Goal: Task Accomplishment & Management: Use online tool/utility

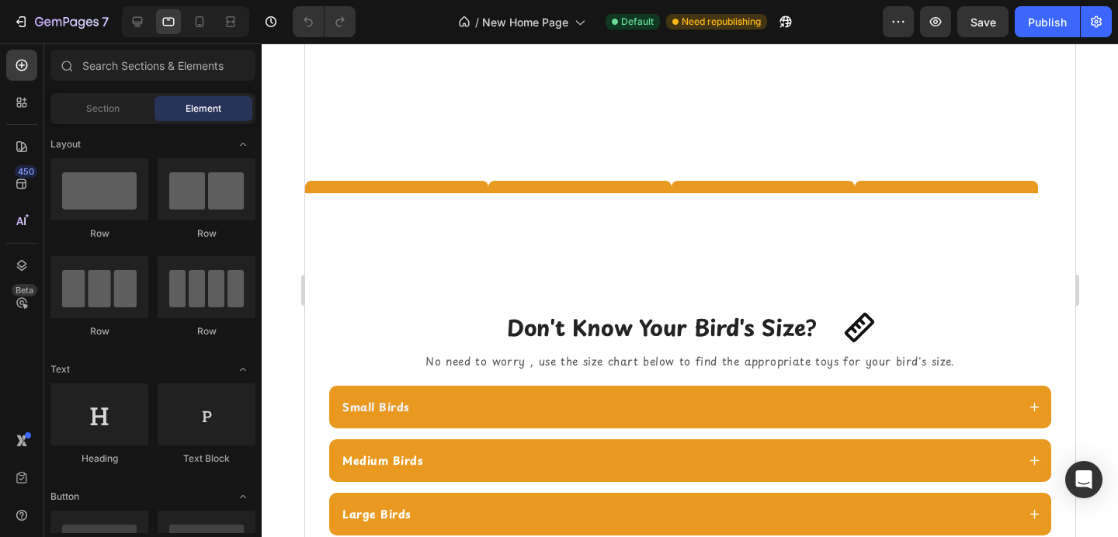
scroll to position [1068, 0]
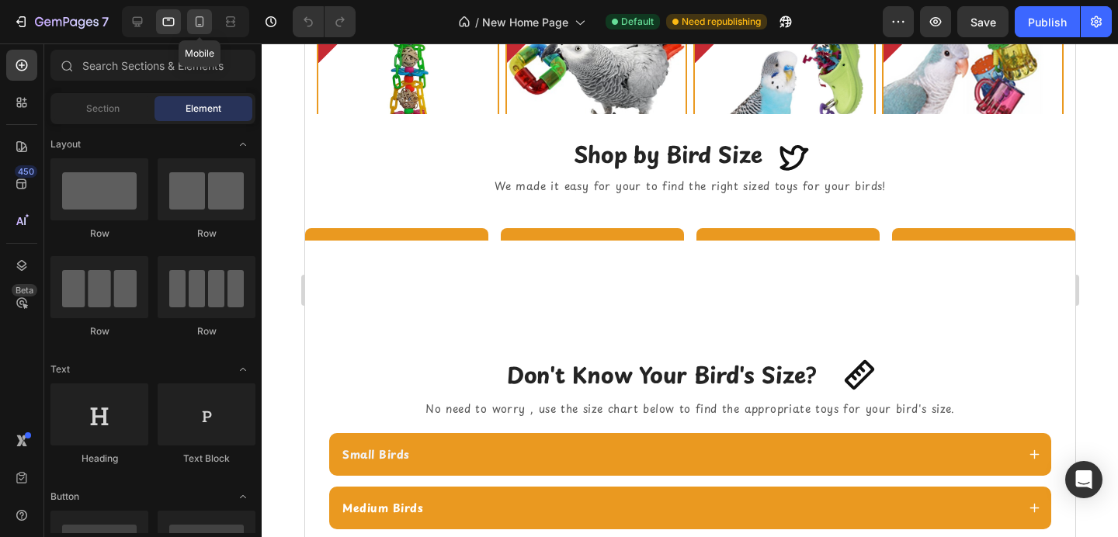
click at [196, 26] on icon at bounding box center [200, 22] width 16 height 16
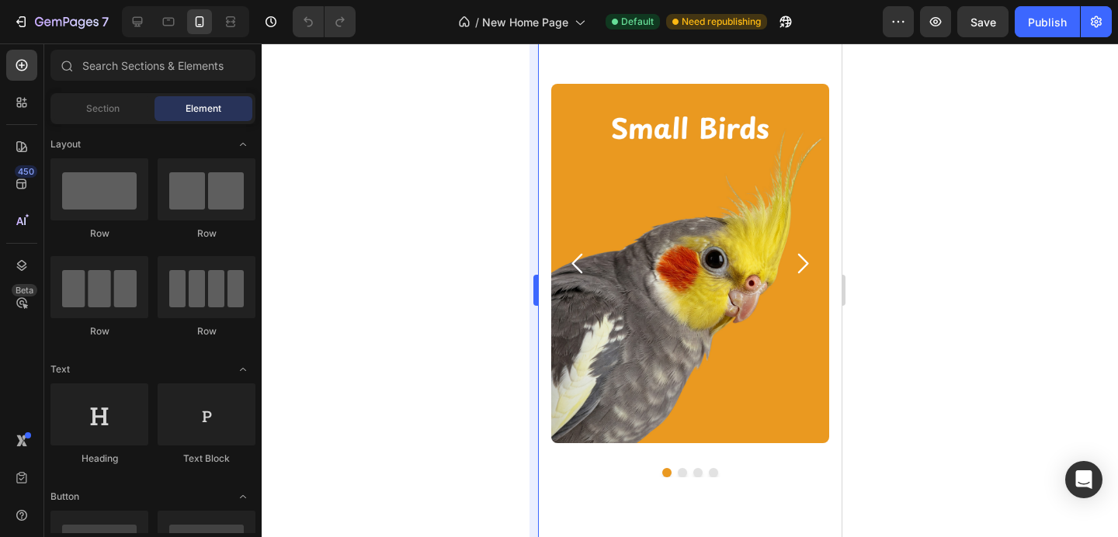
scroll to position [1242, 0]
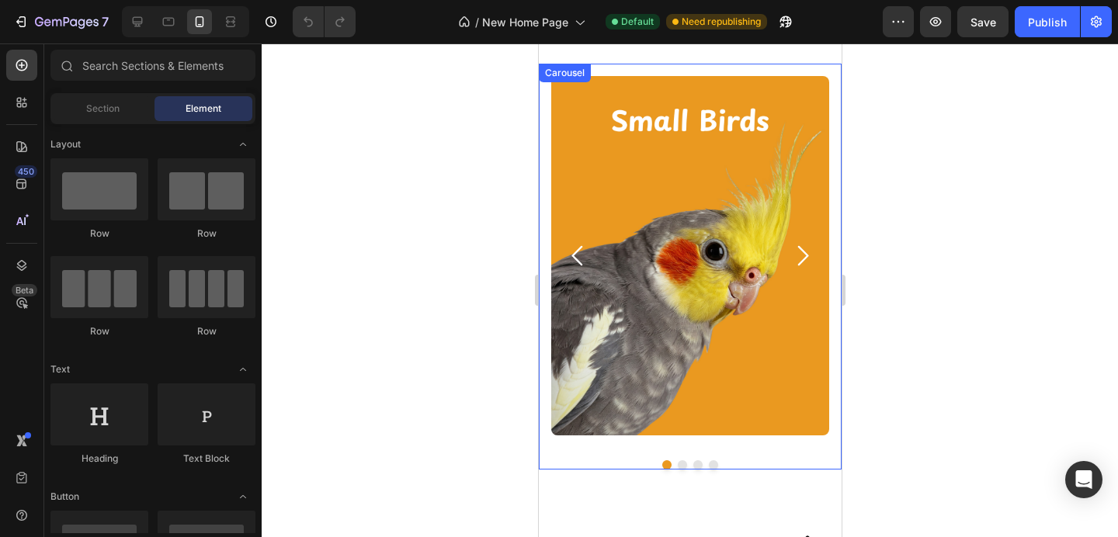
click at [801, 260] on icon "Carousel Next Arrow" at bounding box center [803, 255] width 11 height 19
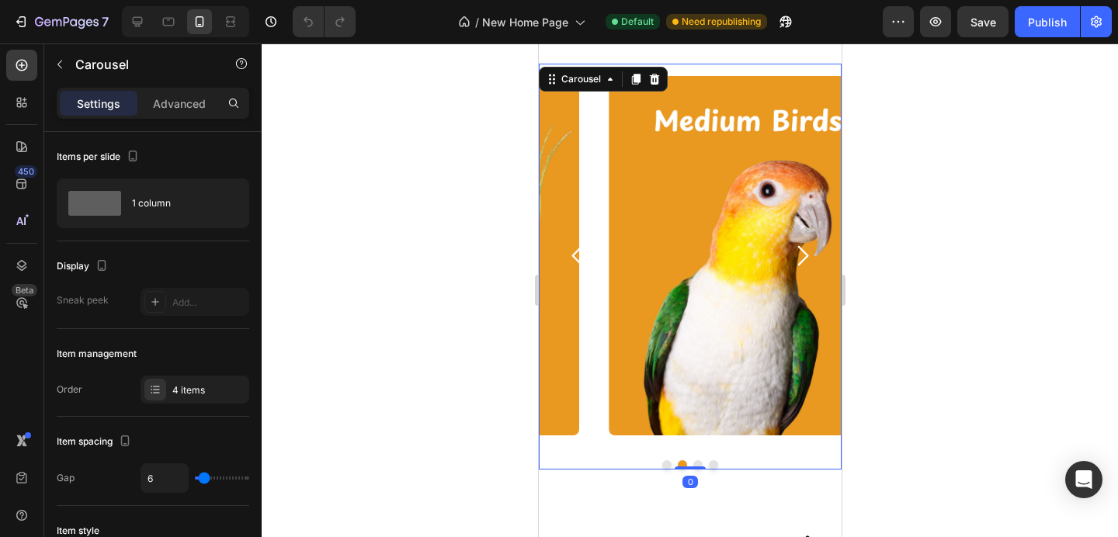
click at [801, 260] on icon "Carousel Next Arrow" at bounding box center [803, 255] width 11 height 19
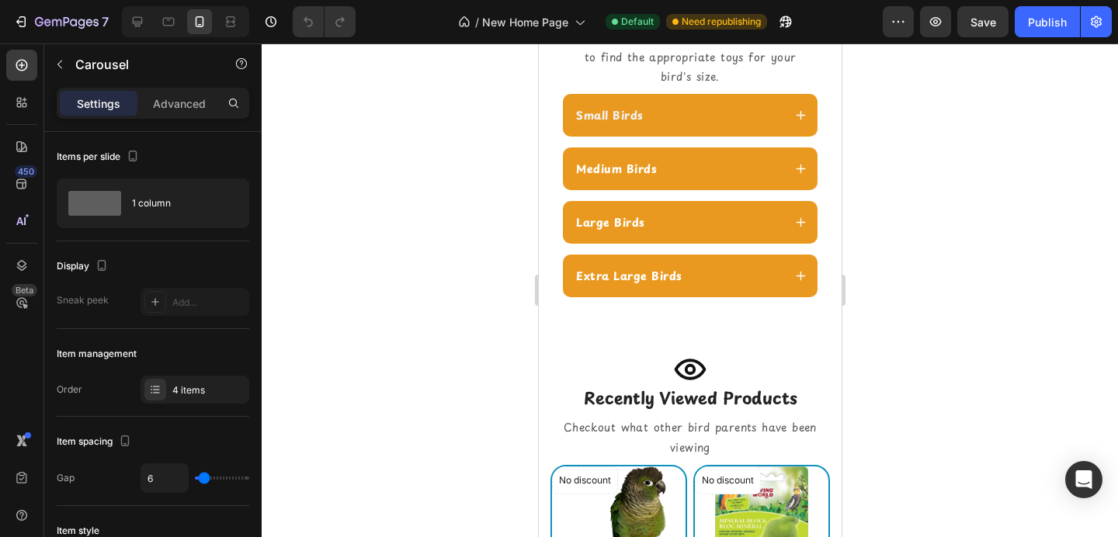
scroll to position [1801, 0]
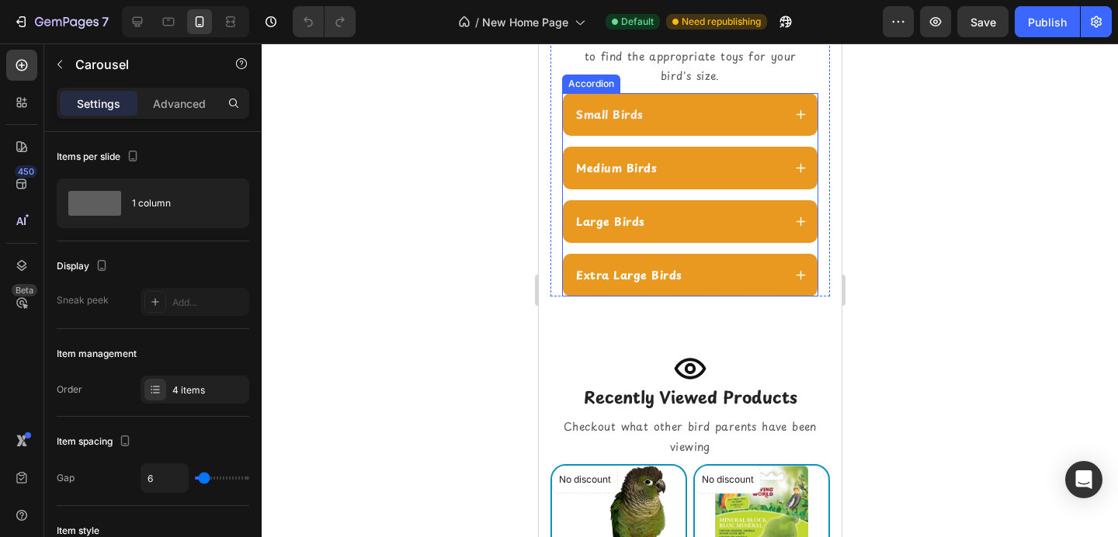
click at [756, 125] on div "Small Birds" at bounding box center [689, 114] width 255 height 43
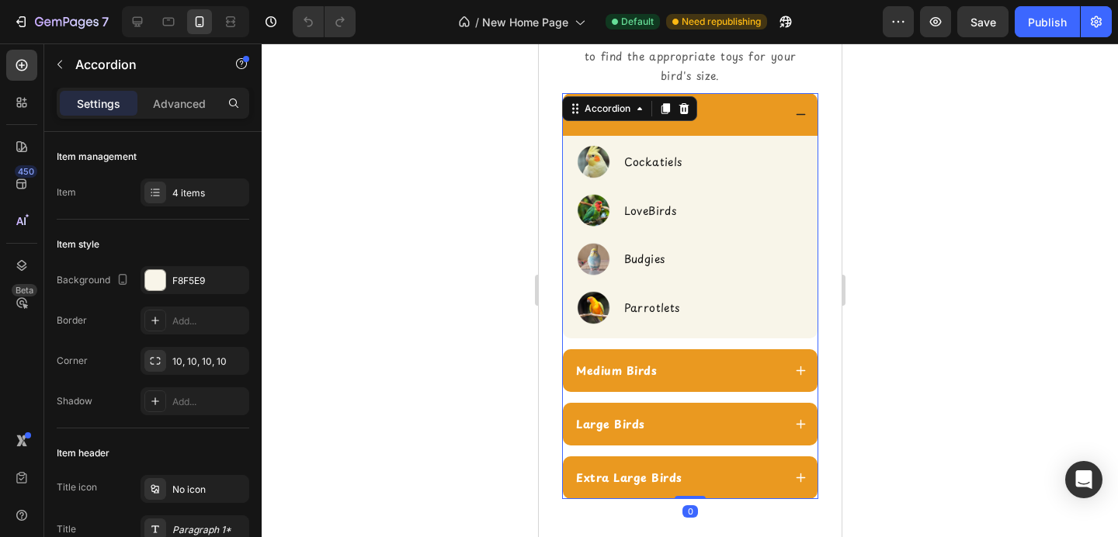
click at [756, 126] on div "Small Birds" at bounding box center [689, 114] width 255 height 43
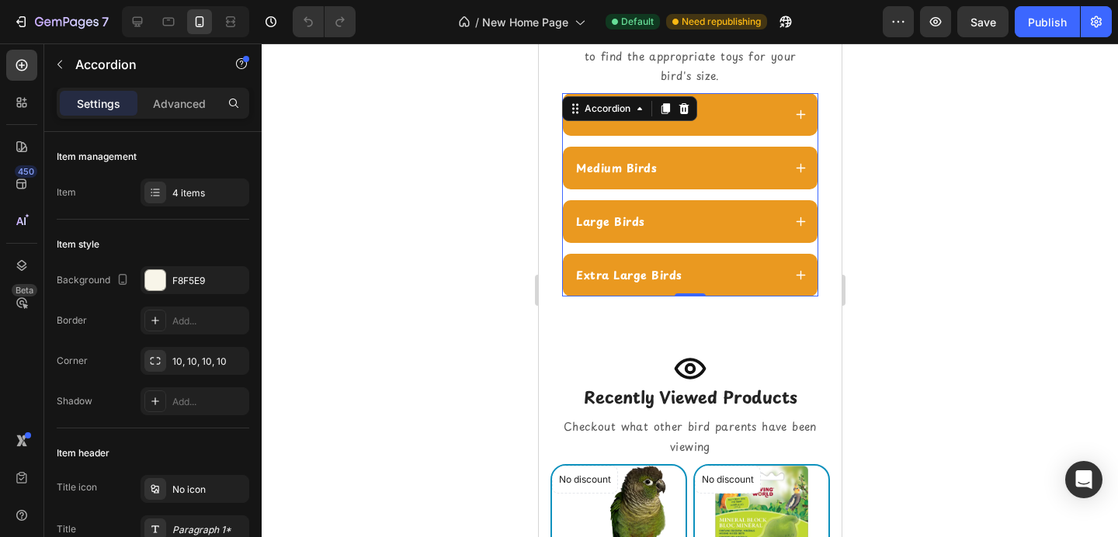
click at [748, 164] on div "Medium Birds" at bounding box center [677, 168] width 209 height 21
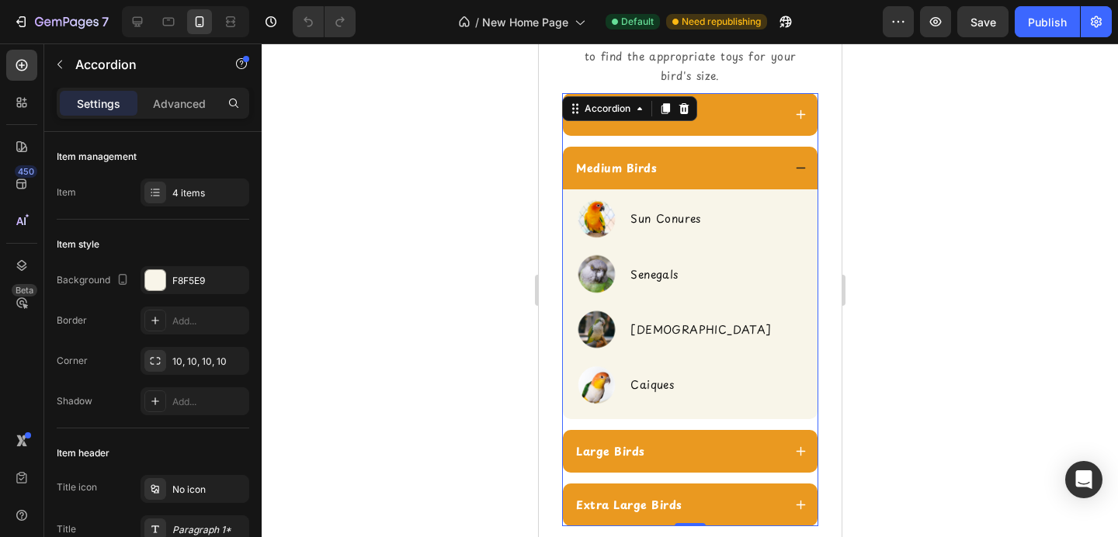
click at [748, 165] on div "Medium Birds" at bounding box center [677, 168] width 209 height 21
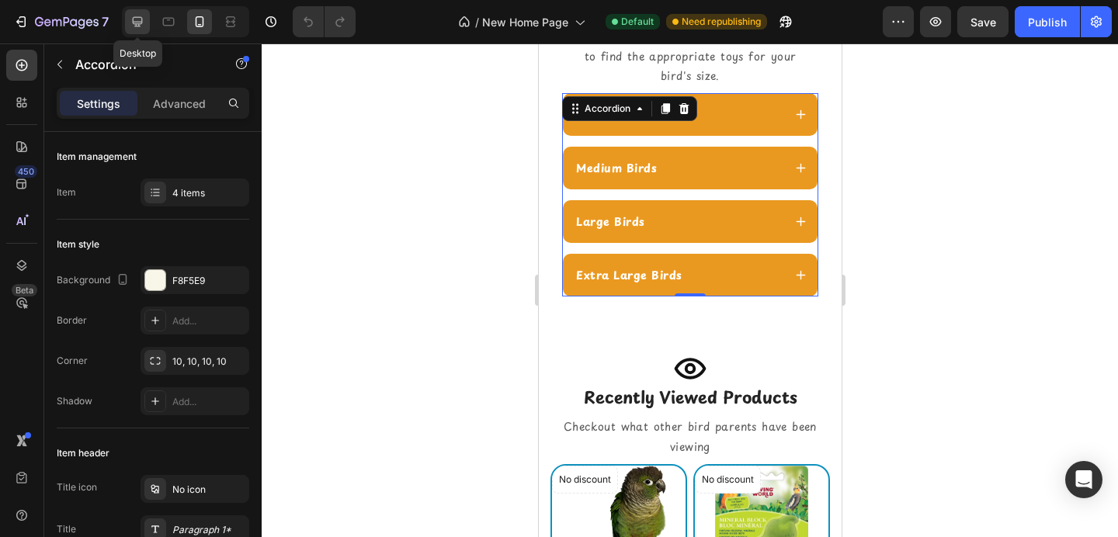
click at [137, 25] on icon at bounding box center [138, 22] width 16 height 16
type input "16"
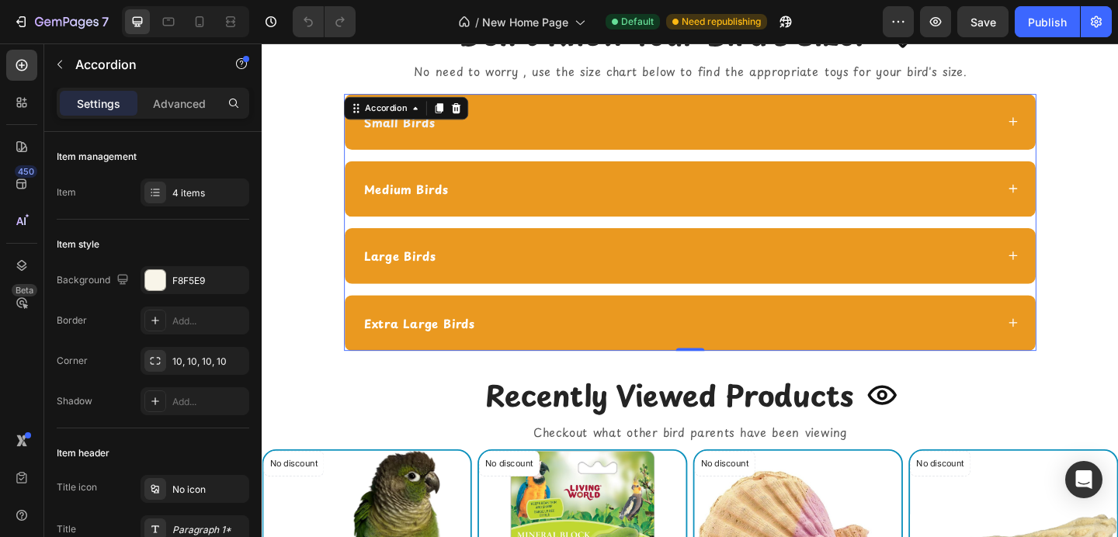
scroll to position [2370, 0]
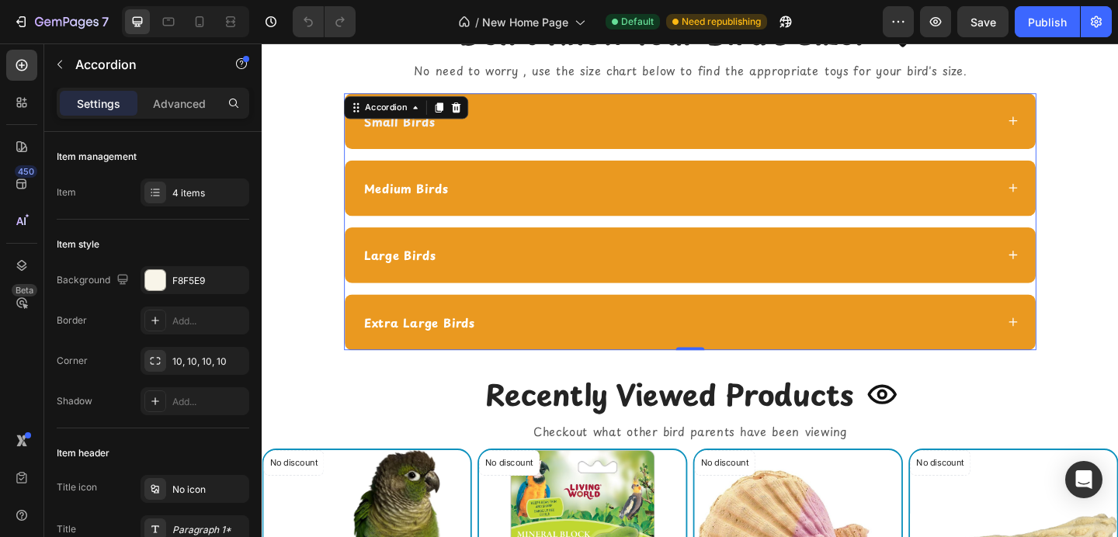
click at [543, 352] on div "Extra Large Birds" at bounding box center [715, 347] width 690 height 23
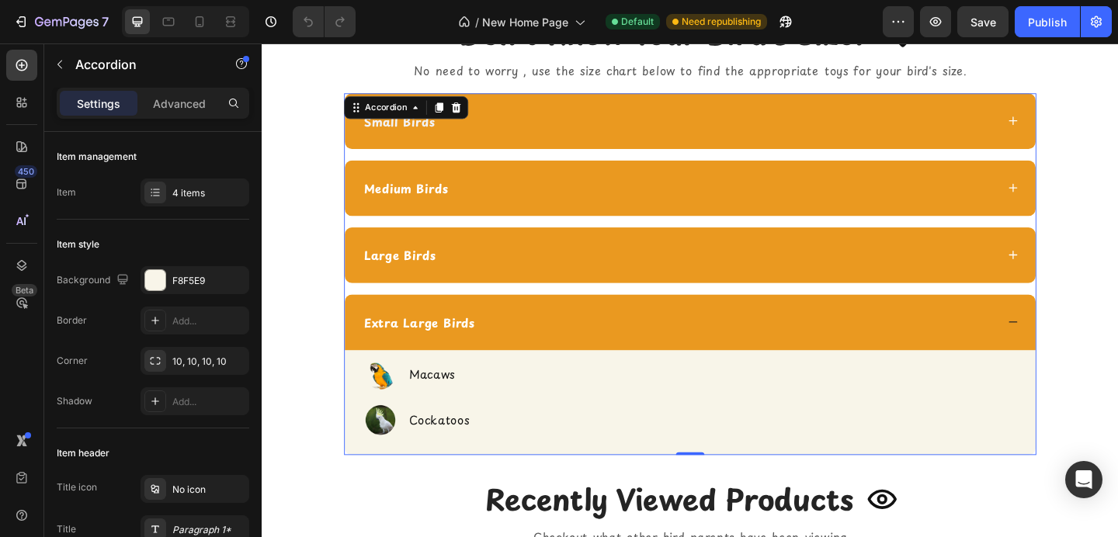
click at [543, 352] on div "Extra Large Birds" at bounding box center [715, 347] width 690 height 23
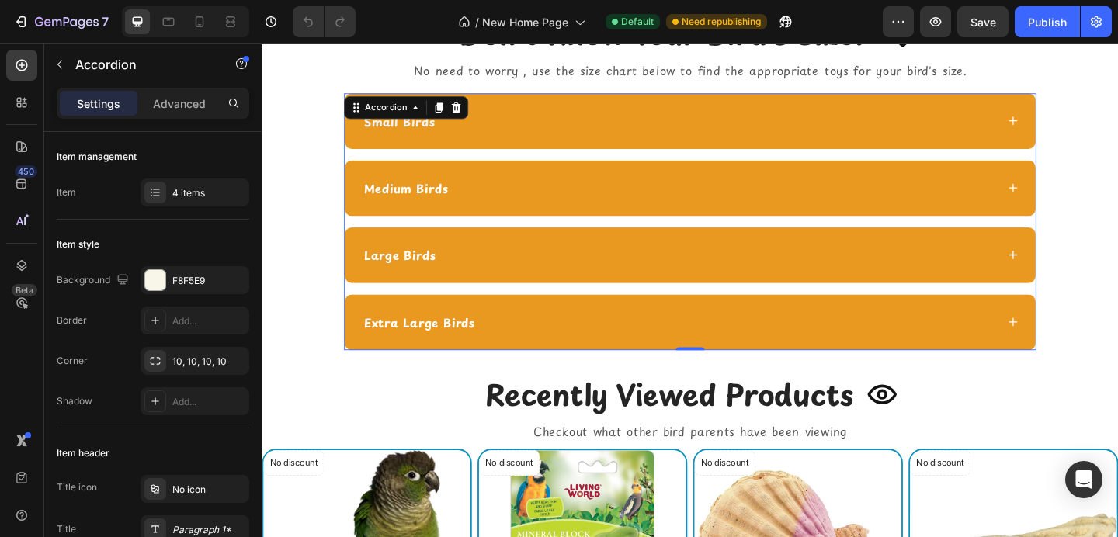
click at [535, 139] on div "Small Birds" at bounding box center [715, 127] width 690 height 23
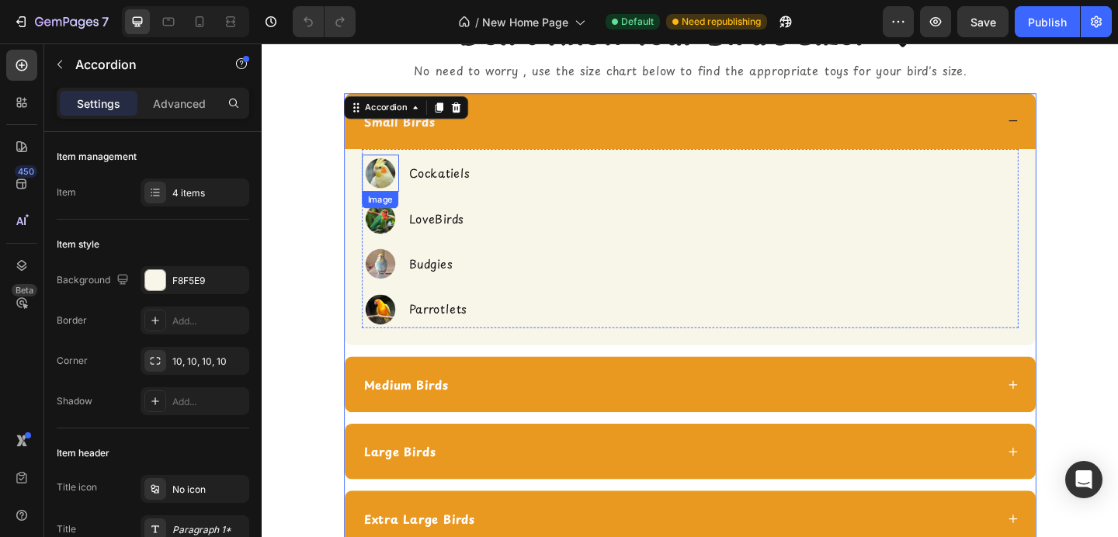
click at [394, 187] on img at bounding box center [390, 185] width 40 height 40
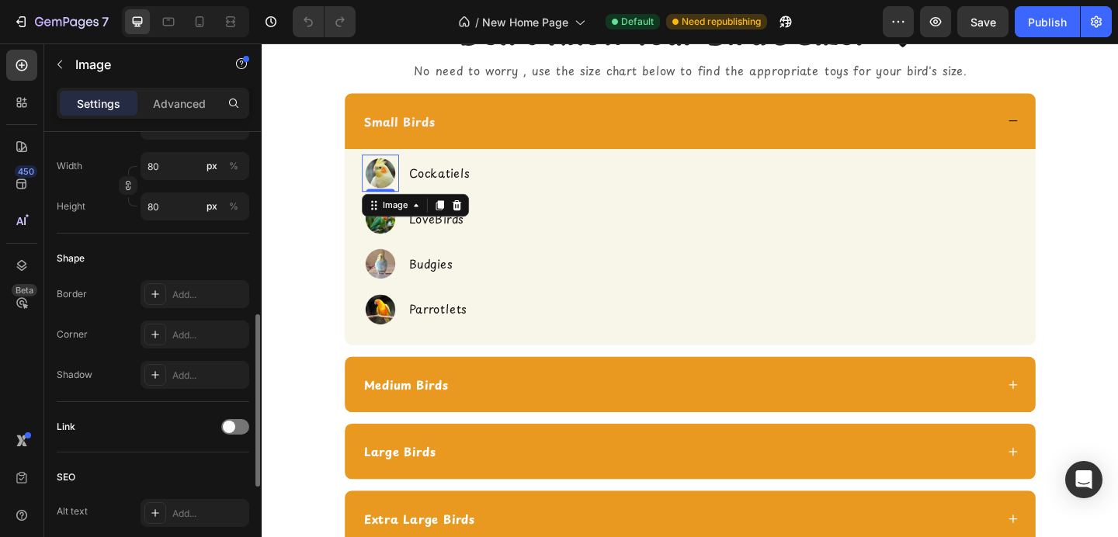
scroll to position [555, 0]
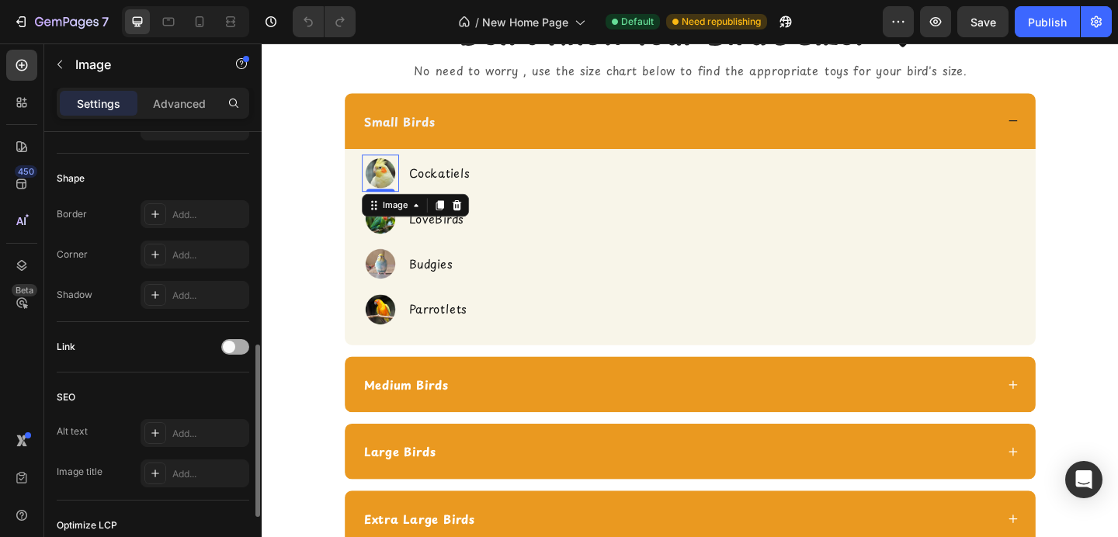
click at [226, 344] on span at bounding box center [229, 347] width 12 height 12
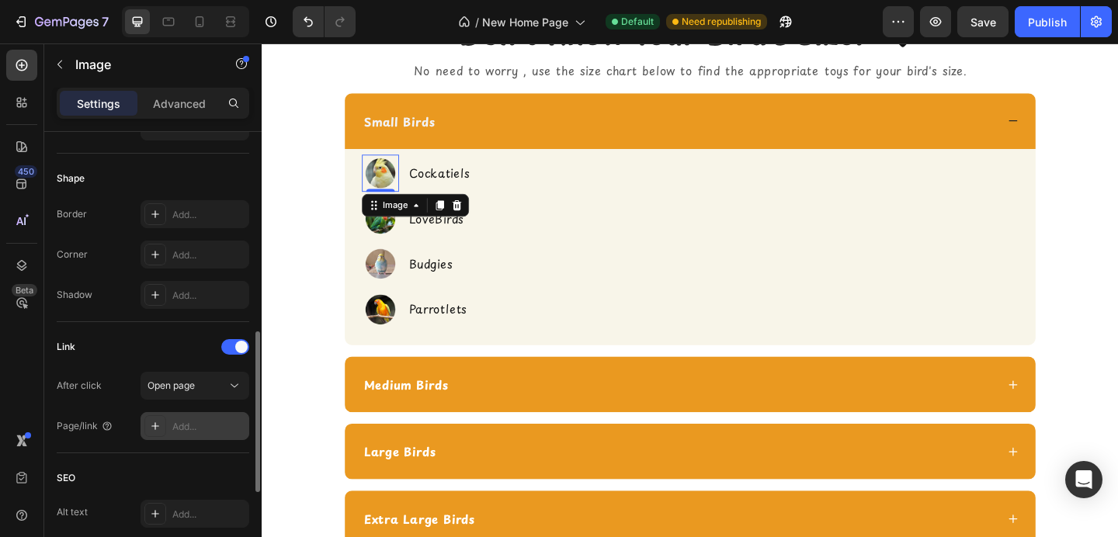
click at [194, 429] on div "Add..." at bounding box center [208, 427] width 73 height 14
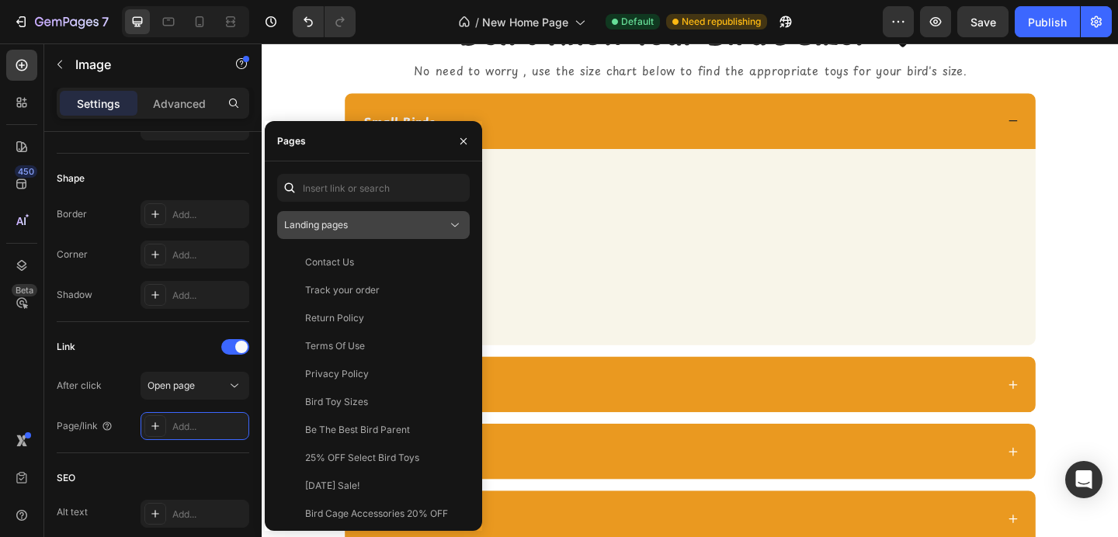
click at [348, 236] on button "Landing pages" at bounding box center [373, 225] width 193 height 28
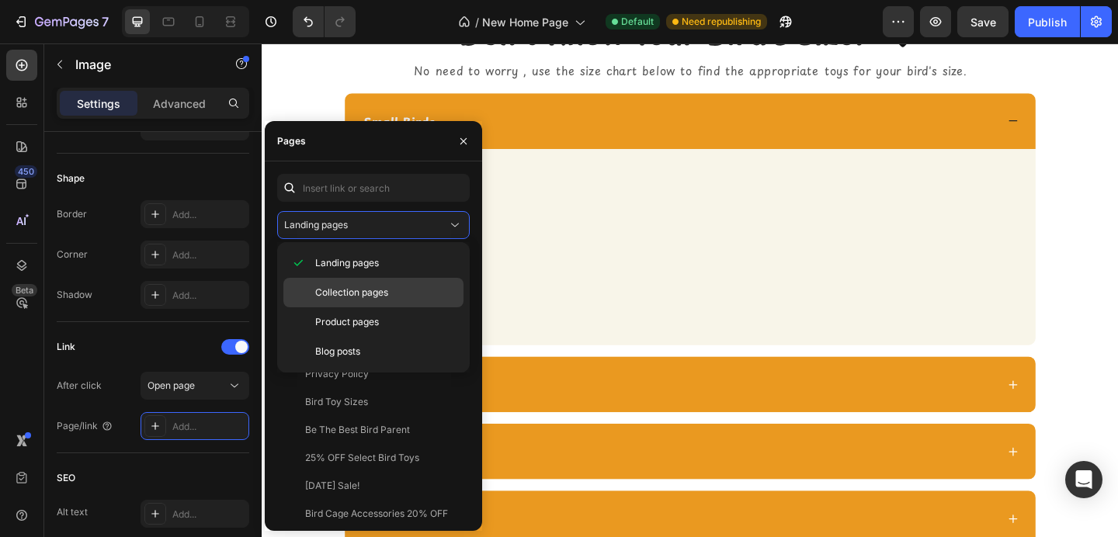
click at [348, 285] on div "Collection pages" at bounding box center [373, 293] width 180 height 30
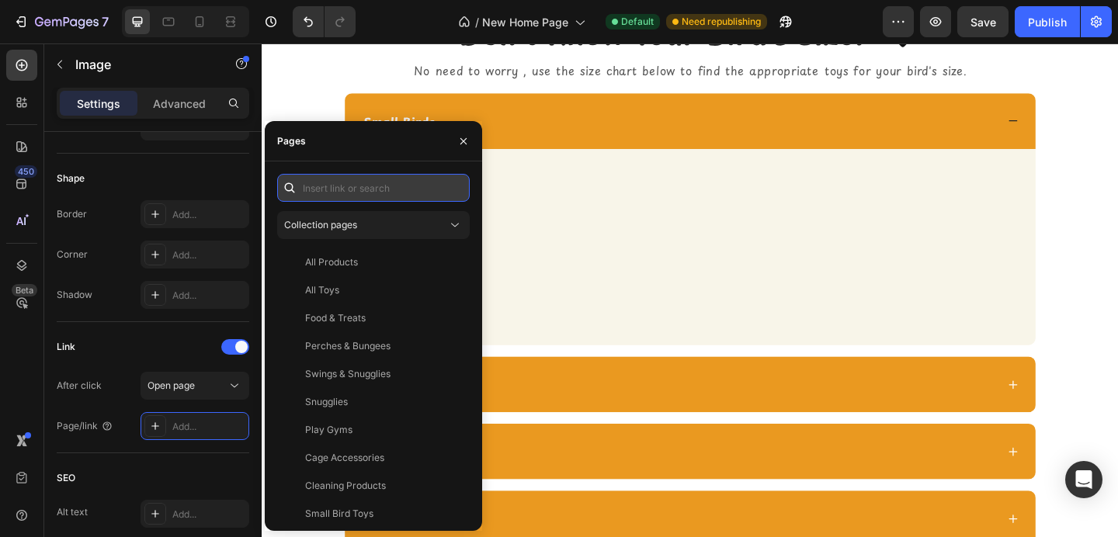
click at [348, 188] on input "text" at bounding box center [373, 188] width 193 height 28
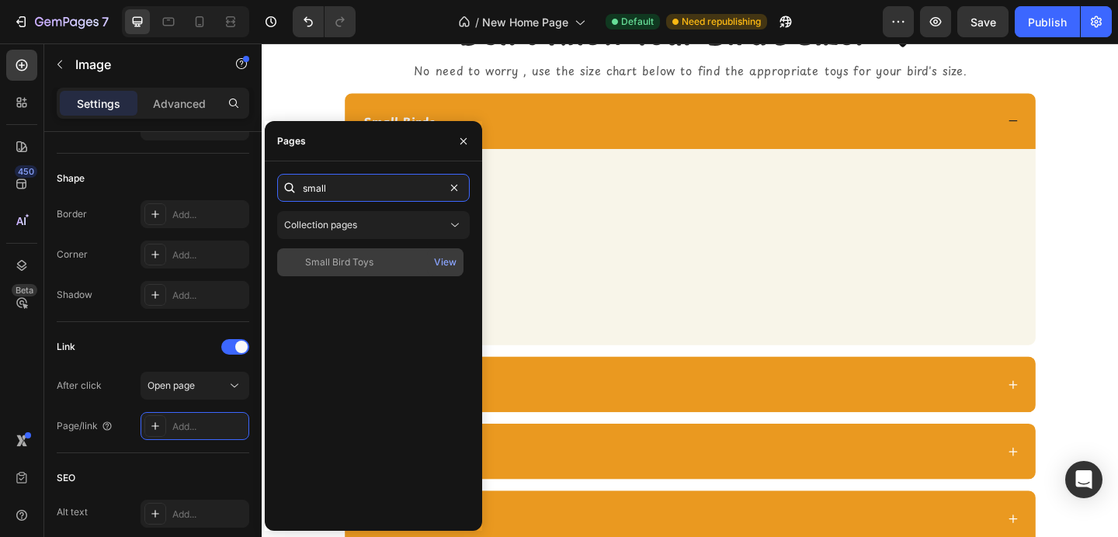
type input "small"
click at [347, 270] on div "Small Bird Toys View" at bounding box center [370, 263] width 186 height 28
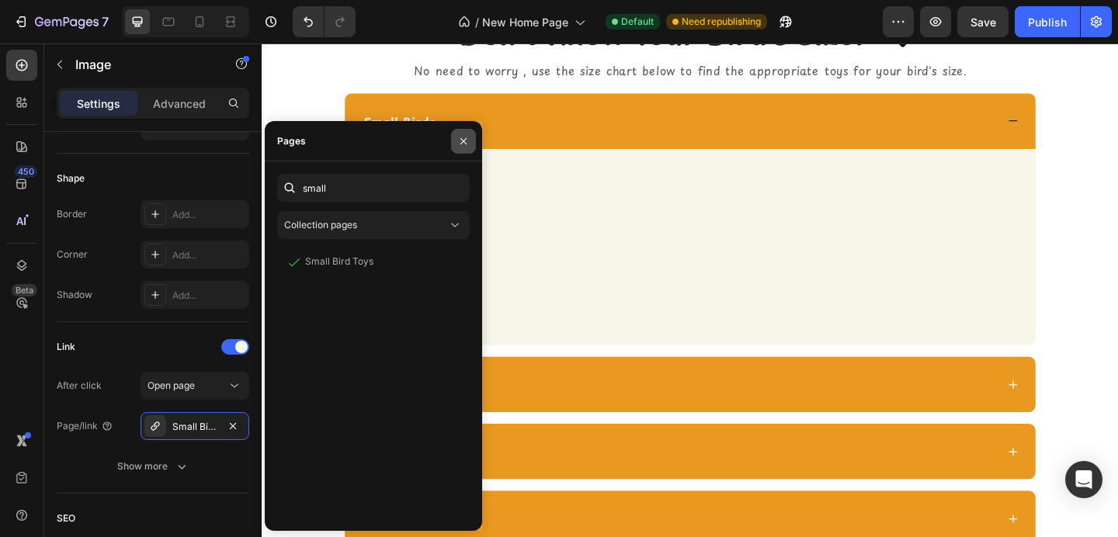
click at [465, 148] on button "button" at bounding box center [463, 141] width 25 height 25
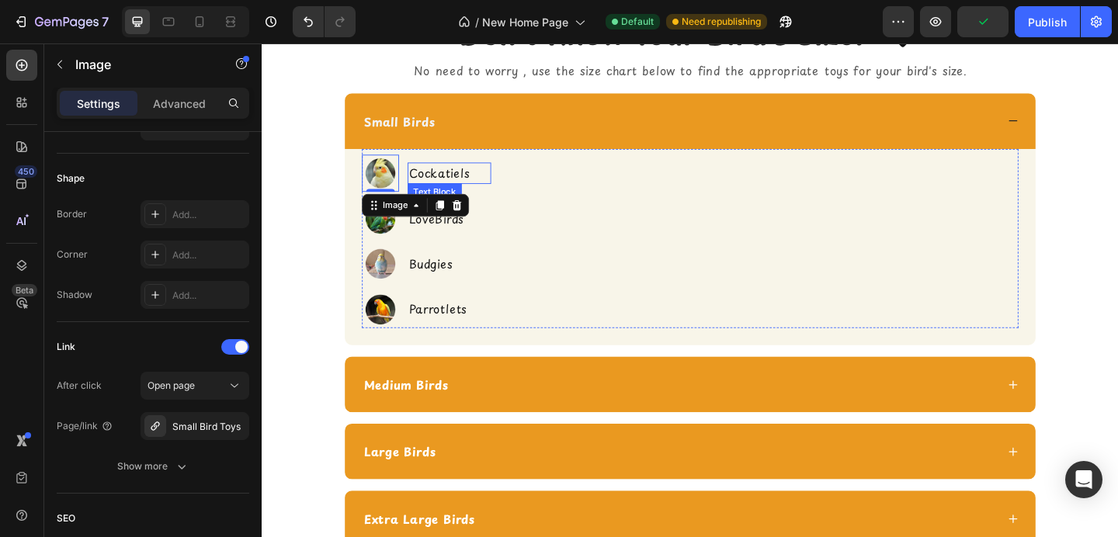
click at [448, 186] on p "Cockatiels" at bounding box center [466, 185] width 88 height 20
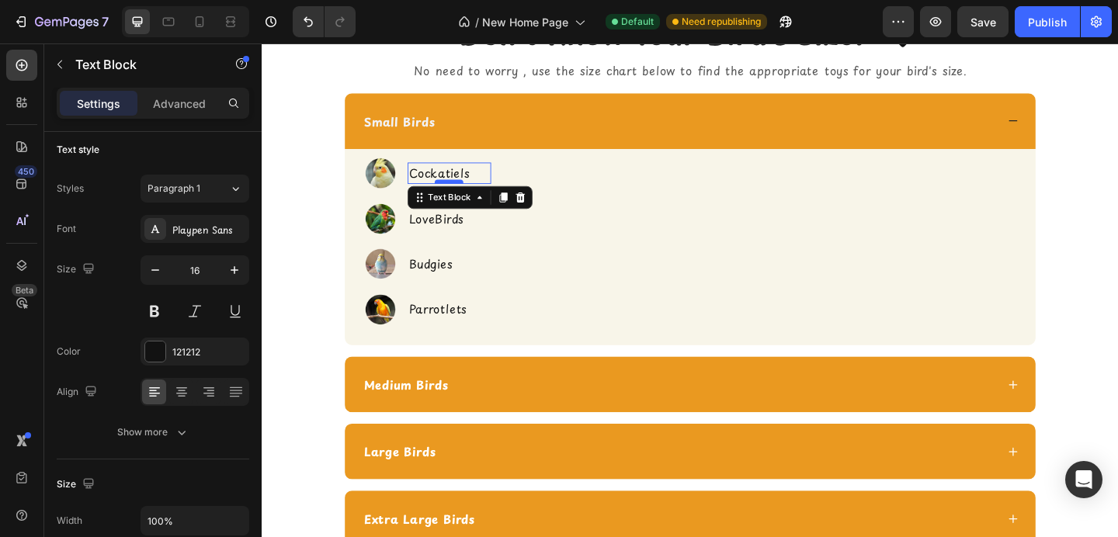
scroll to position [2376, 0]
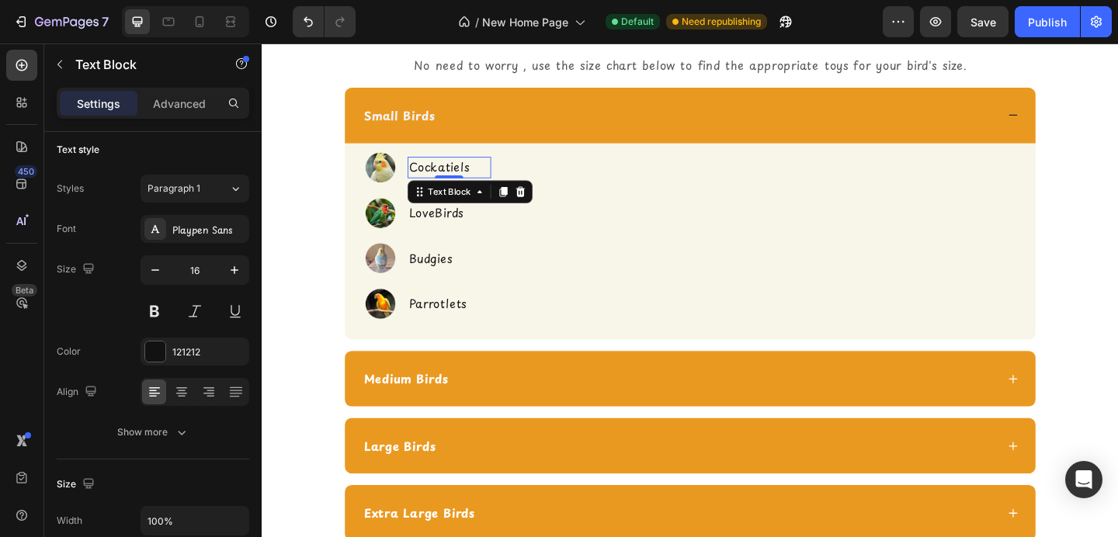
click at [487, 169] on p "Cockatiels" at bounding box center [466, 179] width 88 height 20
click at [482, 171] on p "Cockatiels" at bounding box center [466, 179] width 88 height 20
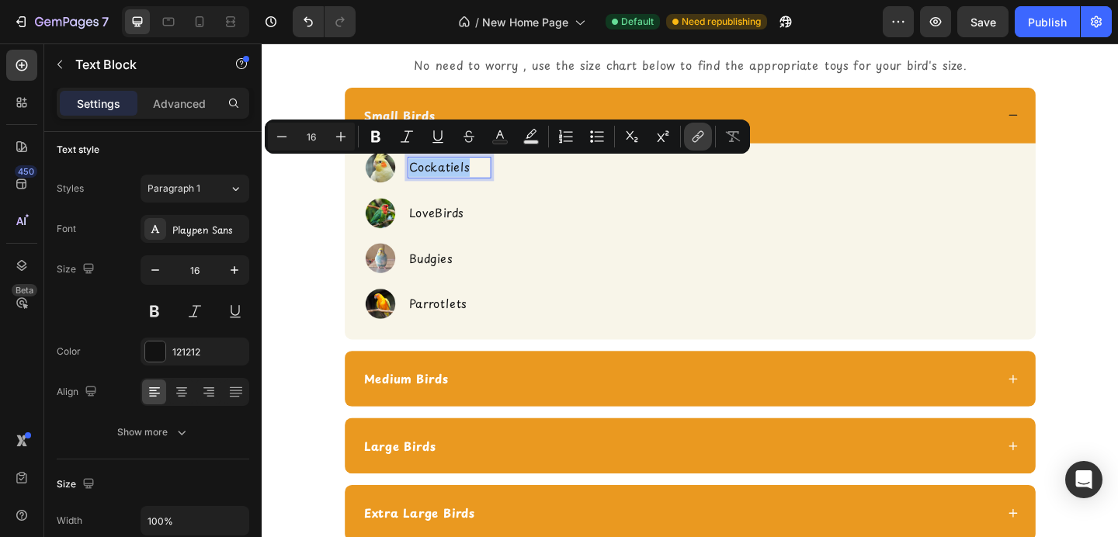
click at [695, 142] on icon "Editor contextual toolbar" at bounding box center [696, 139] width 7 height 8
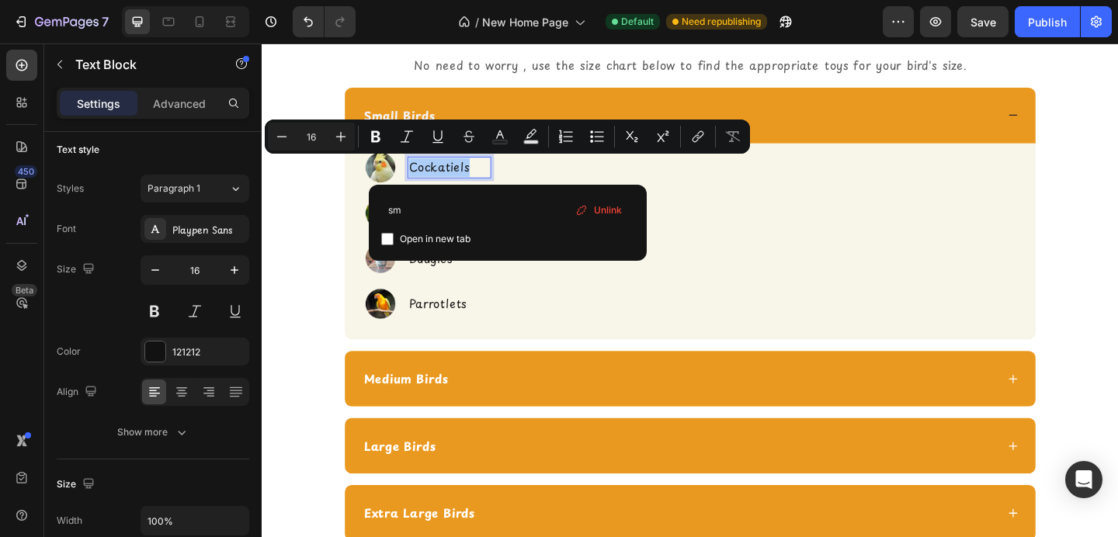
type input "s"
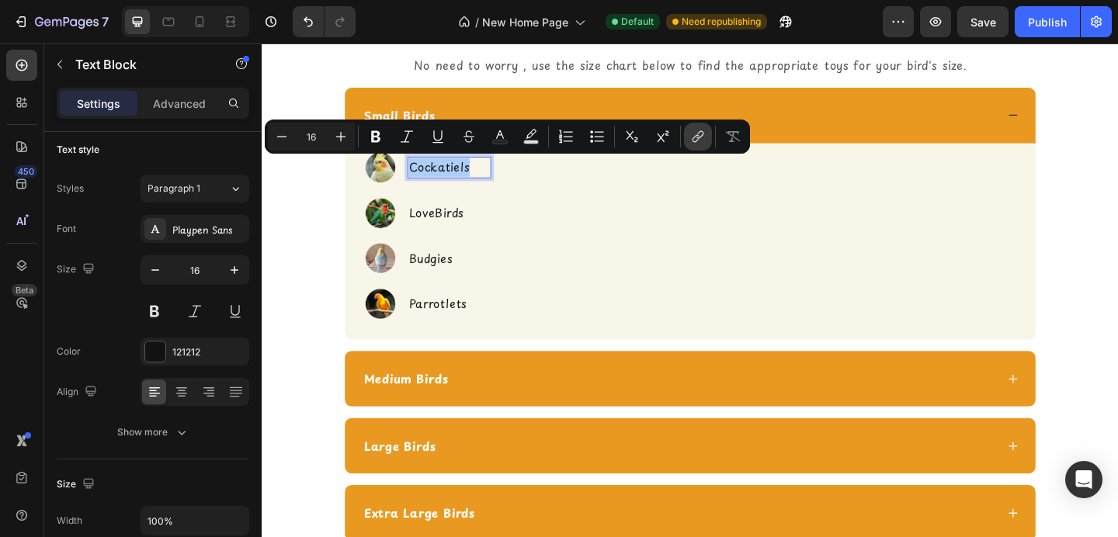
click at [697, 139] on icon "Editor contextual toolbar" at bounding box center [698, 137] width 16 height 16
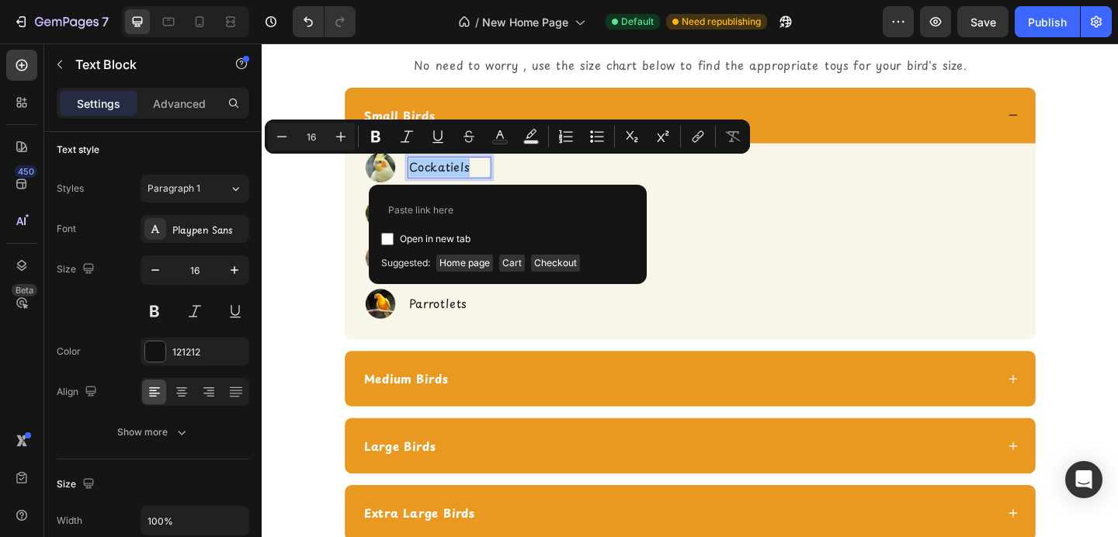
type input "[URL][DOMAIN_NAME]"
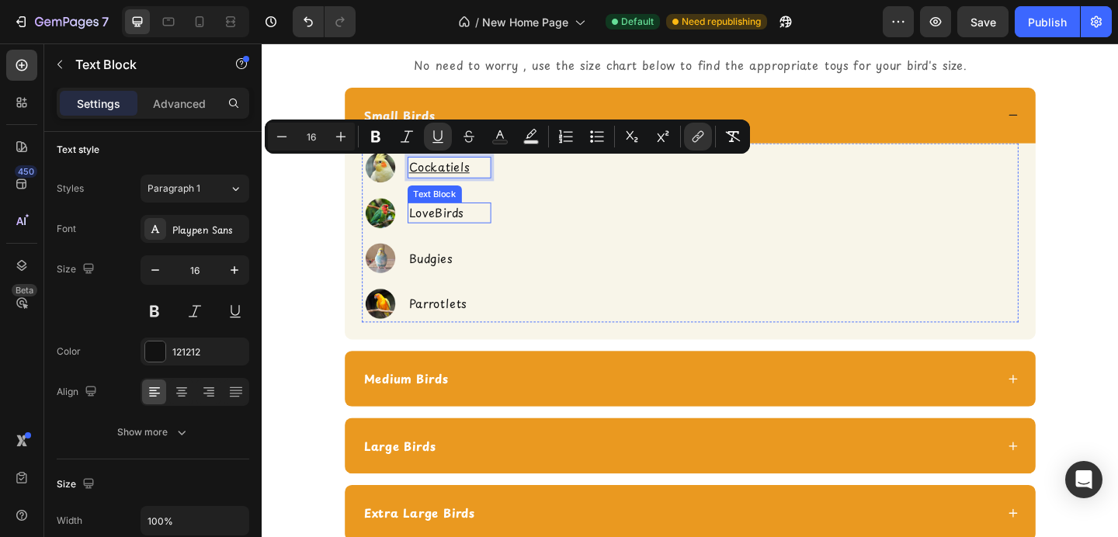
click at [440, 233] on p "LoveBirds" at bounding box center [466, 228] width 88 height 20
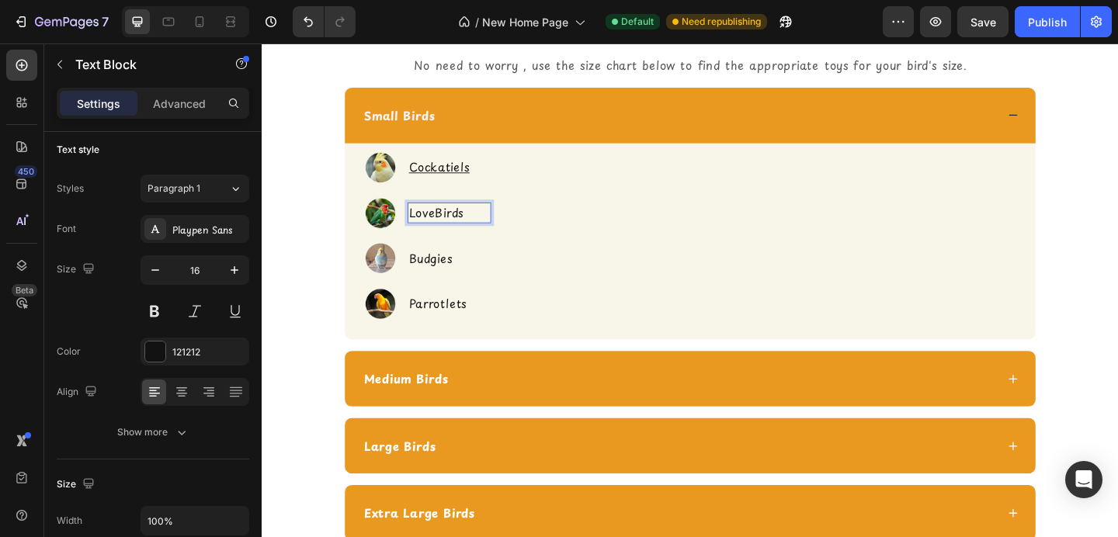
click at [440, 233] on p "LoveBirds" at bounding box center [466, 228] width 88 height 20
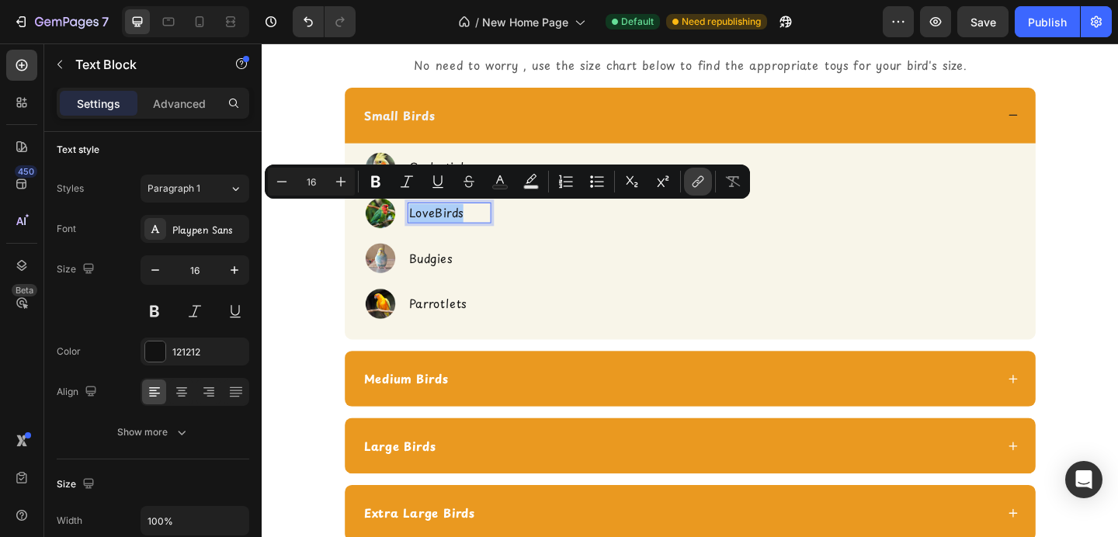
click at [695, 187] on icon "Editor contextual toolbar" at bounding box center [696, 184] width 7 height 8
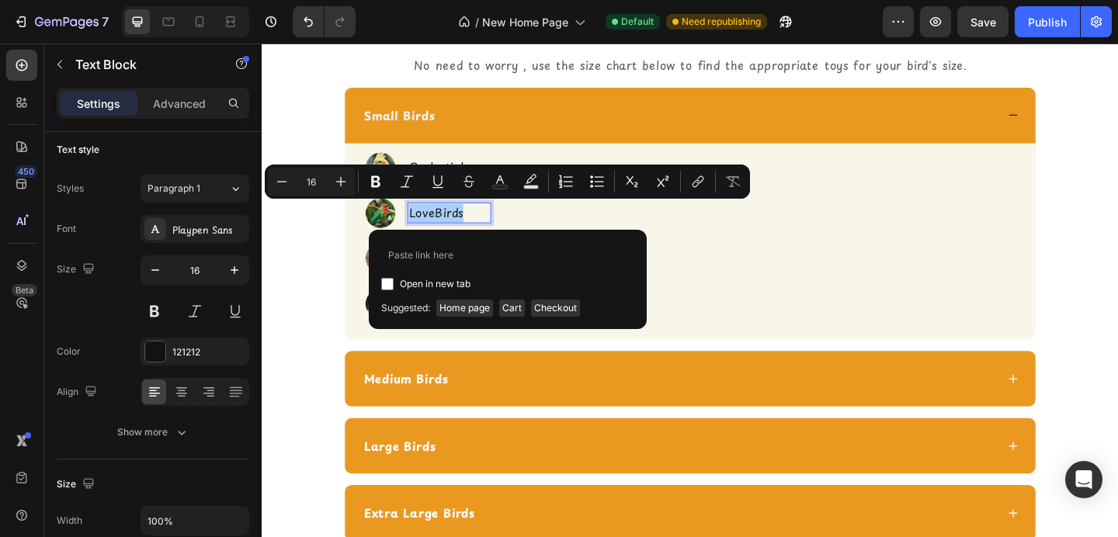
type input "https://shopcheekybeaks.com/collections/small-bird-toys"
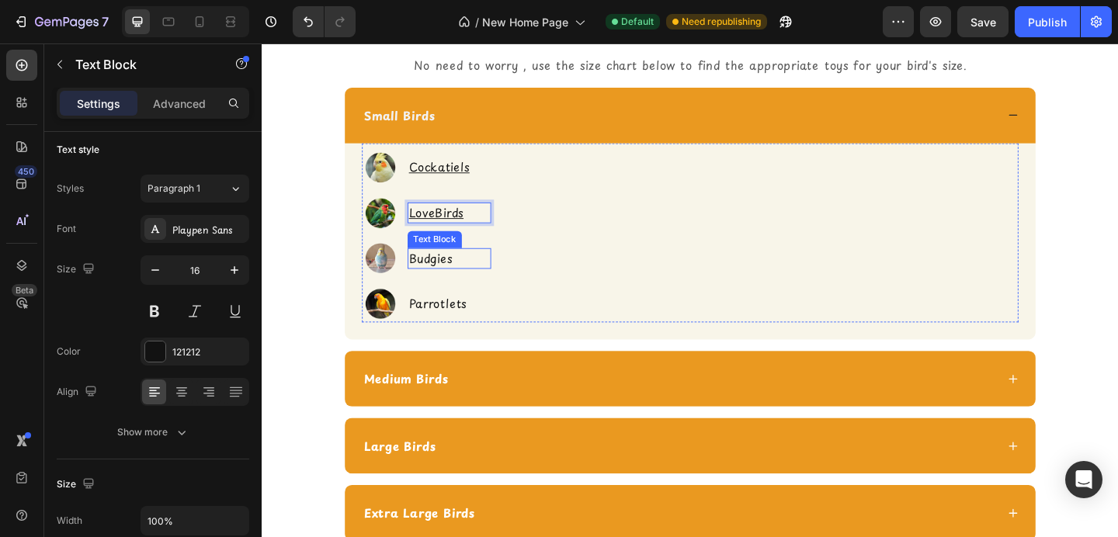
click at [460, 277] on p "Budgies" at bounding box center [466, 278] width 88 height 20
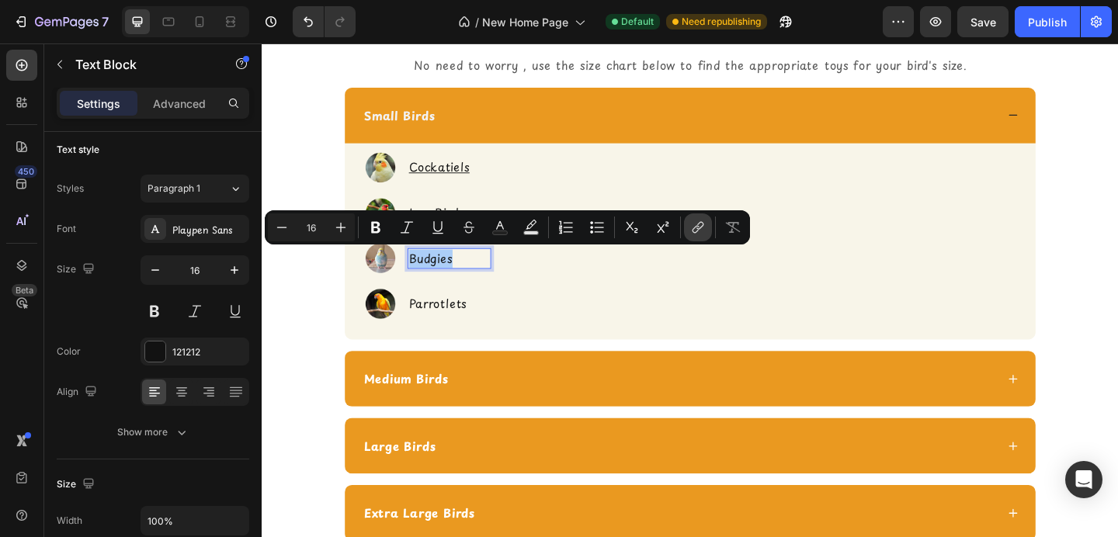
click at [698, 231] on icon "Editor contextual toolbar" at bounding box center [698, 228] width 16 height 16
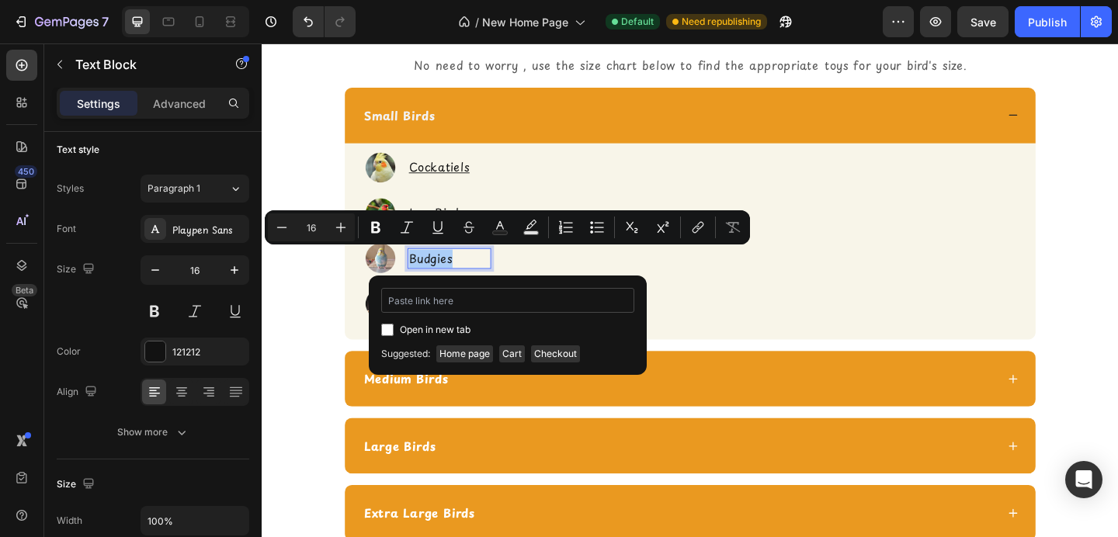
type input "https://shopcheekybeaks.com/collections/small-bird-toys"
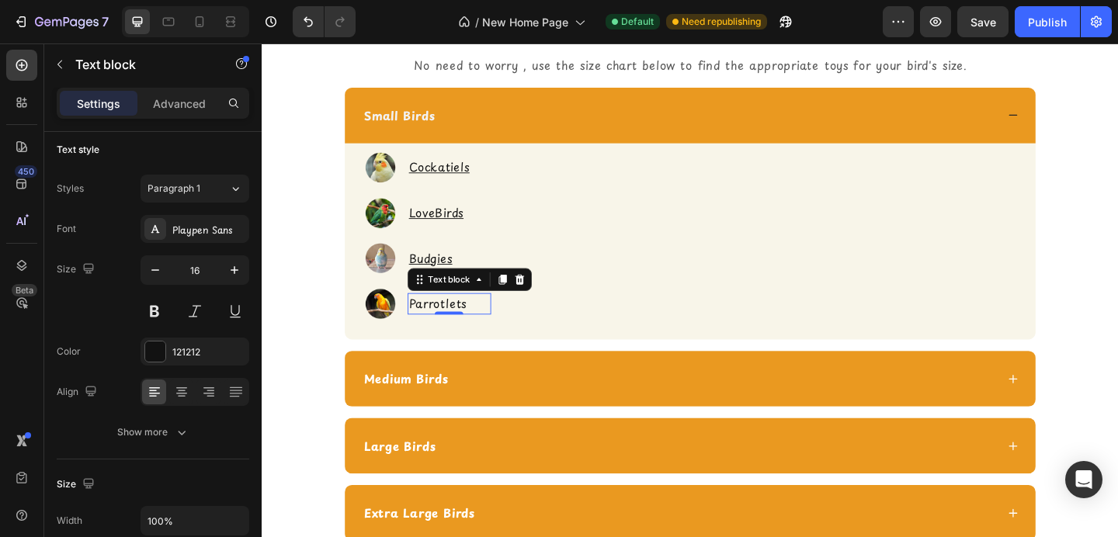
click at [463, 331] on p "Parrotlets" at bounding box center [466, 327] width 88 height 20
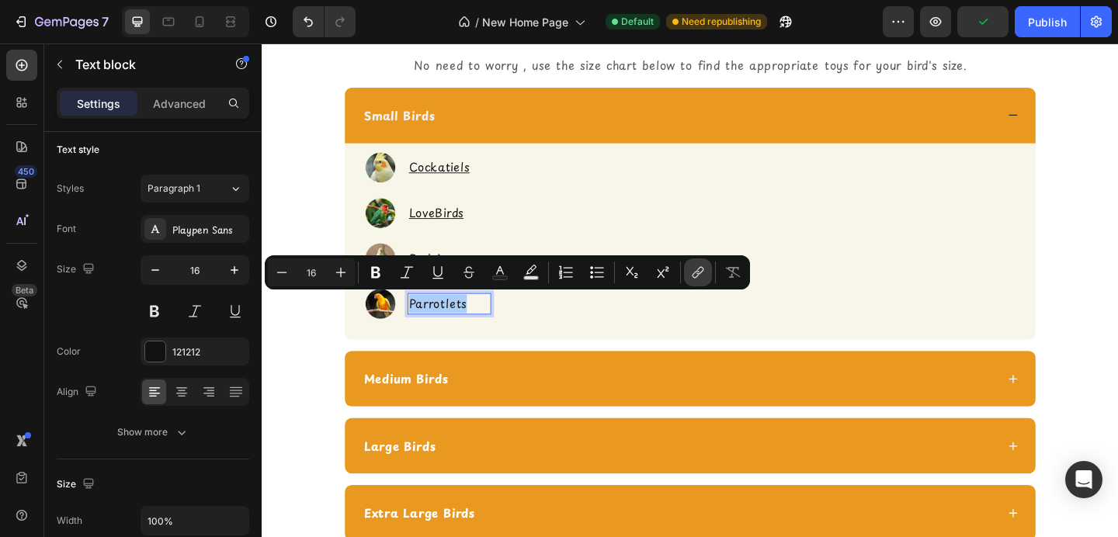
click at [694, 270] on icon "Editor contextual toolbar" at bounding box center [698, 273] width 16 height 16
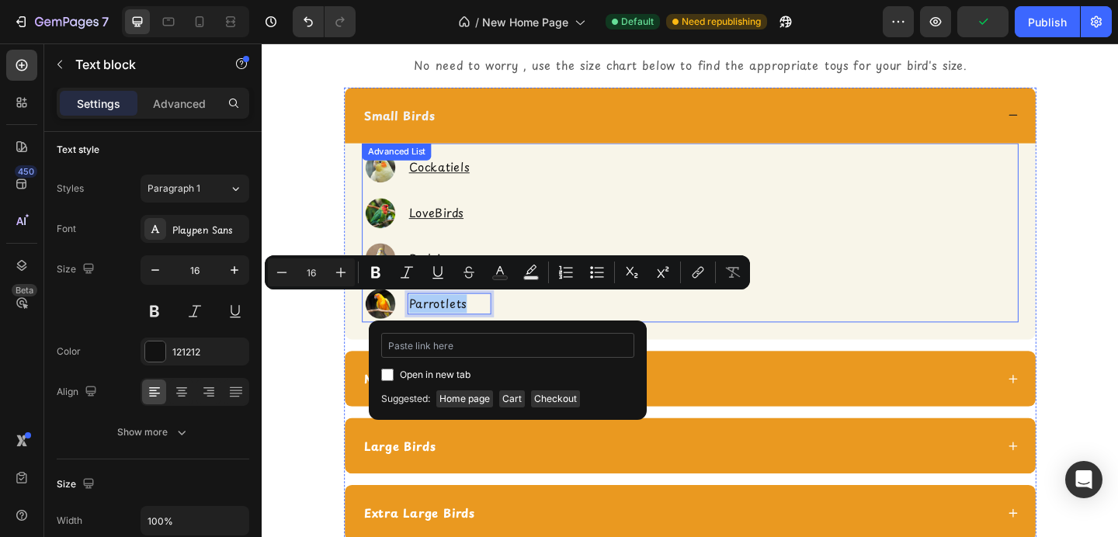
type input "https://shopcheekybeaks.com/collections/small-bird-toys"
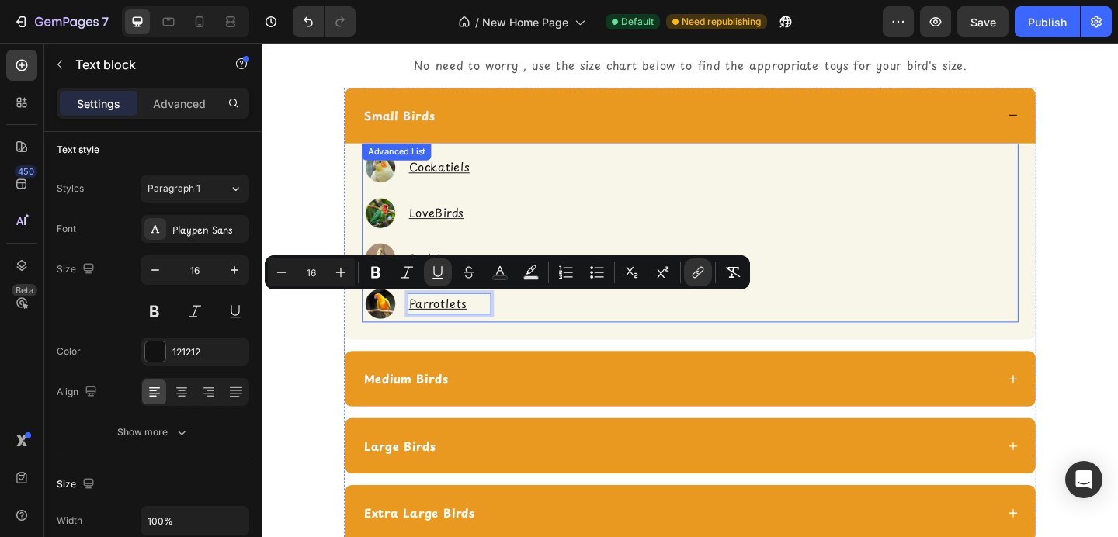
click at [653, 230] on div "Image Cockatiels Text Block Image LoveBirds Text Block Image Budgies Text Block…" at bounding box center [727, 252] width 715 height 189
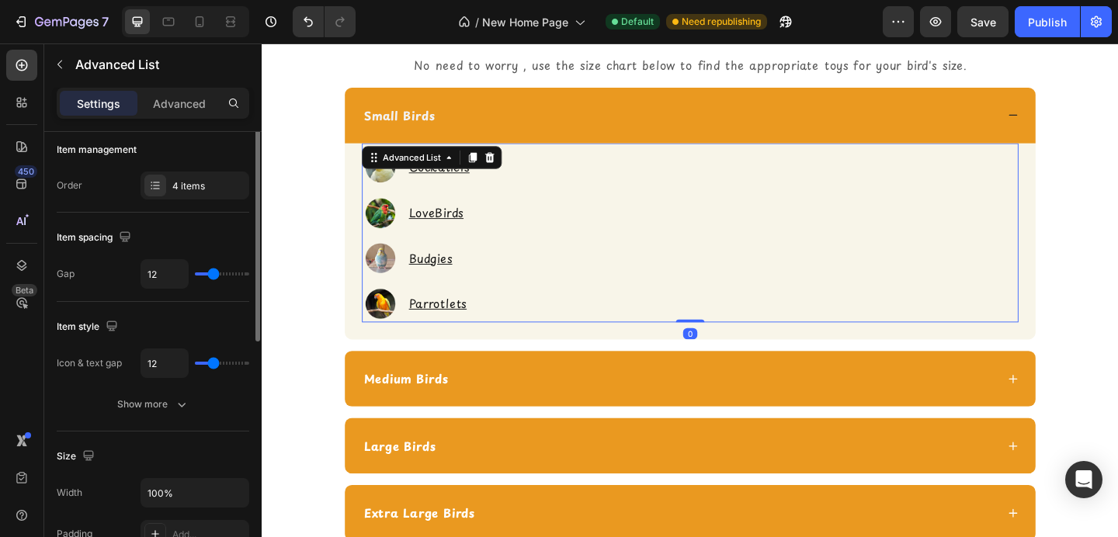
scroll to position [0, 0]
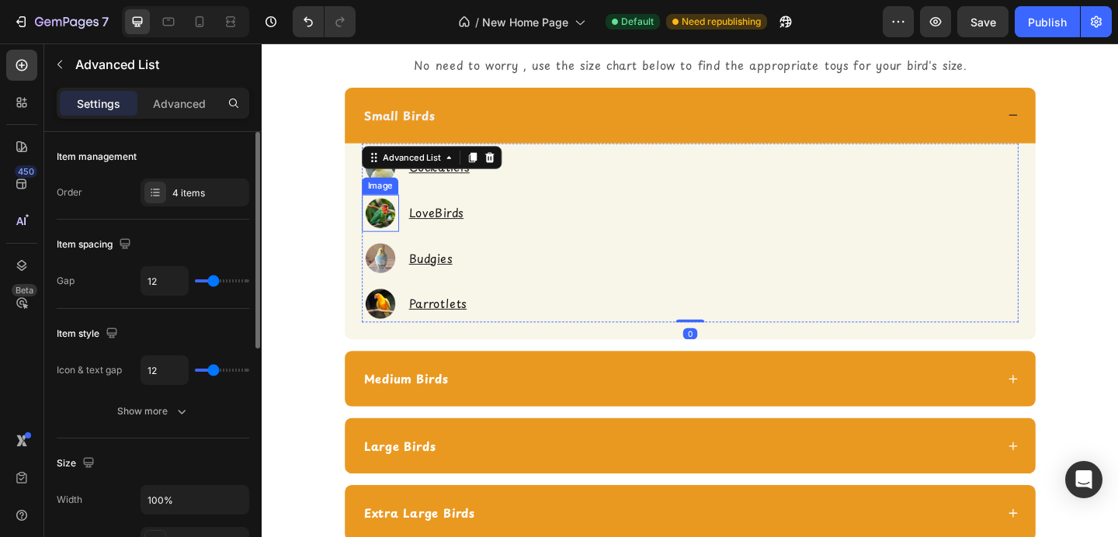
click at [395, 229] on img at bounding box center [390, 228] width 40 height 40
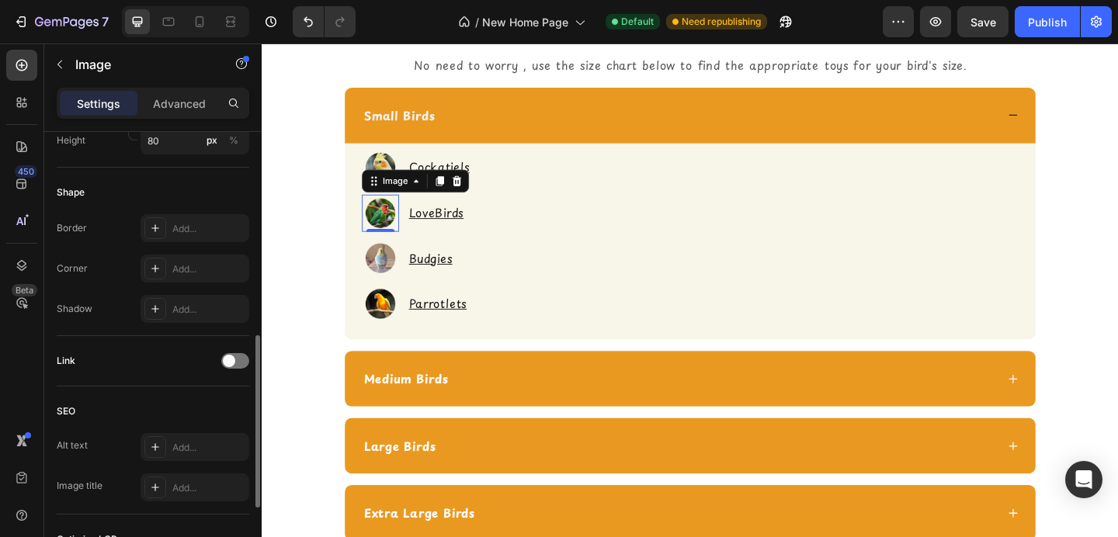
scroll to position [544, 0]
click at [225, 359] on span at bounding box center [229, 359] width 12 height 12
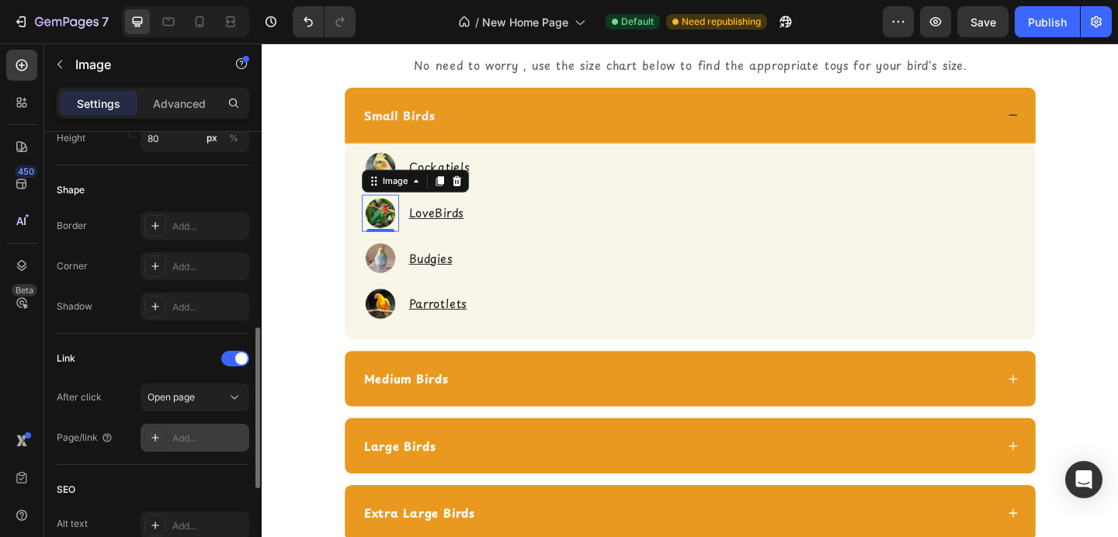
click at [210, 432] on div "Add..." at bounding box center [208, 439] width 73 height 14
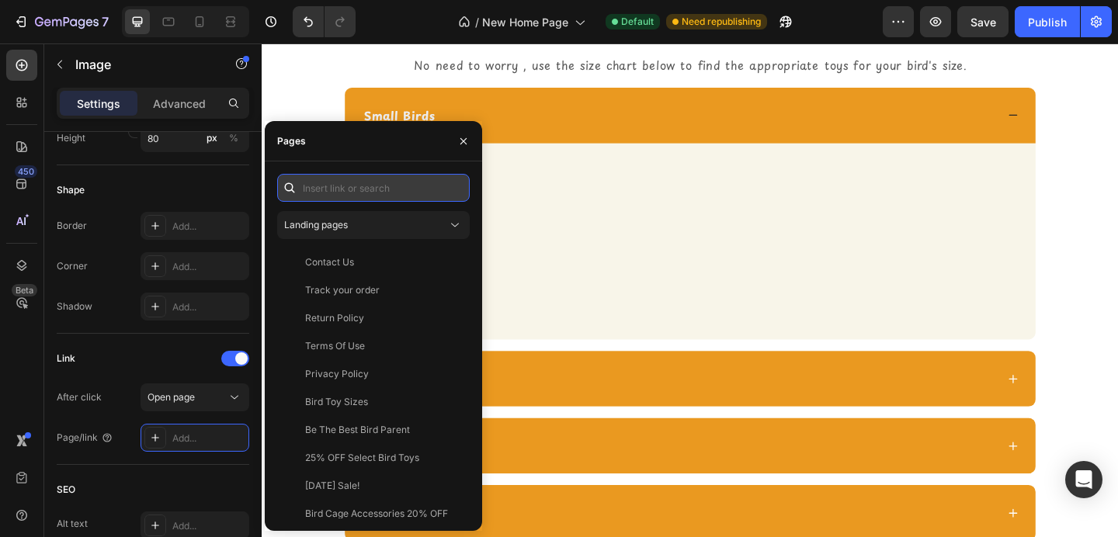
click at [379, 192] on input "text" at bounding box center [373, 188] width 193 height 28
paste input "https://shopcheekybeaks.com/collections/small-bird-toys"
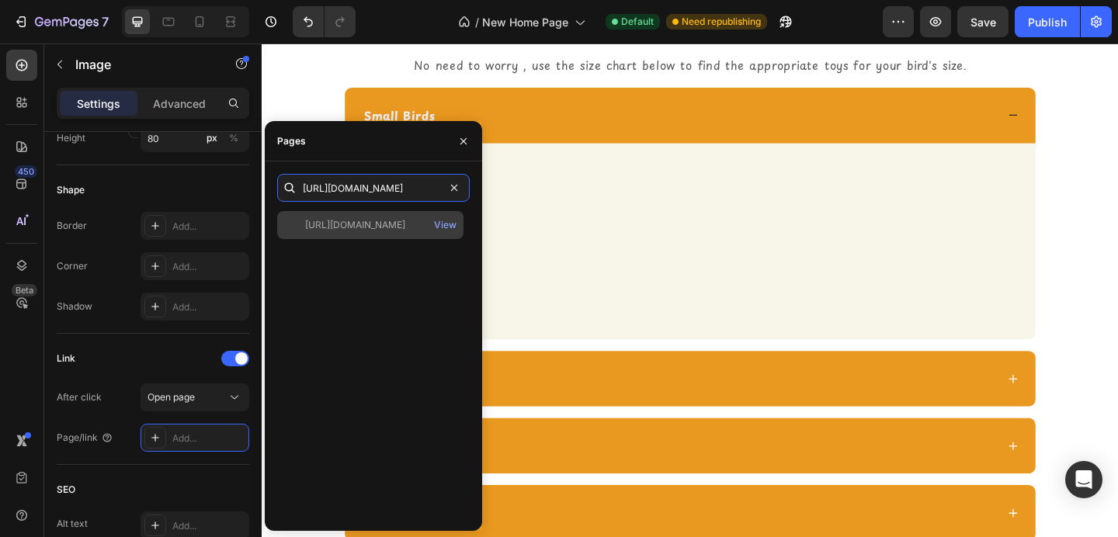
type input "https://shopcheekybeaks.com/collections/small-bird-toys"
click at [389, 226] on div "https://shopcheekybeaks.com/collections/small-bird-toys" at bounding box center [355, 225] width 100 height 14
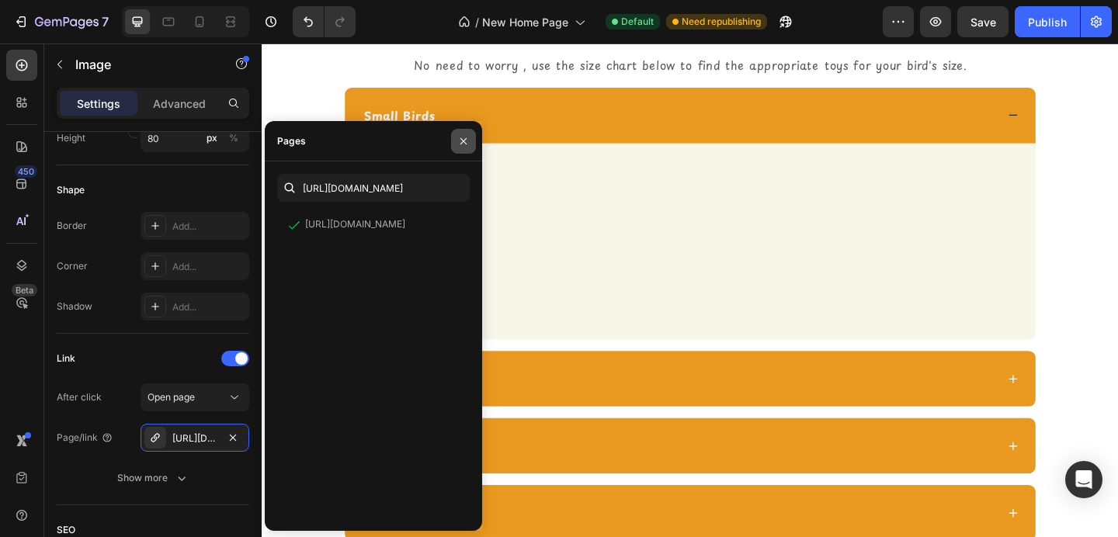
click at [464, 142] on icon "button" at bounding box center [463, 141] width 12 height 12
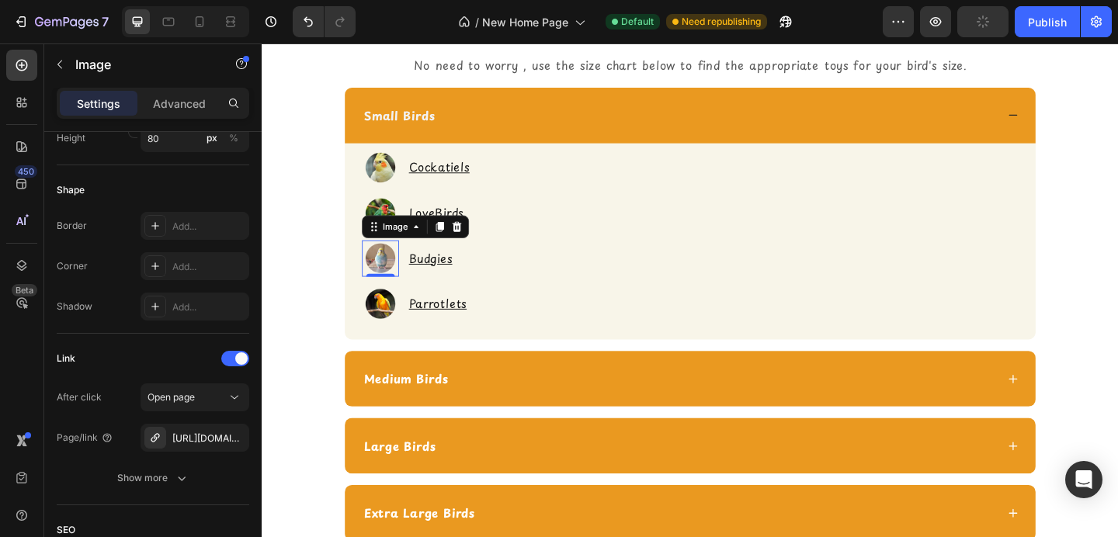
click at [381, 279] on img at bounding box center [390, 278] width 40 height 40
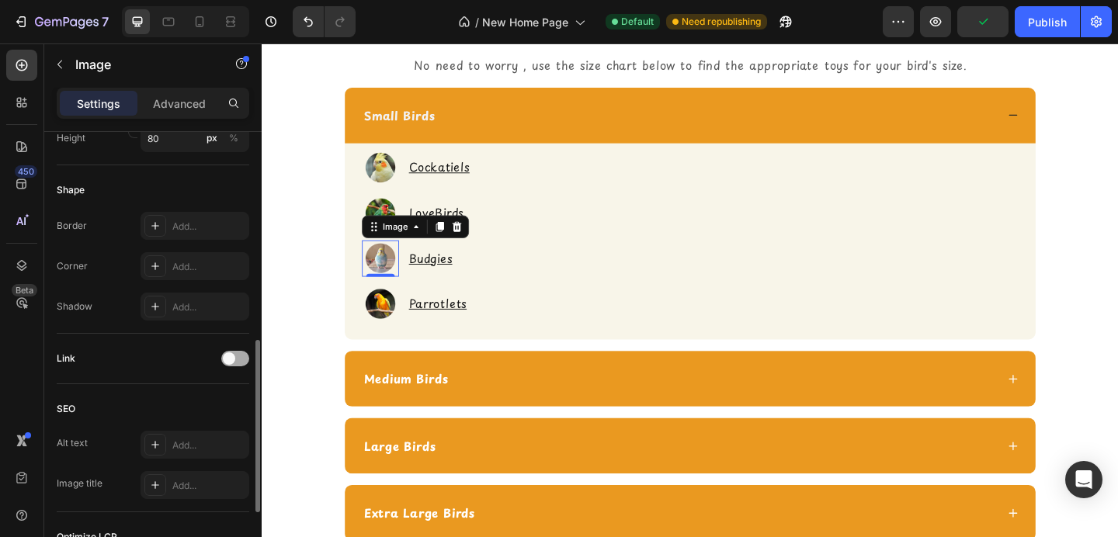
click at [230, 362] on span at bounding box center [229, 359] width 12 height 12
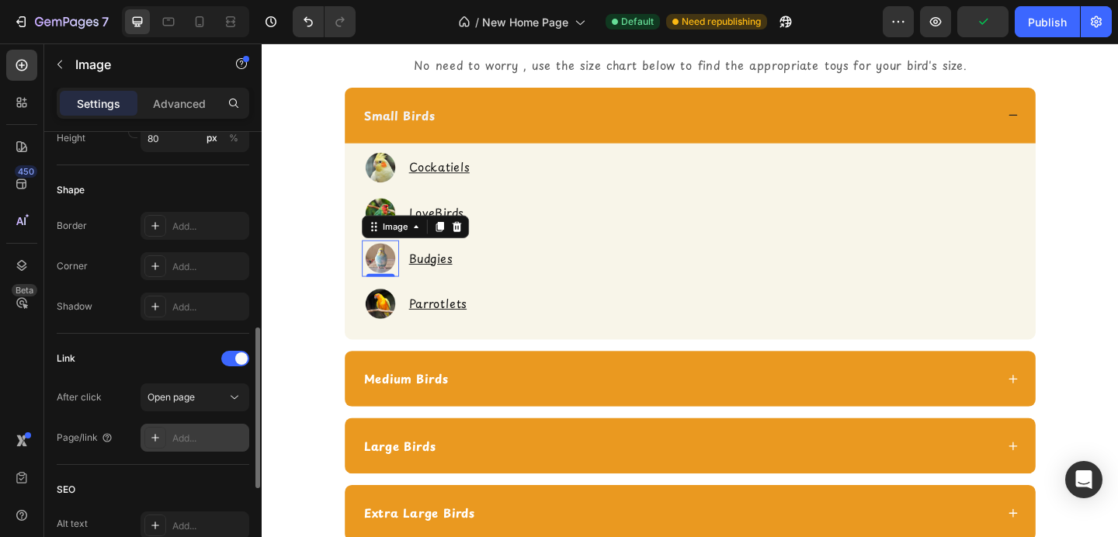
click at [208, 443] on div "Add..." at bounding box center [208, 439] width 73 height 14
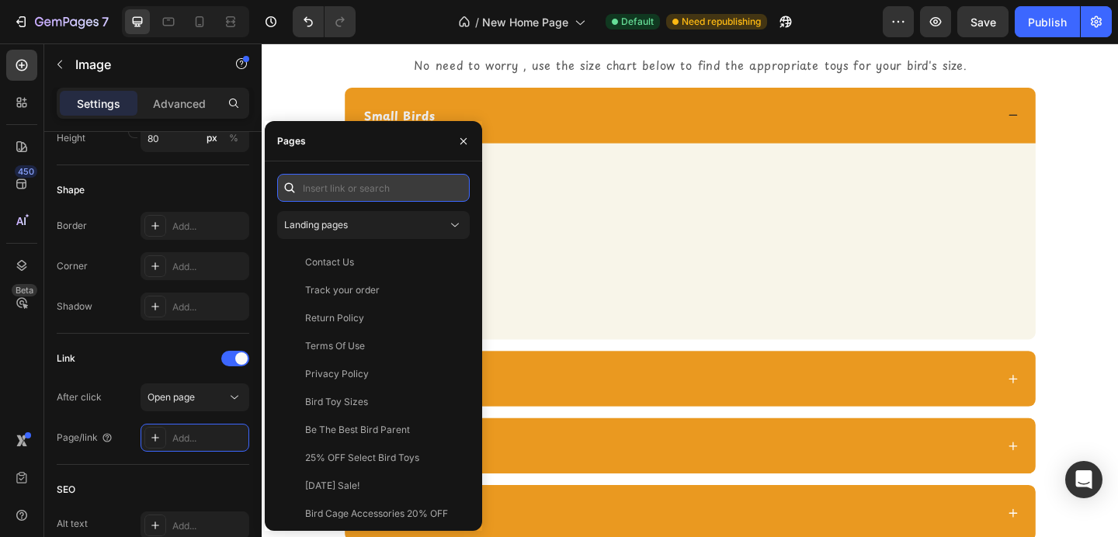
click at [349, 196] on input "text" at bounding box center [373, 188] width 193 height 28
paste input "https://shopcheekybeaks.com/collections/small-bird-toys"
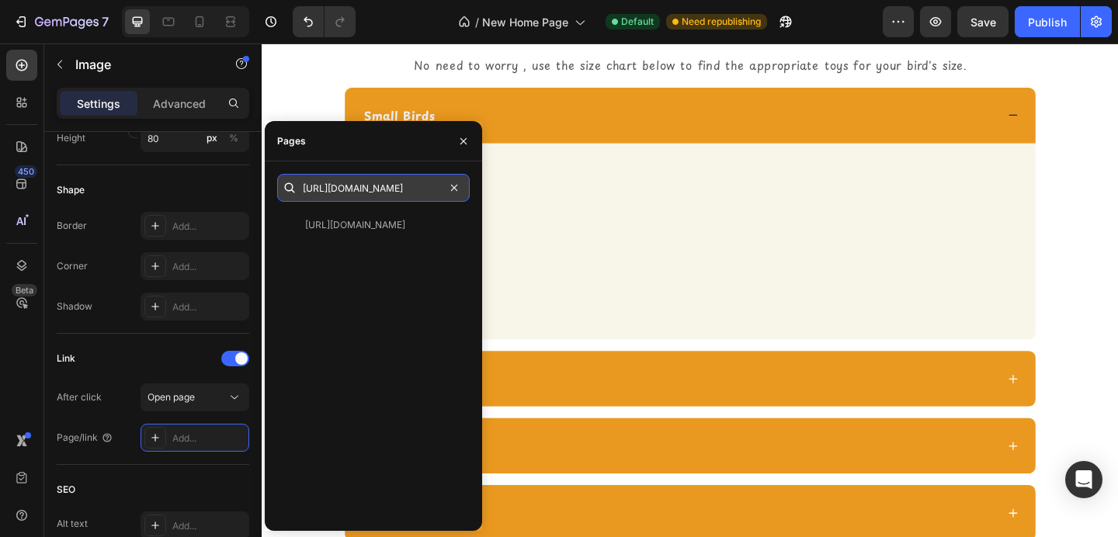
type input "https://shopcheekybeaks.com/collections/small-bird-toys"
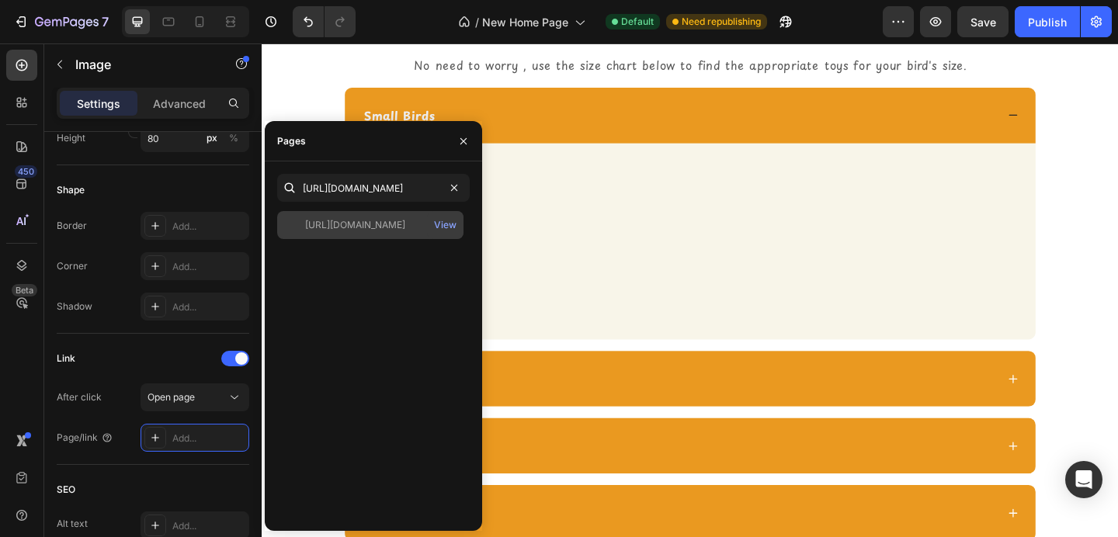
click at [414, 213] on div "https://shopcheekybeaks.com/collections/small-bird-toys View" at bounding box center [370, 225] width 186 height 28
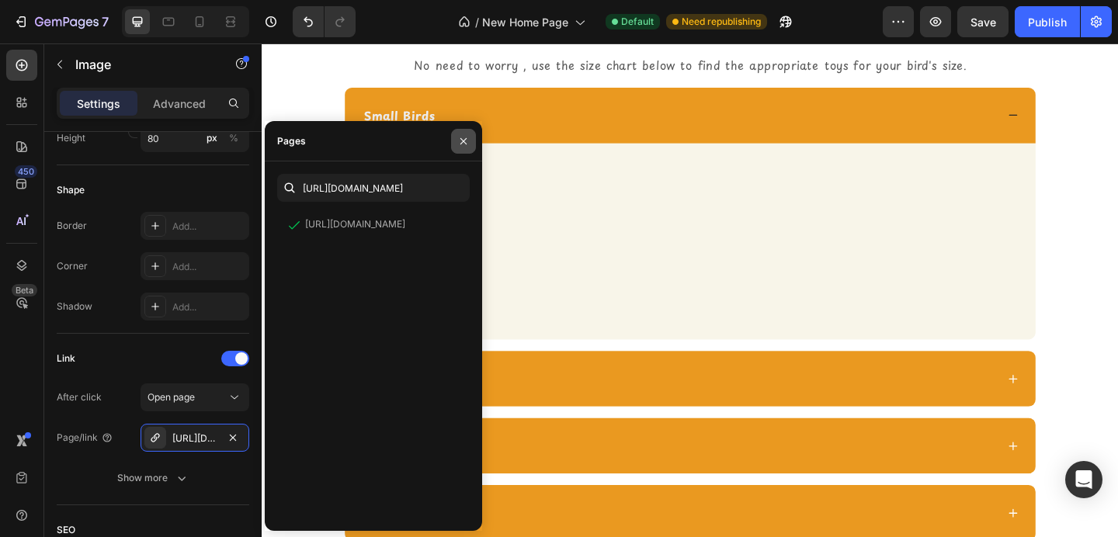
click at [467, 148] on button "button" at bounding box center [463, 141] width 25 height 25
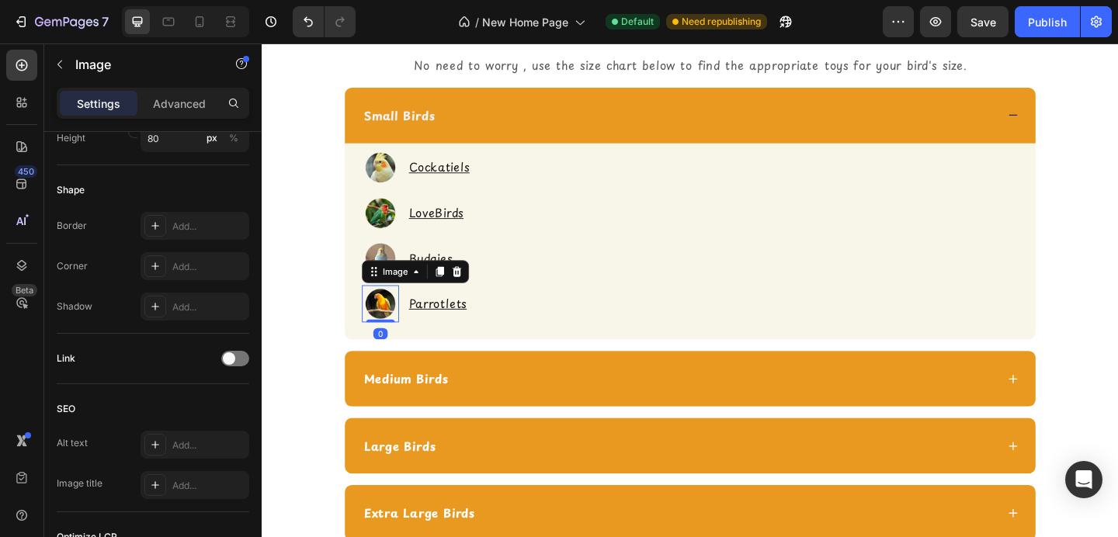
click at [390, 326] on img at bounding box center [390, 327] width 40 height 40
click at [230, 363] on span at bounding box center [229, 359] width 12 height 12
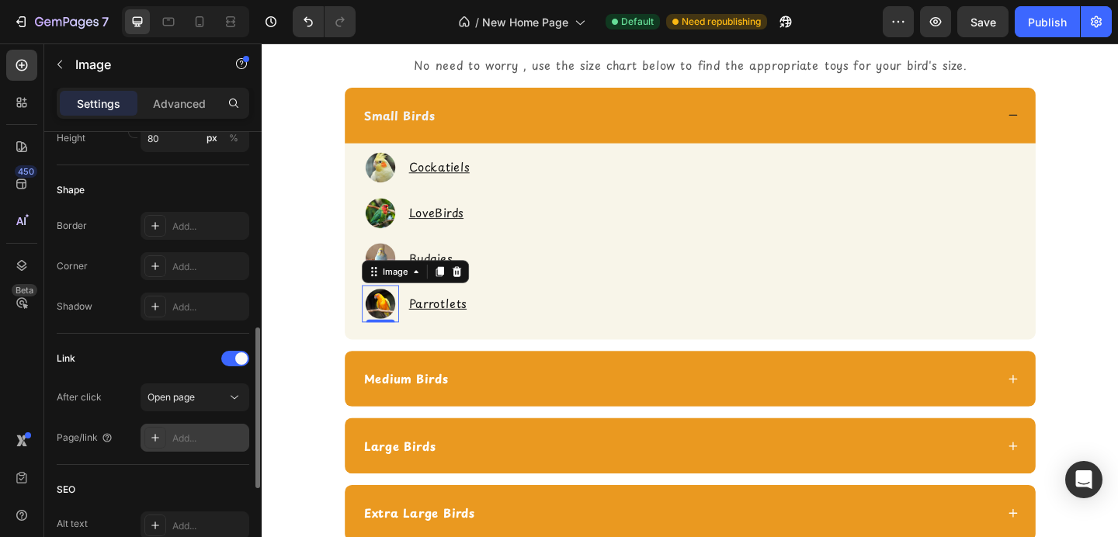
click at [205, 437] on div "Add..." at bounding box center [208, 439] width 73 height 14
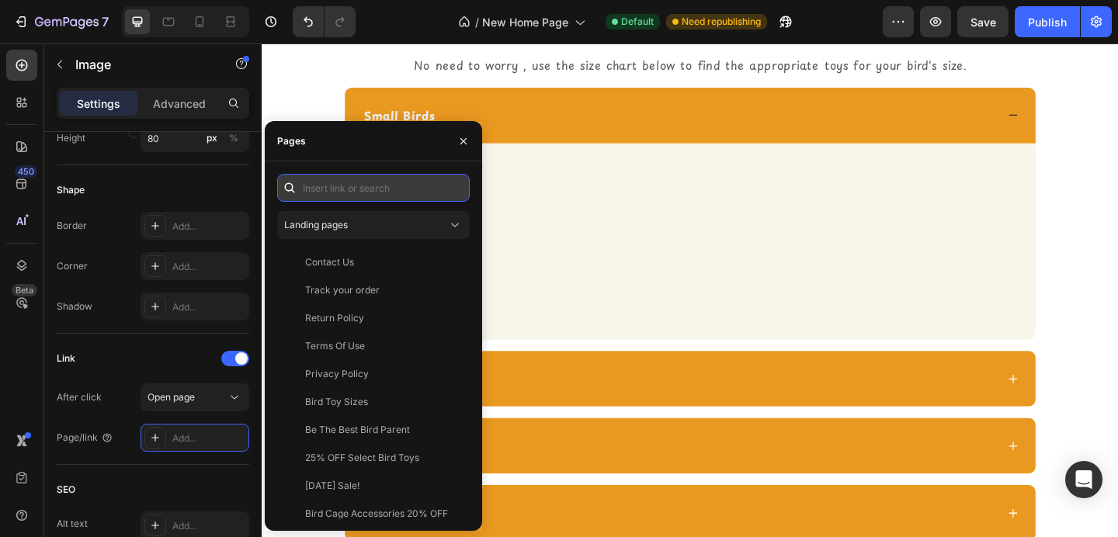
click at [381, 200] on input "text" at bounding box center [373, 188] width 193 height 28
paste input "https://shopcheekybeaks.com/collections/small-bird-toys"
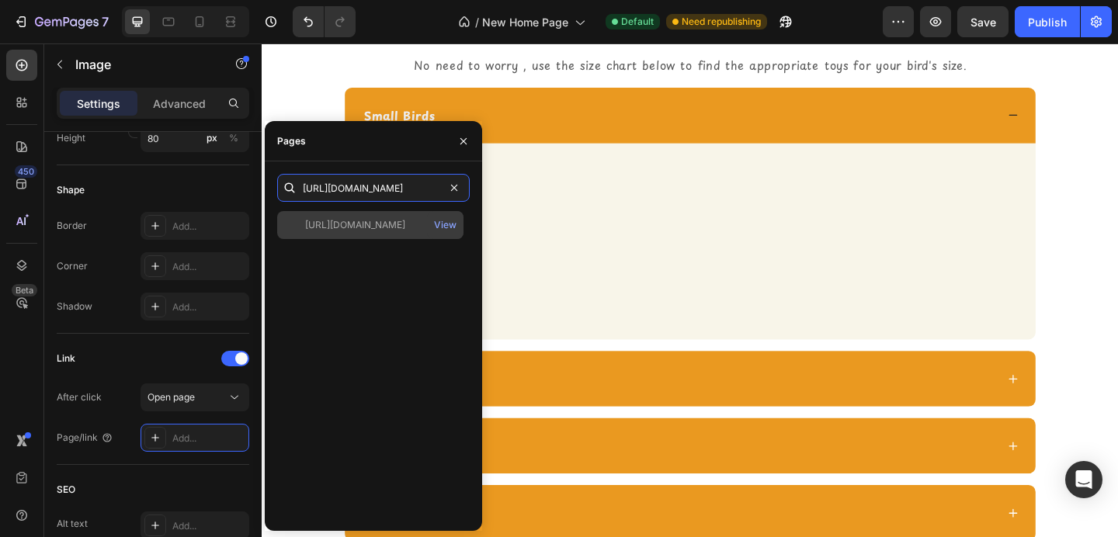
type input "https://shopcheekybeaks.com/collections/small-bird-toys"
click at [382, 234] on div "https://shopcheekybeaks.com/collections/small-bird-toys View" at bounding box center [370, 225] width 186 height 28
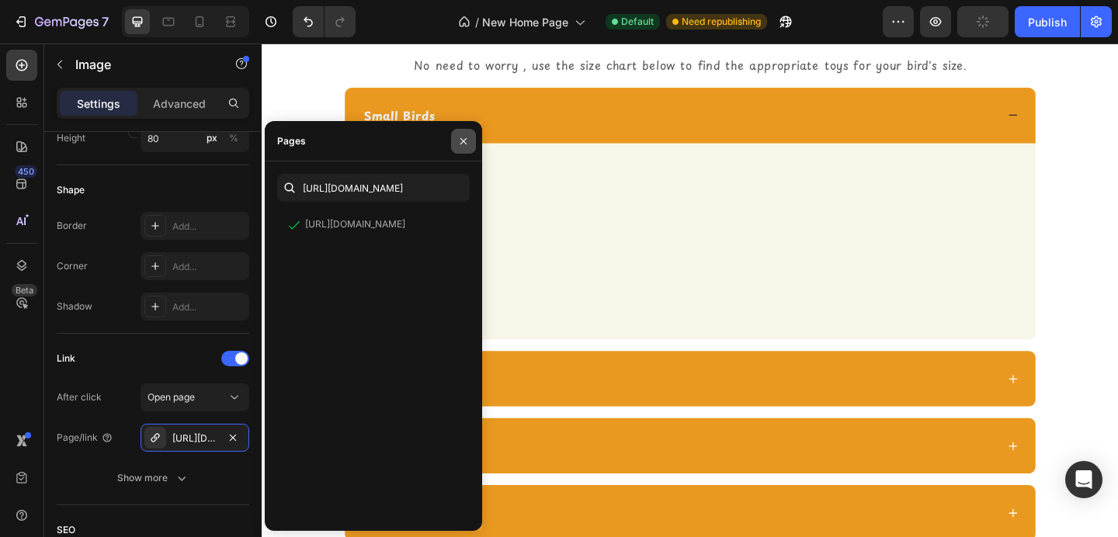
click at [470, 139] on button "button" at bounding box center [463, 141] width 25 height 25
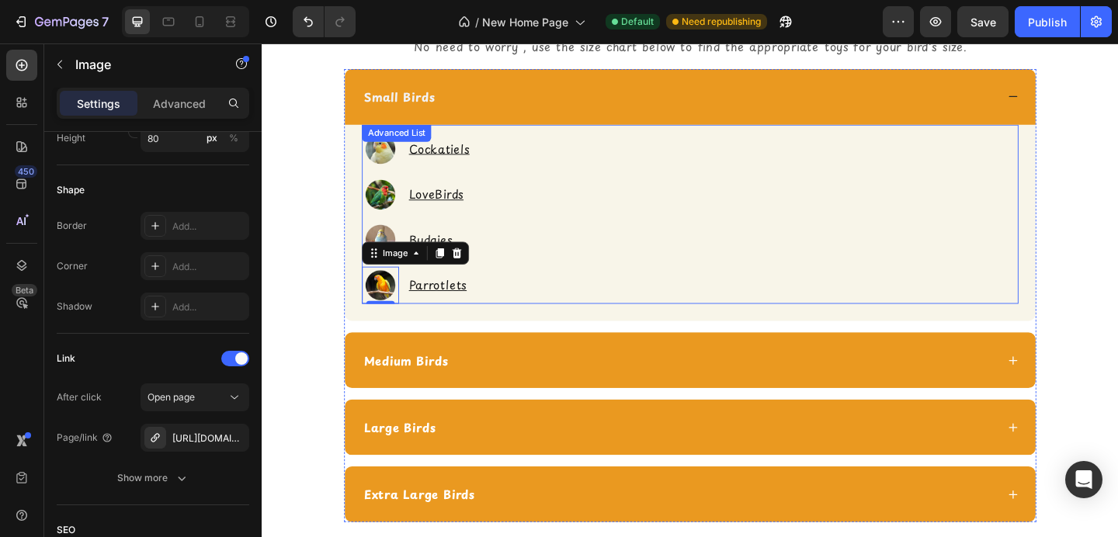
scroll to position [2442, 0]
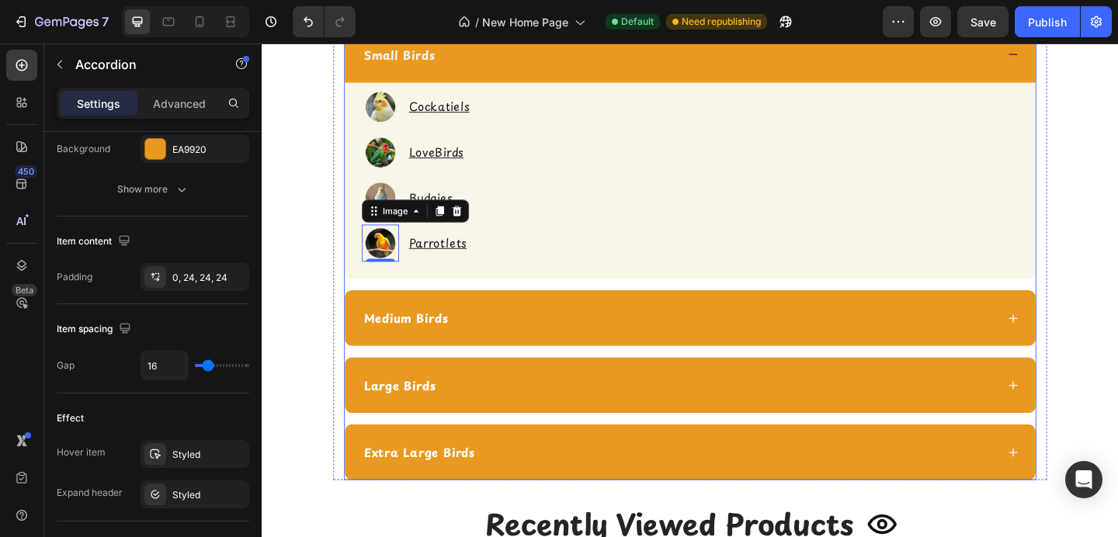
click at [459, 345] on strong "Medium Birds" at bounding box center [419, 342] width 92 height 19
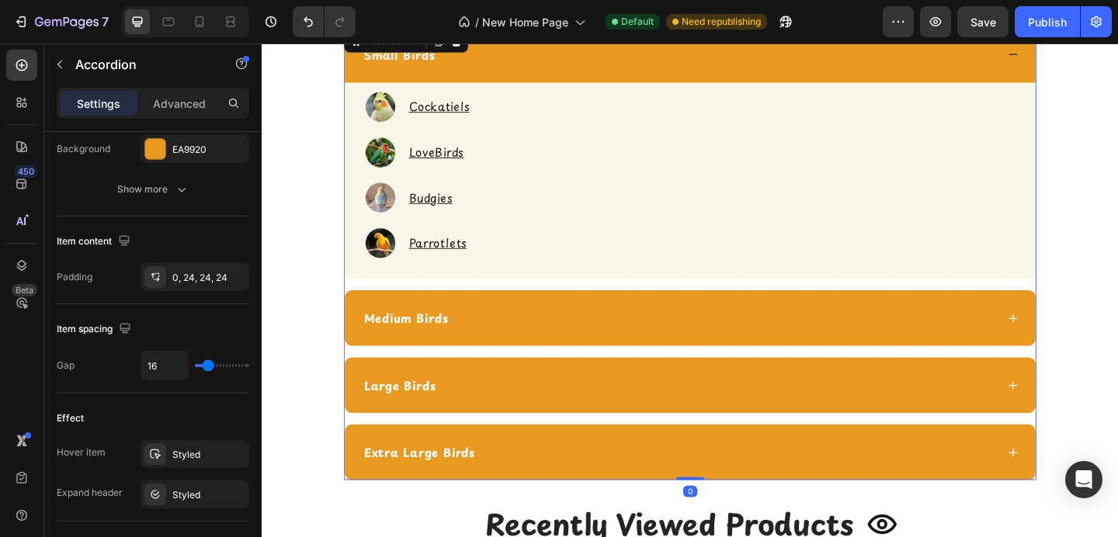
scroll to position [0, 0]
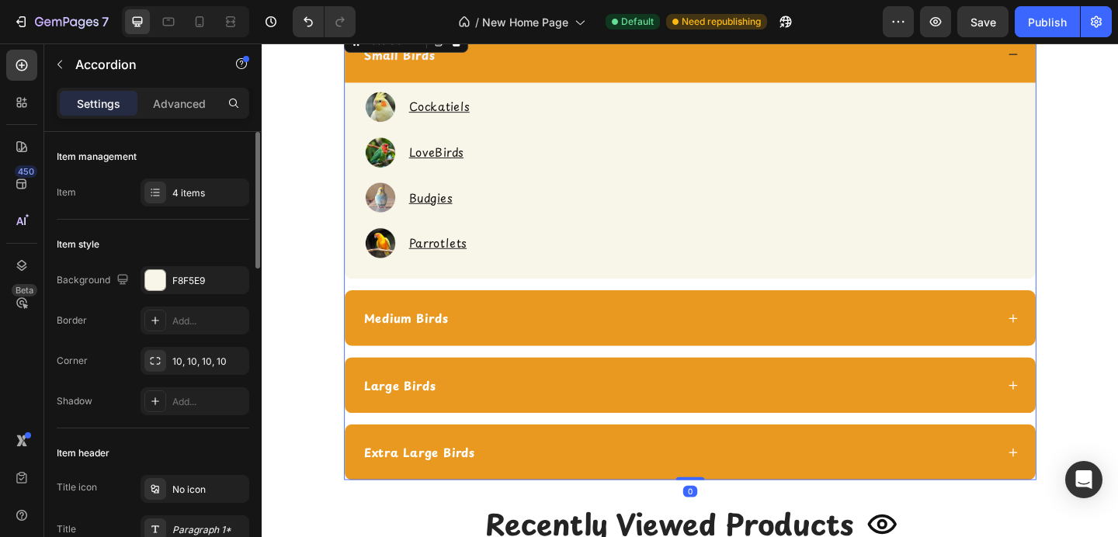
click at [496, 339] on div "Medium Birds" at bounding box center [715, 342] width 690 height 23
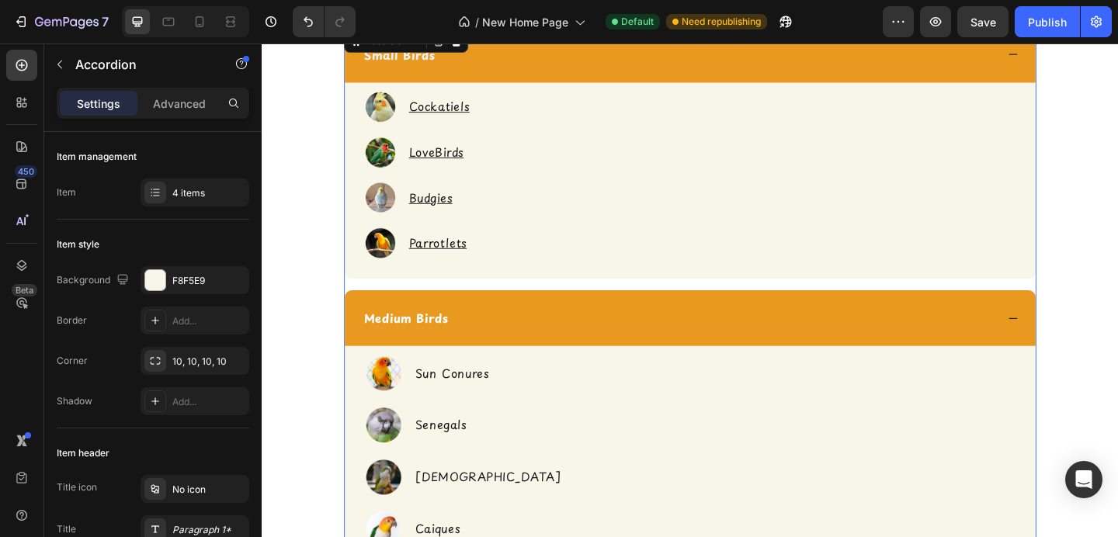
click at [581, 73] on div "Small Birds" at bounding box center [728, 56] width 752 height 61
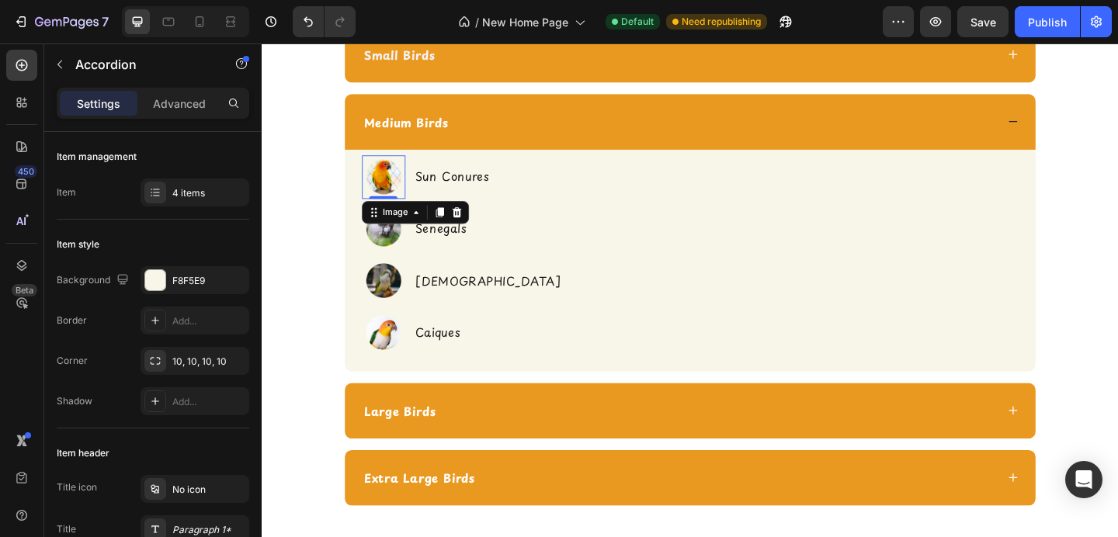
click at [391, 187] on img at bounding box center [393, 188] width 47 height 47
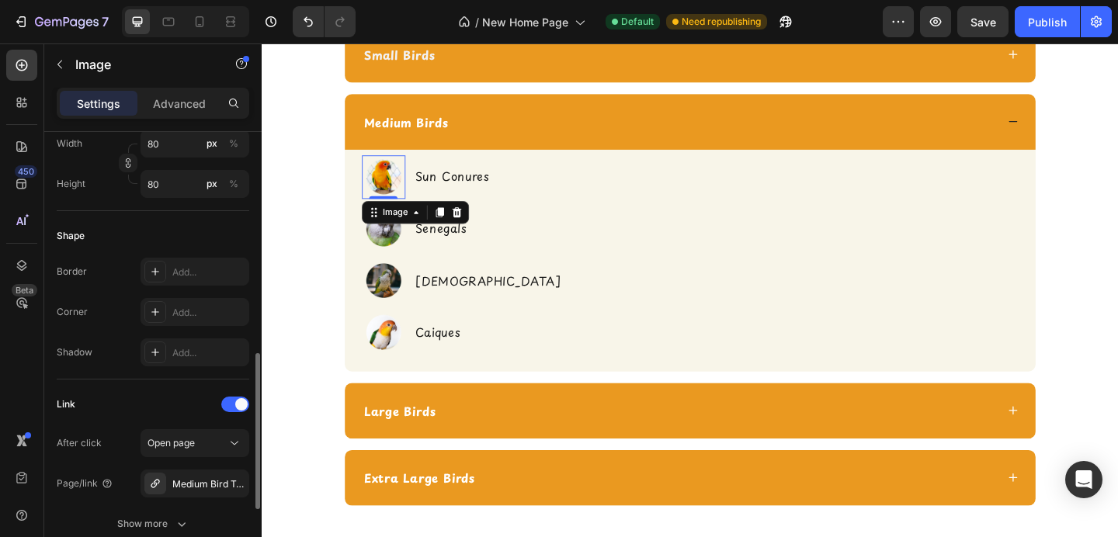
scroll to position [540, 0]
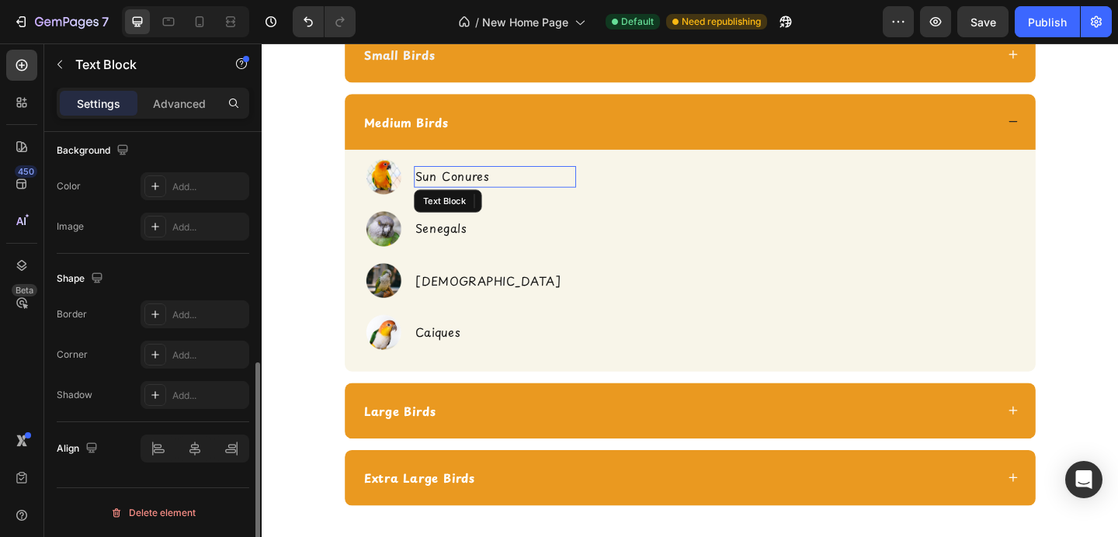
click at [484, 184] on p "Sun Conures" at bounding box center [516, 189] width 174 height 20
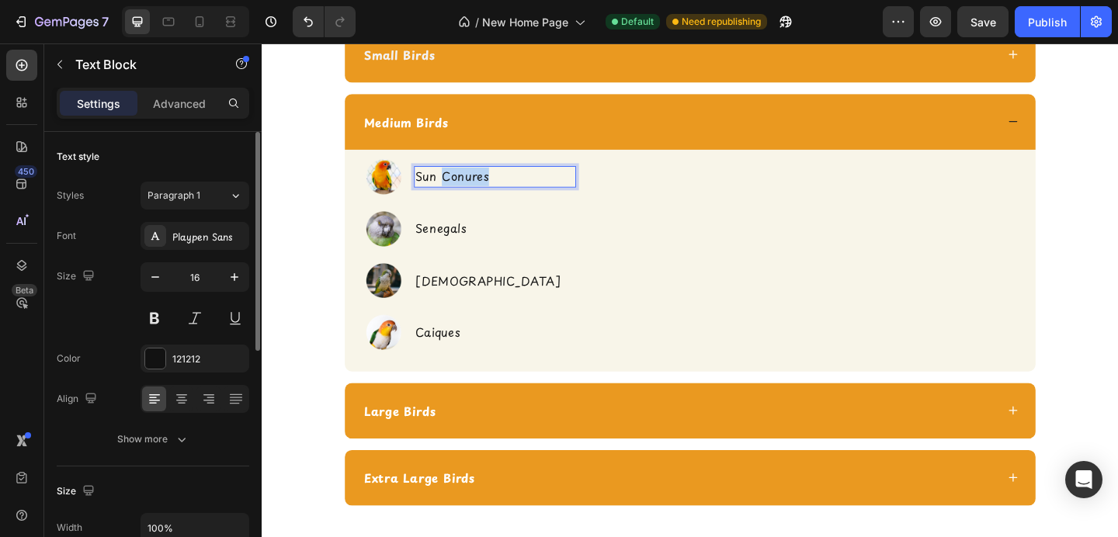
click at [484, 184] on p "Sun Conures" at bounding box center [516, 189] width 174 height 20
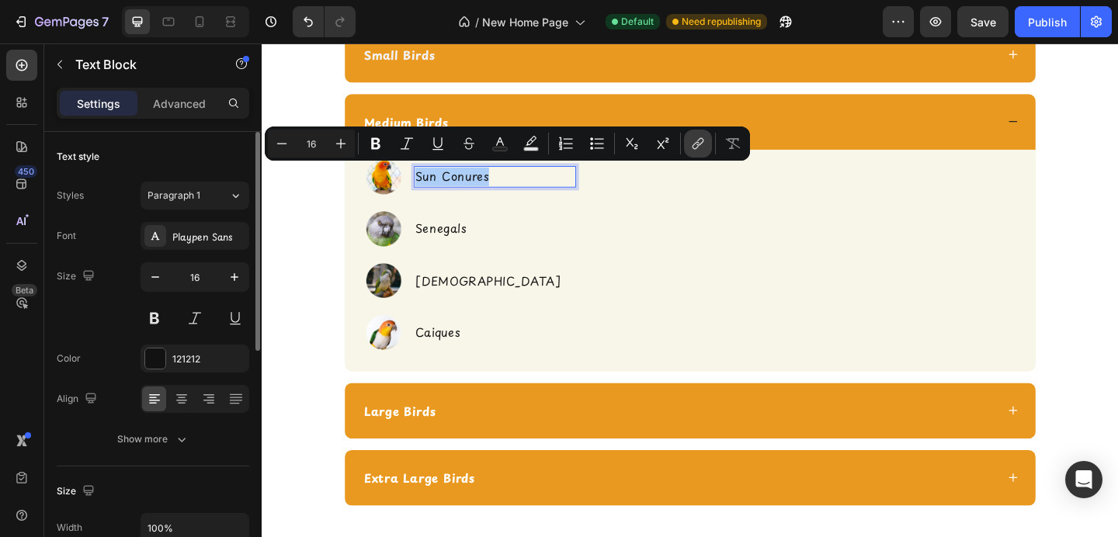
click at [693, 144] on icon "Editor contextual toolbar" at bounding box center [698, 144] width 16 height 16
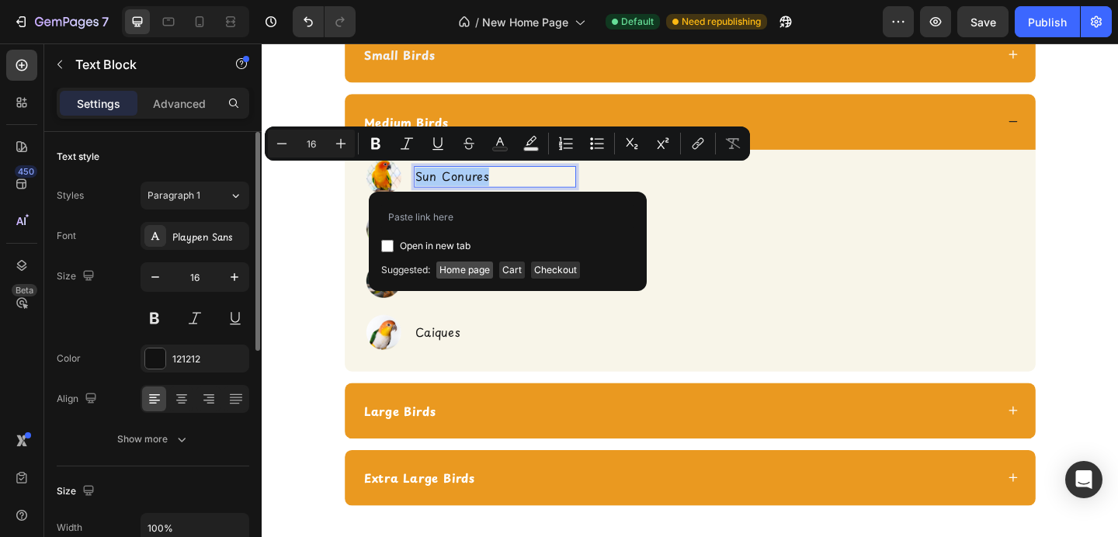
type input "https://shopcheekybeaks.com/collections/medium-bird-toys"
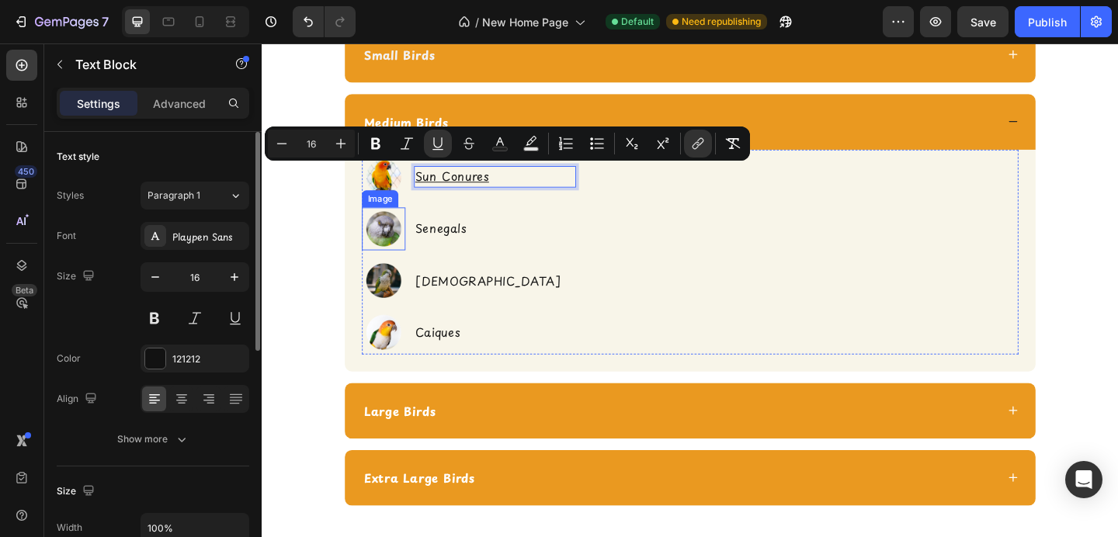
click at [388, 239] on img at bounding box center [393, 245] width 47 height 47
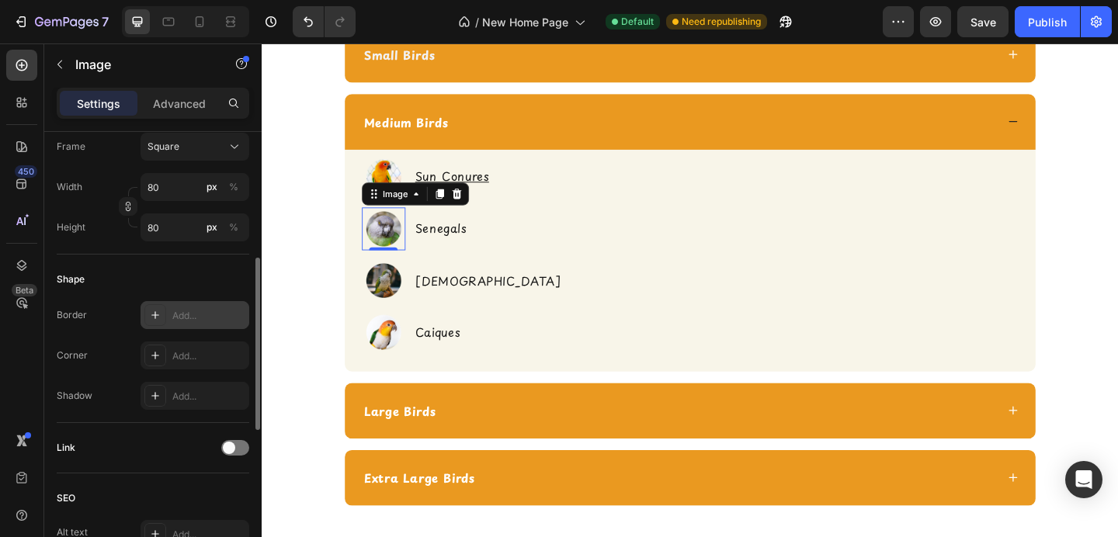
scroll to position [473, 0]
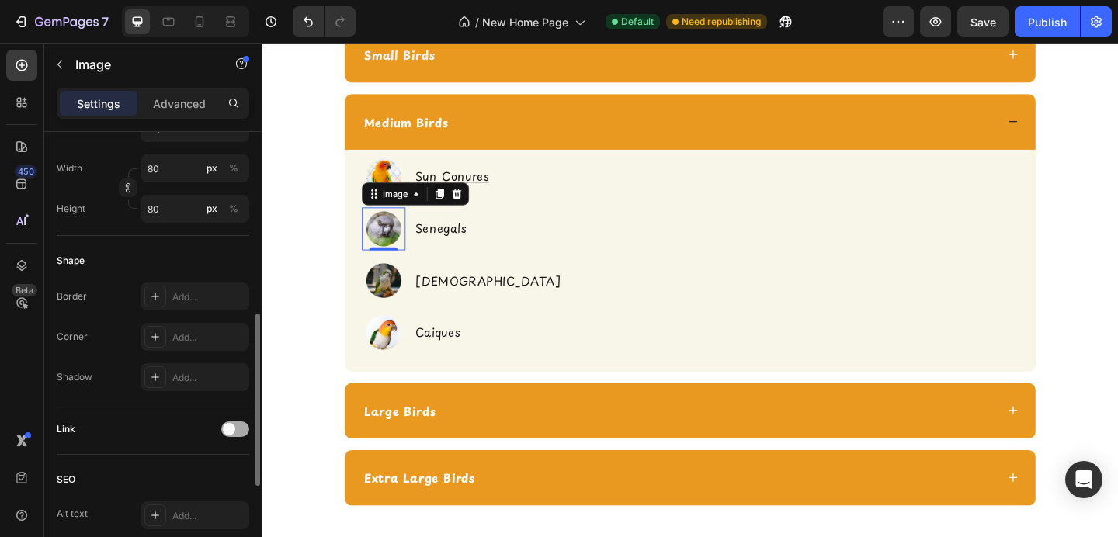
click at [228, 424] on span at bounding box center [229, 429] width 12 height 12
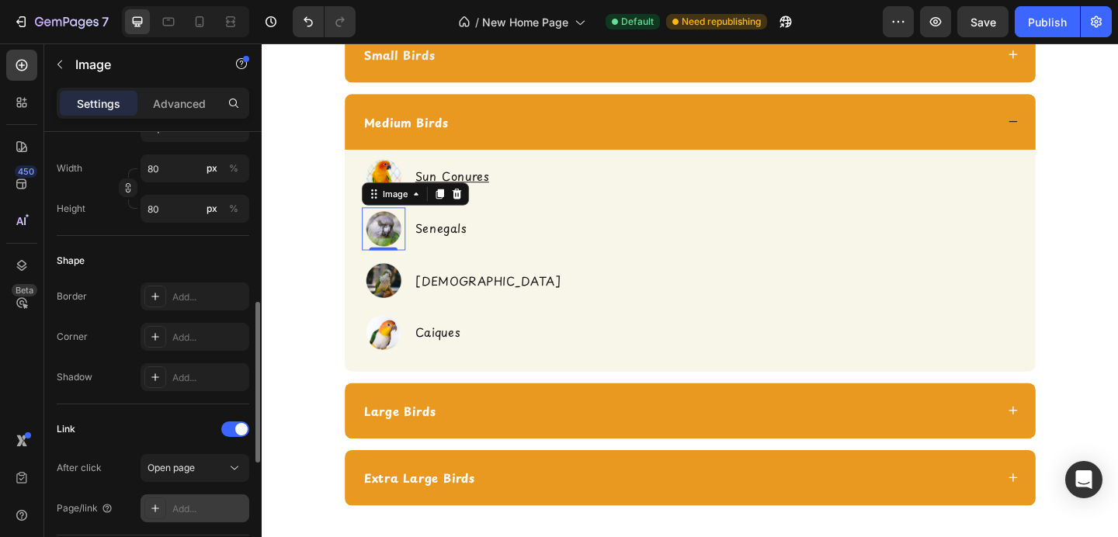
click at [213, 502] on div "Add..." at bounding box center [195, 509] width 109 height 28
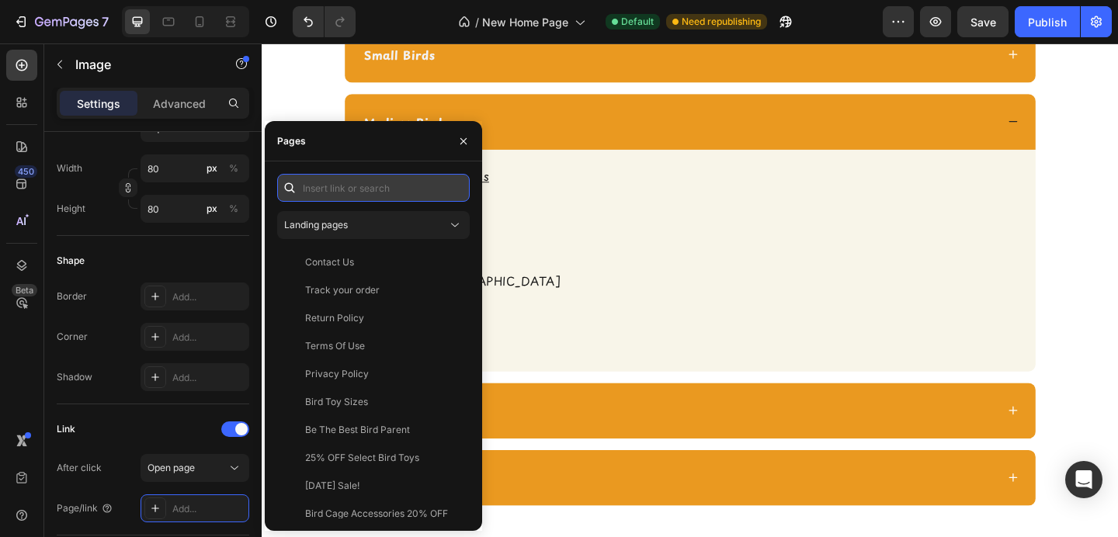
click at [386, 192] on input "text" at bounding box center [373, 188] width 193 height 28
paste input "https://shopcheekybeaks.com/collections/medium-bird-toys"
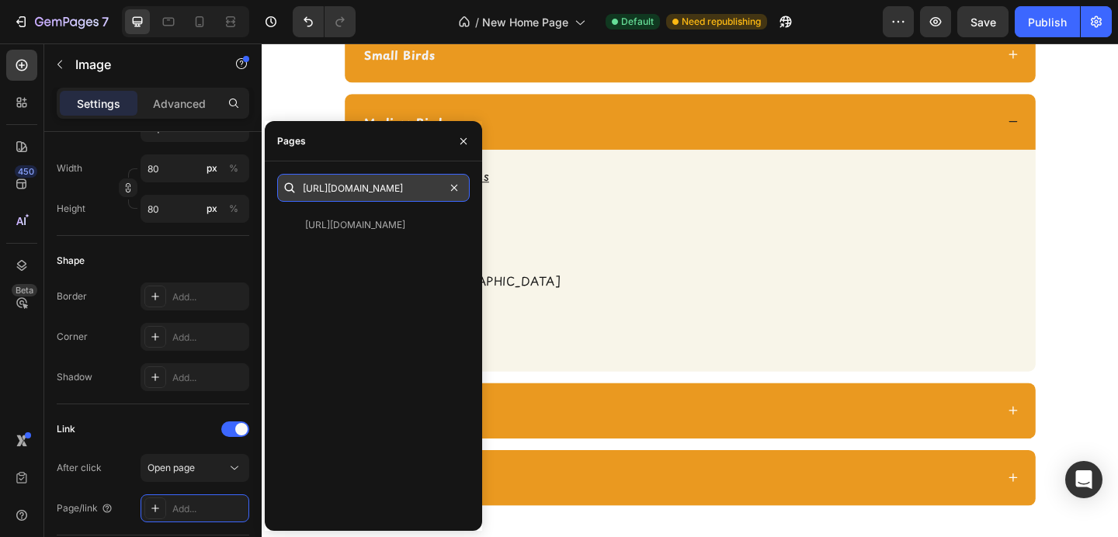
type input "https://shopcheekybeaks.com/collections/medium-bird-toys"
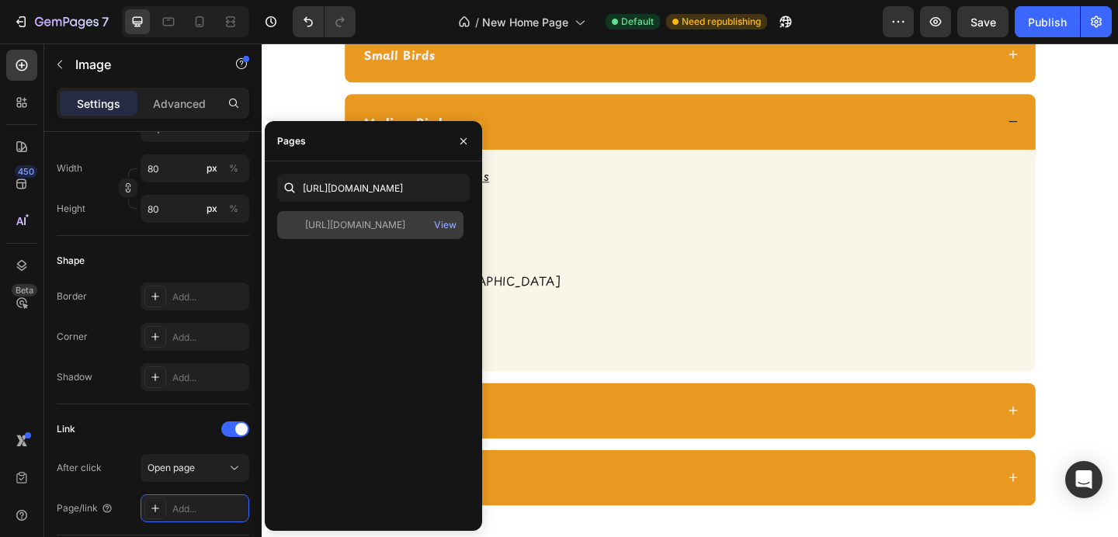
click at [390, 229] on div "https://shopcheekybeaks.com/collections/medium-bird-toys" at bounding box center [355, 225] width 100 height 14
click at [461, 145] on icon "button" at bounding box center [463, 141] width 12 height 12
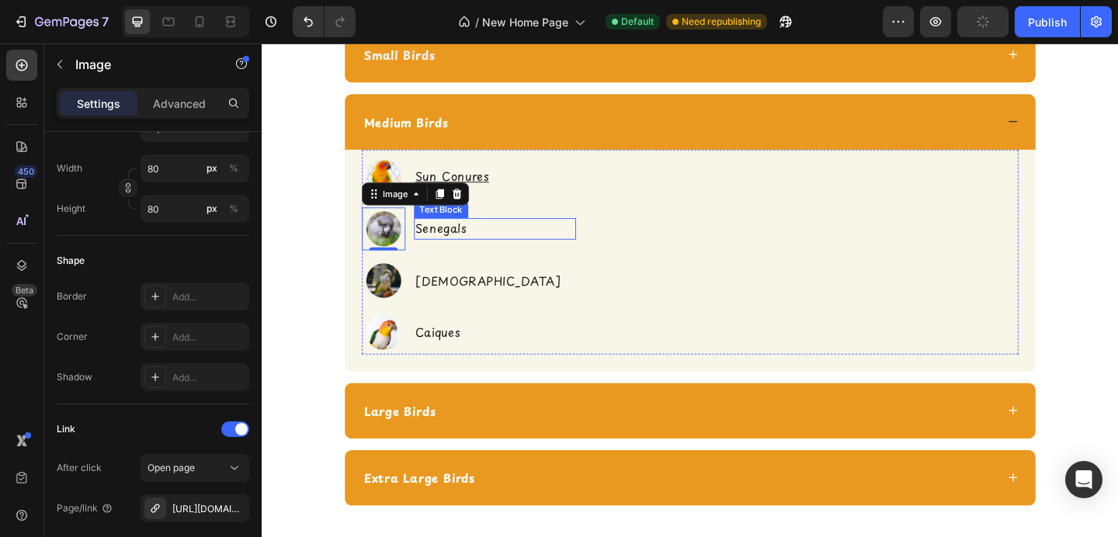
click at [457, 235] on p "Senegals" at bounding box center [516, 245] width 174 height 20
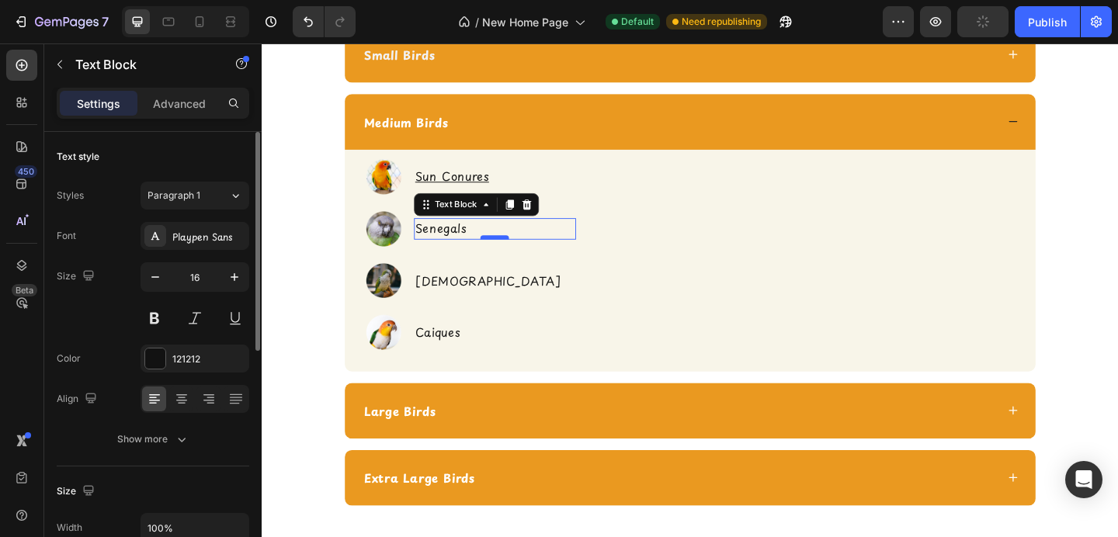
click at [499, 252] on div at bounding box center [514, 254] width 31 height 5
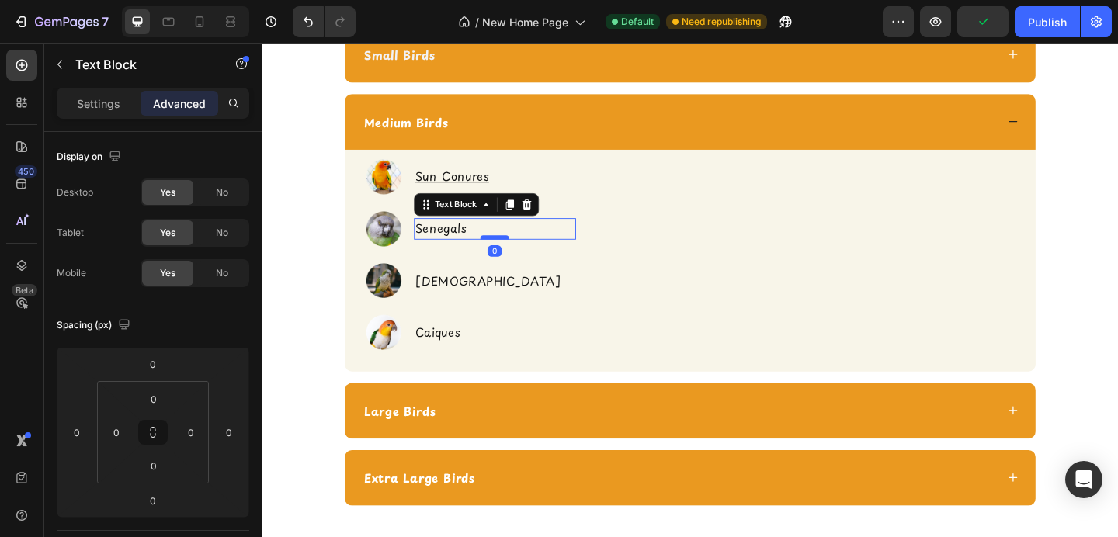
click at [499, 252] on div at bounding box center [514, 254] width 31 height 5
click at [470, 238] on p "Senegals" at bounding box center [516, 245] width 174 height 20
click at [455, 240] on p "Senegals" at bounding box center [516, 245] width 174 height 20
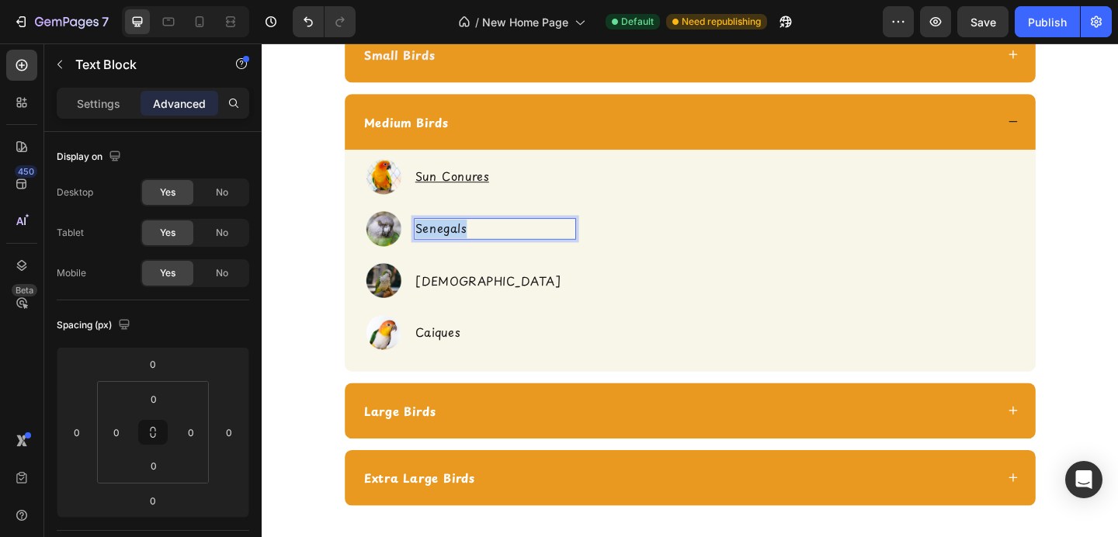
click at [455, 239] on p "Senegals" at bounding box center [516, 245] width 174 height 20
click at [449, 238] on p "Senegals" at bounding box center [516, 245] width 174 height 20
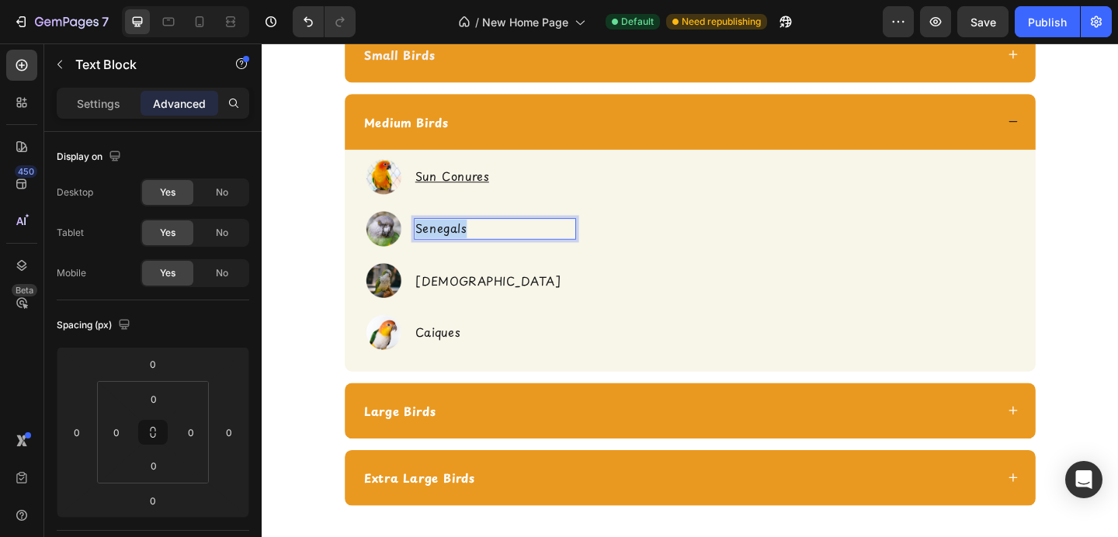
click at [449, 238] on p "Senegals" at bounding box center [516, 245] width 174 height 20
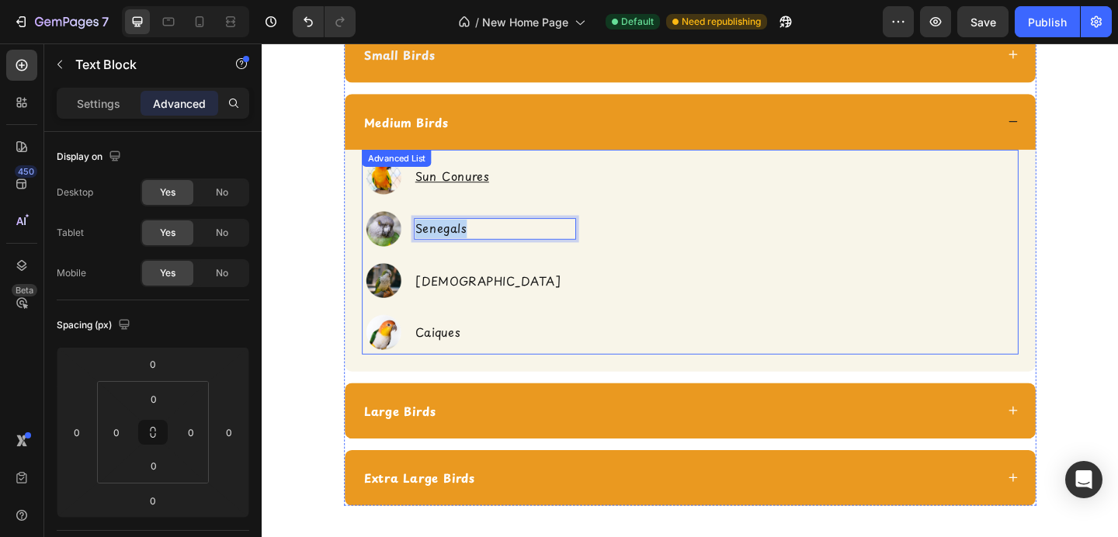
click at [490, 205] on li "Image Sun Conures Text Block" at bounding box center [486, 188] width 233 height 47
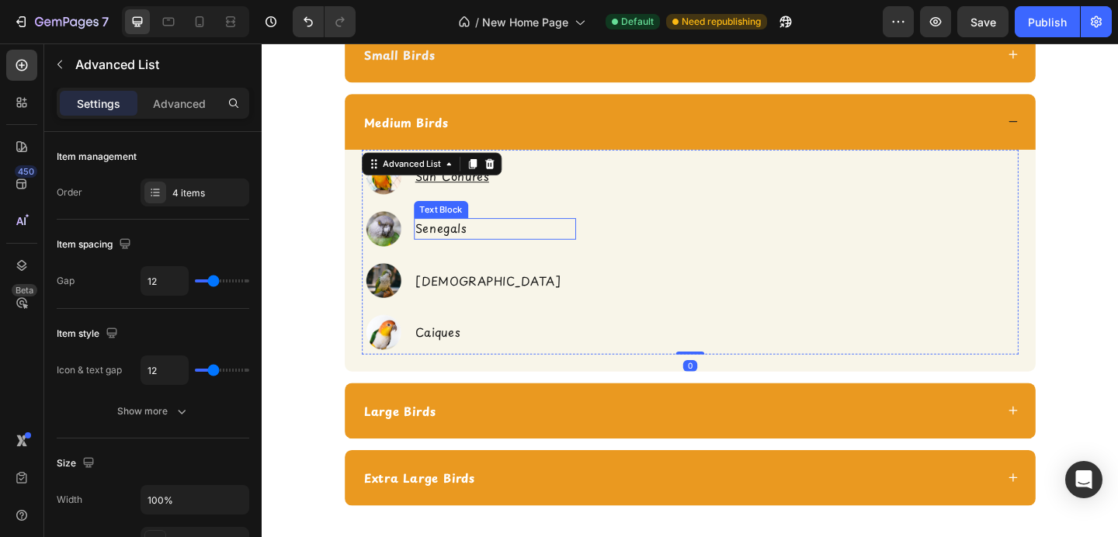
click at [462, 235] on p "Senegals" at bounding box center [516, 245] width 174 height 20
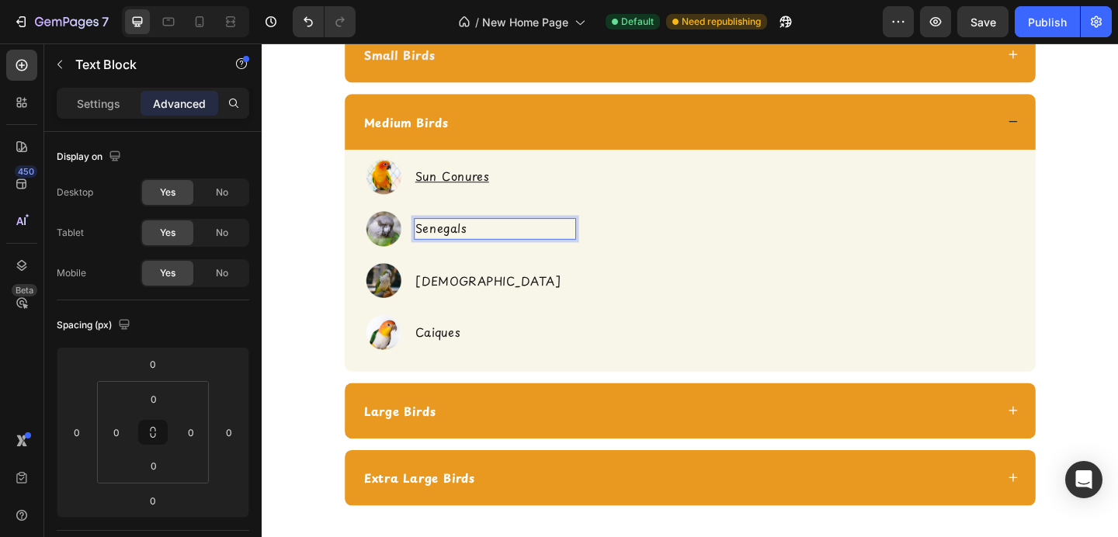
click at [462, 235] on p "Senegals" at bounding box center [516, 245] width 174 height 20
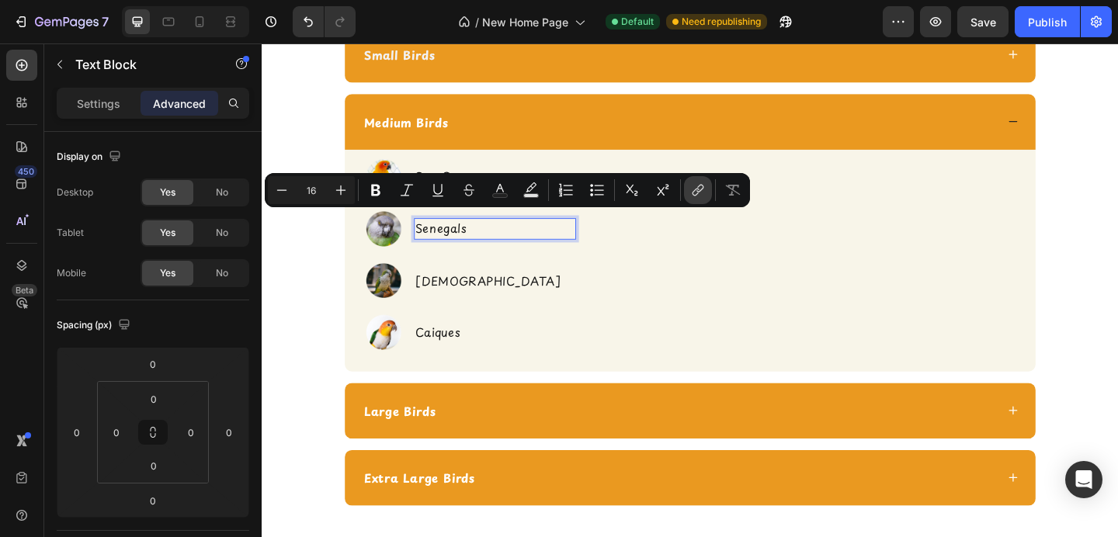
click at [698, 190] on icon "Editor contextual toolbar" at bounding box center [696, 193] width 7 height 8
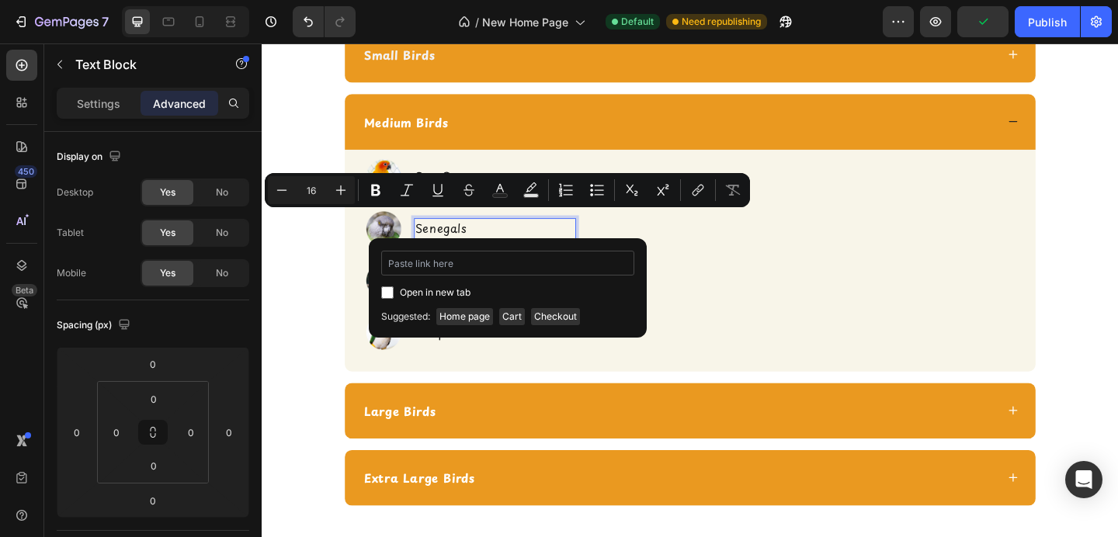
type input "https://shopcheekybeaks.com/collections/medium-bird-toys"
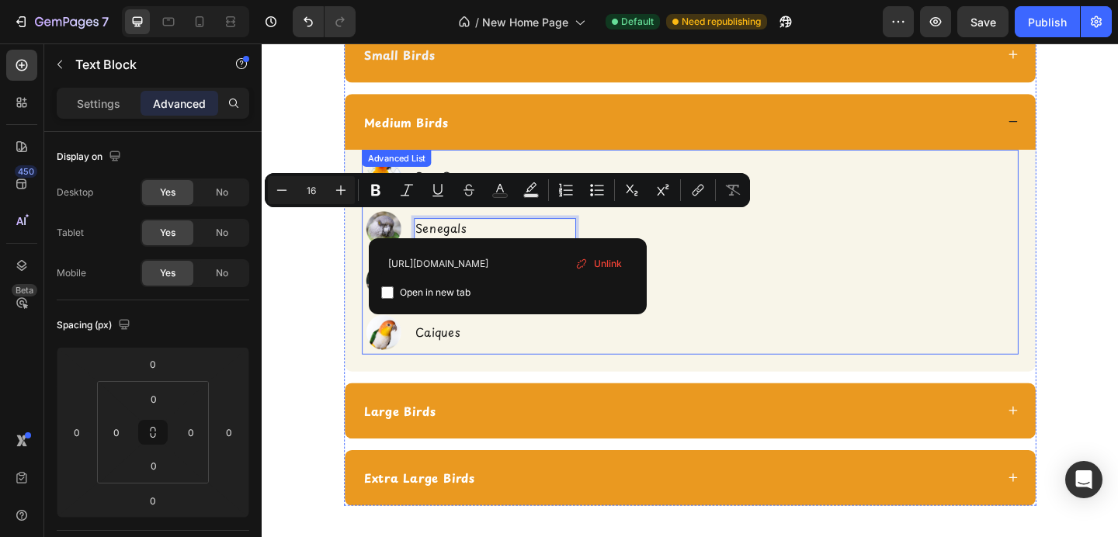
click at [713, 297] on div "Image Sun Conures Text Block Image Senegals Text Block 0 Image Quakers Text Blo…" at bounding box center [727, 273] width 715 height 217
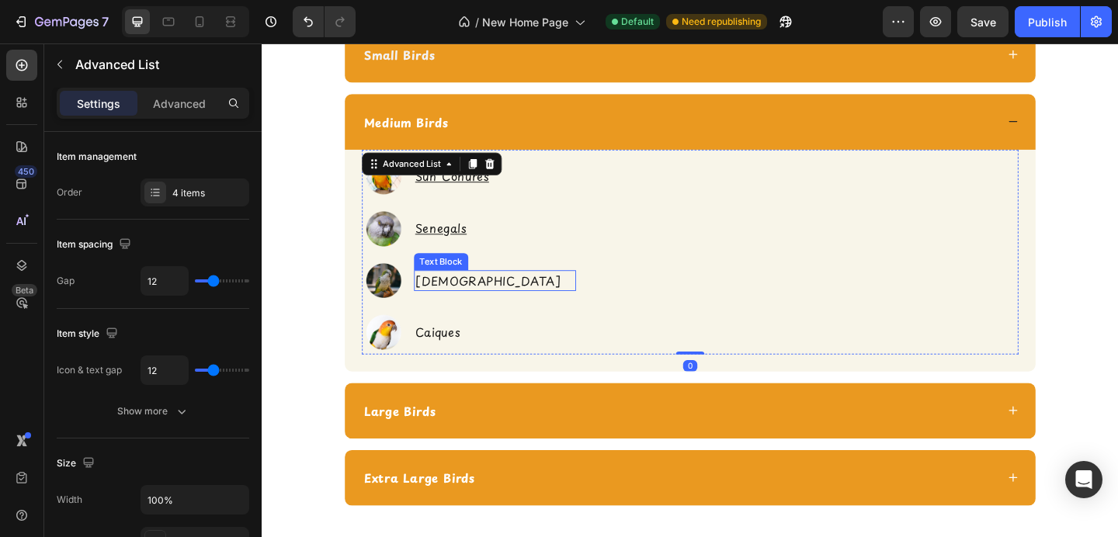
click at [459, 292] on p "Quakers" at bounding box center [516, 302] width 174 height 20
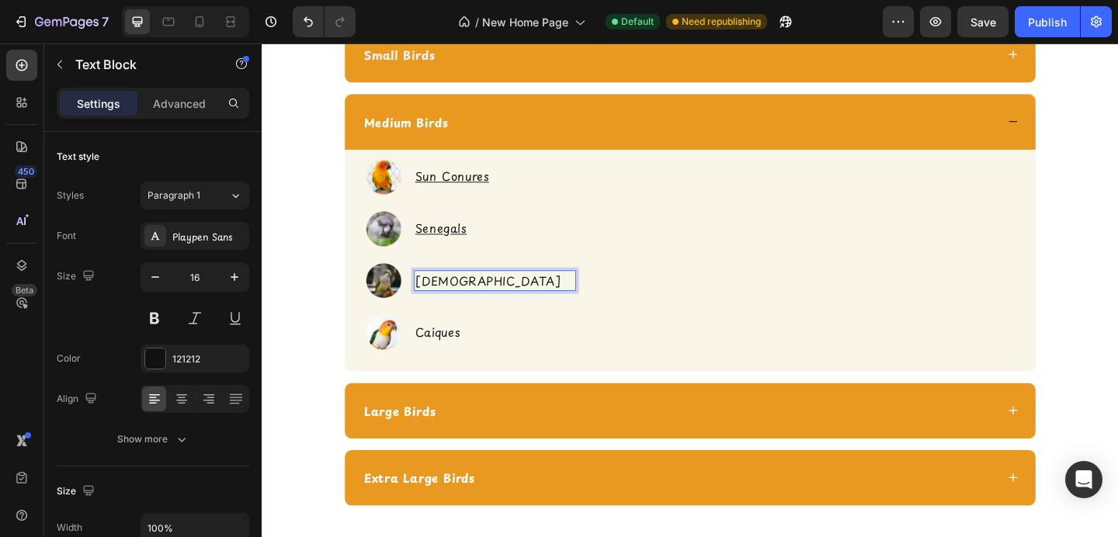
click at [459, 292] on p "Quakers" at bounding box center [516, 302] width 174 height 20
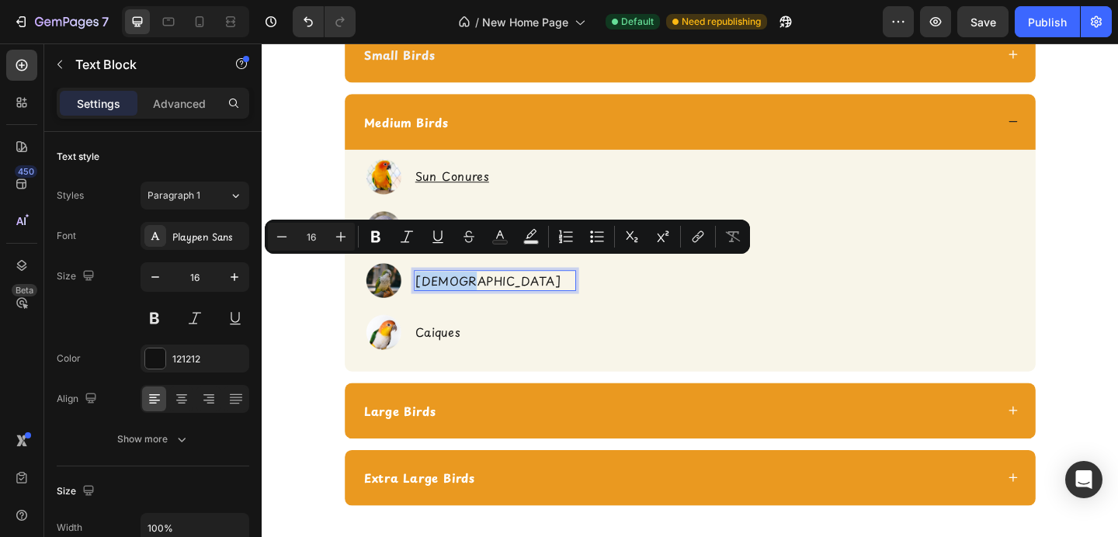
click at [459, 292] on p "Quakers" at bounding box center [516, 302] width 174 height 20
click at [695, 235] on icon "Editor contextual toolbar" at bounding box center [698, 237] width 16 height 16
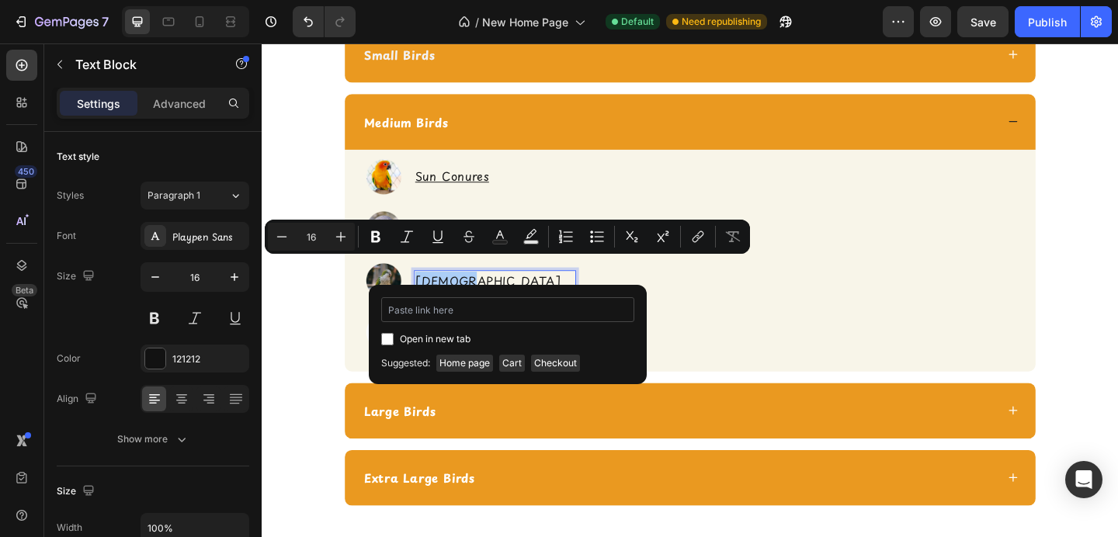
type input "https://shopcheekybeaks.com/collections/medium-bird-toys"
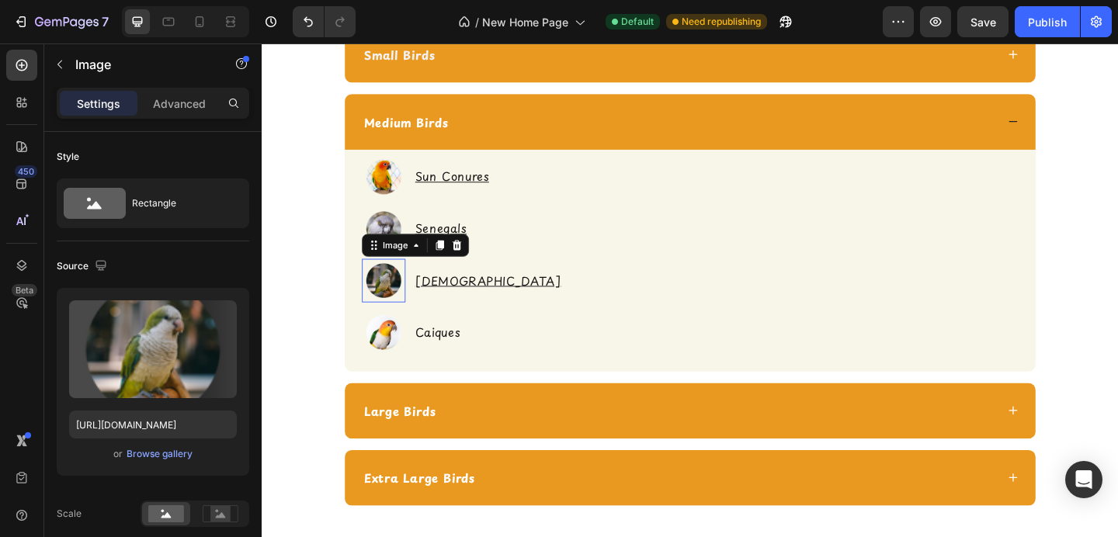
click at [398, 292] on img at bounding box center [393, 301] width 47 height 47
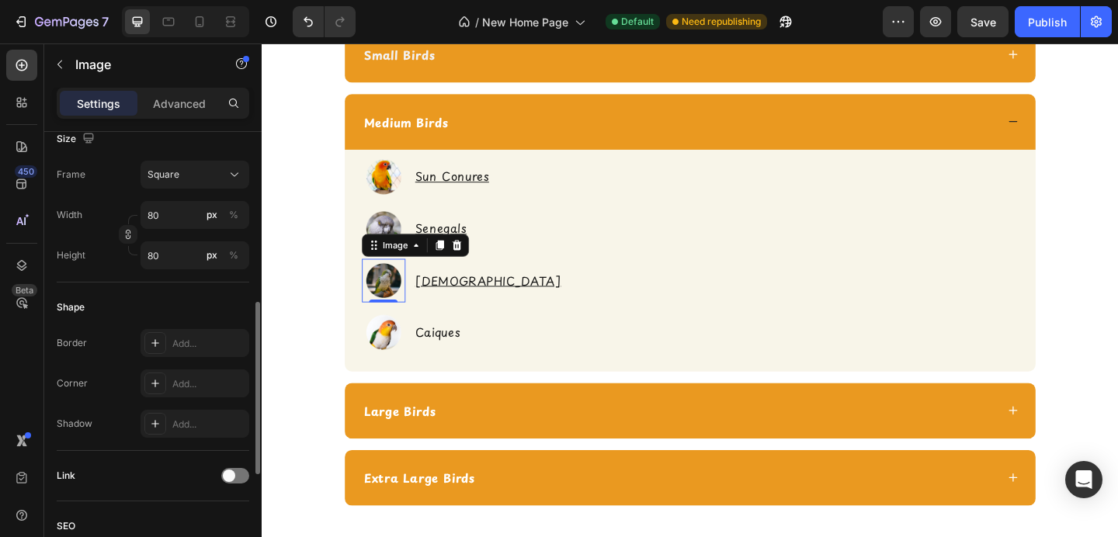
scroll to position [431, 0]
click at [231, 474] on span at bounding box center [229, 471] width 12 height 12
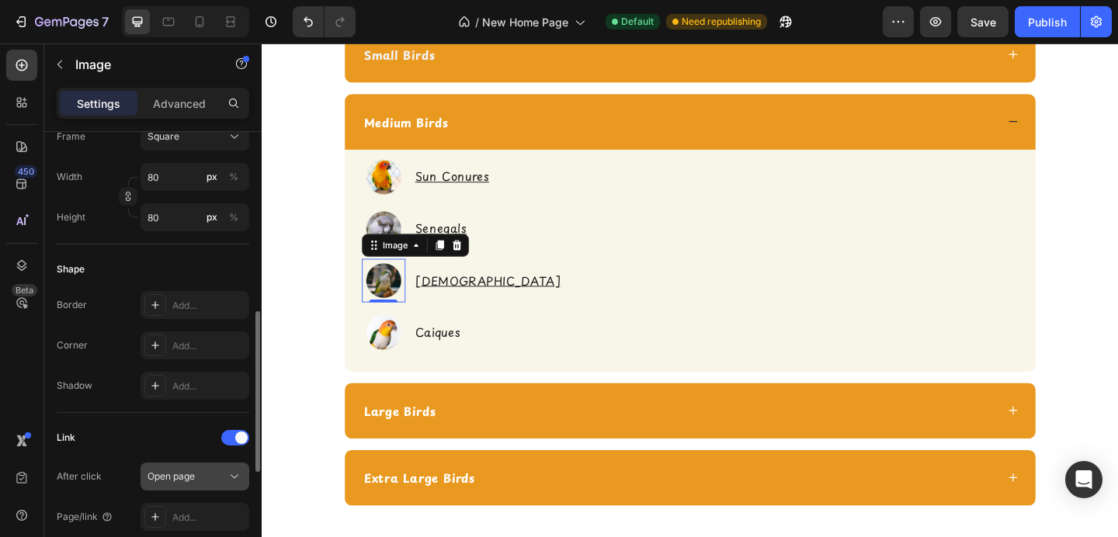
scroll to position [475, 0]
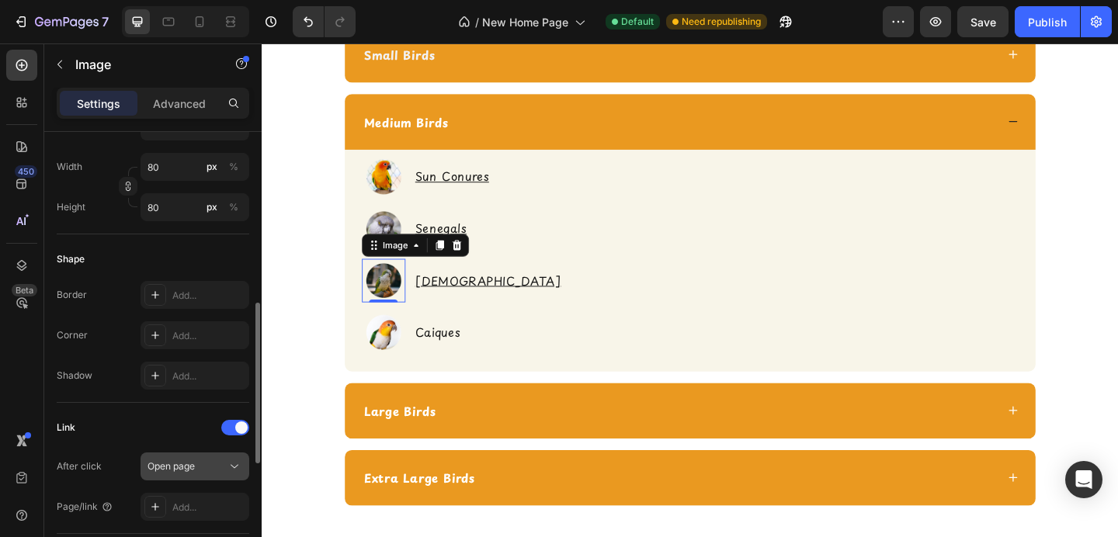
click at [193, 504] on div "Add..." at bounding box center [208, 508] width 73 height 14
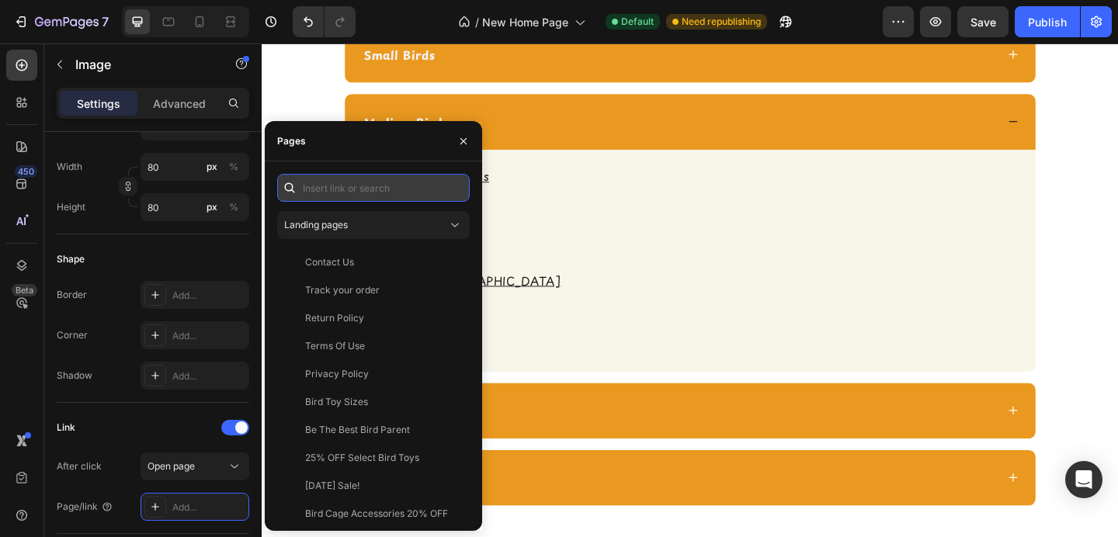
click at [373, 183] on input "text" at bounding box center [373, 188] width 193 height 28
paste input "https://shopcheekybeaks.com/collections/medium-bird-toys"
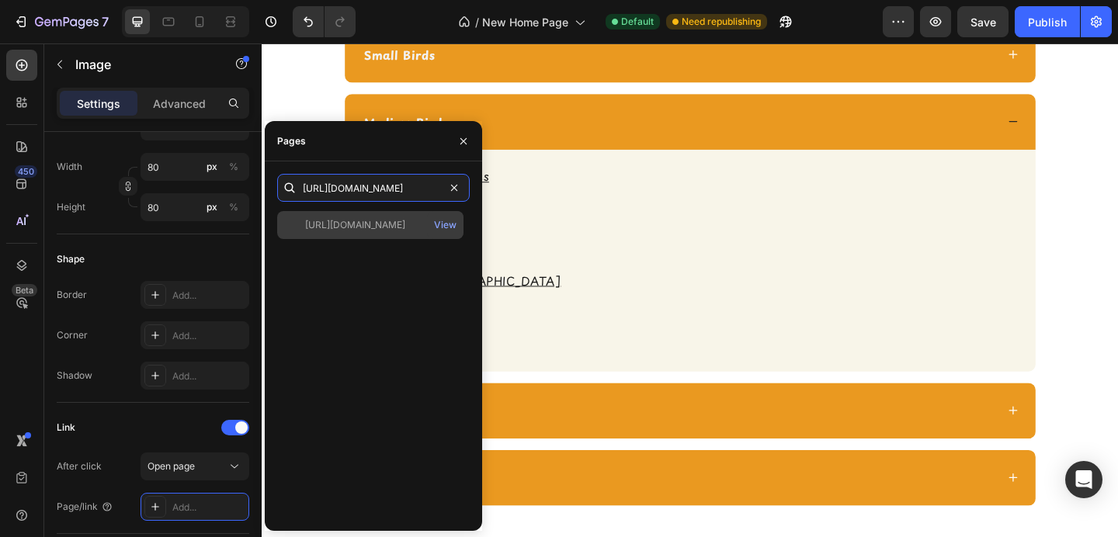
type input "https://shopcheekybeaks.com/collections/medium-bird-toys"
click at [365, 224] on div "https://shopcheekybeaks.com/collections/medium-bird-toys" at bounding box center [355, 225] width 100 height 14
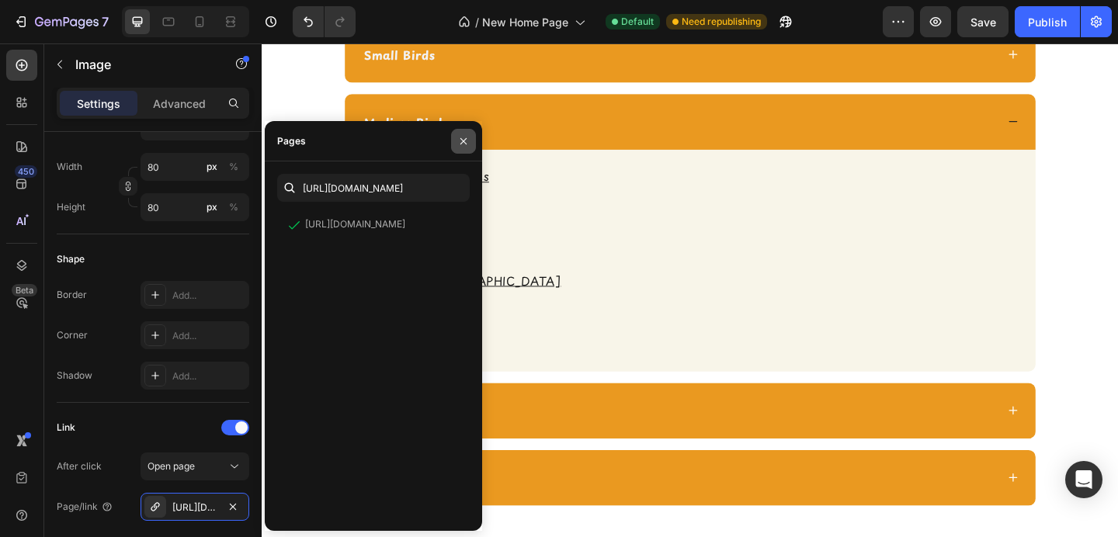
click at [466, 137] on icon "button" at bounding box center [463, 141] width 12 height 12
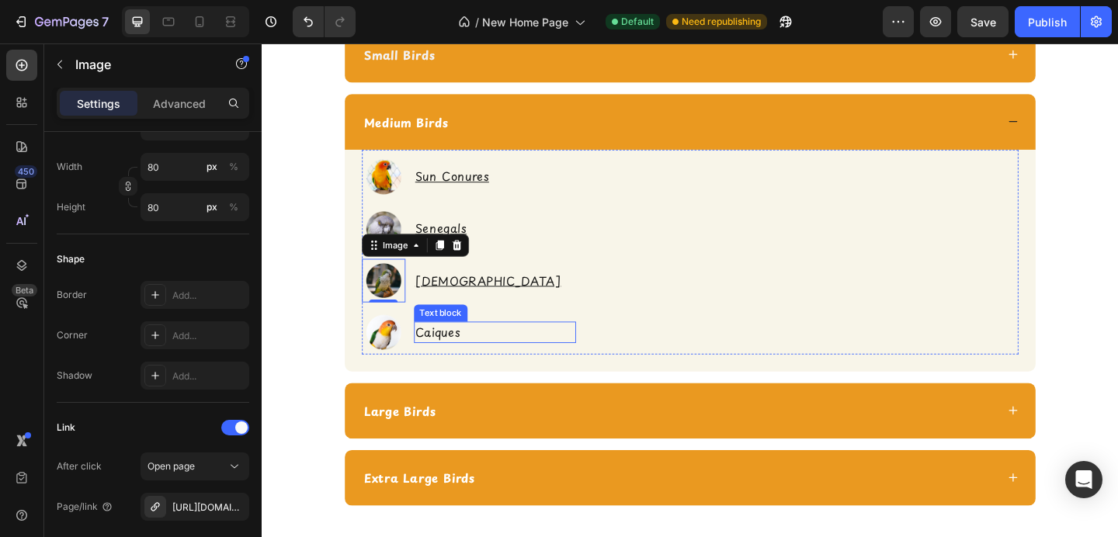
click at [440, 348] on p "Caiques" at bounding box center [516, 358] width 174 height 20
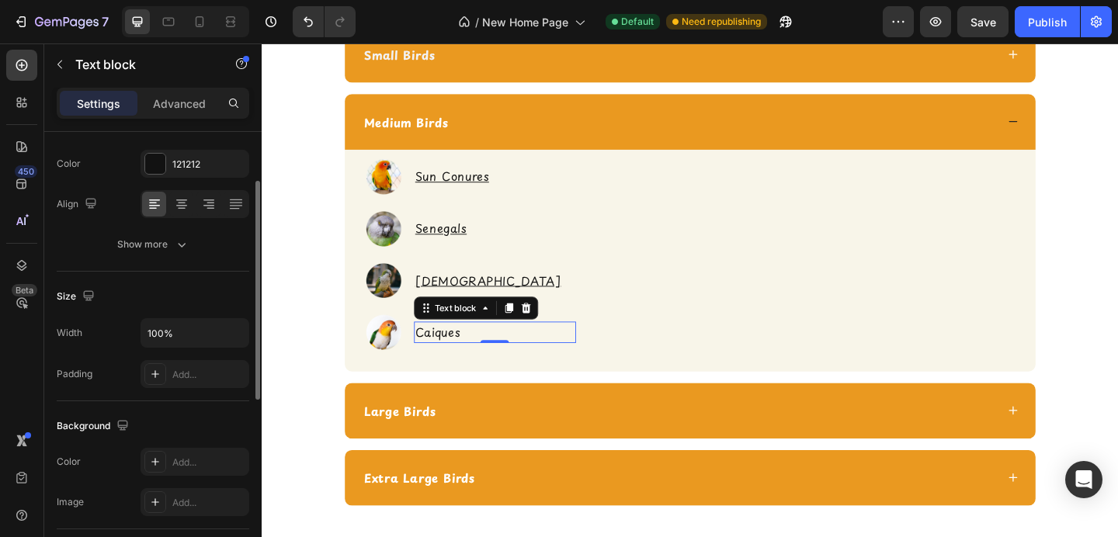
scroll to position [154, 0]
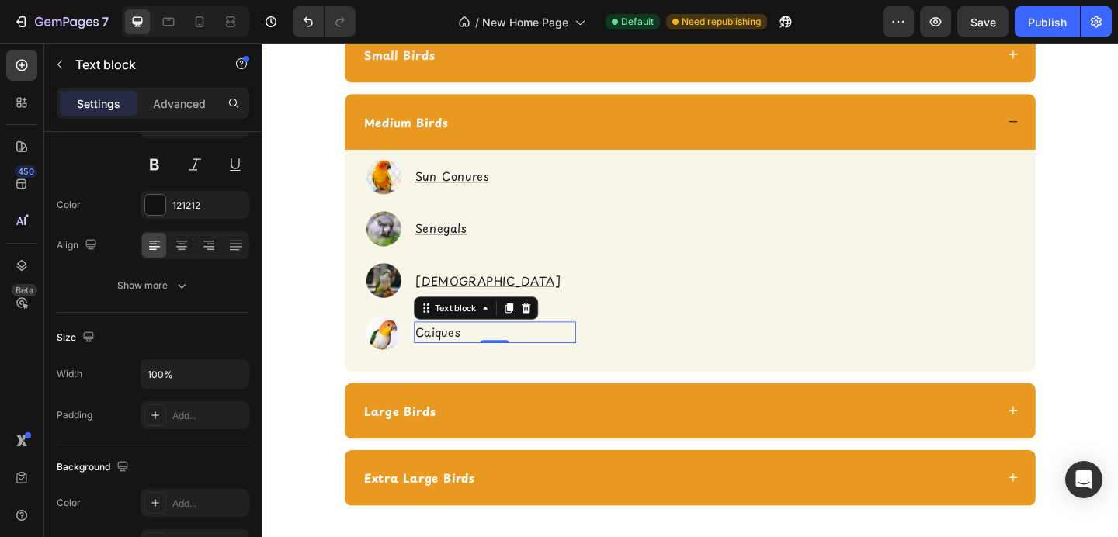
click at [437, 348] on p "Caiques" at bounding box center [516, 358] width 174 height 20
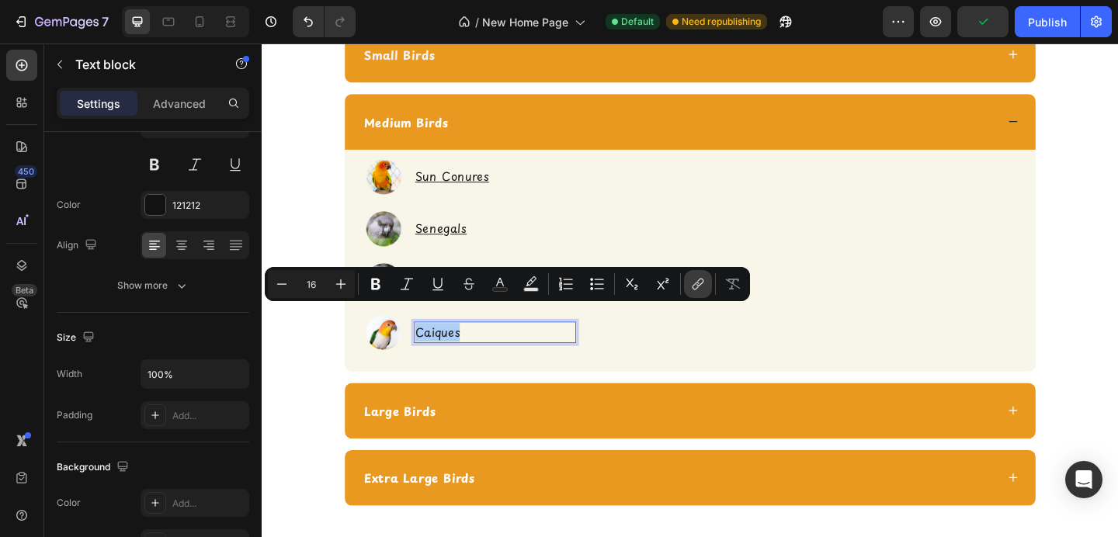
click at [698, 284] on icon "Editor contextual toolbar" at bounding box center [698, 284] width 16 height 16
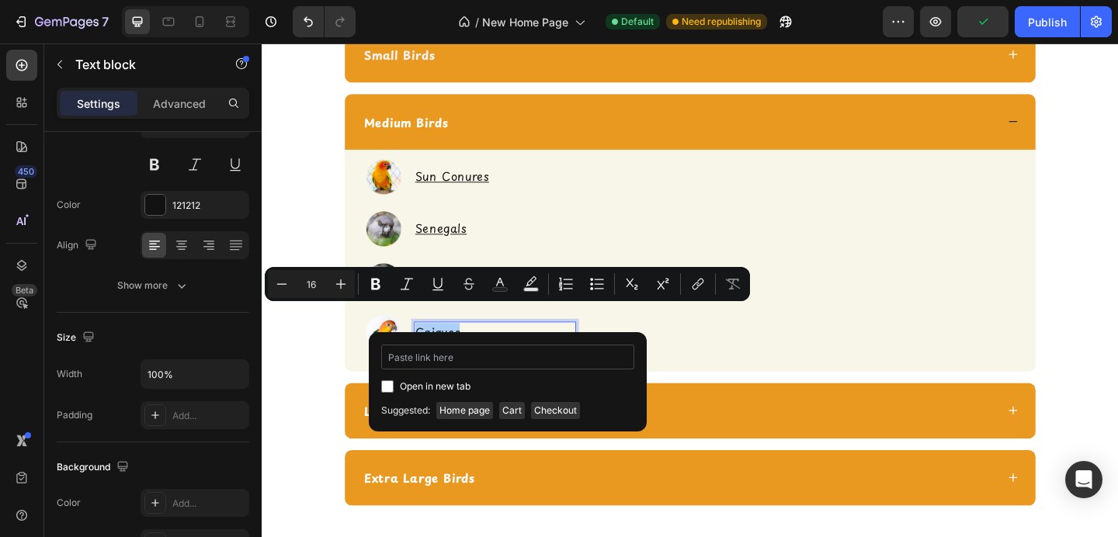
type input "https://shopcheekybeaks.com/collections/medium-bird-toys"
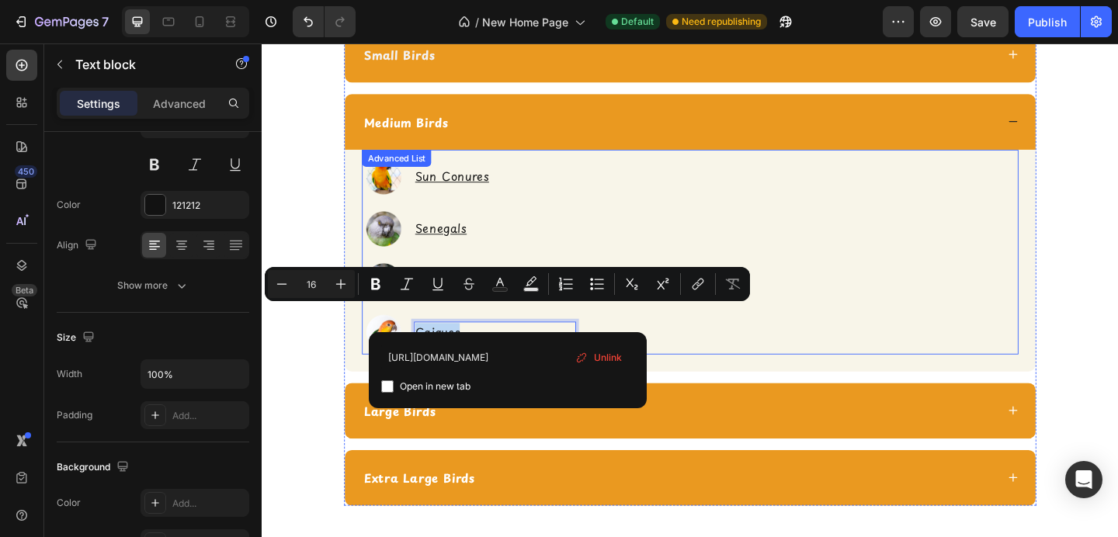
click at [619, 337] on div "Image Sun Conures Text Block Image Senegals Text Block Image Quakers Text Block…" at bounding box center [727, 273] width 715 height 217
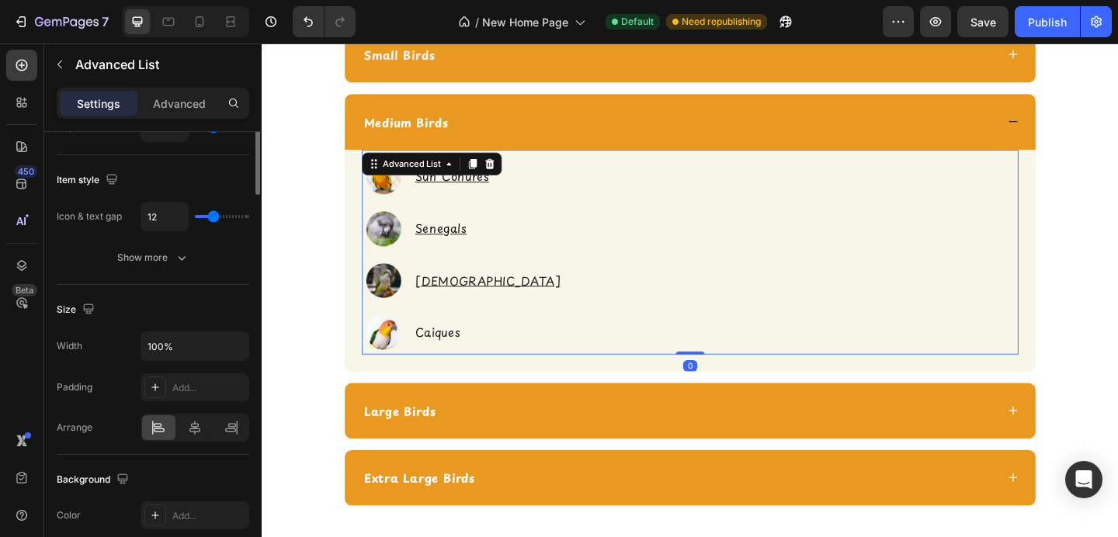
scroll to position [0, 0]
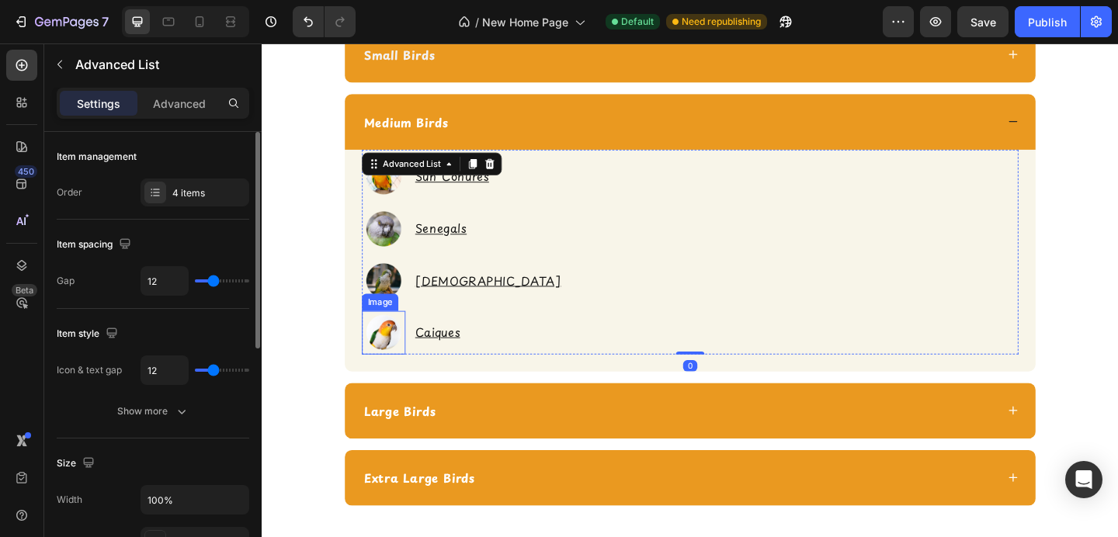
click at [389, 336] on img at bounding box center [393, 358] width 47 height 47
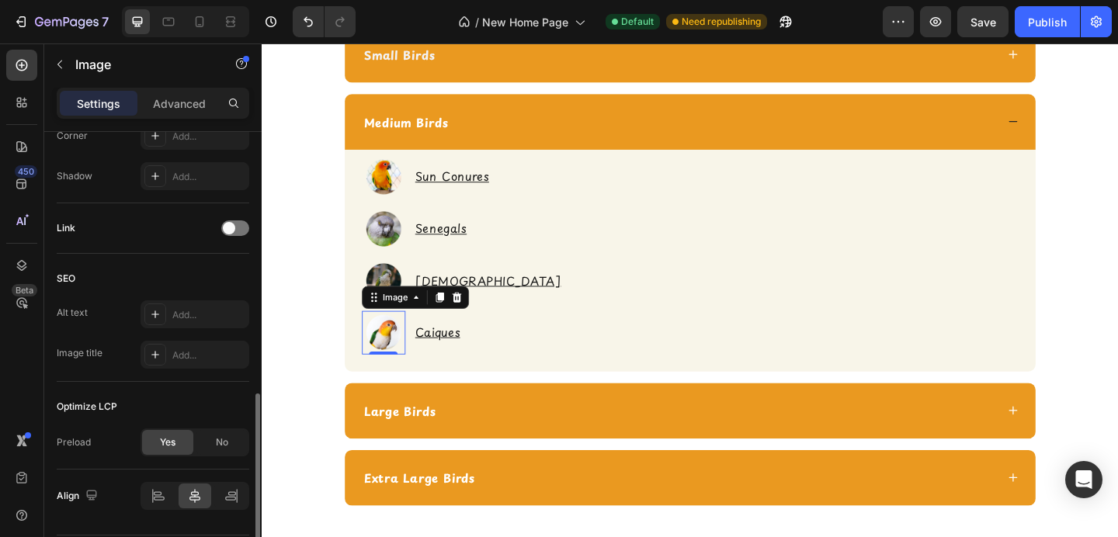
scroll to position [677, 0]
click at [231, 228] on span at bounding box center [229, 225] width 12 height 12
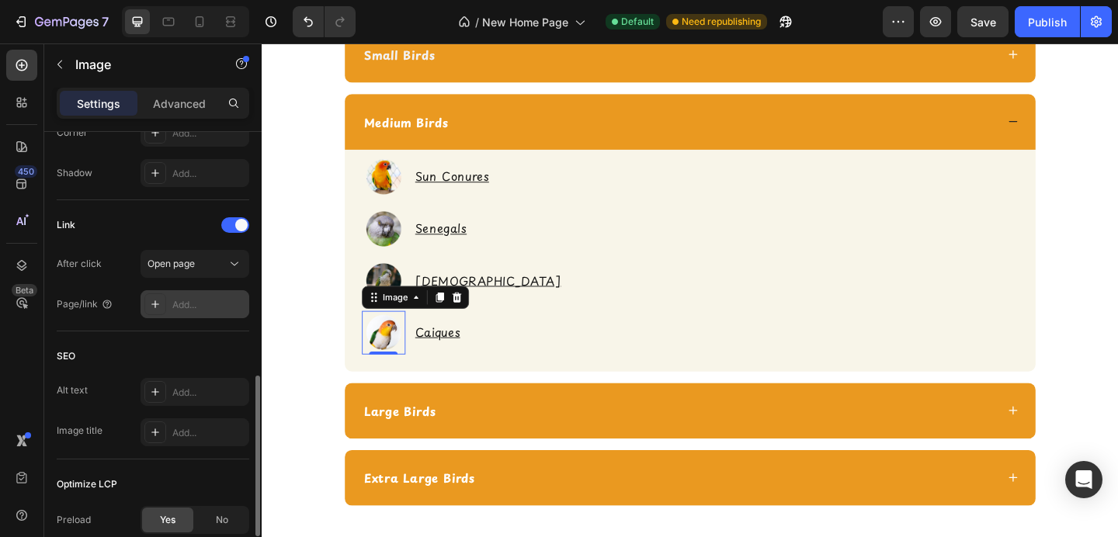
click at [215, 301] on div "Add..." at bounding box center [208, 305] width 73 height 14
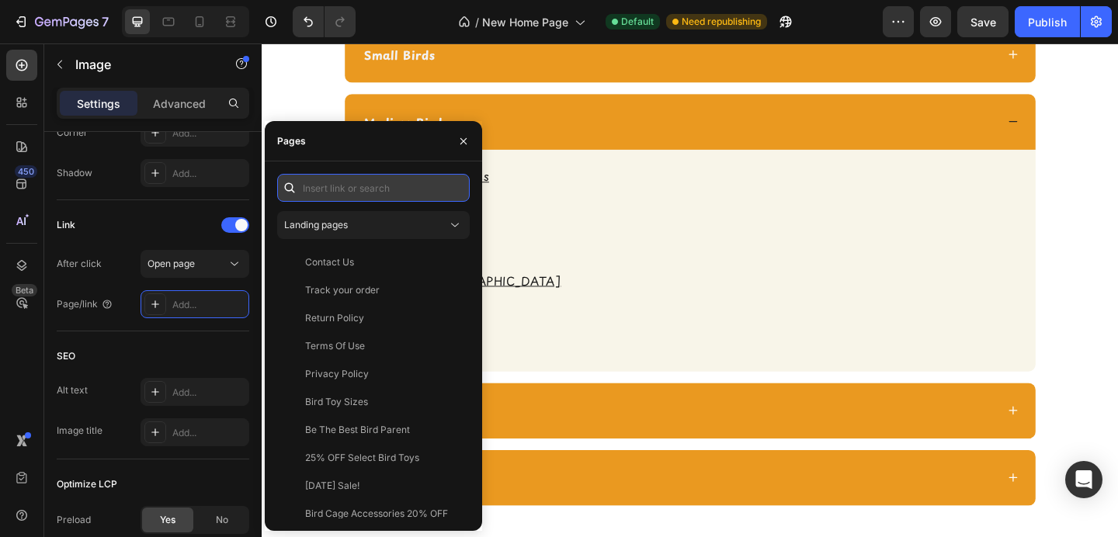
click at [355, 198] on input "text" at bounding box center [373, 188] width 193 height 28
paste input "https://shopcheekybeaks.com/collections/medium-bird-toys"
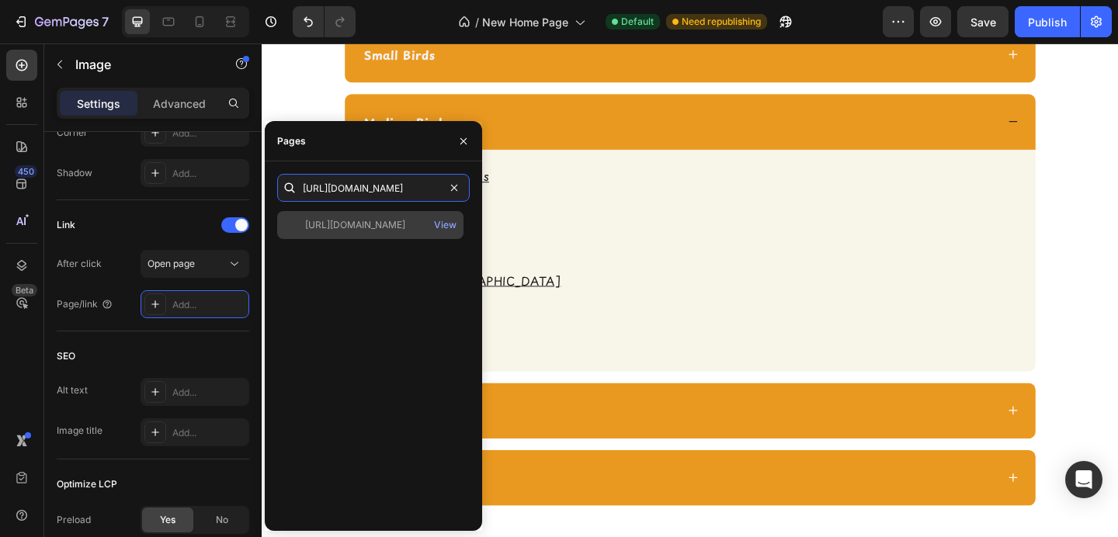
type input "https://shopcheekybeaks.com/collections/medium-bird-toys"
click at [358, 230] on div "https://shopcheekybeaks.com/collections/medium-bird-toys" at bounding box center [355, 225] width 100 height 14
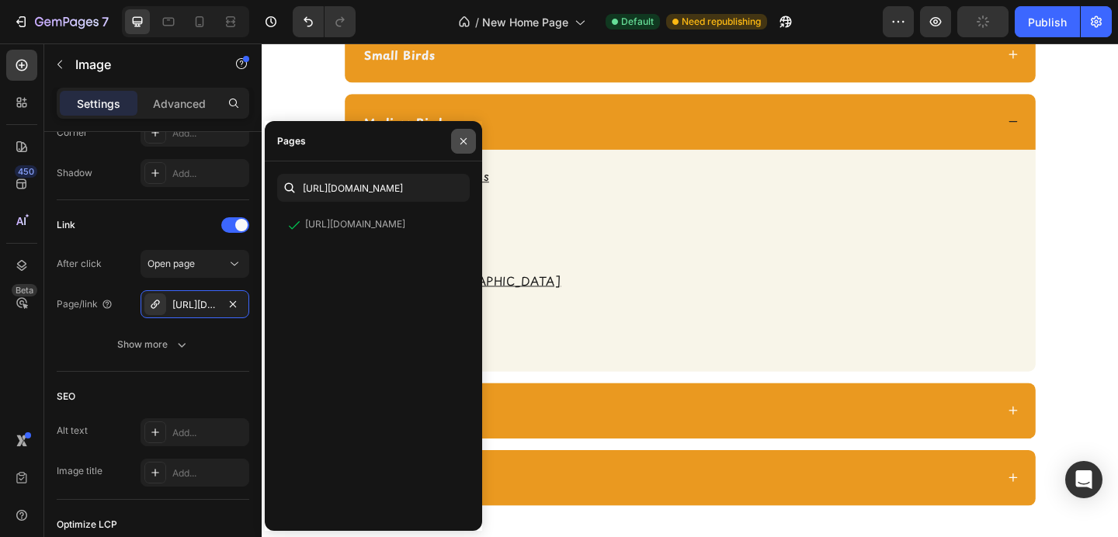
click at [464, 148] on button "button" at bounding box center [463, 141] width 25 height 25
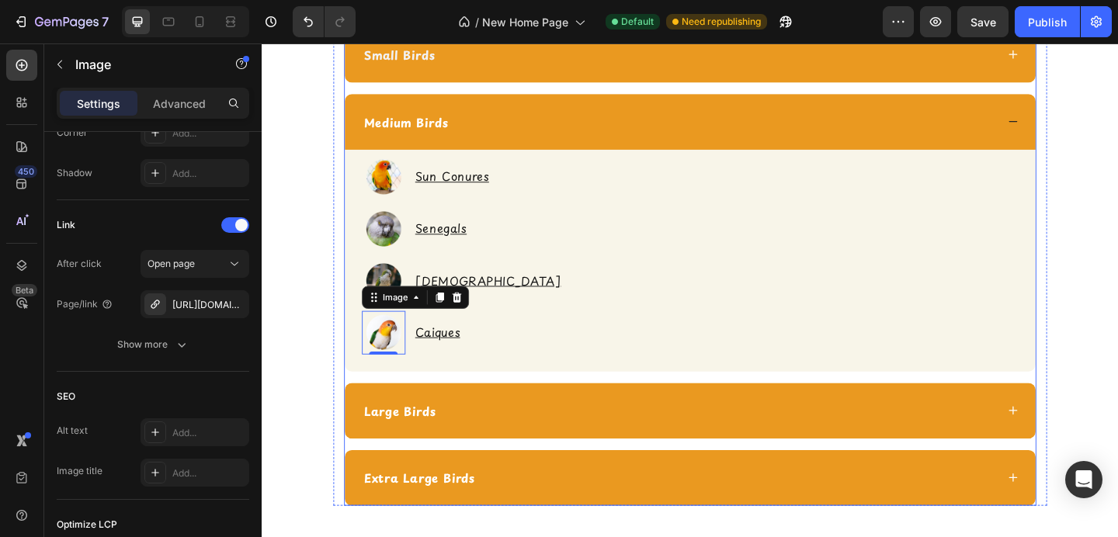
click at [482, 127] on div "Medium Birds" at bounding box center [715, 128] width 690 height 23
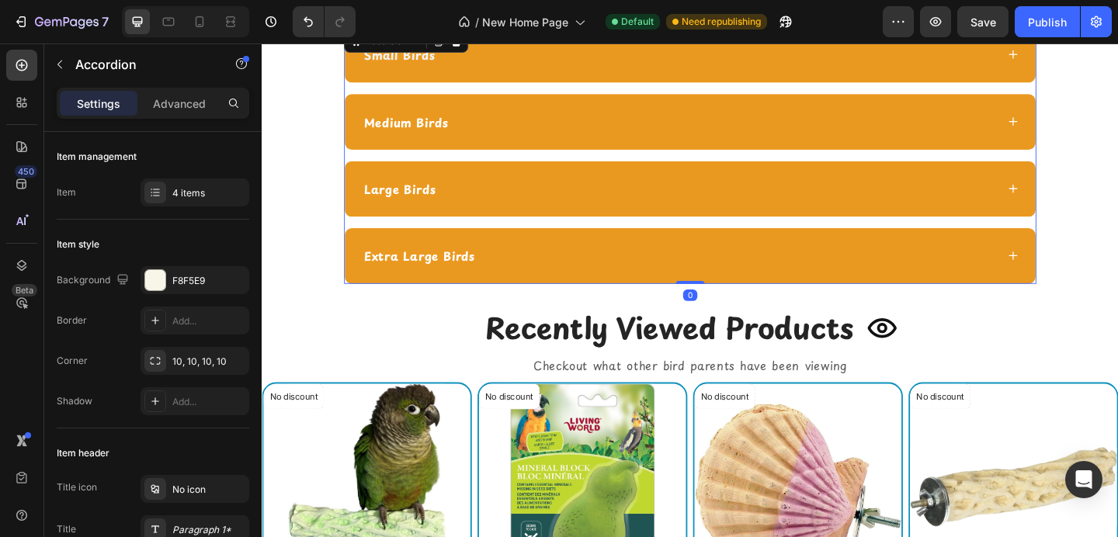
click at [475, 209] on div "Large Birds" at bounding box center [715, 201] width 690 height 23
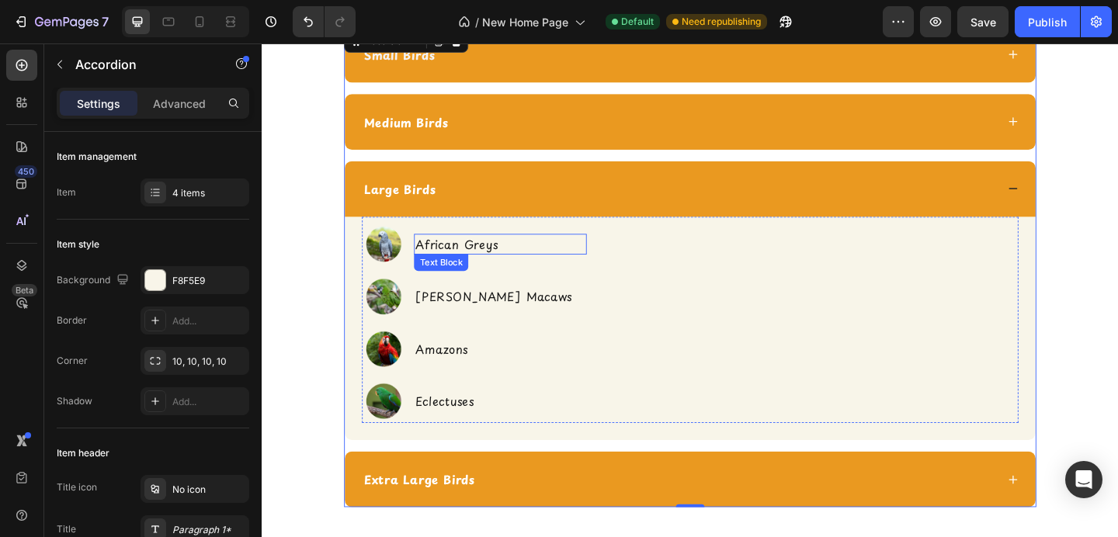
click at [453, 255] on p "African Greys" at bounding box center [521, 262] width 185 height 20
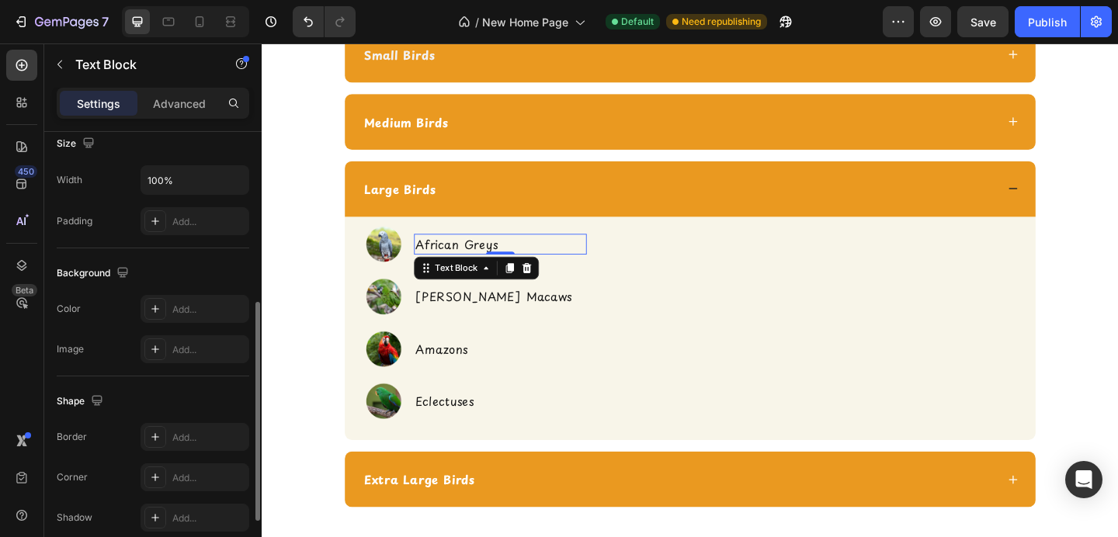
scroll to position [356, 0]
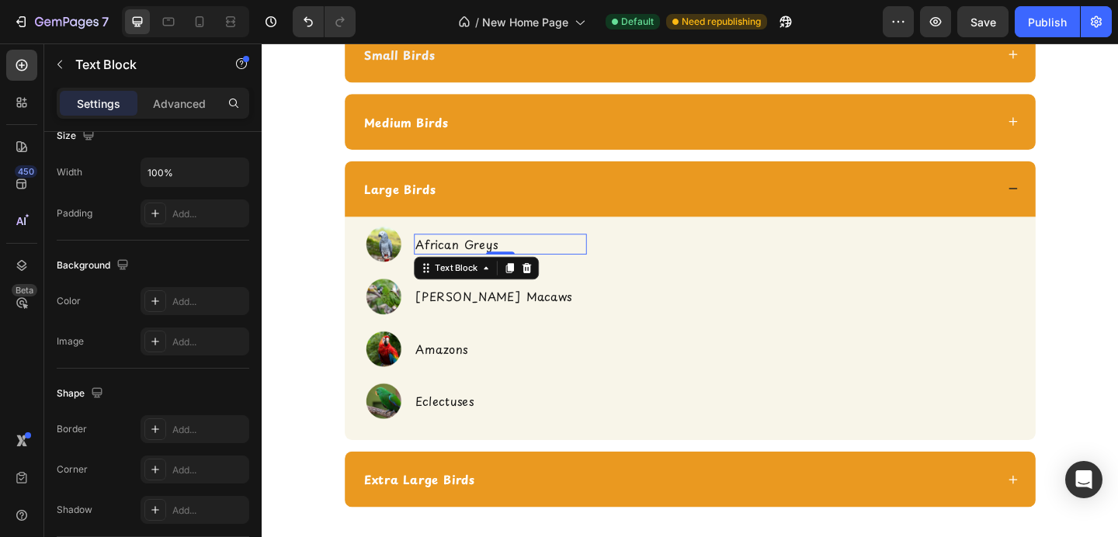
click at [464, 252] on p "African Greys" at bounding box center [521, 262] width 185 height 20
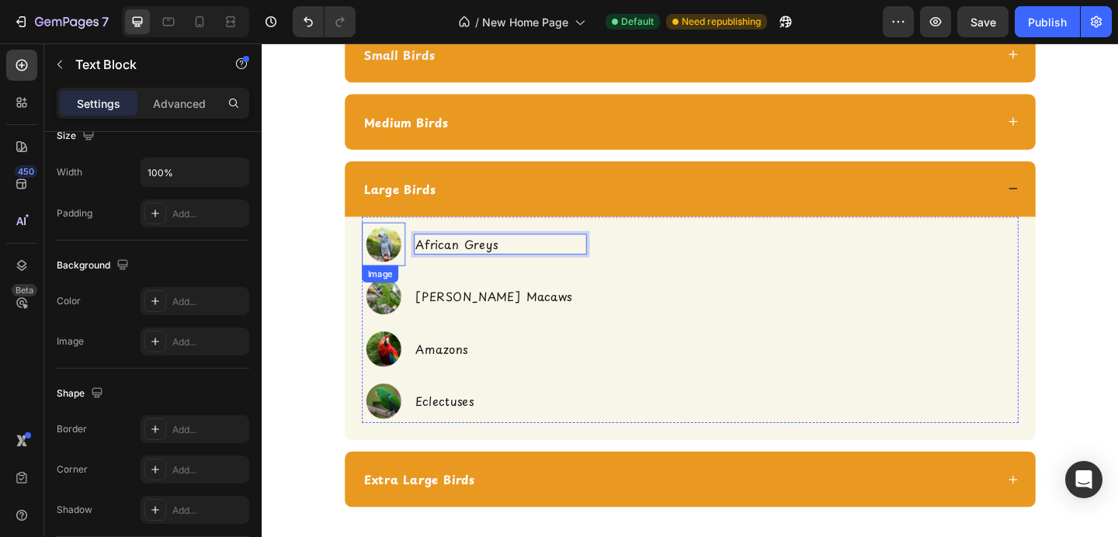
click at [388, 263] on img at bounding box center [393, 261] width 47 height 47
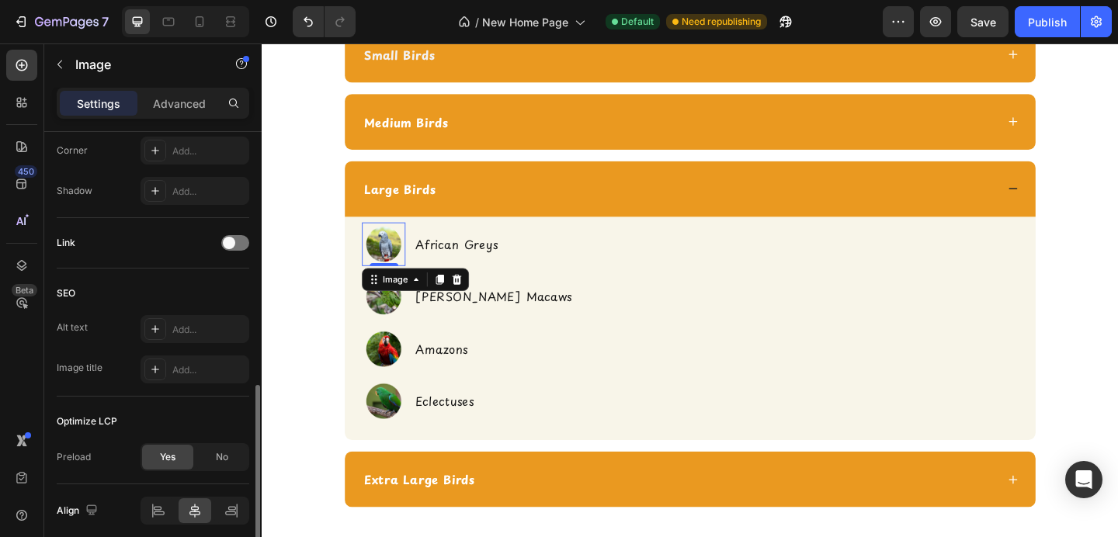
scroll to position [662, 0]
click at [232, 238] on span at bounding box center [229, 240] width 12 height 12
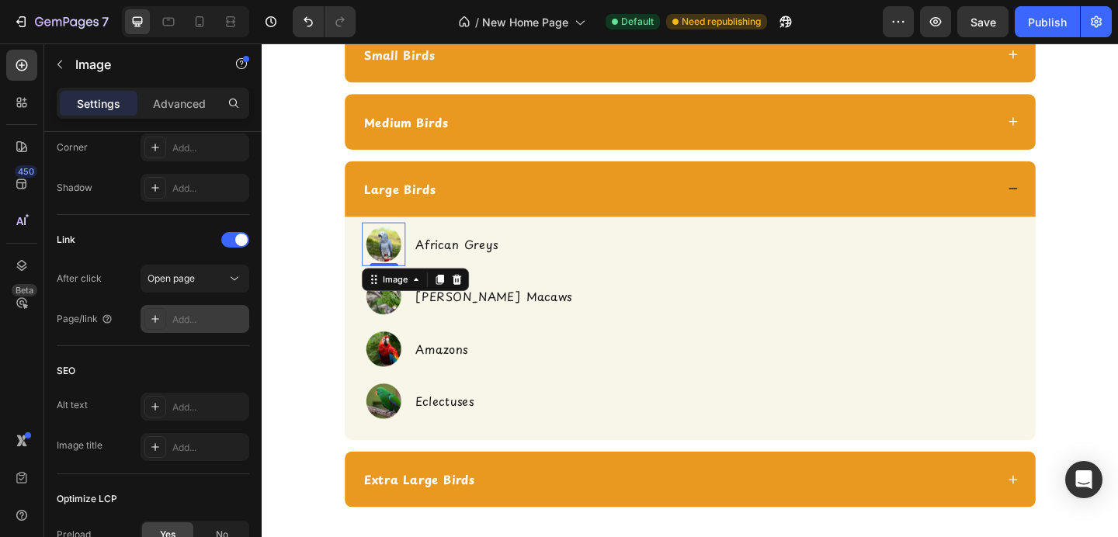
click at [205, 314] on div "Add..." at bounding box center [208, 320] width 73 height 14
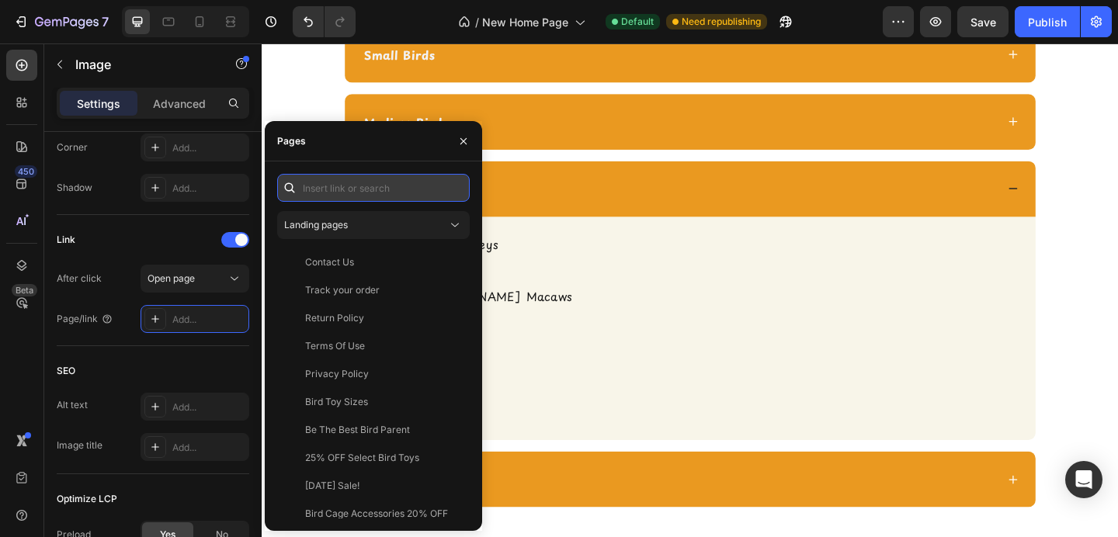
click at [359, 183] on input "text" at bounding box center [373, 188] width 193 height 28
paste input "https://shopcheekybeaks.com/collections/large-bird-toys"
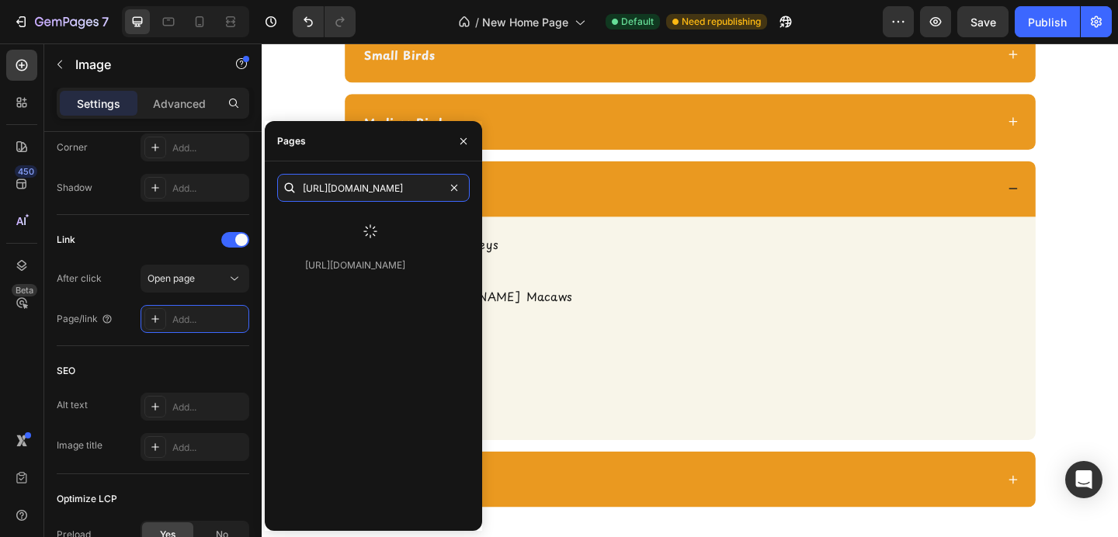
type input "https://shopcheekybeaks.com/collections/large-bird-toys"
click at [360, 221] on div at bounding box center [370, 231] width 186 height 40
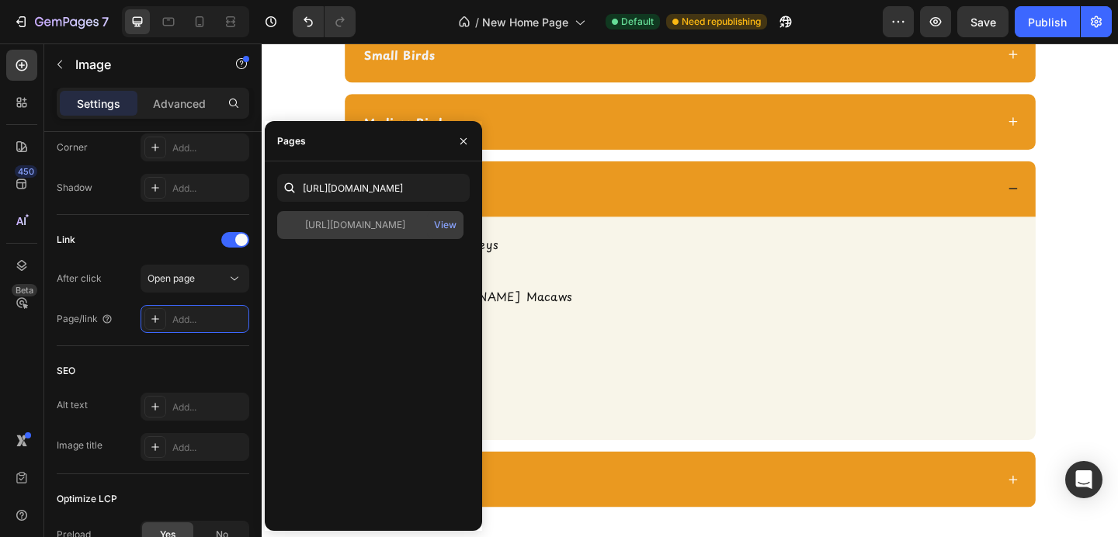
click at [360, 222] on div "https://shopcheekybeaks.com/collections/large-bird-toys" at bounding box center [355, 225] width 100 height 14
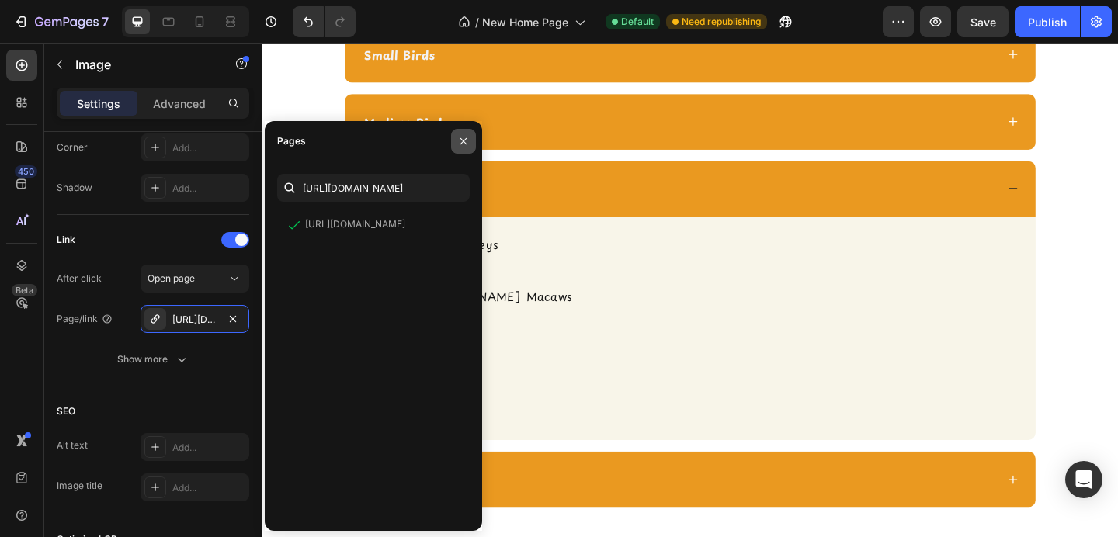
click at [464, 146] on icon "button" at bounding box center [463, 141] width 12 height 12
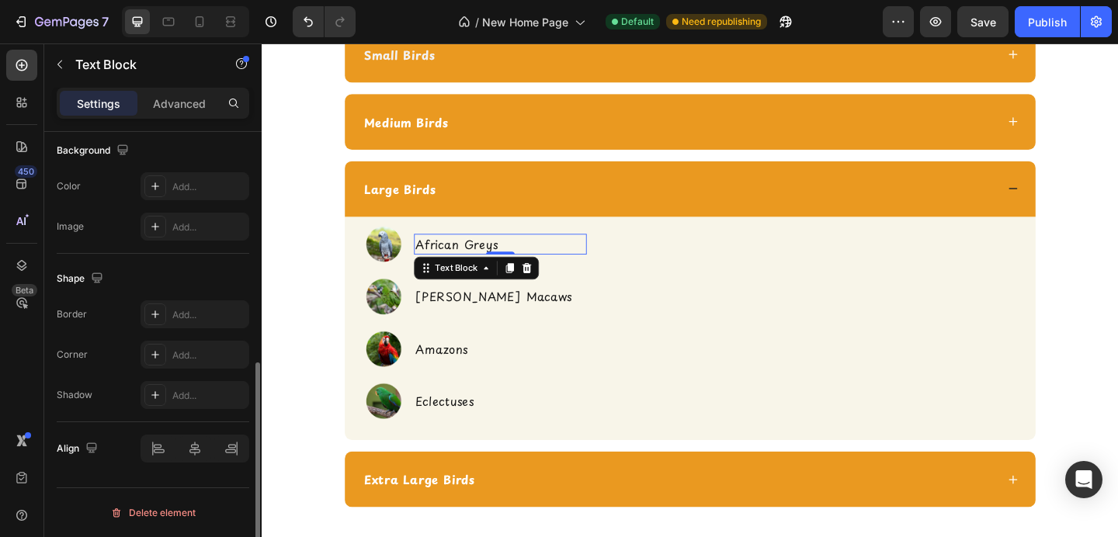
click at [458, 258] on p "African Greys" at bounding box center [521, 262] width 185 height 20
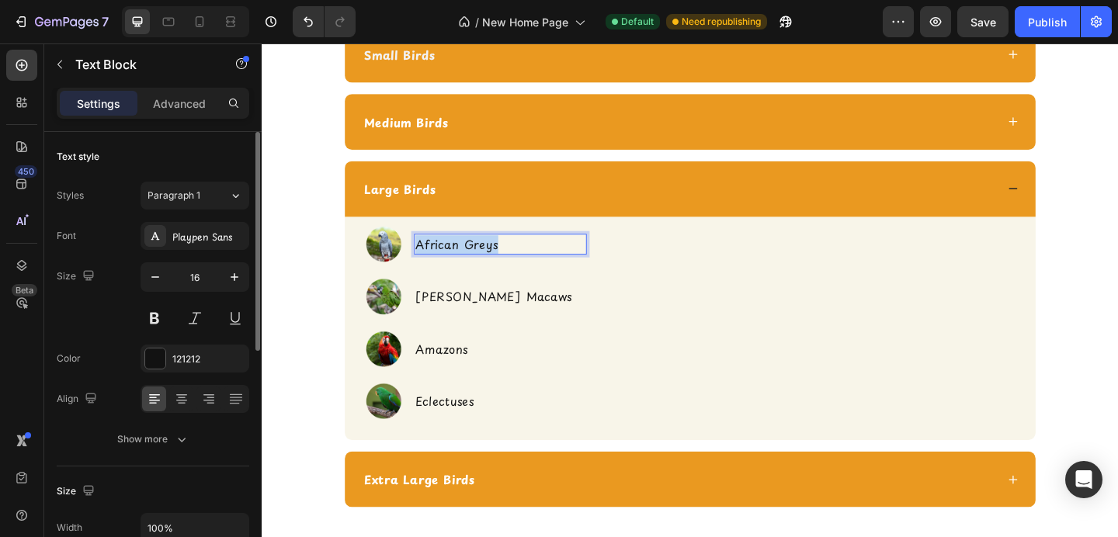
click at [458, 259] on p "African Greys" at bounding box center [521, 262] width 185 height 20
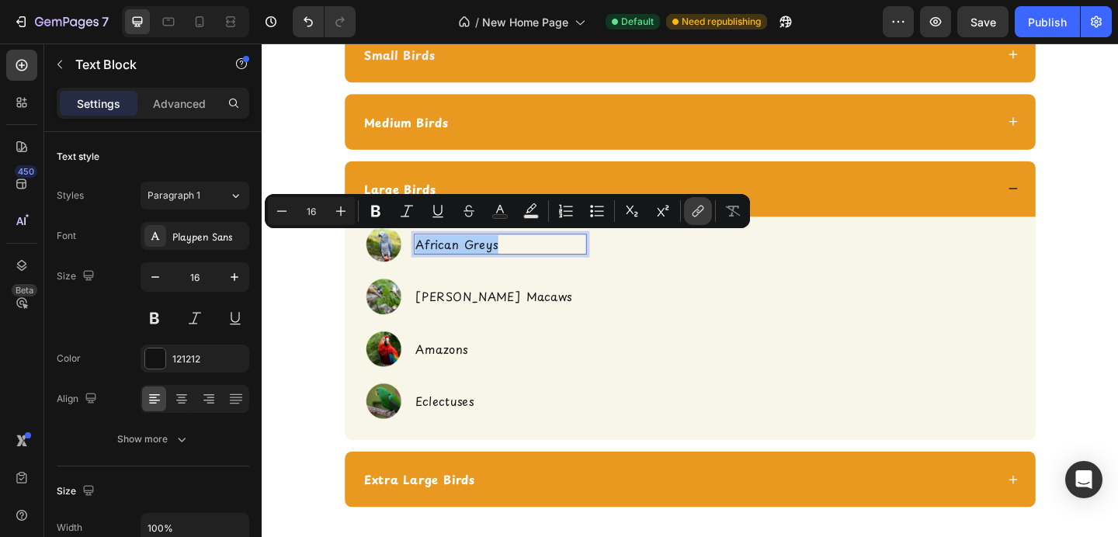
click at [697, 210] on icon "Editor contextual toolbar" at bounding box center [696, 214] width 7 height 8
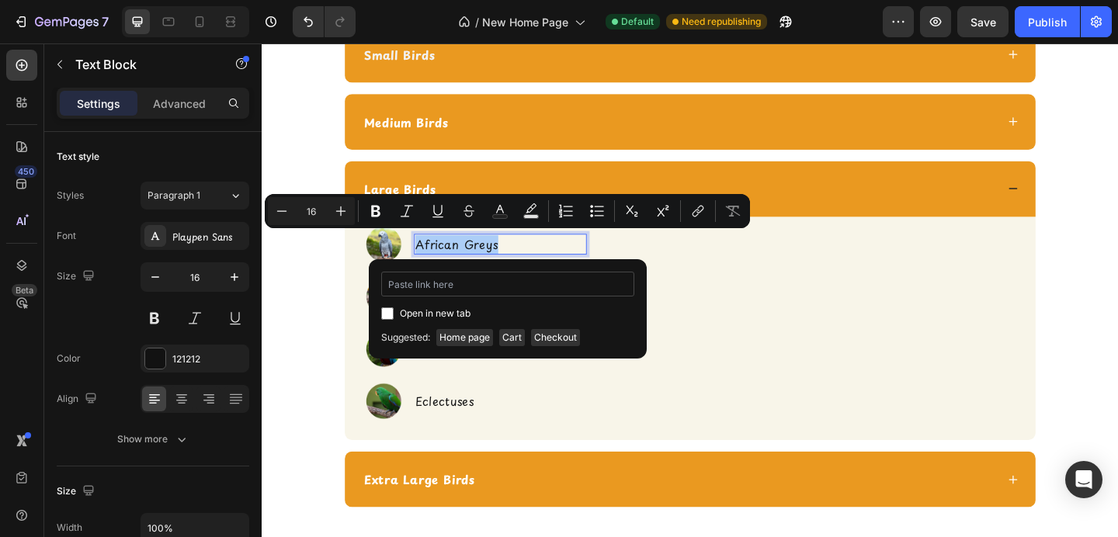
type input "https://shopcheekybeaks.com/collections/large-bird-toys"
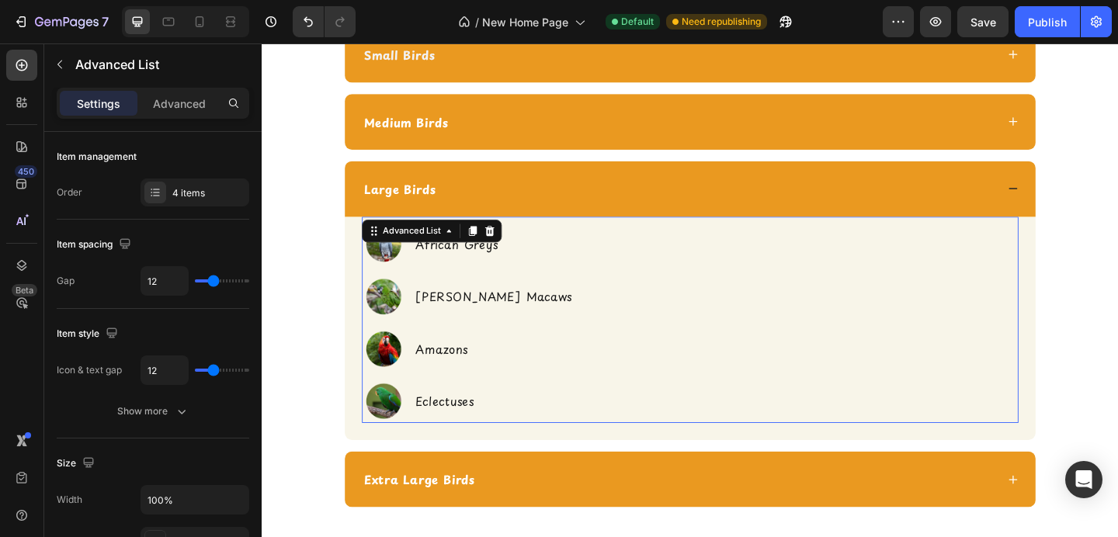
click at [716, 325] on div "Image African Greys Text Block Image Hahn's Macaws Text Block Image Amazons Tex…" at bounding box center [727, 347] width 715 height 218
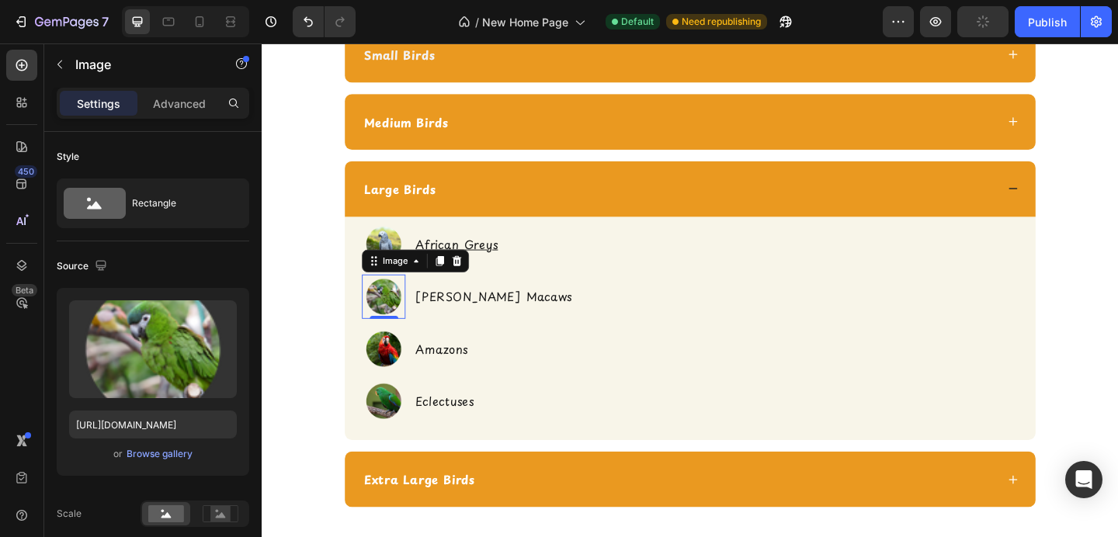
click at [396, 304] on img at bounding box center [393, 318] width 47 height 47
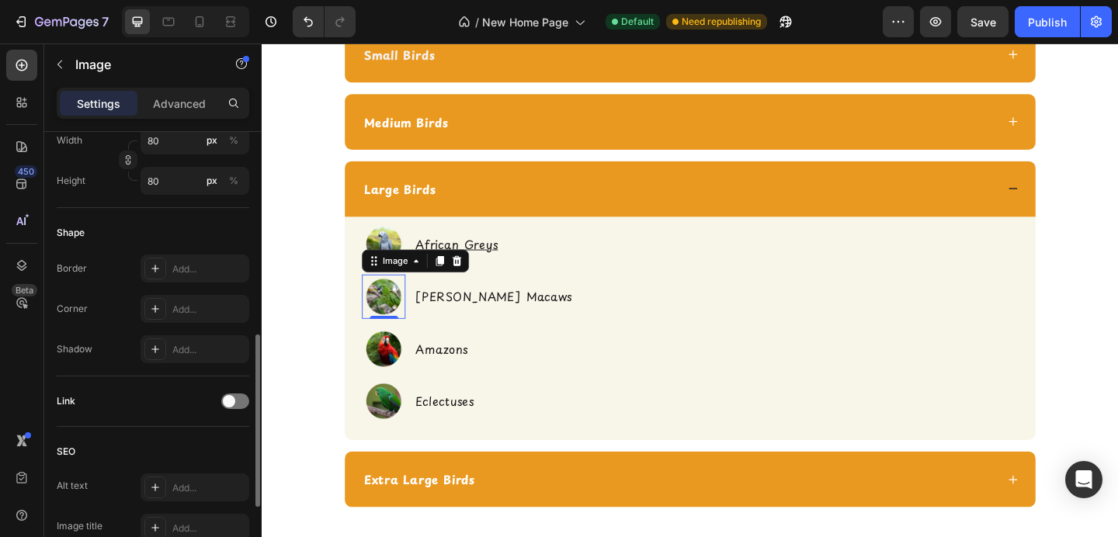
scroll to position [509, 0]
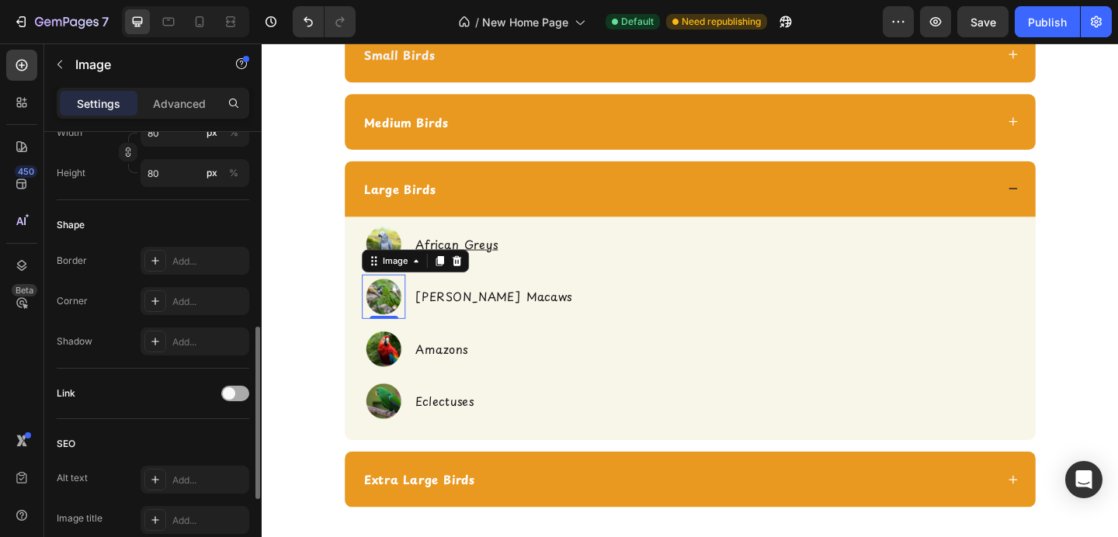
click at [228, 396] on span at bounding box center [229, 394] width 12 height 12
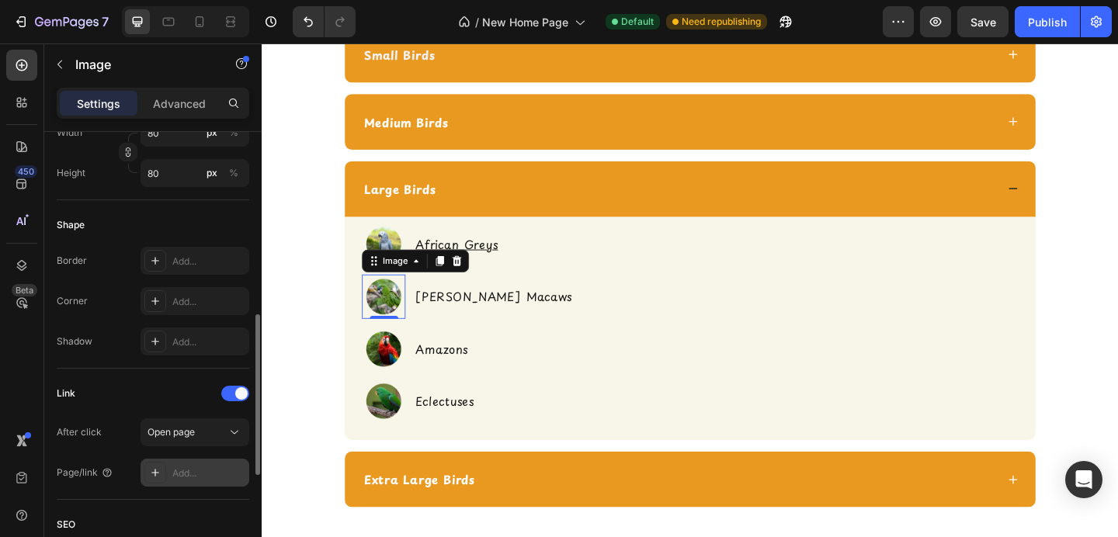
click at [203, 473] on div "Add..." at bounding box center [208, 474] width 73 height 14
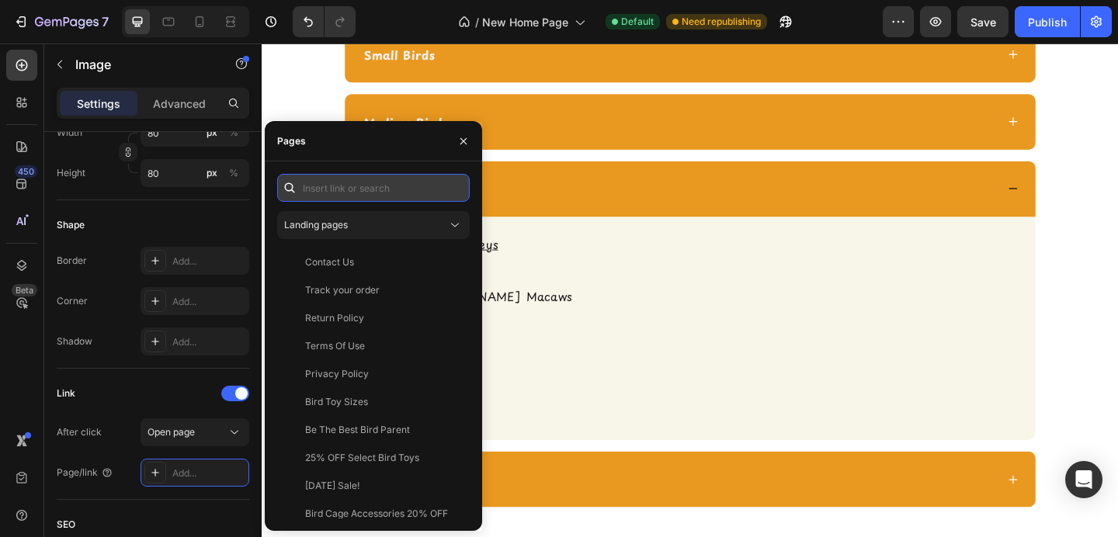
click at [353, 192] on input "text" at bounding box center [373, 188] width 193 height 28
paste input "https://shopcheekybeaks.com/collections/large-bird-toys"
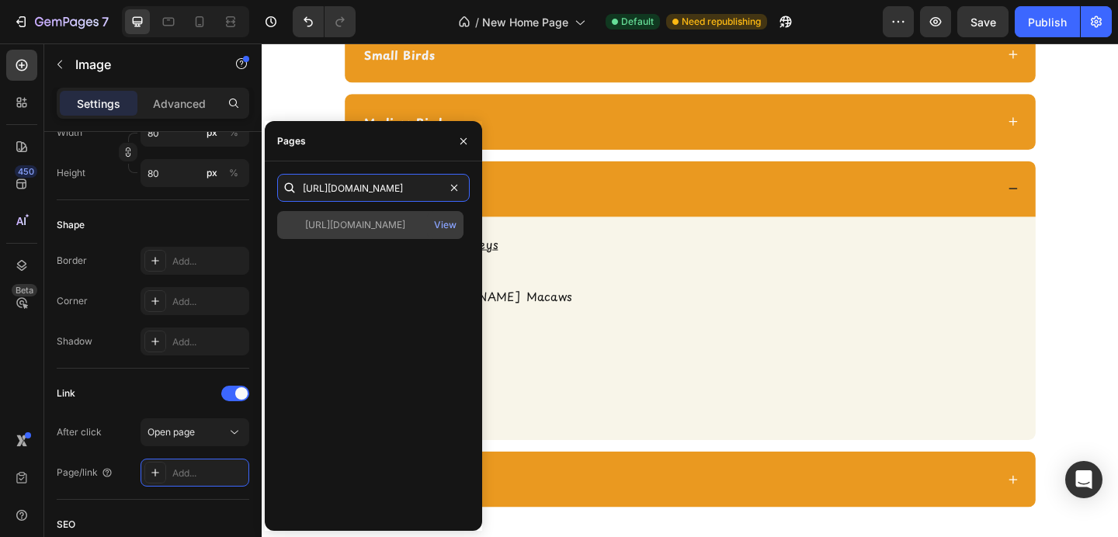
type input "https://shopcheekybeaks.com/collections/large-bird-toys"
click at [357, 221] on div "https://shopcheekybeaks.com/collections/large-bird-toys" at bounding box center [355, 225] width 100 height 14
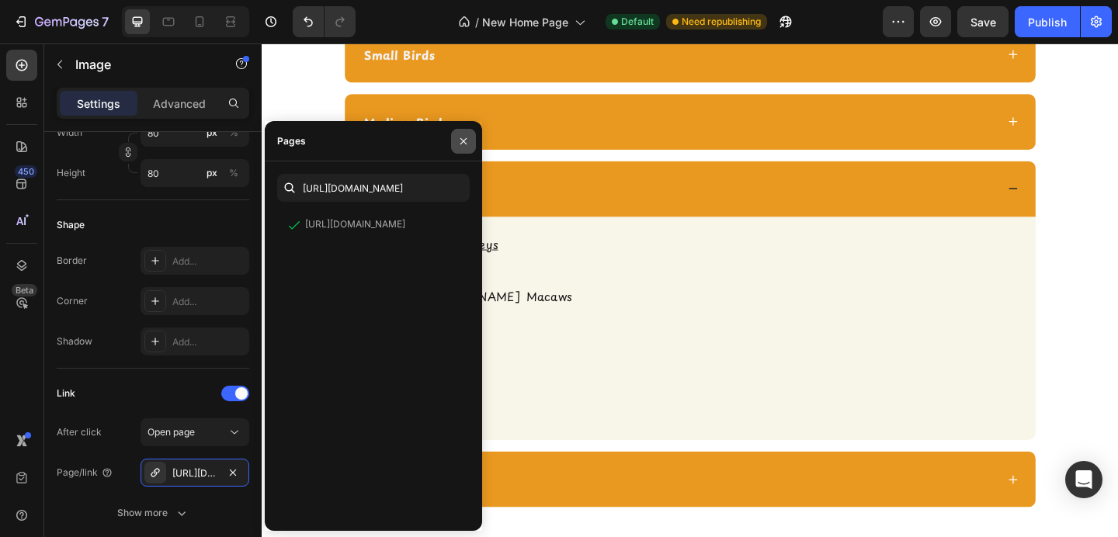
click at [468, 137] on icon "button" at bounding box center [463, 141] width 12 height 12
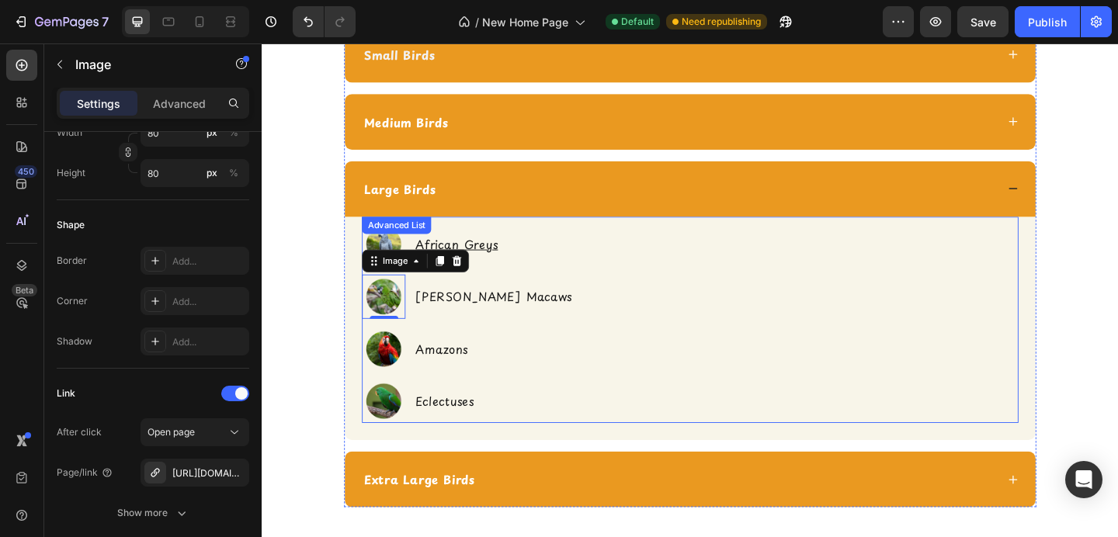
click at [470, 315] on p "Hahn's Macaws" at bounding box center [521, 319] width 185 height 20
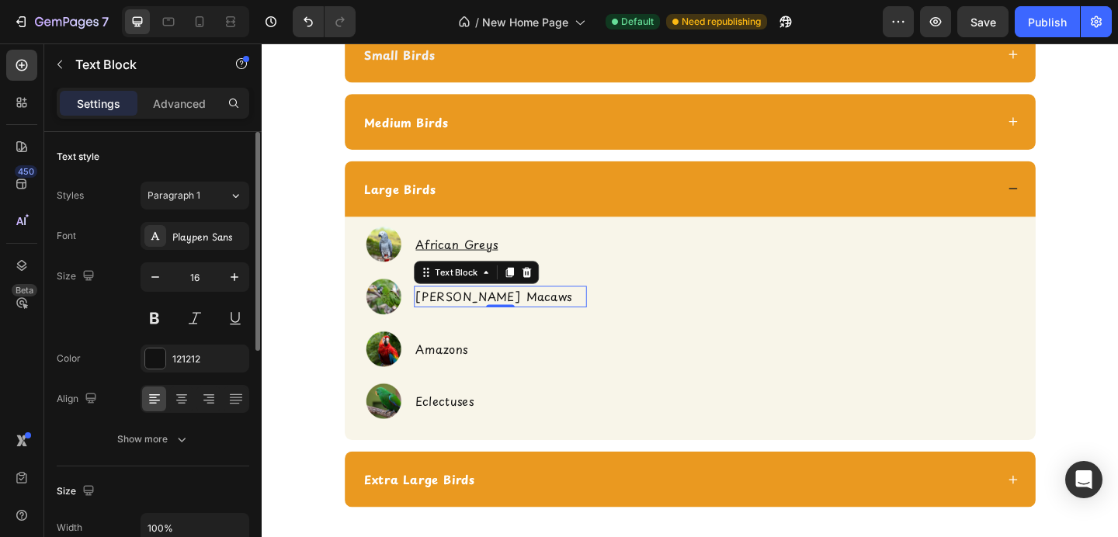
click at [470, 315] on p "Hahn's Macaws" at bounding box center [521, 319] width 185 height 20
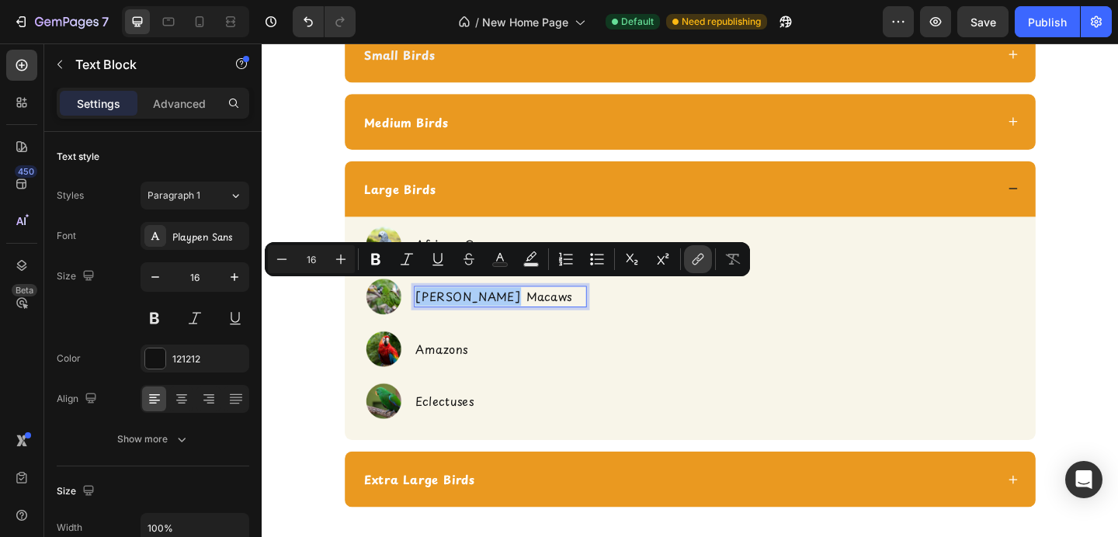
click at [702, 260] on icon "Editor contextual toolbar" at bounding box center [698, 260] width 16 height 16
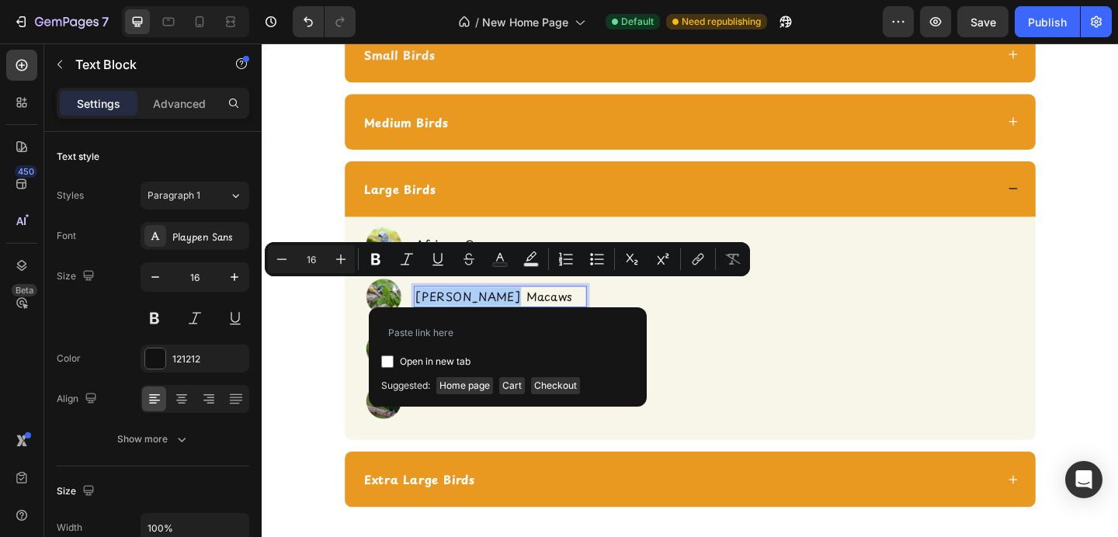
type input "https://shopcheekybeaks.com/collections/large-bird-toys"
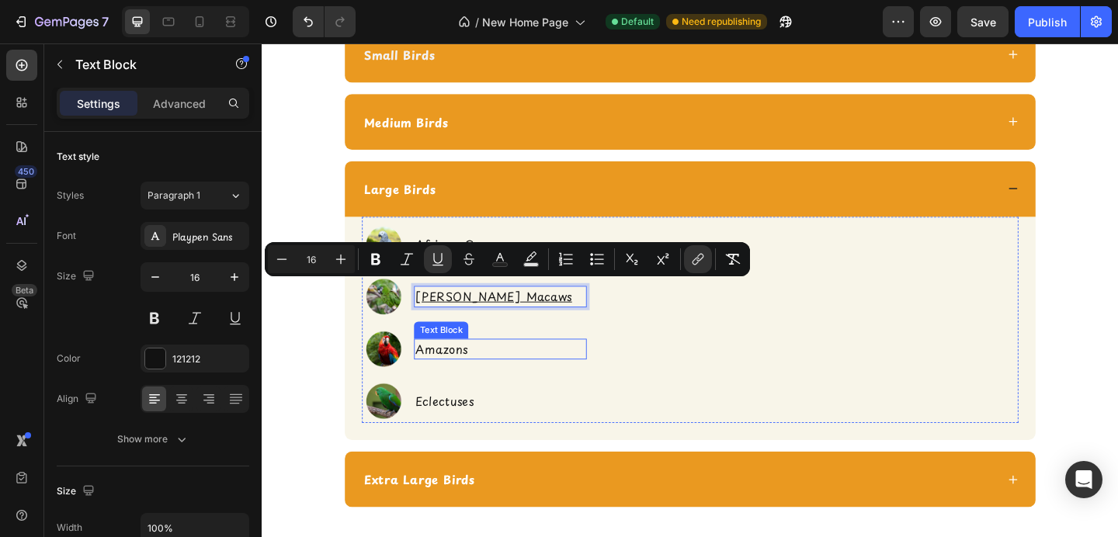
click at [464, 367] on p "Amazons" at bounding box center [521, 377] width 185 height 20
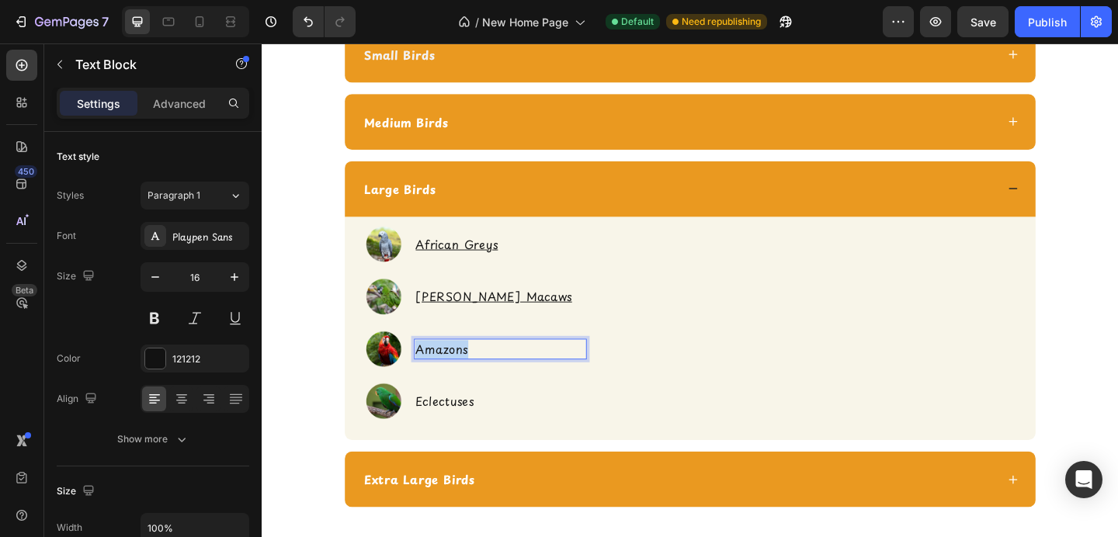
click at [464, 367] on p "Amazons" at bounding box center [521, 377] width 185 height 20
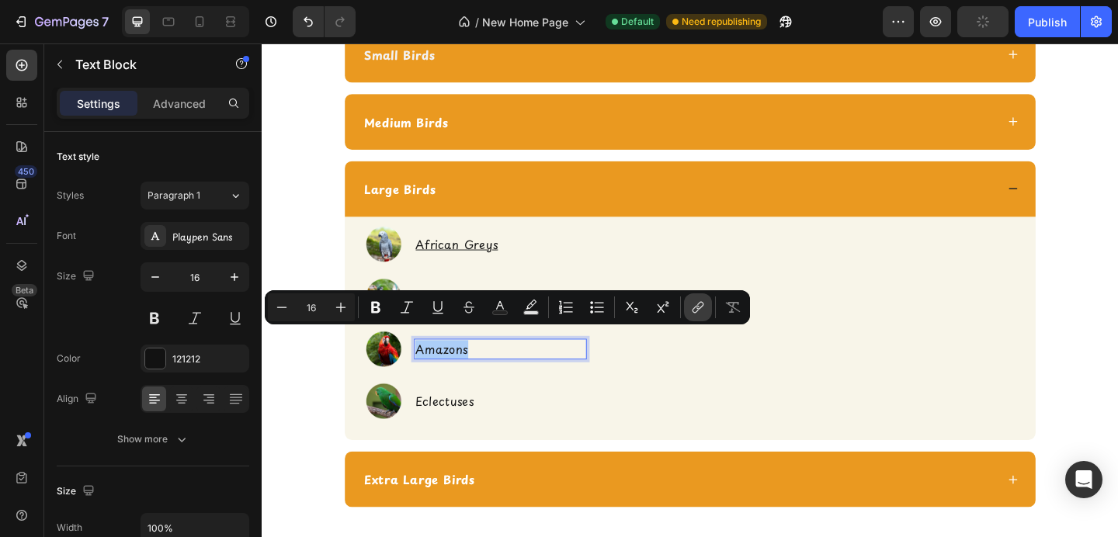
click at [697, 313] on icon "Editor contextual toolbar" at bounding box center [698, 308] width 16 height 16
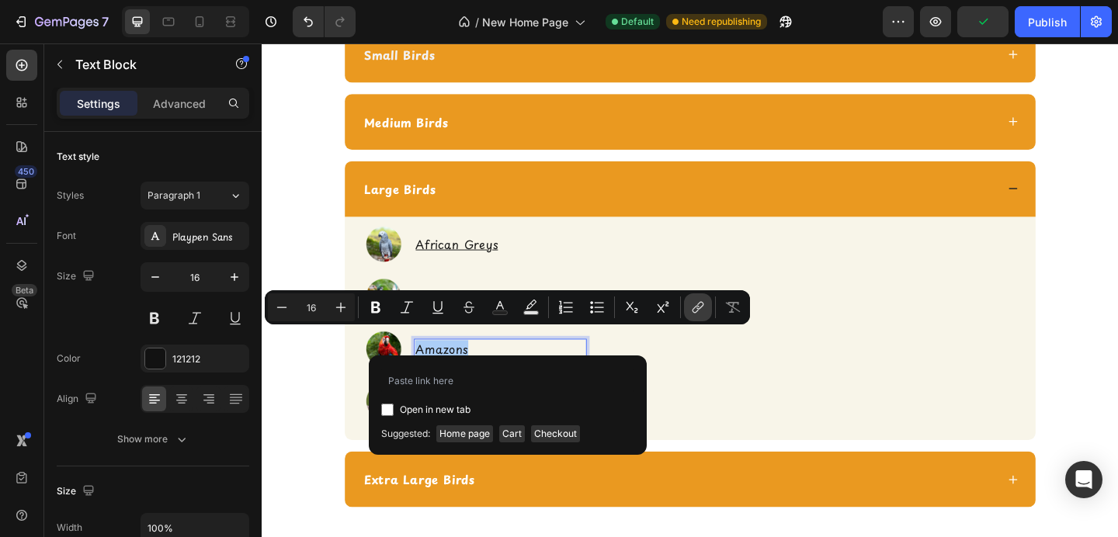
type input "https://shopcheekybeaks.com/collections/large-bird-toys"
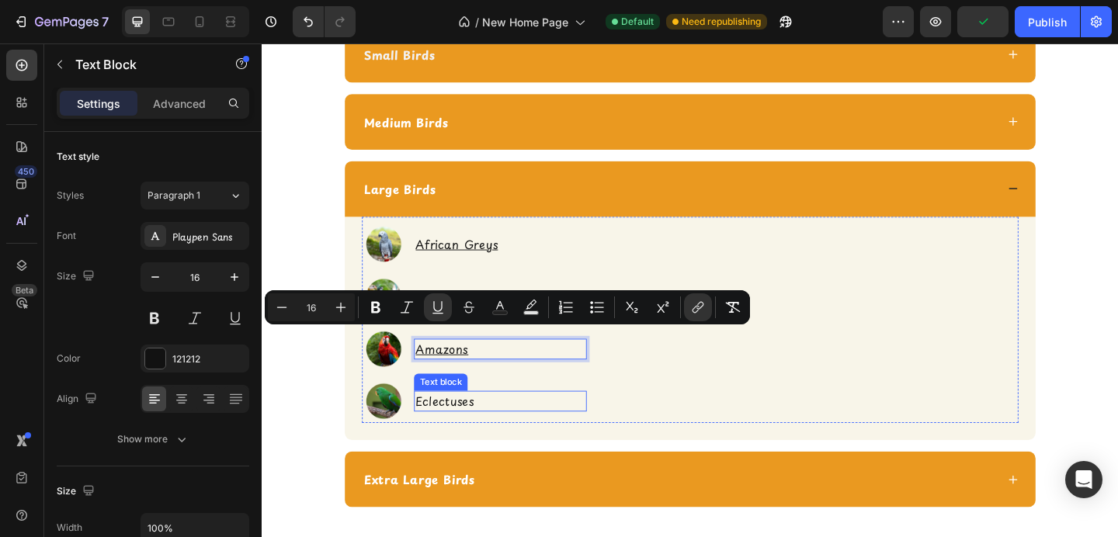
click at [457, 423] on p "Eclectuses" at bounding box center [521, 433] width 185 height 20
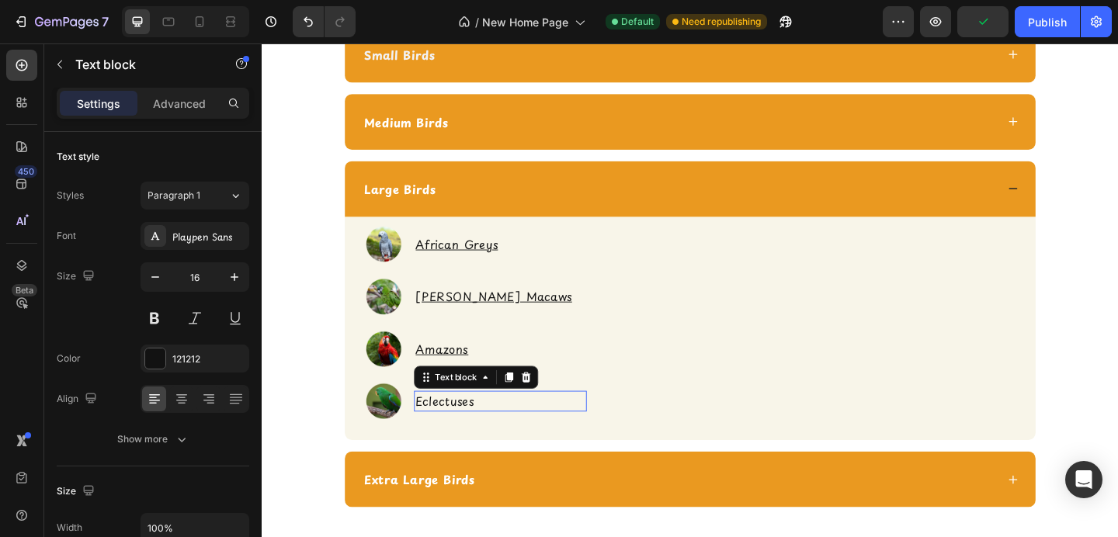
click at [457, 423] on p "Eclectuses" at bounding box center [521, 433] width 185 height 20
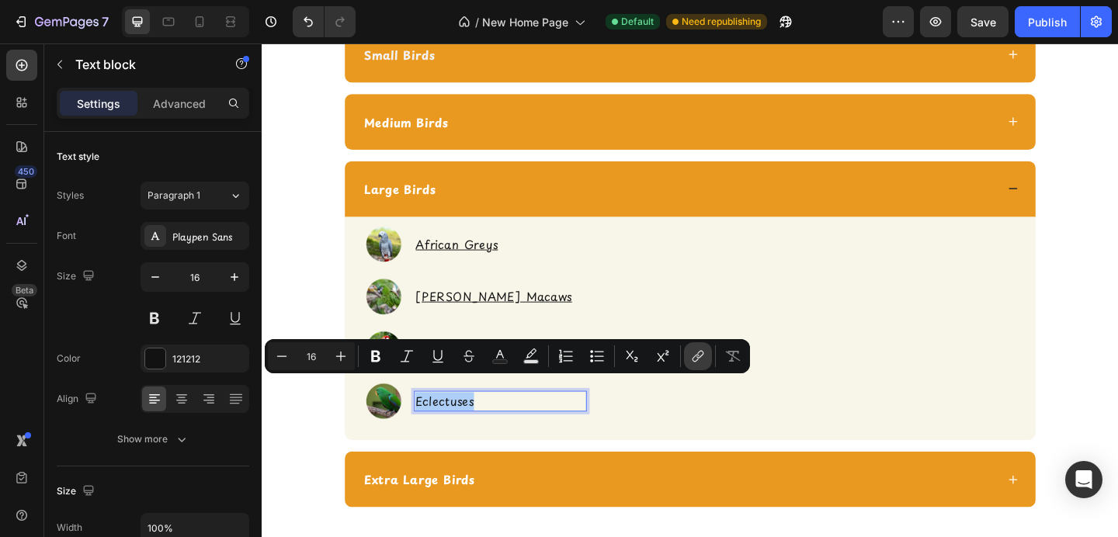
click at [702, 363] on icon "Editor contextual toolbar" at bounding box center [698, 357] width 16 height 16
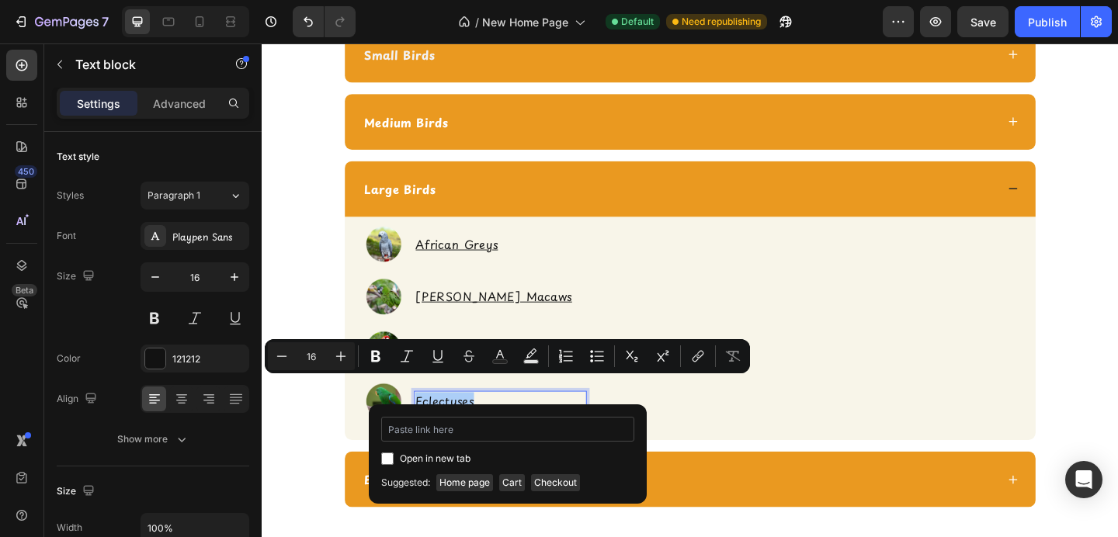
type input "https://shopcheekybeaks.com/collections/large-bird-toys"
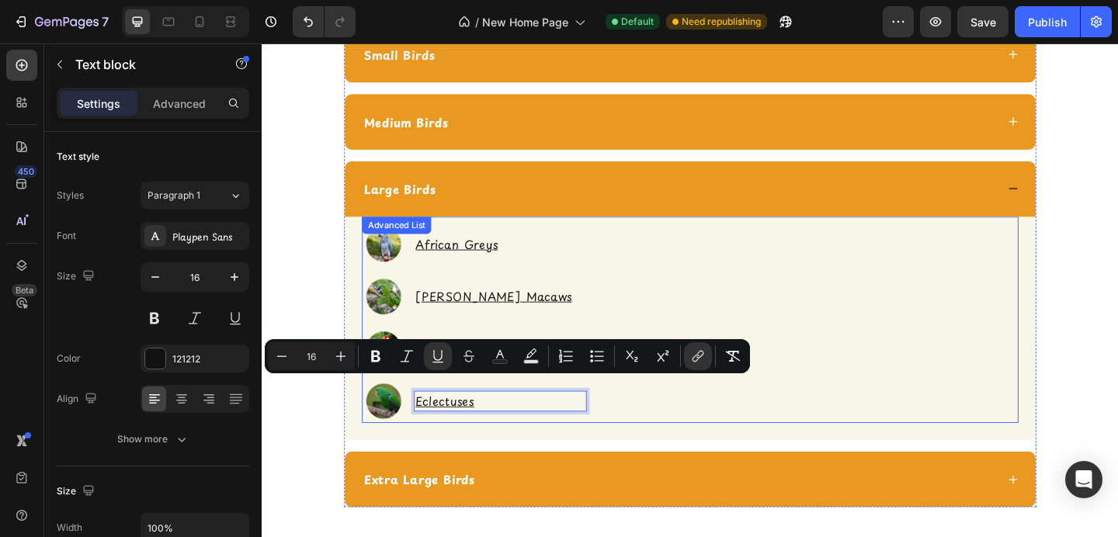
click at [737, 304] on div "Image African Greys Text Block Image Hahn's Macaws Text Block Image Amazons Tex…" at bounding box center [727, 347] width 715 height 218
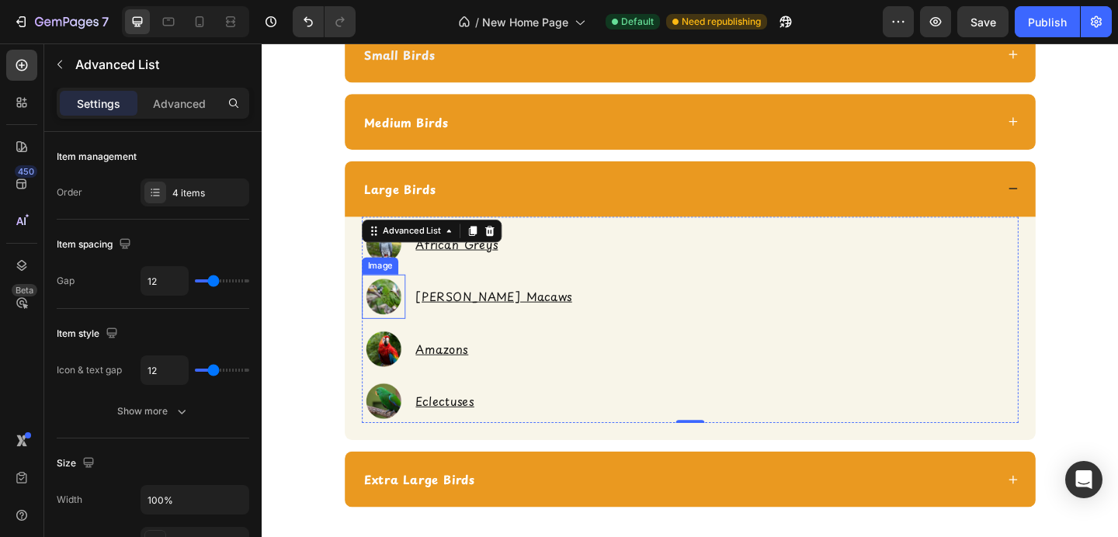
click at [387, 313] on img at bounding box center [393, 318] width 47 height 47
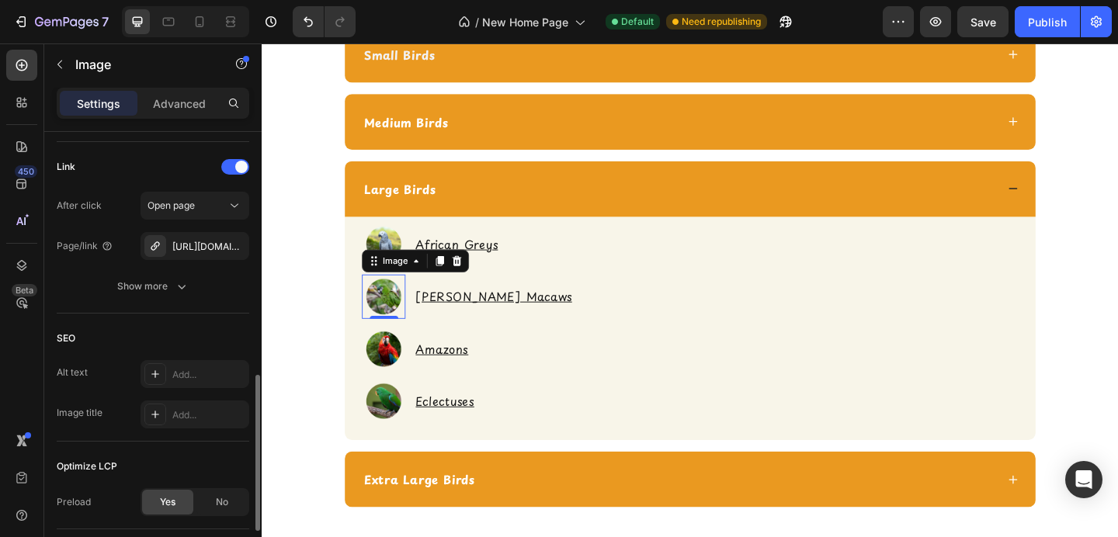
scroll to position [726, 0]
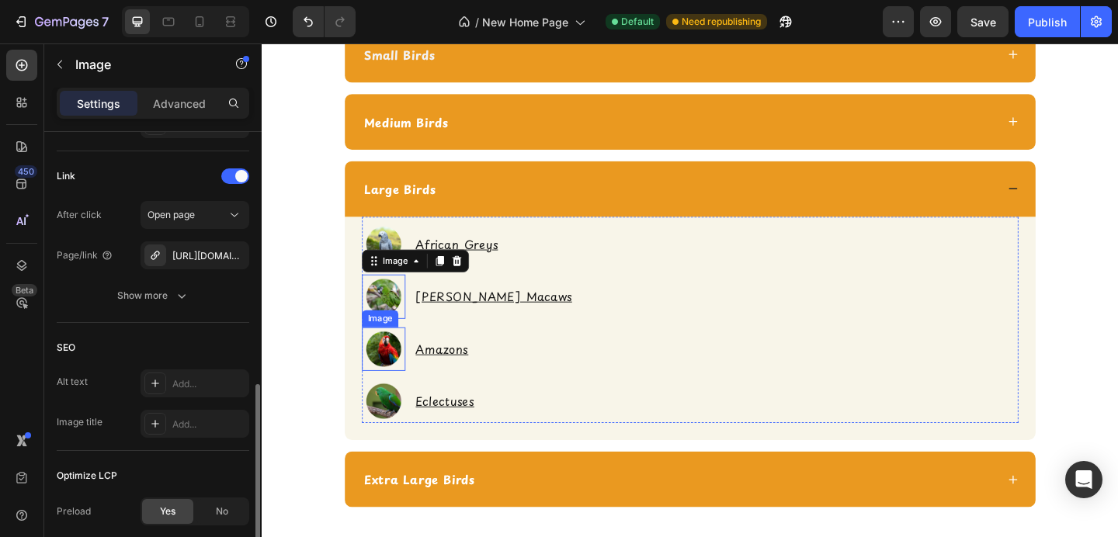
click at [391, 364] on img at bounding box center [393, 376] width 47 height 47
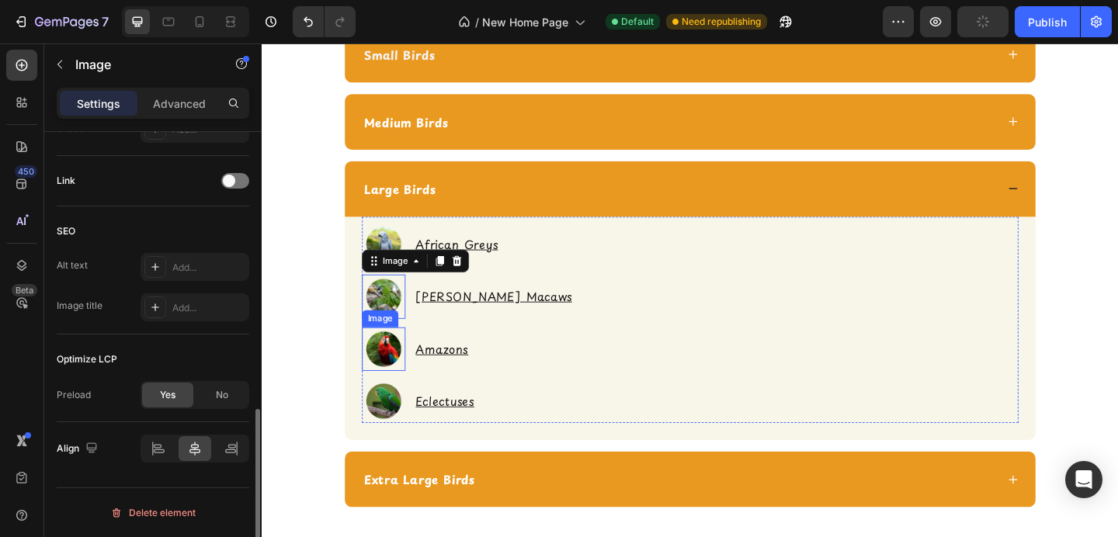
scroll to position [721, 0]
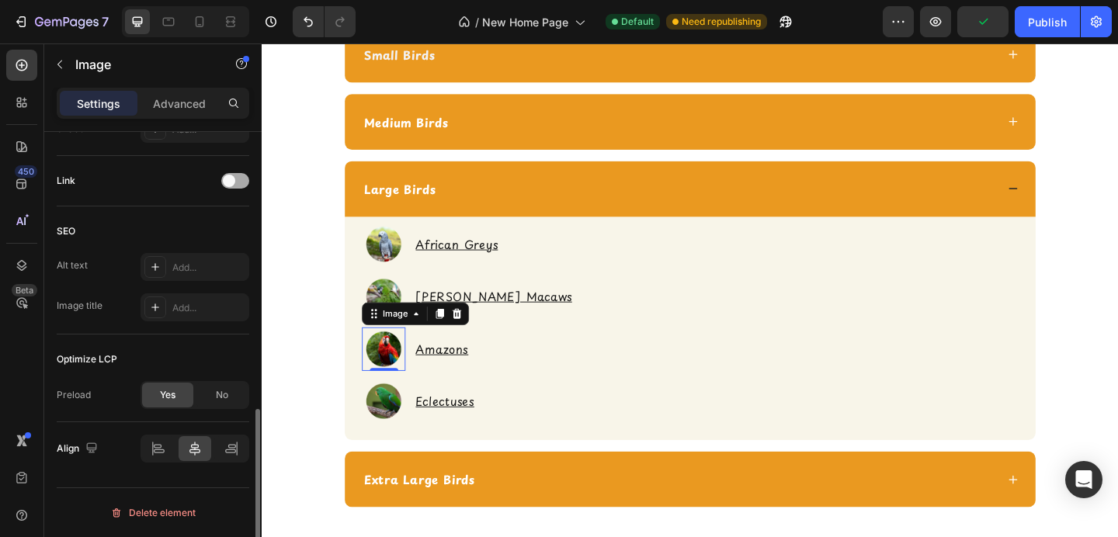
click at [238, 177] on div at bounding box center [235, 181] width 28 height 16
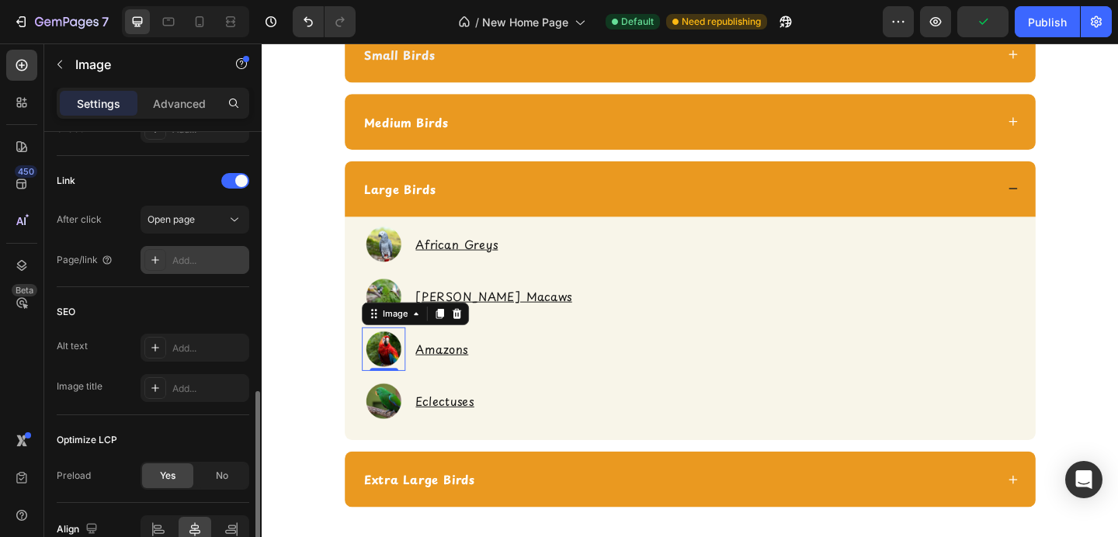
click at [192, 256] on div "Add..." at bounding box center [208, 261] width 73 height 14
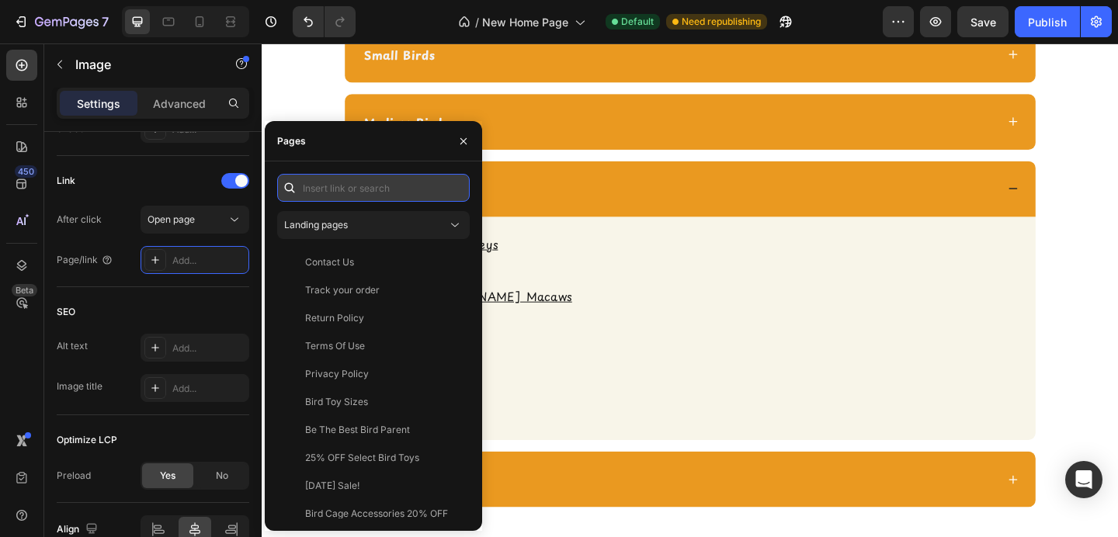
click at [326, 185] on input "text" at bounding box center [373, 188] width 193 height 28
paste input "https://shopcheekybeaks.com/collections/large-bird-toys"
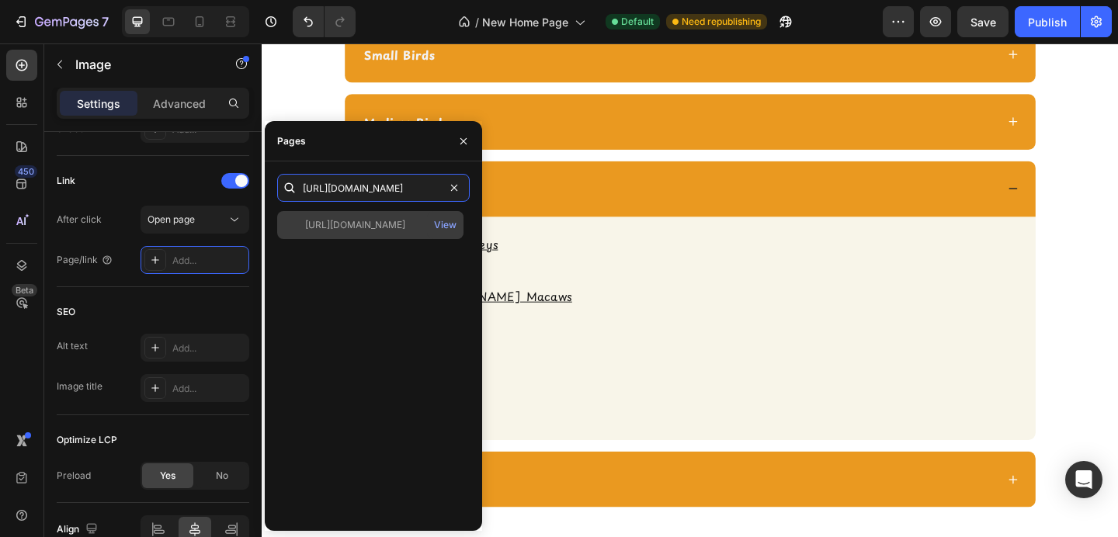
type input "https://shopcheekybeaks.com/collections/large-bird-toys"
click at [332, 217] on div "https://shopcheekybeaks.com/collections/large-bird-toys View" at bounding box center [370, 225] width 186 height 28
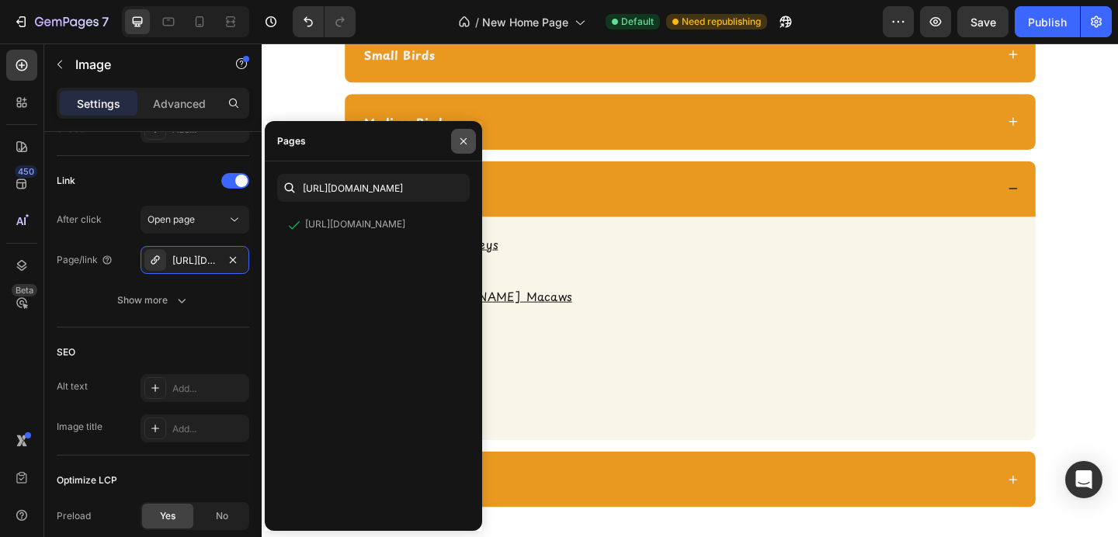
click at [468, 141] on icon "button" at bounding box center [463, 141] width 12 height 12
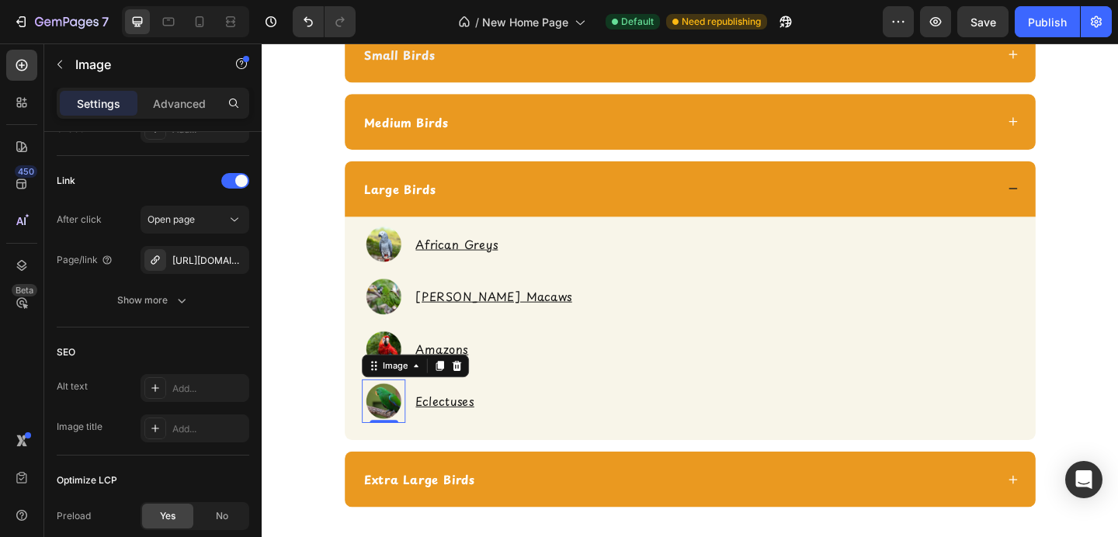
click at [391, 417] on img at bounding box center [393, 432] width 47 height 47
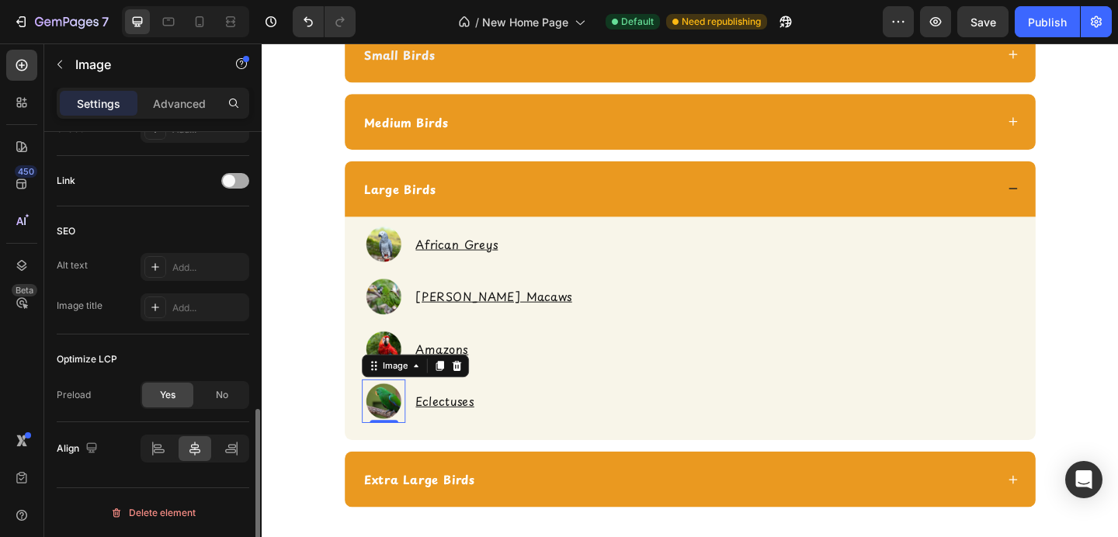
click at [232, 185] on span at bounding box center [229, 181] width 12 height 12
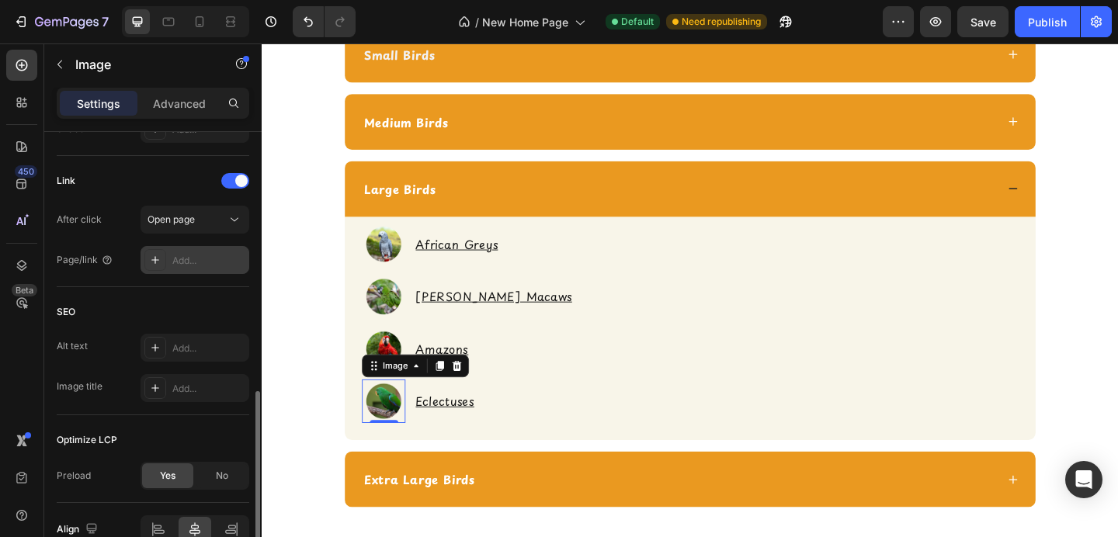
click at [207, 259] on div "Add..." at bounding box center [208, 261] width 73 height 14
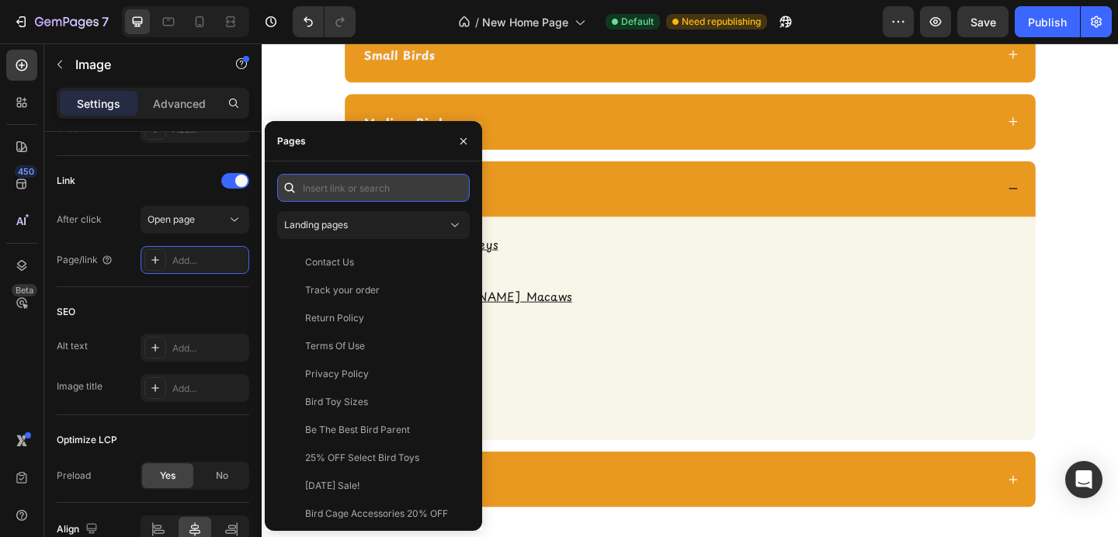
click at [311, 194] on input "text" at bounding box center [373, 188] width 193 height 28
paste input "https://shopcheekybeaks.com/collections/large-bird-toys"
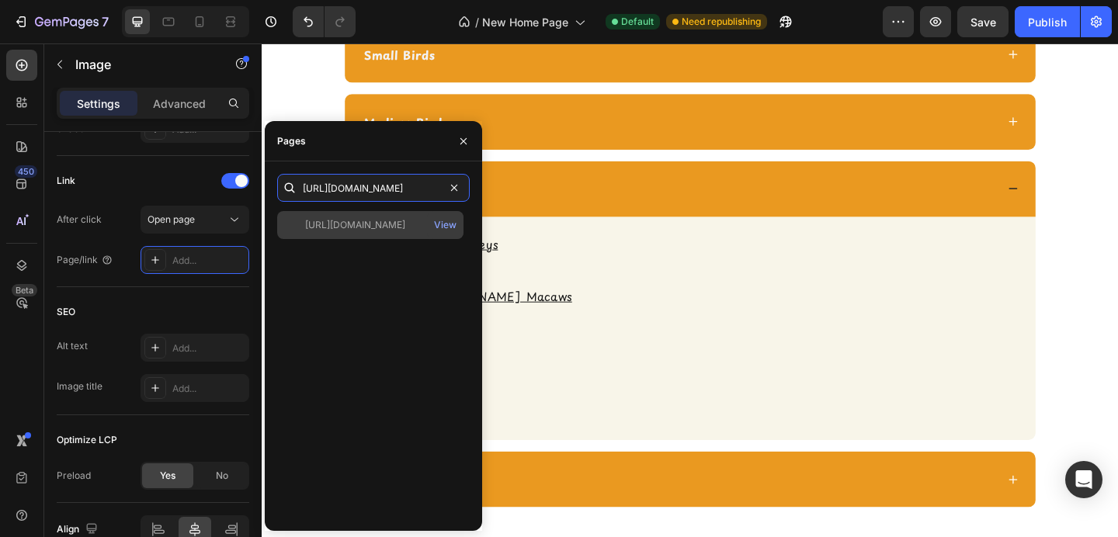
type input "https://shopcheekybeaks.com/collections/large-bird-toys"
click at [322, 221] on div "https://shopcheekybeaks.com/collections/large-bird-toys" at bounding box center [355, 225] width 100 height 14
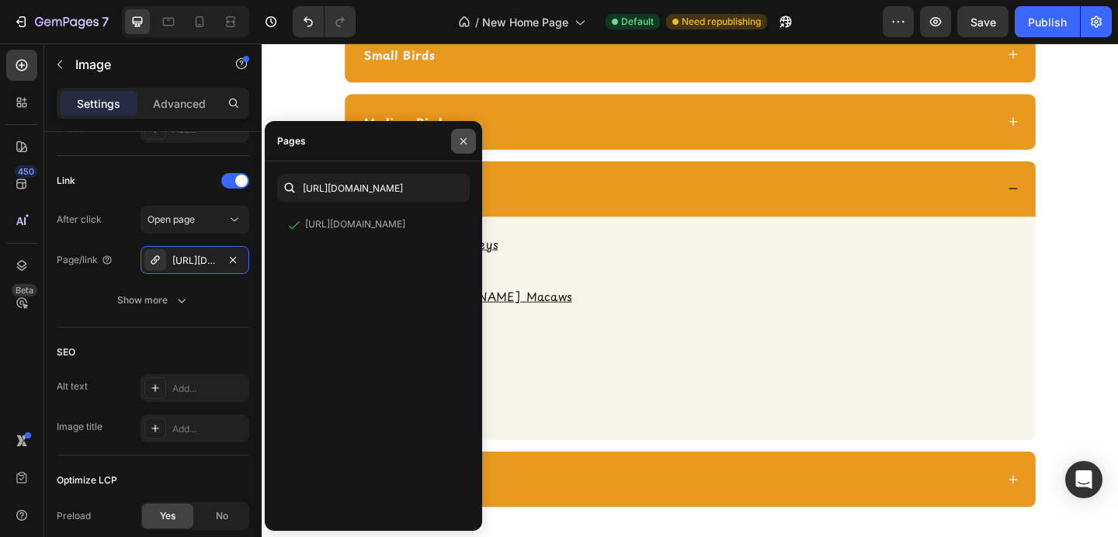
click at [458, 143] on icon "button" at bounding box center [463, 141] width 12 height 12
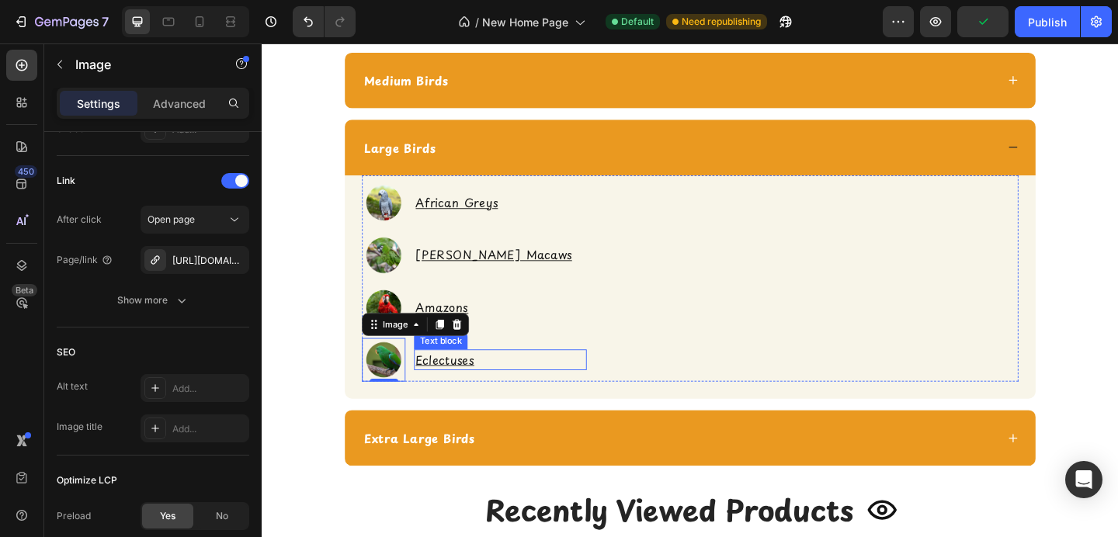
scroll to position [2489, 0]
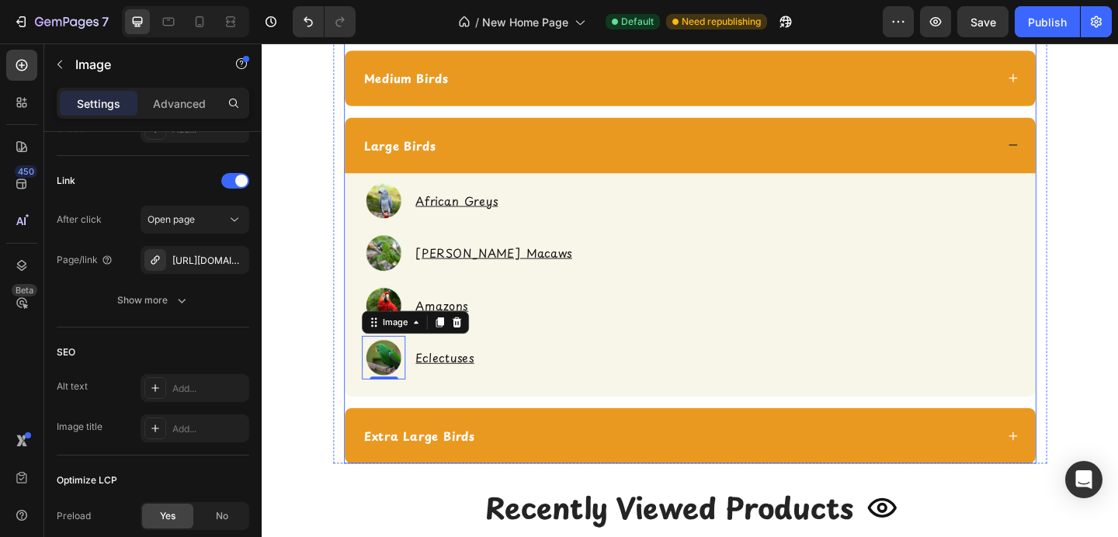
click at [650, 153] on div "Large Birds" at bounding box center [715, 154] width 690 height 23
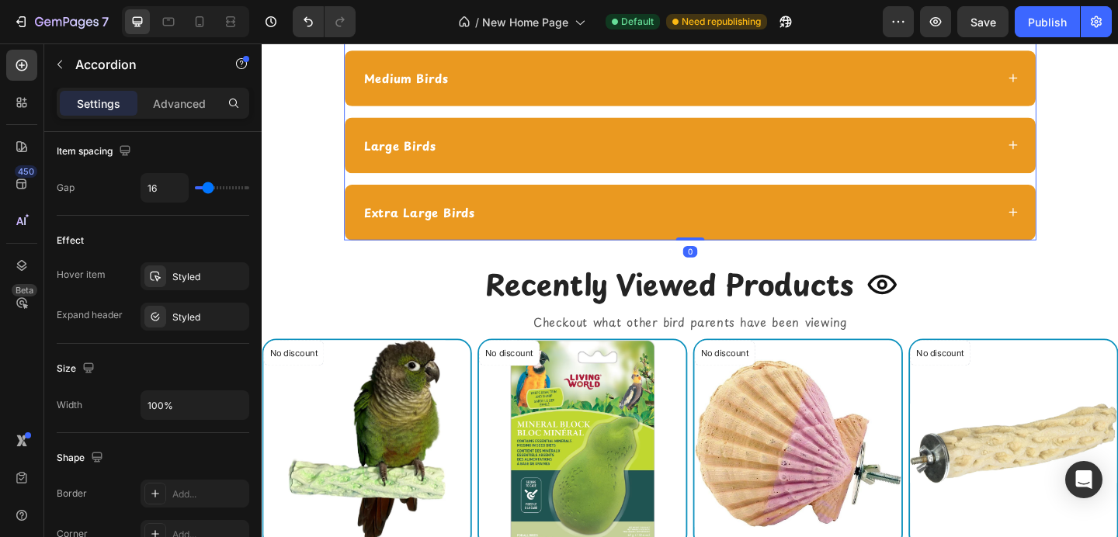
scroll to position [0, 0]
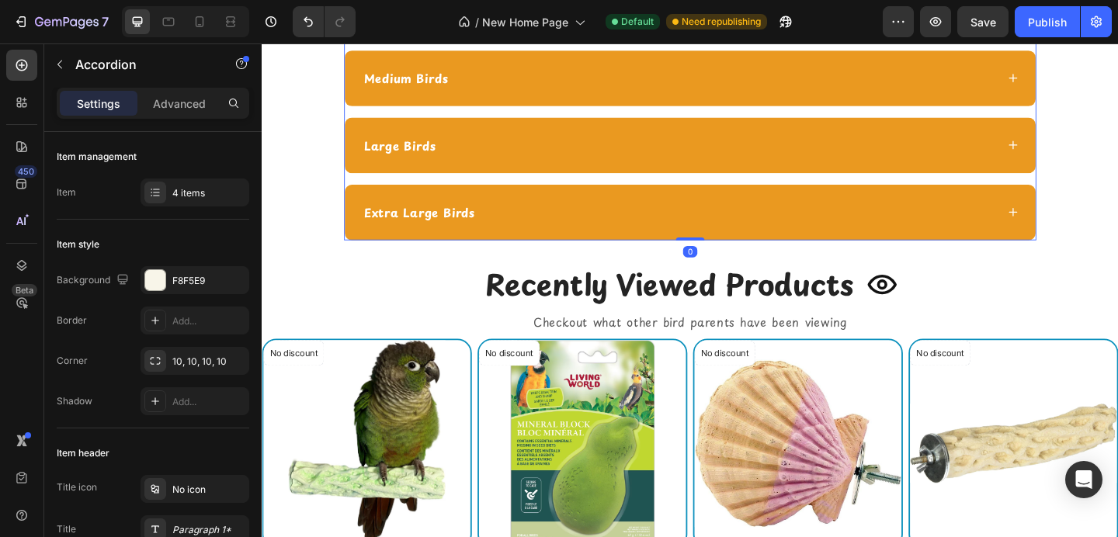
click at [645, 231] on div "Extra Large Birds" at bounding box center [715, 227] width 690 height 23
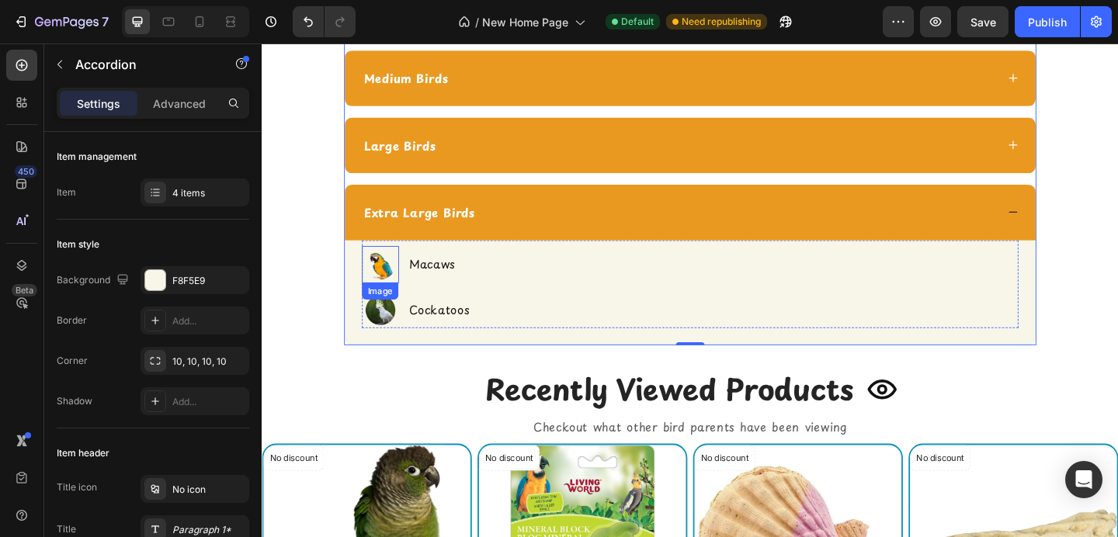
click at [386, 287] on img at bounding box center [390, 284] width 40 height 40
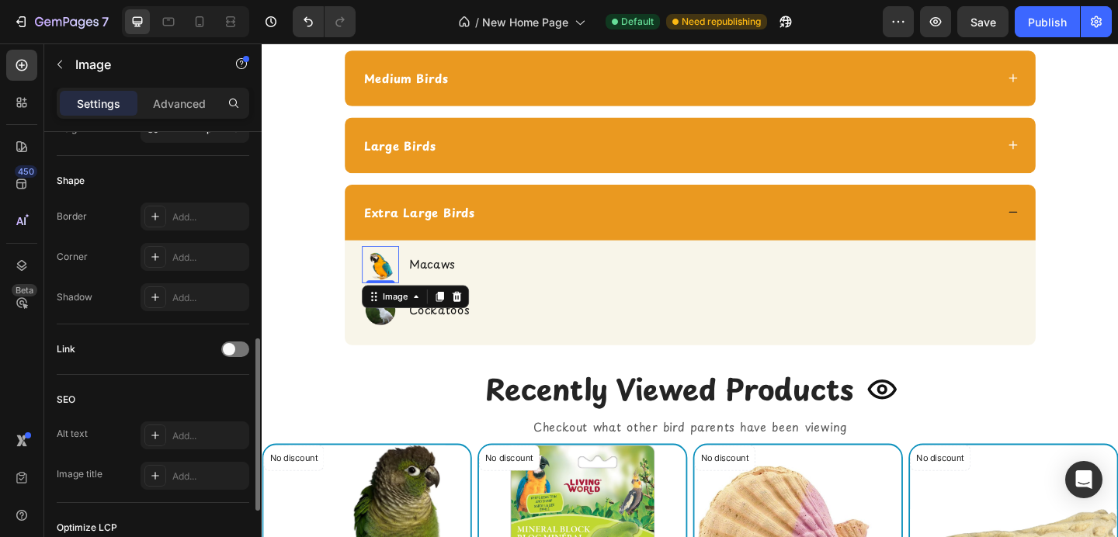
scroll to position [564, 0]
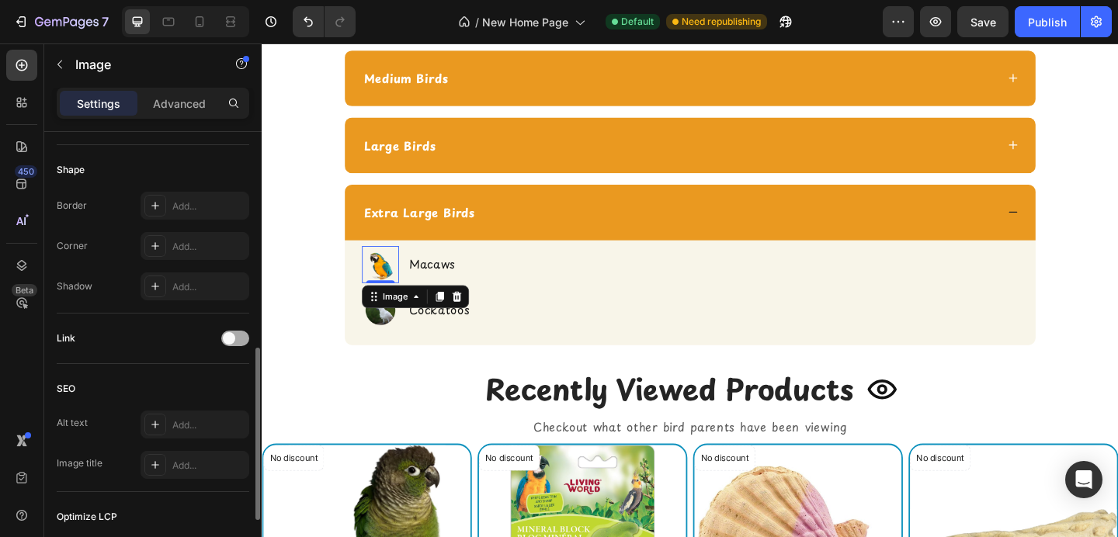
click at [232, 342] on span at bounding box center [229, 338] width 12 height 12
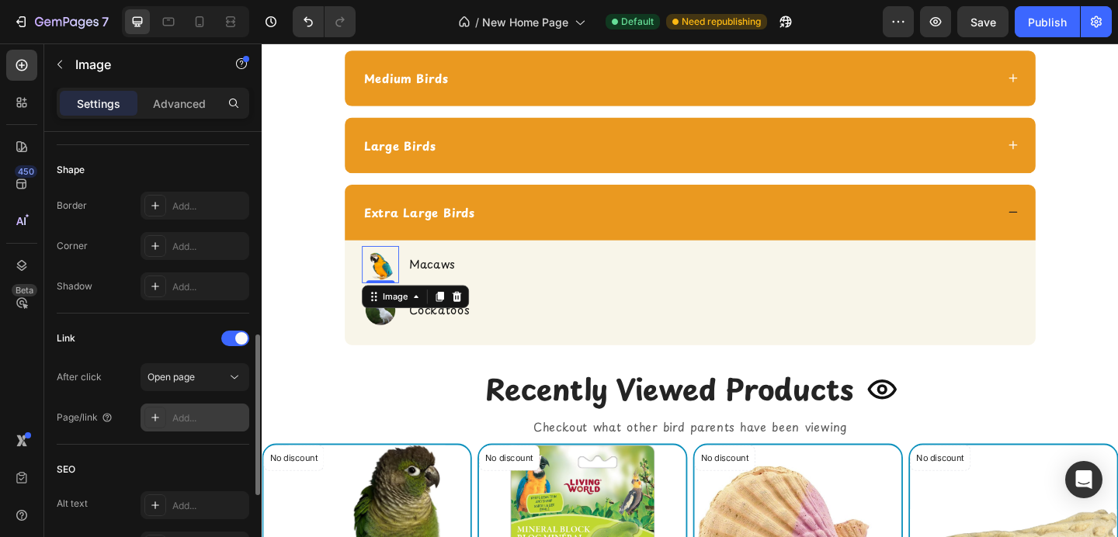
click at [201, 416] on div "Add..." at bounding box center [208, 419] width 73 height 14
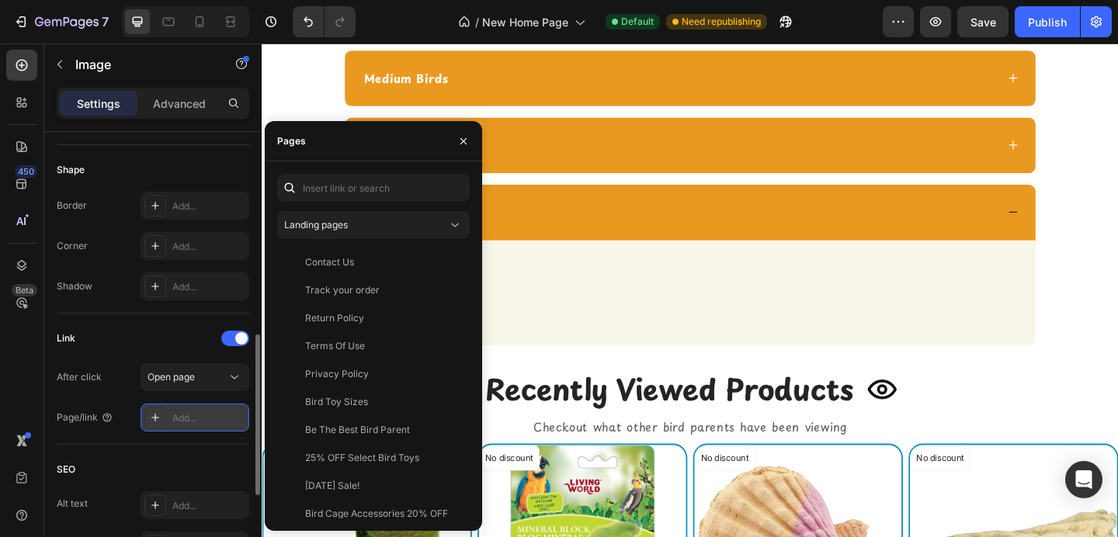
click at [206, 417] on div "Add..." at bounding box center [208, 419] width 73 height 14
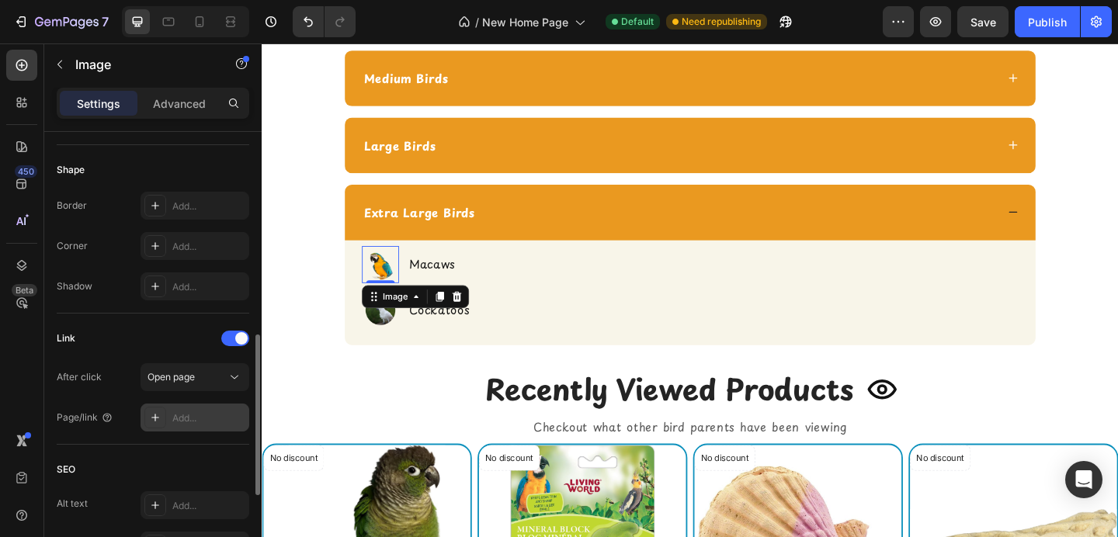
click at [206, 419] on div "Add..." at bounding box center [208, 419] width 73 height 14
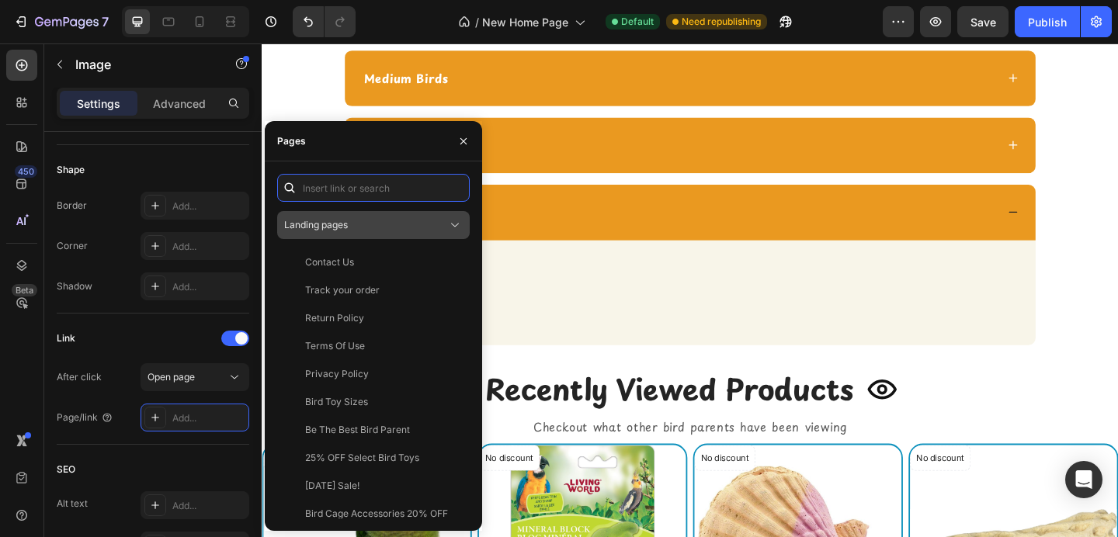
paste input "https://shopcheekybeaks.com/collections/extra-large-bird-toys"
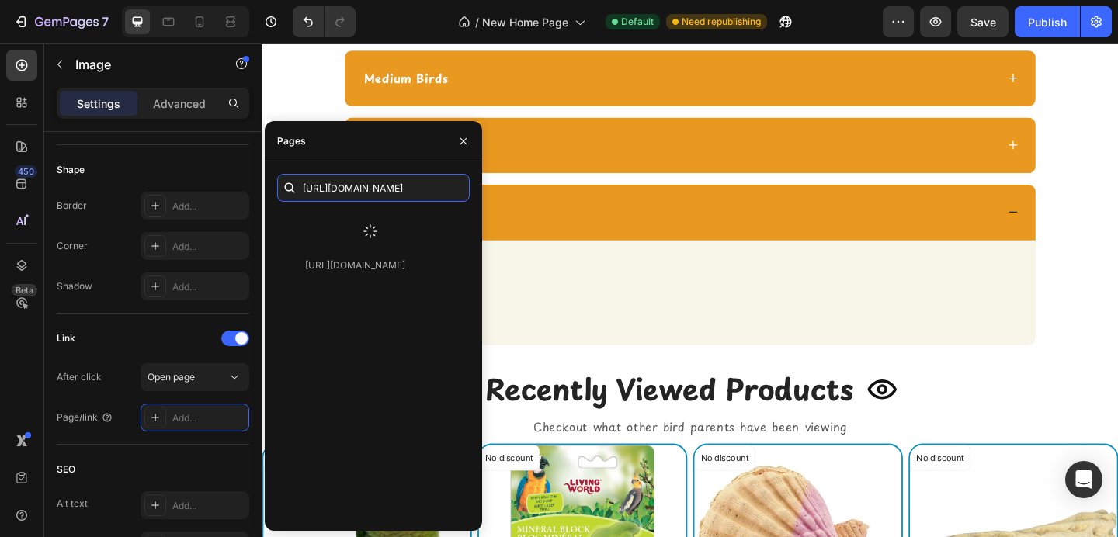
type input "https://shopcheekybeaks.com/collections/extra-large-bird-toys"
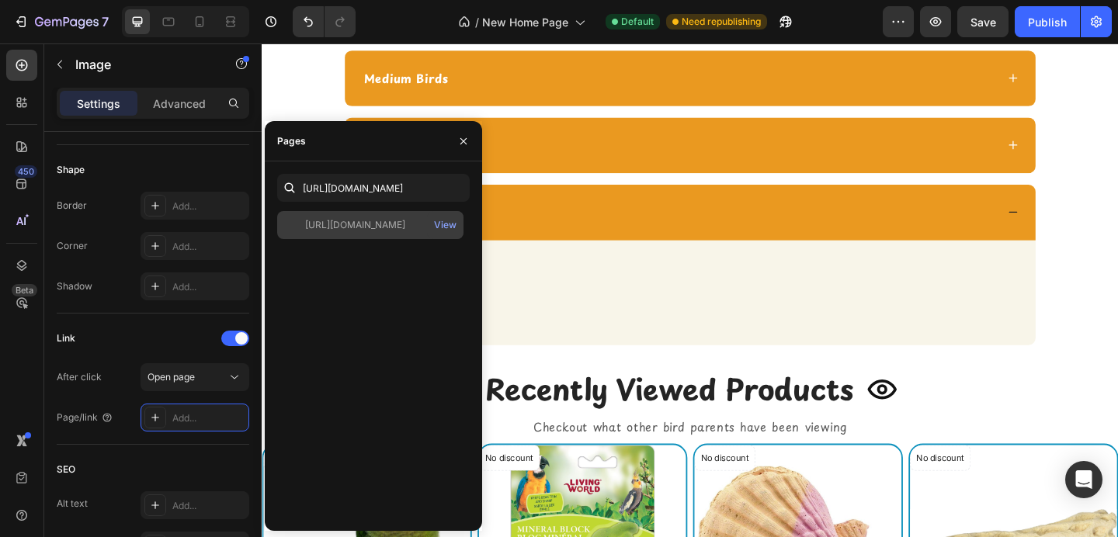
click at [363, 223] on div "https://shopcheekybeaks.com/collections/extra-large-bird-toys" at bounding box center [355, 225] width 100 height 14
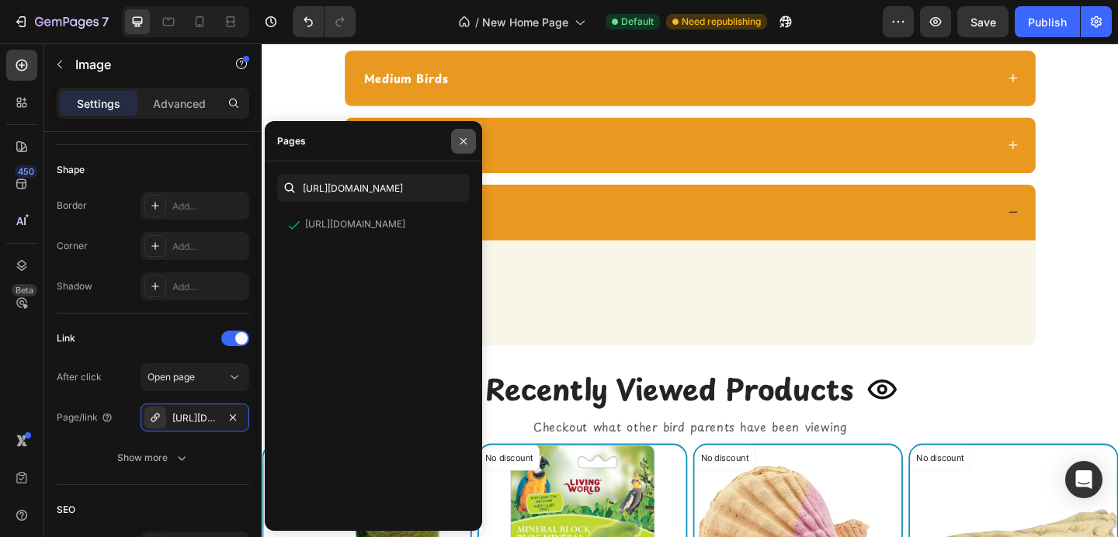
click at [464, 135] on icon "button" at bounding box center [463, 141] width 12 height 12
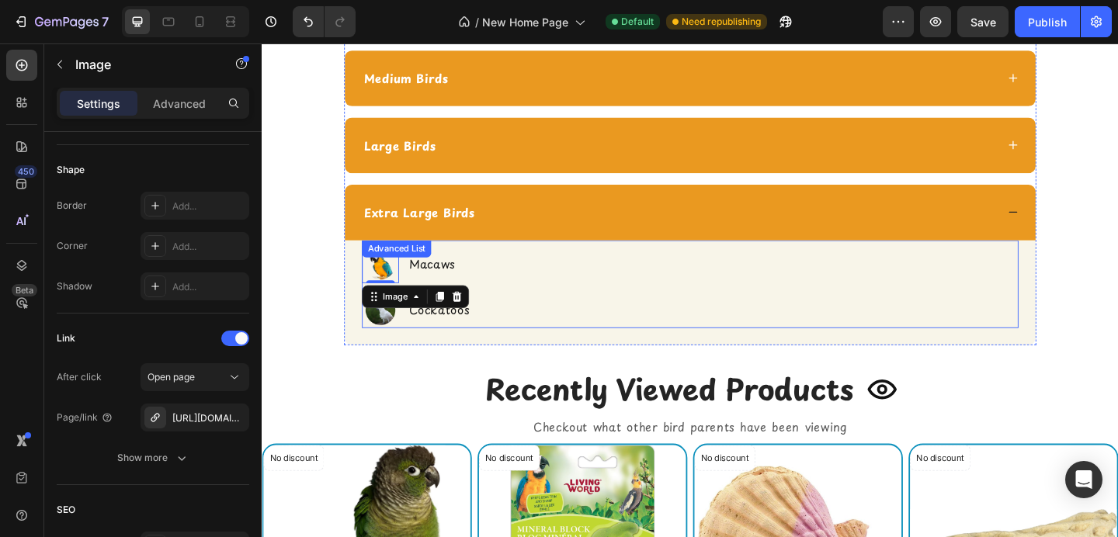
click at [447, 287] on p "Macaws" at bounding box center [466, 284] width 88 height 20
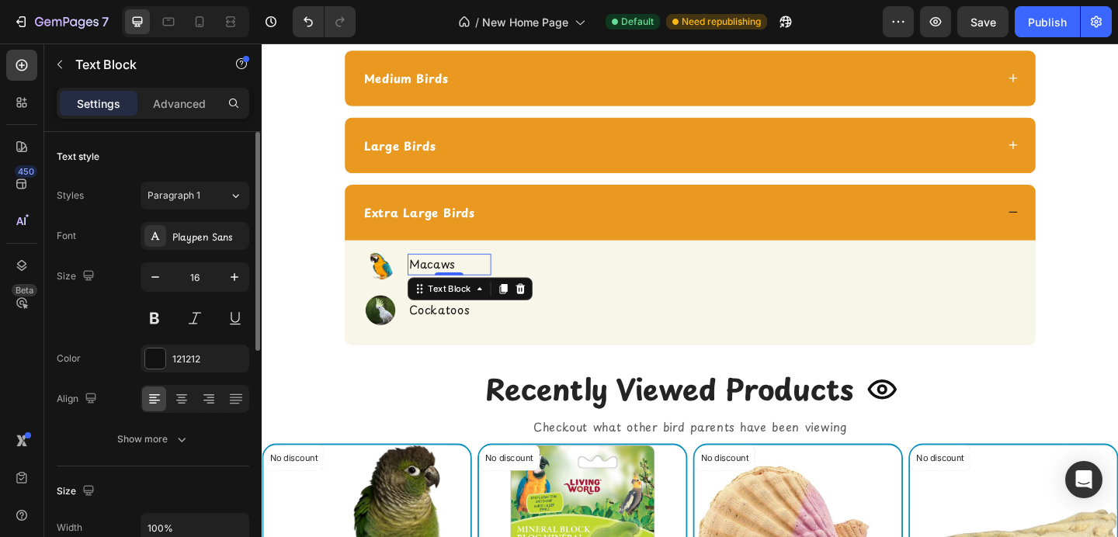
click at [454, 287] on p "Macaws" at bounding box center [466, 284] width 88 height 20
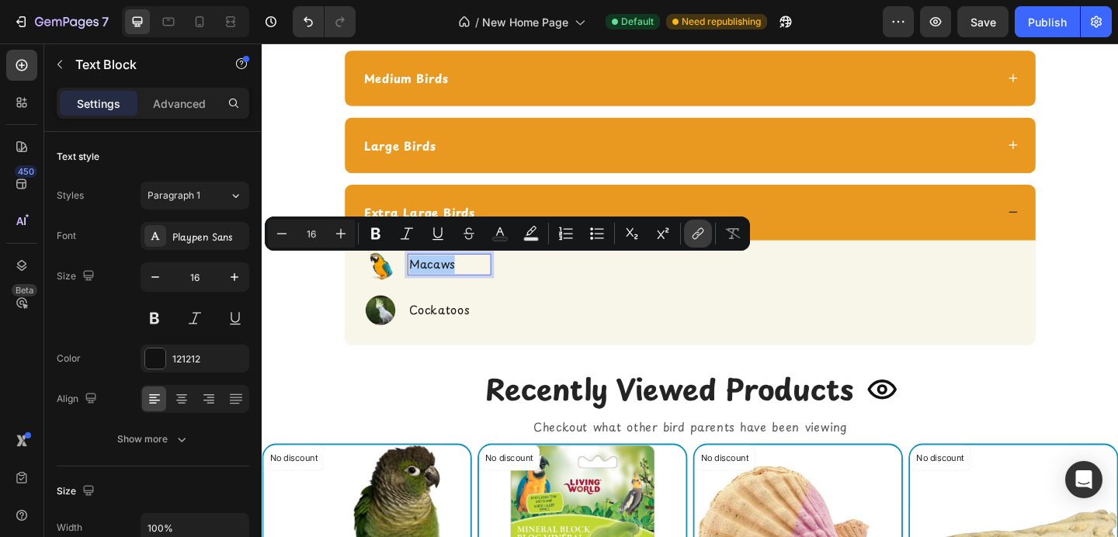
click at [694, 235] on icon "Editor contextual toolbar" at bounding box center [696, 236] width 7 height 8
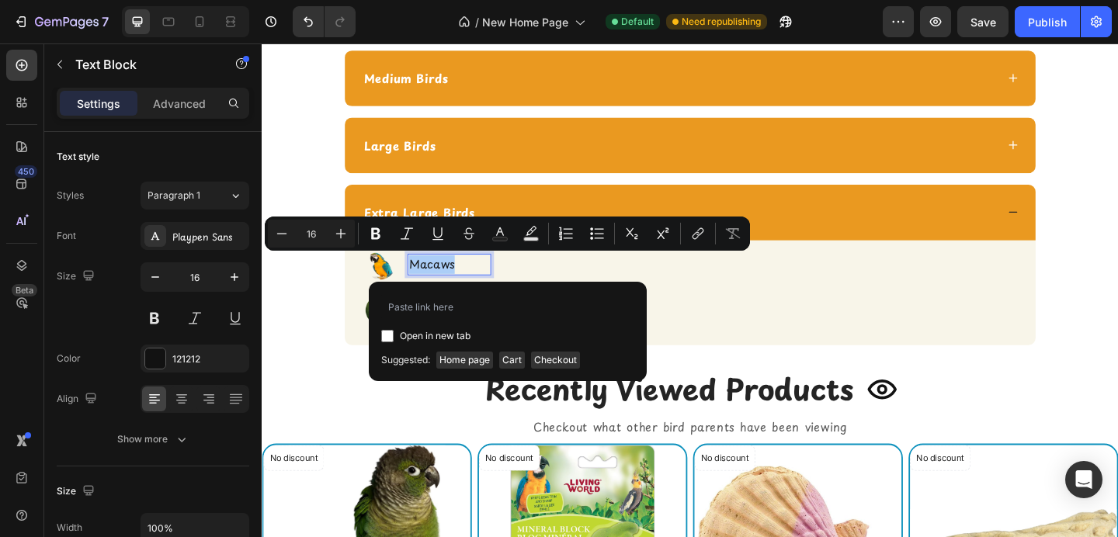
type input "https://shopcheekybeaks.com/collections/extra-large-bird-toys"
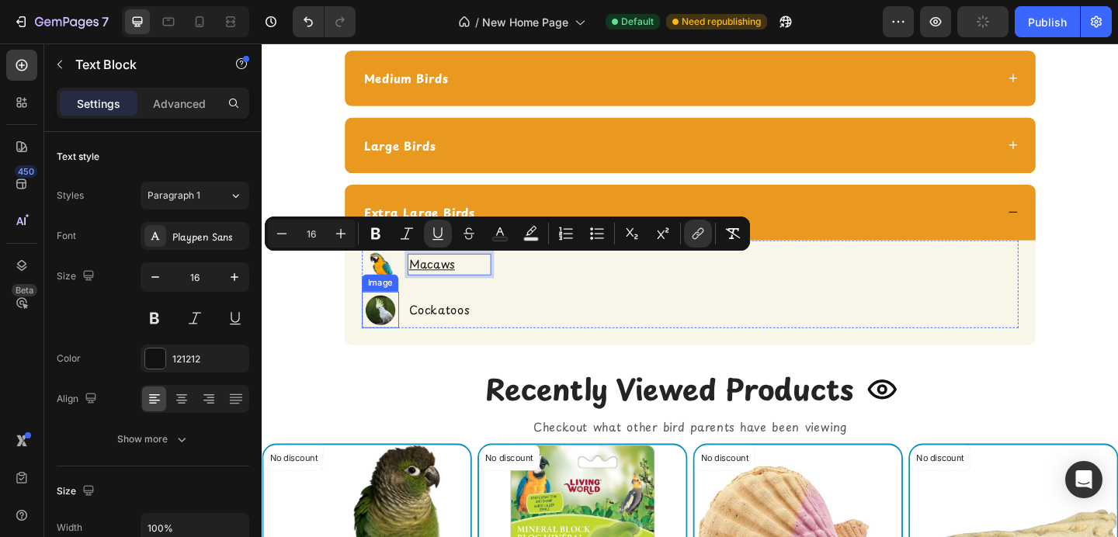
click at [398, 338] on img at bounding box center [390, 334] width 40 height 40
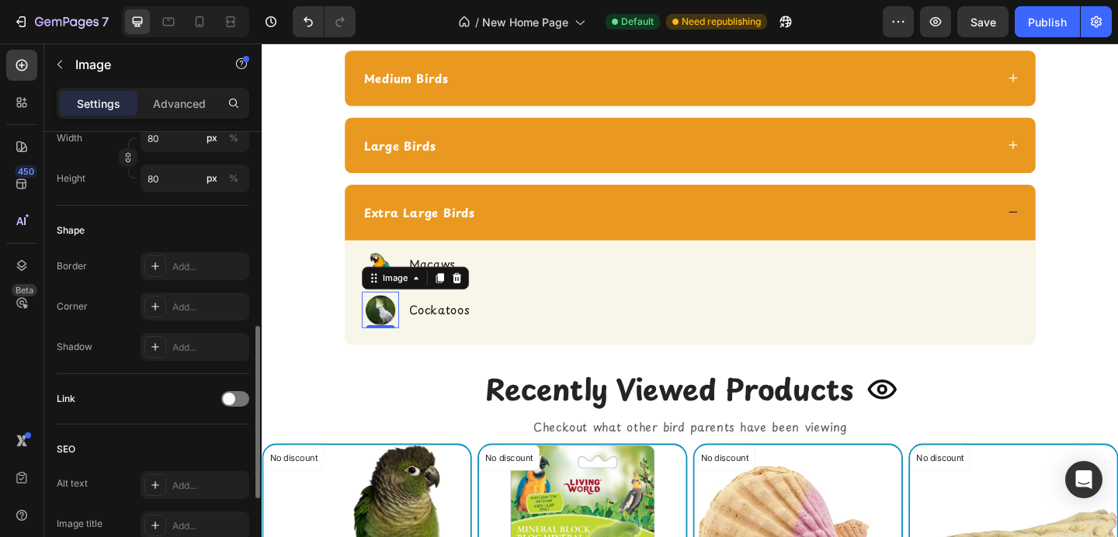
scroll to position [504, 0]
click at [228, 398] on span at bounding box center [229, 398] width 12 height 12
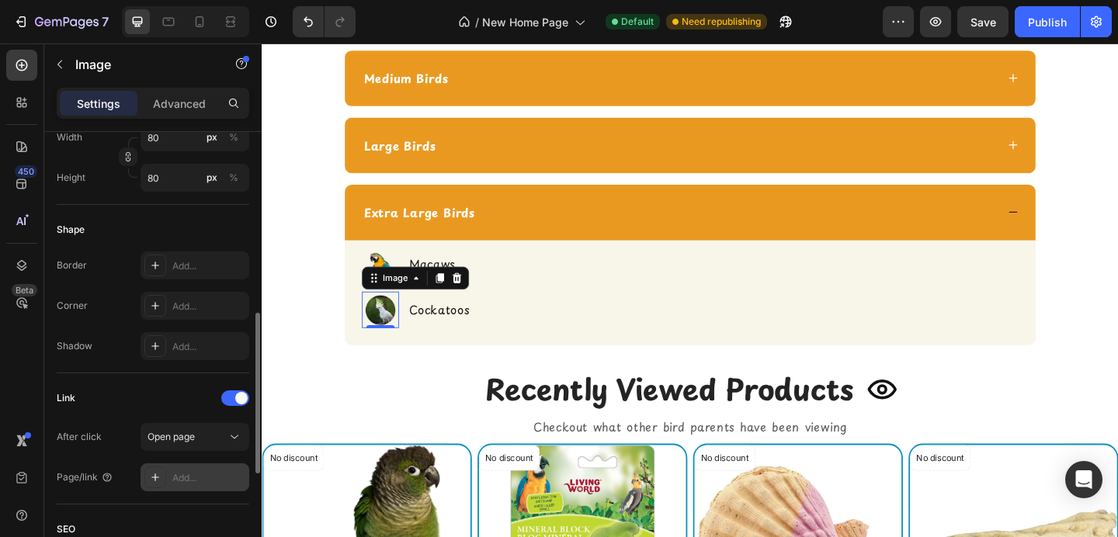
click at [204, 478] on div "Add..." at bounding box center [208, 478] width 73 height 14
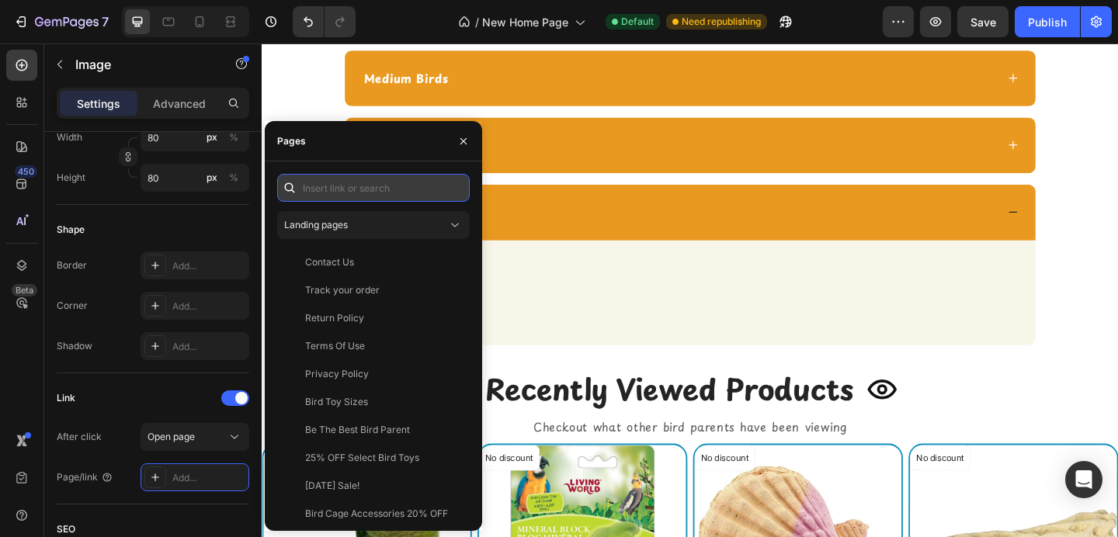
click at [388, 196] on input "text" at bounding box center [373, 188] width 193 height 28
paste input "https://shopcheekybeaks.com/collections/extra-large-bird-toys"
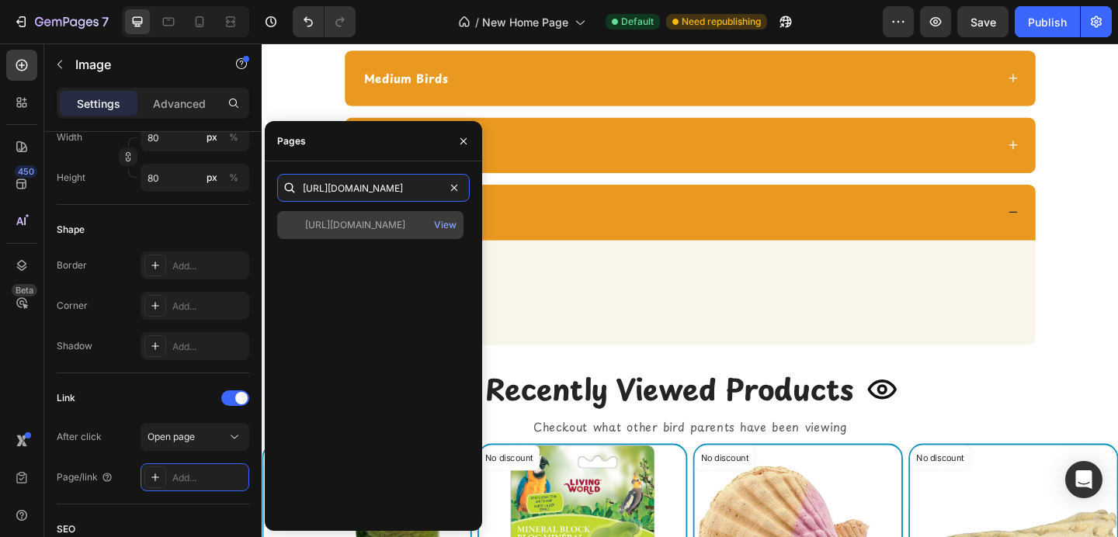
type input "https://shopcheekybeaks.com/collections/extra-large-bird-toys"
click at [376, 226] on div "https://shopcheekybeaks.com/collections/extra-large-bird-toys" at bounding box center [355, 225] width 100 height 14
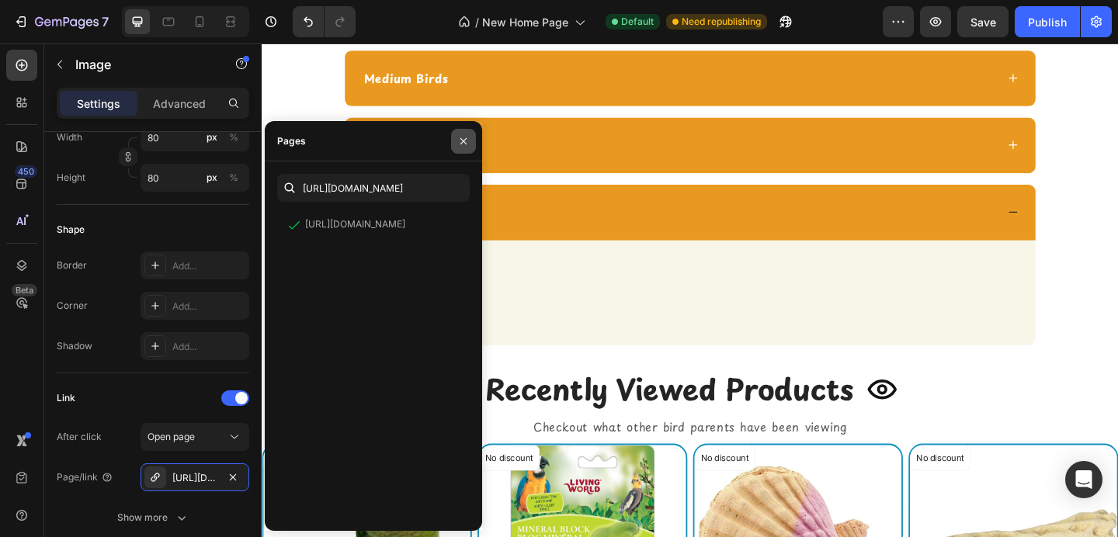
click at [470, 139] on button "button" at bounding box center [463, 141] width 25 height 25
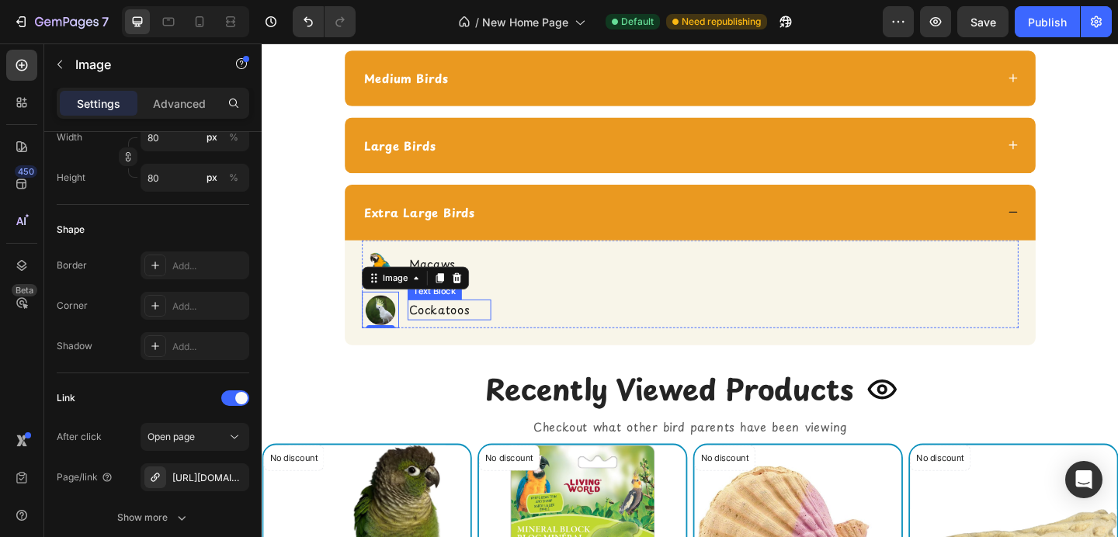
click at [452, 339] on p "Cockatoos" at bounding box center [466, 334] width 88 height 20
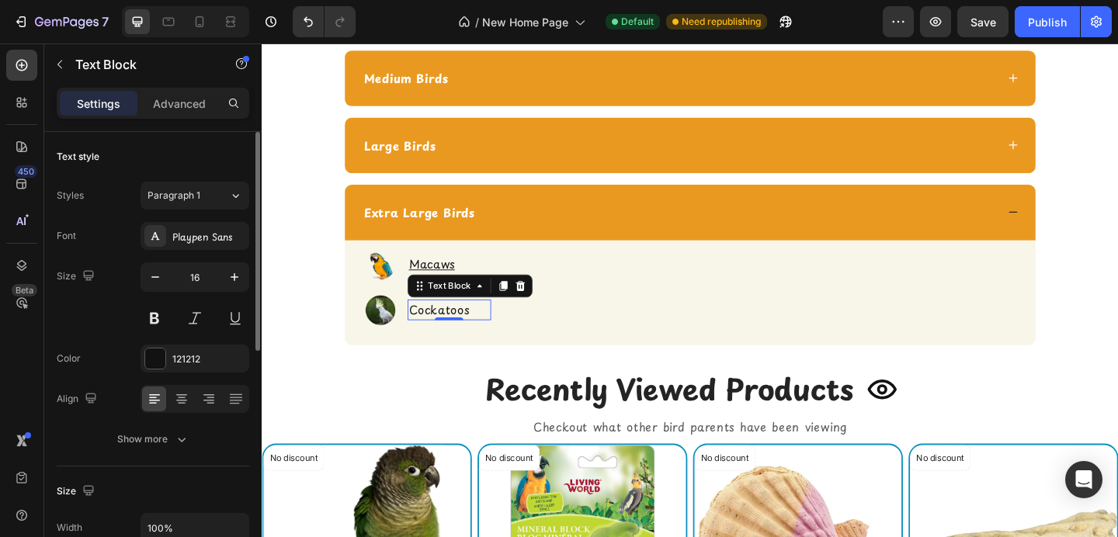
click at [453, 339] on p "Cockatoos" at bounding box center [466, 334] width 88 height 20
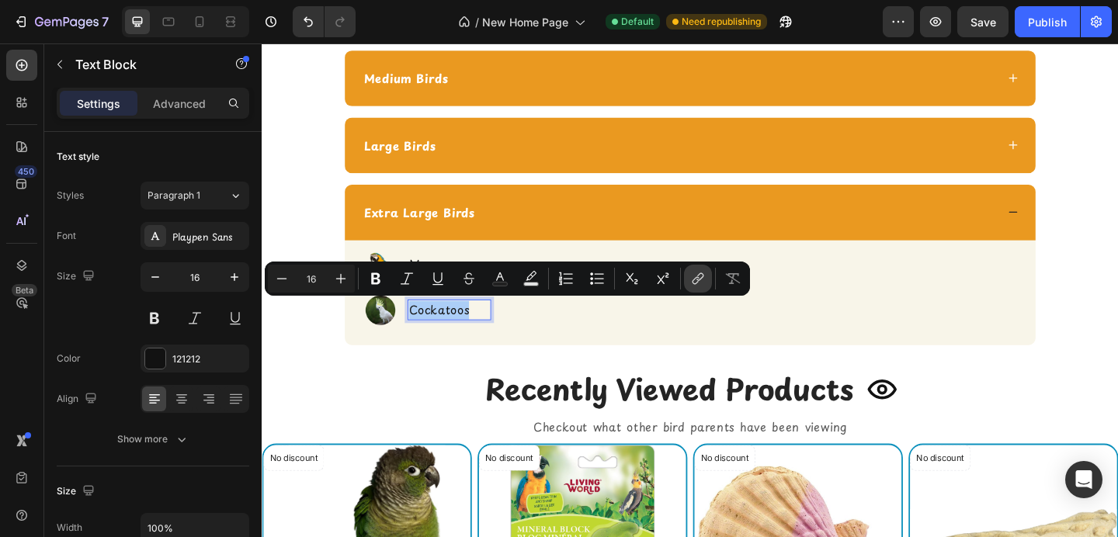
click at [690, 290] on button "link" at bounding box center [698, 279] width 28 height 28
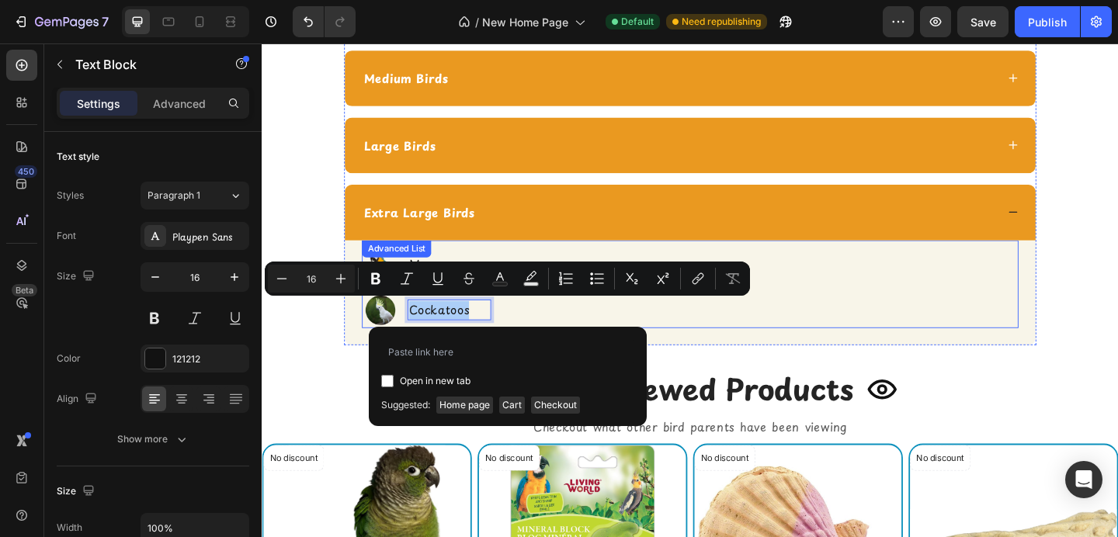
type input "https://shopcheekybeaks.com/collections/extra-large-bird-toys"
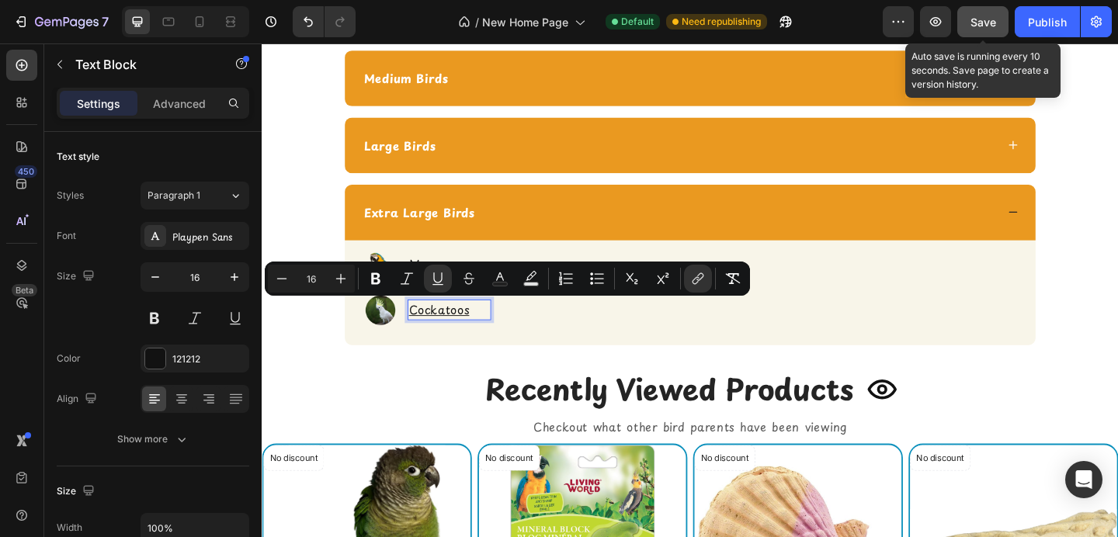
click at [976, 24] on span "Save" at bounding box center [984, 22] width 26 height 13
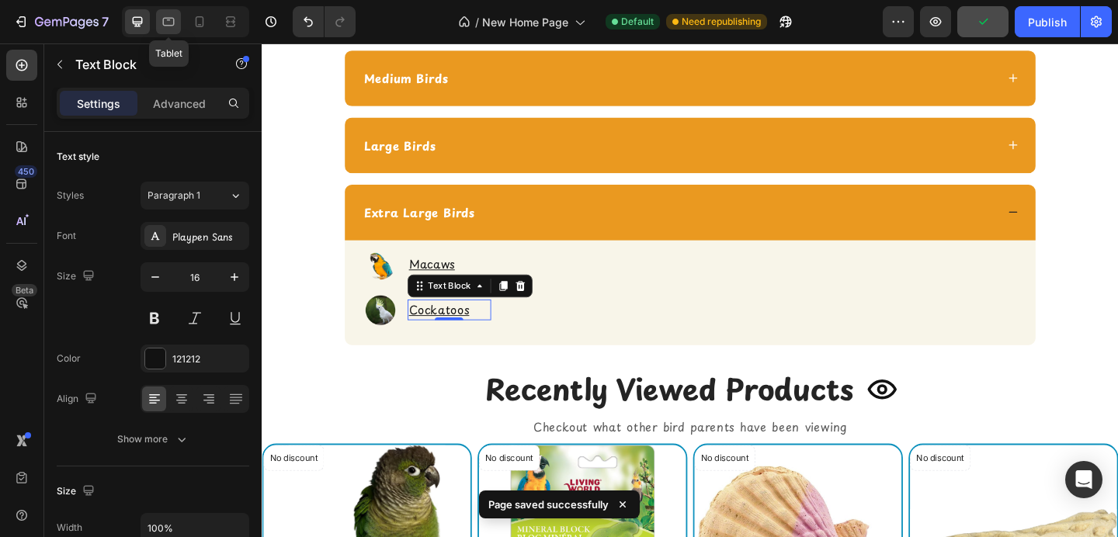
click at [176, 26] on icon at bounding box center [169, 22] width 16 height 16
type input "14"
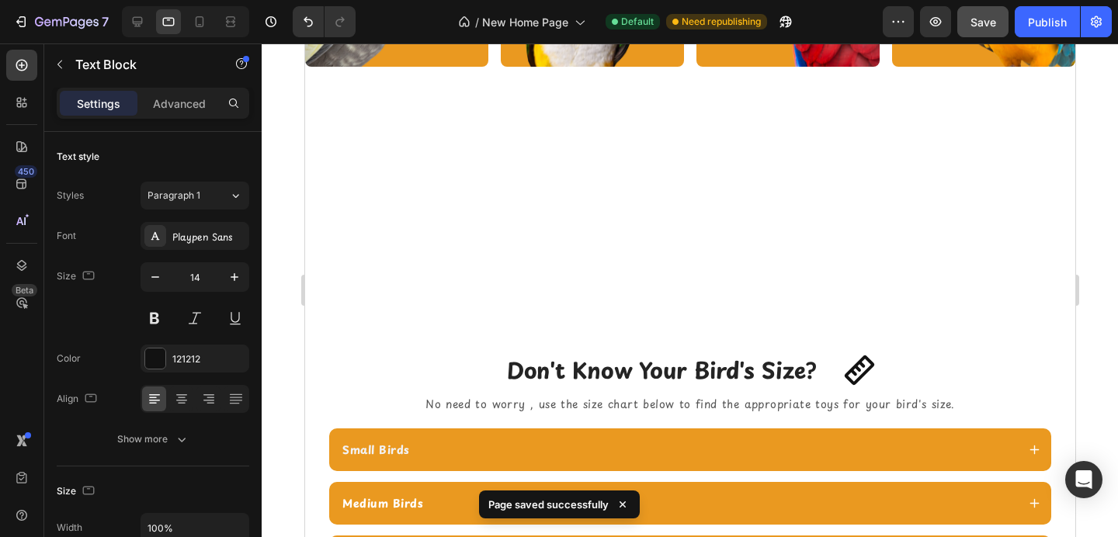
scroll to position [2081, 0]
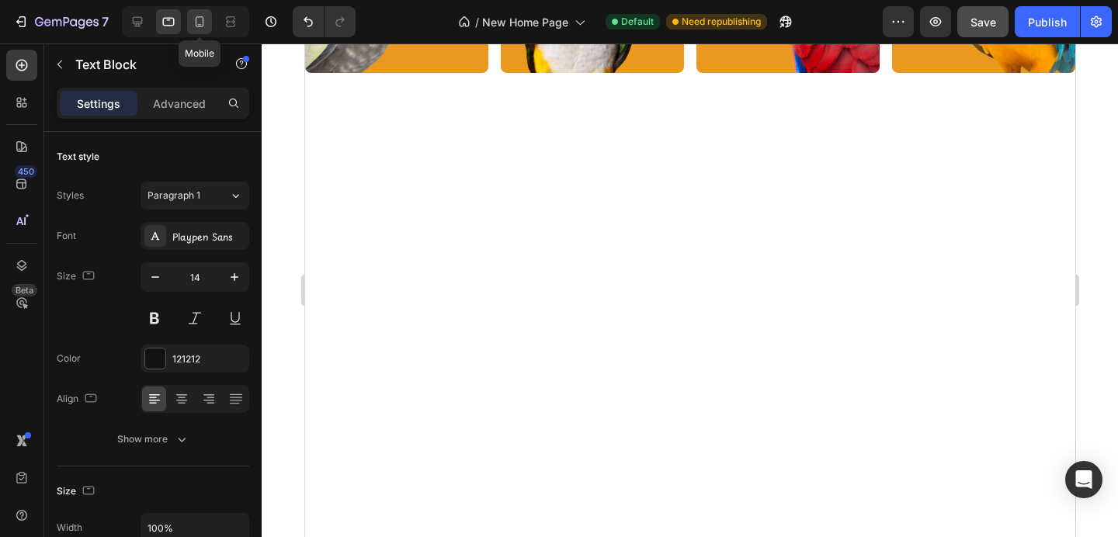
click at [203, 24] on icon at bounding box center [200, 22] width 16 height 16
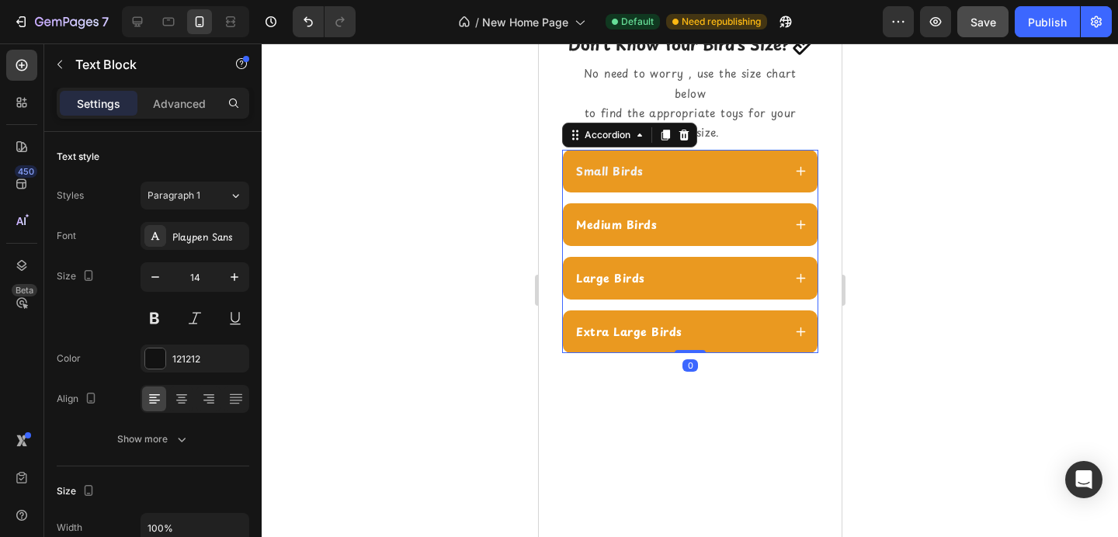
click at [740, 159] on div "Small Birds" at bounding box center [689, 171] width 255 height 43
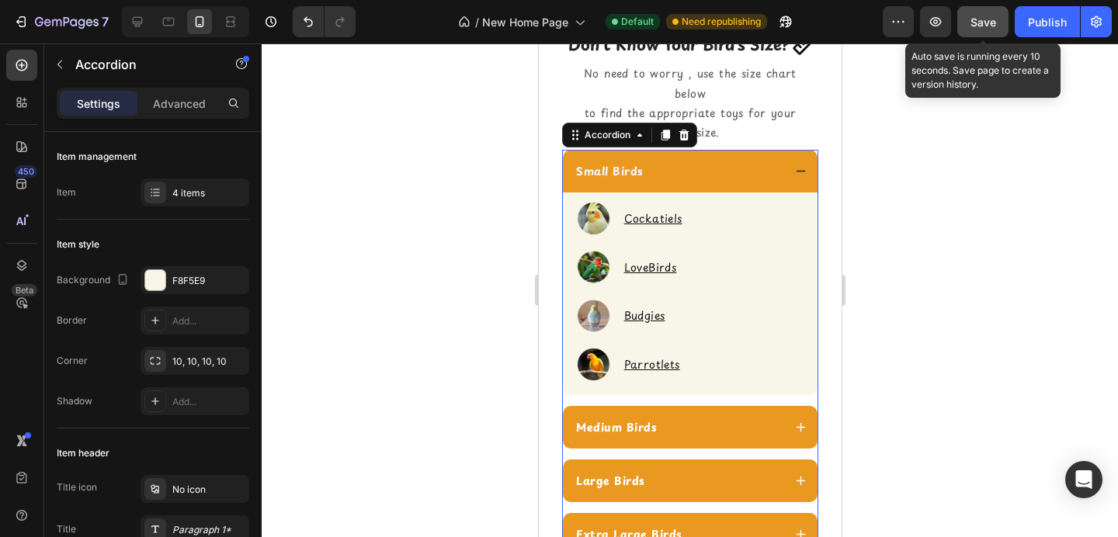
click at [994, 25] on span "Save" at bounding box center [984, 22] width 26 height 13
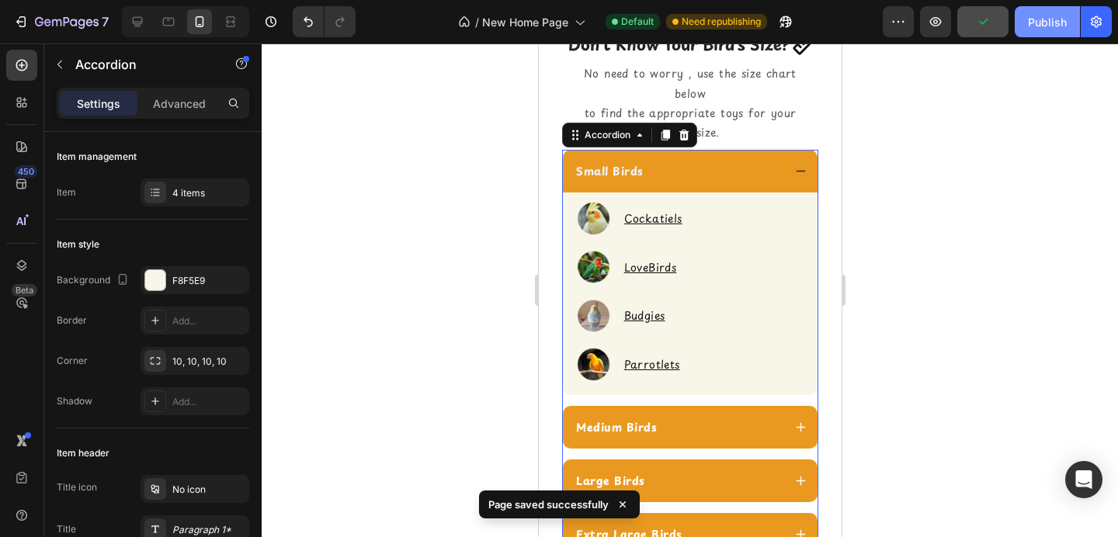
click at [1045, 18] on div "Publish" at bounding box center [1047, 22] width 39 height 16
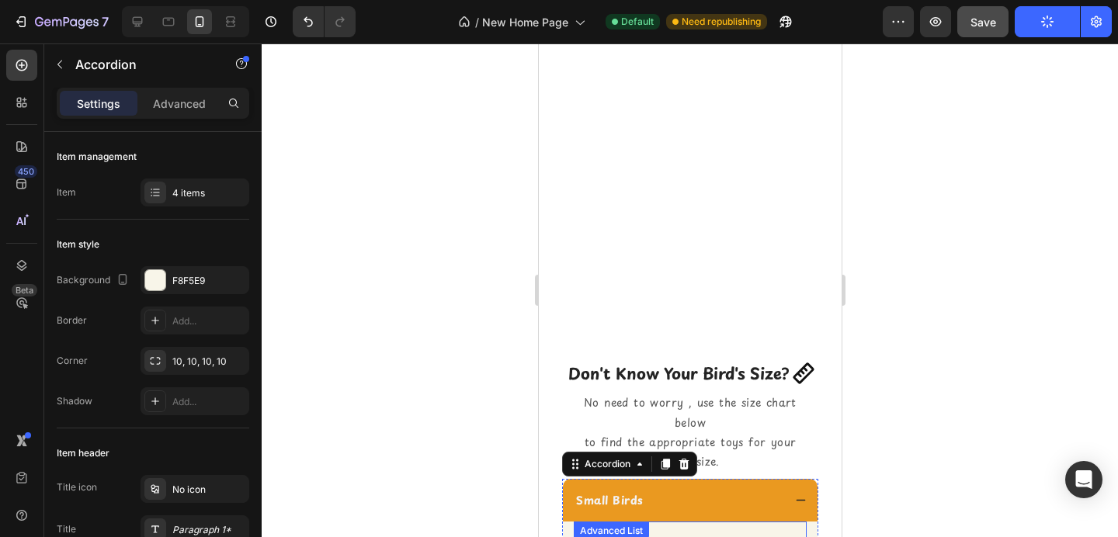
scroll to position [1740, 0]
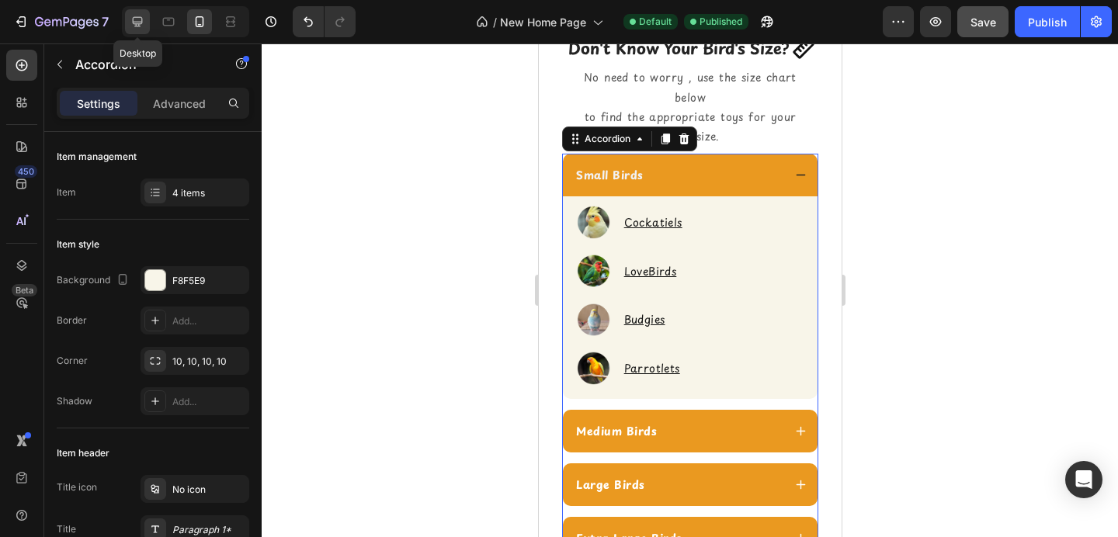
click at [134, 20] on icon at bounding box center [138, 22] width 16 height 16
type input "16"
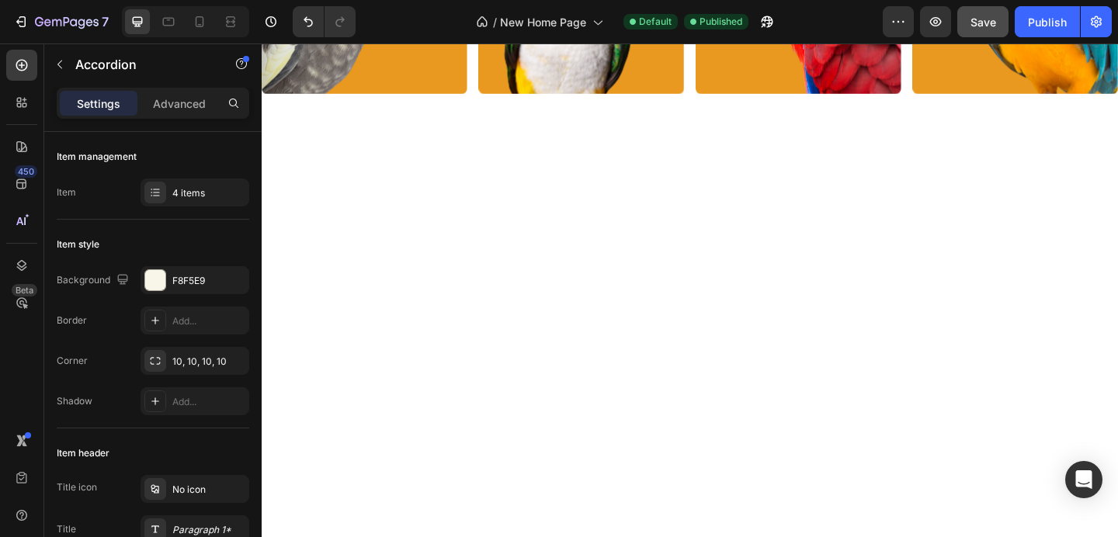
scroll to position [1938, 0]
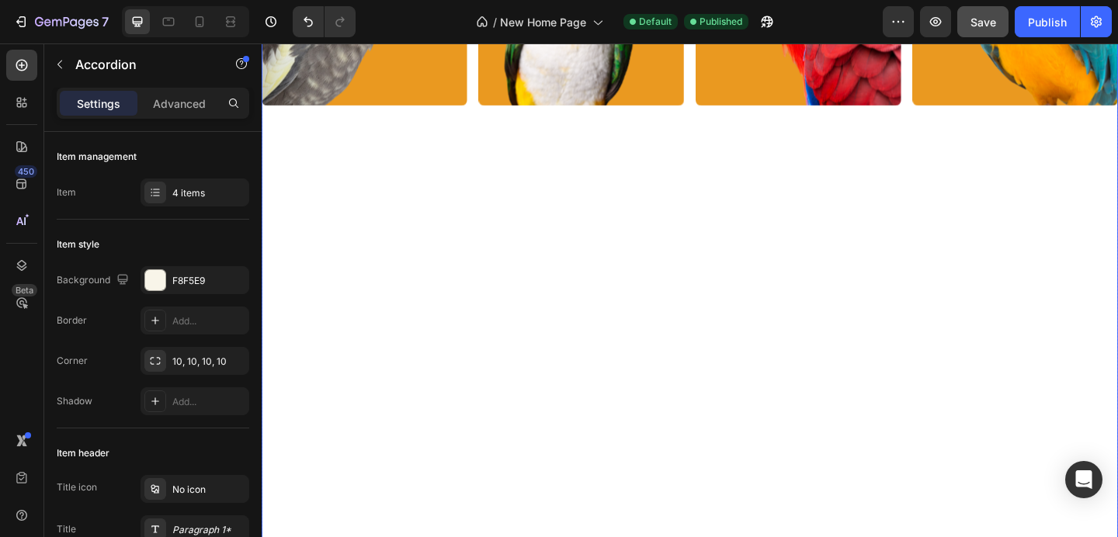
click at [563, 215] on div "Image Image Image Image Carousel" at bounding box center [728, 424] width 932 height 1206
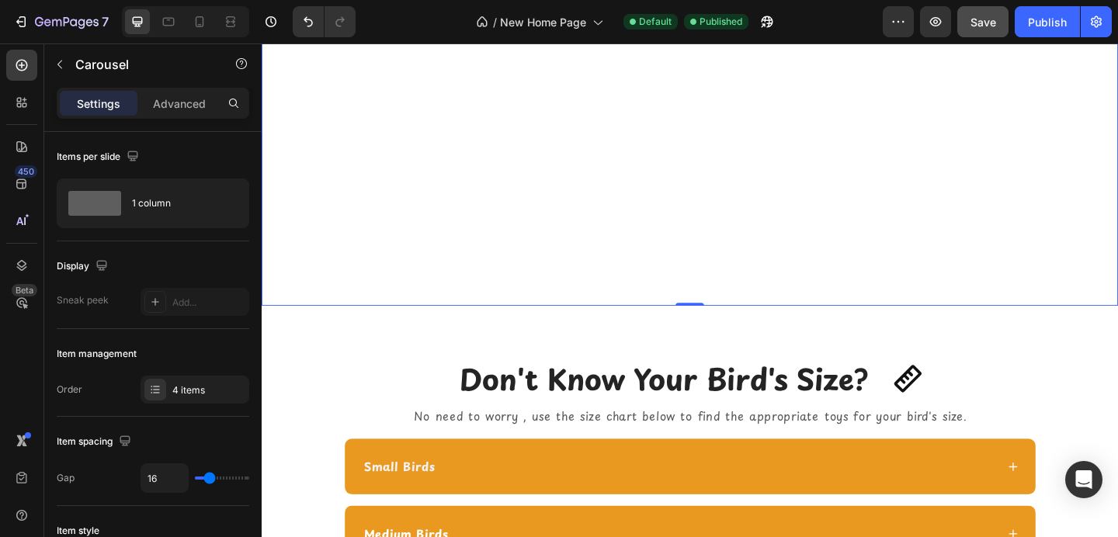
scroll to position [2638, 0]
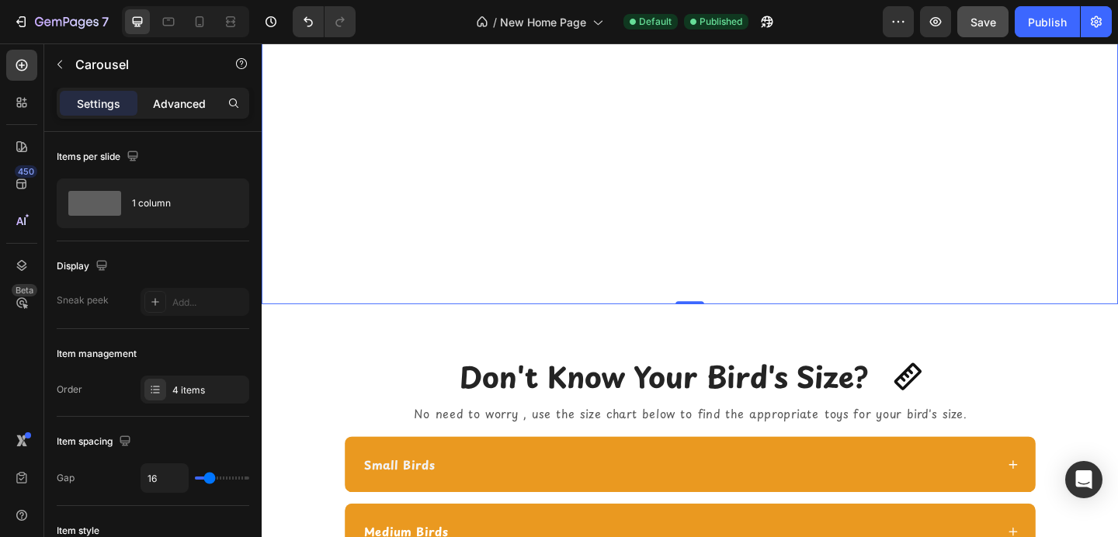
click at [182, 103] on p "Advanced" at bounding box center [179, 104] width 53 height 16
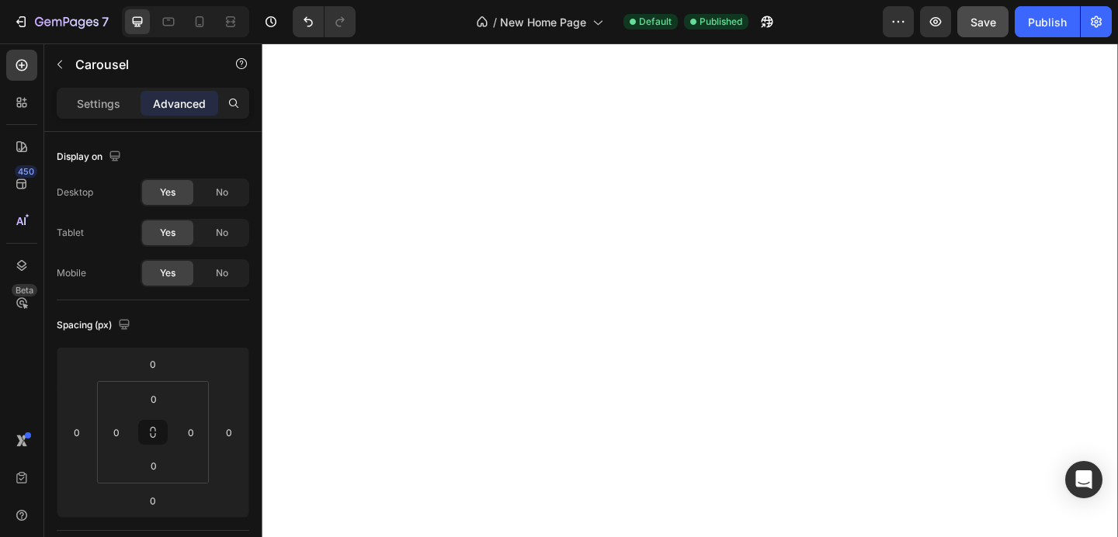
scroll to position [1716, 0]
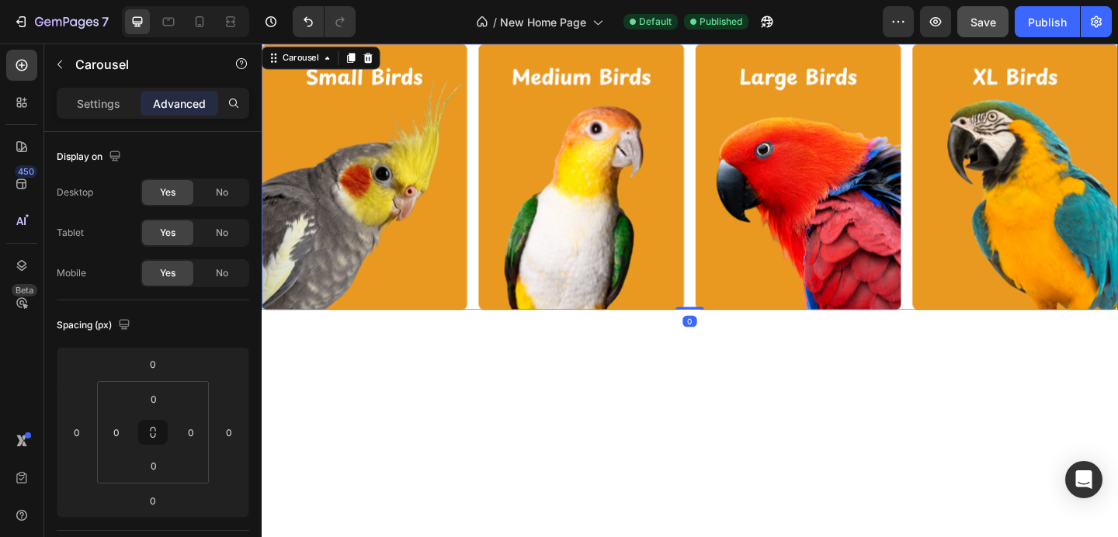
click at [495, 256] on div "Image Image Image Image" at bounding box center [728, 188] width 932 height 290
click at [203, 25] on icon at bounding box center [200, 21] width 9 height 11
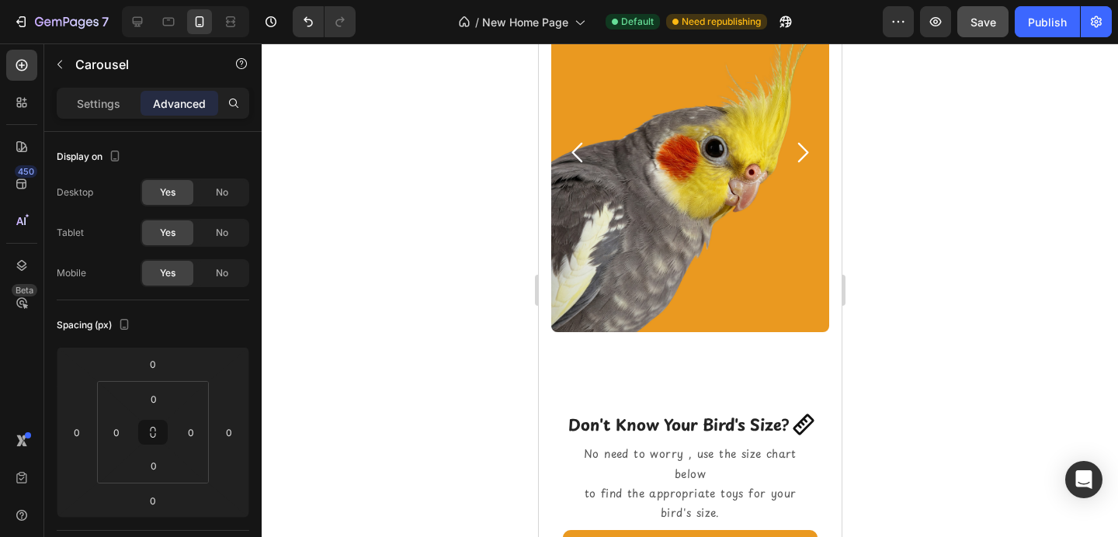
scroll to position [1242, 0]
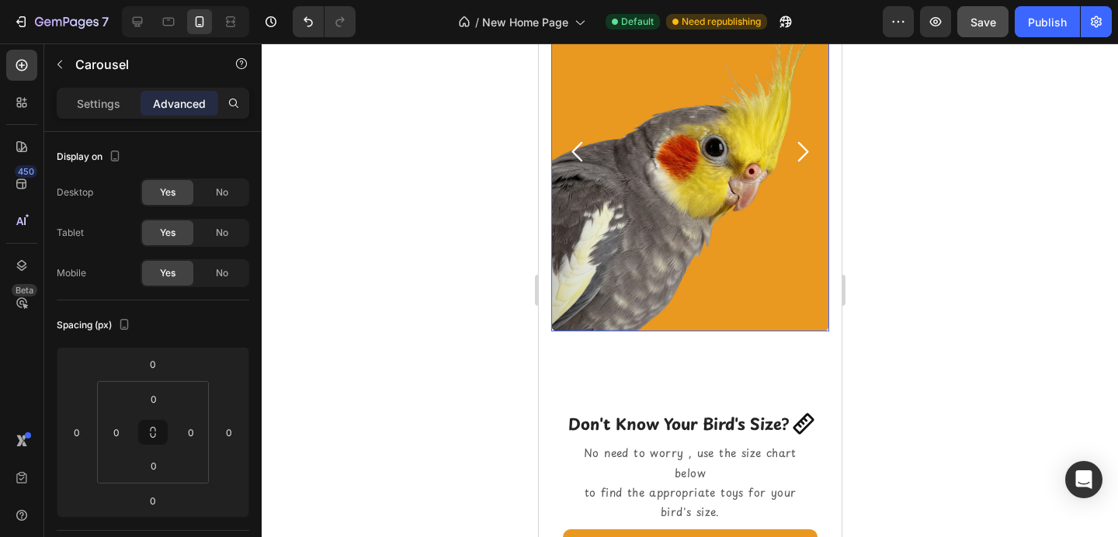
click at [630, 309] on img at bounding box center [690, 152] width 278 height 360
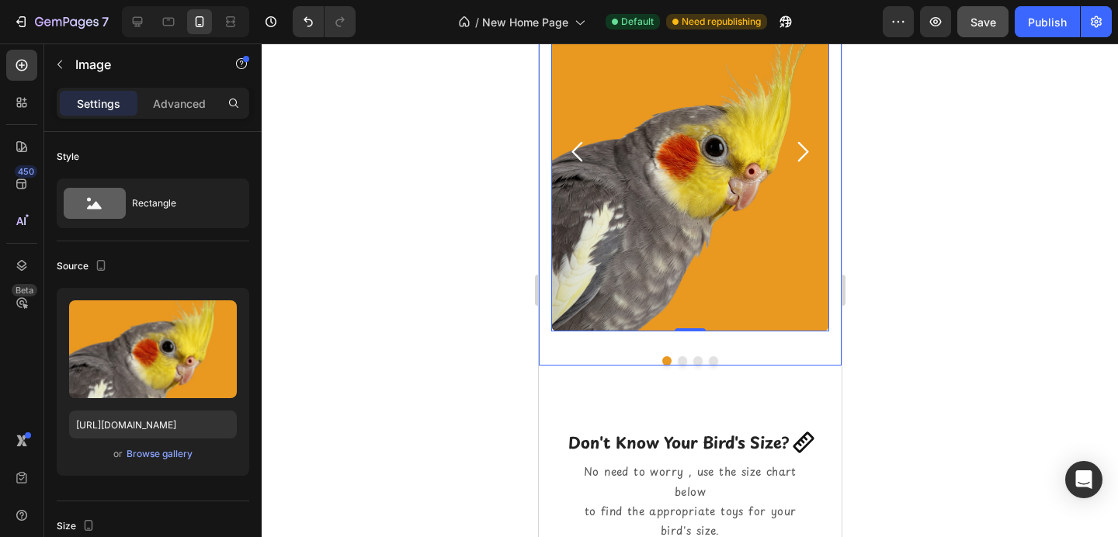
click at [622, 363] on div at bounding box center [689, 360] width 303 height 9
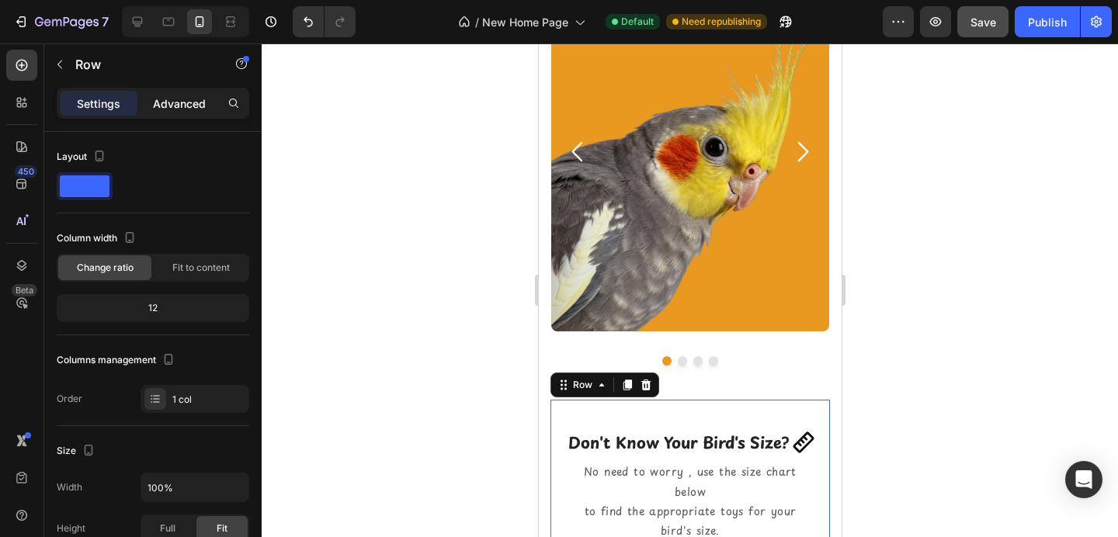
click at [193, 108] on p "Advanced" at bounding box center [179, 104] width 53 height 16
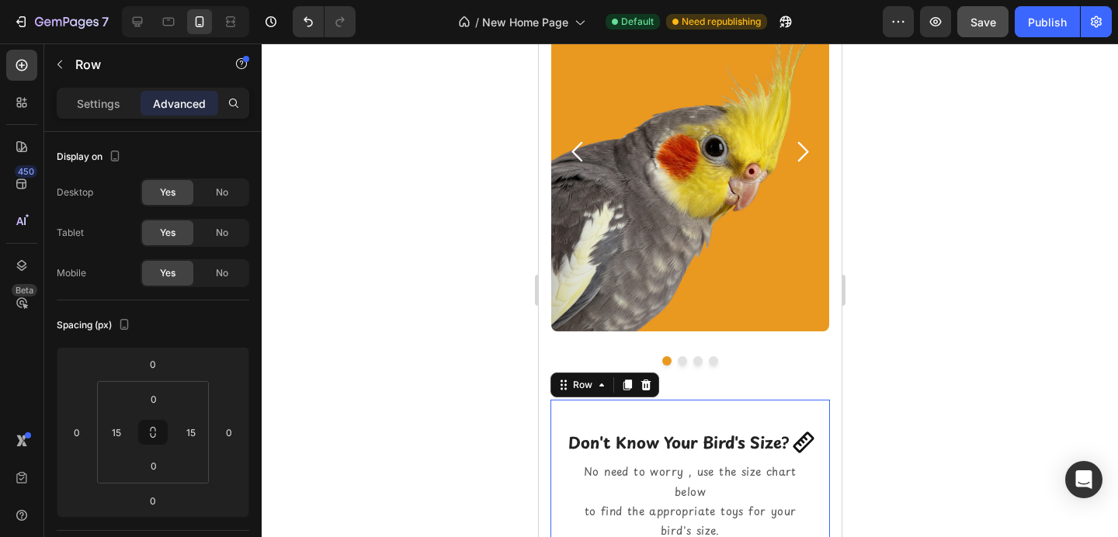
click at [686, 446] on h2 "Don't Know Your Bird's Size?" at bounding box center [678, 442] width 224 height 23
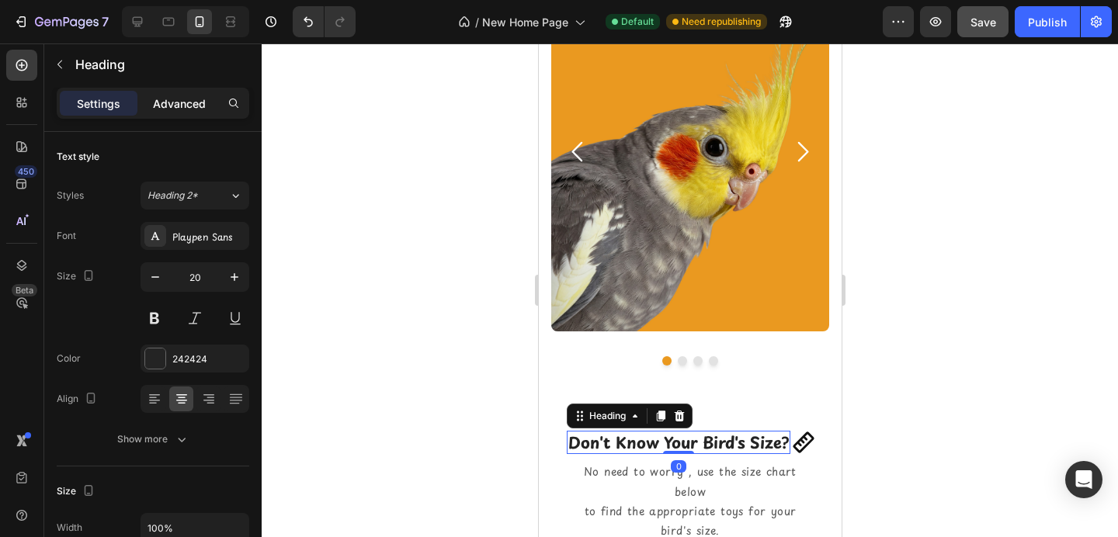
click at [181, 108] on p "Advanced" at bounding box center [179, 104] width 53 height 16
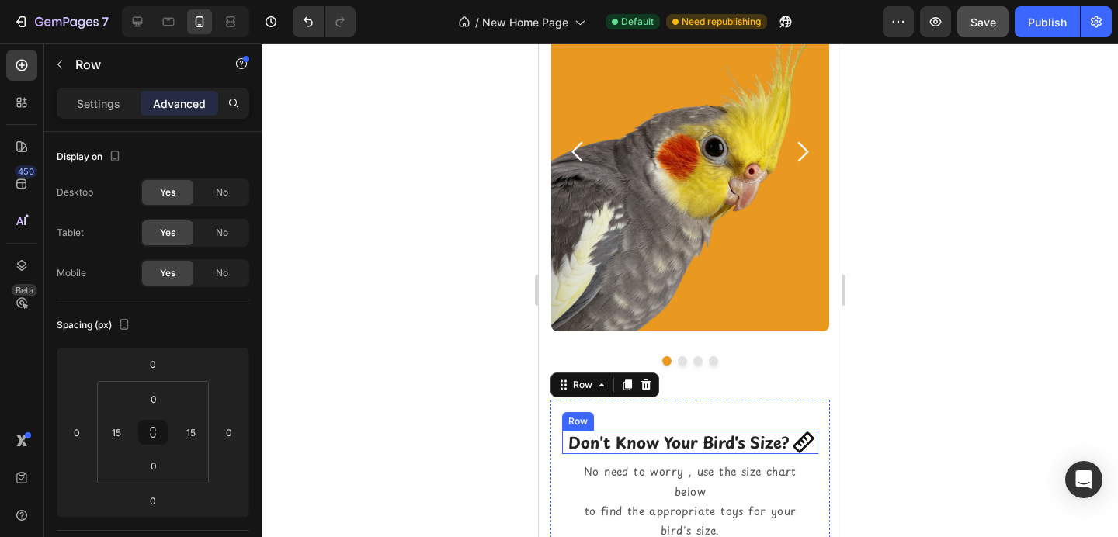
click at [791, 440] on div "Don't Know Your Bird's Size? Heading Icon Icon Row" at bounding box center [690, 442] width 256 height 23
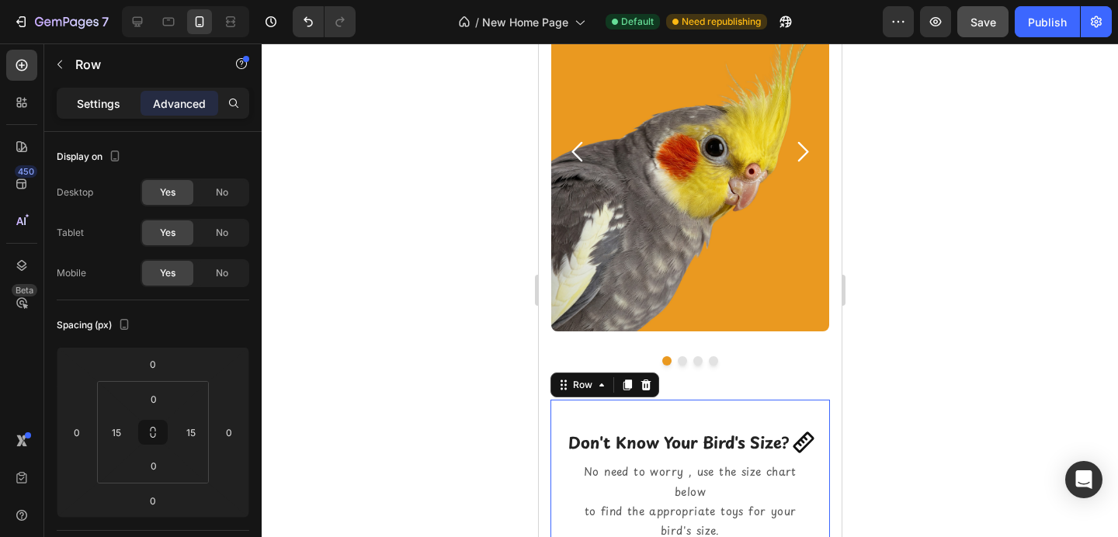
click at [104, 101] on p "Settings" at bounding box center [98, 104] width 43 height 16
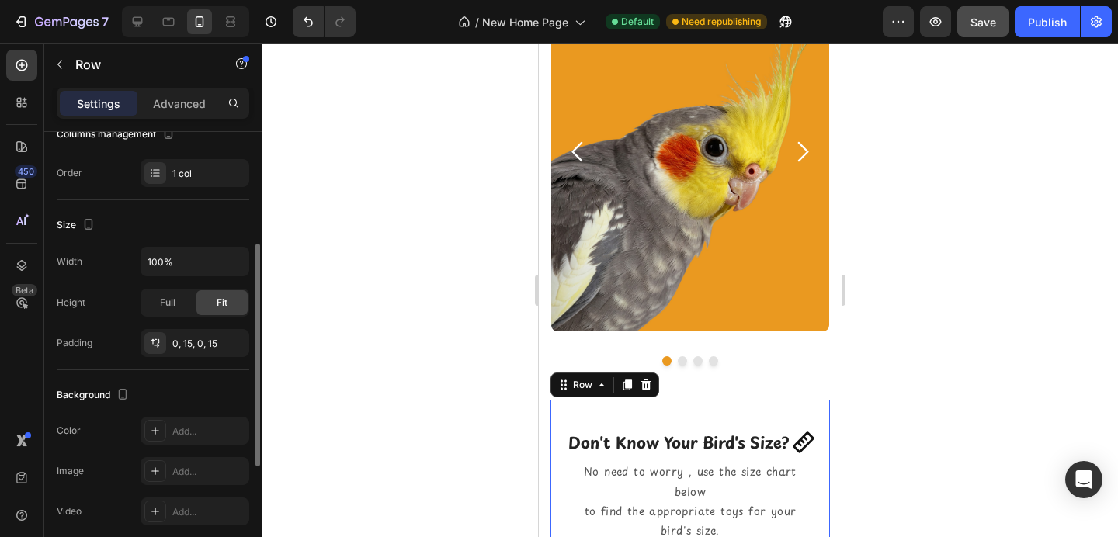
scroll to position [231, 0]
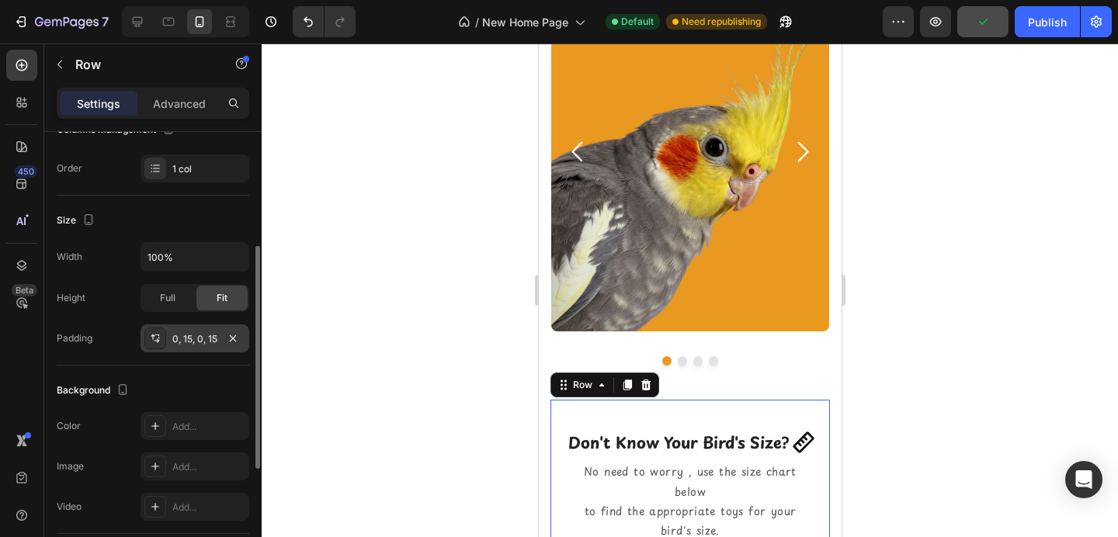
click at [191, 347] on div "0, 15, 0, 15" at bounding box center [195, 339] width 109 height 28
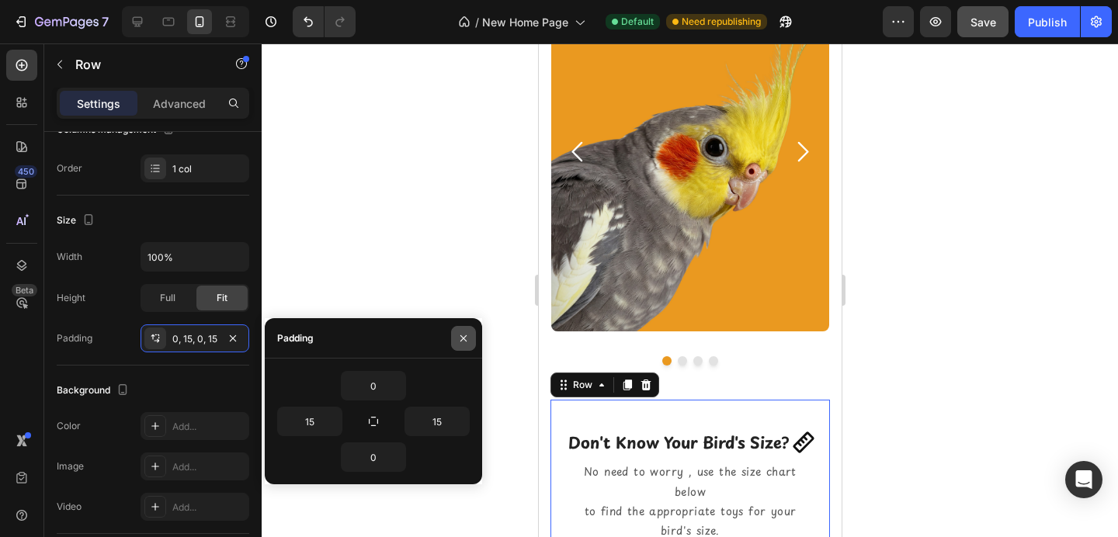
click at [460, 336] on icon "button" at bounding box center [463, 338] width 12 height 12
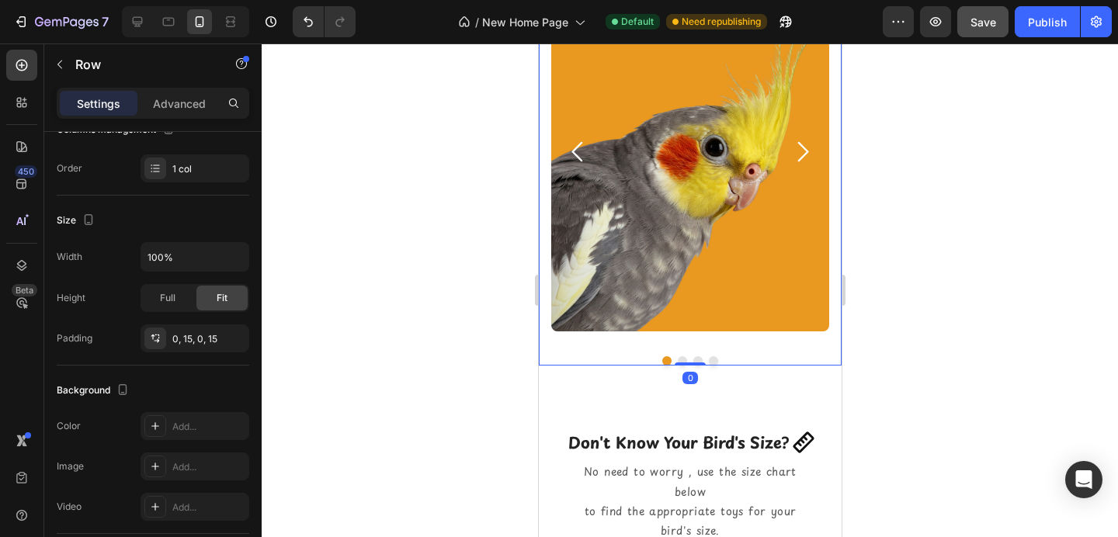
click at [708, 361] on button "Dot" at bounding box center [712, 360] width 9 height 9
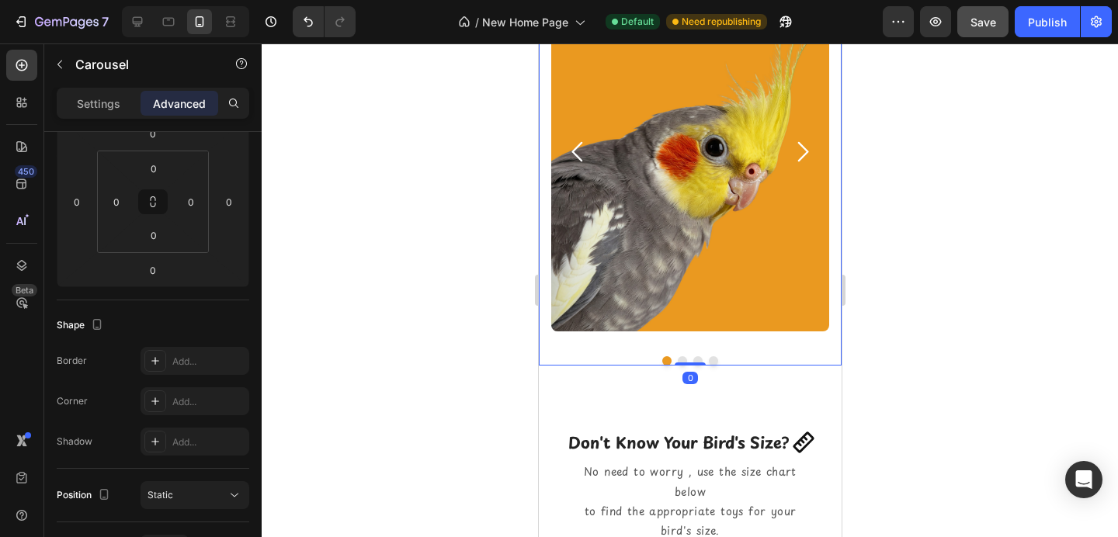
scroll to position [0, 0]
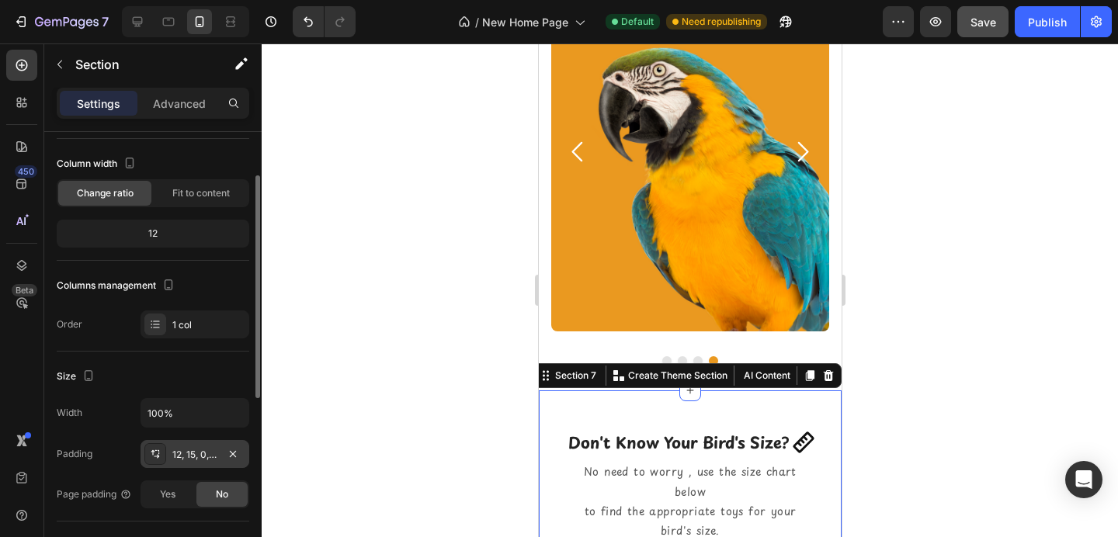
scroll to position [82, 0]
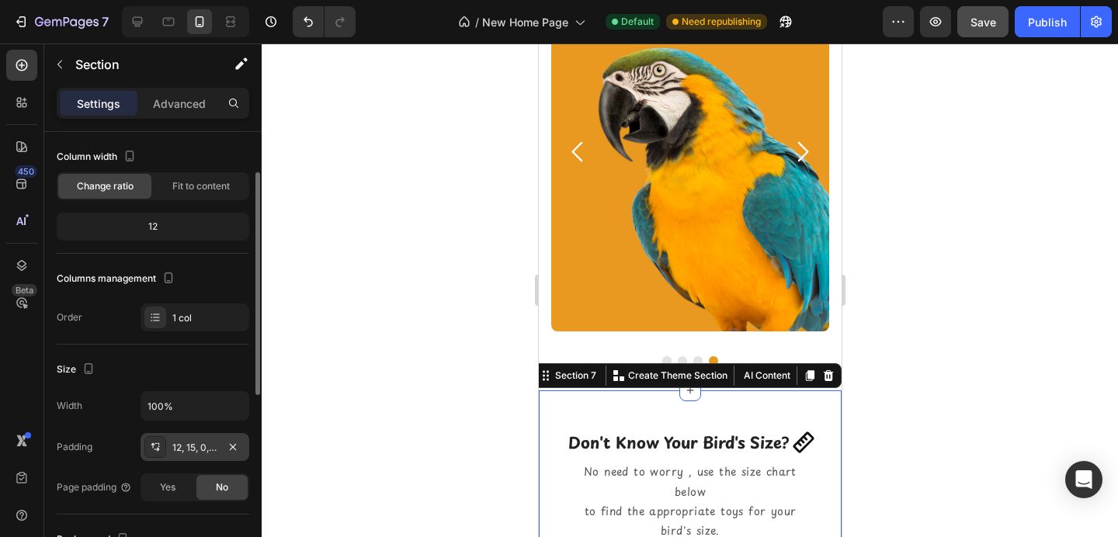
click at [179, 446] on div "12, 15, 0, 15" at bounding box center [194, 448] width 45 height 14
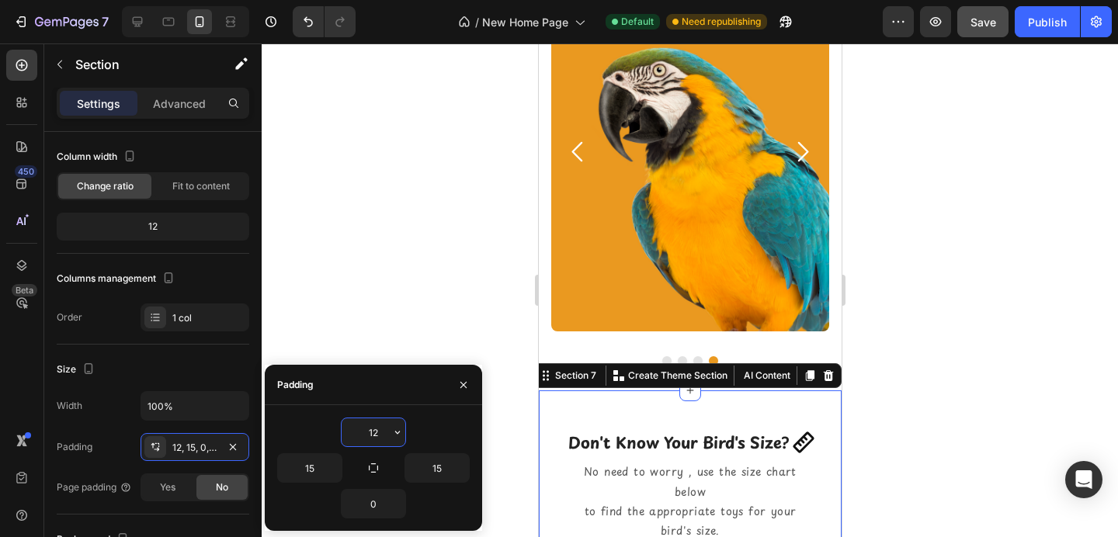
click at [364, 429] on input "12" at bounding box center [374, 433] width 64 height 28
click at [365, 429] on input "12" at bounding box center [374, 433] width 64 height 28
type input "0"
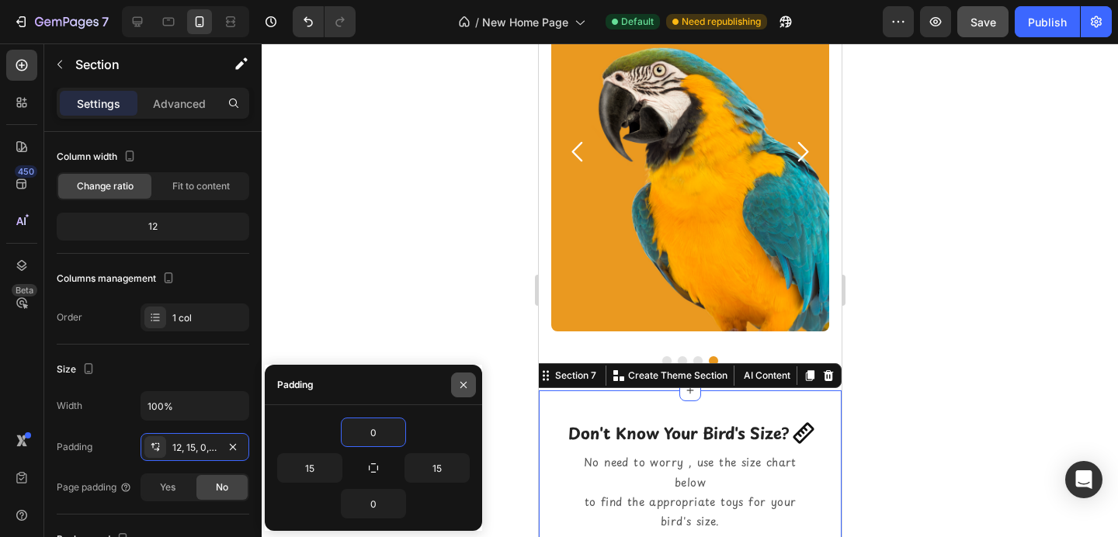
click at [471, 384] on button "button" at bounding box center [463, 385] width 25 height 25
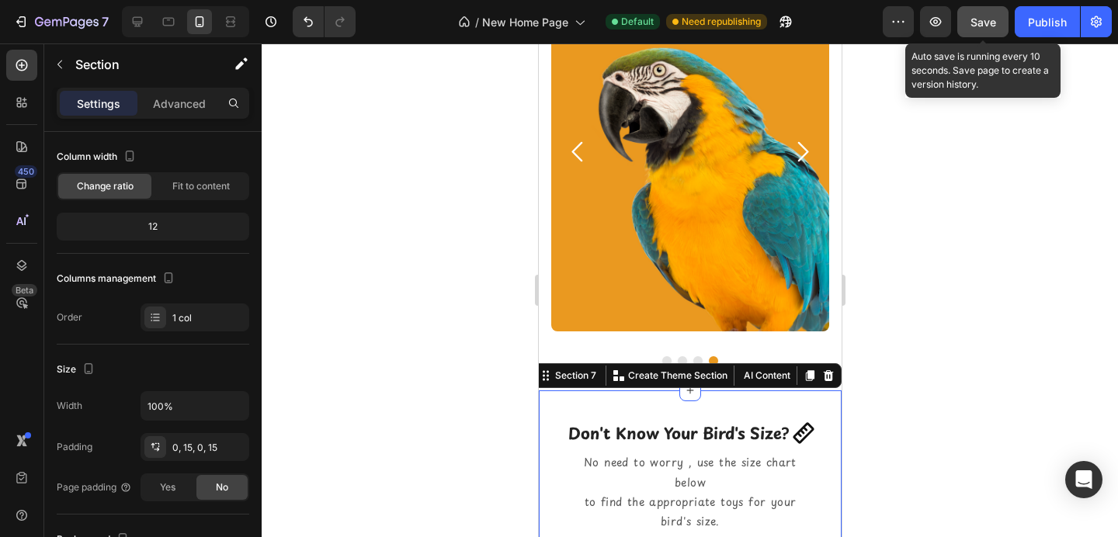
click at [985, 16] on span "Save" at bounding box center [984, 22] width 26 height 13
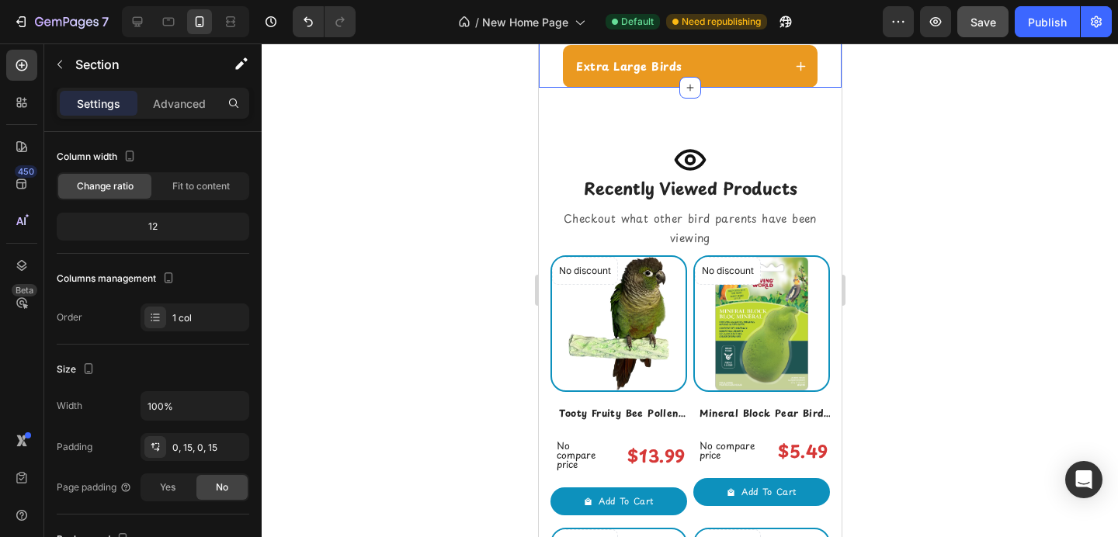
scroll to position [1931, 0]
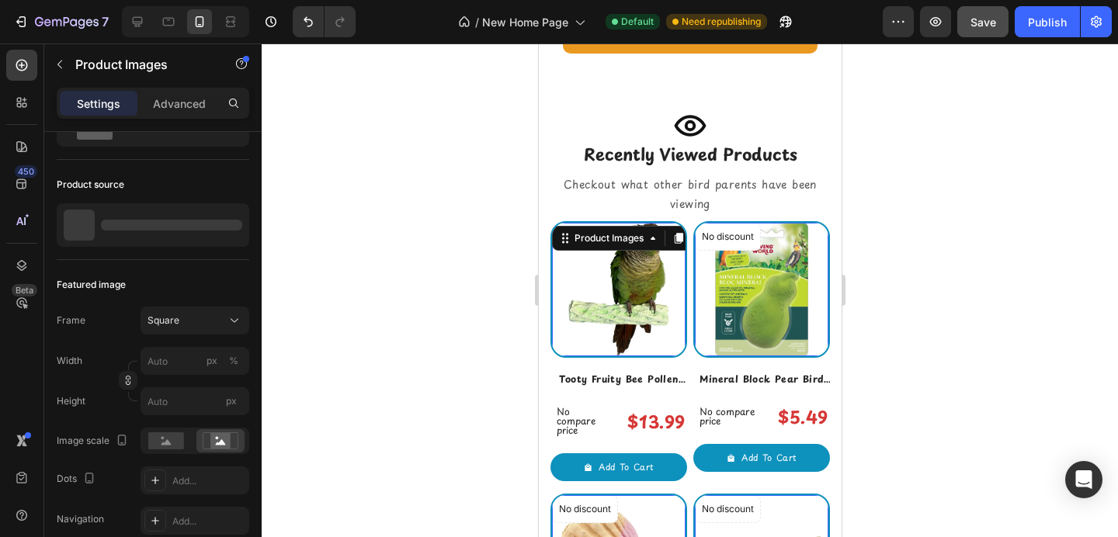
click at [676, 240] on div "No discount Not be displayed when published Product Badge Product Images 0" at bounding box center [618, 289] width 137 height 137
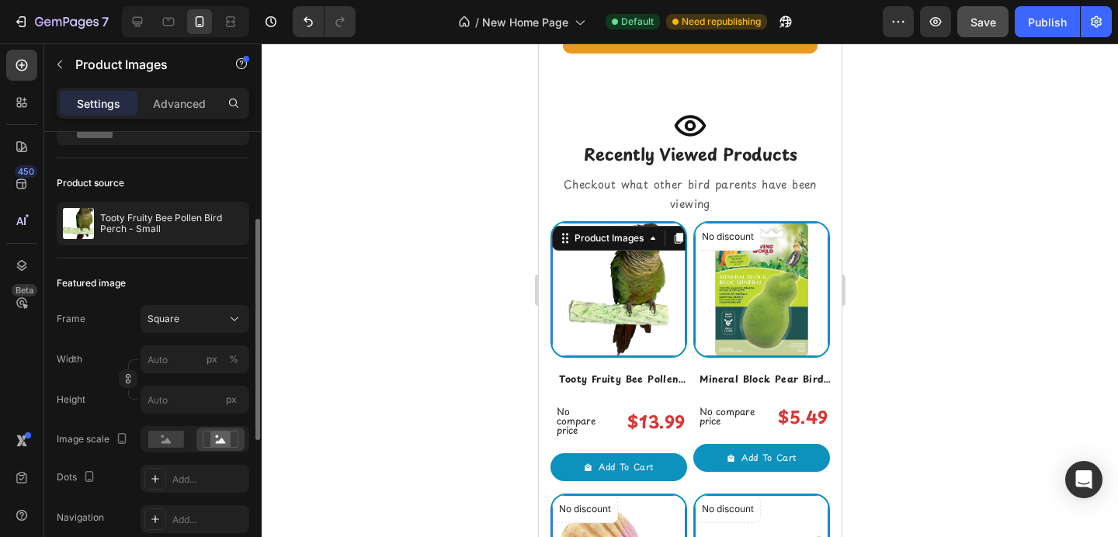
scroll to position [127, 0]
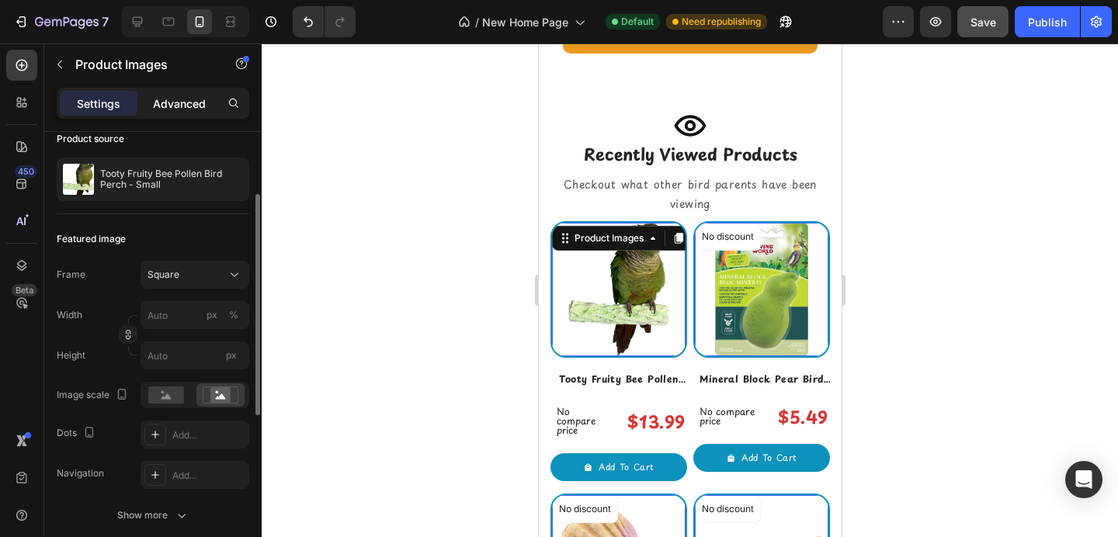
click at [180, 99] on p "Advanced" at bounding box center [179, 104] width 53 height 16
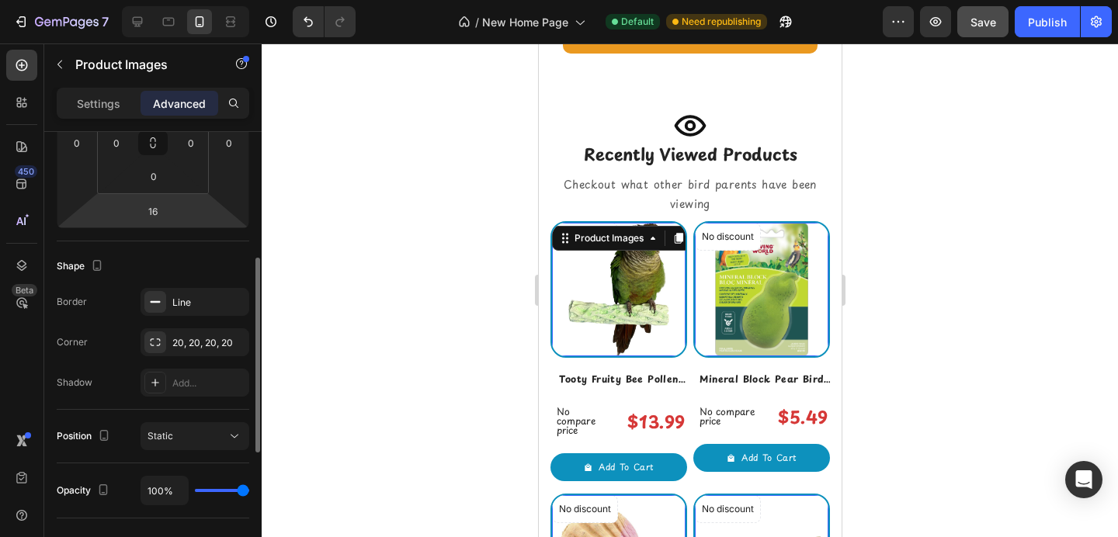
scroll to position [357, 0]
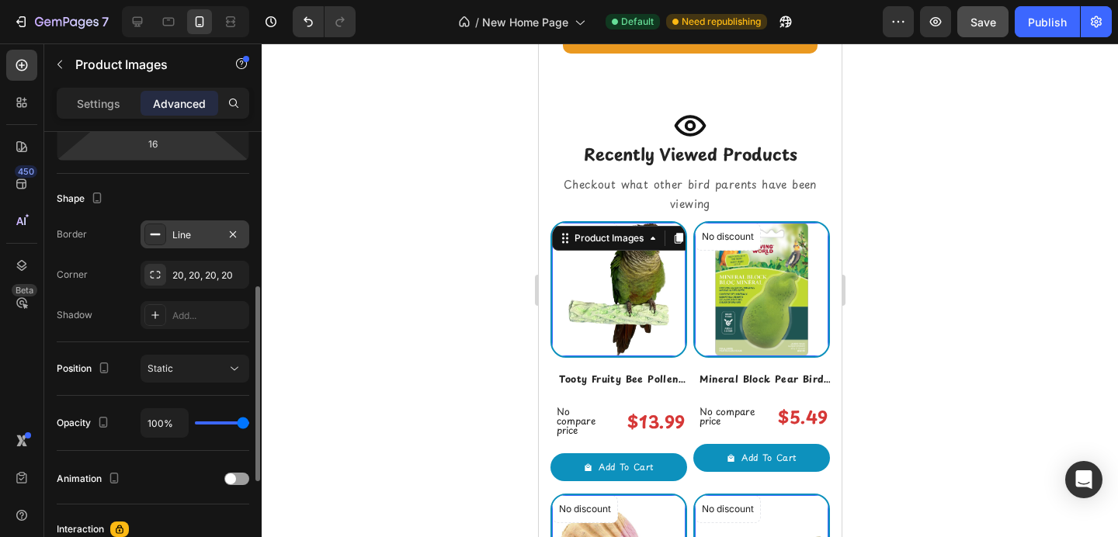
click at [158, 242] on div at bounding box center [155, 235] width 22 height 22
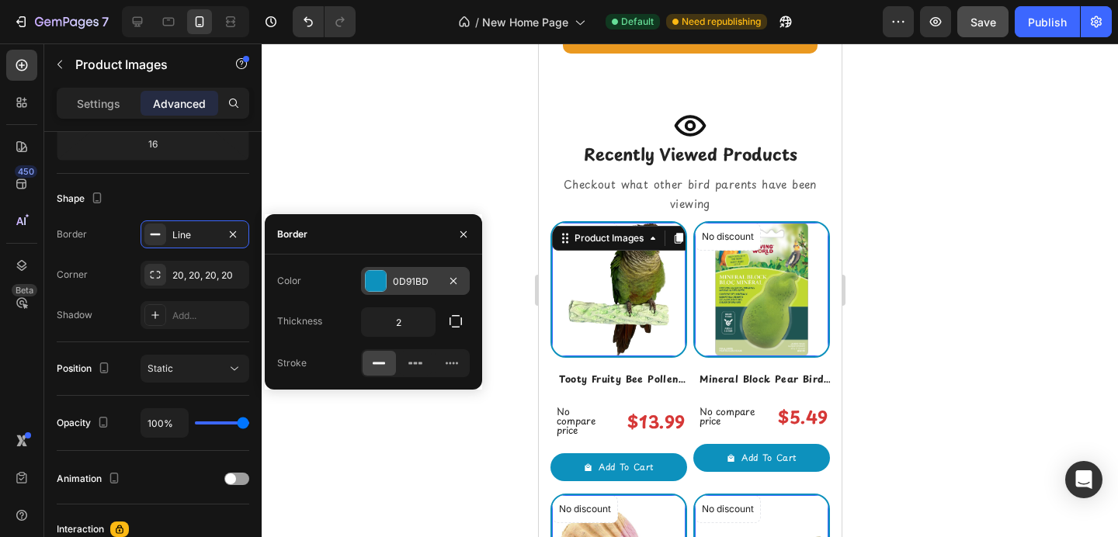
click at [387, 290] on div "0D91BD" at bounding box center [415, 281] width 109 height 28
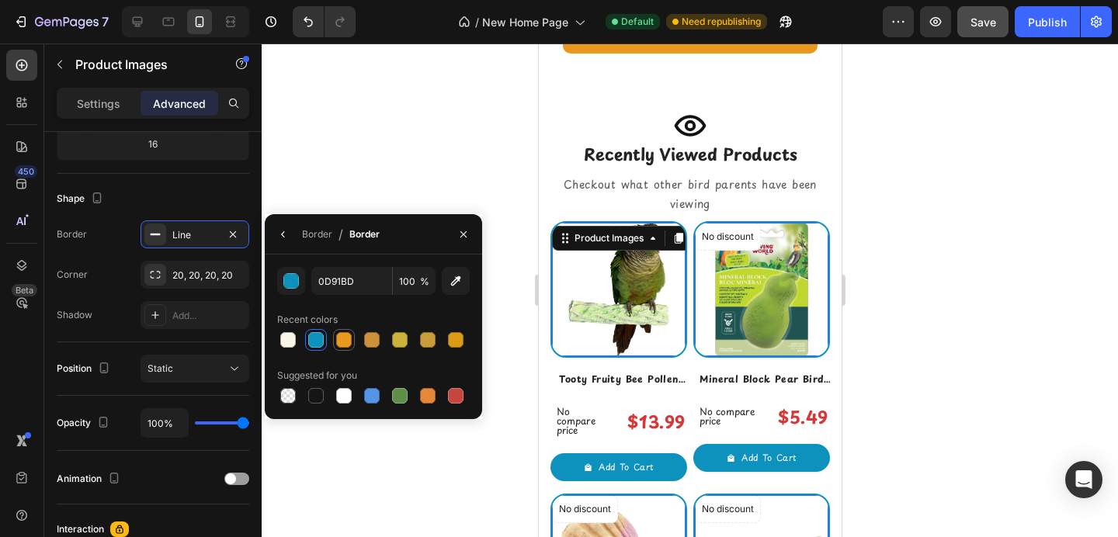
click at [342, 345] on div at bounding box center [344, 340] width 16 height 16
type input "EA9920"
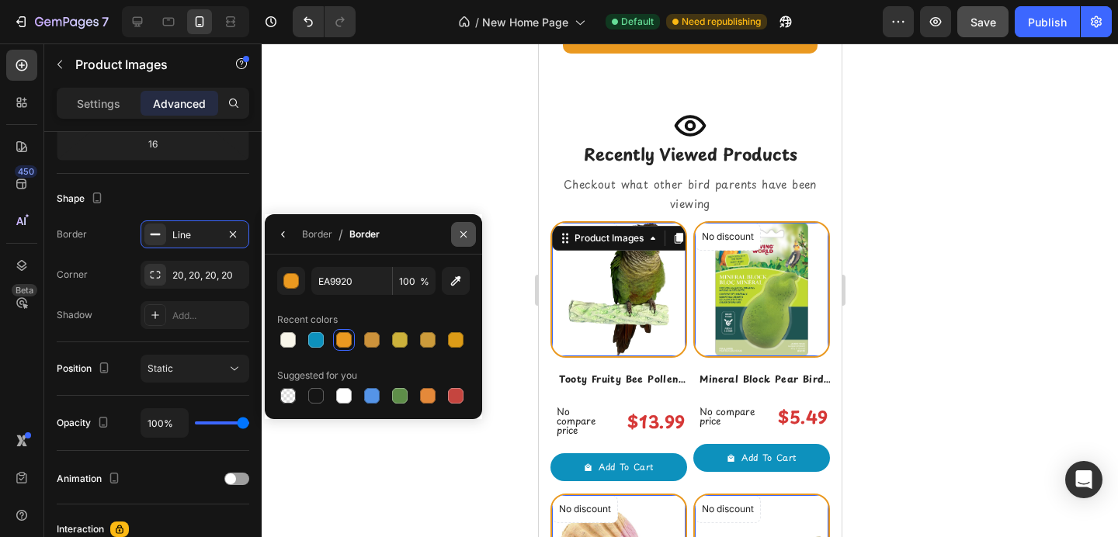
click at [467, 238] on icon "button" at bounding box center [463, 234] width 12 height 12
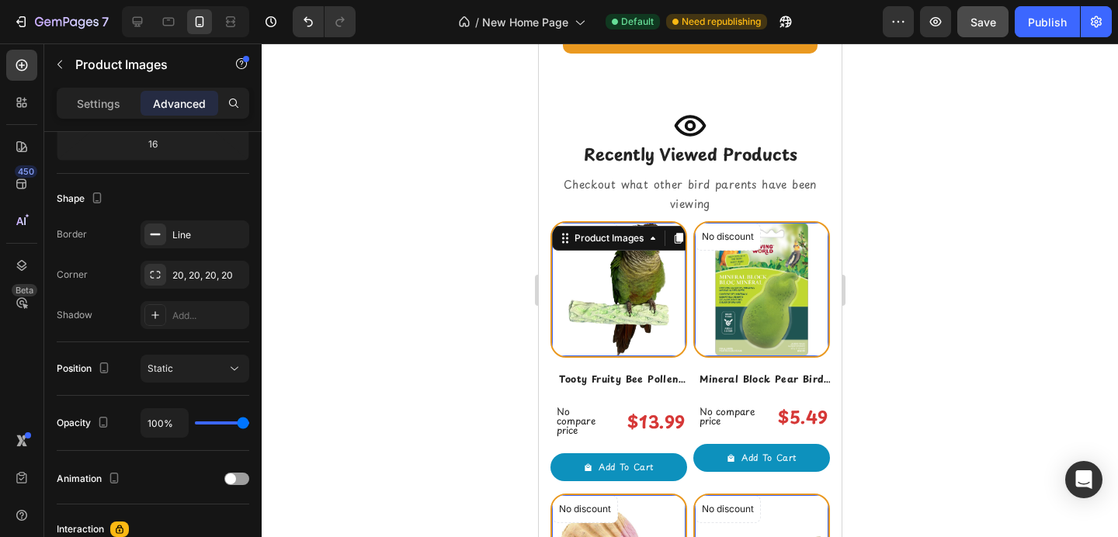
click at [468, 185] on div at bounding box center [690, 290] width 857 height 494
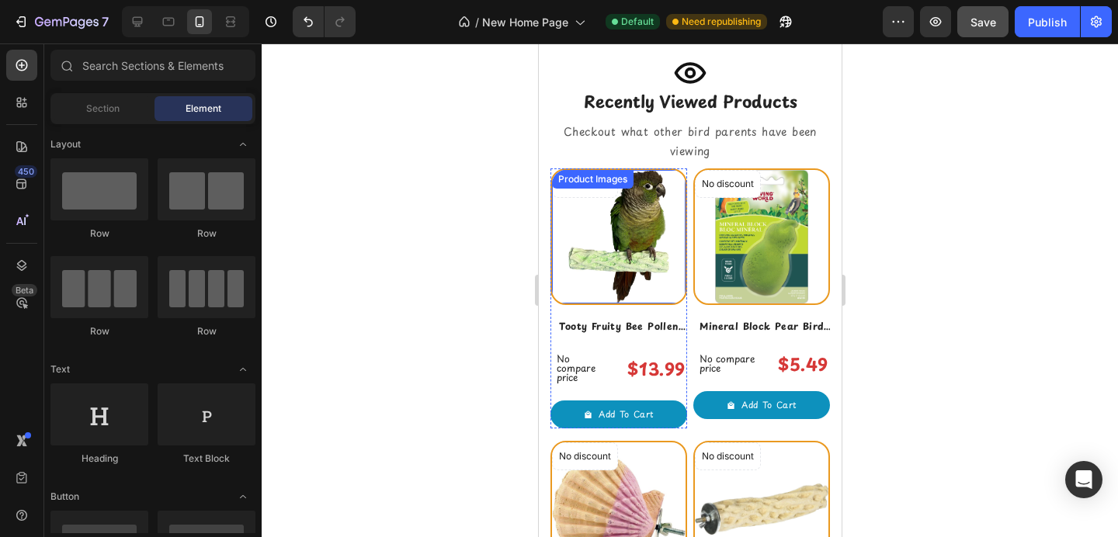
scroll to position [1988, 0]
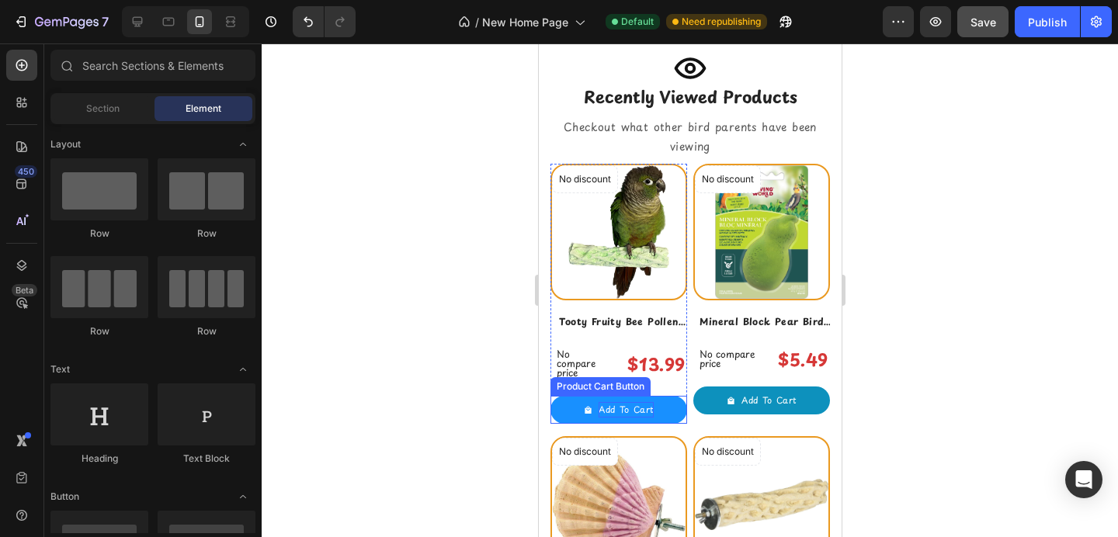
click at [628, 404] on div "Add To Cart" at bounding box center [625, 410] width 54 height 16
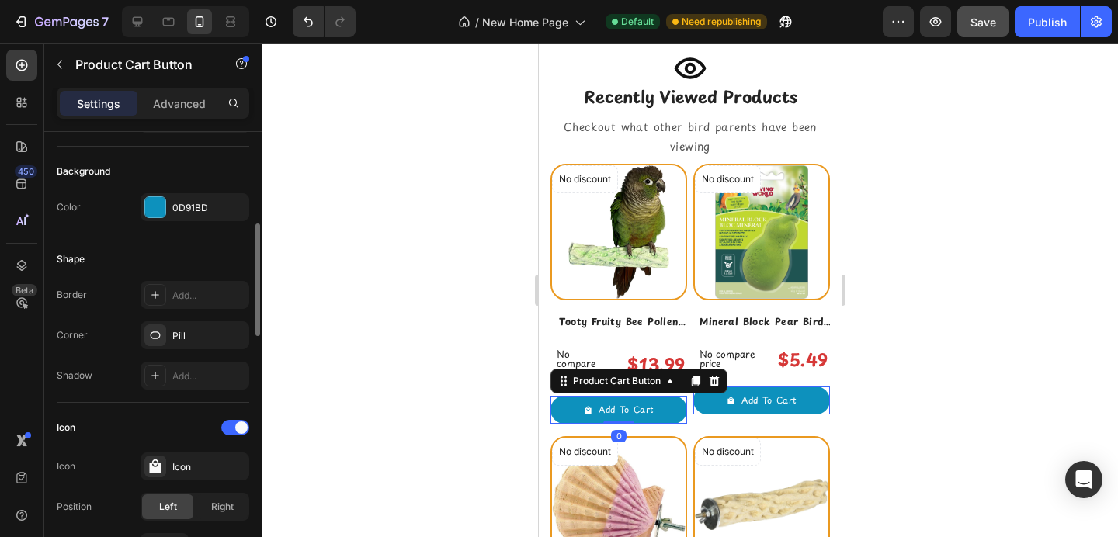
scroll to position [366, 0]
click at [151, 207] on div at bounding box center [155, 208] width 20 height 20
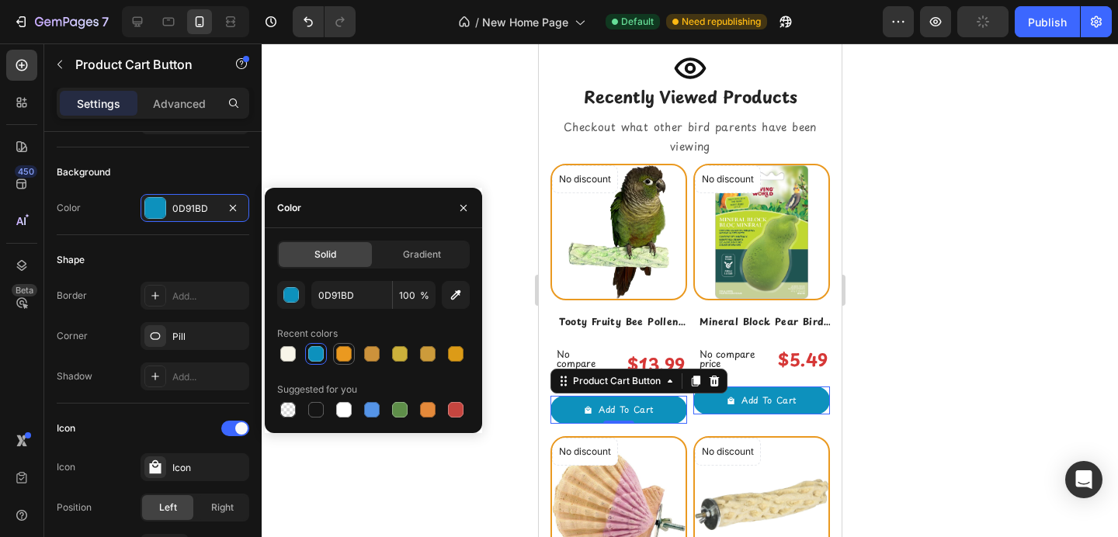
click at [345, 357] on div at bounding box center [344, 354] width 16 height 16
type input "EA9920"
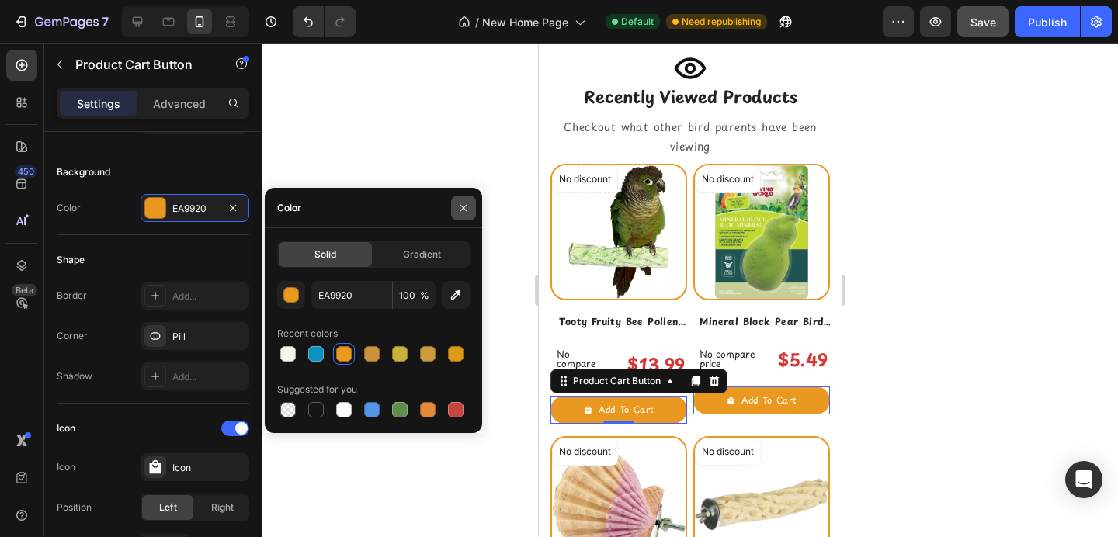
click at [471, 204] on button "button" at bounding box center [463, 208] width 25 height 25
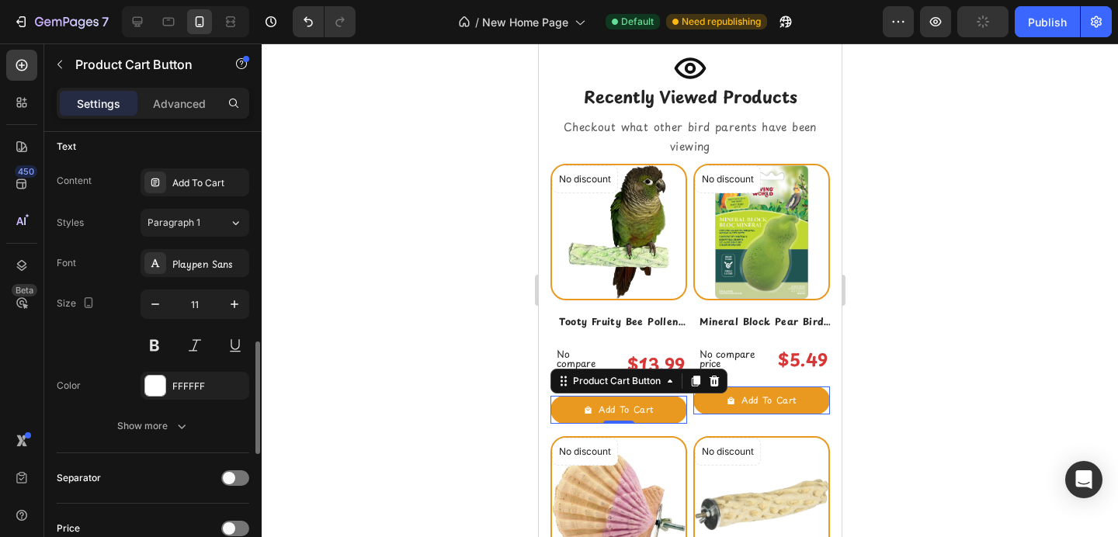
scroll to position [823, 0]
click at [156, 344] on button at bounding box center [155, 343] width 28 height 28
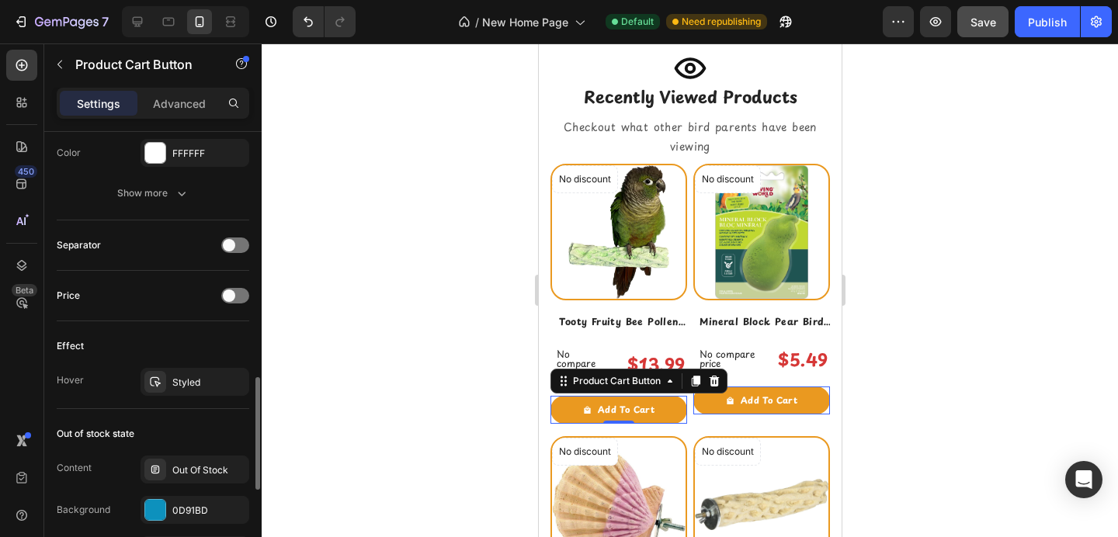
scroll to position [1060, 0]
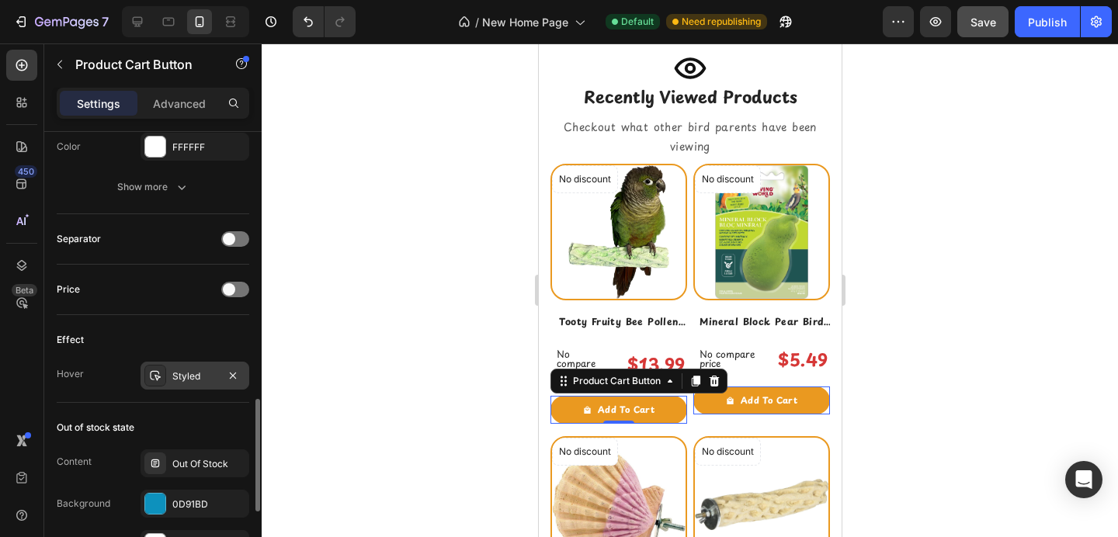
click at [159, 374] on icon at bounding box center [155, 376] width 12 height 12
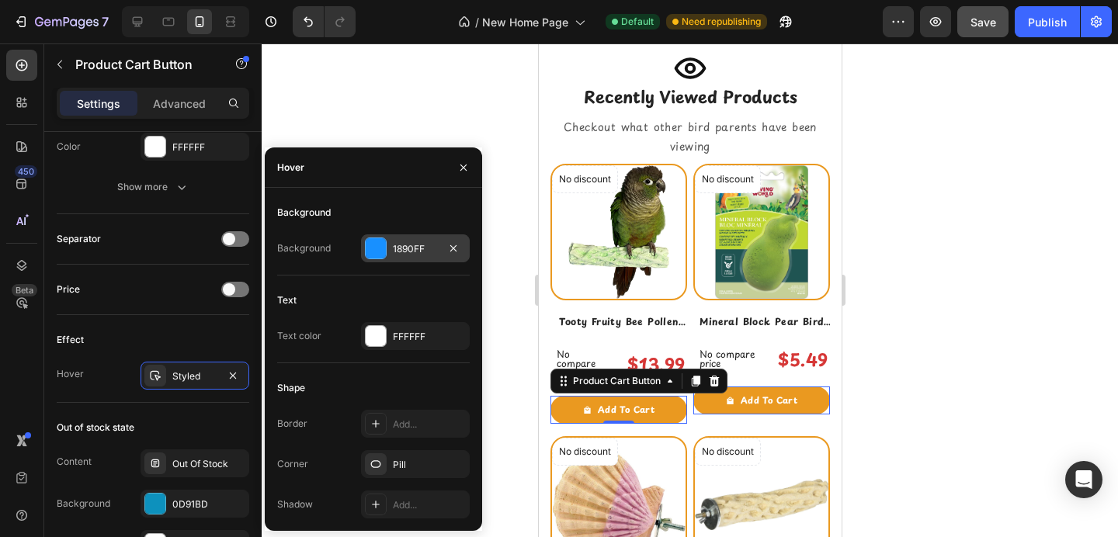
click at [385, 249] on div at bounding box center [376, 248] width 20 height 20
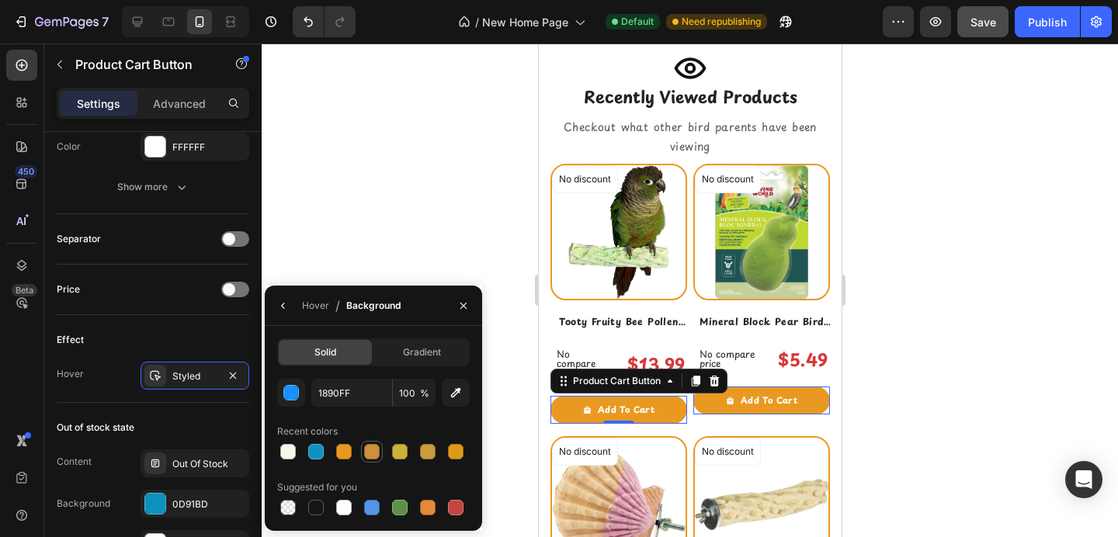
click at [374, 454] on div at bounding box center [372, 452] width 16 height 16
type input "CC923B"
click at [468, 295] on button "button" at bounding box center [463, 306] width 25 height 25
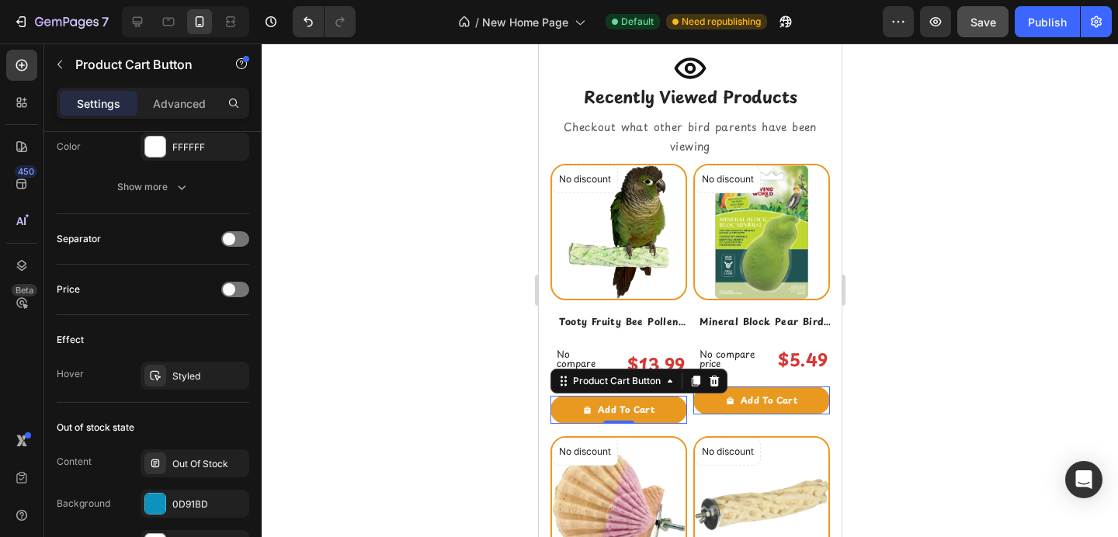
click at [479, 329] on div at bounding box center [690, 290] width 857 height 494
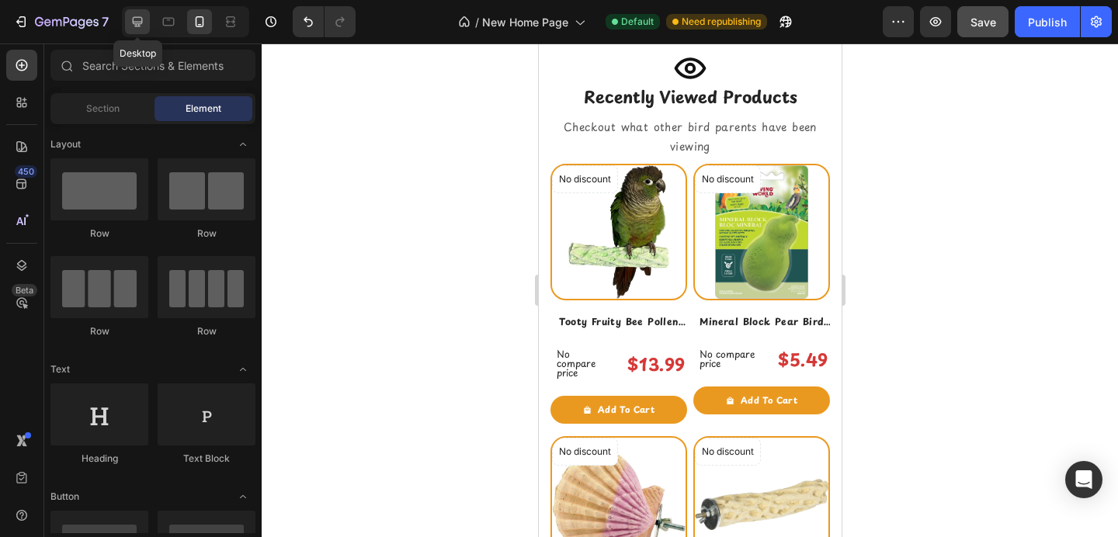
click at [130, 33] on div at bounding box center [137, 21] width 25 height 25
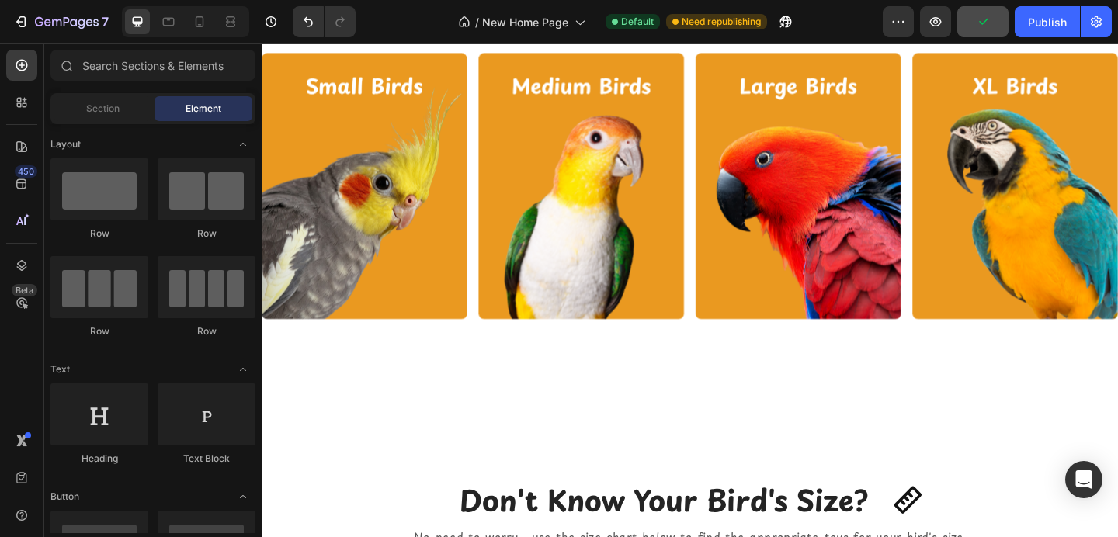
scroll to position [1706, 0]
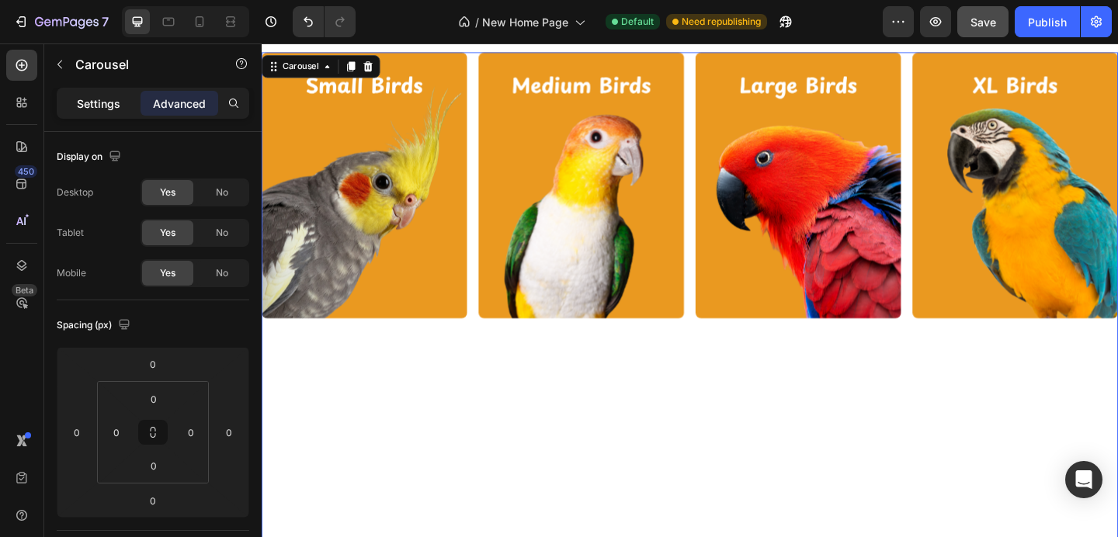
click at [112, 110] on p "Settings" at bounding box center [98, 104] width 43 height 16
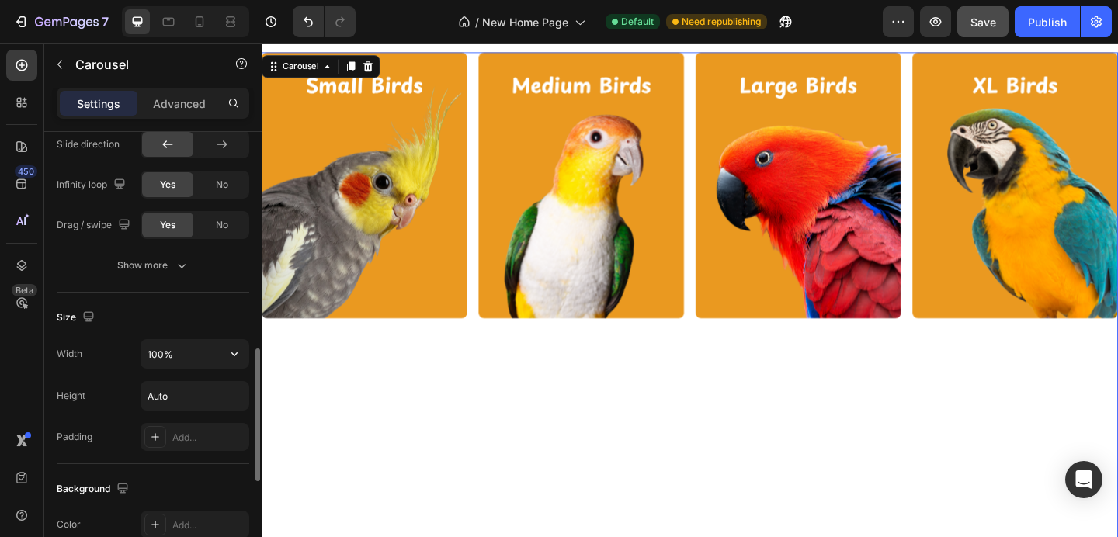
scroll to position [728, 0]
click at [159, 404] on input "Auto" at bounding box center [194, 400] width 107 height 28
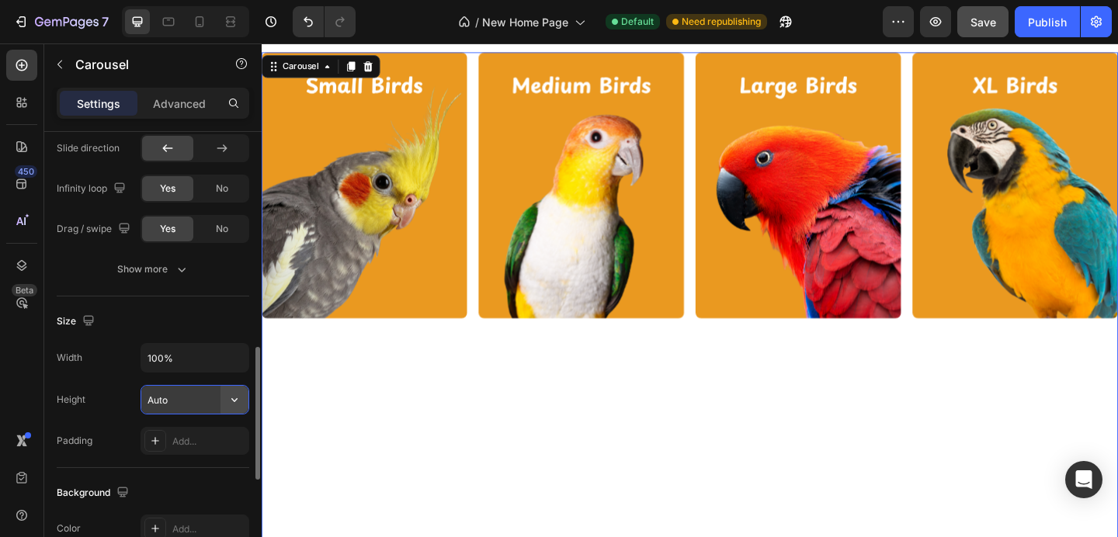
click at [233, 400] on icon "button" at bounding box center [234, 400] width 6 height 4
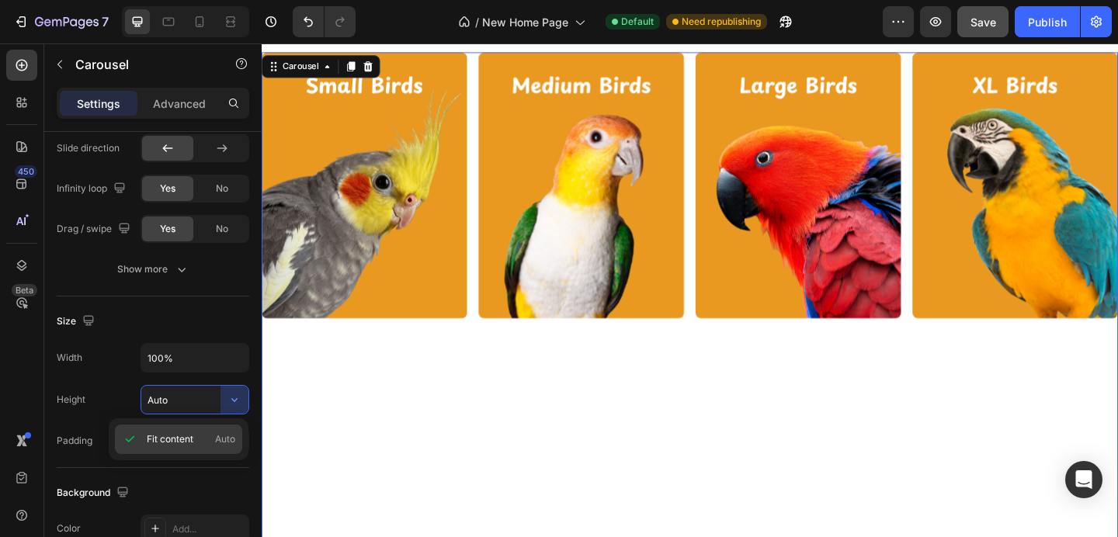
click at [208, 435] on p "Fit content Auto" at bounding box center [191, 440] width 89 height 14
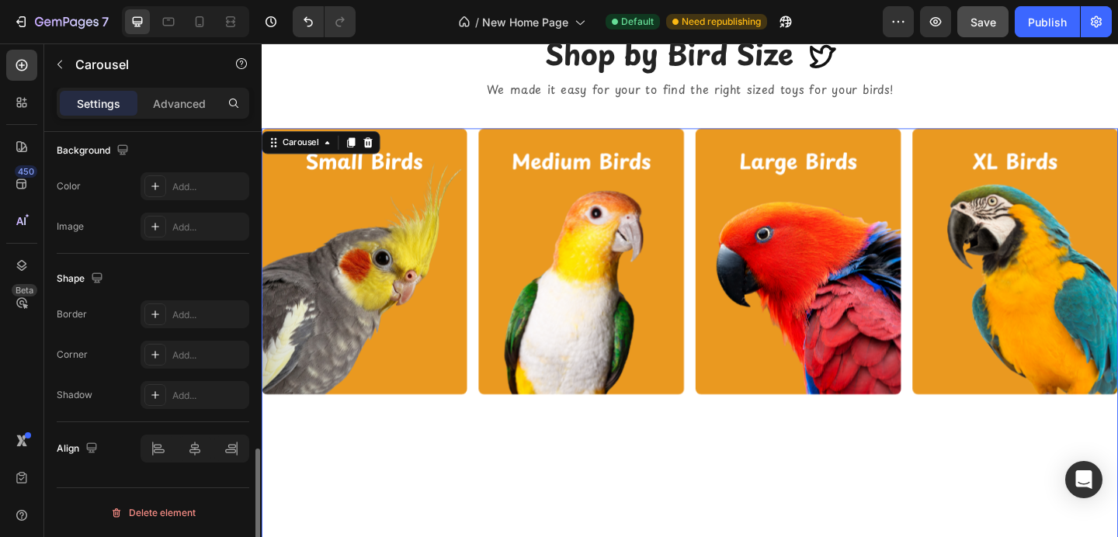
scroll to position [1622, 0]
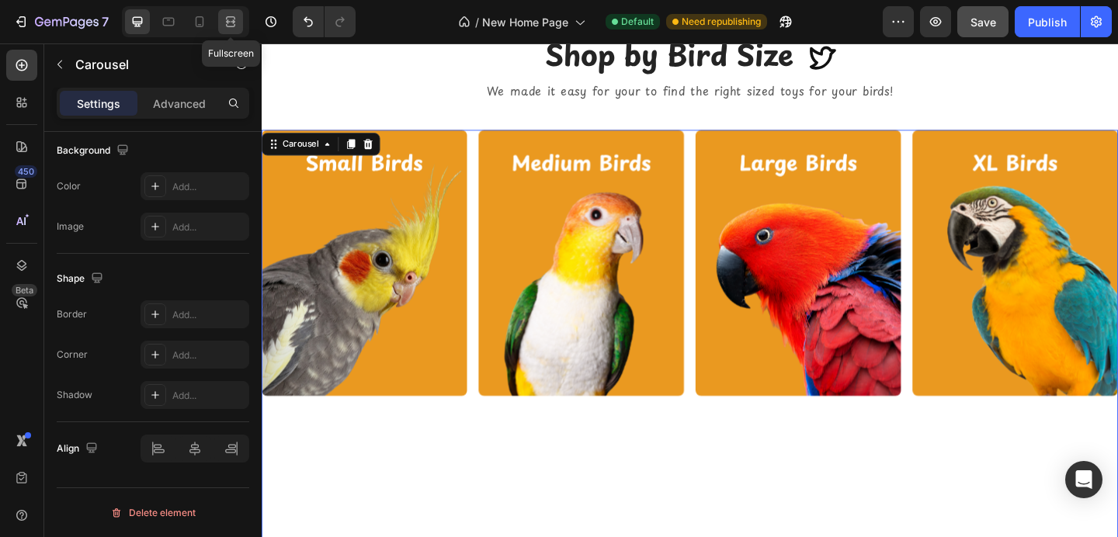
click at [228, 25] on icon at bounding box center [231, 22] width 16 height 16
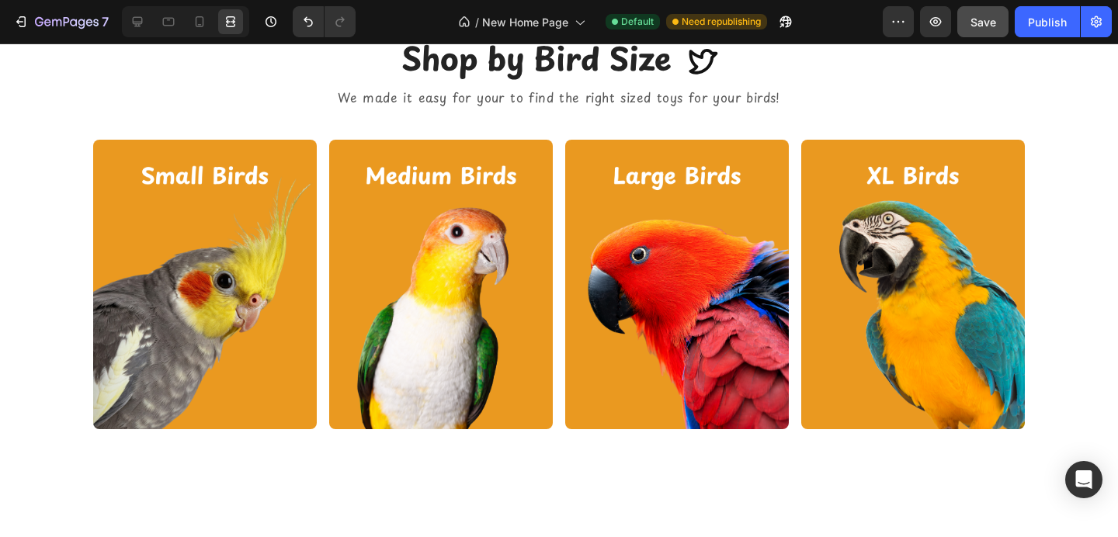
scroll to position [1624, 0]
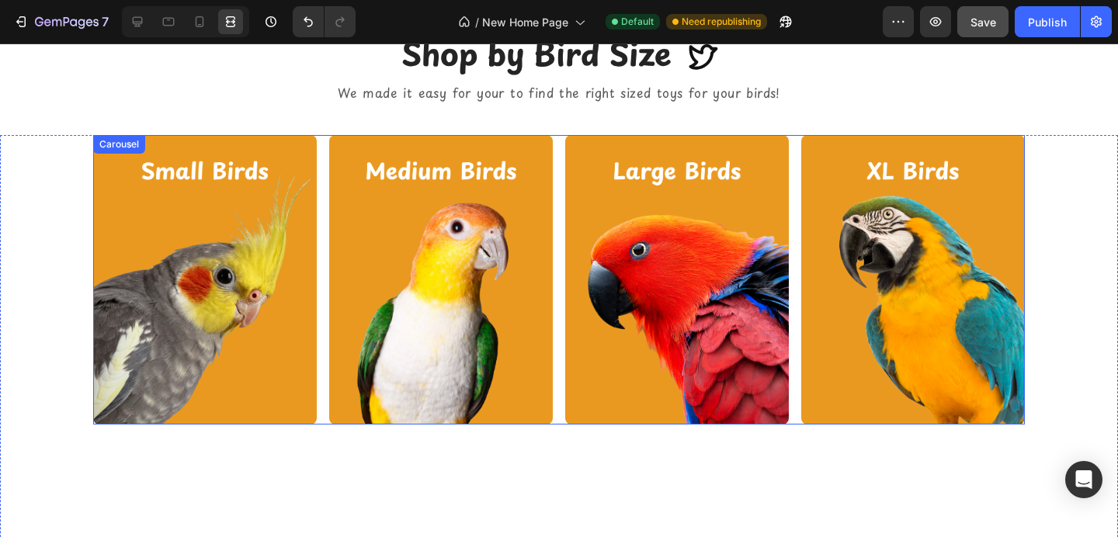
click at [560, 165] on div "Image Image Image Image" at bounding box center [559, 280] width 932 height 290
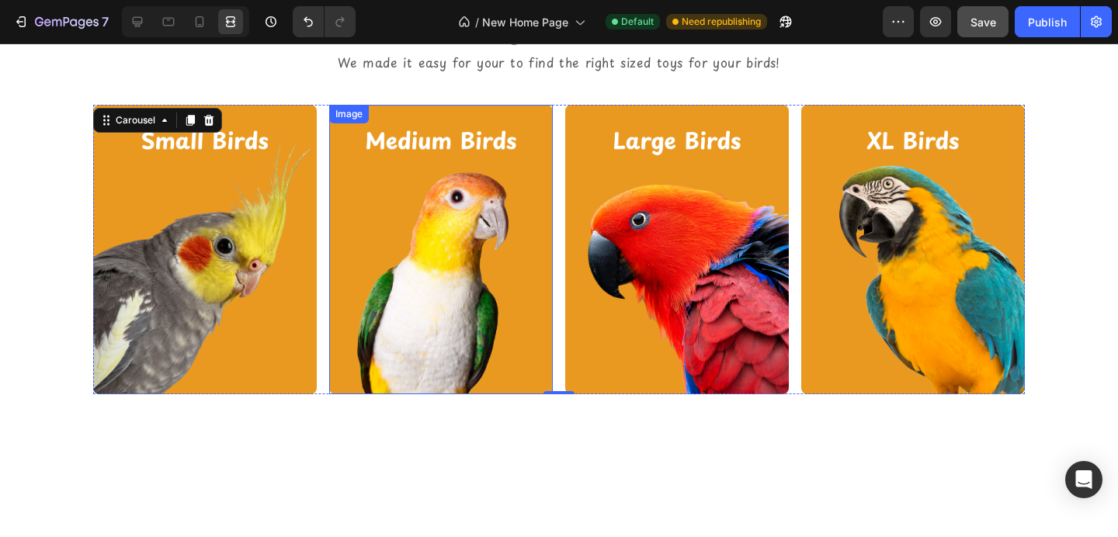
scroll to position [1657, 0]
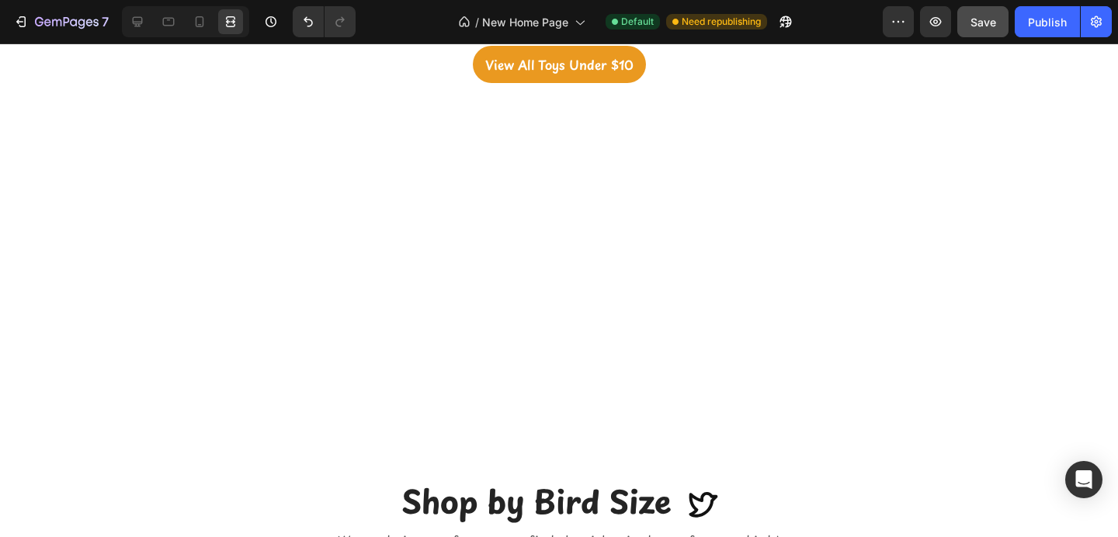
scroll to position [1521, 0]
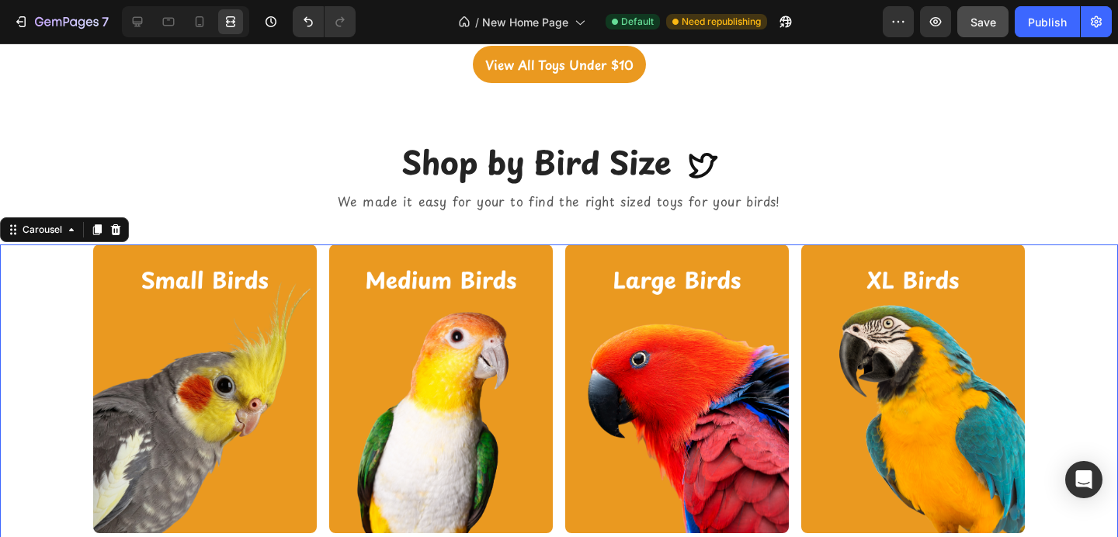
click at [5, 328] on div "Image Image Image Image Carousel" at bounding box center [559, 390] width 1118 height 290
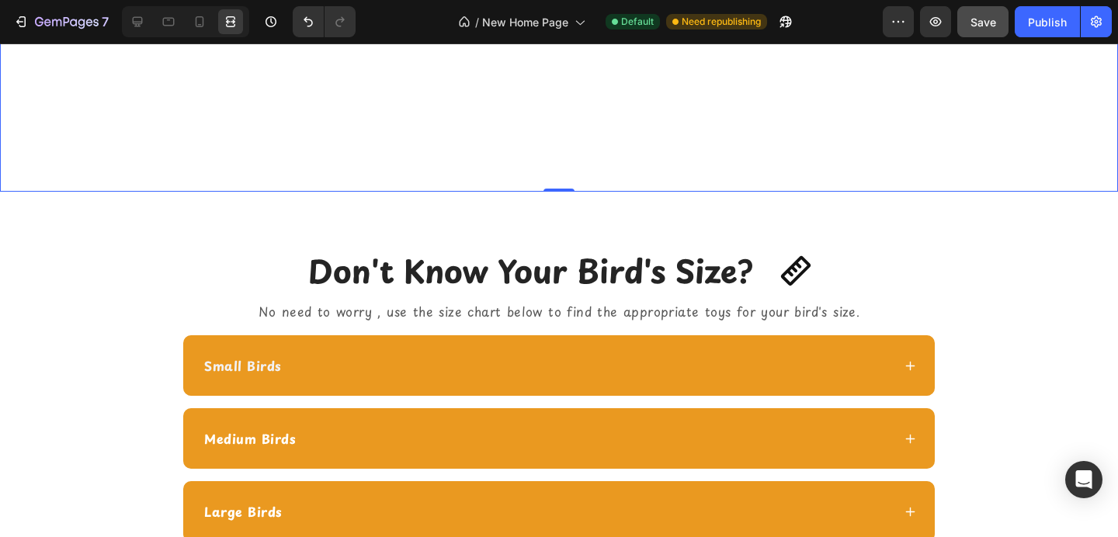
scroll to position [3007, 0]
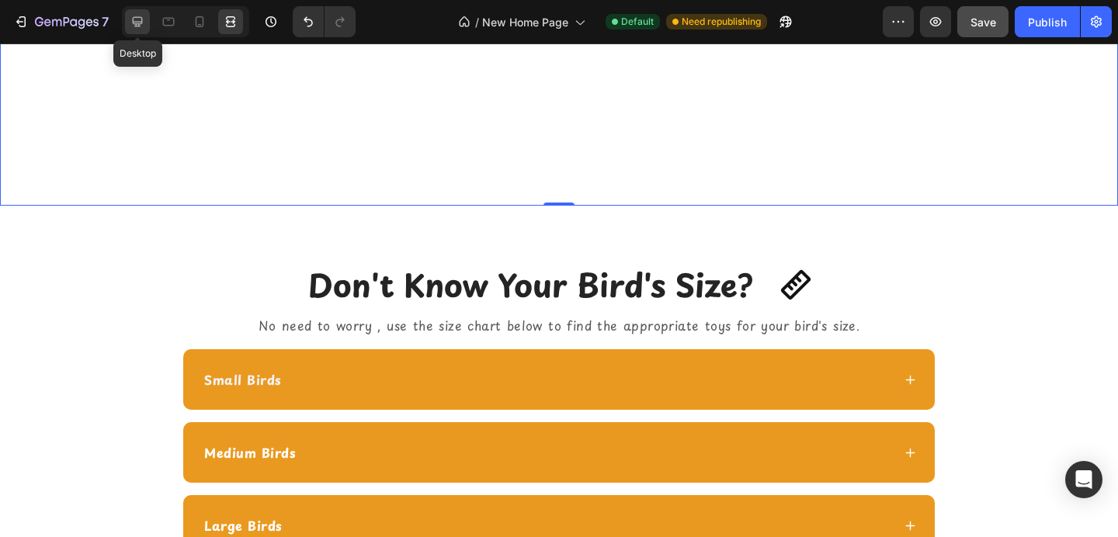
click at [137, 26] on icon at bounding box center [138, 22] width 16 height 16
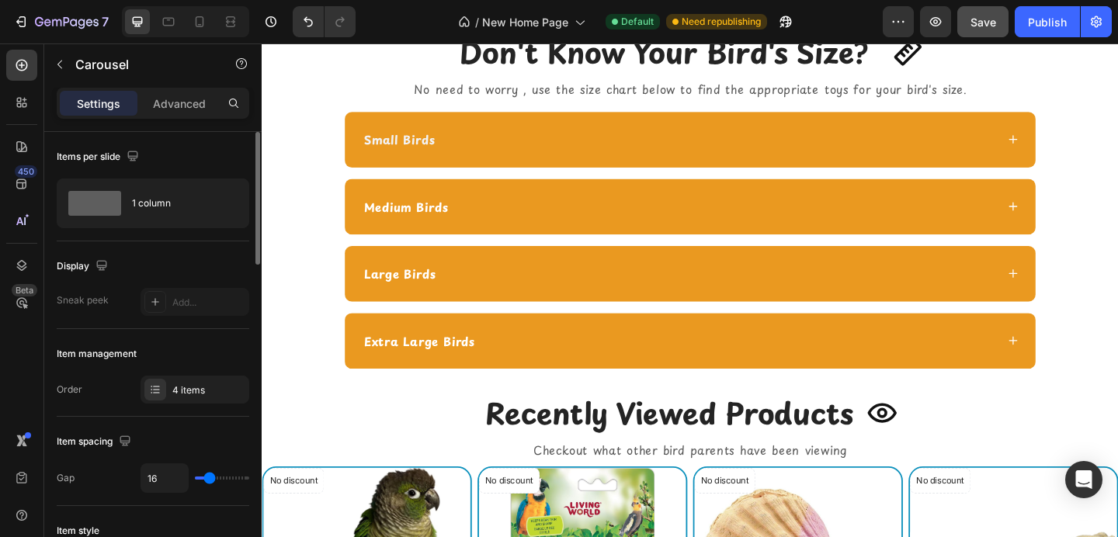
scroll to position [85, 0]
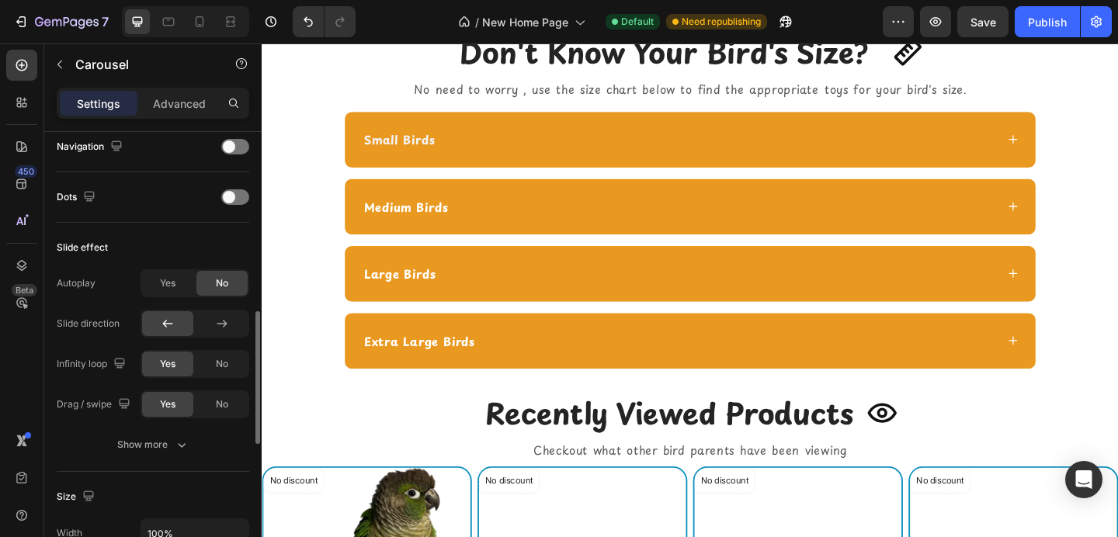
scroll to position [567, 0]
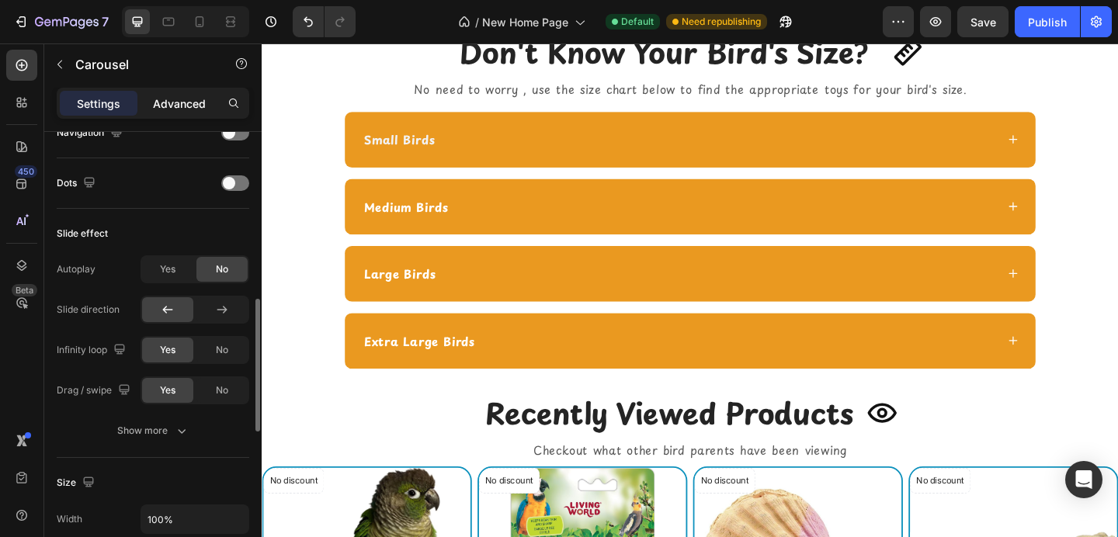
click at [187, 94] on div "Advanced" at bounding box center [180, 103] width 78 height 25
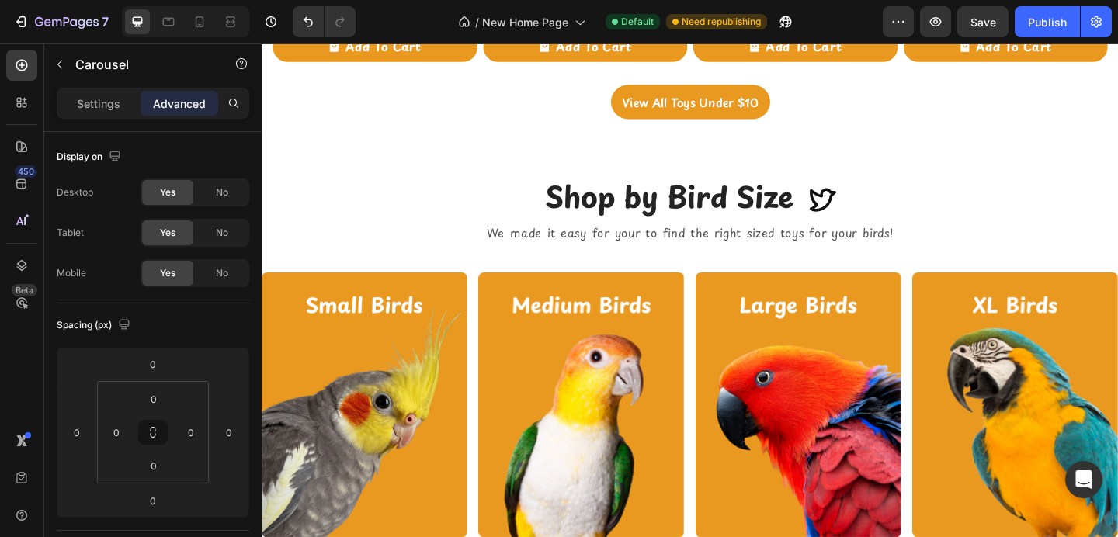
scroll to position [1475, 0]
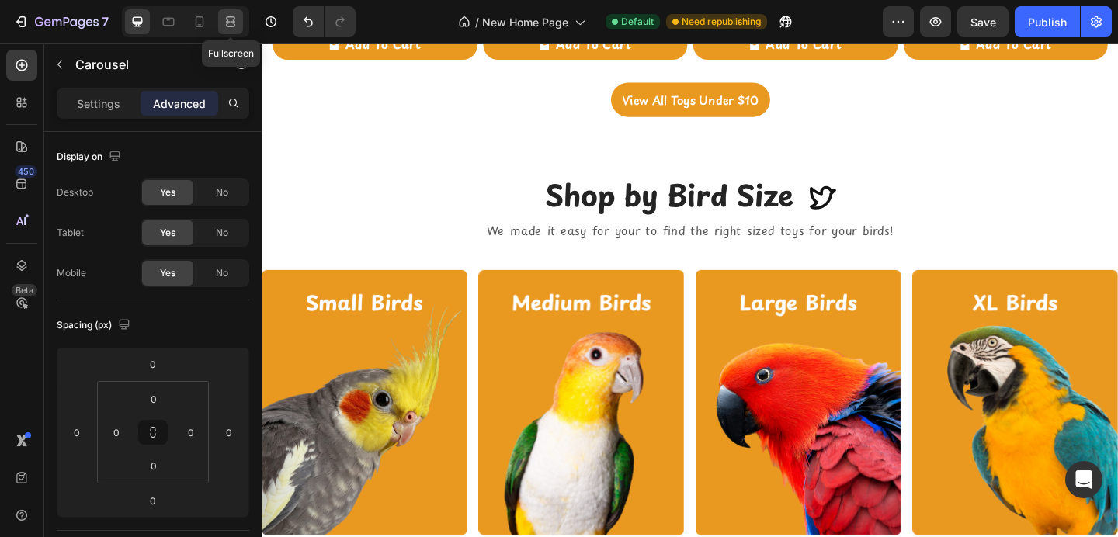
click at [236, 23] on icon at bounding box center [231, 22] width 16 height 16
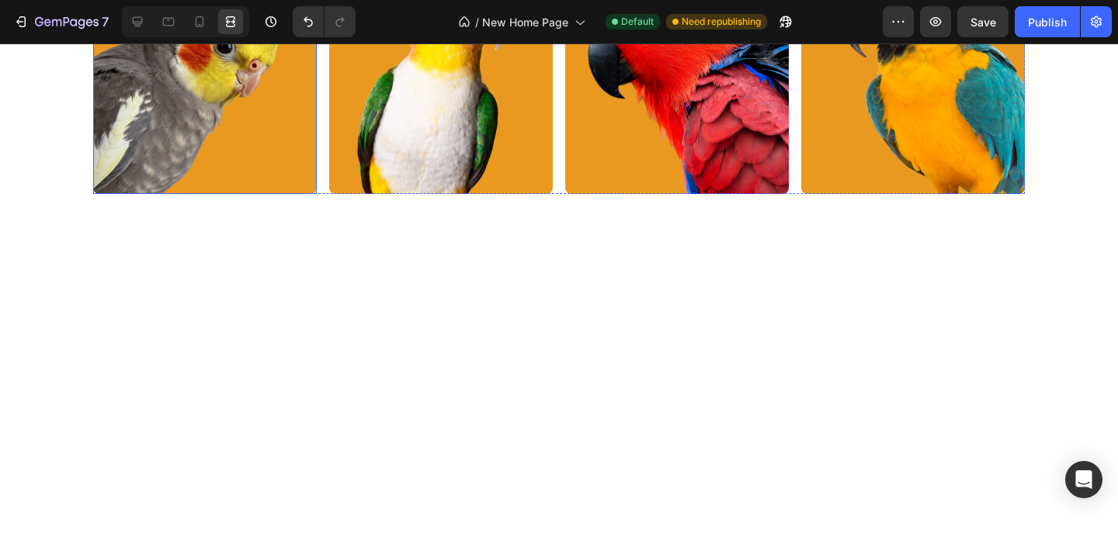
scroll to position [1862, 0]
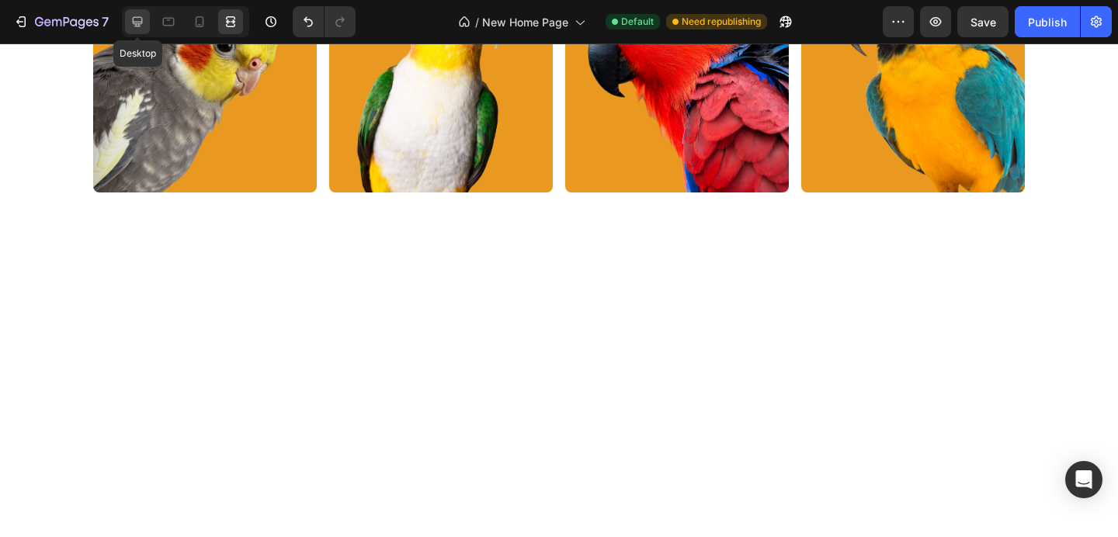
click at [134, 21] on icon at bounding box center [138, 22] width 10 height 10
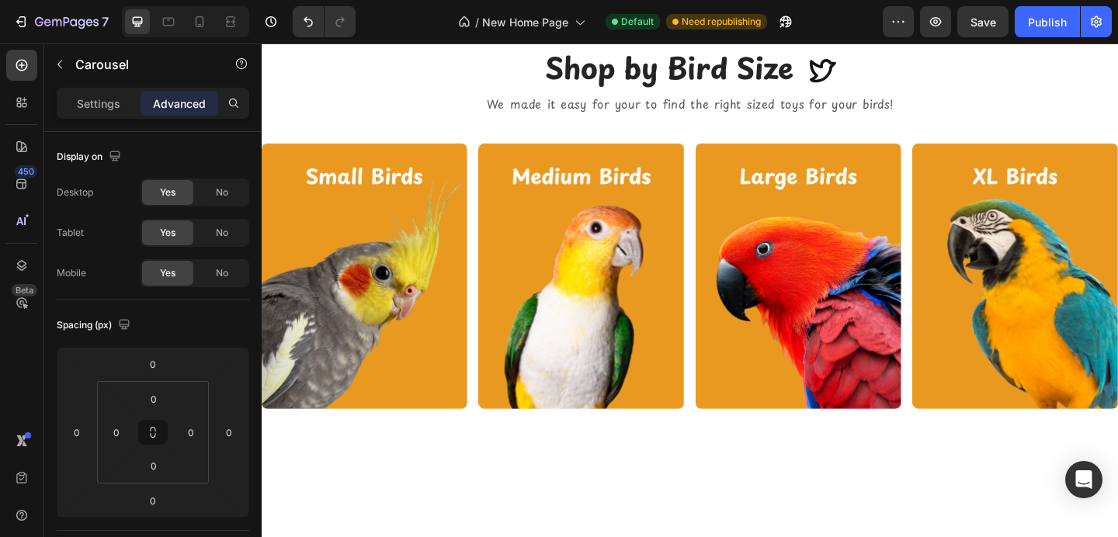
scroll to position [1531, 0]
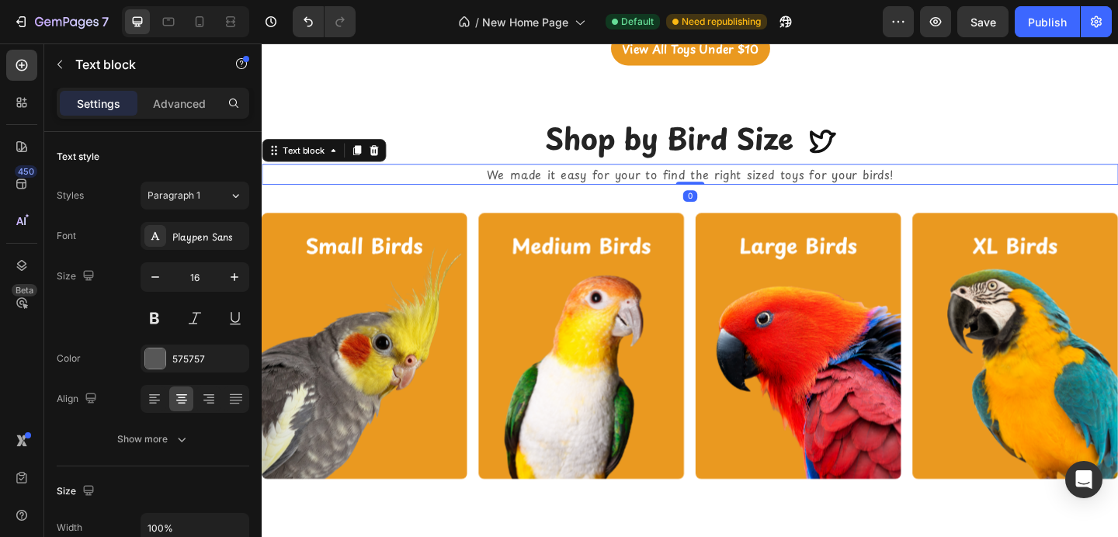
click at [435, 184] on p "We made it easy for your to find the right sized toys for your birds!" at bounding box center [727, 186] width 929 height 20
click at [454, 138] on div "Shop by Bird Size Heading Icon Row" at bounding box center [728, 148] width 932 height 51
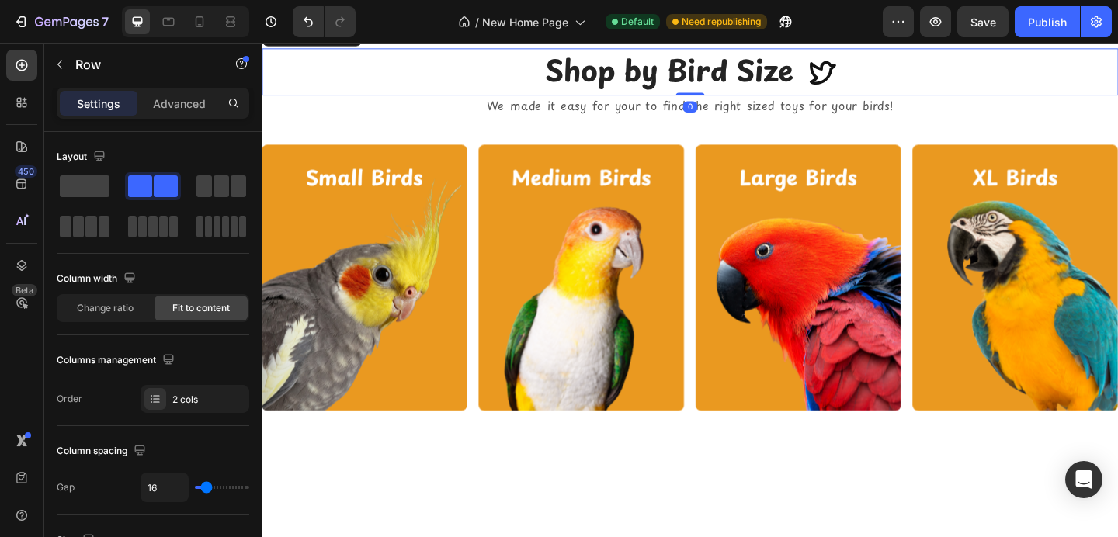
scroll to position [1494, 0]
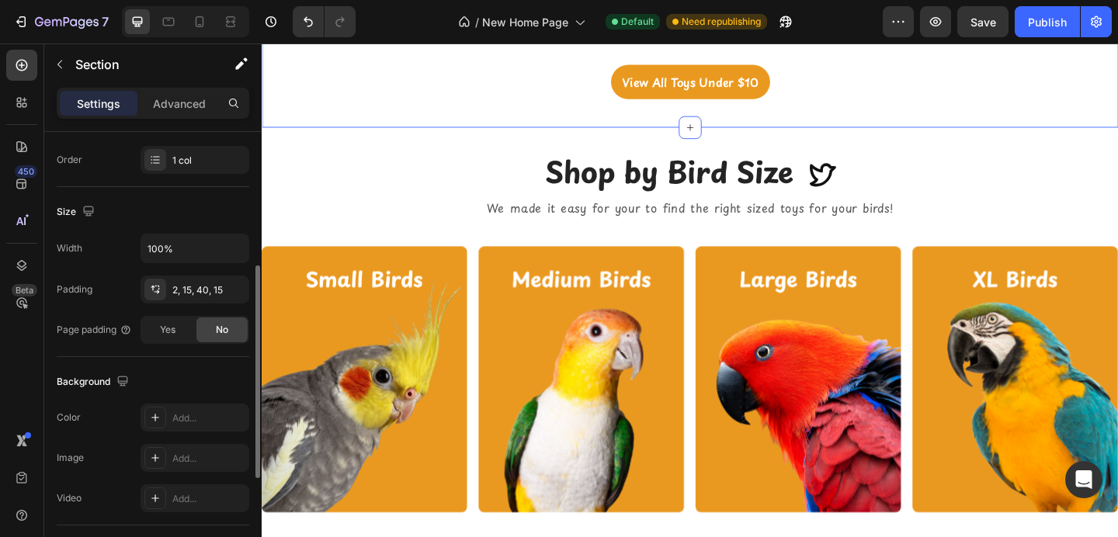
scroll to position [280, 0]
click at [190, 298] on div "2, 15, 40, 15" at bounding box center [195, 289] width 109 height 28
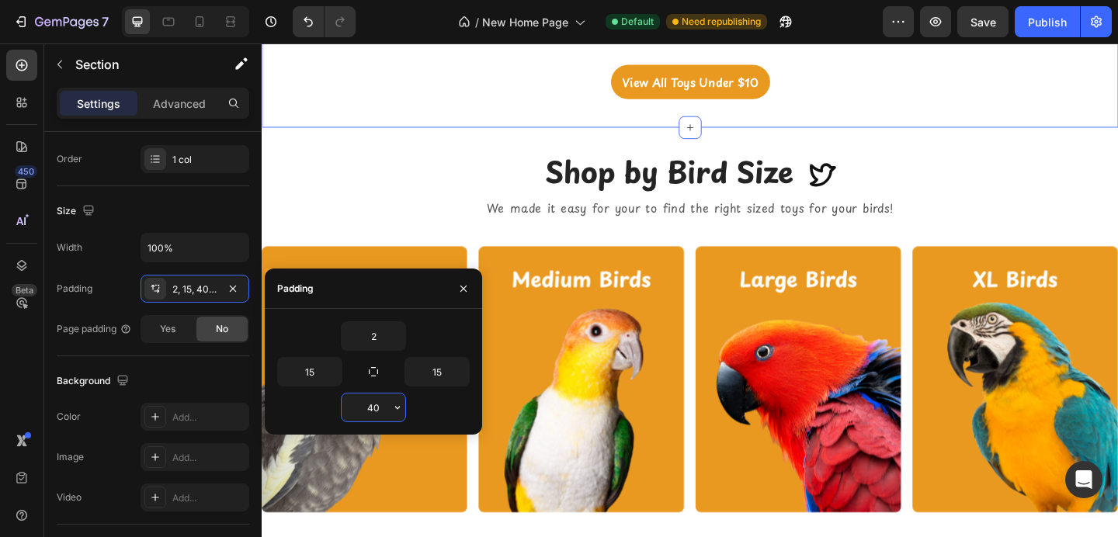
click at [373, 408] on input "40" at bounding box center [374, 408] width 64 height 28
type input "2"
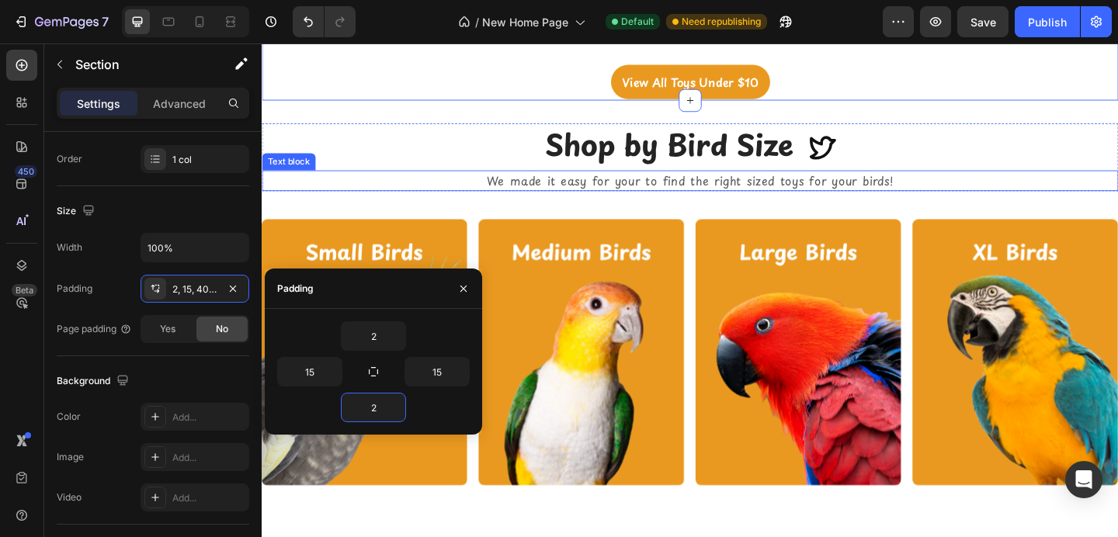
click at [450, 183] on p "We made it easy for your to find the right sized toys for your birds!" at bounding box center [727, 193] width 929 height 20
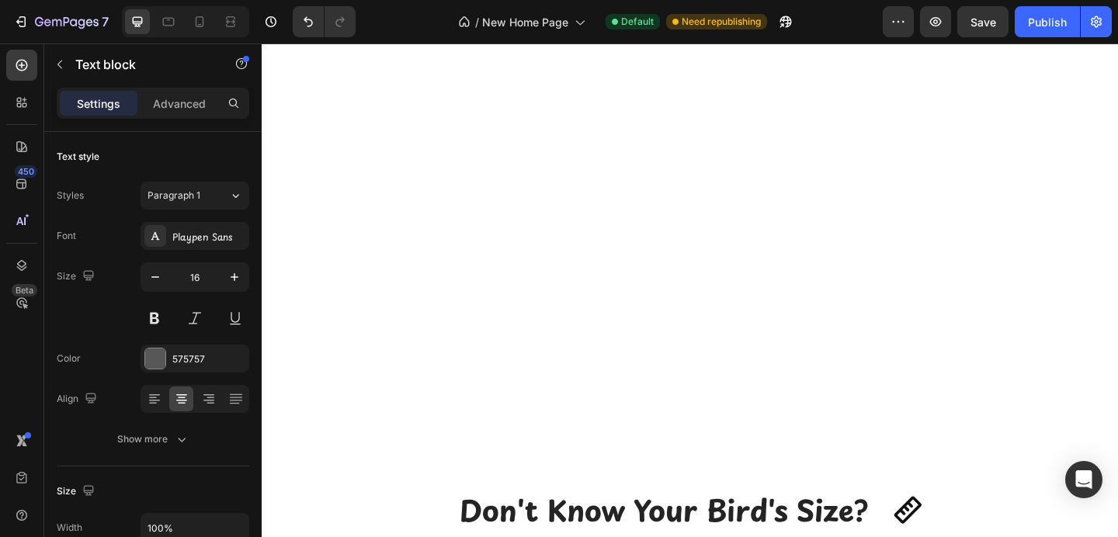
scroll to position [2442, 0]
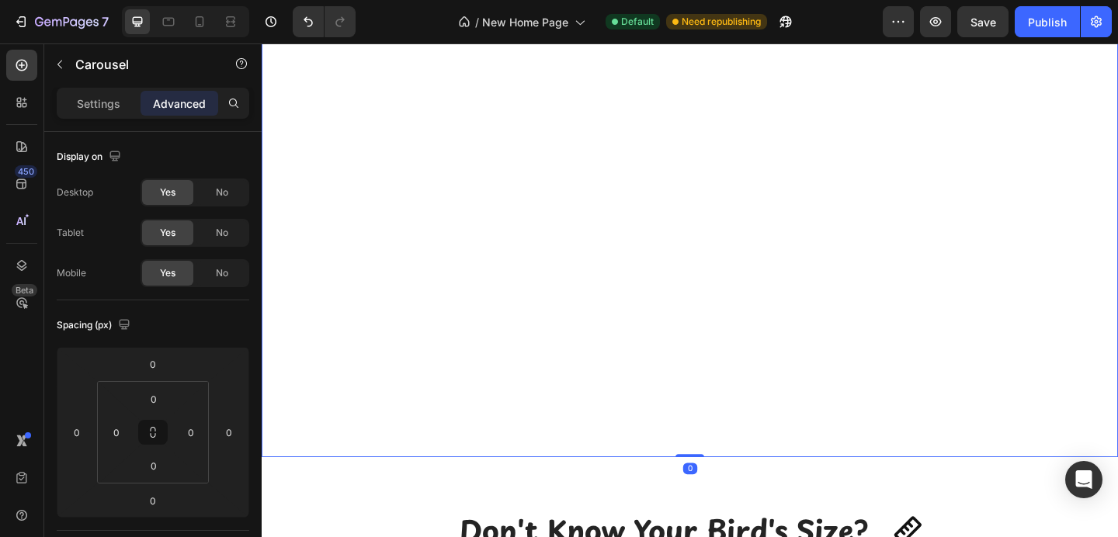
click at [110, 103] on p "Settings" at bounding box center [98, 104] width 43 height 16
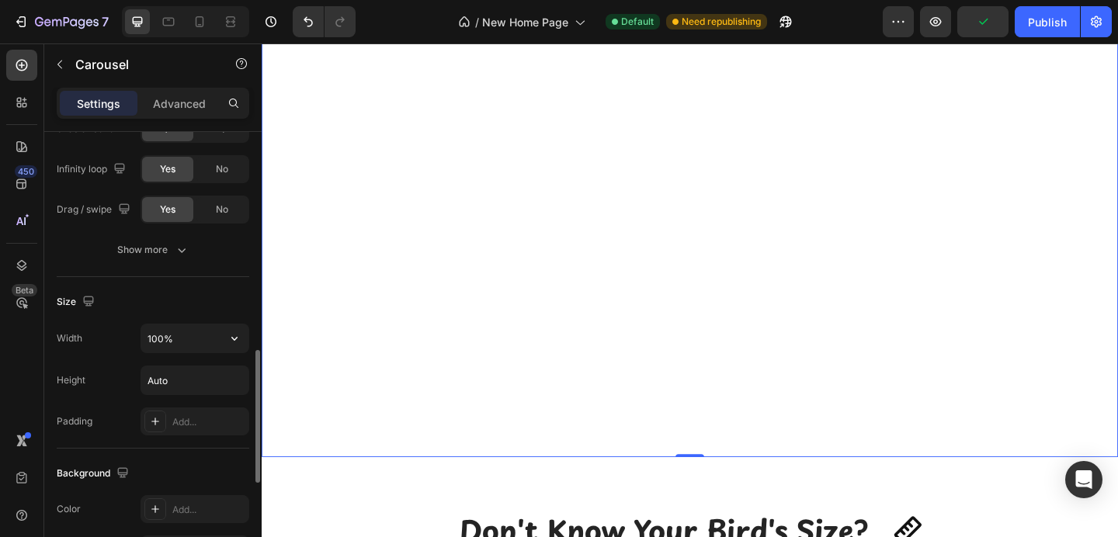
scroll to position [749, 0]
click at [162, 381] on input "Auto" at bounding box center [194, 379] width 107 height 28
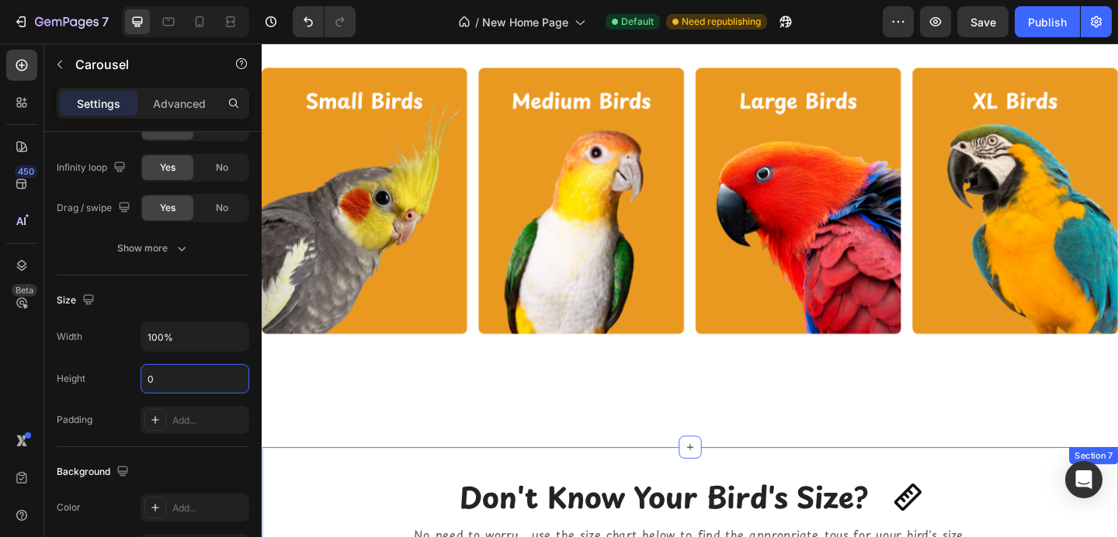
scroll to position [1704, 0]
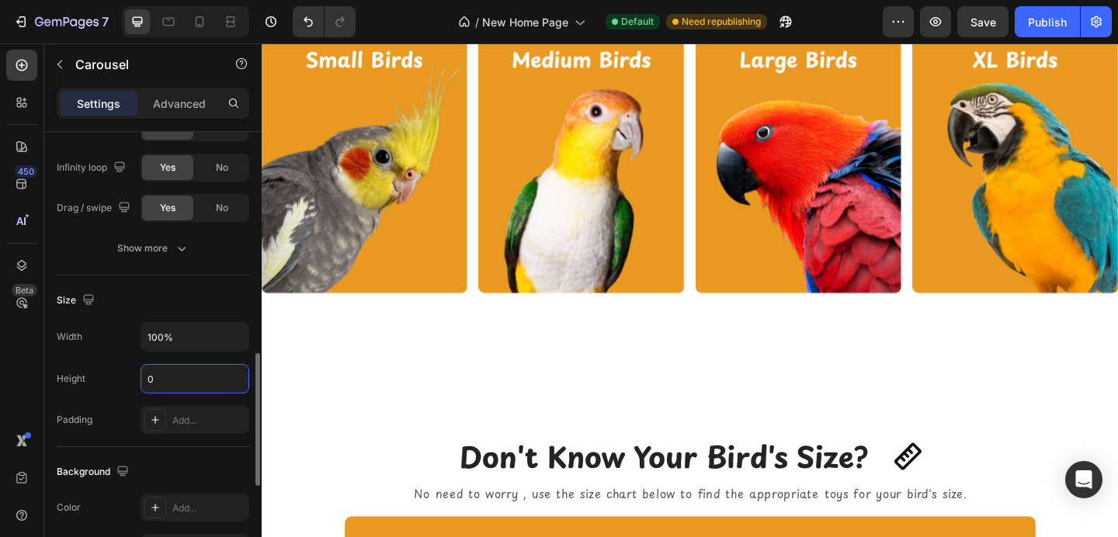
type input "0"
click at [184, 294] on div "Size" at bounding box center [153, 300] width 193 height 25
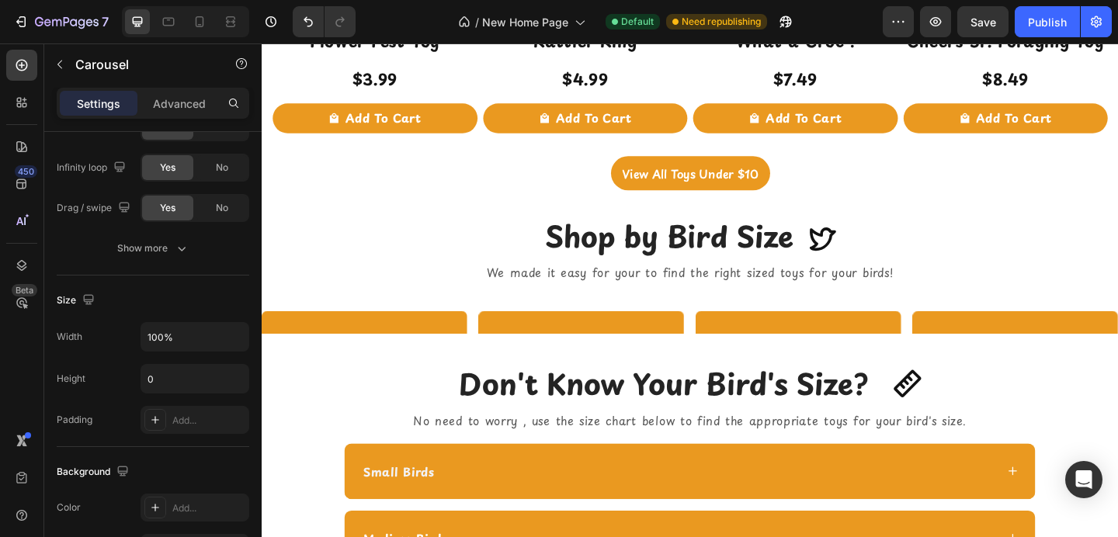
scroll to position [1399, 0]
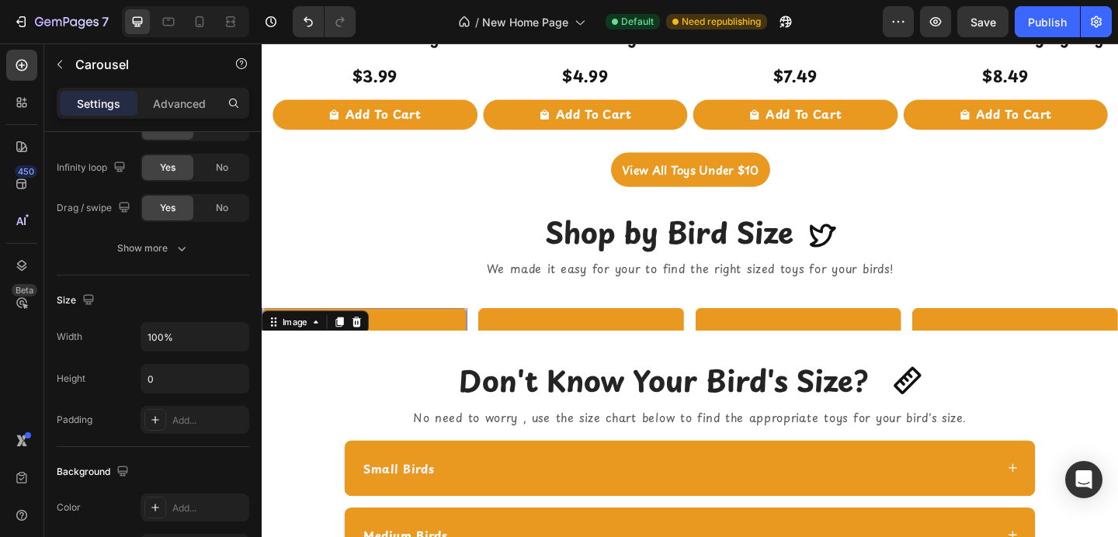
click at [335, 348] on div "Image 0" at bounding box center [374, 476] width 224 height 290
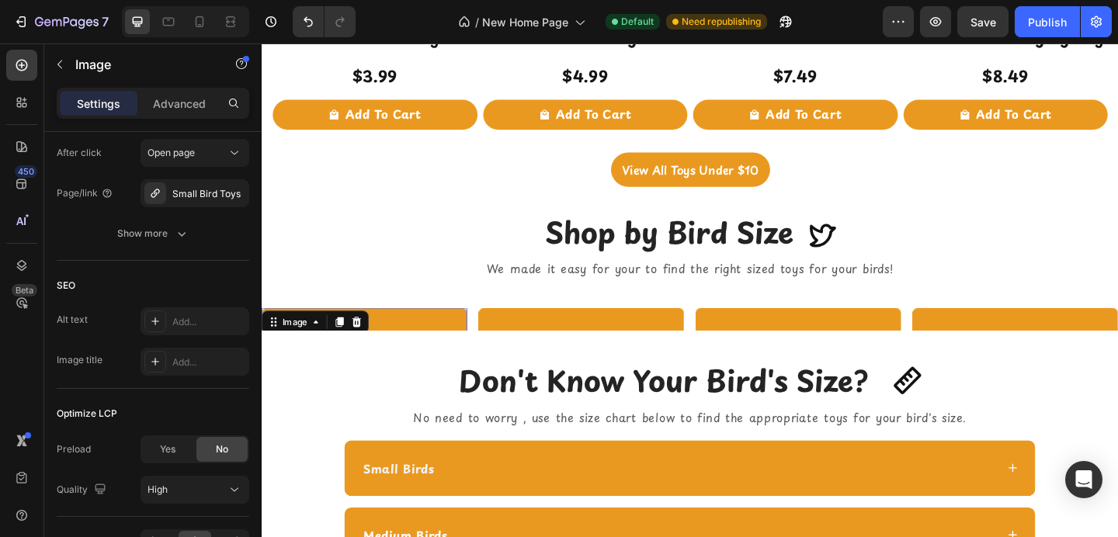
scroll to position [0, 0]
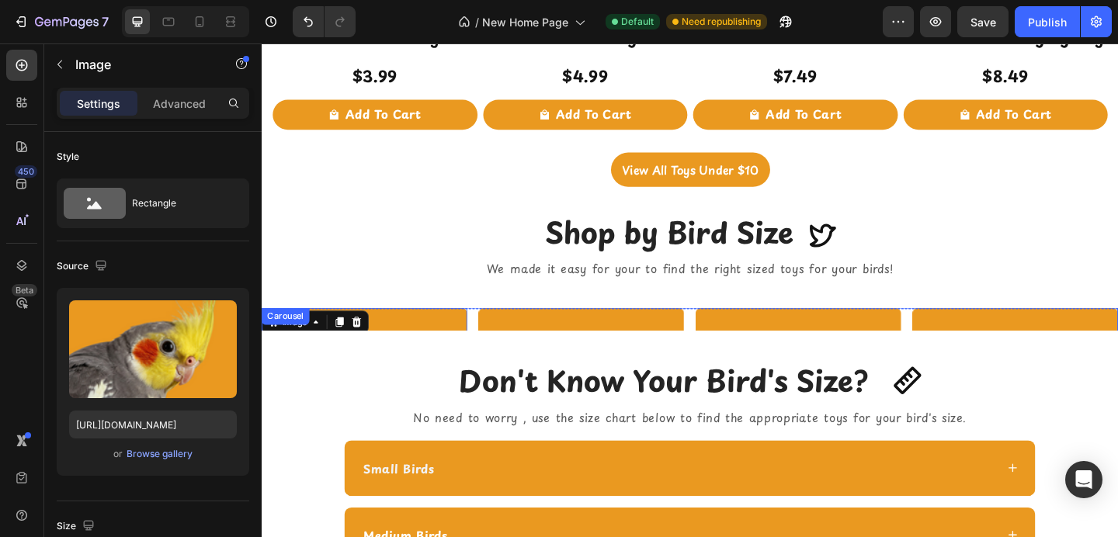
click at [494, 343] on div "Image 0 Image Image Image" at bounding box center [728, 476] width 932 height 290
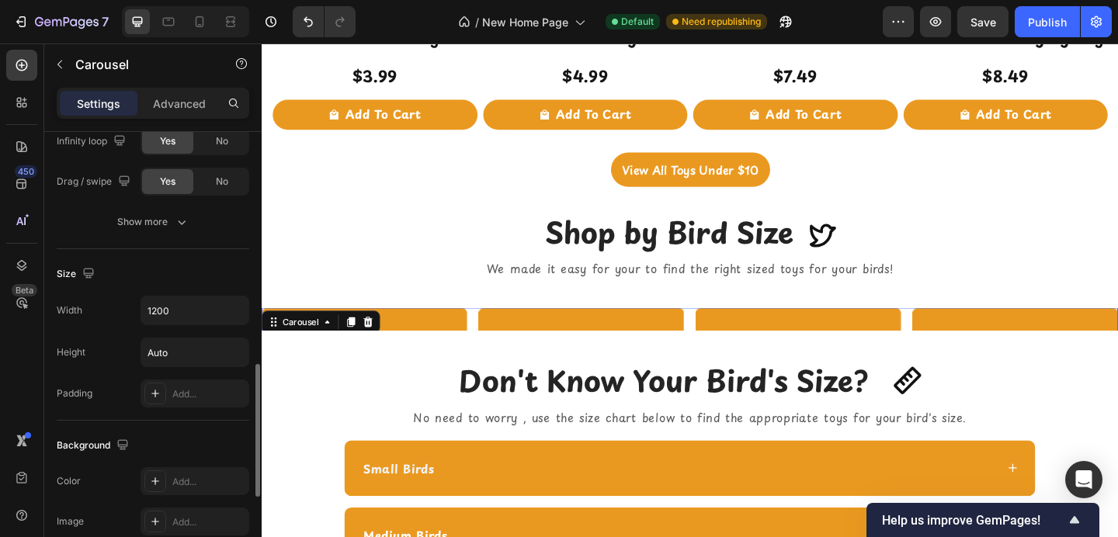
scroll to position [778, 0]
click at [207, 356] on input "Auto" at bounding box center [194, 350] width 107 height 28
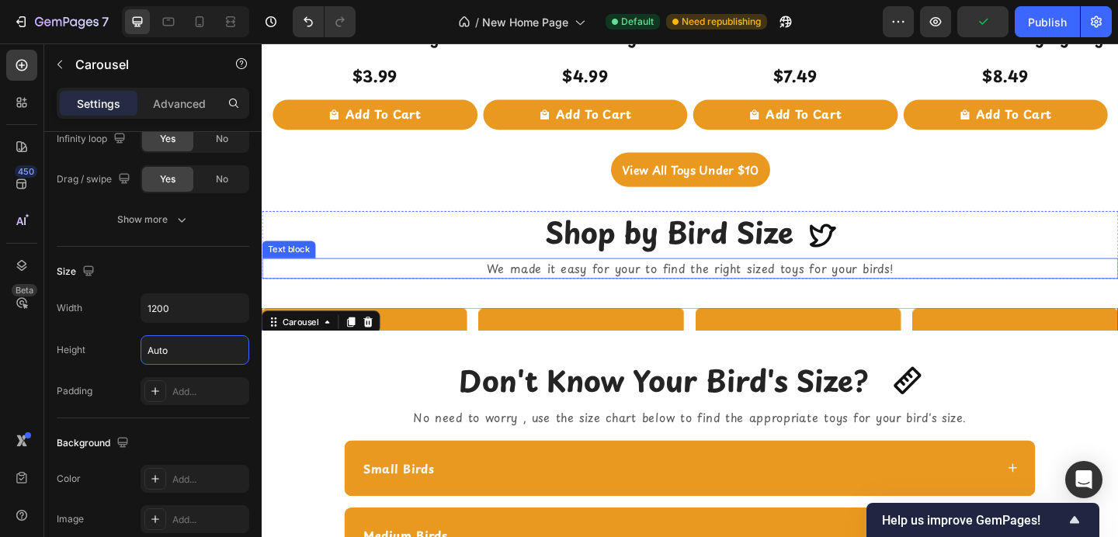
scroll to position [1393, 0]
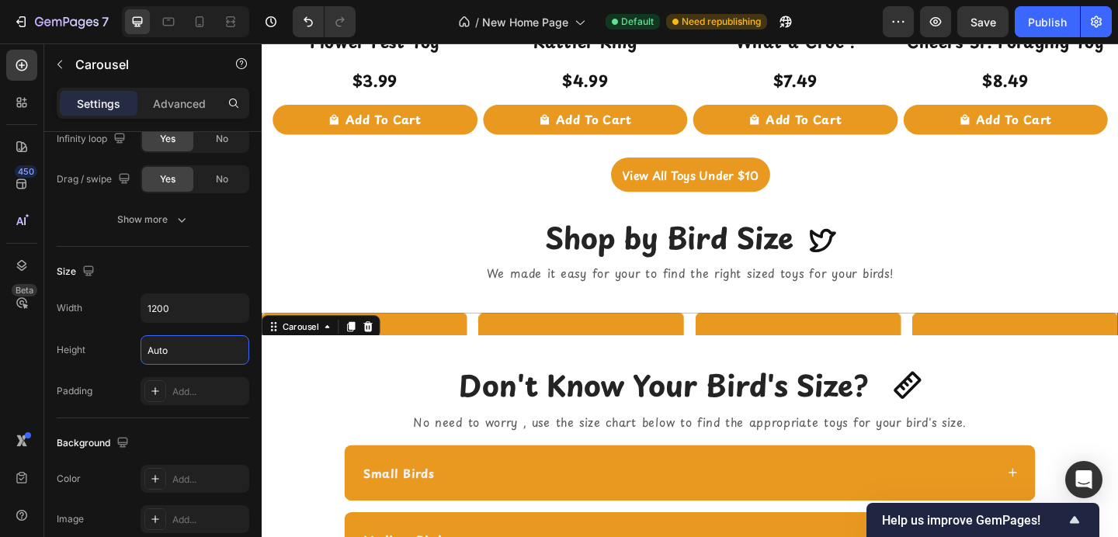
click at [492, 356] on div "Image Image Image Image" at bounding box center [728, 481] width 932 height 290
click at [306, 19] on icon "Undo/Redo" at bounding box center [308, 22] width 9 height 10
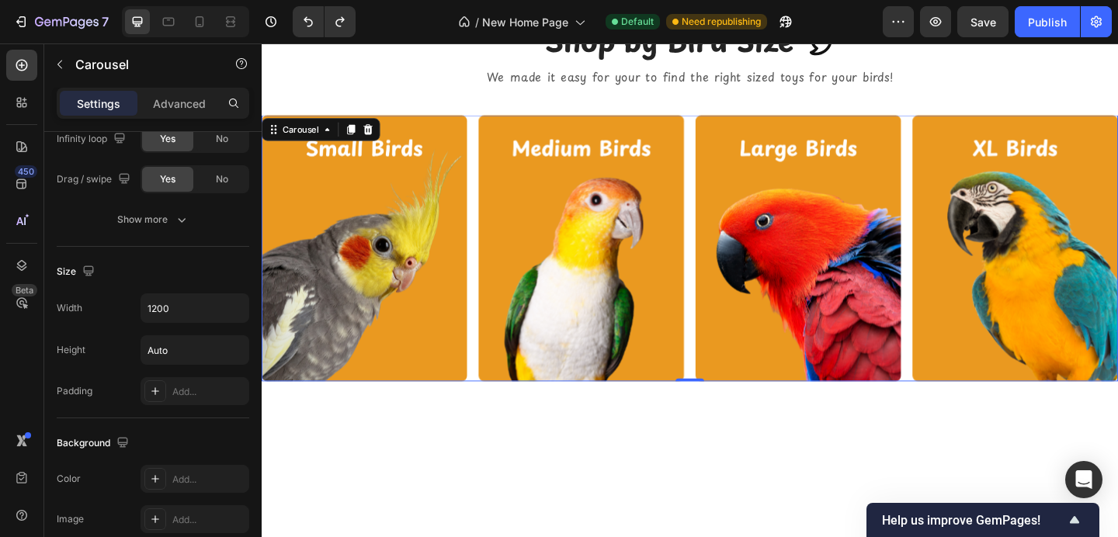
scroll to position [1611, 0]
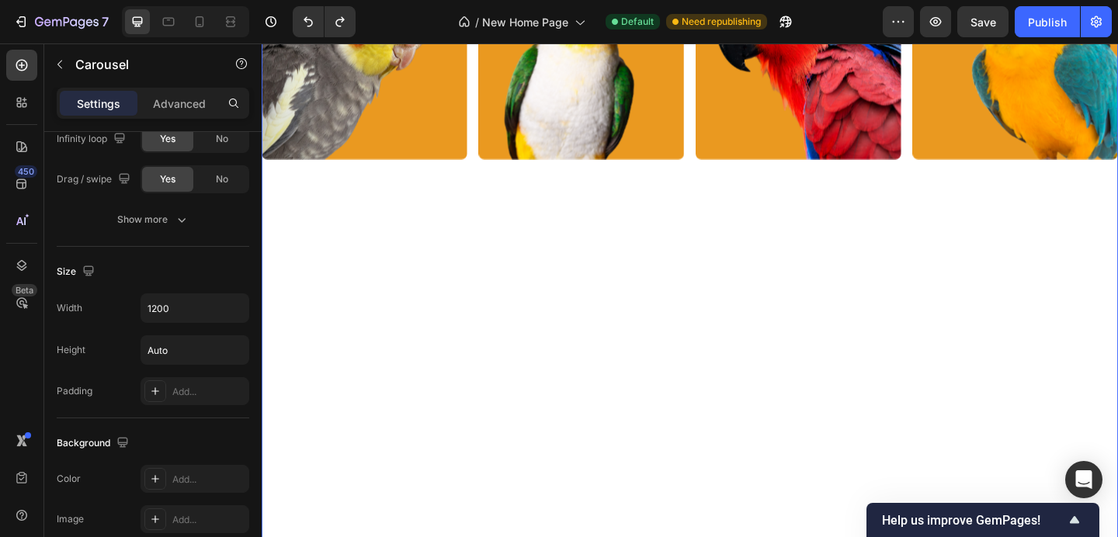
click at [490, 337] on div "Image Image Image Image Carousel" at bounding box center [728, 483] width 932 height 1206
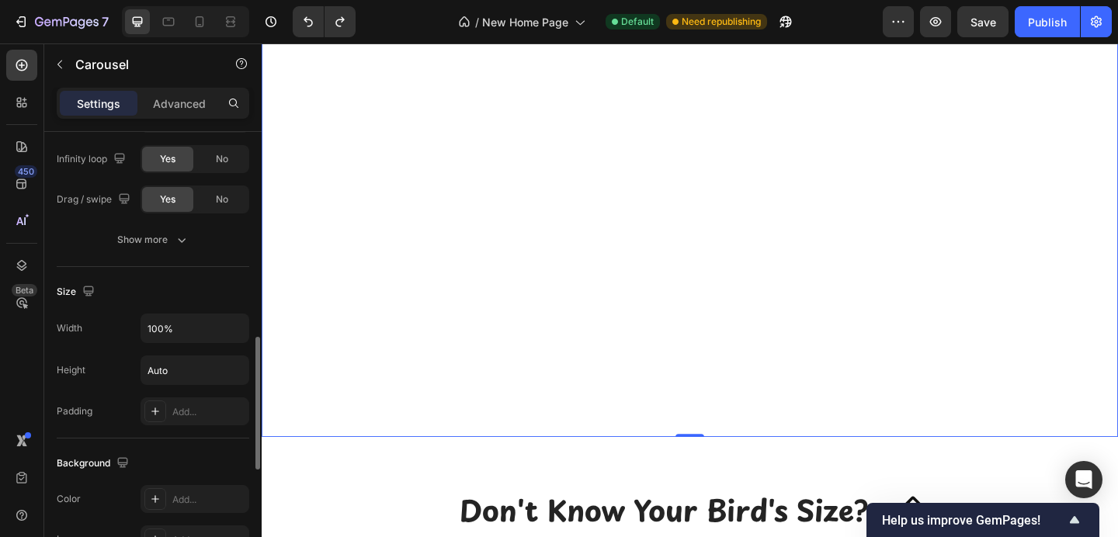
scroll to position [760, 0]
click at [228, 366] on icon "button" at bounding box center [235, 368] width 16 height 16
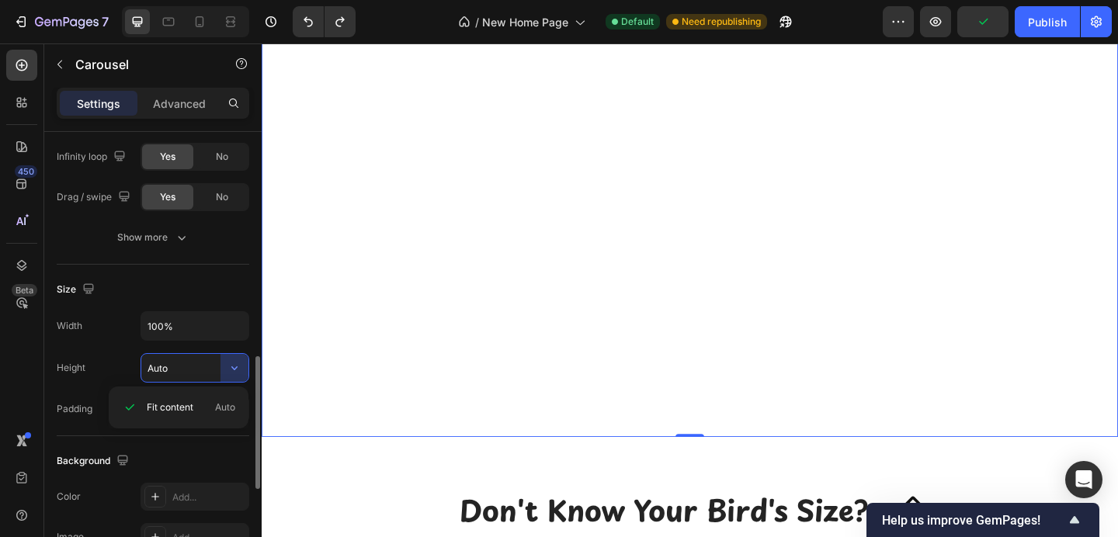
click at [118, 349] on div "Width 100% Height Auto Padding Add..." at bounding box center [153, 367] width 193 height 112
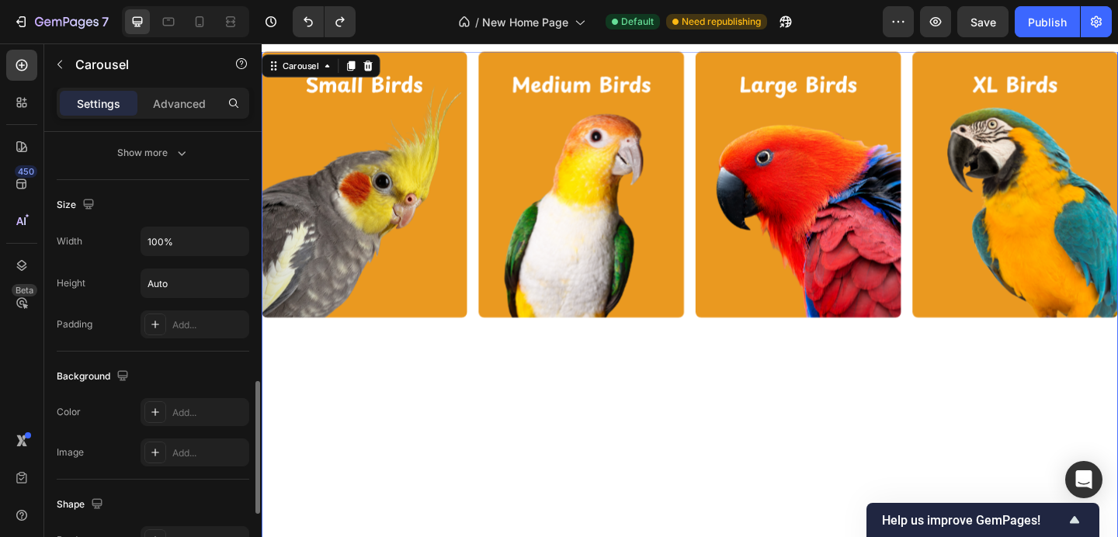
scroll to position [1613, 0]
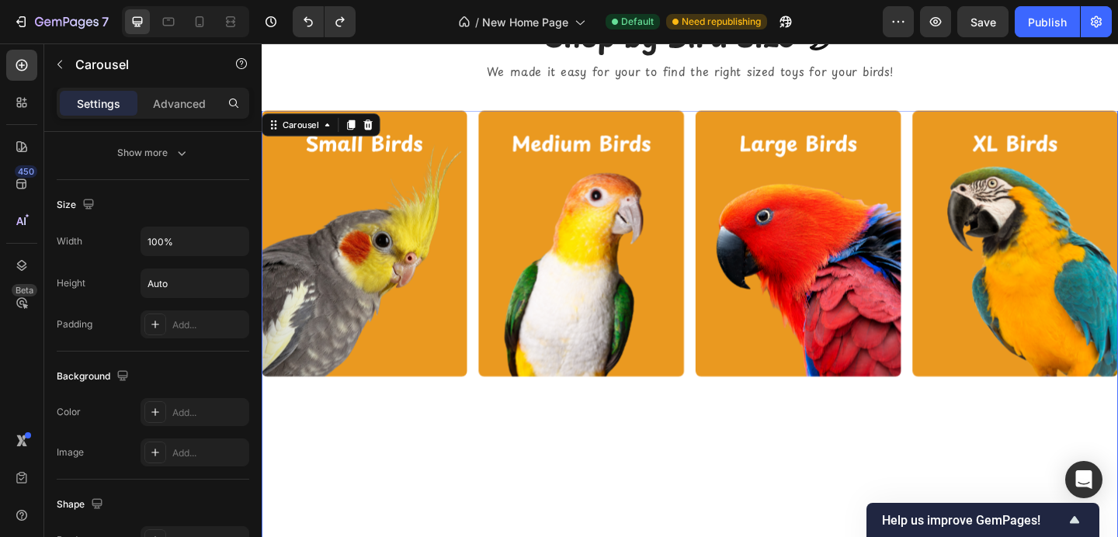
click at [388, 281] on img at bounding box center [374, 261] width 224 height 290
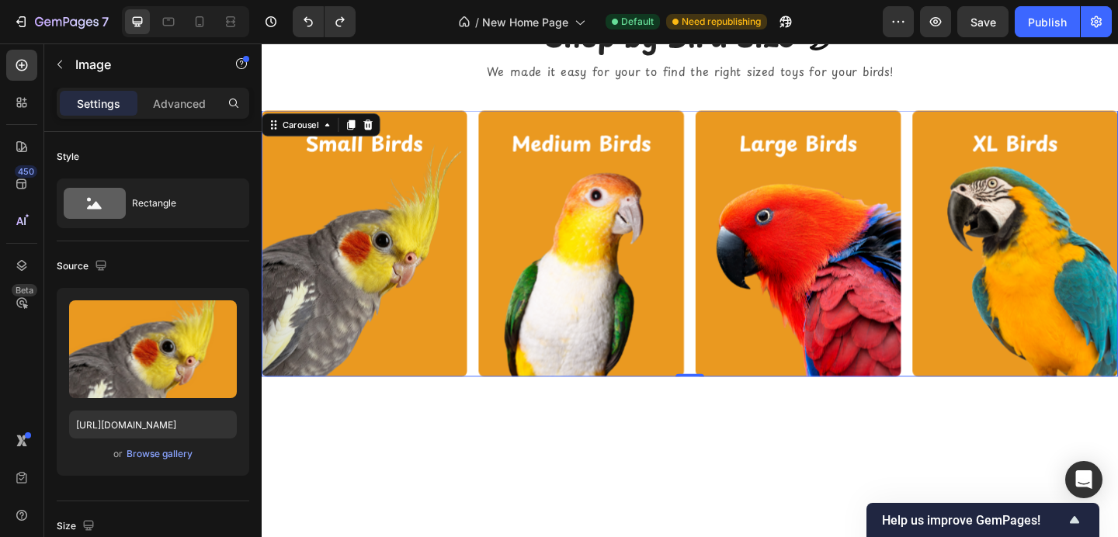
click at [493, 332] on div "Image Image Image Image" at bounding box center [728, 261] width 932 height 290
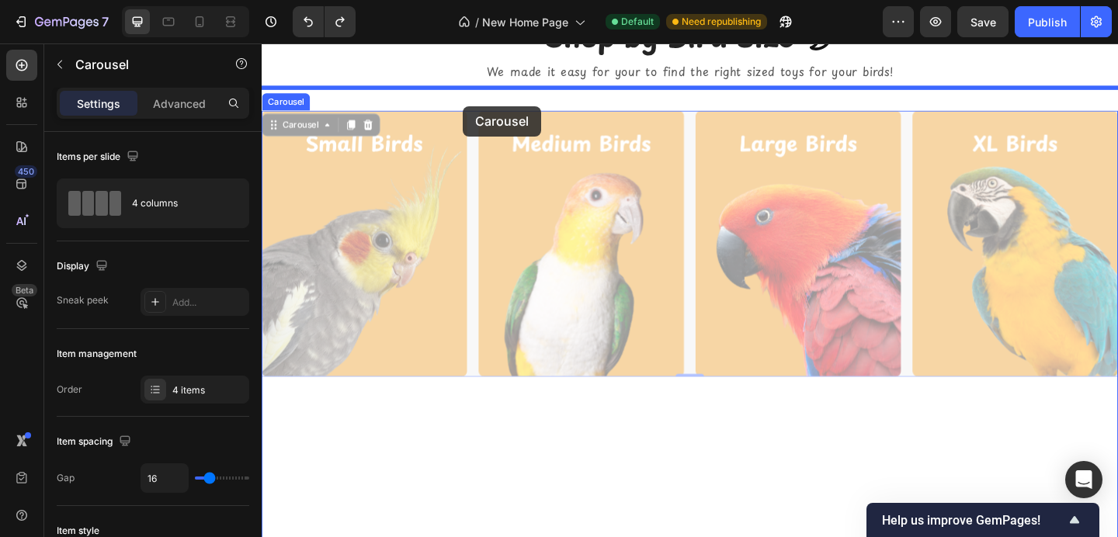
drag, startPoint x: 489, startPoint y: 306, endPoint x: 478, endPoint y: 111, distance: 195.2
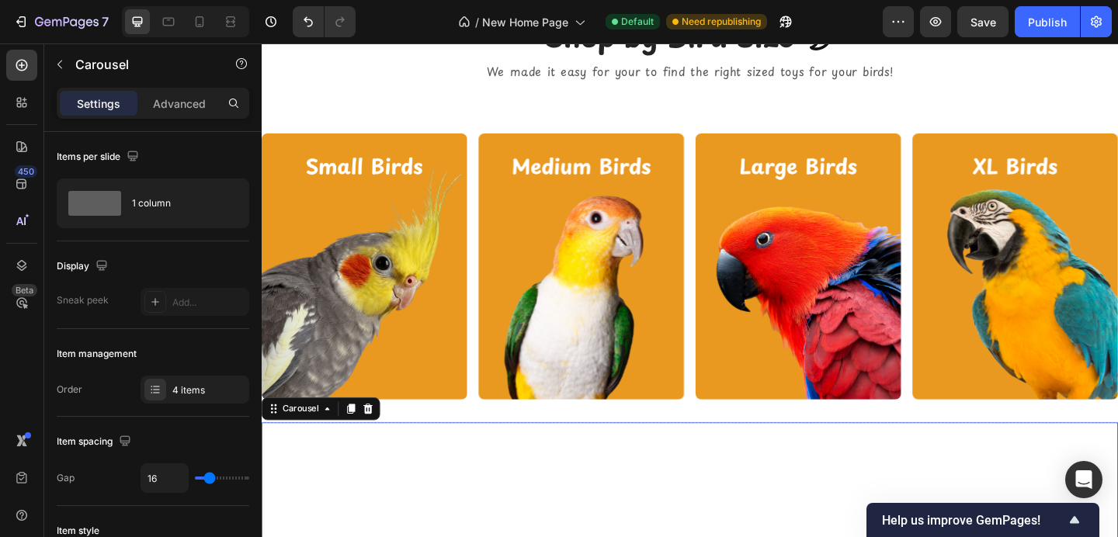
scroll to position [1625, 0]
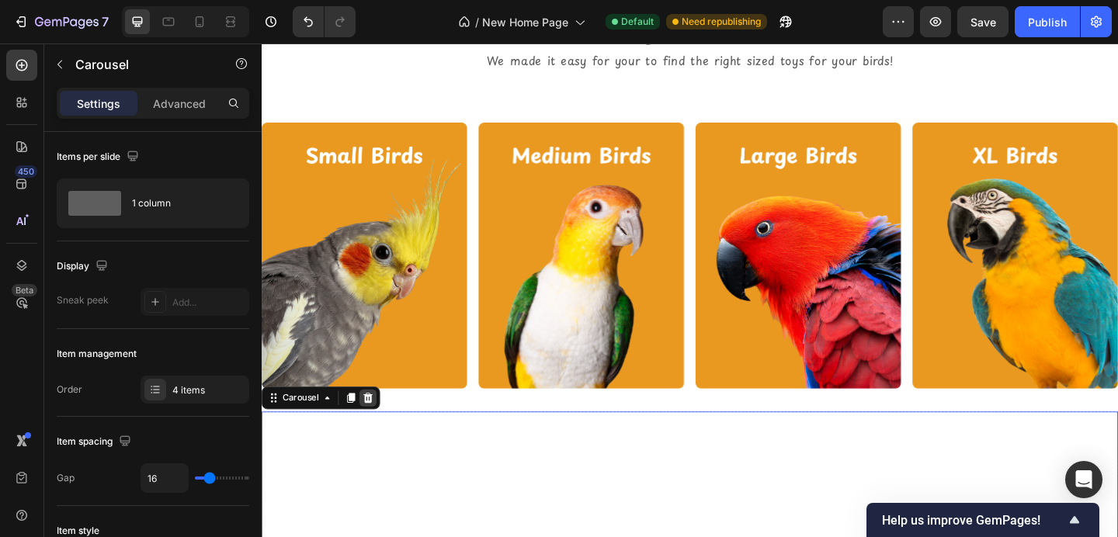
click at [378, 433] on icon at bounding box center [378, 429] width 10 height 11
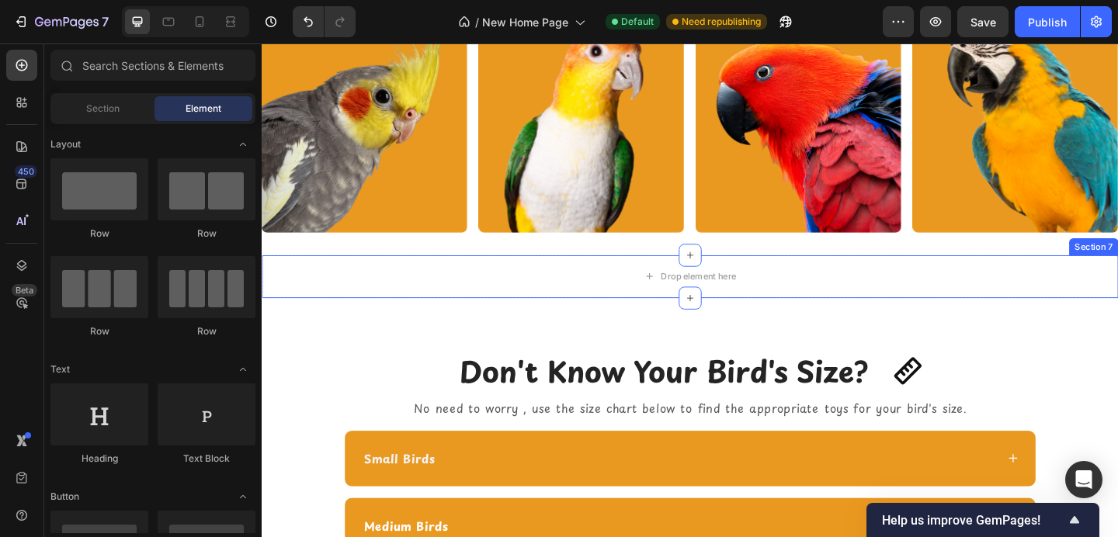
scroll to position [1824, 0]
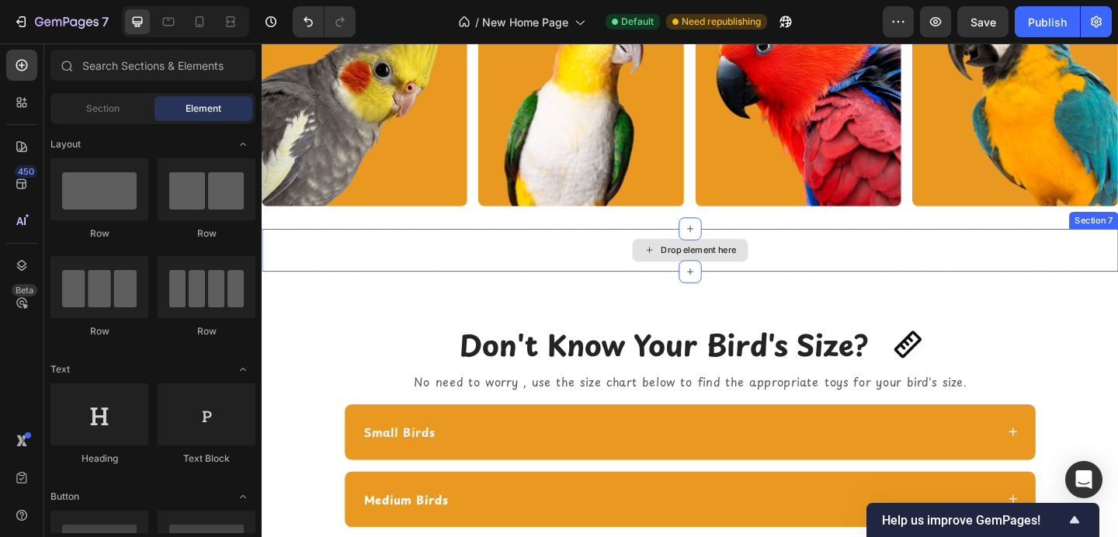
click at [450, 280] on div "Drop element here" at bounding box center [728, 268] width 932 height 47
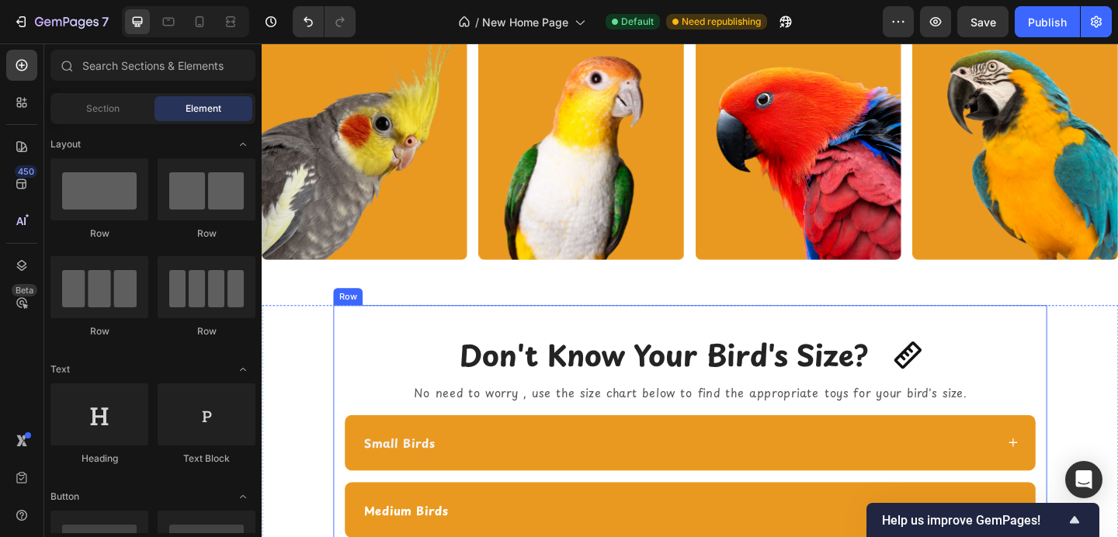
scroll to position [1745, 0]
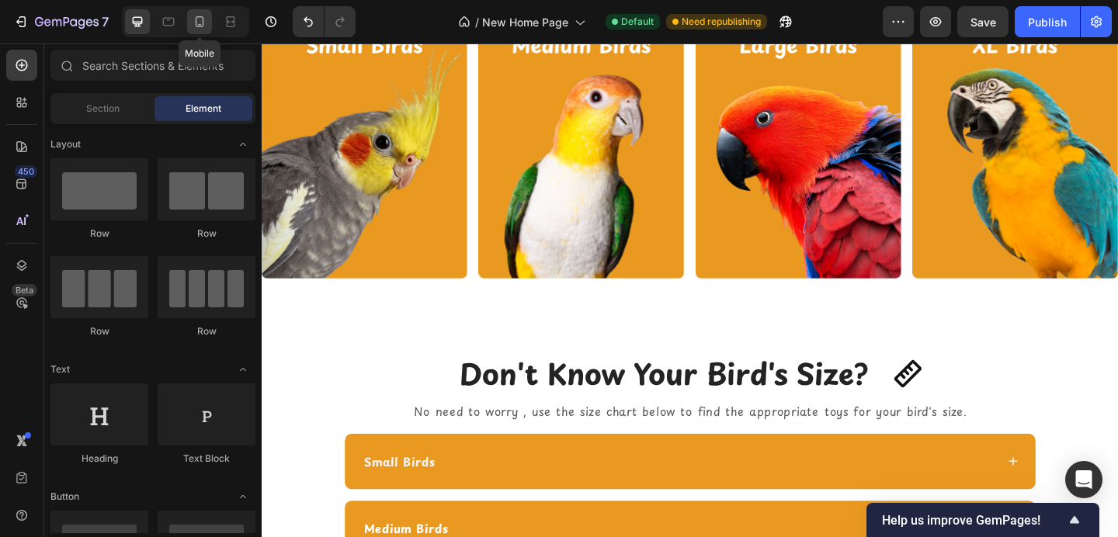
click at [209, 23] on div at bounding box center [199, 21] width 25 height 25
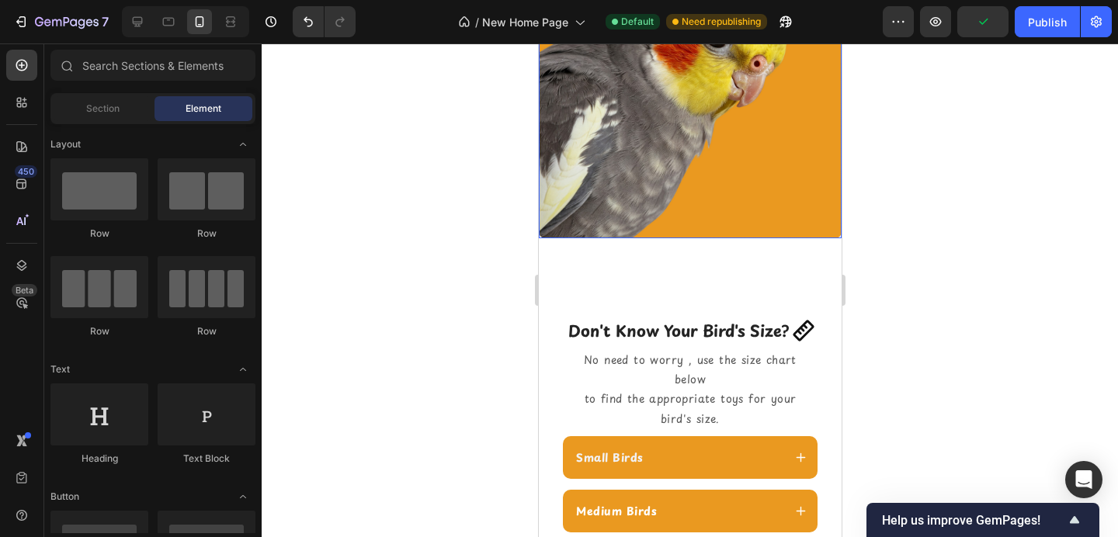
scroll to position [1352, 0]
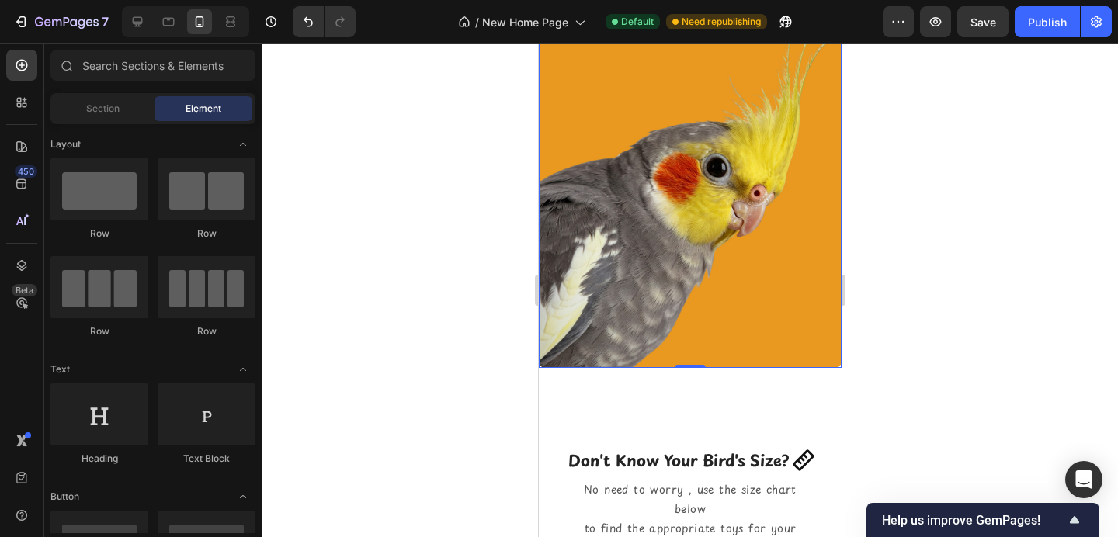
click at [648, 174] on img at bounding box center [689, 172] width 303 height 392
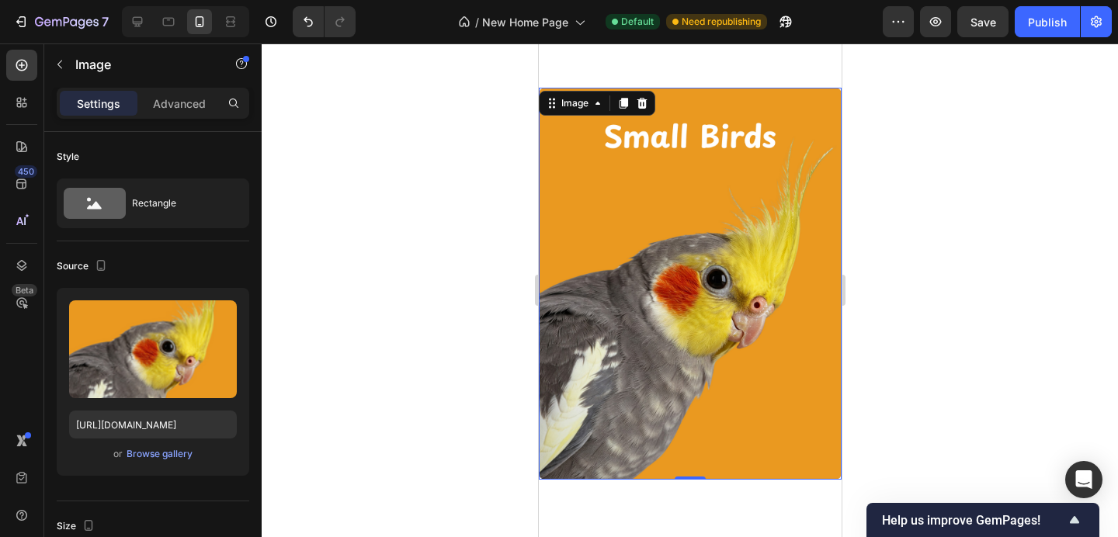
scroll to position [1107, 0]
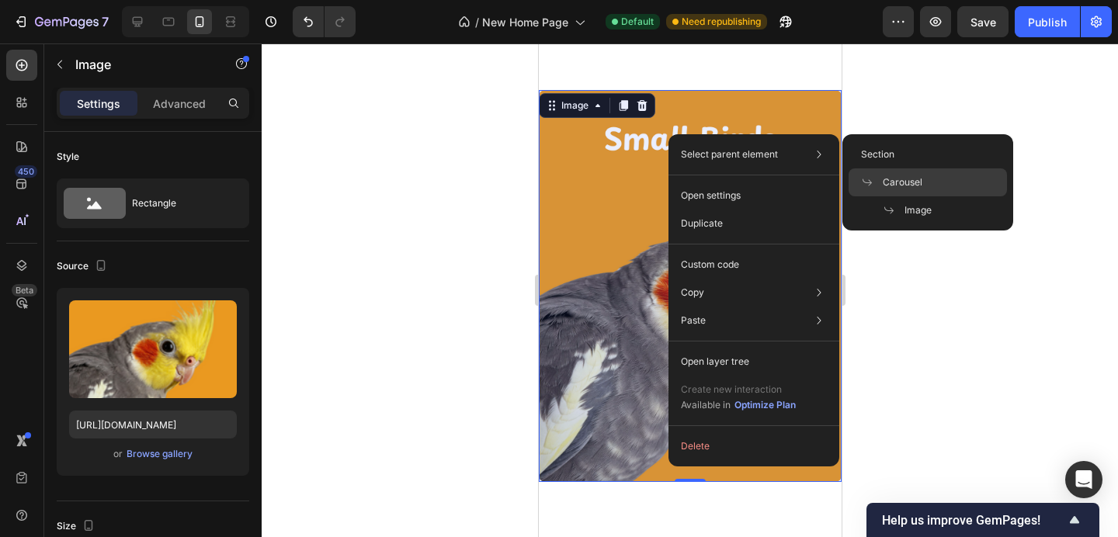
click at [871, 179] on icon at bounding box center [867, 182] width 12 height 12
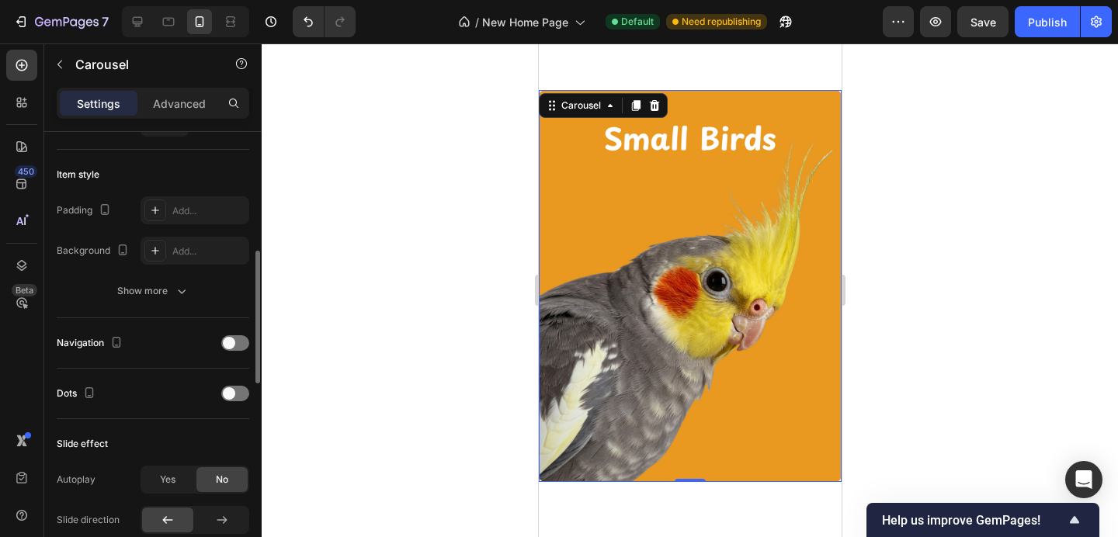
scroll to position [461, 0]
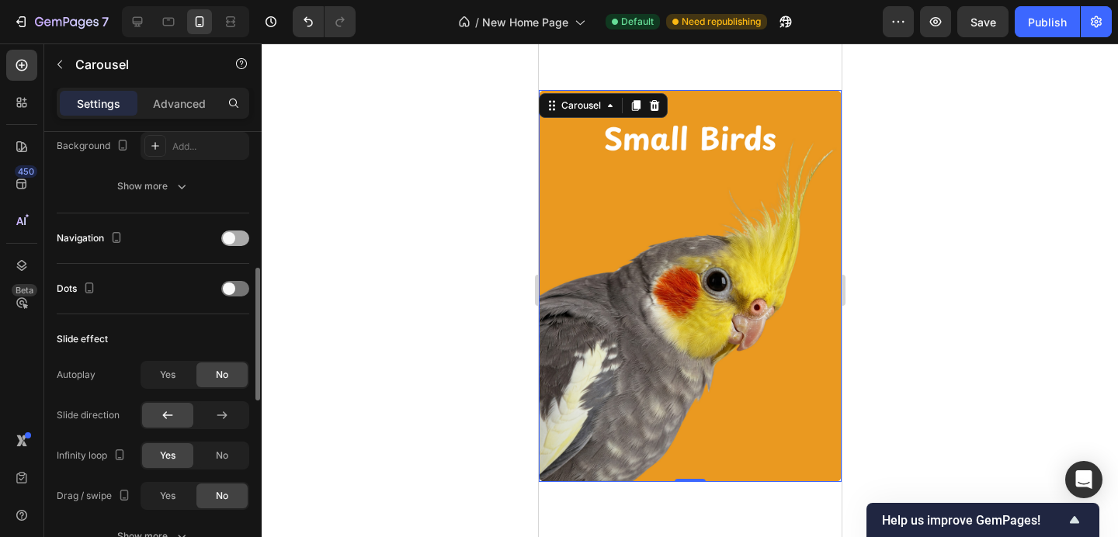
click at [228, 243] on span at bounding box center [229, 238] width 12 height 12
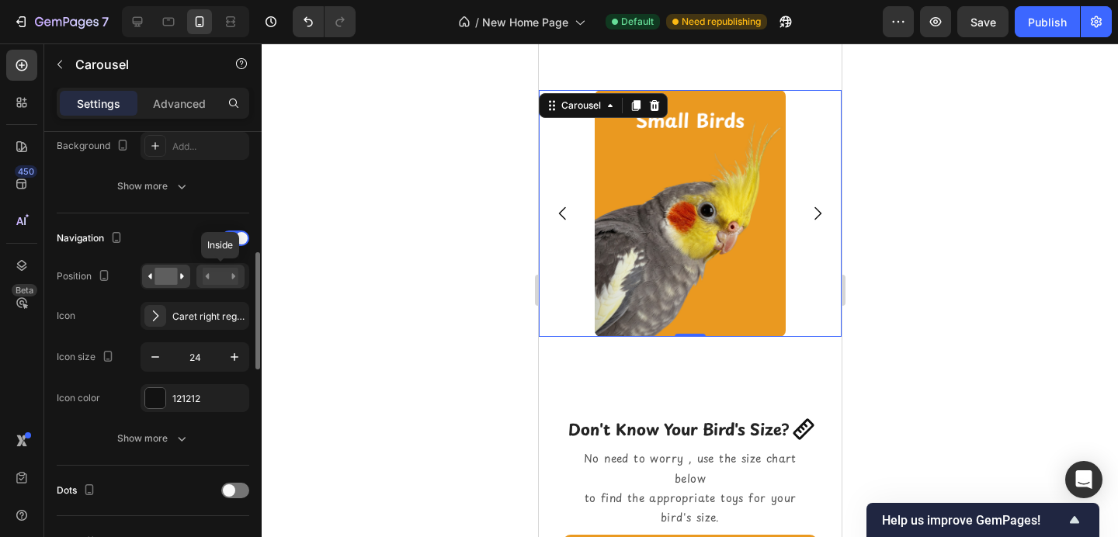
click at [223, 280] on rect at bounding box center [221, 276] width 36 height 17
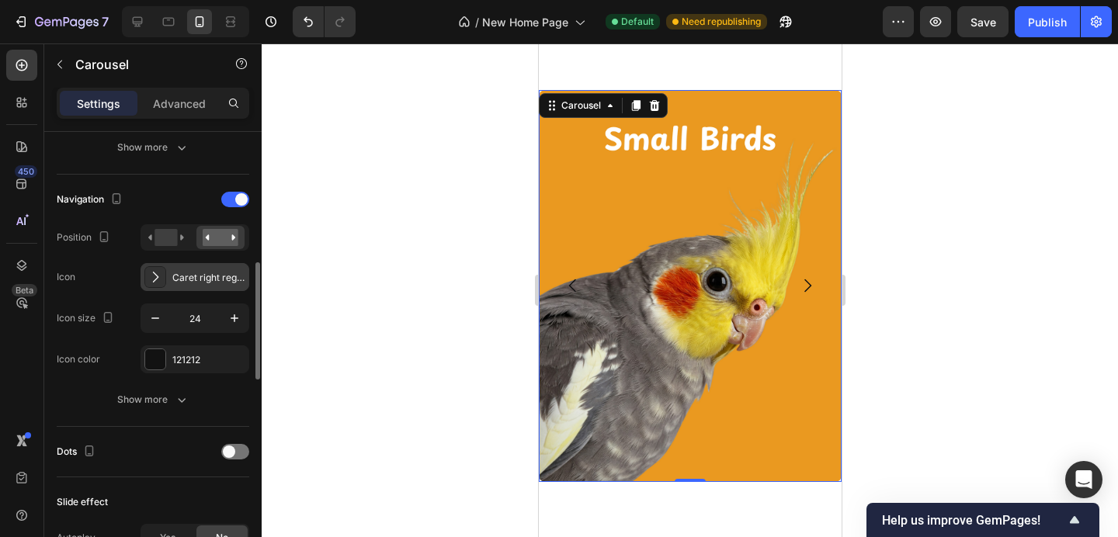
scroll to position [502, 0]
click at [154, 364] on div at bounding box center [155, 358] width 20 height 20
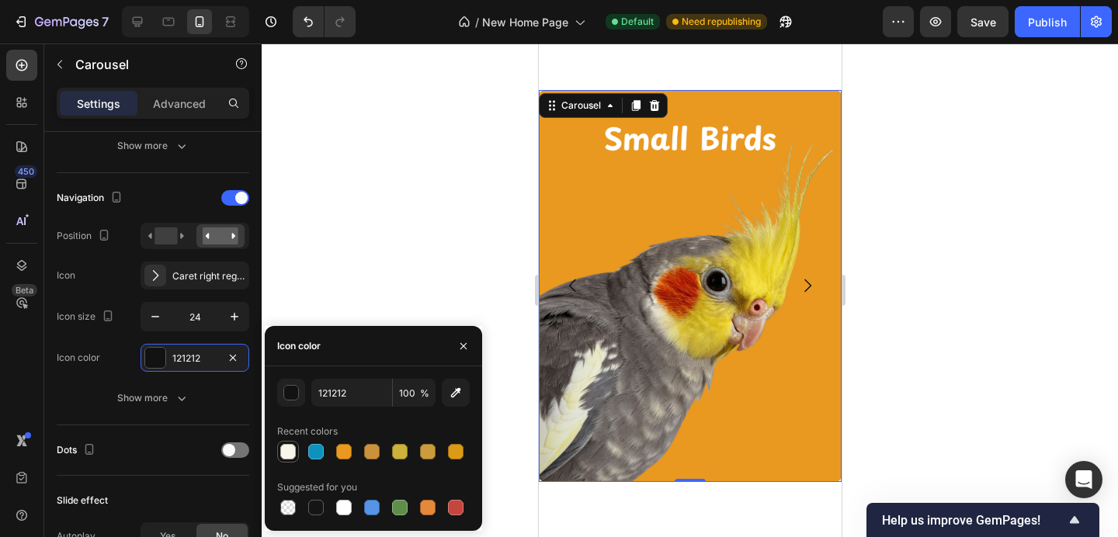
click at [288, 457] on div at bounding box center [288, 452] width 16 height 16
type input "F8F5E9"
click at [231, 319] on icon "button" at bounding box center [235, 317] width 16 height 16
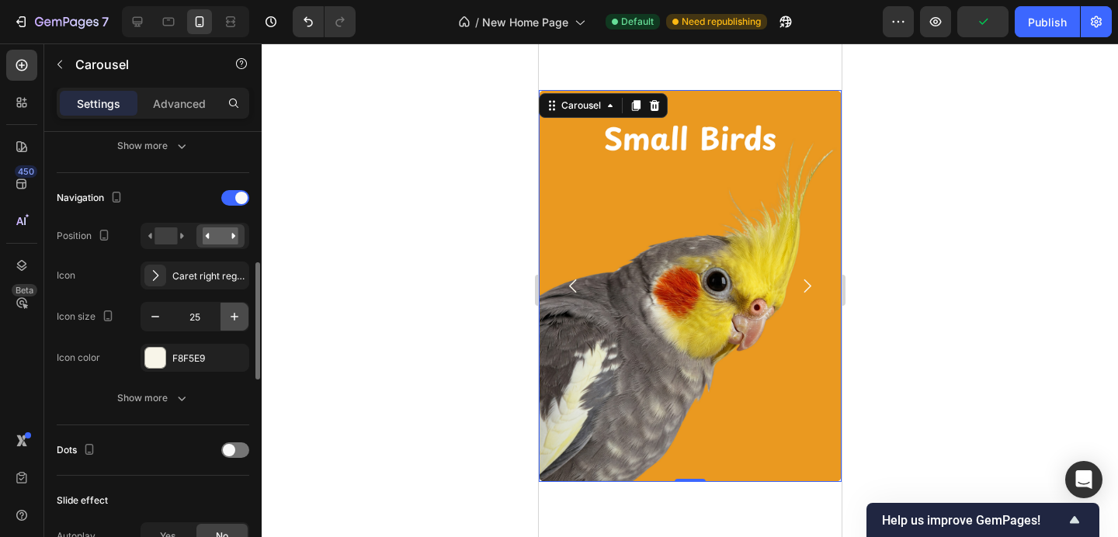
click at [231, 319] on icon "button" at bounding box center [235, 317] width 16 height 16
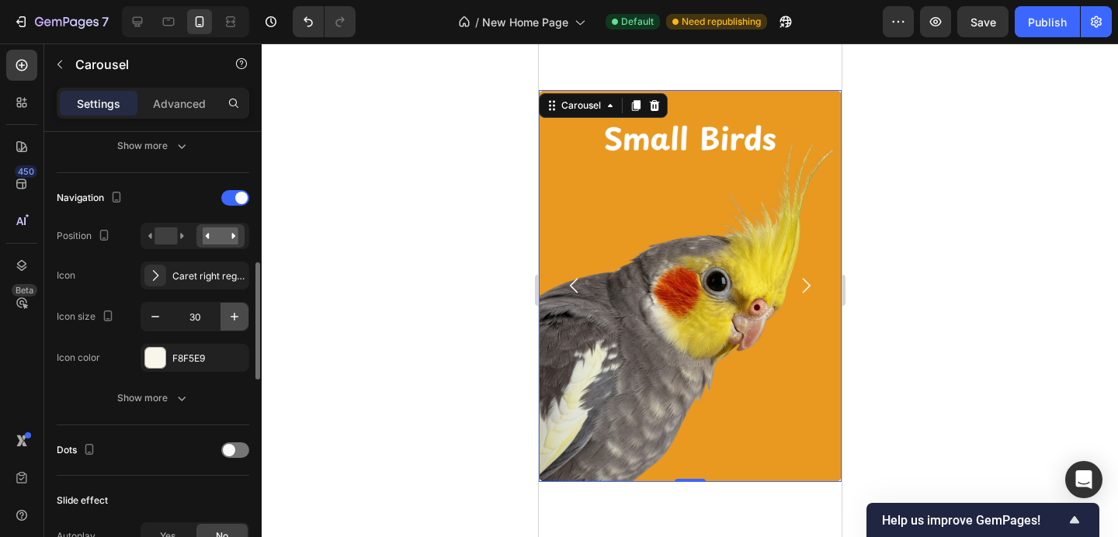
click at [231, 319] on icon "button" at bounding box center [235, 317] width 16 height 16
click at [150, 320] on icon "button" at bounding box center [156, 317] width 16 height 16
type input "29"
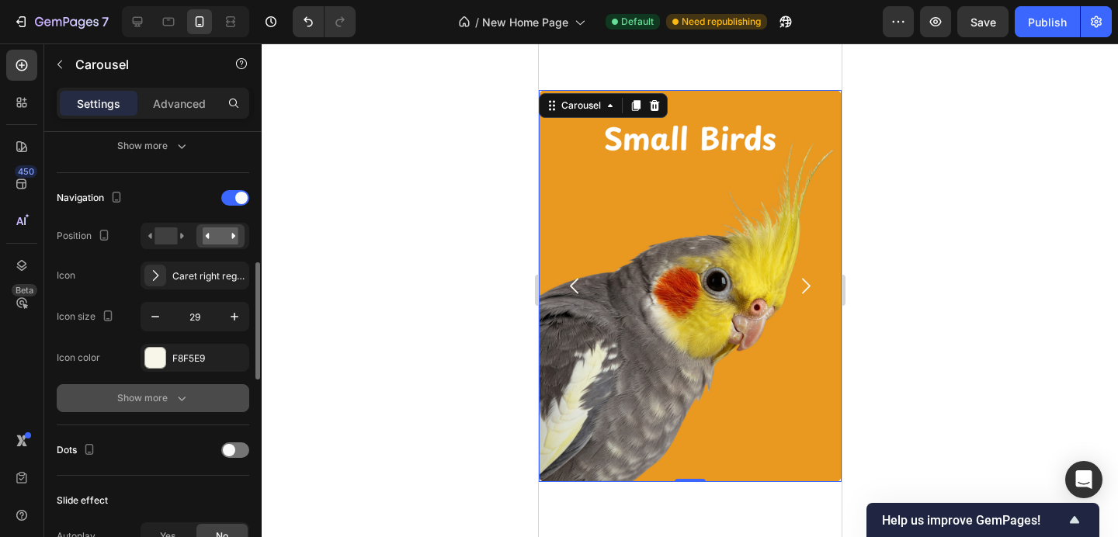
click at [162, 399] on div "Show more" at bounding box center [153, 399] width 72 height 16
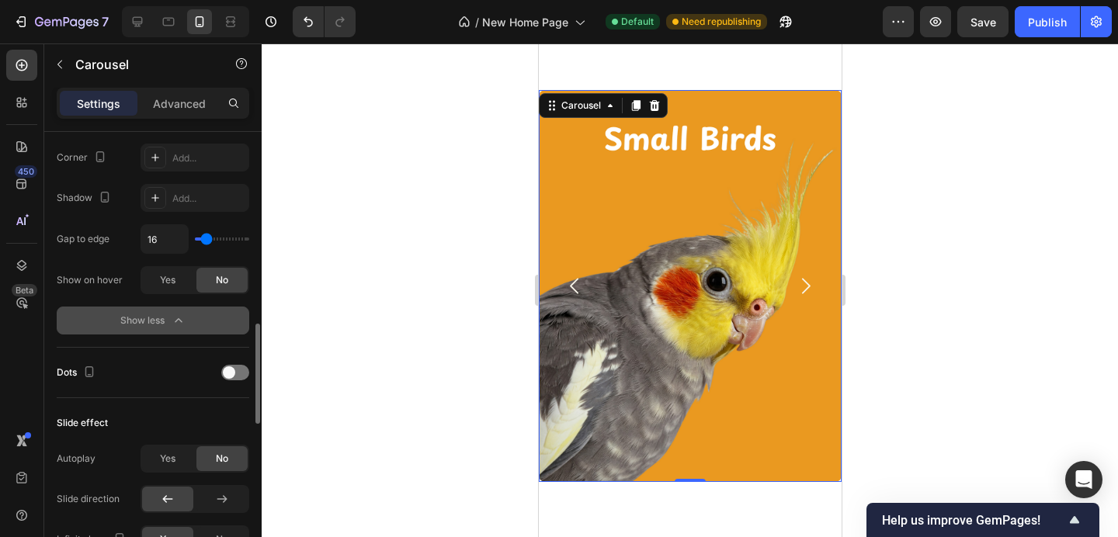
scroll to position [865, 0]
click at [226, 374] on span at bounding box center [229, 371] width 12 height 12
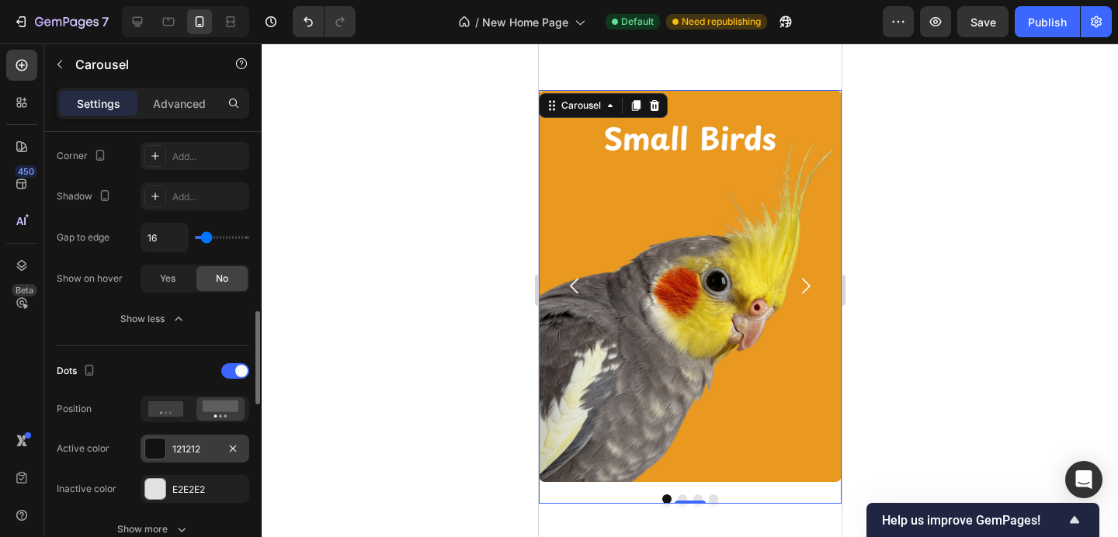
click at [159, 442] on div at bounding box center [155, 449] width 20 height 20
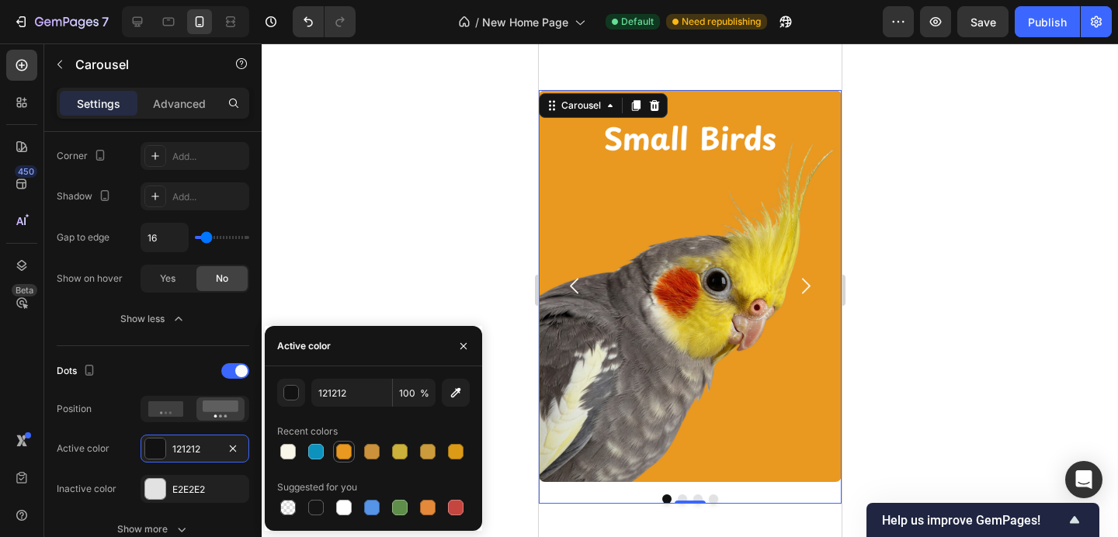
click at [346, 449] on div at bounding box center [344, 452] width 16 height 16
type input "EA9920"
click at [462, 349] on icon "button" at bounding box center [463, 346] width 12 height 12
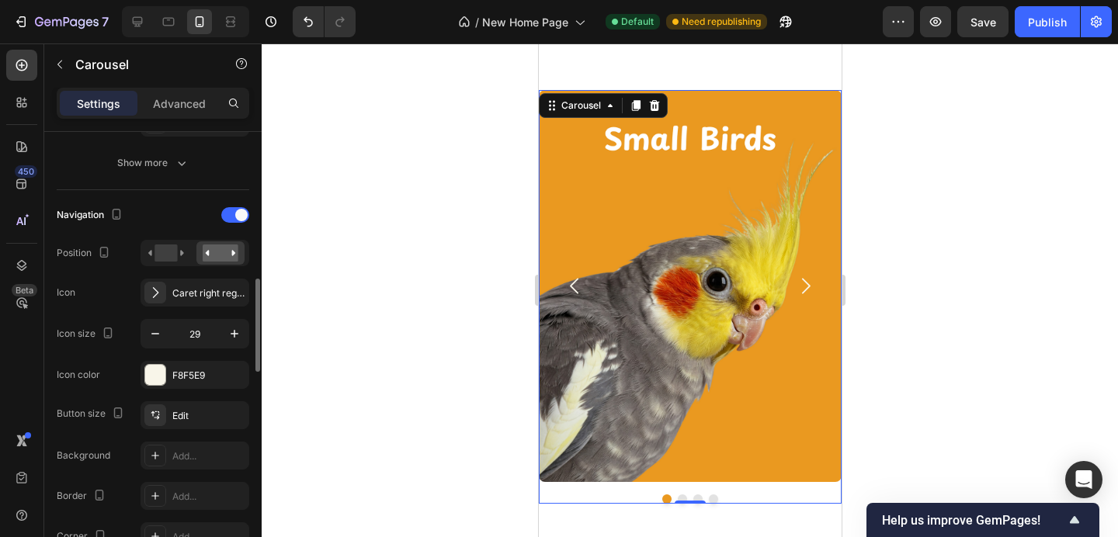
scroll to position [481, 0]
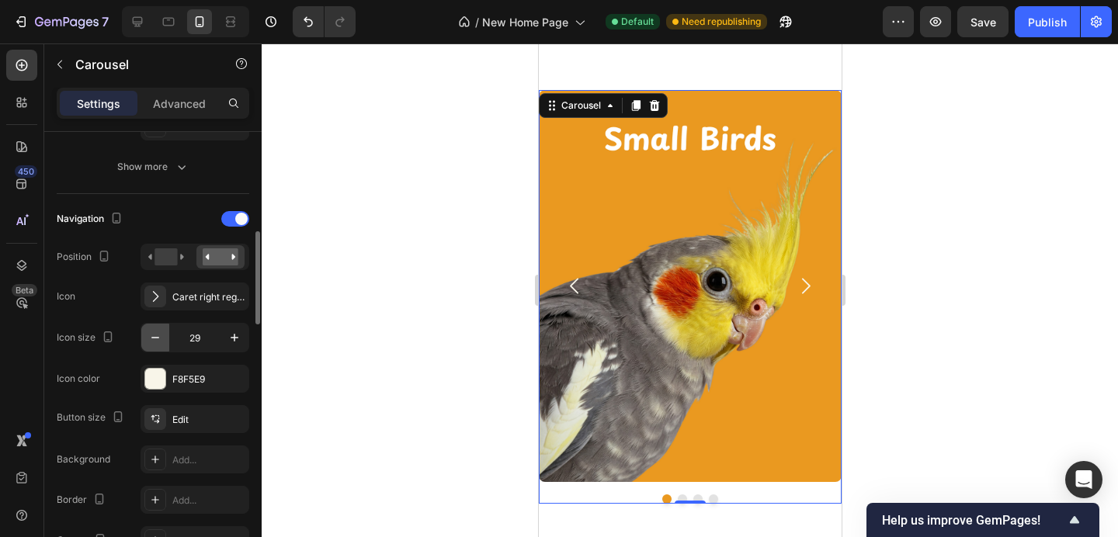
click at [152, 346] on button "button" at bounding box center [155, 338] width 28 height 28
type input "28"
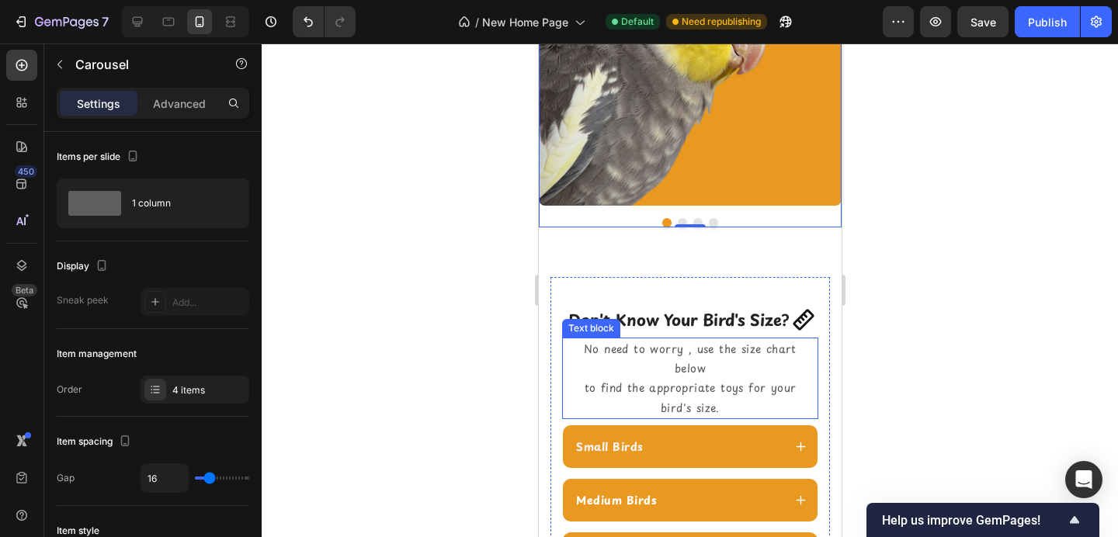
scroll to position [1316, 0]
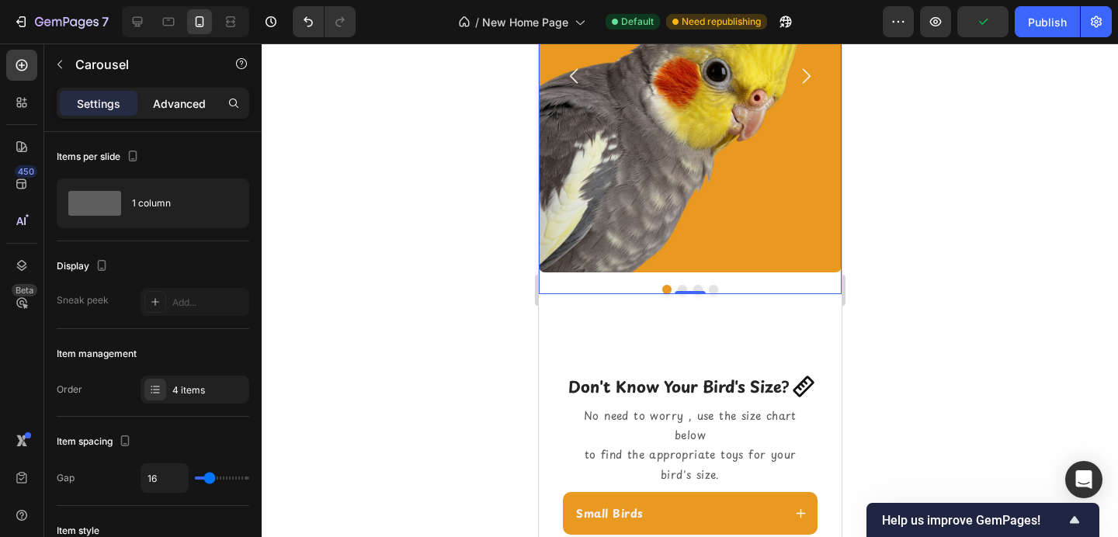
click at [188, 113] on div "Advanced" at bounding box center [180, 103] width 78 height 25
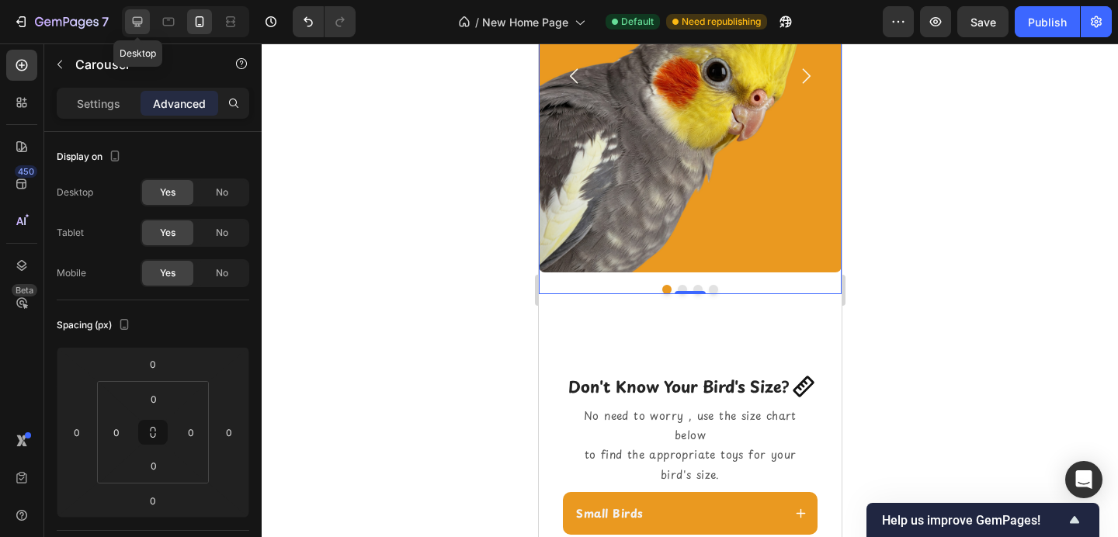
click at [133, 22] on icon at bounding box center [138, 22] width 10 height 10
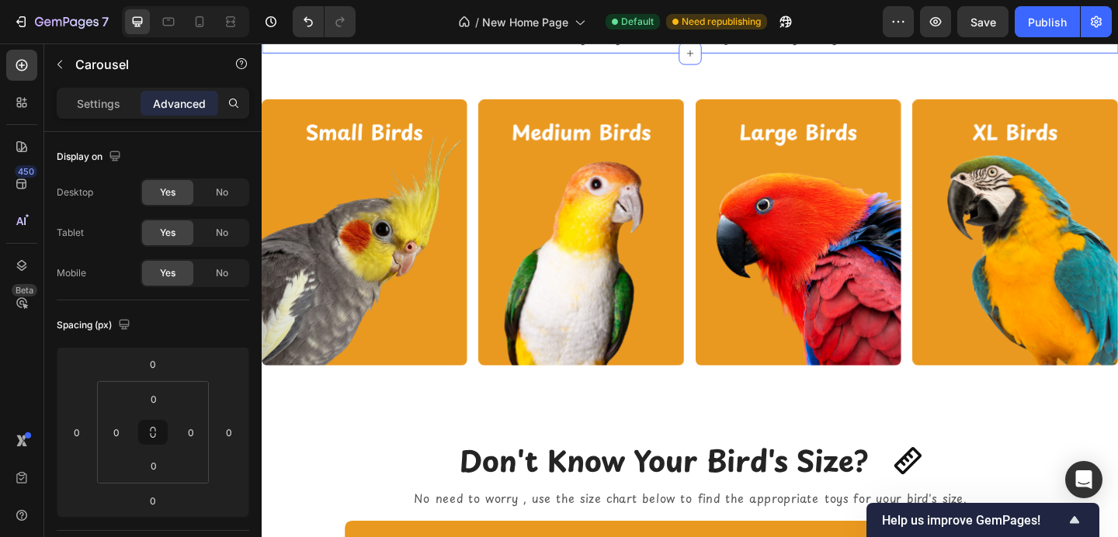
scroll to position [1636, 0]
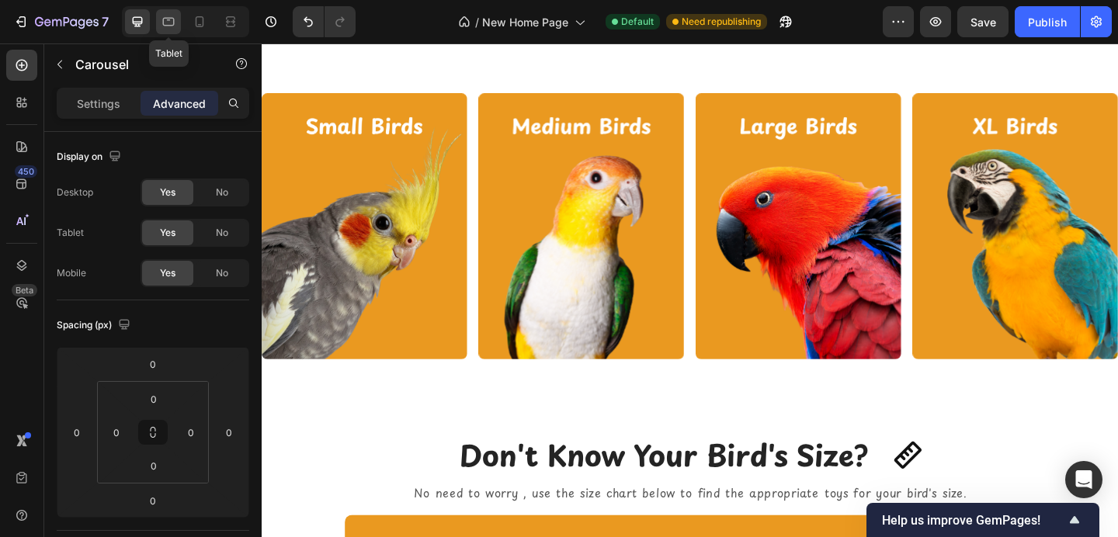
click at [159, 20] on div at bounding box center [168, 21] width 25 height 25
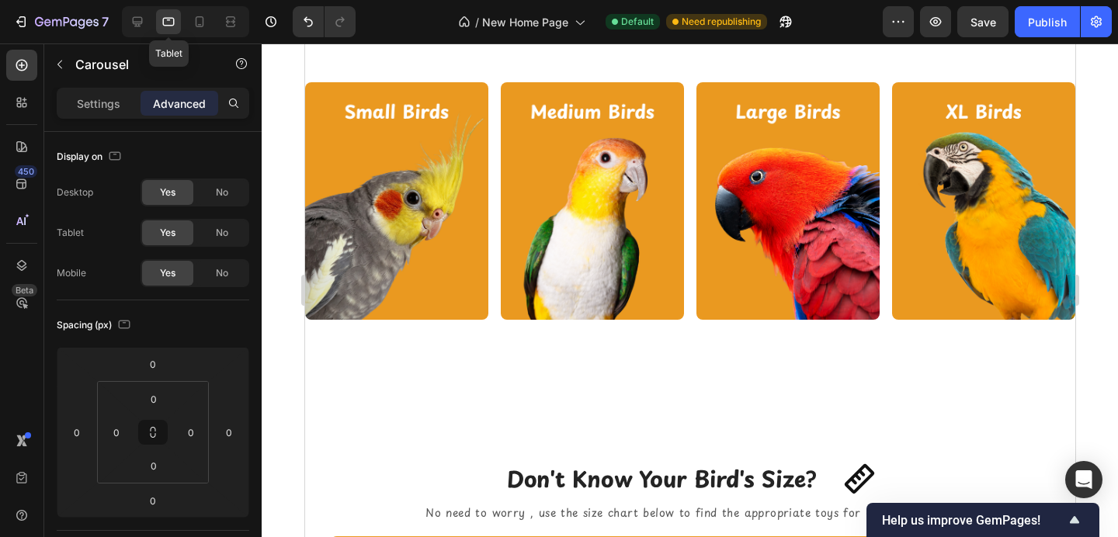
scroll to position [1620, 0]
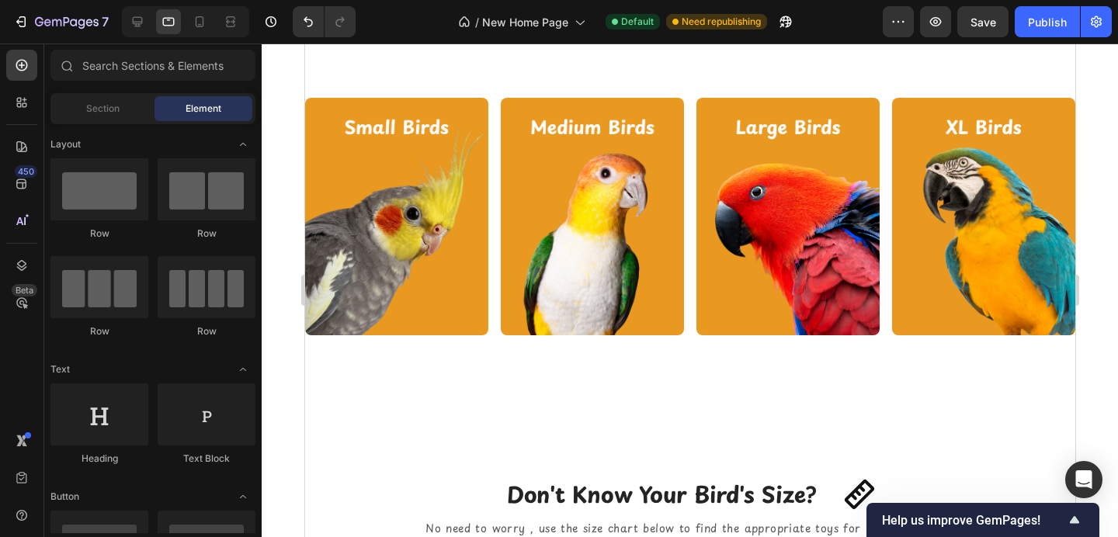
click at [196, 26] on icon at bounding box center [200, 21] width 9 height 11
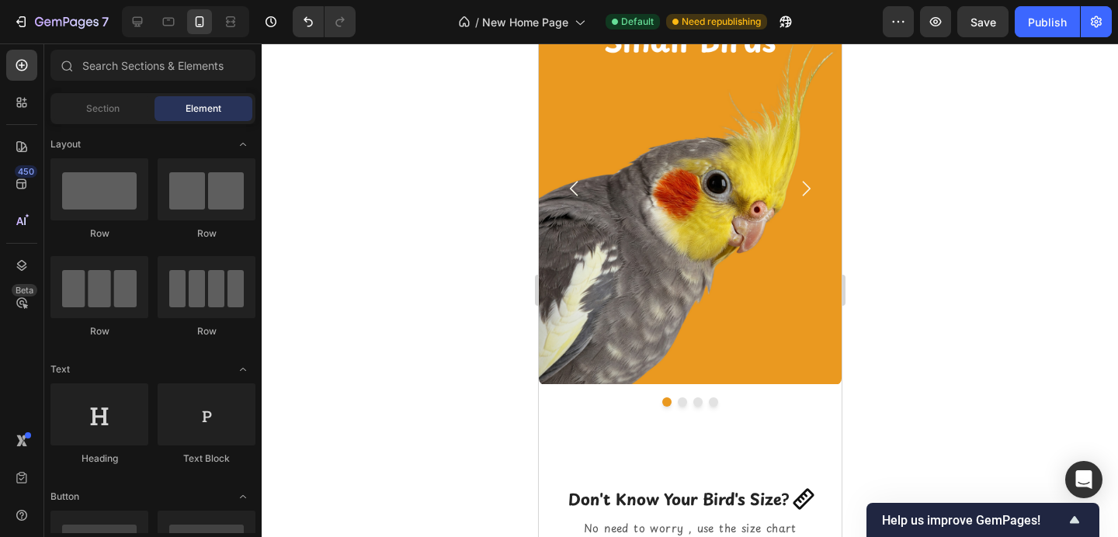
scroll to position [1205, 0]
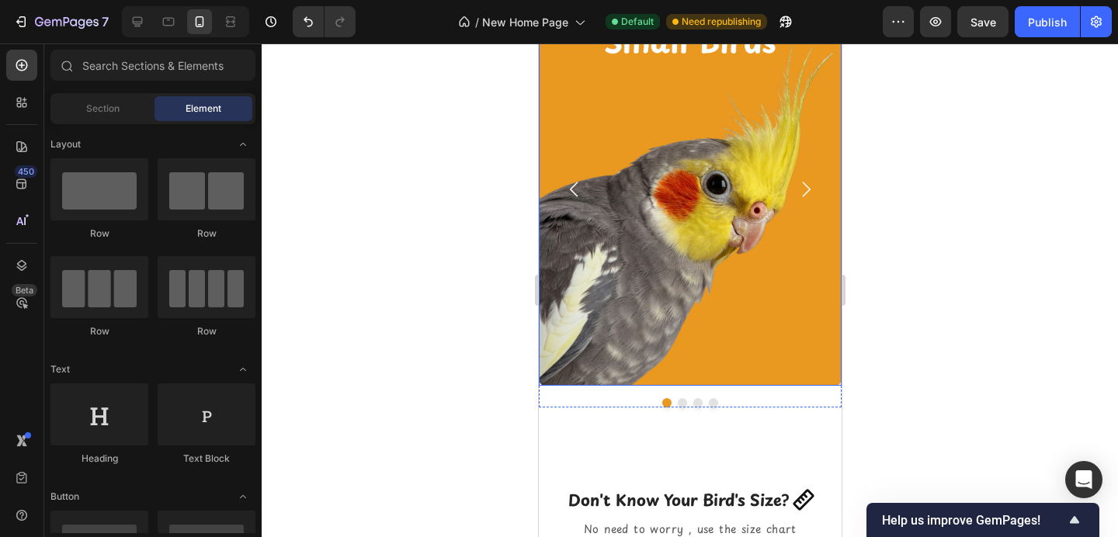
click at [640, 277] on img at bounding box center [689, 189] width 303 height 392
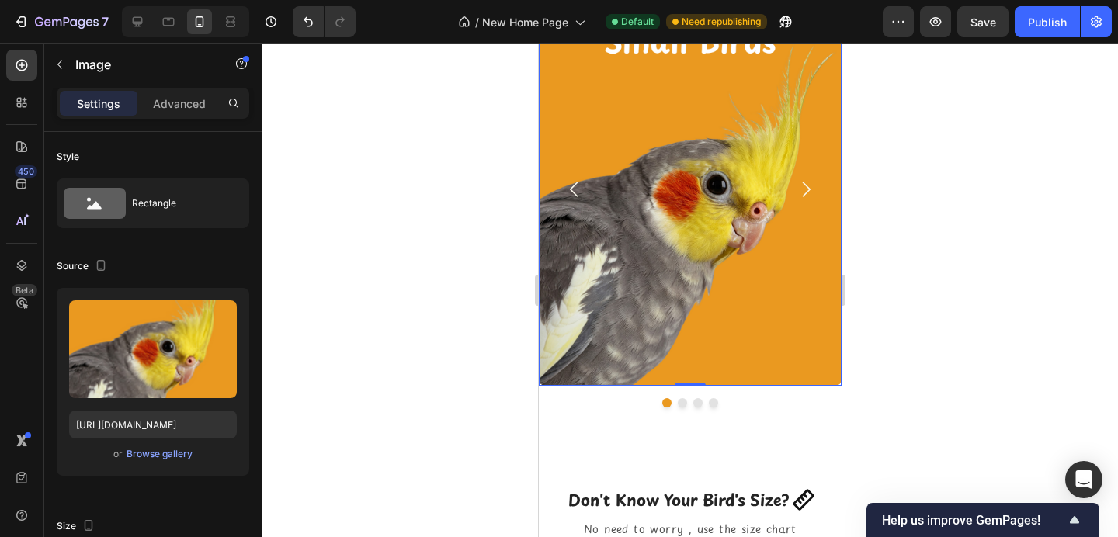
scroll to position [1166, 0]
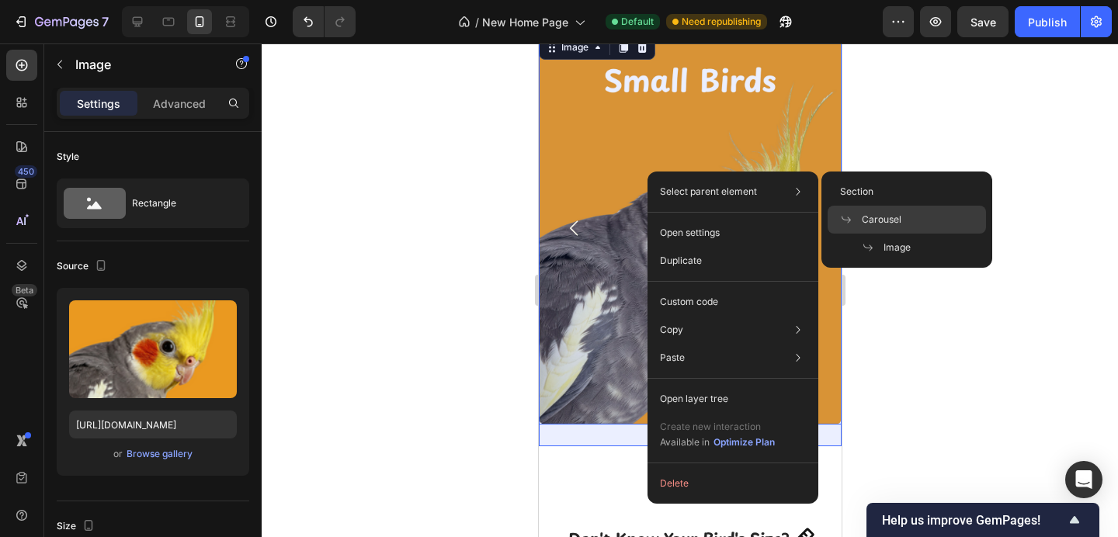
click at [867, 226] on div "Carousel" at bounding box center [907, 220] width 158 height 28
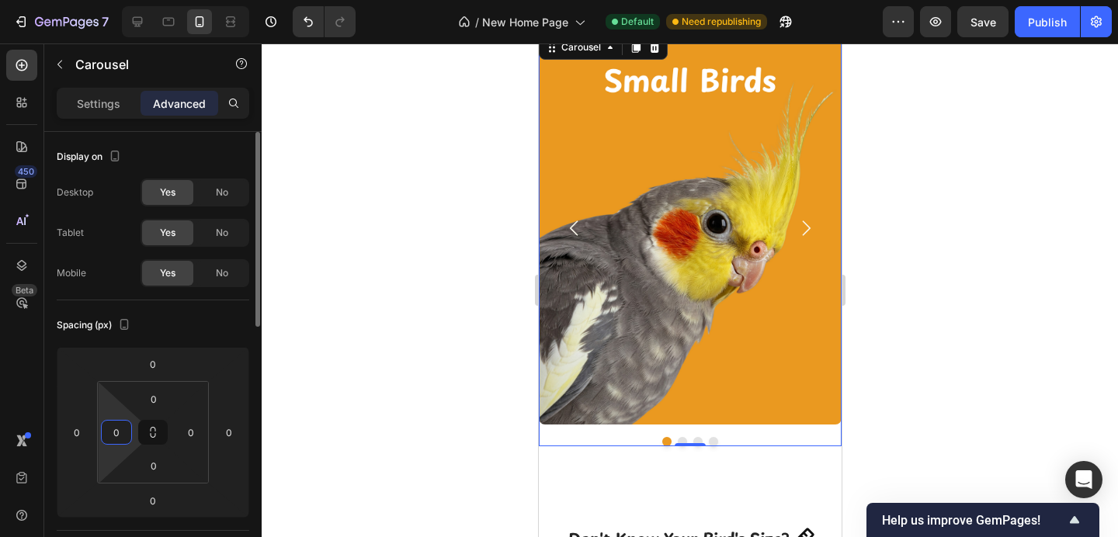
click at [105, 423] on input "0" at bounding box center [116, 432] width 23 height 23
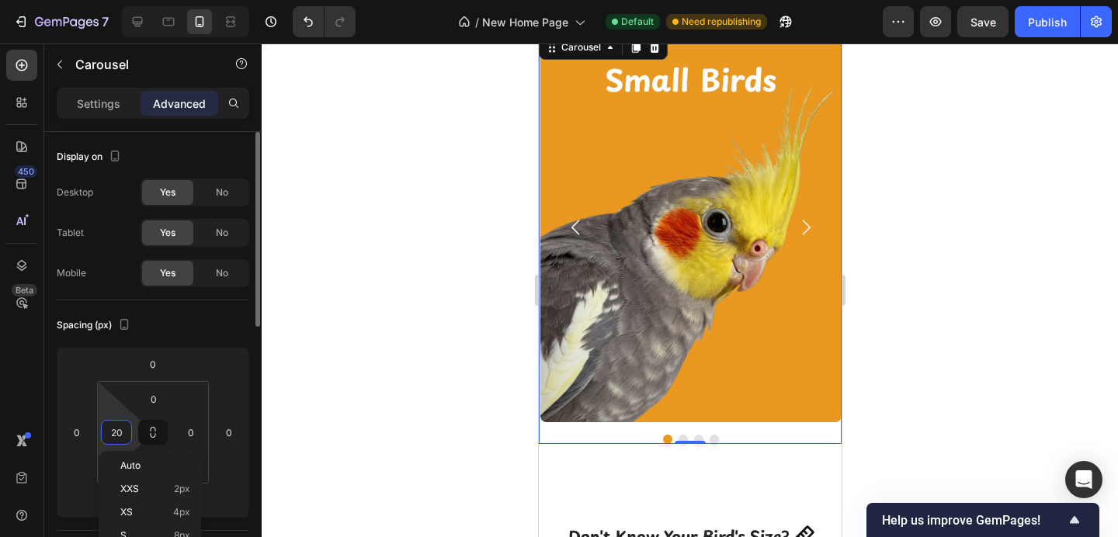
scroll to position [1156, 0]
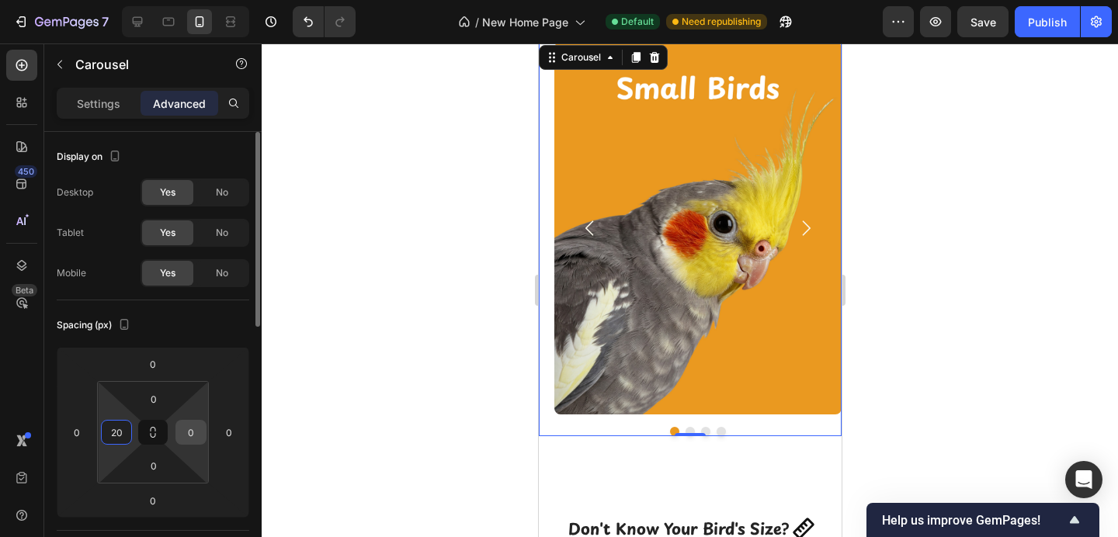
type input "20"
click at [186, 429] on input "0" at bounding box center [190, 432] width 23 height 23
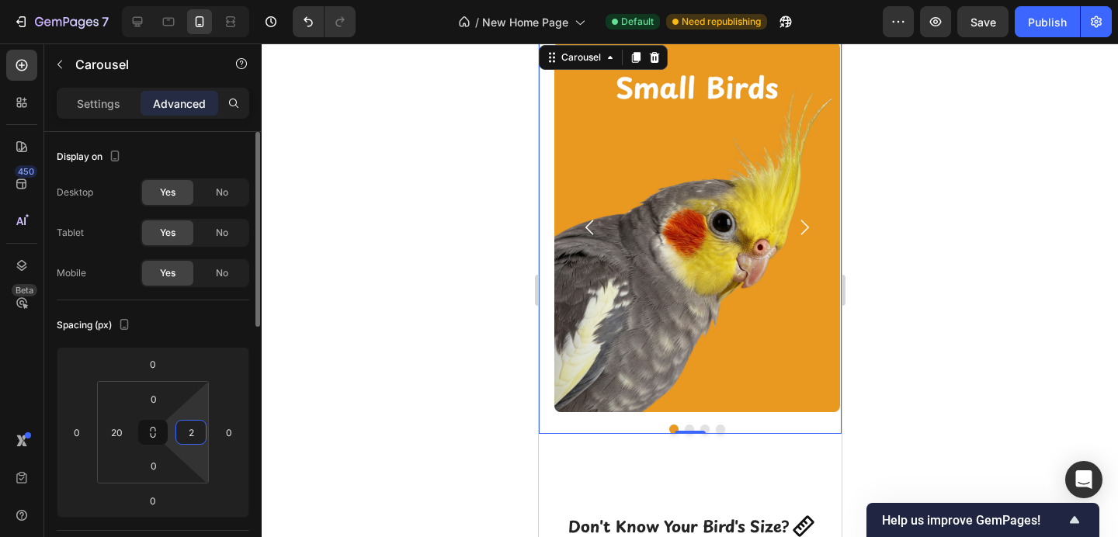
type input "20"
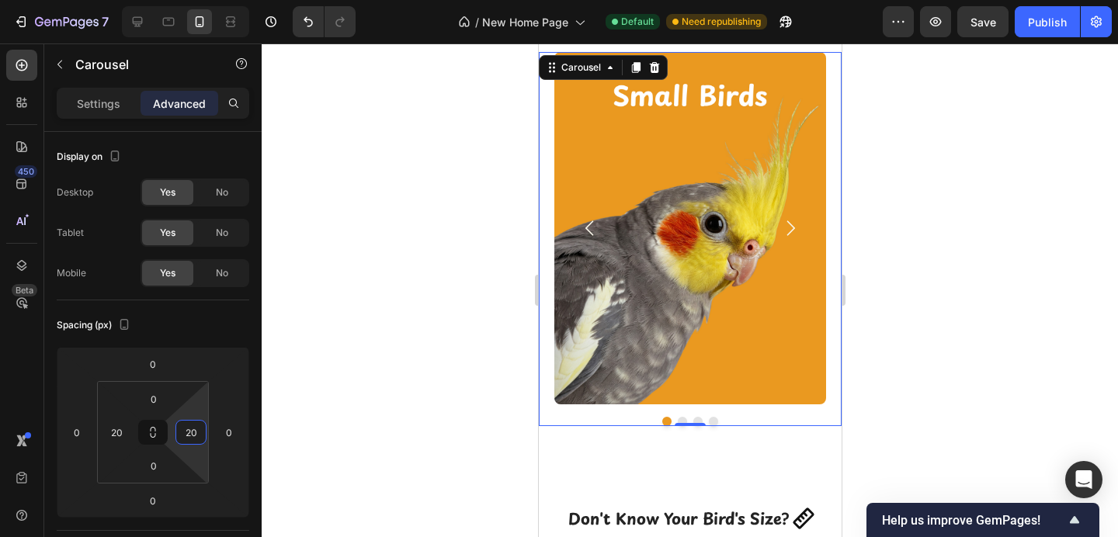
click at [399, 295] on div at bounding box center [690, 290] width 857 height 494
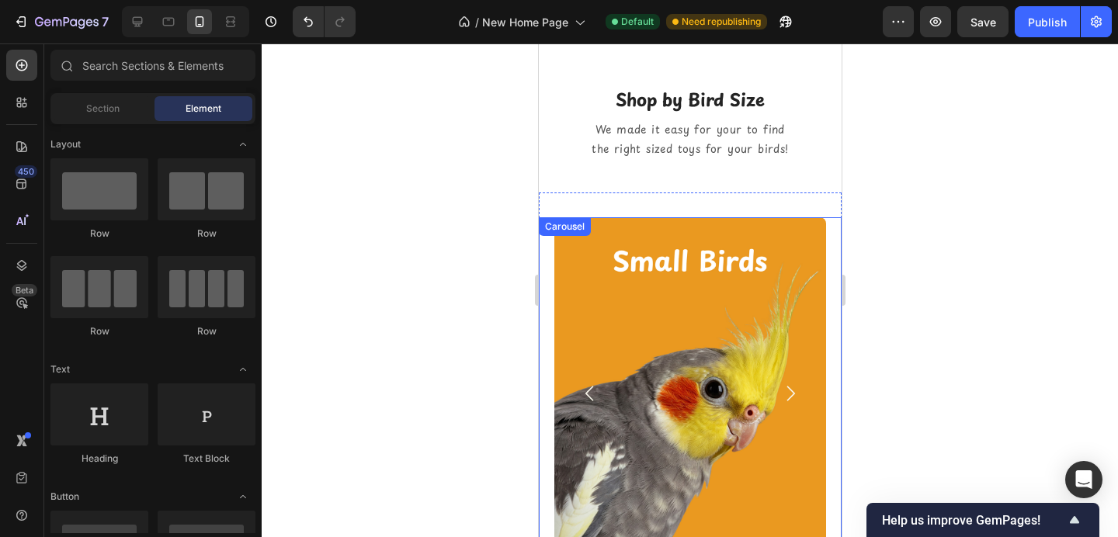
scroll to position [968, 0]
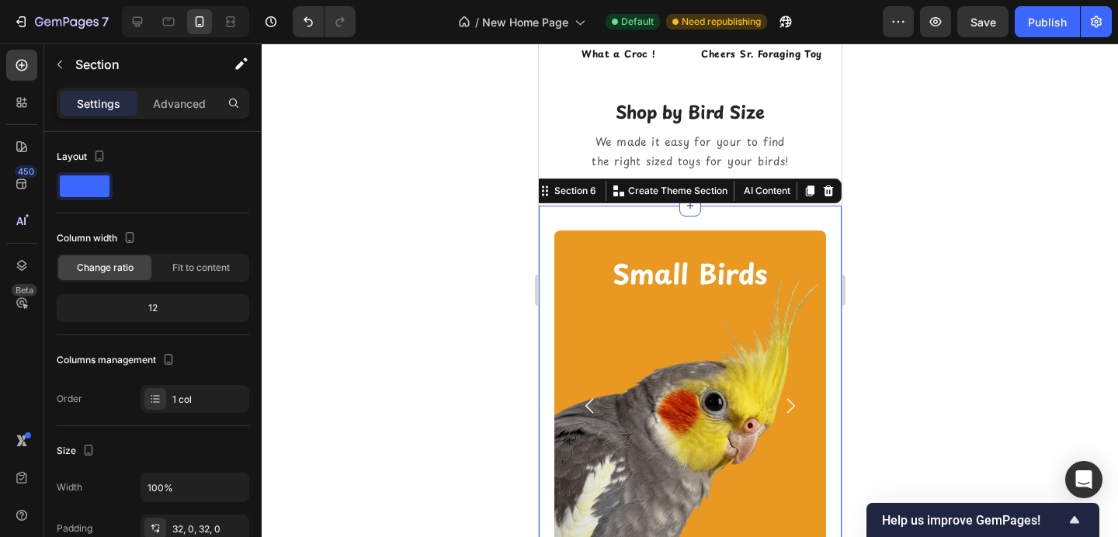
click at [635, 219] on div "Image Image Image Image Carousel Section 6 Create Theme Section AI Content Writ…" at bounding box center [689, 417] width 303 height 423
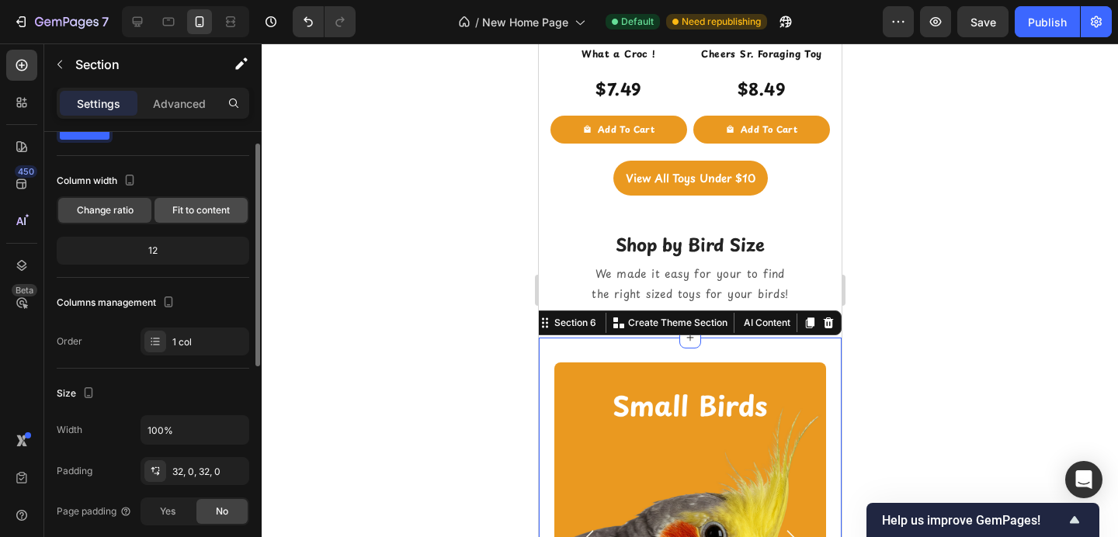
scroll to position [71, 0]
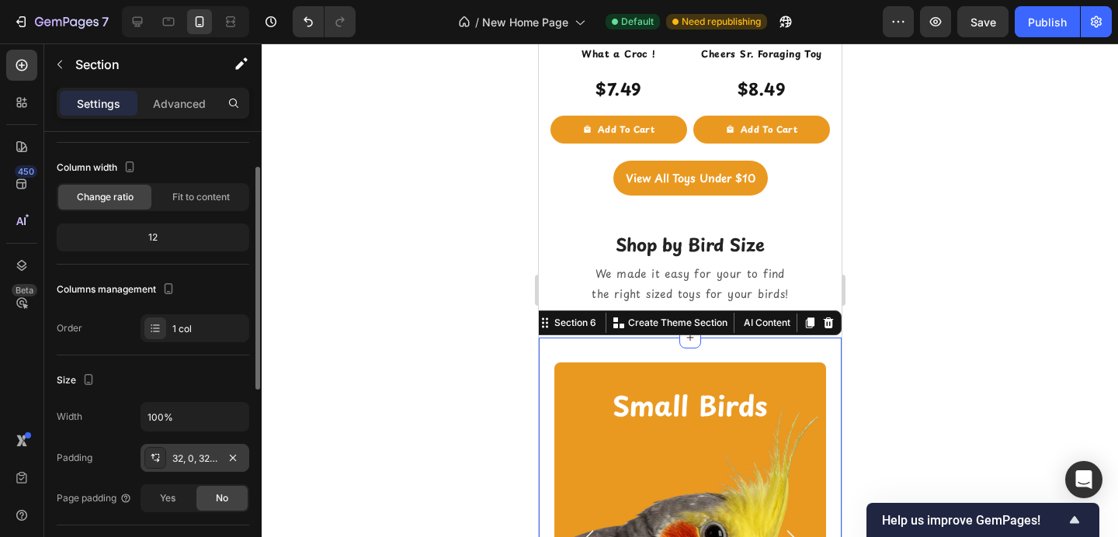
click at [155, 459] on icon at bounding box center [155, 458] width 12 height 12
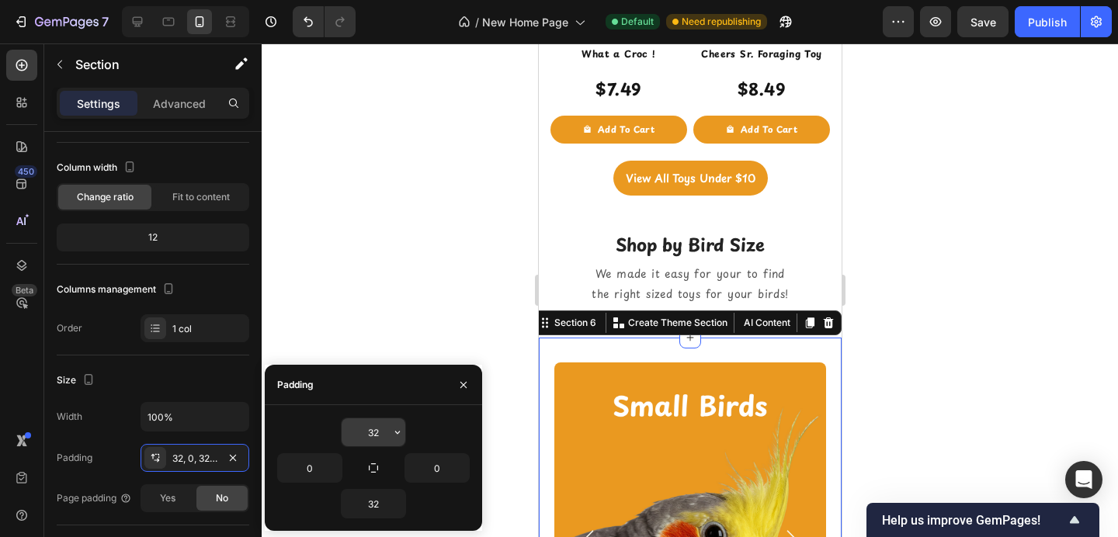
click at [370, 429] on input "32" at bounding box center [374, 433] width 64 height 28
click at [371, 429] on input "32" at bounding box center [374, 433] width 64 height 28
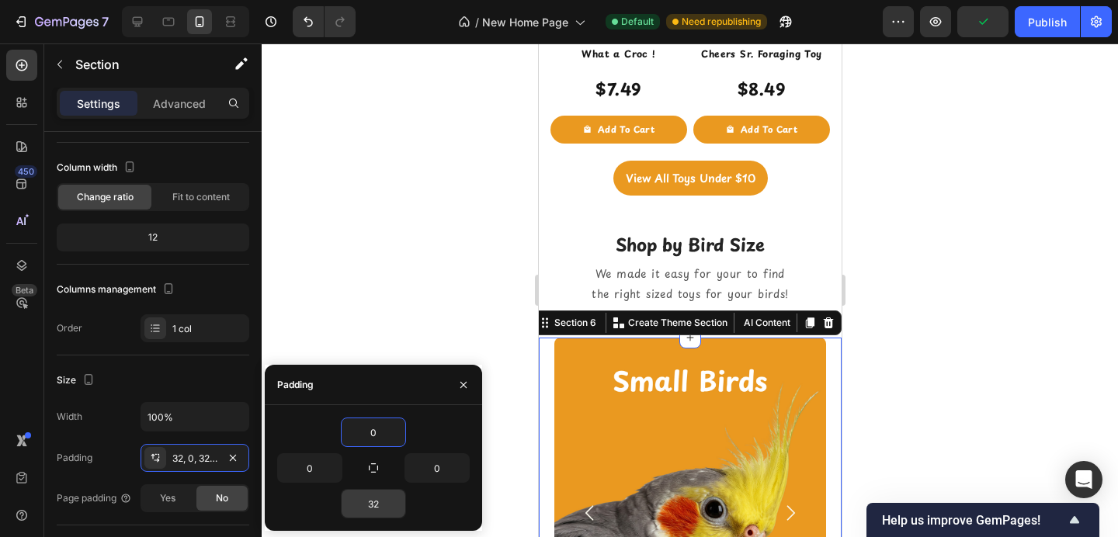
type input "0"
click at [369, 509] on input "32" at bounding box center [374, 504] width 64 height 28
type input "0"
click at [409, 287] on div at bounding box center [690, 290] width 857 height 494
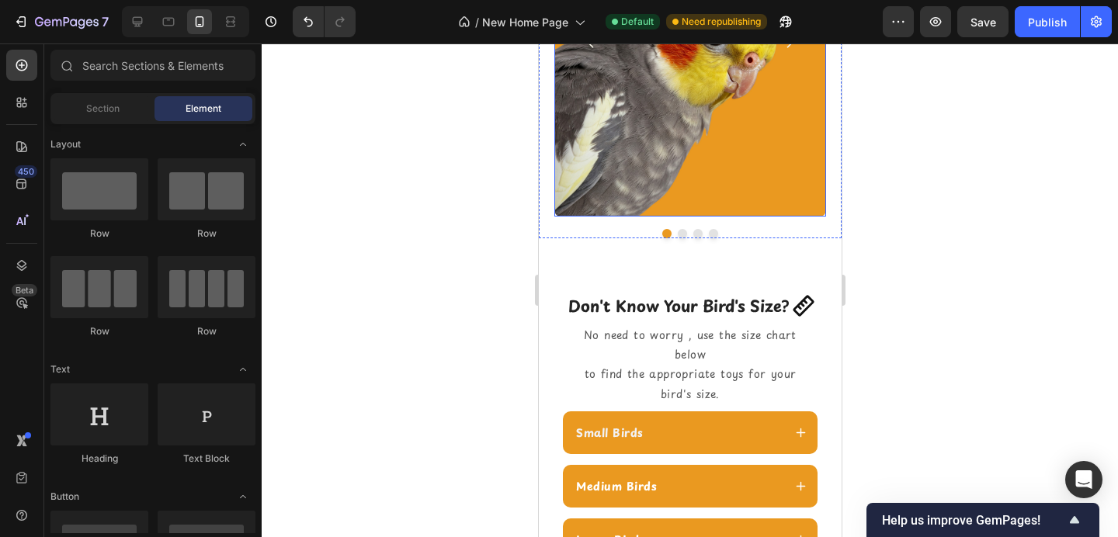
scroll to position [1452, 0]
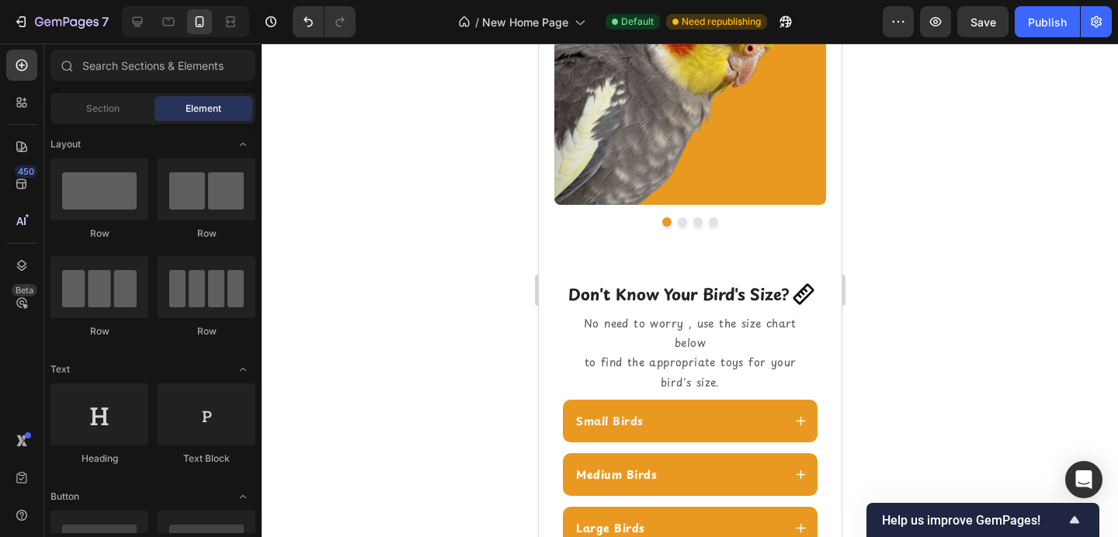
click at [169, 35] on div at bounding box center [185, 21] width 127 height 31
click at [169, 22] on icon at bounding box center [169, 22] width 16 height 16
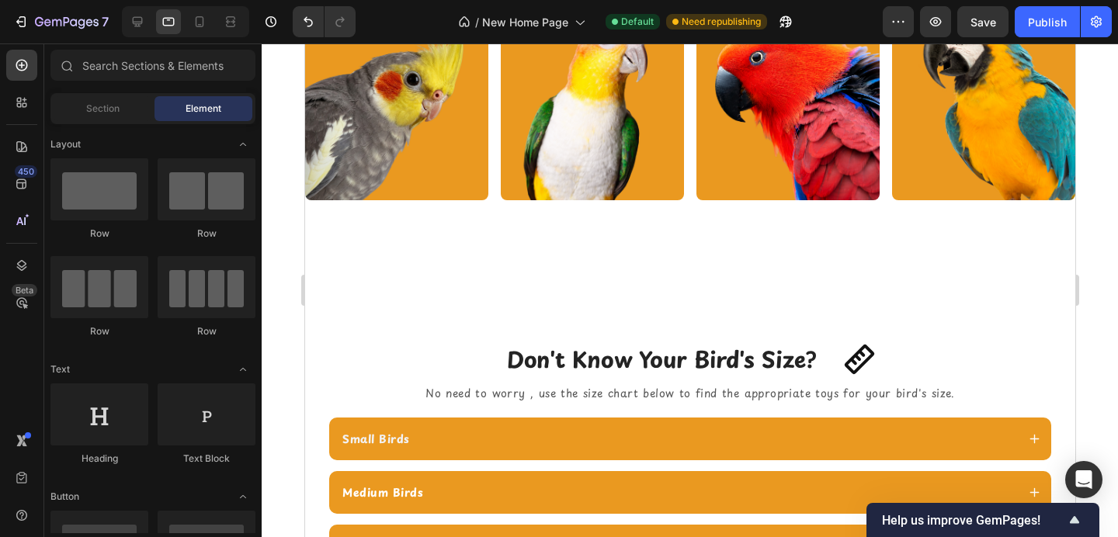
scroll to position [1781, 0]
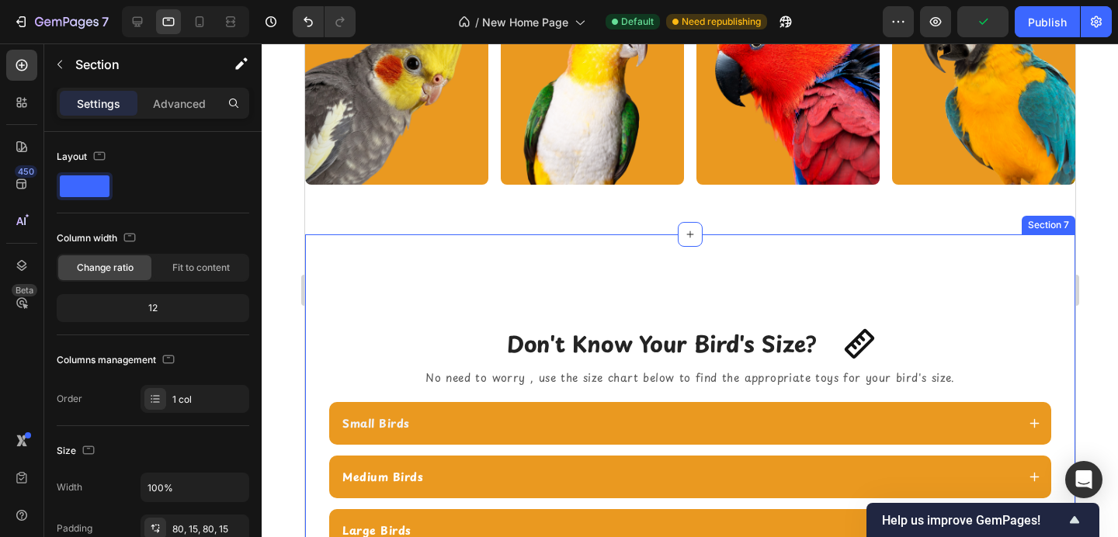
click at [488, 284] on div "Don't Know Your Bird's Size? Heading Icon Icon Row No need to worry , use the s…" at bounding box center [689, 451] width 770 height 433
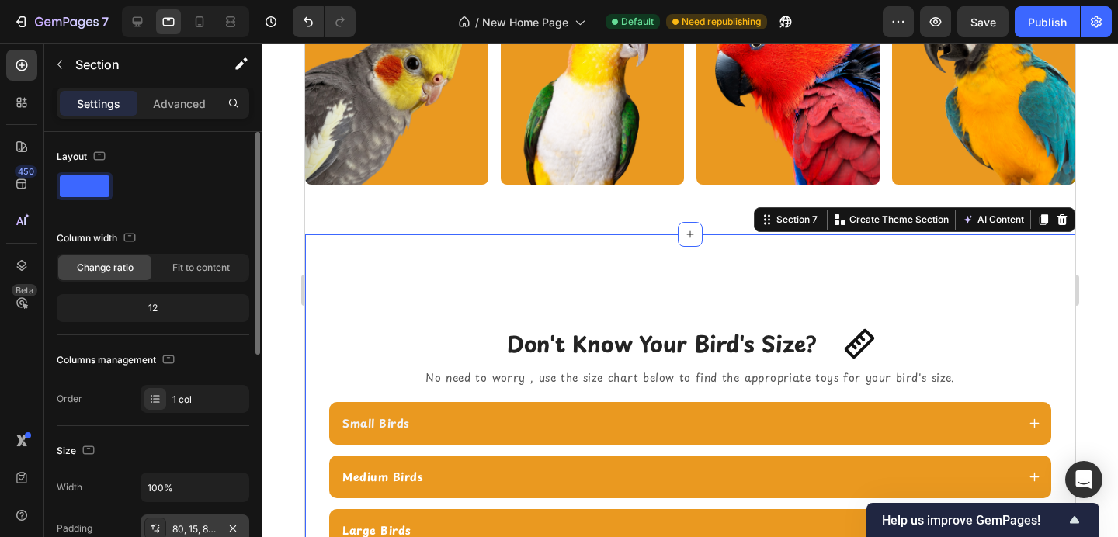
click at [190, 523] on div "80, 15, 80, 15" at bounding box center [194, 530] width 45 height 14
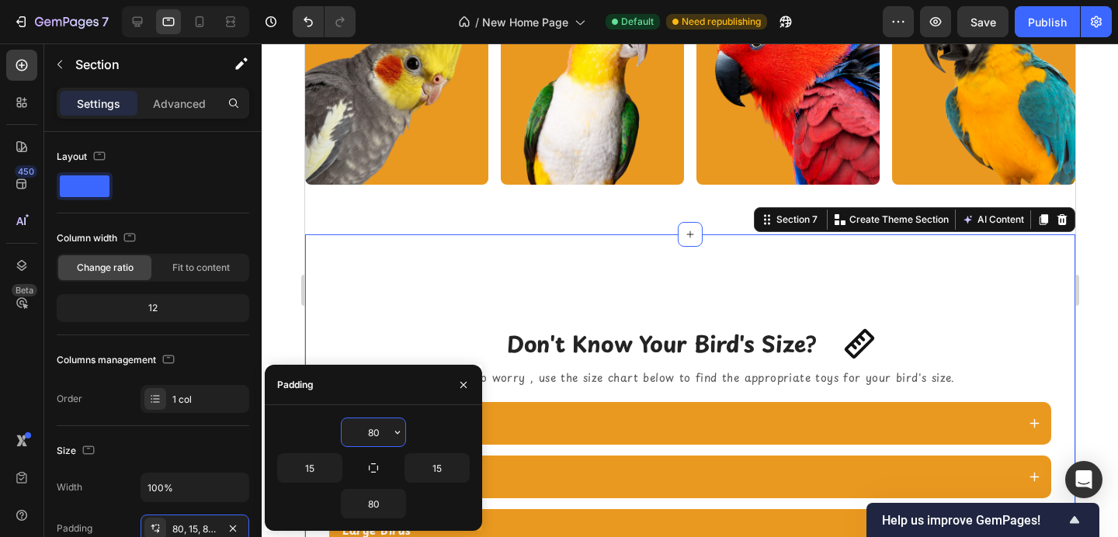
click at [367, 430] on input "80" at bounding box center [374, 433] width 64 height 28
click at [367, 431] on input "80" at bounding box center [374, 433] width 64 height 28
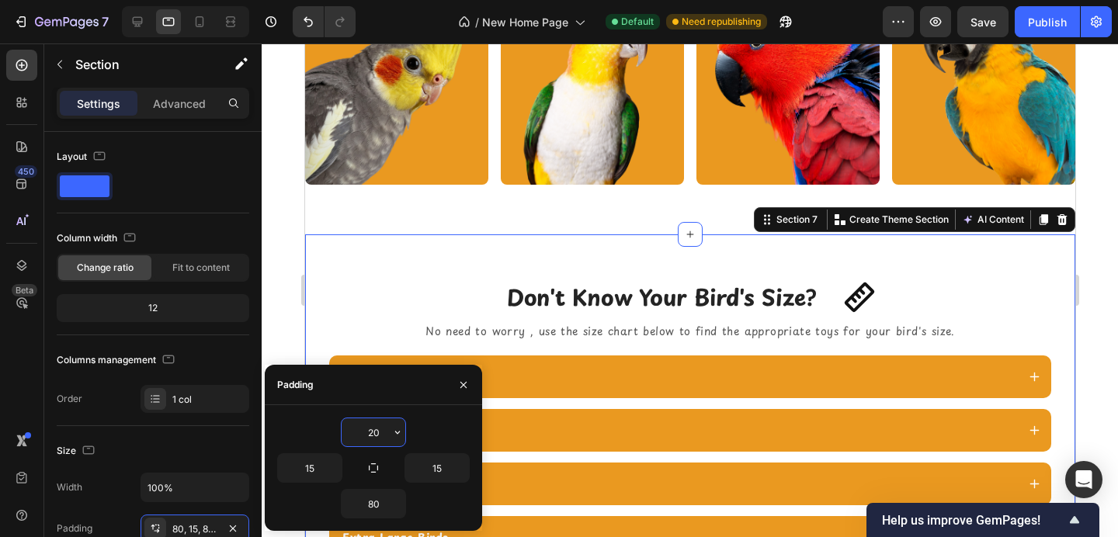
type input "2"
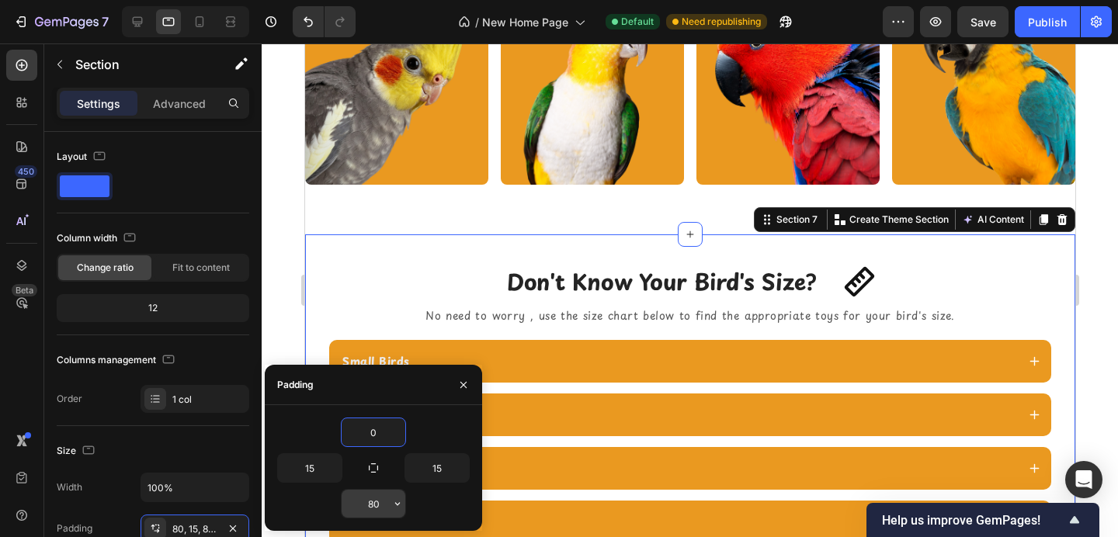
type input "0"
click at [370, 505] on input "80" at bounding box center [374, 504] width 64 height 28
click at [370, 506] on input "80" at bounding box center [374, 504] width 64 height 28
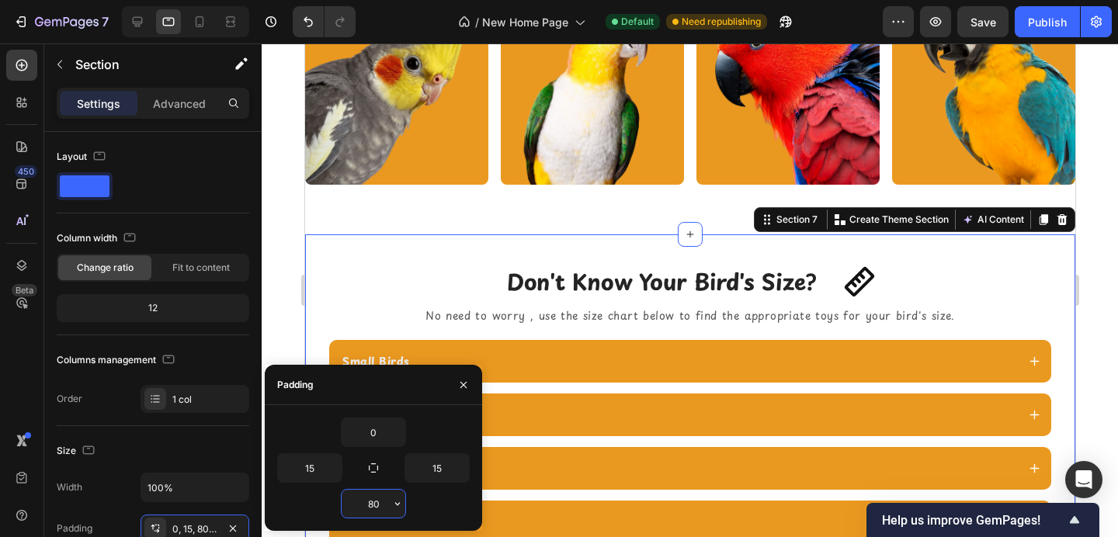
type input "0"
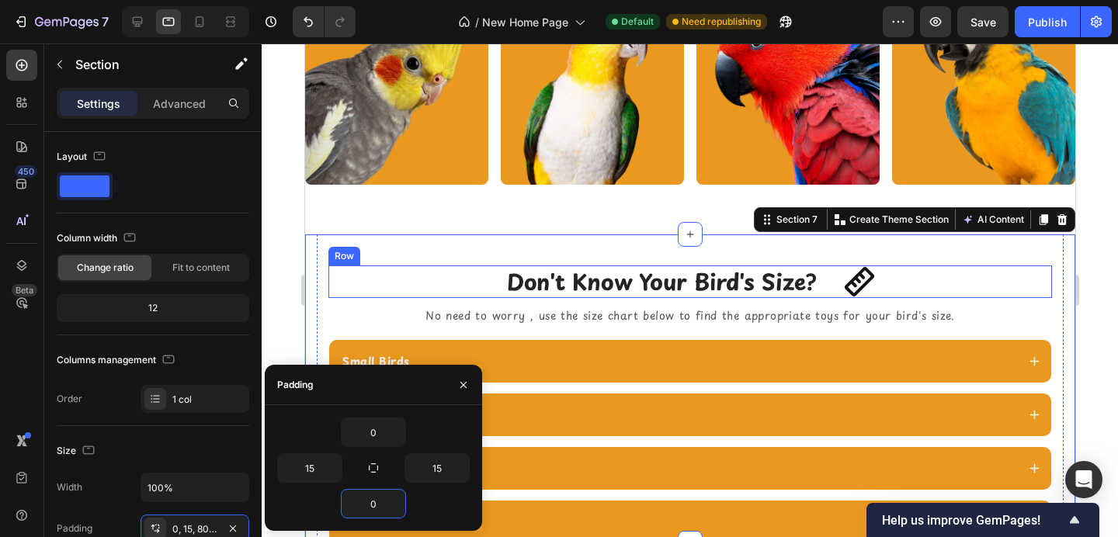
click at [344, 274] on div "Don't Know Your Bird's Size? Heading Icon Icon Row" at bounding box center [690, 282] width 724 height 33
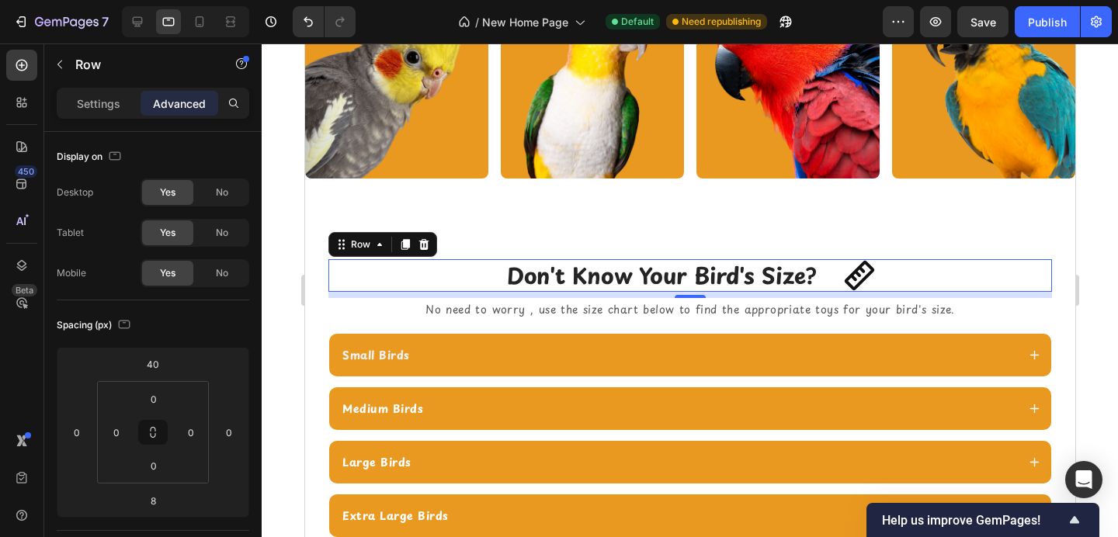
scroll to position [1773, 0]
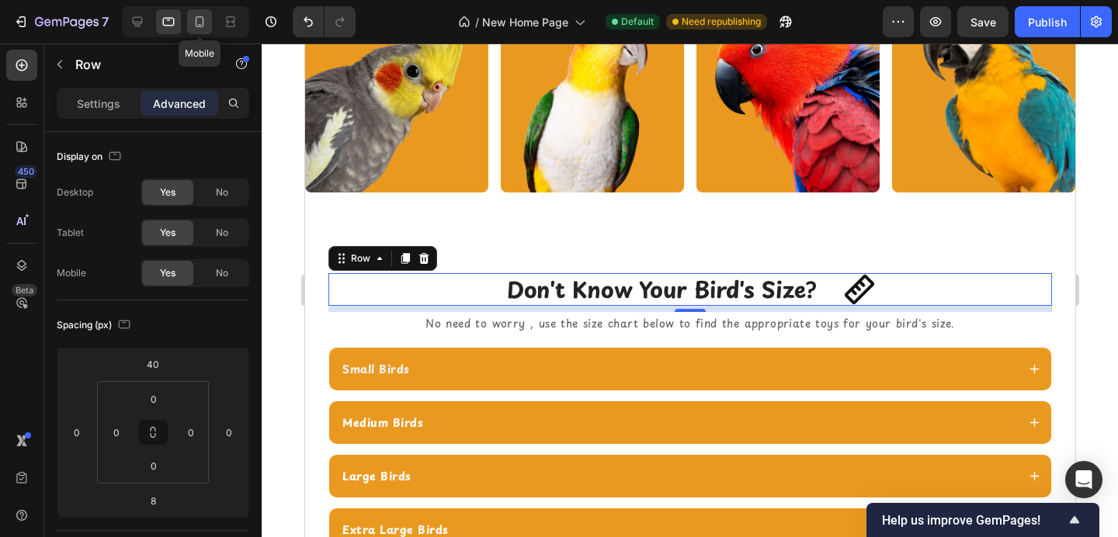
click at [203, 27] on icon at bounding box center [200, 22] width 16 height 16
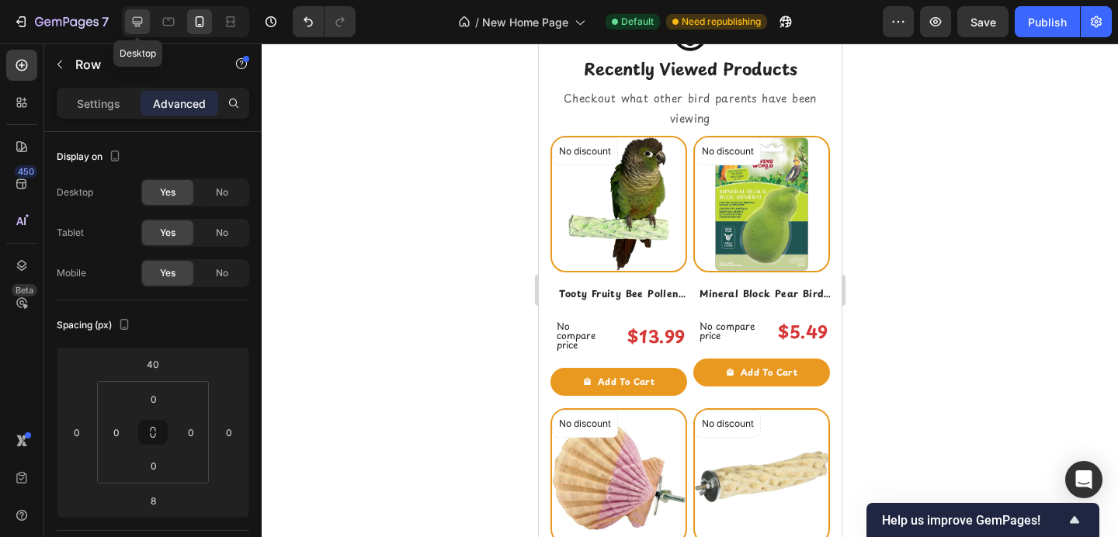
click at [135, 22] on icon at bounding box center [138, 22] width 10 height 10
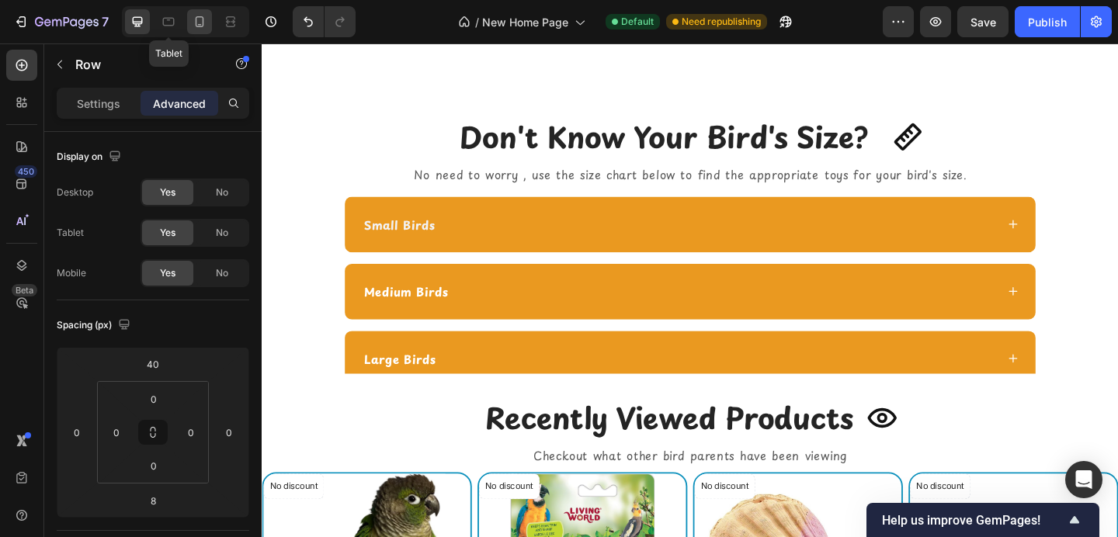
scroll to position [2291, 0]
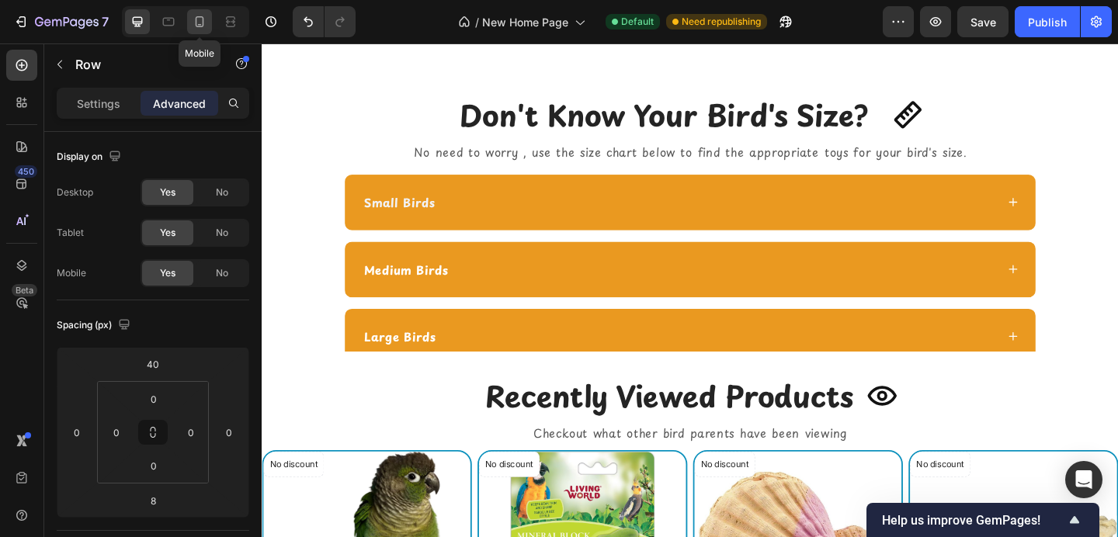
click at [201, 29] on icon at bounding box center [200, 22] width 16 height 16
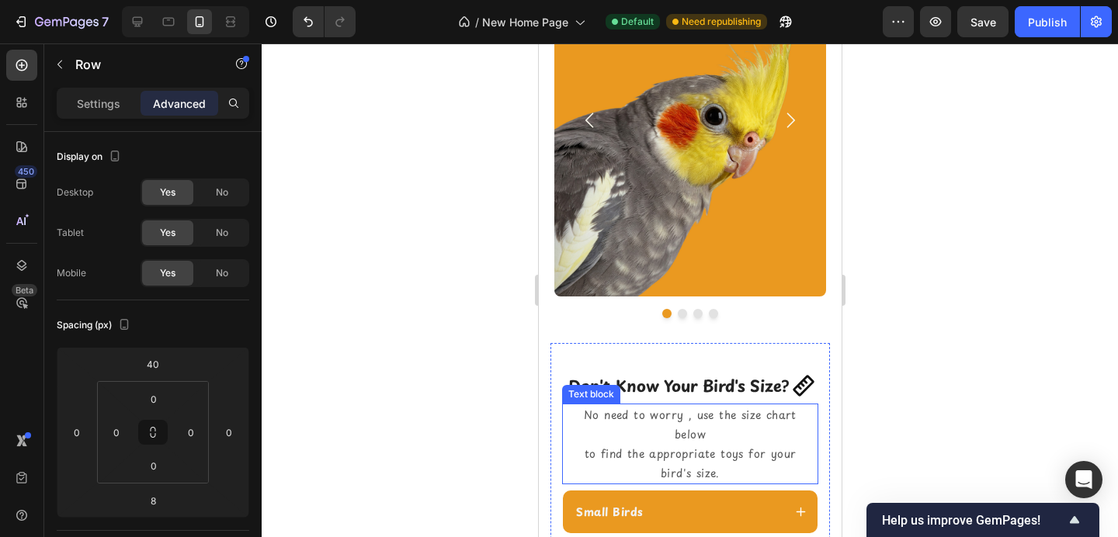
scroll to position [1193, 0]
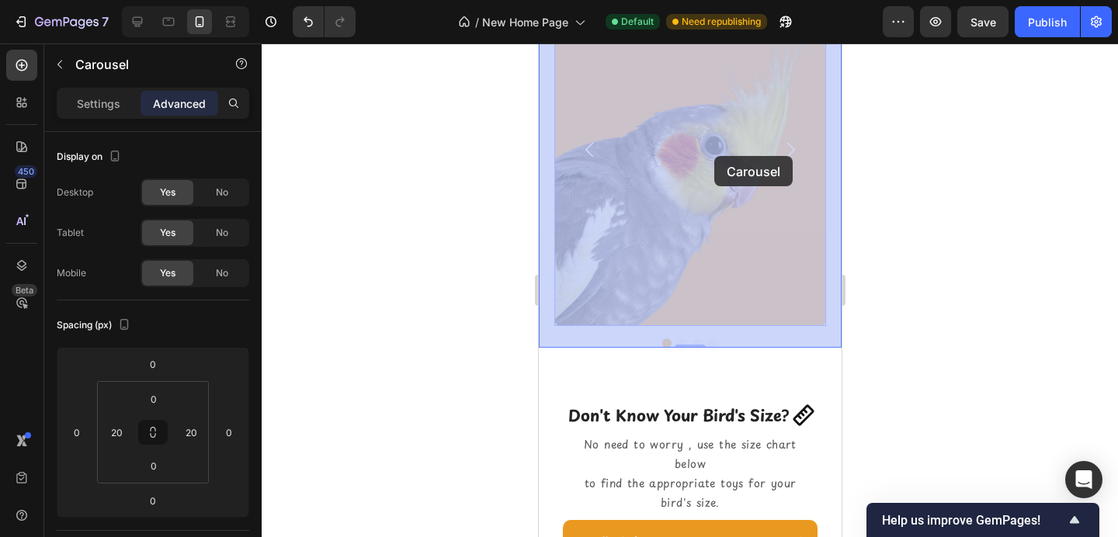
drag, startPoint x: 775, startPoint y: 156, endPoint x: 714, endPoint y: 156, distance: 61.4
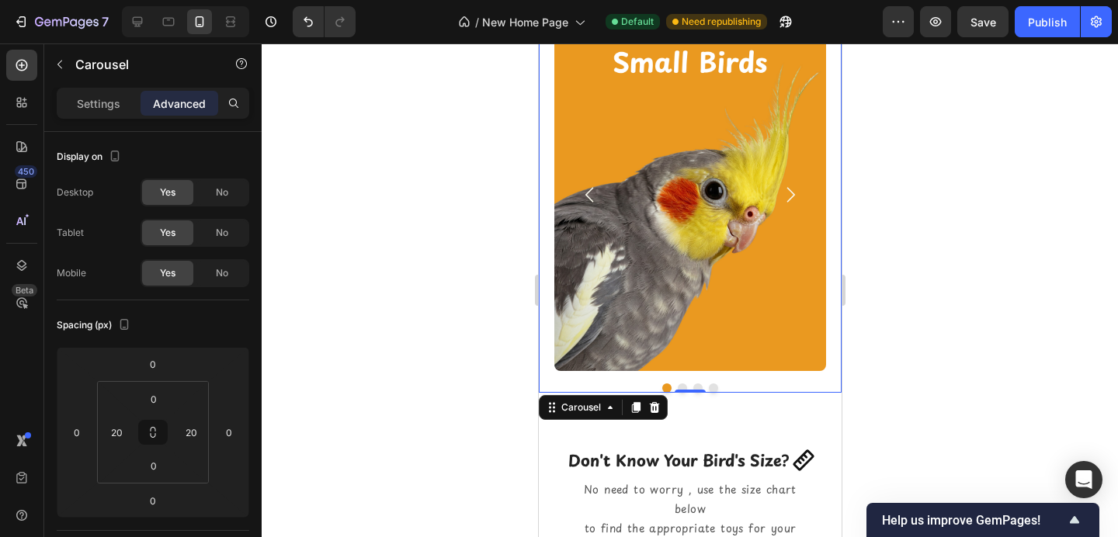
scroll to position [1139, 0]
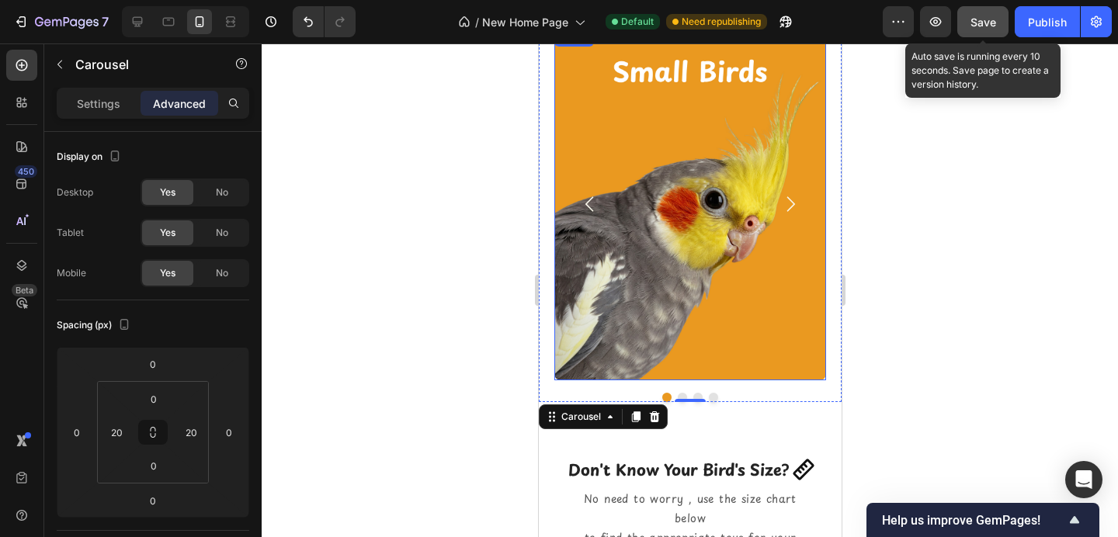
click at [975, 26] on span "Save" at bounding box center [984, 22] width 26 height 13
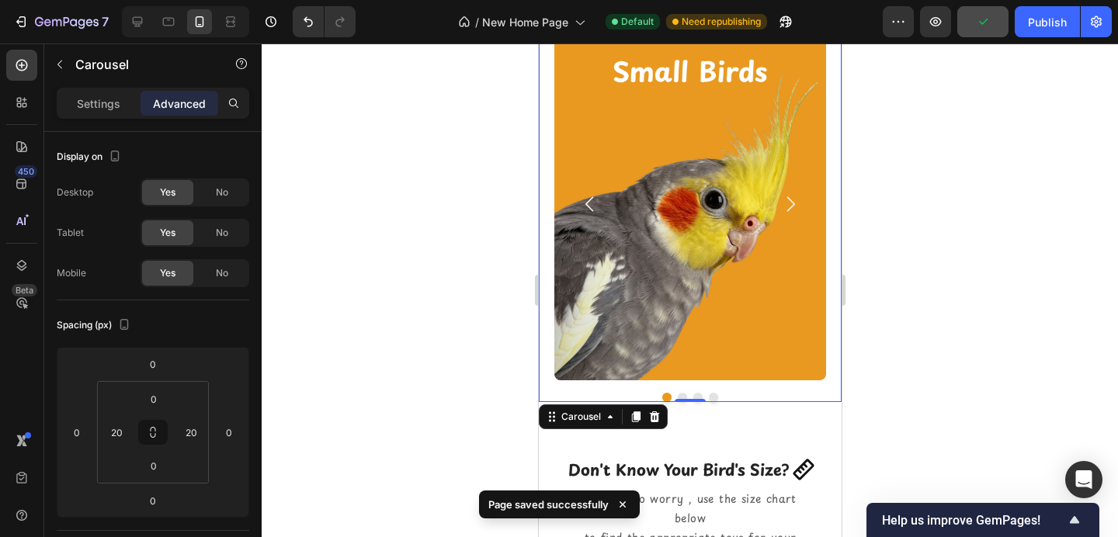
click at [791, 212] on icon "Carousel Next Arrow" at bounding box center [790, 204] width 22 height 22
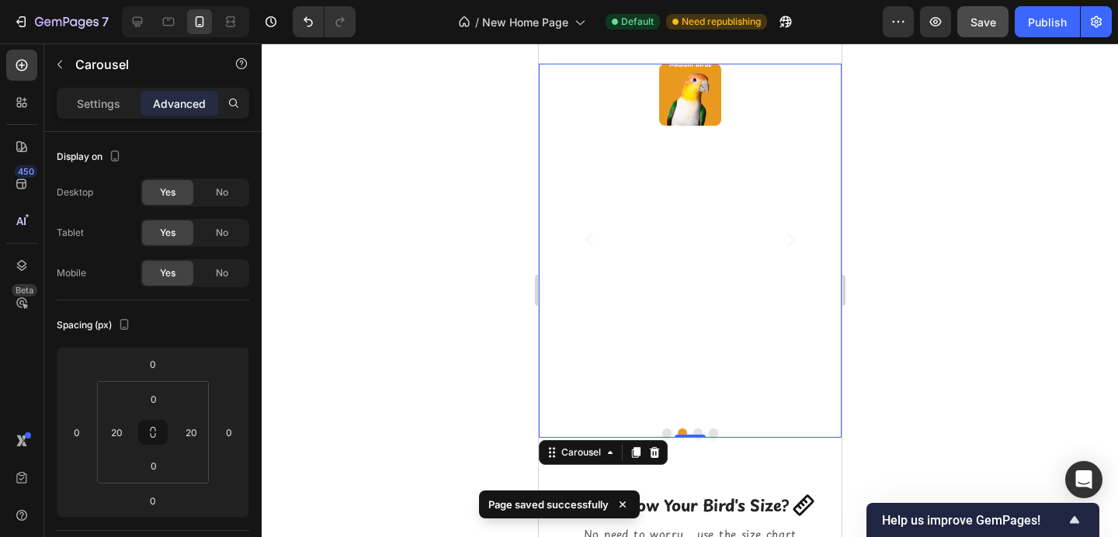
scroll to position [1097, 0]
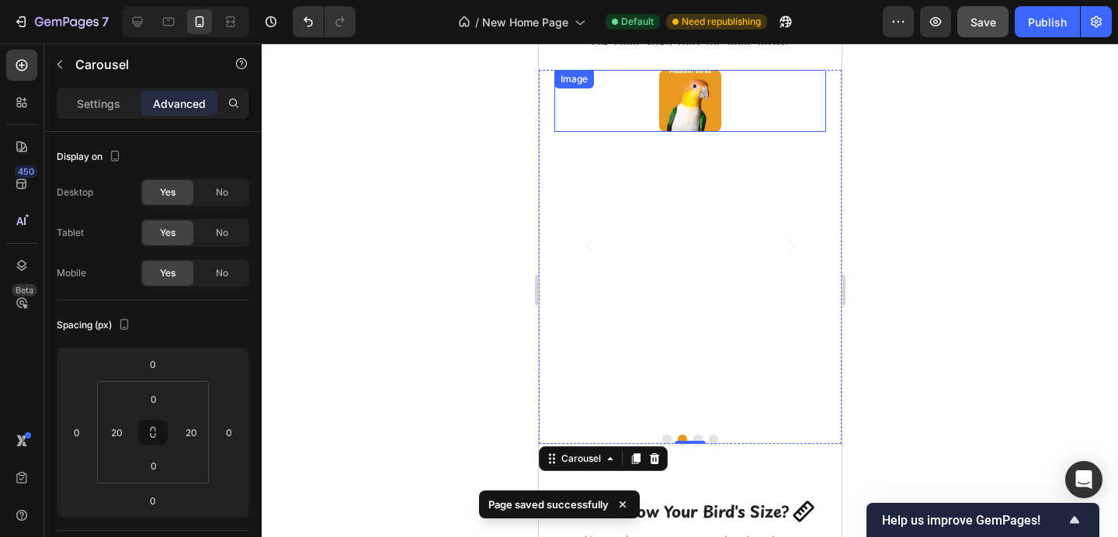
click at [697, 111] on img at bounding box center [690, 101] width 62 height 62
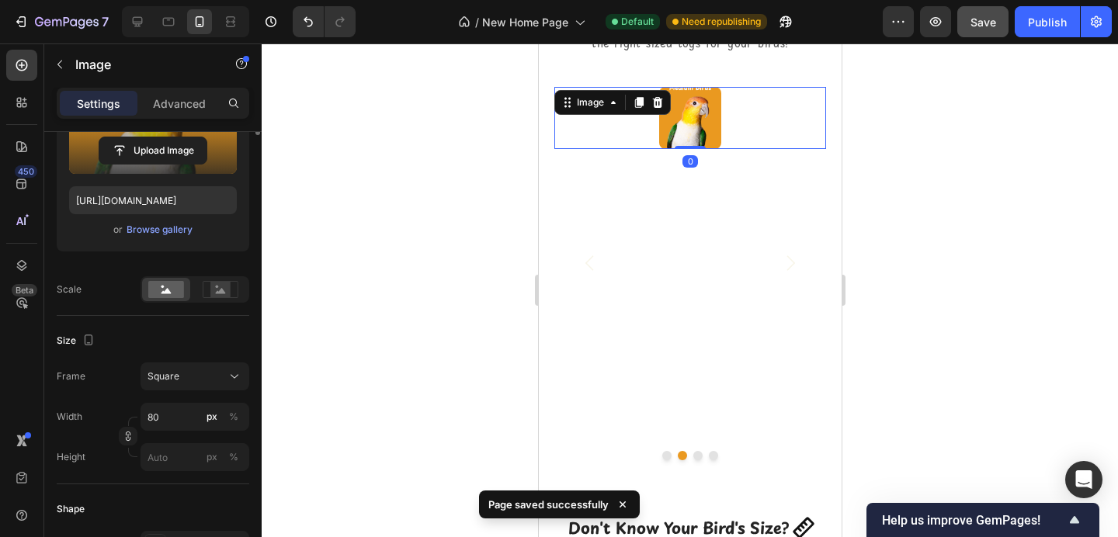
scroll to position [356, 0]
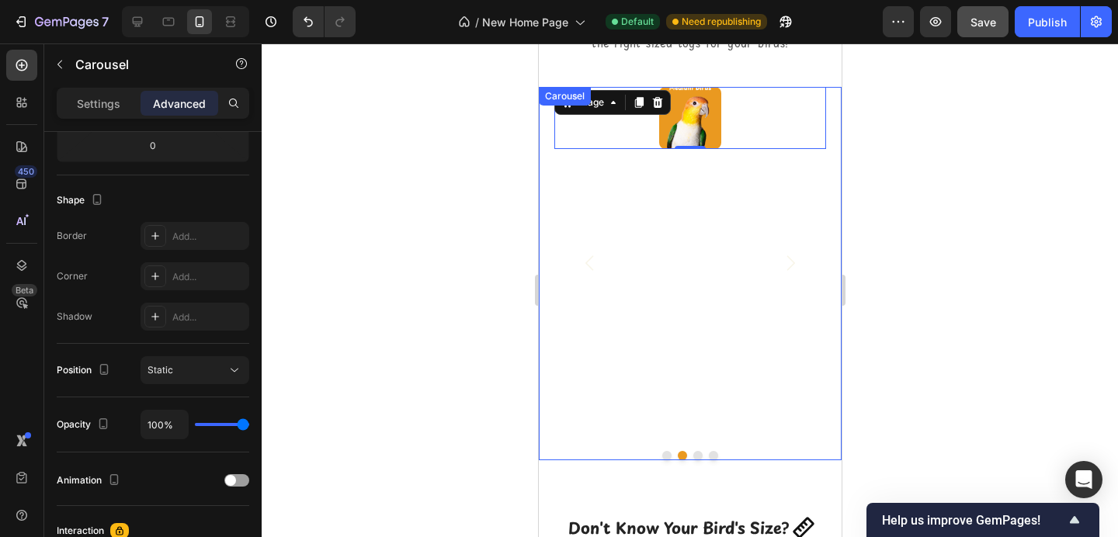
click at [580, 263] on icon "Carousel Back Arrow" at bounding box center [590, 263] width 22 height 22
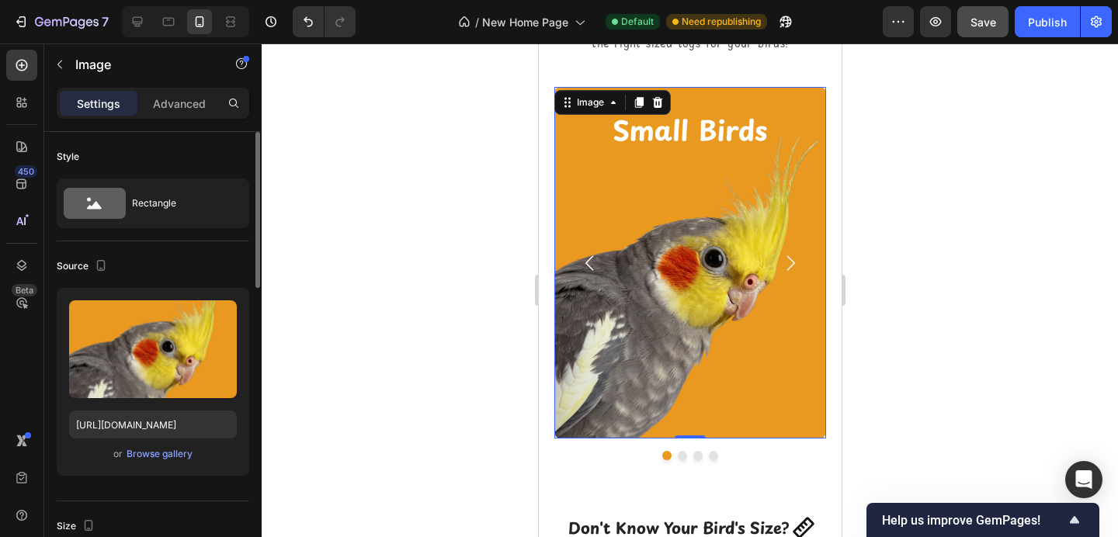
click at [633, 257] on img at bounding box center [690, 263] width 272 height 352
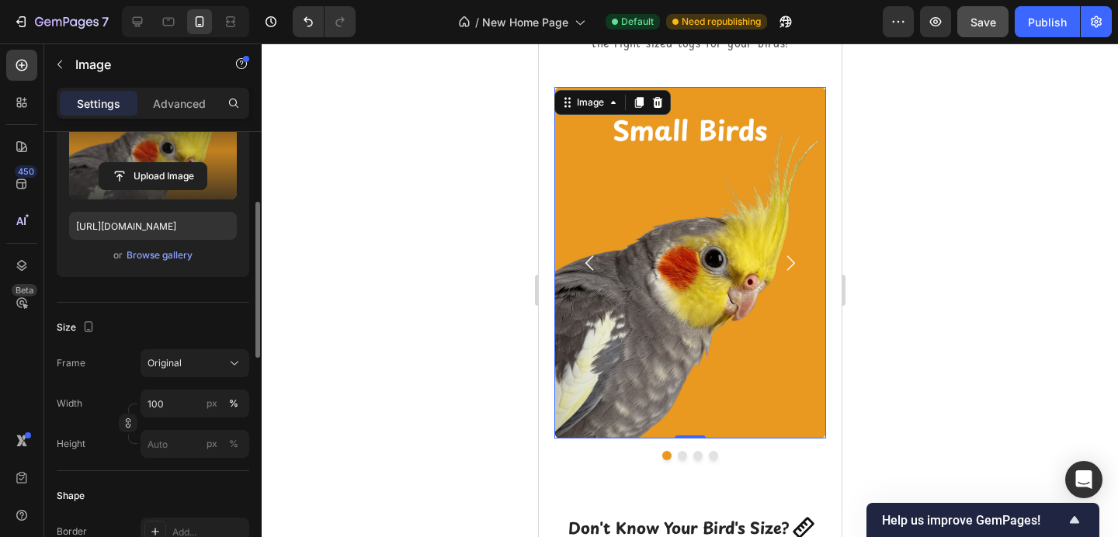
scroll to position [200, 0]
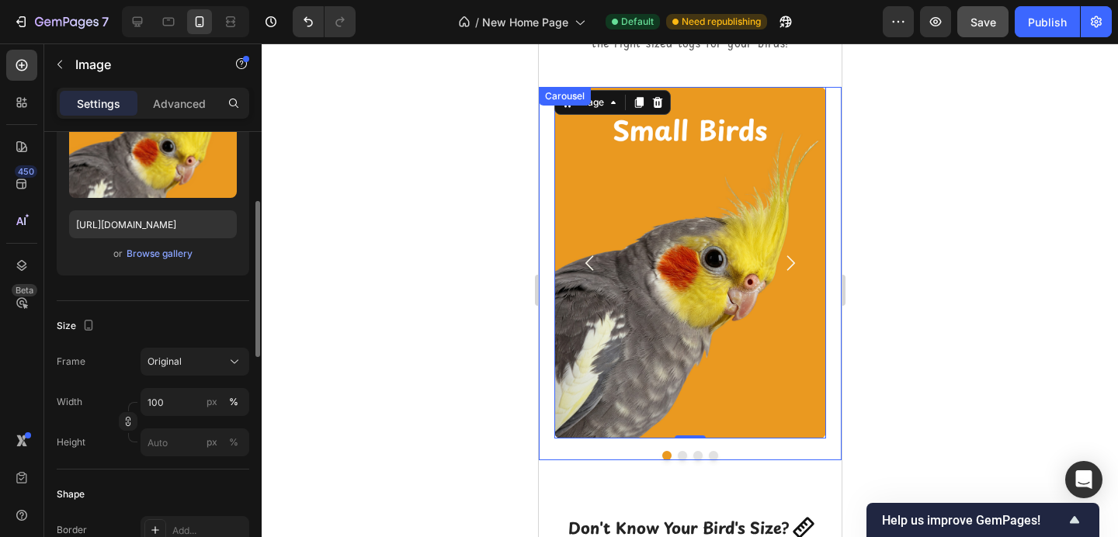
click at [787, 261] on icon "Carousel Next Arrow" at bounding box center [790, 263] width 22 height 22
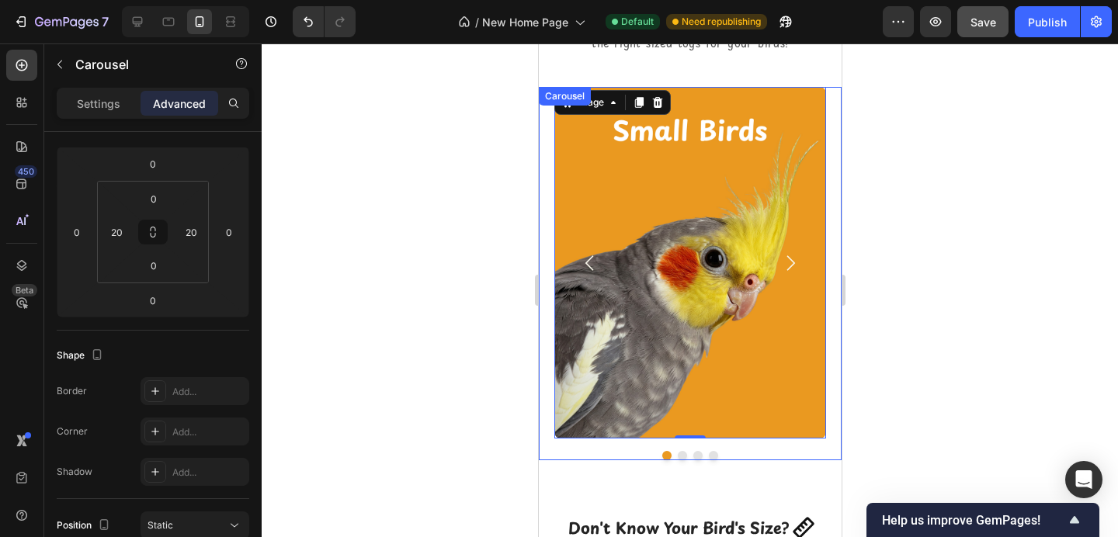
scroll to position [0, 0]
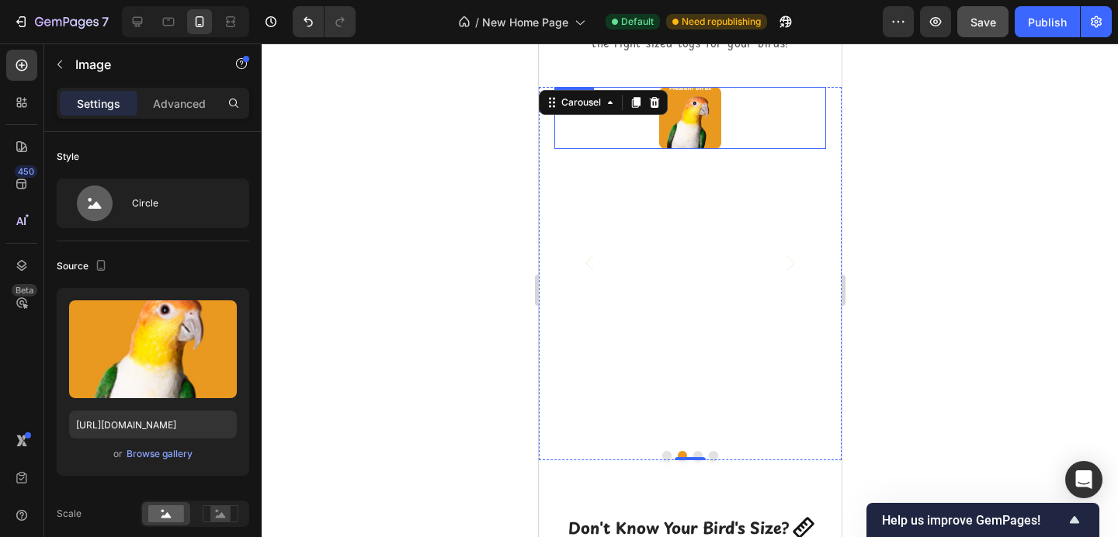
click at [706, 124] on img at bounding box center [690, 118] width 62 height 62
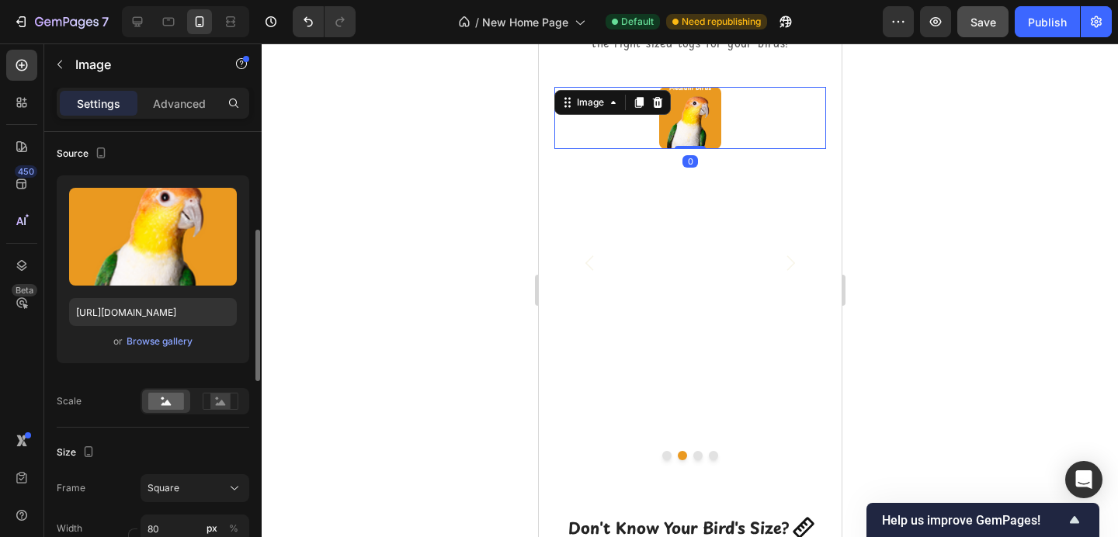
scroll to position [158, 0]
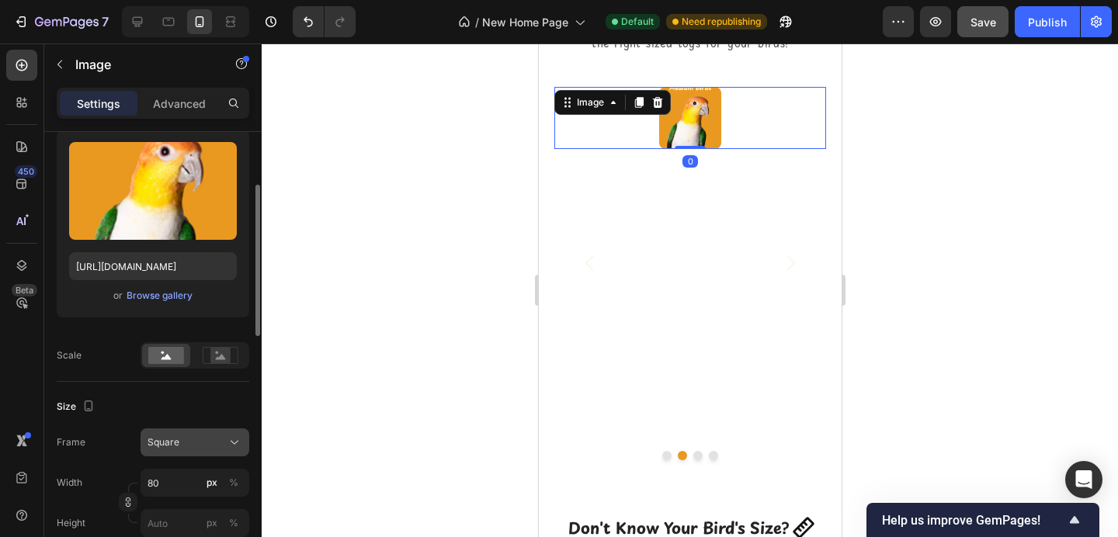
click at [179, 438] on div "Square" at bounding box center [186, 443] width 76 height 14
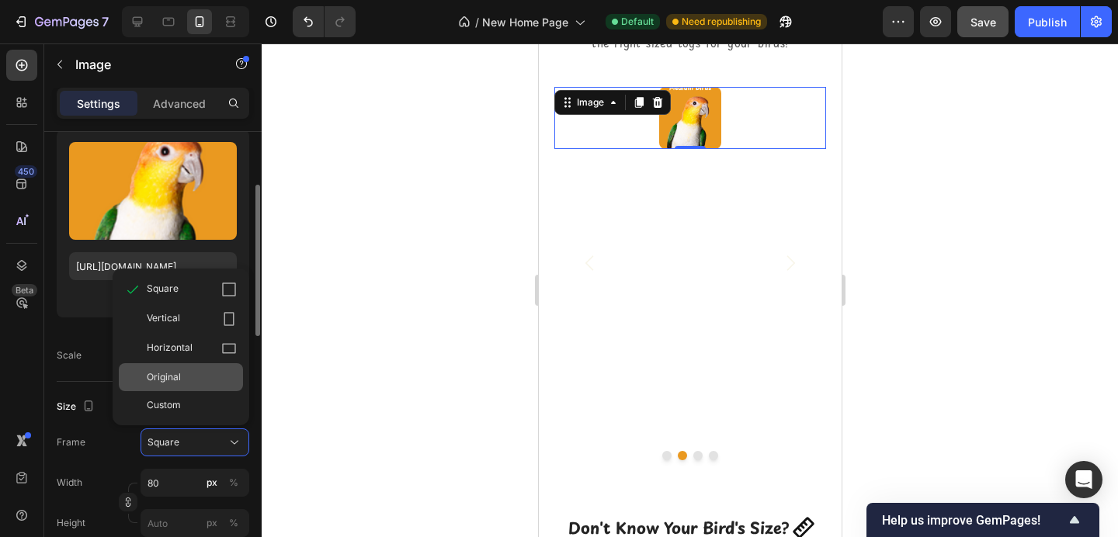
click at [179, 387] on div "Original" at bounding box center [181, 377] width 124 height 28
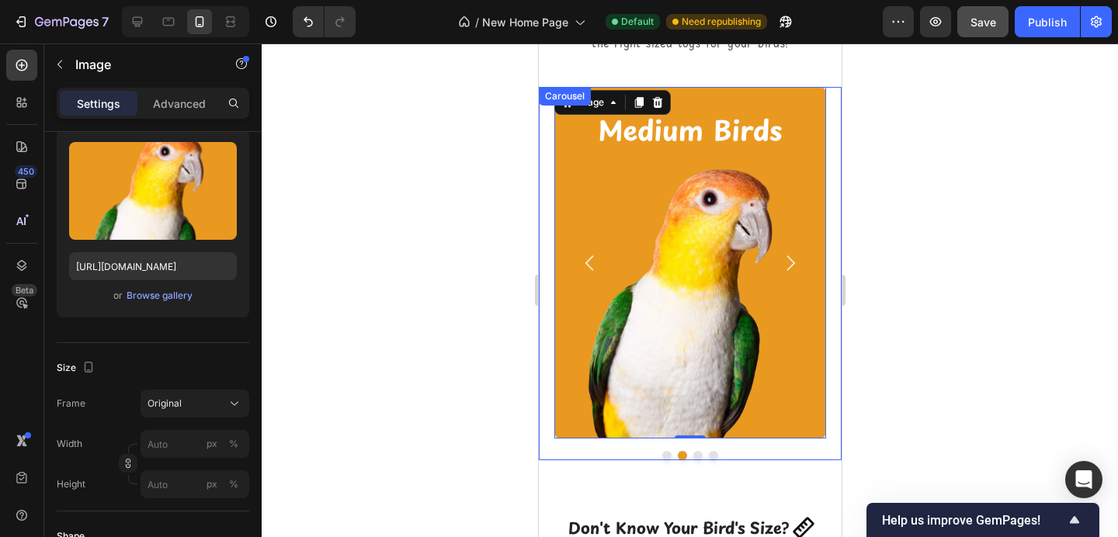
click at [787, 262] on icon "Carousel Next Arrow" at bounding box center [790, 263] width 22 height 22
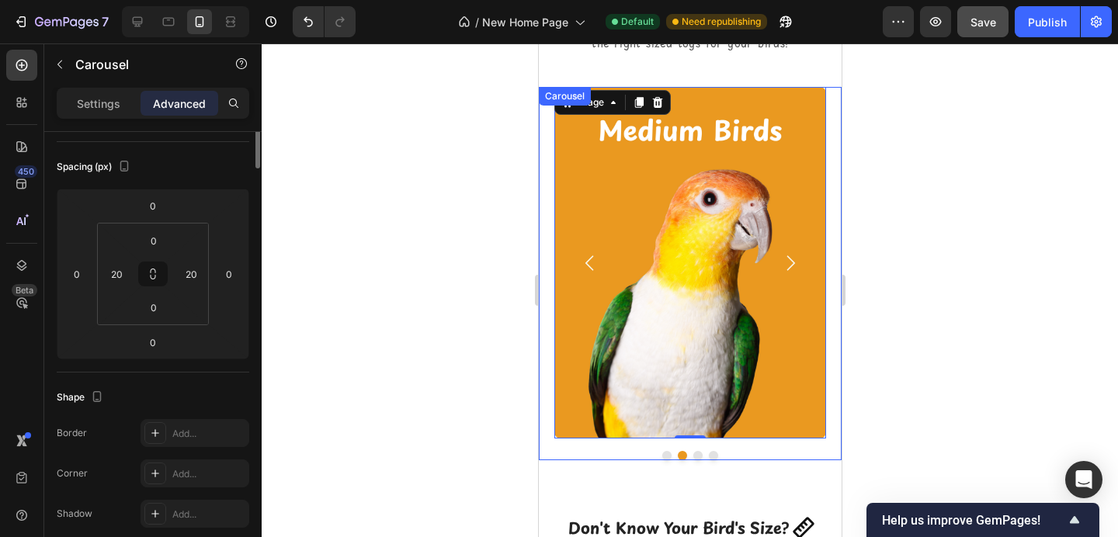
scroll to position [0, 0]
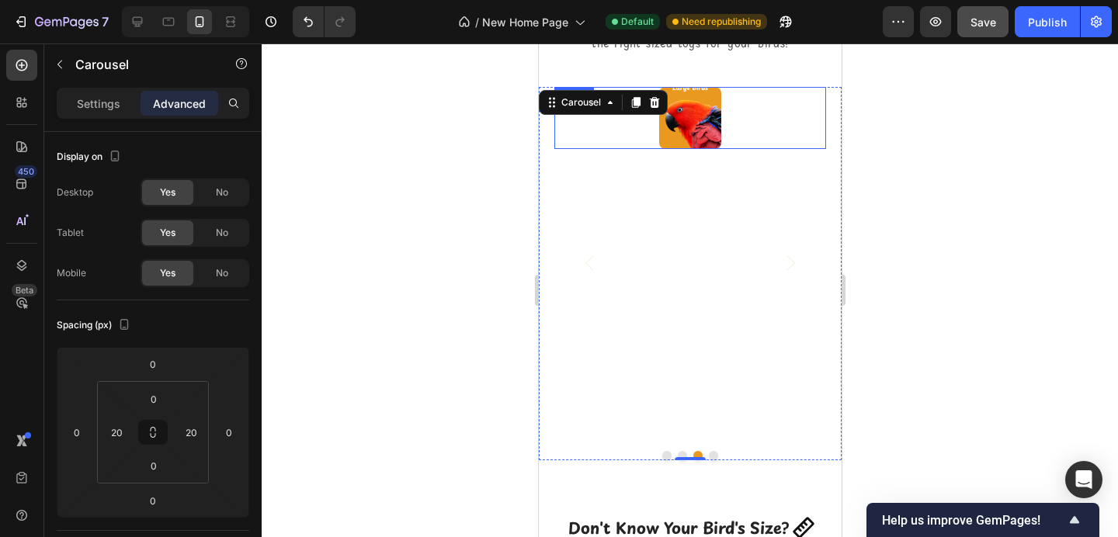
click at [698, 141] on img at bounding box center [690, 118] width 62 height 62
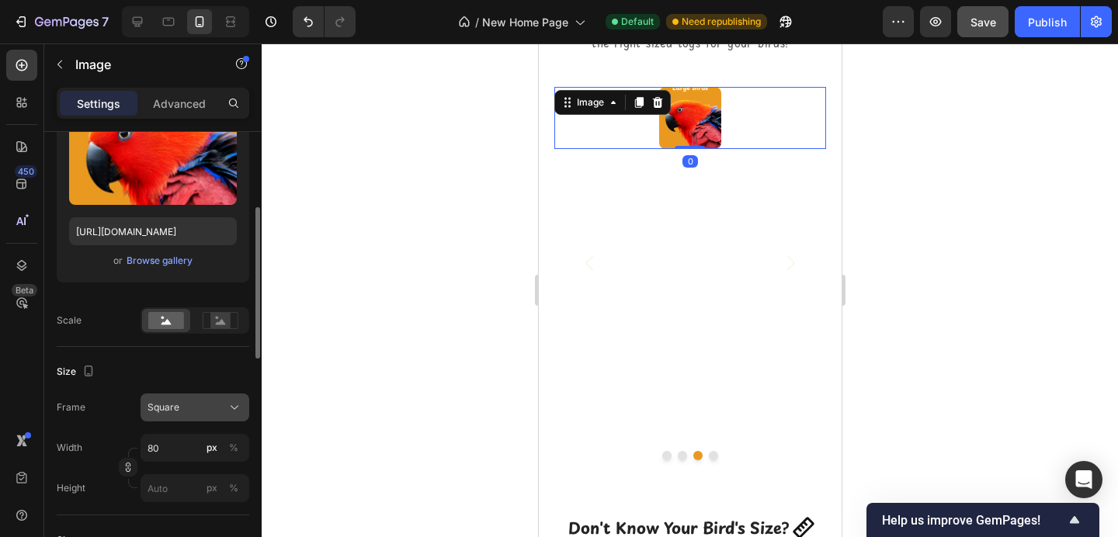
scroll to position [201, 0]
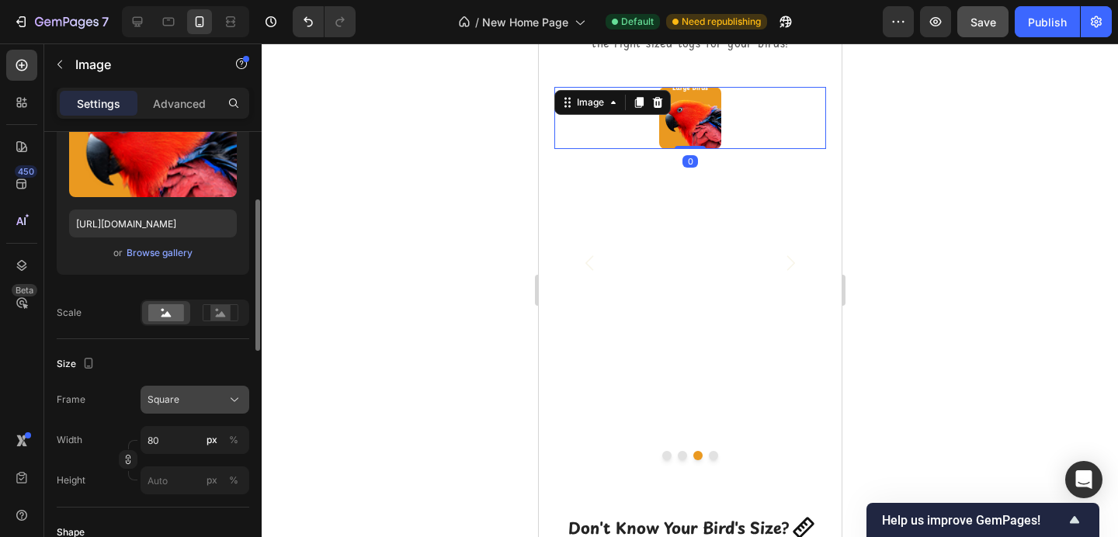
click at [202, 399] on div "Square" at bounding box center [186, 400] width 76 height 14
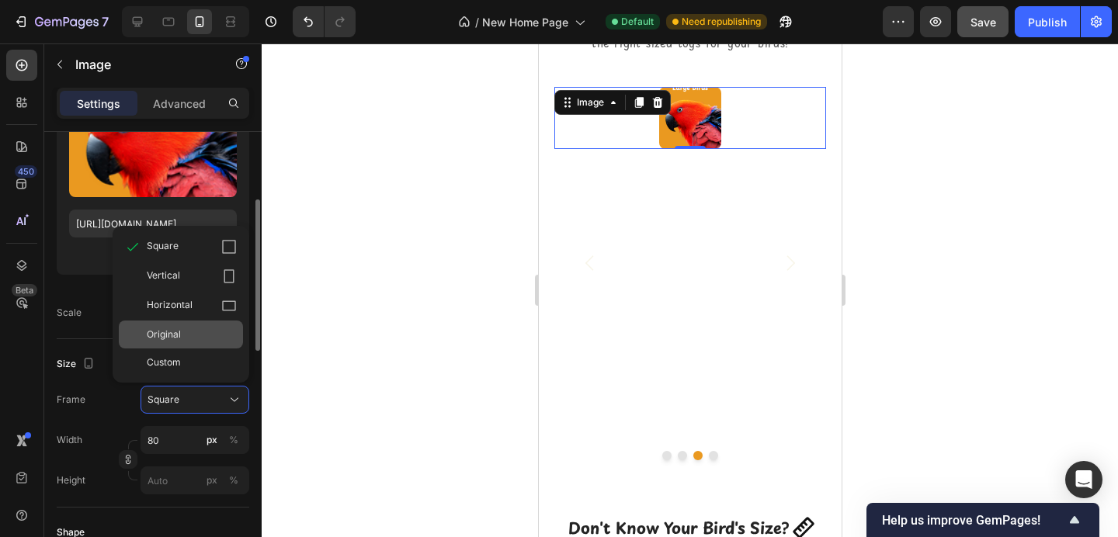
click at [203, 345] on div "Original" at bounding box center [181, 335] width 124 height 28
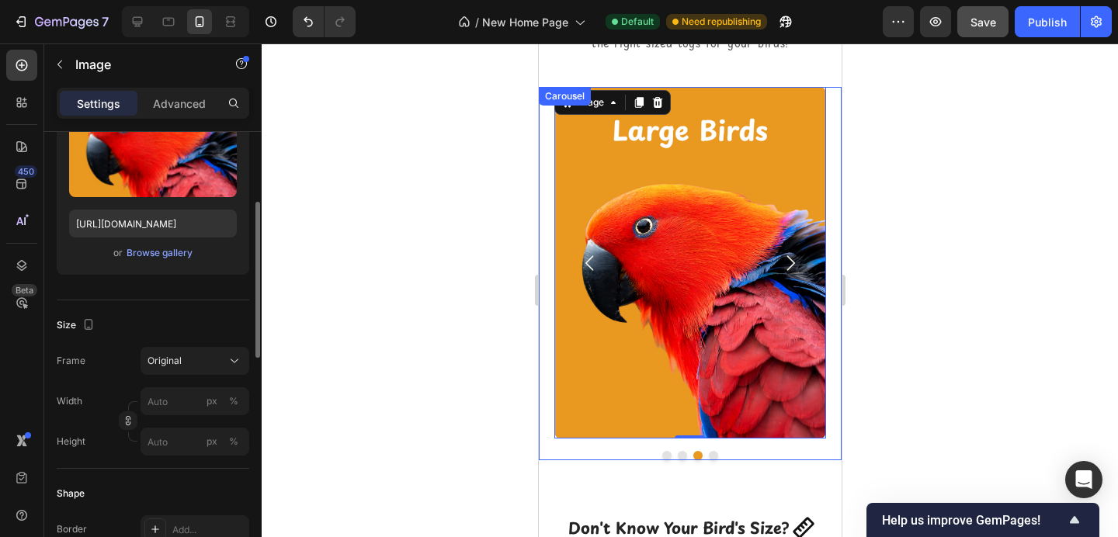
click at [796, 263] on icon "Carousel Next Arrow" at bounding box center [790, 263] width 22 height 22
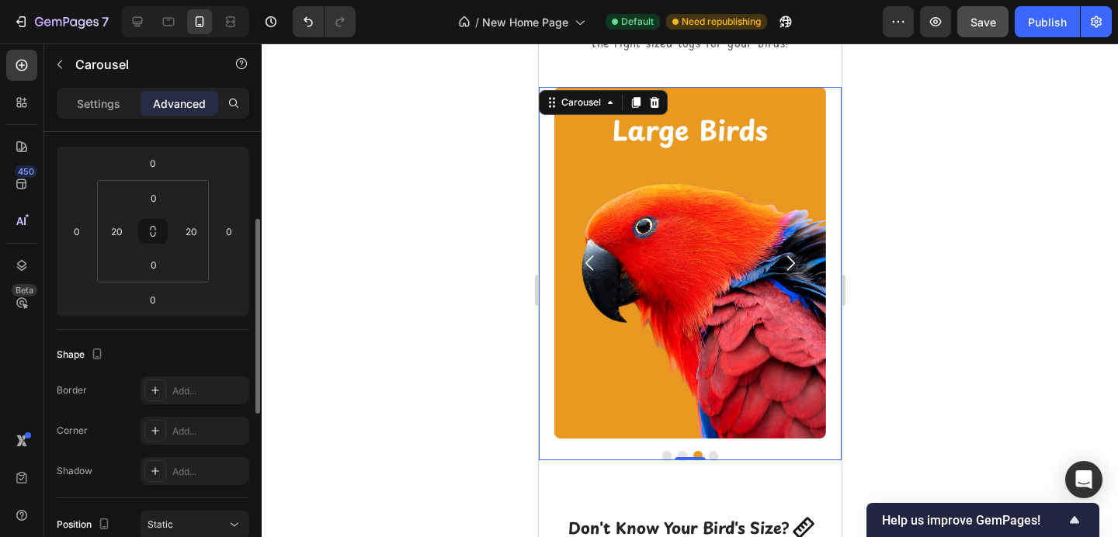
scroll to position [0, 0]
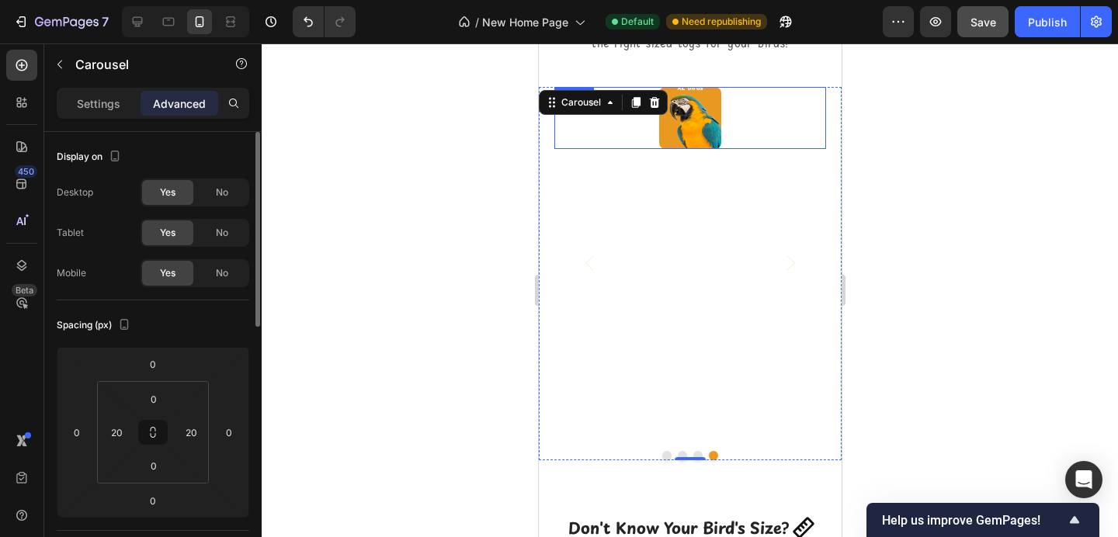
click at [685, 133] on img at bounding box center [690, 118] width 62 height 62
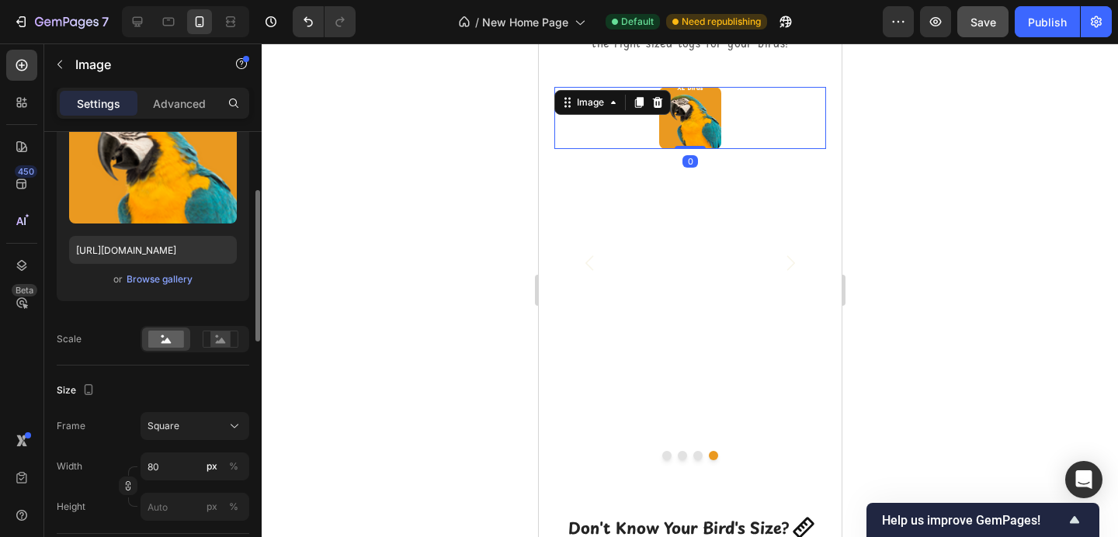
scroll to position [209, 0]
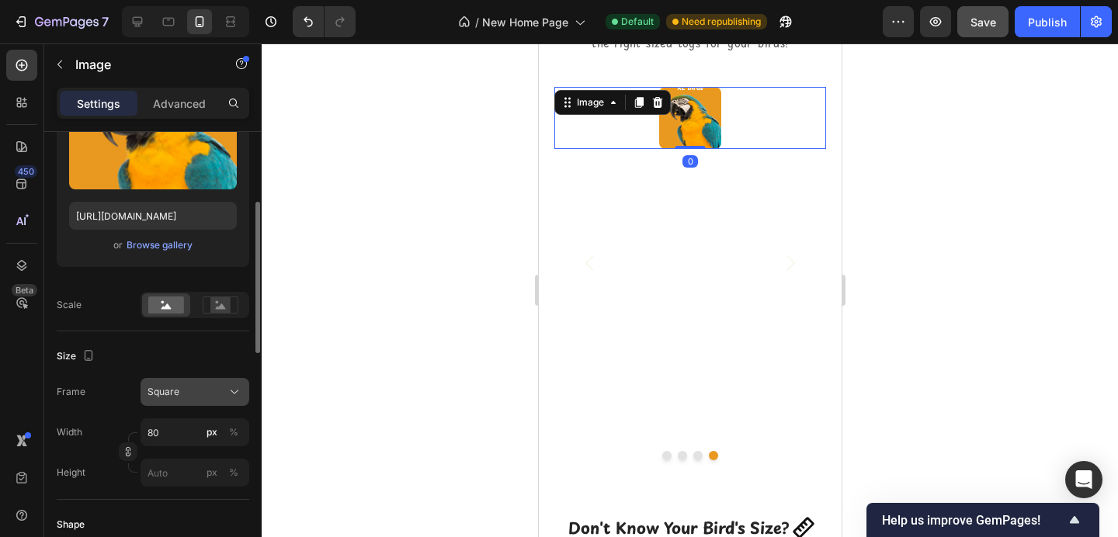
click at [185, 405] on button "Square" at bounding box center [195, 392] width 109 height 28
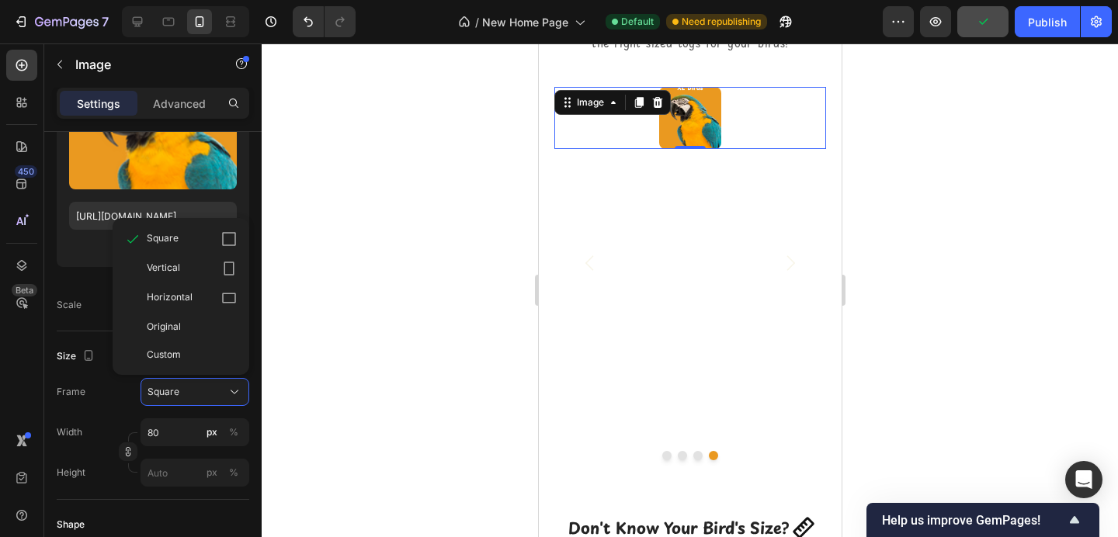
click at [176, 326] on span "Original" at bounding box center [164, 327] width 34 height 14
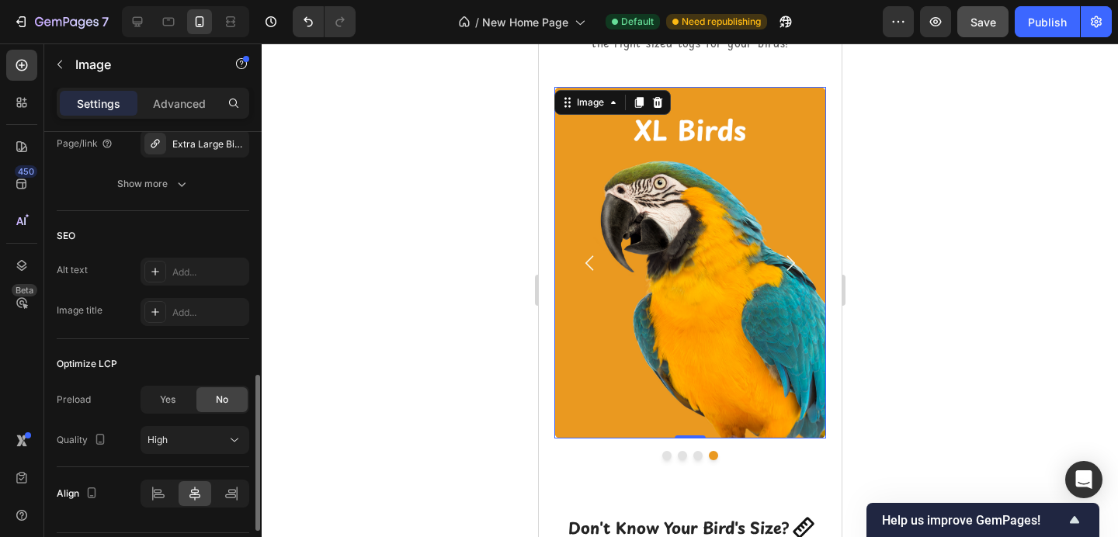
scroll to position [844, 0]
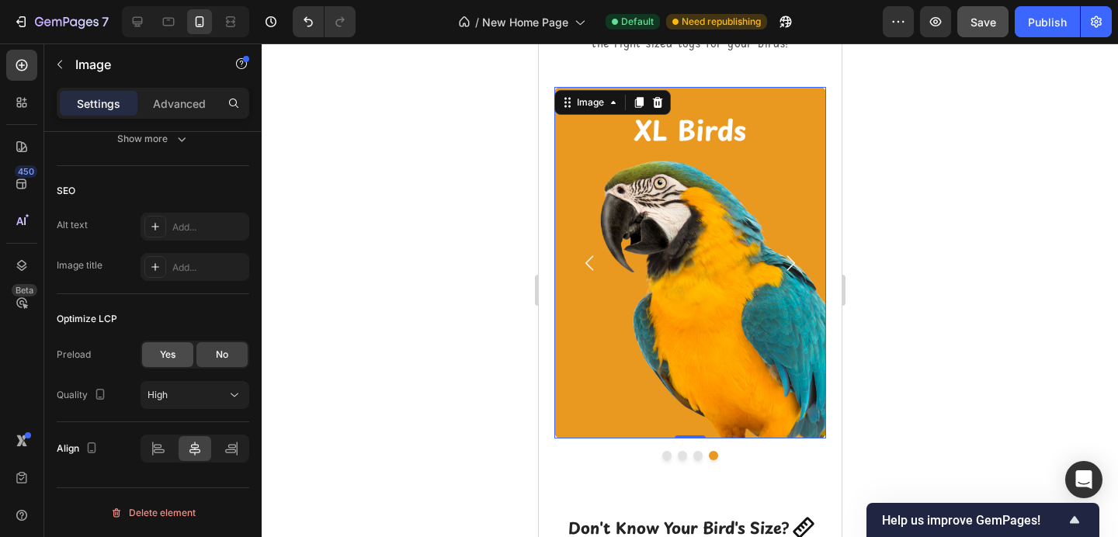
click at [180, 353] on div "Yes" at bounding box center [167, 354] width 51 height 25
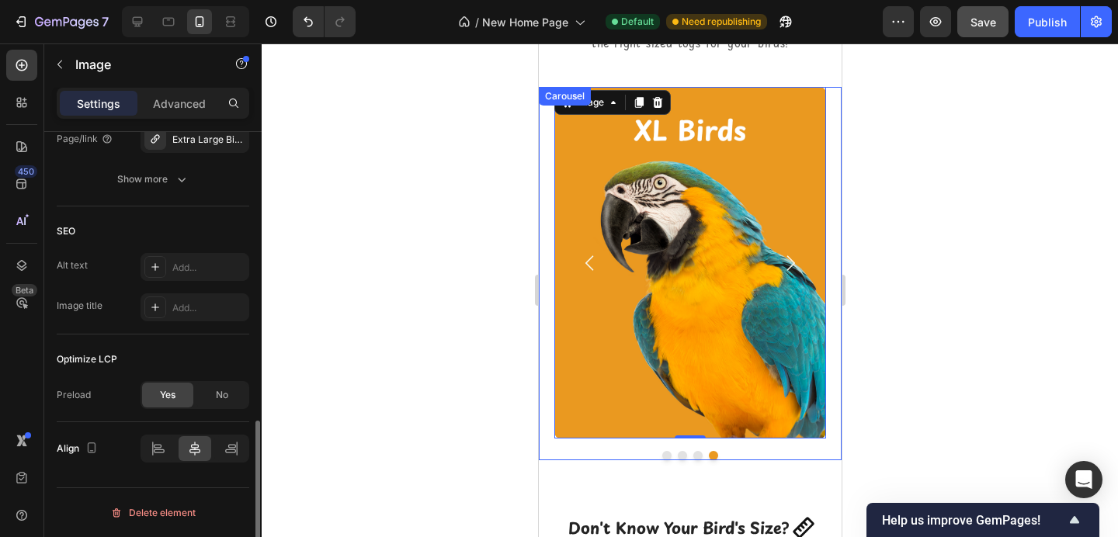
click at [585, 263] on icon "Carousel Back Arrow" at bounding box center [589, 263] width 9 height 15
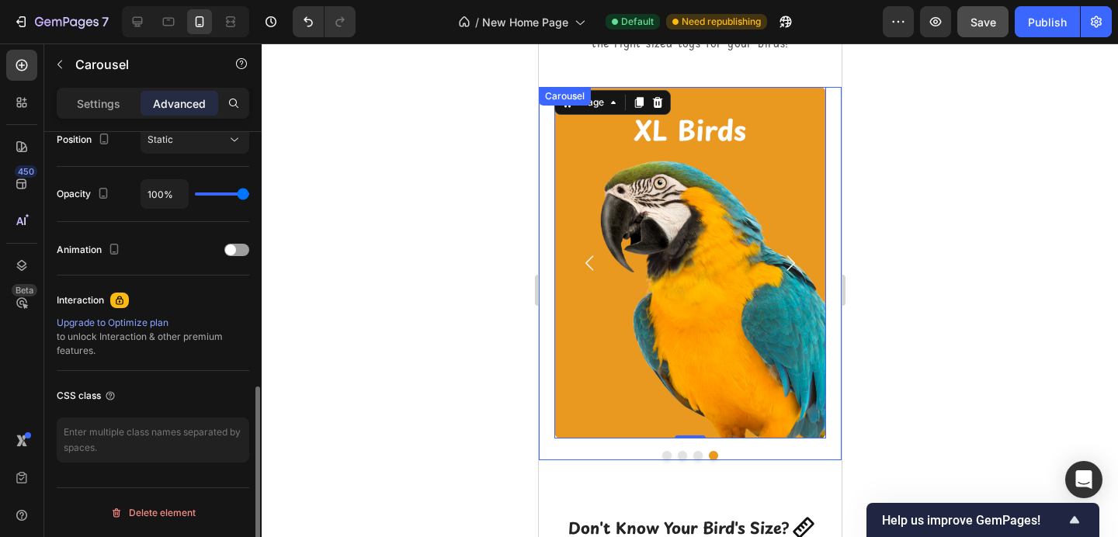
scroll to position [0, 0]
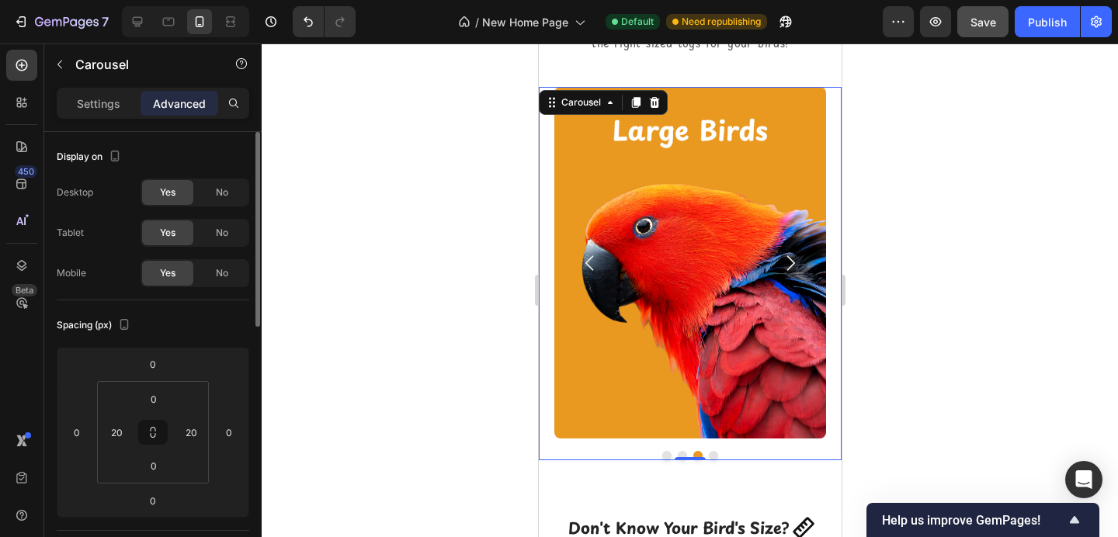
click at [610, 258] on button "Carousel Back Arrow" at bounding box center [589, 263] width 47 height 47
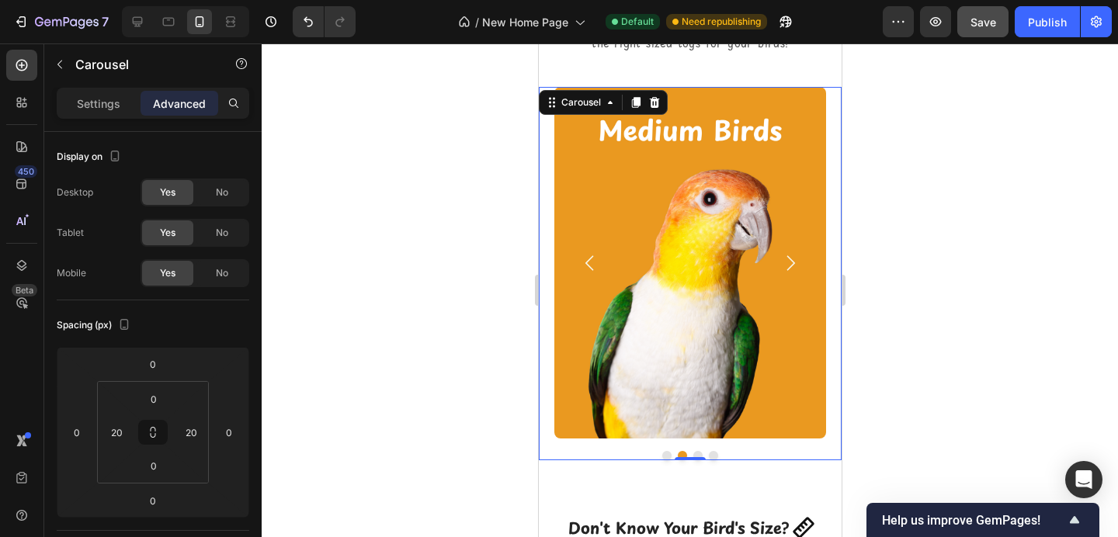
click at [791, 259] on icon "Carousel Next Arrow" at bounding box center [791, 263] width 9 height 15
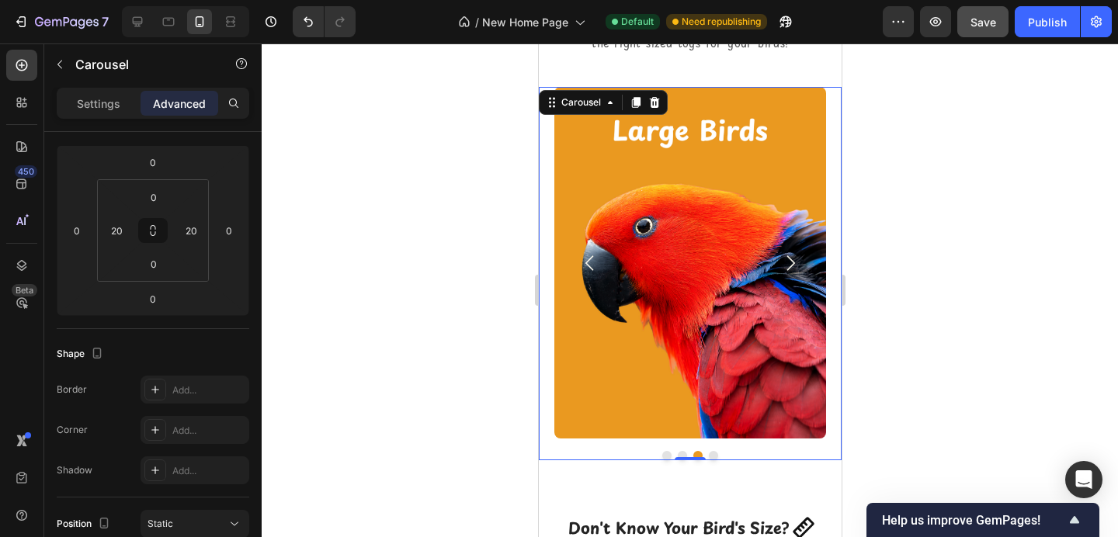
scroll to position [586, 0]
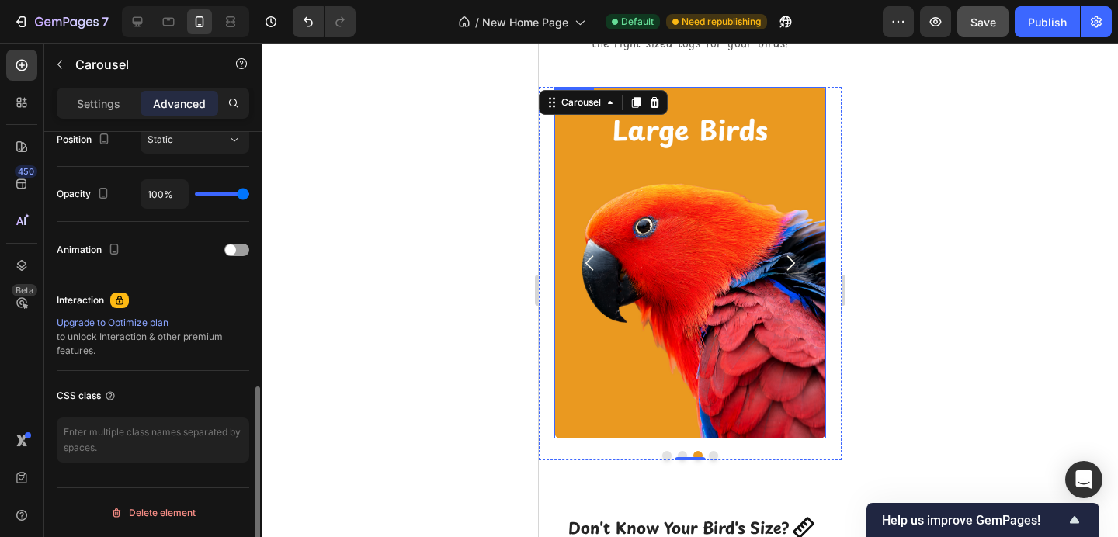
click at [685, 231] on img at bounding box center [690, 263] width 272 height 352
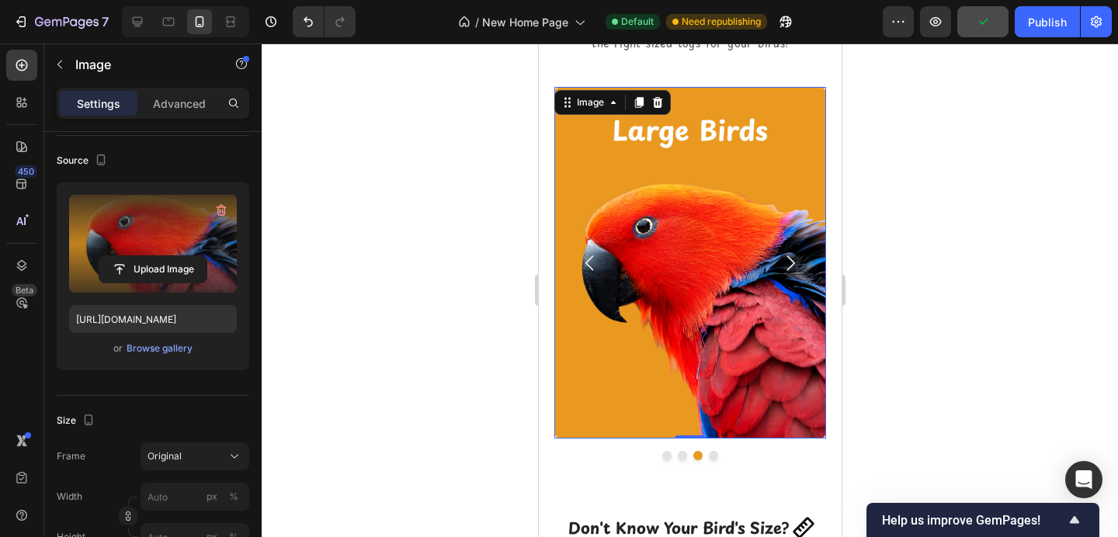
scroll to position [460, 0]
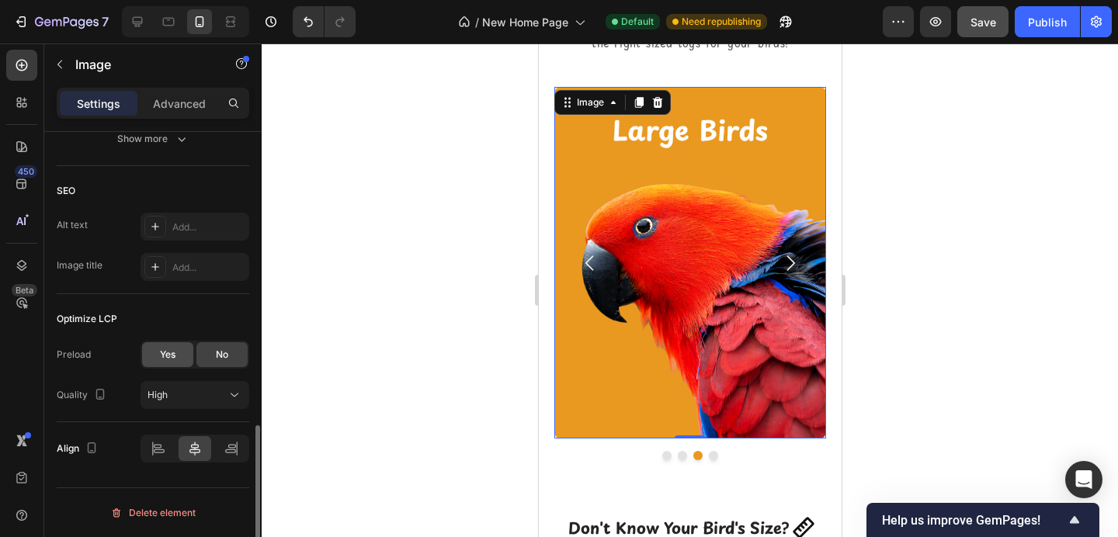
click at [163, 363] on div "Yes" at bounding box center [167, 354] width 51 height 25
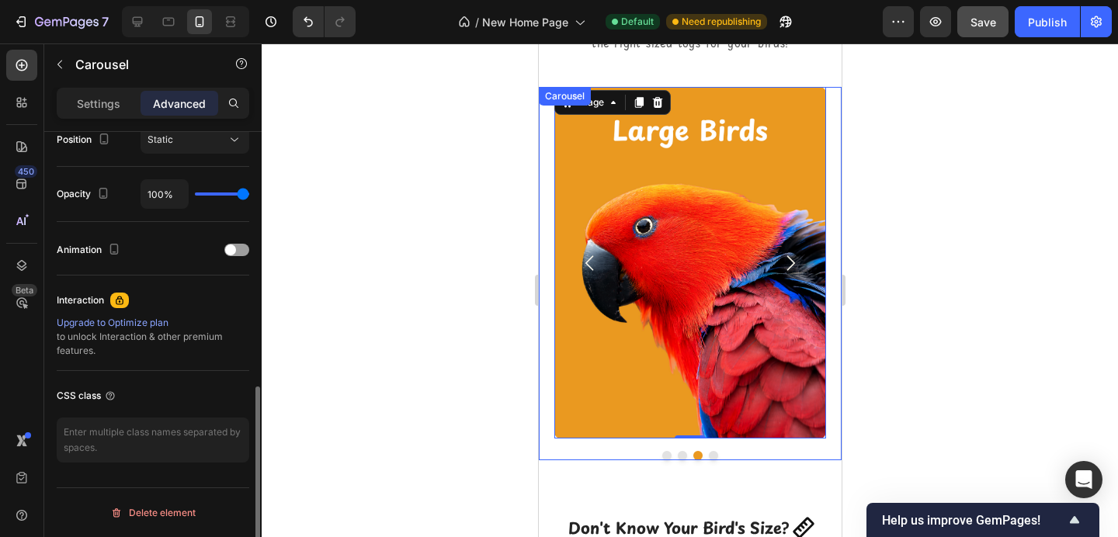
click at [584, 260] on icon "Carousel Back Arrow" at bounding box center [590, 263] width 22 height 22
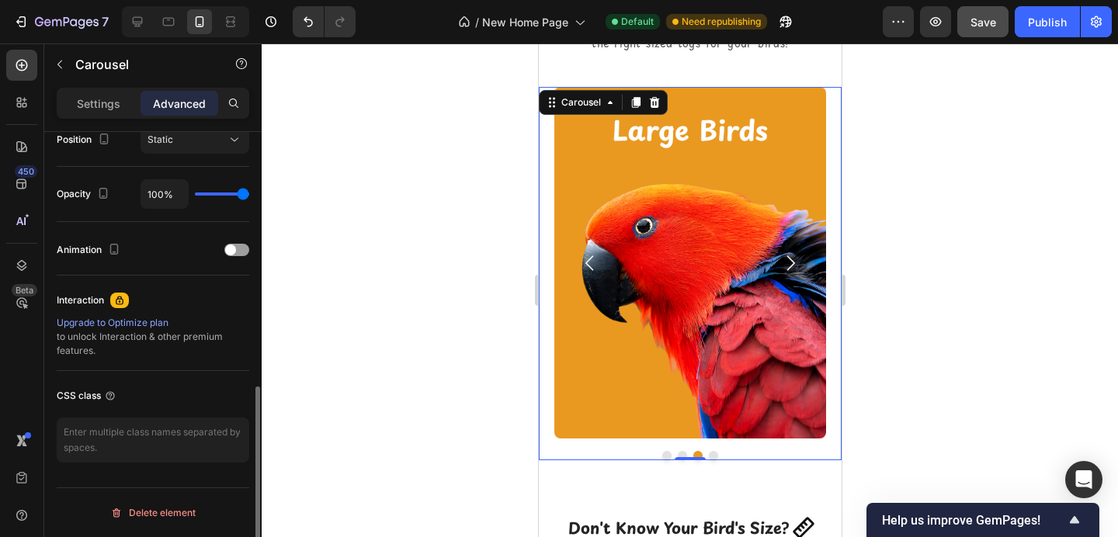
scroll to position [0, 0]
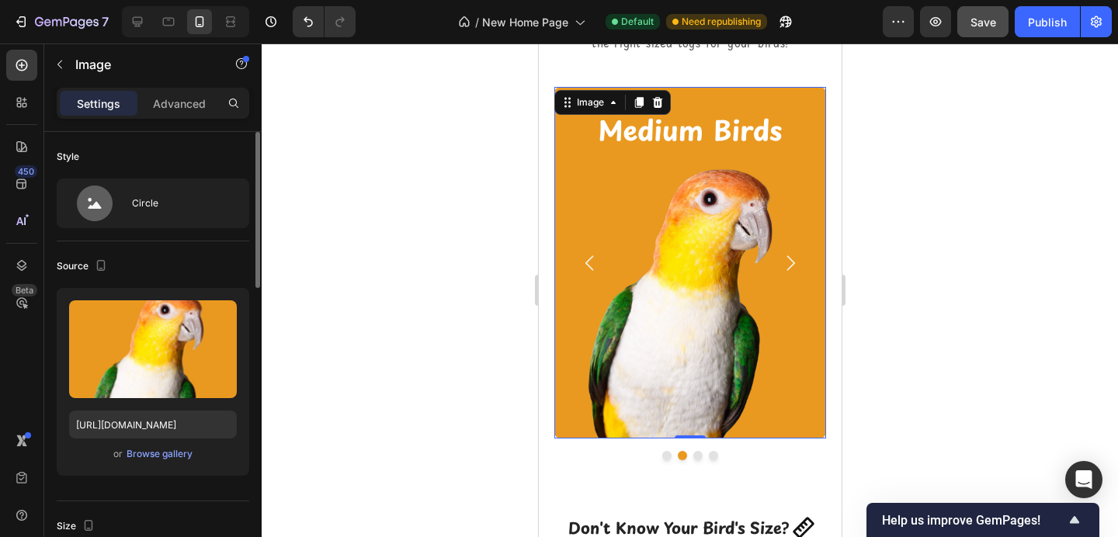
click at [644, 248] on img at bounding box center [690, 263] width 272 height 352
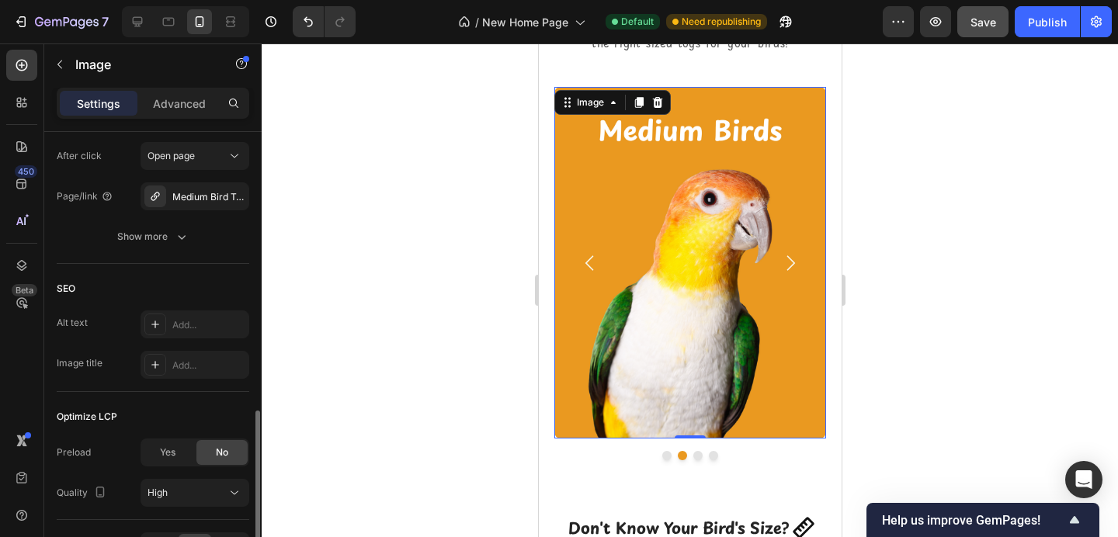
scroll to position [763, 0]
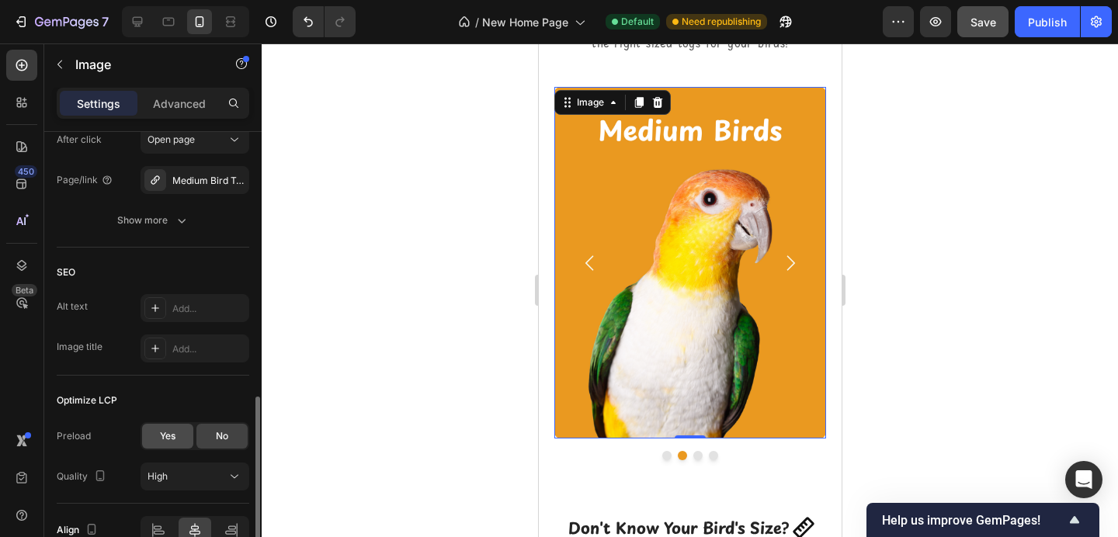
click at [164, 433] on span "Yes" at bounding box center [168, 436] width 16 height 14
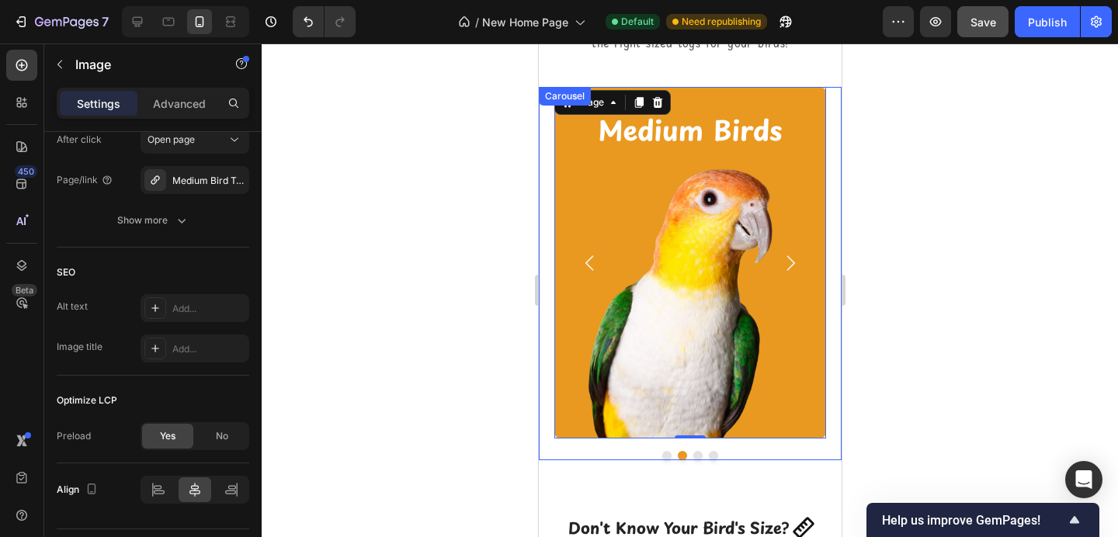
click at [589, 258] on icon "Carousel Back Arrow" at bounding box center [589, 263] width 9 height 15
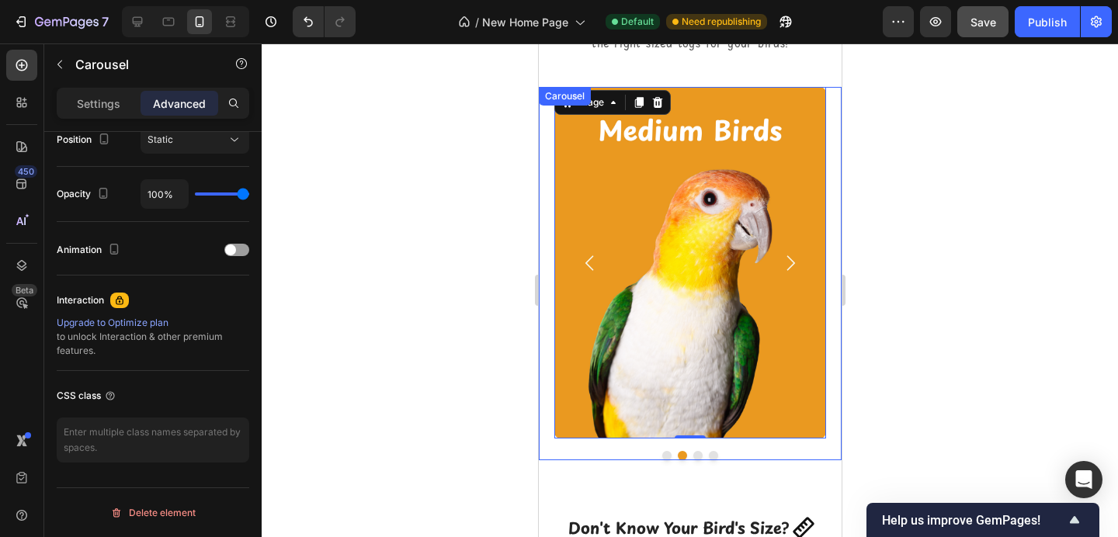
scroll to position [0, 0]
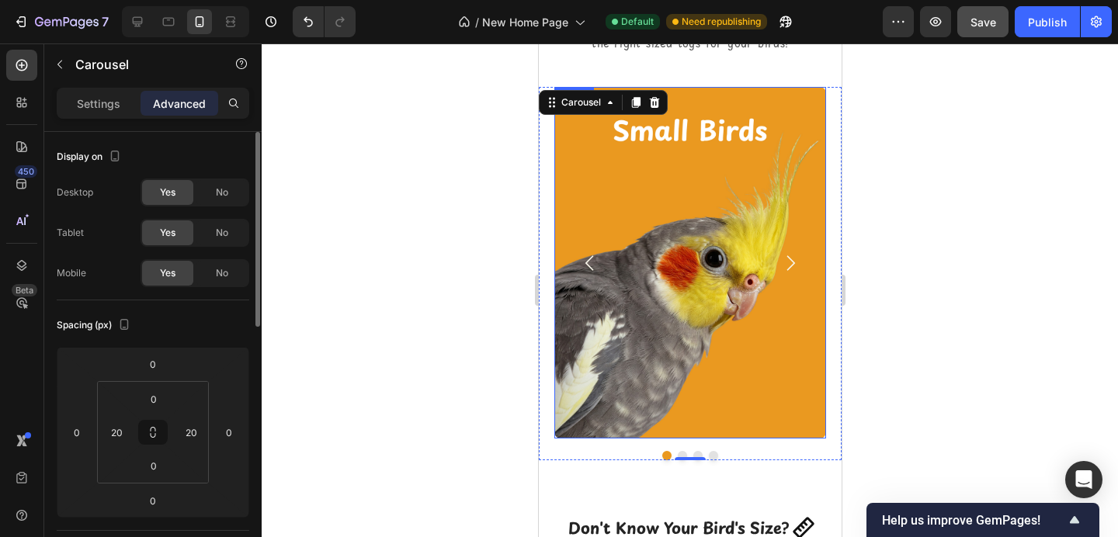
click at [629, 242] on img at bounding box center [690, 263] width 272 height 352
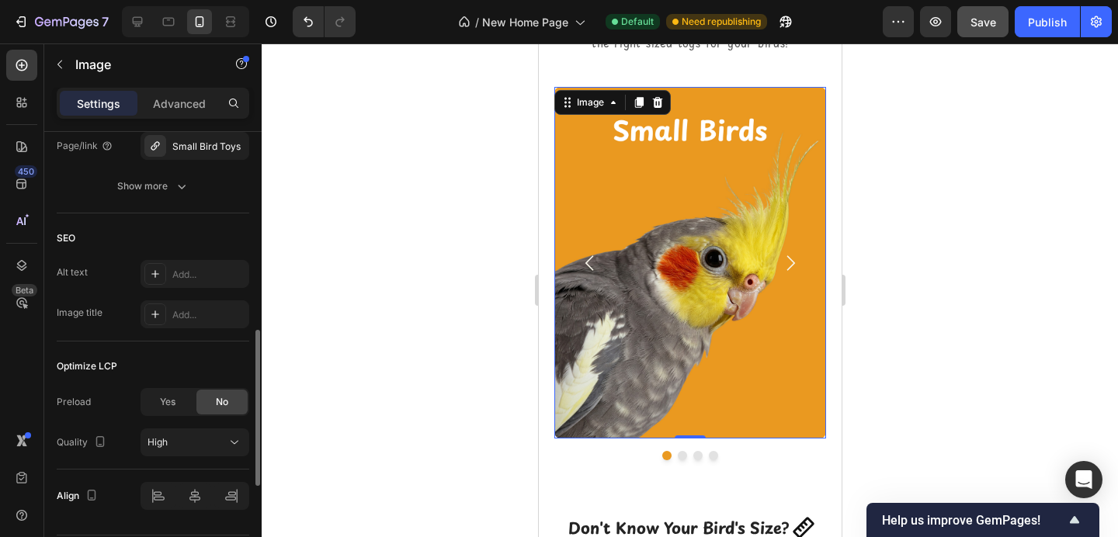
scroll to position [802, 0]
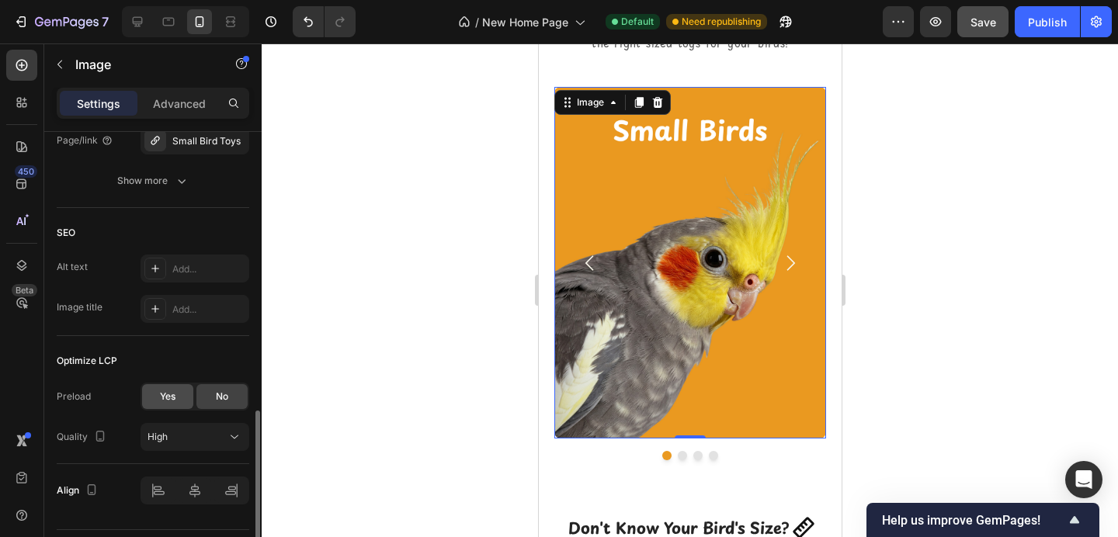
click at [162, 388] on div "Yes" at bounding box center [167, 396] width 51 height 25
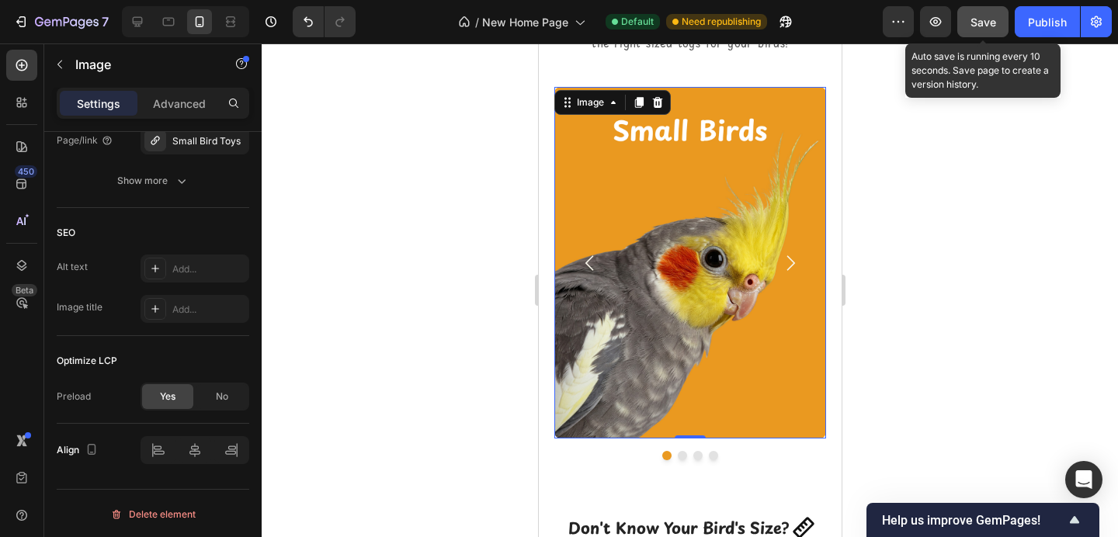
click at [993, 14] on div "Save" at bounding box center [984, 22] width 26 height 16
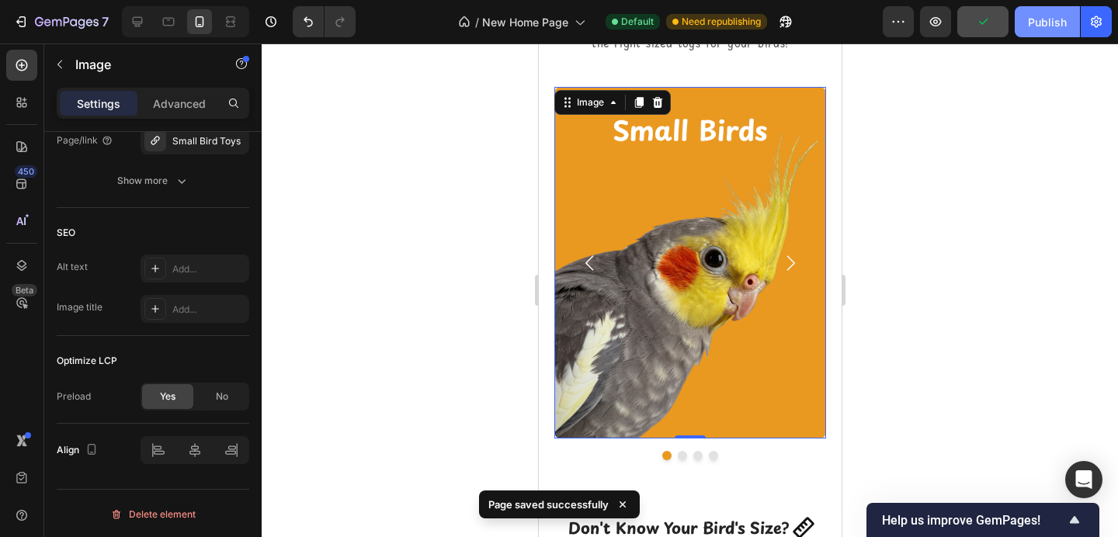
click at [1032, 25] on div "Publish" at bounding box center [1047, 22] width 39 height 16
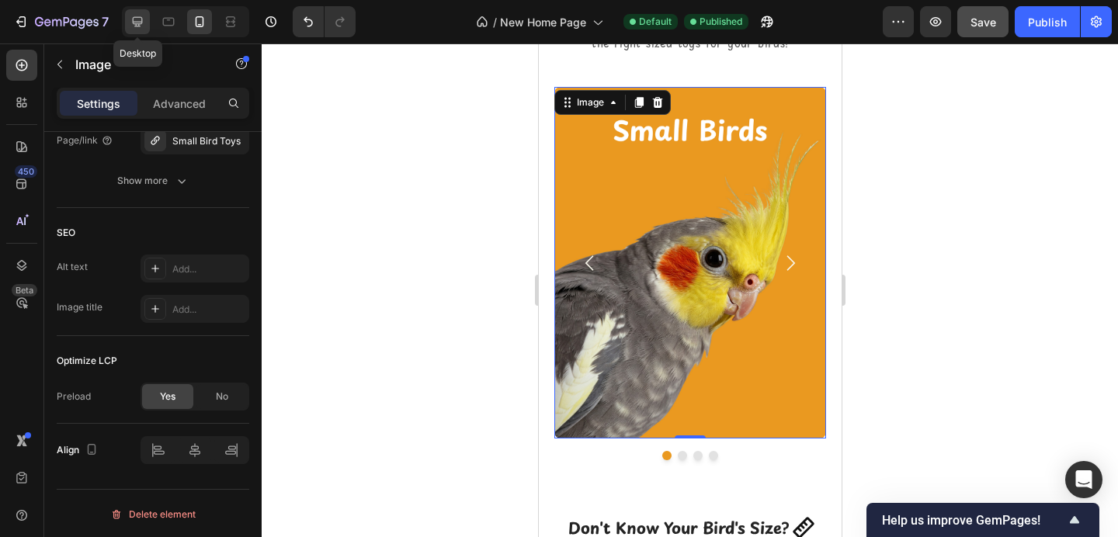
click at [137, 23] on icon at bounding box center [138, 22] width 10 height 10
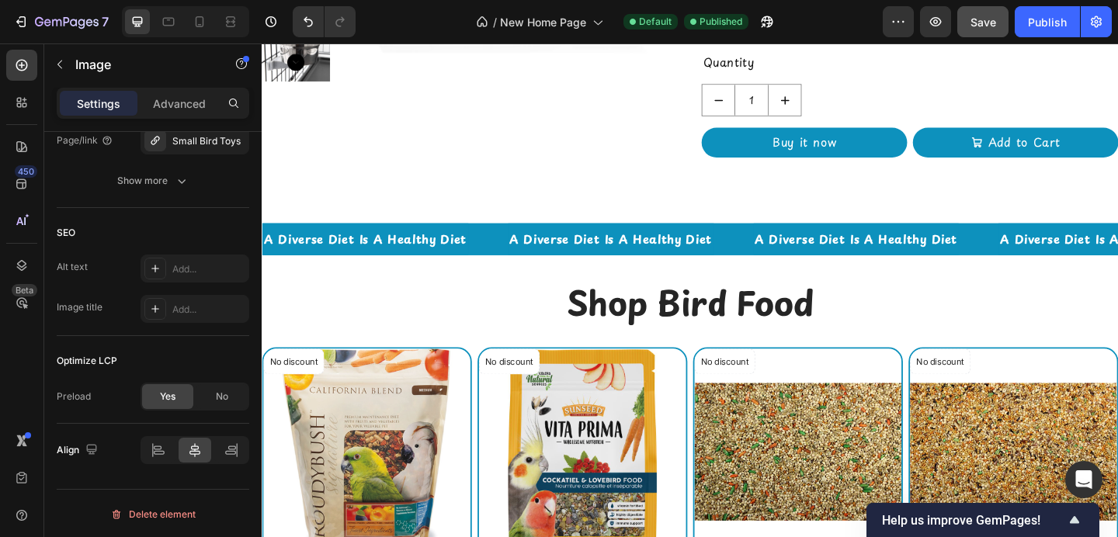
scroll to position [3216, 0]
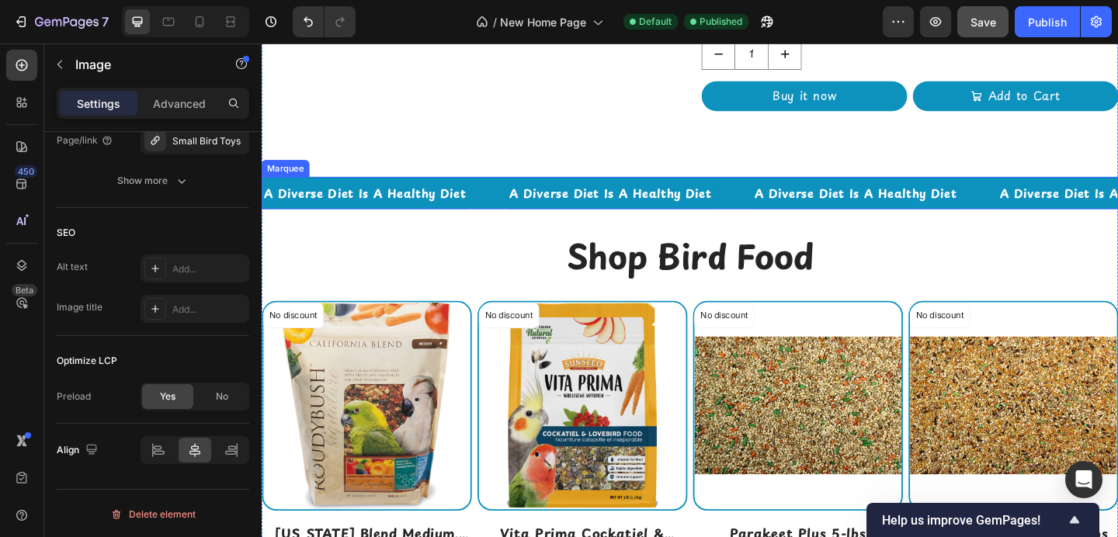
click at [512, 202] on div "A Diverse Diet Is A Healthy Diet Text" at bounding box center [396, 207] width 267 height 36
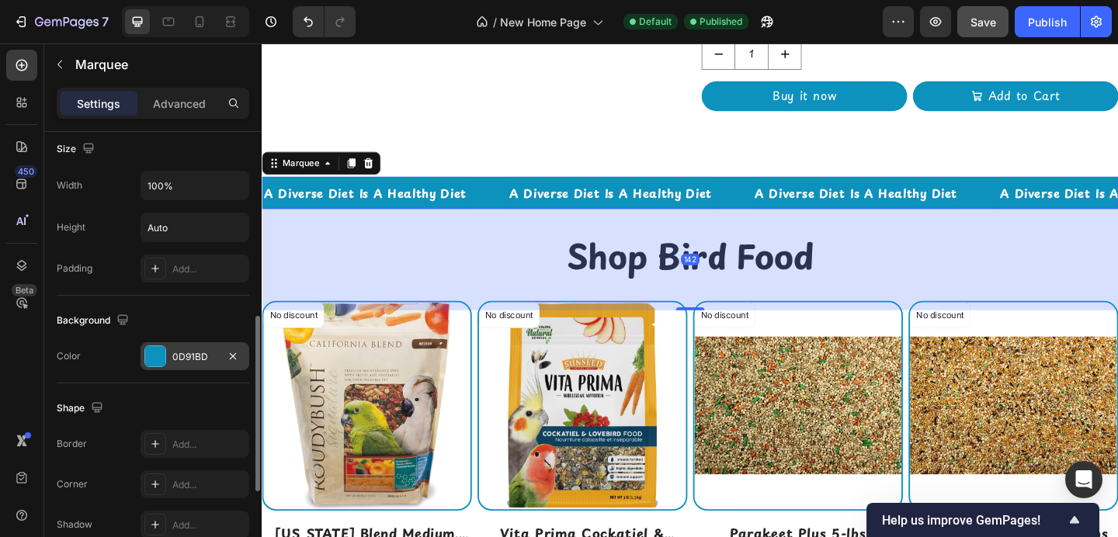
scroll to position [605, 0]
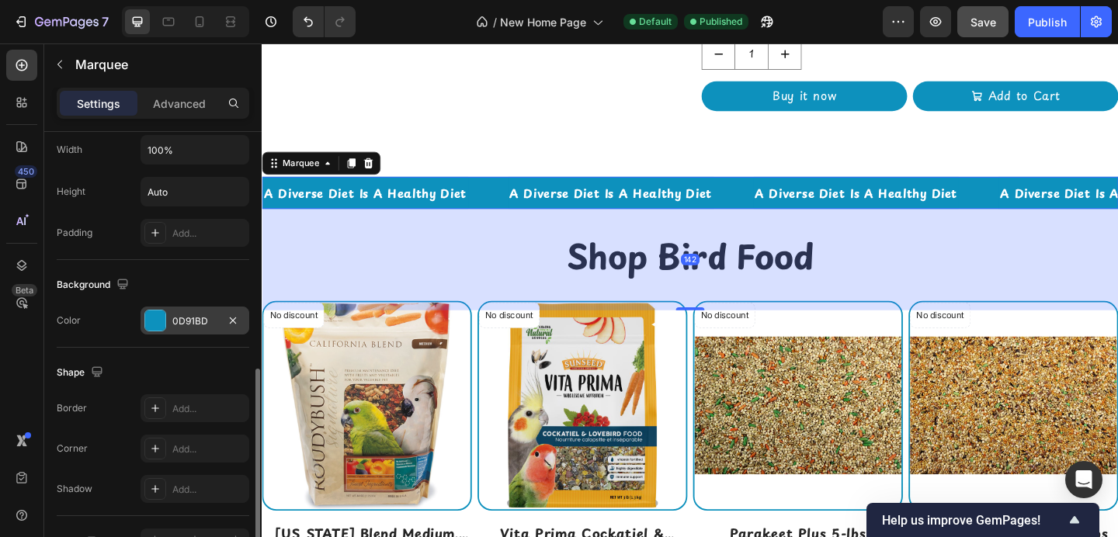
click at [164, 316] on div at bounding box center [155, 321] width 20 height 20
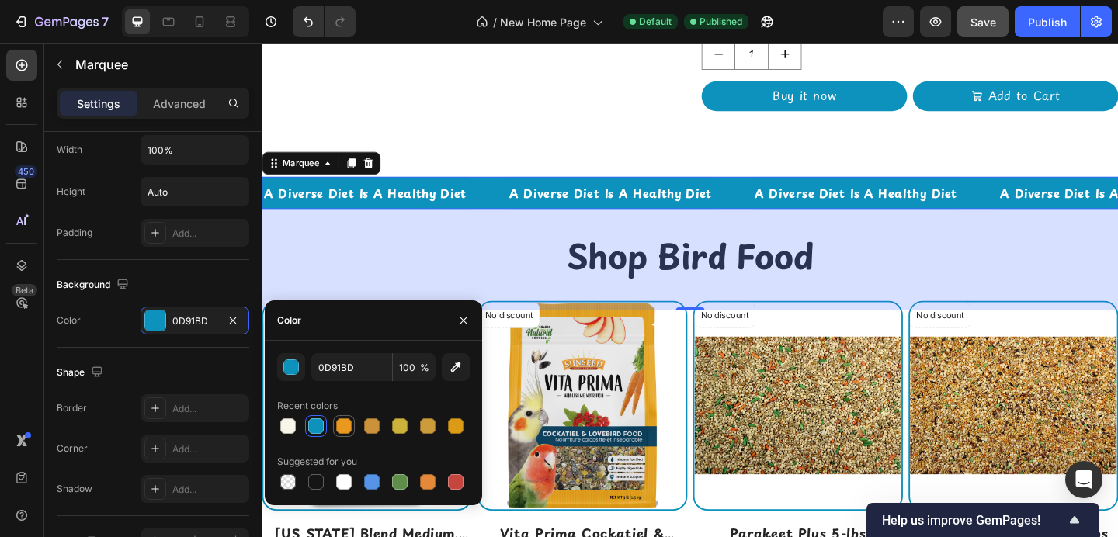
click at [347, 424] on div at bounding box center [344, 427] width 16 height 16
type input "EA9920"
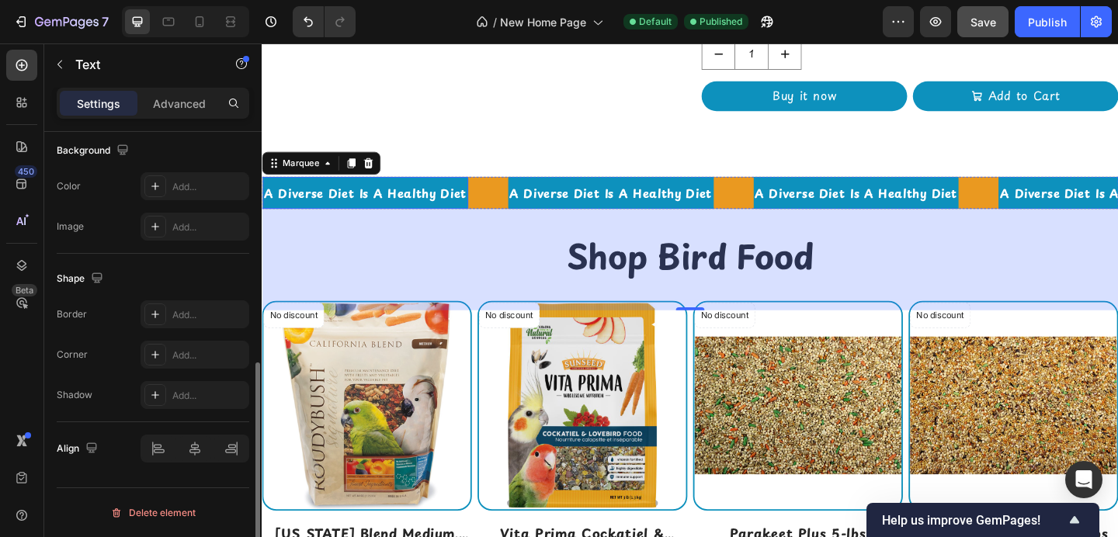
click at [436, 195] on div "A Diverse Diet Is A Healthy Diet" at bounding box center [375, 206] width 224 height 23
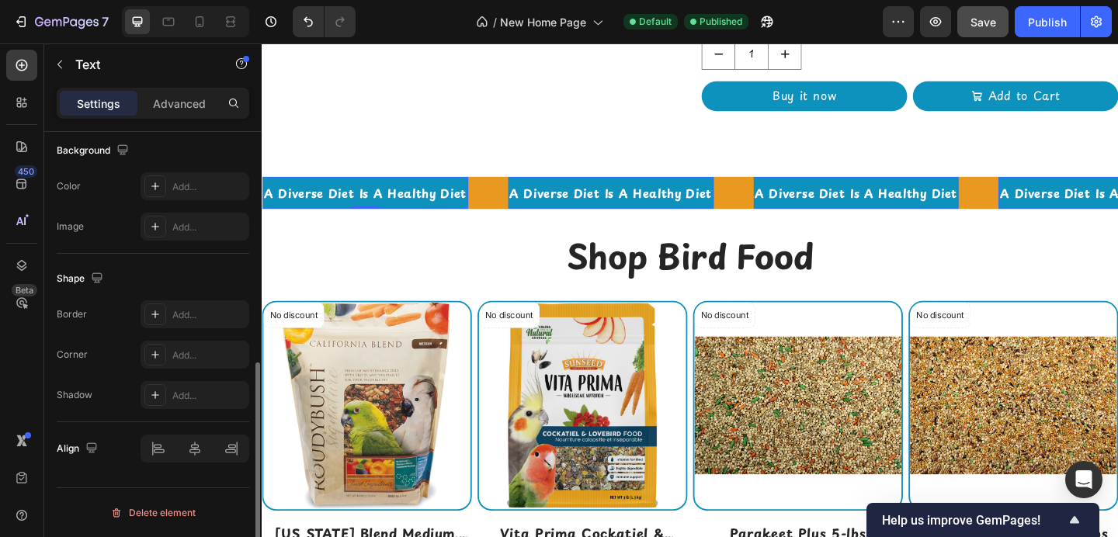
scroll to position [0, 0]
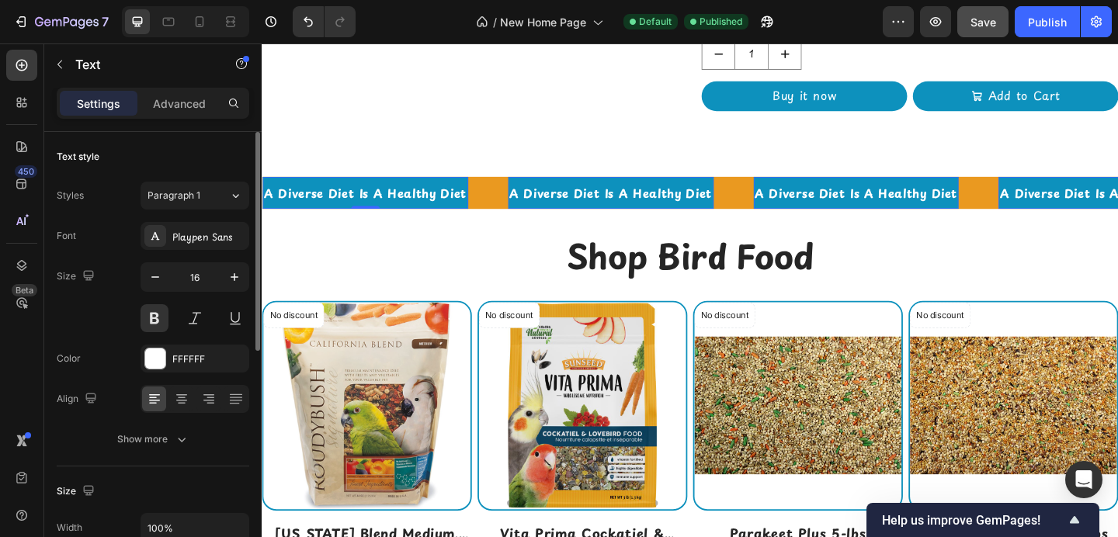
click at [459, 200] on p "A Diverse Diet Is A Healthy Diet" at bounding box center [374, 206] width 221 height 20
click at [371, 195] on div "A Diverse Diet Is A Healthy Diet" at bounding box center [375, 206] width 224 height 23
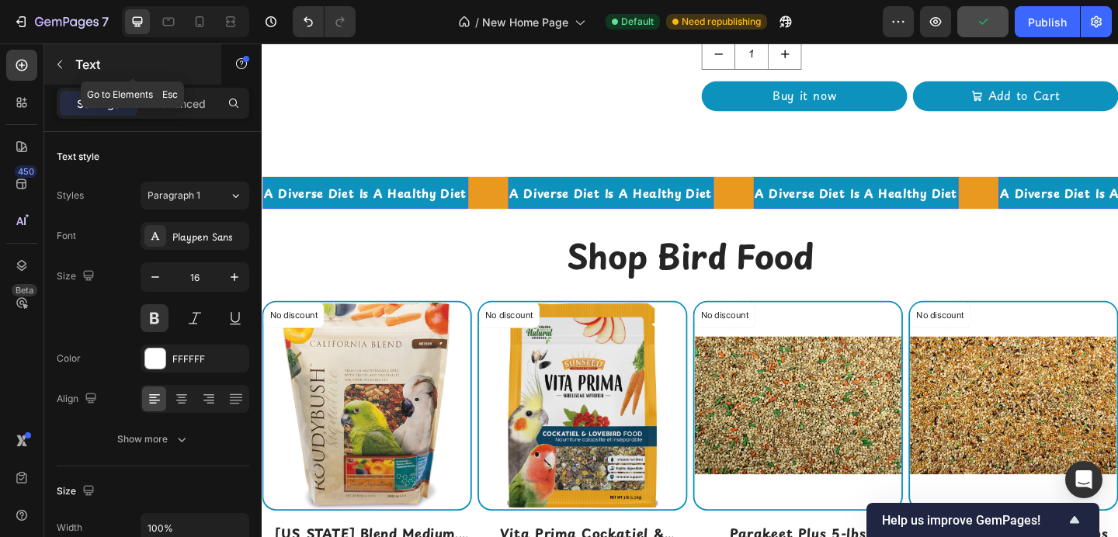
click at [57, 61] on icon "button" at bounding box center [60, 64] width 12 height 12
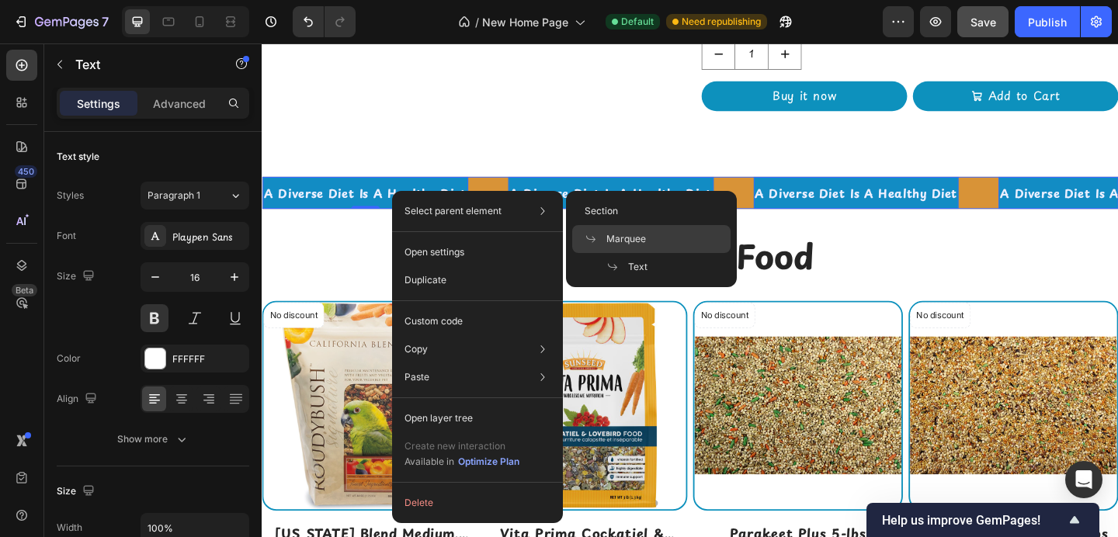
click at [607, 232] on span "Marquee" at bounding box center [627, 239] width 40 height 14
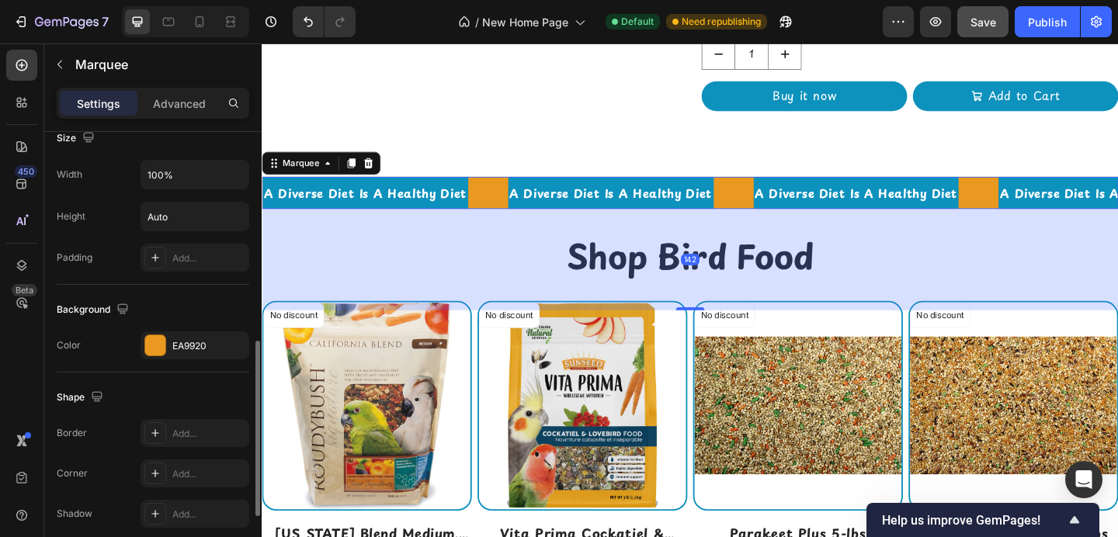
scroll to position [558, 0]
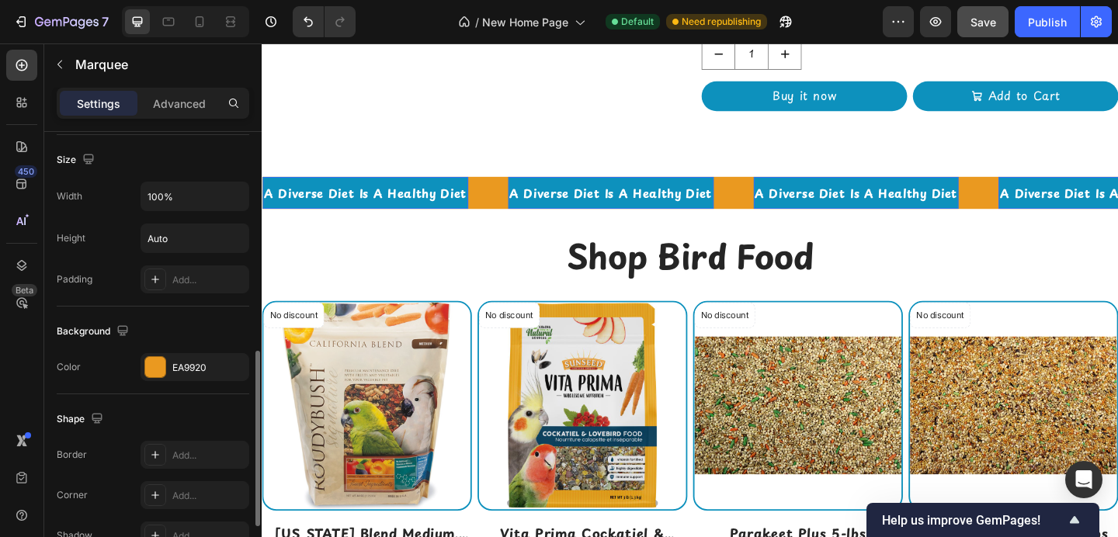
click at [322, 218] on div "A Diverse Diet Is A Healthy Diet Text 0" at bounding box center [375, 207] width 224 height 36
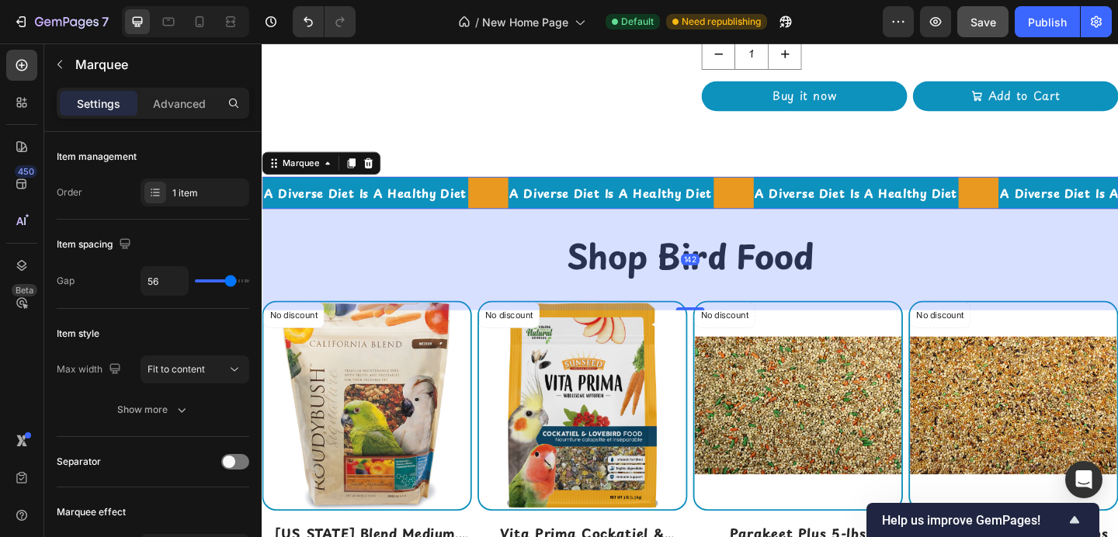
click at [497, 200] on div "A Diverse Diet Is A Healthy Diet Text" at bounding box center [396, 207] width 267 height 36
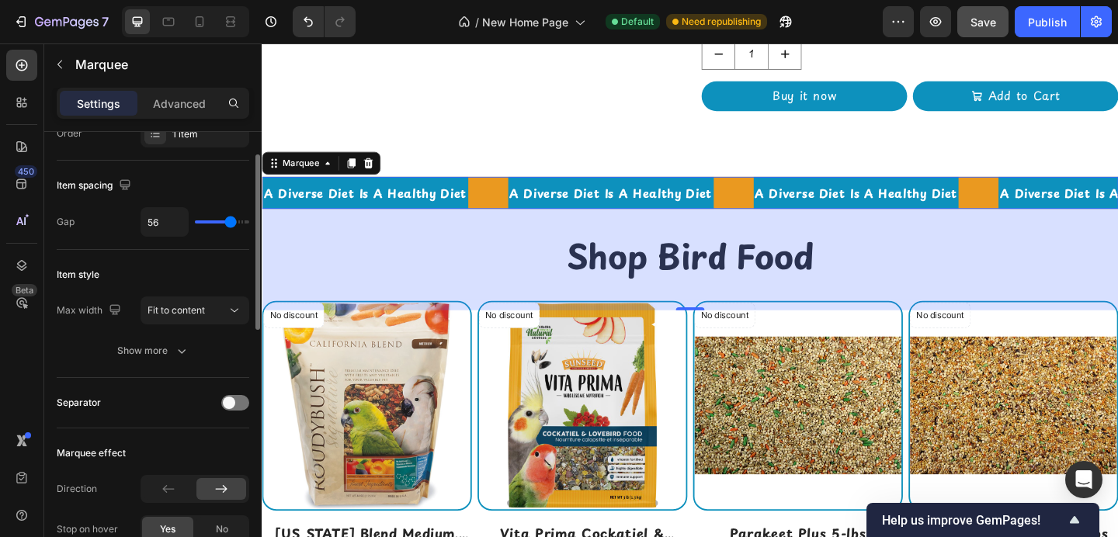
scroll to position [65, 0]
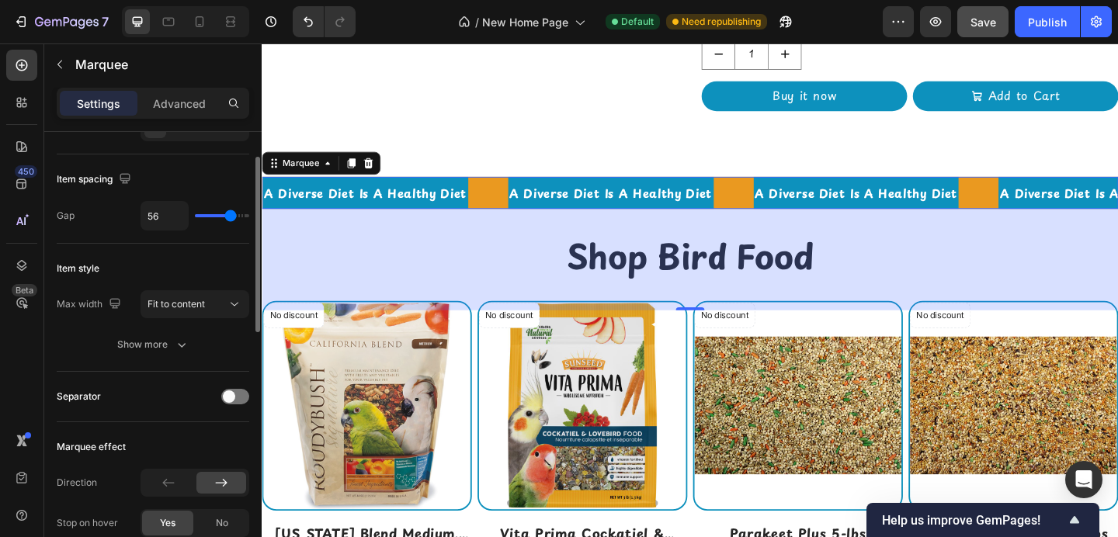
click at [229, 389] on div at bounding box center [235, 397] width 28 height 16
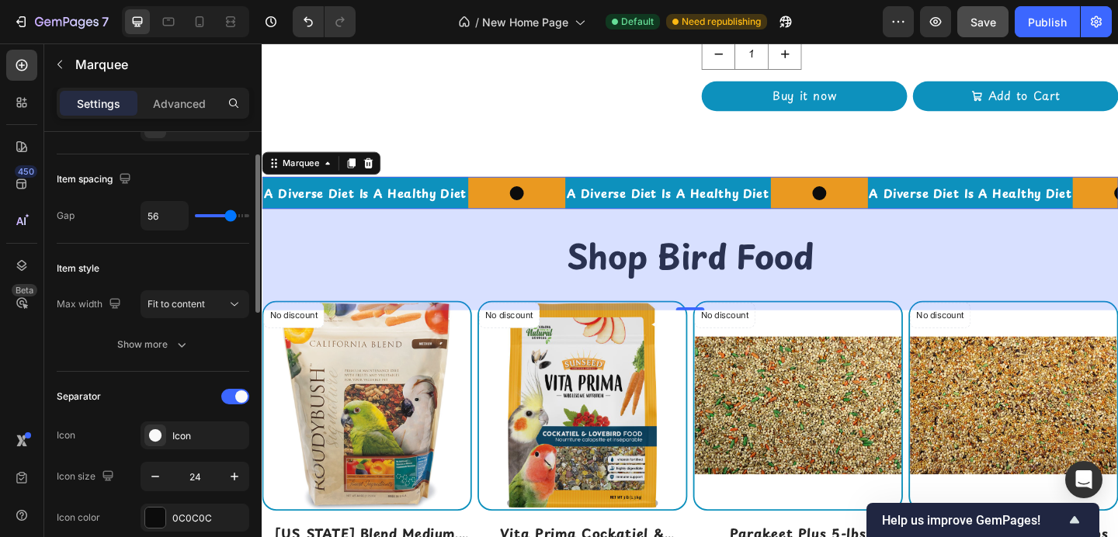
click at [229, 388] on div "Separator" at bounding box center [153, 396] width 193 height 25
click at [234, 399] on div at bounding box center [235, 397] width 28 height 16
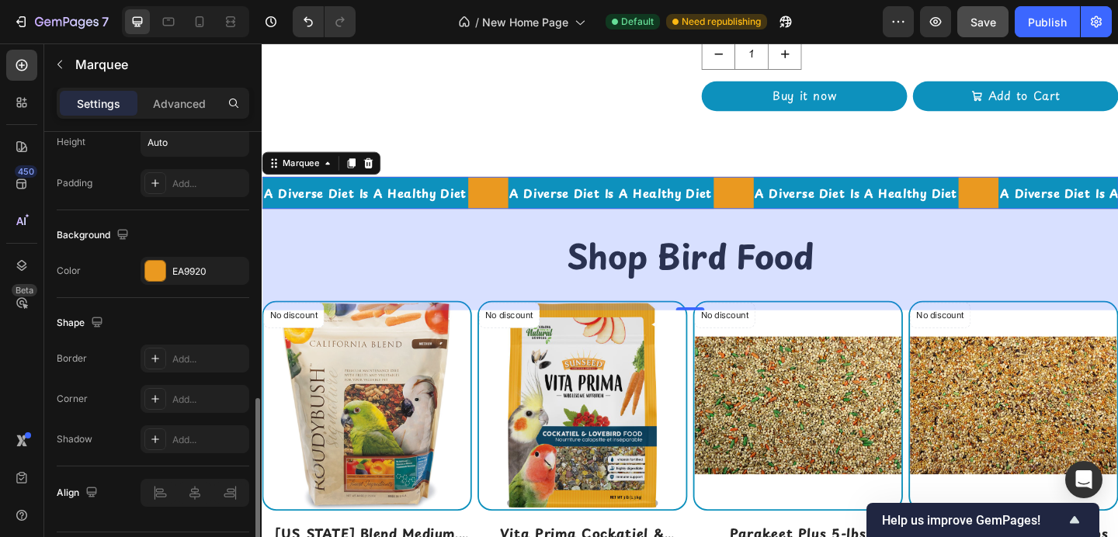
scroll to position [699, 0]
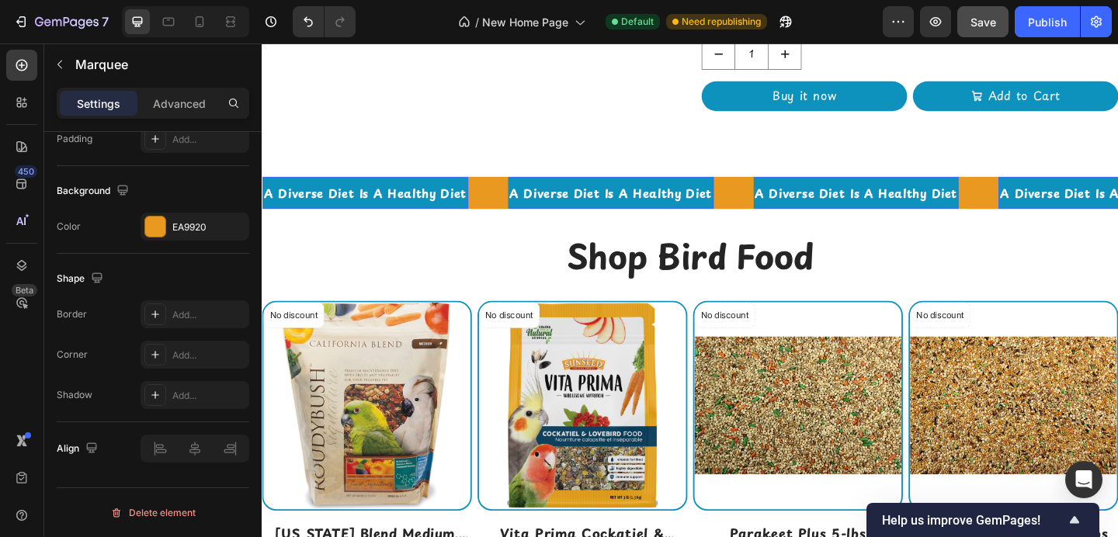
click at [388, 192] on div "A Diverse Diet Is A Healthy Diet Text 0" at bounding box center [375, 207] width 224 height 36
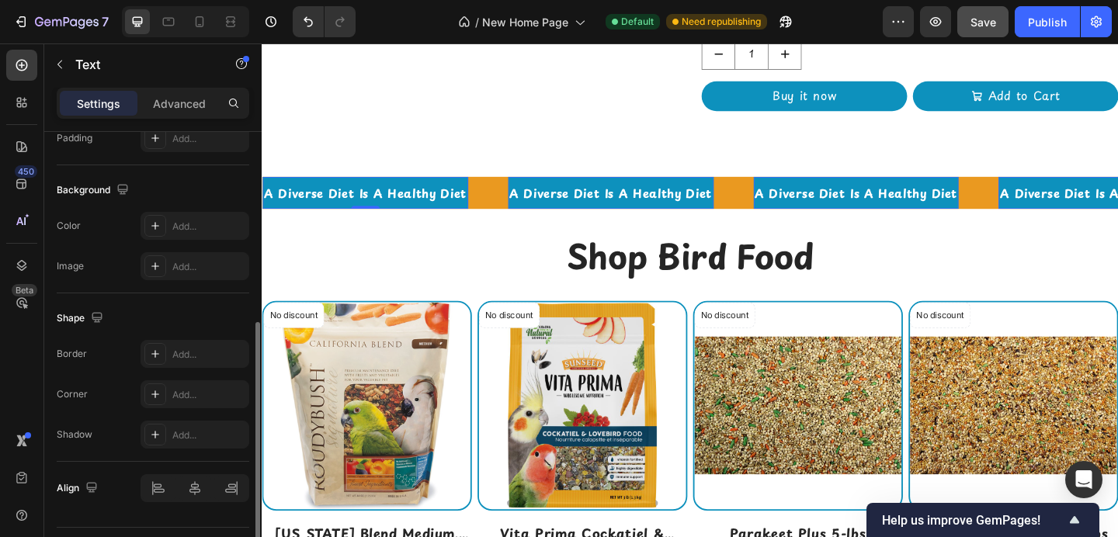
scroll to position [471, 0]
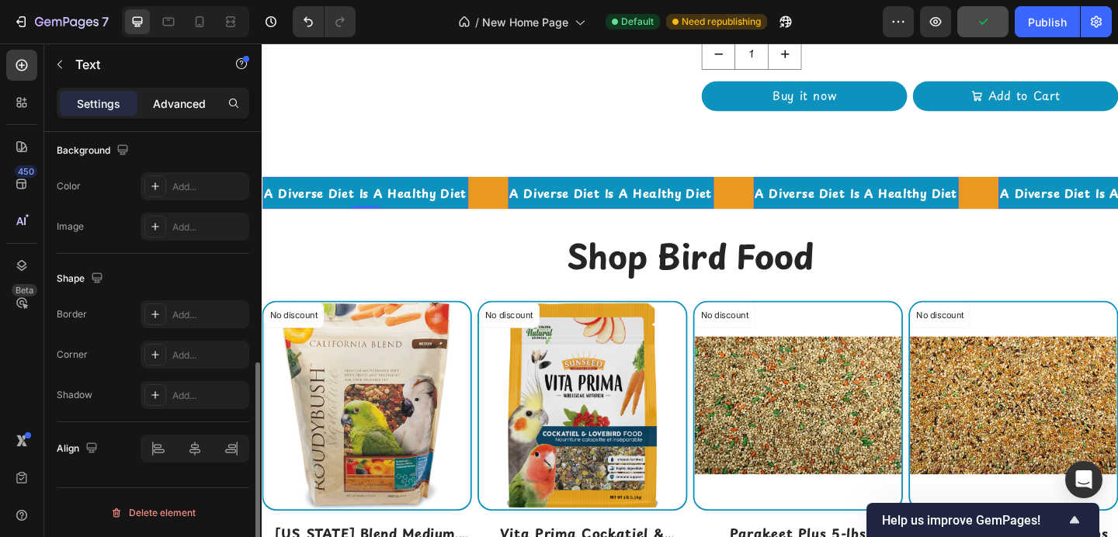
click at [182, 98] on p "Advanced" at bounding box center [179, 104] width 53 height 16
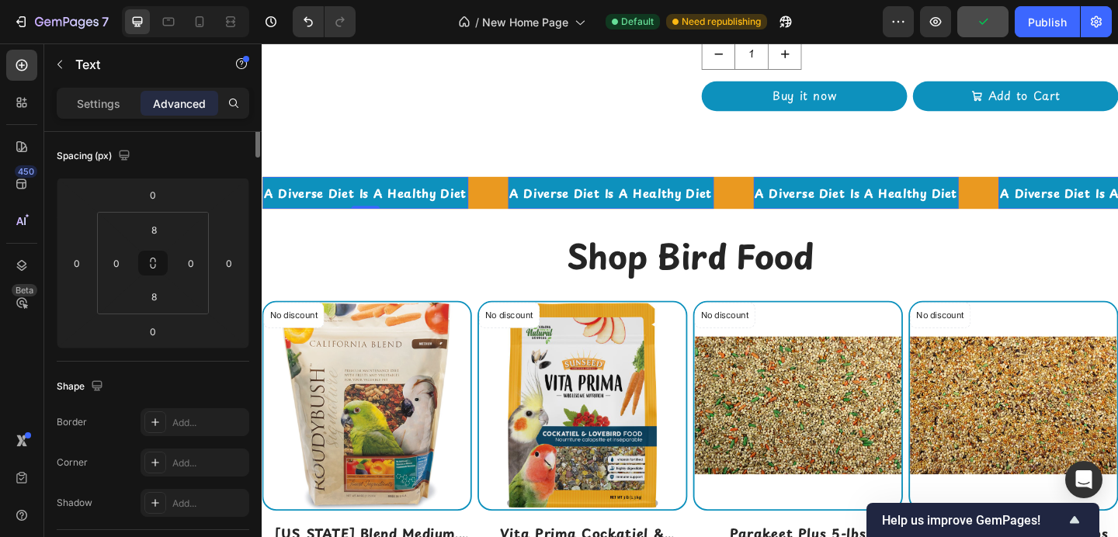
scroll to position [0, 0]
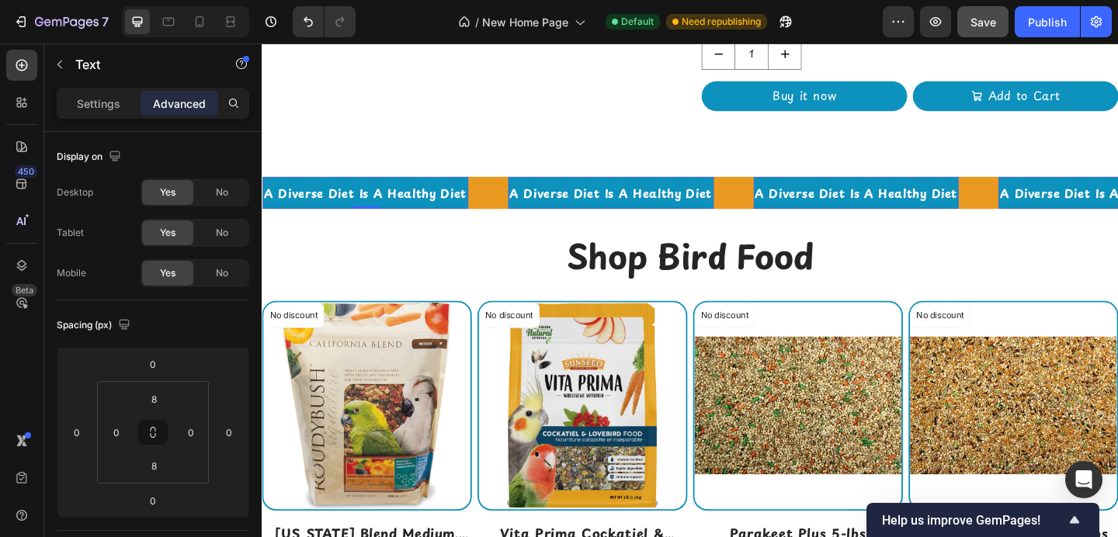
click at [385, 195] on div "A Diverse Diet Is A Healthy Diet" at bounding box center [375, 206] width 224 height 23
click at [94, 93] on div "Settings" at bounding box center [99, 103] width 78 height 25
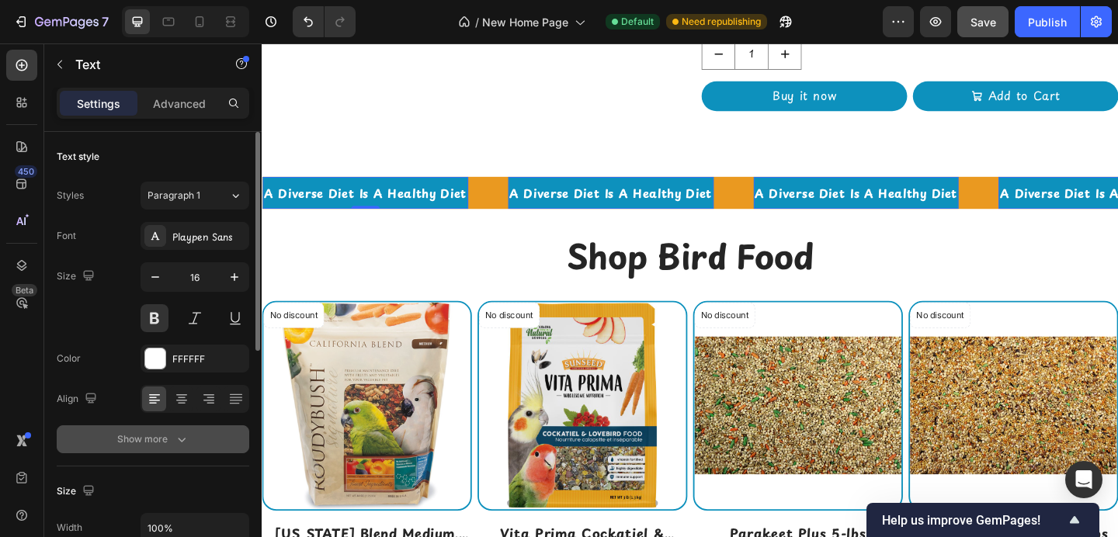
click at [152, 435] on div "Show more" at bounding box center [153, 440] width 72 height 16
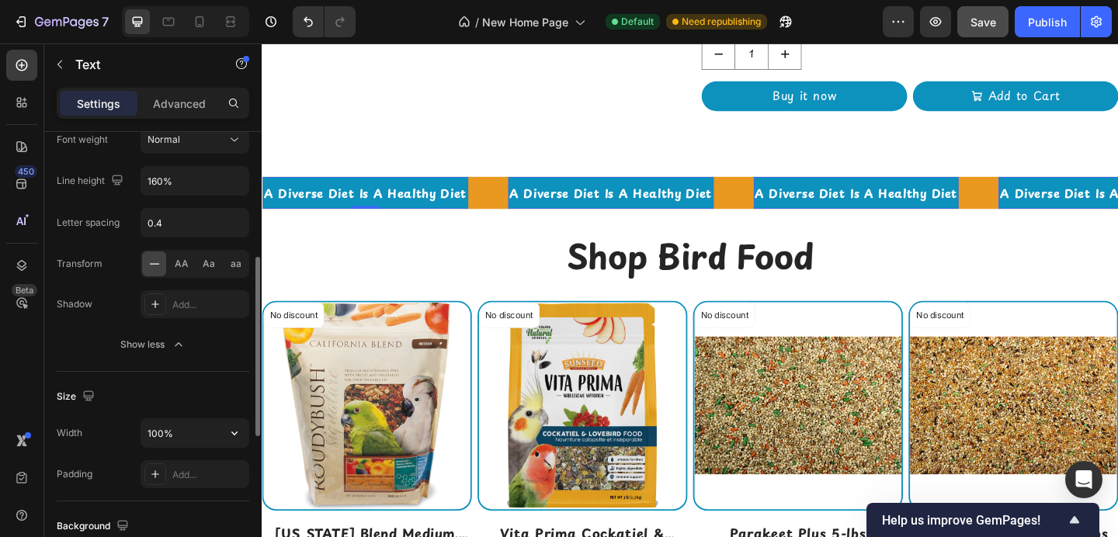
scroll to position [304, 0]
click at [503, 197] on div "A Diverse Diet Is A Healthy Diet Text 0" at bounding box center [396, 207] width 267 height 36
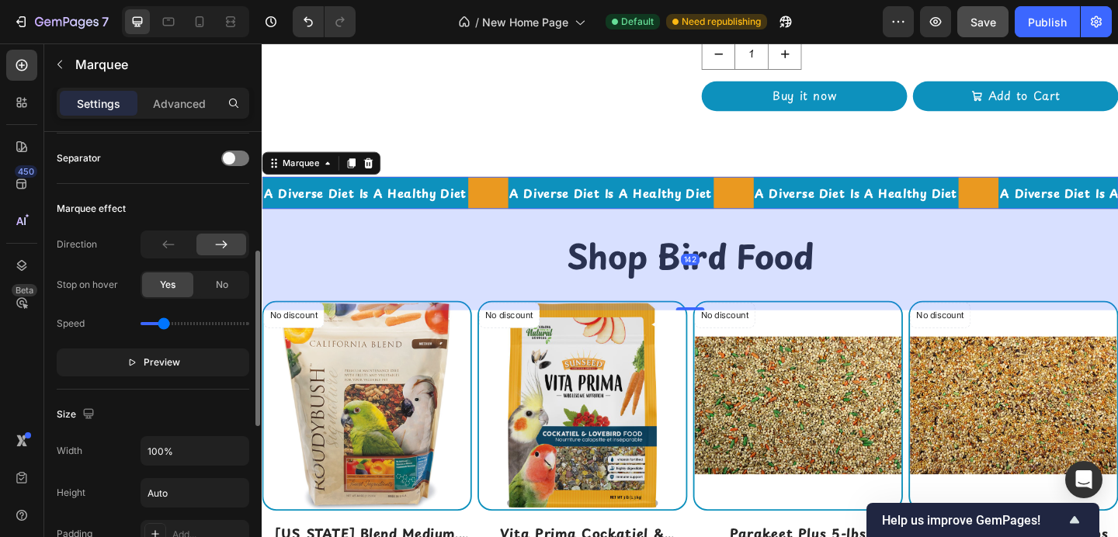
scroll to position [0, 0]
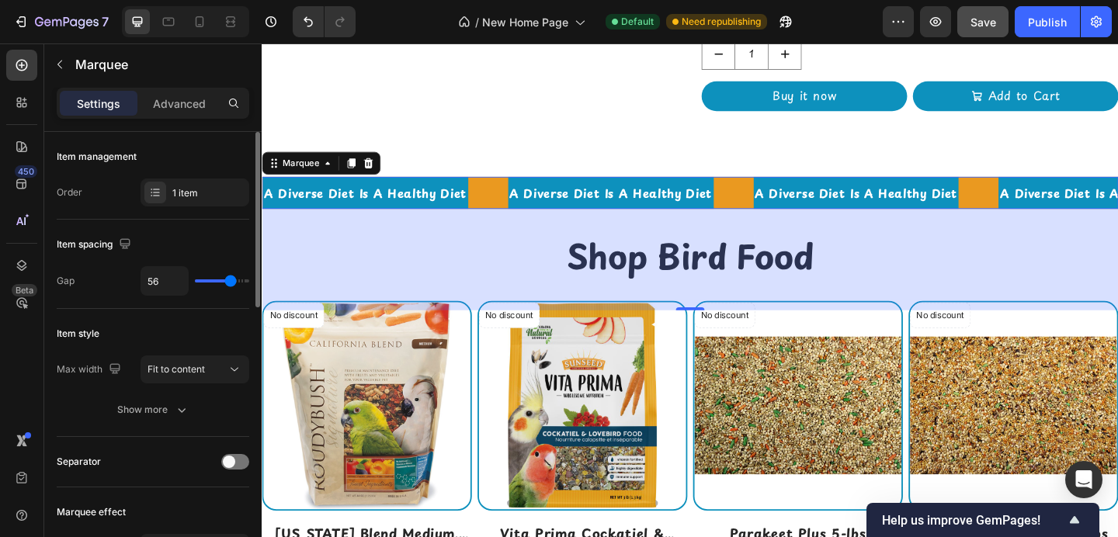
type input "57"
type input "55"
type input "54"
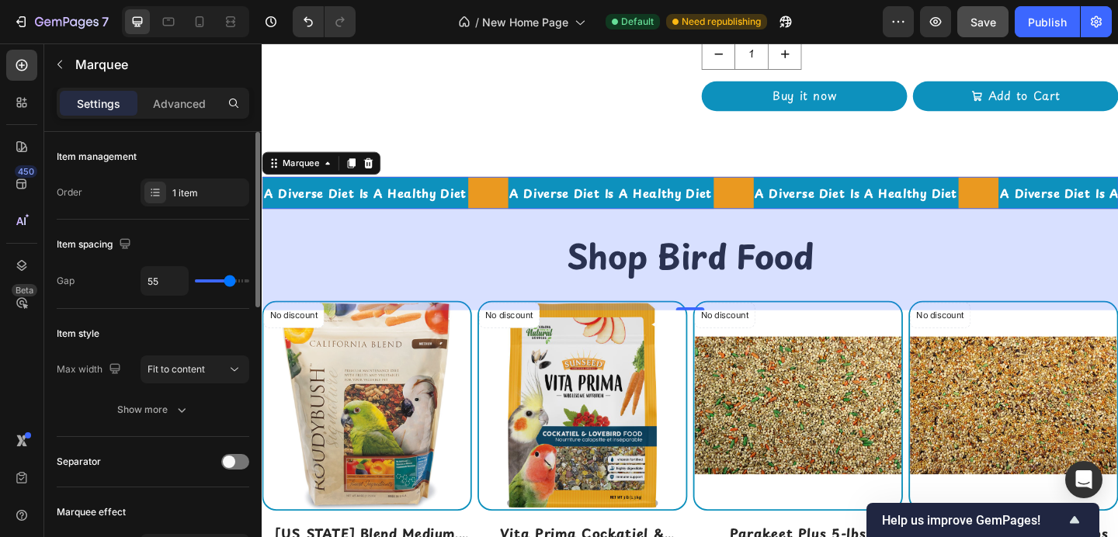
type input "54"
type input "53"
type input "52"
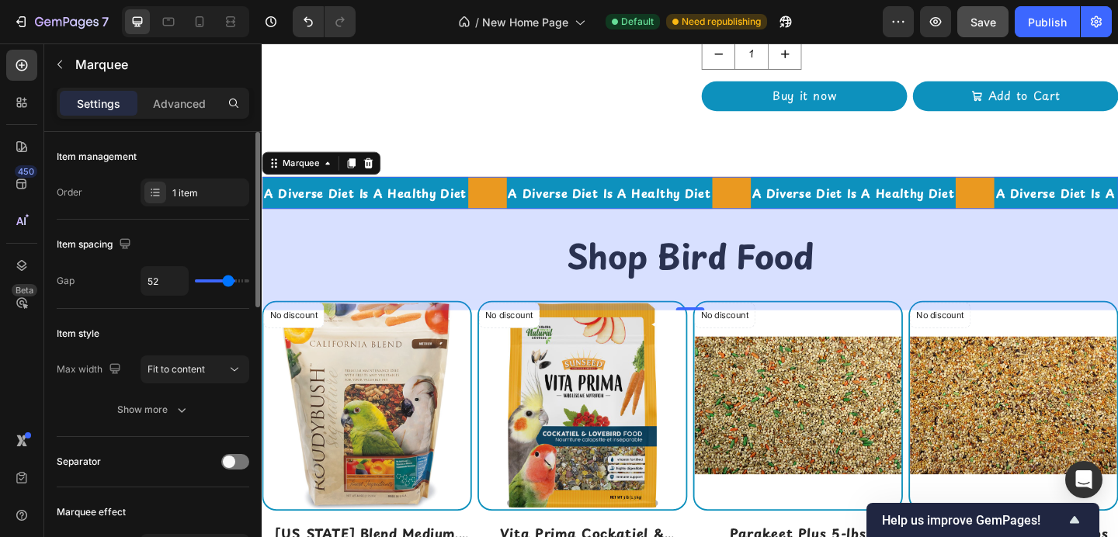
type input "46"
type input "45"
type input "44"
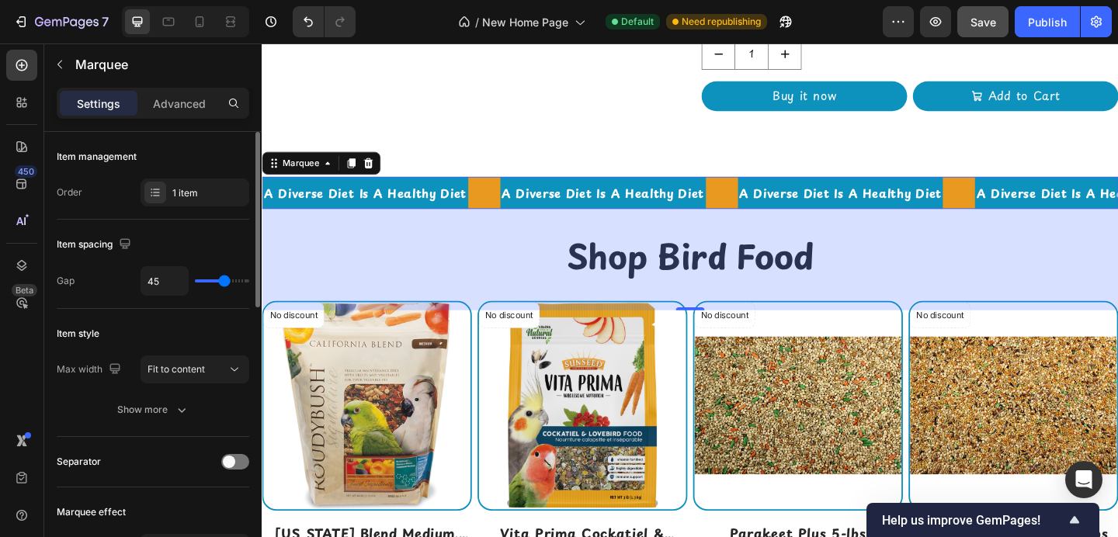
type input "44"
type input "40"
type input "37"
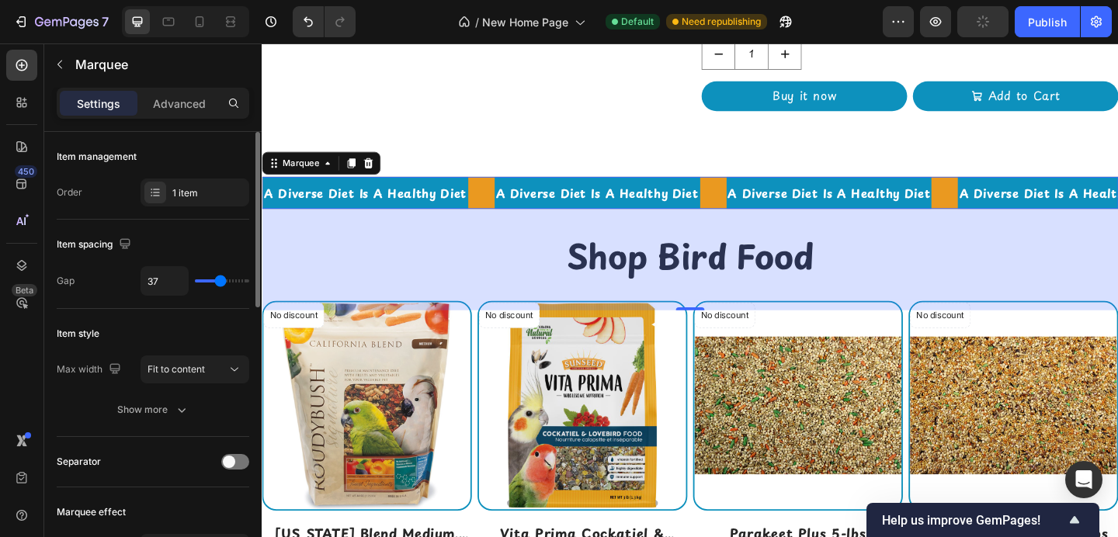
type input "31"
type input "30"
type input "27"
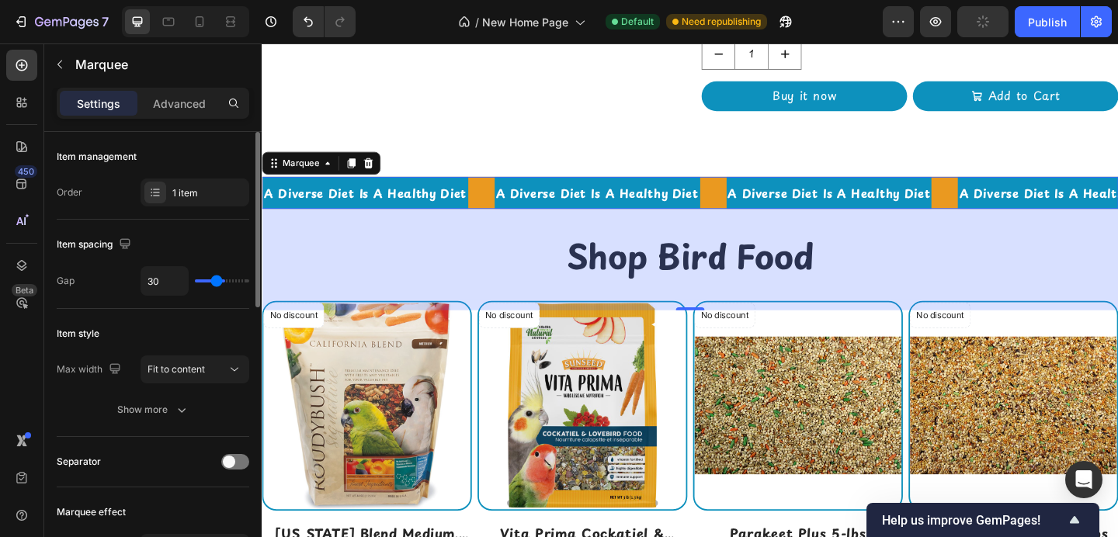
type input "27"
type input "26"
type input "25"
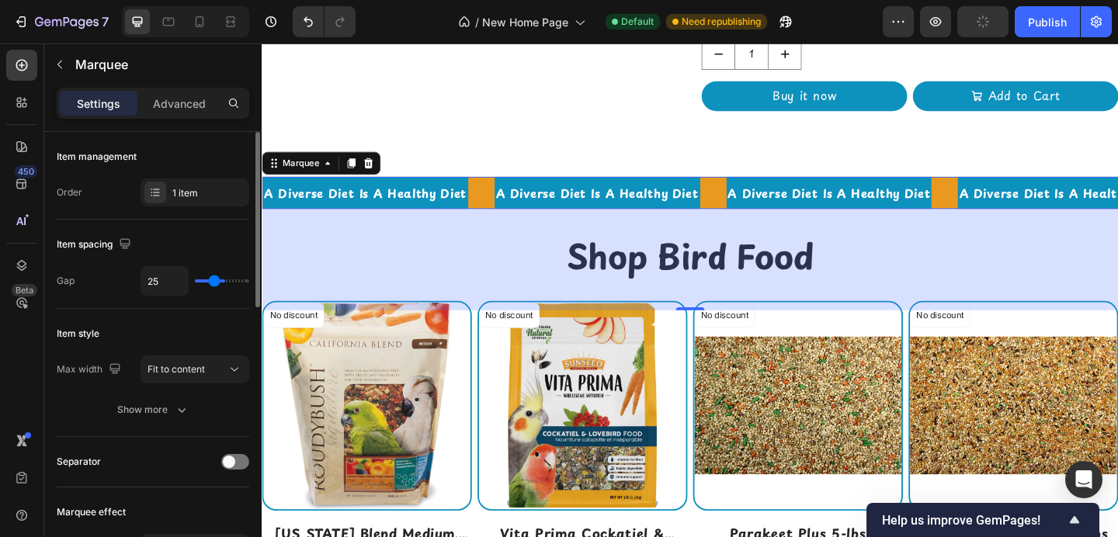
type input "24"
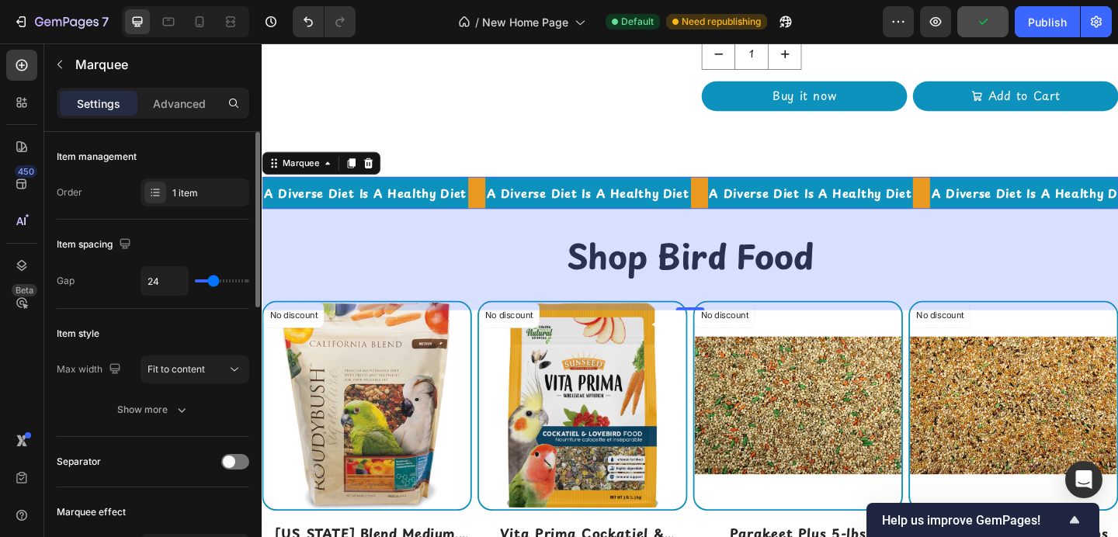
type input "25"
type input "26"
type input "27"
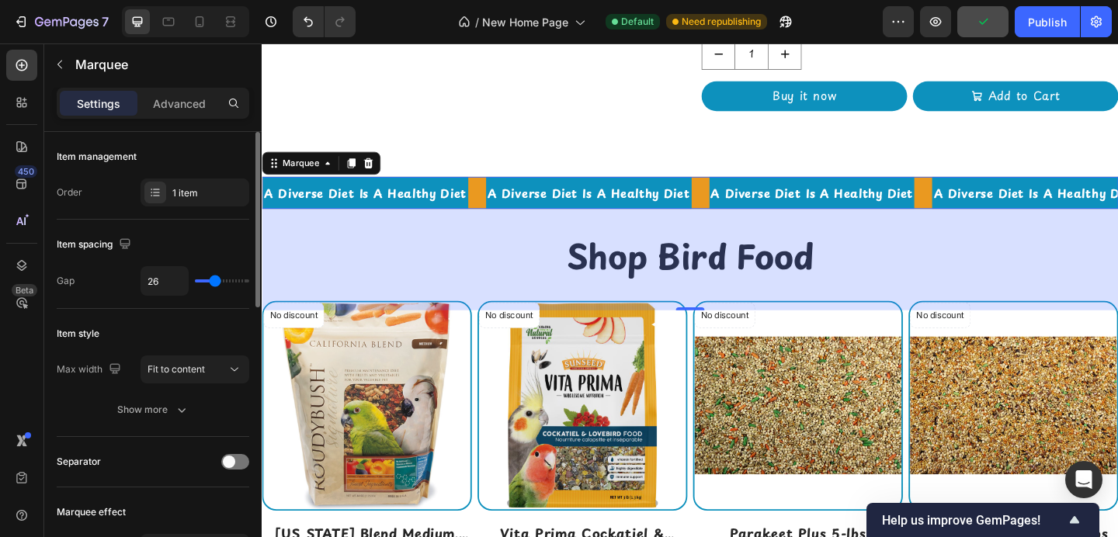
type input "27"
type input "28"
type input "29"
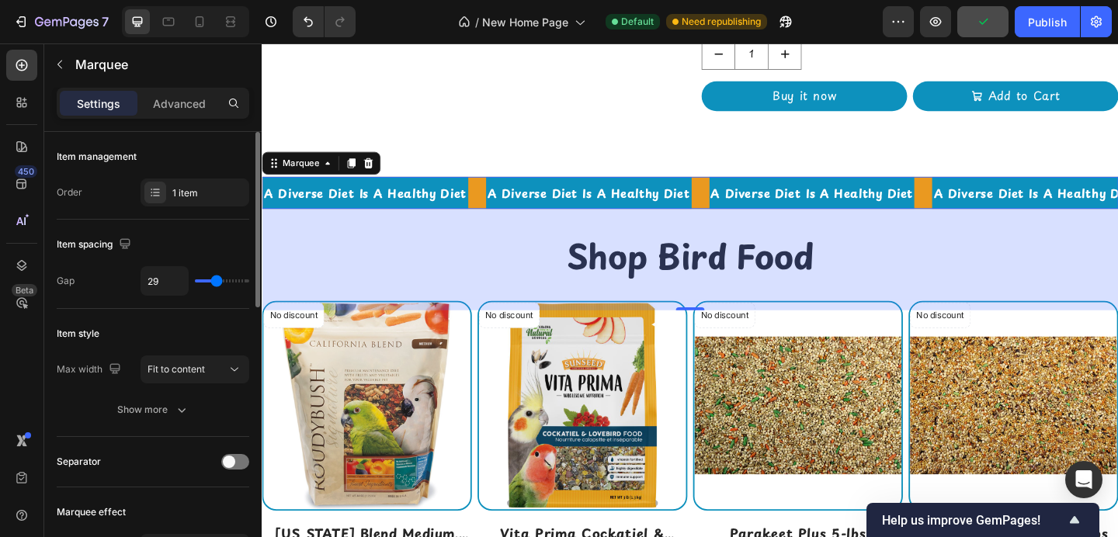
type input "30"
type input "31"
type input "32"
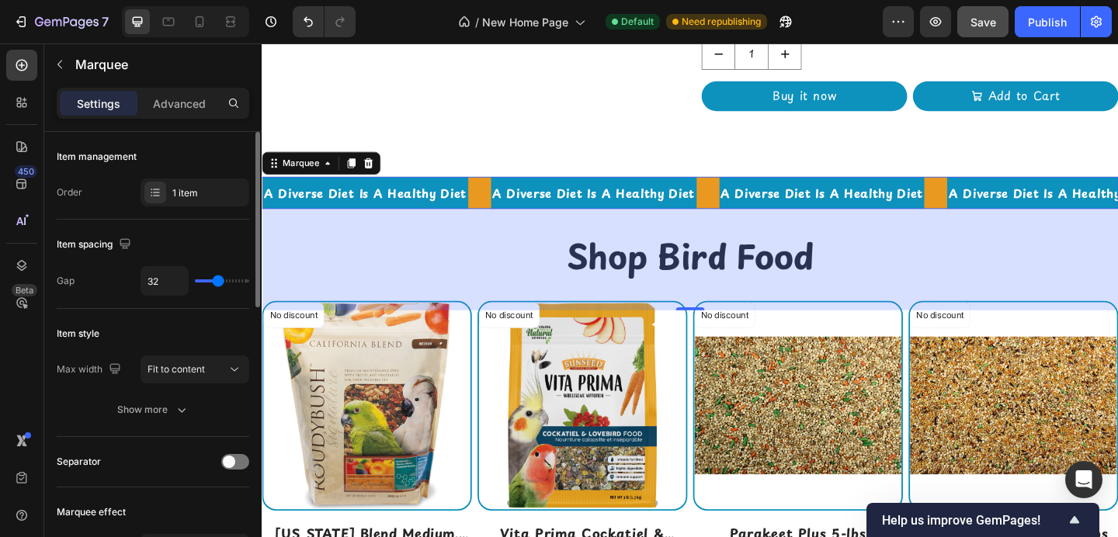
drag, startPoint x: 234, startPoint y: 280, endPoint x: 217, endPoint y: 283, distance: 16.6
type input "32"
click at [217, 283] on input "range" at bounding box center [222, 281] width 54 height 3
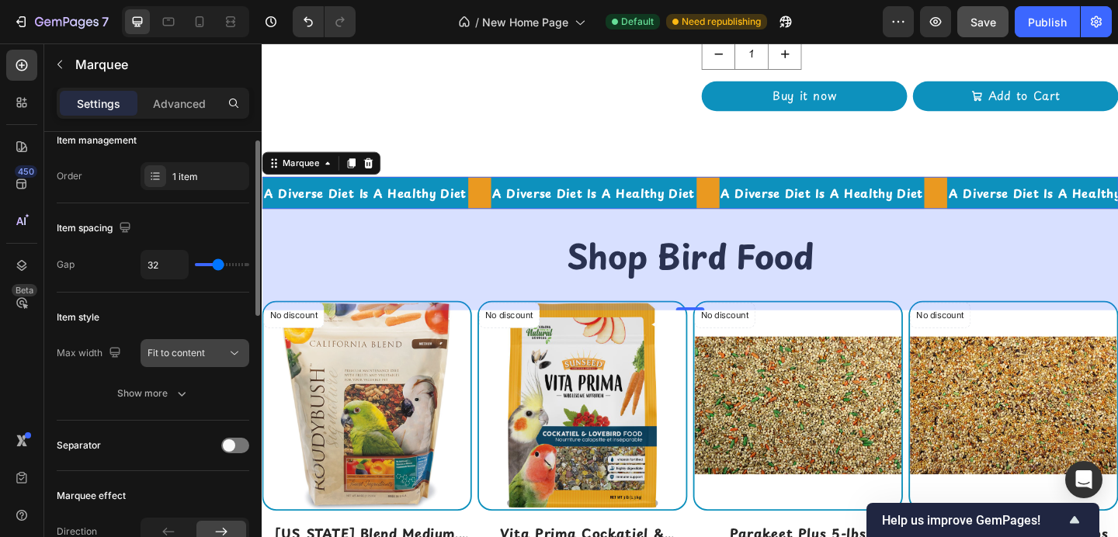
scroll to position [18, 0]
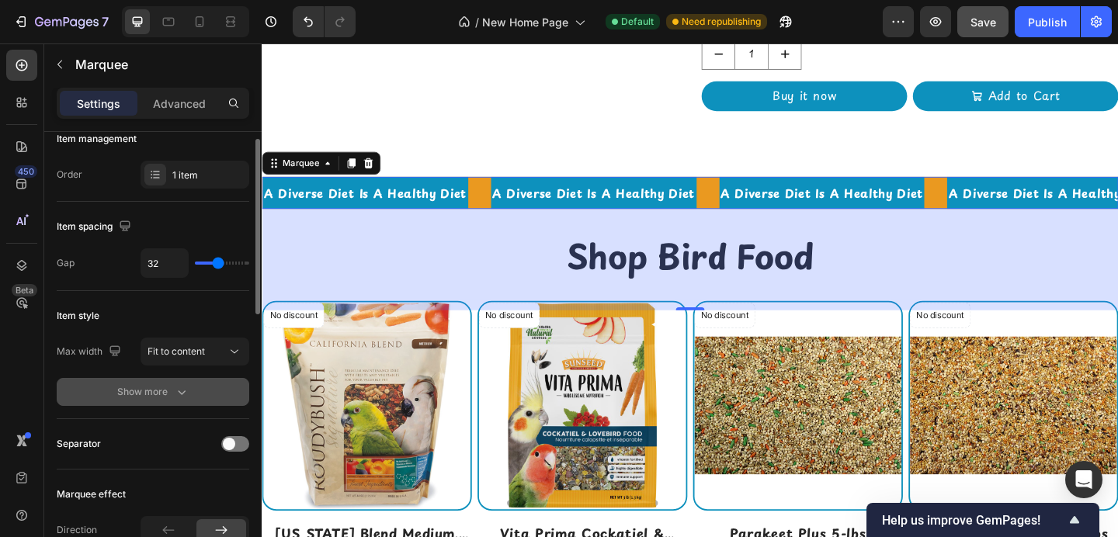
click at [179, 390] on icon "button" at bounding box center [182, 392] width 16 height 16
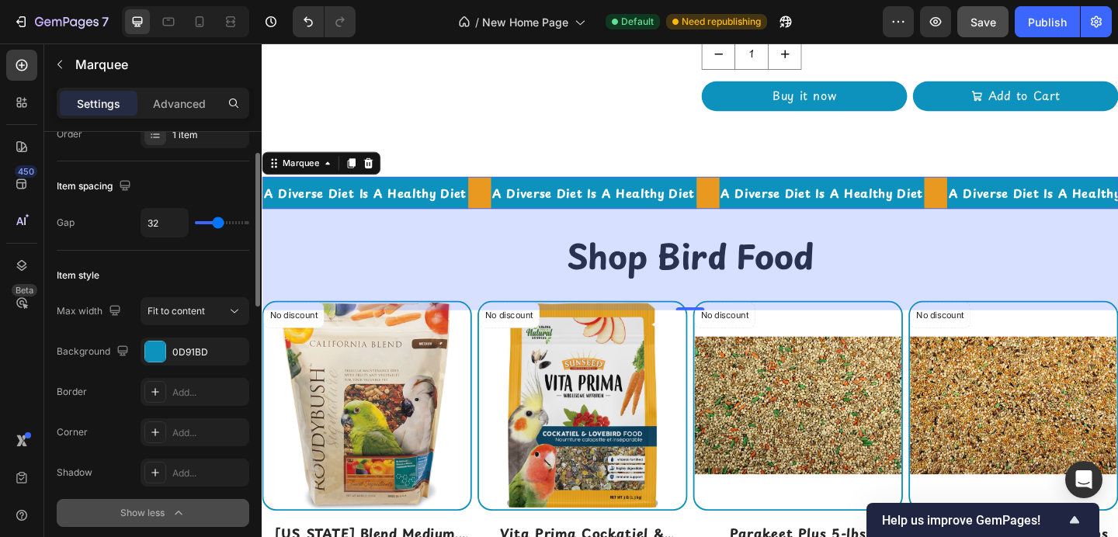
scroll to position [59, 0]
click at [189, 353] on div "0D91BD" at bounding box center [194, 352] width 45 height 14
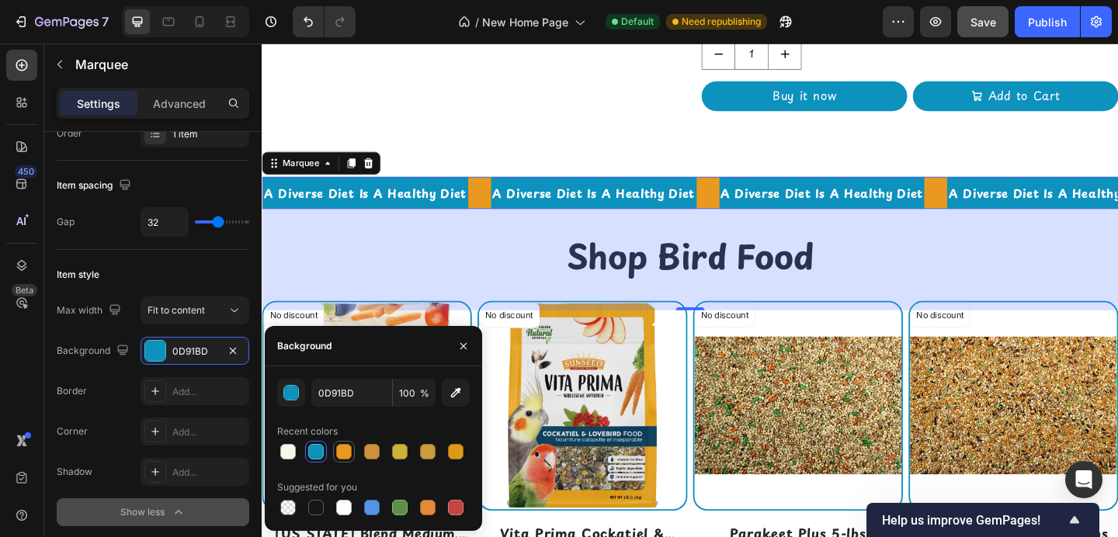
click at [342, 447] on div at bounding box center [344, 452] width 16 height 16
type input "EA9920"
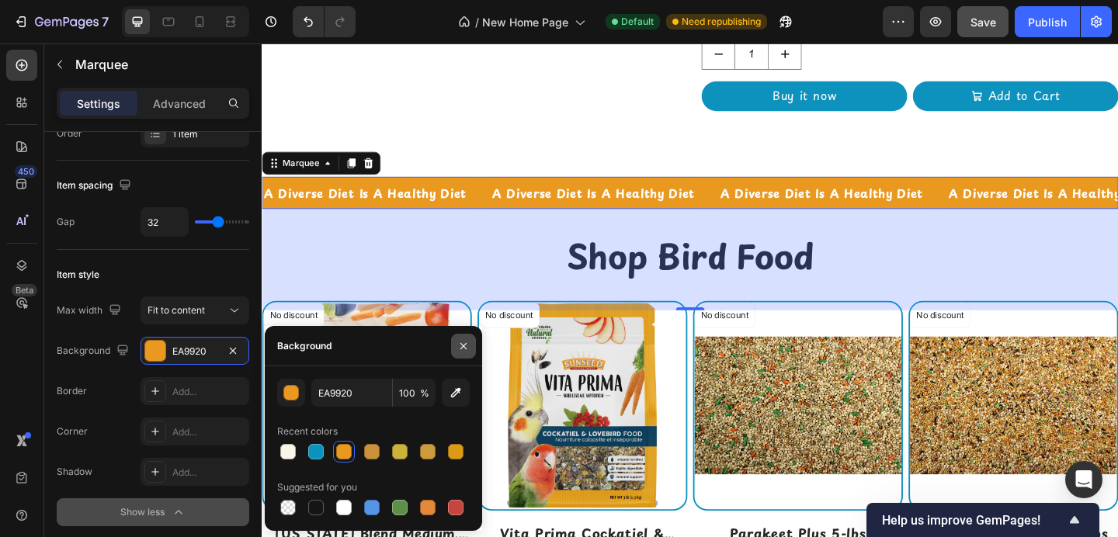
click at [468, 343] on icon "button" at bounding box center [463, 346] width 12 height 12
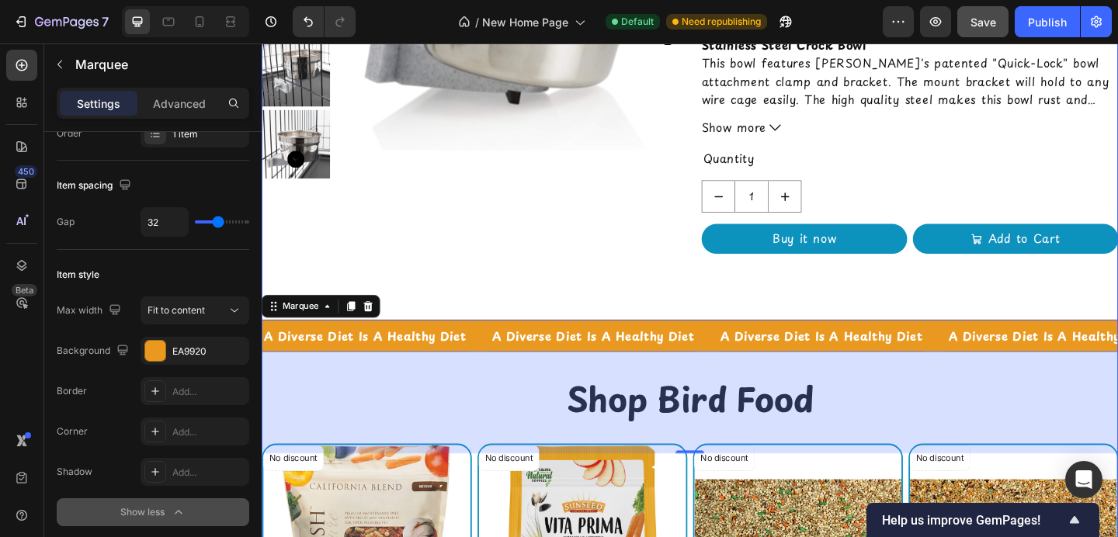
scroll to position [3040, 0]
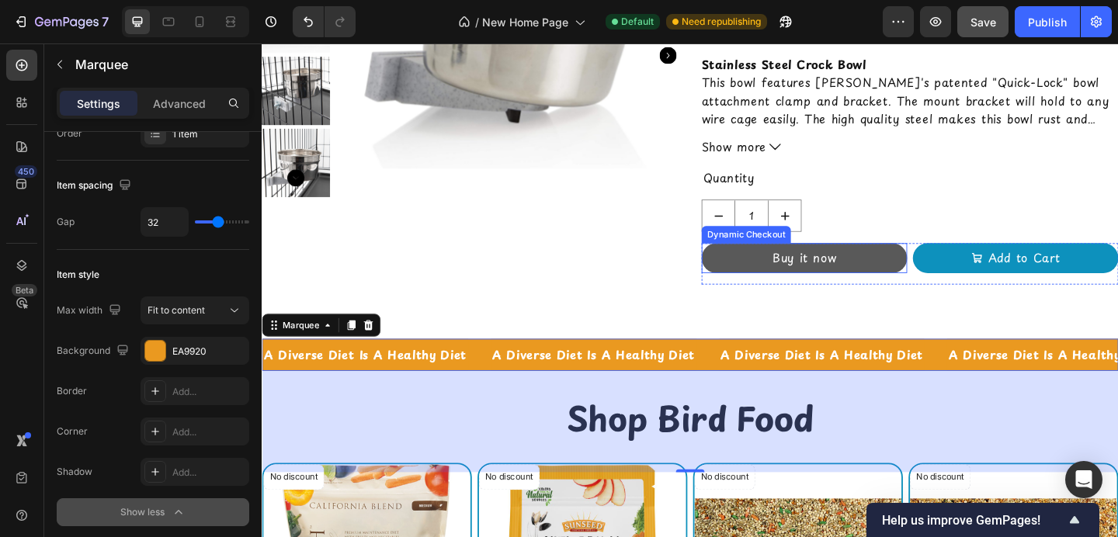
click at [899, 269] on button "Buy it now" at bounding box center [852, 277] width 224 height 33
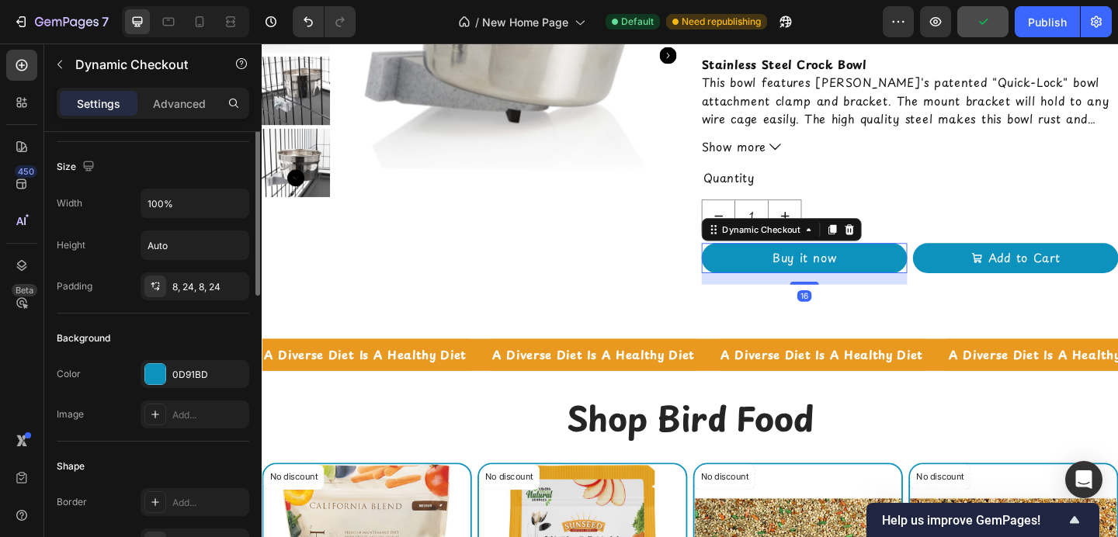
scroll to position [213, 0]
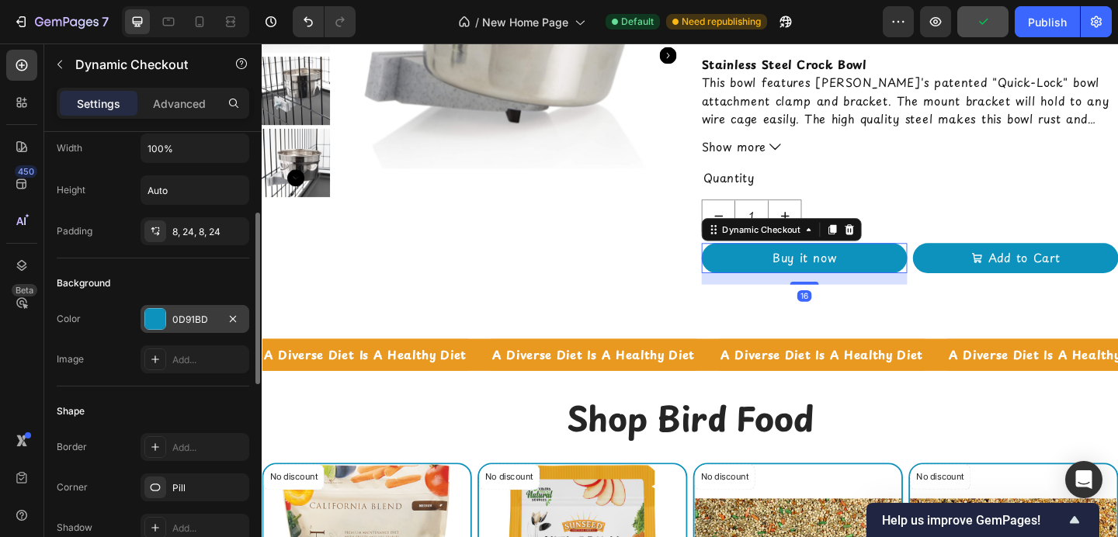
click at [157, 325] on div at bounding box center [155, 319] width 20 height 20
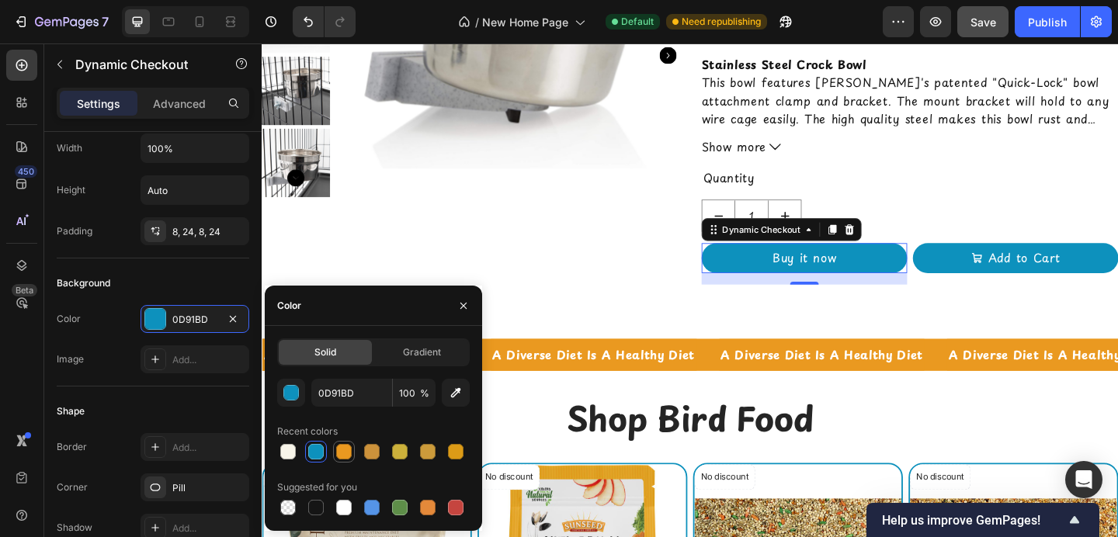
click at [344, 451] on div at bounding box center [344, 452] width 16 height 16
type input "EA9920"
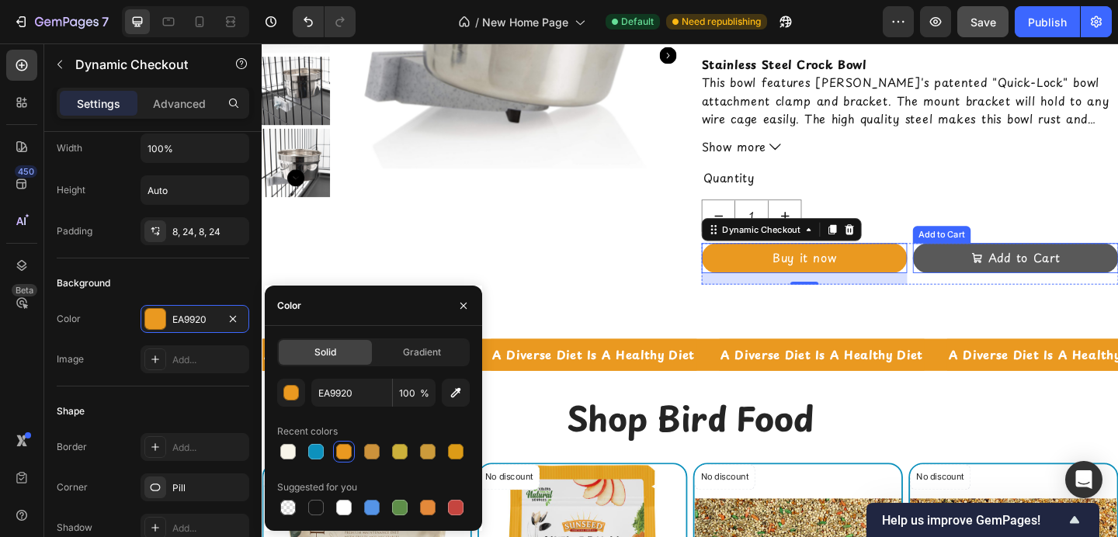
click at [1003, 286] on button "Add to Cart" at bounding box center [1082, 277] width 224 height 33
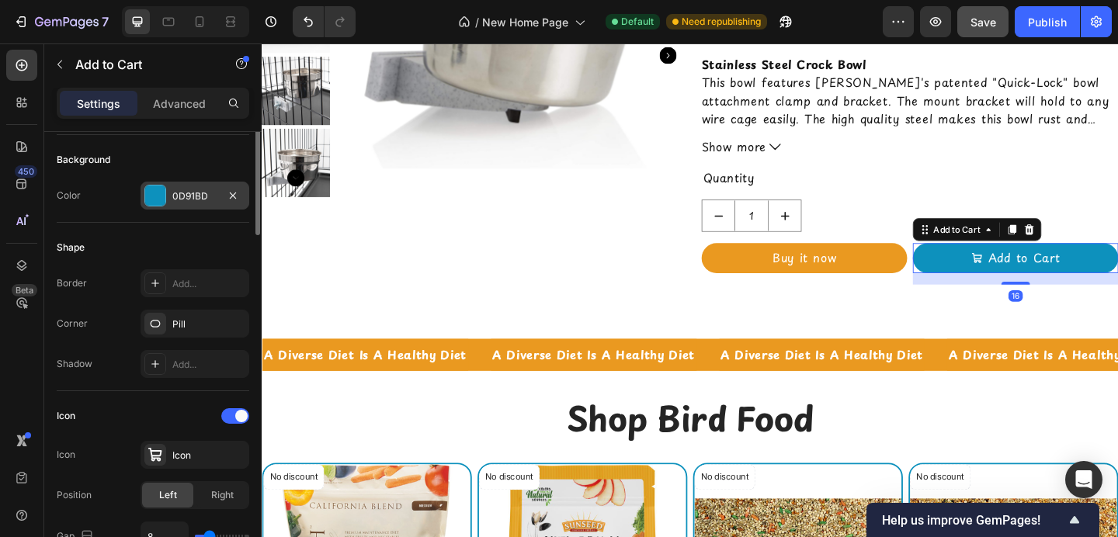
scroll to position [265, 0]
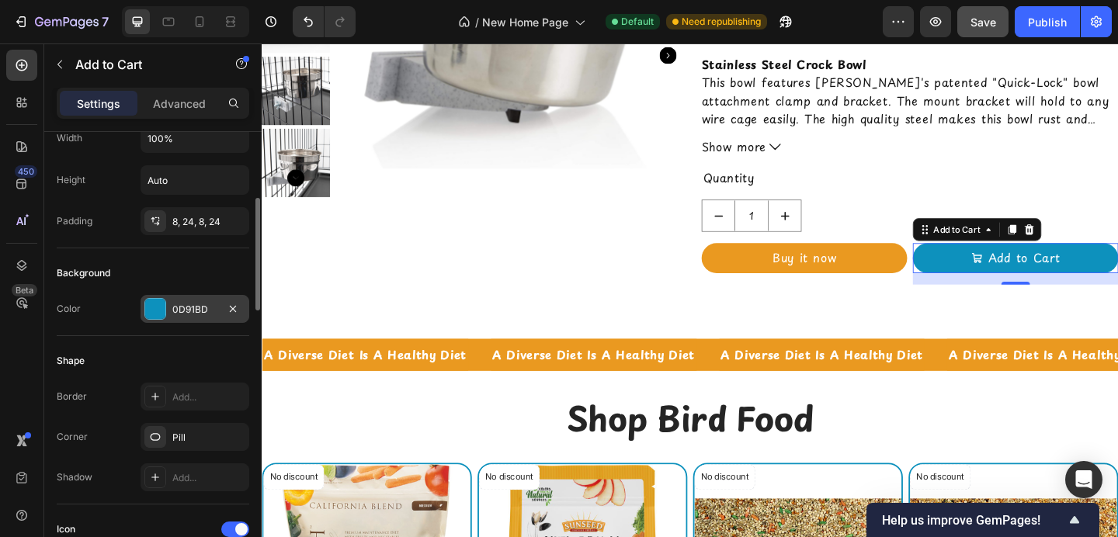
click at [158, 303] on div at bounding box center [155, 309] width 20 height 20
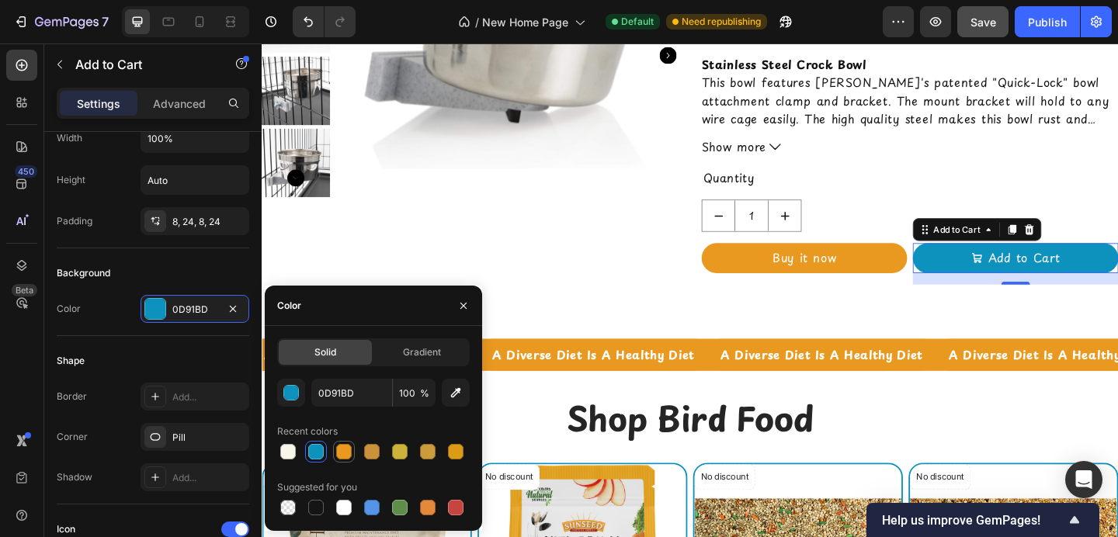
click at [348, 454] on div at bounding box center [344, 452] width 16 height 16
type input "EA9920"
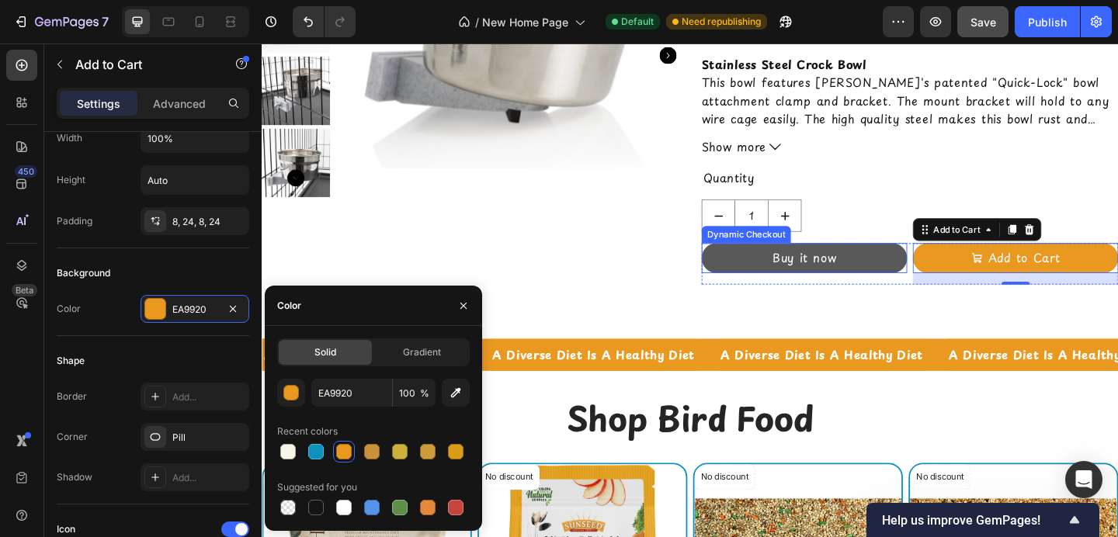
click at [775, 272] on button "Buy it now" at bounding box center [852, 277] width 224 height 33
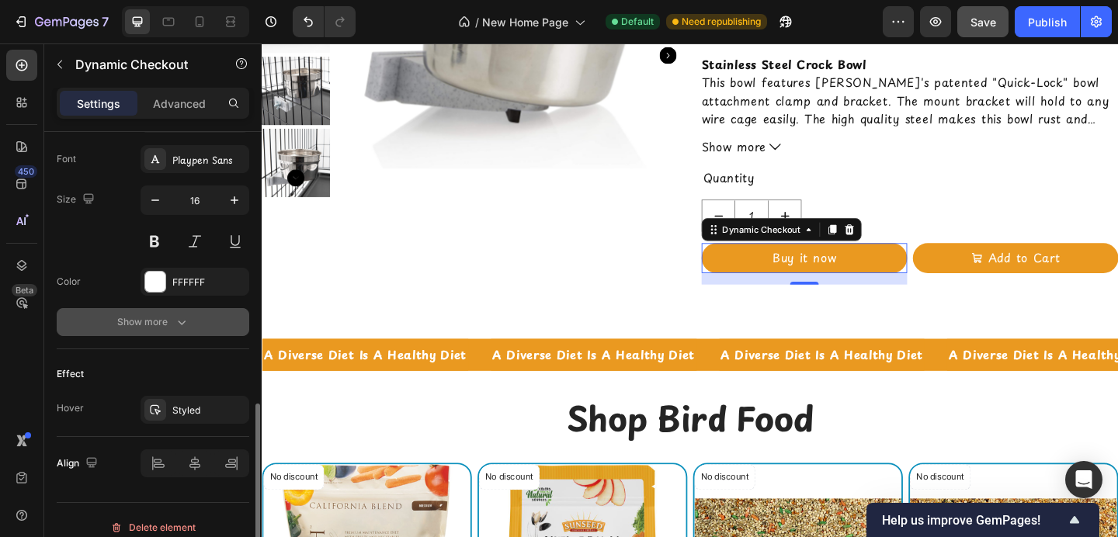
scroll to position [728, 0]
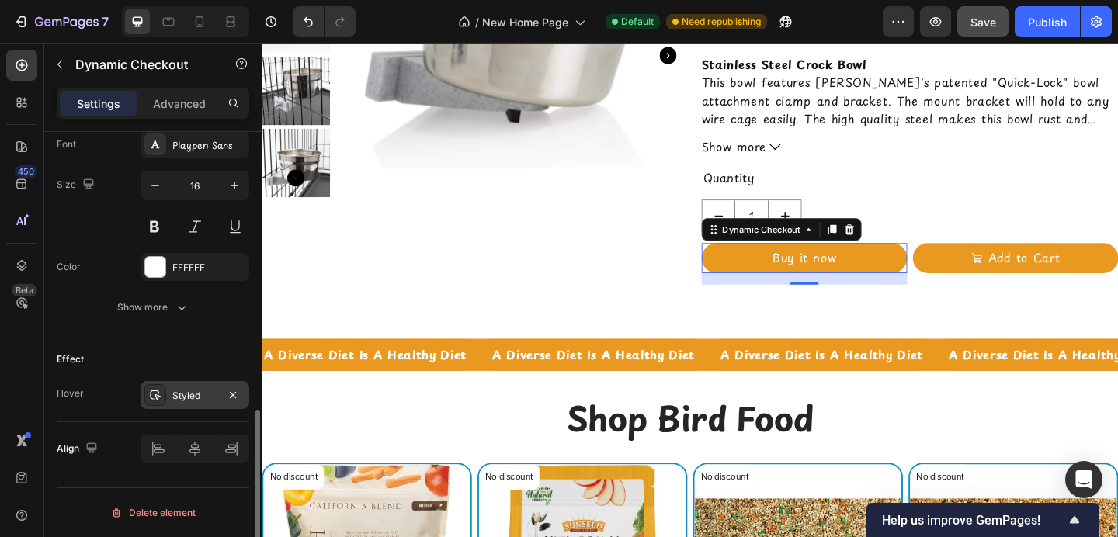
click at [176, 401] on div "Styled" at bounding box center [194, 396] width 45 height 14
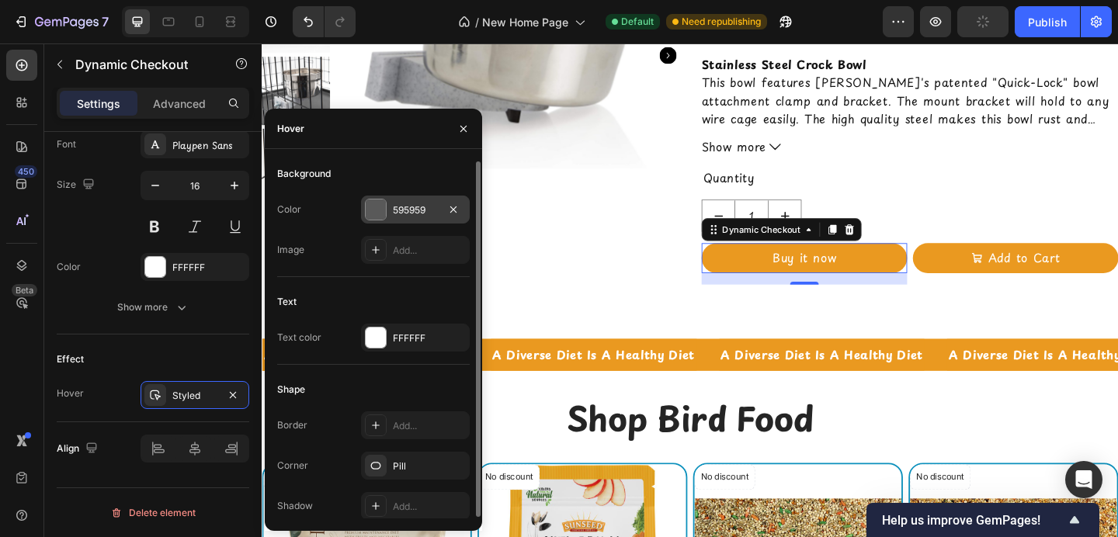
click at [387, 197] on div "595959" at bounding box center [415, 210] width 109 height 28
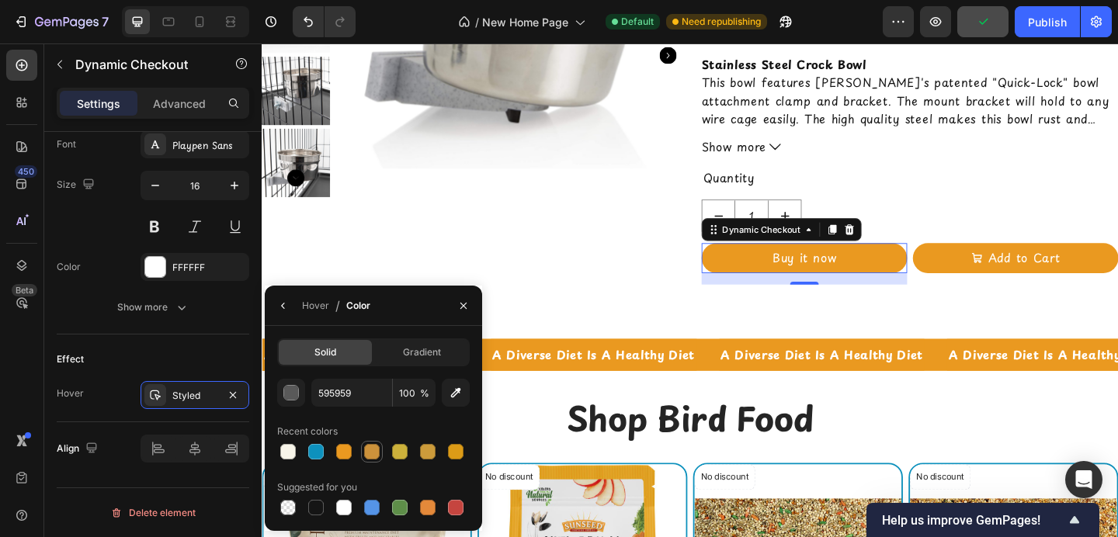
click at [374, 449] on div at bounding box center [372, 452] width 16 height 16
type input "CC923B"
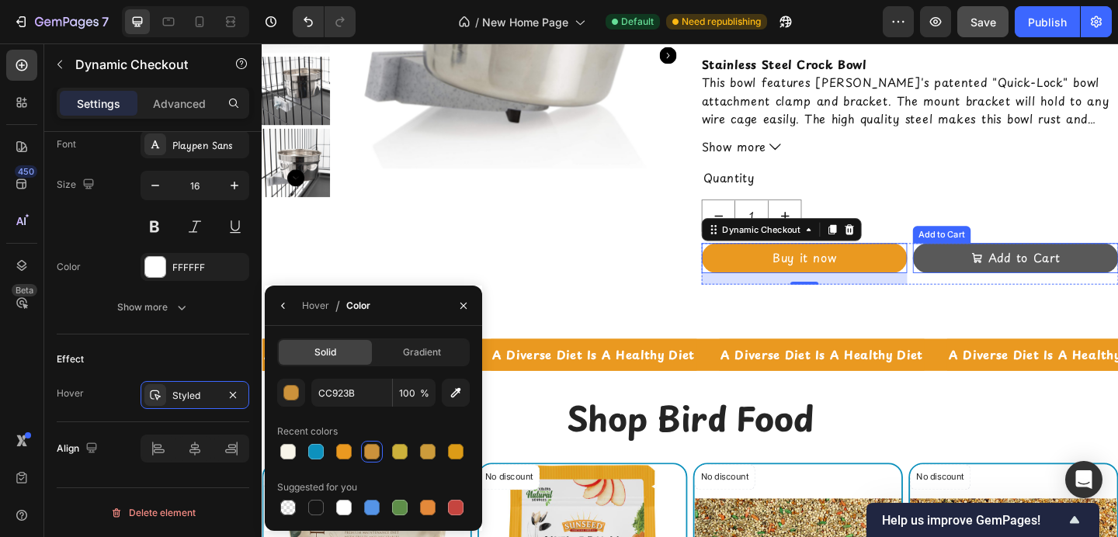
click at [986, 275] on button "Add to Cart" at bounding box center [1082, 277] width 224 height 33
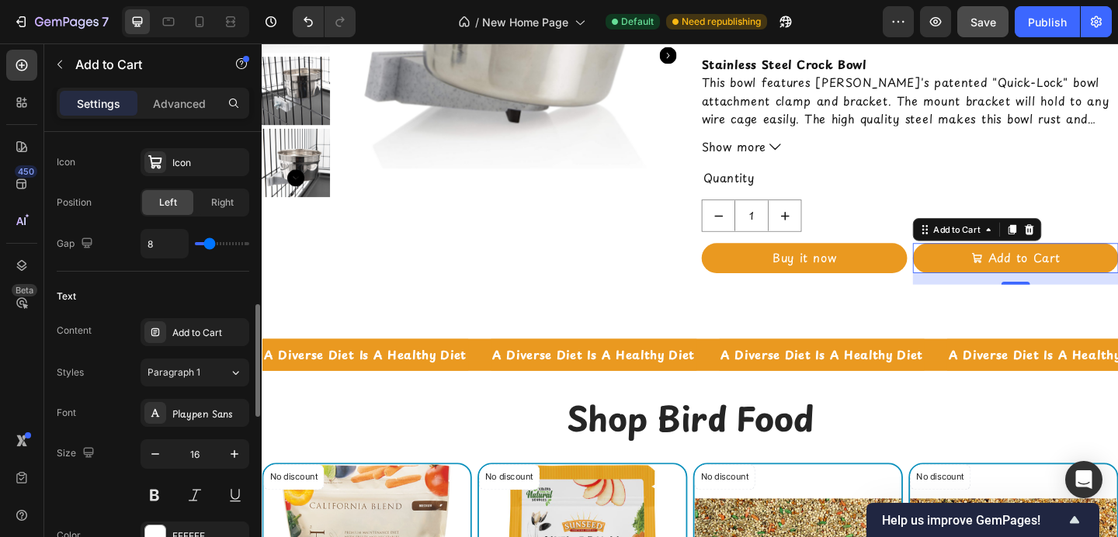
scroll to position [674, 0]
click at [175, 369] on span "Paragraph 1" at bounding box center [174, 370] width 53 height 14
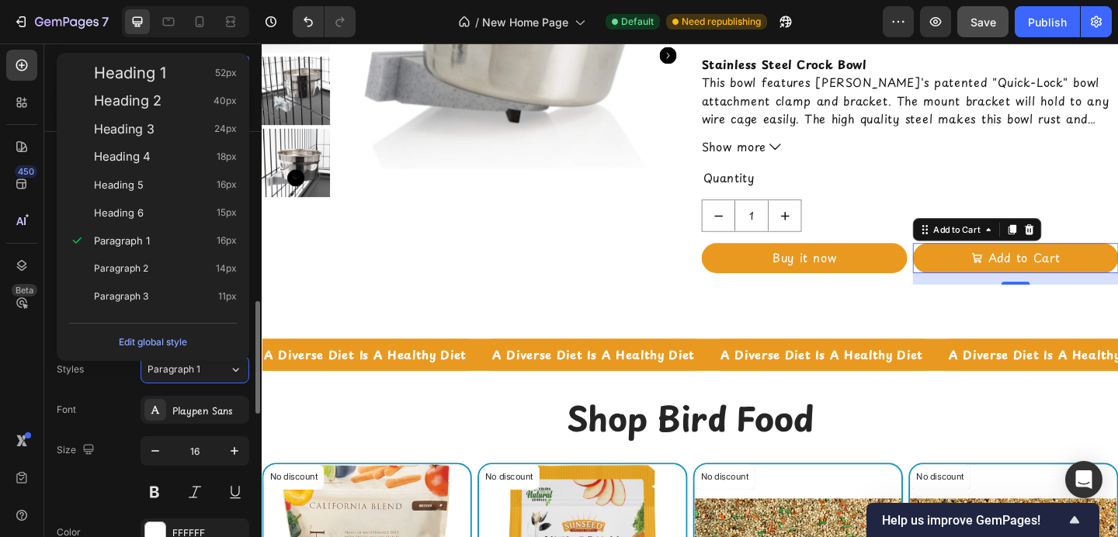
click at [111, 411] on div "Font Playpen Sans" at bounding box center [153, 410] width 193 height 28
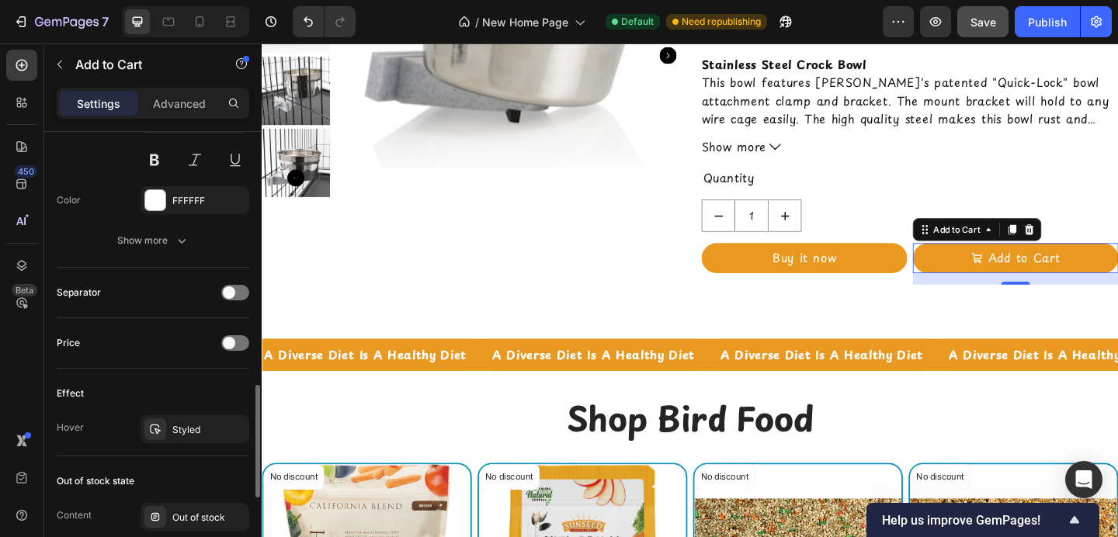
scroll to position [1009, 0]
click at [174, 433] on div "Styled" at bounding box center [194, 428] width 45 height 14
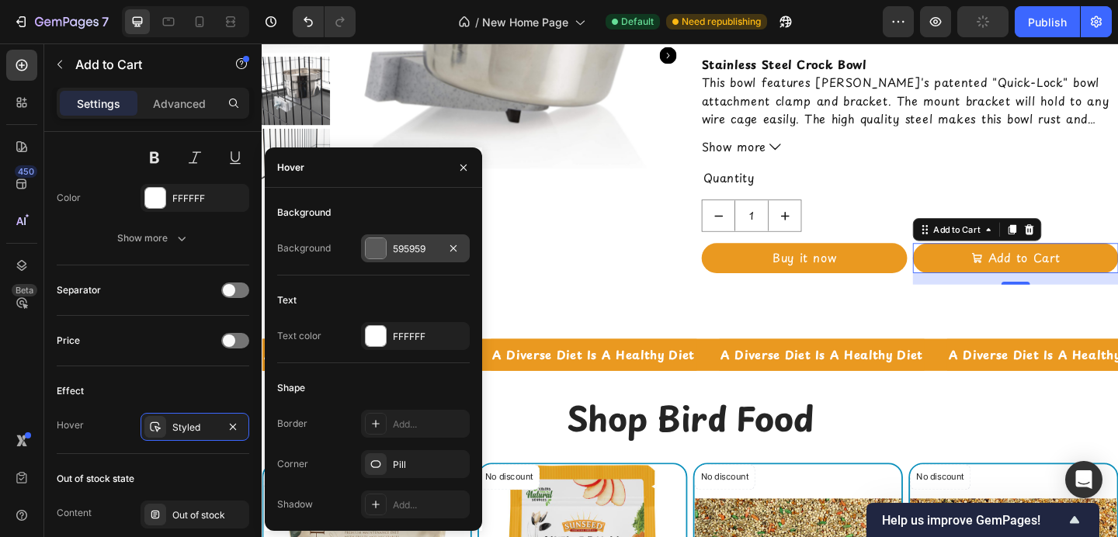
click at [386, 249] on div at bounding box center [376, 249] width 22 height 22
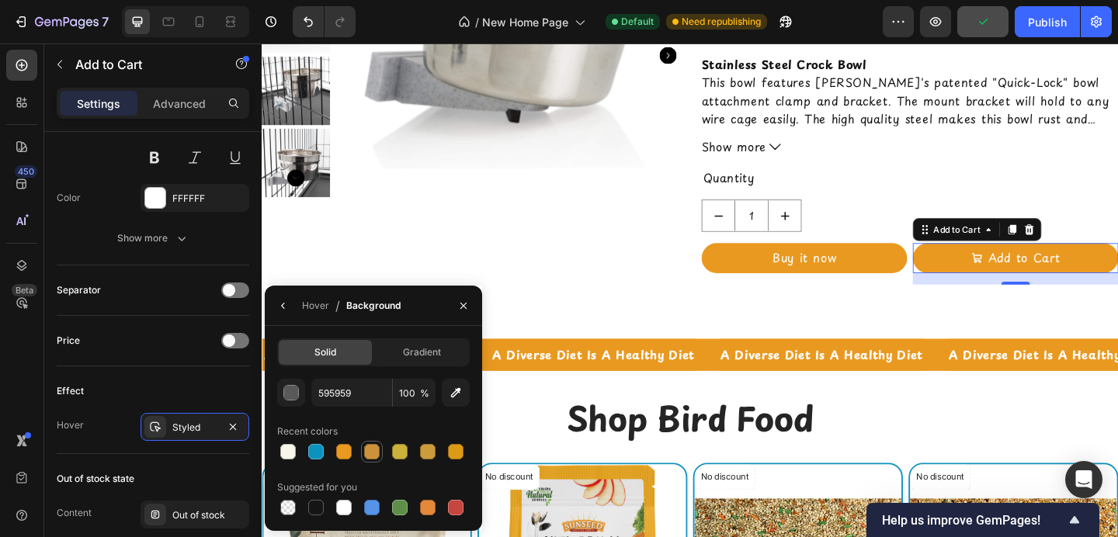
click at [369, 453] on div at bounding box center [372, 452] width 16 height 16
type input "CC923B"
click at [461, 305] on icon "button" at bounding box center [463, 306] width 12 height 12
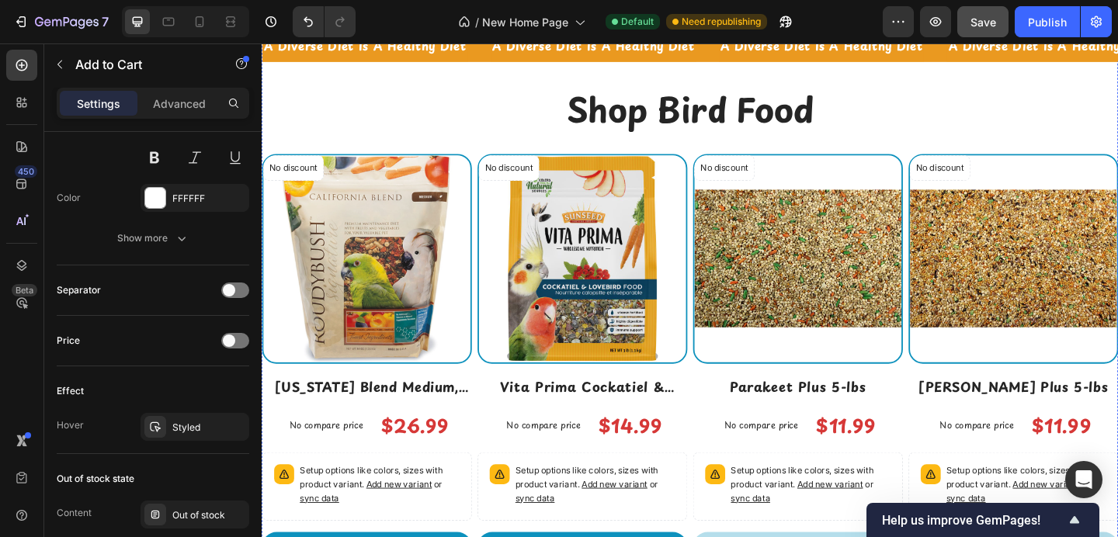
scroll to position [3364, 0]
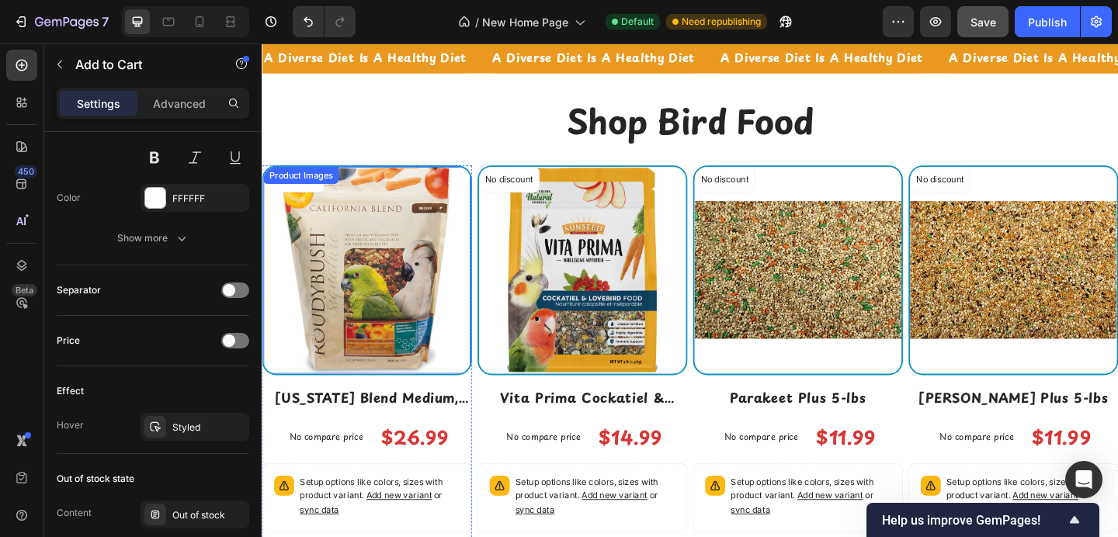
click at [465, 256] on img at bounding box center [375, 290] width 225 height 225
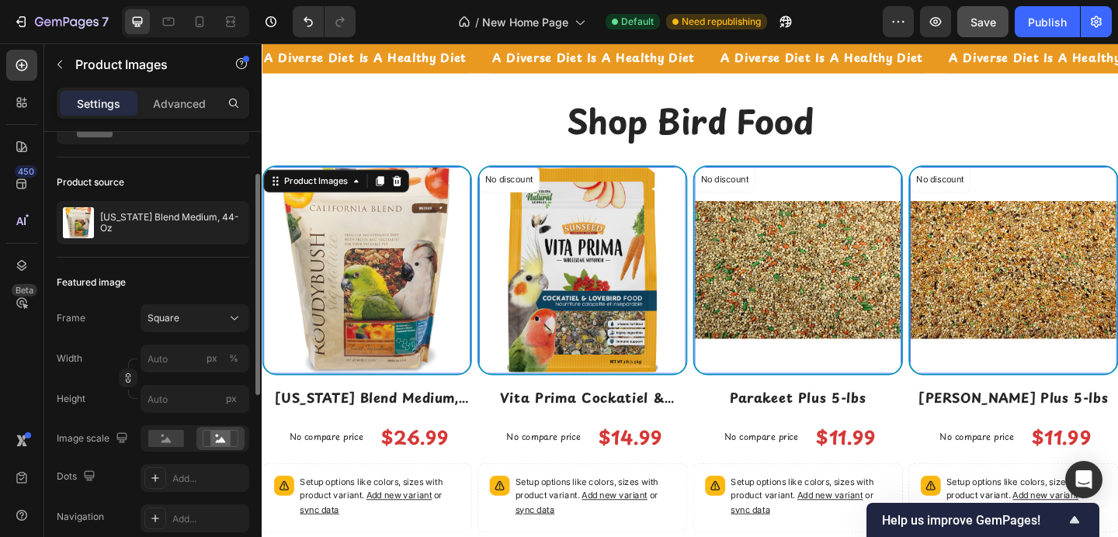
scroll to position [85, 0]
click at [172, 107] on p "Advanced" at bounding box center [179, 104] width 53 height 16
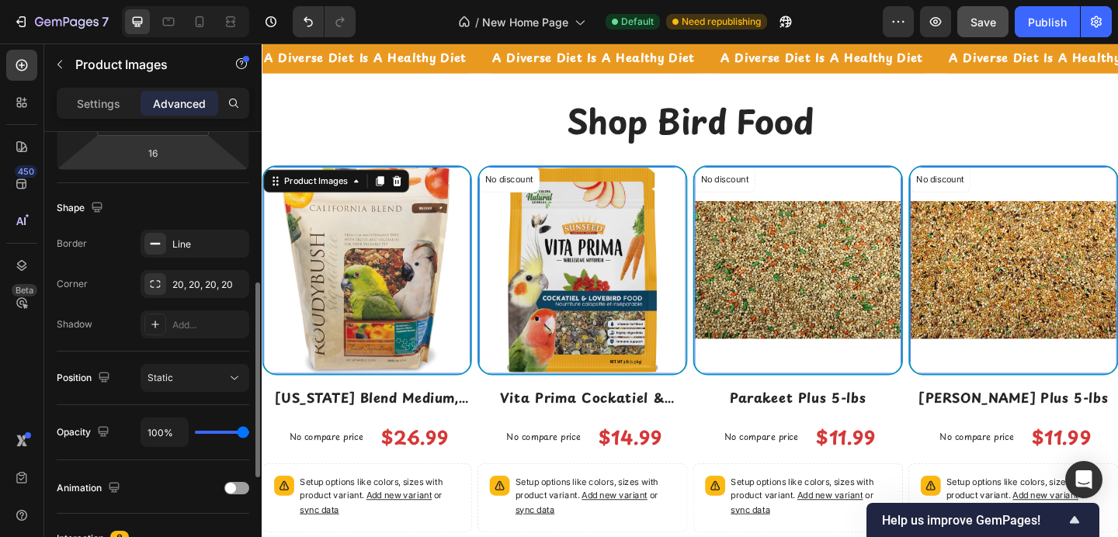
scroll to position [428, 0]
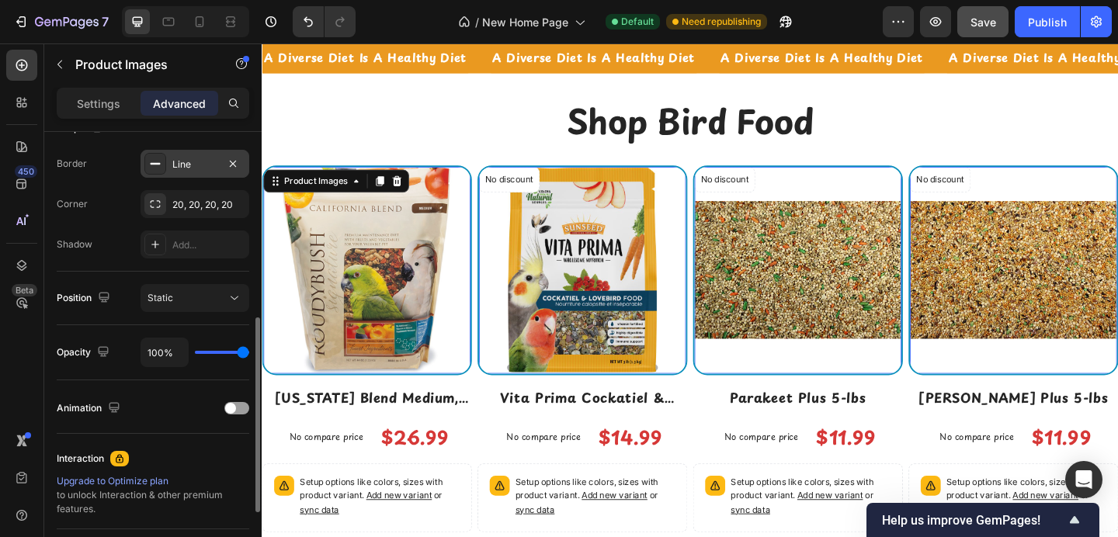
click at [157, 157] on div at bounding box center [155, 164] width 22 height 22
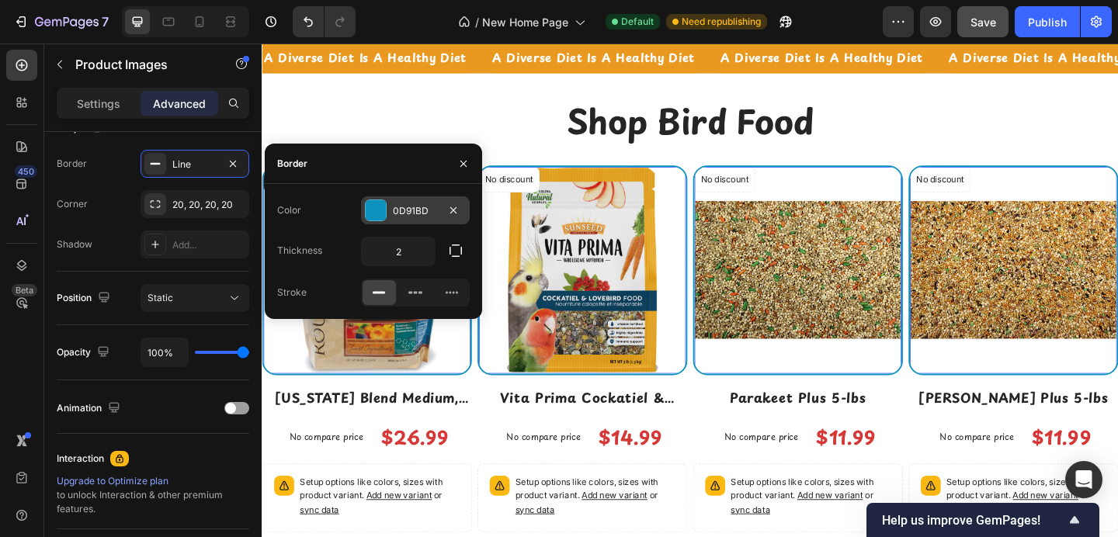
click at [377, 213] on div at bounding box center [376, 210] width 20 height 20
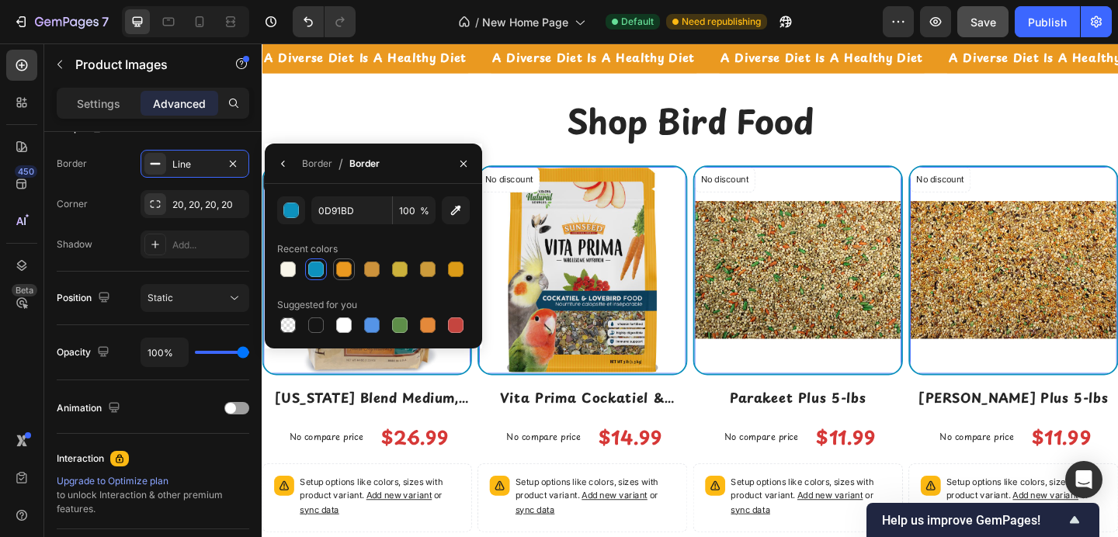
click at [348, 273] on div at bounding box center [344, 270] width 16 height 16
type input "EA9920"
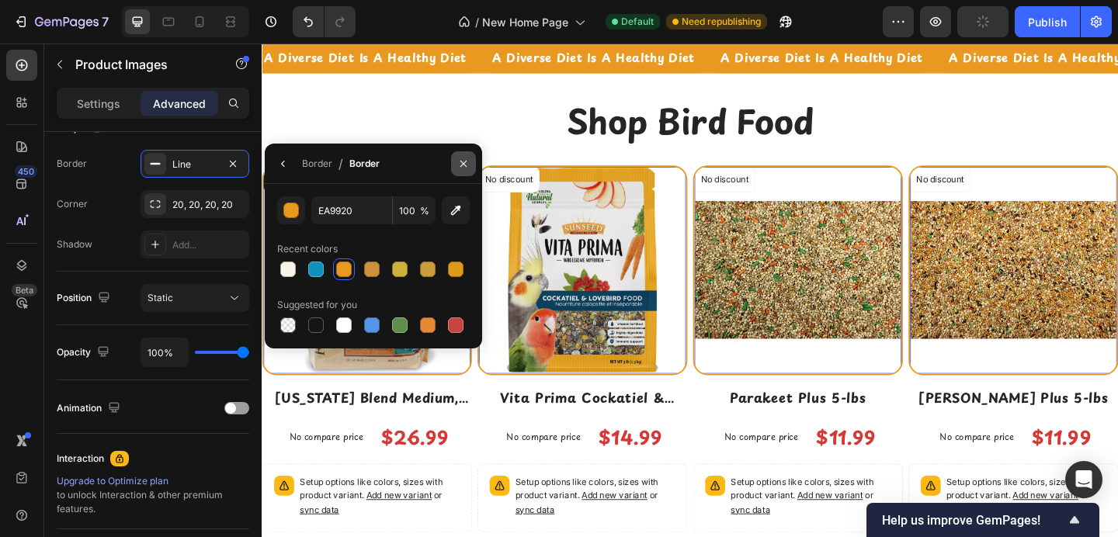
click at [462, 165] on icon "button" at bounding box center [464, 163] width 6 height 6
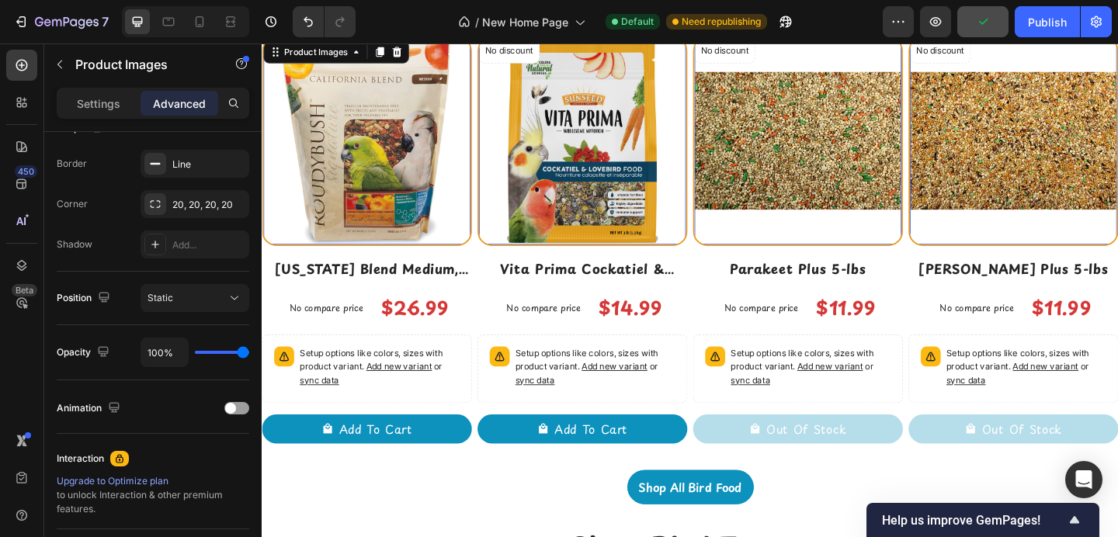
scroll to position [3517, 0]
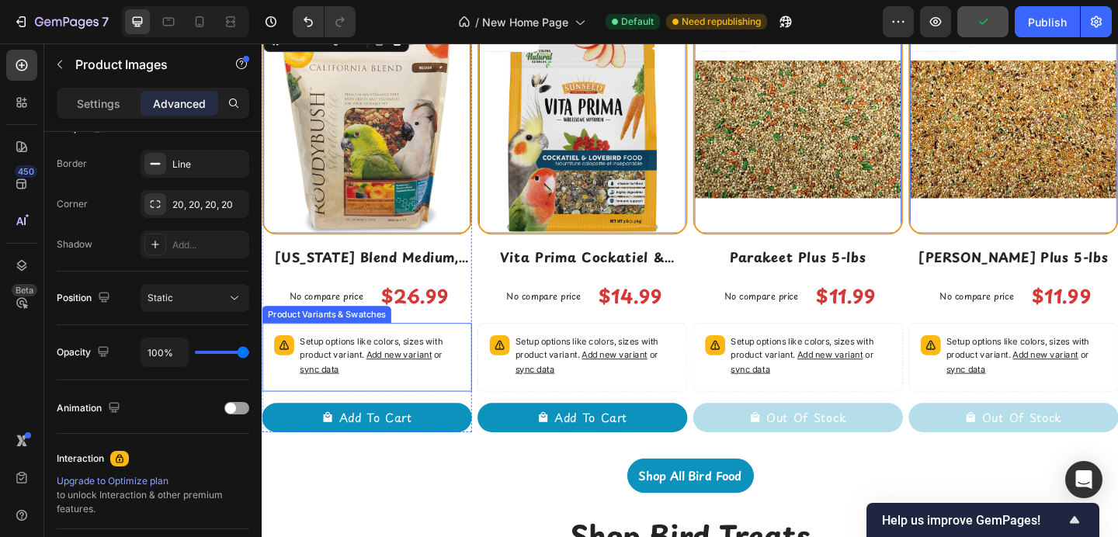
click at [422, 392] on p "Setup options like colors, sizes with product variant. Add new variant or sync …" at bounding box center [390, 383] width 174 height 45
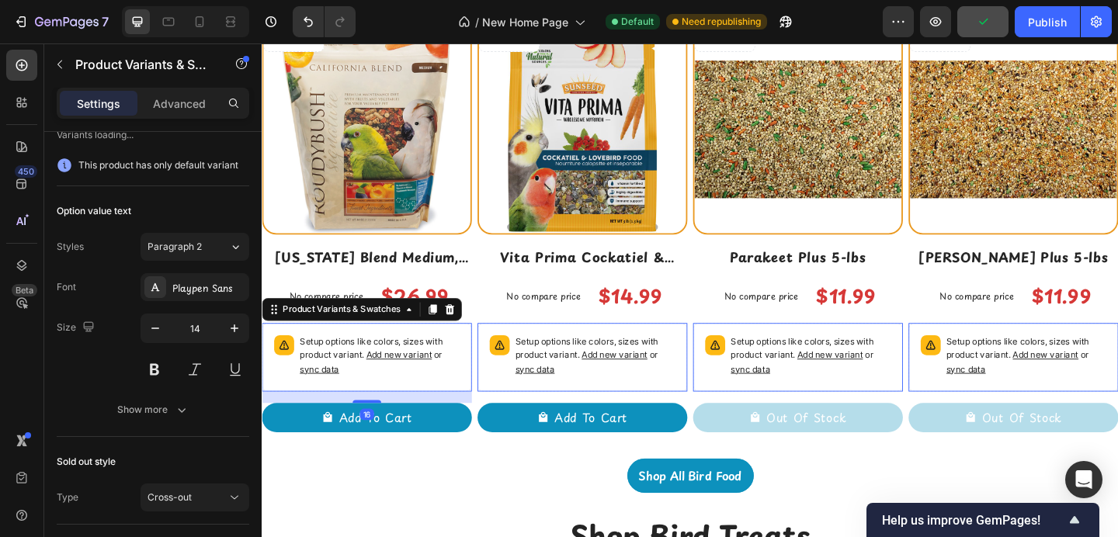
scroll to position [0, 0]
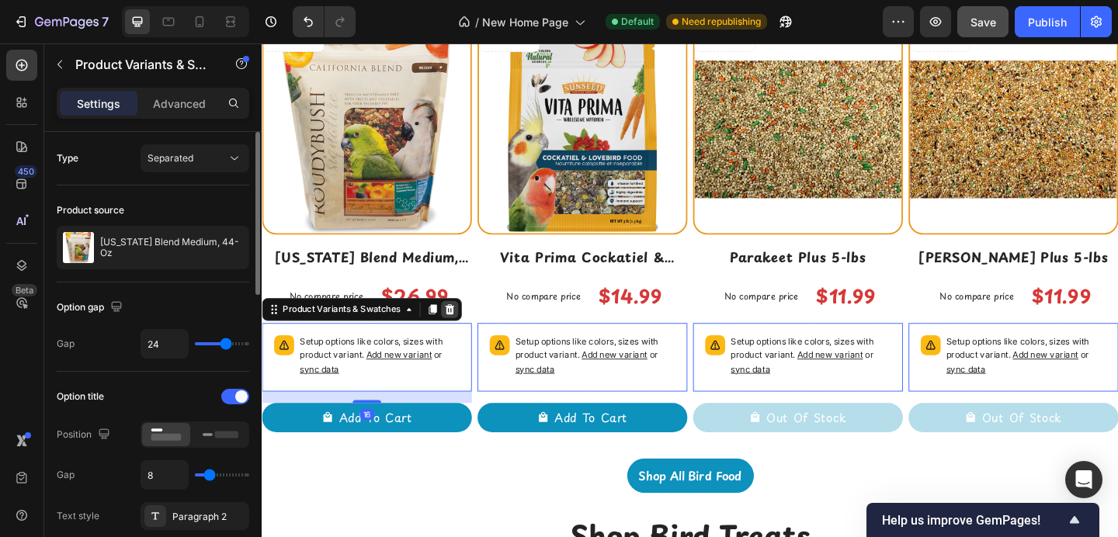
click at [468, 339] on div at bounding box center [466, 333] width 19 height 19
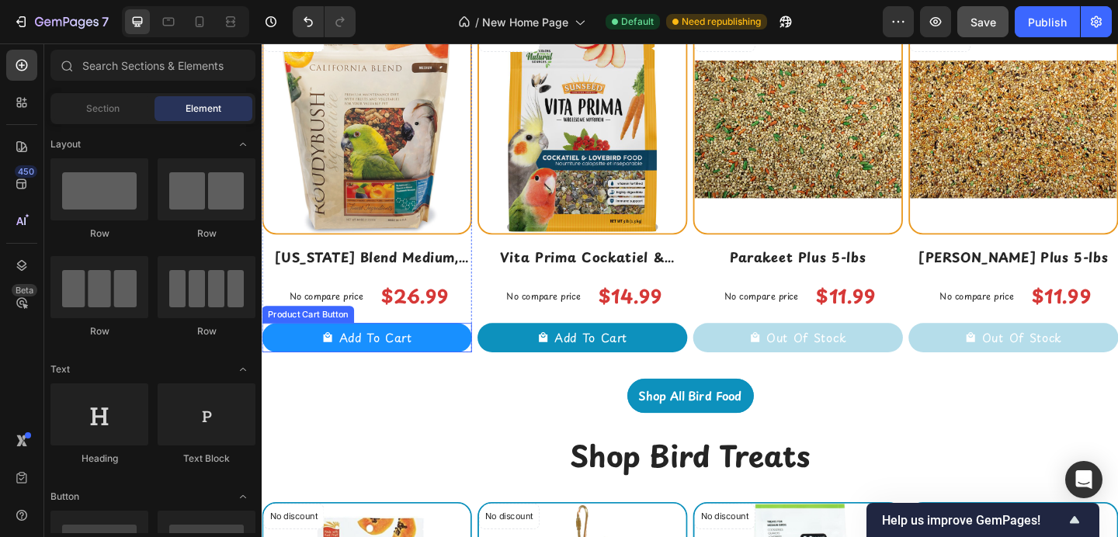
click at [468, 356] on button "Add To Cart" at bounding box center [376, 364] width 228 height 33
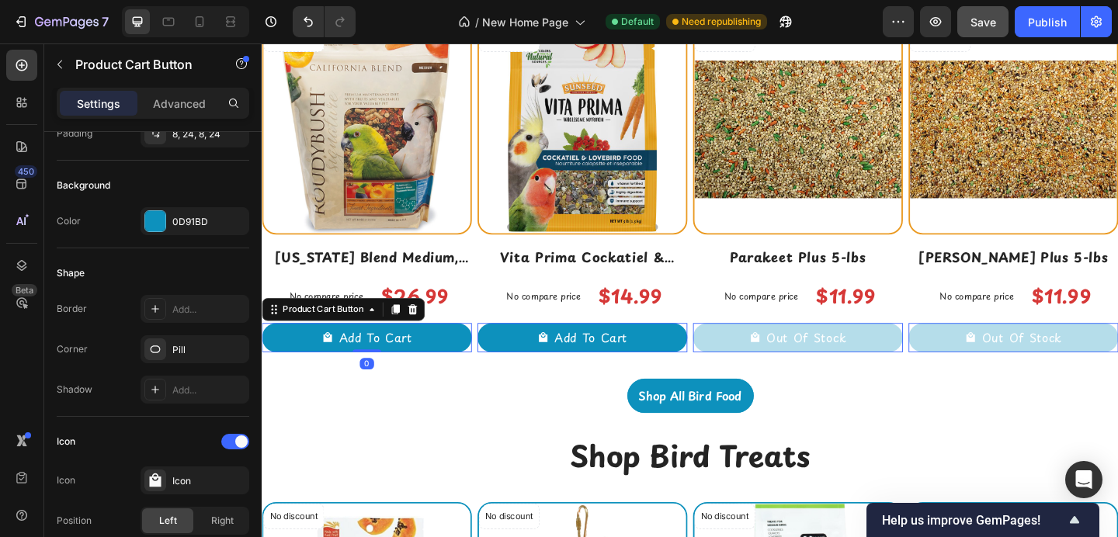
scroll to position [392, 0]
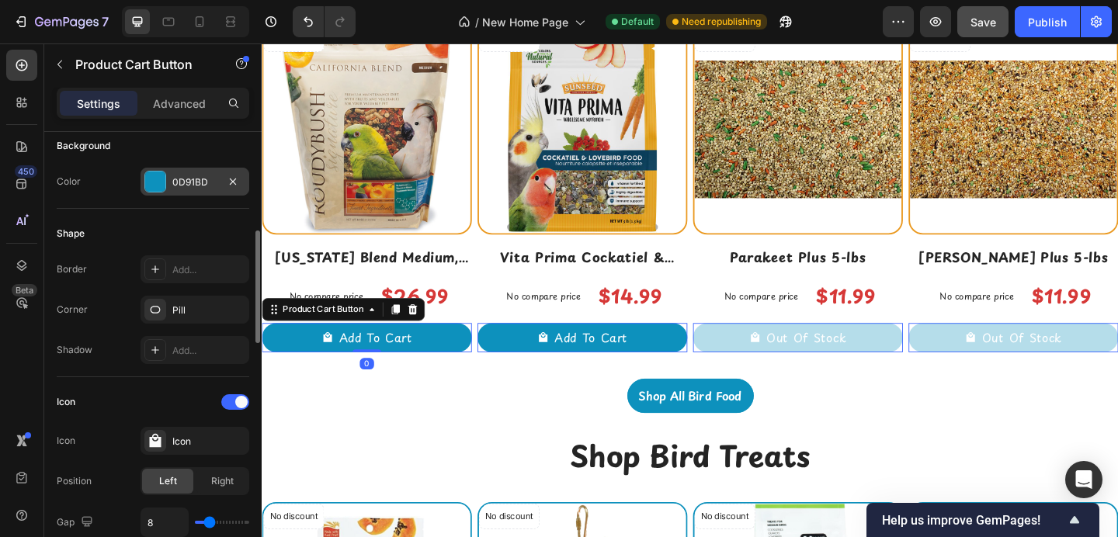
click at [147, 176] on div at bounding box center [155, 182] width 20 height 20
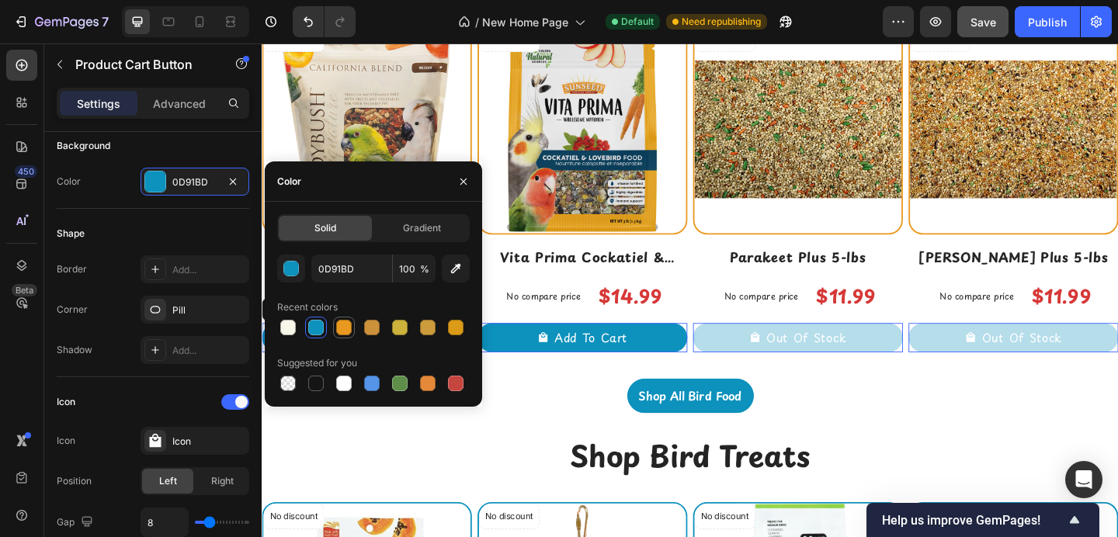
click at [336, 325] on div at bounding box center [344, 328] width 16 height 16
type input "EA9920"
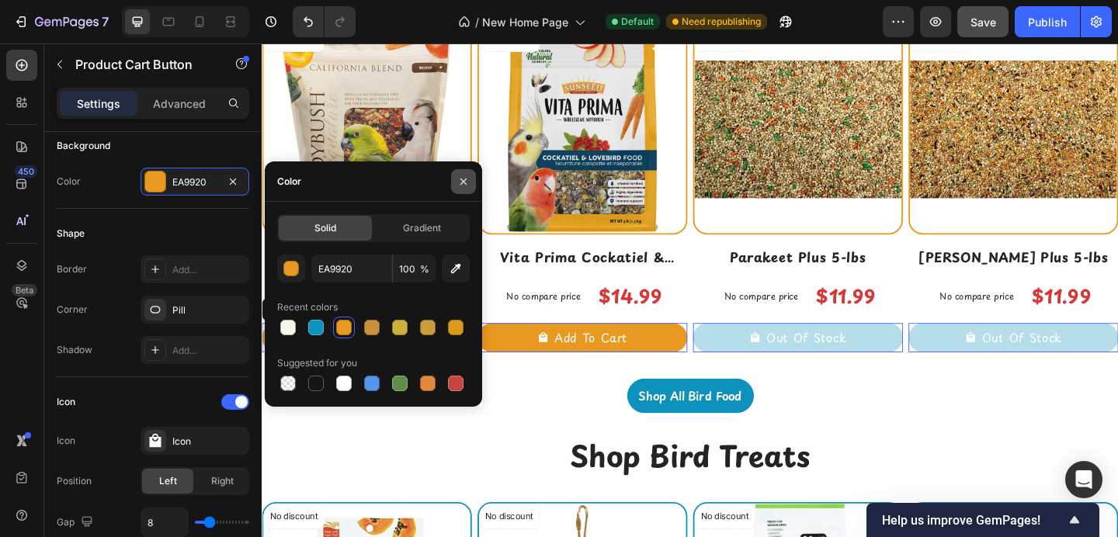
click at [466, 183] on icon "button" at bounding box center [463, 182] width 12 height 12
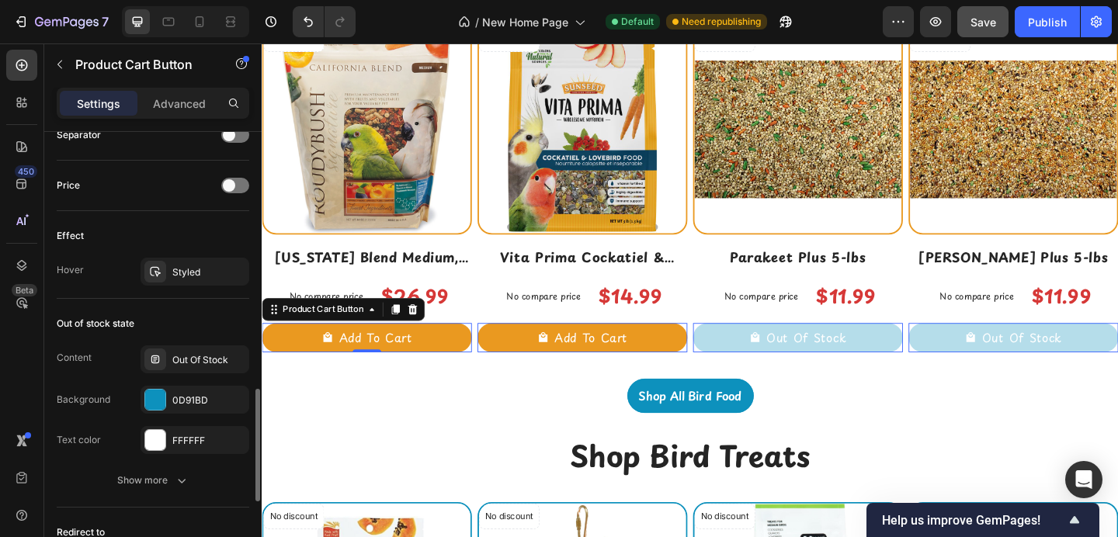
scroll to position [1165, 0]
click at [155, 400] on div at bounding box center [155, 399] width 20 height 20
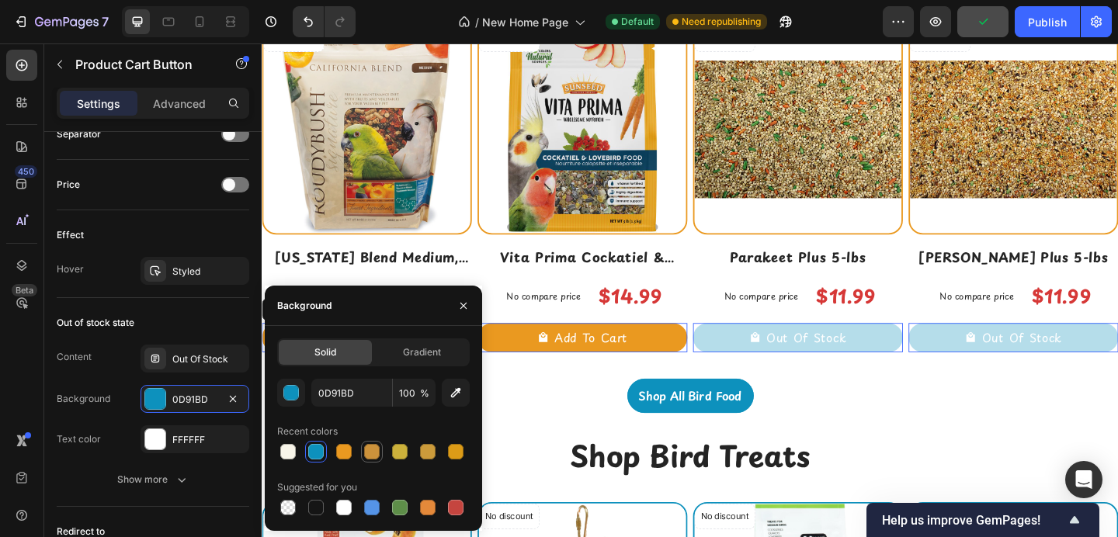
click at [366, 449] on div at bounding box center [372, 452] width 16 height 16
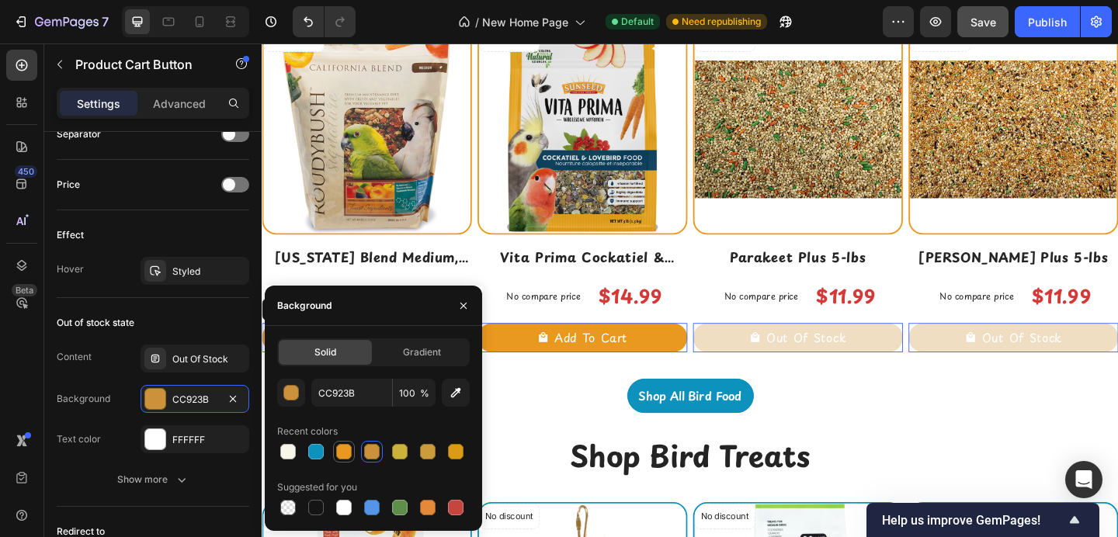
click at [352, 450] on div at bounding box center [344, 452] width 19 height 19
click at [369, 453] on div at bounding box center [372, 452] width 16 height 16
click at [345, 451] on div at bounding box center [344, 452] width 16 height 16
type input "EA9920"
click at [460, 301] on icon "button" at bounding box center [463, 306] width 12 height 12
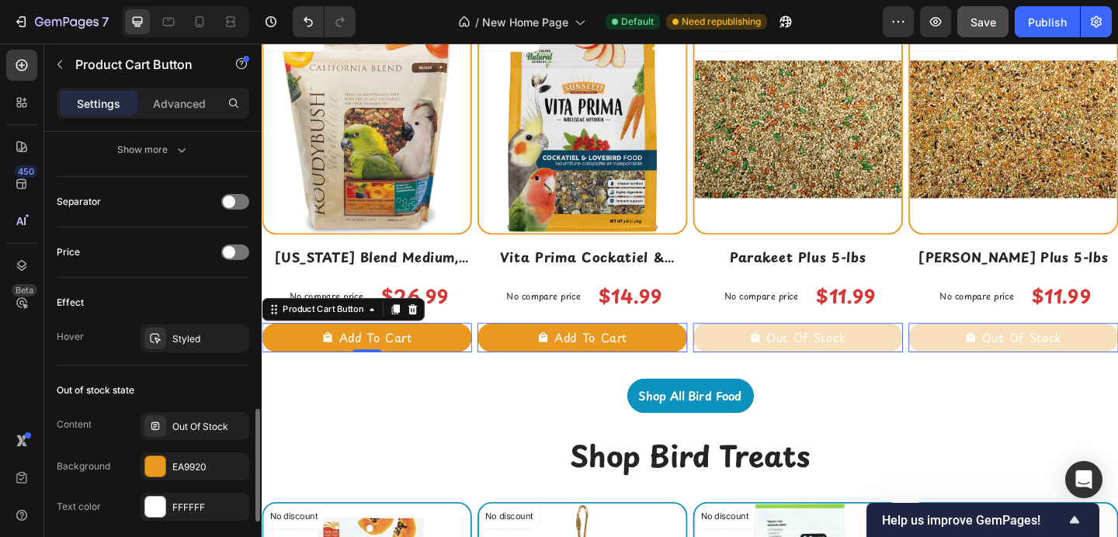
scroll to position [1098, 0]
click at [186, 339] on div "Styled" at bounding box center [194, 339] width 45 height 14
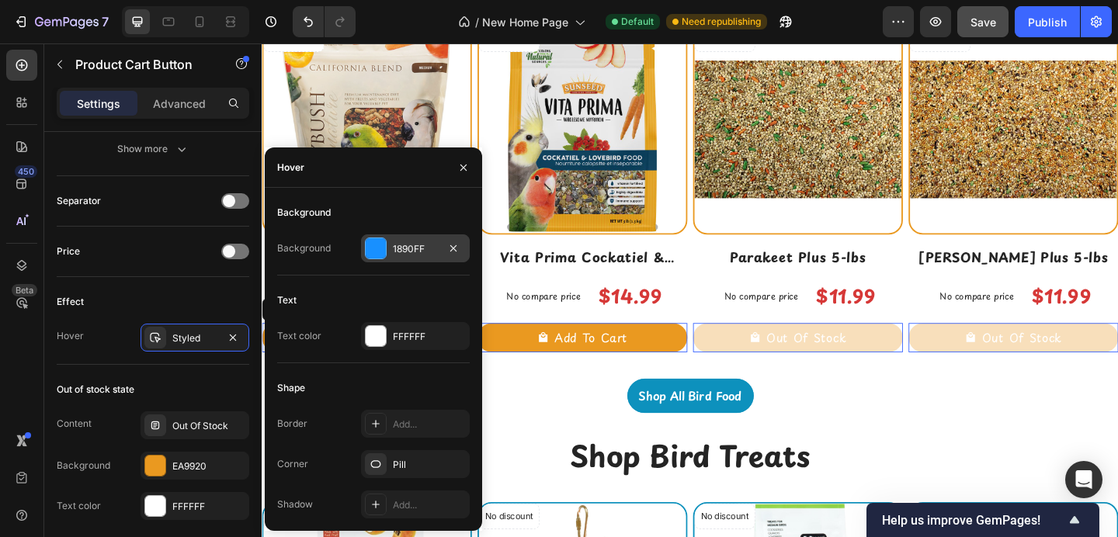
click at [378, 253] on div at bounding box center [376, 248] width 20 height 20
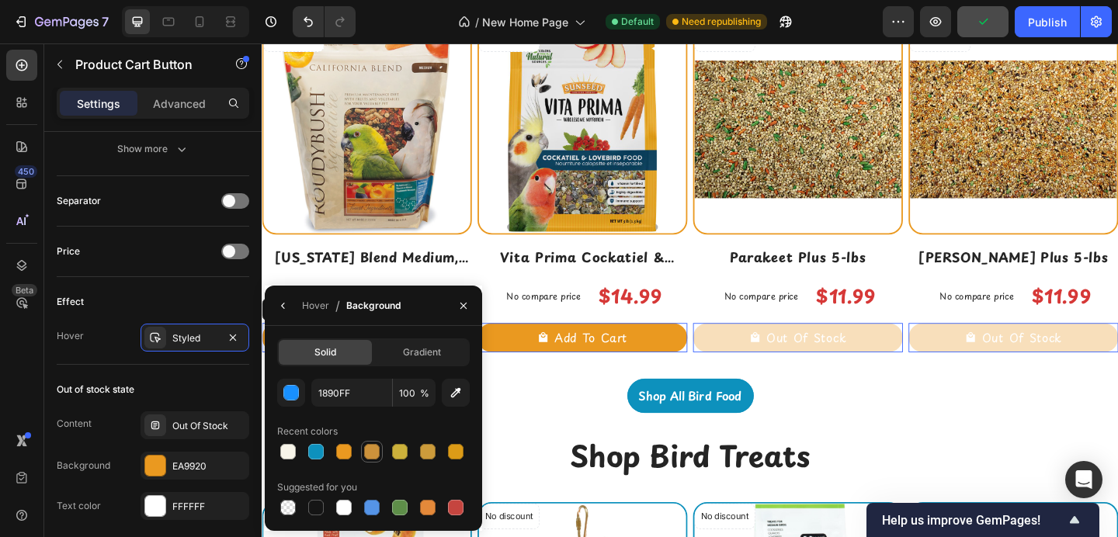
click at [366, 450] on div at bounding box center [372, 452] width 16 height 16
type input "CC923B"
click at [473, 294] on button "button" at bounding box center [463, 306] width 25 height 25
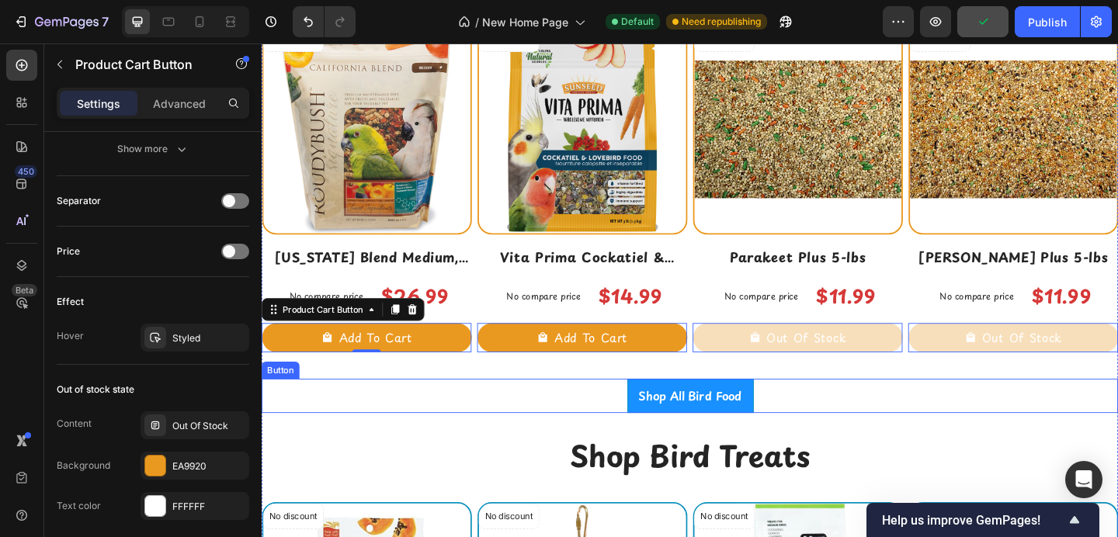
click at [687, 409] on link "Shop All Bird Food" at bounding box center [727, 427] width 137 height 37
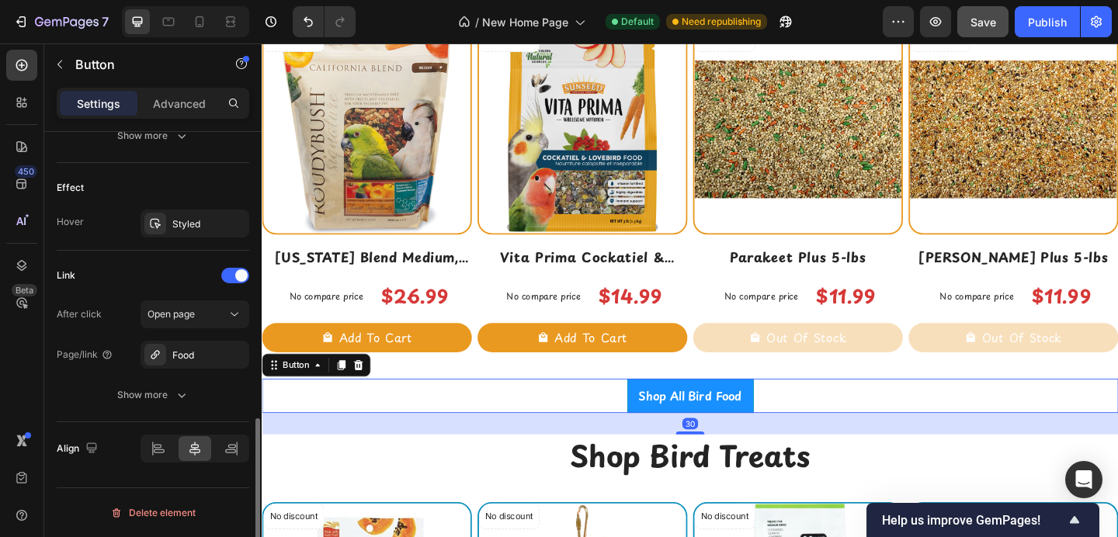
scroll to position [0, 0]
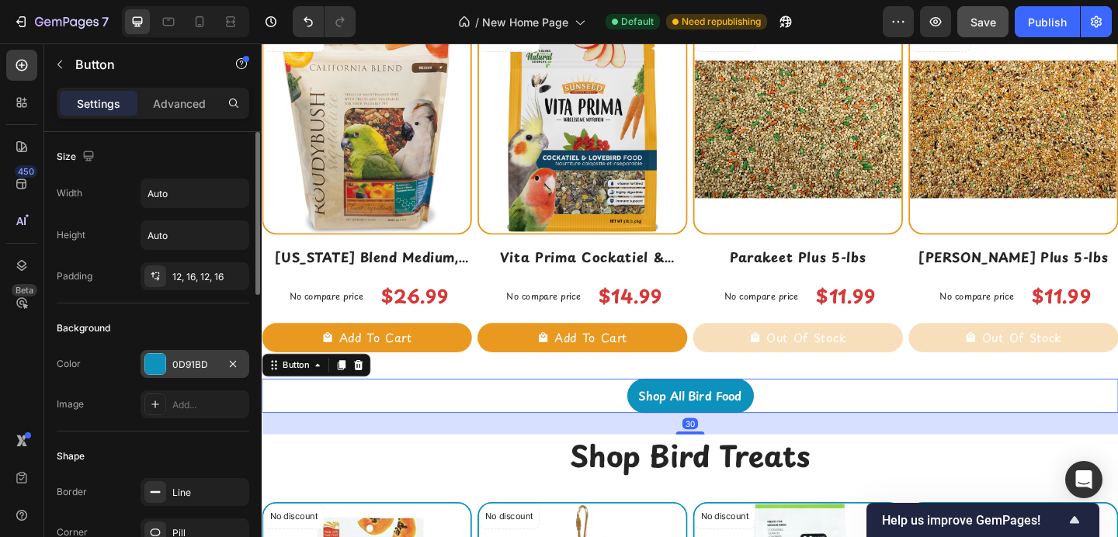
click at [163, 363] on div at bounding box center [155, 364] width 20 height 20
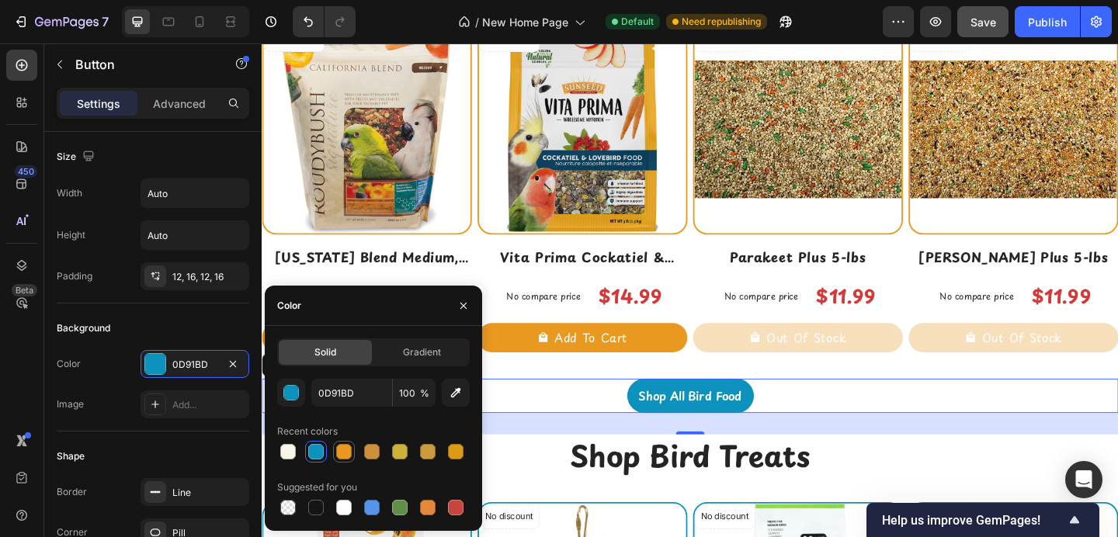
click at [346, 451] on div at bounding box center [344, 452] width 16 height 16
type input "EA9920"
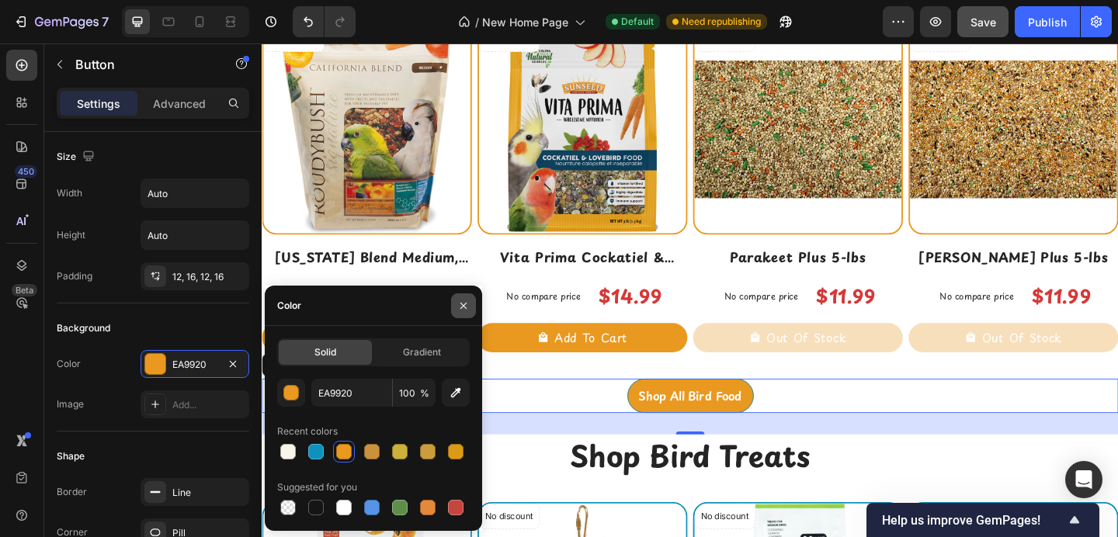
click at [467, 304] on icon "button" at bounding box center [463, 306] width 12 height 12
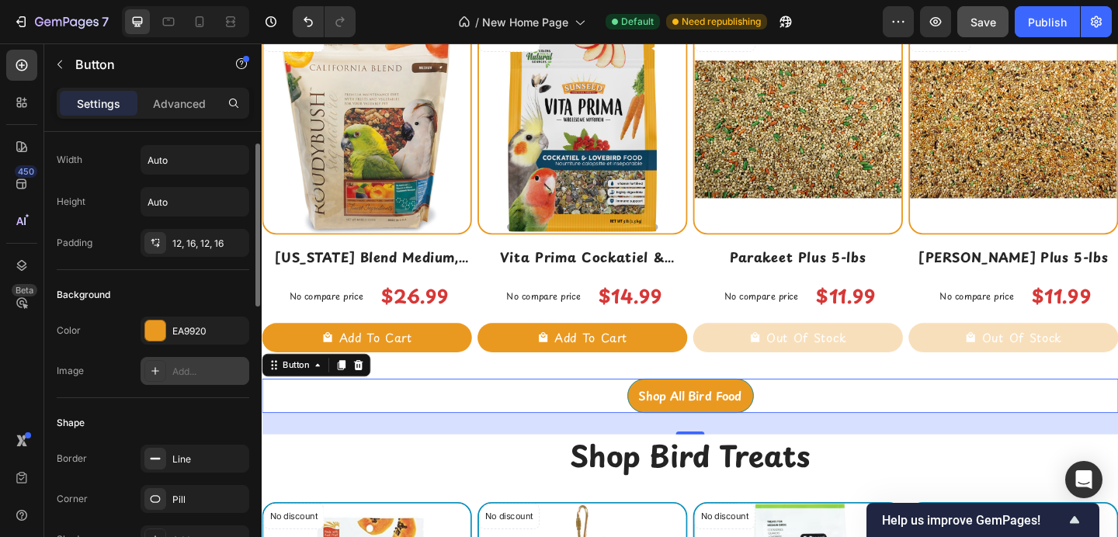
scroll to position [10, 0]
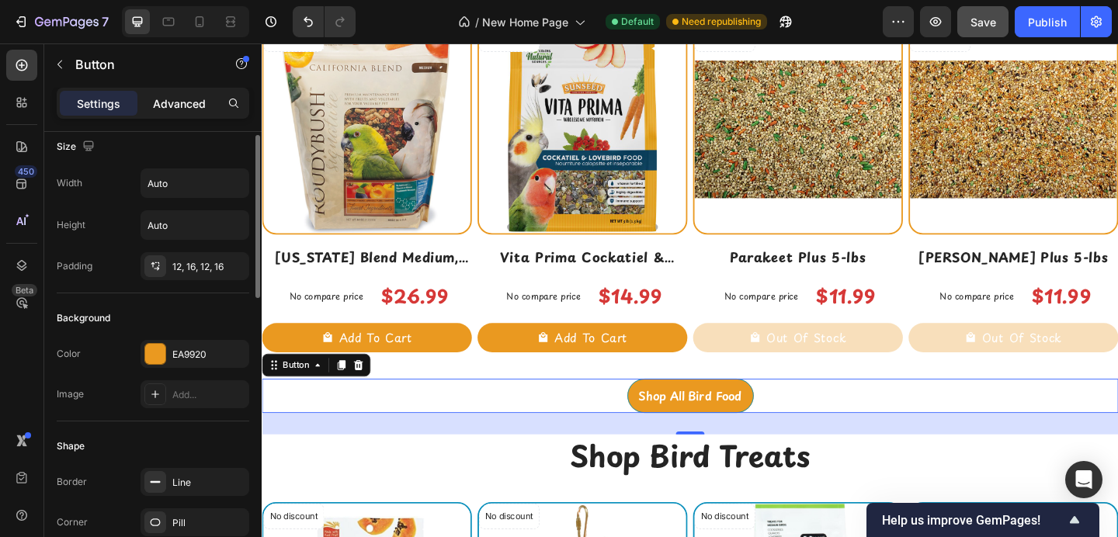
click at [187, 110] on p "Advanced" at bounding box center [179, 104] width 53 height 16
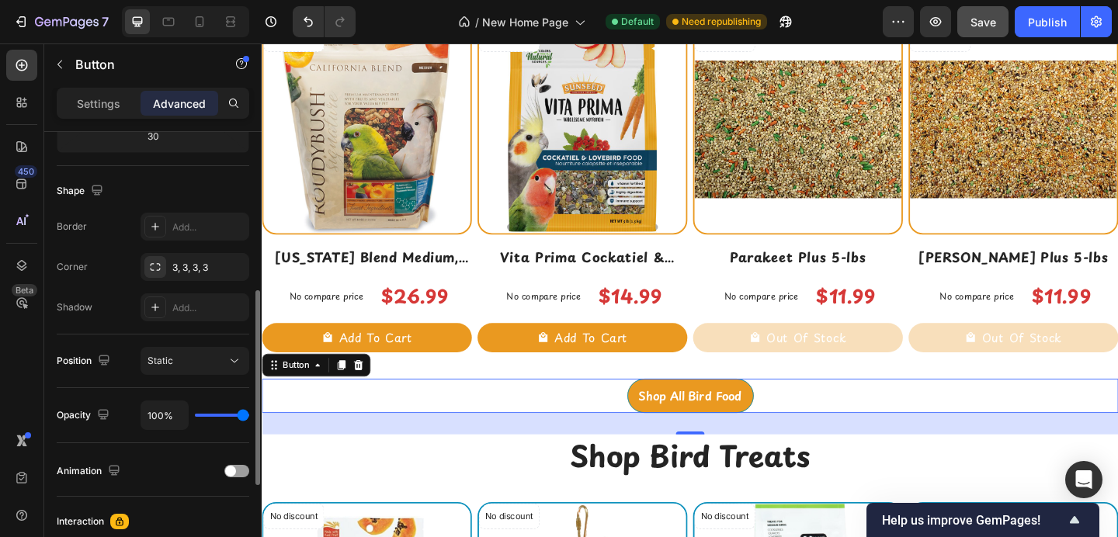
scroll to position [367, 0]
click at [71, 92] on div "Settings" at bounding box center [99, 103] width 78 height 25
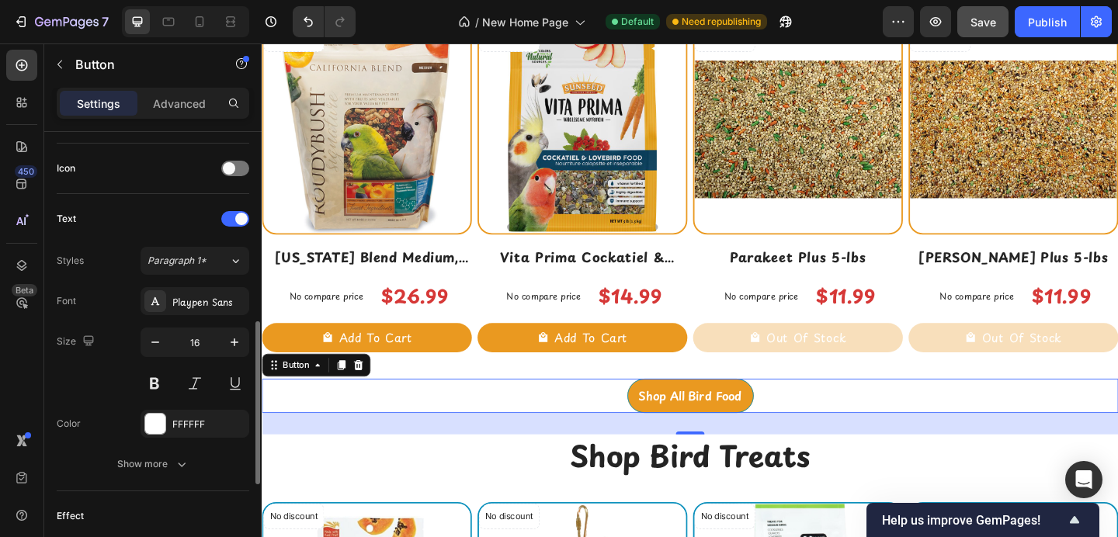
scroll to position [476, 0]
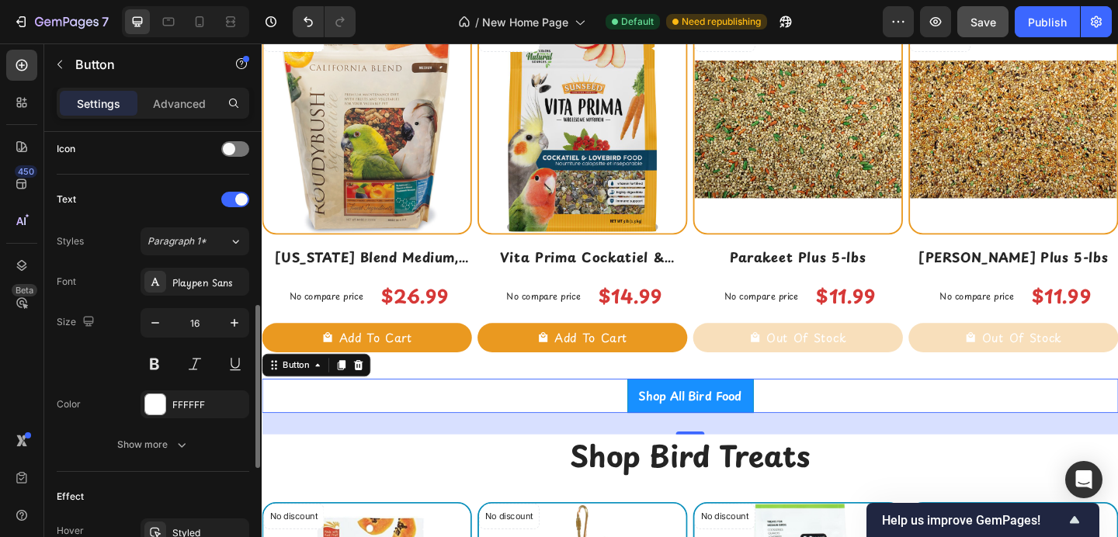
click at [662, 431] on link "Shop All Bird Food" at bounding box center [727, 427] width 137 height 37
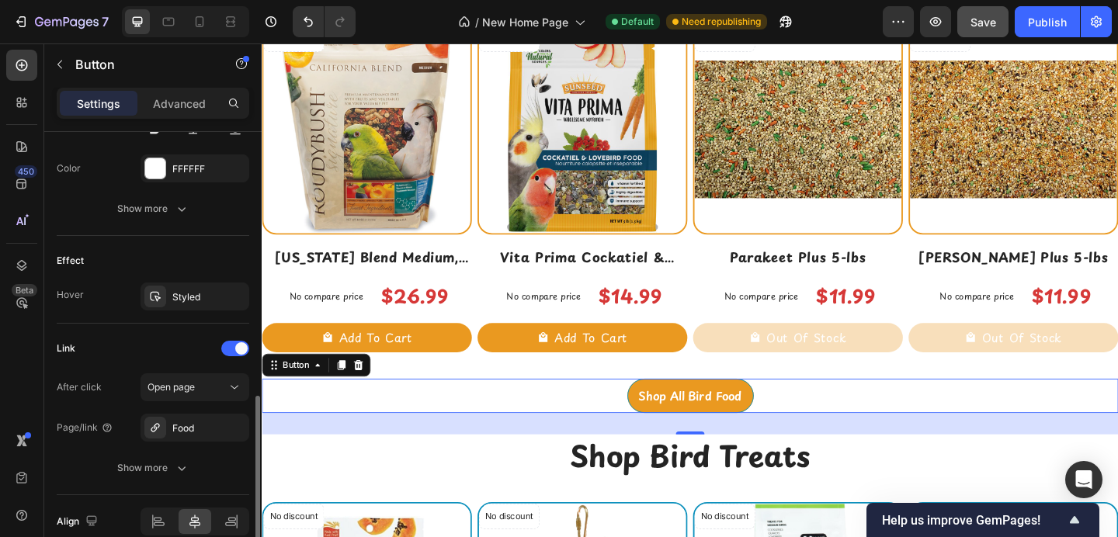
scroll to position [715, 0]
click at [196, 280] on div "Styled" at bounding box center [195, 294] width 109 height 28
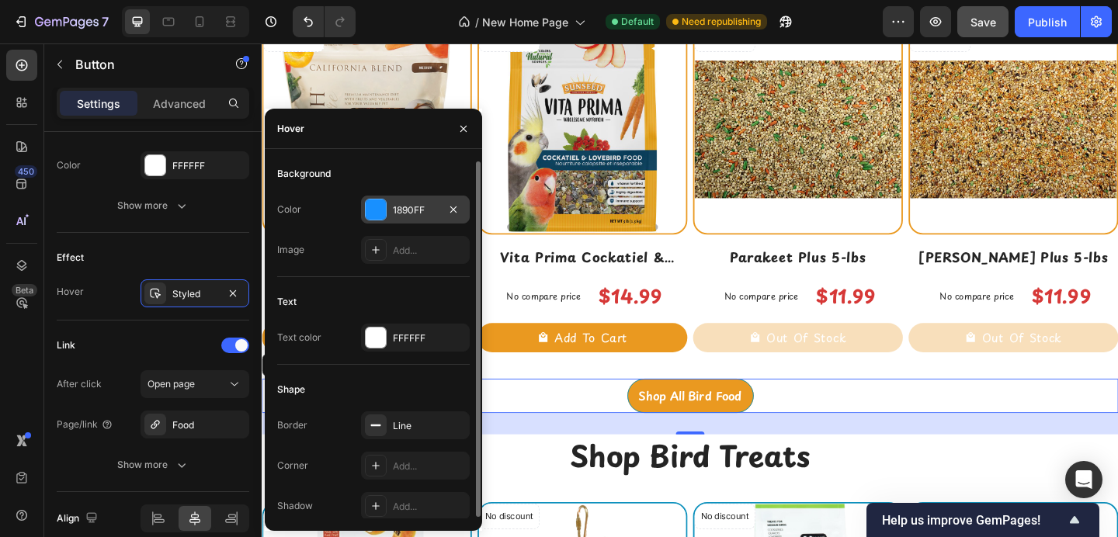
click at [373, 219] on div at bounding box center [376, 210] width 20 height 20
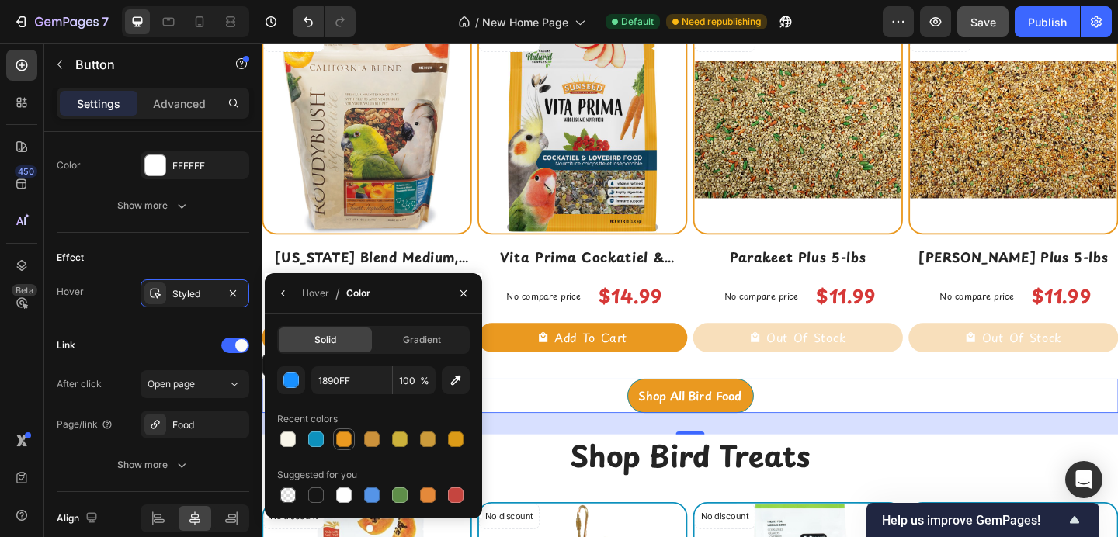
click at [346, 438] on div at bounding box center [344, 440] width 16 height 16
type input "EA9920"
click at [398, 345] on div "Gradient" at bounding box center [421, 340] width 93 height 25
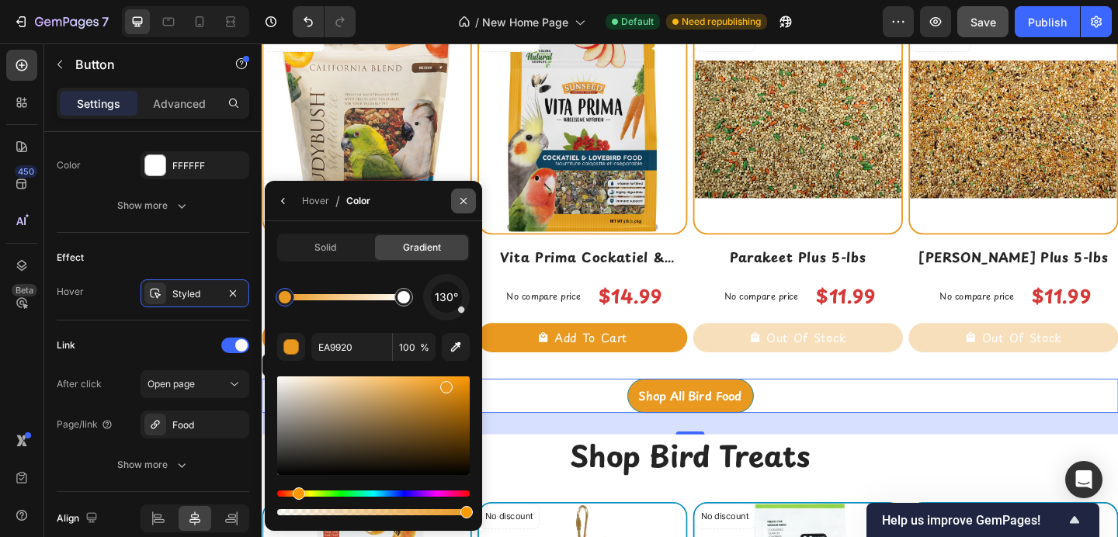
click at [471, 193] on button "button" at bounding box center [463, 201] width 25 height 25
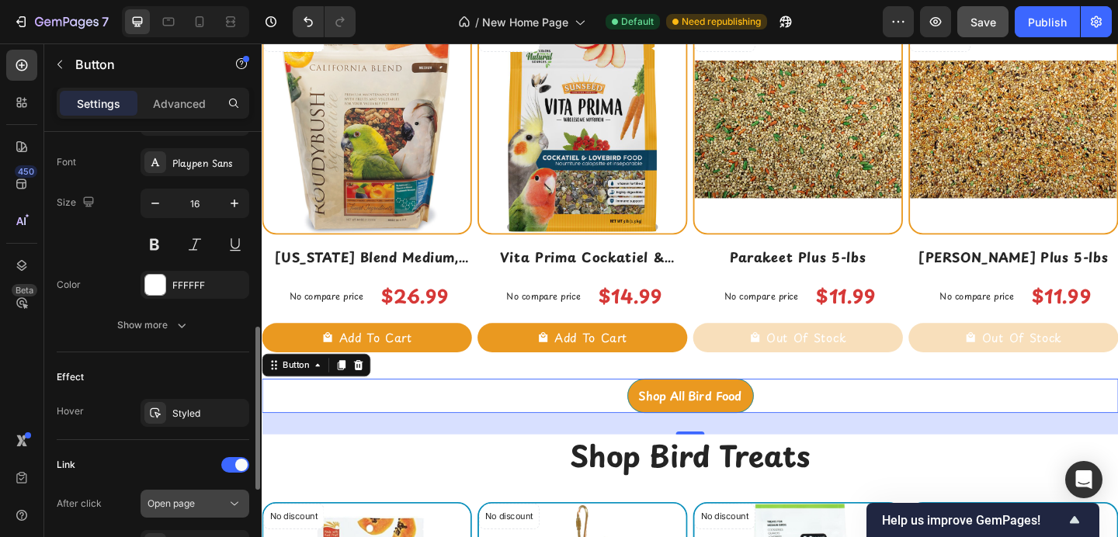
scroll to position [572, 0]
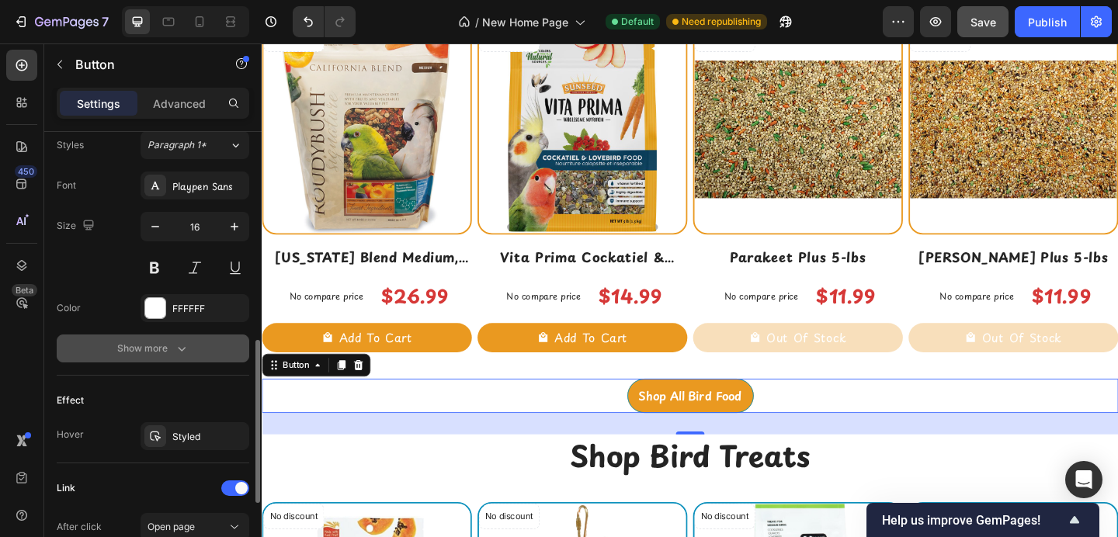
click at [177, 359] on button "Show more" at bounding box center [153, 349] width 193 height 28
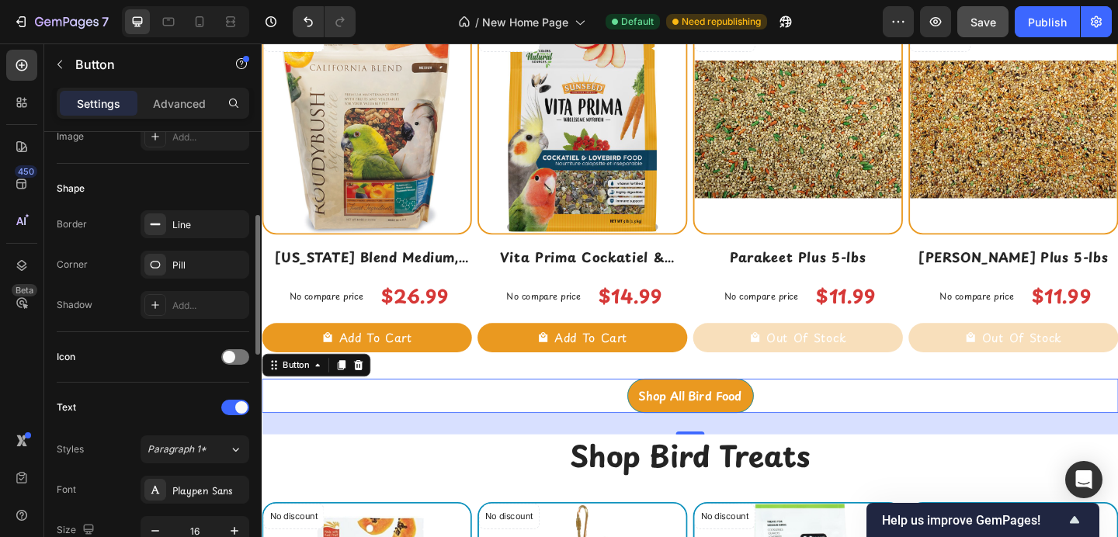
scroll to position [266, 0]
click at [159, 225] on rect at bounding box center [156, 226] width 10 height 2
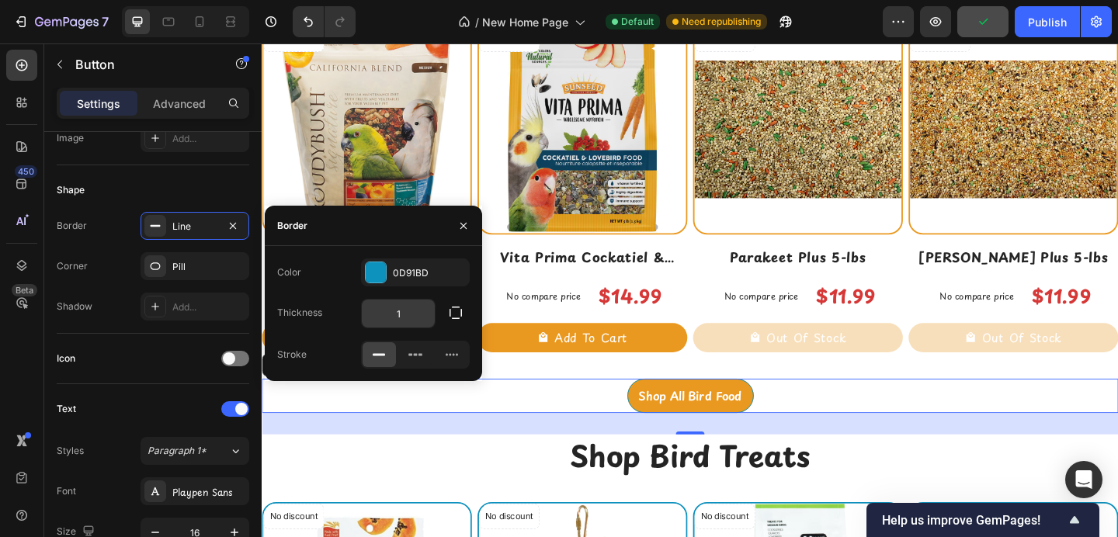
click at [388, 300] on input "1" at bounding box center [398, 314] width 73 height 28
type input "0"
click at [372, 278] on div at bounding box center [376, 273] width 20 height 20
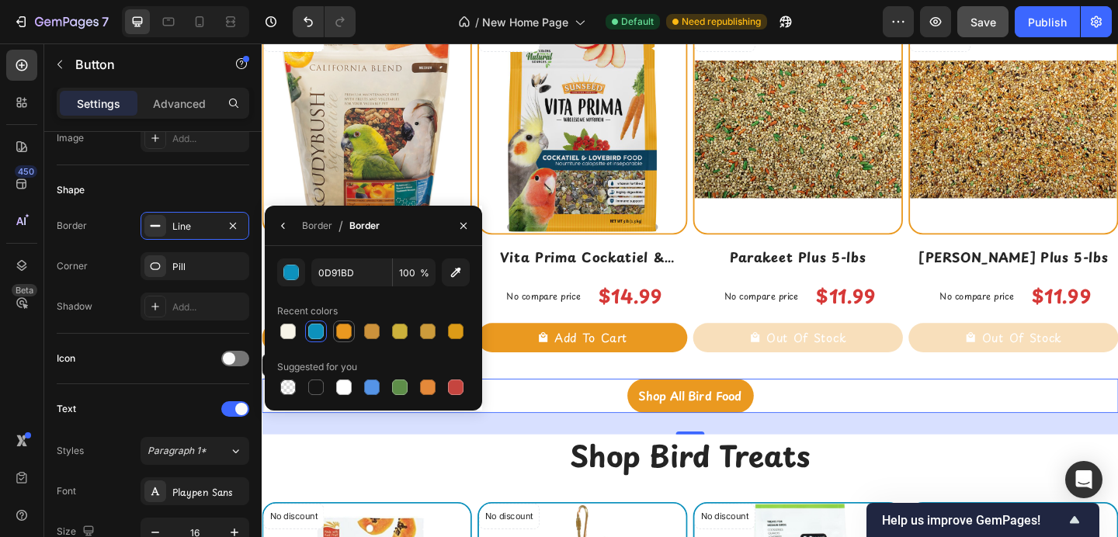
click at [346, 336] on div at bounding box center [344, 332] width 16 height 16
type input "EA9920"
click at [464, 224] on icon "button" at bounding box center [464, 225] width 6 height 6
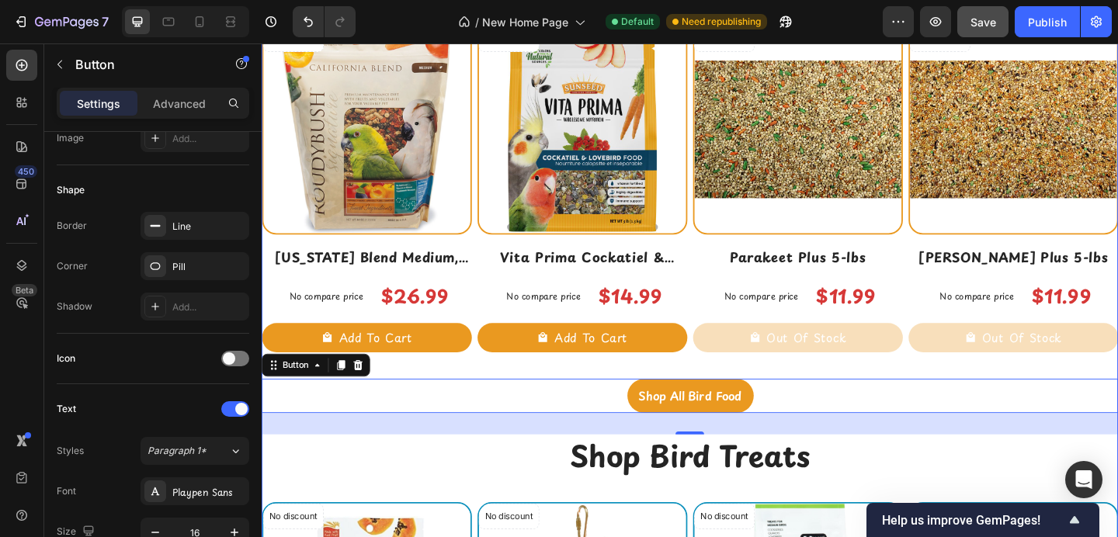
click at [497, 412] on div "Shop All Bird Food Button 30" at bounding box center [728, 427] width 932 height 37
click at [509, 390] on div "Recently Viewed Products Heading Icon Row Checkout what other bird parents have…" at bounding box center [728, 23] width 932 height 2316
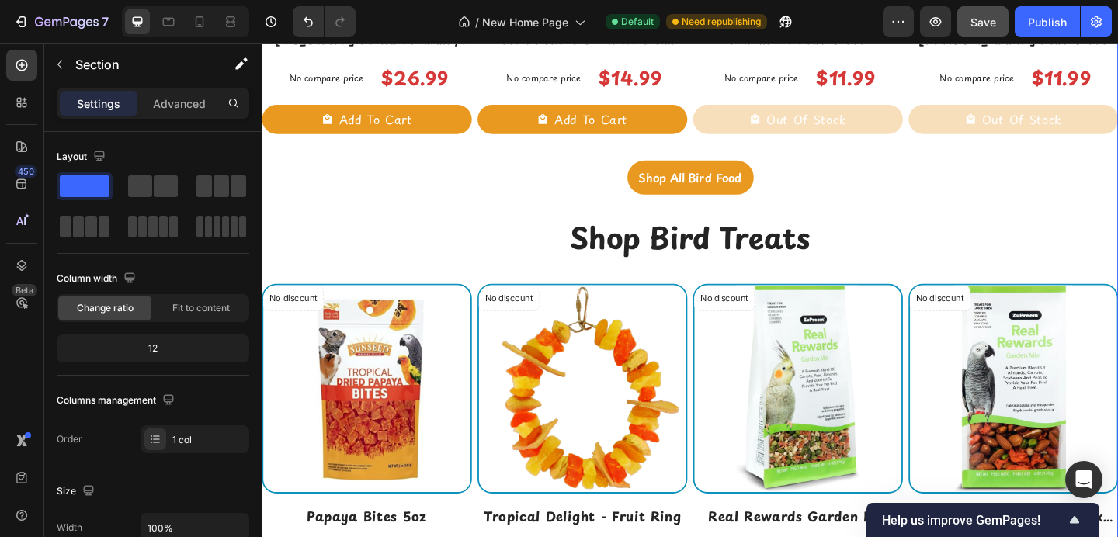
scroll to position [3820, 0]
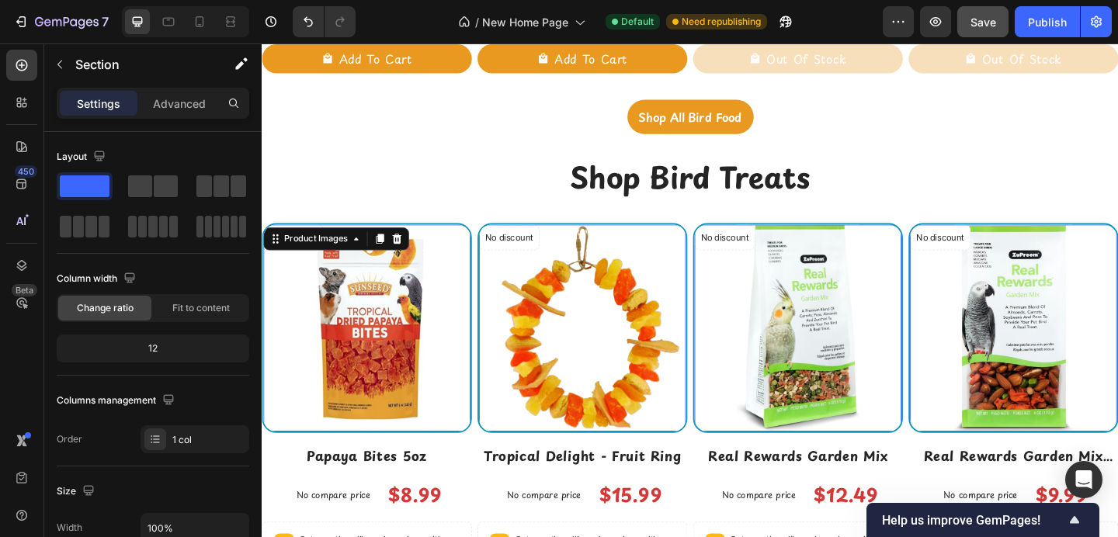
click at [447, 331] on img at bounding box center [375, 353] width 225 height 225
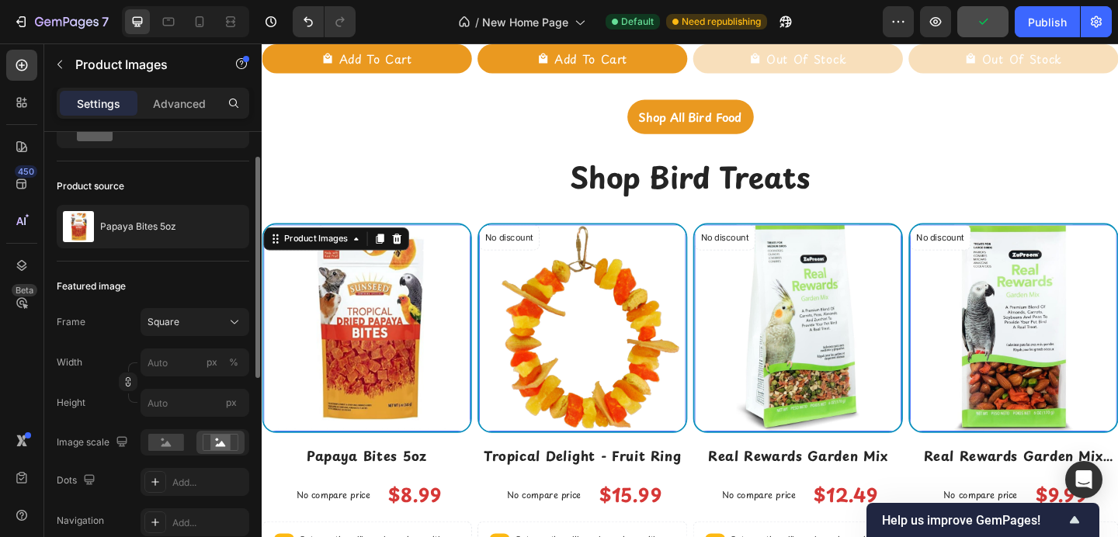
scroll to position [82, 0]
click at [322, 349] on img at bounding box center [375, 353] width 225 height 225
click at [167, 101] on p "Advanced" at bounding box center [179, 104] width 53 height 16
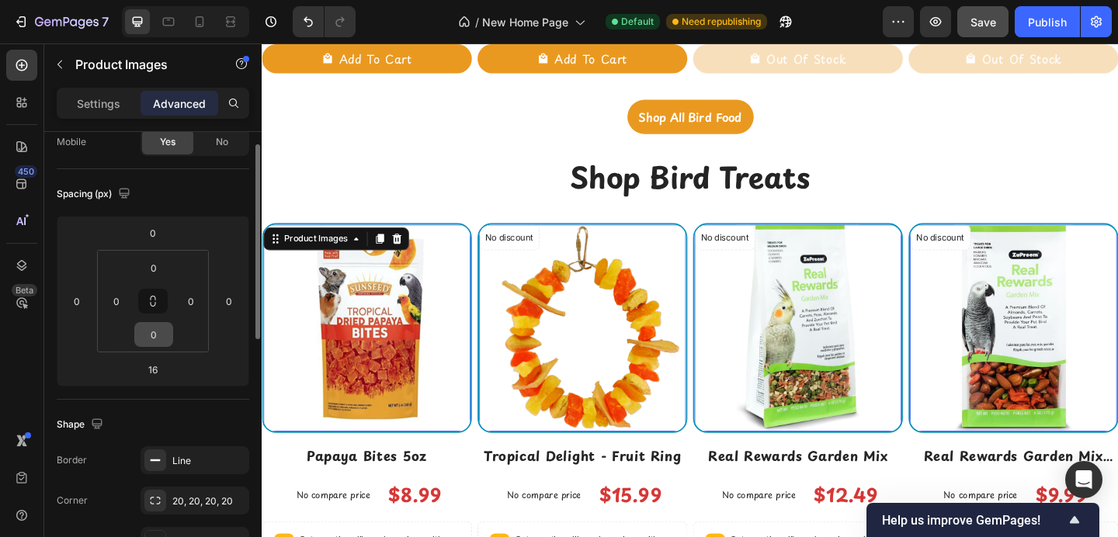
scroll to position [158, 0]
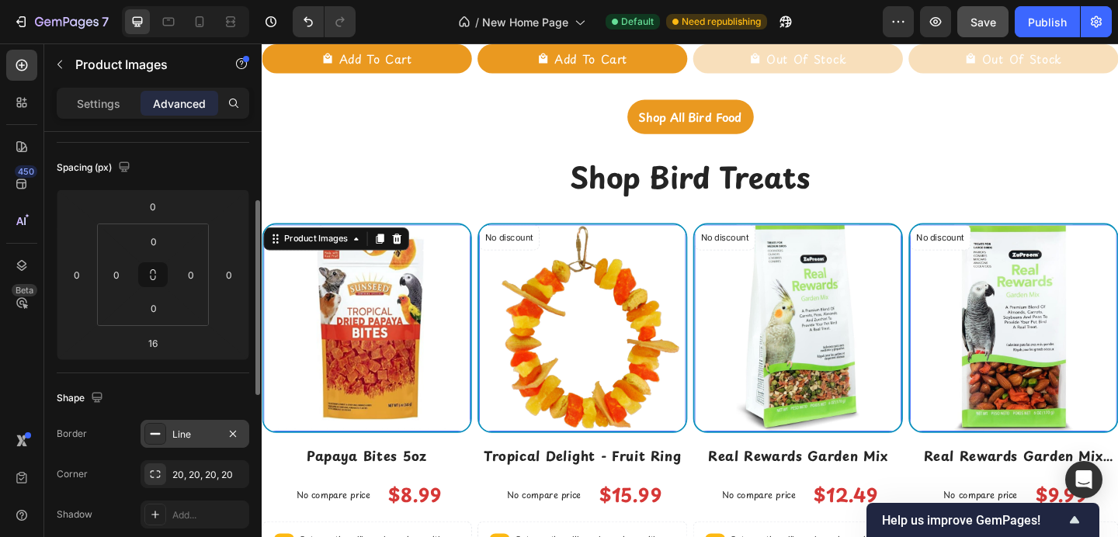
click at [155, 438] on icon at bounding box center [155, 434] width 12 height 12
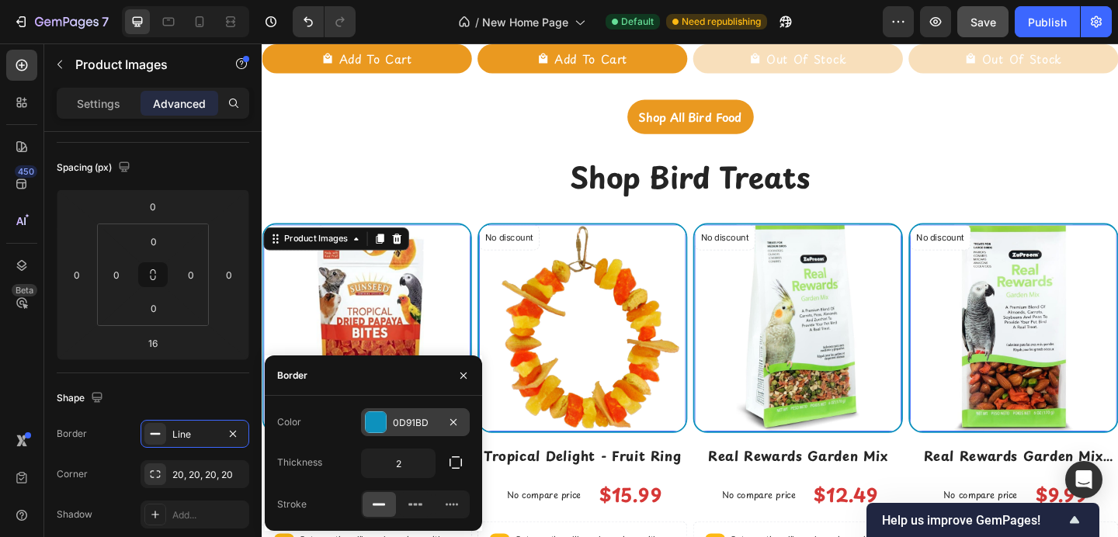
click at [364, 417] on div "0D91BD" at bounding box center [415, 423] width 109 height 28
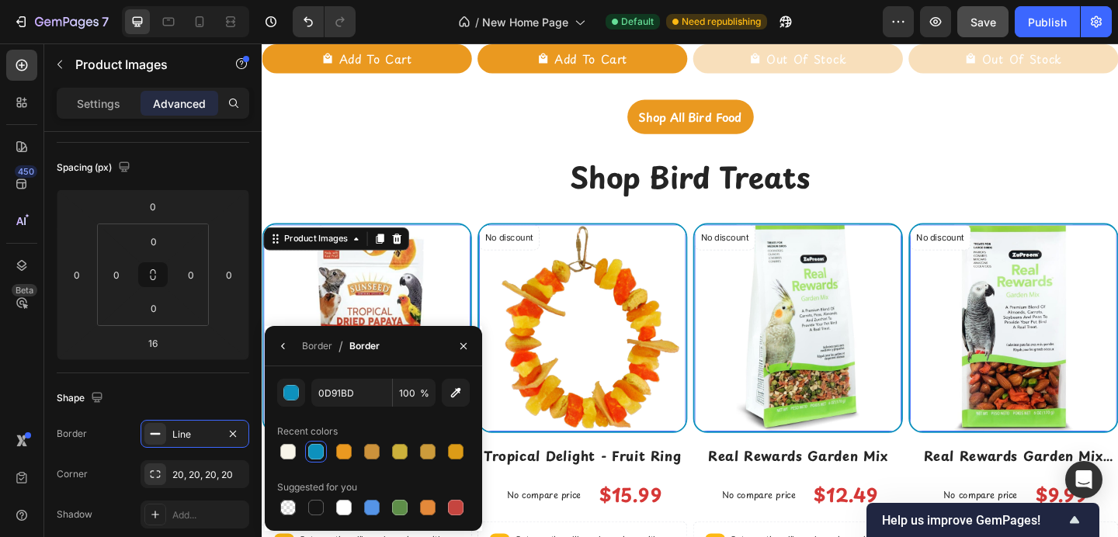
click at [355, 454] on div at bounding box center [373, 452] width 193 height 22
click at [347, 454] on div at bounding box center [344, 452] width 16 height 16
type input "EA9920"
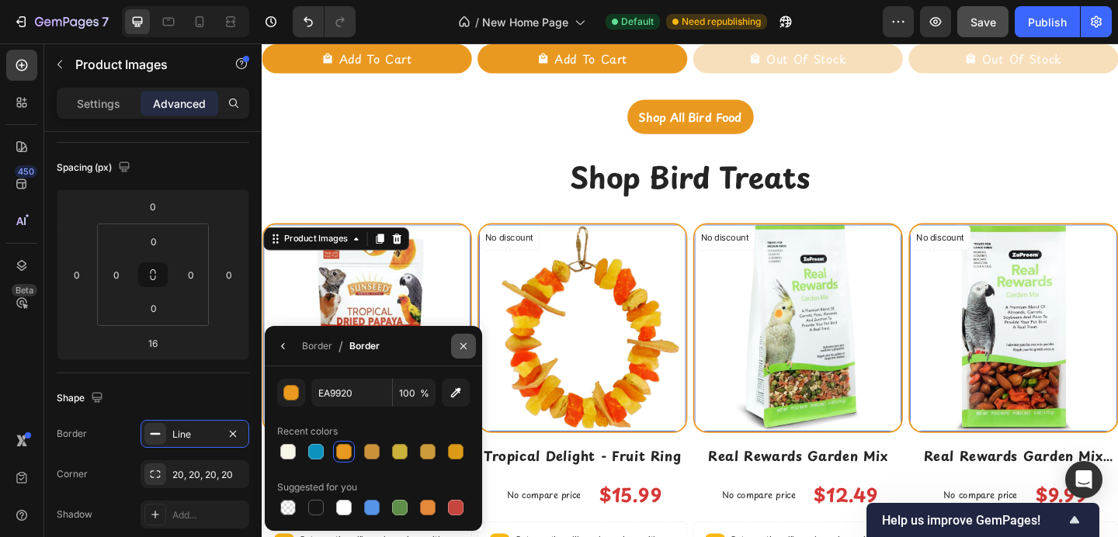
click at [465, 347] on icon "button" at bounding box center [464, 345] width 6 height 6
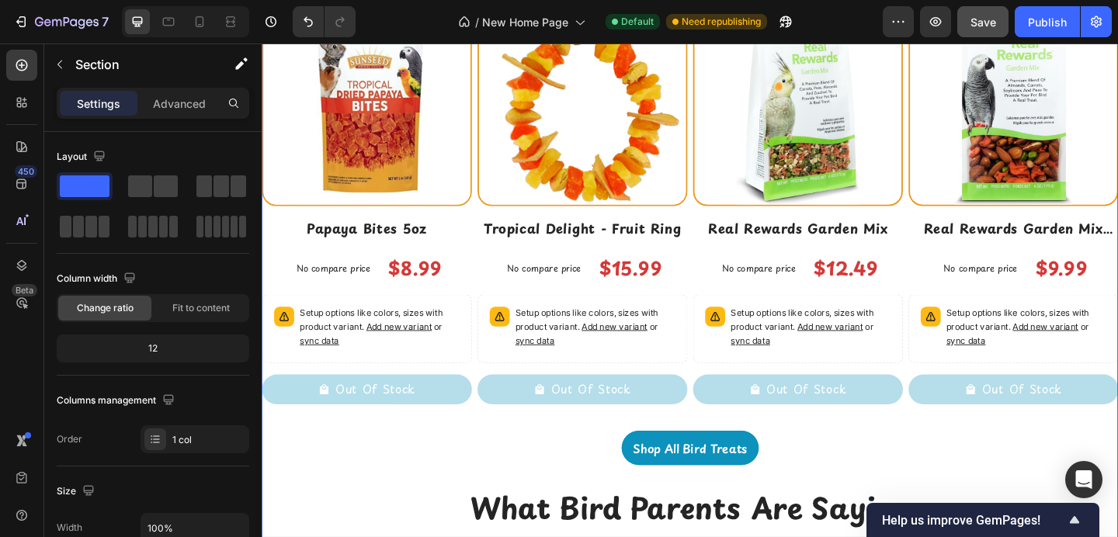
scroll to position [4069, 0]
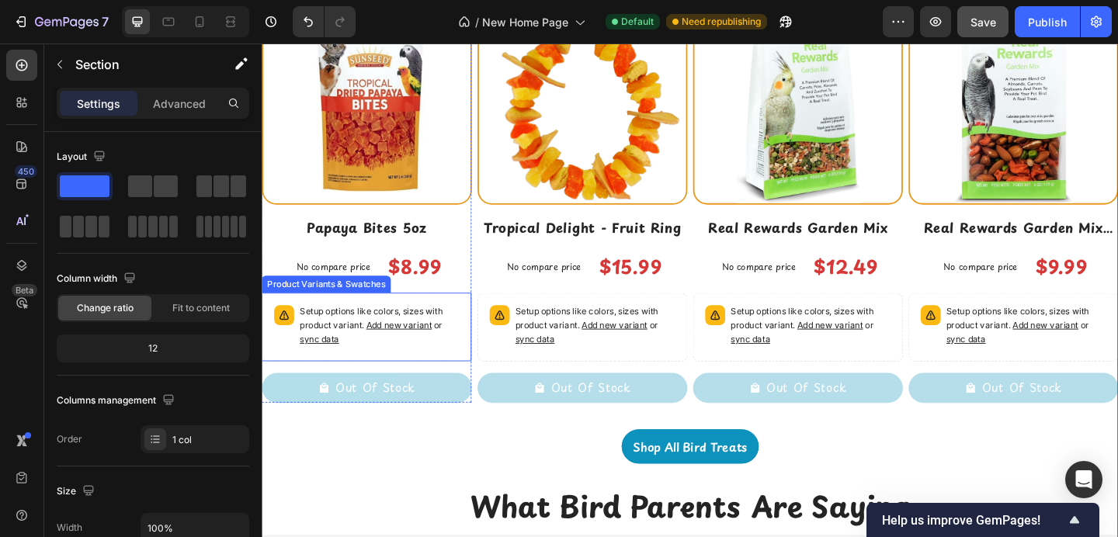
click at [447, 332] on p "Setup options like colors, sizes with product variant. Add new variant or sync …" at bounding box center [390, 351] width 174 height 45
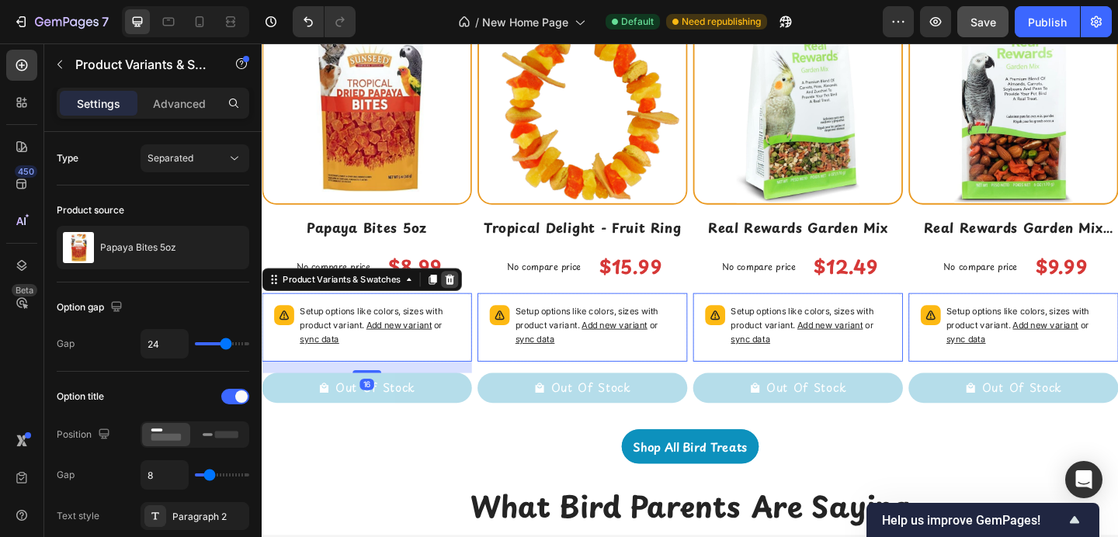
click at [467, 303] on icon at bounding box center [466, 300] width 10 height 11
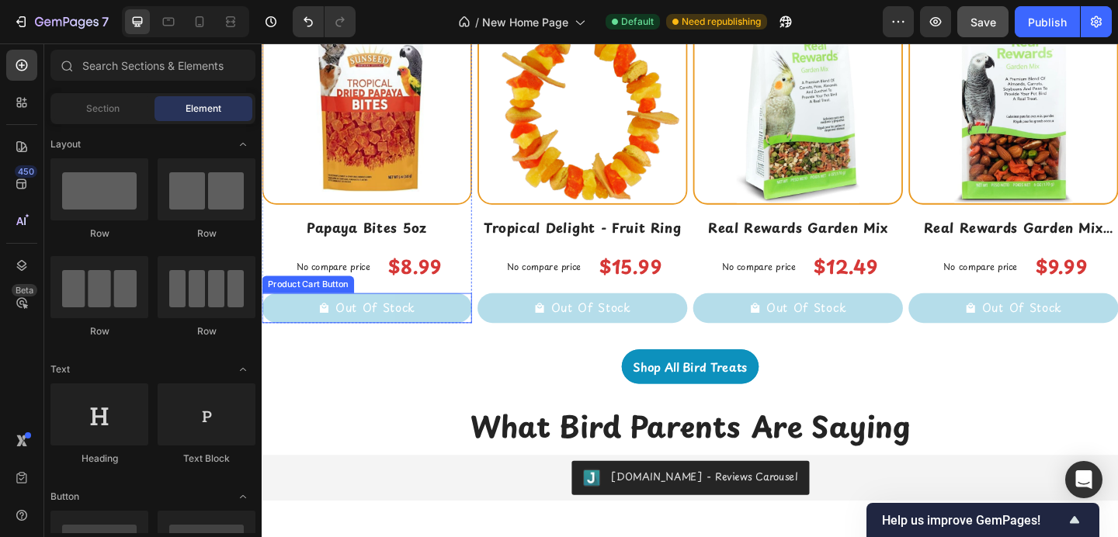
click at [458, 326] on button "Out Of Stock" at bounding box center [376, 331] width 228 height 33
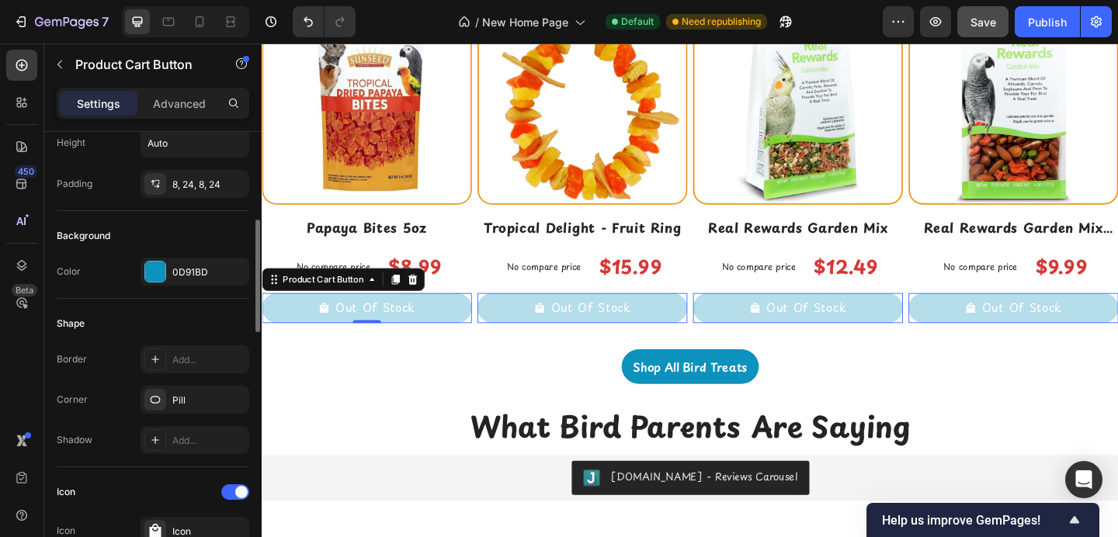
scroll to position [320, 0]
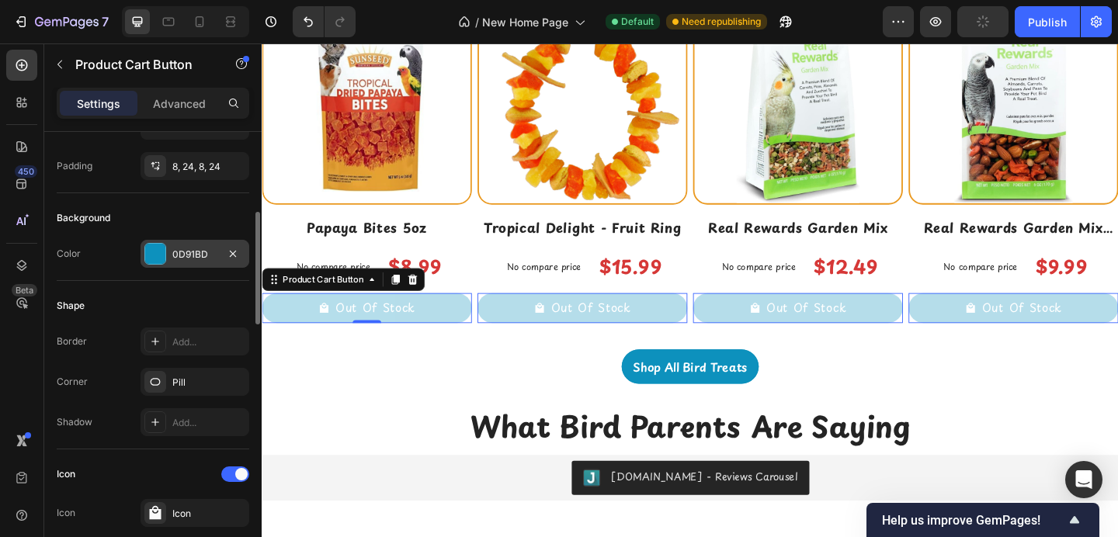
click at [155, 249] on div at bounding box center [155, 254] width 20 height 20
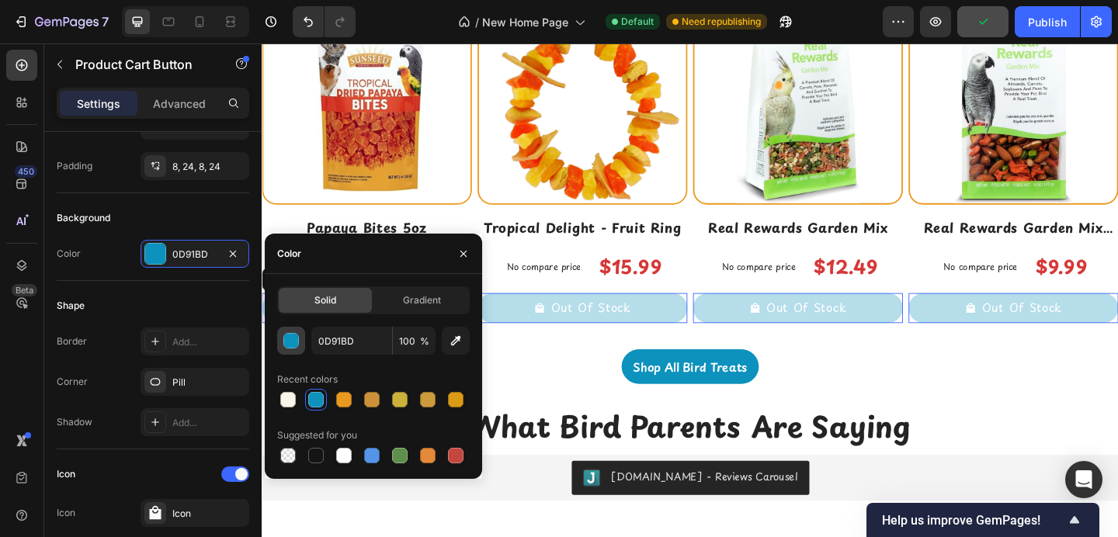
click at [289, 342] on div "button" at bounding box center [292, 342] width 16 height 16
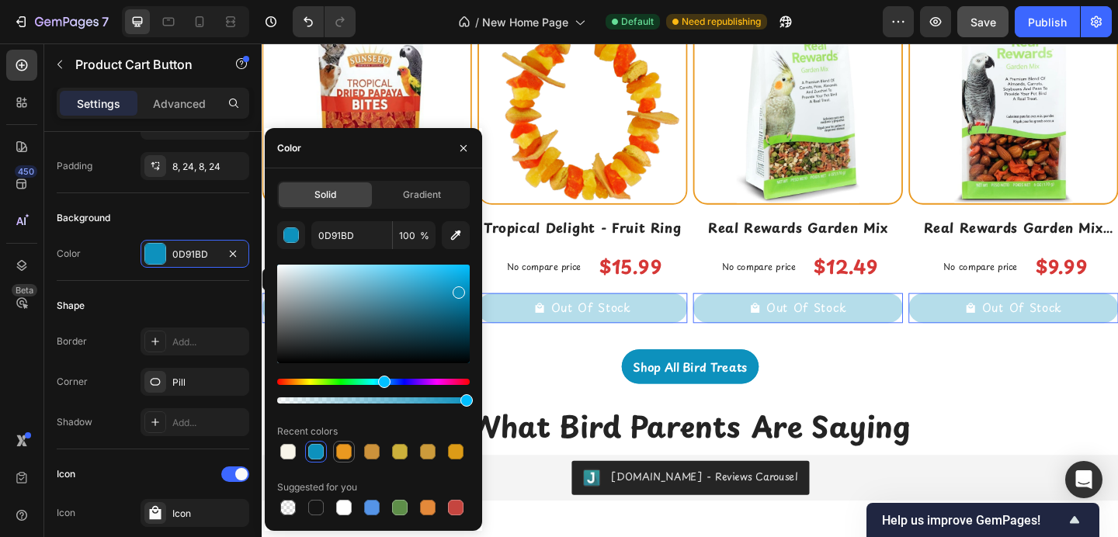
click at [350, 450] on div at bounding box center [344, 452] width 16 height 16
type input "EA9920"
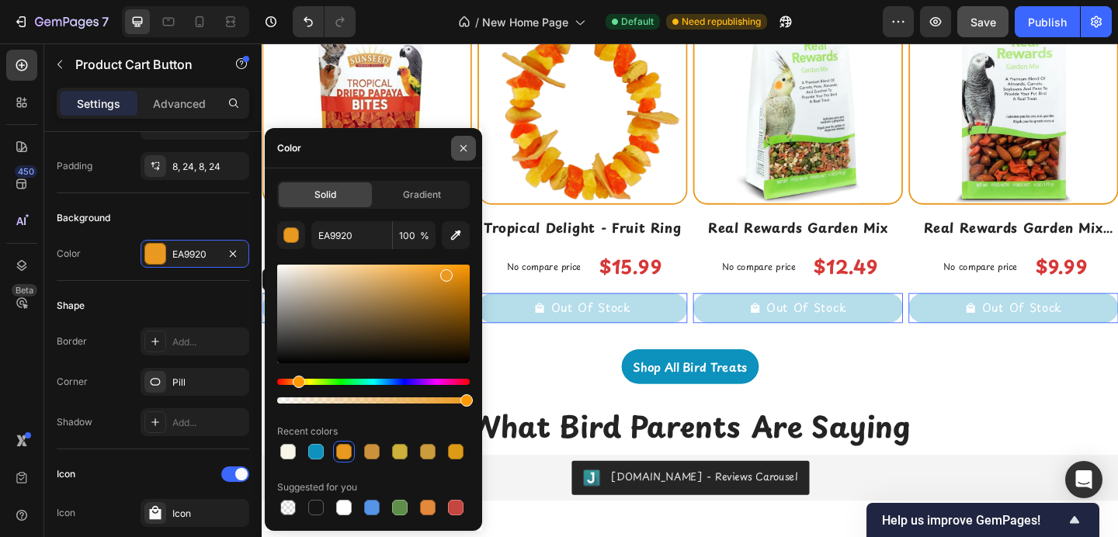
click at [468, 146] on icon "button" at bounding box center [463, 148] width 12 height 12
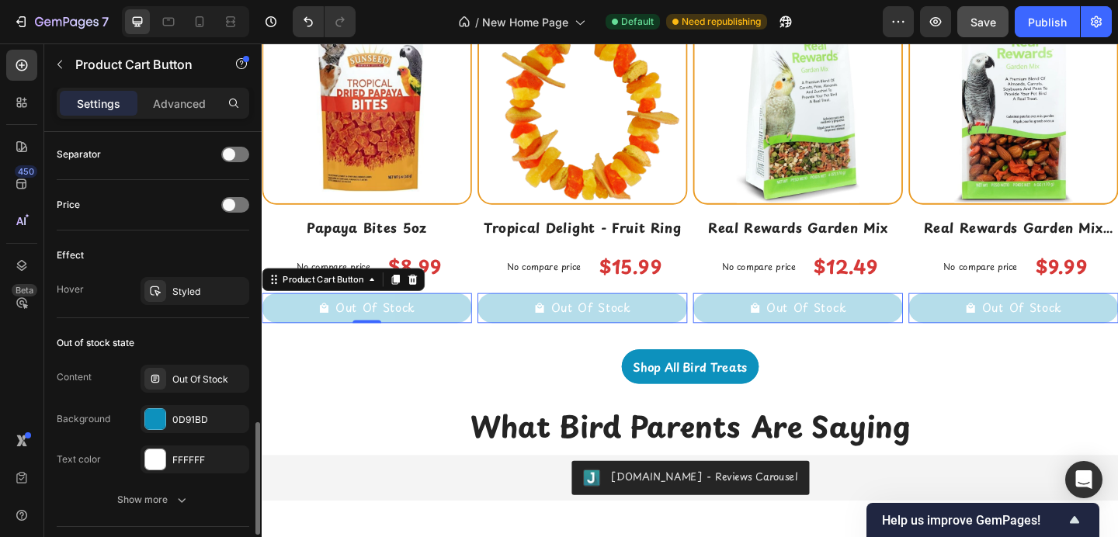
scroll to position [1157, 0]
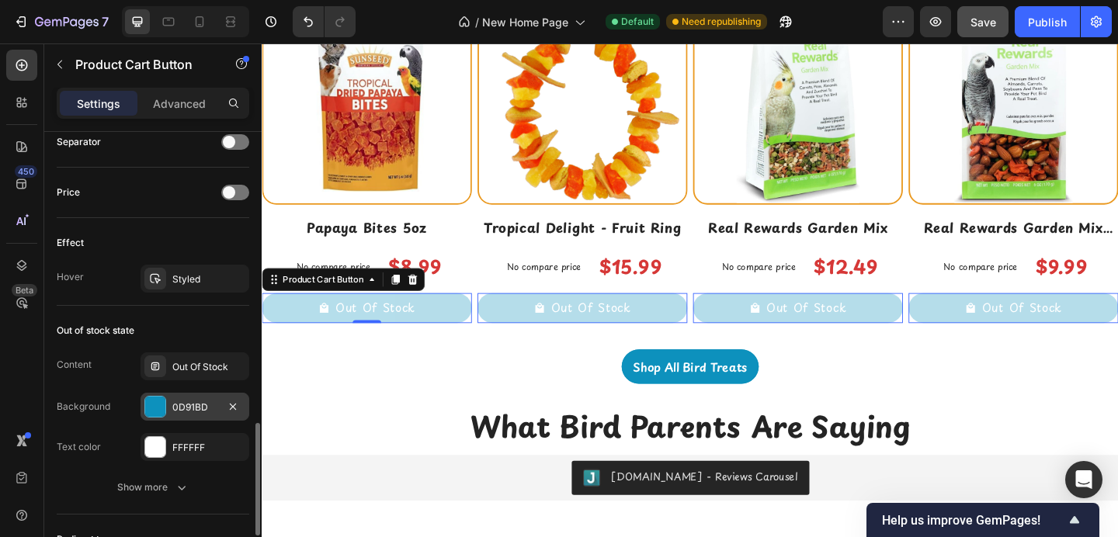
click at [151, 413] on div at bounding box center [155, 407] width 20 height 20
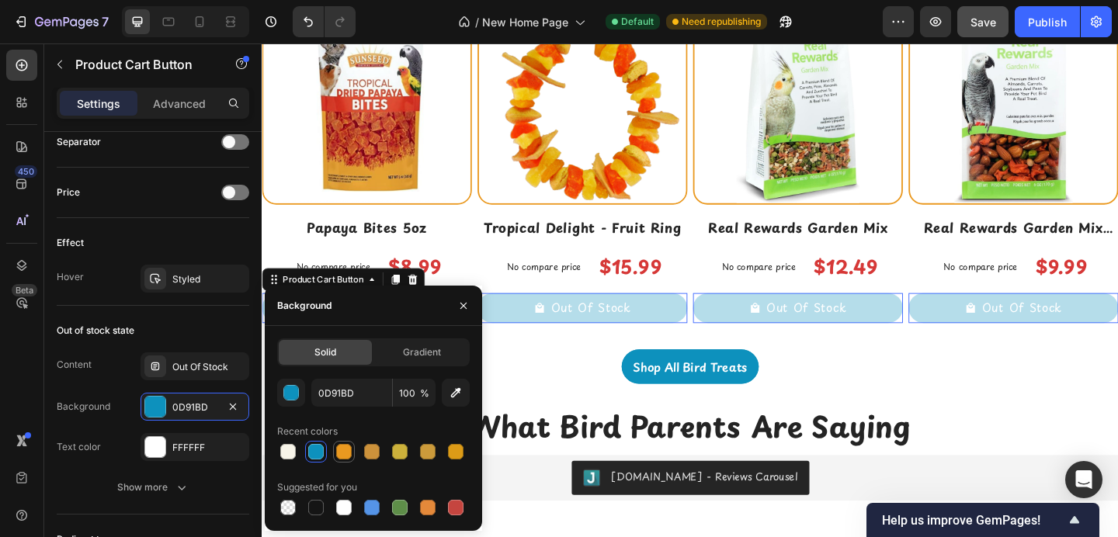
click at [346, 455] on div at bounding box center [344, 452] width 16 height 16
type input "EA9920"
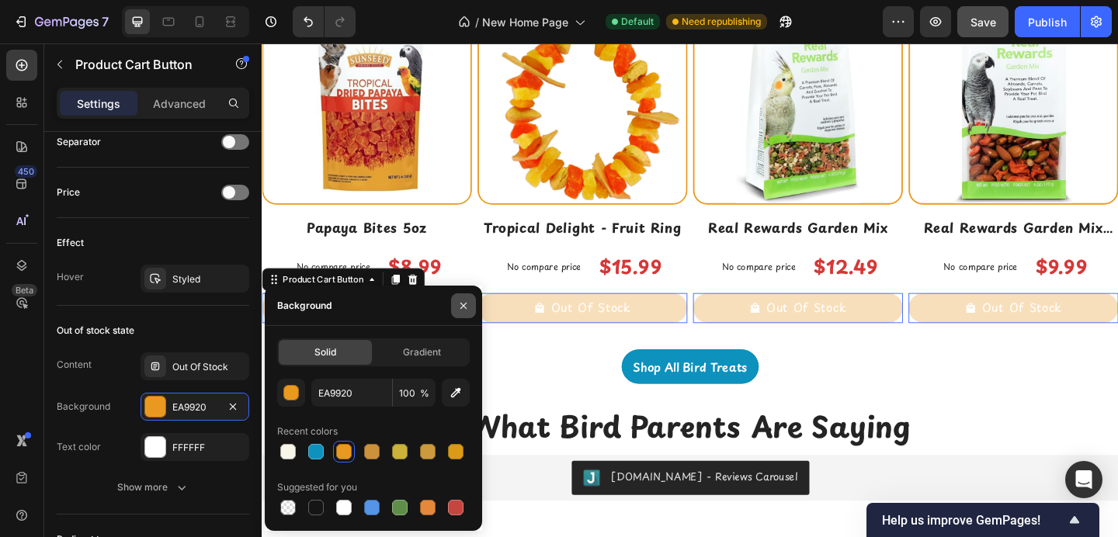
click at [465, 304] on icon "button" at bounding box center [463, 306] width 12 height 12
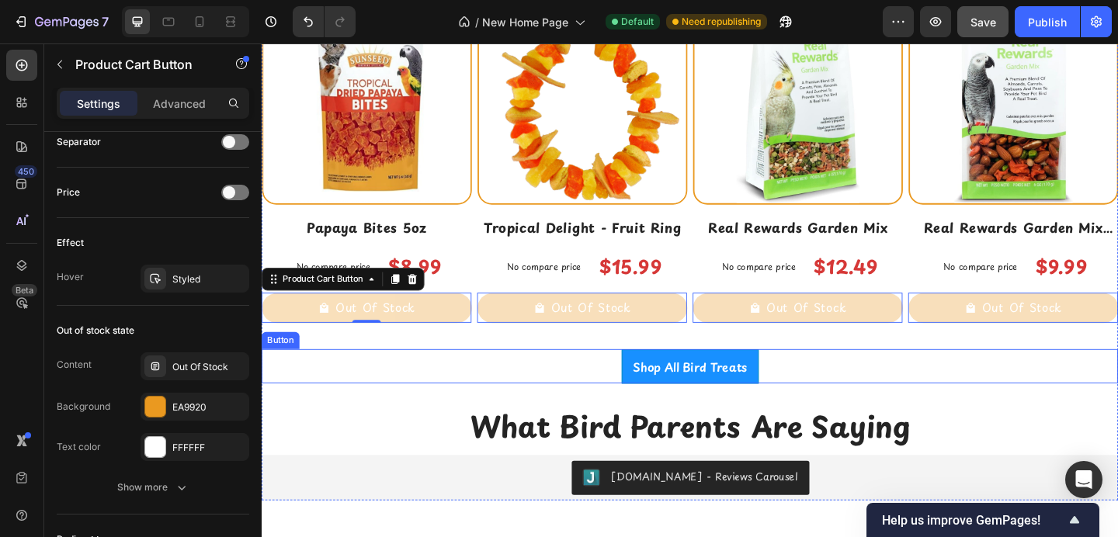
click at [659, 396] on link "Shop All Bird Treats" at bounding box center [727, 395] width 149 height 37
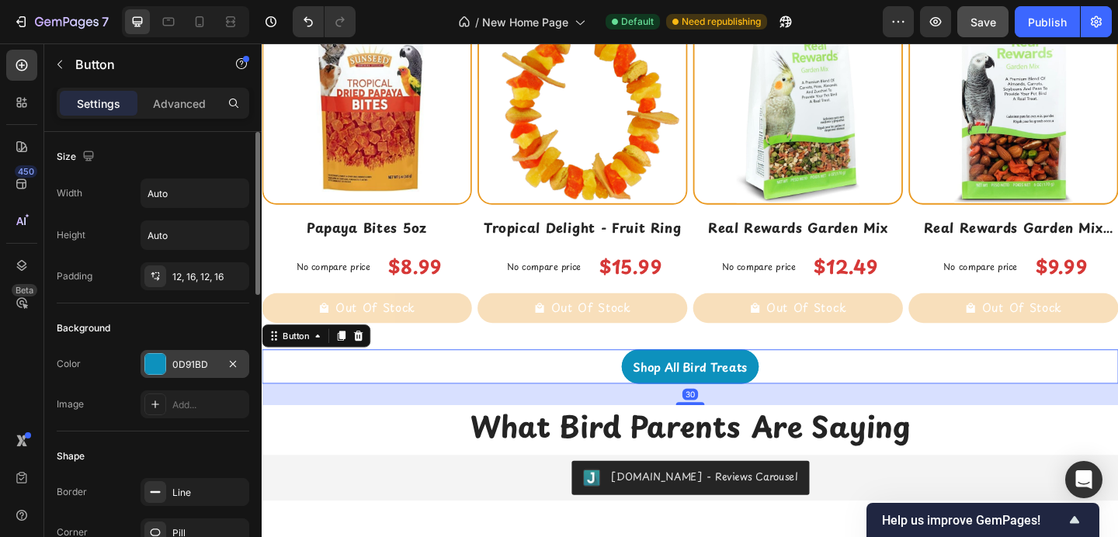
click at [154, 359] on div at bounding box center [155, 364] width 20 height 20
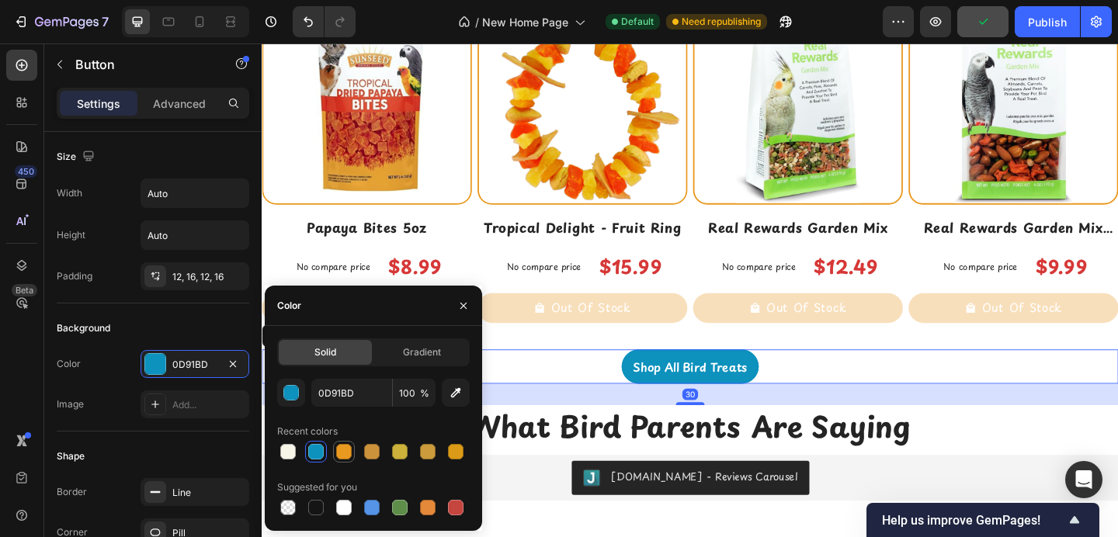
click at [342, 446] on div at bounding box center [344, 452] width 16 height 16
type input "EA9920"
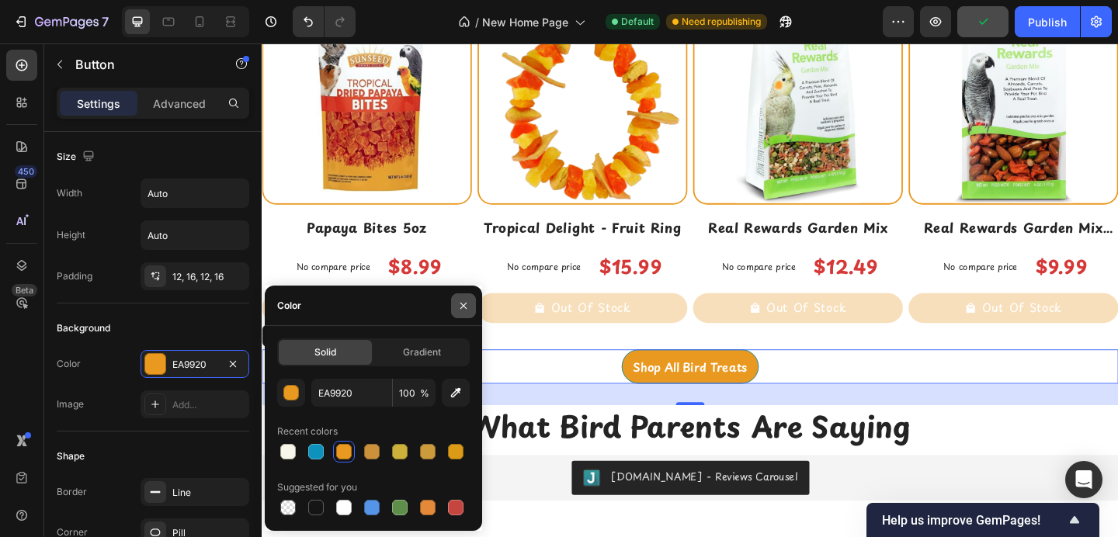
click at [466, 300] on icon "button" at bounding box center [463, 306] width 12 height 12
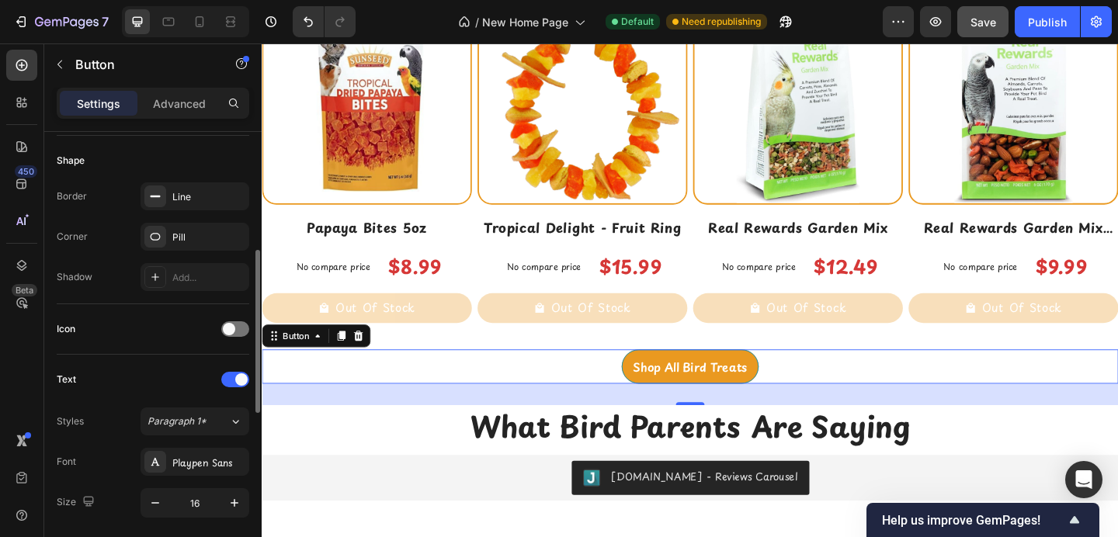
scroll to position [291, 0]
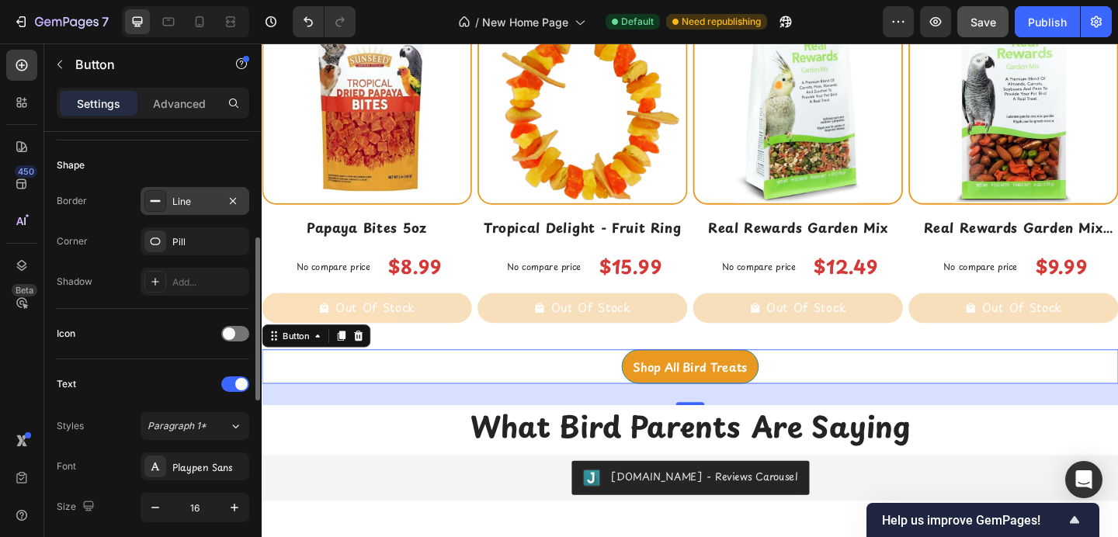
click at [158, 207] on div at bounding box center [155, 201] width 22 height 22
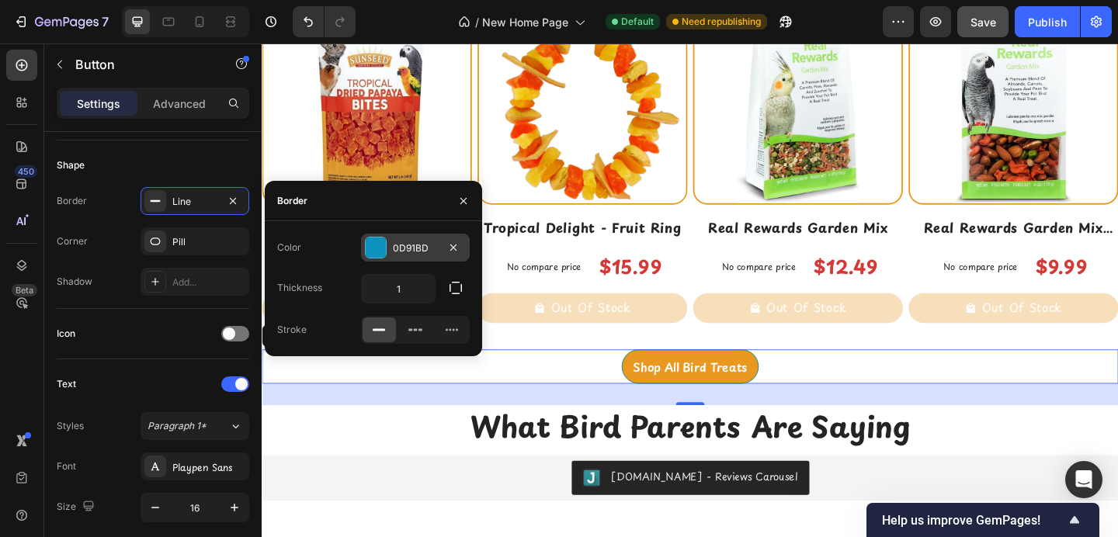
click at [374, 248] on div at bounding box center [376, 248] width 20 height 20
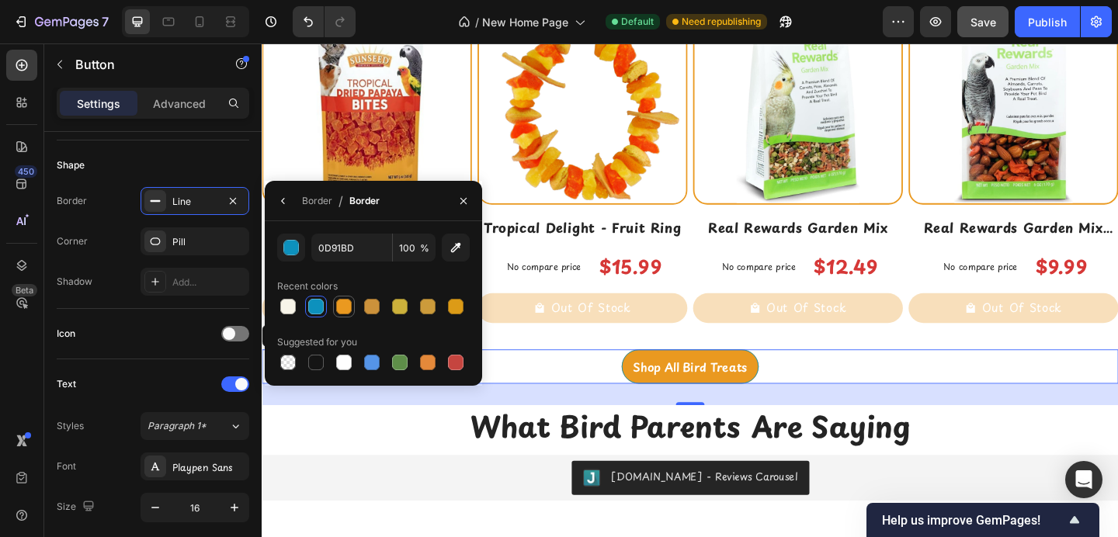
click at [352, 301] on div at bounding box center [344, 306] width 19 height 19
type input "EA9920"
click at [470, 199] on button "button" at bounding box center [463, 201] width 25 height 25
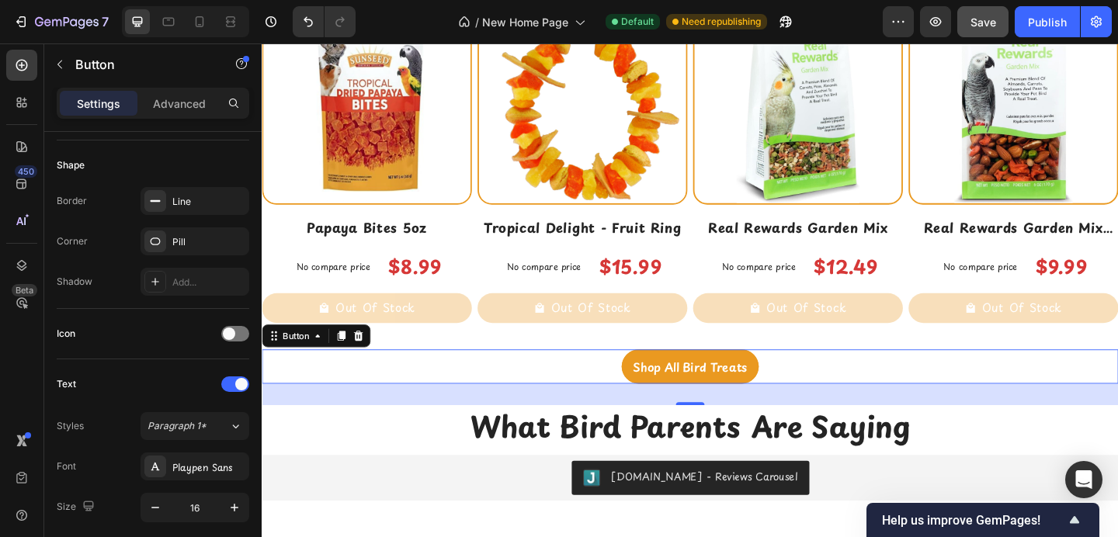
click at [491, 381] on div "Shop All Bird Treats Button 30" at bounding box center [728, 395] width 932 height 37
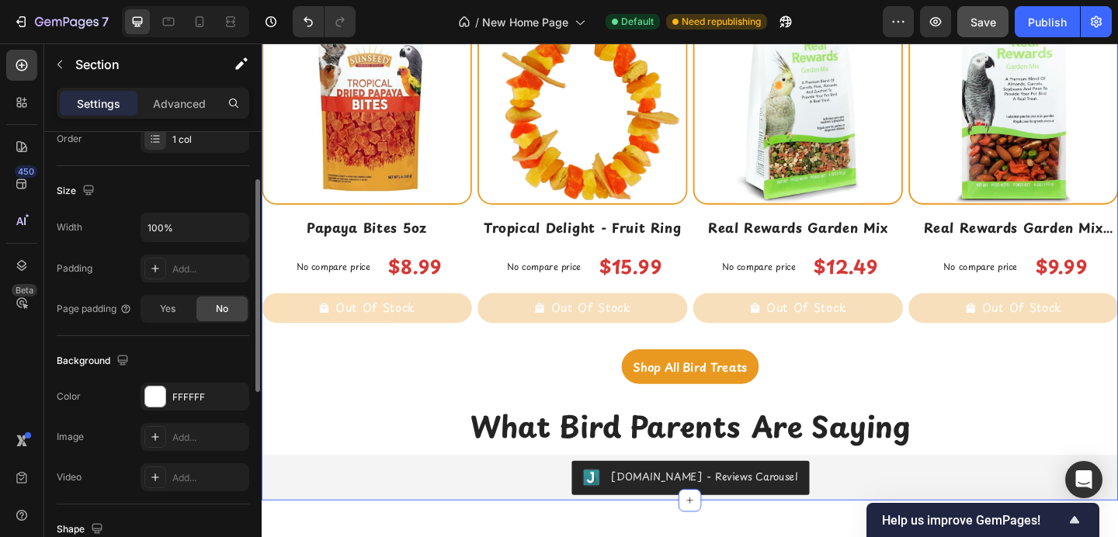
scroll to position [430, 0]
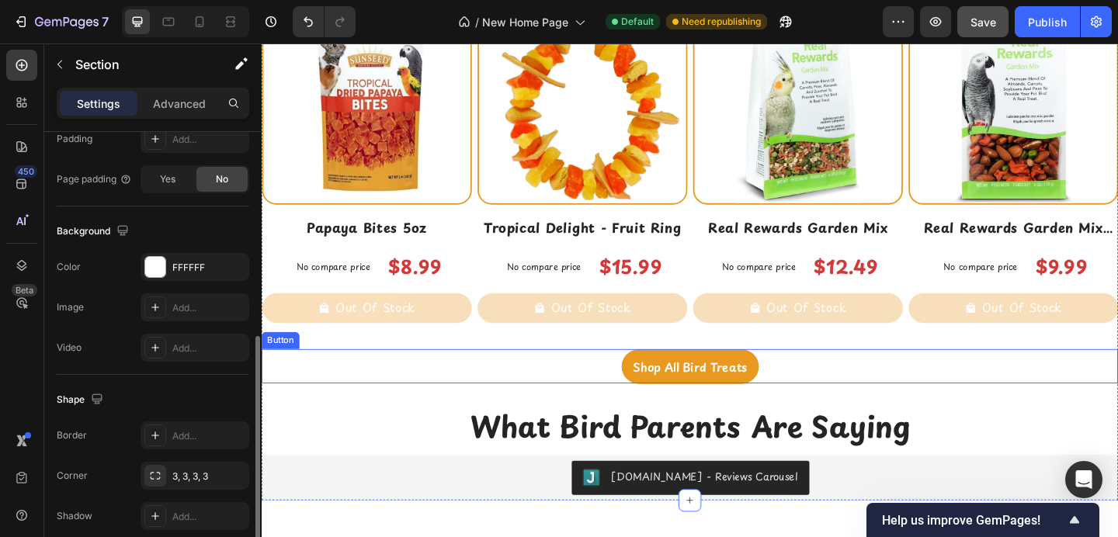
click at [548, 405] on div "Shop All Bird Treats Button" at bounding box center [728, 395] width 932 height 37
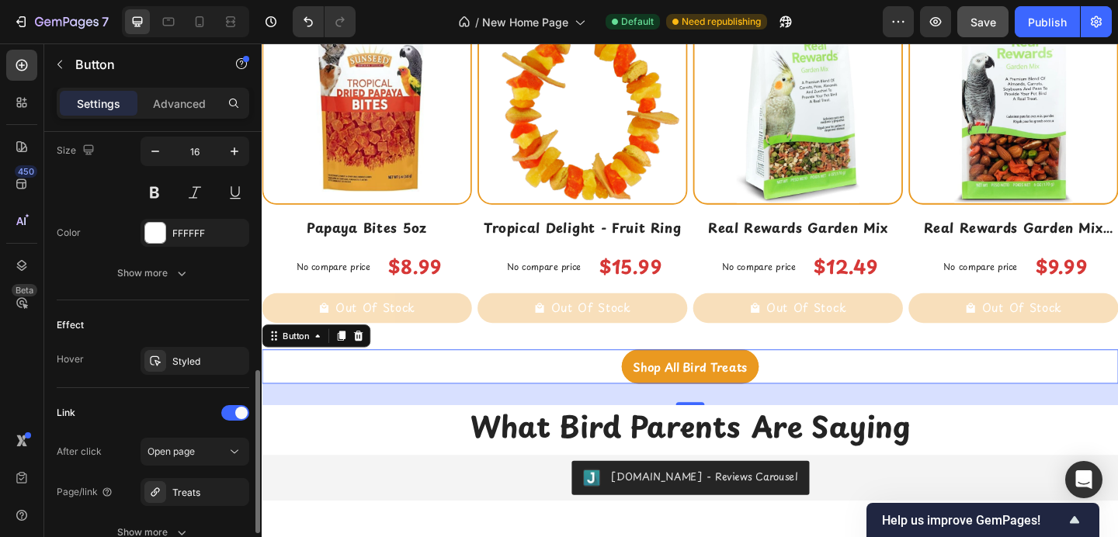
scroll to position [665, 0]
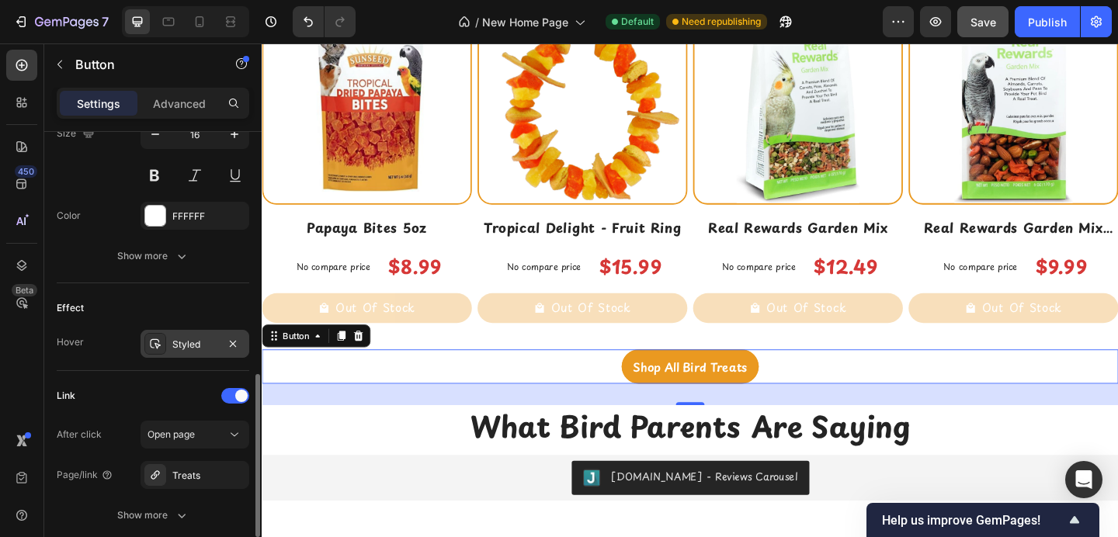
click at [162, 354] on div at bounding box center [155, 344] width 22 height 22
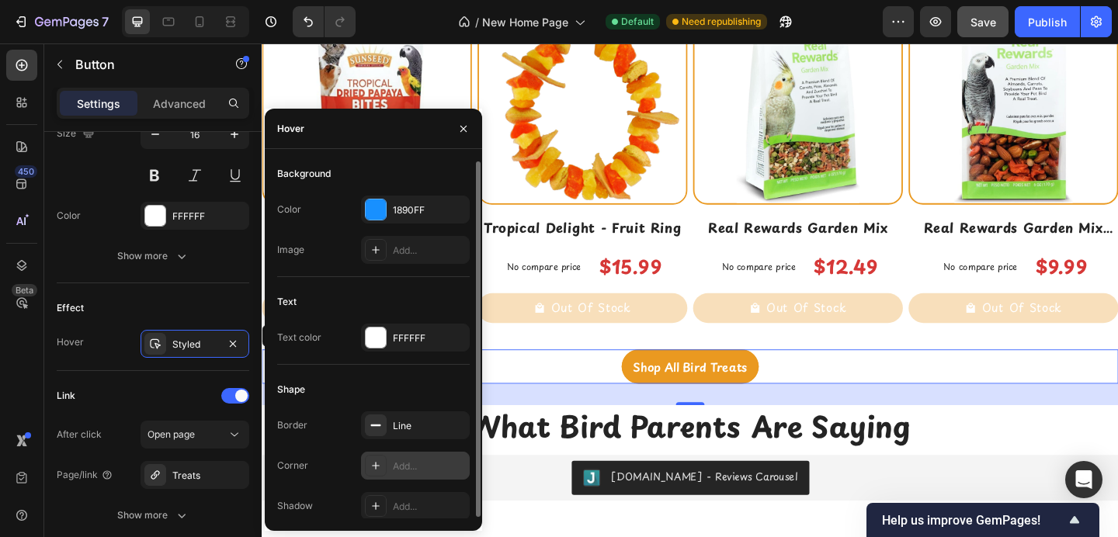
click at [376, 461] on icon at bounding box center [376, 466] width 12 height 12
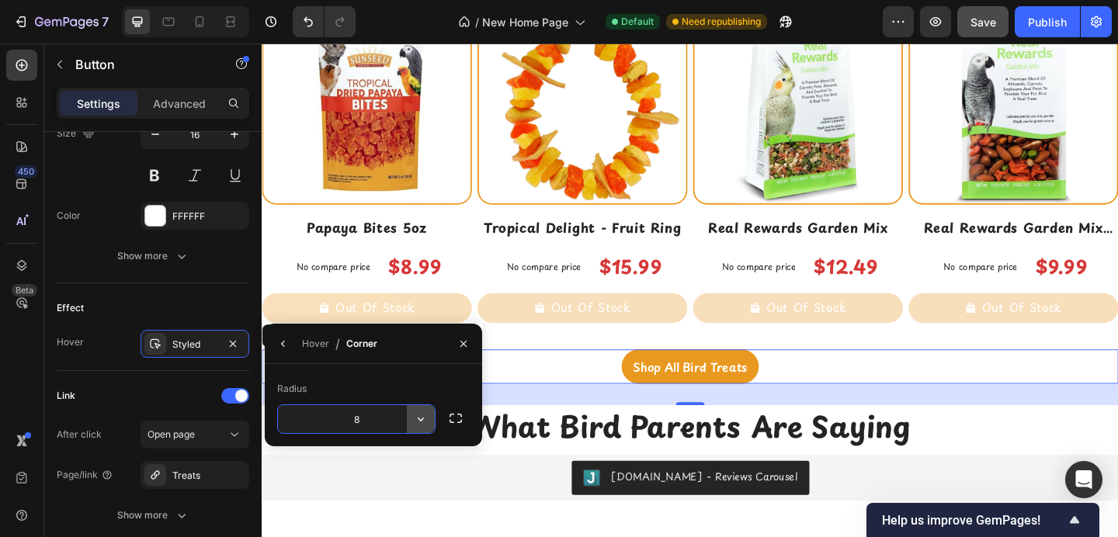
click at [420, 418] on icon "button" at bounding box center [421, 420] width 16 height 16
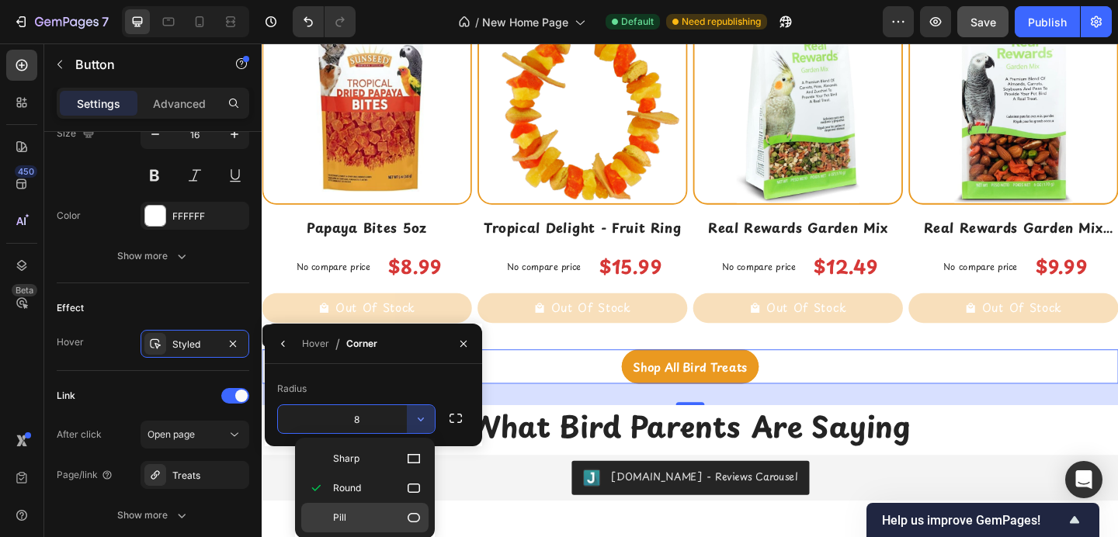
click at [363, 513] on p "Pill" at bounding box center [377, 518] width 89 height 16
type input "9999"
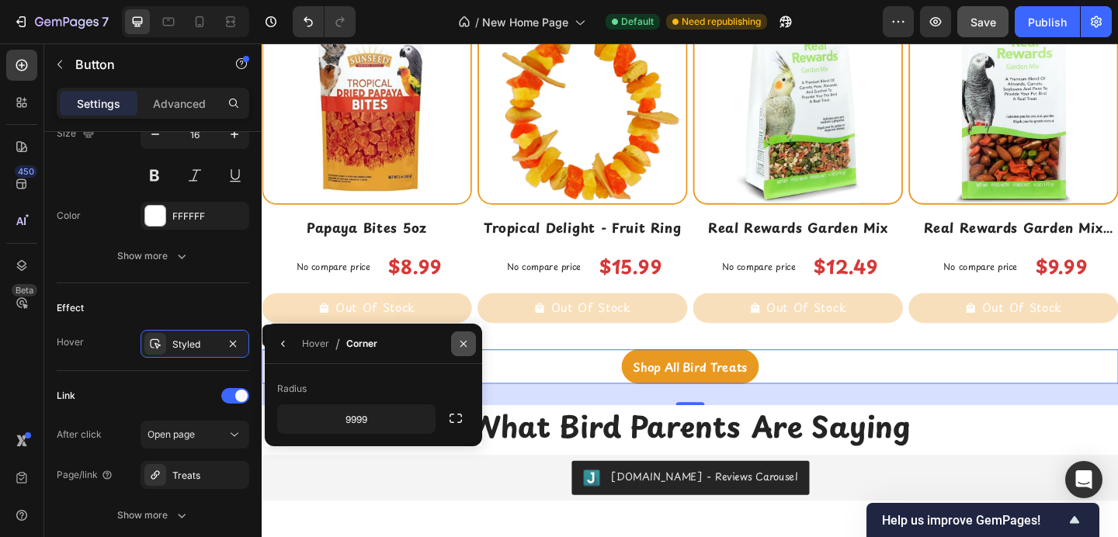
click at [462, 346] on icon "button" at bounding box center [463, 344] width 12 height 12
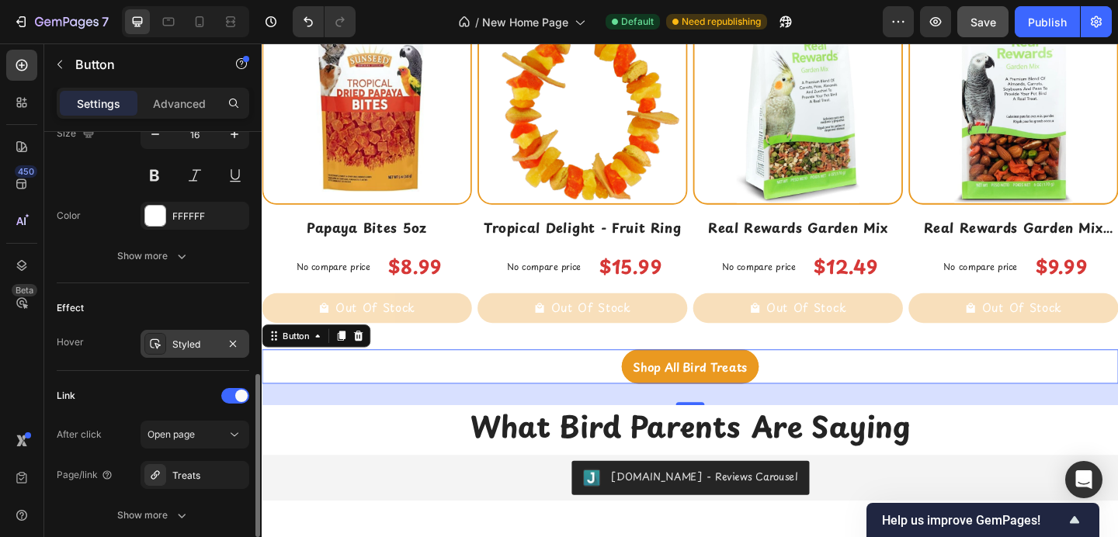
click at [169, 341] on div "Styled" at bounding box center [195, 344] width 109 height 28
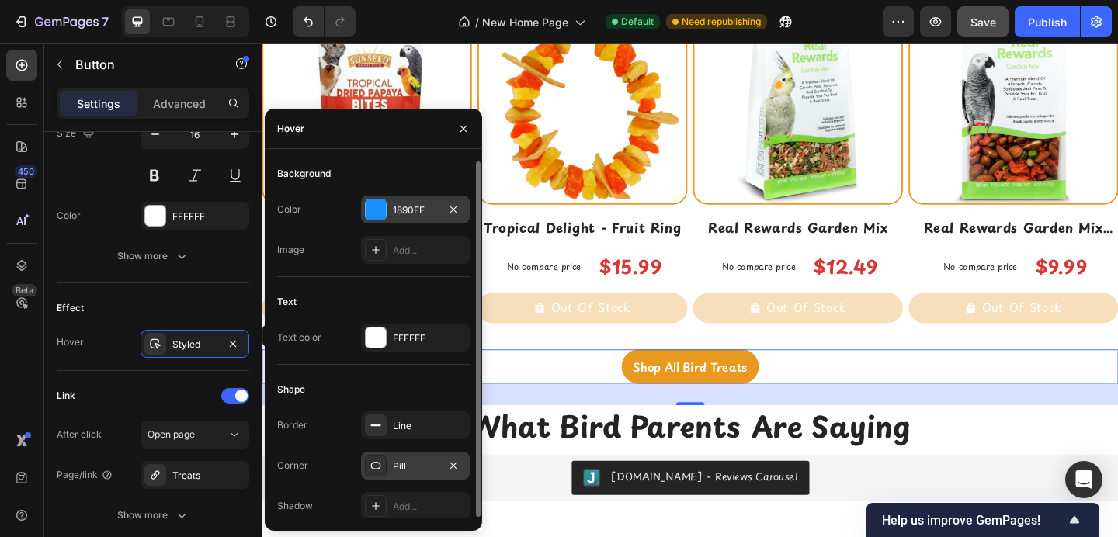
click at [374, 207] on div at bounding box center [376, 210] width 20 height 20
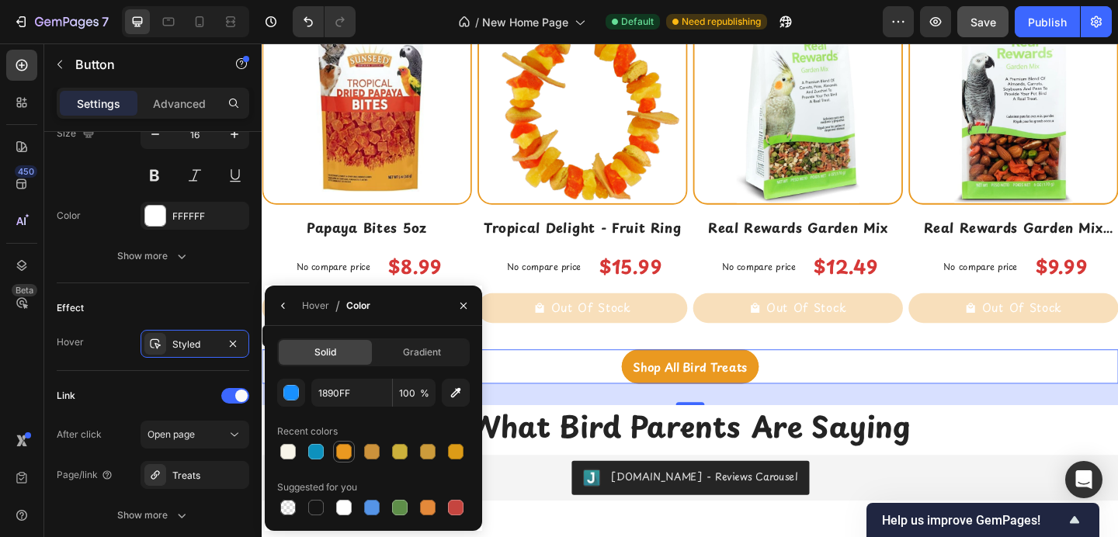
click at [346, 450] on div at bounding box center [344, 452] width 16 height 16
click at [461, 304] on icon "button" at bounding box center [463, 306] width 12 height 12
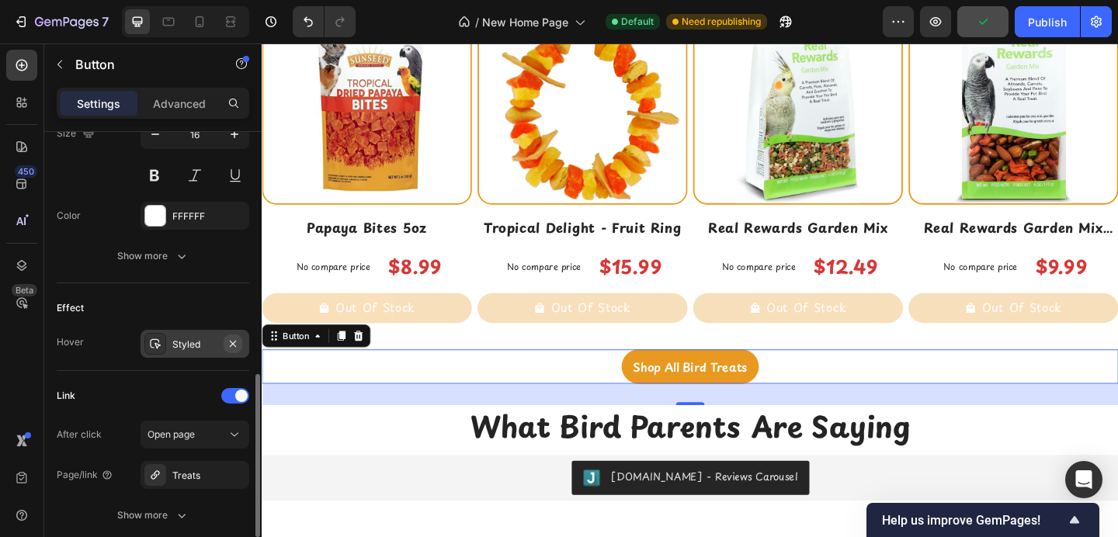
click at [231, 344] on icon "button" at bounding box center [233, 344] width 12 height 12
click at [200, 344] on div "Add..." at bounding box center [208, 345] width 73 height 14
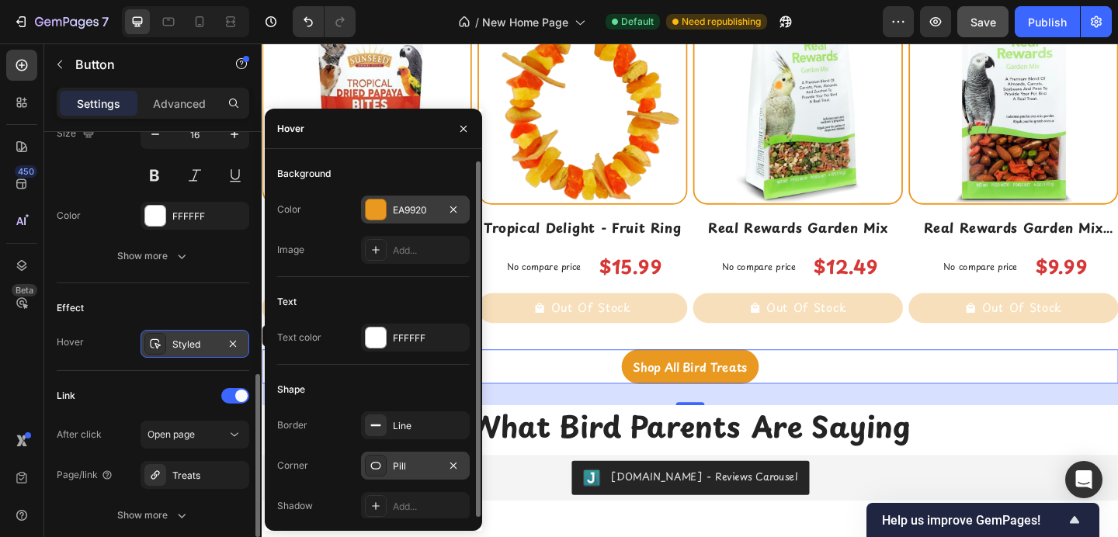
click at [380, 212] on div at bounding box center [376, 210] width 20 height 20
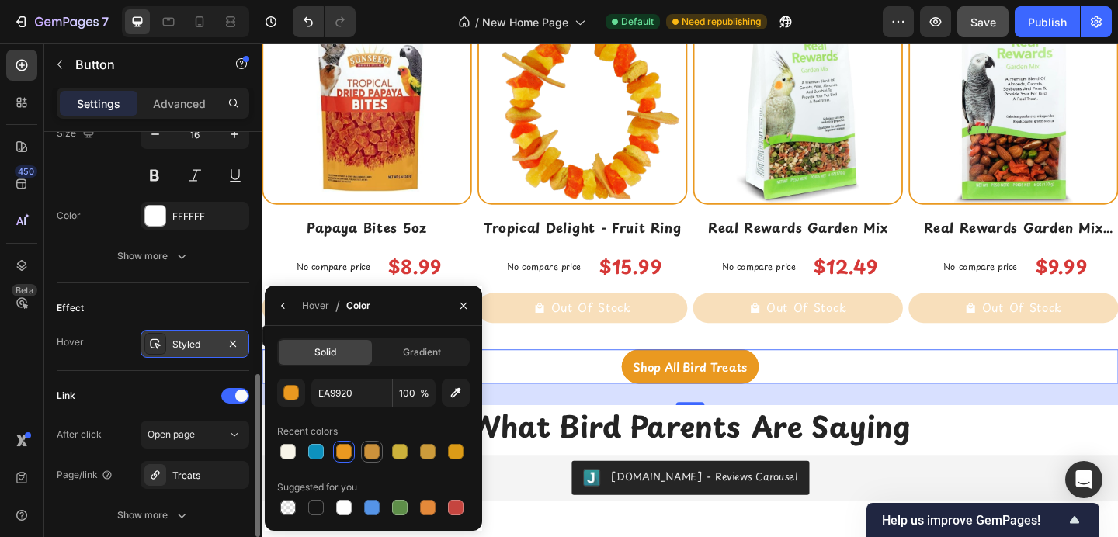
click at [377, 454] on div at bounding box center [372, 452] width 16 height 16
type input "CC923B"
click at [464, 305] on icon "button" at bounding box center [463, 306] width 12 height 12
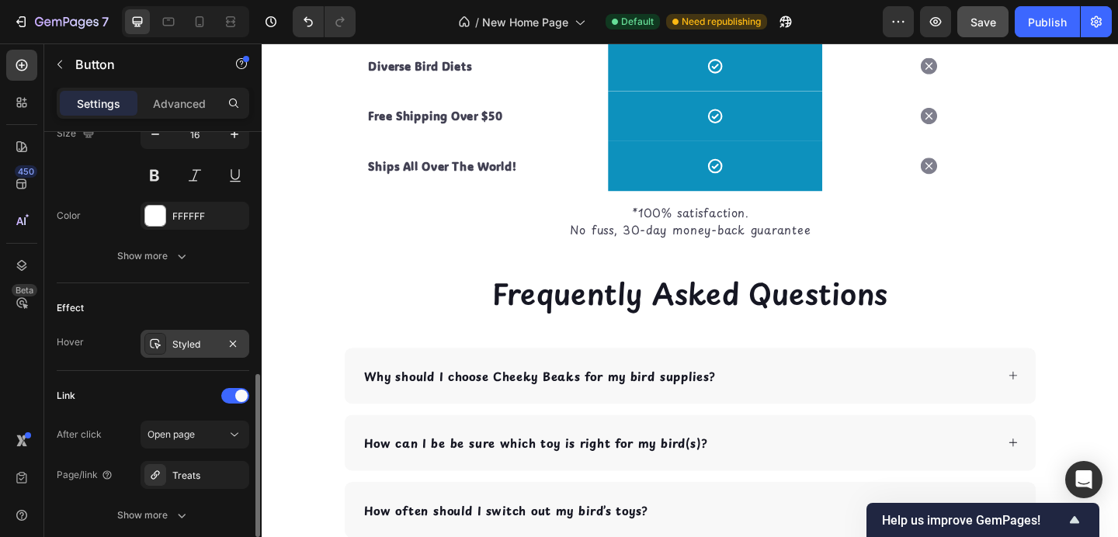
scroll to position [4759, 0]
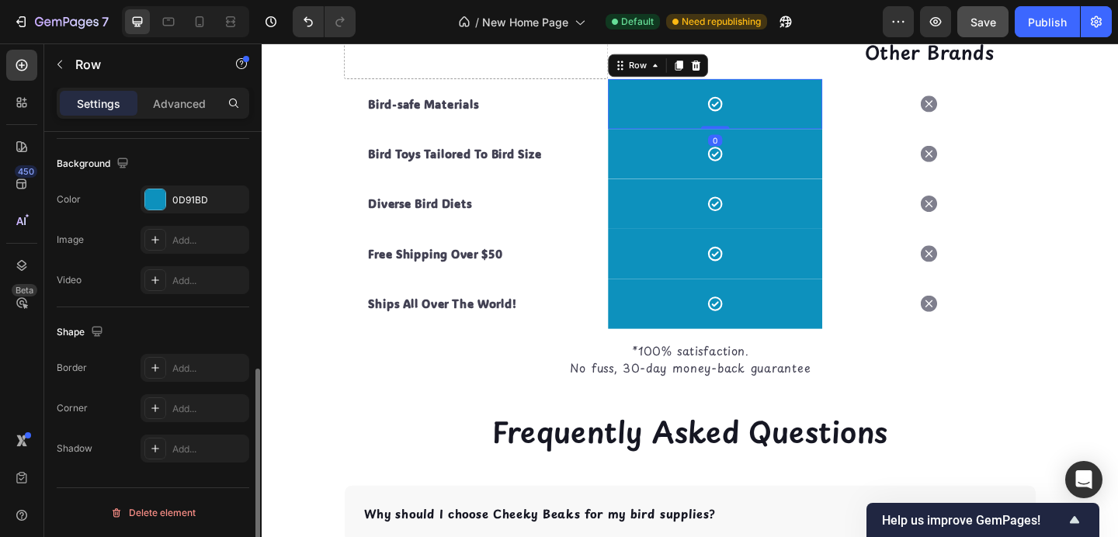
click at [686, 137] on div "Icon Row 0" at bounding box center [754, 109] width 233 height 54
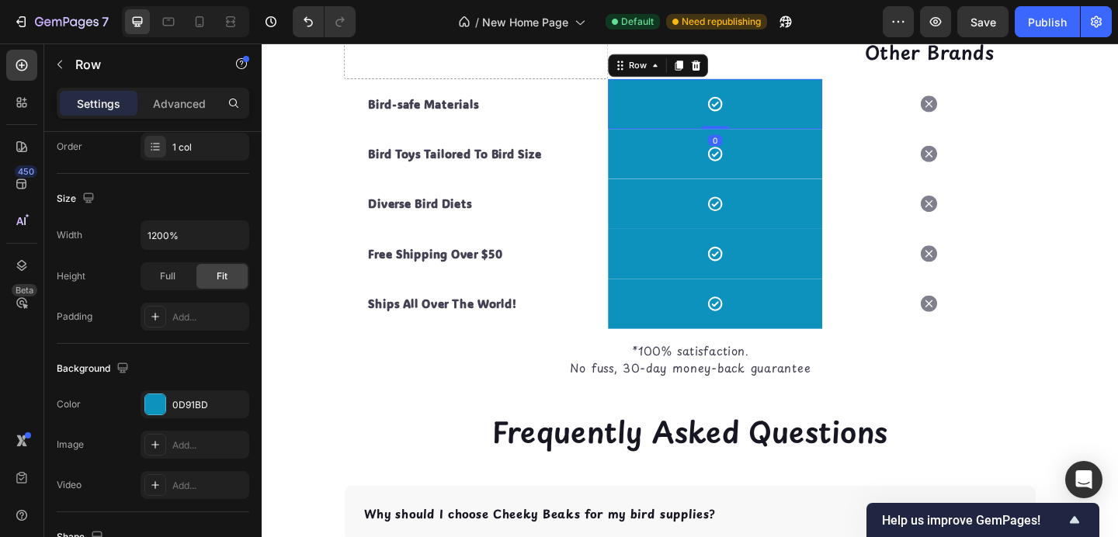
scroll to position [482, 0]
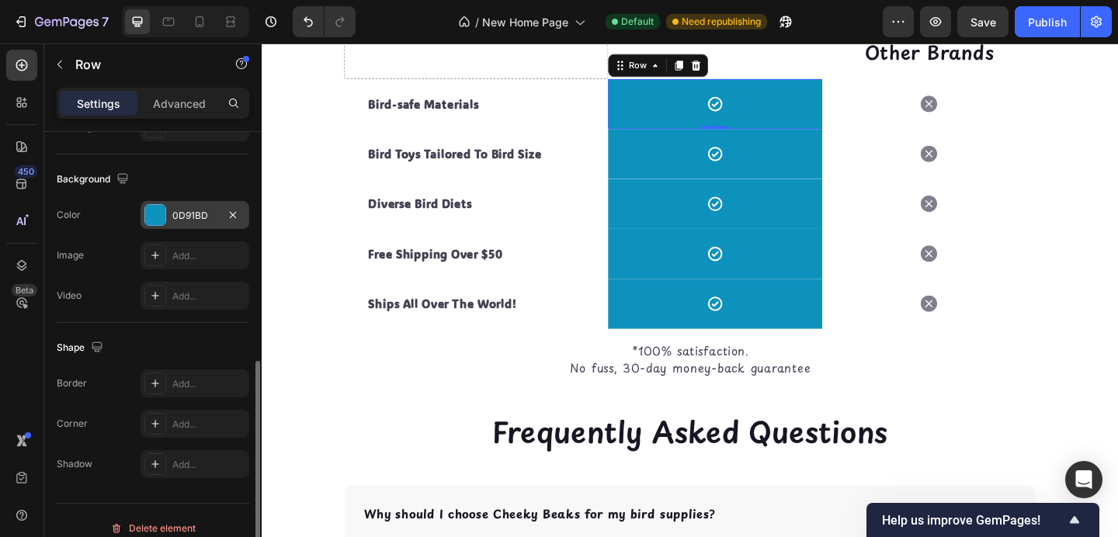
click at [152, 220] on div at bounding box center [155, 215] width 20 height 20
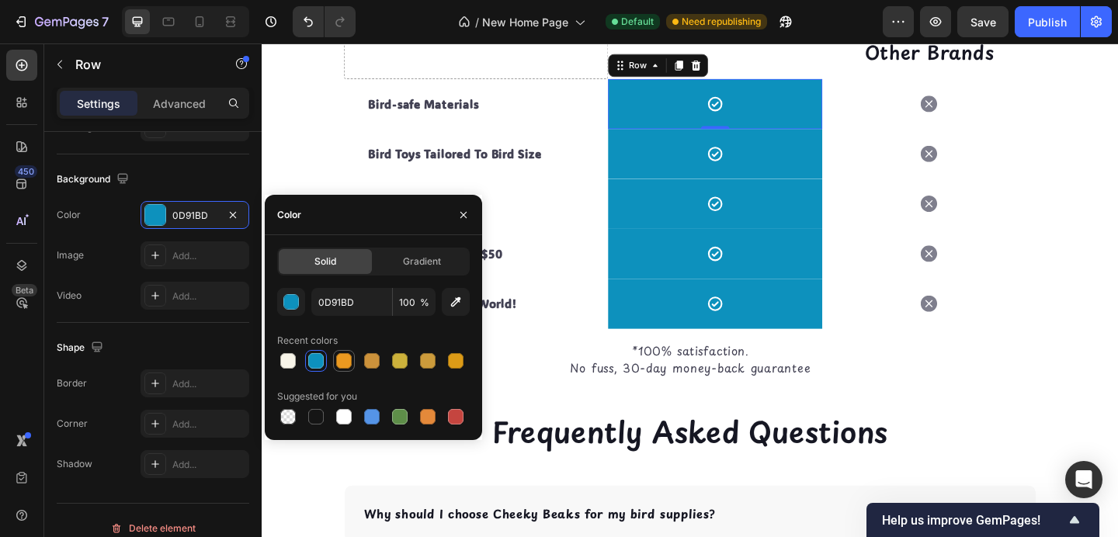
click at [350, 360] on div at bounding box center [344, 361] width 16 height 16
type input "EA9920"
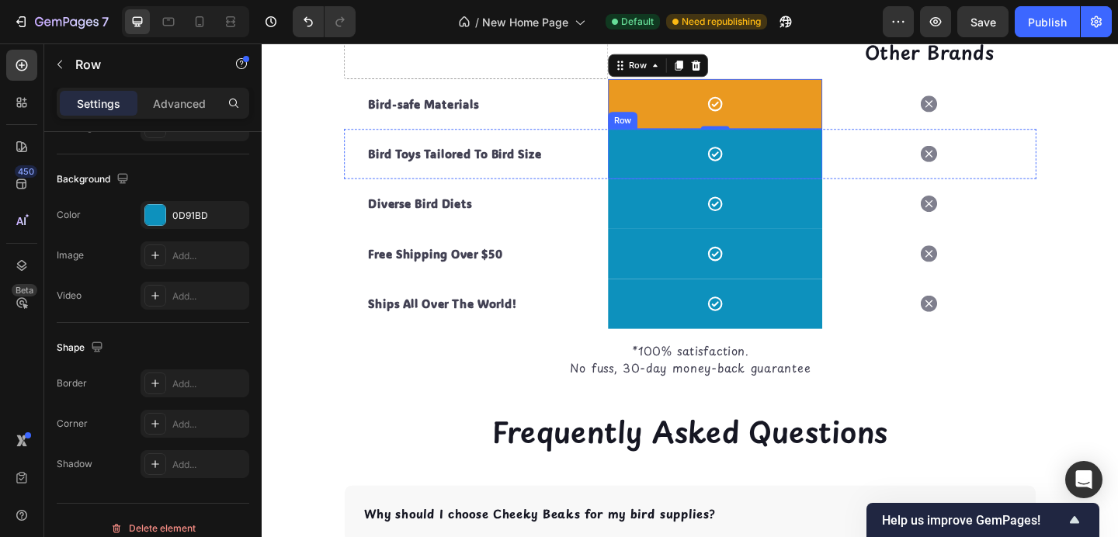
click at [674, 191] on div "Icon Row" at bounding box center [754, 164] width 233 height 54
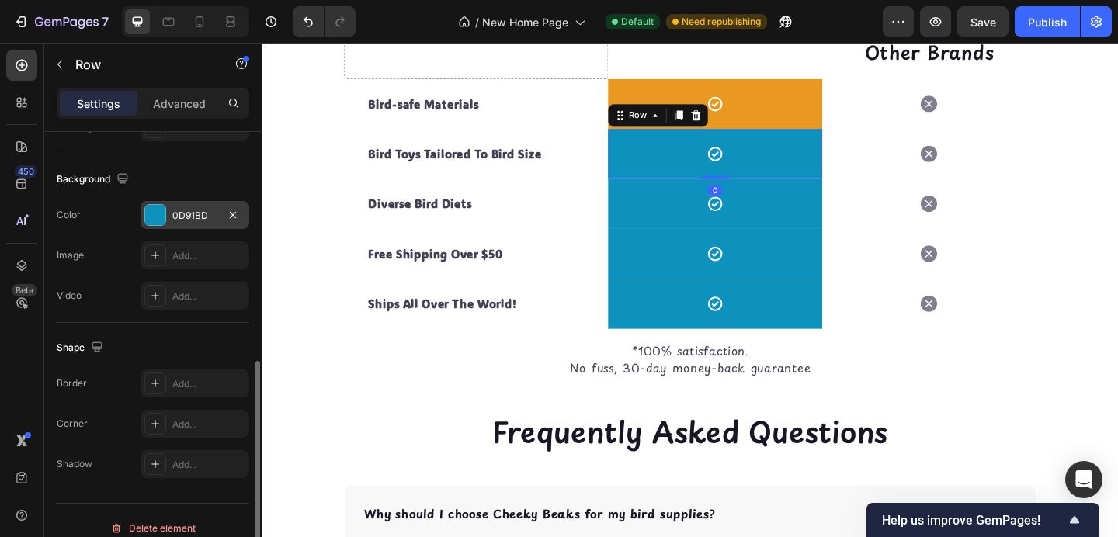
click at [148, 209] on div at bounding box center [155, 215] width 20 height 20
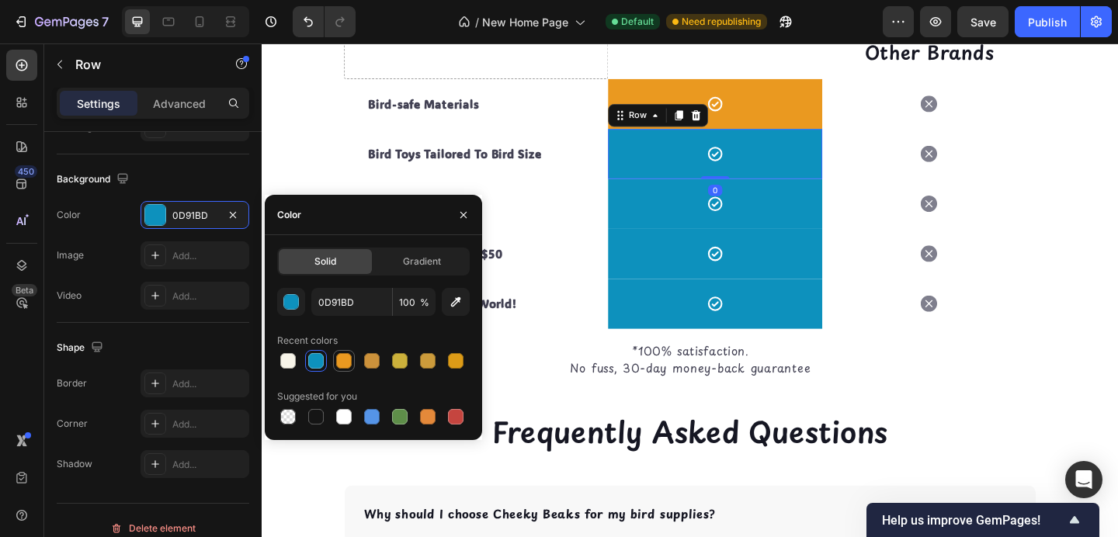
click at [343, 362] on div at bounding box center [344, 361] width 16 height 16
type input "EA9920"
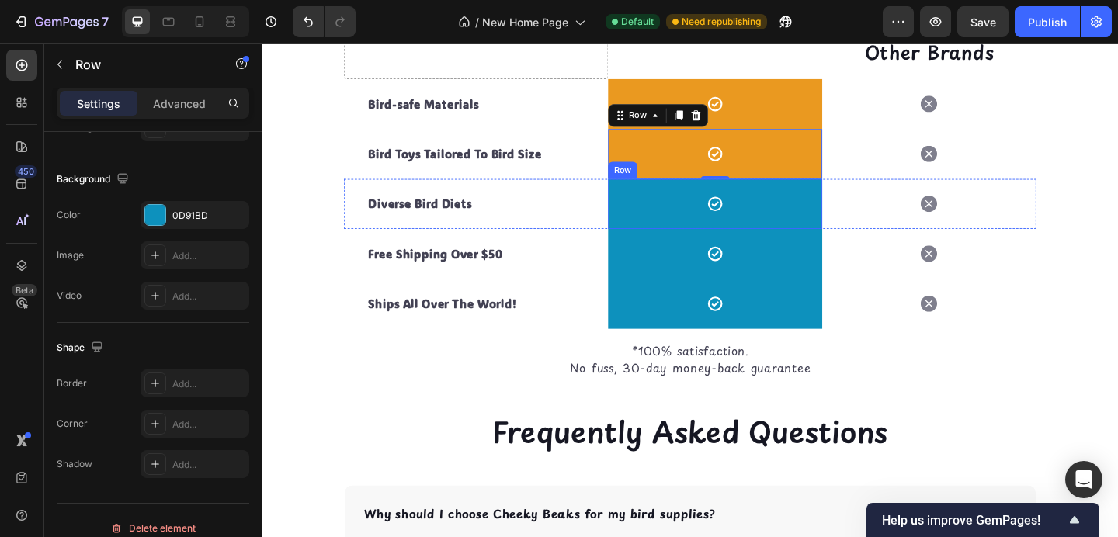
click at [680, 240] on div "Icon Row" at bounding box center [754, 218] width 233 height 54
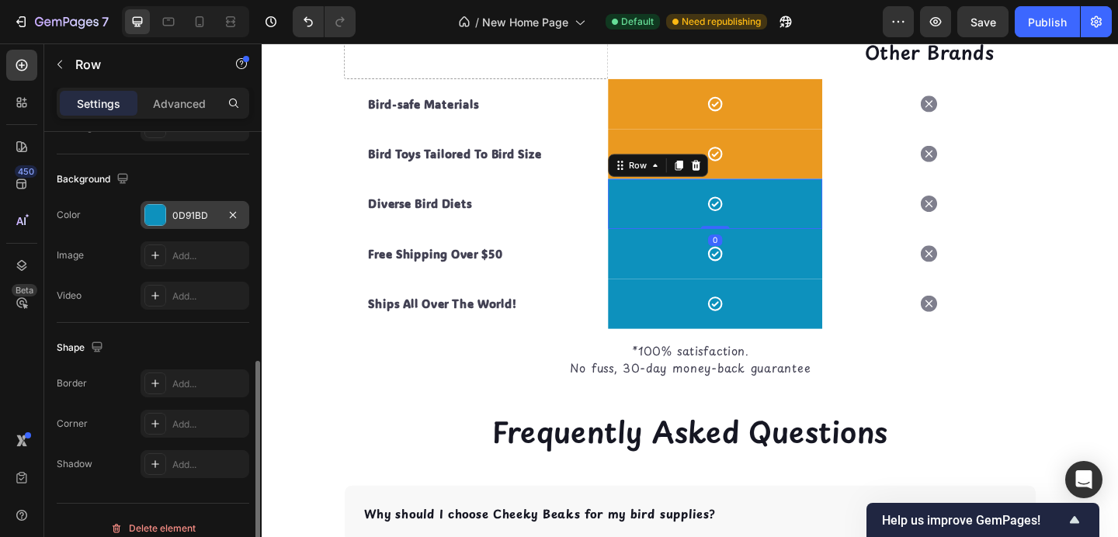
click at [151, 220] on div at bounding box center [155, 215] width 20 height 20
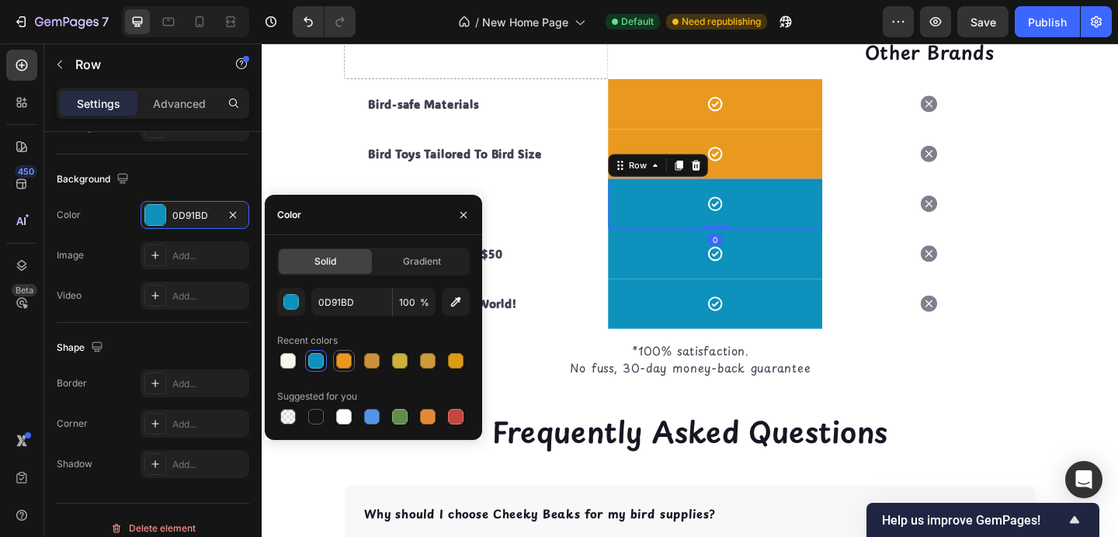
click at [339, 363] on div at bounding box center [344, 361] width 16 height 16
type input "EA9920"
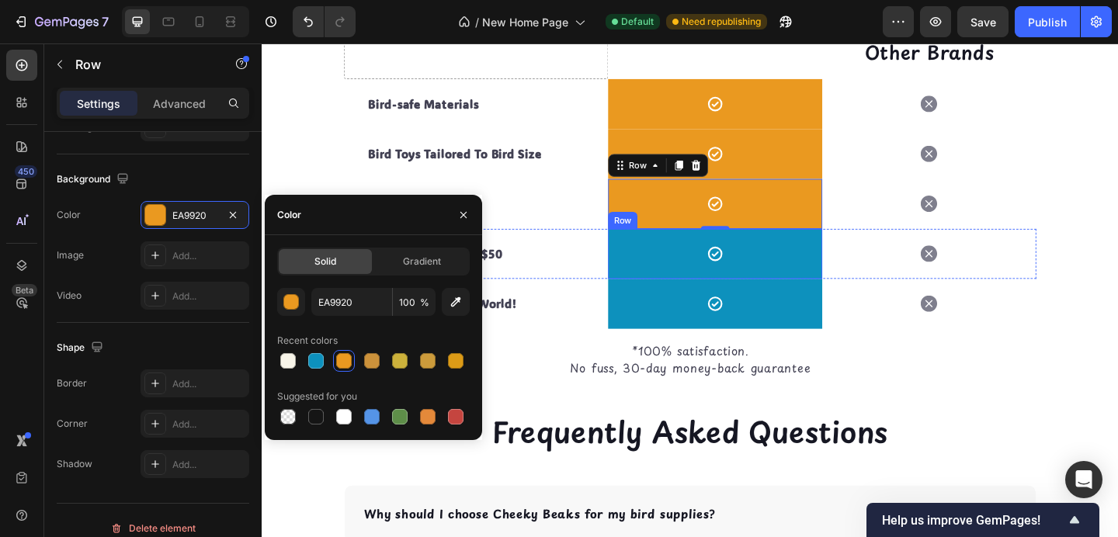
click at [704, 300] on div "Icon Row" at bounding box center [754, 272] width 233 height 54
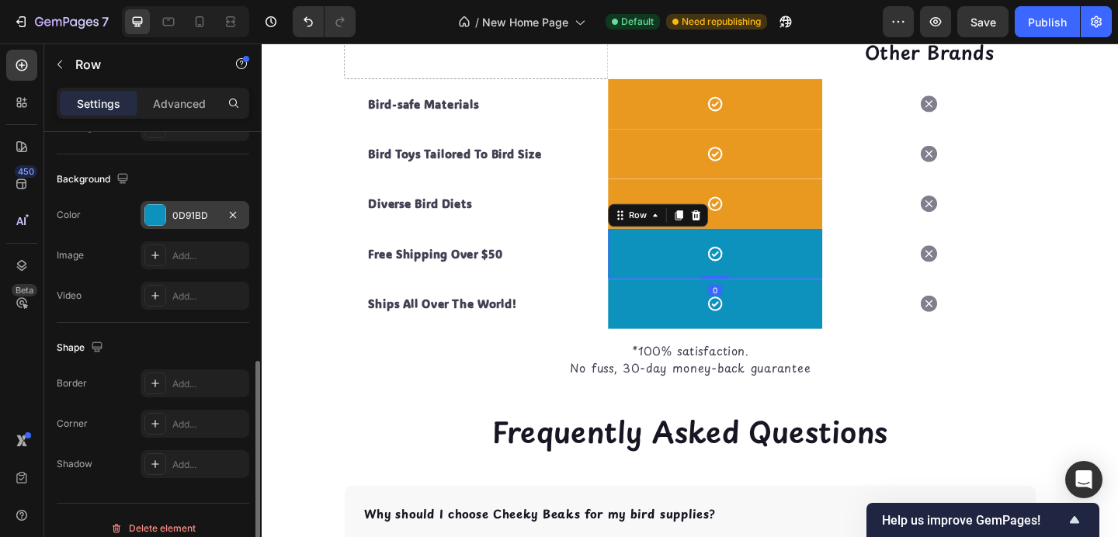
click at [148, 209] on div at bounding box center [155, 215] width 20 height 20
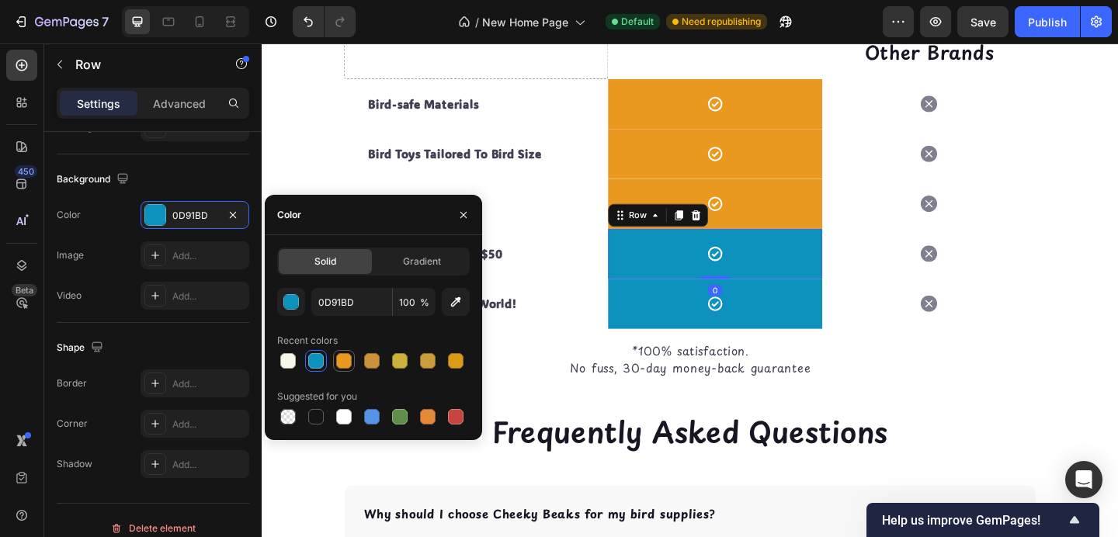
click at [349, 361] on div at bounding box center [344, 361] width 16 height 16
type input "EA9920"
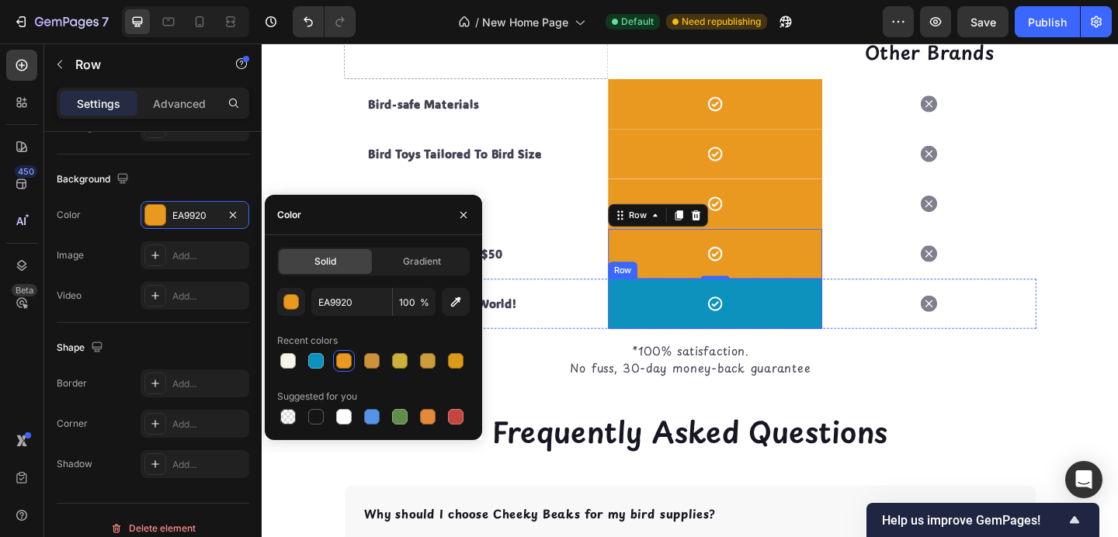
click at [719, 352] on div "Icon Row" at bounding box center [754, 327] width 233 height 54
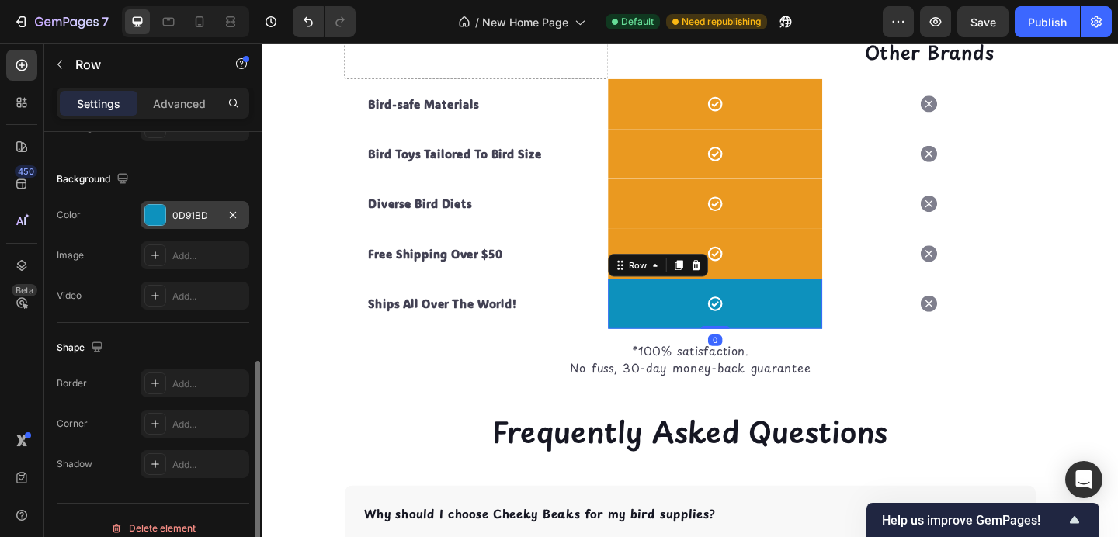
click at [148, 205] on div at bounding box center [155, 215] width 20 height 20
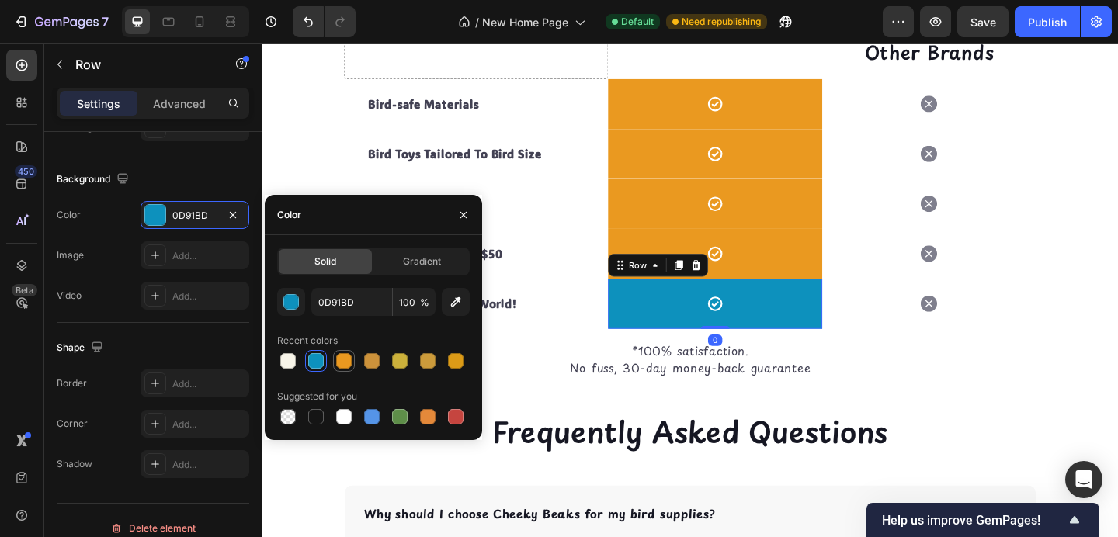
click at [350, 368] on div at bounding box center [344, 361] width 19 height 19
type input "EA9920"
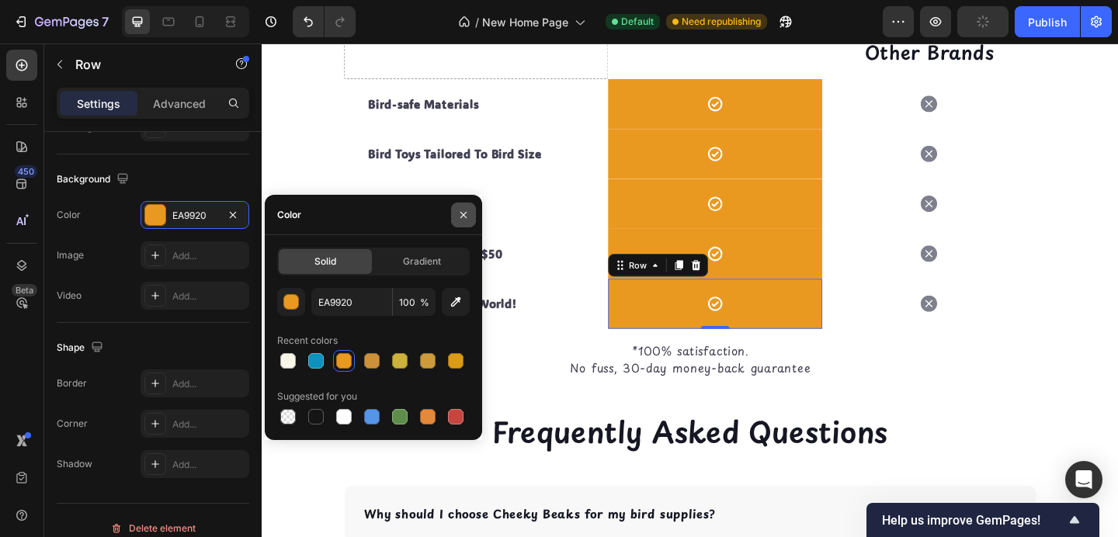
click at [468, 210] on icon "button" at bounding box center [463, 215] width 12 height 12
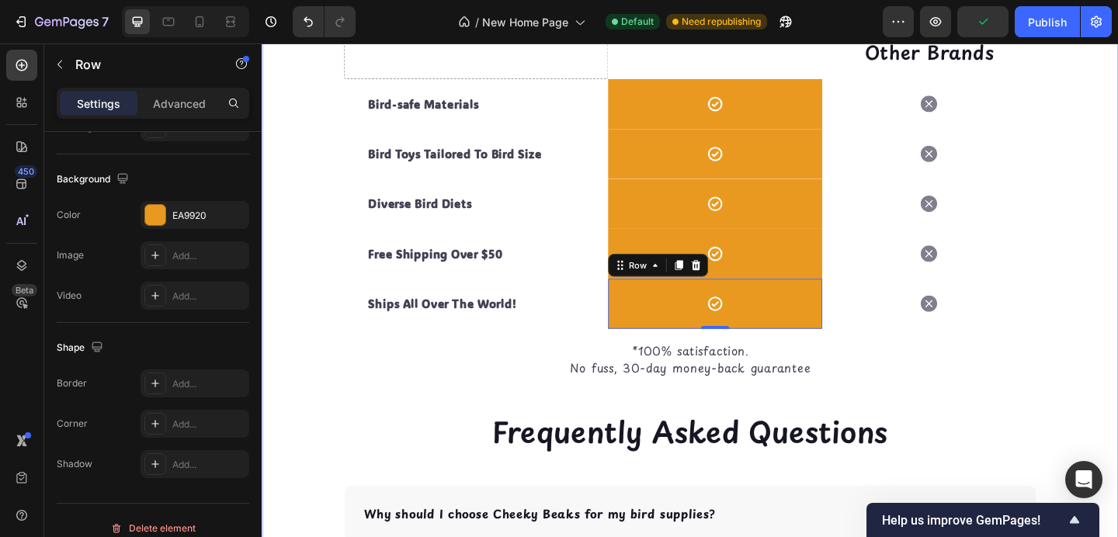
click at [276, 312] on div "Why Choose Cheeky Beaks? Heading Row Drop element here Other Brands Text block …" at bounding box center [728, 377] width 932 height 1002
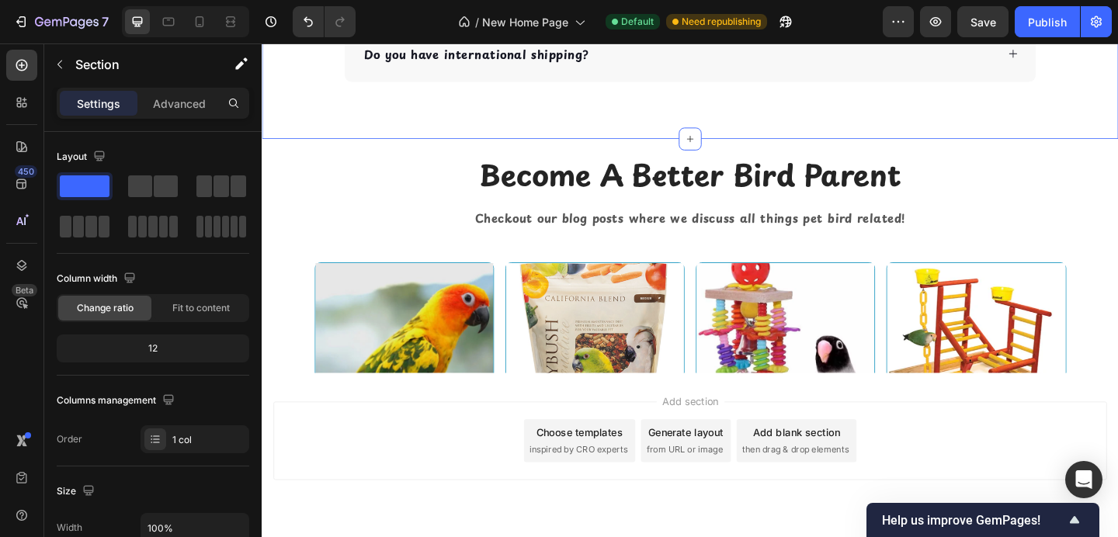
scroll to position [5633, 0]
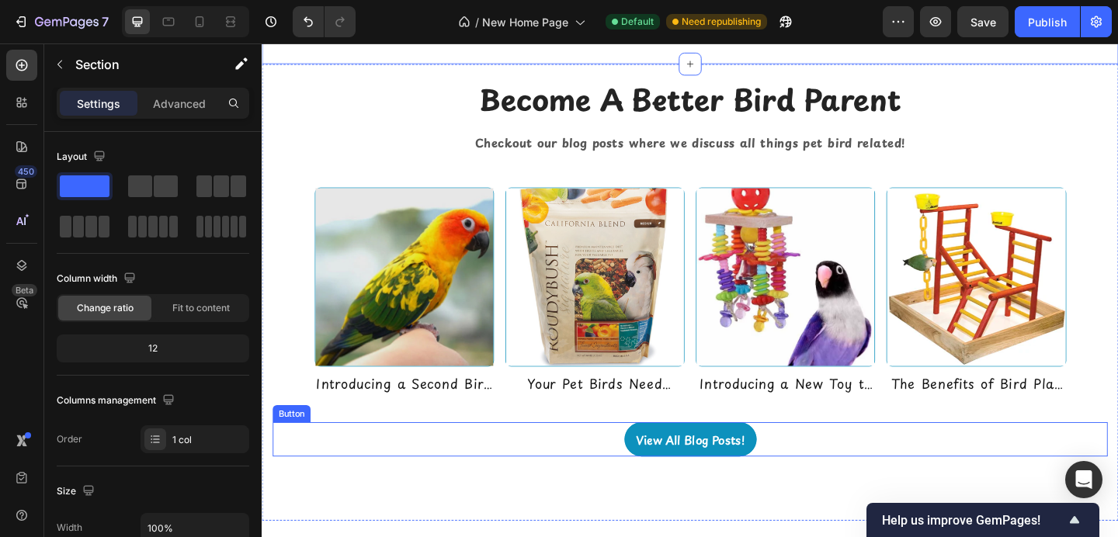
click at [617, 493] on div "View All Blog Posts! Button" at bounding box center [727, 474] width 909 height 37
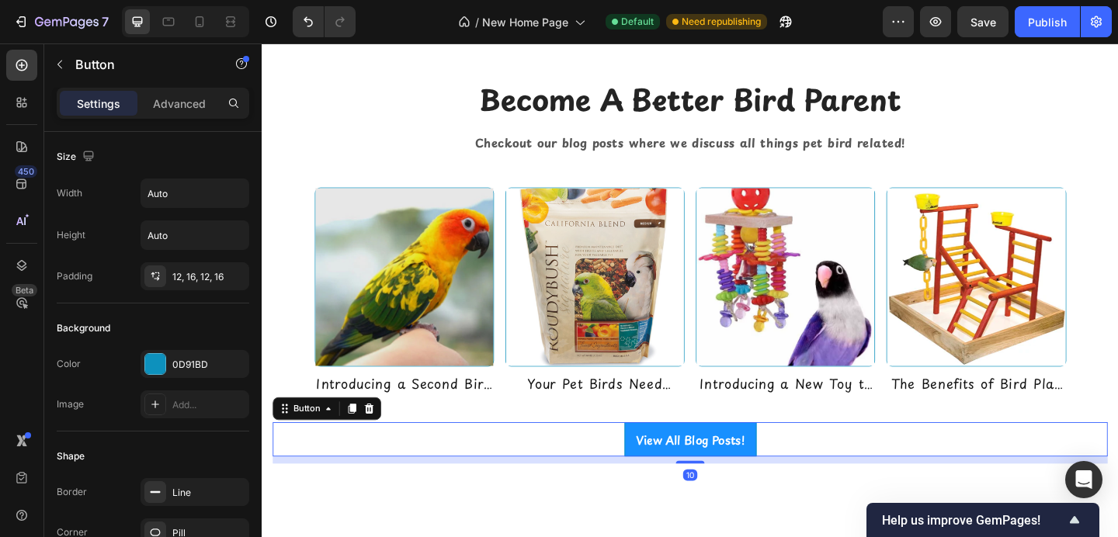
click at [662, 493] on link "View All Blog Posts!" at bounding box center [728, 474] width 144 height 37
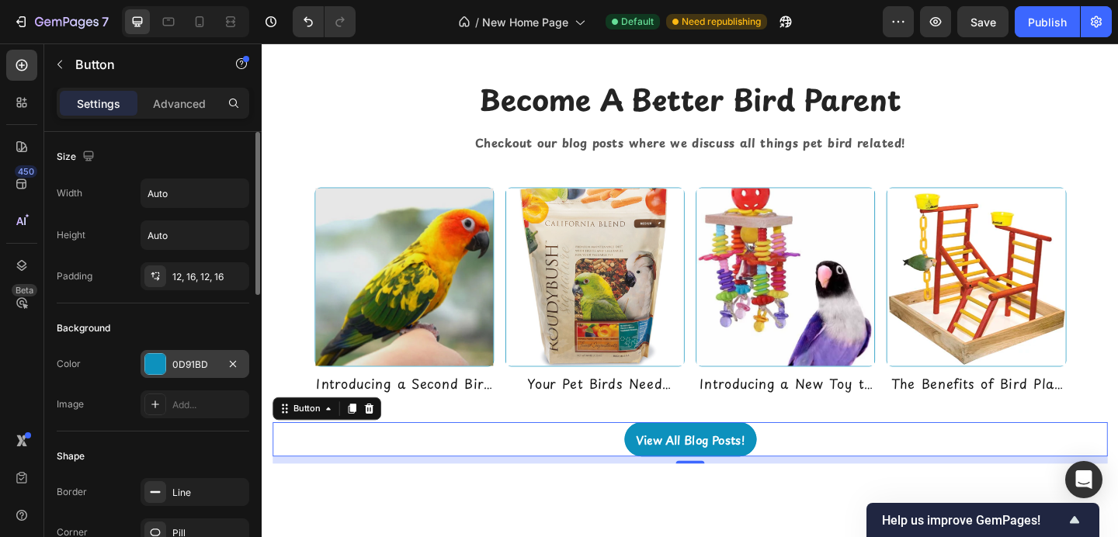
click at [178, 360] on div "0D91BD" at bounding box center [194, 365] width 45 height 14
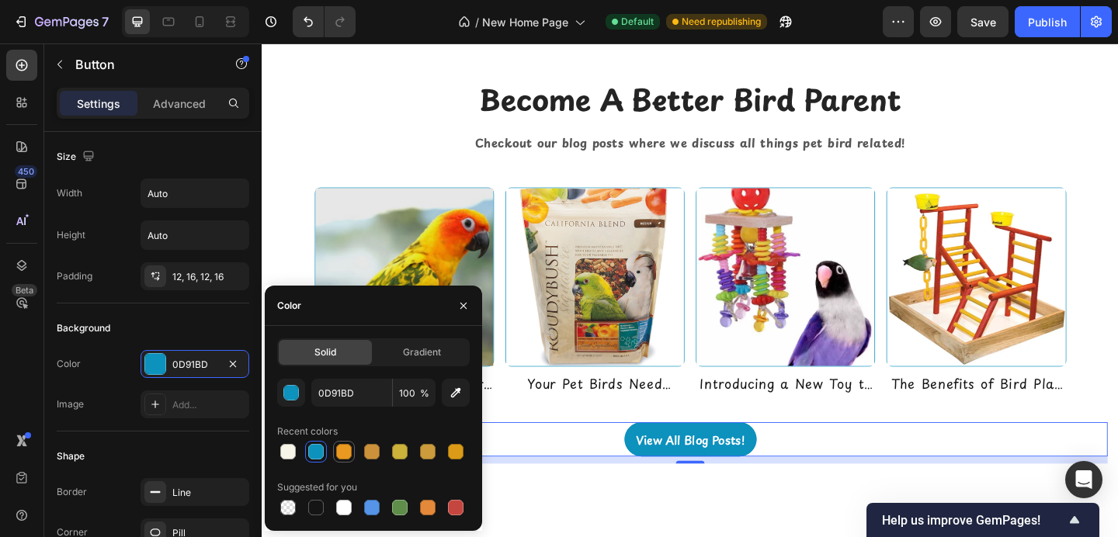
click at [343, 443] on div at bounding box center [344, 452] width 19 height 19
type input "EA9920"
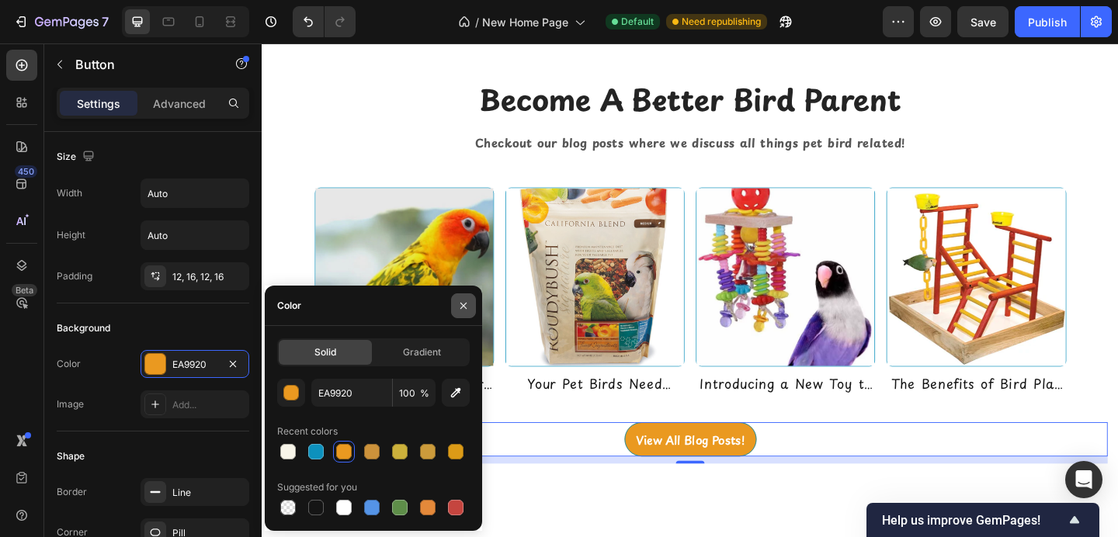
click at [464, 305] on icon "button" at bounding box center [464, 305] width 6 height 6
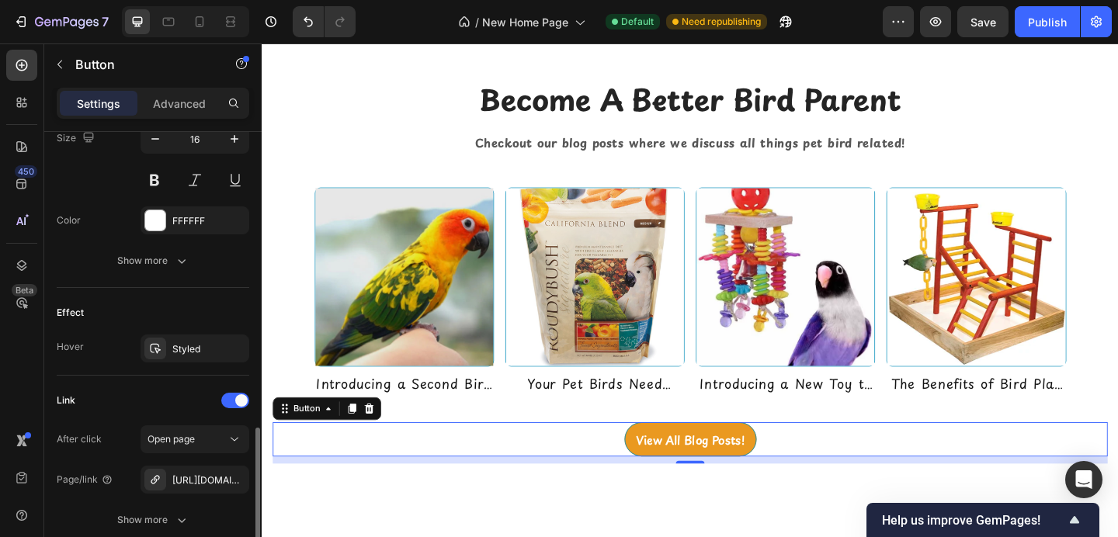
scroll to position [719, 0]
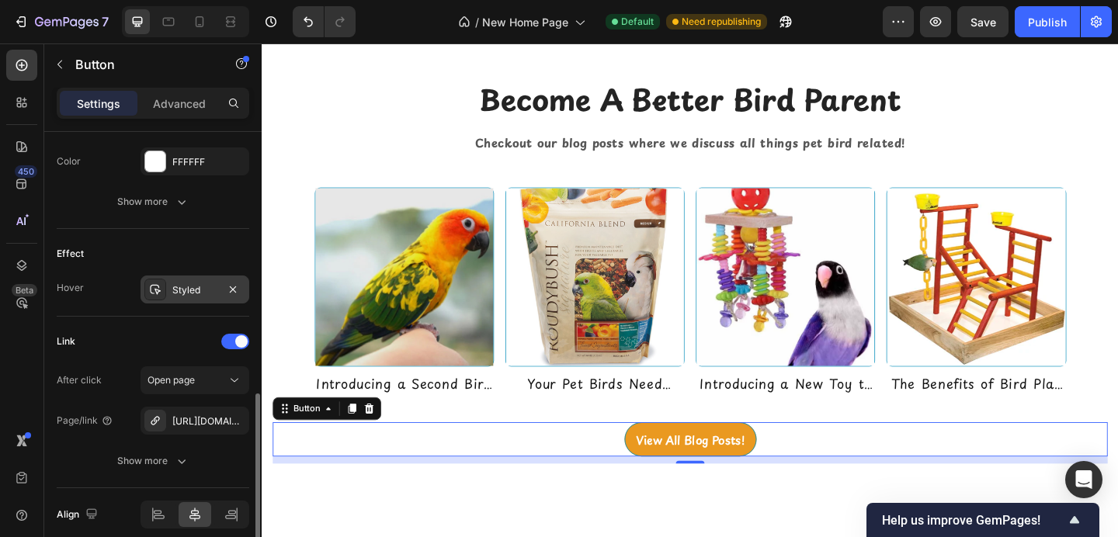
click at [188, 298] on div "Styled" at bounding box center [195, 290] width 109 height 28
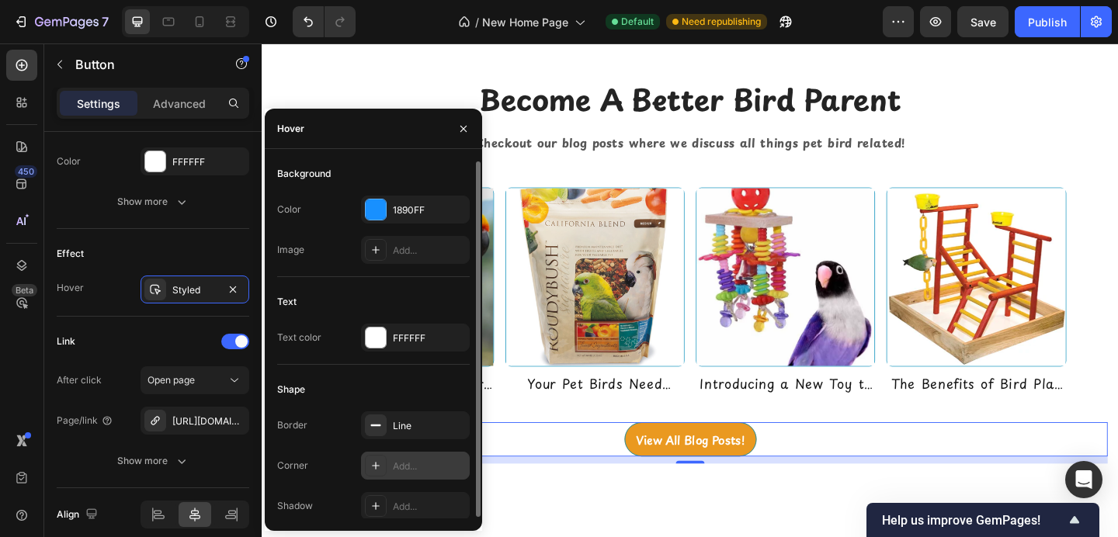
click at [374, 463] on icon at bounding box center [376, 466] width 12 height 12
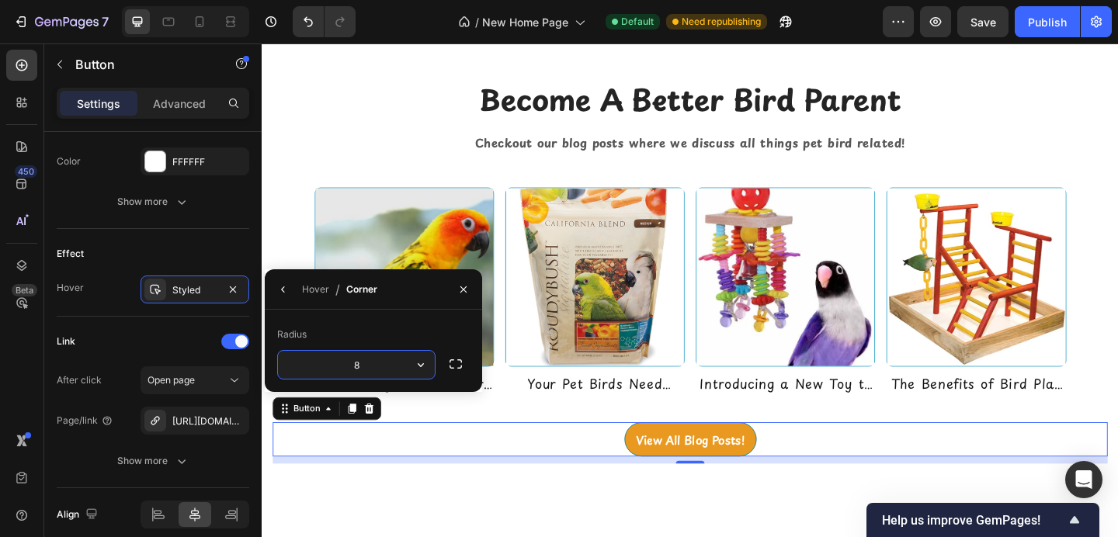
click at [396, 363] on input "8" at bounding box center [356, 365] width 157 height 28
click at [427, 363] on icon "button" at bounding box center [421, 365] width 16 height 16
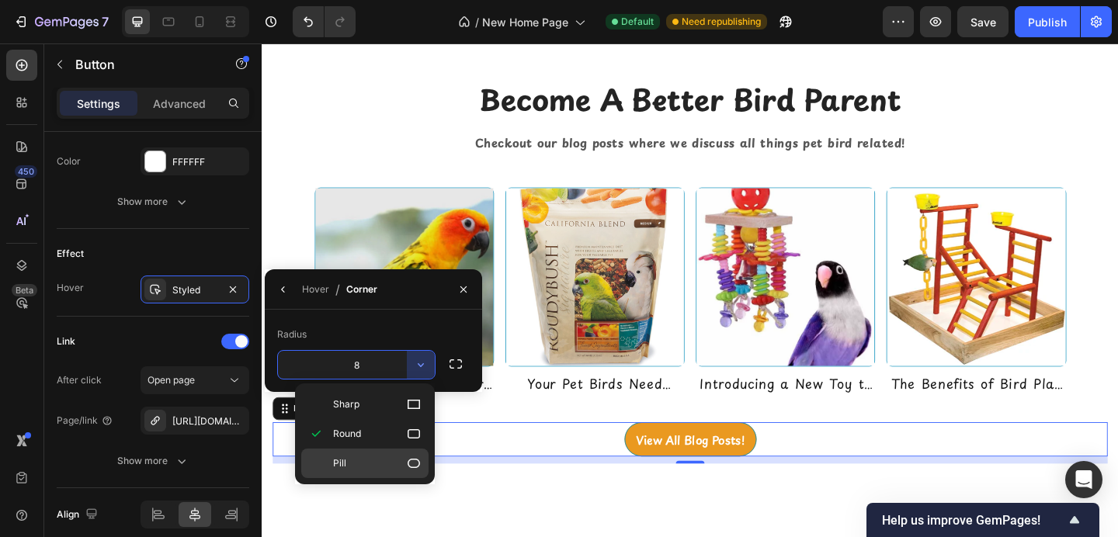
click at [398, 464] on p "Pill" at bounding box center [377, 464] width 89 height 16
type input "9999"
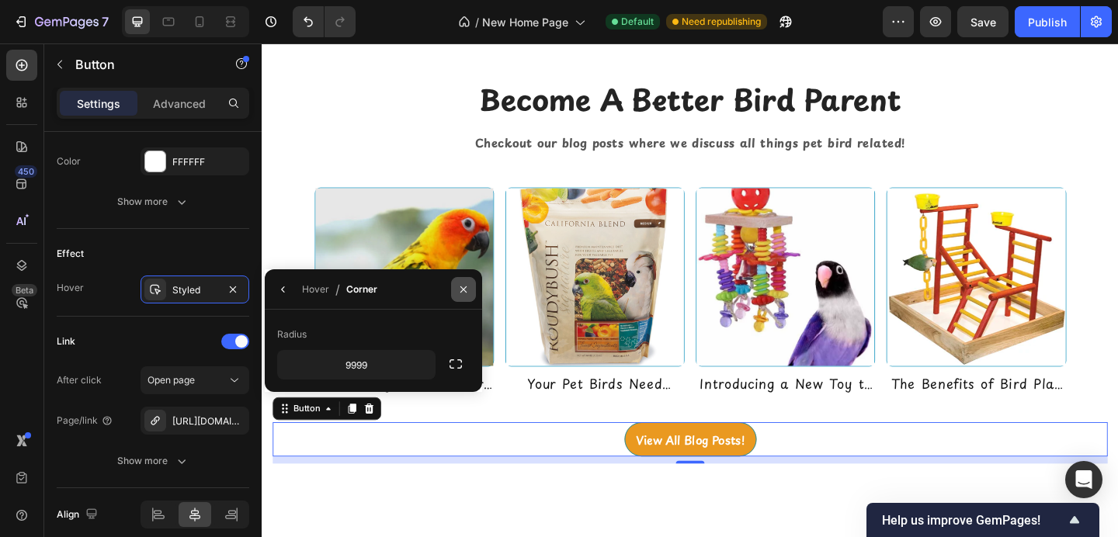
click at [468, 294] on icon "button" at bounding box center [463, 289] width 12 height 12
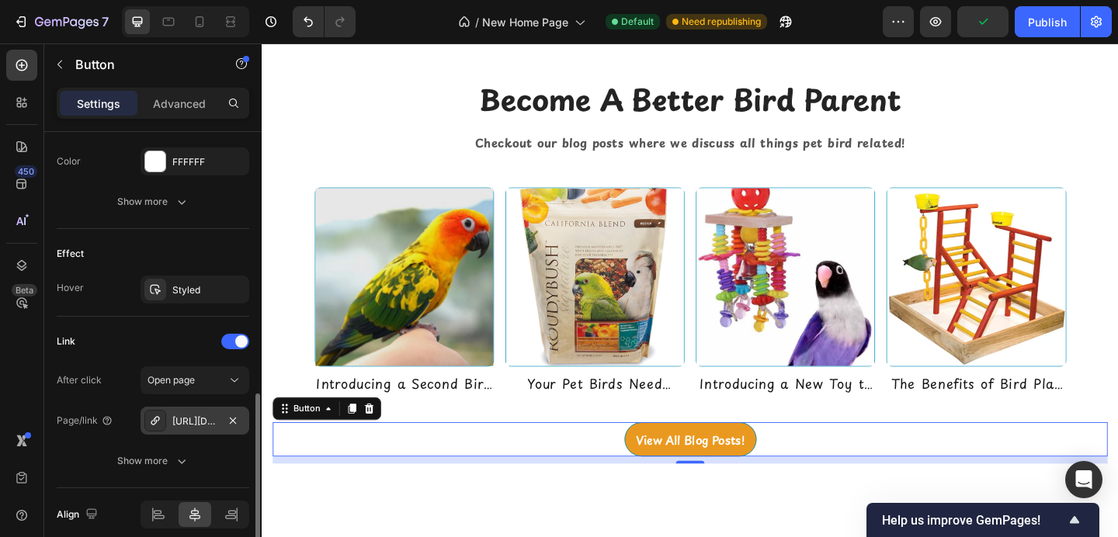
scroll to position [785, 0]
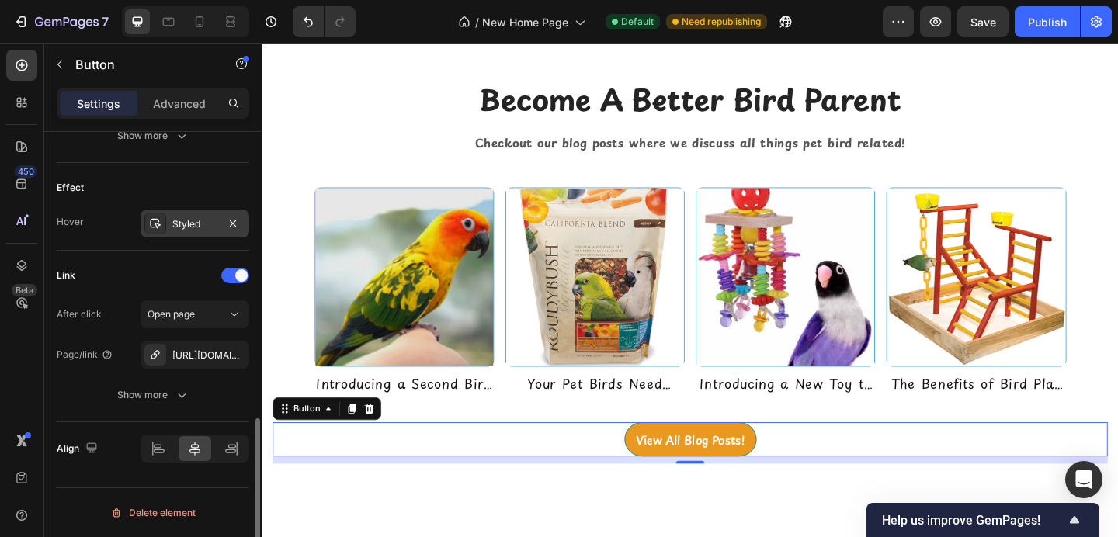
click at [191, 231] on div "Styled" at bounding box center [195, 224] width 109 height 28
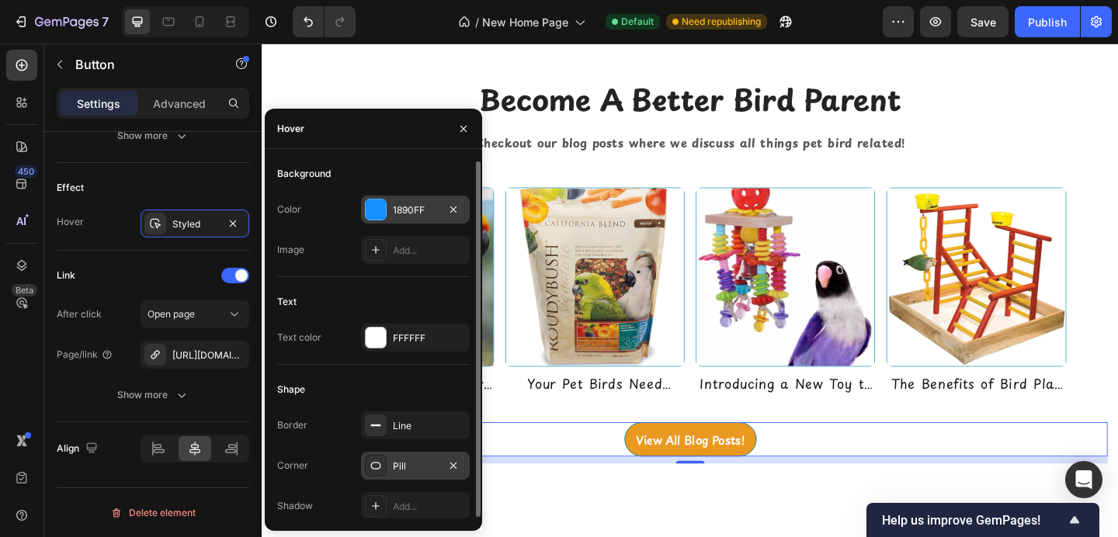
click at [370, 213] on div at bounding box center [376, 210] width 20 height 20
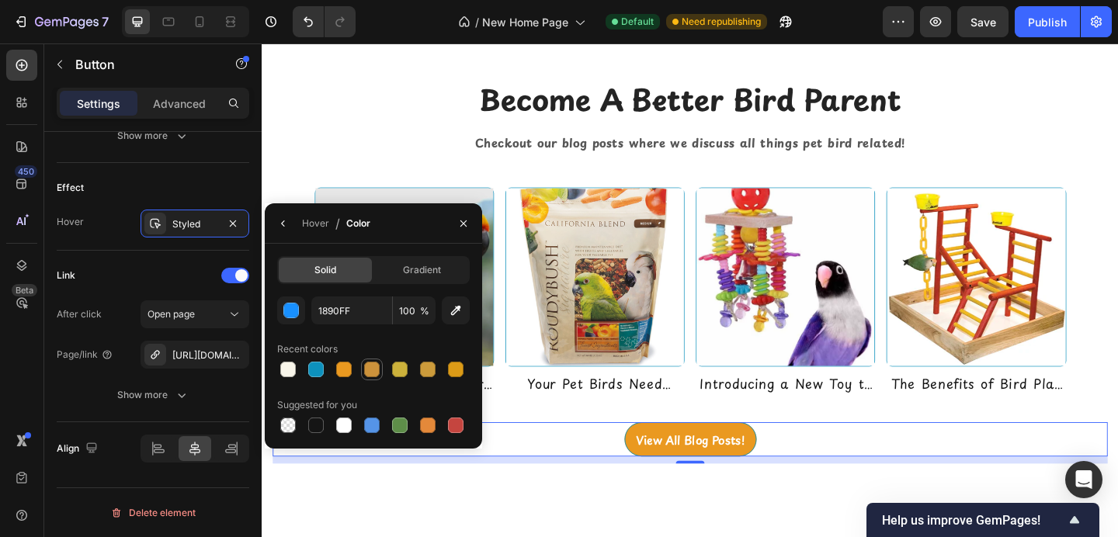
click at [376, 365] on div at bounding box center [372, 370] width 16 height 16
type input "CC923B"
click at [462, 221] on icon "button" at bounding box center [464, 223] width 6 height 6
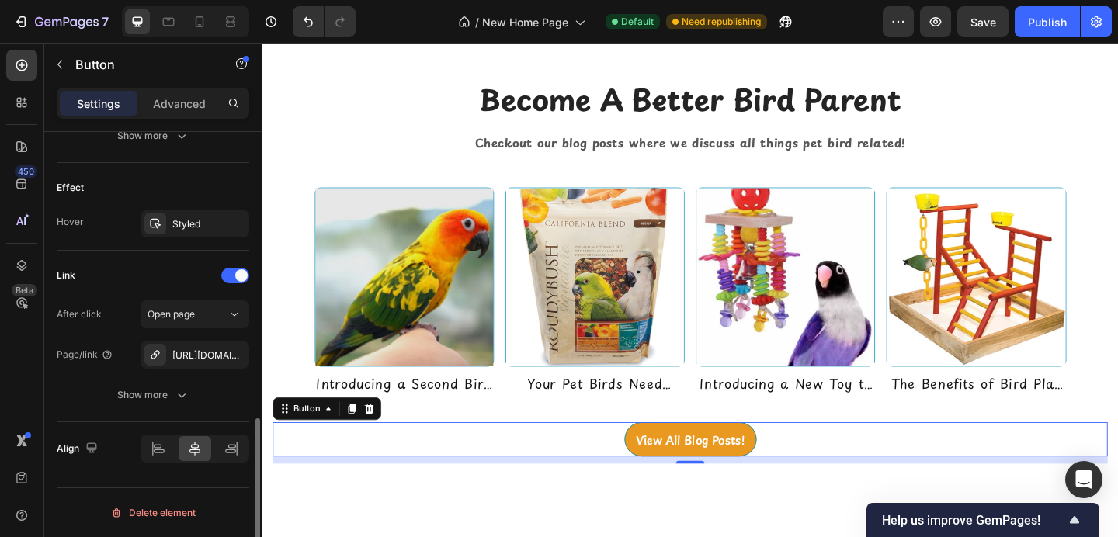
click at [204, 240] on div "Effect Hover Styled" at bounding box center [153, 207] width 193 height 88
click at [204, 231] on div "Styled" at bounding box center [194, 224] width 45 height 14
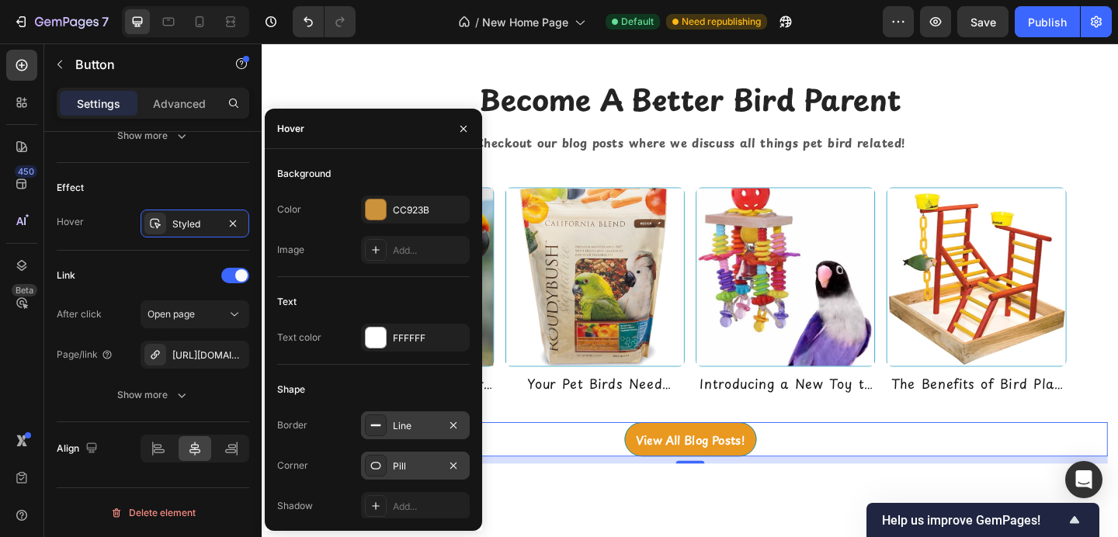
click at [382, 422] on div at bounding box center [376, 426] width 22 height 22
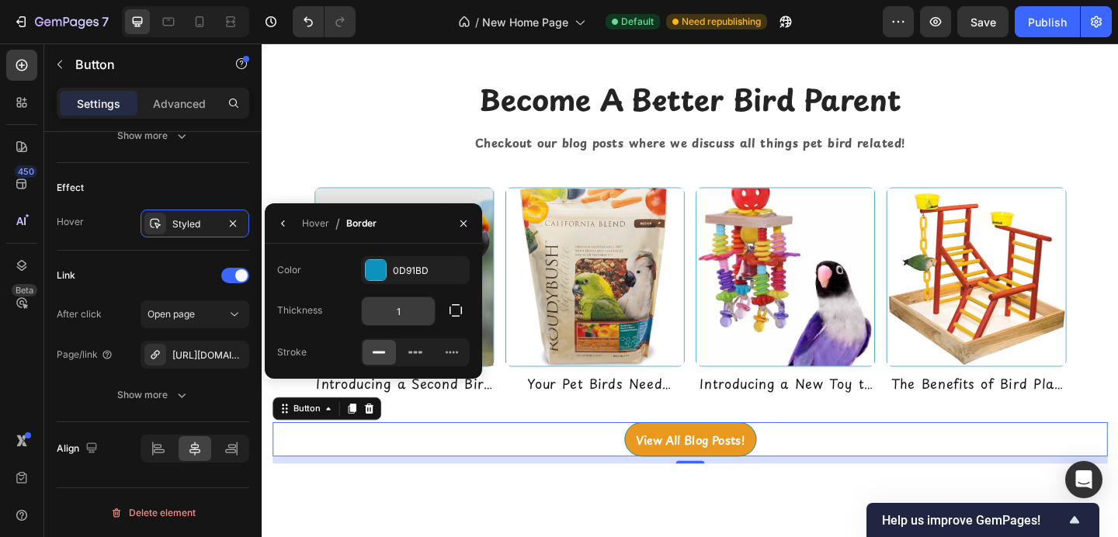
click at [410, 314] on input "1" at bounding box center [398, 311] width 73 height 28
type input "0"
click at [464, 223] on icon "button" at bounding box center [464, 223] width 6 height 6
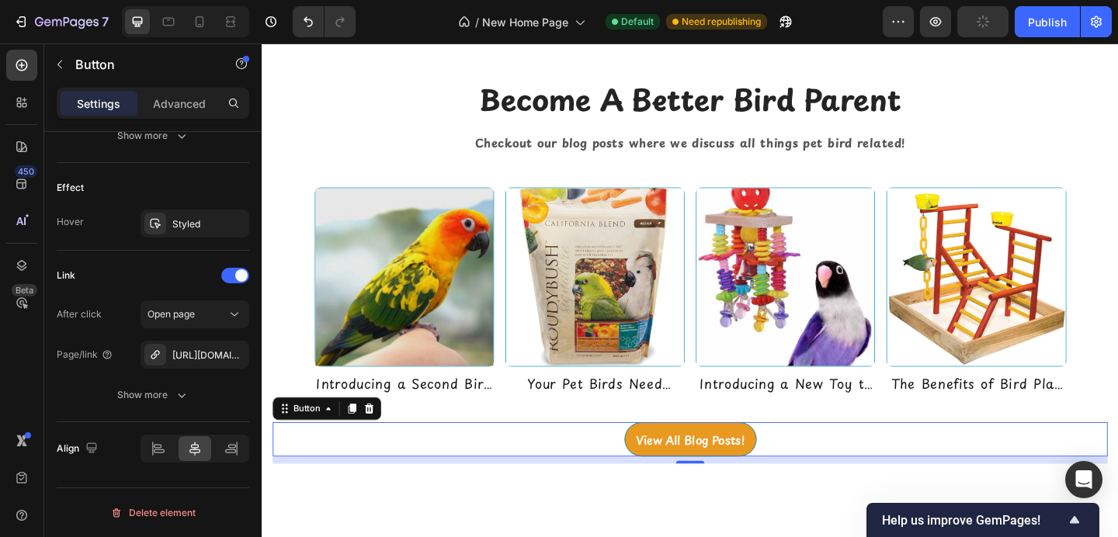
click at [632, 493] on div "View All Blog Posts! Button 10" at bounding box center [727, 474] width 909 height 37
click at [193, 228] on div "Styled" at bounding box center [194, 224] width 45 height 14
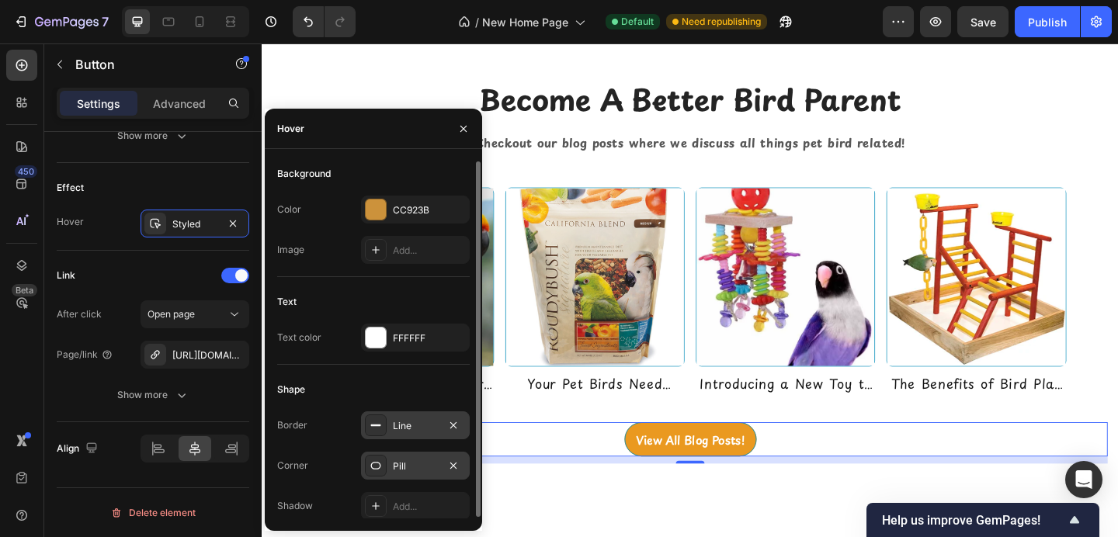
click at [374, 428] on icon at bounding box center [376, 425] width 12 height 12
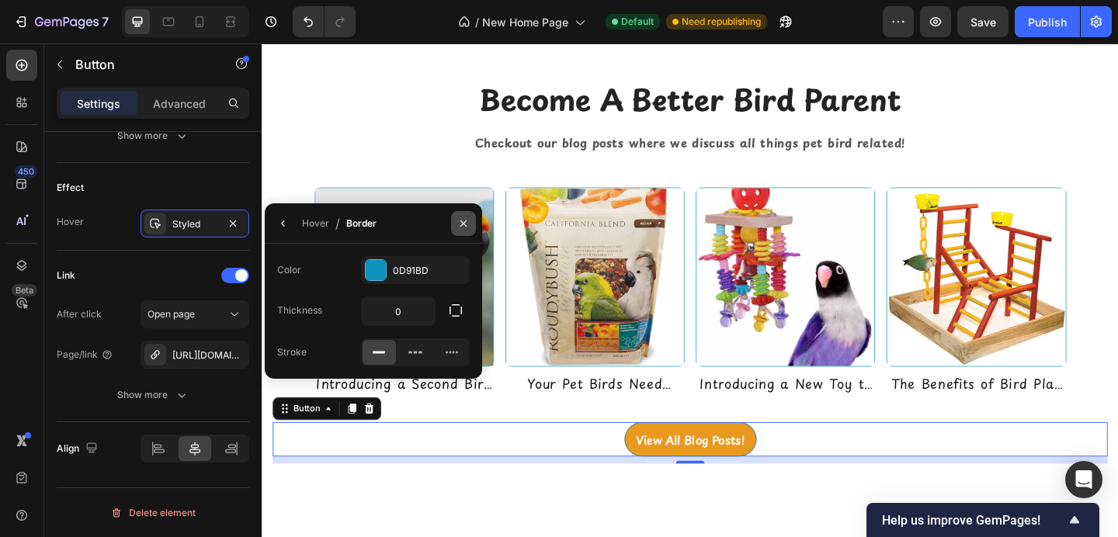
click at [464, 227] on icon "button" at bounding box center [463, 223] width 12 height 12
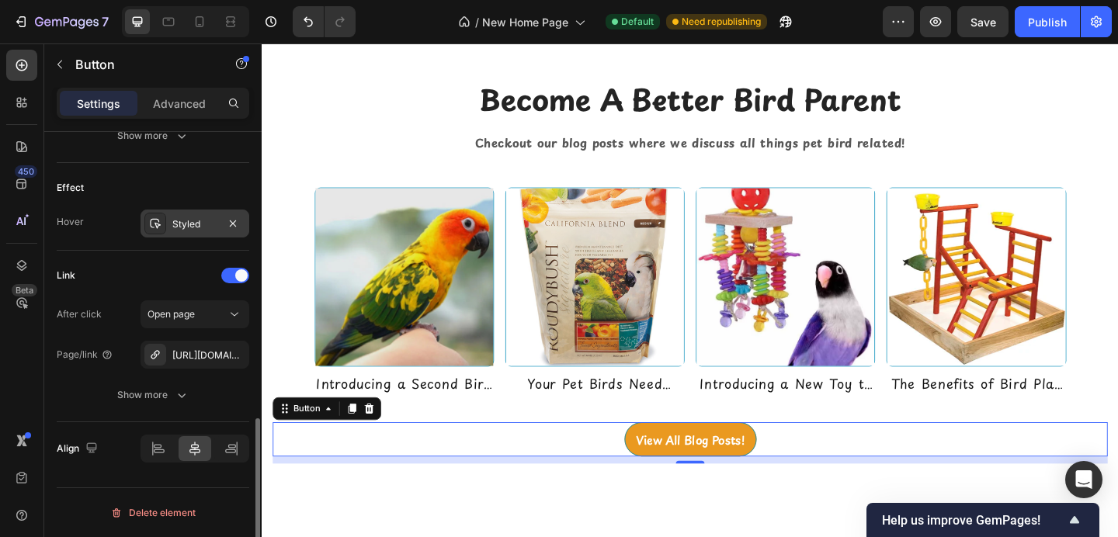
click at [201, 227] on div "Styled" at bounding box center [194, 224] width 45 height 14
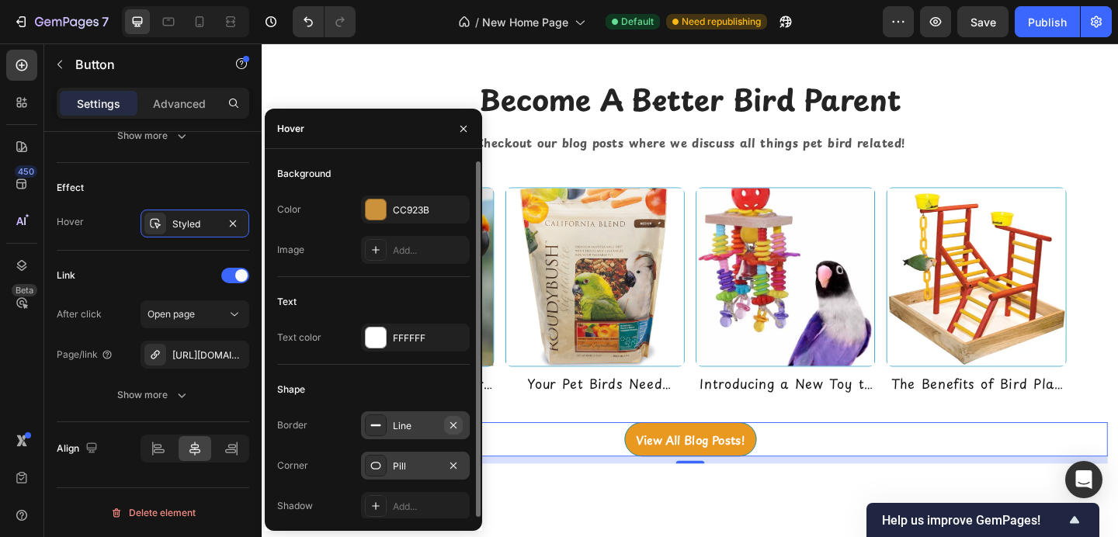
click at [456, 422] on icon "button" at bounding box center [453, 425] width 6 height 6
click at [468, 127] on icon "button" at bounding box center [463, 129] width 12 height 12
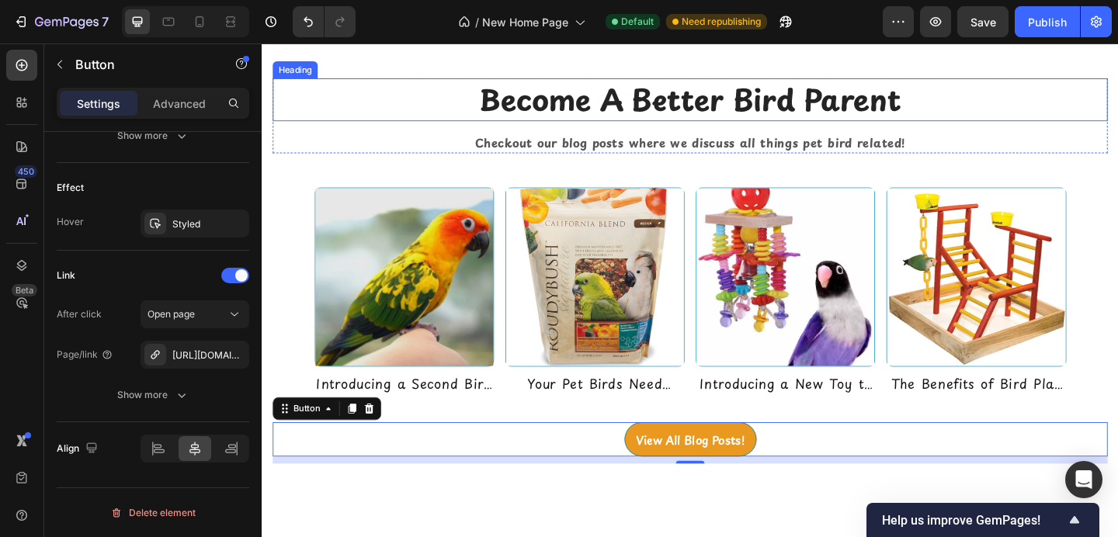
click at [496, 128] on h2 "Become A Better Bird Parent" at bounding box center [727, 105] width 909 height 47
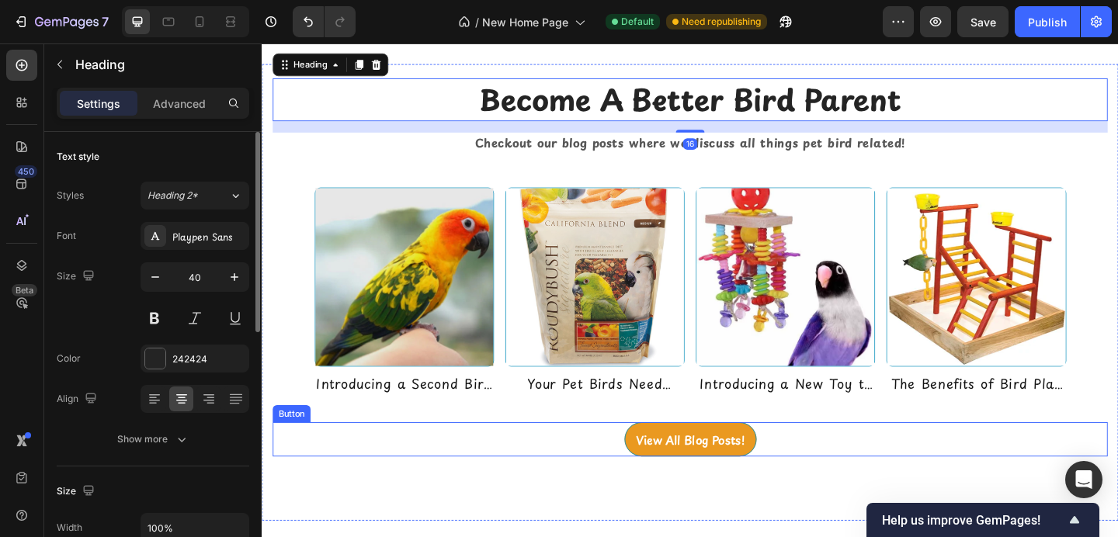
click at [652, 493] on div "View All Blog Posts! Button" at bounding box center [727, 474] width 909 height 37
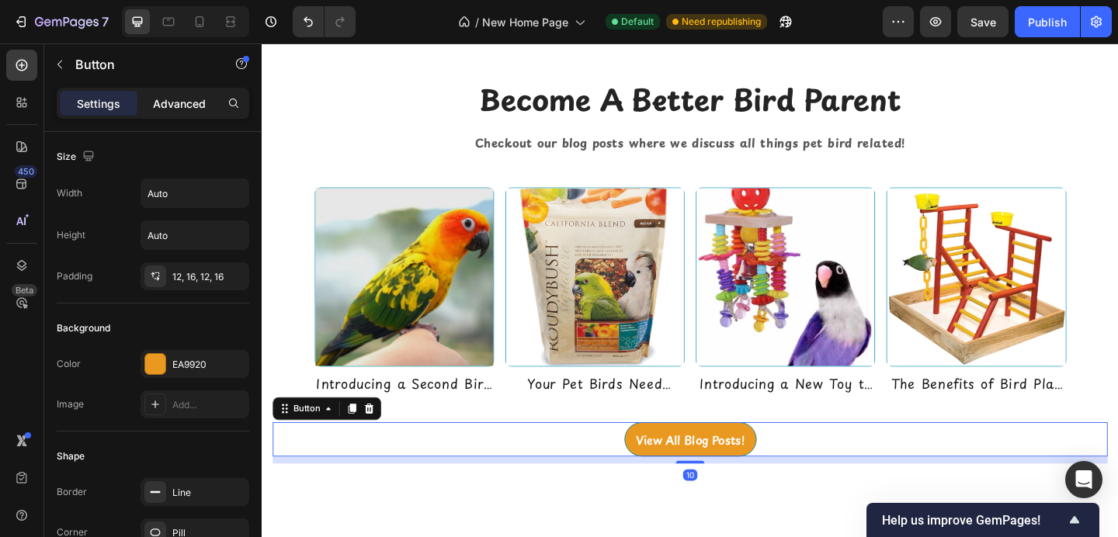
click at [174, 93] on div "Advanced" at bounding box center [180, 103] width 78 height 25
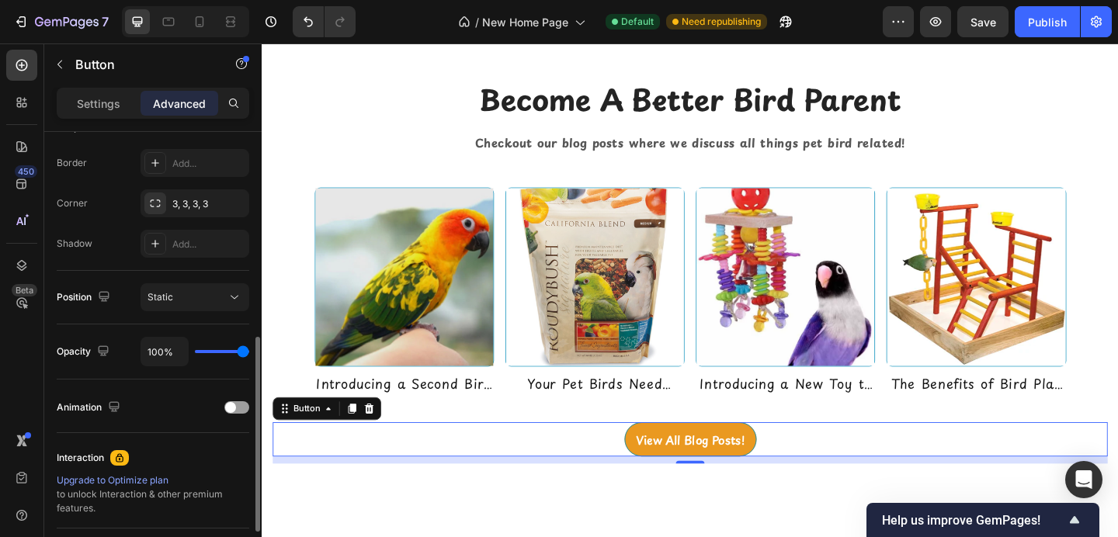
scroll to position [416, 0]
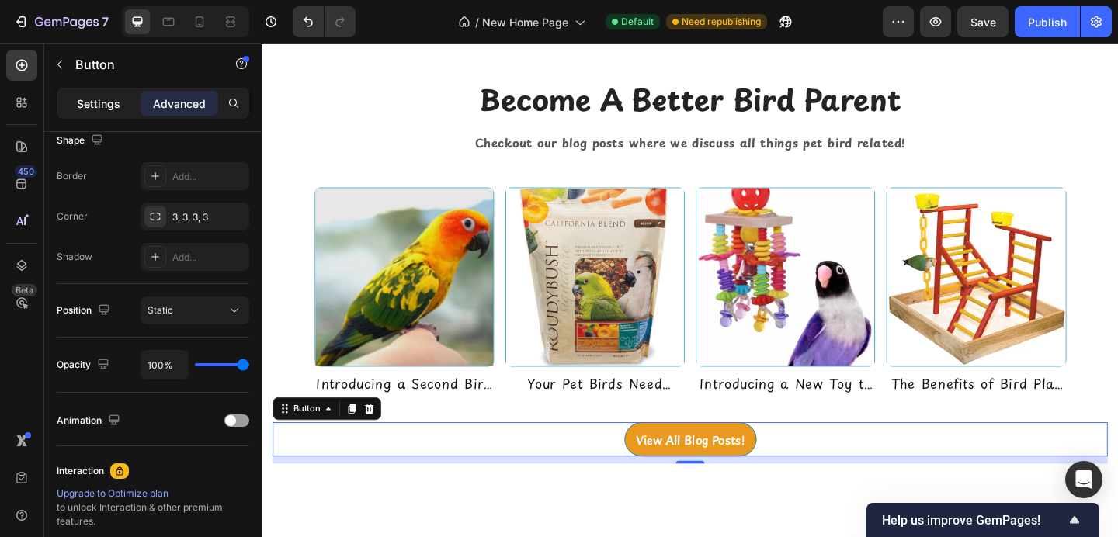
click at [99, 96] on p "Settings" at bounding box center [98, 104] width 43 height 16
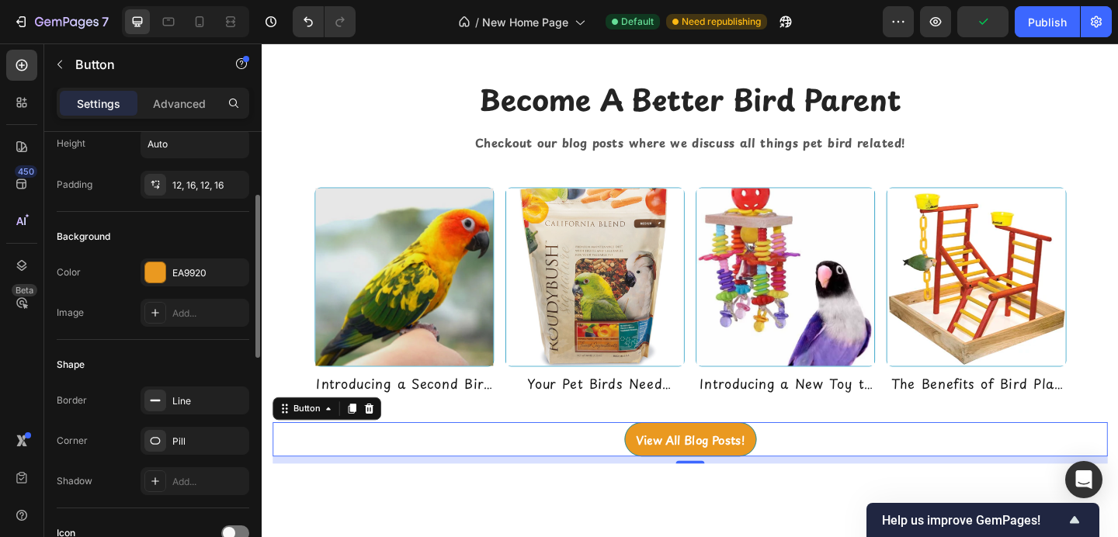
scroll to position [113, 0]
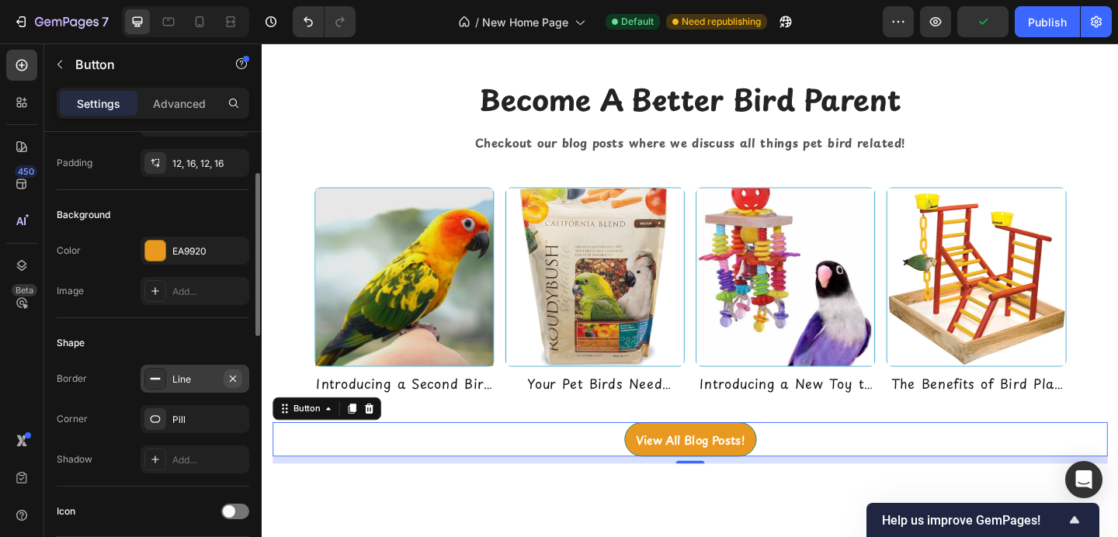
click at [235, 377] on icon "button" at bounding box center [233, 378] width 6 height 6
click at [341, 162] on p "Checkout our blog posts where we discuss all things pet bird related!" at bounding box center [728, 152] width 906 height 20
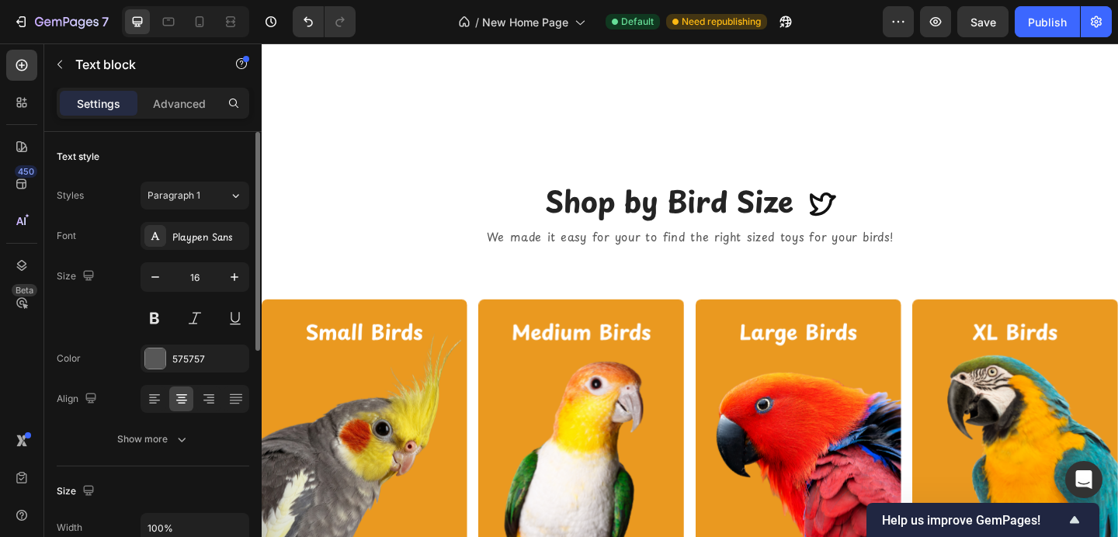
scroll to position [1393, 0]
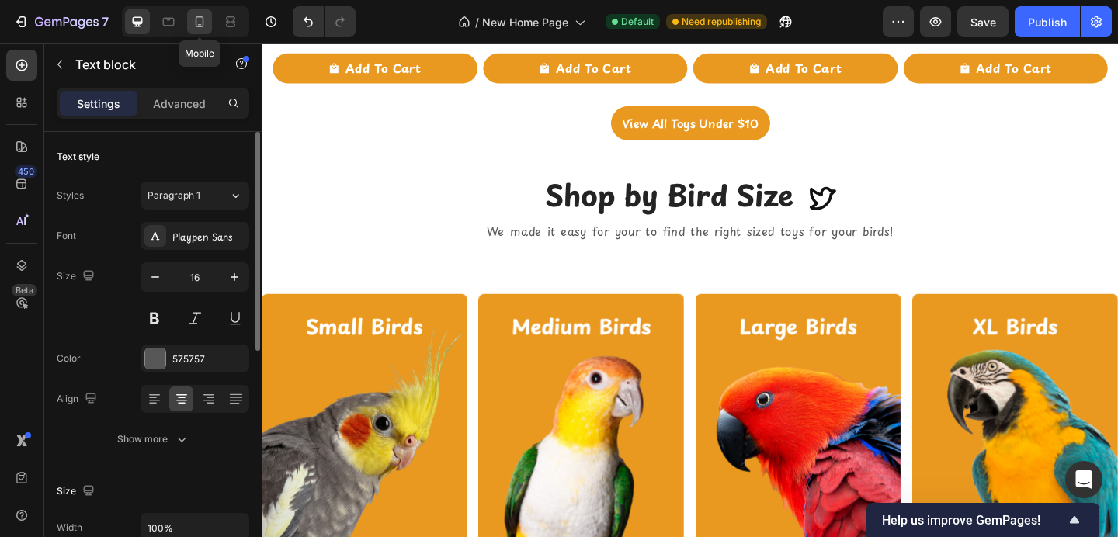
click at [207, 30] on div at bounding box center [199, 21] width 25 height 25
type input "14"
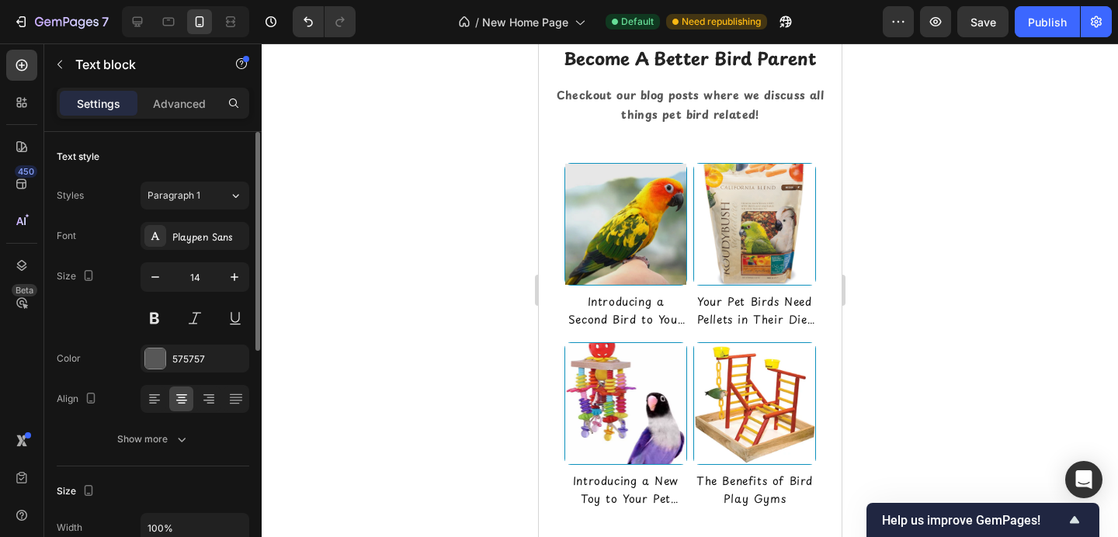
scroll to position [5975, 0]
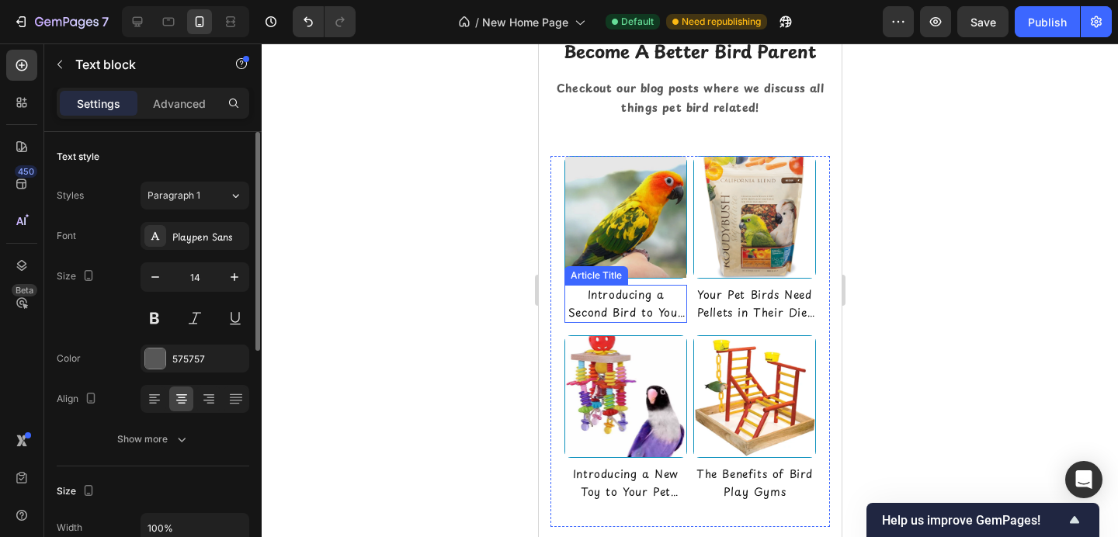
click at [633, 239] on img at bounding box center [625, 217] width 121 height 121
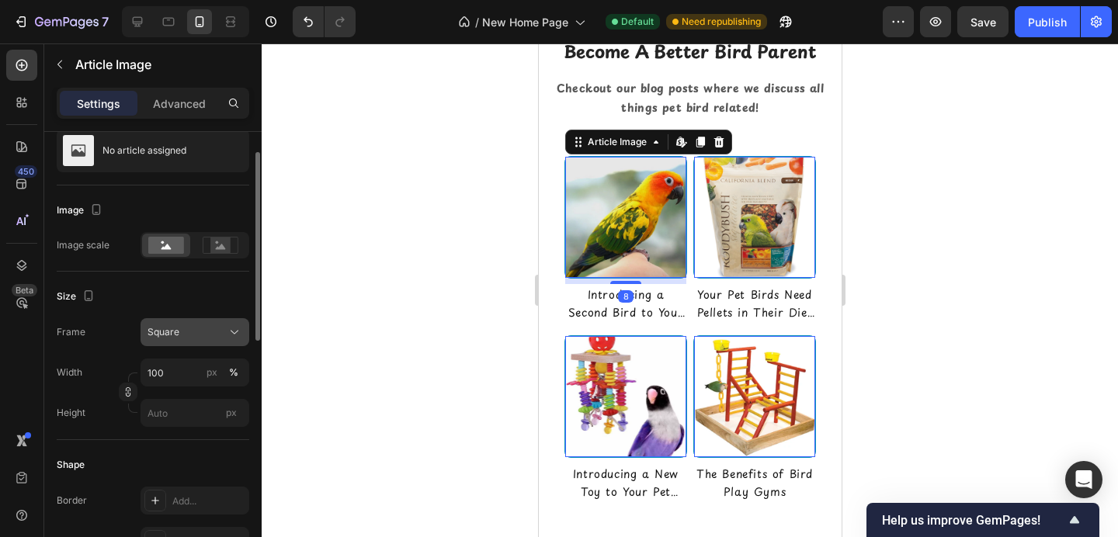
scroll to position [47, 0]
click at [160, 340] on button "Square" at bounding box center [195, 332] width 109 height 28
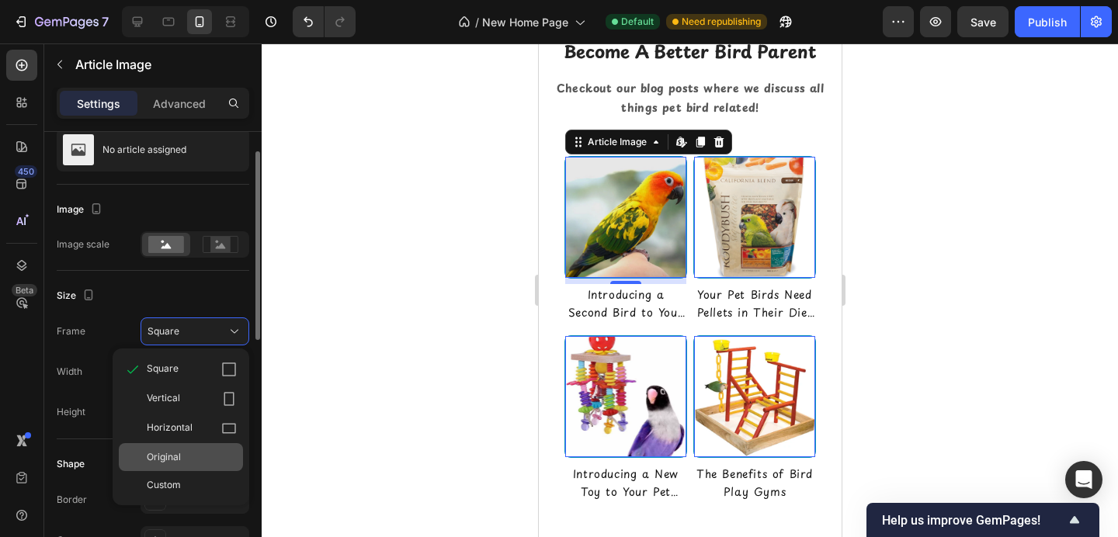
click at [165, 447] on div "Original" at bounding box center [181, 457] width 124 height 28
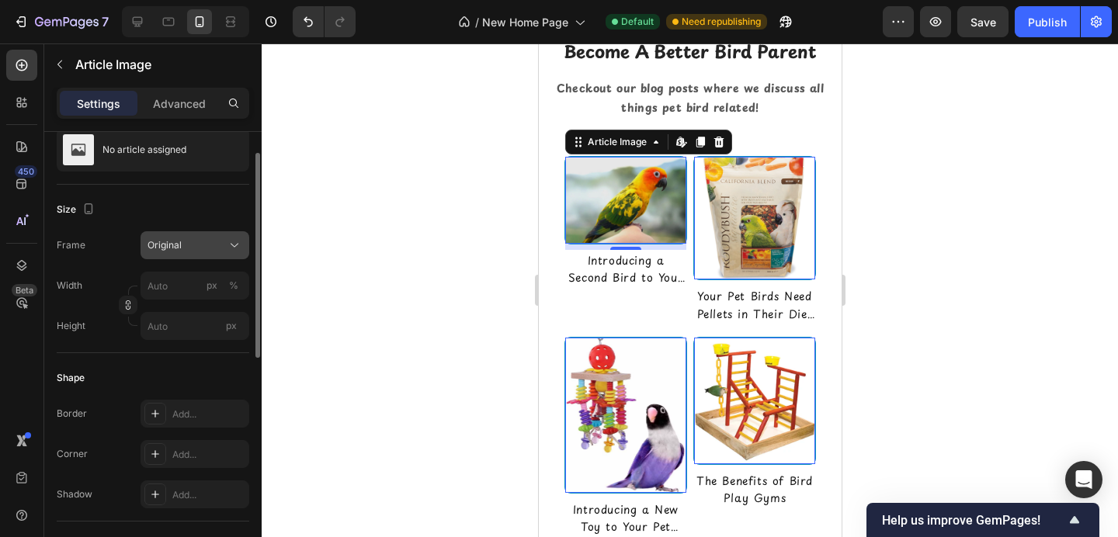
click at [202, 243] on div "Original" at bounding box center [186, 245] width 76 height 14
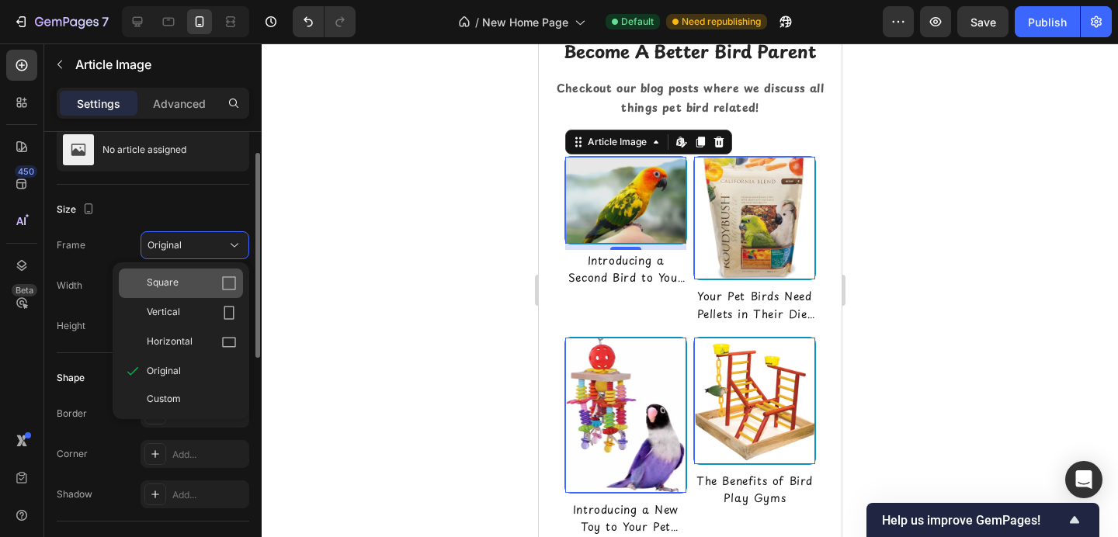
click at [195, 289] on div "Square" at bounding box center [192, 284] width 90 height 16
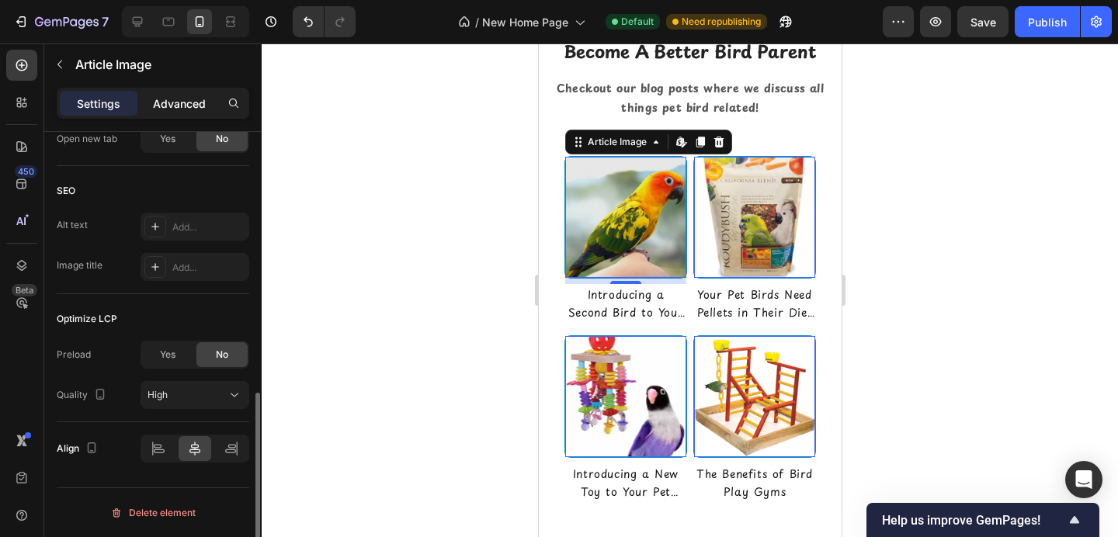
click at [172, 99] on p "Advanced" at bounding box center [179, 104] width 53 height 16
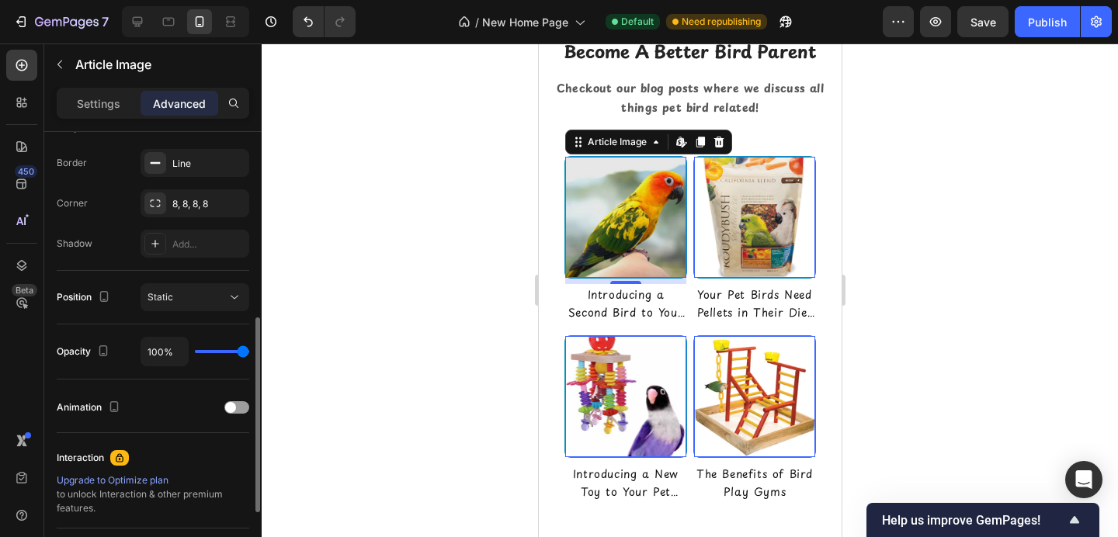
scroll to position [420, 0]
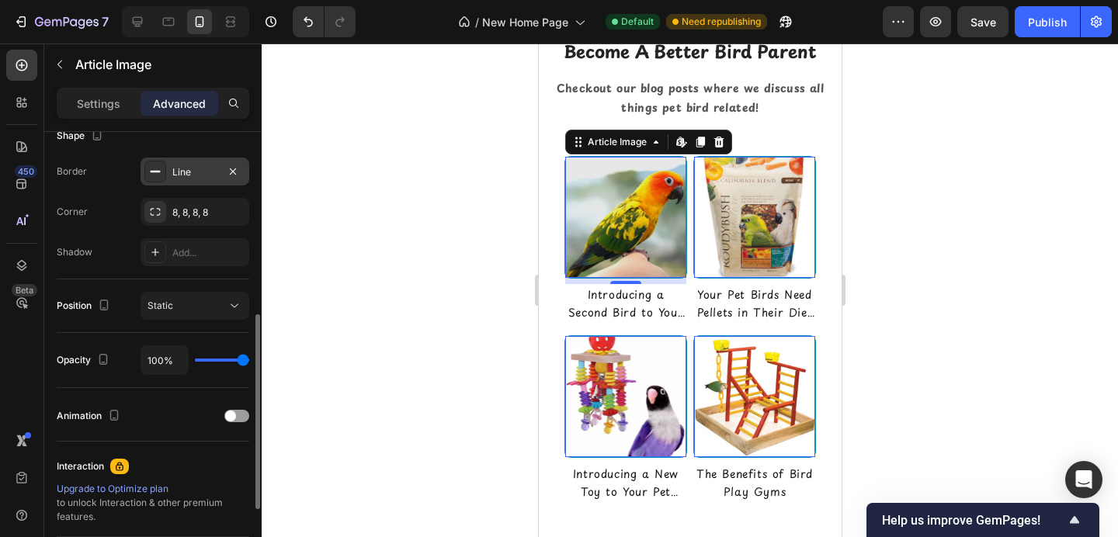
click at [162, 175] on div at bounding box center [155, 172] width 22 height 22
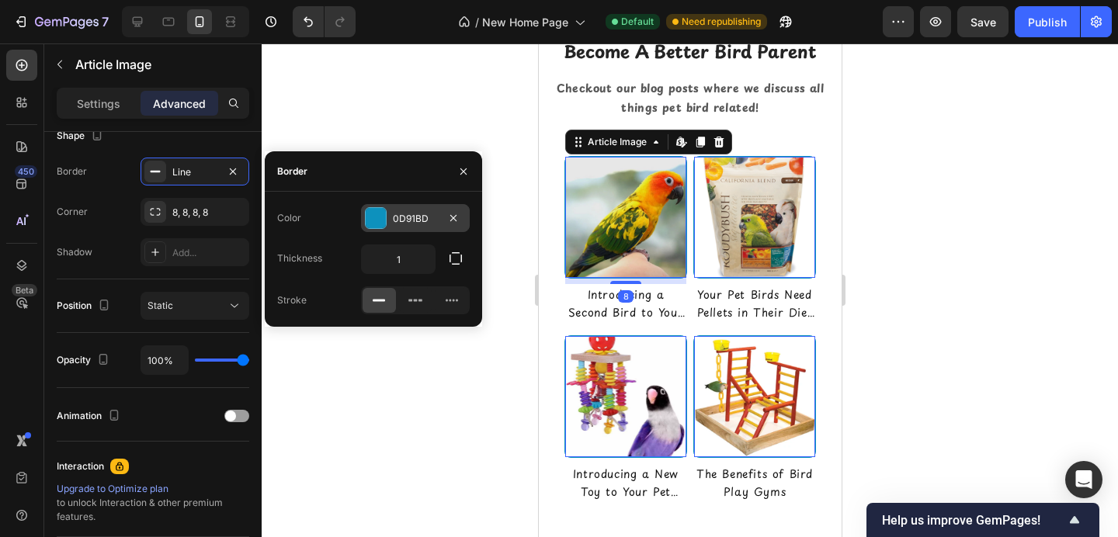
click at [366, 224] on div at bounding box center [376, 218] width 20 height 20
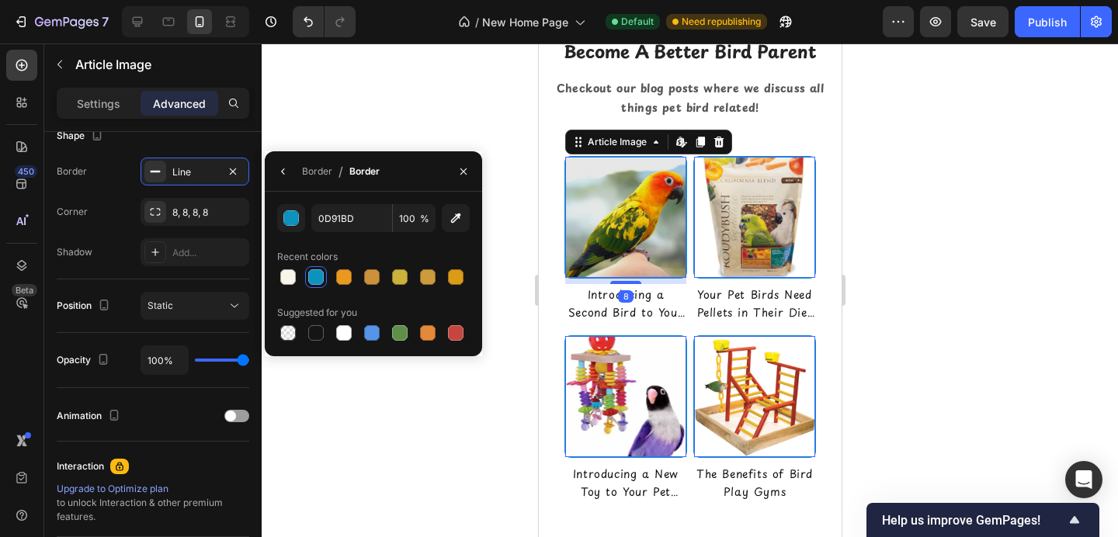
click at [360, 274] on div at bounding box center [373, 277] width 193 height 22
click at [341, 278] on div at bounding box center [344, 277] width 16 height 16
type input "EA9920"
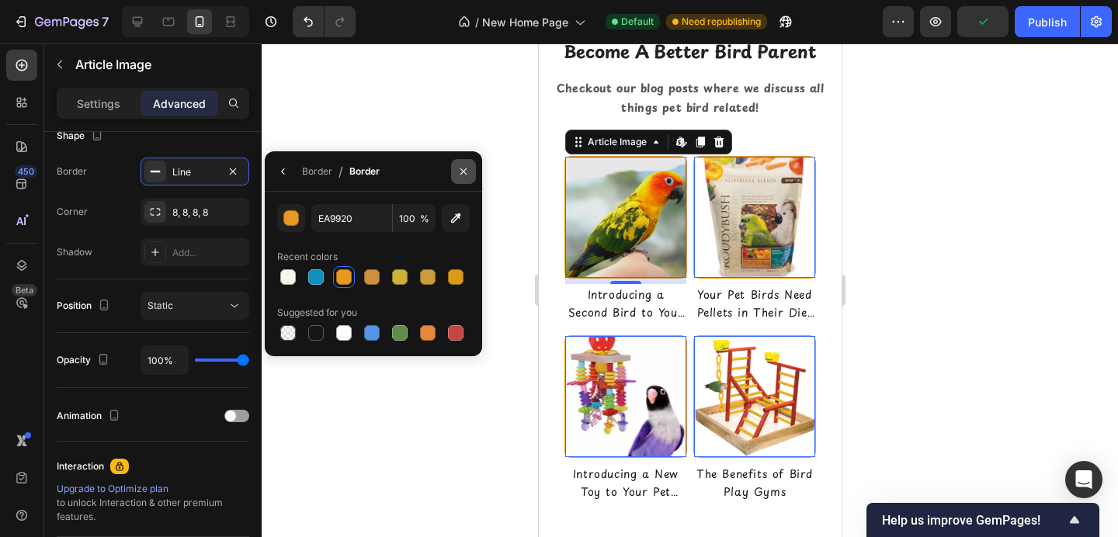
click at [464, 171] on icon "button" at bounding box center [463, 171] width 12 height 12
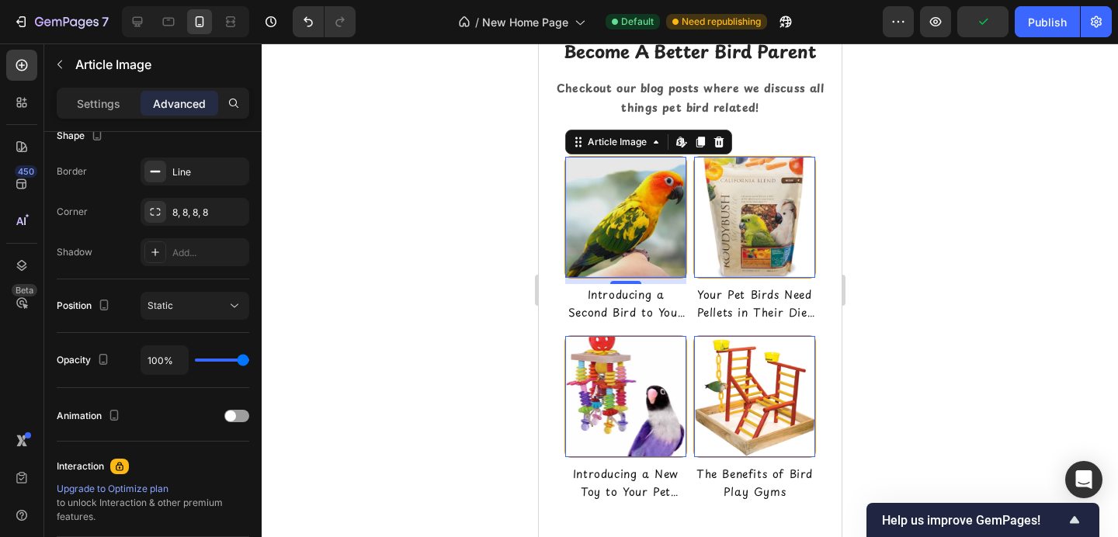
click at [475, 158] on div at bounding box center [690, 290] width 857 height 494
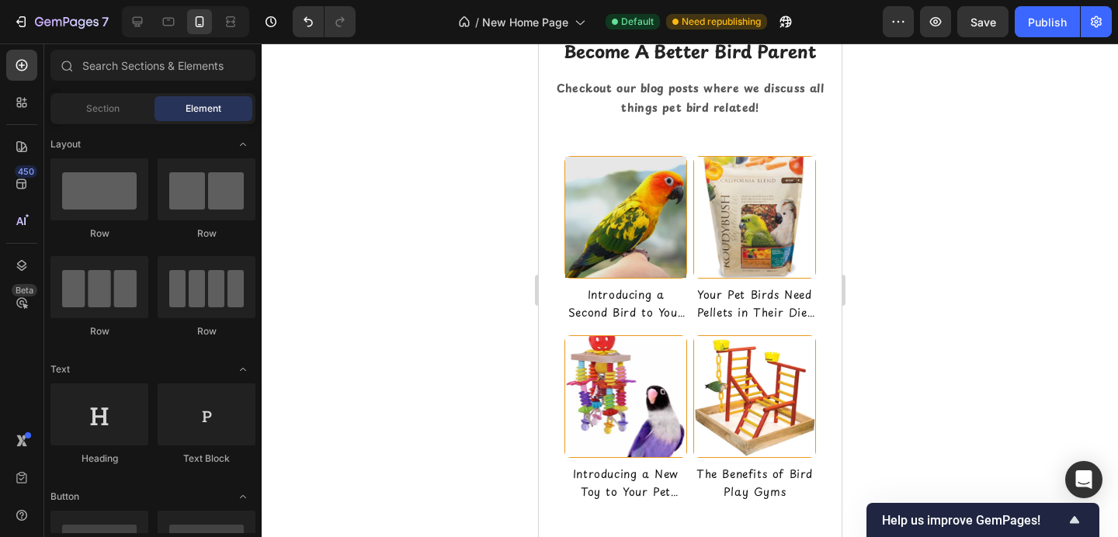
click at [605, 210] on img at bounding box center [625, 217] width 121 height 121
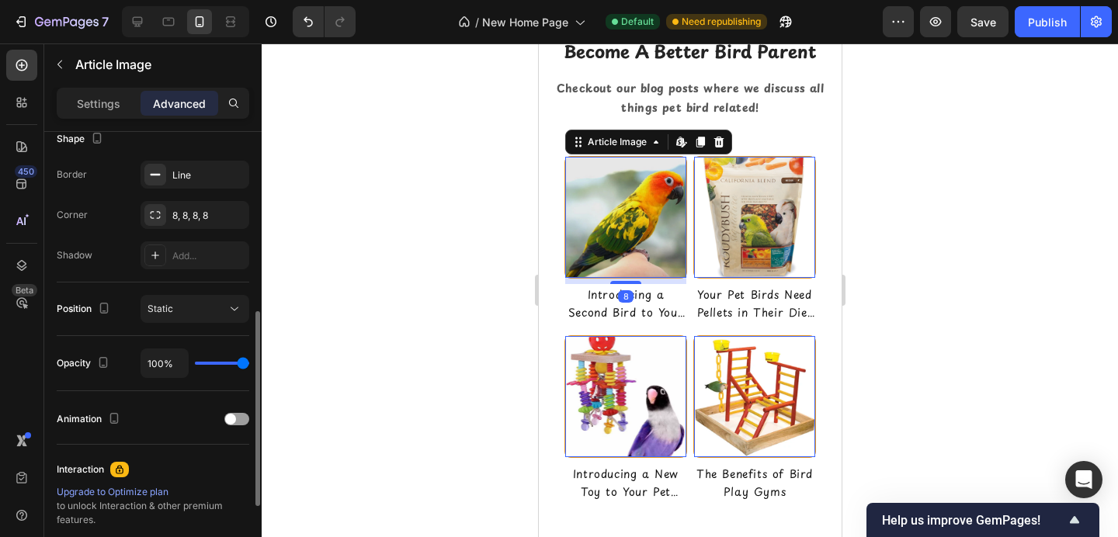
scroll to position [416, 0]
click at [234, 216] on icon "button" at bounding box center [233, 215] width 6 height 6
click at [86, 99] on p "Settings" at bounding box center [98, 104] width 43 height 16
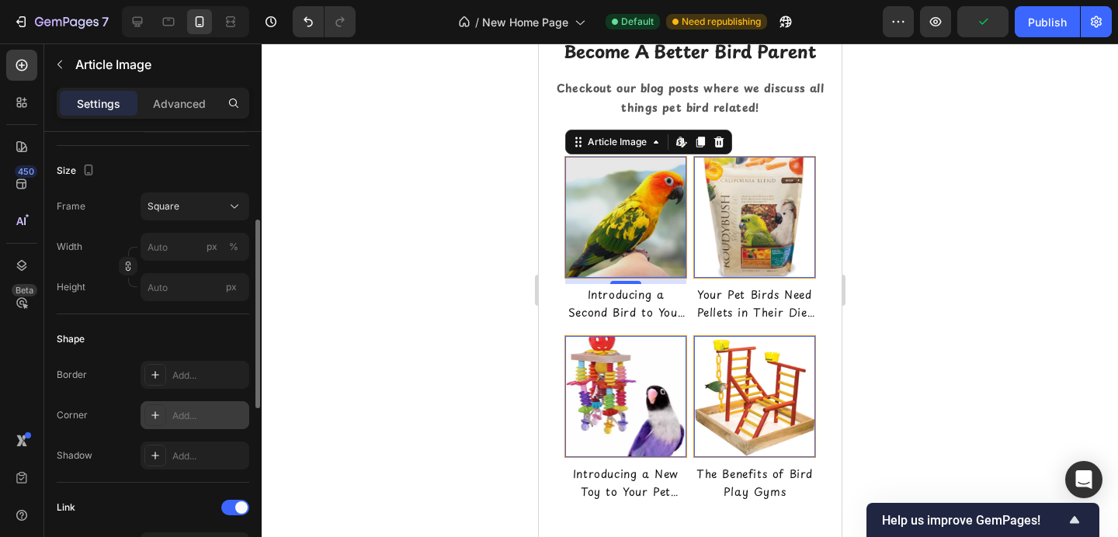
scroll to position [183, 0]
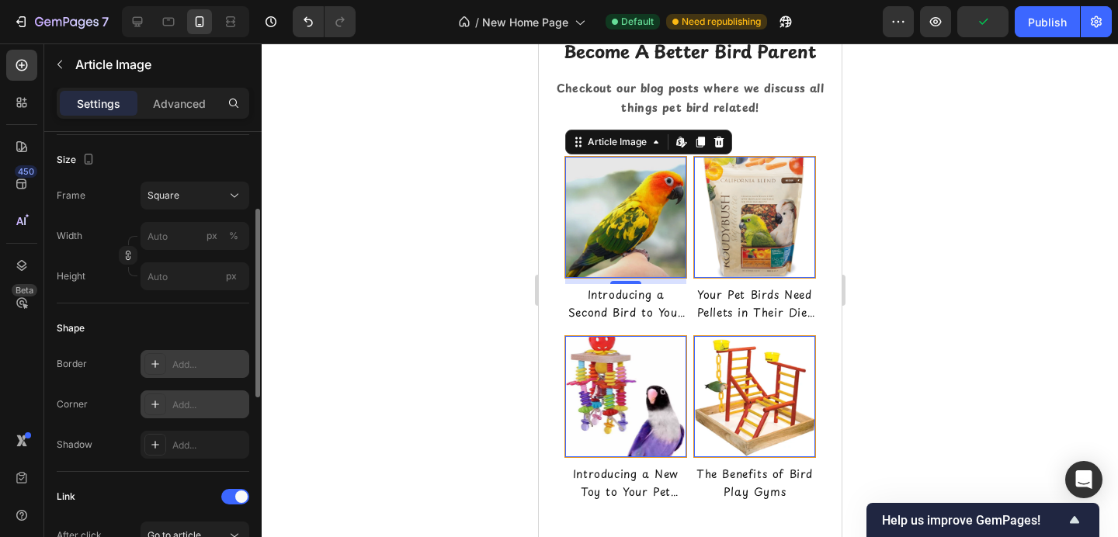
click at [158, 364] on icon at bounding box center [155, 364] width 8 height 8
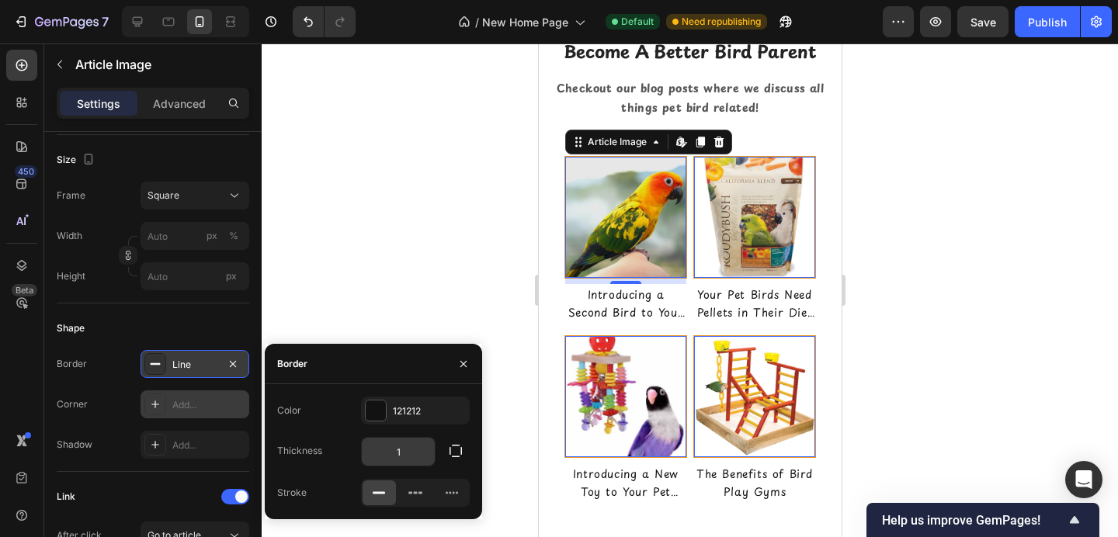
click at [422, 460] on input "1" at bounding box center [398, 452] width 73 height 28
click at [467, 366] on icon "button" at bounding box center [463, 364] width 12 height 12
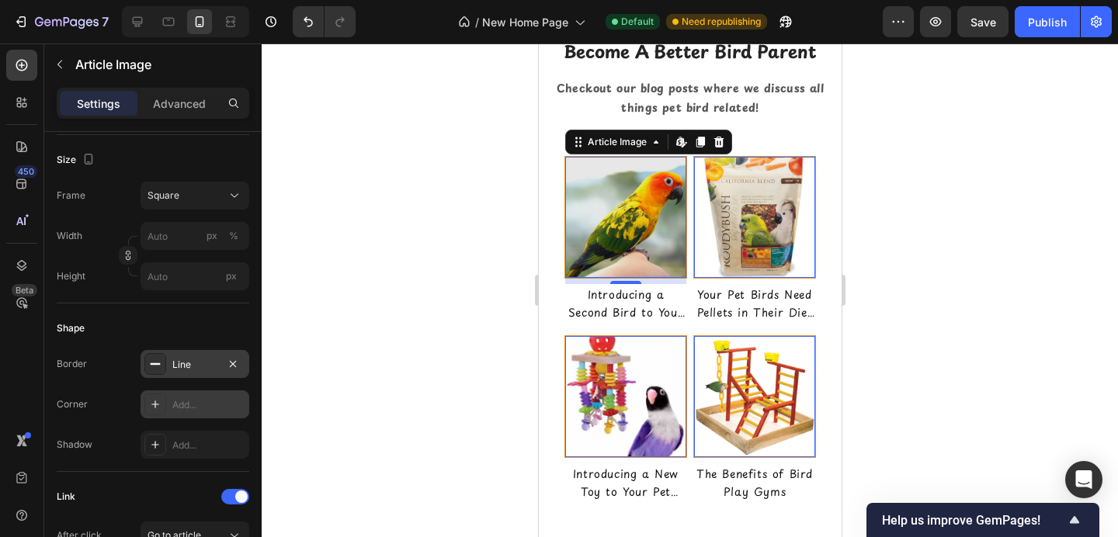
click at [204, 393] on div "Add..." at bounding box center [195, 405] width 109 height 28
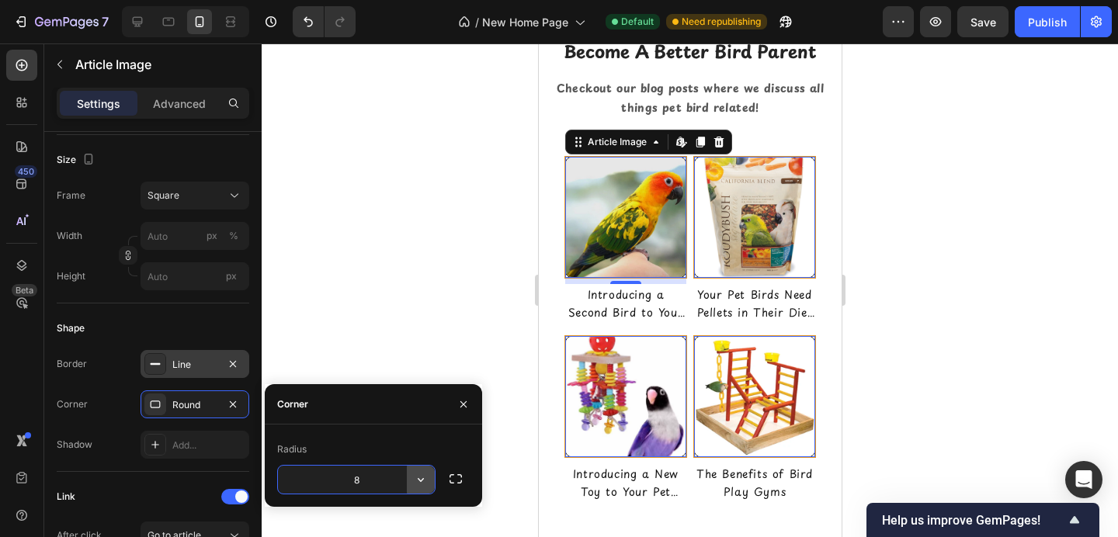
click at [420, 480] on icon "button" at bounding box center [421, 480] width 16 height 16
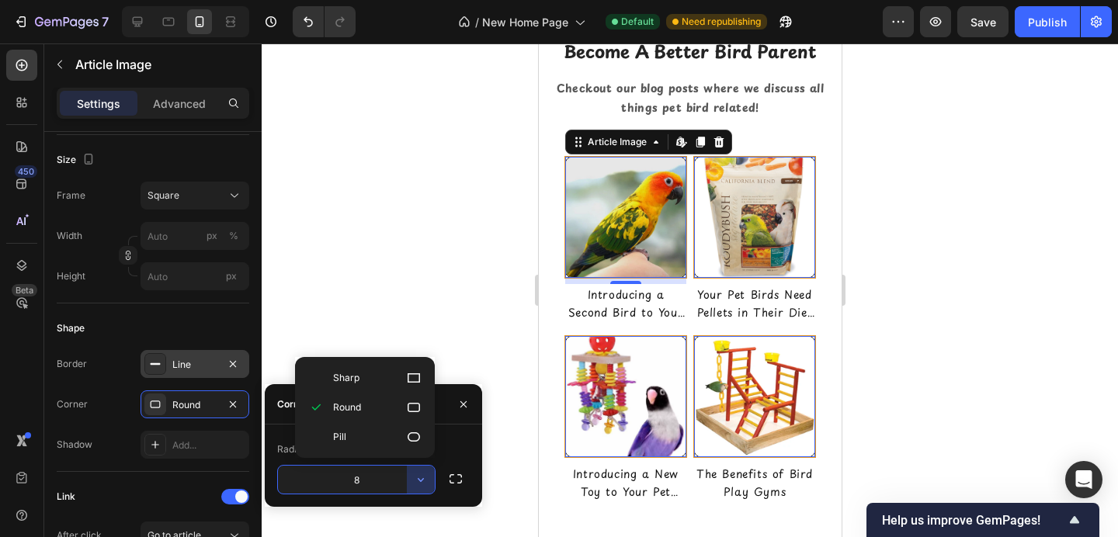
click at [397, 407] on p "Round" at bounding box center [377, 408] width 89 height 16
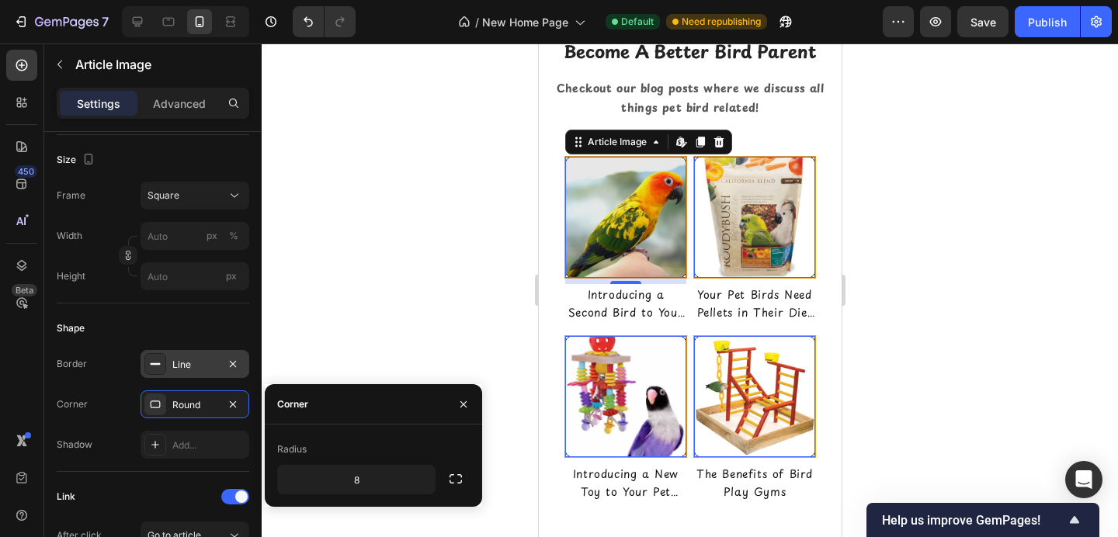
click at [441, 283] on div at bounding box center [690, 290] width 857 height 494
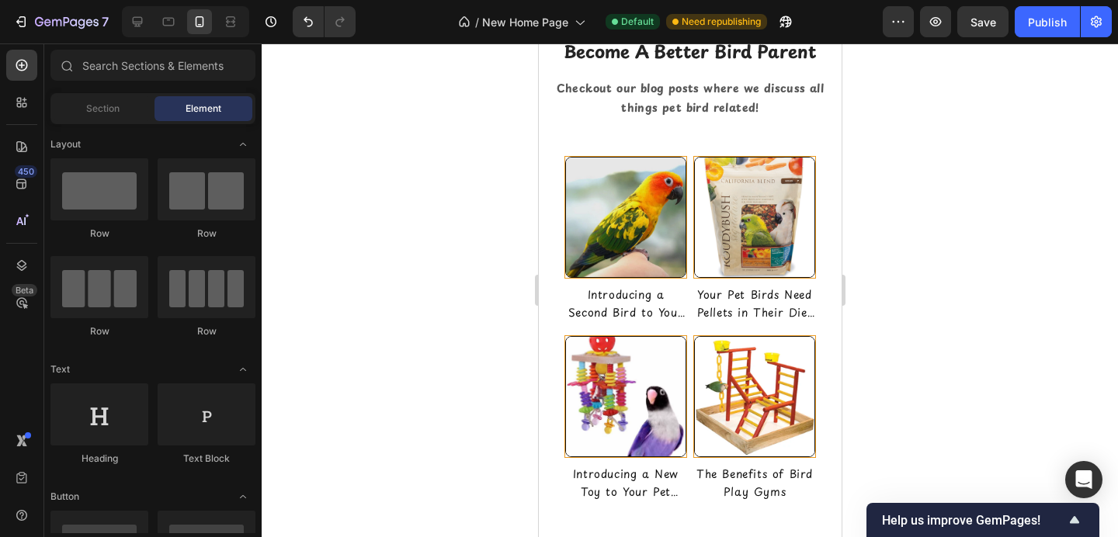
click at [441, 283] on div at bounding box center [690, 290] width 857 height 494
click at [595, 215] on img at bounding box center [625, 217] width 121 height 121
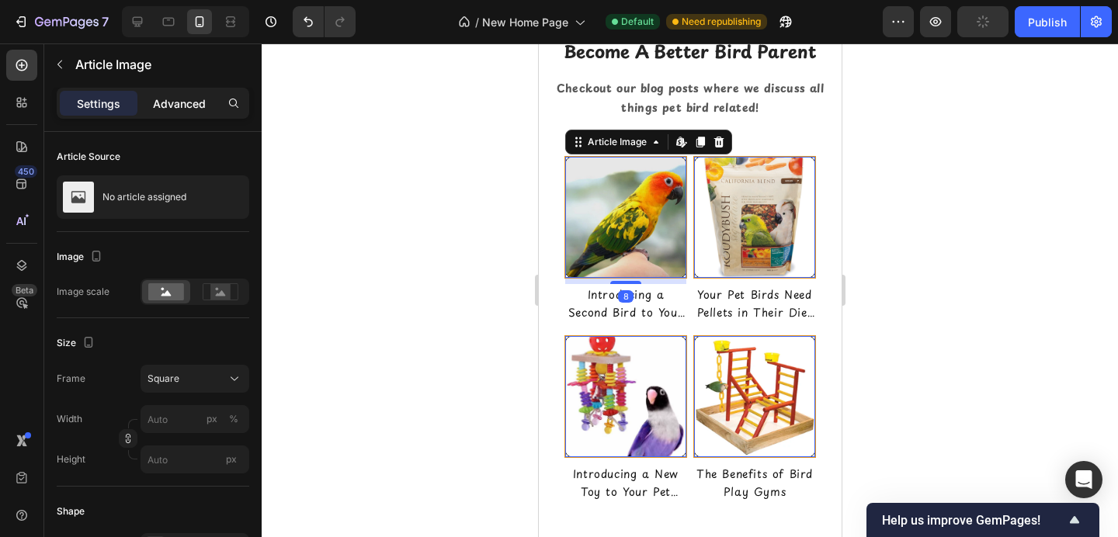
click at [178, 99] on p "Advanced" at bounding box center [179, 104] width 53 height 16
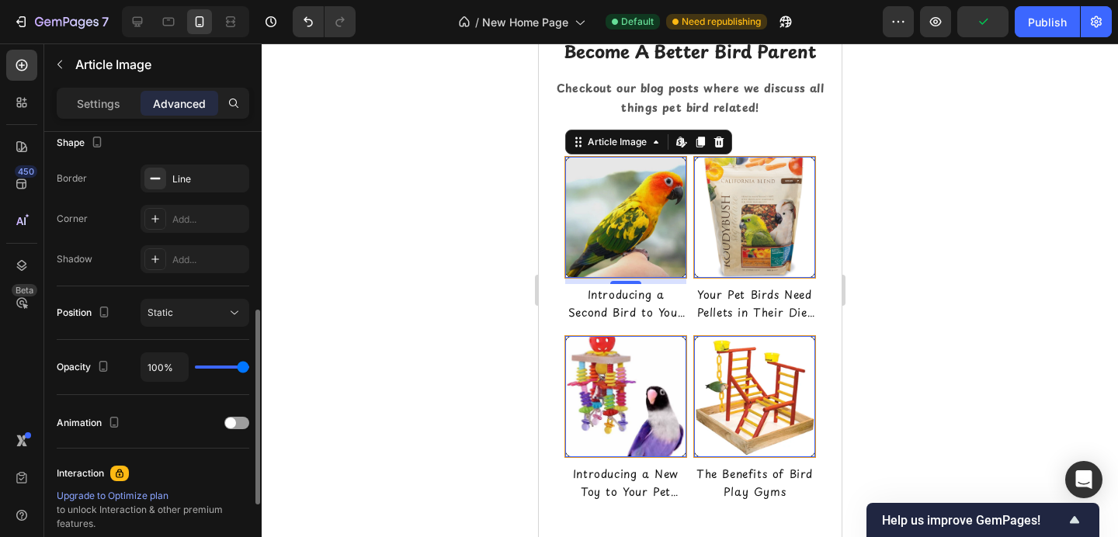
scroll to position [408, 0]
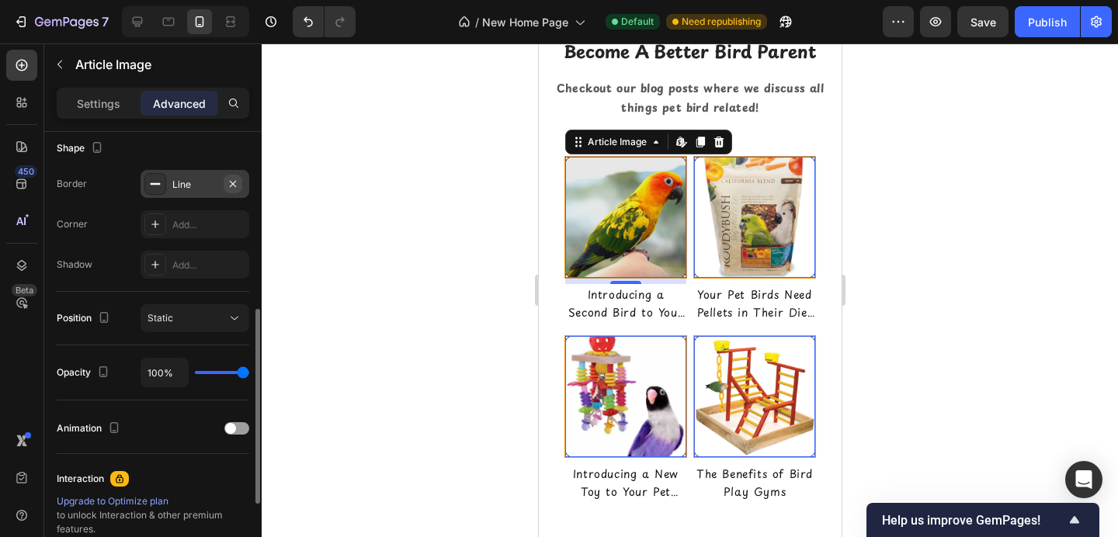
click at [235, 182] on icon "button" at bounding box center [233, 184] width 12 height 12
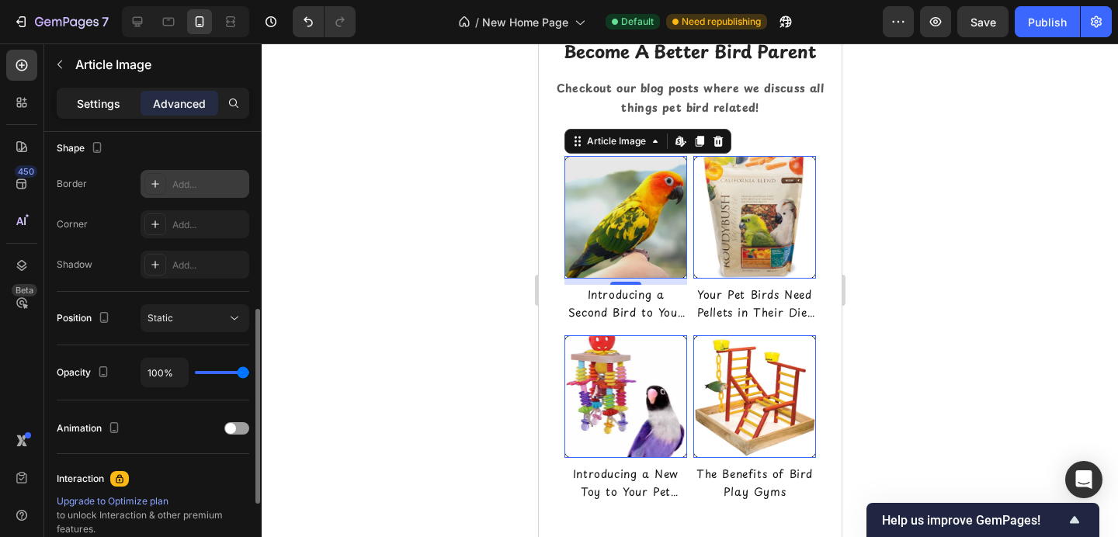
click at [112, 97] on p "Settings" at bounding box center [98, 104] width 43 height 16
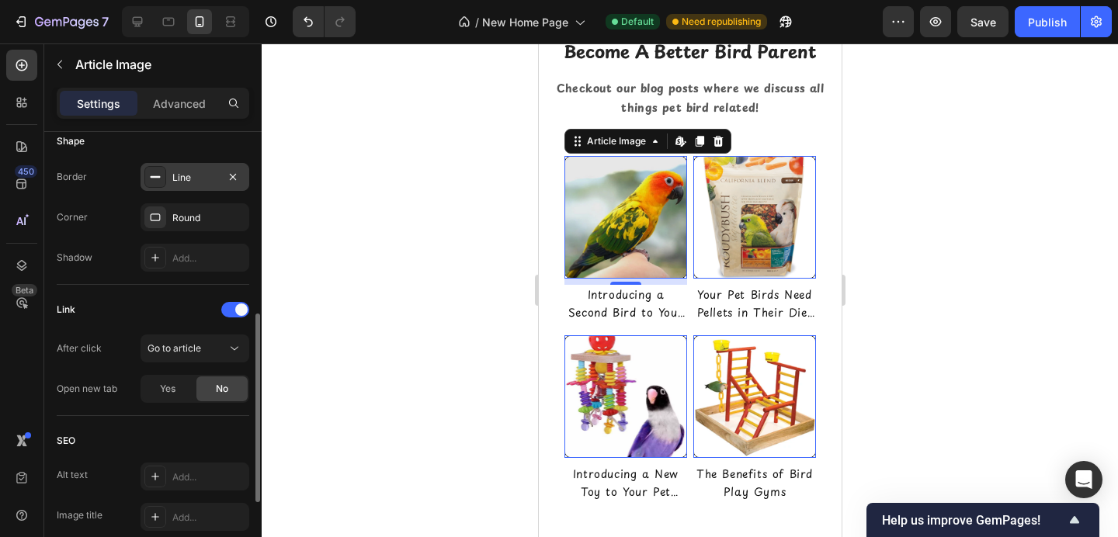
scroll to position [369, 0]
click at [188, 185] on div "Line" at bounding box center [194, 179] width 45 height 14
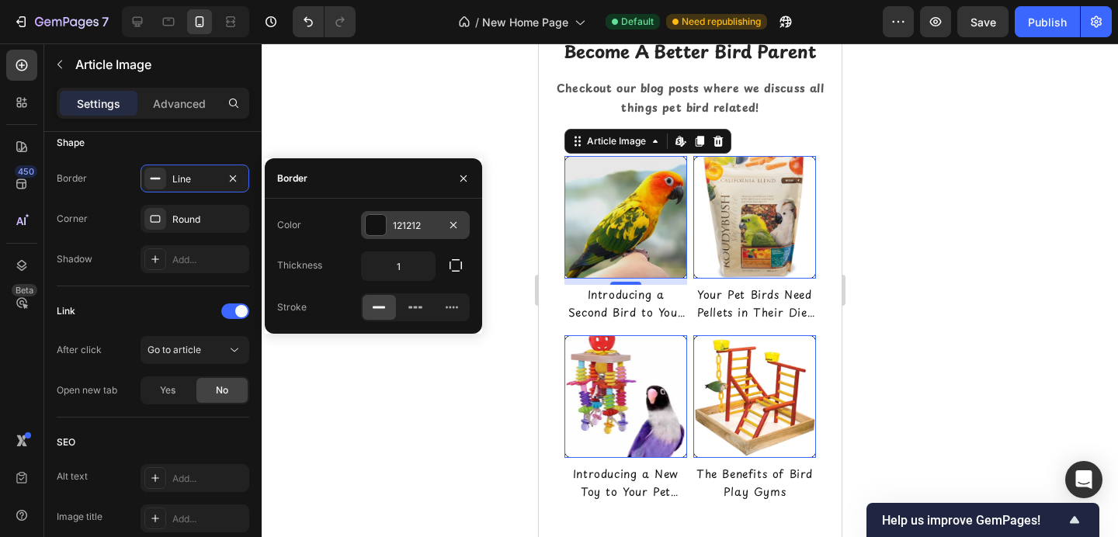
click at [379, 224] on div at bounding box center [376, 225] width 20 height 20
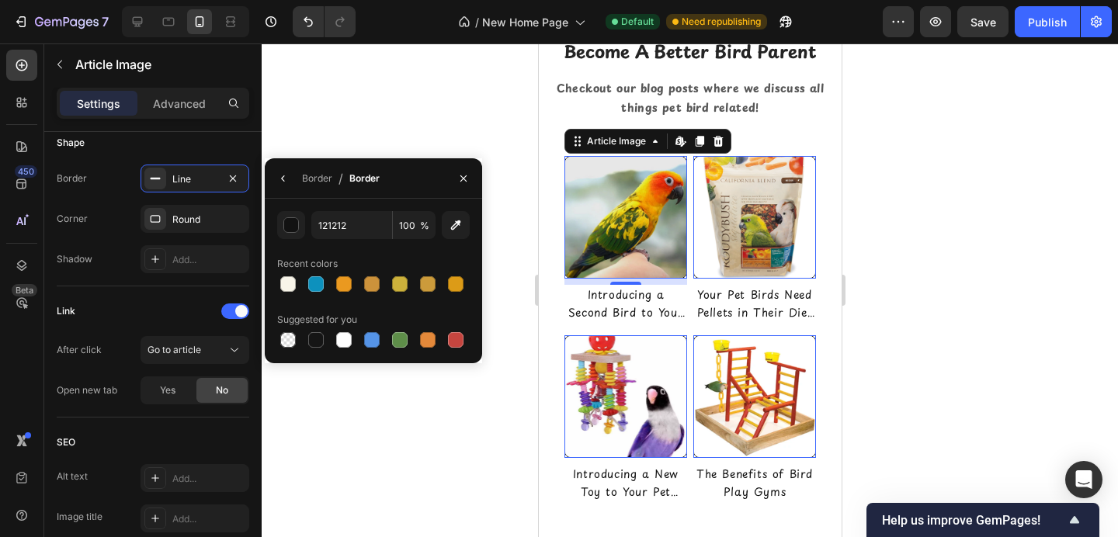
click at [360, 290] on div at bounding box center [373, 284] width 193 height 22
click at [346, 286] on div at bounding box center [344, 284] width 16 height 16
type input "EA9920"
click at [461, 177] on icon "button" at bounding box center [463, 178] width 12 height 12
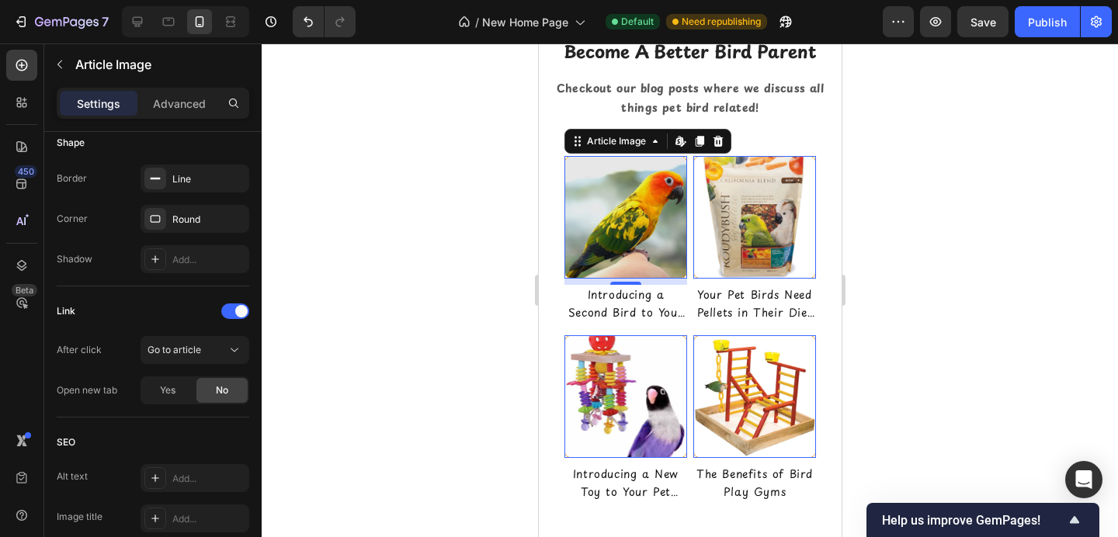
click at [462, 158] on div at bounding box center [690, 290] width 857 height 494
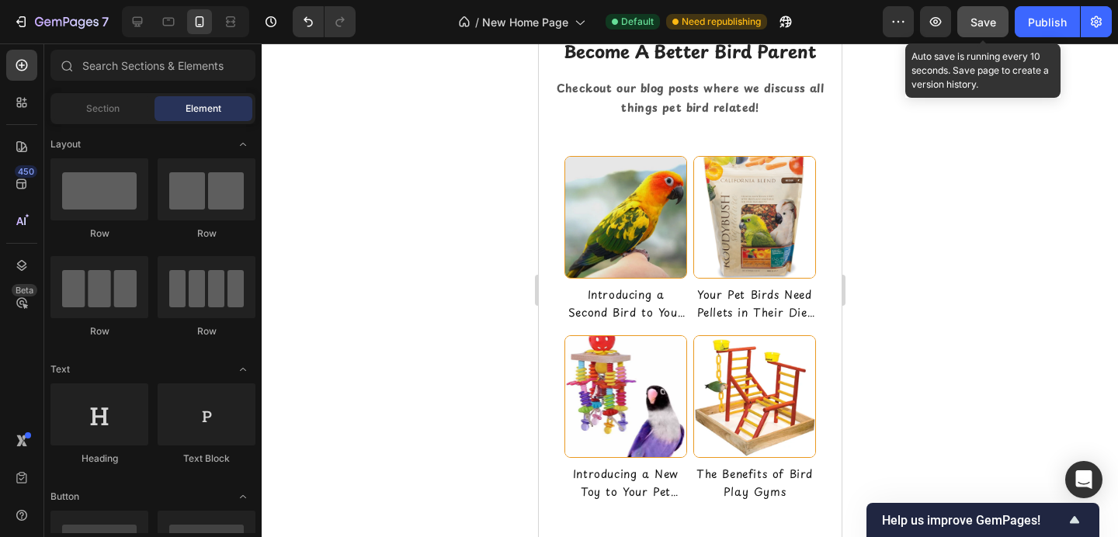
click at [973, 21] on span "Save" at bounding box center [984, 22] width 26 height 13
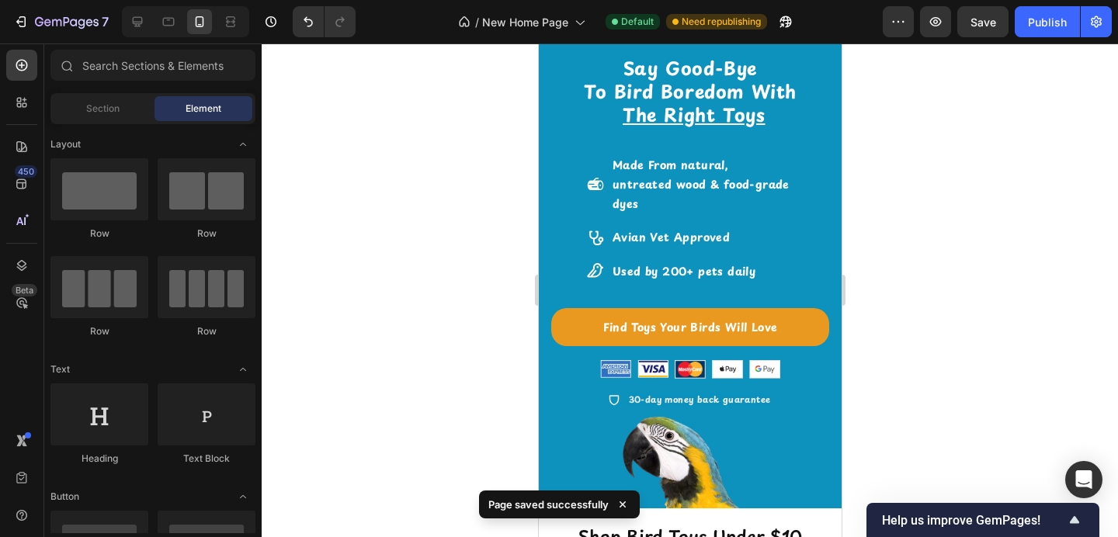
scroll to position [0, 0]
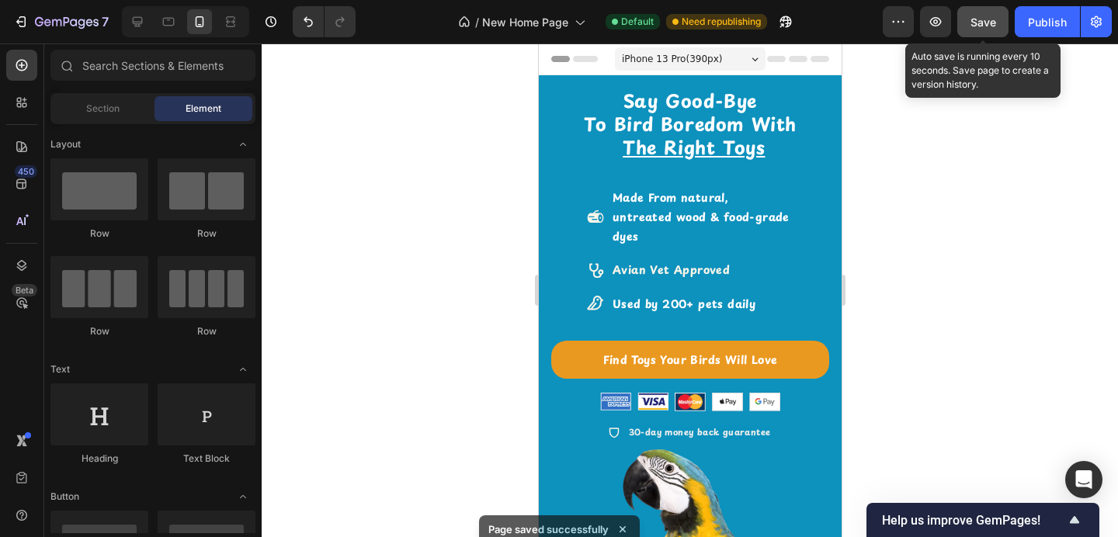
click at [974, 24] on span "Save" at bounding box center [984, 22] width 26 height 13
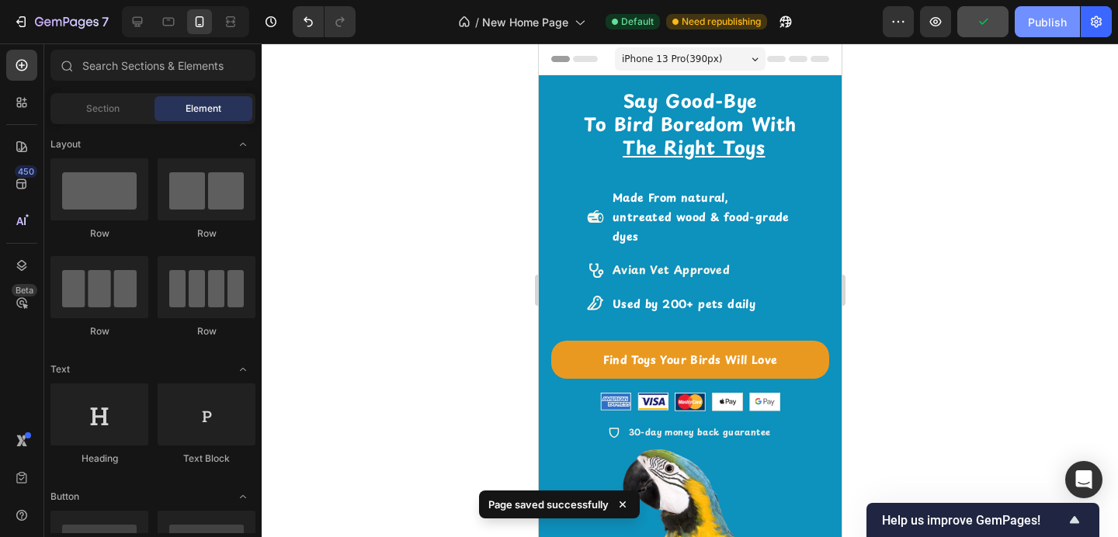
click at [1042, 26] on div "Publish" at bounding box center [1047, 22] width 39 height 16
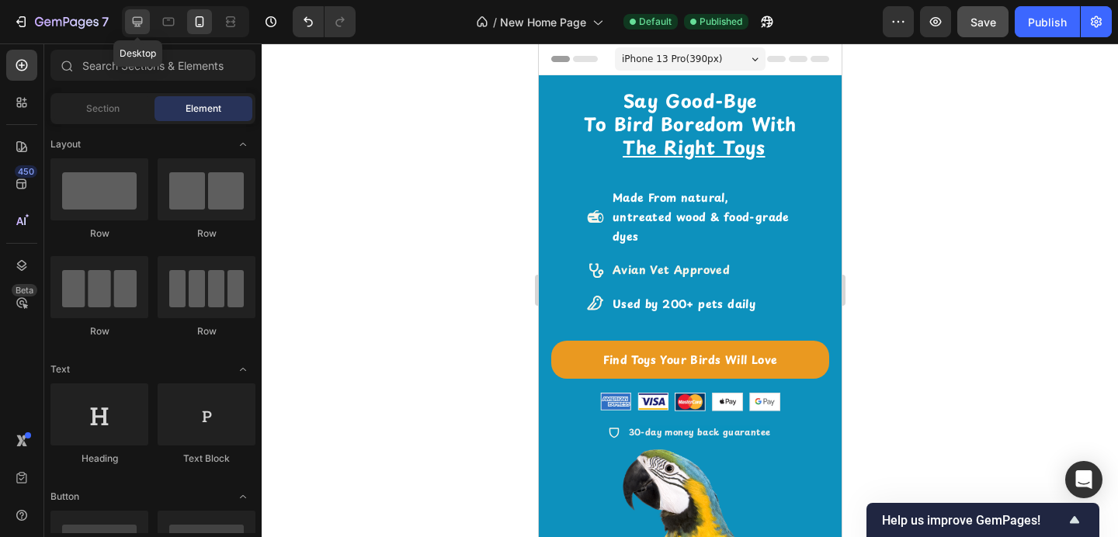
click at [130, 16] on icon at bounding box center [138, 22] width 16 height 16
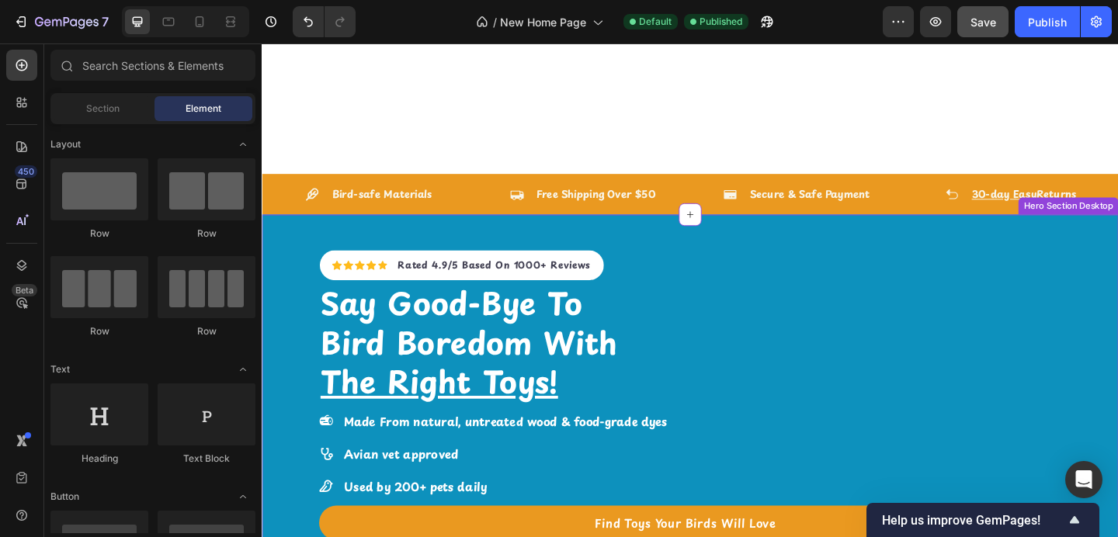
scroll to position [283, 0]
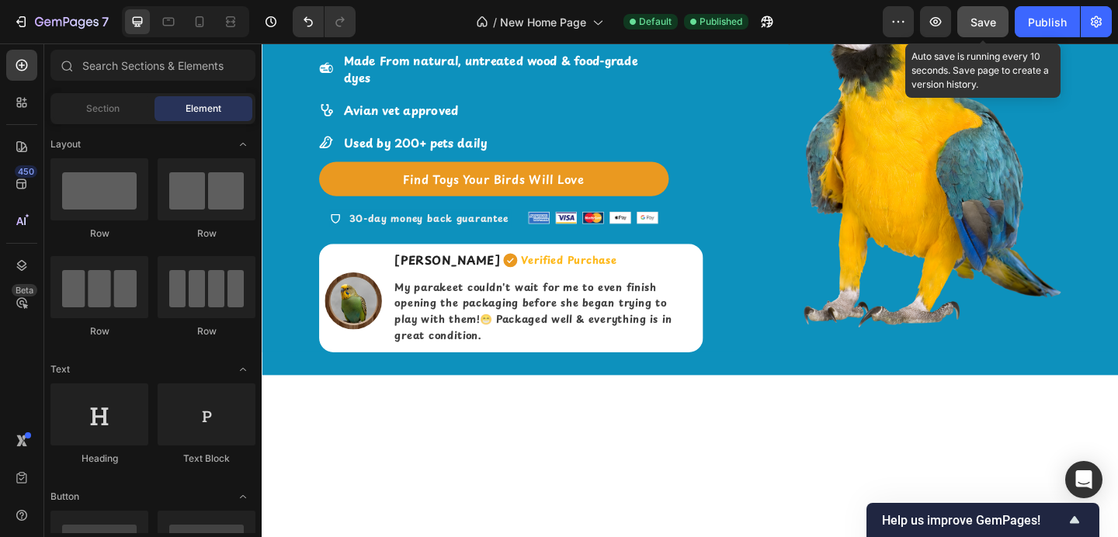
click at [993, 17] on span "Save" at bounding box center [984, 22] width 26 height 13
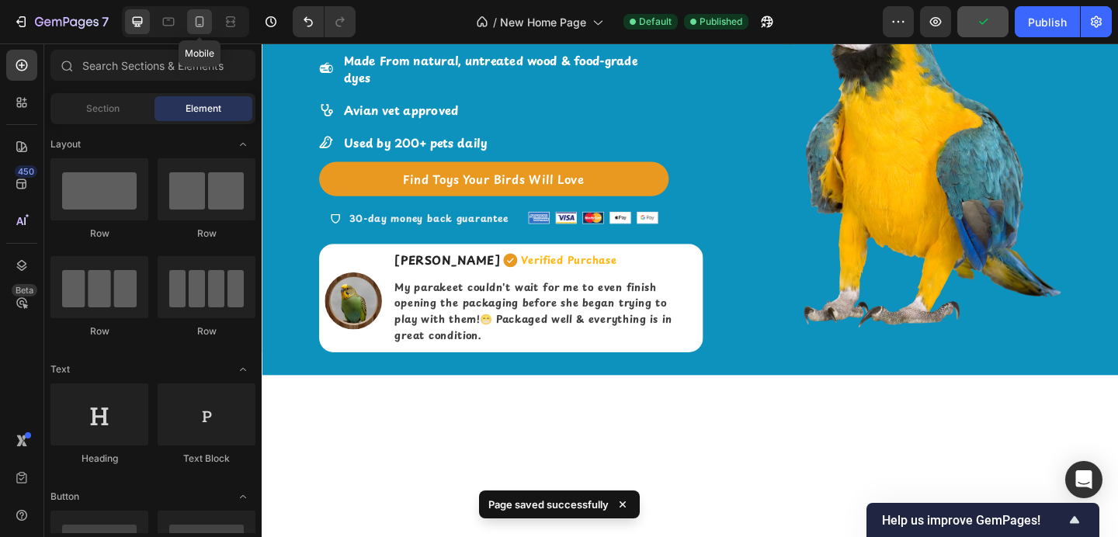
click at [193, 18] on icon at bounding box center [200, 22] width 16 height 16
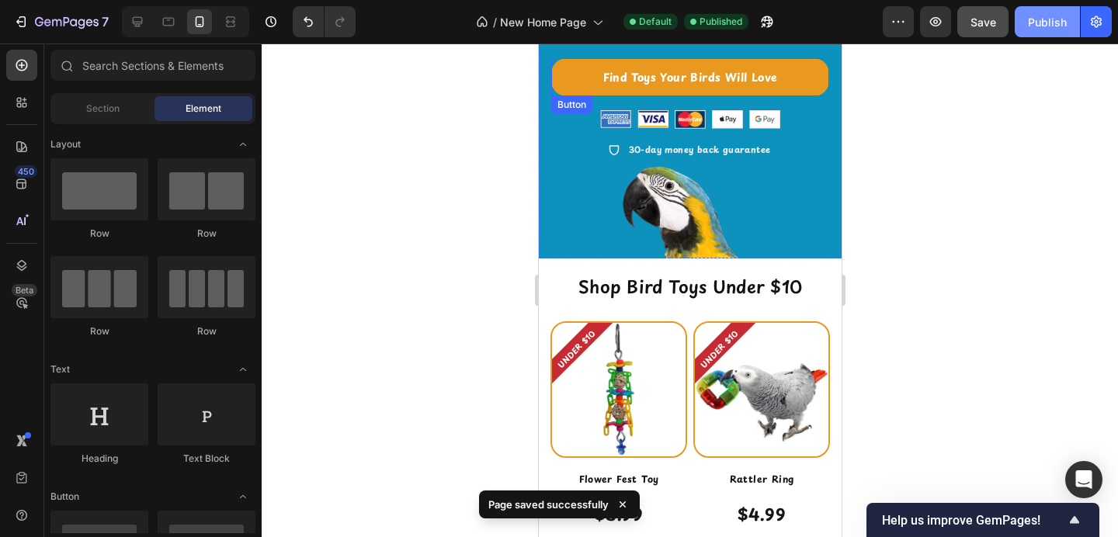
click at [1048, 24] on div "Publish" at bounding box center [1047, 22] width 39 height 16
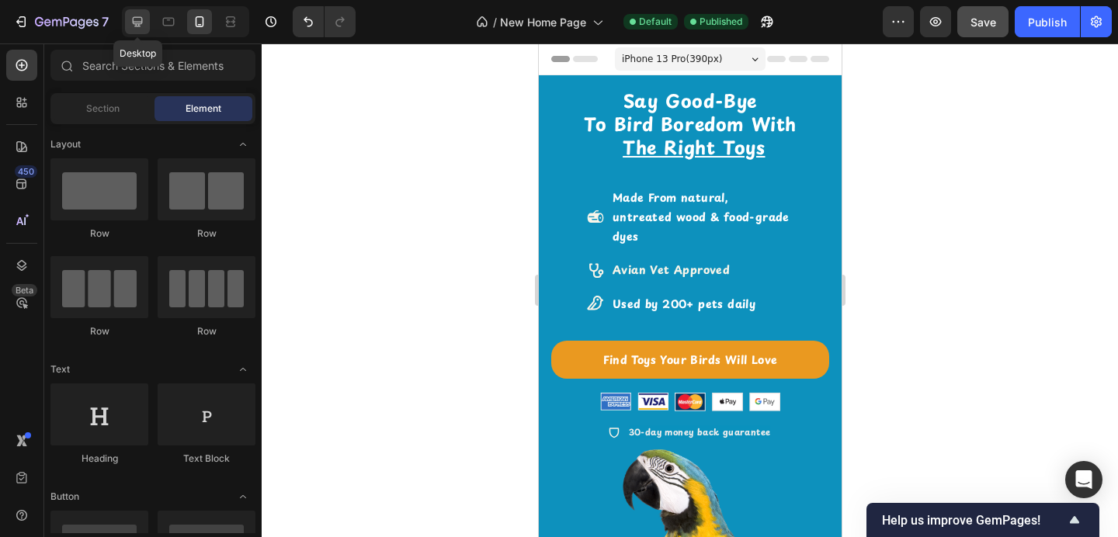
click at [140, 25] on icon at bounding box center [138, 22] width 16 height 16
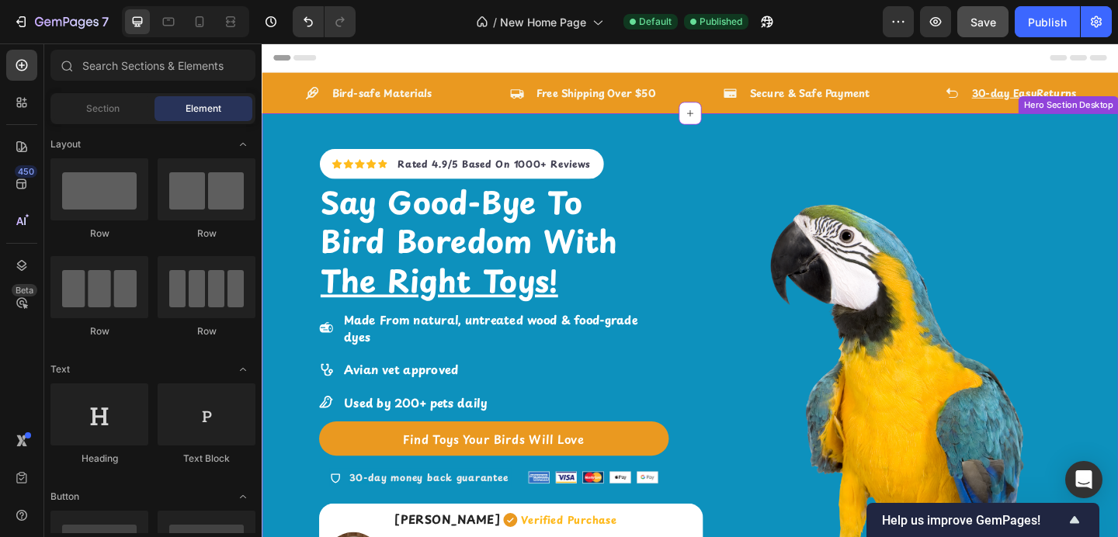
click at [616, 164] on div "Icon Icon Icon Icon Icon Icon List Hoz Rated 4.9/5 Based On 1000+ Reviews Text …" at bounding box center [479, 174] width 309 height 33
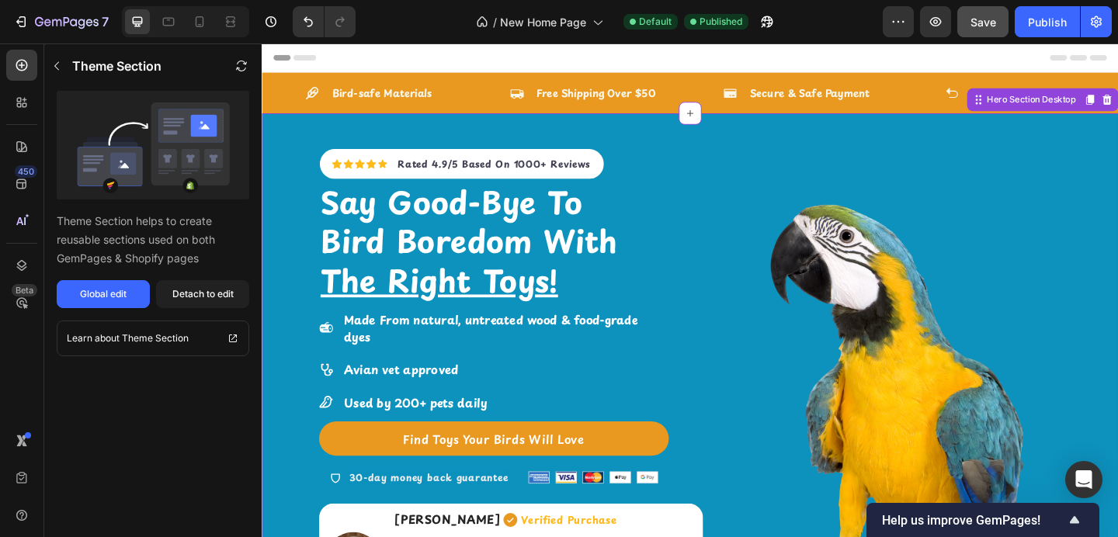
click at [616, 164] on div "Icon Icon Icon Icon Icon Icon List Hoz Rated 4.9/5 Based On 1000+ Reviews Text …" at bounding box center [479, 174] width 309 height 33
click at [612, 165] on div "Rated 4.9/5 Based On 1000+ Reviews" at bounding box center [514, 174] width 213 height 19
click at [122, 298] on div "Global edit" at bounding box center [103, 294] width 47 height 14
click at [194, 26] on icon at bounding box center [200, 22] width 16 height 16
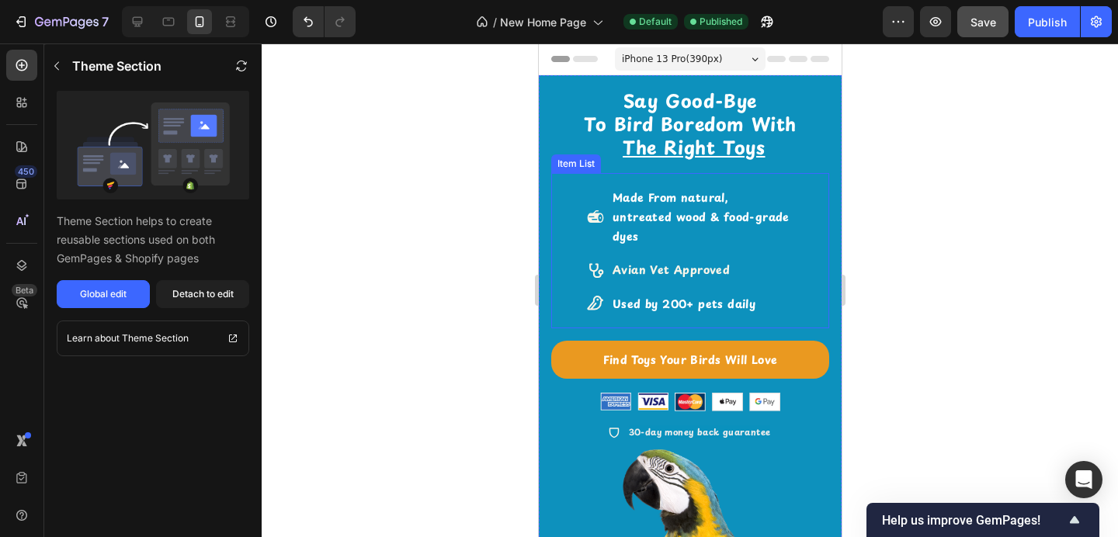
click at [710, 179] on div "Made From natural, untreated wood & food-grade dyes Avian Vet Approved Used by …" at bounding box center [689, 250] width 231 height 155
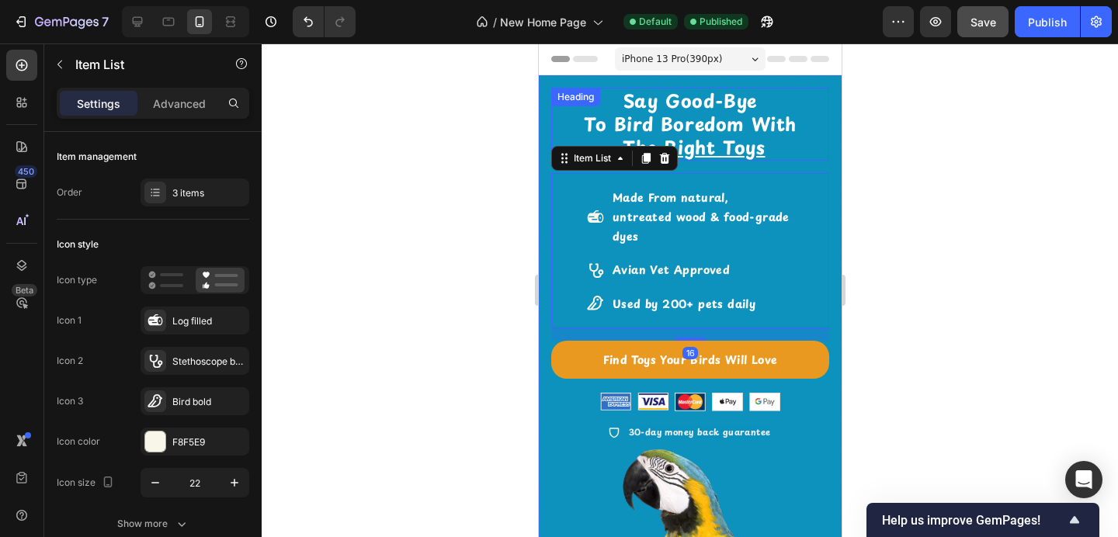
click at [711, 158] on u "The Right Toys" at bounding box center [693, 147] width 142 height 27
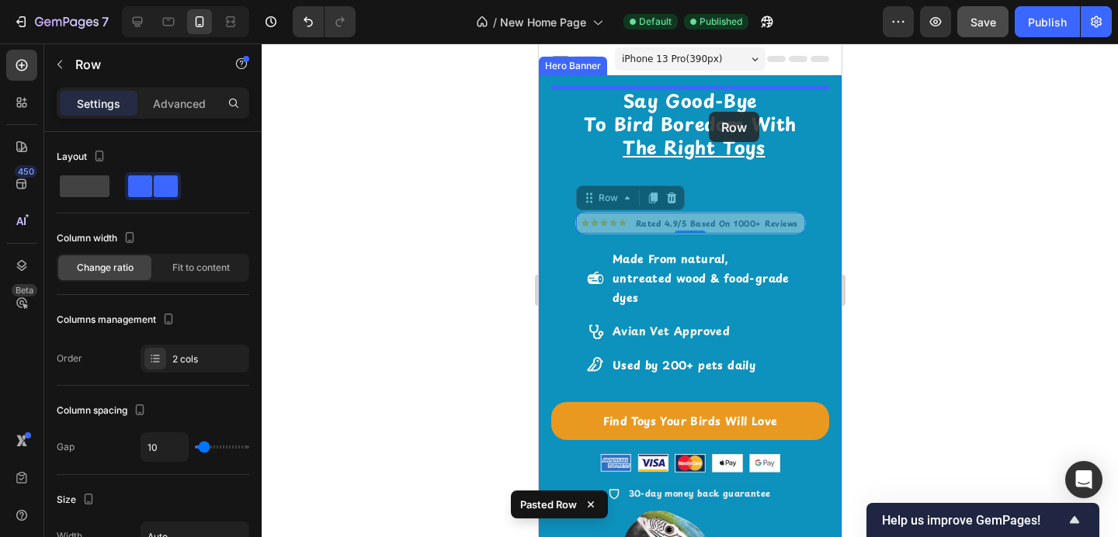
drag, startPoint x: 725, startPoint y: 214, endPoint x: 708, endPoint y: 112, distance: 103.8
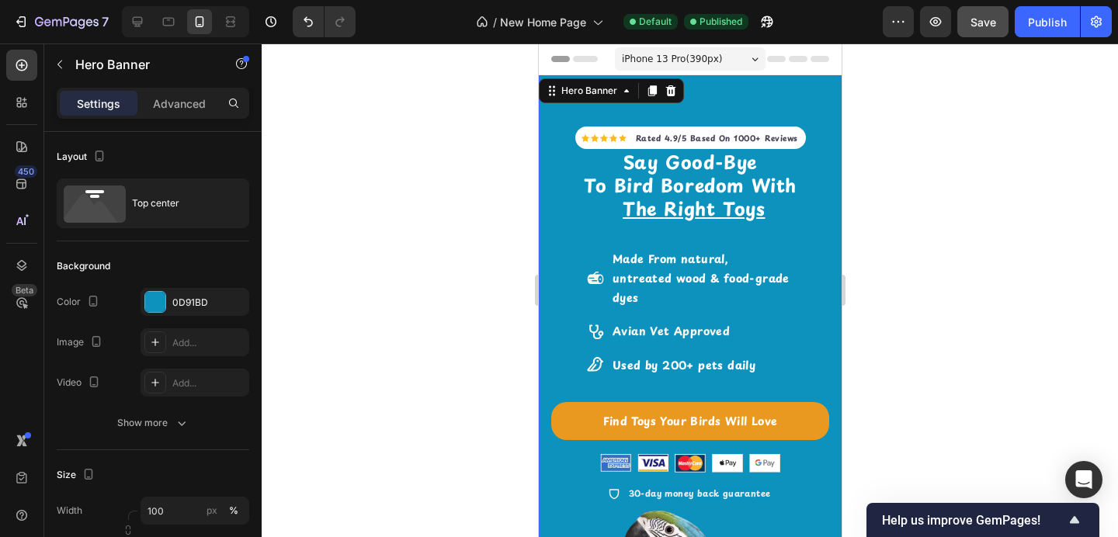
click at [721, 111] on div "Icon Icon Icon Icon Icon Icon List Hoz Rated 4.9/5 Based On 1000+ Reviews Text …" at bounding box center [690, 417] width 278 height 658
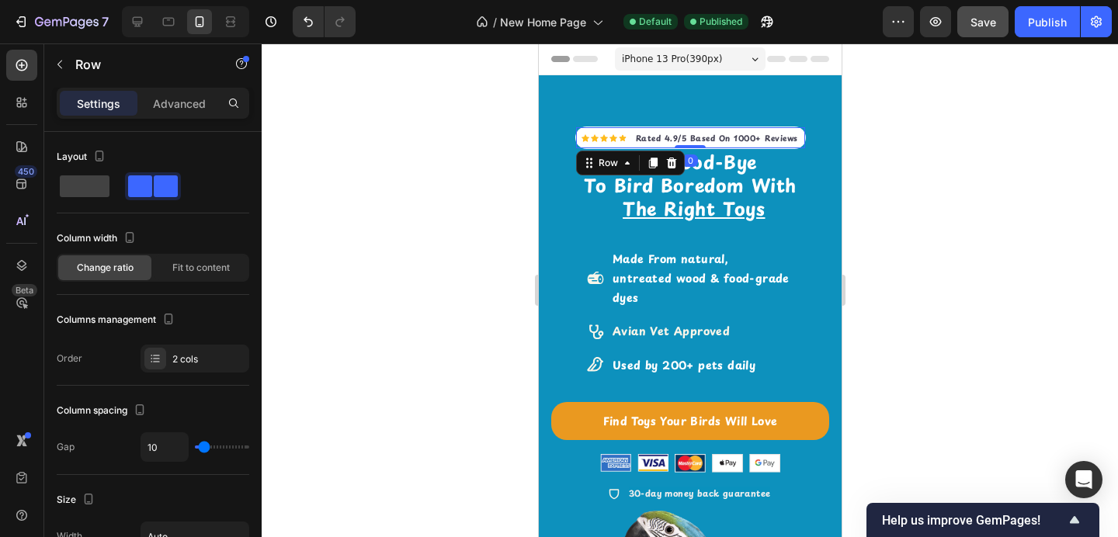
click at [721, 128] on div "Icon Icon Icon Icon Icon Icon List Hoz Rated 4.9/5 Based On 1000+ Reviews Text …" at bounding box center [690, 138] width 231 height 23
click at [203, 106] on p "Advanced" at bounding box center [179, 104] width 53 height 16
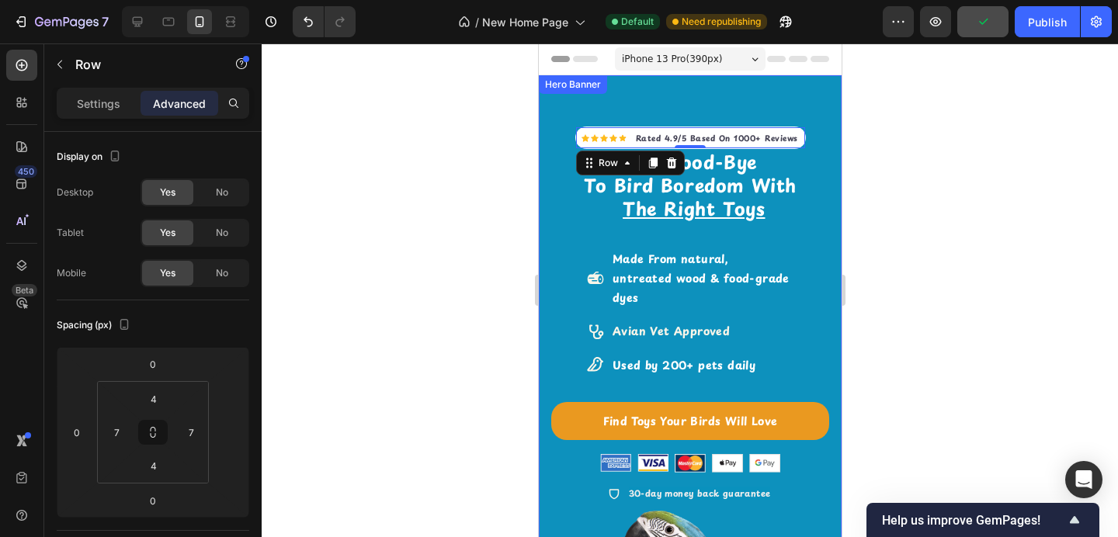
click at [635, 93] on div "Icon Icon Icon Icon Icon Icon List Hoz Rated 4.9/5 Based On 1000+ Reviews Text …" at bounding box center [689, 308] width 303 height 466
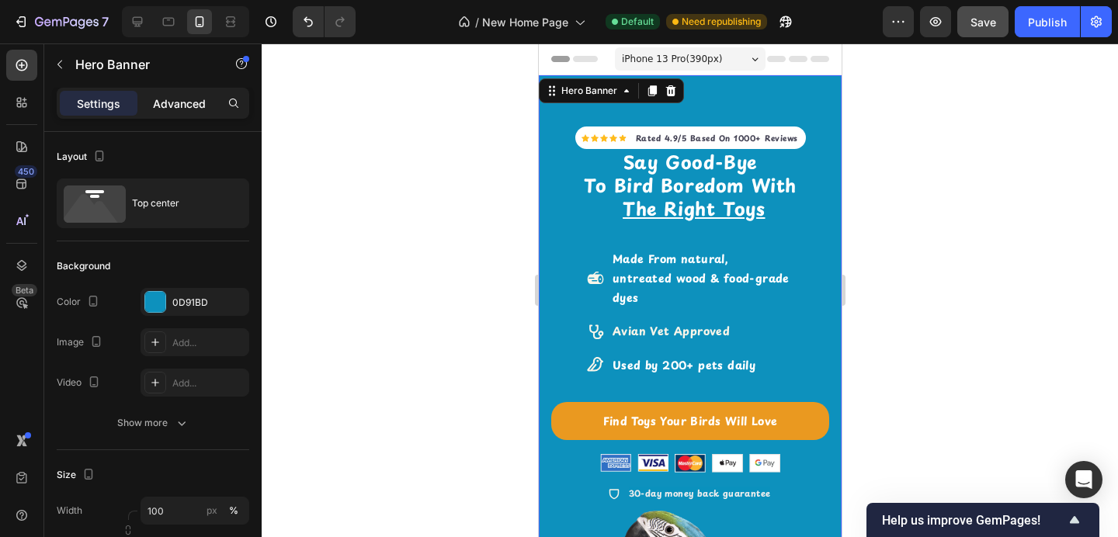
click at [175, 99] on p "Advanced" at bounding box center [179, 104] width 53 height 16
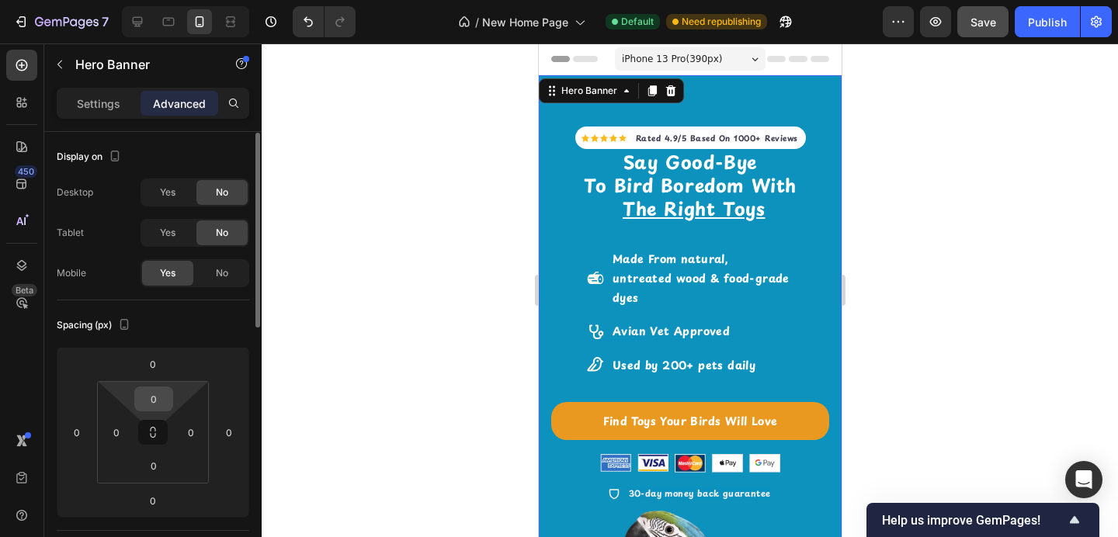
scroll to position [5, 0]
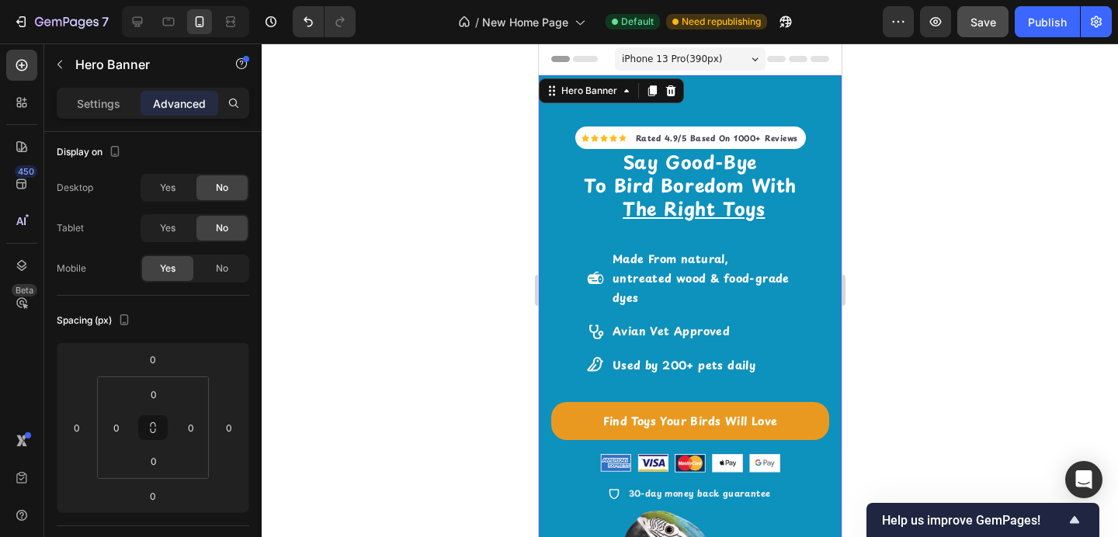
click at [829, 115] on div "Icon Icon Icon Icon Icon Icon List Hoz Rated 4.9/5 Based On 1000+ Reviews Text …" at bounding box center [689, 416] width 303 height 683
click at [99, 115] on div "Settings" at bounding box center [99, 103] width 78 height 25
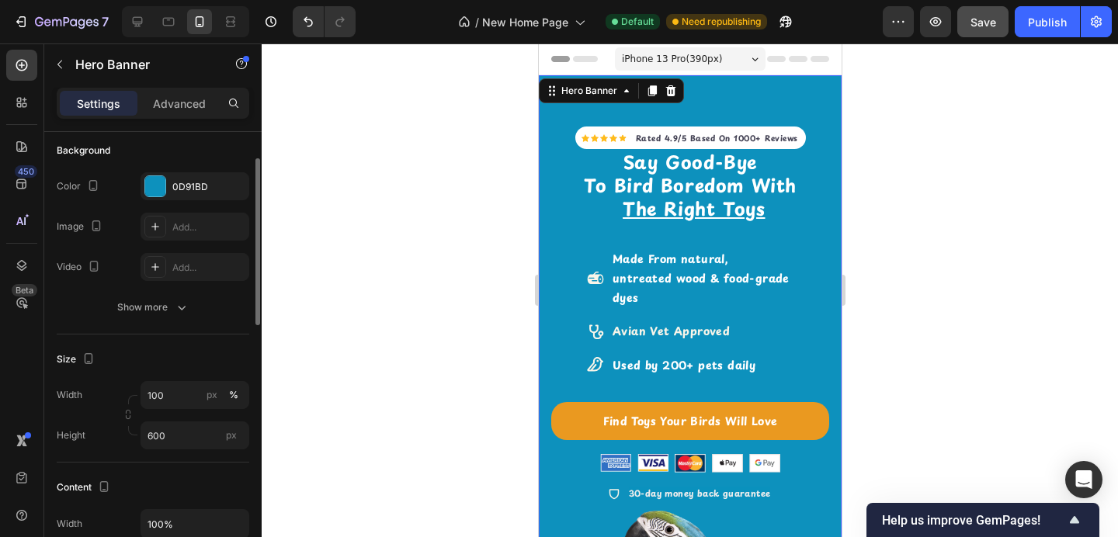
scroll to position [117, 0]
click at [805, 136] on div "Icon Icon Icon Icon Icon Icon List Hoz Rated 4.9/5 Based On 1000+ Reviews Text …" at bounding box center [690, 417] width 278 height 658
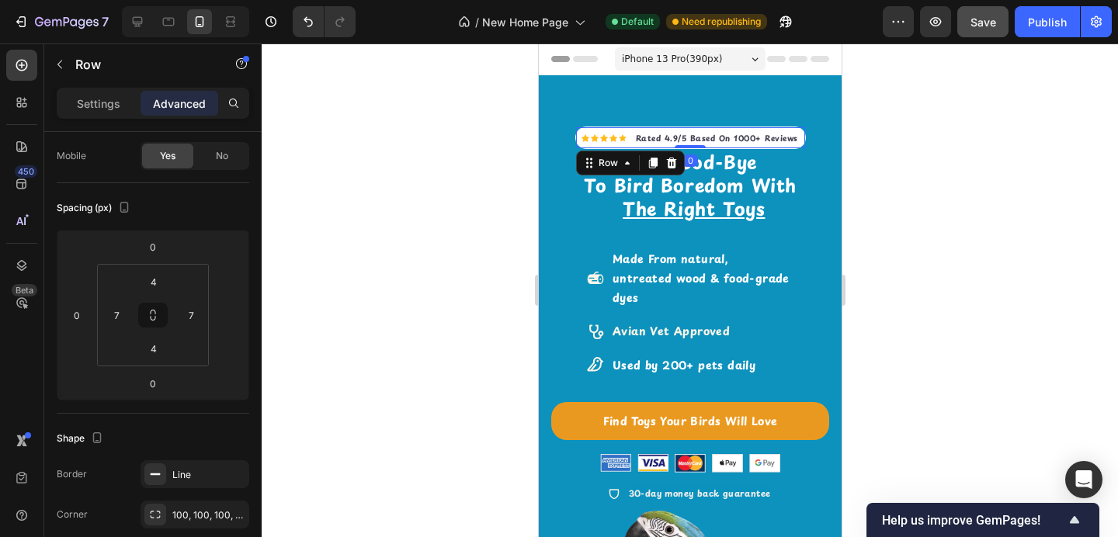
click at [805, 136] on div "Icon Icon Icon Icon Icon Icon List Hoz Rated 4.9/5 Based On 1000+ Reviews Text …" at bounding box center [690, 138] width 231 height 23
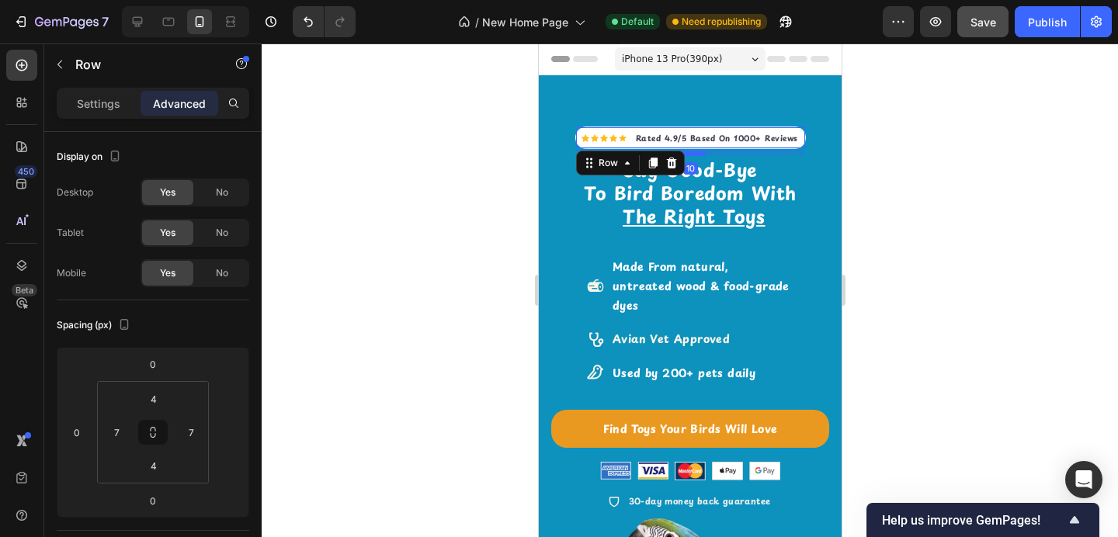
click at [687, 155] on div at bounding box center [689, 153] width 31 height 5
type input "10"
click at [974, 144] on div at bounding box center [690, 290] width 857 height 494
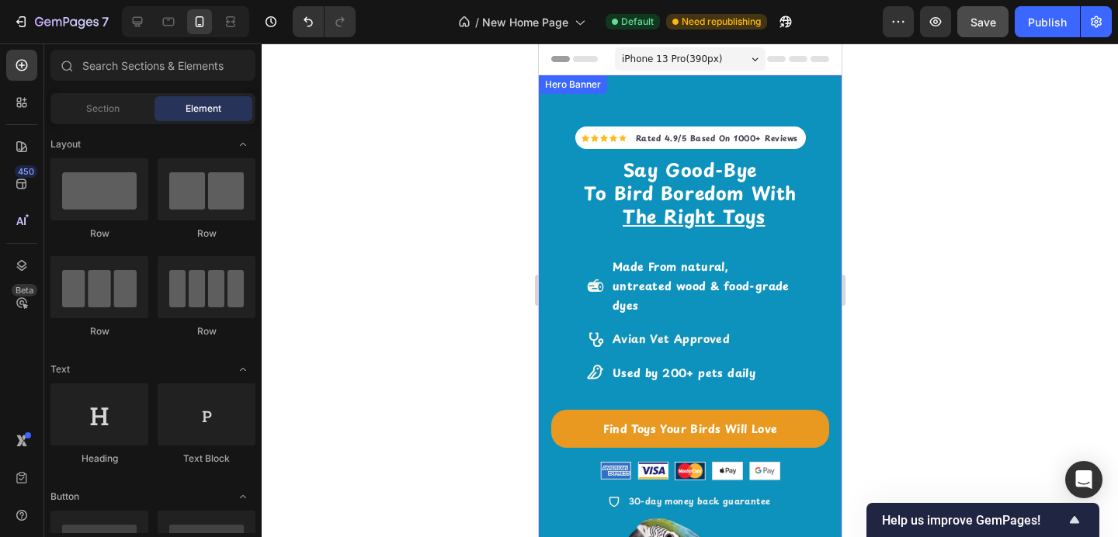
click at [718, 96] on div "Icon Icon Icon Icon Icon Icon List Hoz Rated 4.9/5 Based On 1000+ Reviews Text …" at bounding box center [690, 421] width 278 height 666
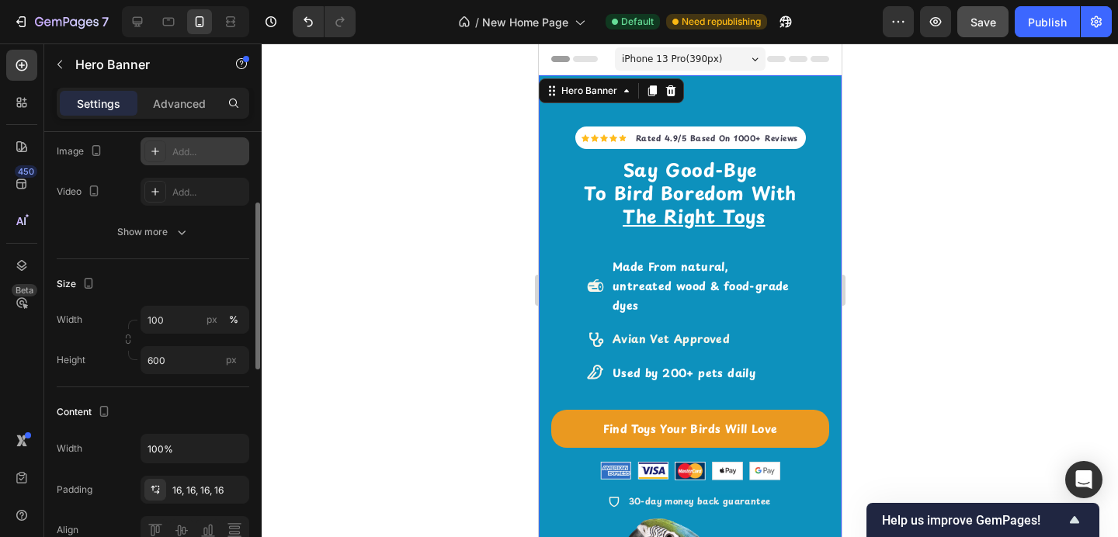
scroll to position [195, 0]
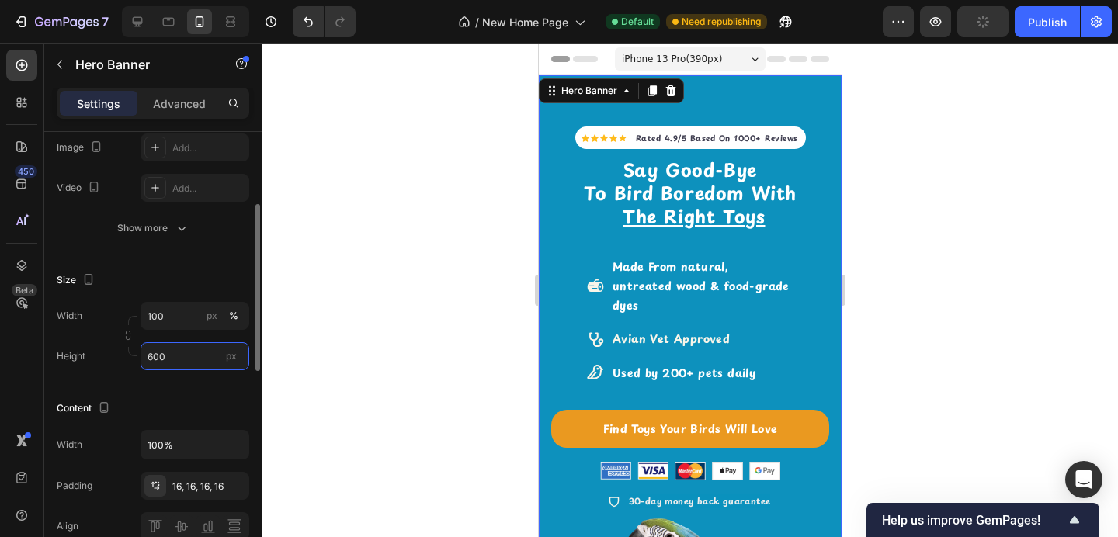
click at [170, 353] on input "600" at bounding box center [195, 356] width 109 height 28
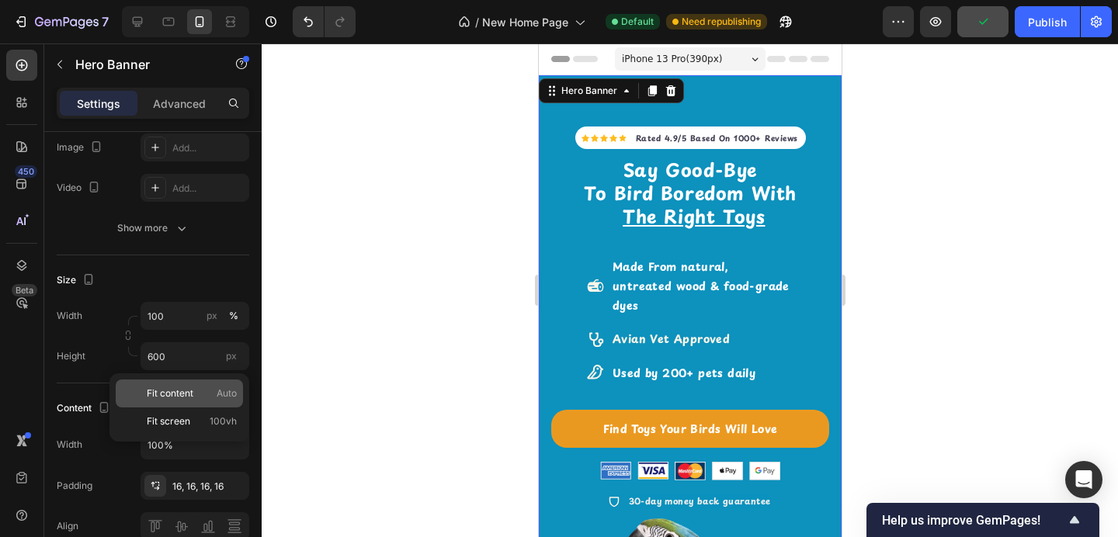
click at [171, 390] on span "Fit content" at bounding box center [170, 394] width 47 height 14
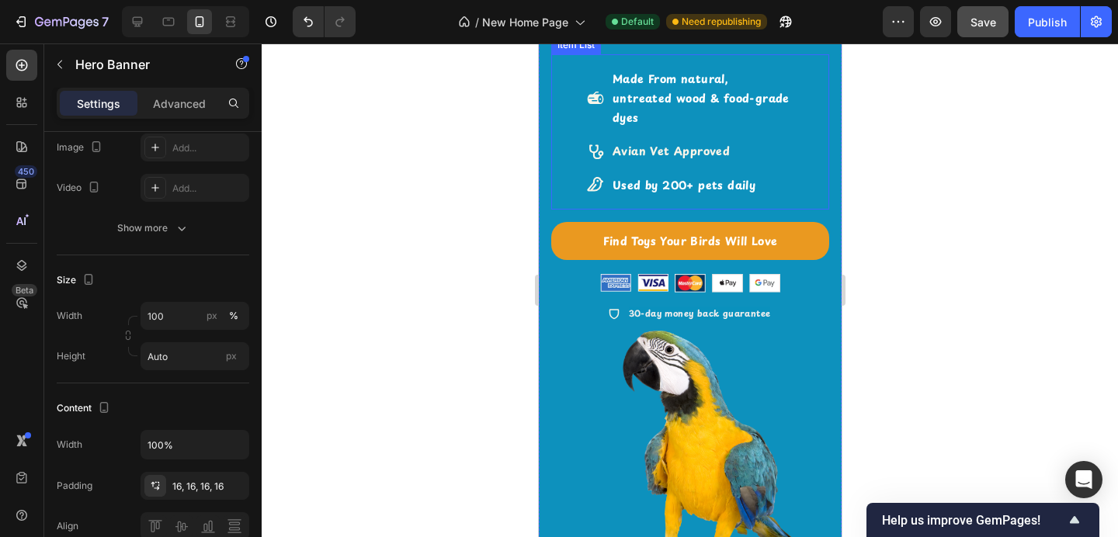
scroll to position [183, 0]
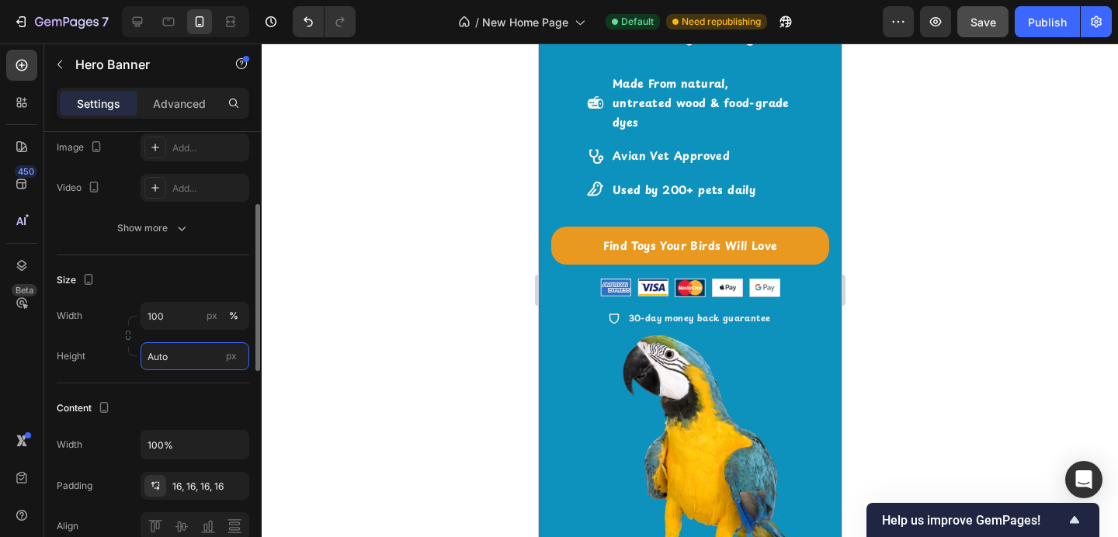
click at [186, 356] on input "Auto" at bounding box center [195, 356] width 109 height 28
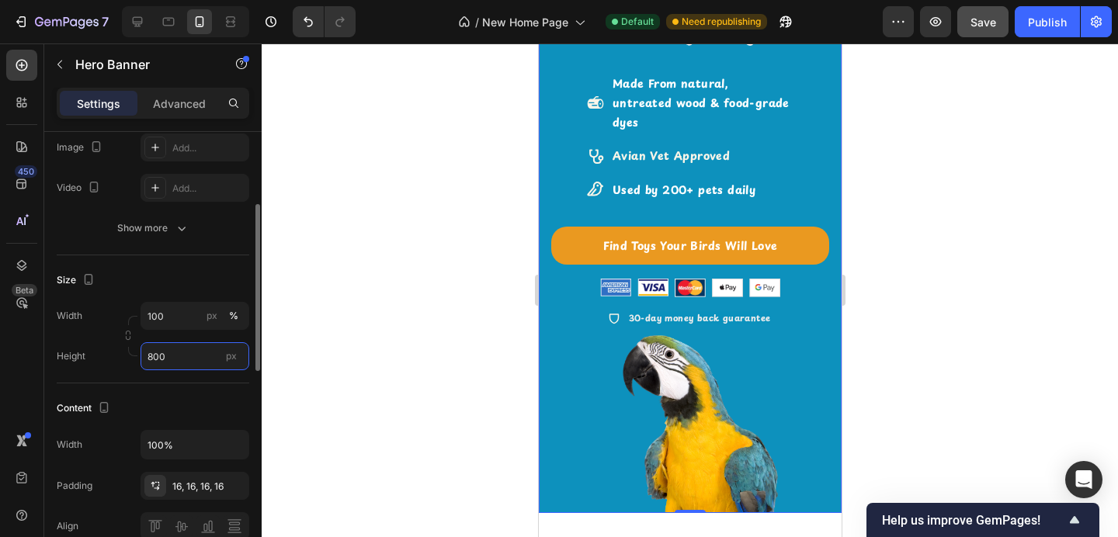
type input "800"
click at [346, 251] on div at bounding box center [690, 290] width 857 height 494
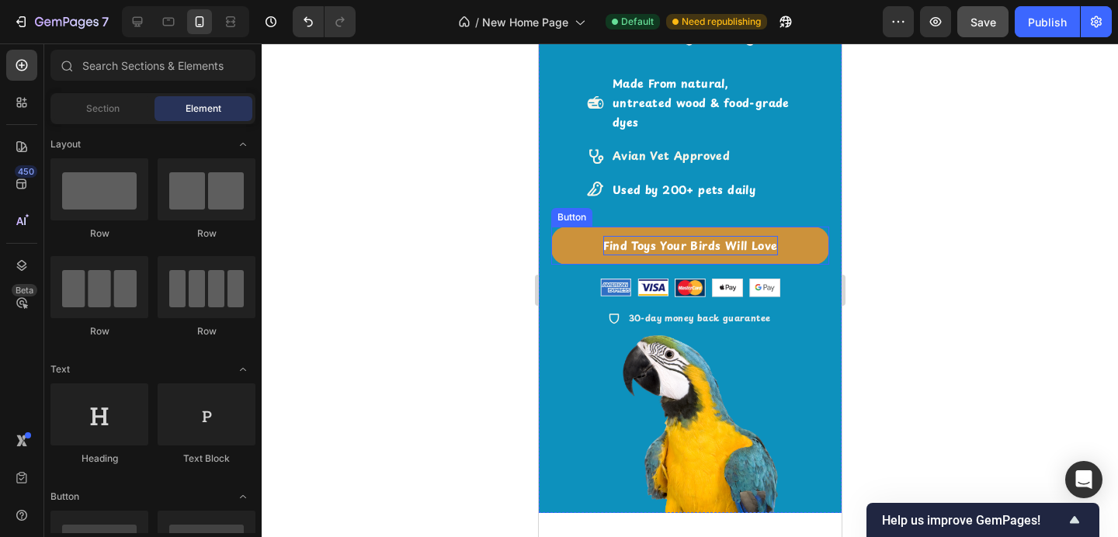
scroll to position [0, 0]
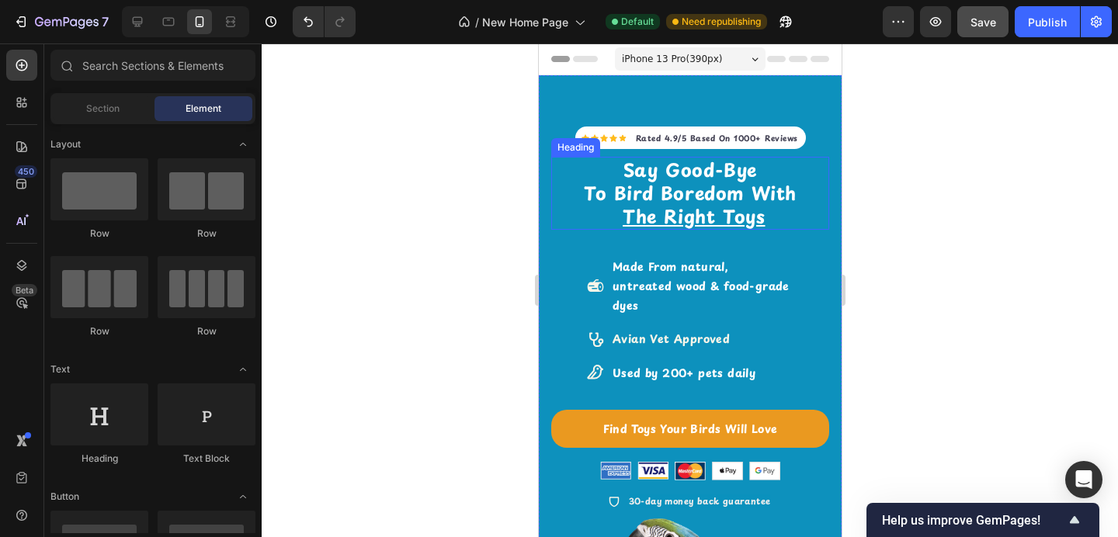
click at [697, 205] on u "The Right Toys" at bounding box center [693, 216] width 142 height 27
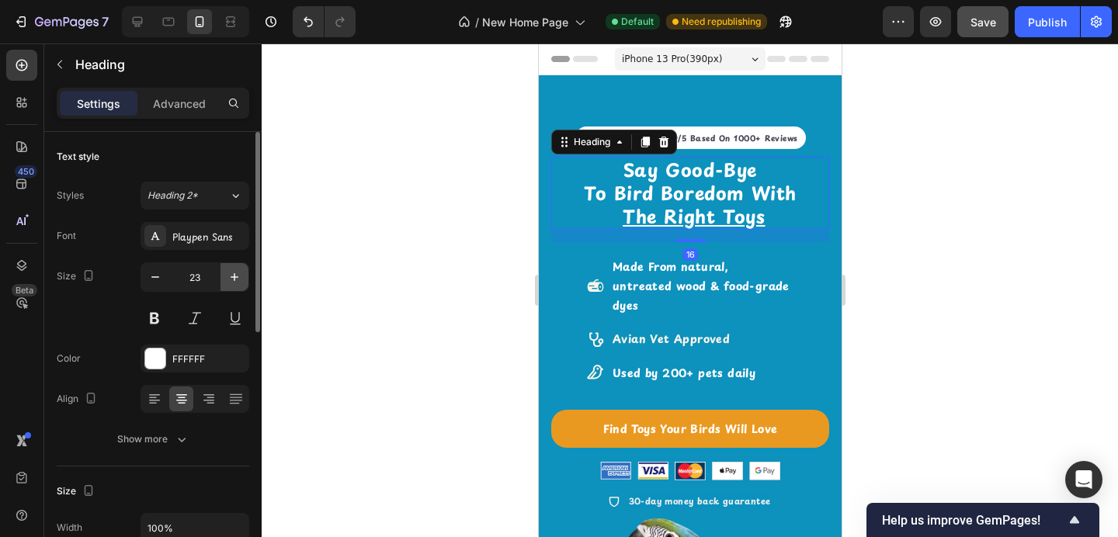
click at [237, 276] on icon "button" at bounding box center [235, 277] width 16 height 16
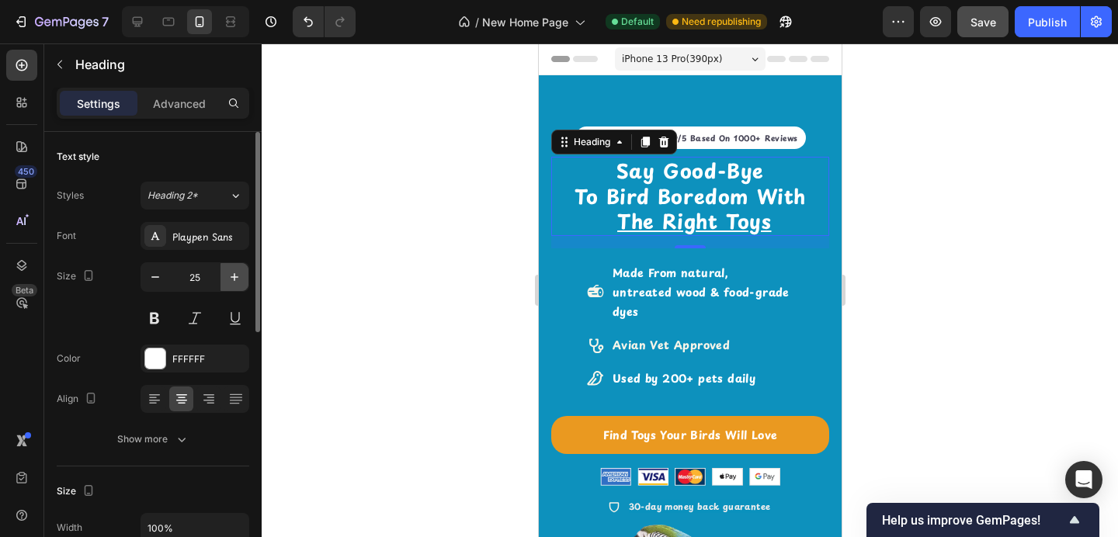
click at [237, 276] on icon "button" at bounding box center [235, 277] width 16 height 16
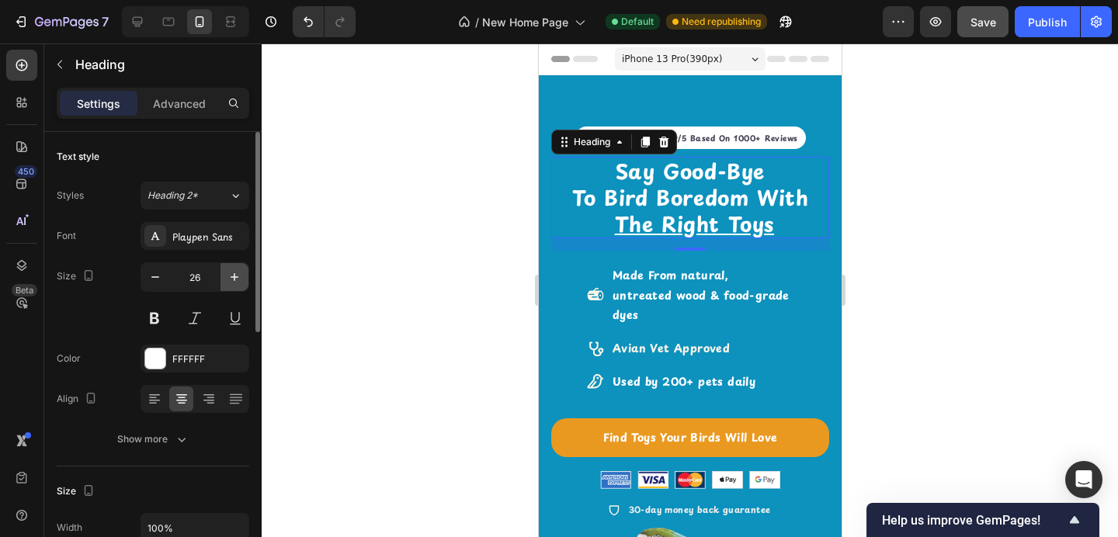
click at [237, 276] on icon "button" at bounding box center [235, 277] width 16 height 16
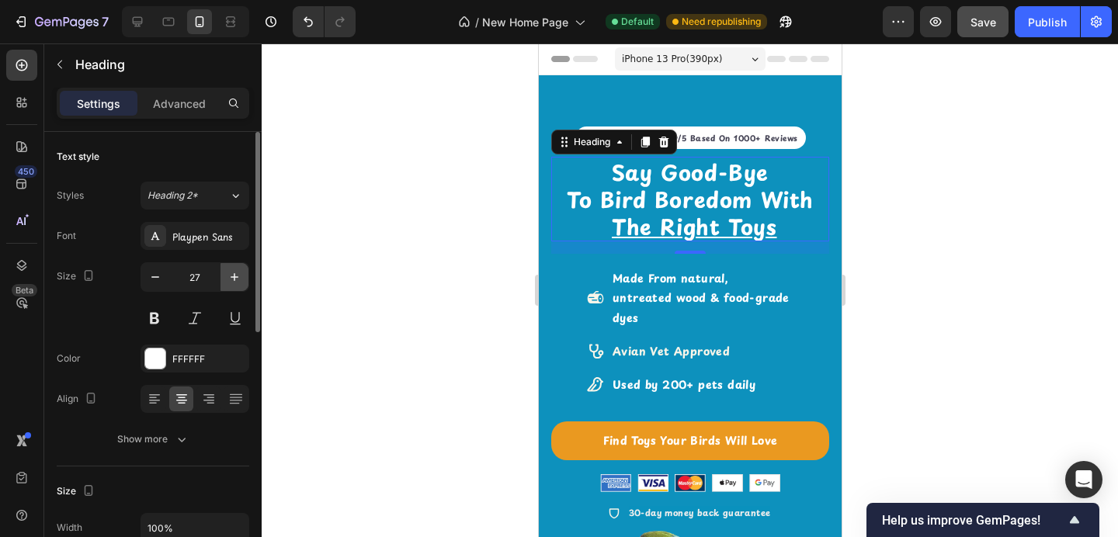
click at [237, 276] on icon "button" at bounding box center [235, 277] width 16 height 16
type input "28"
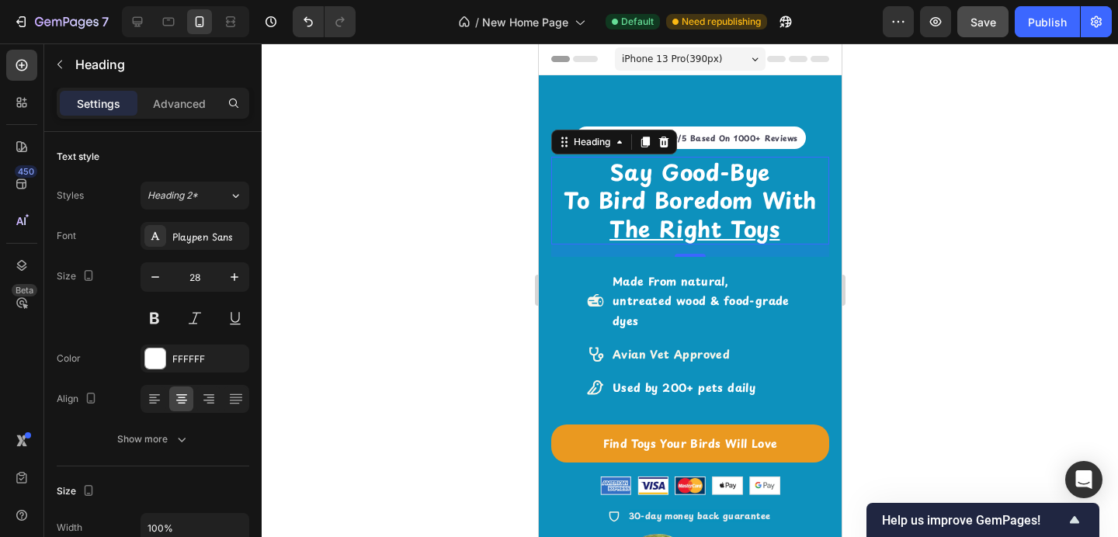
click at [424, 263] on div at bounding box center [690, 290] width 857 height 494
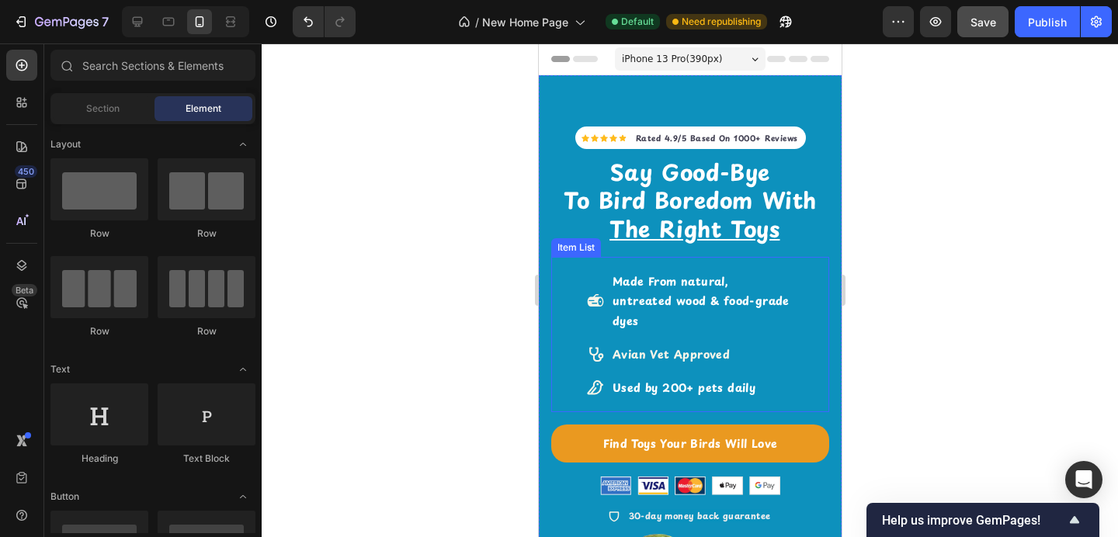
click at [817, 285] on div "Made From natural, untreated wood & food-grade dyes Avian Vet Approved Used by …" at bounding box center [690, 334] width 278 height 155
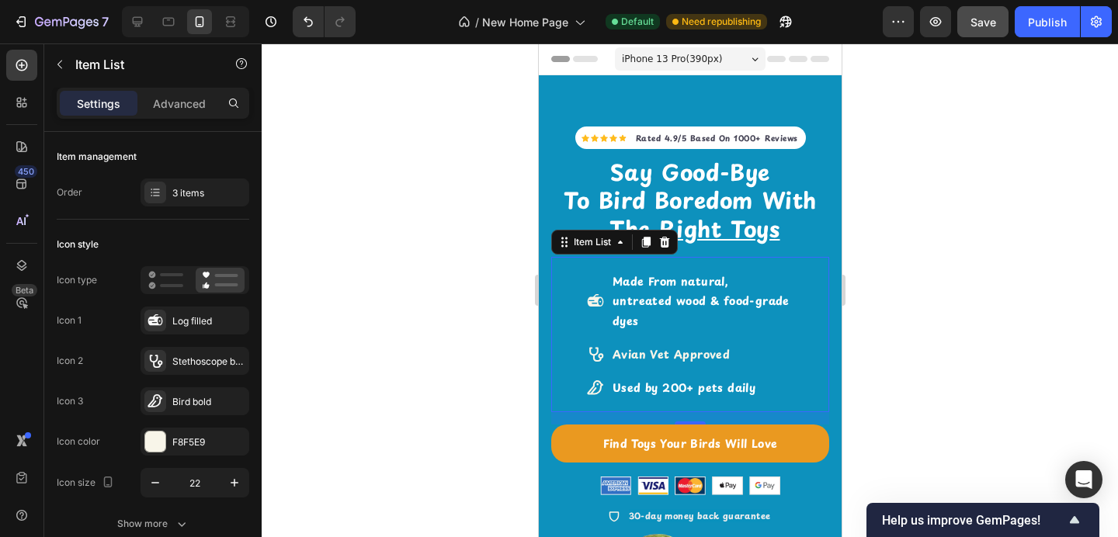
click at [706, 285] on strong "Made From natural, untreated wood & food-grade dyes" at bounding box center [700, 300] width 177 height 55
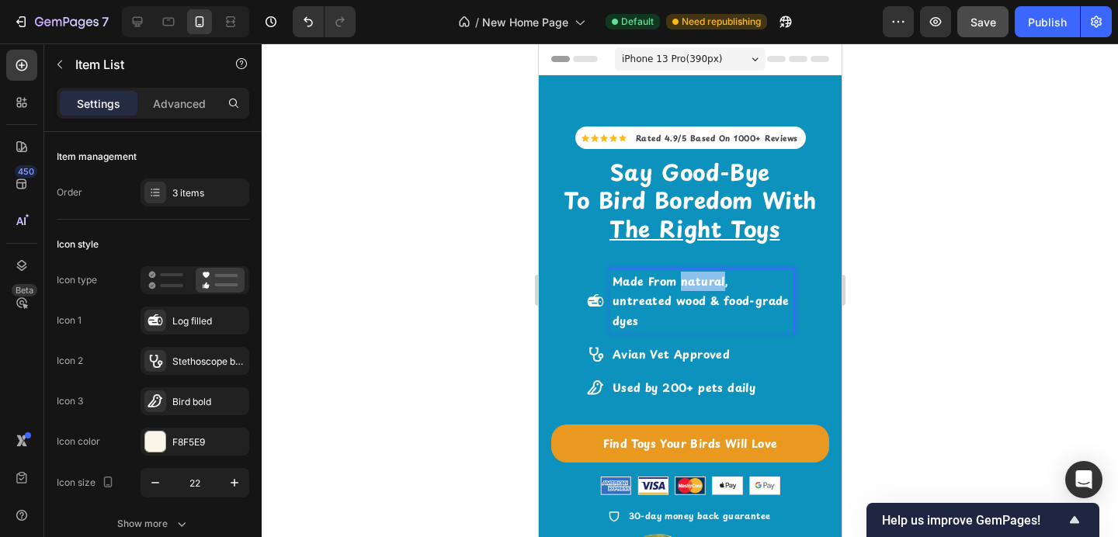
click at [706, 285] on strong "Made From natural, untreated wood & food-grade dyes" at bounding box center [700, 300] width 177 height 55
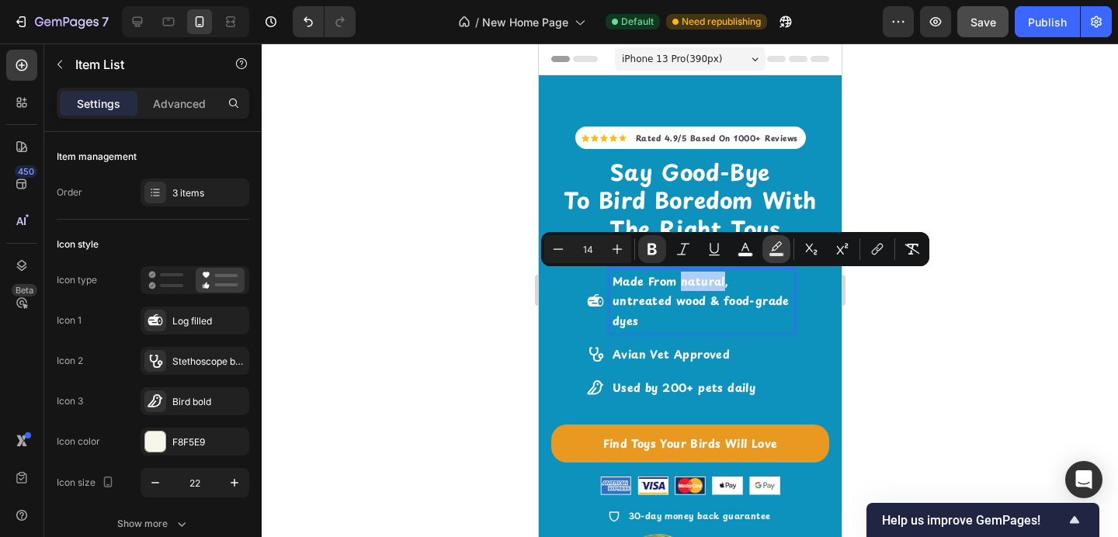
click at [773, 245] on icon "Editor contextual toolbar" at bounding box center [777, 250] width 16 height 16
type input "000000"
type input "77"
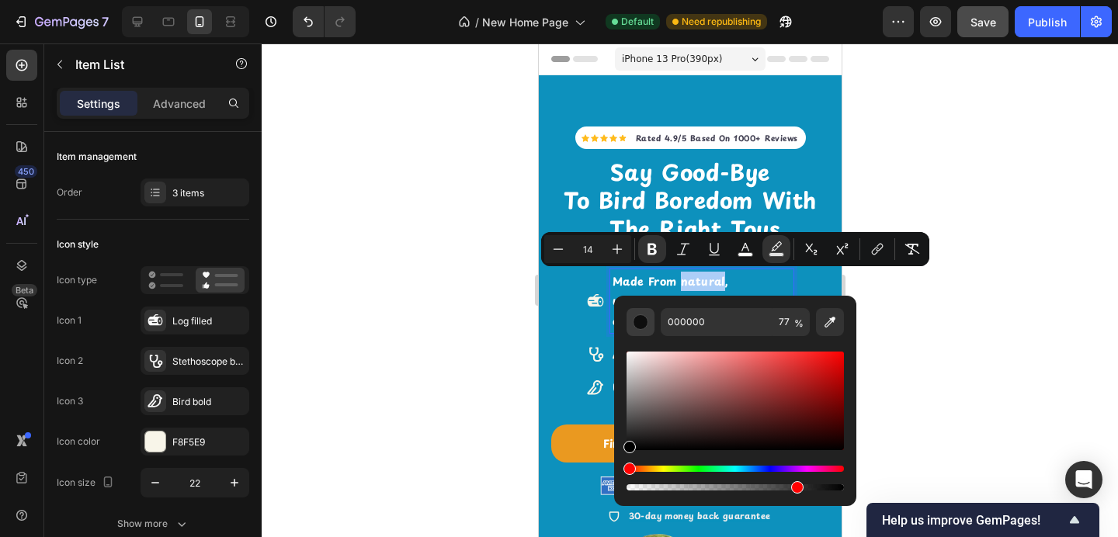
click at [647, 322] on div "Editor contextual toolbar" at bounding box center [641, 323] width 16 height 16
click at [829, 319] on icon "Editor contextual toolbar" at bounding box center [830, 323] width 16 height 16
type input "EA991F"
type input "100"
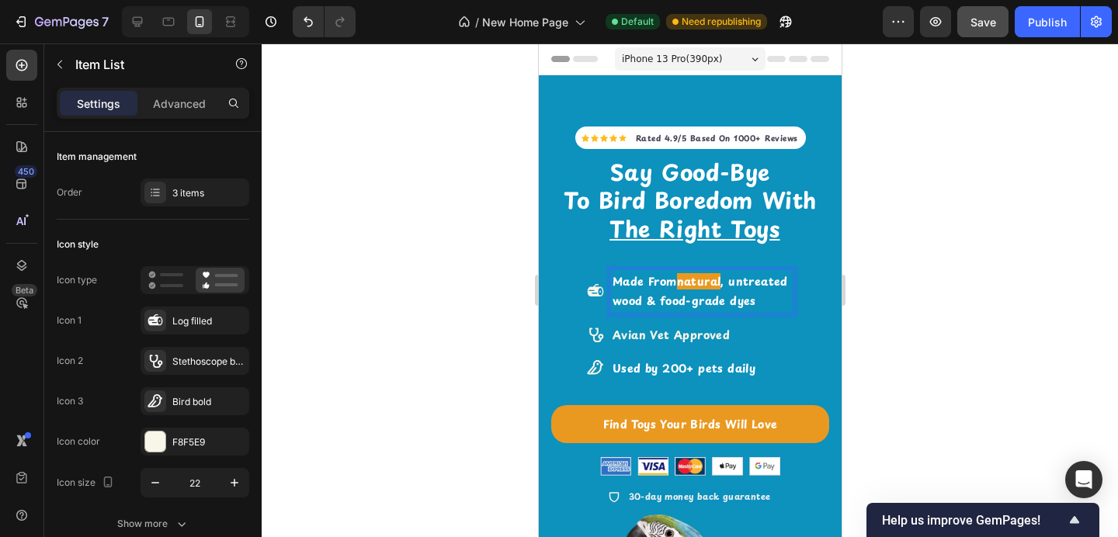
click at [763, 277] on strong ", untreated wood & food-grade dyes" at bounding box center [700, 291] width 176 height 36
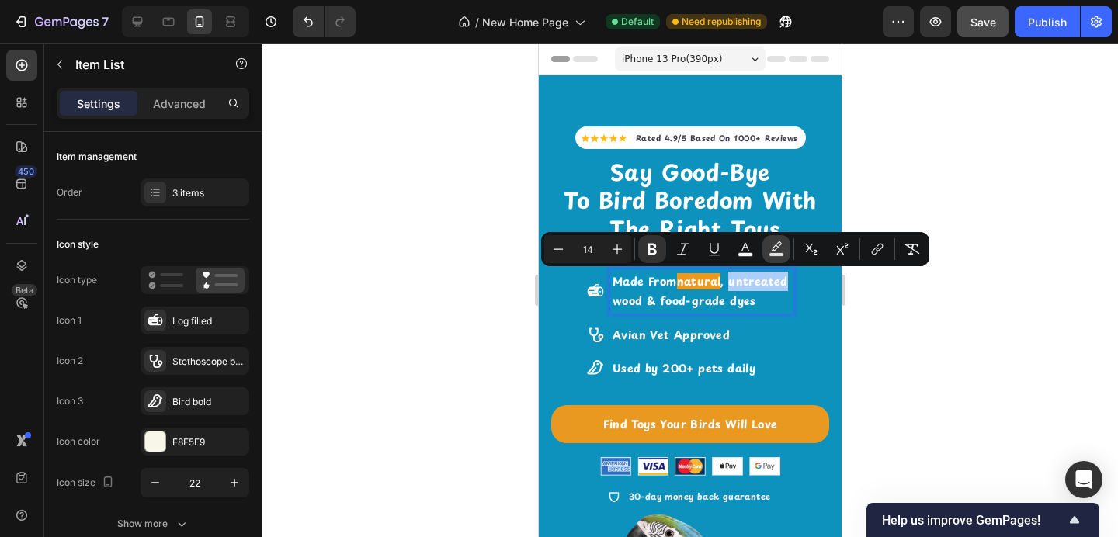
click at [768, 249] on button "color" at bounding box center [777, 249] width 28 height 28
type input "000000"
type input "77"
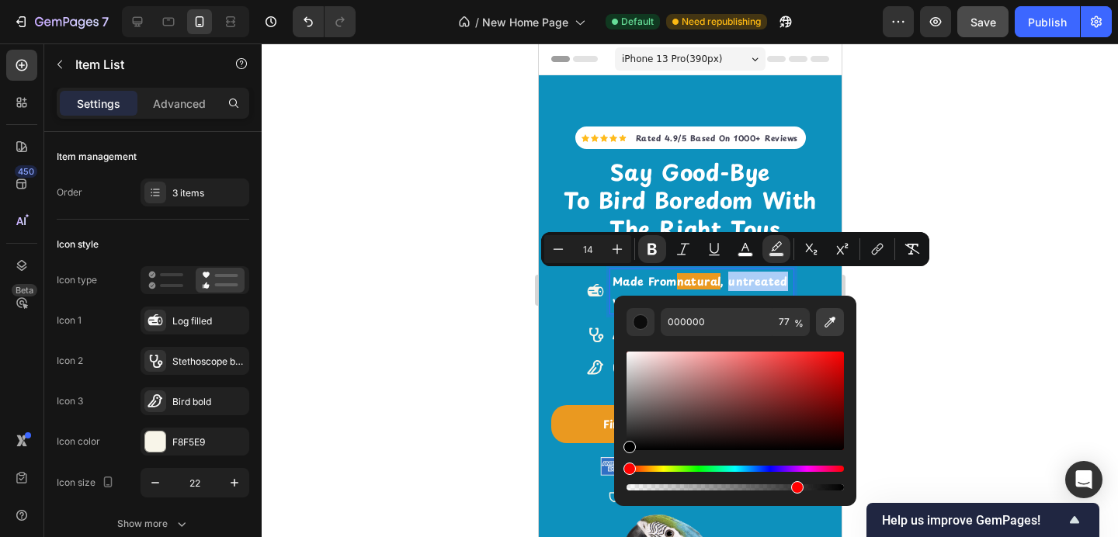
click at [829, 328] on icon "Editor contextual toolbar" at bounding box center [830, 323] width 16 height 16
type input "EA991F"
type input "100"
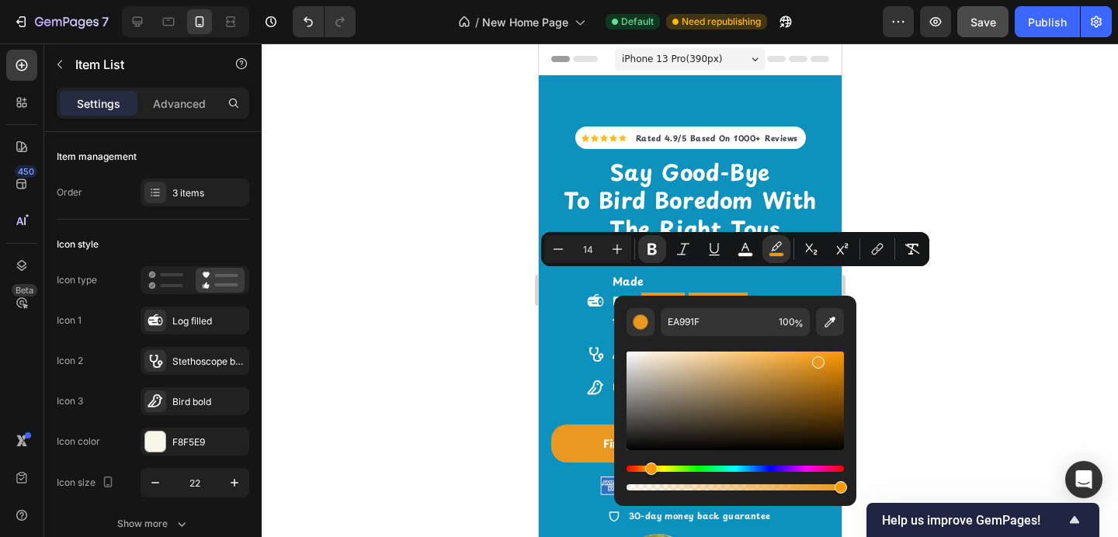
click at [571, 334] on div "Made From natural , untreated wood & food-grade dyes Avian Vet Approved Used by…" at bounding box center [690, 334] width 278 height 155
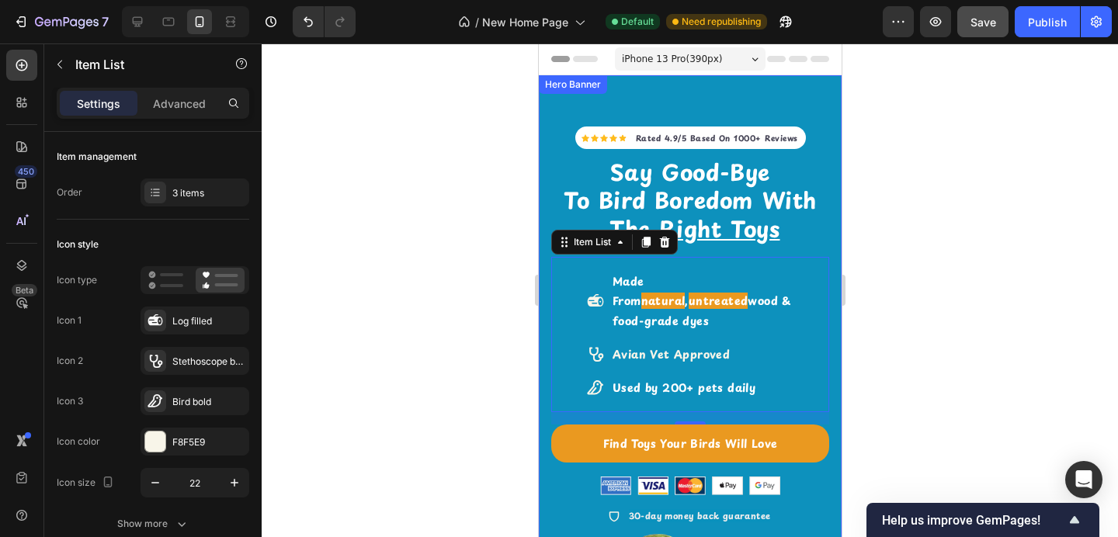
click at [886, 293] on div at bounding box center [690, 290] width 857 height 494
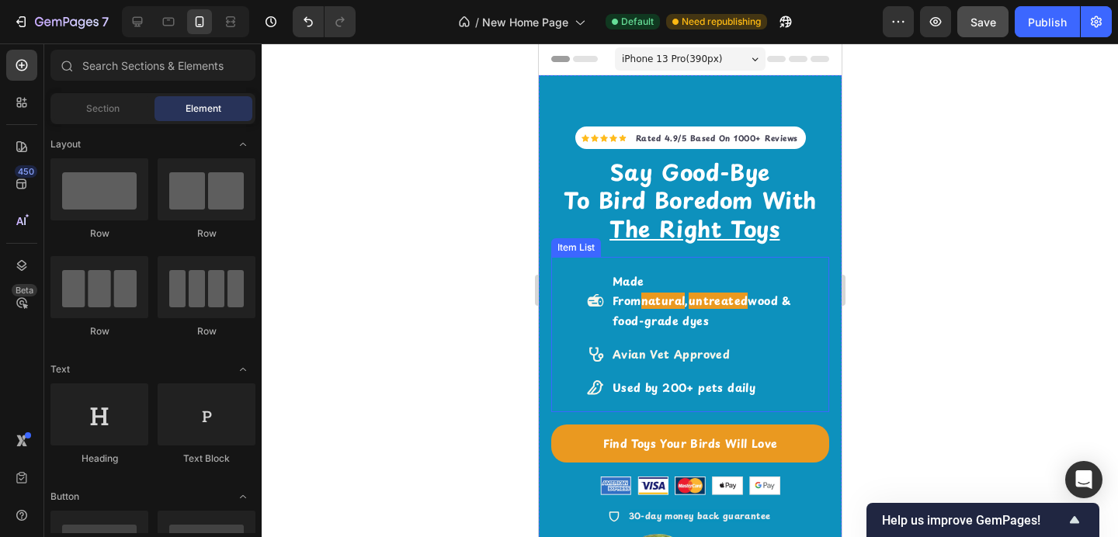
click at [631, 346] on strong "Avian Vet Approved" at bounding box center [670, 354] width 117 height 16
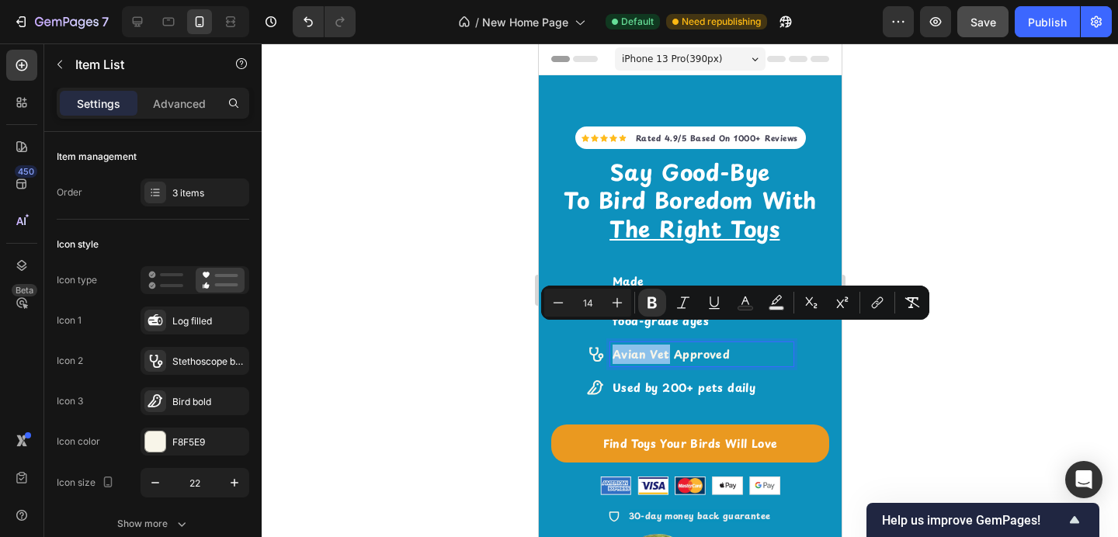
drag, startPoint x: 669, startPoint y: 334, endPoint x: 612, endPoint y: 333, distance: 56.7
click at [612, 346] on strong "Avian Vet Approved" at bounding box center [670, 354] width 117 height 16
click at [774, 305] on icon "Editor contextual toolbar" at bounding box center [777, 303] width 16 height 16
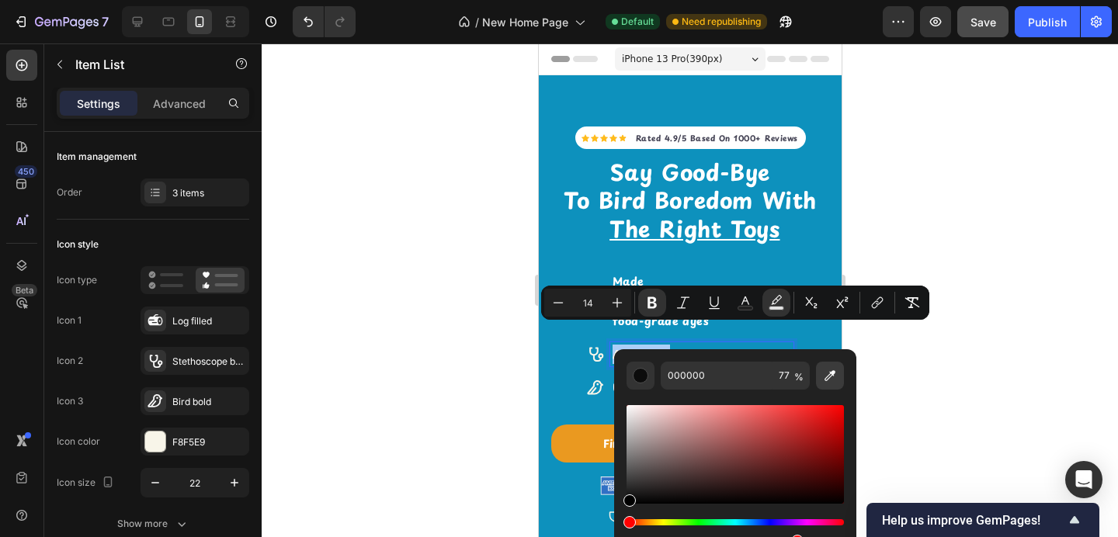
click at [832, 371] on icon "Editor contextual toolbar" at bounding box center [830, 375] width 11 height 11
type input "EA991F"
type input "100"
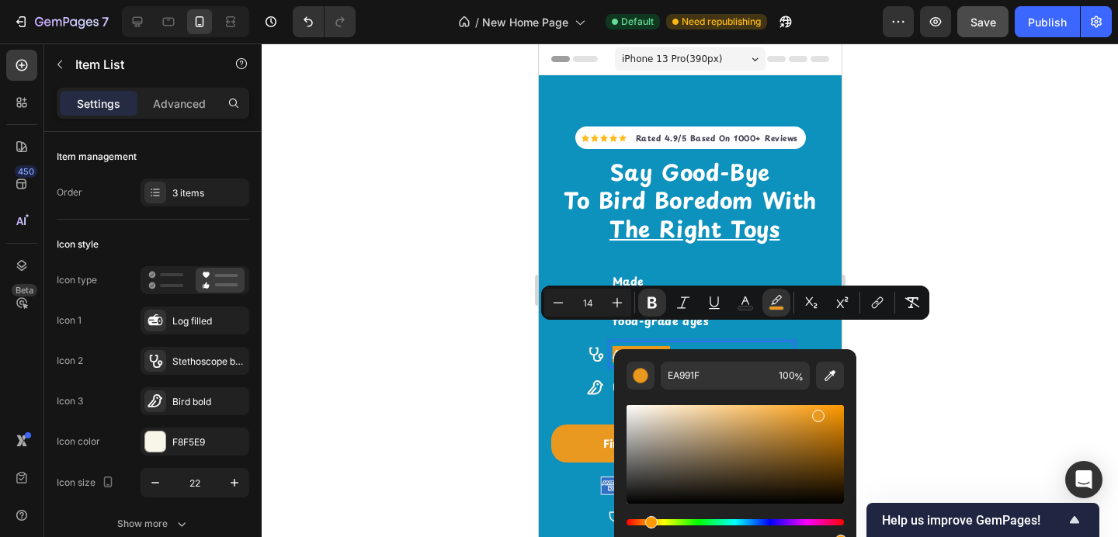
click at [1010, 287] on div at bounding box center [690, 290] width 857 height 494
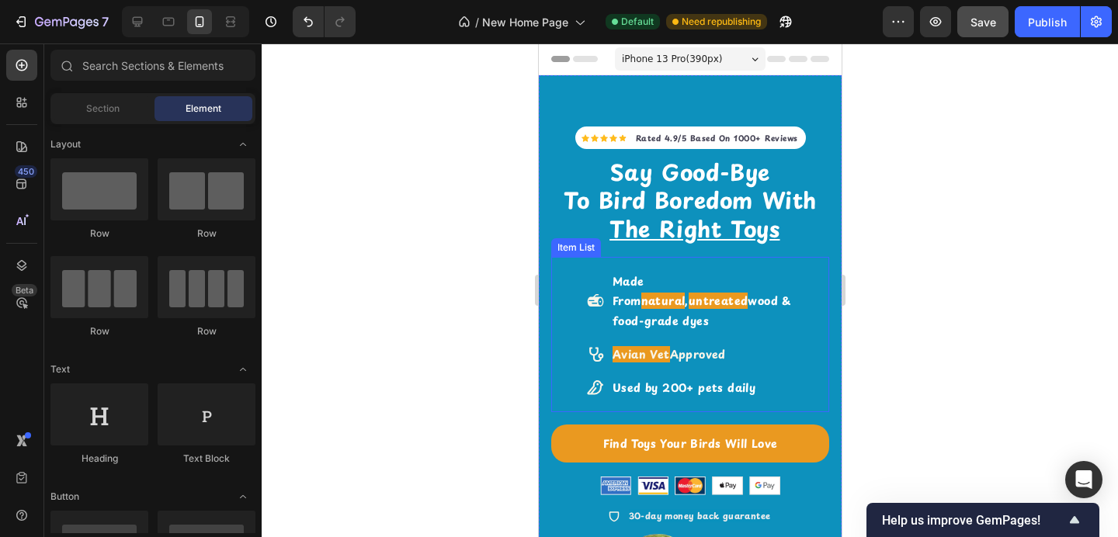
click at [670, 380] on strong "Used by 200+ pets daily" at bounding box center [683, 388] width 143 height 16
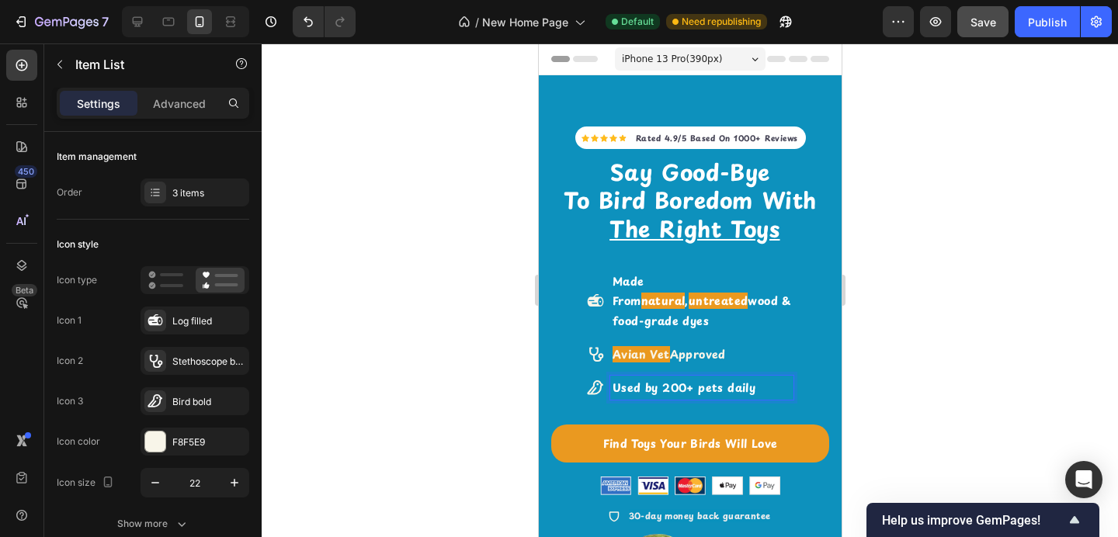
click at [666, 380] on strong "Used by 200+ pets daily" at bounding box center [683, 388] width 143 height 16
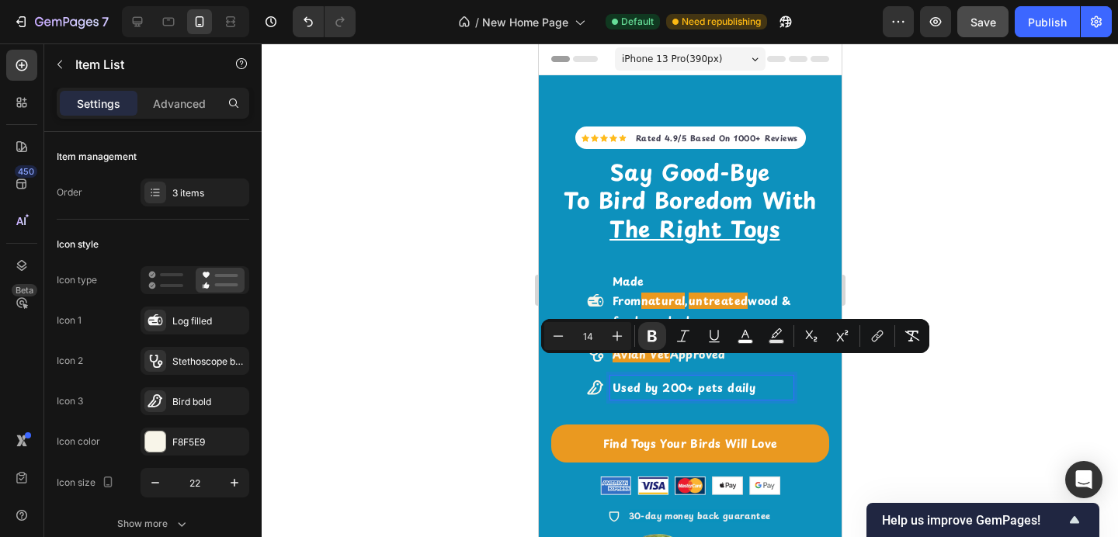
click at [756, 378] on p "Used by 200+ pets daily" at bounding box center [701, 387] width 179 height 19
drag, startPoint x: 756, startPoint y: 367, endPoint x: 662, endPoint y: 373, distance: 95.0
click at [662, 378] on p "Used by 200+ pets daily" at bounding box center [701, 387] width 179 height 19
click at [777, 334] on icon "Editor contextual toolbar" at bounding box center [776, 333] width 11 height 9
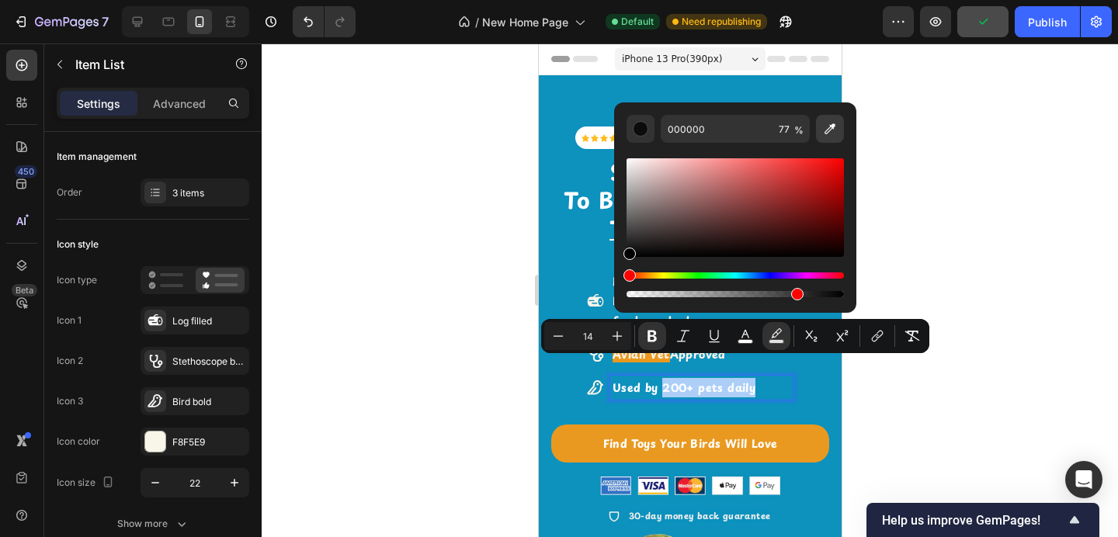
click at [831, 121] on icon "Editor contextual toolbar" at bounding box center [830, 129] width 16 height 16
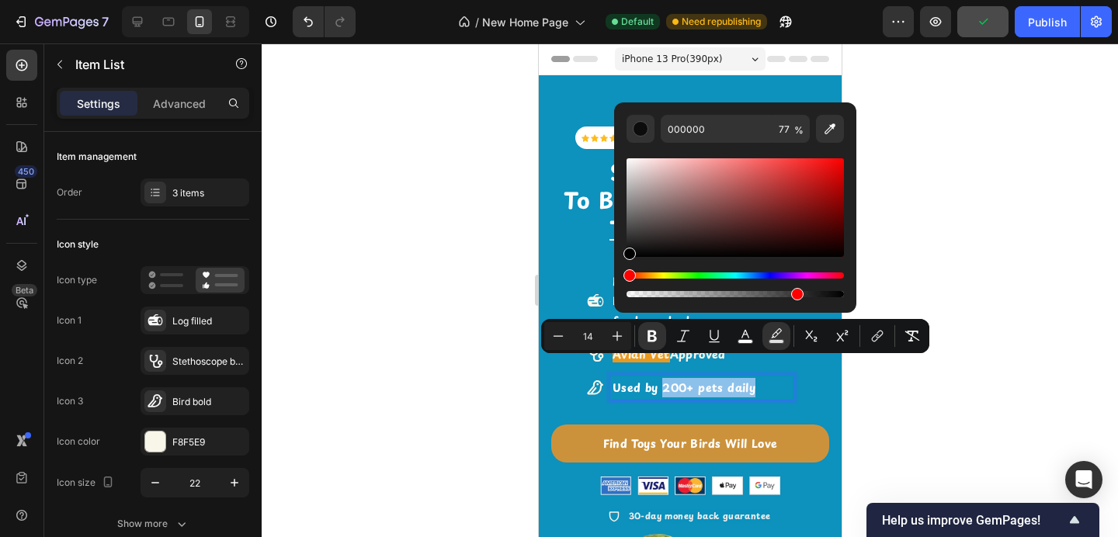
type input "EA991F"
type input "100"
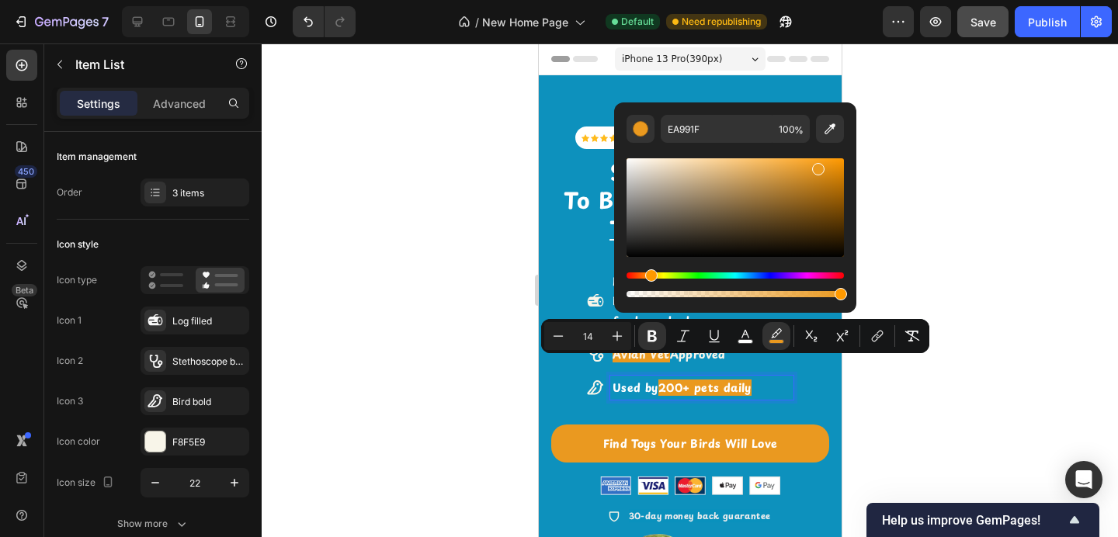
click at [1000, 229] on div at bounding box center [690, 290] width 857 height 494
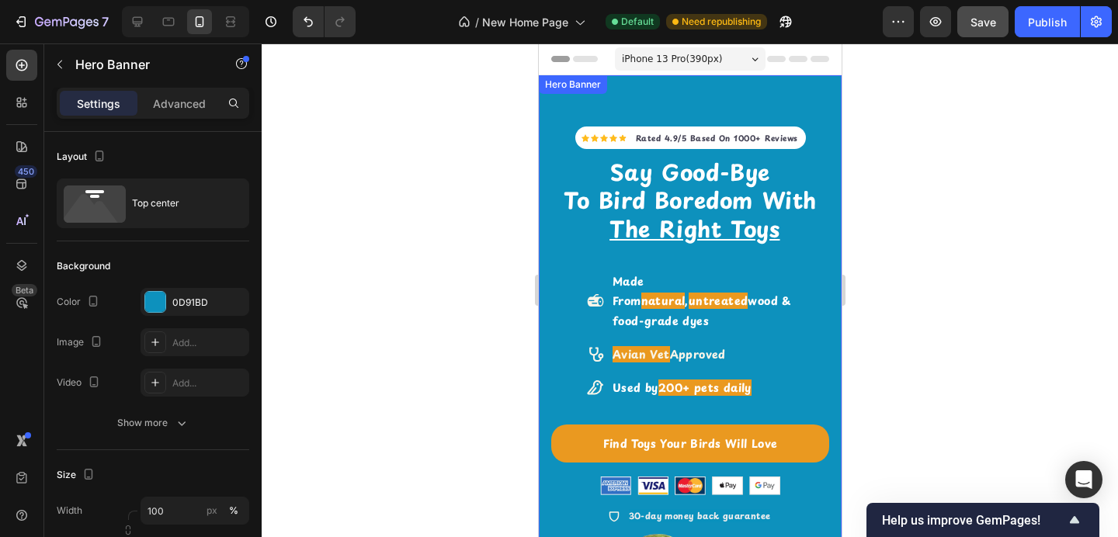
click at [788, 106] on div "Icon Icon Icon Icon Icon Icon List Hoz Rated 4.9/5 Based On 1000+ Reviews Text …" at bounding box center [690, 428] width 278 height 681
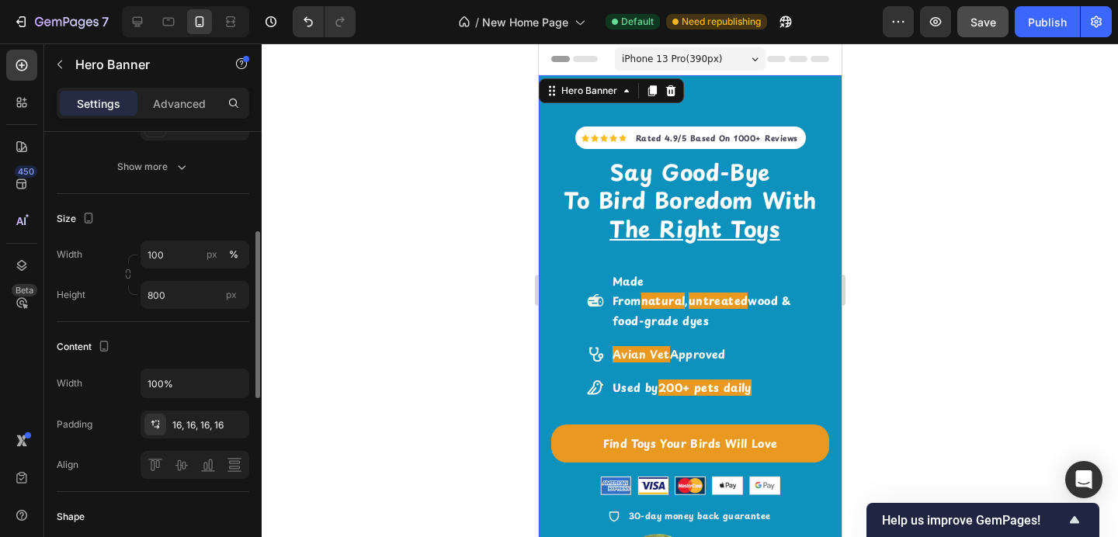
scroll to position [273, 0]
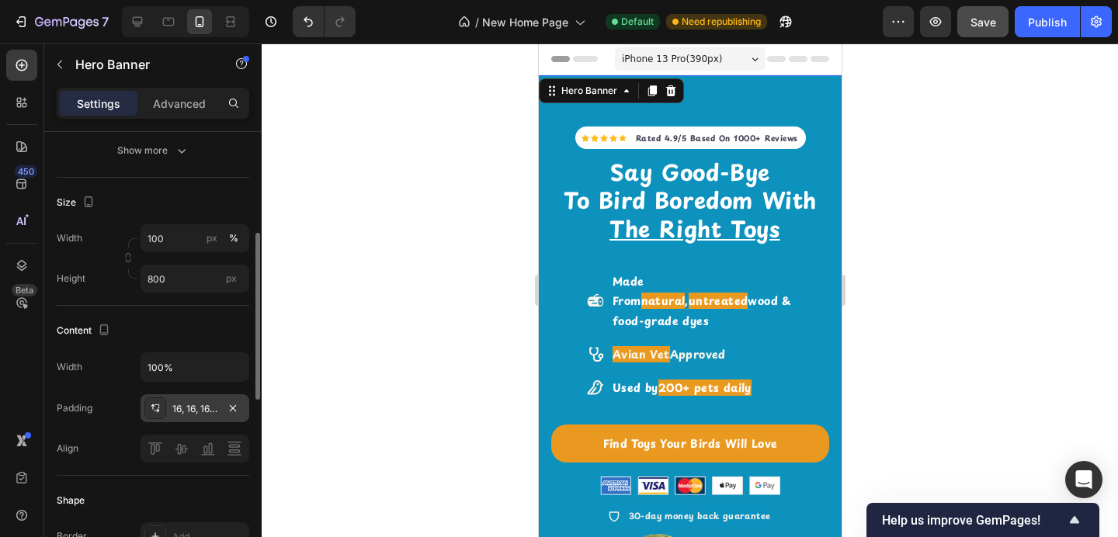
click at [178, 403] on div "16, 16, 16, 16" at bounding box center [194, 409] width 45 height 14
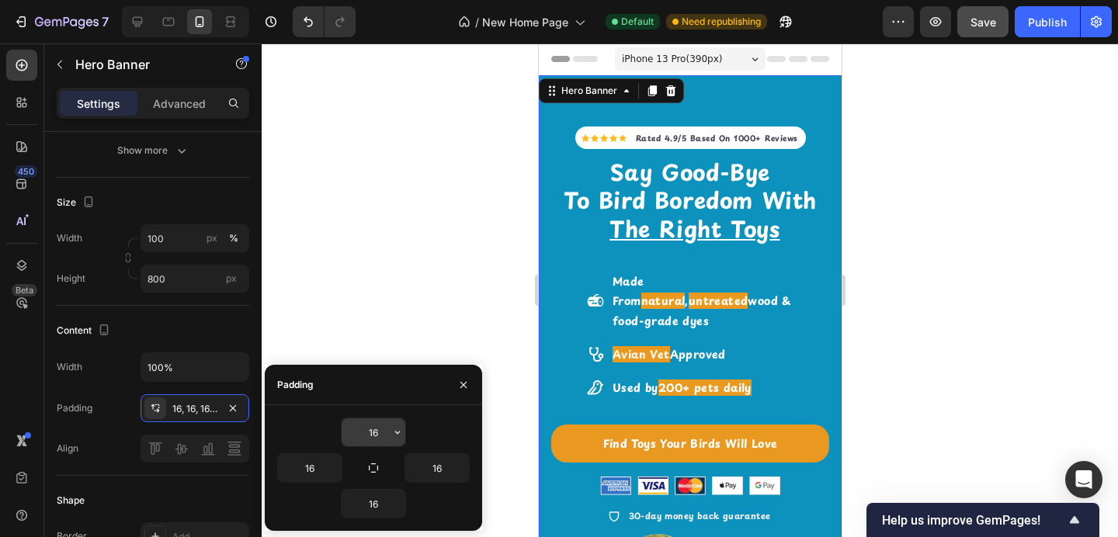
click at [383, 433] on input "16" at bounding box center [374, 433] width 64 height 28
type input "8"
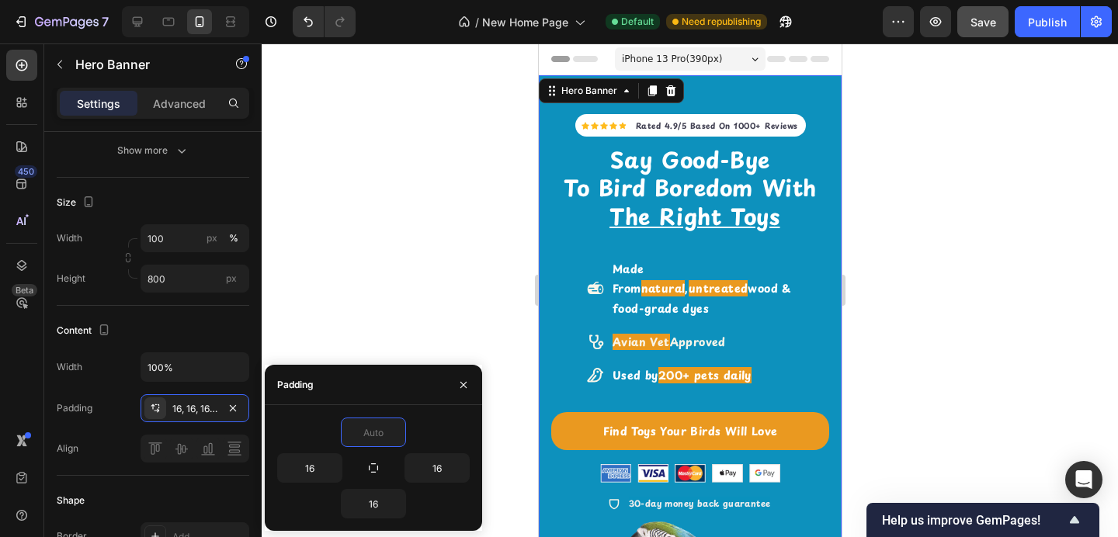
click at [455, 271] on div at bounding box center [690, 290] width 857 height 494
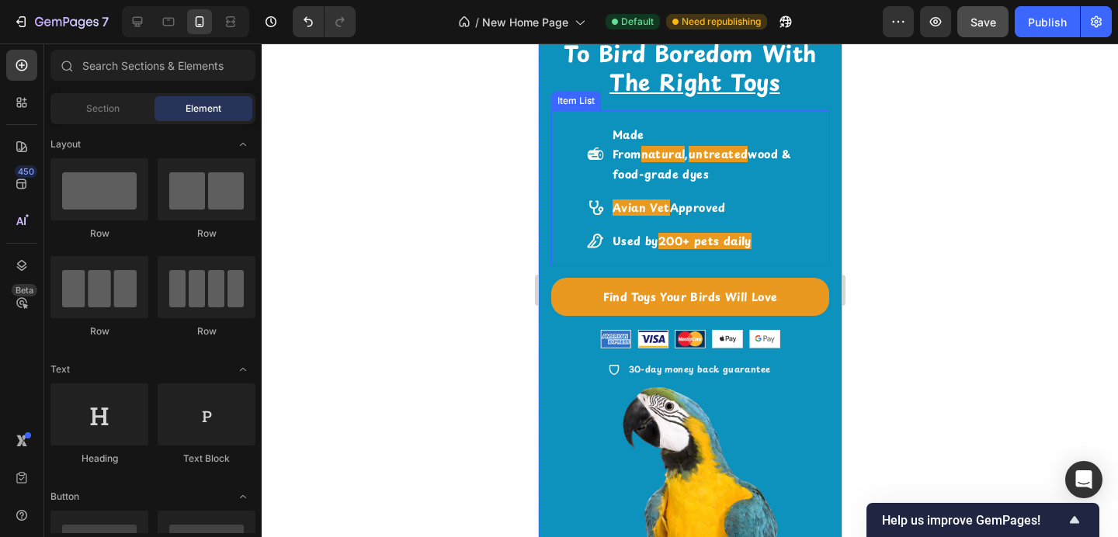
scroll to position [107, 0]
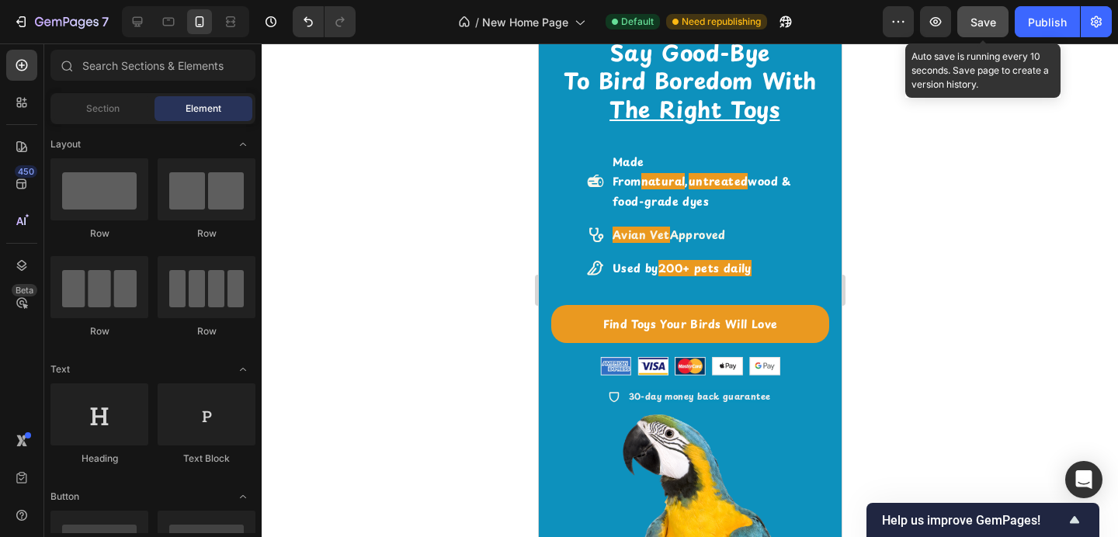
click at [993, 22] on span "Save" at bounding box center [984, 22] width 26 height 13
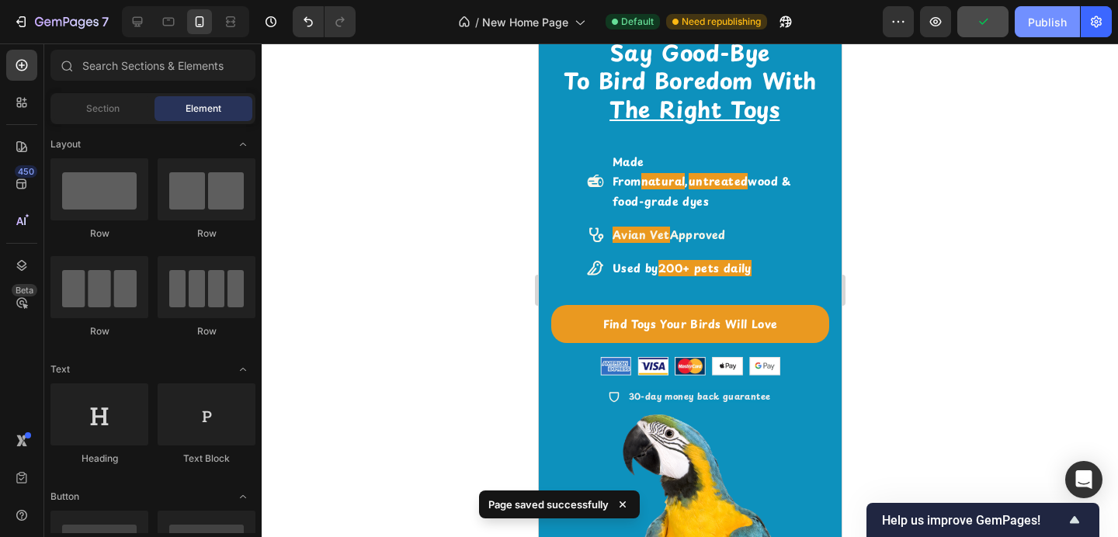
click at [1038, 20] on div "Publish" at bounding box center [1047, 22] width 39 height 16
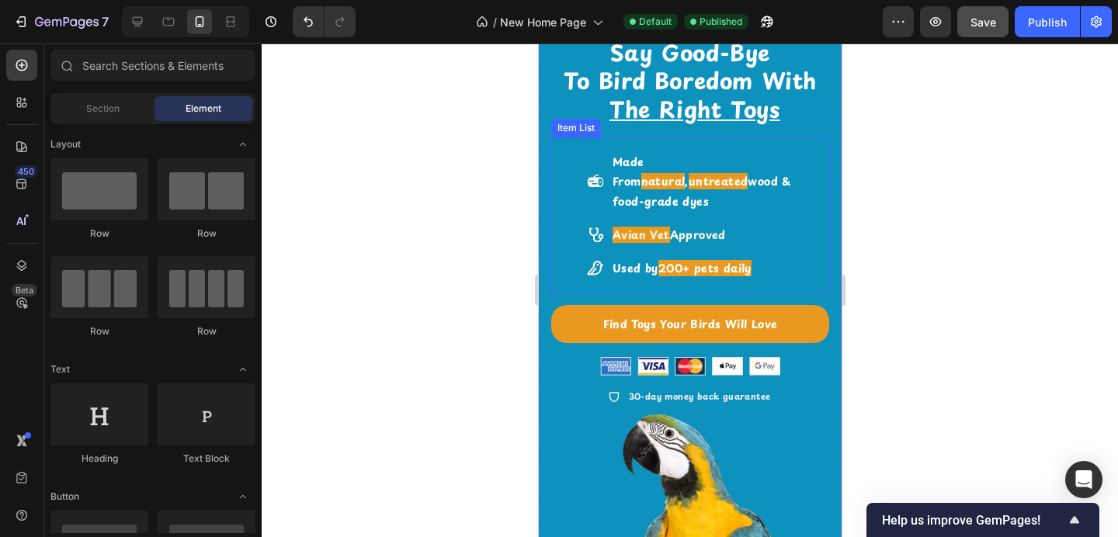
click at [717, 260] on strong "200+ pets daily" at bounding box center [704, 268] width 93 height 16
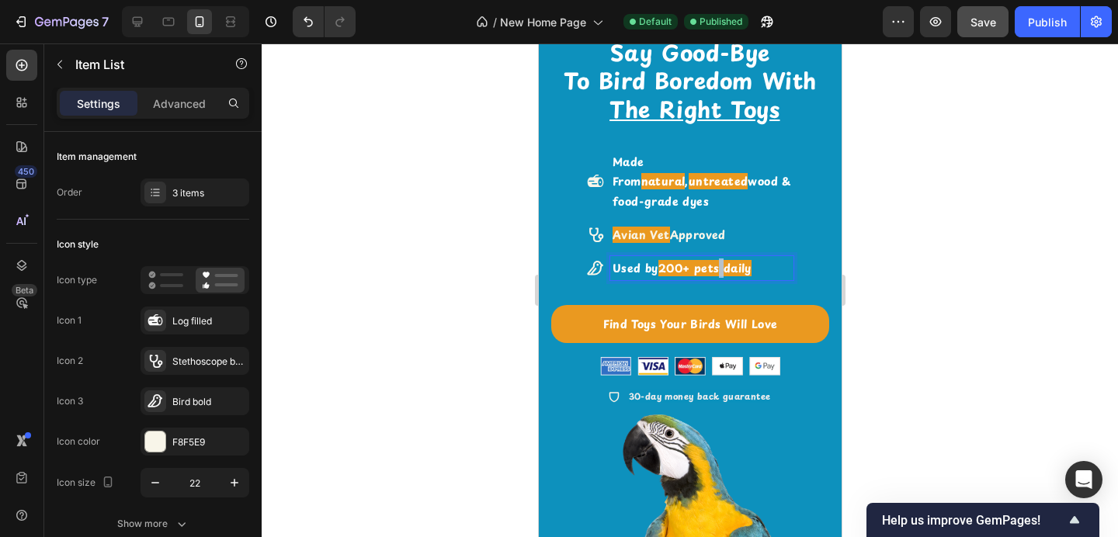
click at [721, 260] on strong "200+ pets daily" at bounding box center [704, 268] width 93 height 16
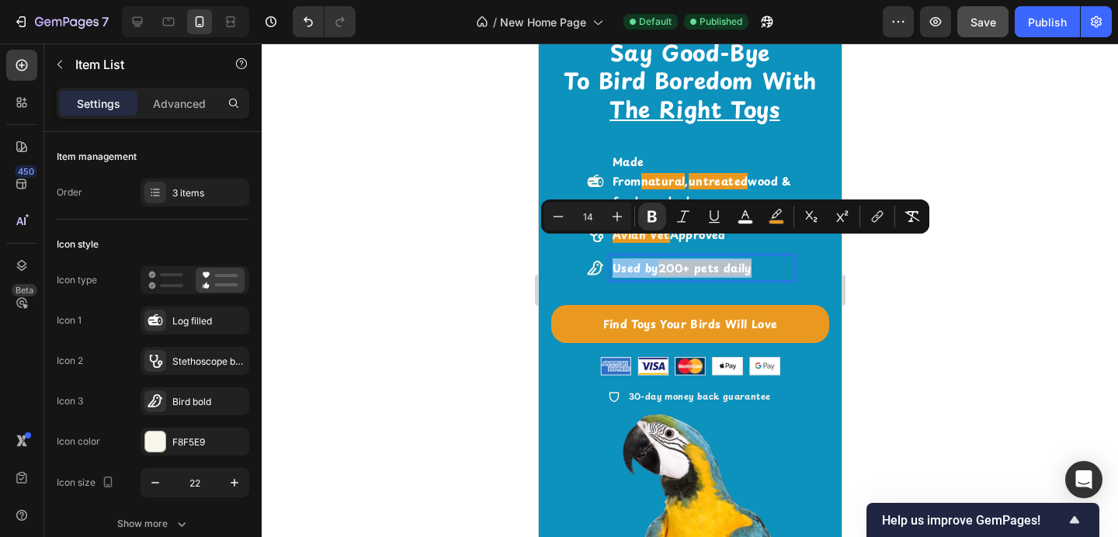
click at [721, 260] on strong "200+ pets daily" at bounding box center [704, 268] width 93 height 16
click at [722, 260] on strong "200+ pets daily" at bounding box center [704, 268] width 93 height 16
click at [723, 260] on strong "200+ pets daily" at bounding box center [704, 268] width 93 height 16
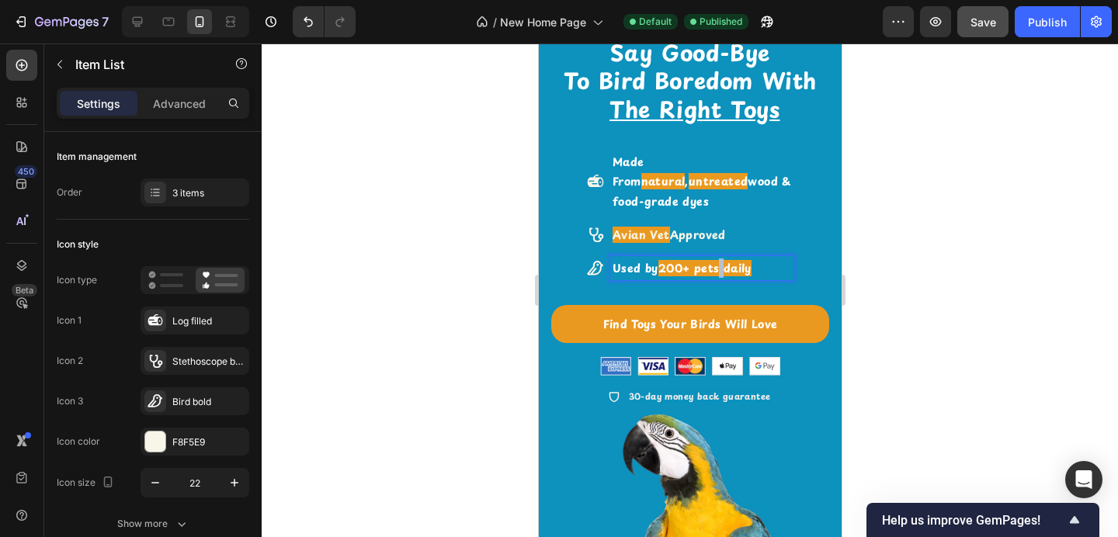
click at [723, 260] on strong "200+ pets daily" at bounding box center [704, 268] width 93 height 16
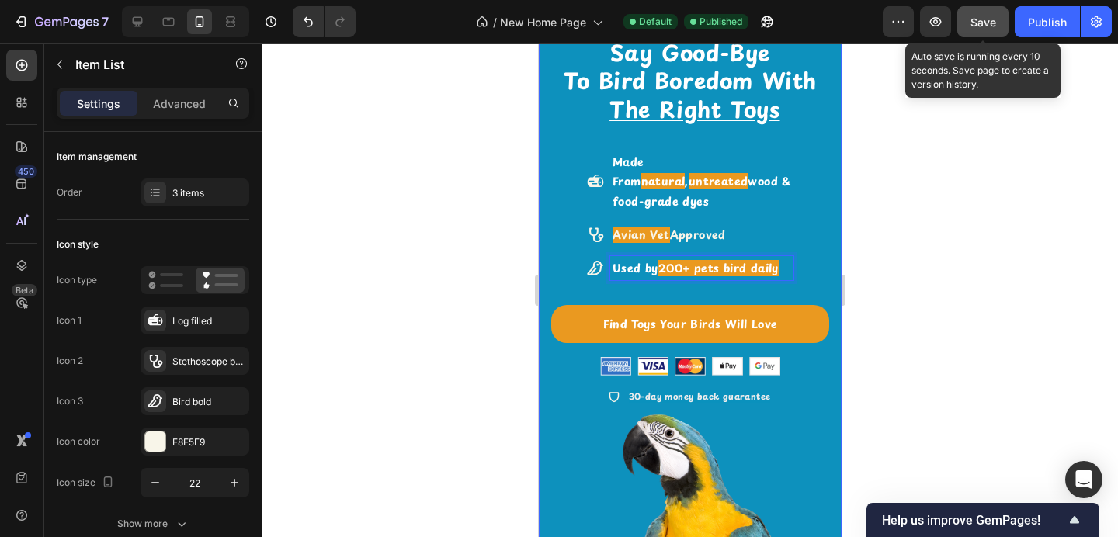
click at [979, 30] on div "Save" at bounding box center [984, 22] width 26 height 16
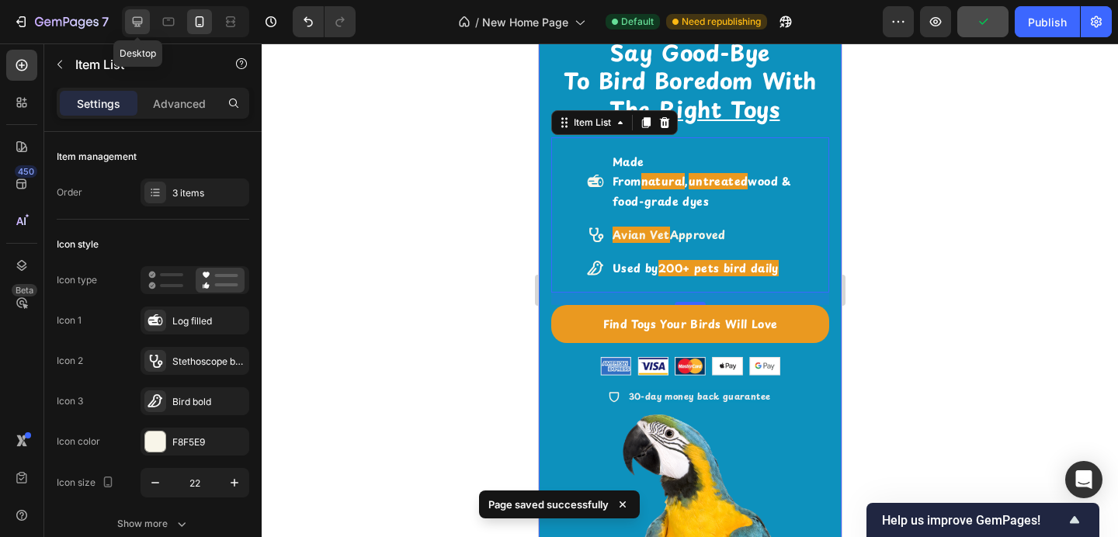
click at [134, 26] on icon at bounding box center [138, 22] width 16 height 16
type input "24"
type input "16"
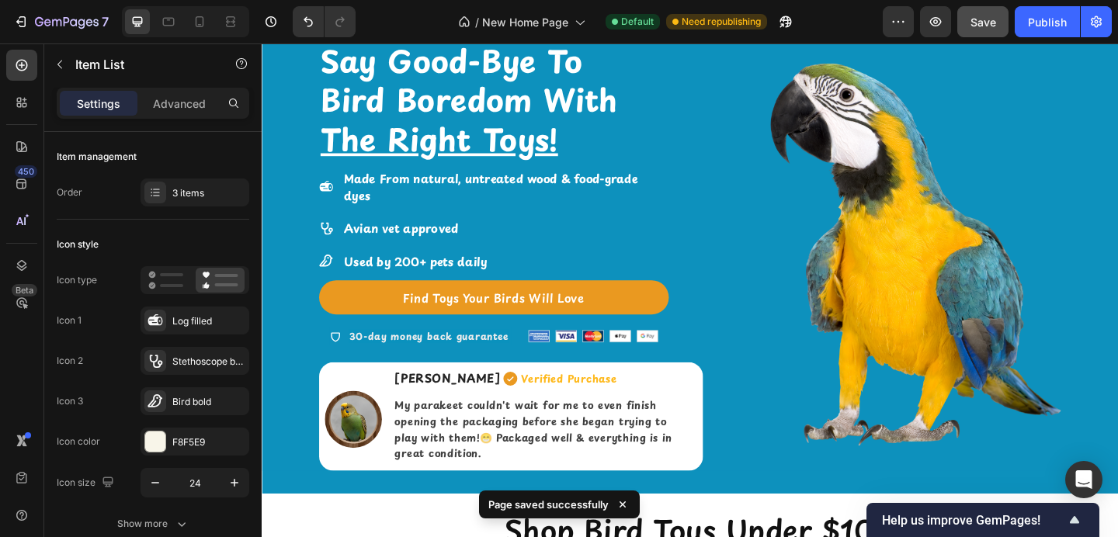
scroll to position [535, 0]
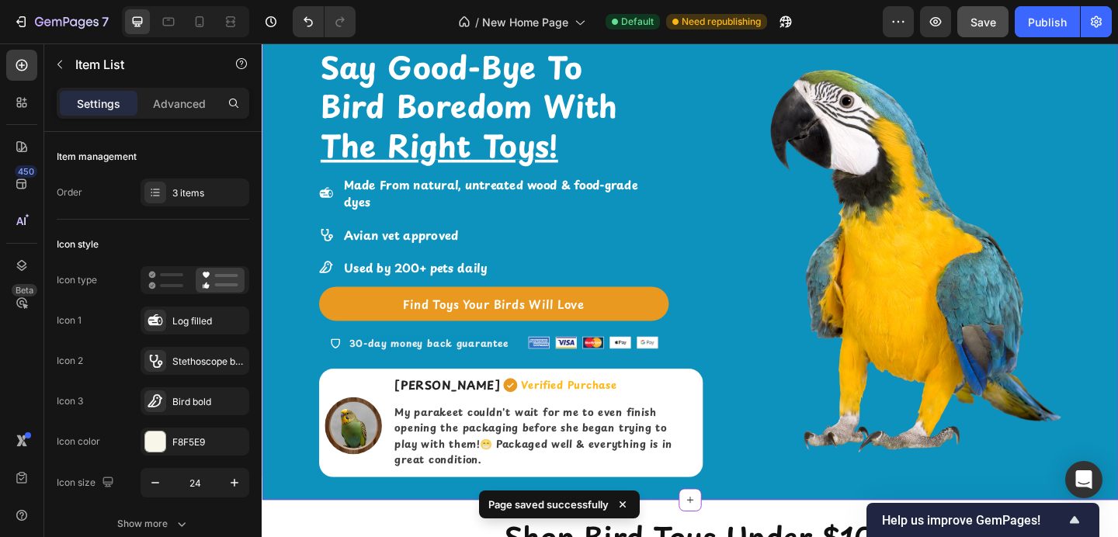
click at [440, 200] on strong "Made From natural, untreated wood & food-grade dyes" at bounding box center [510, 206] width 319 height 37
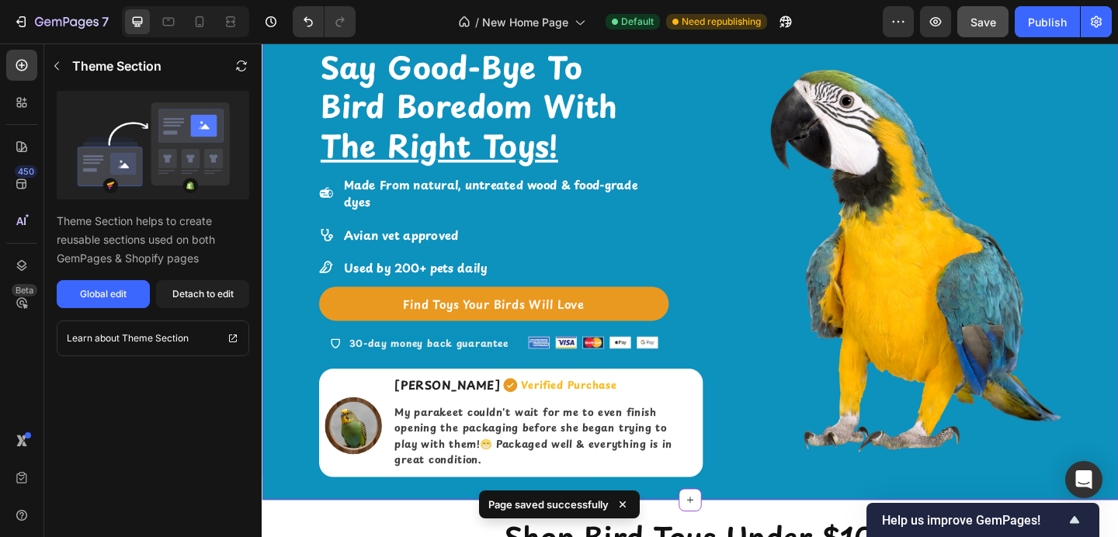
click at [440, 200] on strong "Made From natural, untreated wood & food-grade dyes" at bounding box center [510, 206] width 319 height 37
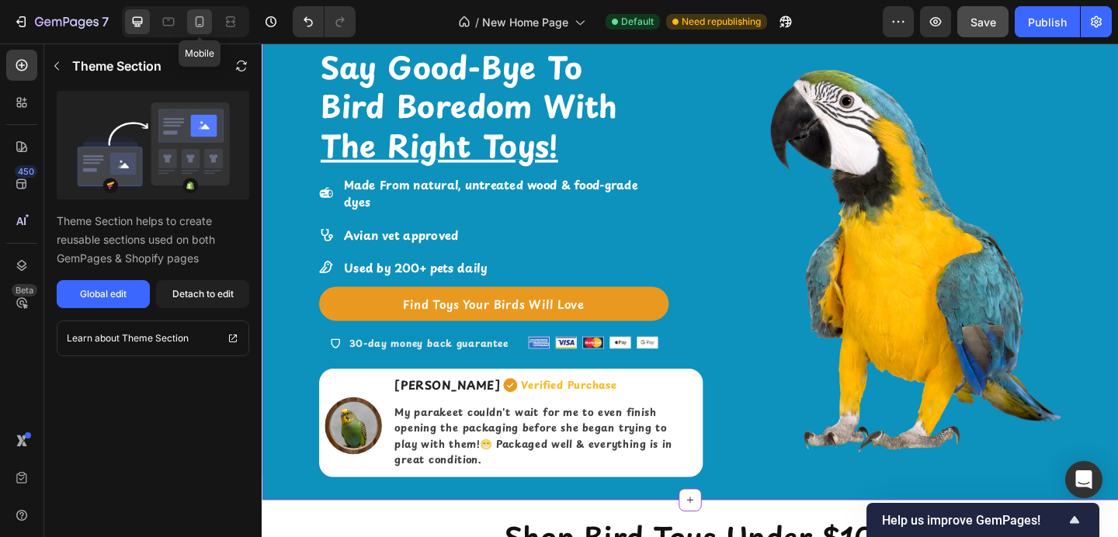
click at [200, 23] on icon at bounding box center [200, 22] width 16 height 16
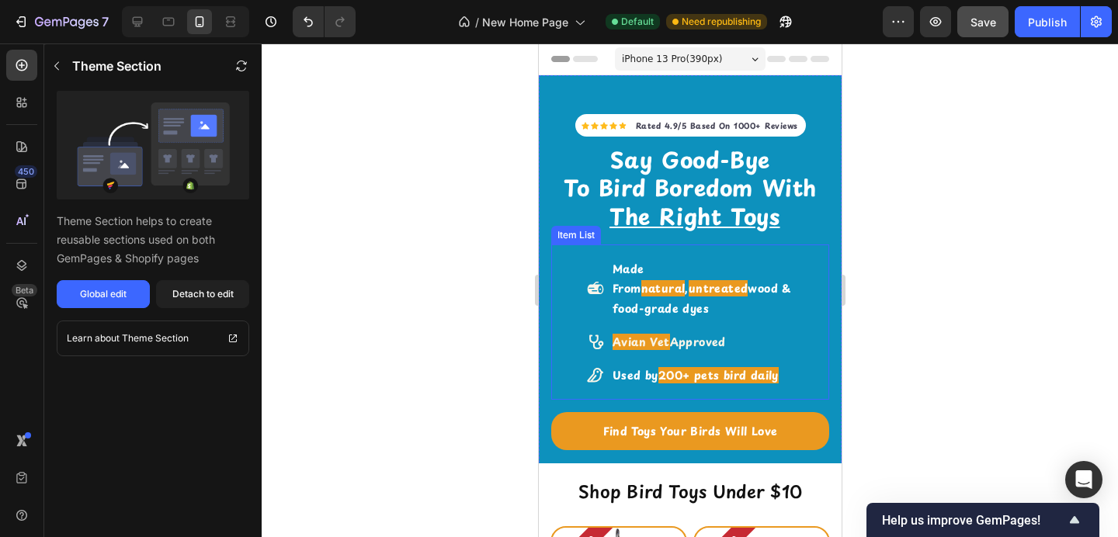
click at [685, 280] on strong "natural" at bounding box center [663, 288] width 44 height 16
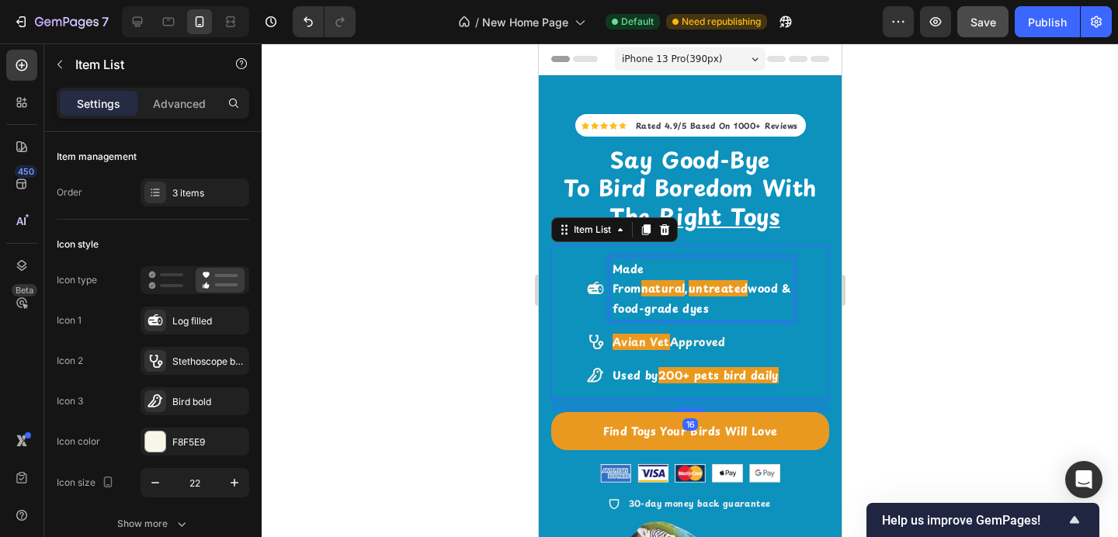
click at [680, 280] on strong "natural" at bounding box center [663, 288] width 44 height 16
click at [758, 285] on p "Made From natural , untreated wood & food-grade dyes" at bounding box center [701, 288] width 179 height 59
drag, startPoint x: 758, startPoint y: 287, endPoint x: 676, endPoint y: 268, distance: 84.6
click at [676, 268] on p "Made From natural , untreated wood & food-grade dyes" at bounding box center [701, 288] width 179 height 59
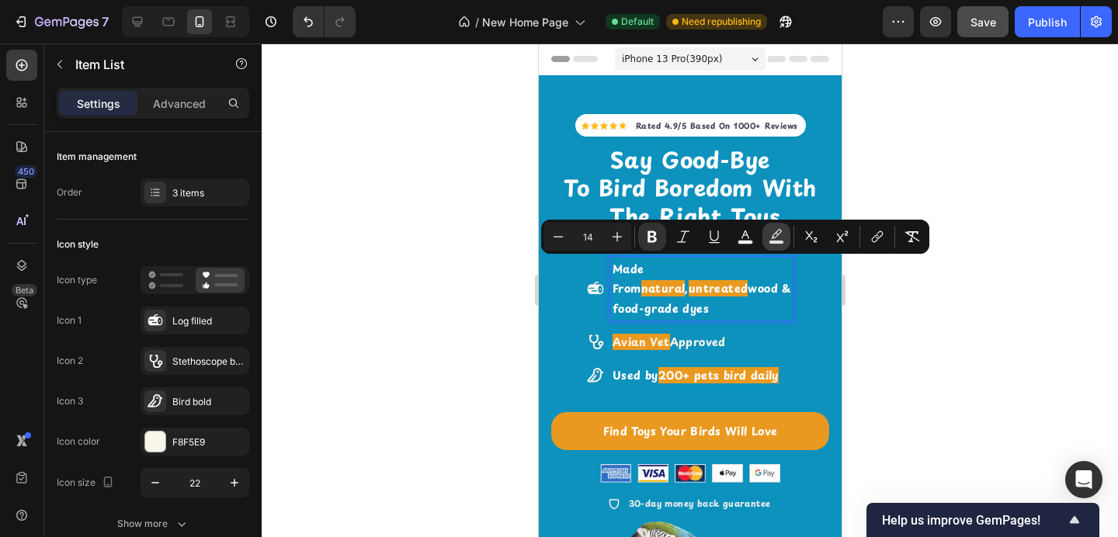
click at [777, 241] on rect "Editor contextual toolbar" at bounding box center [777, 243] width 15 height 4
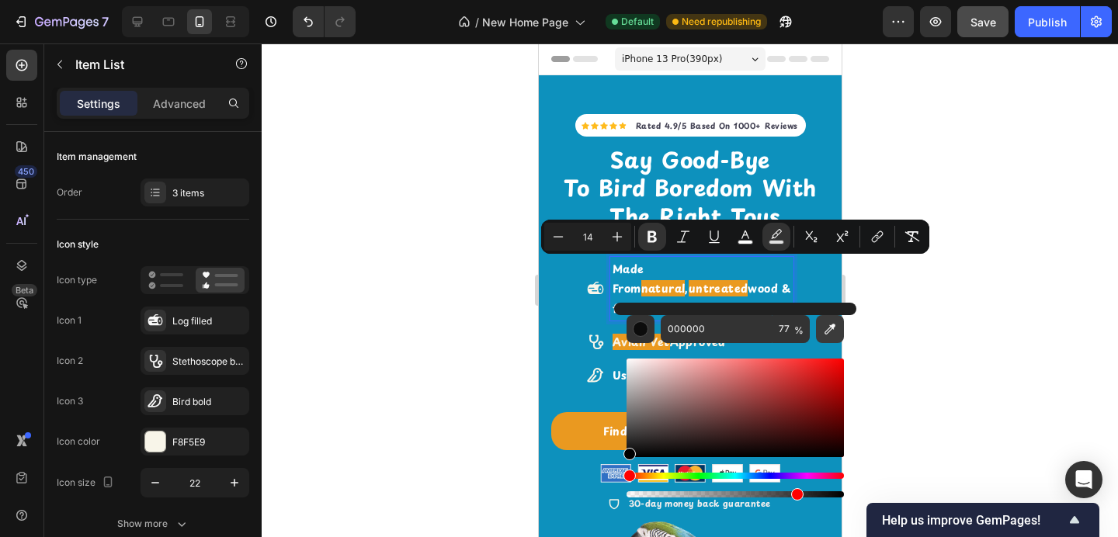
click at [827, 332] on icon "Editor contextual toolbar" at bounding box center [830, 330] width 16 height 16
type input "EA991F"
type input "100"
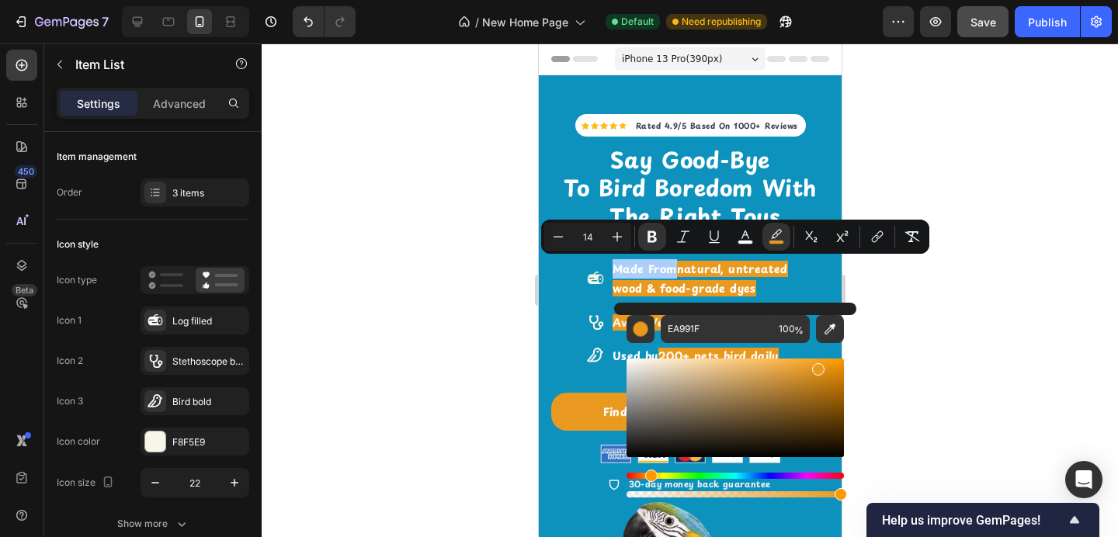
click at [462, 332] on div at bounding box center [690, 290] width 857 height 494
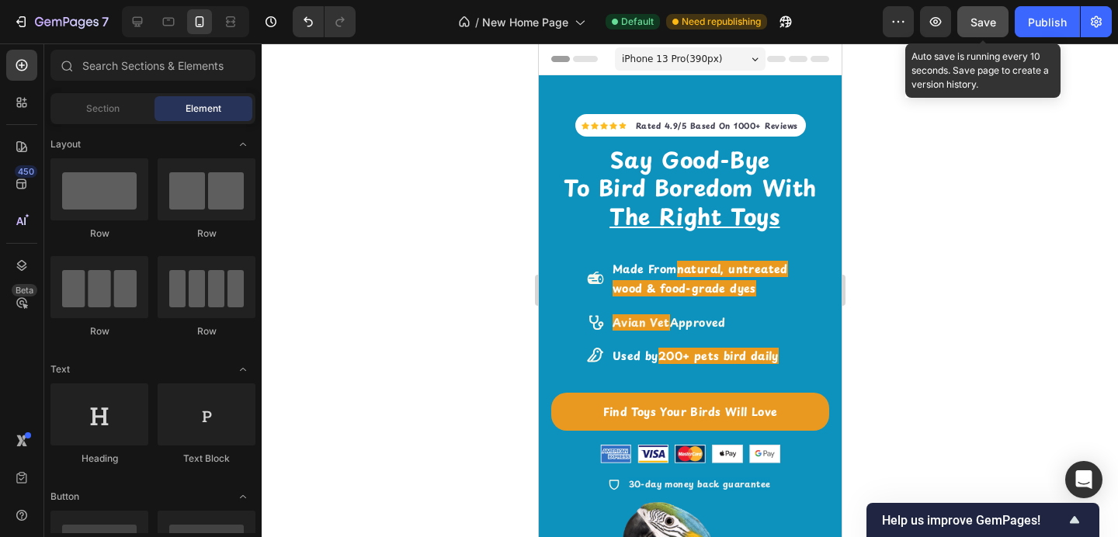
click at [996, 30] on button "Save" at bounding box center [983, 21] width 51 height 31
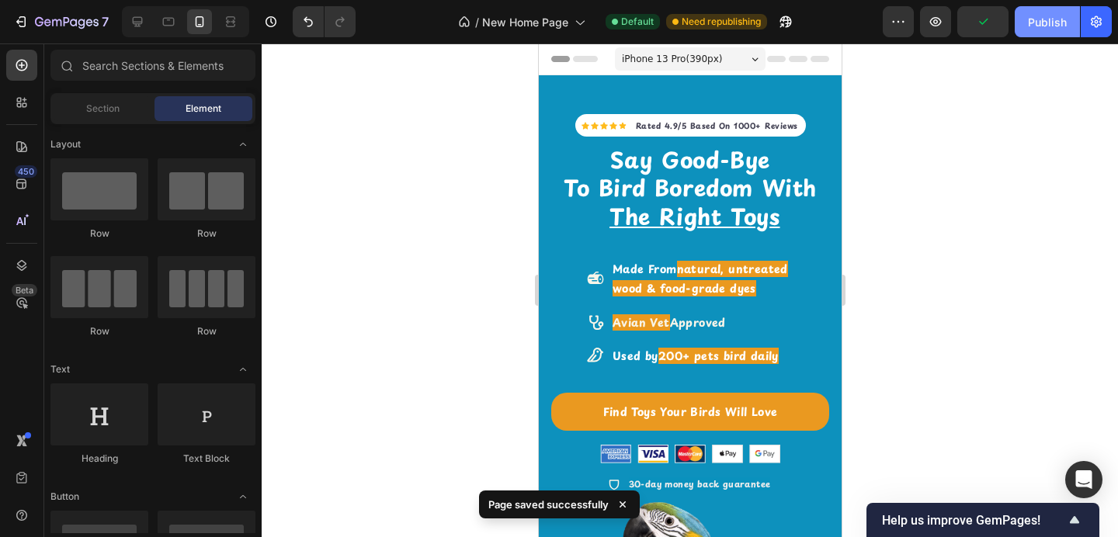
click at [1034, 24] on div "Publish" at bounding box center [1047, 22] width 39 height 16
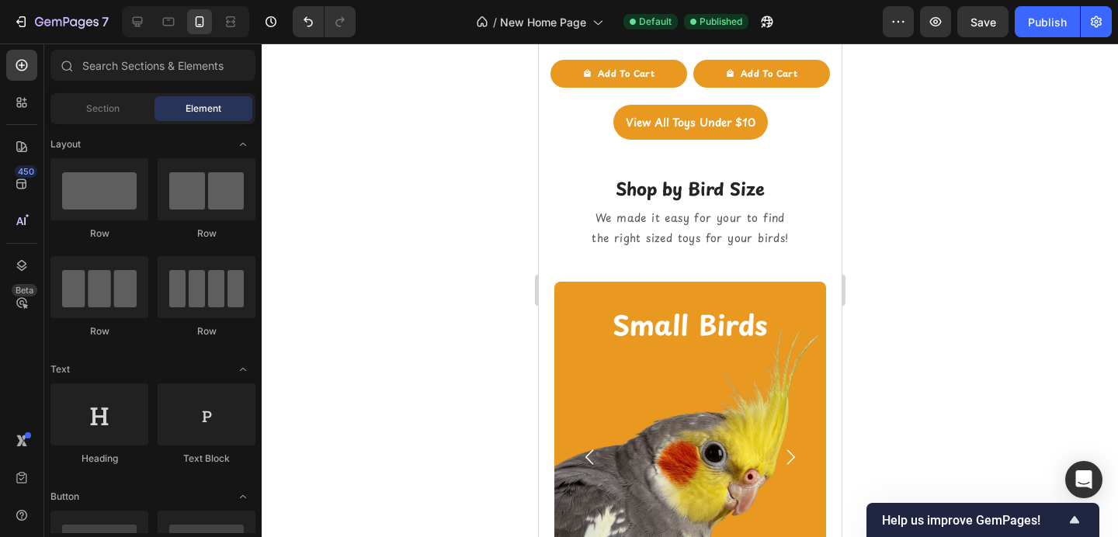
scroll to position [1186, 0]
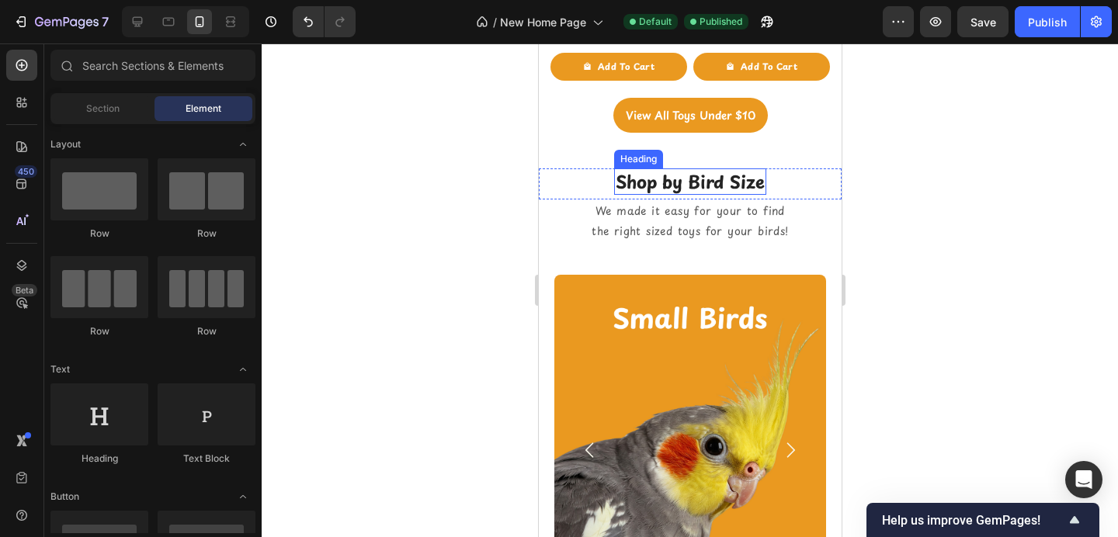
click at [746, 183] on h2 "Shop by Bird Size" at bounding box center [690, 182] width 152 height 27
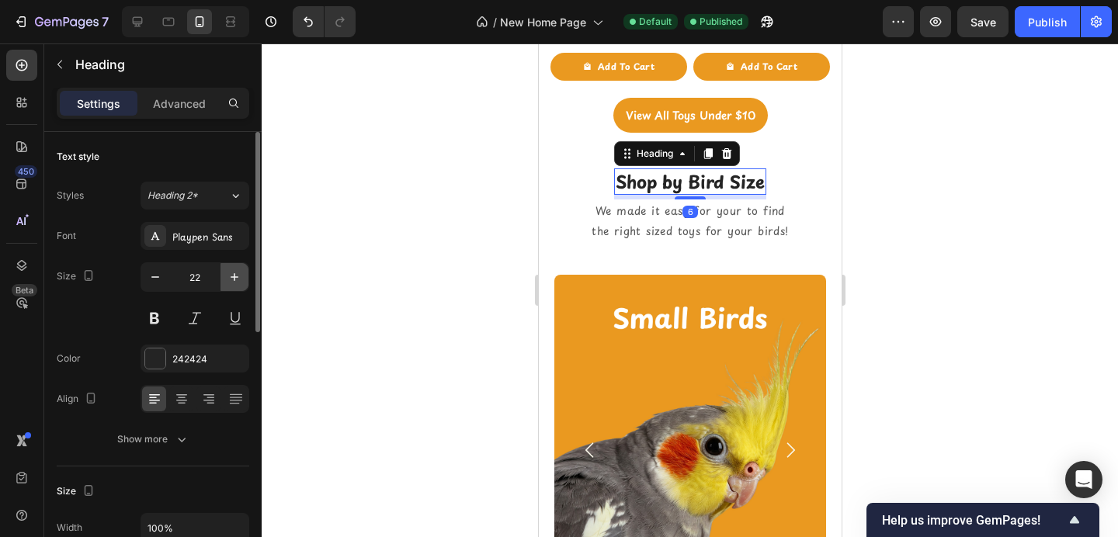
click at [238, 278] on icon "button" at bounding box center [235, 277] width 16 height 16
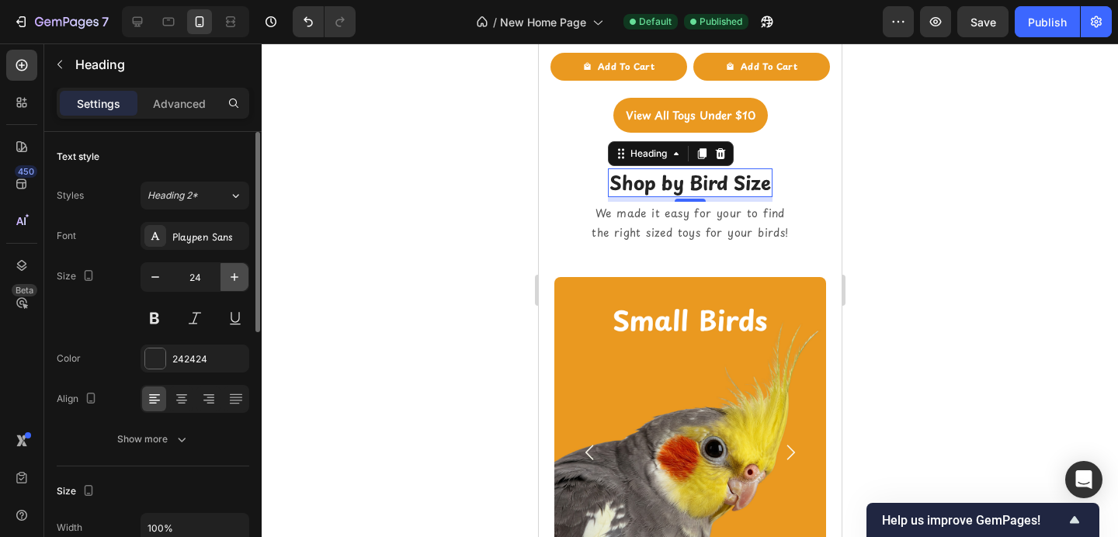
click at [238, 278] on icon "button" at bounding box center [235, 277] width 16 height 16
type input "26"
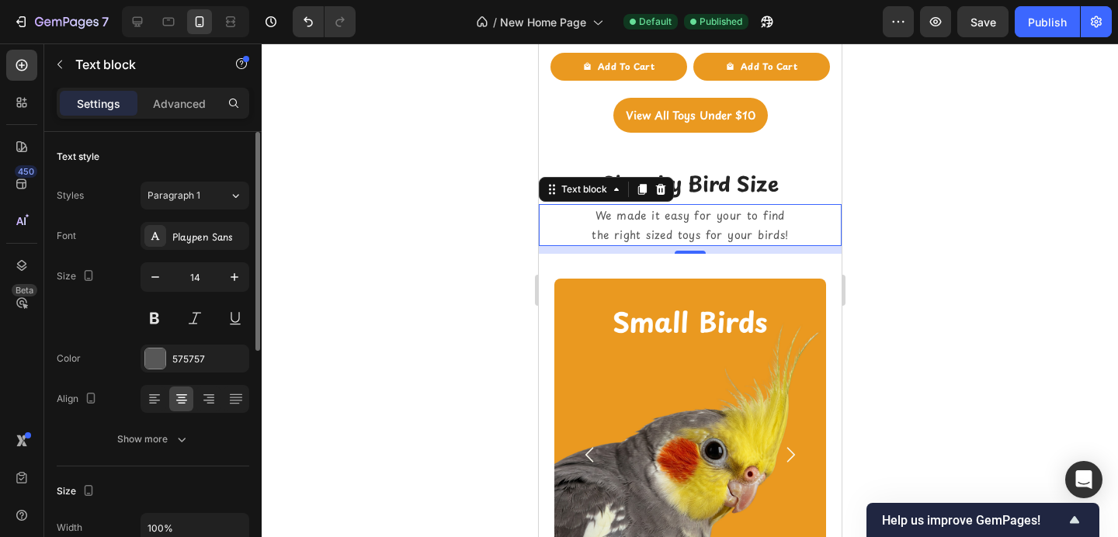
click at [640, 215] on p "We made it easy for your to find" at bounding box center [690, 215] width 294 height 19
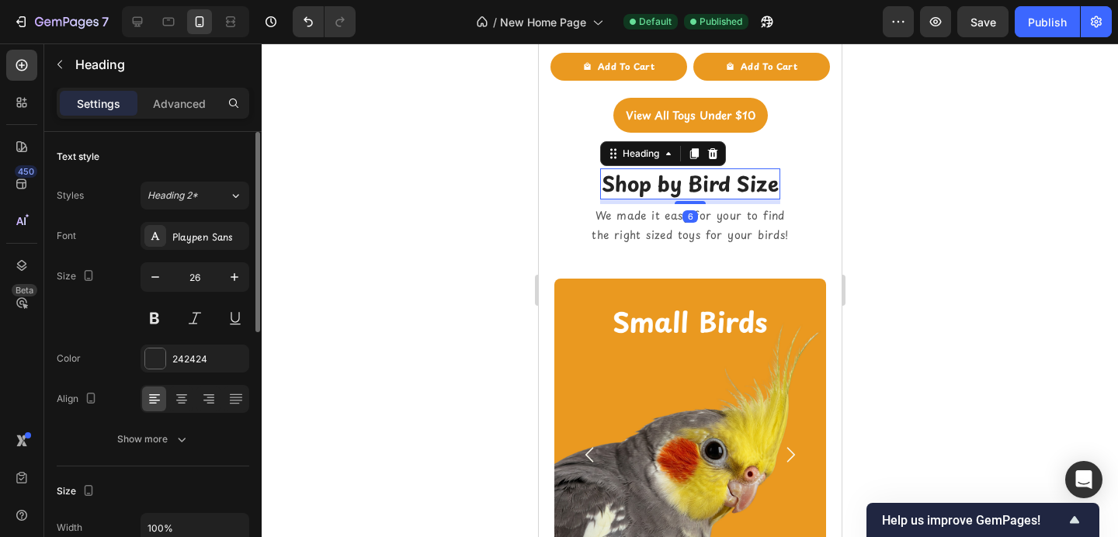
click at [718, 181] on h2 "Shop by Bird Size" at bounding box center [690, 184] width 180 height 31
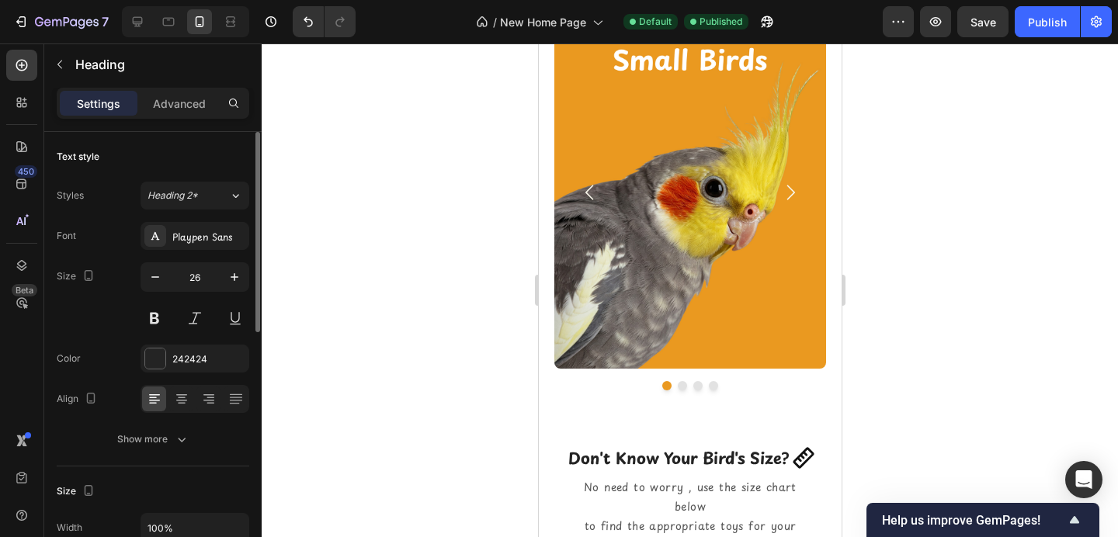
scroll to position [1721, 0]
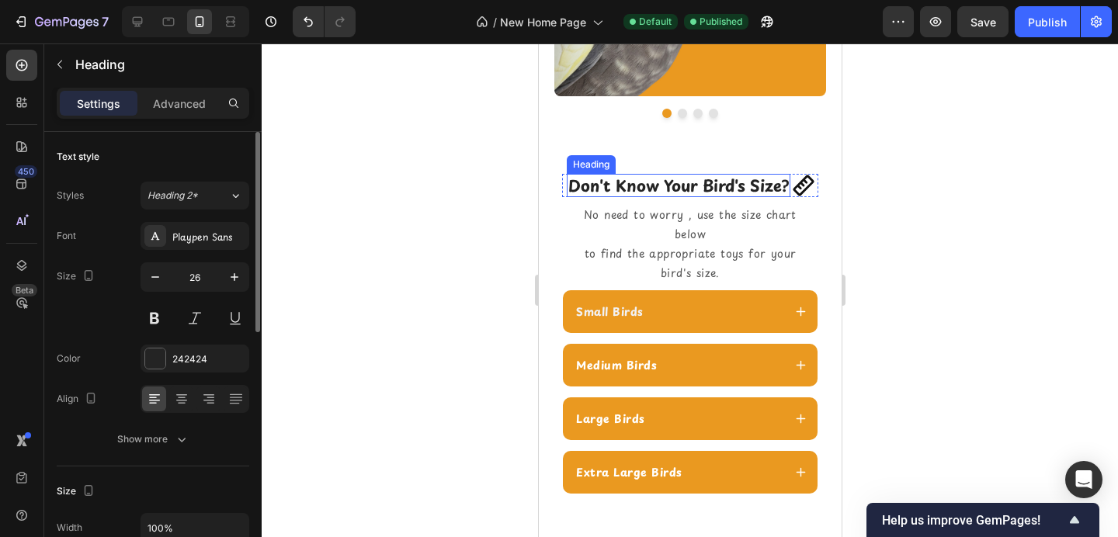
click at [716, 187] on h2 "Don't Know Your Bird's Size?" at bounding box center [678, 185] width 224 height 23
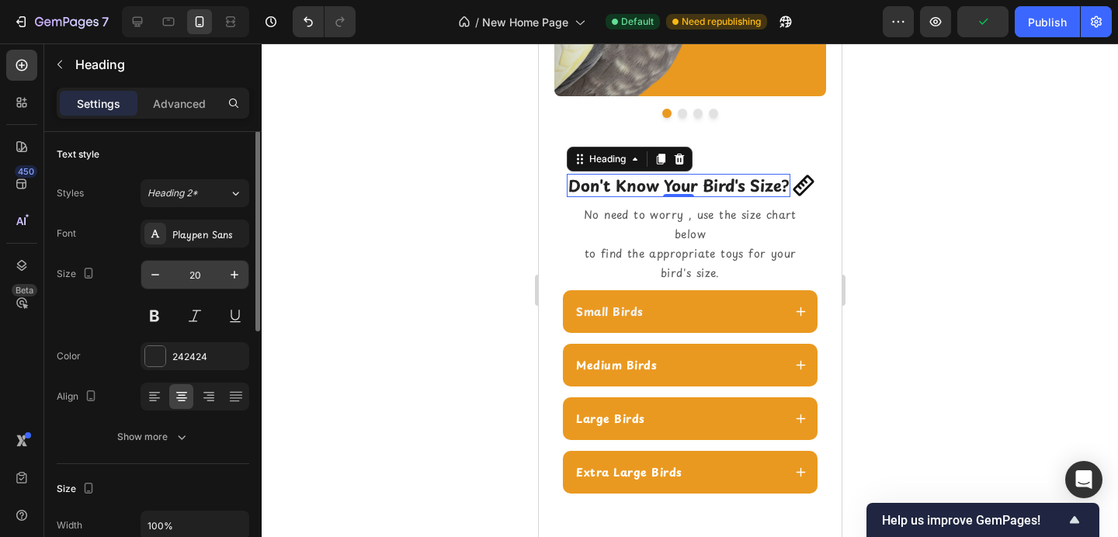
scroll to position [2, 0]
click at [235, 270] on icon "button" at bounding box center [235, 276] width 16 height 16
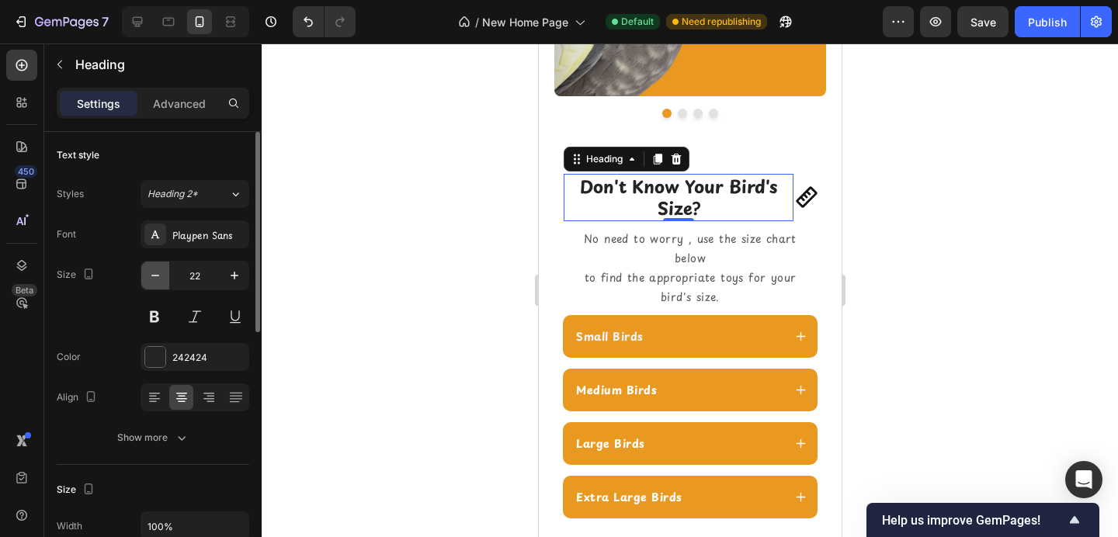
click at [158, 278] on icon "button" at bounding box center [156, 276] width 16 height 16
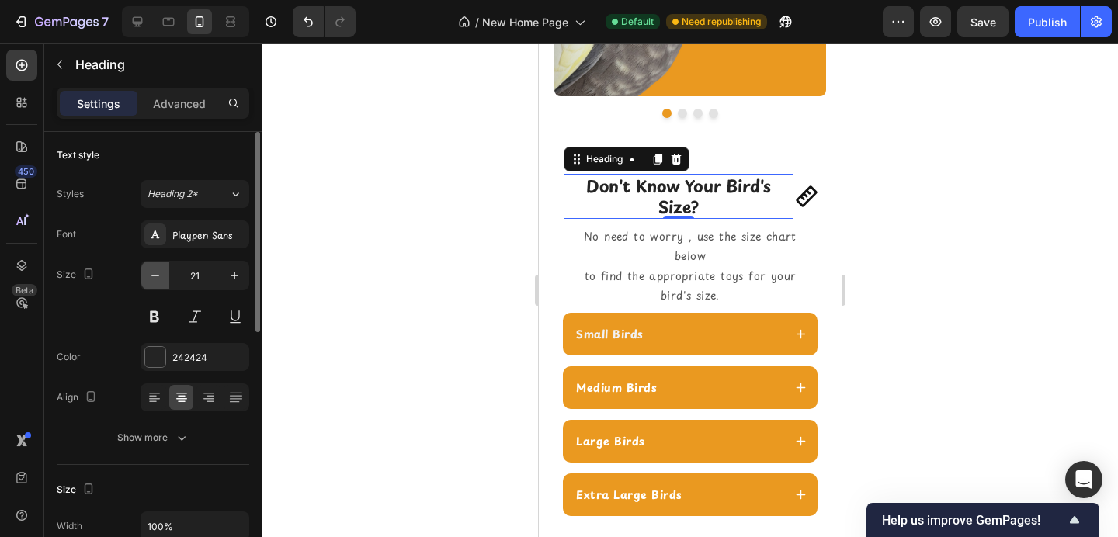
click at [152, 279] on icon "button" at bounding box center [156, 276] width 16 height 16
type input "20"
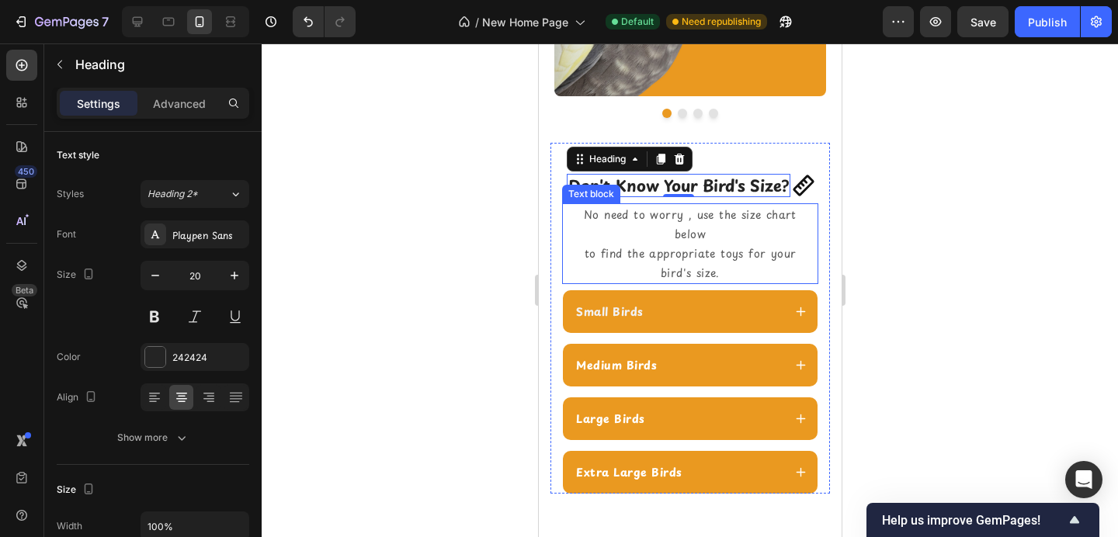
click at [701, 225] on span "No need to worry , use the size chart below" at bounding box center [689, 225] width 213 height 36
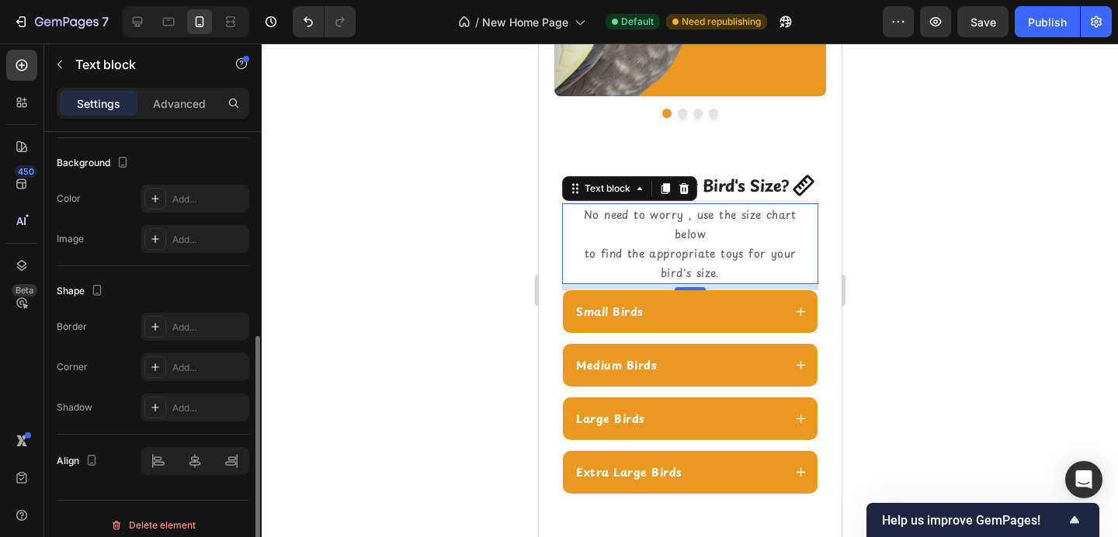
scroll to position [471, 0]
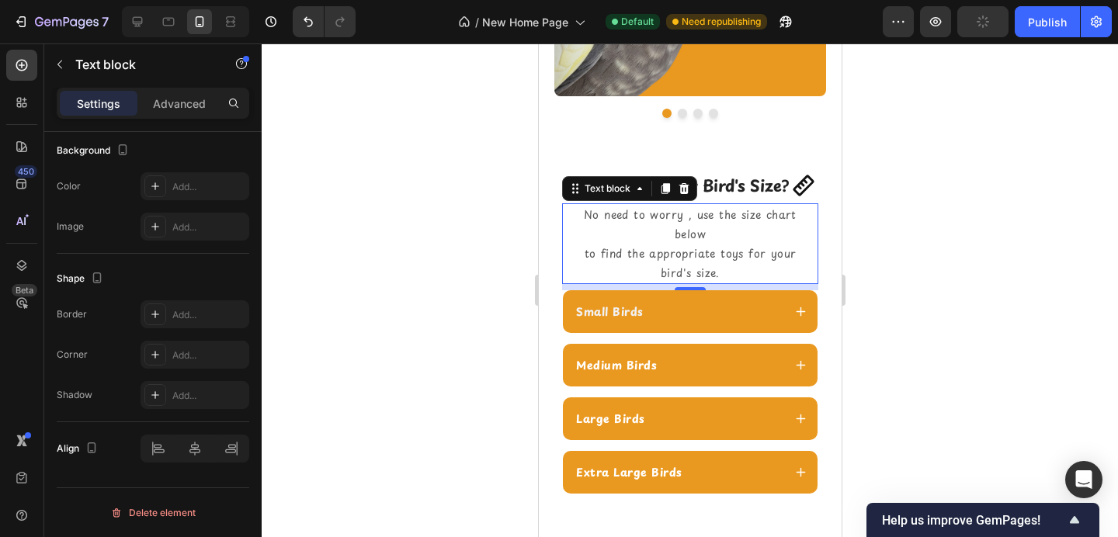
click at [638, 220] on span "No need to worry , use the size chart below" at bounding box center [689, 225] width 213 height 36
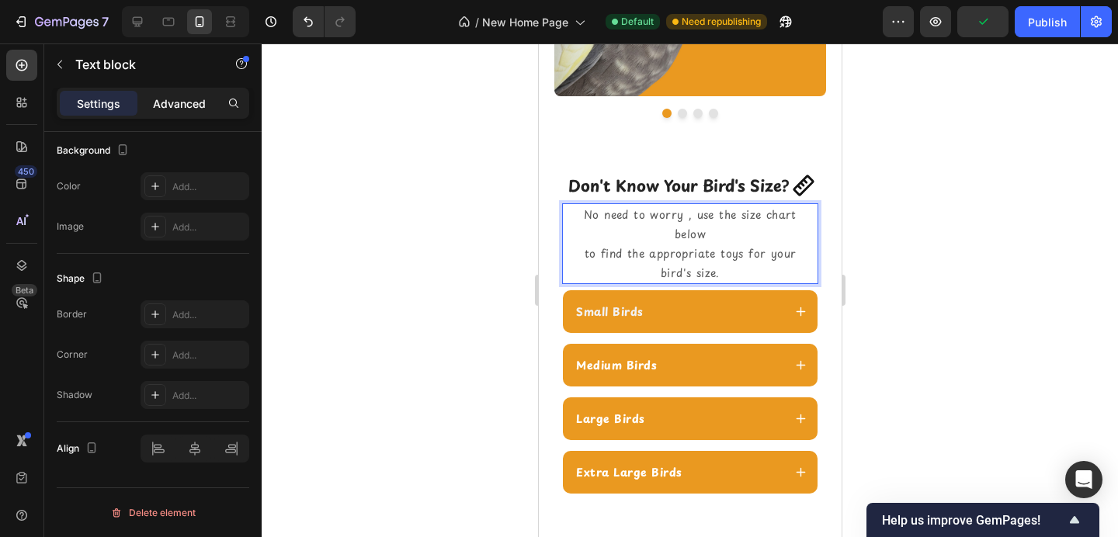
click at [193, 114] on div "Advanced" at bounding box center [180, 103] width 78 height 25
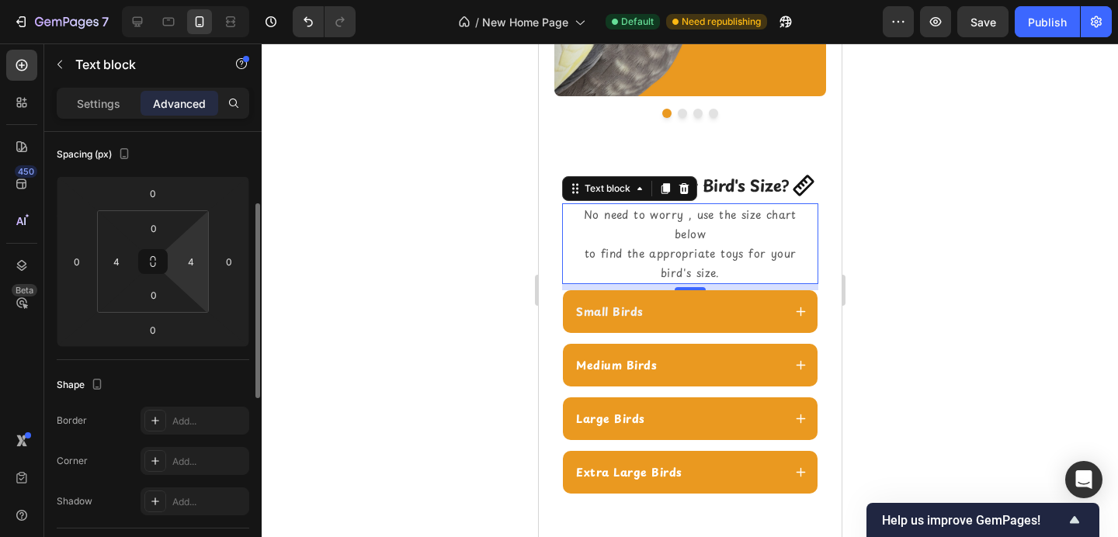
scroll to position [169, 0]
click at [116, 263] on input "4" at bounding box center [116, 263] width 23 height 23
type input "0"
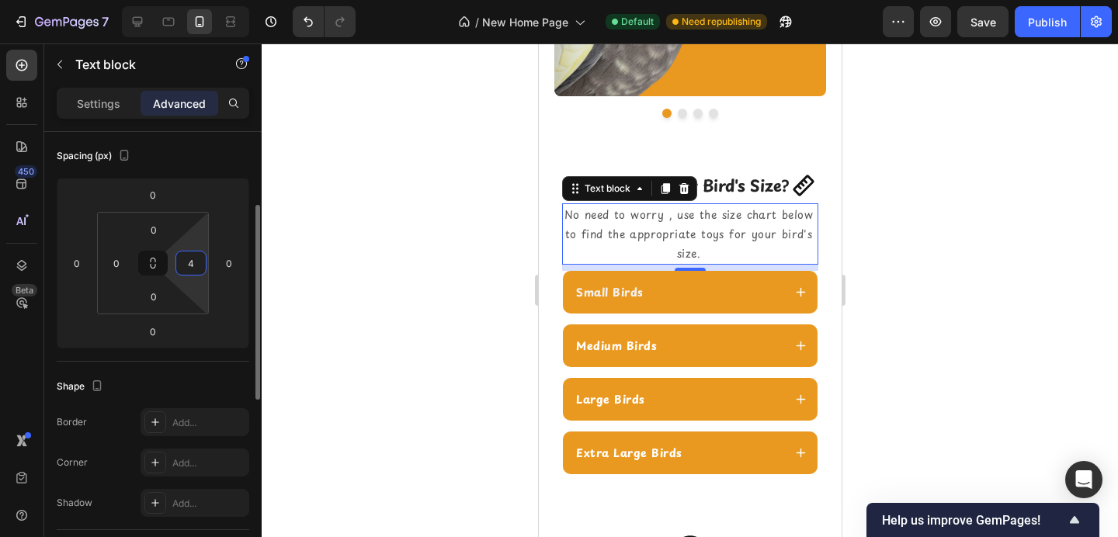
click at [183, 262] on input "4" at bounding box center [190, 263] width 23 height 23
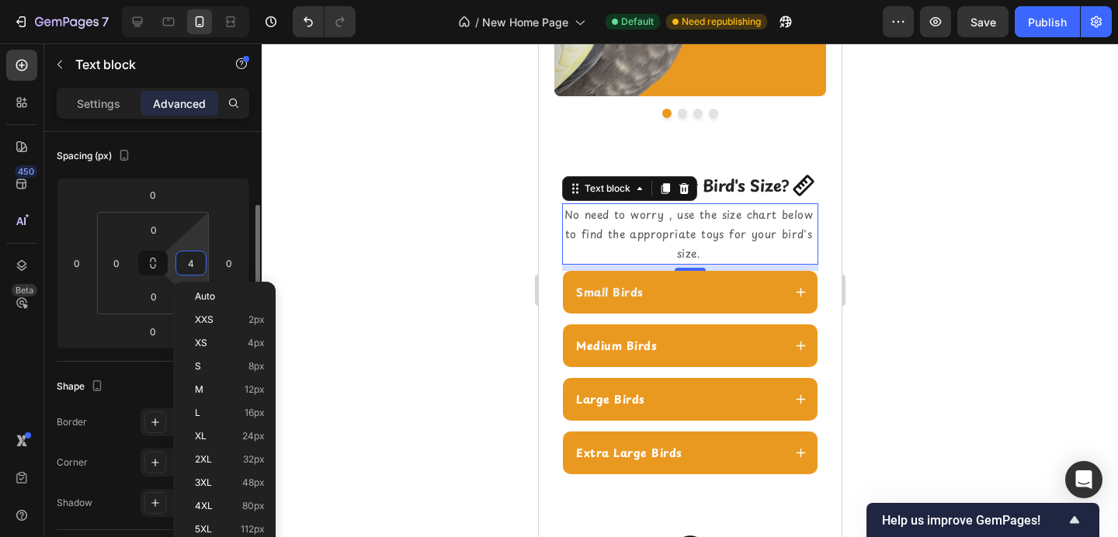
type input "0"
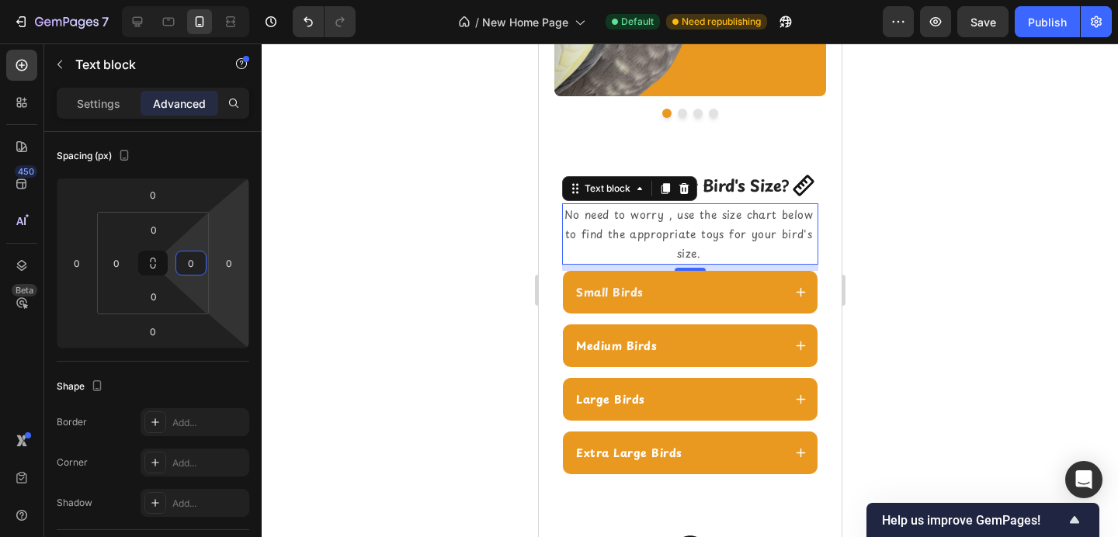
click at [344, 250] on div at bounding box center [690, 290] width 857 height 494
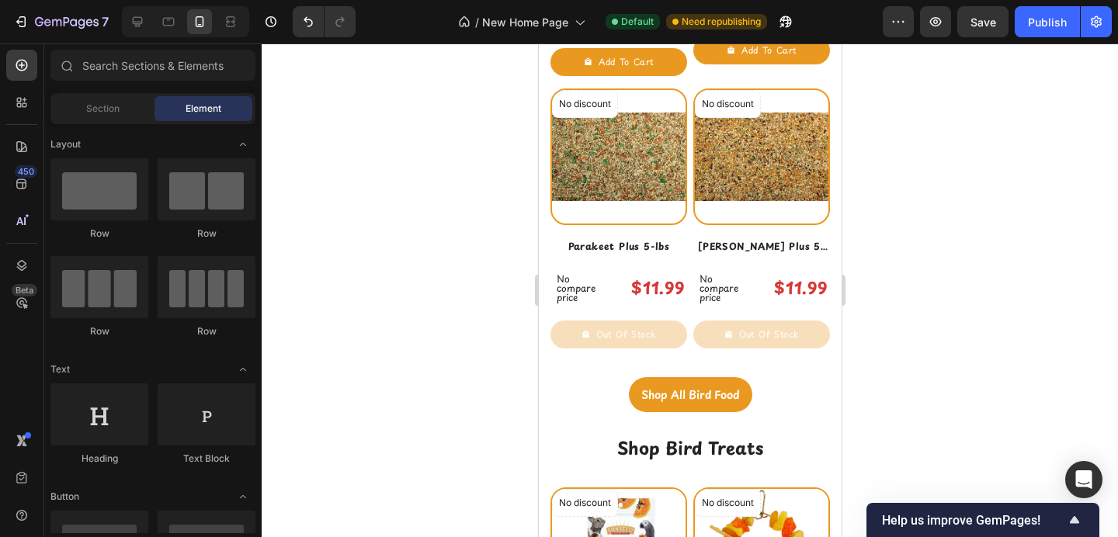
scroll to position [4043, 0]
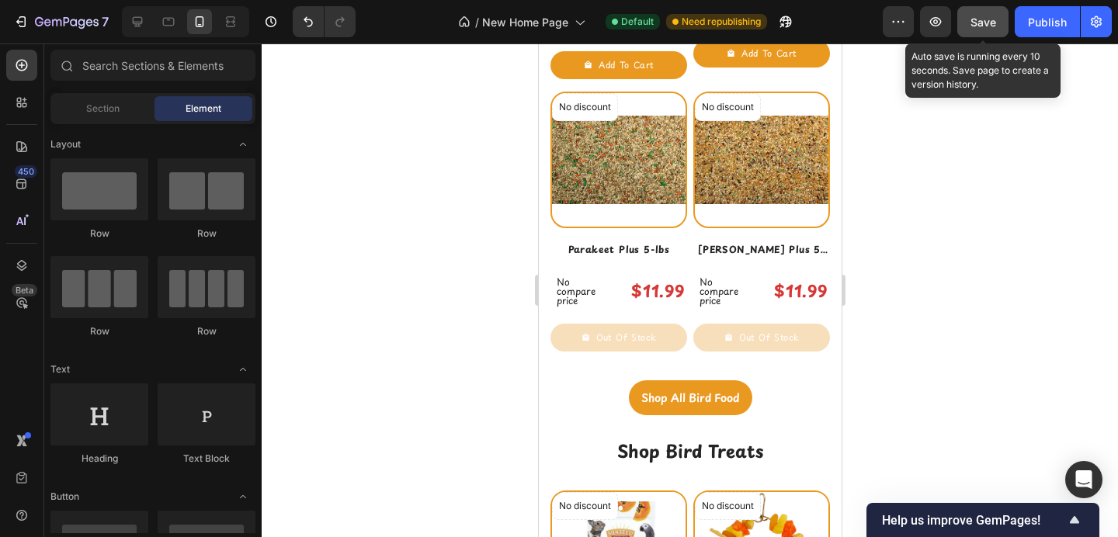
click at [980, 12] on button "Save" at bounding box center [983, 21] width 51 height 31
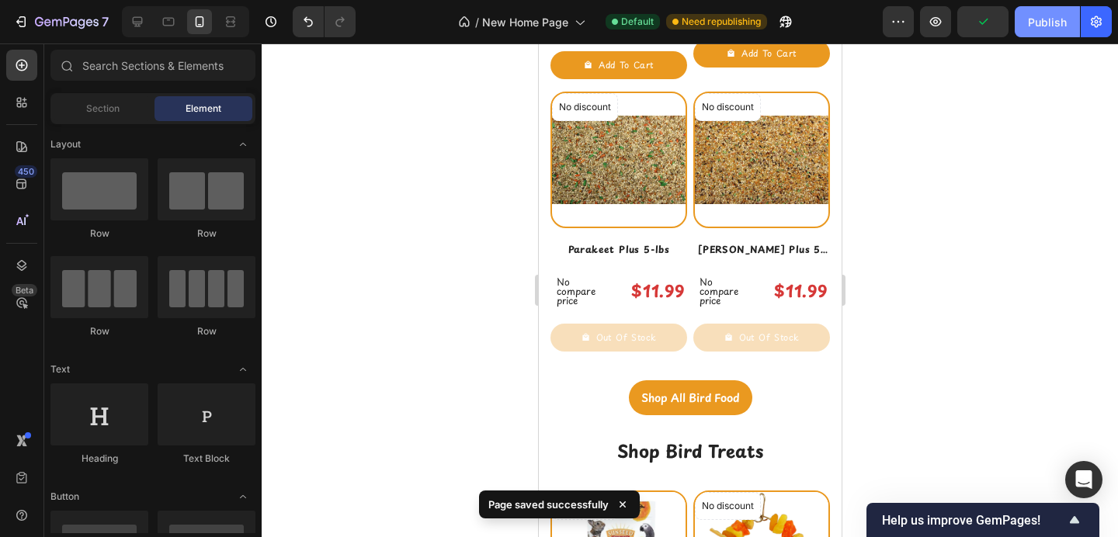
click at [1045, 29] on div "Publish" at bounding box center [1047, 22] width 39 height 16
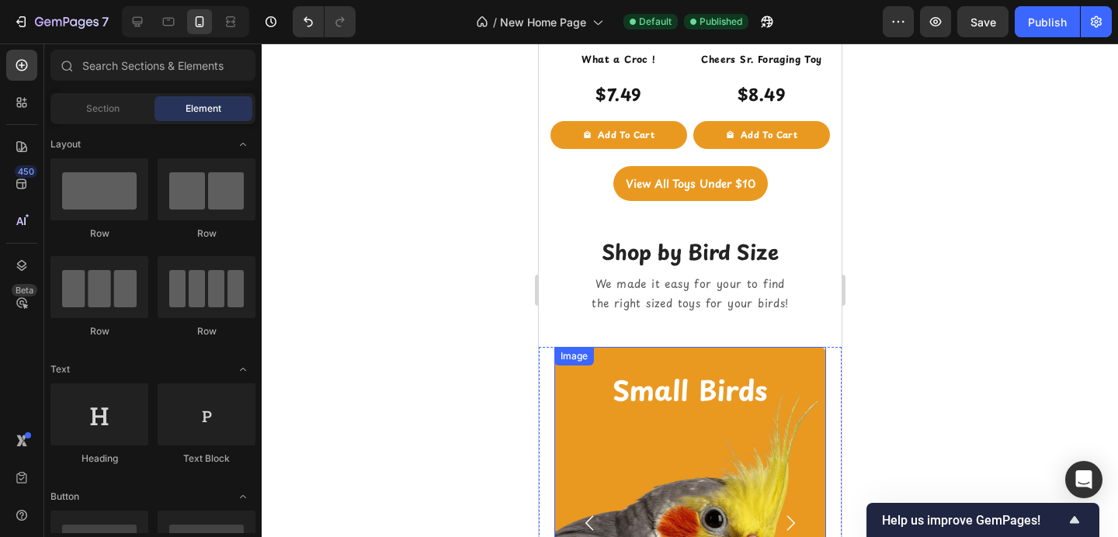
scroll to position [0, 0]
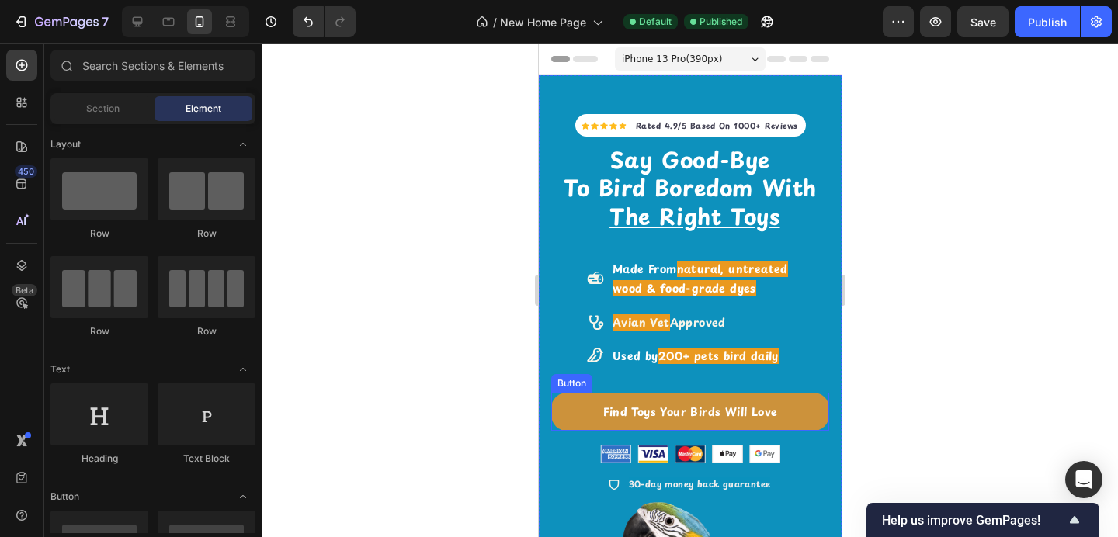
click at [574, 409] on link "Find Toys Your Birds Will Love" at bounding box center [690, 412] width 278 height 38
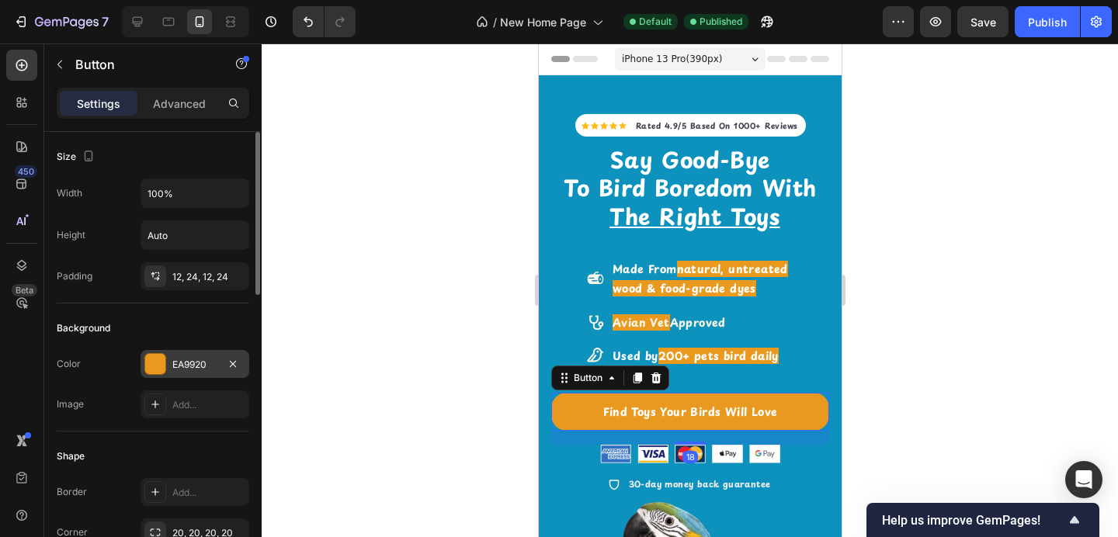
click at [190, 364] on div "EA9920" at bounding box center [194, 365] width 45 height 14
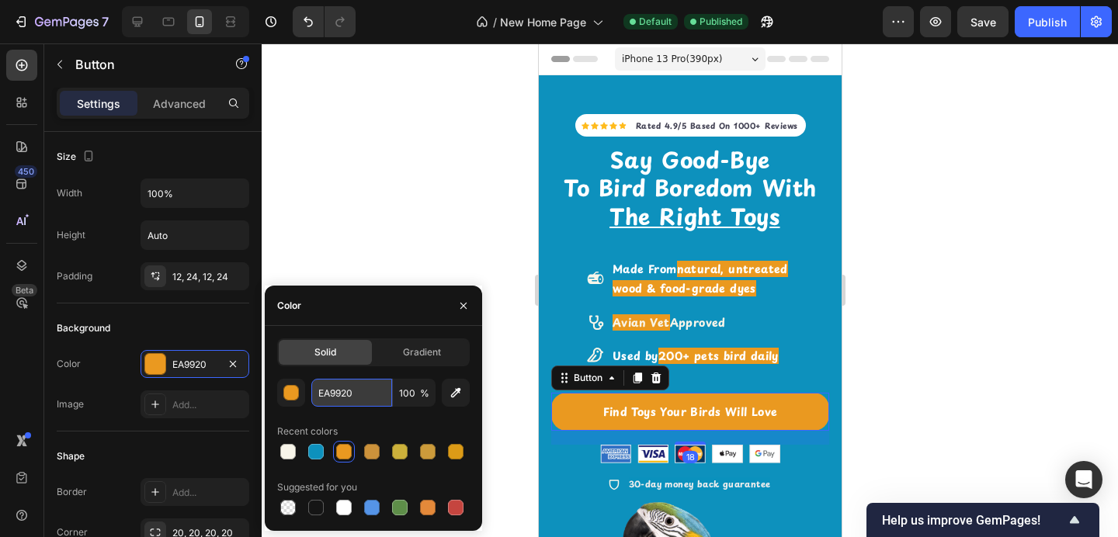
click at [331, 402] on input "EA9920" at bounding box center [351, 393] width 81 height 28
click at [331, 401] on input "EA9920" at bounding box center [351, 393] width 81 height 28
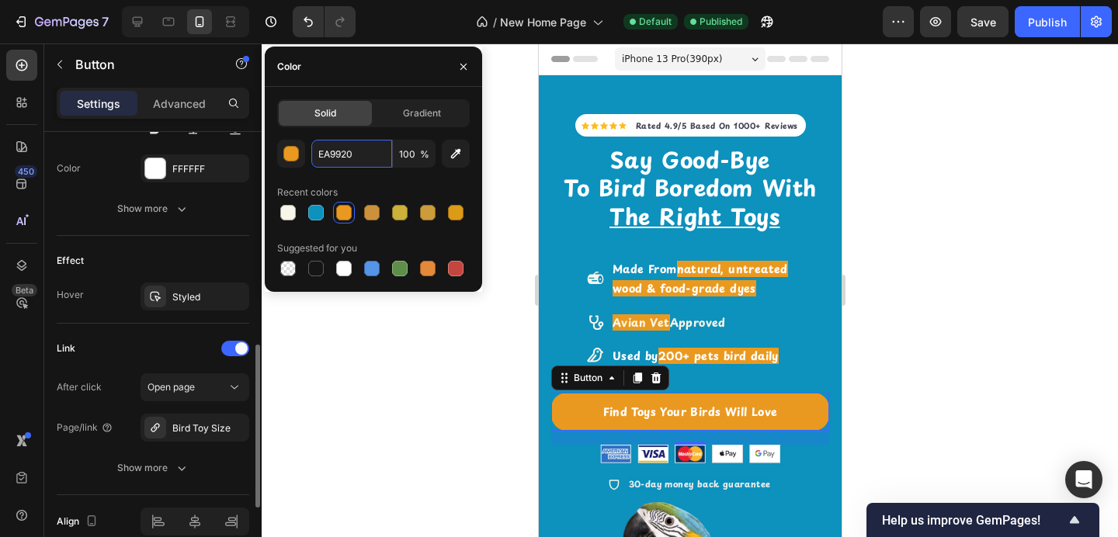
scroll to position [714, 0]
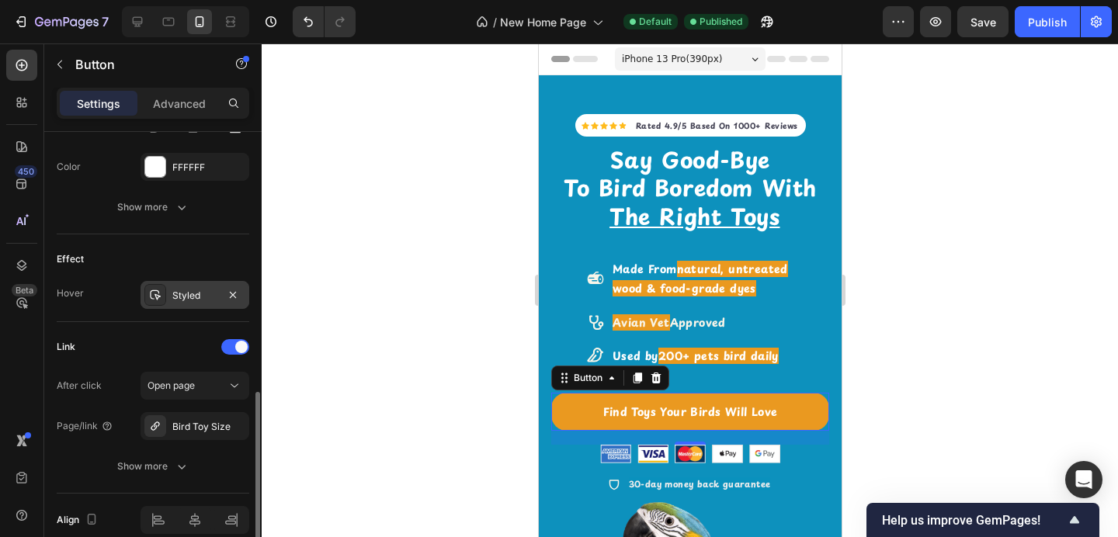
click at [203, 296] on div "Styled" at bounding box center [194, 296] width 45 height 14
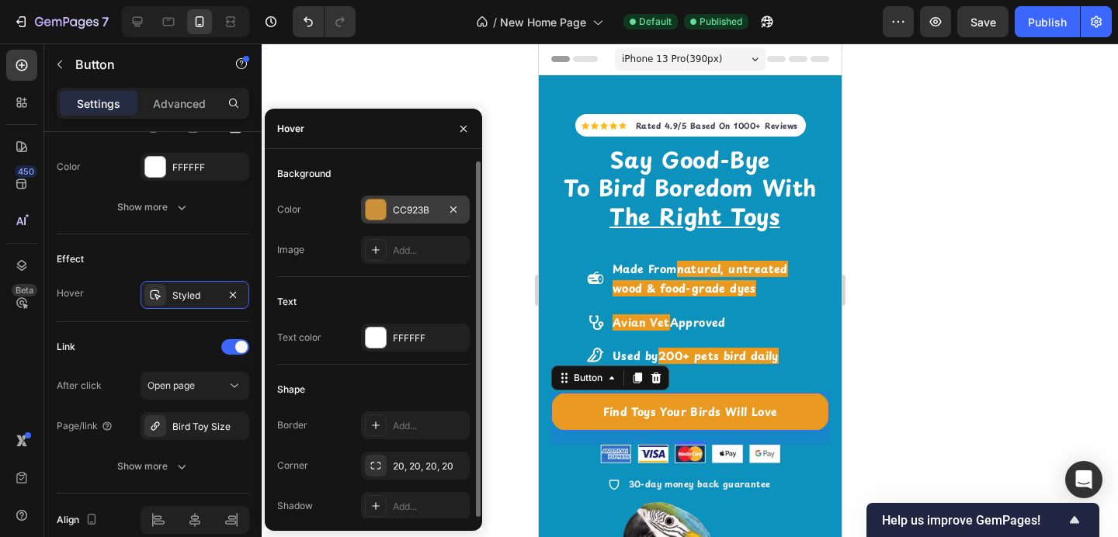
click at [407, 211] on div "CC923B" at bounding box center [415, 210] width 45 height 14
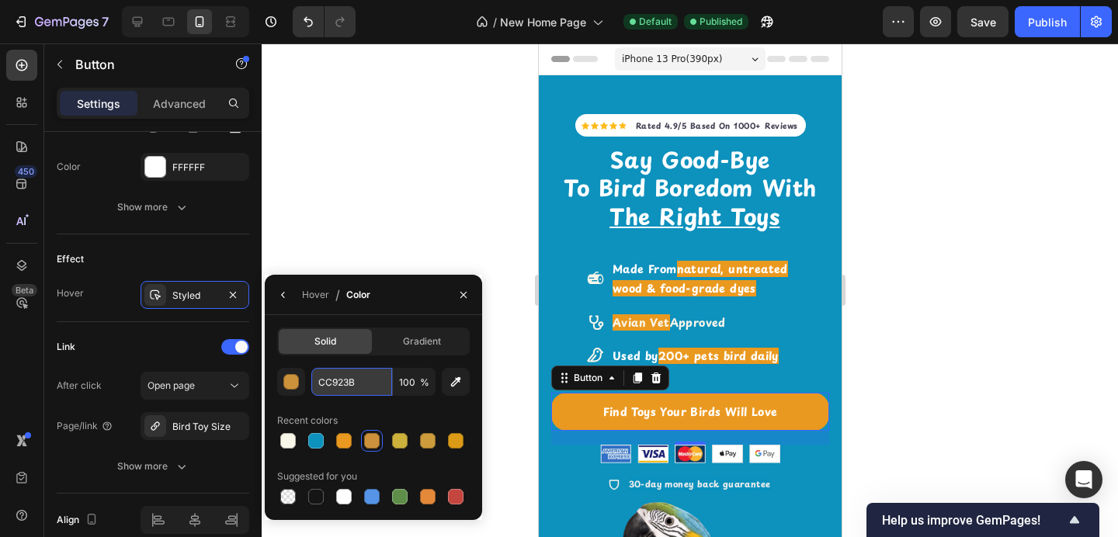
click at [345, 381] on input "CC923B" at bounding box center [351, 382] width 81 height 28
click at [464, 295] on icon "button" at bounding box center [464, 294] width 6 height 6
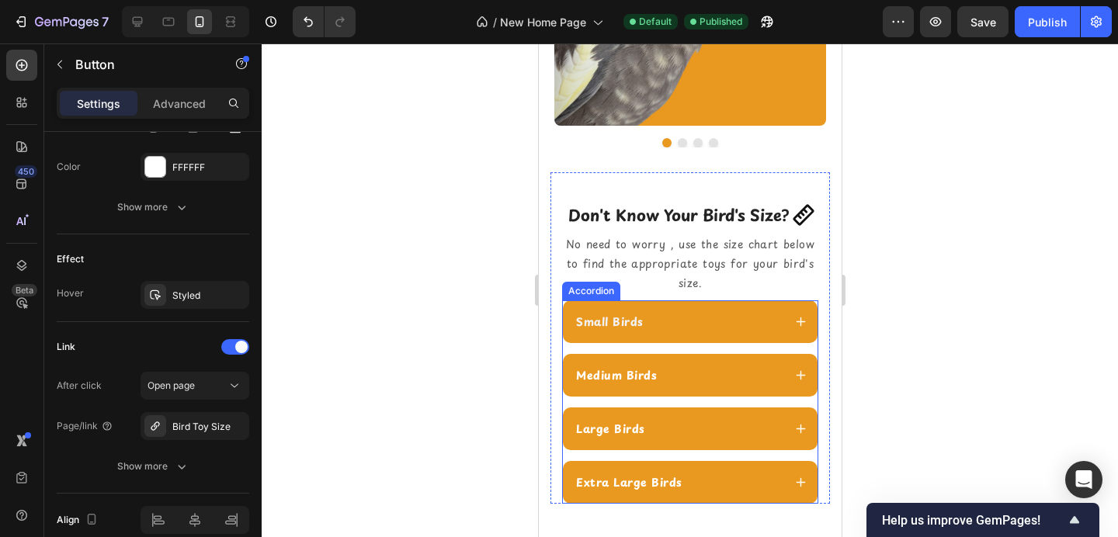
scroll to position [1717, 0]
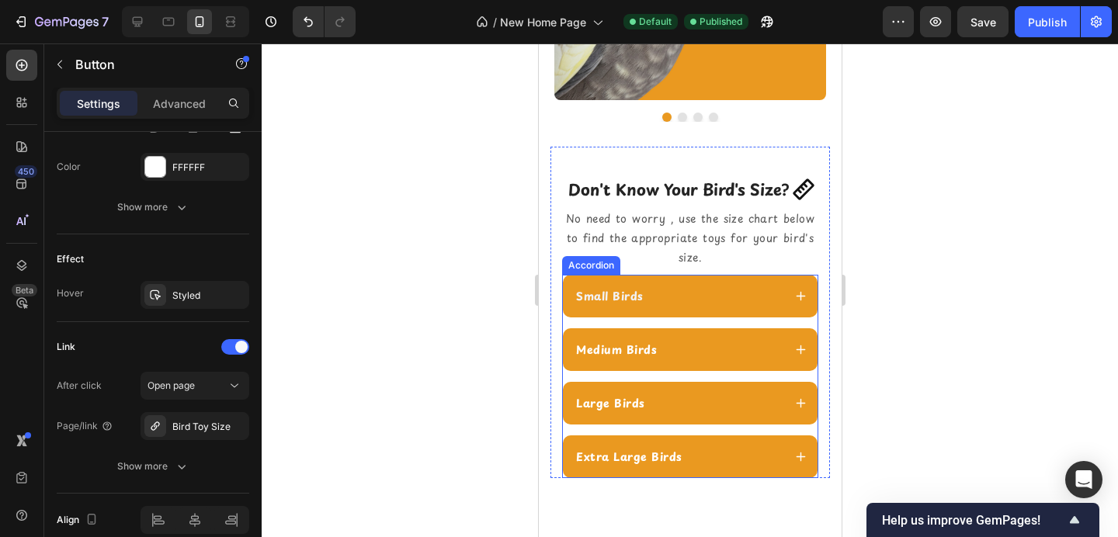
click at [671, 292] on div "Small Birds" at bounding box center [677, 296] width 209 height 21
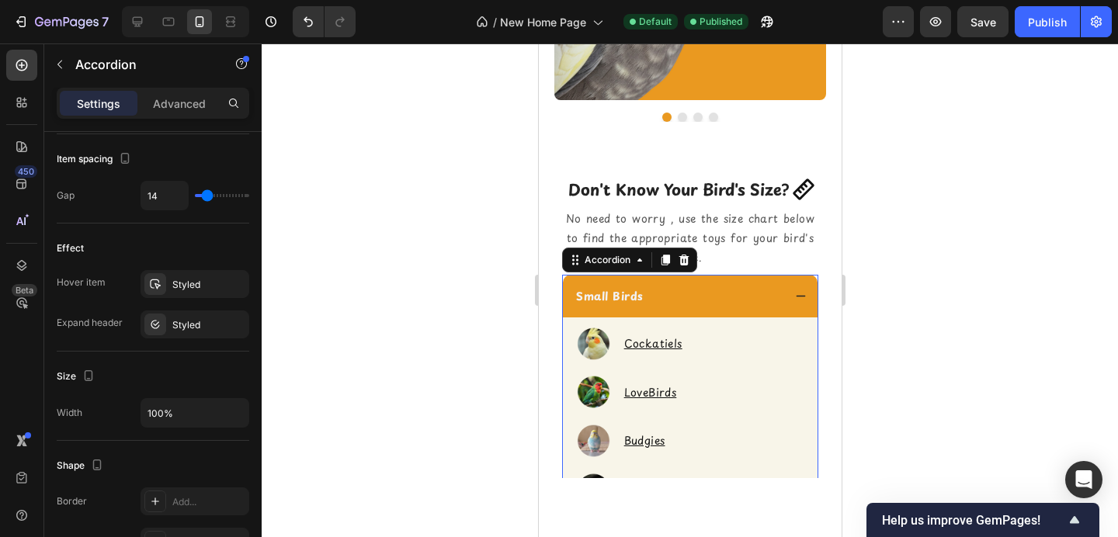
scroll to position [0, 0]
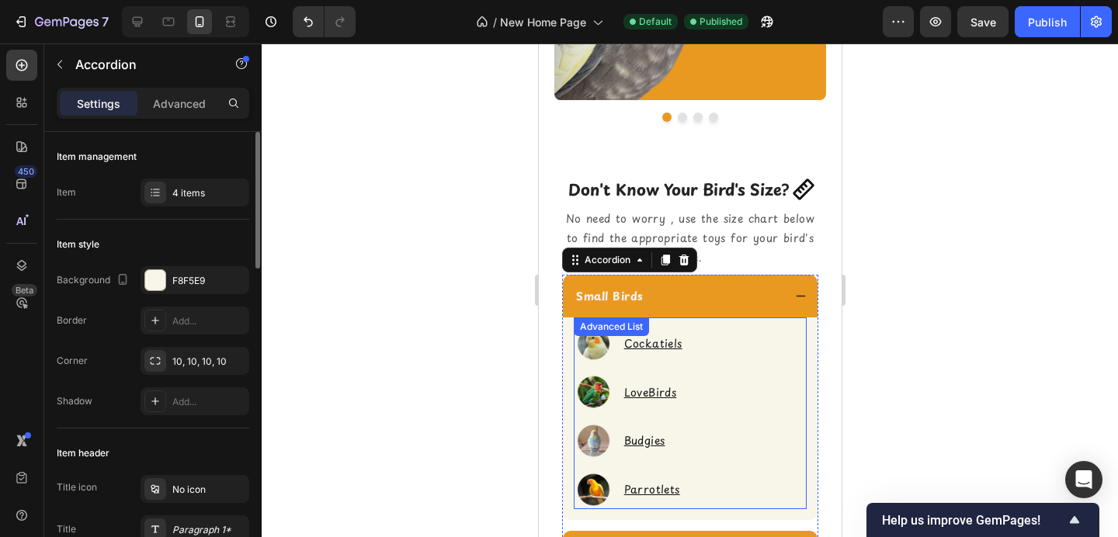
click at [725, 336] on div "Image Cockatiels Text Block Image LoveBirds Text Block Image Budgies Text Block…" at bounding box center [689, 414] width 233 height 192
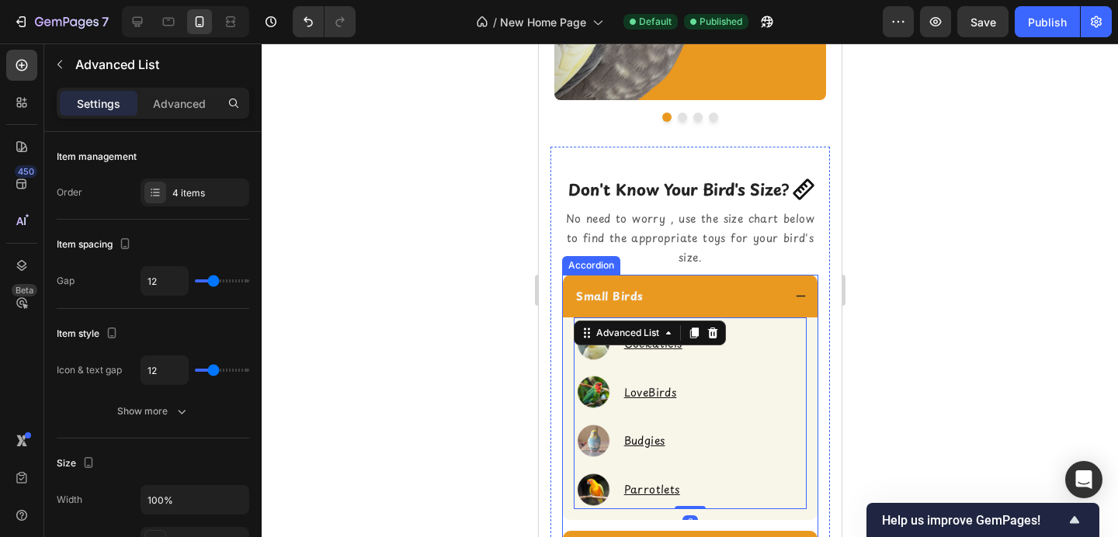
click at [812, 334] on div "Image Cockatiels Text Block Image LoveBirds Text Block Image Budgies Text Block…" at bounding box center [689, 419] width 255 height 203
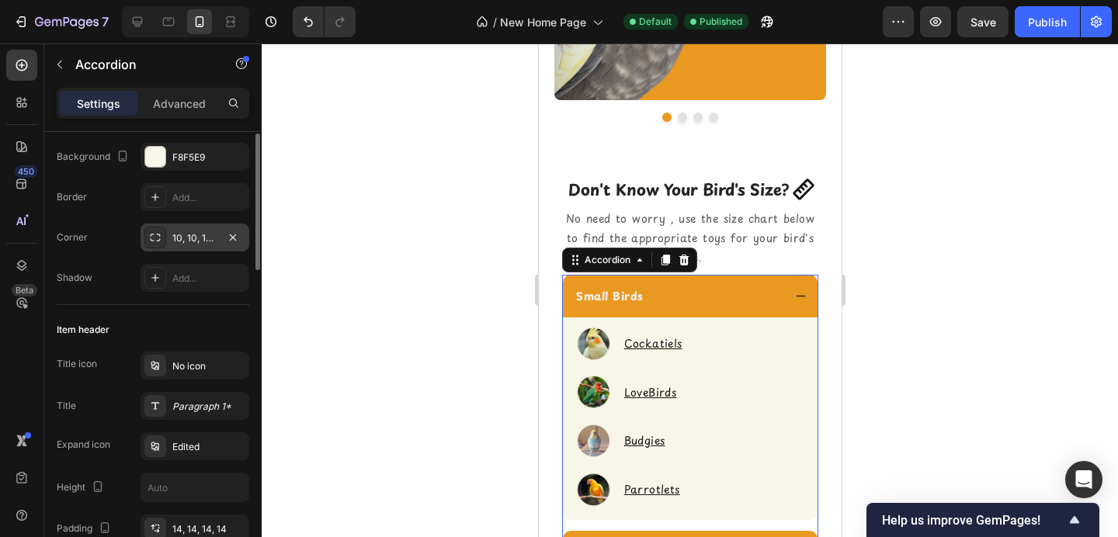
scroll to position [96, 0]
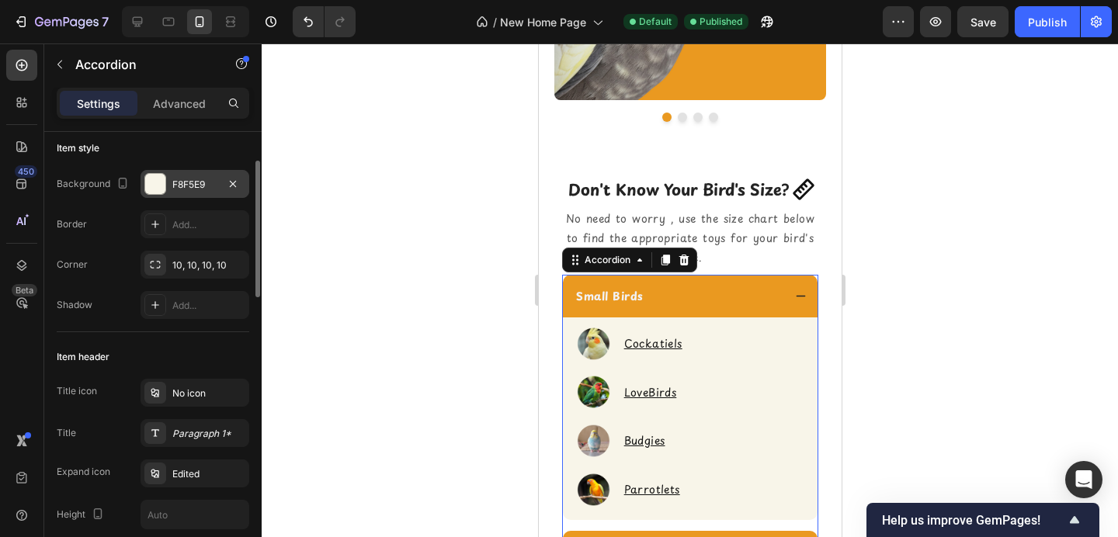
click at [196, 181] on div "F8F5E9" at bounding box center [194, 185] width 45 height 14
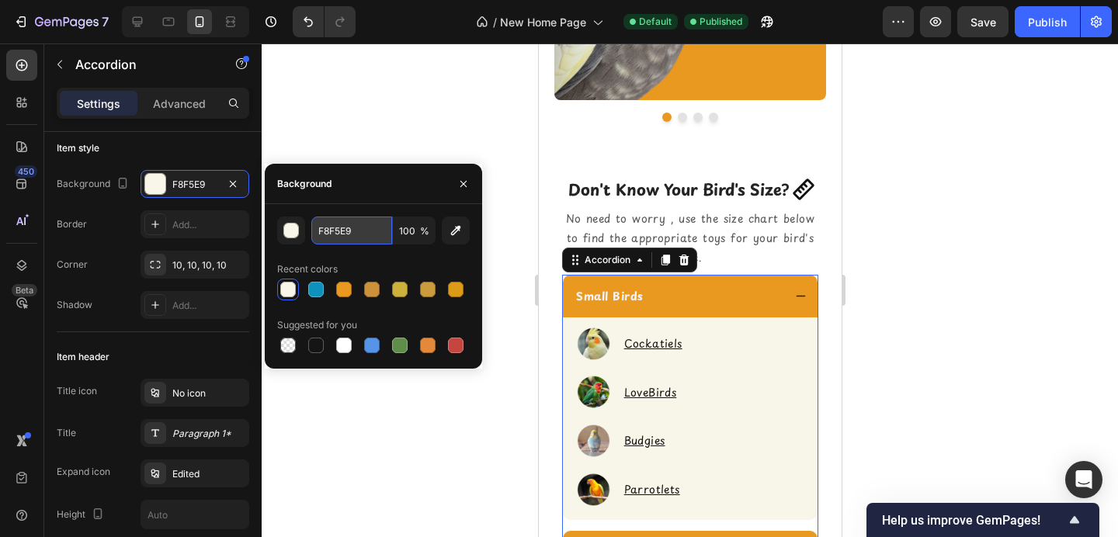
click at [340, 230] on input "F8F5E9" at bounding box center [351, 231] width 81 height 28
click at [340, 231] on input "F8F5E9" at bounding box center [351, 231] width 81 height 28
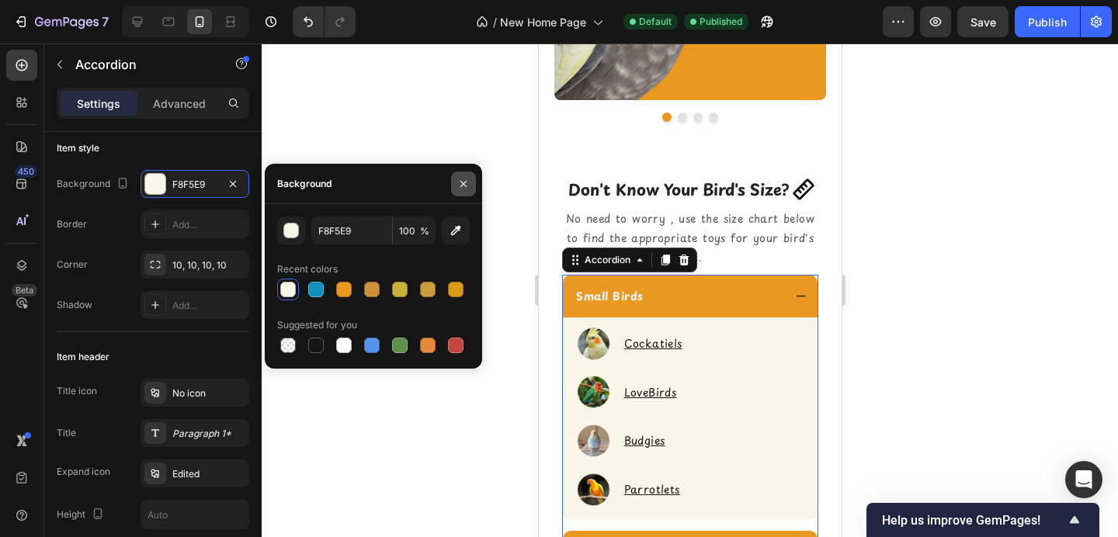
click at [466, 185] on icon "button" at bounding box center [463, 184] width 12 height 12
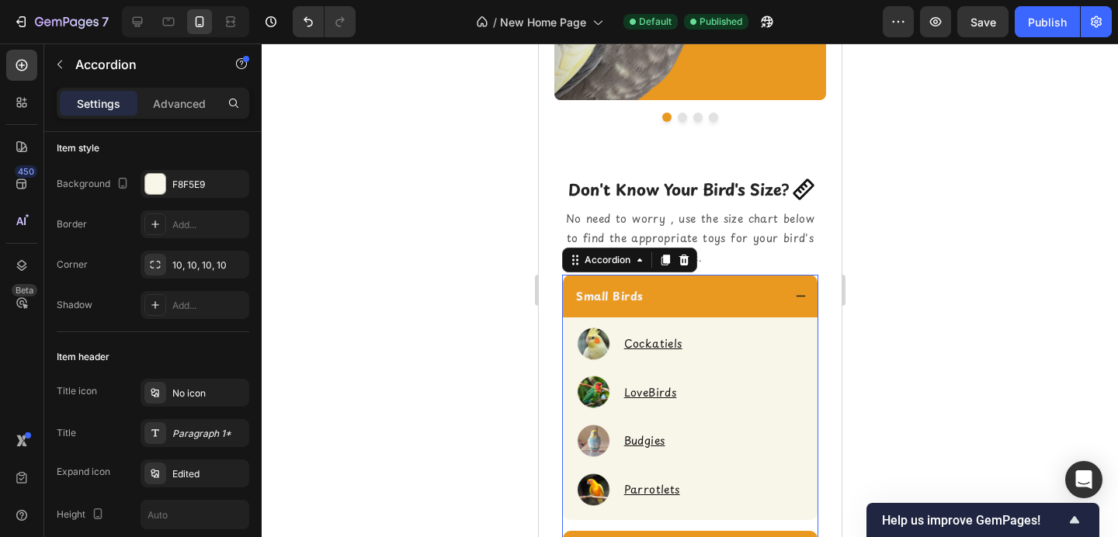
click at [678, 303] on div "Small Birds" at bounding box center [677, 296] width 209 height 21
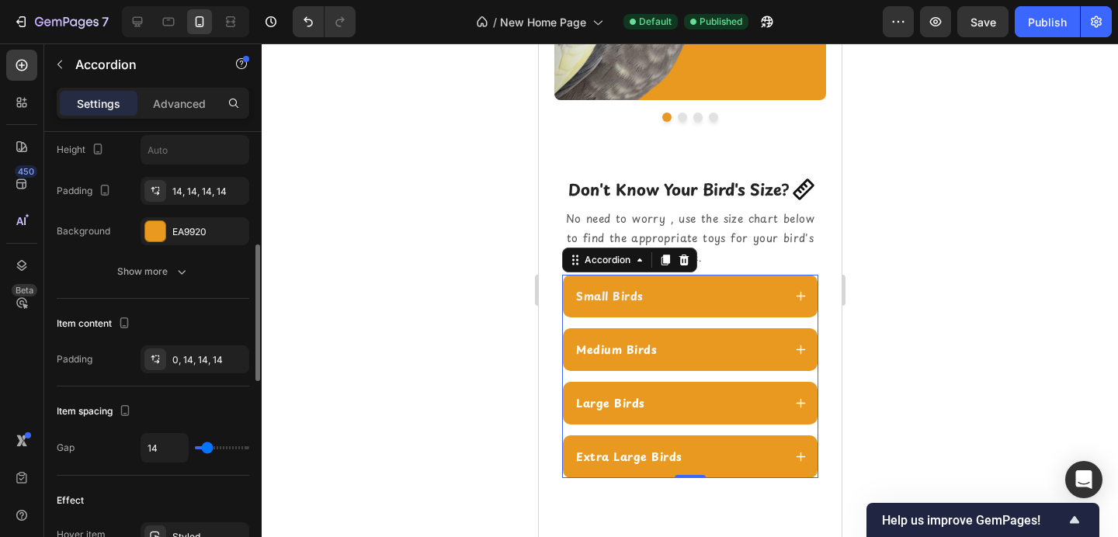
scroll to position [440, 0]
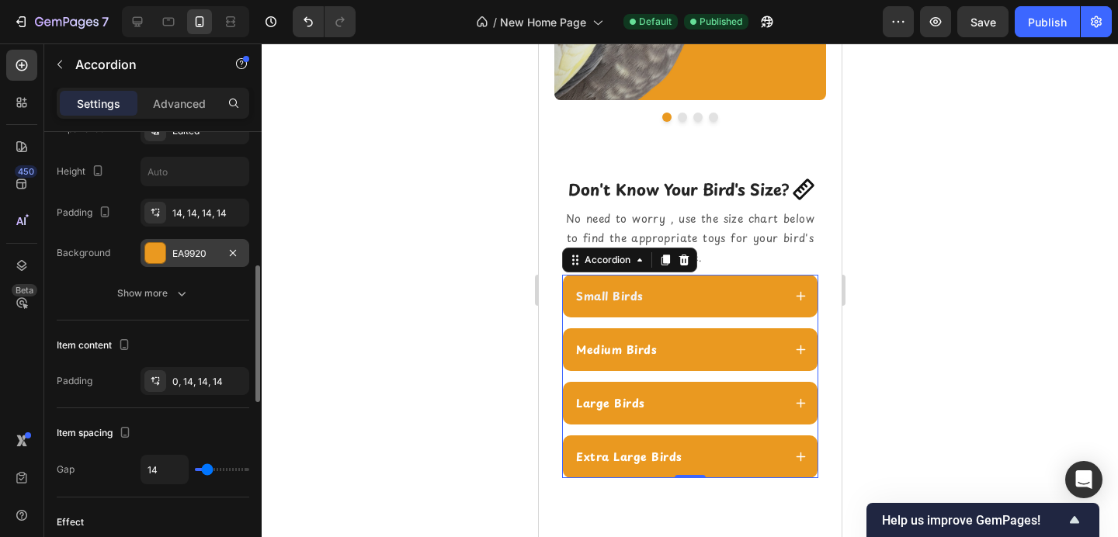
click at [197, 247] on div "EA9920" at bounding box center [194, 254] width 45 height 14
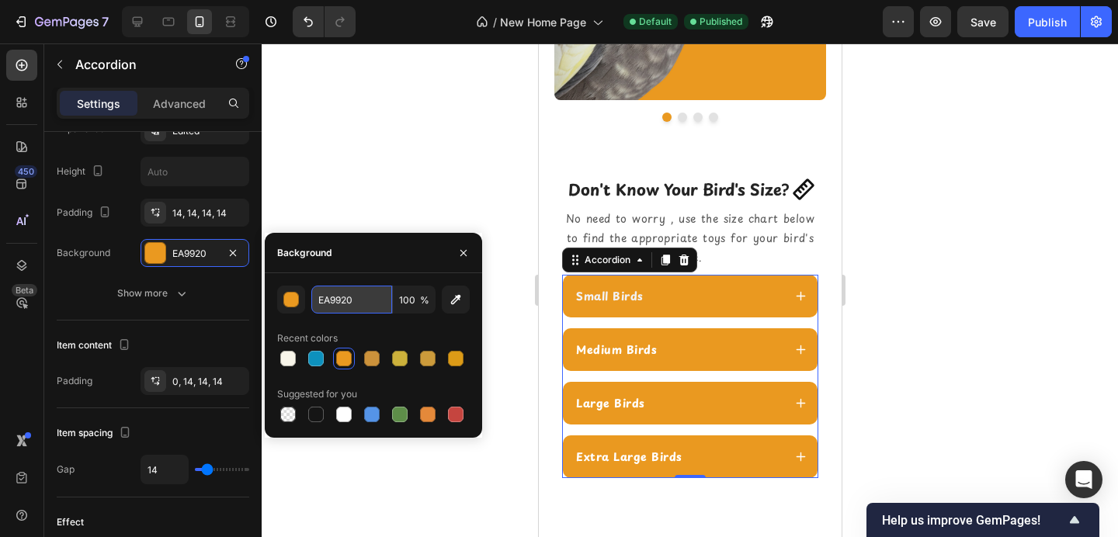
click at [353, 305] on input "EA9920" at bounding box center [351, 300] width 81 height 28
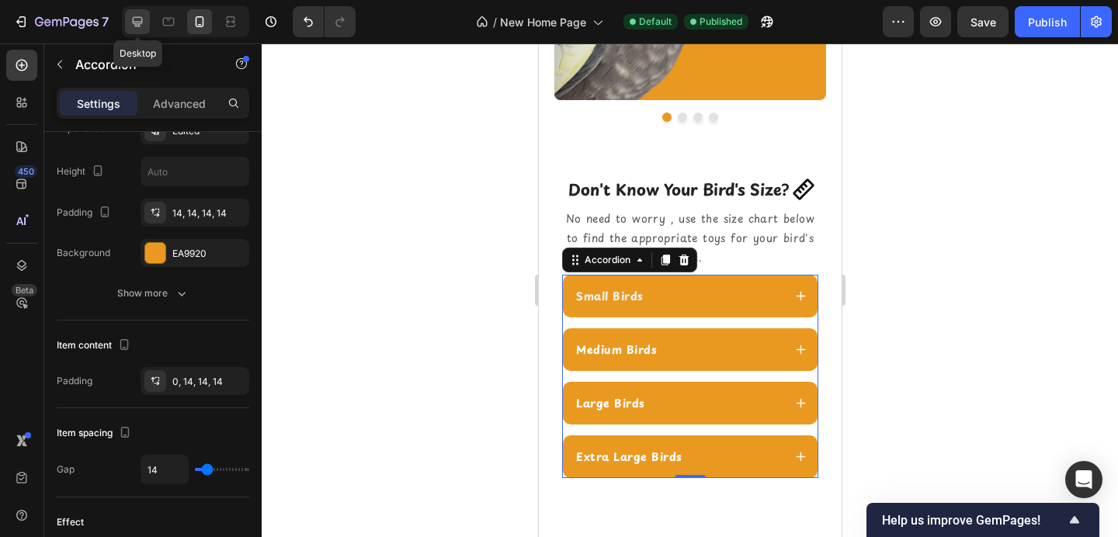
click at [148, 29] on div at bounding box center [137, 21] width 25 height 25
type input "16"
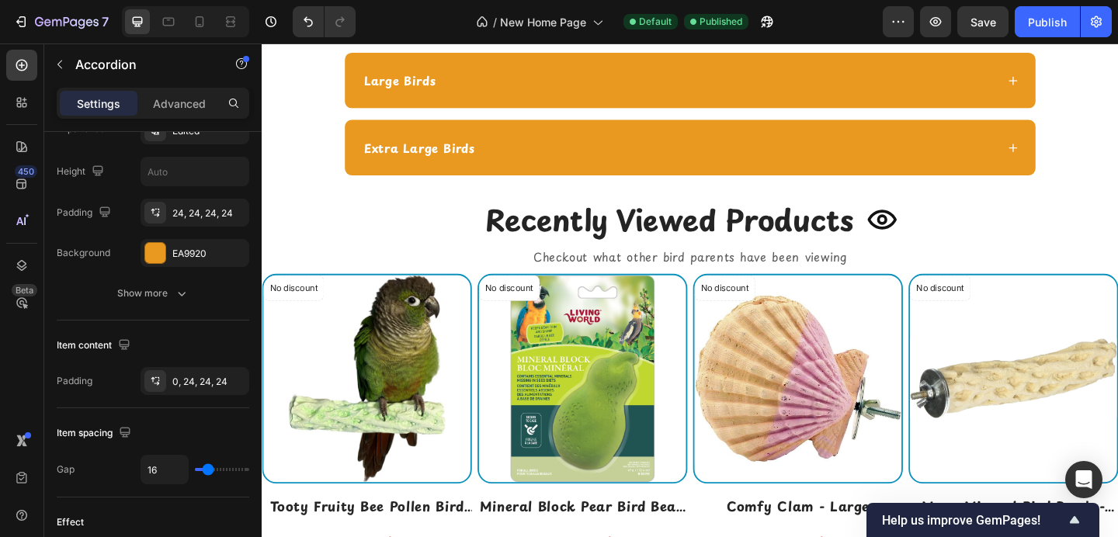
scroll to position [2567, 0]
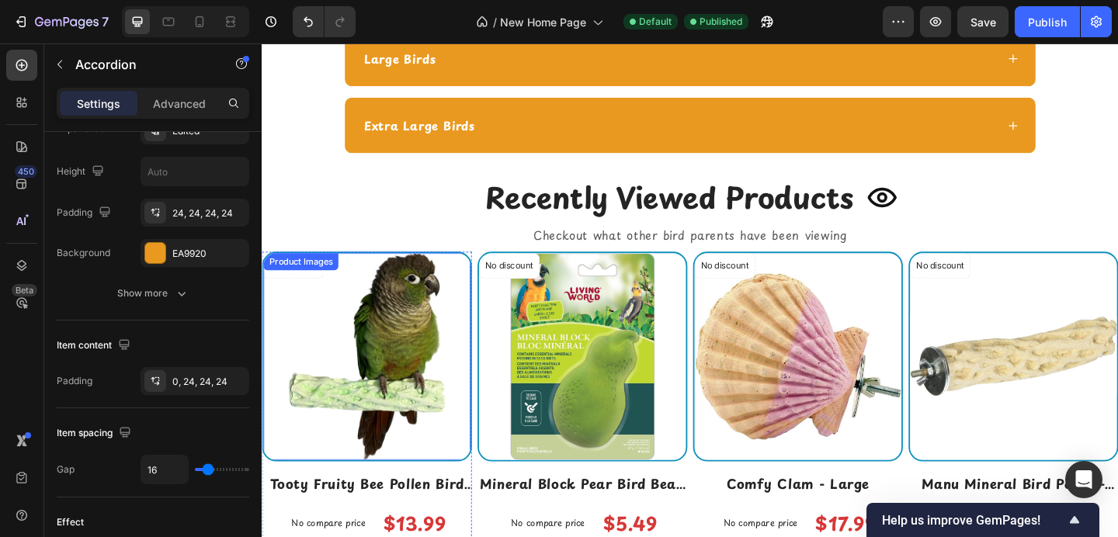
click at [470, 298] on img at bounding box center [375, 384] width 225 height 225
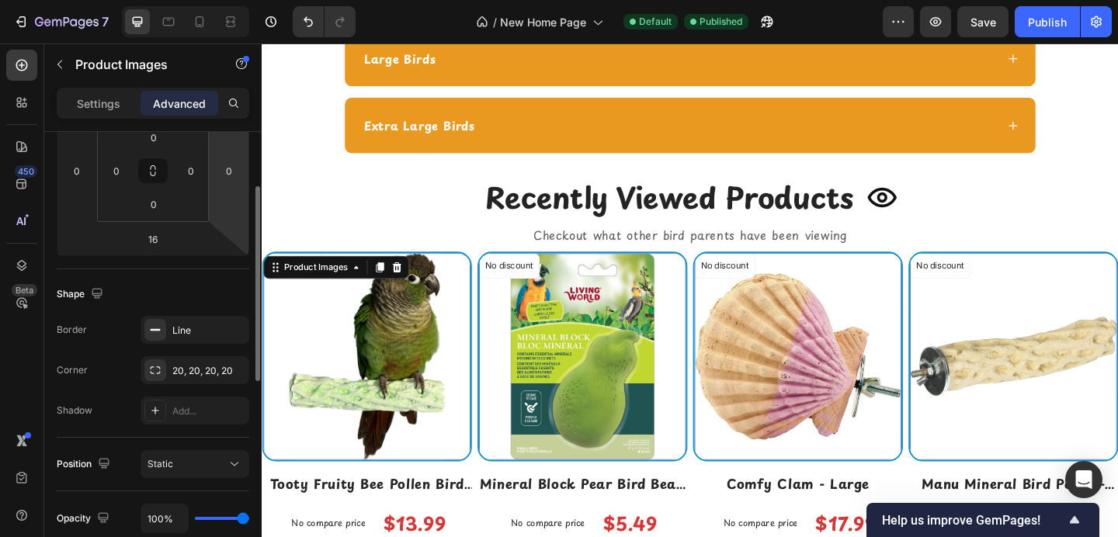
scroll to position [263, 0]
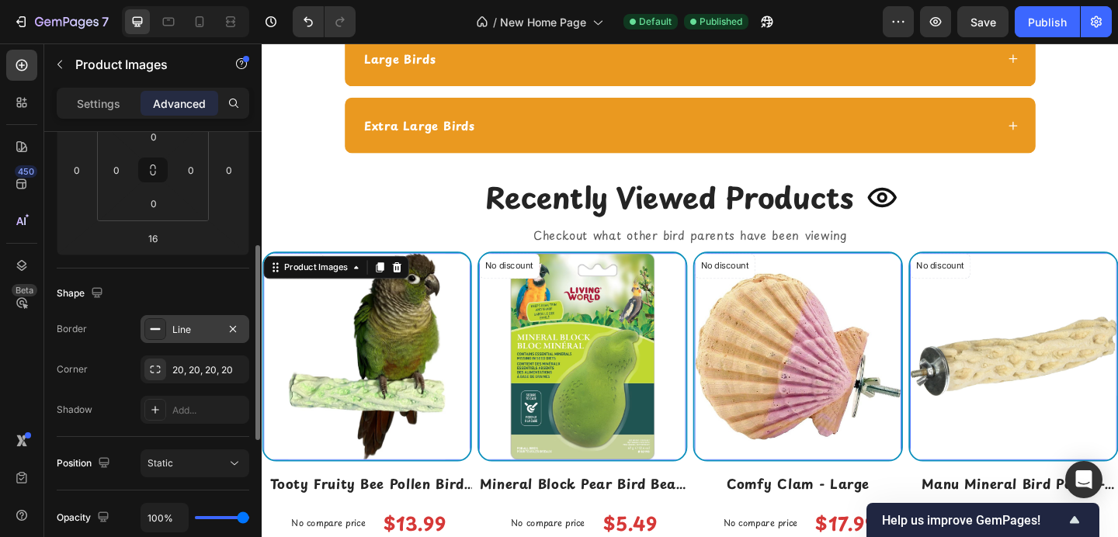
click at [153, 333] on icon at bounding box center [155, 329] width 12 height 12
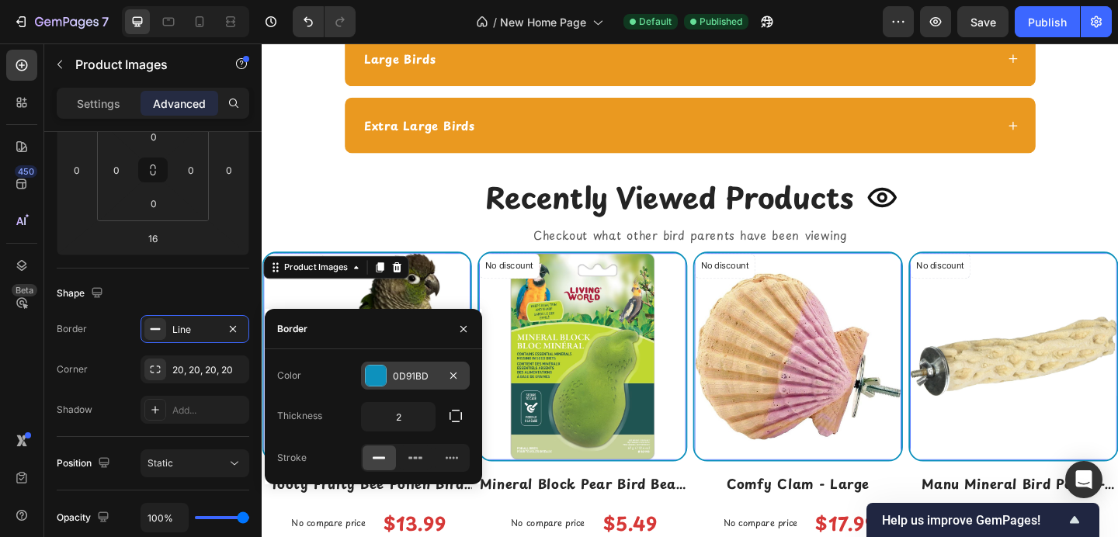
click at [371, 377] on div at bounding box center [376, 376] width 20 height 20
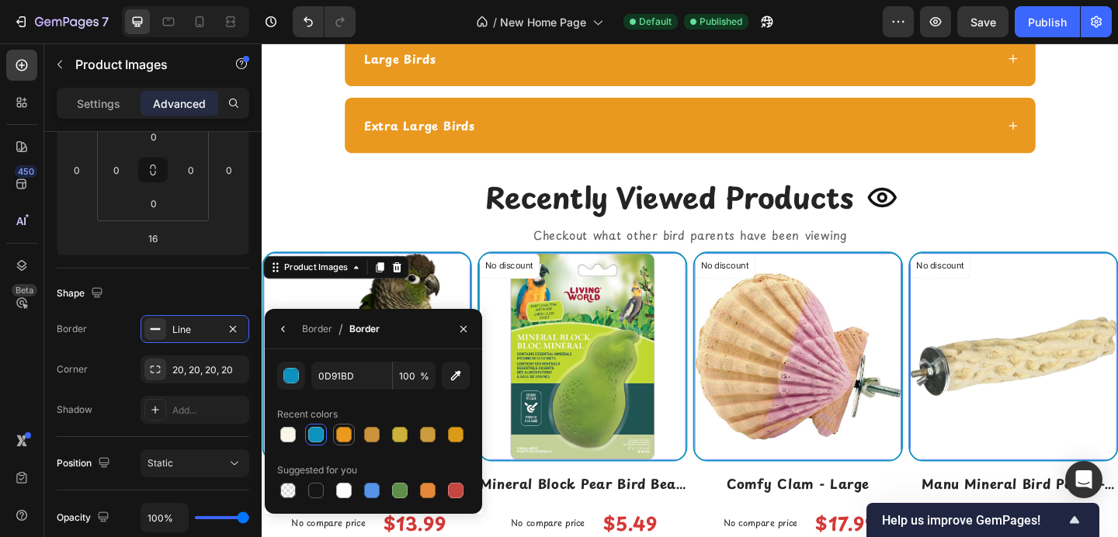
click at [353, 434] on div at bounding box center [344, 435] width 19 height 19
type input "EA9920"
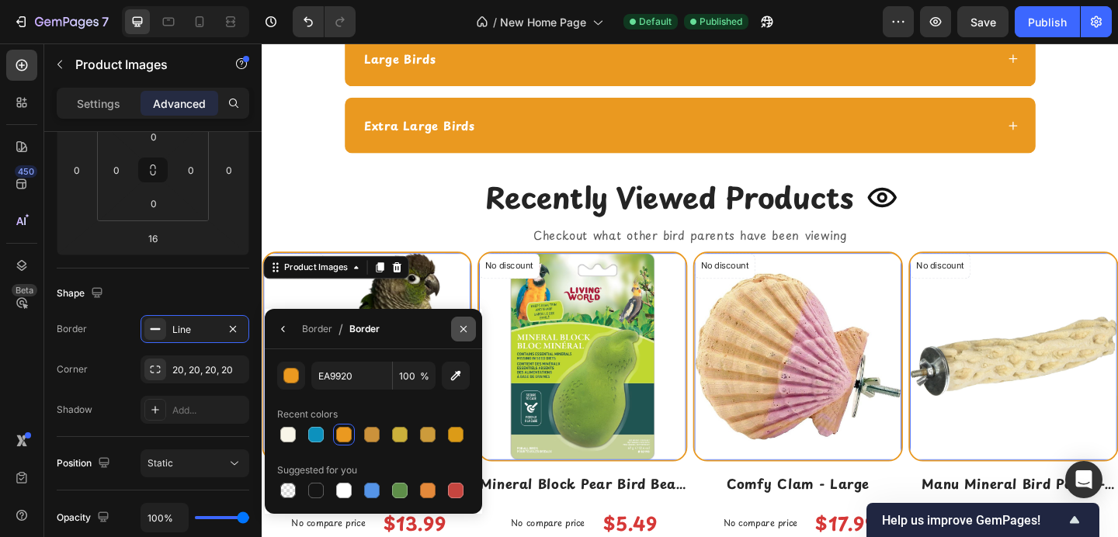
click at [467, 327] on icon "button" at bounding box center [463, 329] width 12 height 12
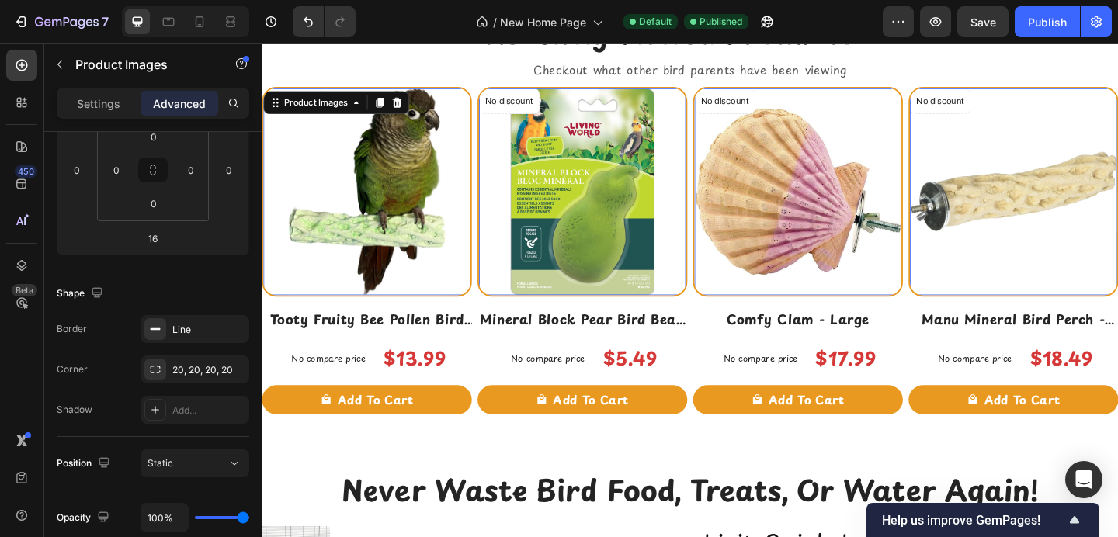
scroll to position [2748, 0]
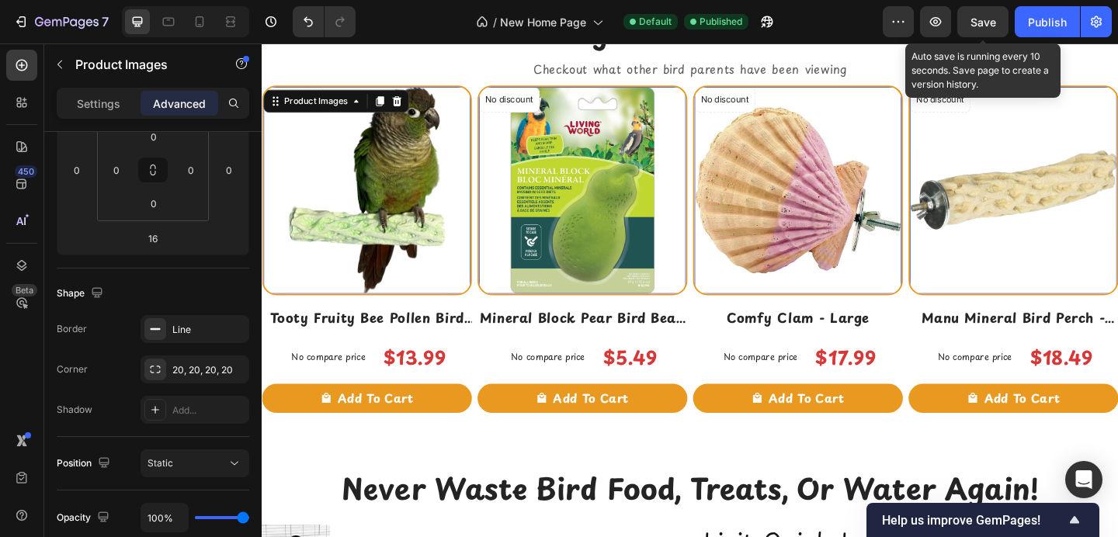
click at [993, 19] on span "Save" at bounding box center [984, 22] width 26 height 13
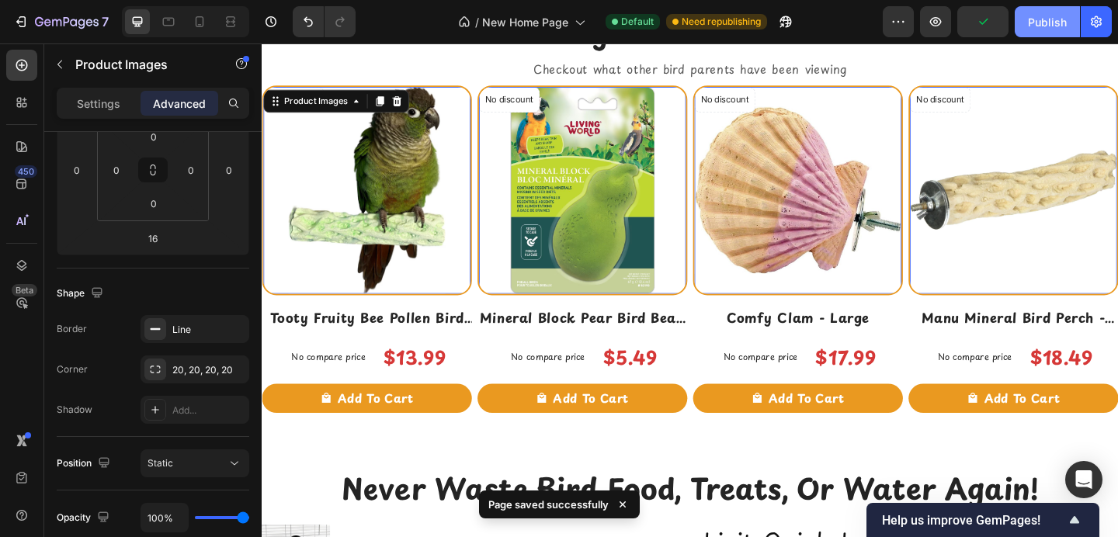
click at [1034, 23] on div "Publish" at bounding box center [1047, 22] width 39 height 16
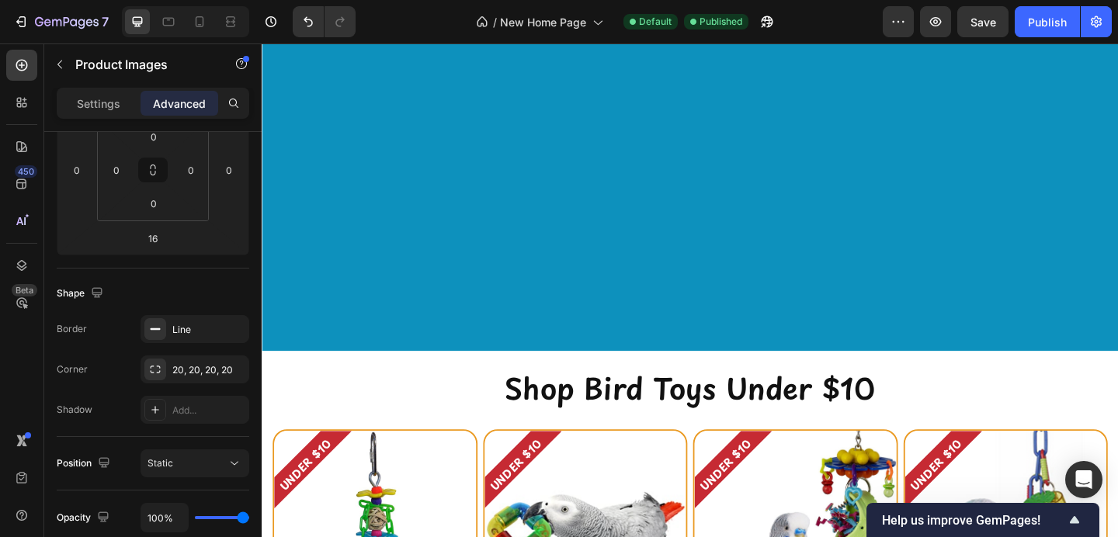
scroll to position [473, 0]
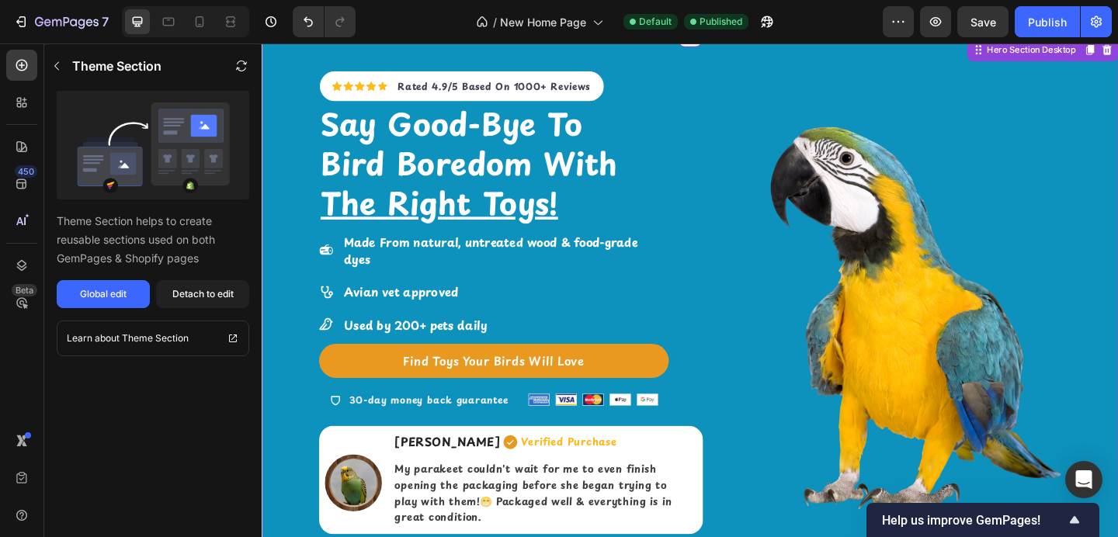
click at [746, 244] on div "Icon Icon Icon Icon Icon Icon List Hoz Rated 4.9/5 Based On 1000+ Reviews Text …" at bounding box center [728, 306] width 932 height 543
click at [100, 294] on div "Global edit" at bounding box center [103, 294] width 47 height 14
click at [544, 19] on span "New Home Page" at bounding box center [543, 22] width 86 height 16
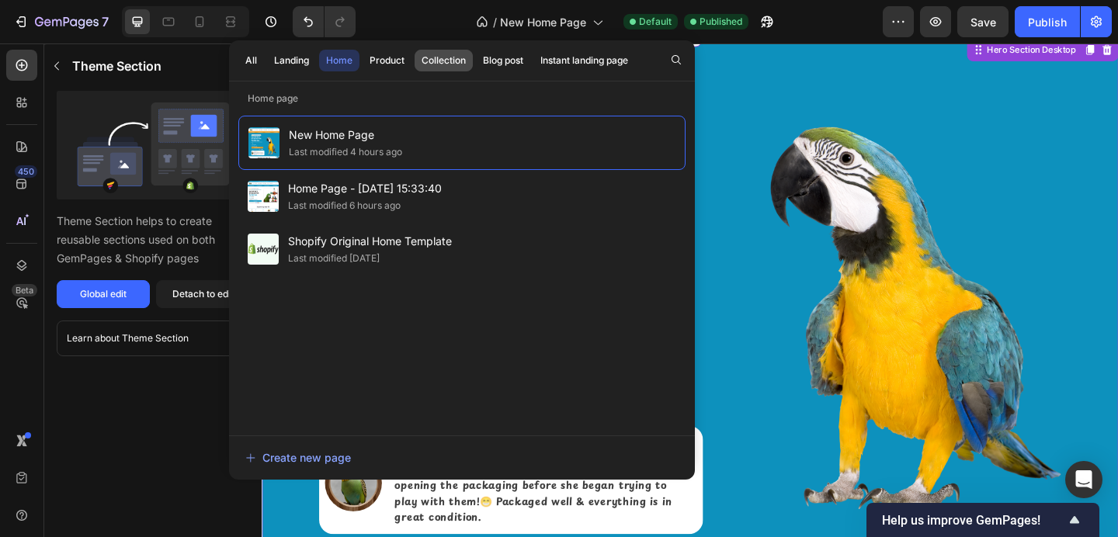
click at [445, 65] on div "Collection" at bounding box center [444, 61] width 44 height 14
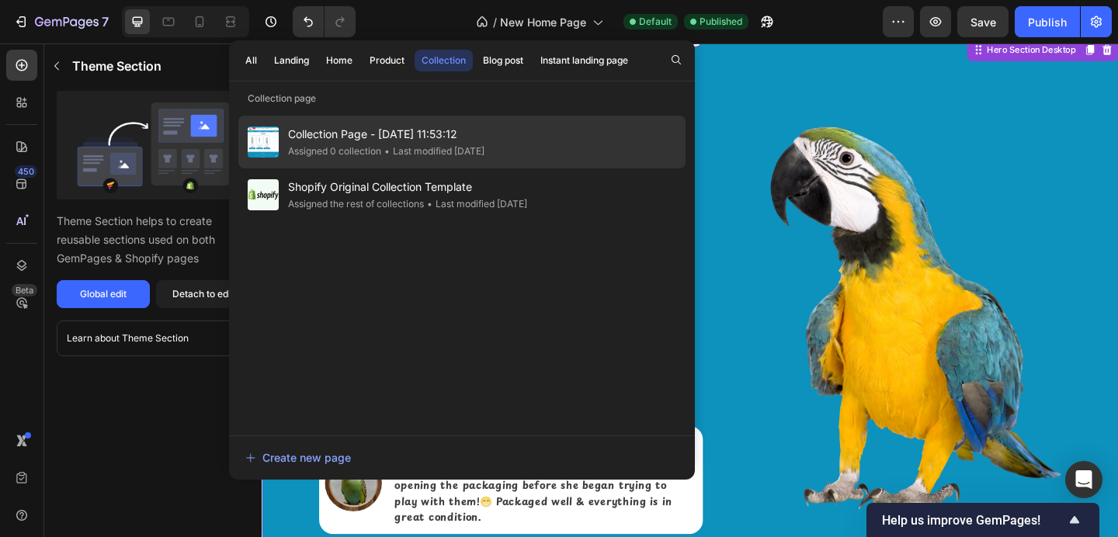
click at [446, 134] on span "Collection Page - [DATE] 11:53:12" at bounding box center [386, 134] width 196 height 19
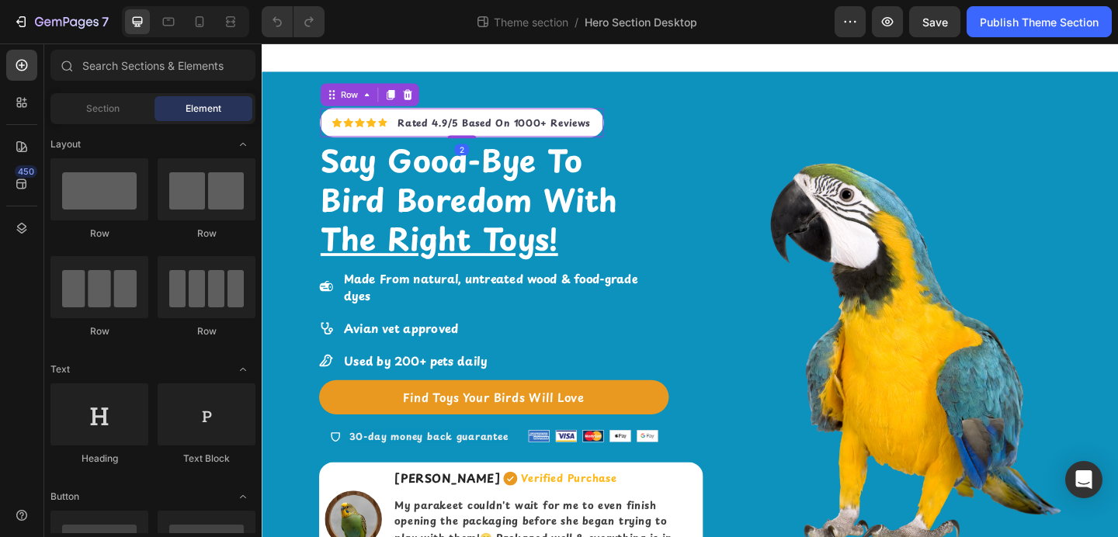
click at [548, 118] on div "Icon Icon Icon Icon Icon Icon List Hoz Rated 4.9/5 Based On 1000+ Reviews Text …" at bounding box center [479, 129] width 309 height 33
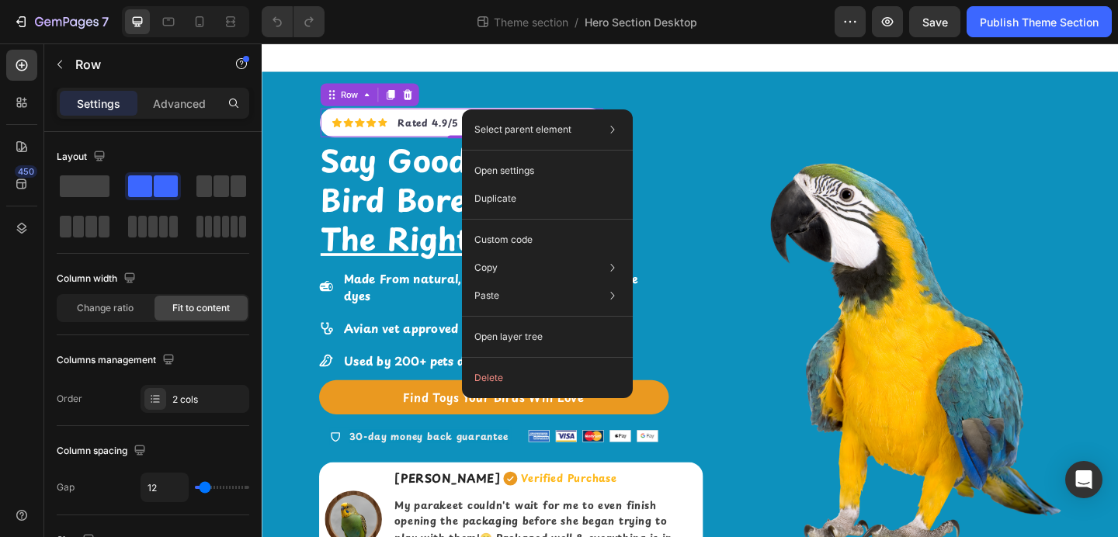
click at [375, 117] on div "Icon Icon Icon Icon Icon Icon List Hoz Rated 4.9/5 Based On 1000+ Reviews Text …" at bounding box center [479, 129] width 309 height 33
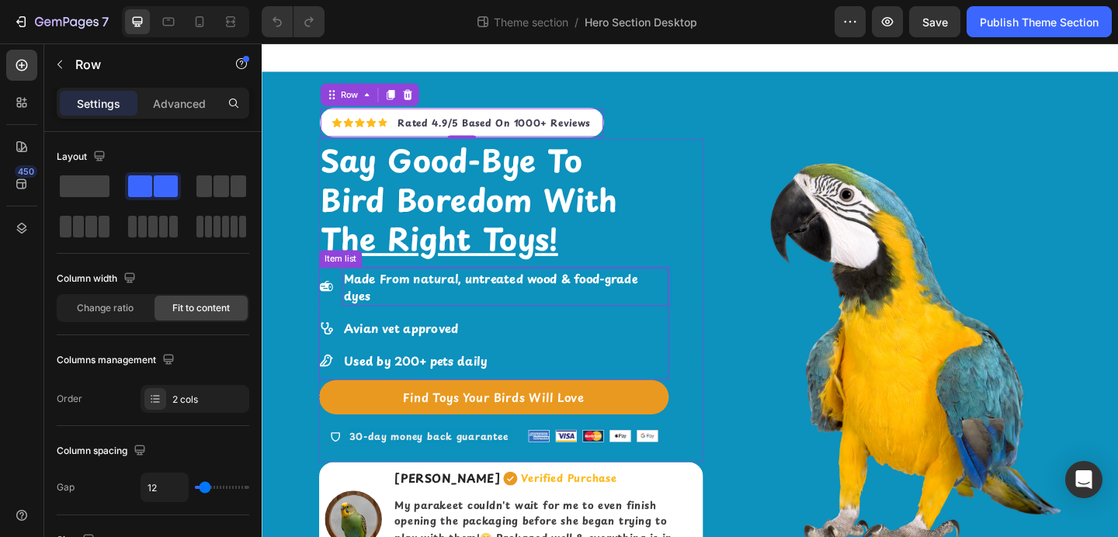
click at [450, 300] on strong "Made From natural, untreated wood & food-grade dyes" at bounding box center [510, 308] width 319 height 37
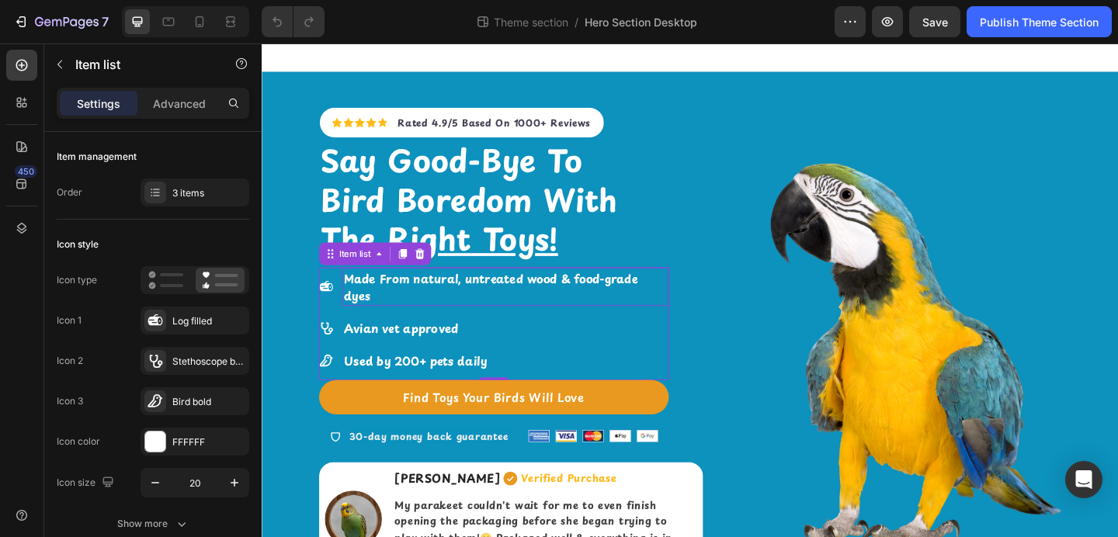
click at [450, 301] on strong "Made From natural, untreated wood & food-grade dyes" at bounding box center [510, 308] width 319 height 37
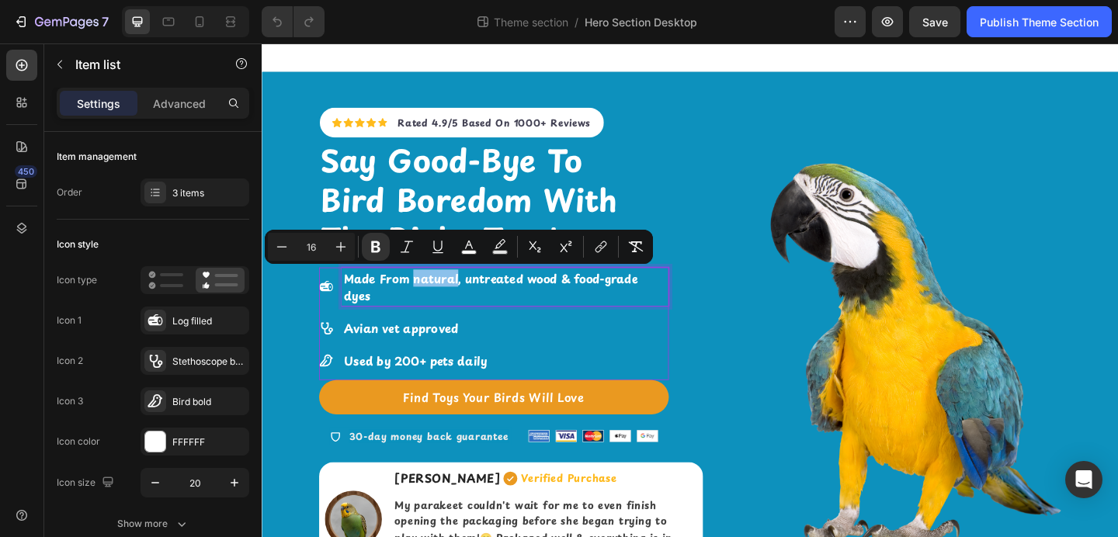
click at [433, 300] on strong "Made From natural, untreated wood & food-grade dyes" at bounding box center [510, 308] width 319 height 37
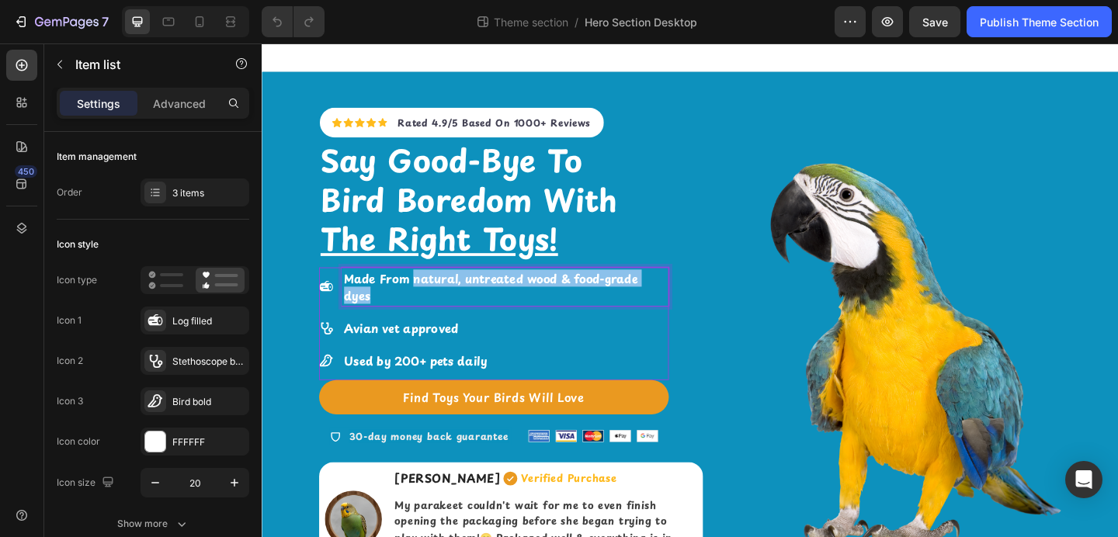
drag, startPoint x: 425, startPoint y: 301, endPoint x: 695, endPoint y: 297, distance: 270.3
click at [670, 297] on strong "Made From natural, untreated wood & food-grade dyes" at bounding box center [510, 308] width 319 height 37
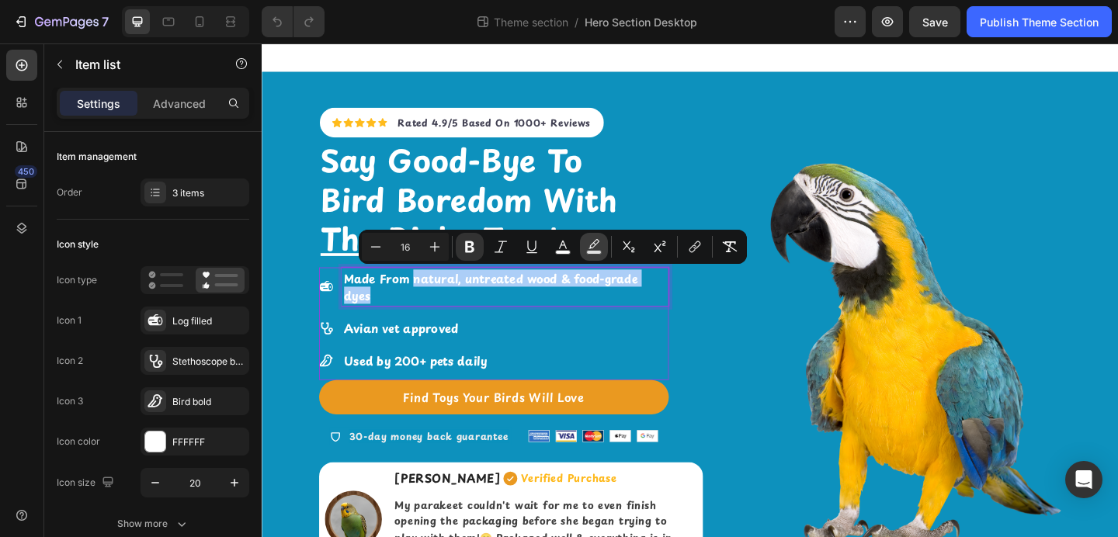
click at [599, 252] on rect "Editor contextual toolbar" at bounding box center [594, 253] width 15 height 4
type input "000000"
type input "77"
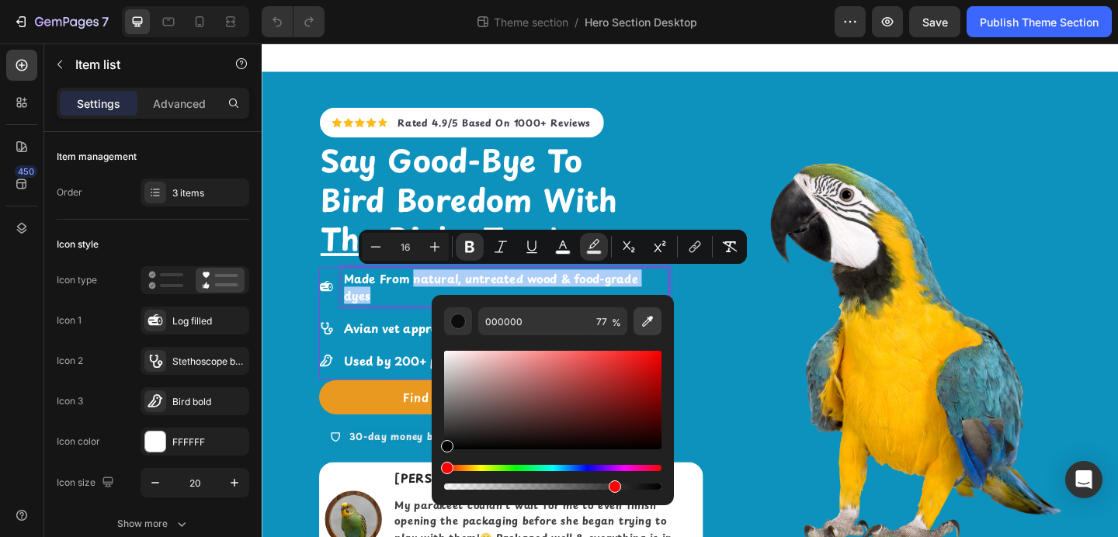
click at [648, 323] on icon "Editor contextual toolbar" at bounding box center [648, 322] width 16 height 16
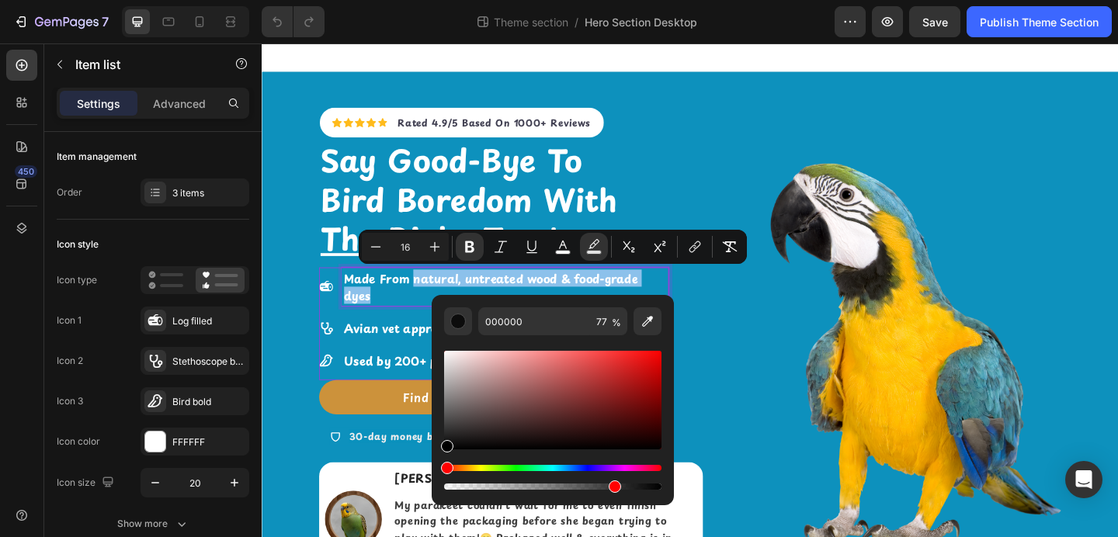
type input "EA991F"
type input "100"
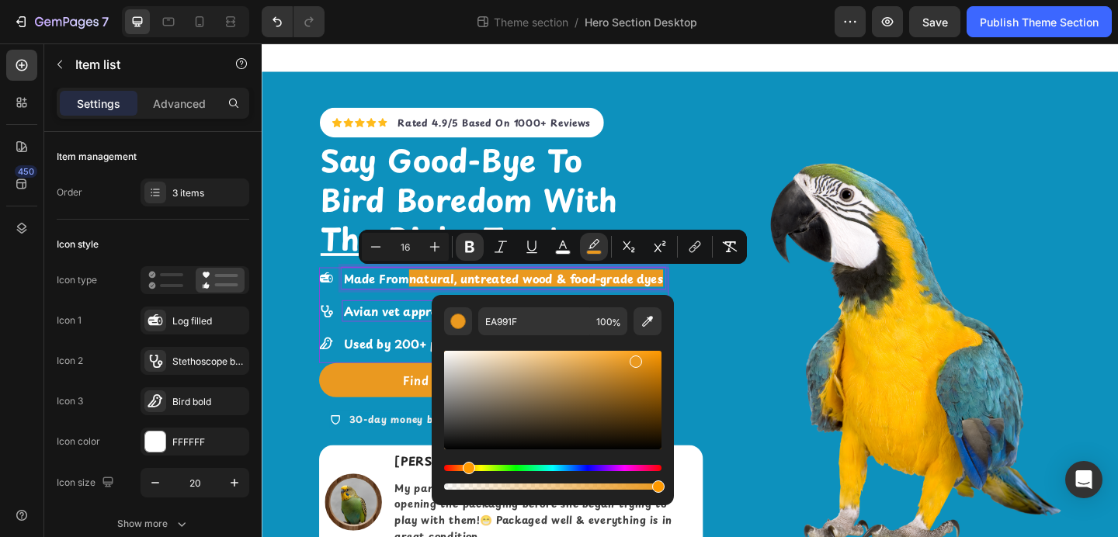
click at [360, 339] on strong "Avian vet approved" at bounding box center [413, 334] width 124 height 19
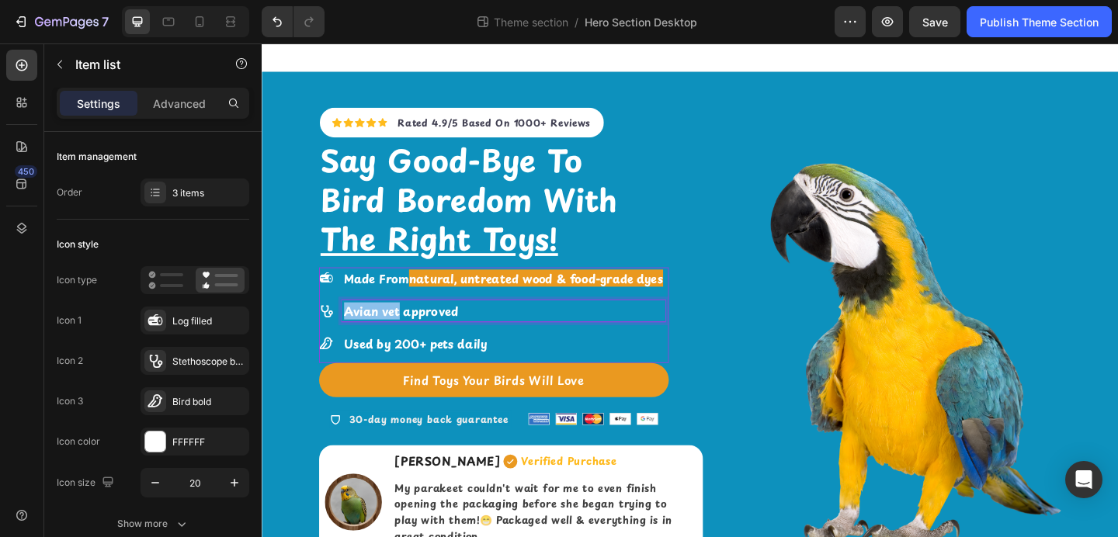
drag, startPoint x: 351, startPoint y: 338, endPoint x: 409, endPoint y: 342, distance: 57.7
click at [409, 342] on strong "Avian vet approved" at bounding box center [413, 334] width 124 height 19
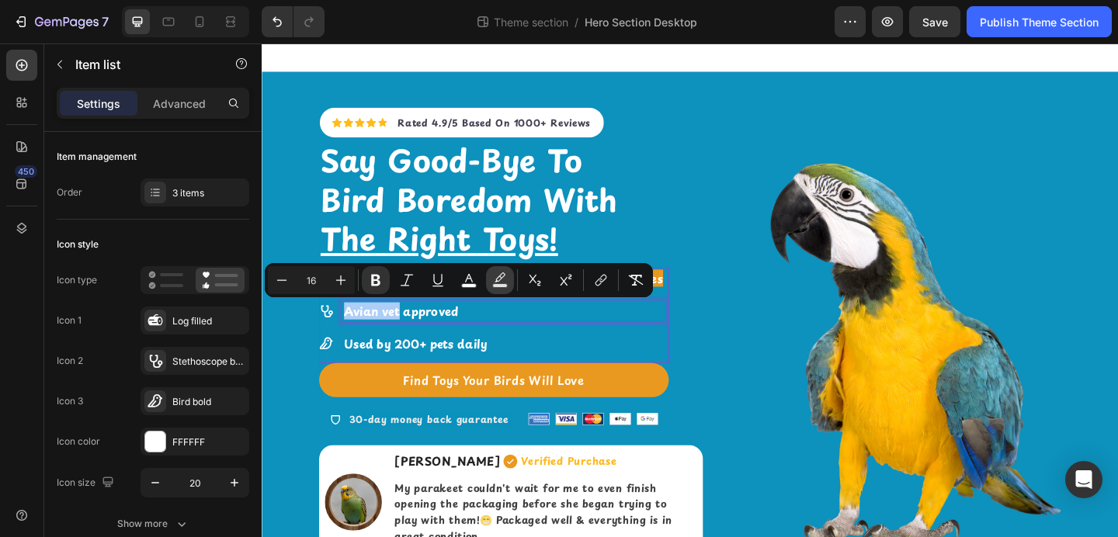
click at [502, 280] on icon "Editor contextual toolbar" at bounding box center [500, 281] width 16 height 16
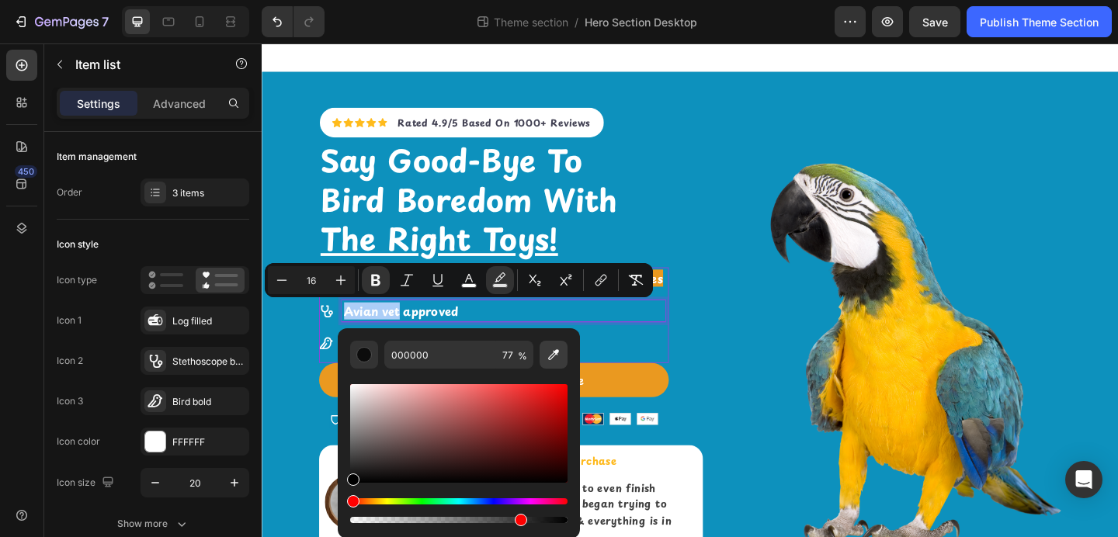
click at [557, 353] on icon "Editor contextual toolbar" at bounding box center [553, 354] width 11 height 11
type input "EA991F"
type input "100"
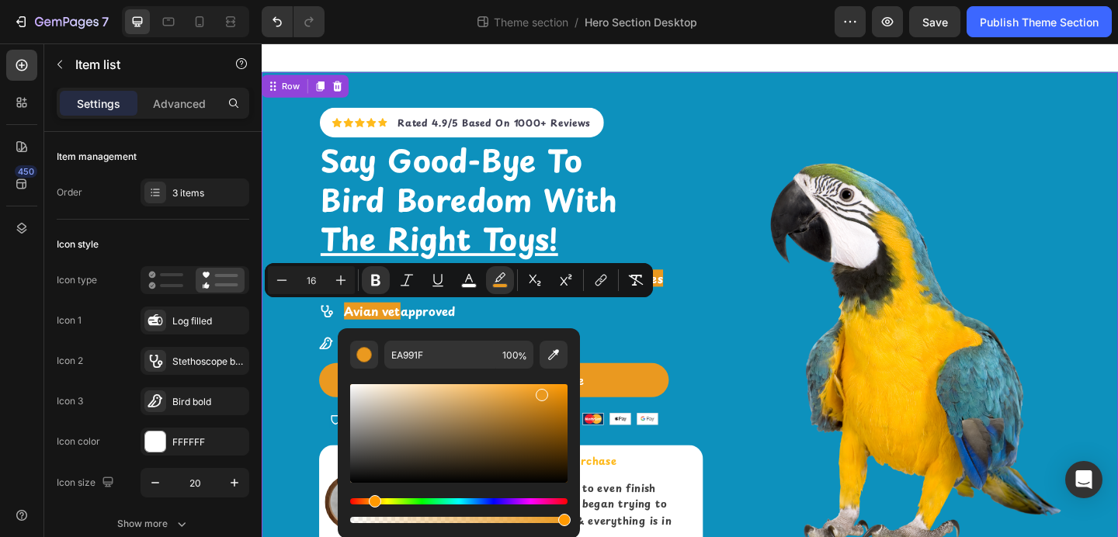
click at [277, 355] on div "Icon Icon Icon Icon Icon Icon List Hoz Rated 4.9/5 Based On 1000+ Reviews Text …" at bounding box center [728, 337] width 932 height 524
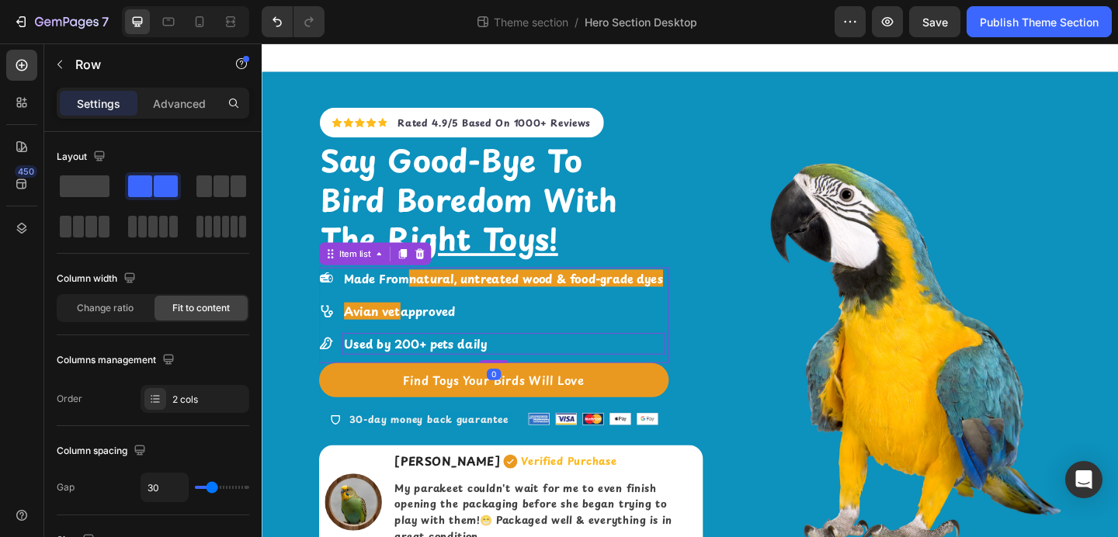
click at [403, 368] on strong "Used by 200+ pets daily" at bounding box center [428, 370] width 155 height 19
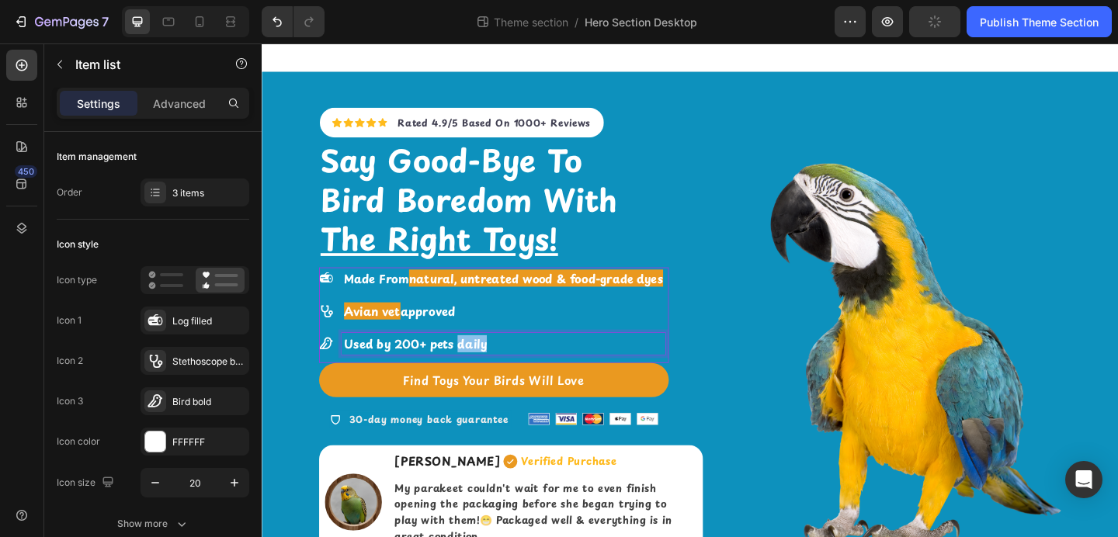
click at [471, 373] on strong "Used by 200+ pets daily" at bounding box center [428, 370] width 155 height 19
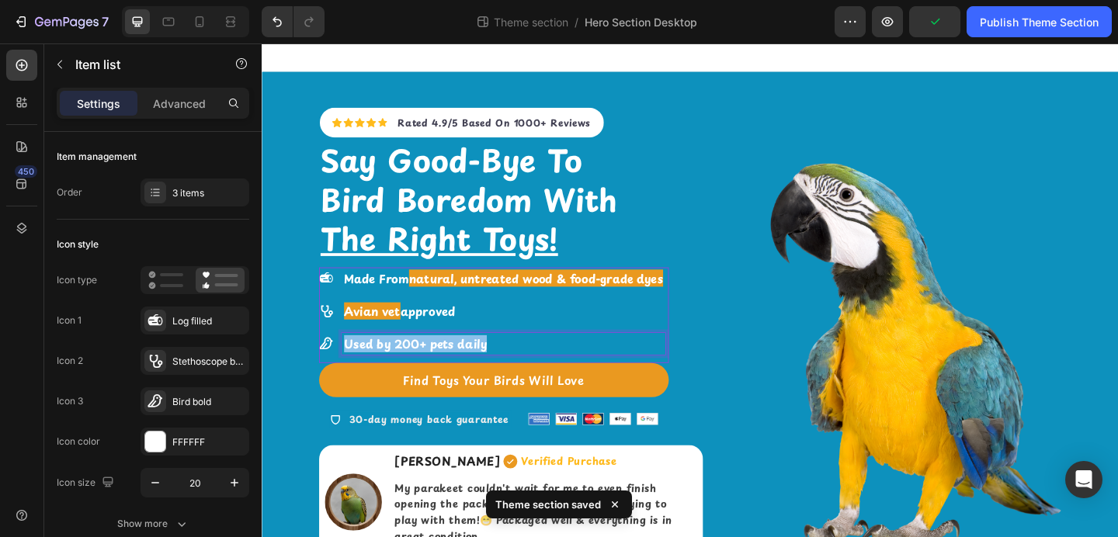
click at [471, 373] on strong "Used by 200+ pets daily" at bounding box center [428, 370] width 155 height 19
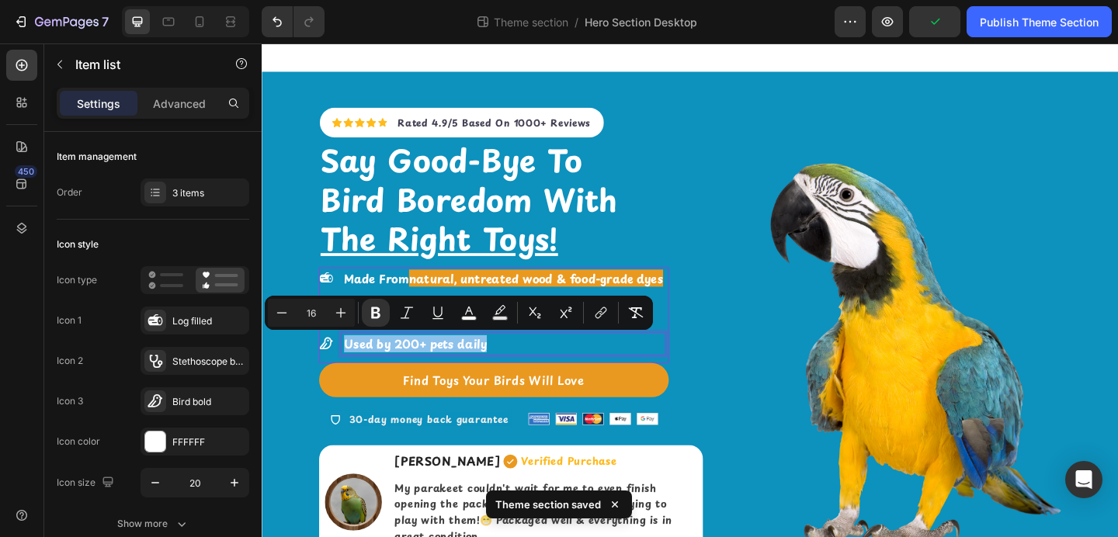
click at [471, 373] on strong "Used by 200+ pets daily" at bounding box center [428, 370] width 155 height 19
click at [470, 374] on strong "Used by 200+ pets daily" at bounding box center [428, 370] width 155 height 19
click at [468, 371] on strong "Used by 200+ pets daily" at bounding box center [428, 370] width 155 height 19
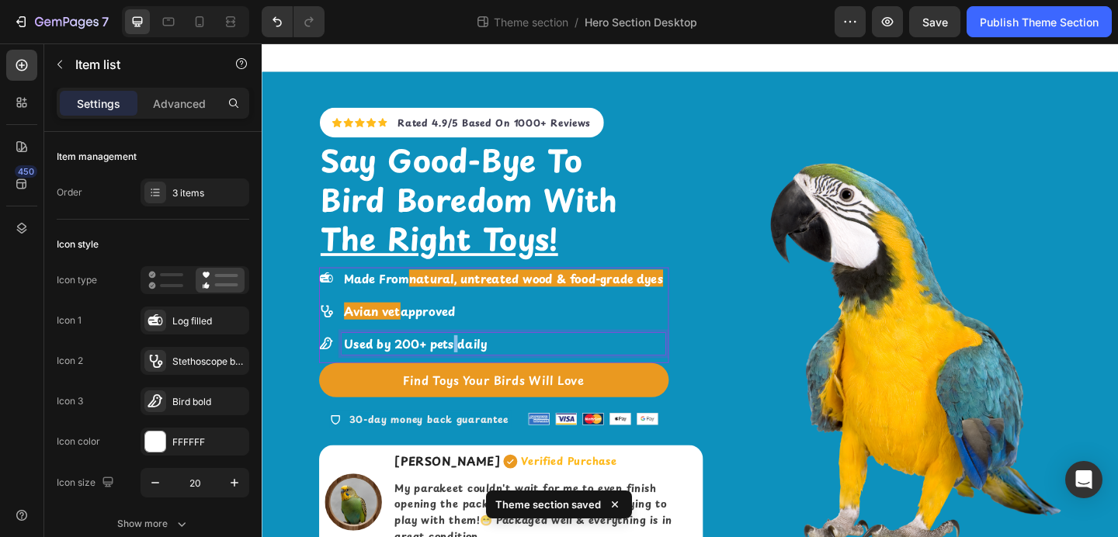
click at [468, 371] on strong "Used by 200+ pets daily" at bounding box center [428, 370] width 155 height 19
click at [440, 375] on strong "Used by 200+ pet birds daily" at bounding box center [444, 370] width 186 height 19
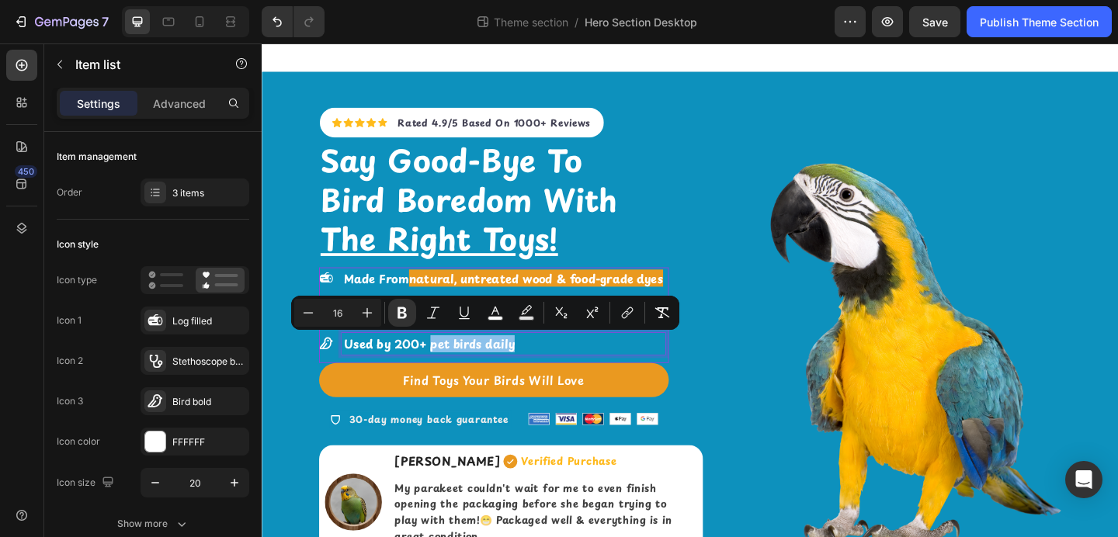
drag, startPoint x: 444, startPoint y: 374, endPoint x: 539, endPoint y: 366, distance: 95.1
click at [540, 366] on p "Used by 200+ pet birds daily" at bounding box center [524, 370] width 347 height 19
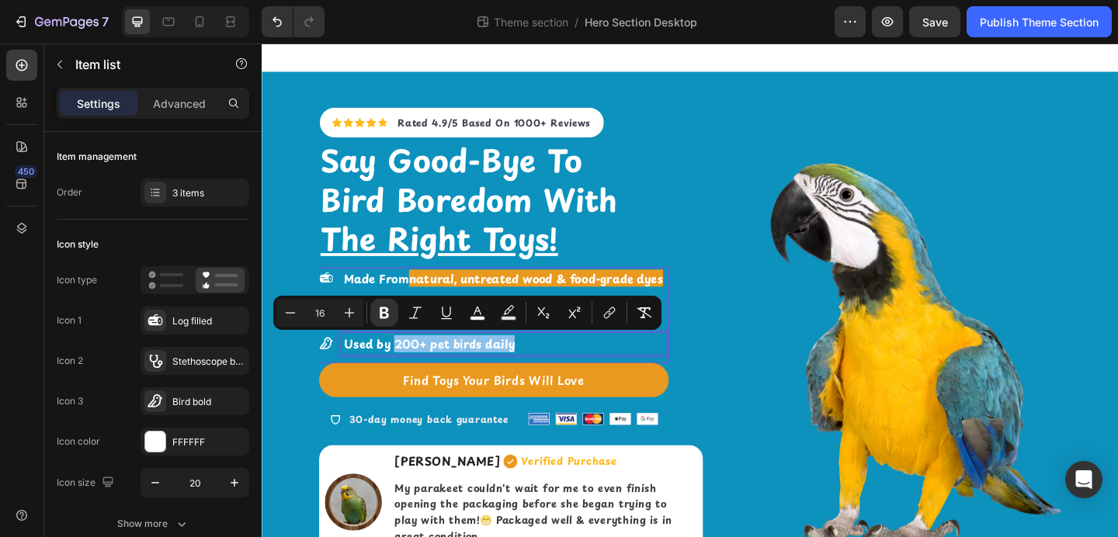
drag, startPoint x: 404, startPoint y: 373, endPoint x: 539, endPoint y: 368, distance: 135.2
click at [540, 368] on p "Used by 200+ pet birds daily" at bounding box center [524, 370] width 347 height 19
click at [506, 315] on icon "Editor contextual toolbar" at bounding box center [509, 313] width 16 height 16
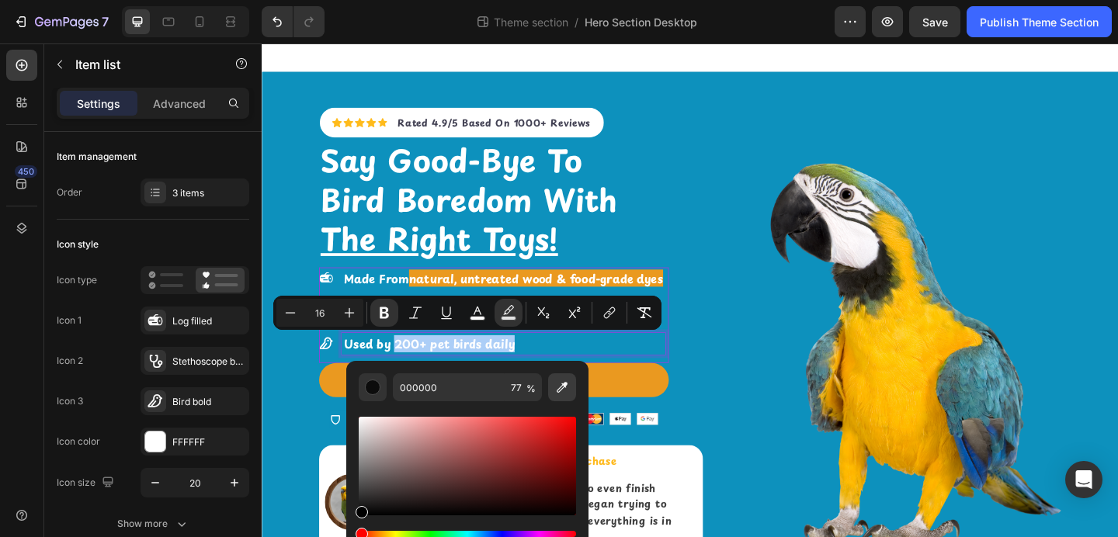
click at [565, 384] on icon "Editor contextual toolbar" at bounding box center [562, 387] width 11 height 11
type input "EA991F"
type input "100"
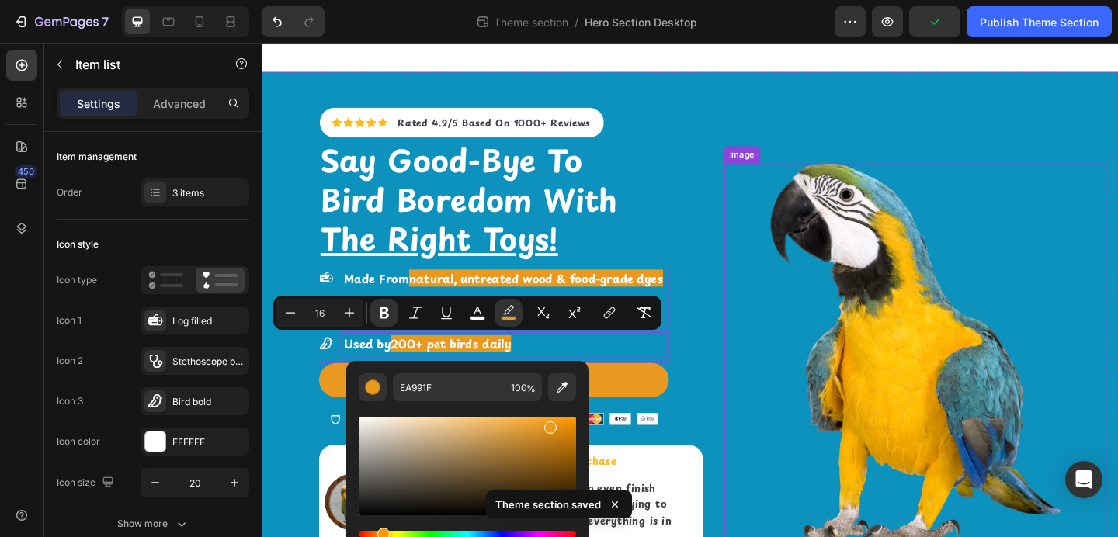
click at [791, 347] on img at bounding box center [974, 383] width 418 height 418
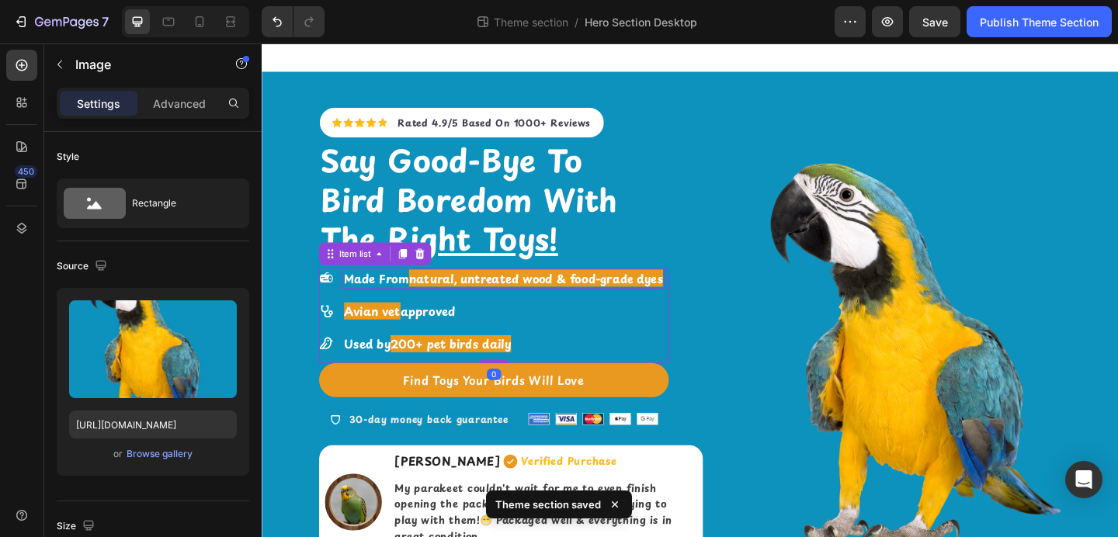
click at [578, 302] on strong "natural, untreated wood & food-grade dyes" at bounding box center [560, 299] width 276 height 19
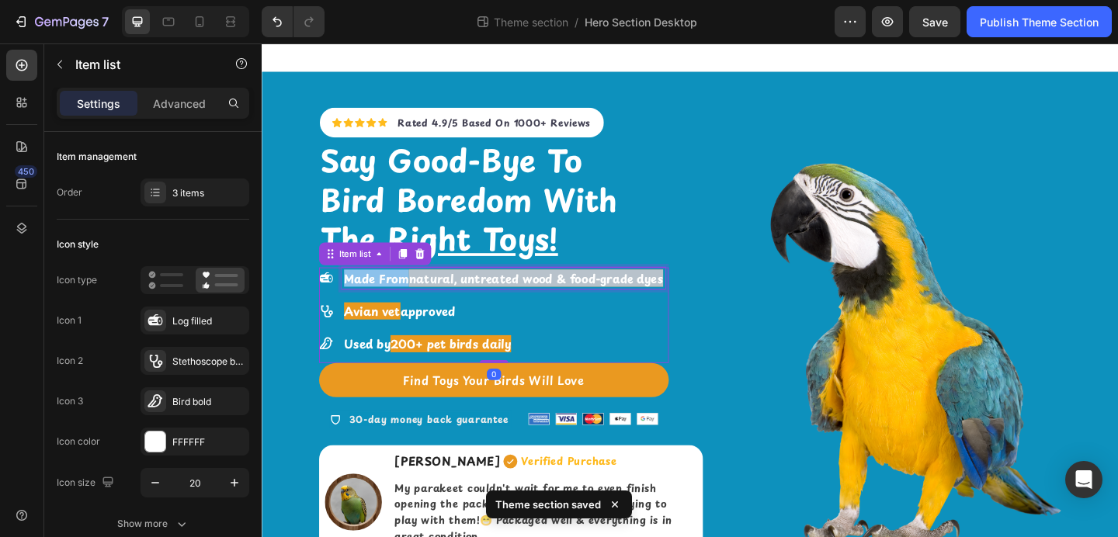
click at [578, 302] on strong "natural, untreated wood & food-grade dyes" at bounding box center [560, 299] width 276 height 19
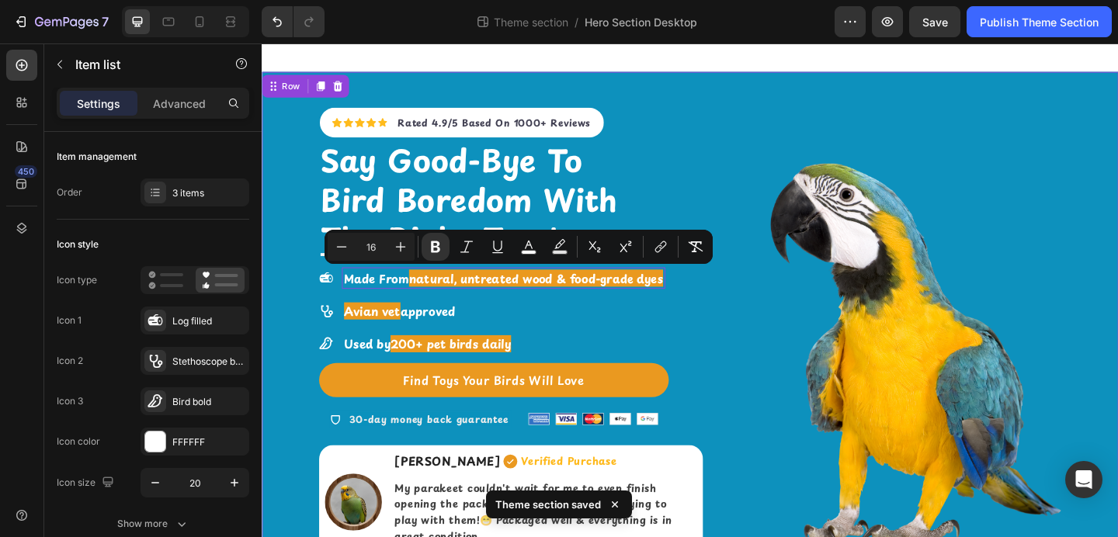
click at [752, 348] on div "Icon Icon Icon Icon Icon Icon List Hoz Rated 4.9/5 Based On 1000+ Reviews Text …" at bounding box center [728, 337] width 932 height 524
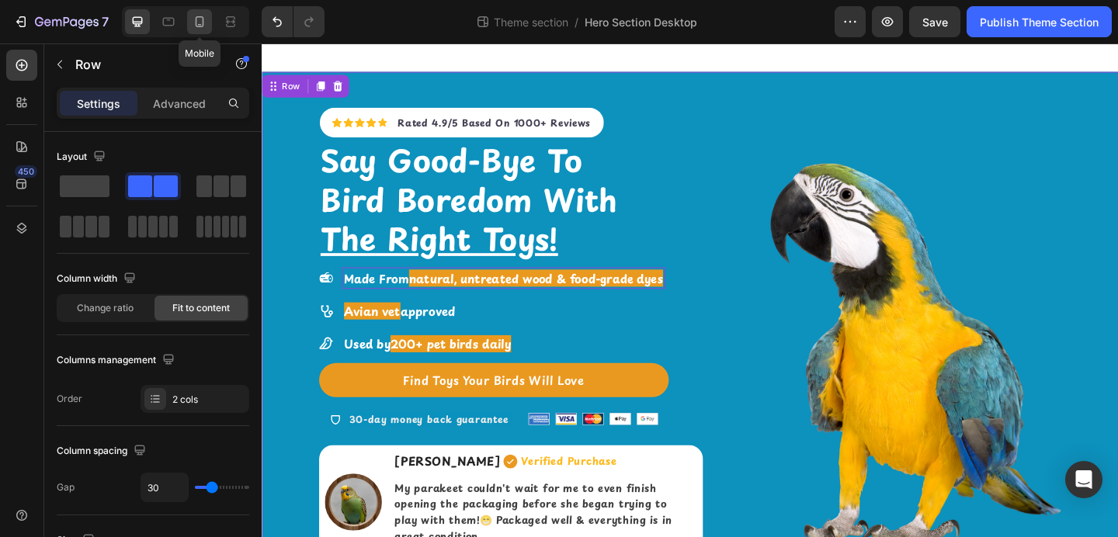
click at [200, 30] on div at bounding box center [199, 21] width 25 height 25
type input "0"
type input "100%"
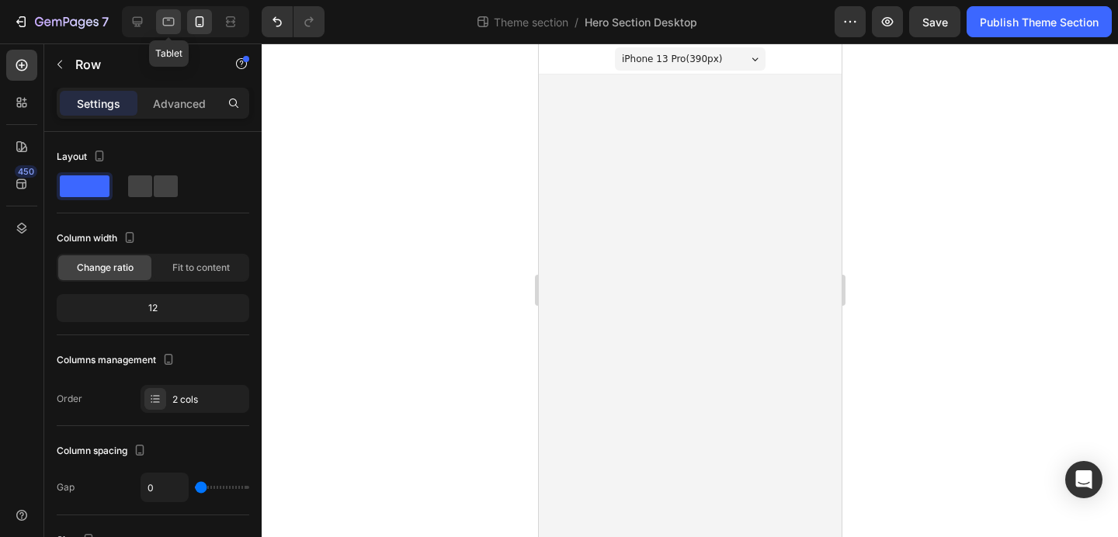
click at [169, 23] on icon at bounding box center [169, 22] width 16 height 16
type input "30"
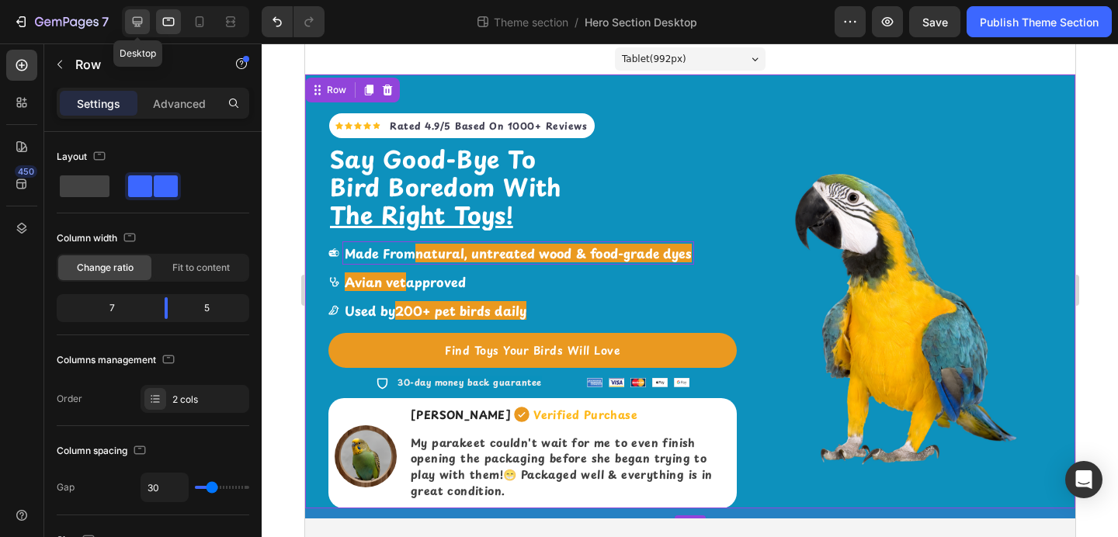
click at [141, 17] on icon at bounding box center [138, 22] width 10 height 10
type input "1200"
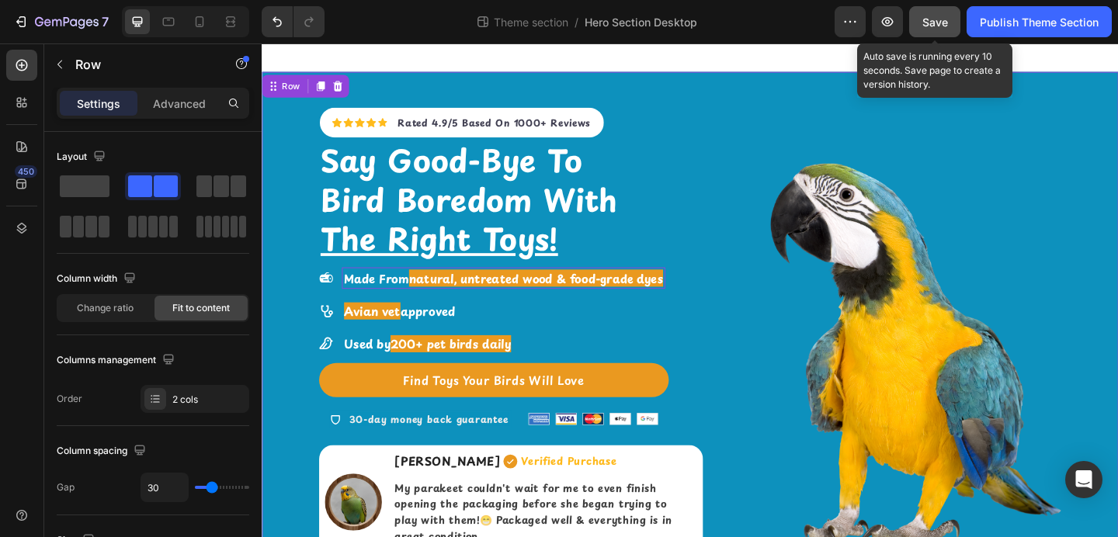
click at [930, 23] on span "Save" at bounding box center [936, 22] width 26 height 13
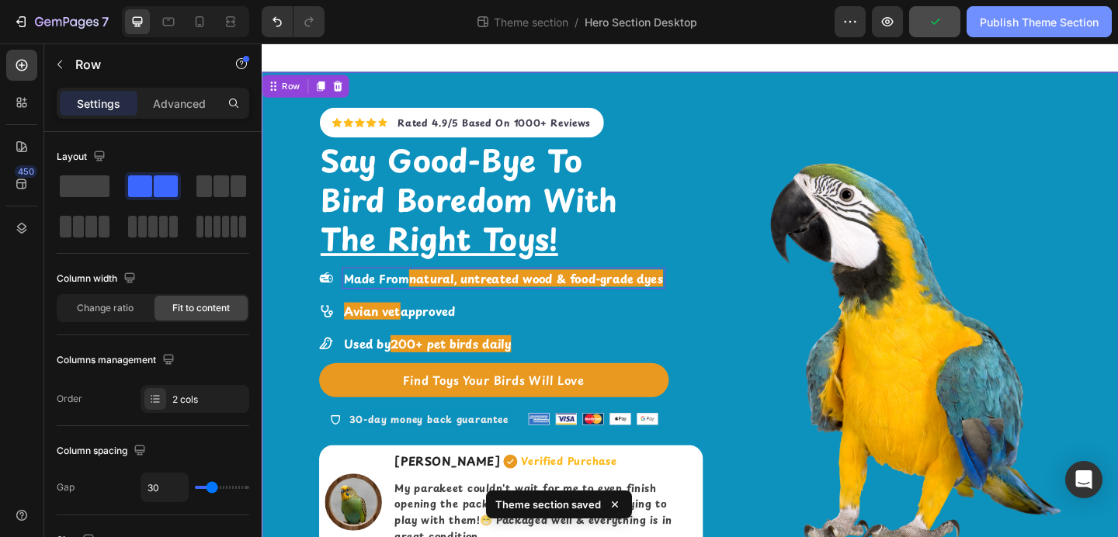
click at [988, 21] on div "Publish Theme Section" at bounding box center [1039, 22] width 119 height 16
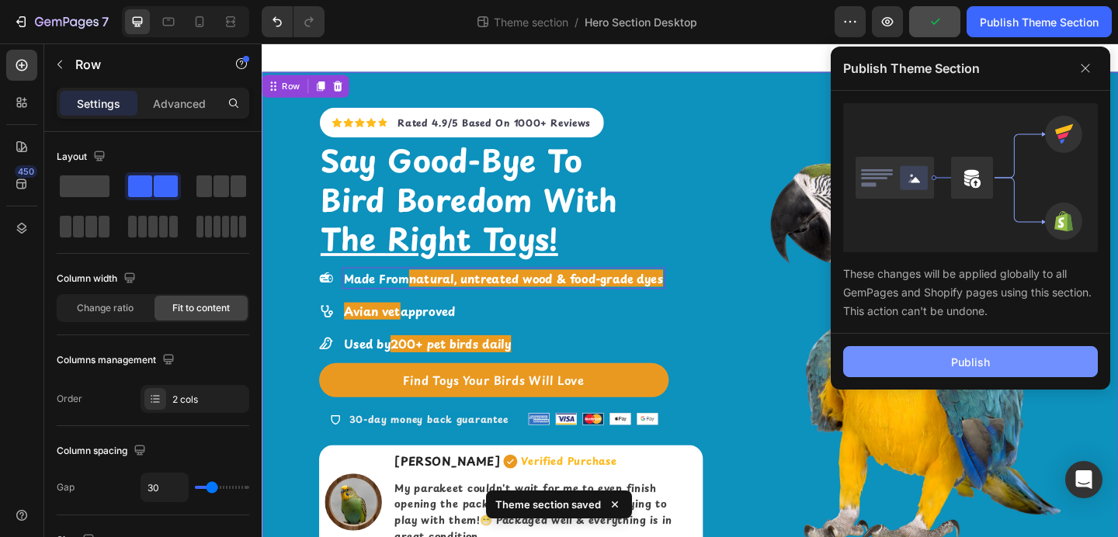
click at [936, 360] on button "Publish" at bounding box center [970, 361] width 255 height 31
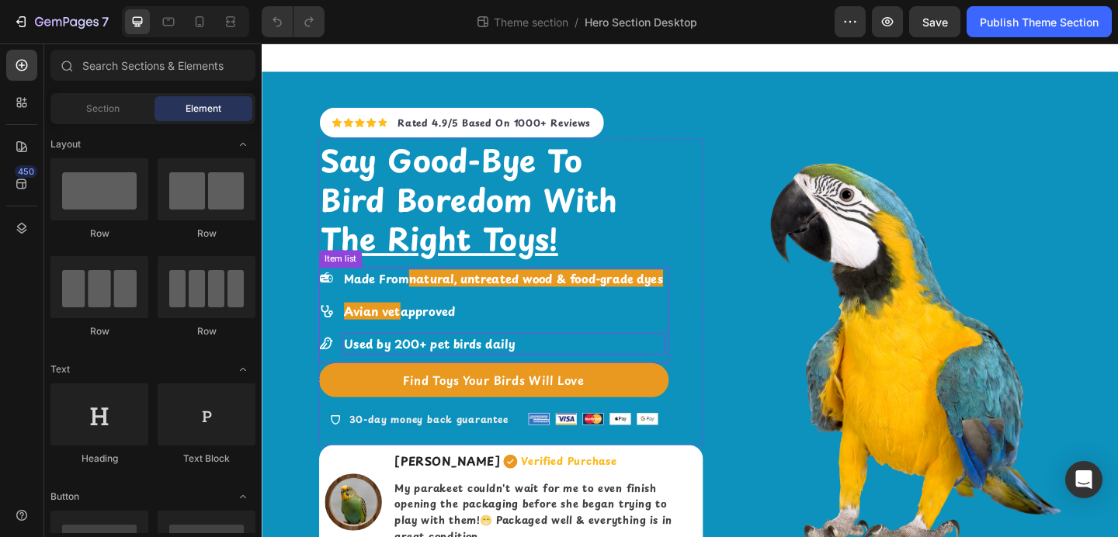
click at [416, 368] on strong "Used by 200+ pet birds daily" at bounding box center [444, 370] width 186 height 19
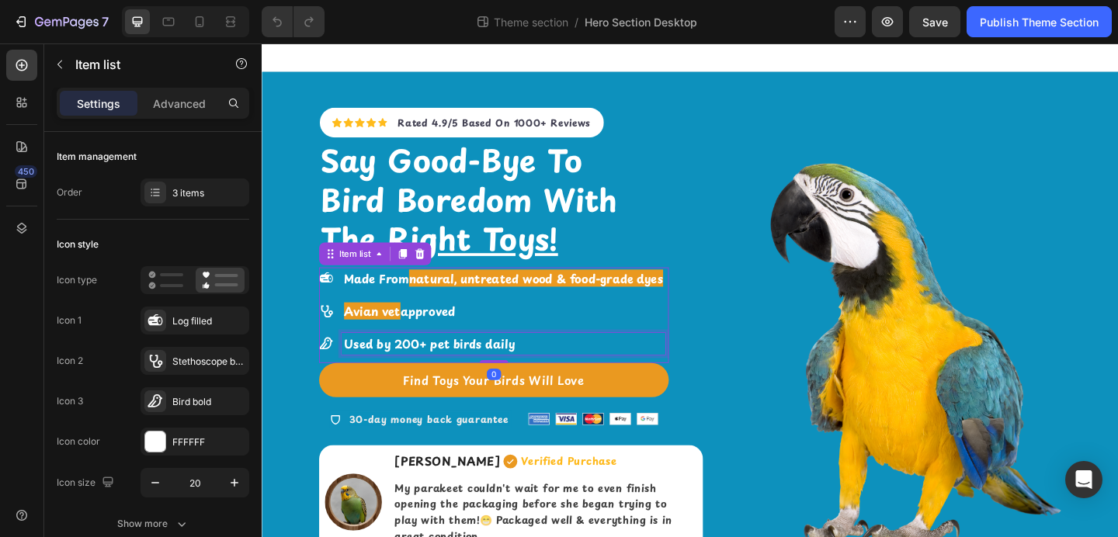
click at [405, 369] on strong "Used by 200+ pet birds daily" at bounding box center [444, 370] width 186 height 19
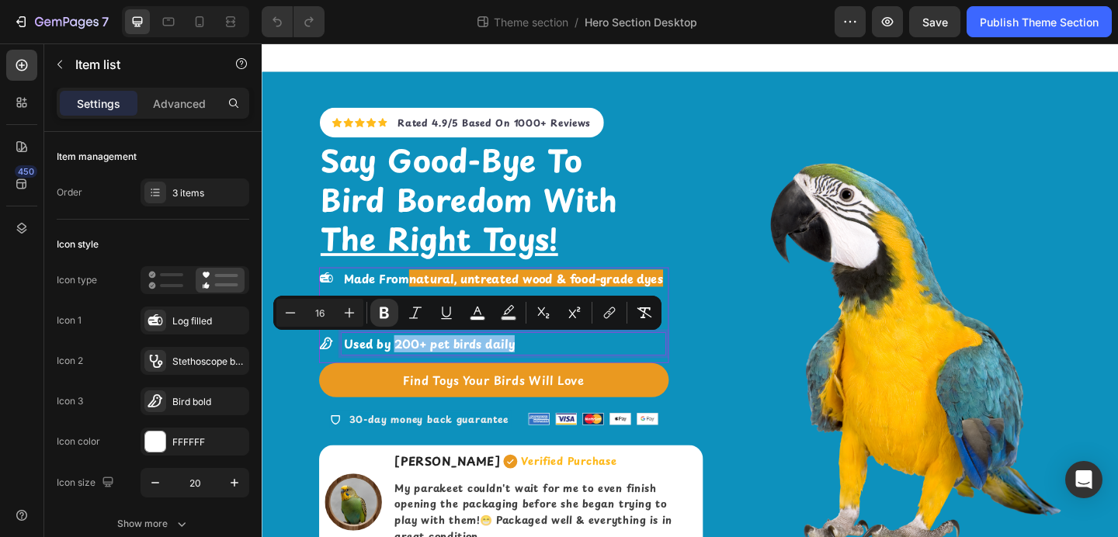
drag, startPoint x: 405, startPoint y: 369, endPoint x: 524, endPoint y: 368, distance: 118.8
click at [524, 368] on strong "Used by 200+ pet birds daily" at bounding box center [444, 370] width 186 height 19
click at [513, 313] on icon "Editor contextual toolbar" at bounding box center [509, 313] width 16 height 16
type input "000000"
type input "77"
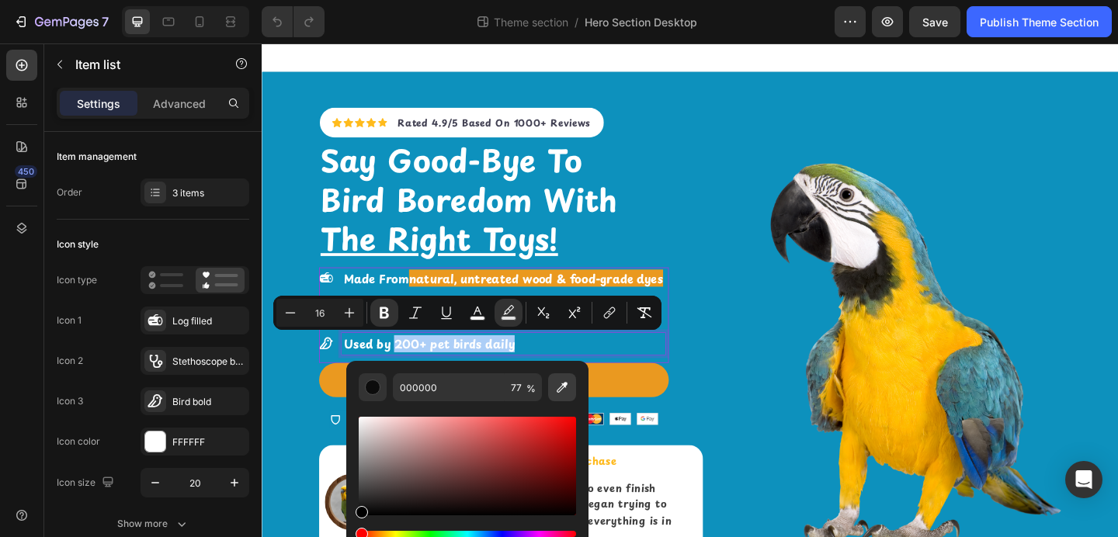
click at [555, 386] on icon "Editor contextual toolbar" at bounding box center [563, 388] width 16 height 16
type input "EA991F"
type input "100"
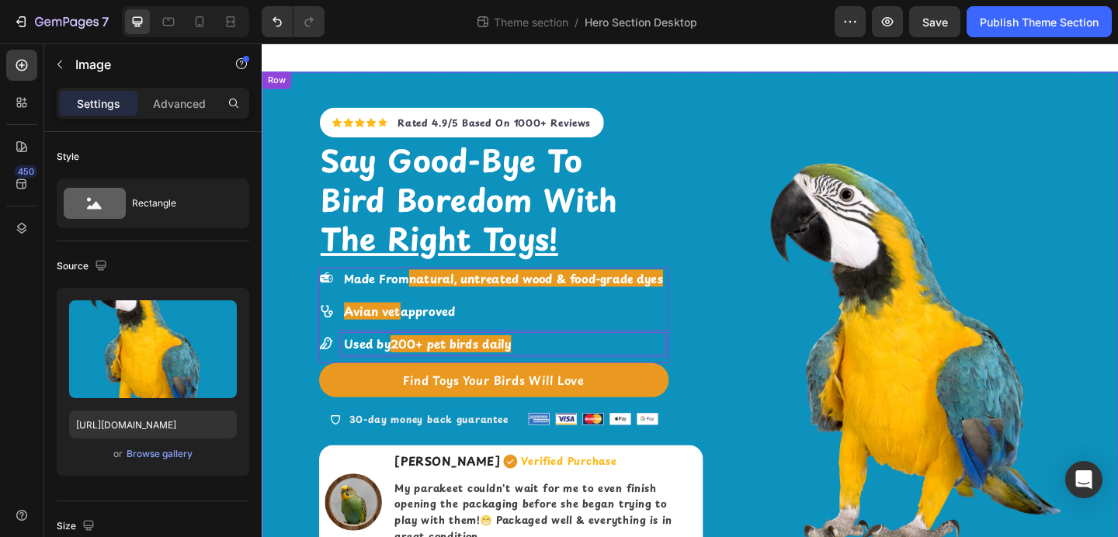
click at [766, 362] on img at bounding box center [974, 383] width 418 height 418
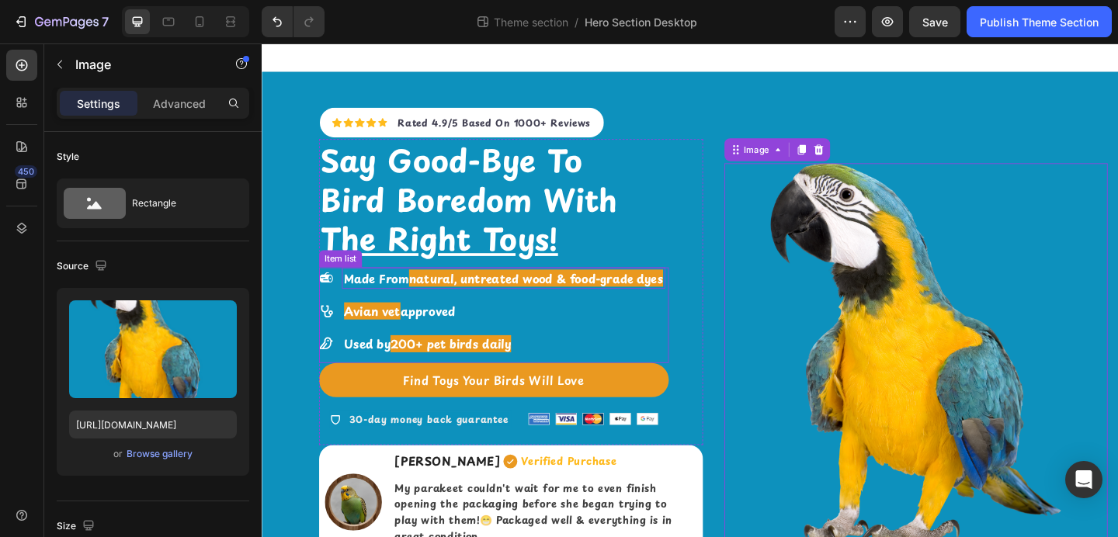
click at [586, 296] on strong "natural, untreated wood & food-grade dyes" at bounding box center [560, 299] width 276 height 19
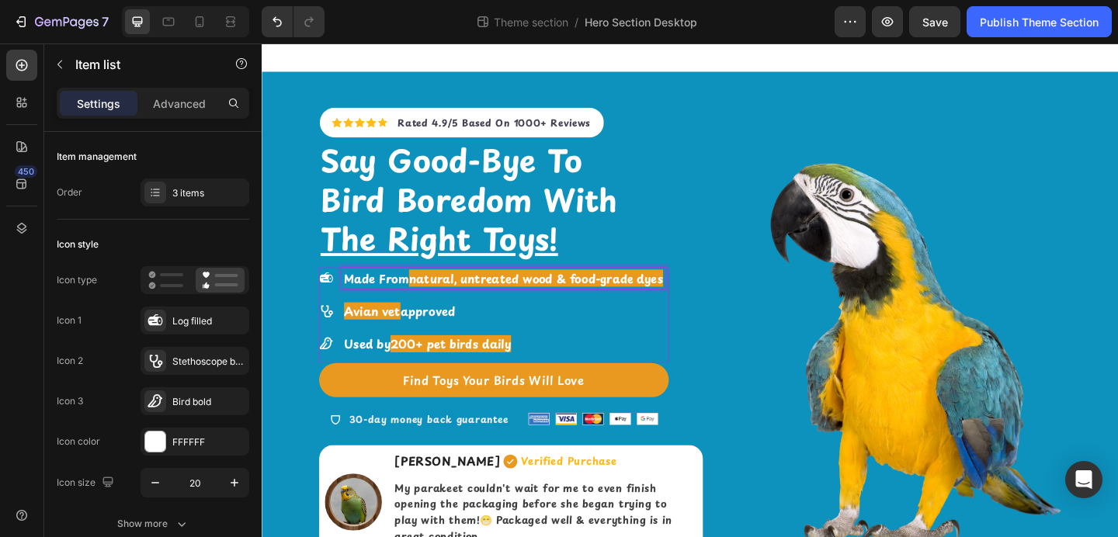
click at [443, 296] on strong "natural, untreated wood & food-grade dyes" at bounding box center [560, 299] width 276 height 19
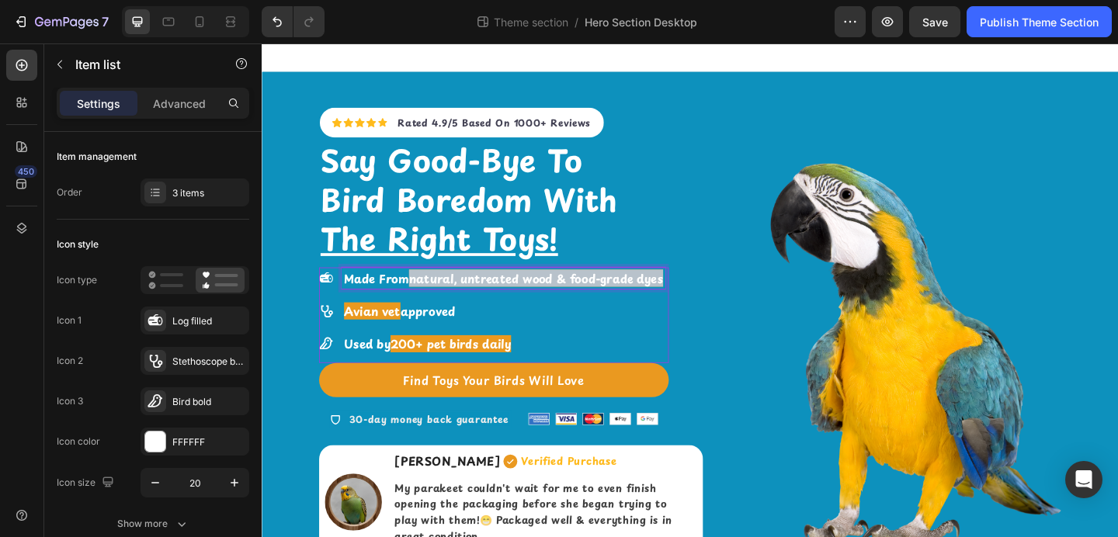
drag, startPoint x: 428, startPoint y: 297, endPoint x: 696, endPoint y: 292, distance: 268.0
click at [696, 292] on strong "natural, untreated wood & food-grade dyes" at bounding box center [560, 299] width 276 height 19
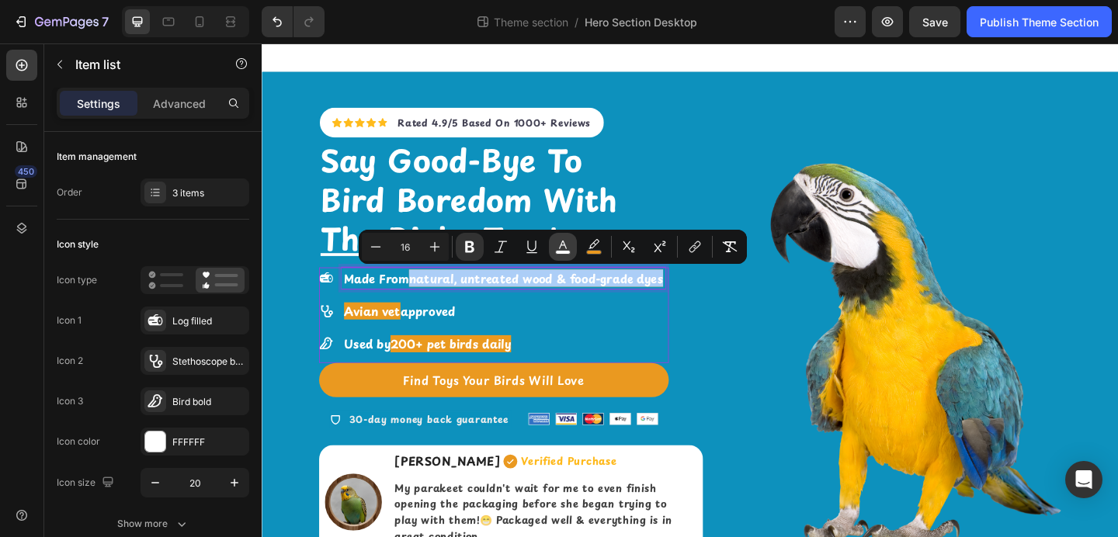
click at [567, 248] on icon "Editor contextual toolbar" at bounding box center [563, 247] width 16 height 16
type input "FEFEFE"
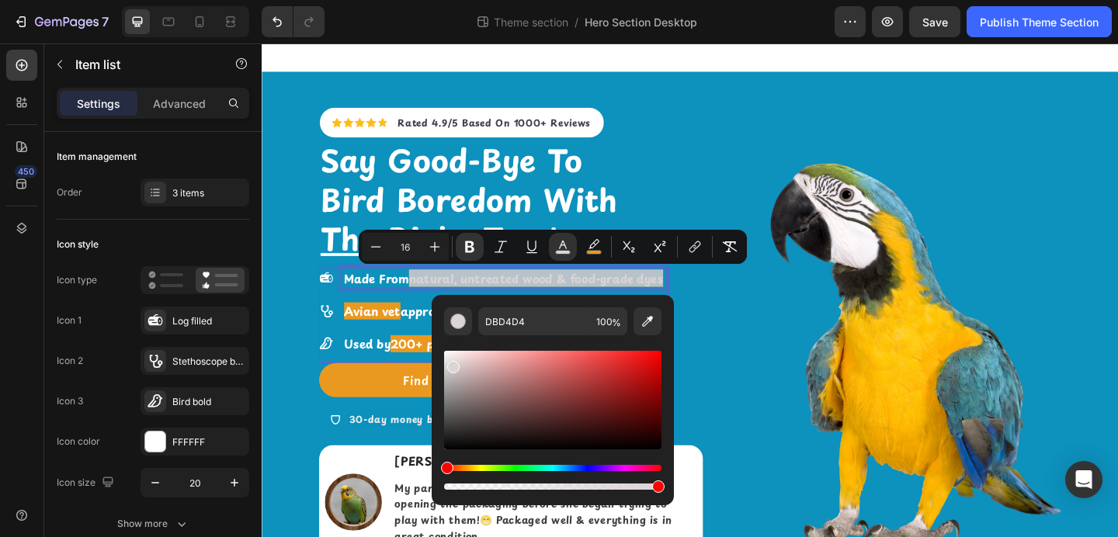
drag, startPoint x: 446, startPoint y: 356, endPoint x: 452, endPoint y: 364, distance: 9.9
click at [452, 364] on div "Editor contextual toolbar" at bounding box center [453, 367] width 12 height 12
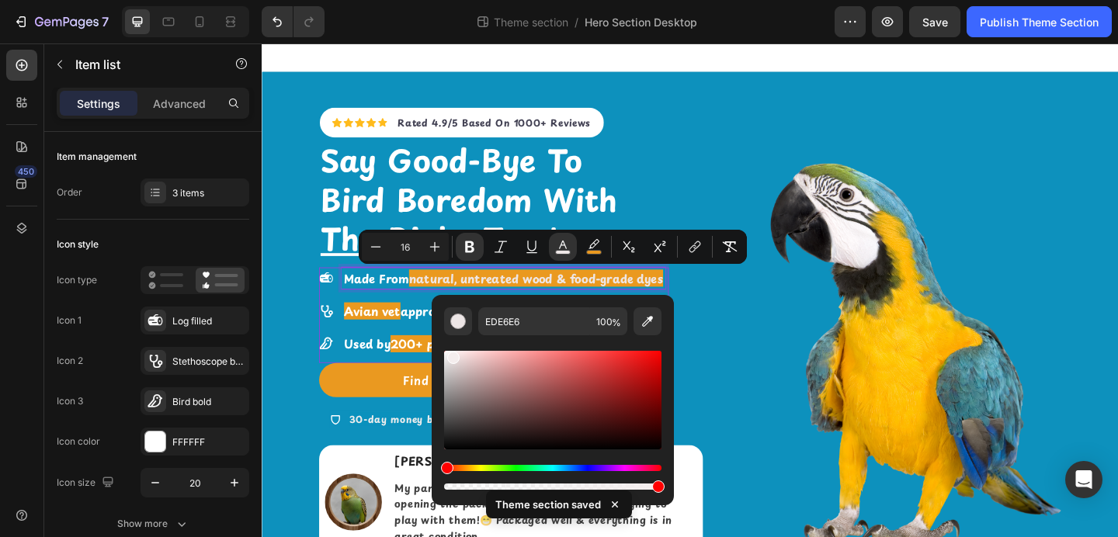
type input "F4EDED"
drag, startPoint x: 455, startPoint y: 367, endPoint x: 451, endPoint y: 355, distance: 12.3
click at [451, 355] on div "Editor contextual toolbar" at bounding box center [453, 358] width 12 height 12
click at [826, 350] on img at bounding box center [974, 383] width 418 height 418
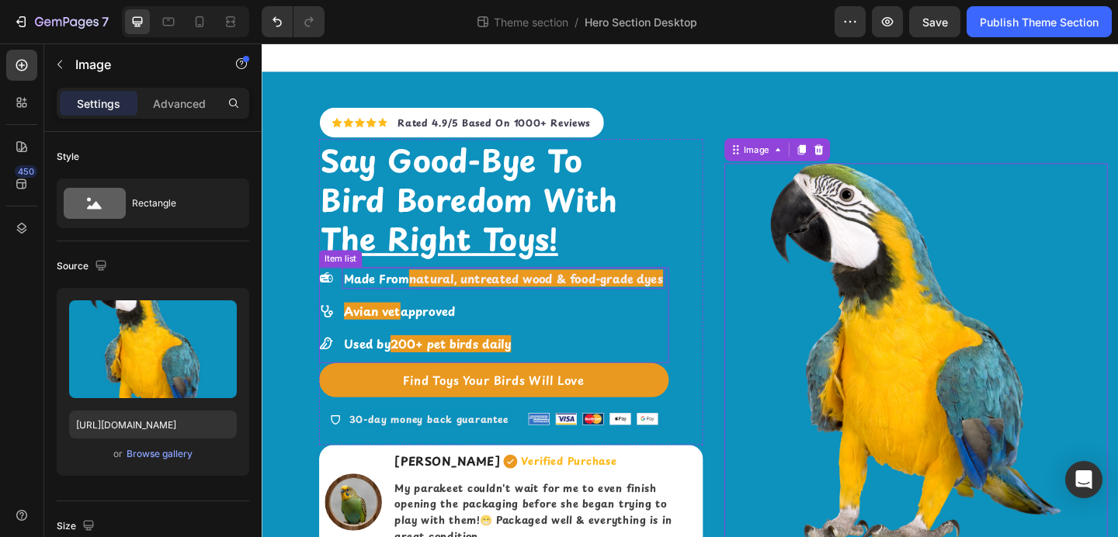
click at [655, 301] on strong "natural, untreated wood & food-grade dyes" at bounding box center [560, 299] width 276 height 19
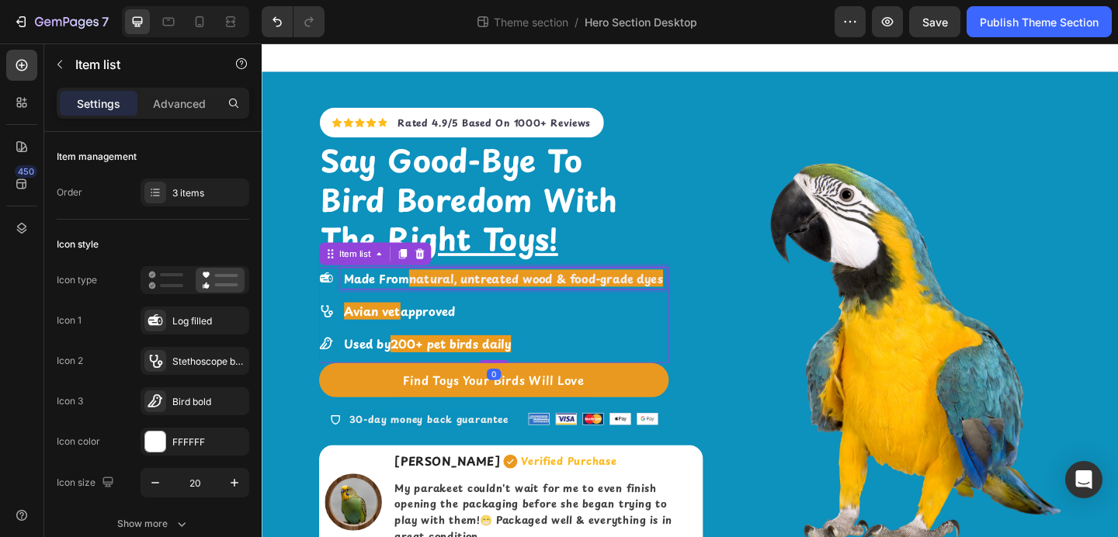
click at [655, 301] on strong "natural, untreated wood & food-grade dyes" at bounding box center [560, 299] width 276 height 19
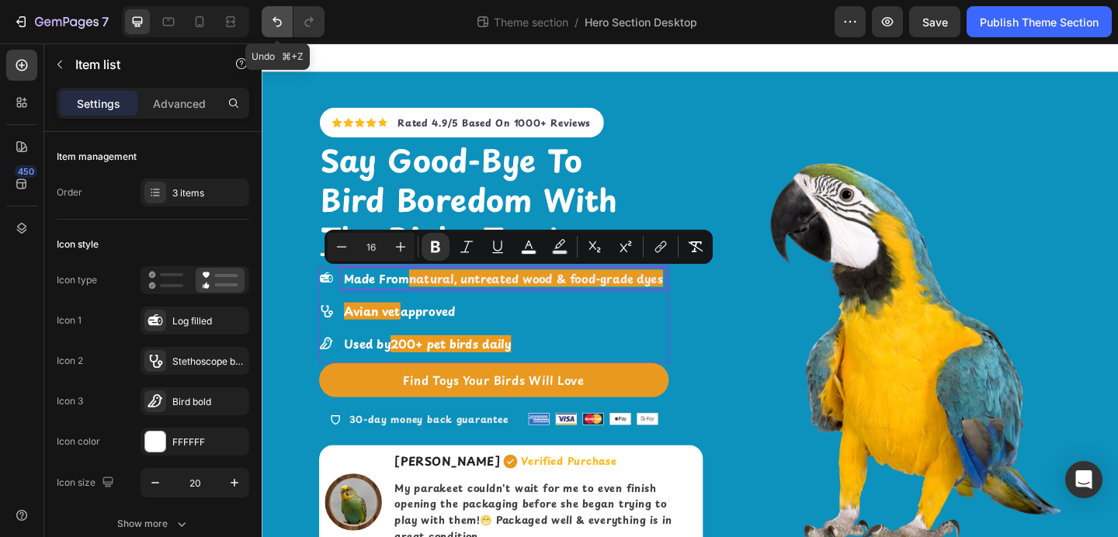
click at [271, 20] on icon "Undo/Redo" at bounding box center [277, 22] width 16 height 16
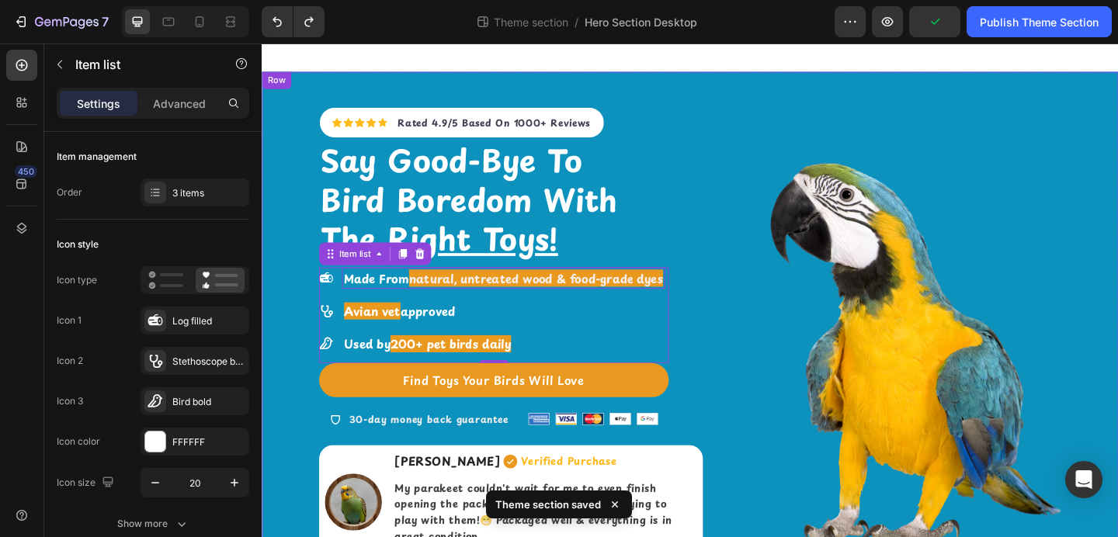
click at [293, 165] on div "Icon Icon Icon Icon Icon Icon List Hoz Rated 4.9/5 Based On 1000+ Reviews Text …" at bounding box center [728, 337] width 932 height 524
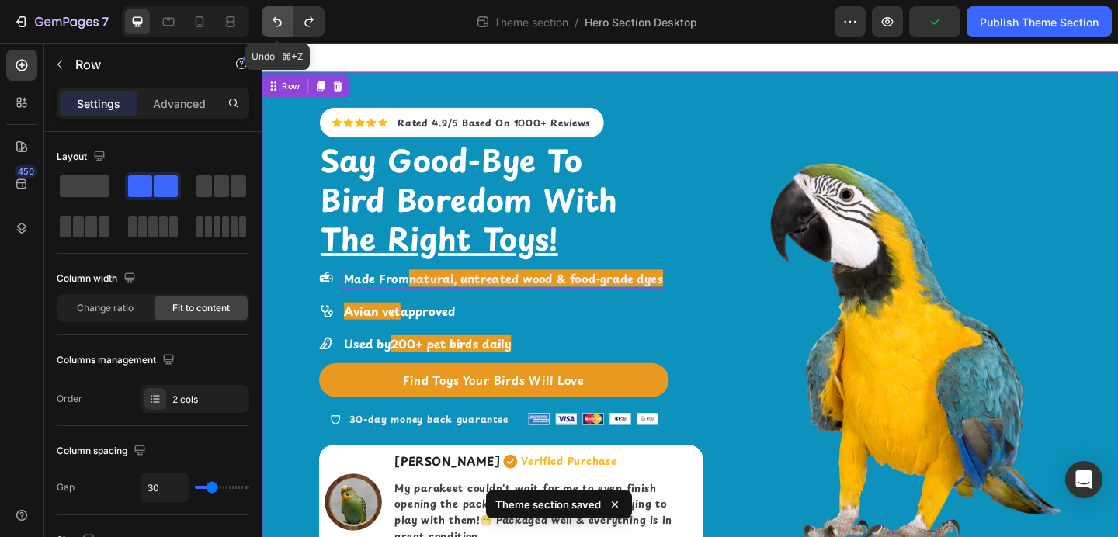
click at [277, 26] on icon "Undo/Redo" at bounding box center [277, 22] width 9 height 10
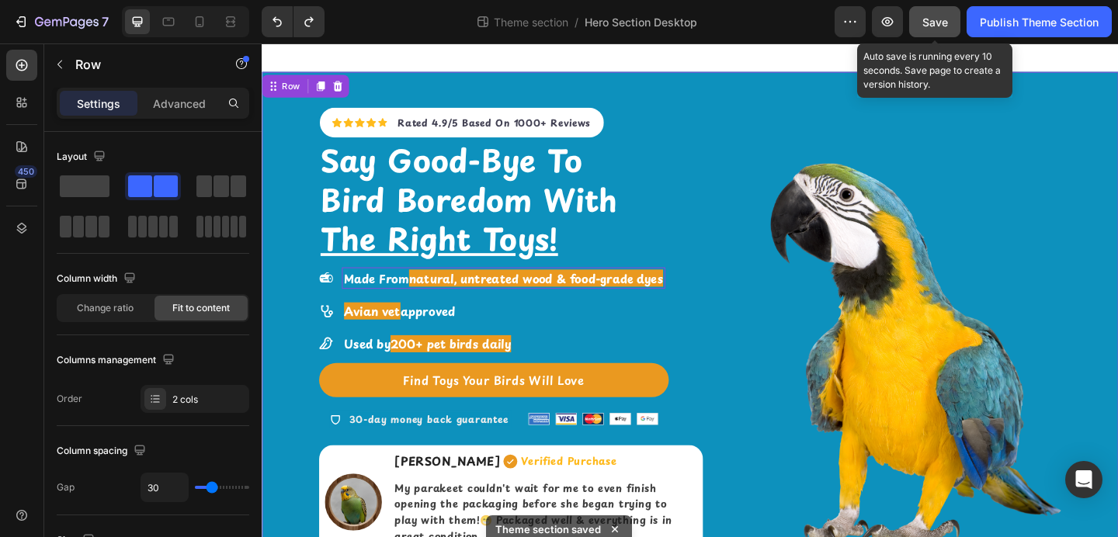
click at [925, 20] on span "Save" at bounding box center [936, 22] width 26 height 13
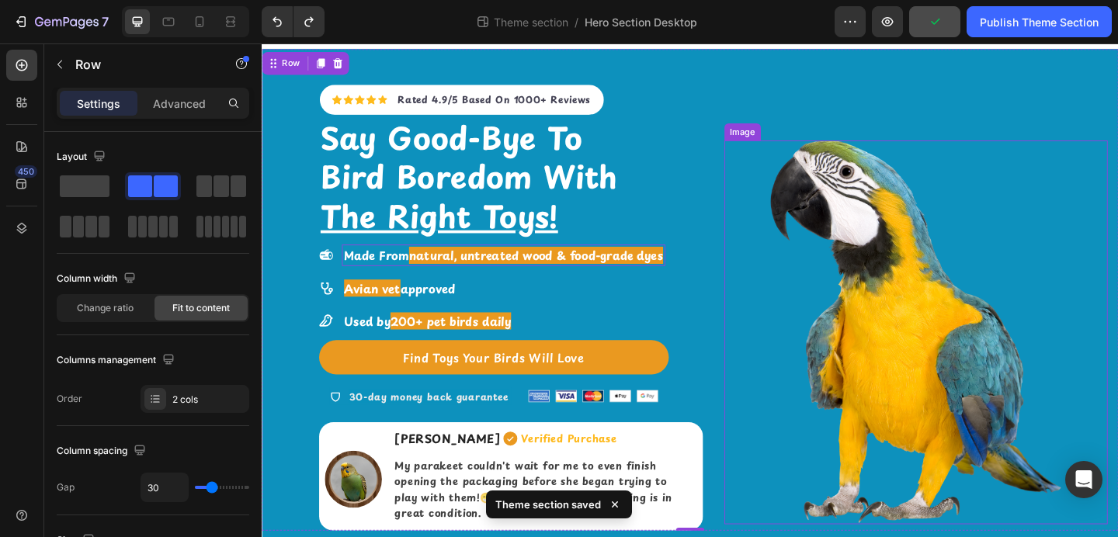
scroll to position [42, 0]
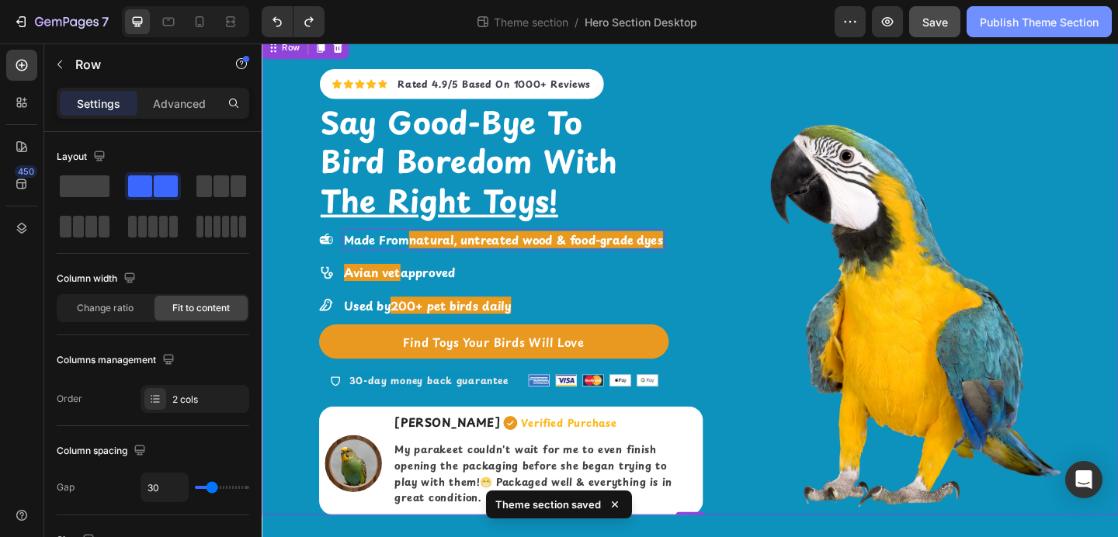
click at [1042, 27] on div "Publish Theme Section" at bounding box center [1039, 22] width 119 height 16
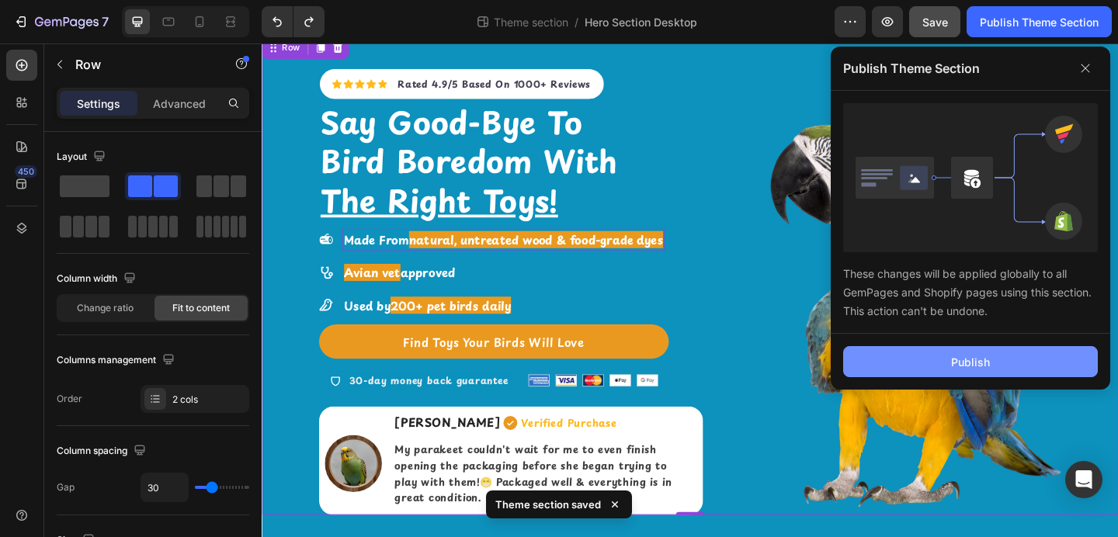
click at [909, 356] on button "Publish" at bounding box center [970, 361] width 255 height 31
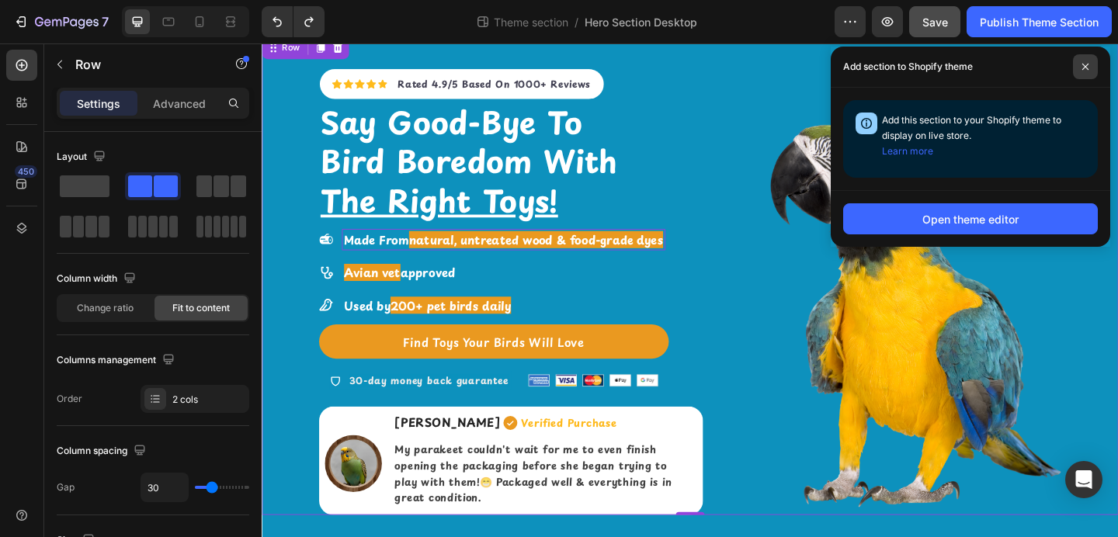
click at [1078, 68] on span at bounding box center [1085, 66] width 25 height 25
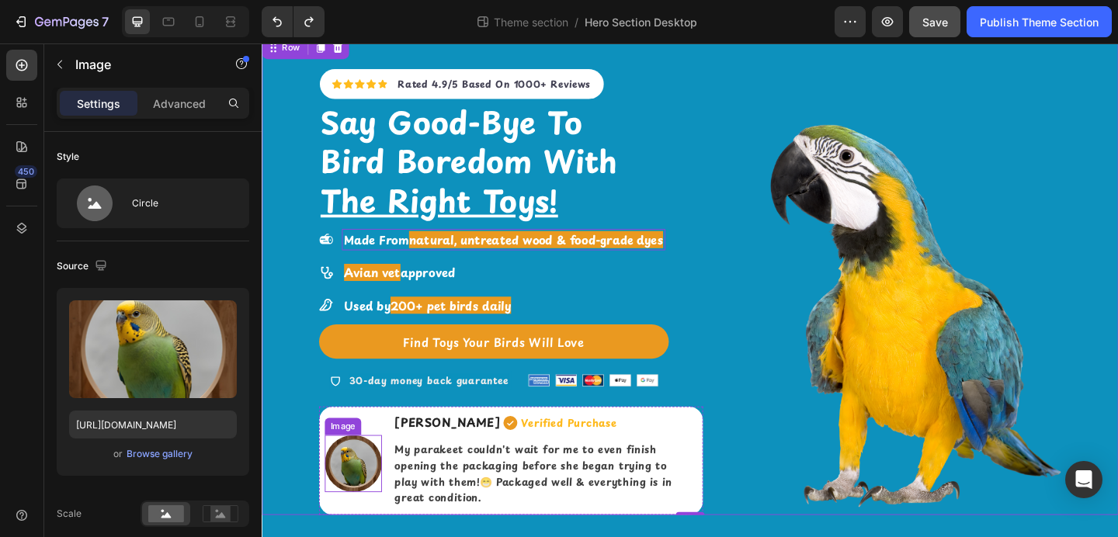
click at [354, 513] on img at bounding box center [361, 501] width 62 height 62
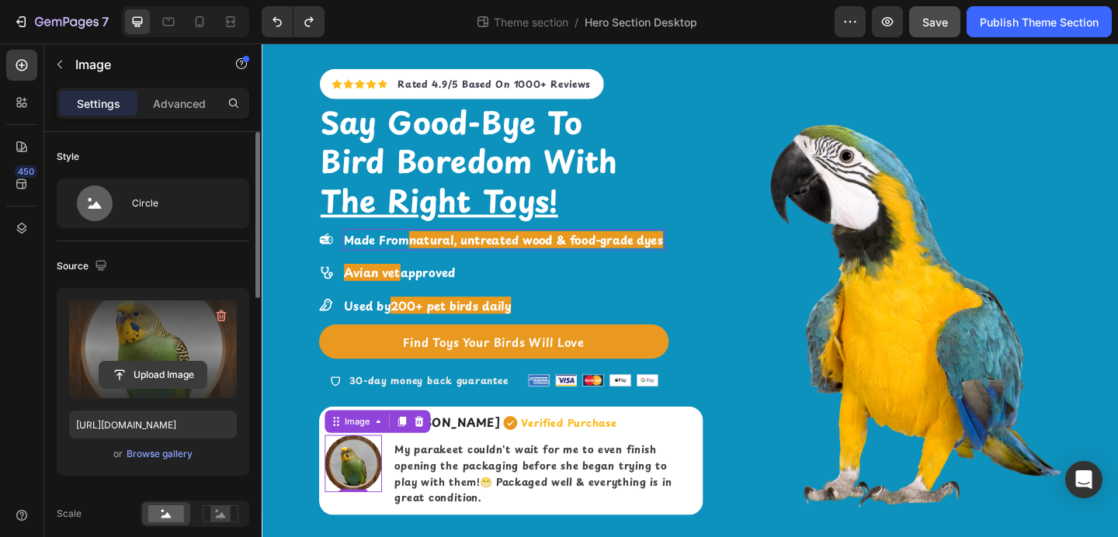
click at [183, 381] on input "file" at bounding box center [152, 375] width 107 height 26
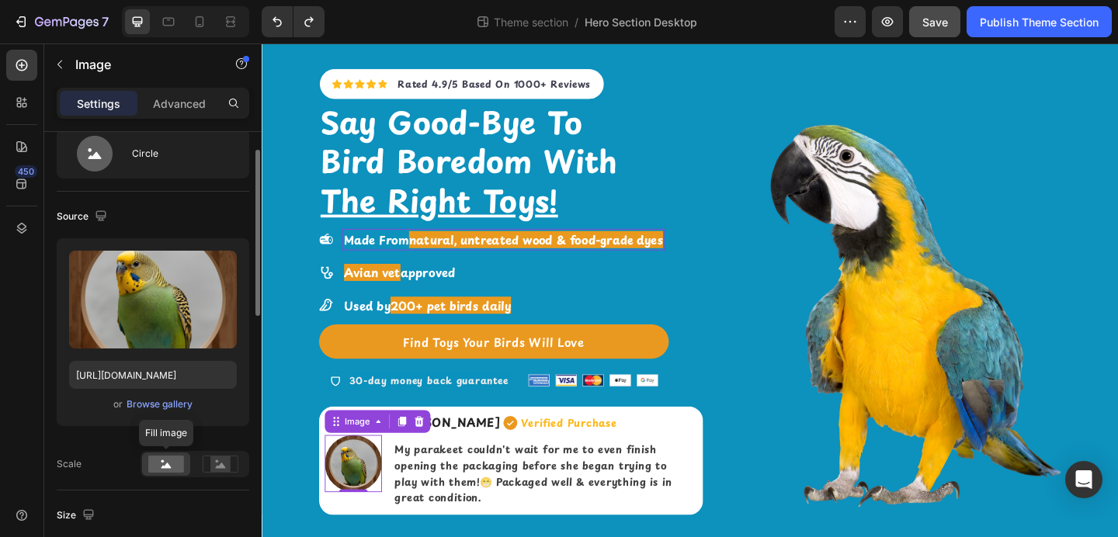
scroll to position [0, 0]
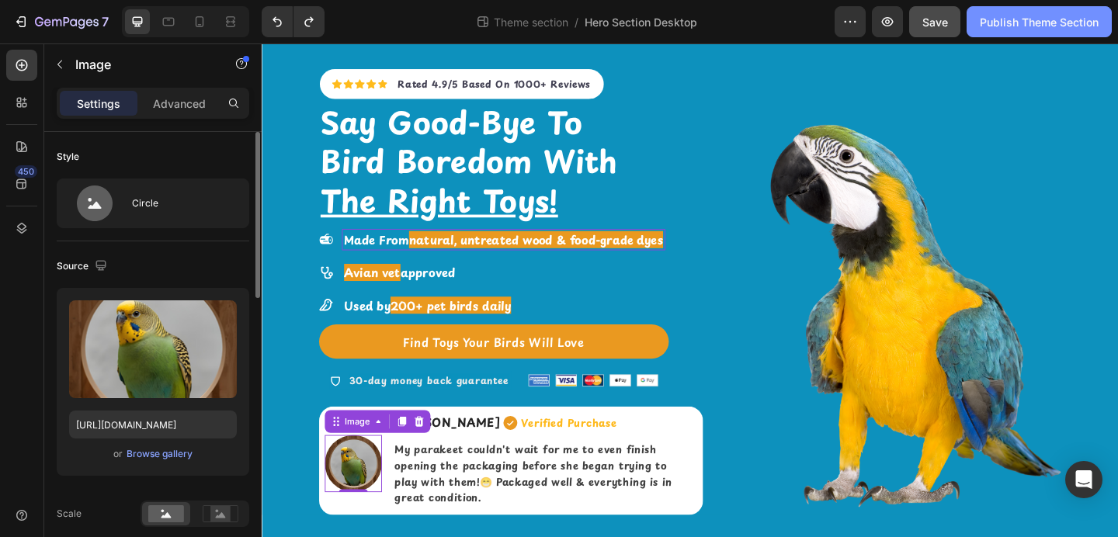
click at [999, 6] on button "Publish Theme Section" at bounding box center [1039, 21] width 145 height 31
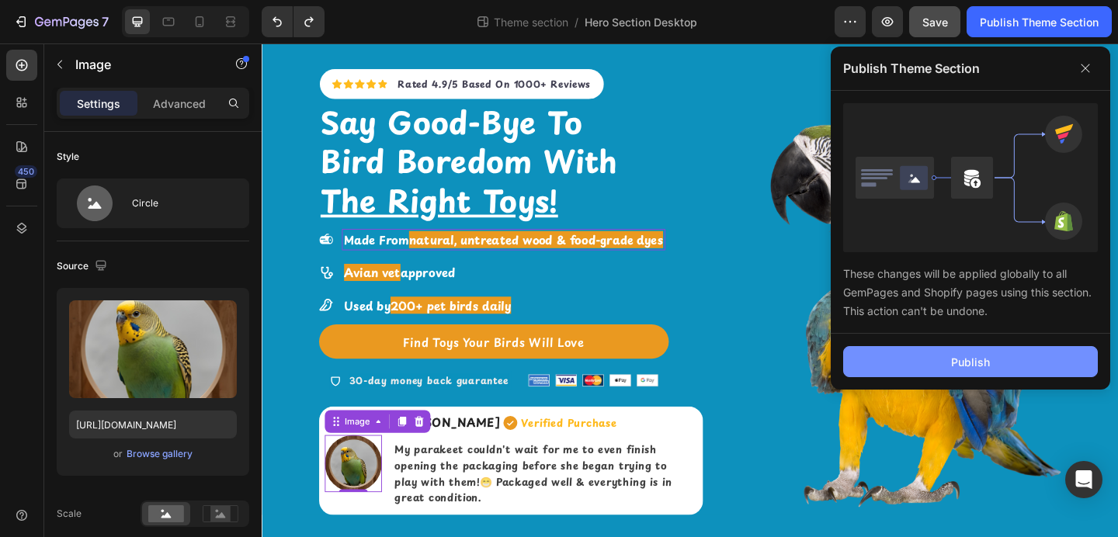
click at [912, 354] on button "Publish" at bounding box center [970, 361] width 255 height 31
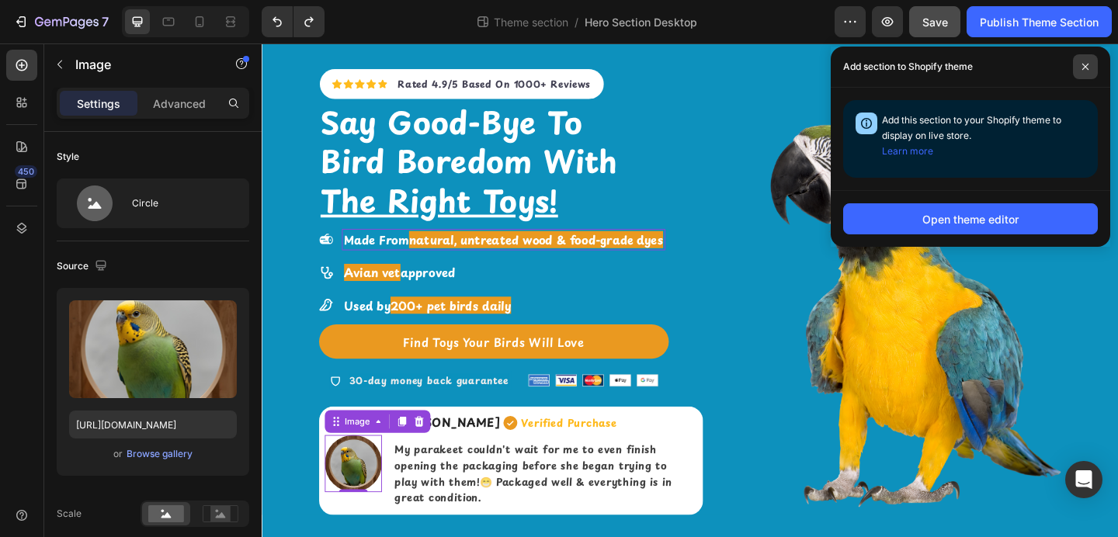
click at [1082, 67] on icon at bounding box center [1086, 67] width 8 height 8
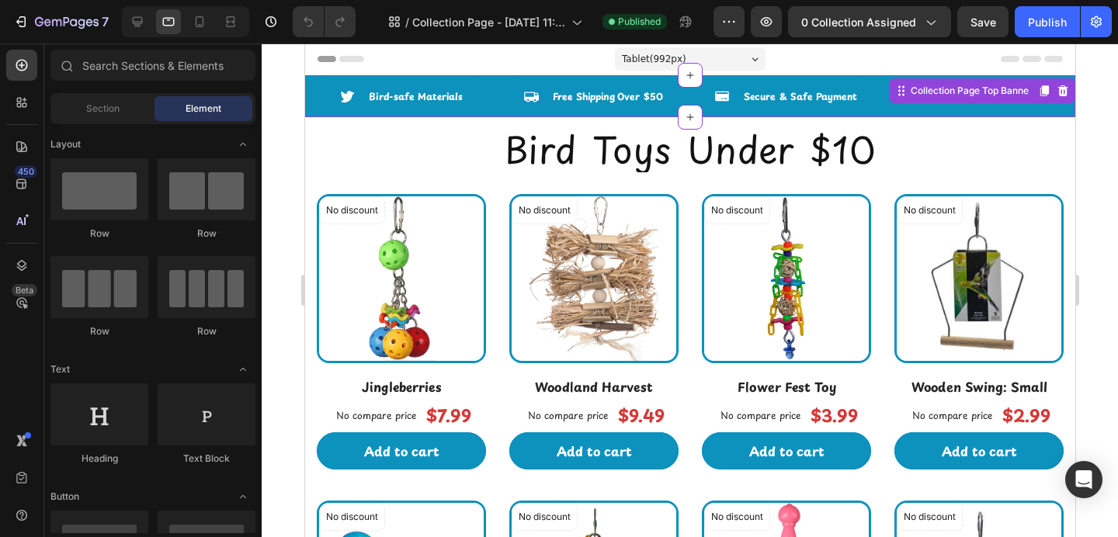
click at [506, 117] on div "Icon Bird-safe Materials Text block Row Icon Free Shipping Over $50 Text block …" at bounding box center [689, 96] width 770 height 42
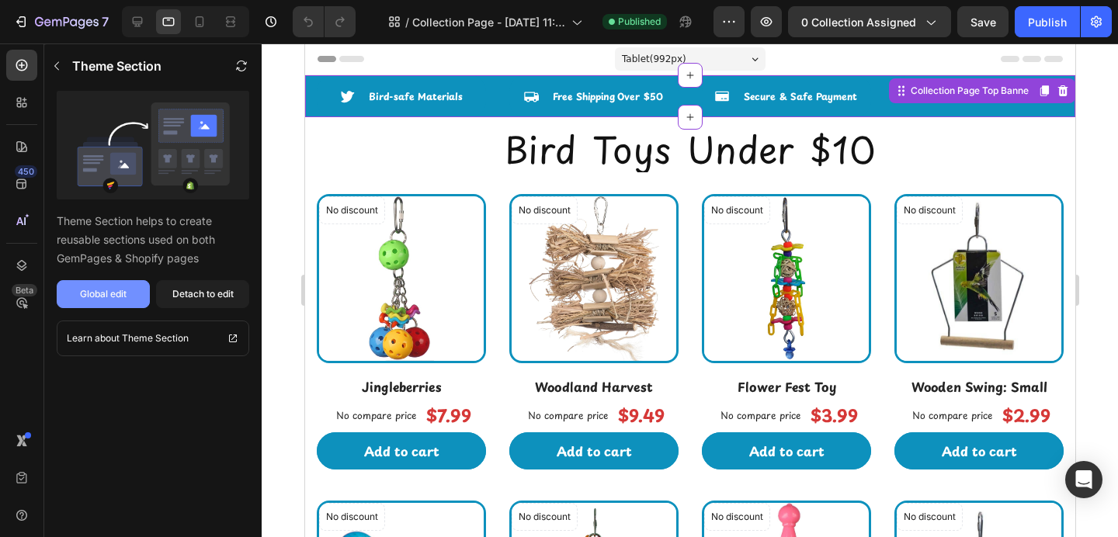
click at [99, 294] on div "Global edit" at bounding box center [103, 294] width 47 height 14
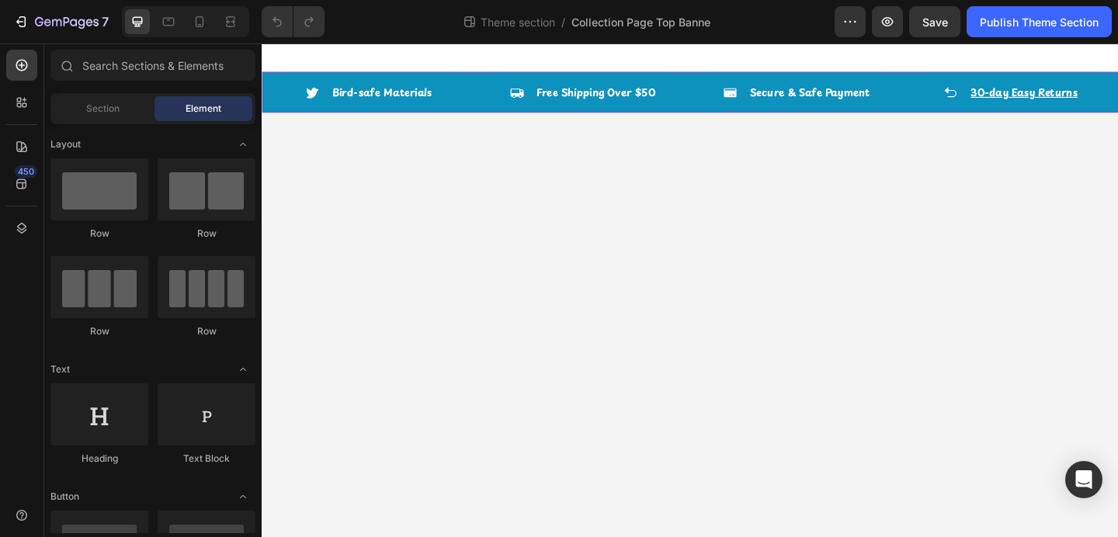
click at [501, 99] on div "Icon Bird-safe Materials Text block Row Icon Free Shipping Over $50 Text block …" at bounding box center [728, 97] width 932 height 44
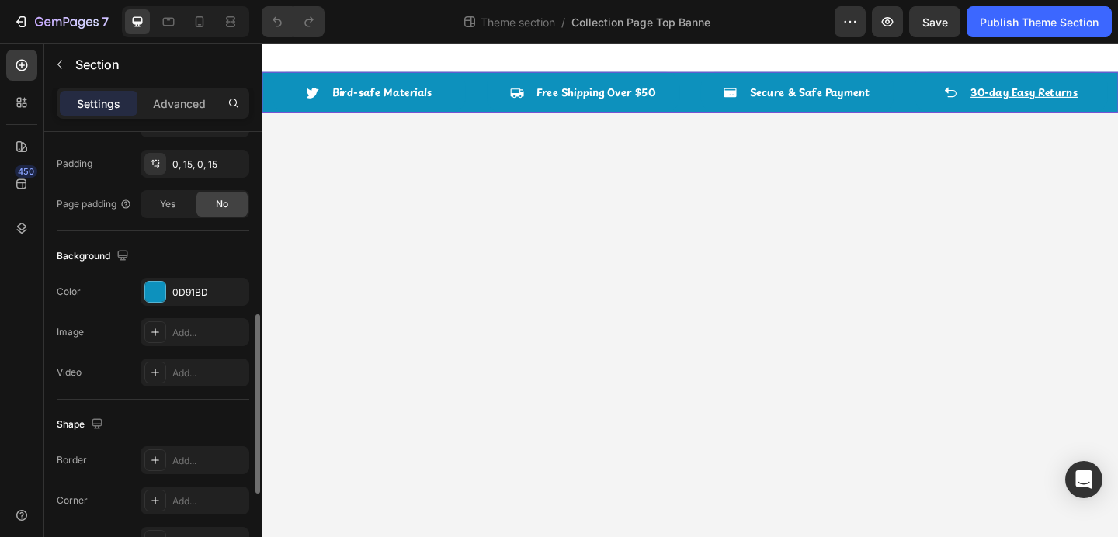
scroll to position [544, 0]
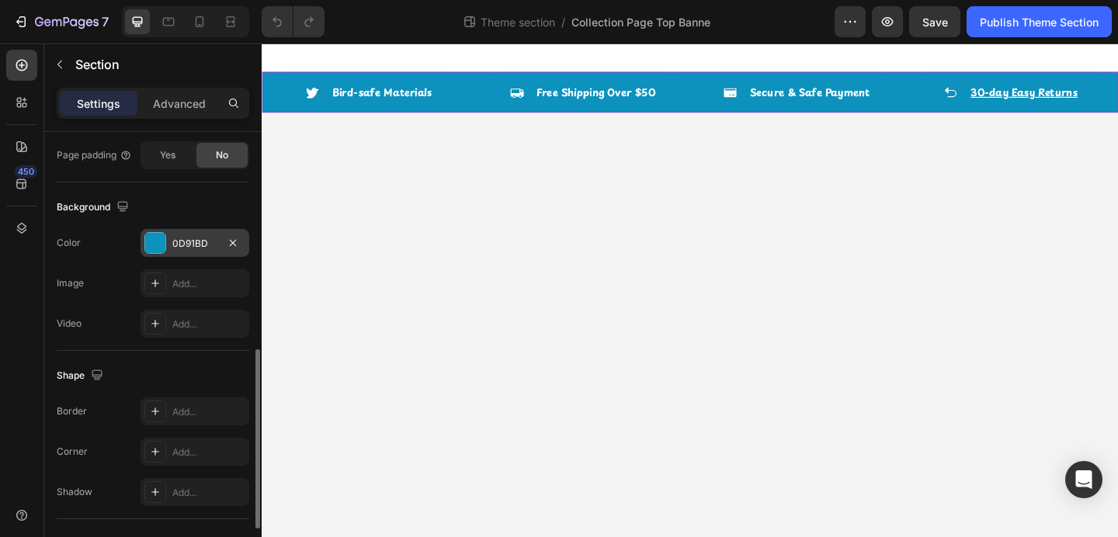
click at [153, 245] on div at bounding box center [155, 243] width 20 height 20
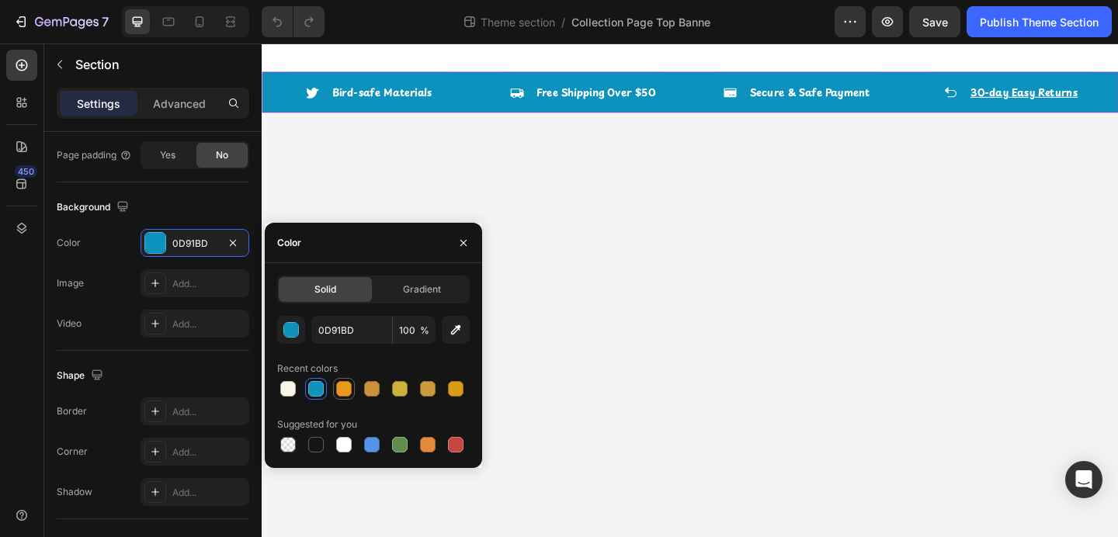
click at [345, 390] on div at bounding box center [344, 389] width 16 height 16
type input "EA9920"
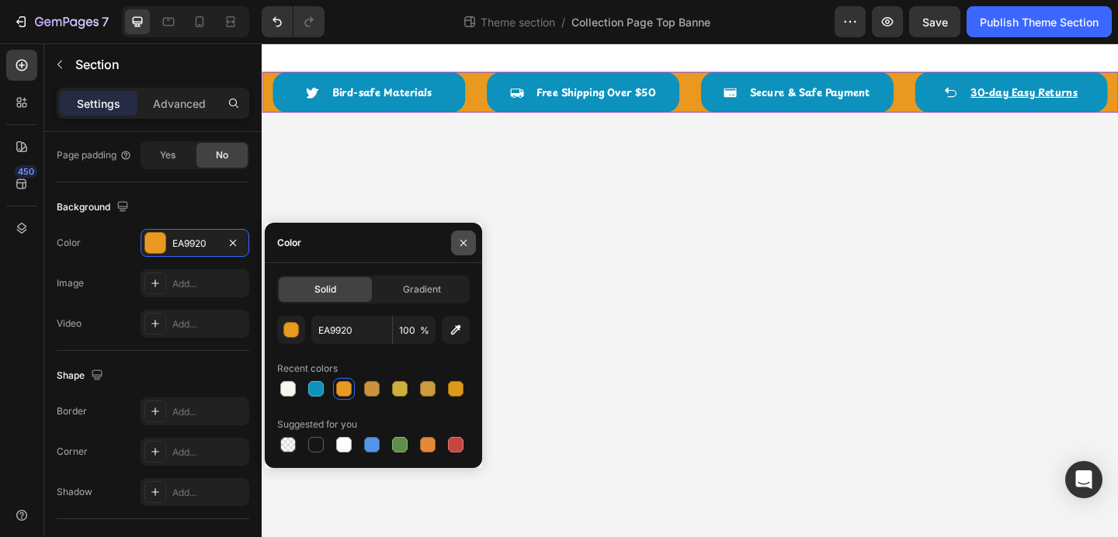
click at [469, 239] on icon "button" at bounding box center [463, 243] width 12 height 12
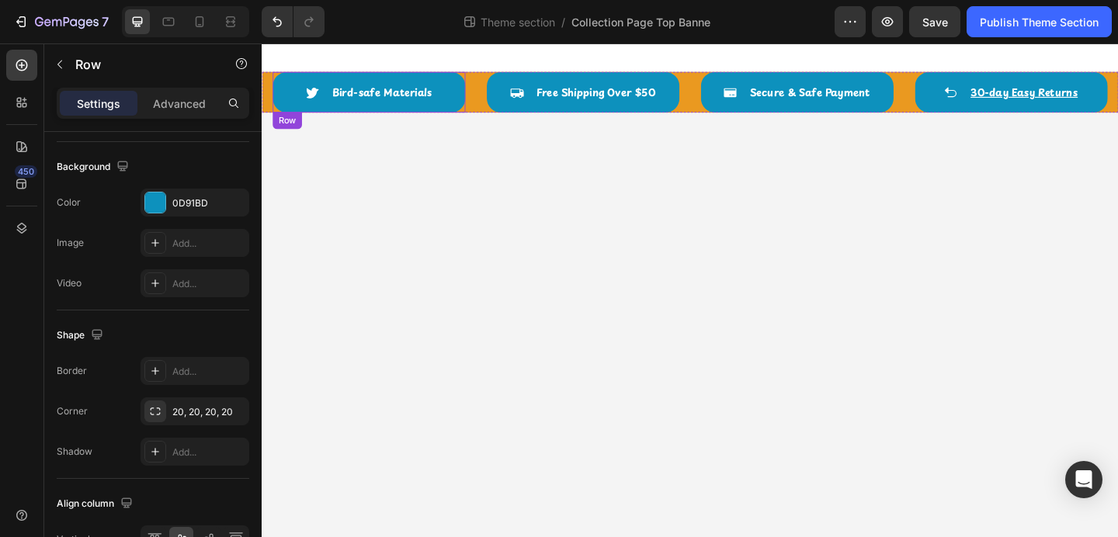
click at [462, 105] on div "Icon Bird-safe Materials Text block Row" at bounding box center [378, 97] width 210 height 44
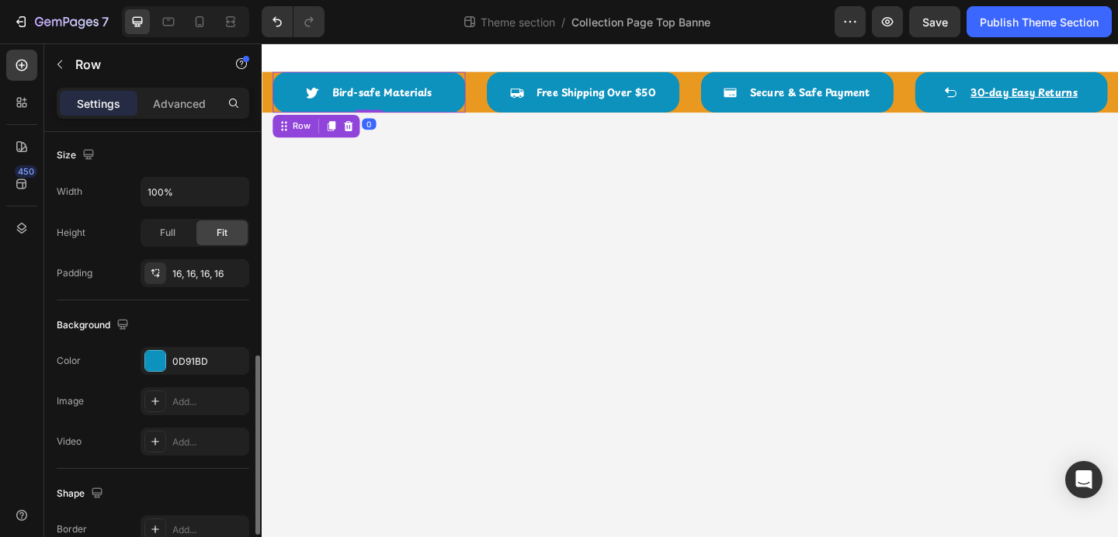
scroll to position [435, 0]
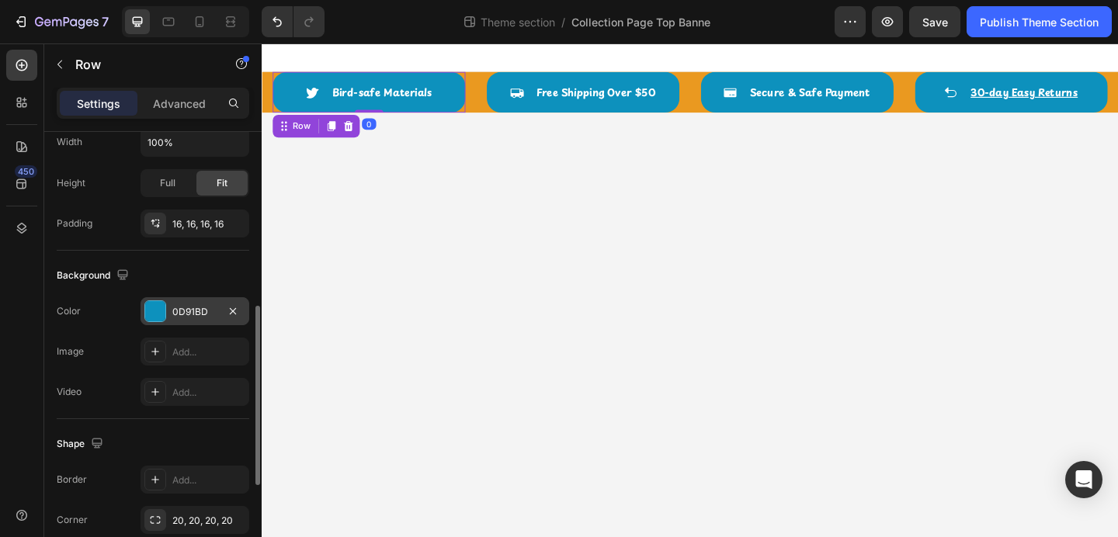
click at [157, 315] on div at bounding box center [155, 311] width 20 height 20
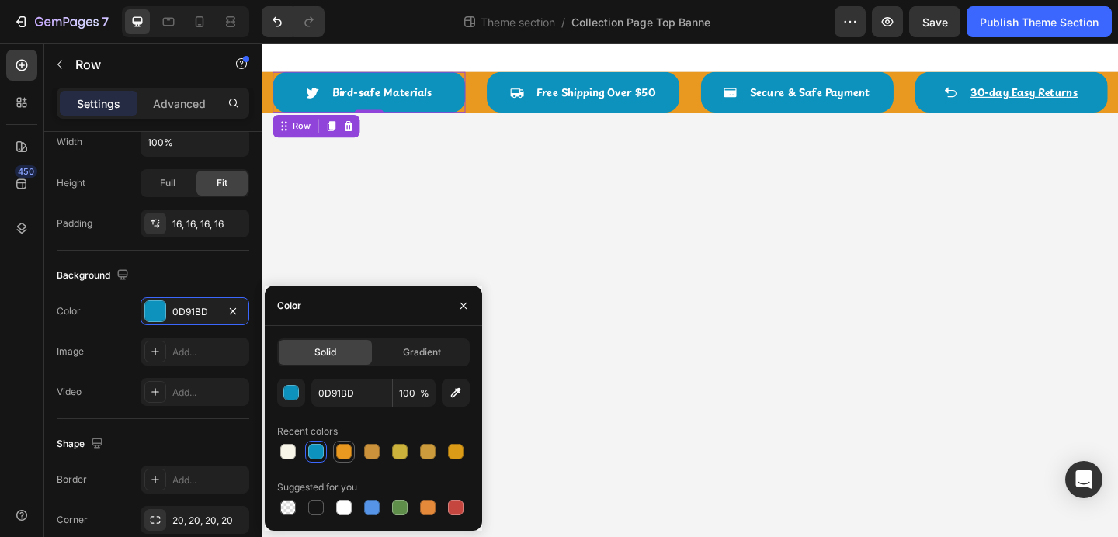
click at [342, 455] on div at bounding box center [344, 452] width 16 height 16
type input "EA9920"
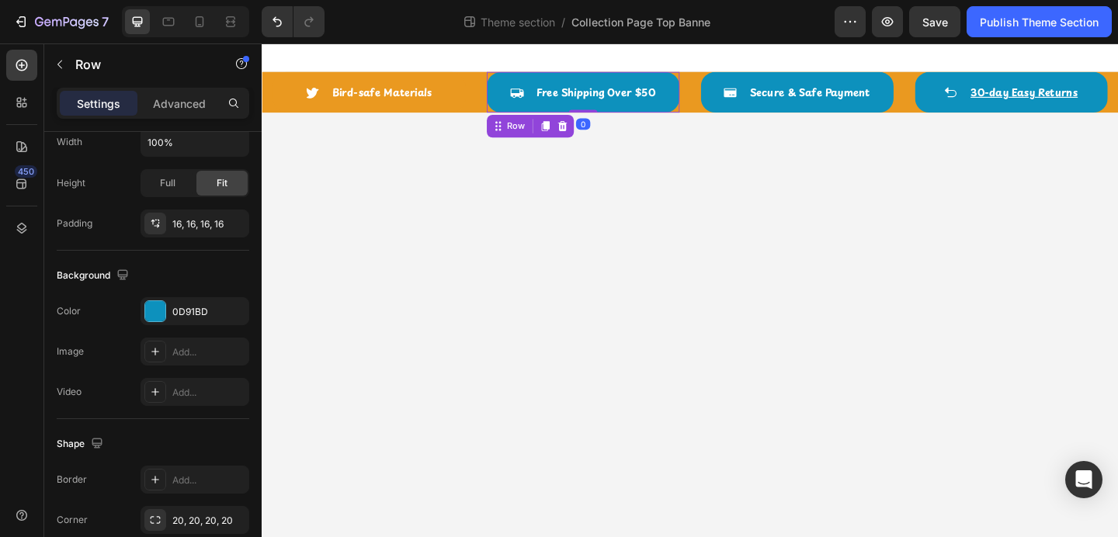
click at [517, 102] on div "Icon Free Shipping Over $50 Text block Row 0" at bounding box center [611, 97] width 210 height 44
click at [152, 310] on div at bounding box center [155, 311] width 20 height 20
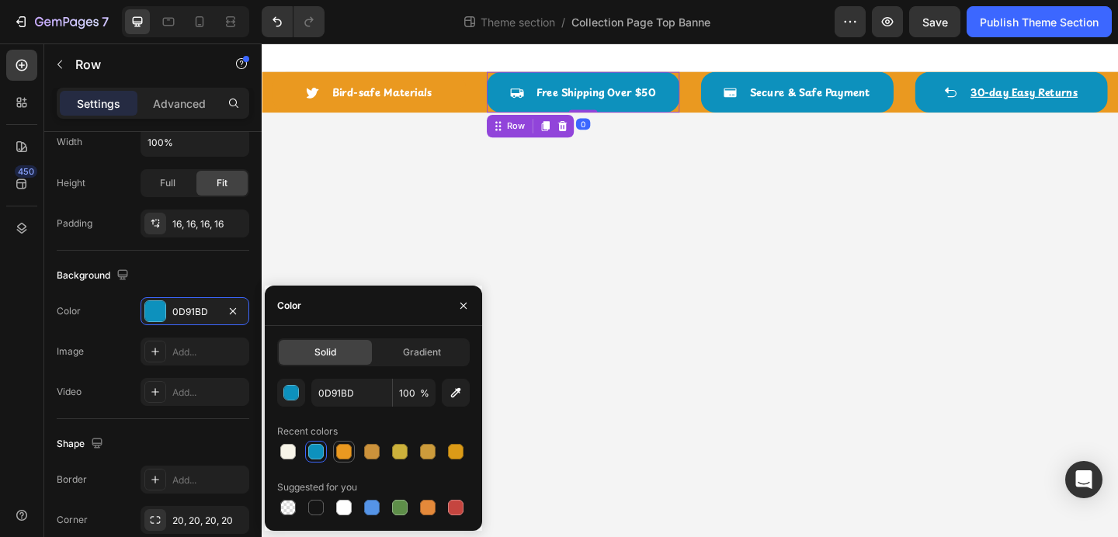
click at [341, 448] on div at bounding box center [344, 452] width 16 height 16
type input "EA9920"
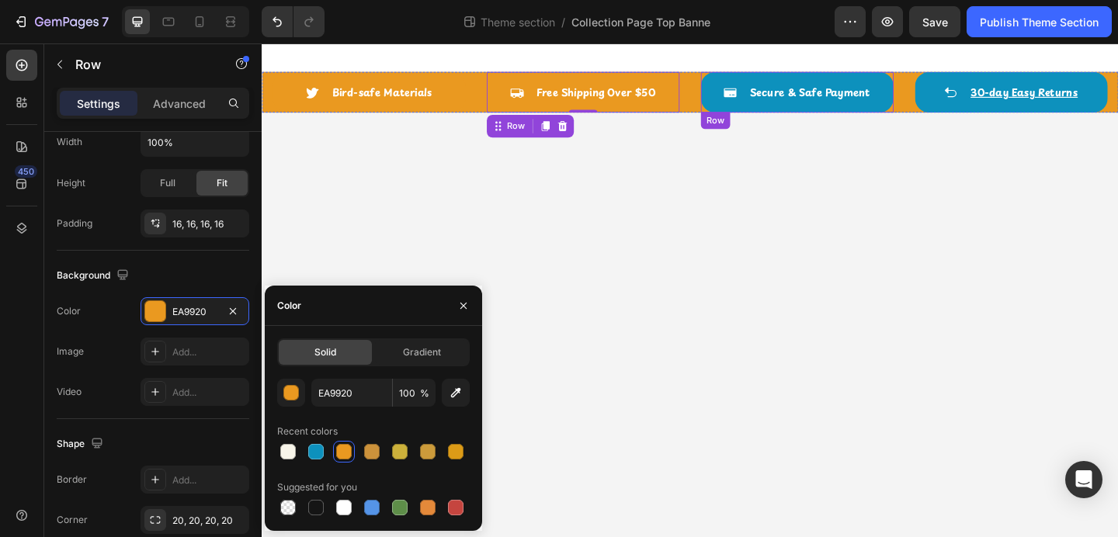
click at [757, 102] on div "Icon Secure & Safe Payment Text block Row" at bounding box center [844, 97] width 210 height 44
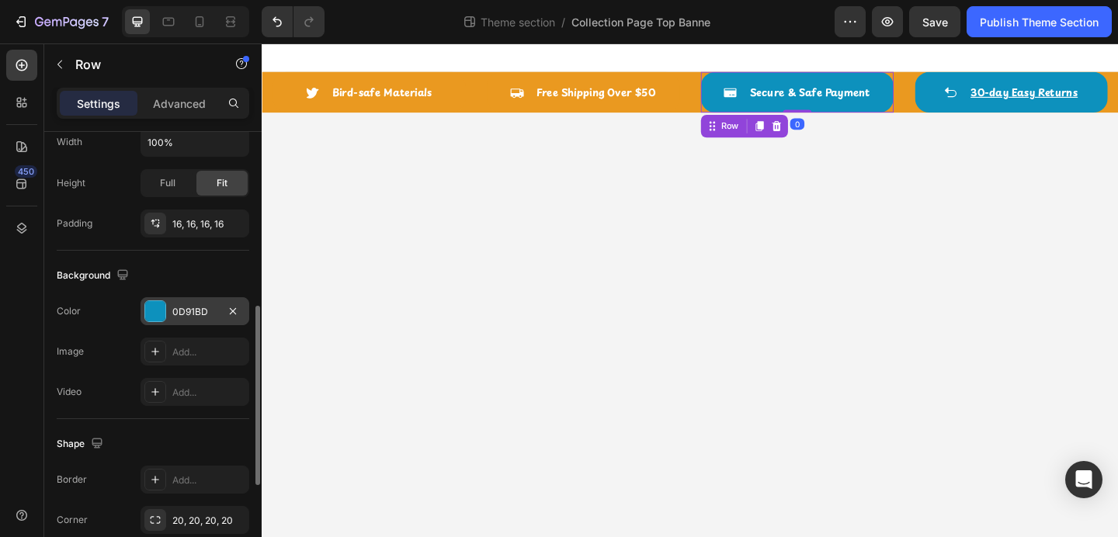
click at [158, 315] on div at bounding box center [155, 311] width 20 height 20
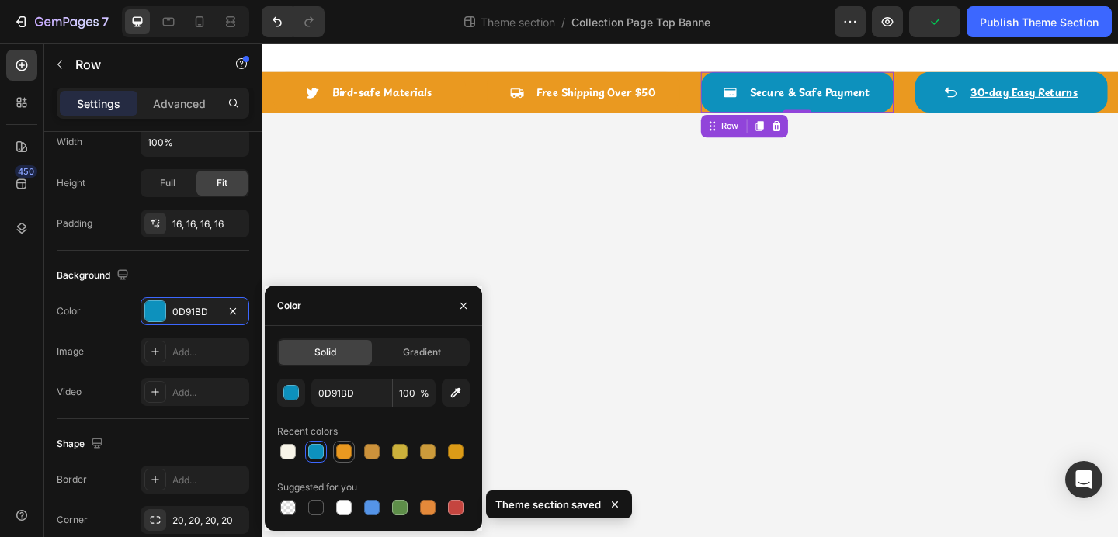
click at [342, 452] on div at bounding box center [344, 452] width 16 height 16
type input "EA9920"
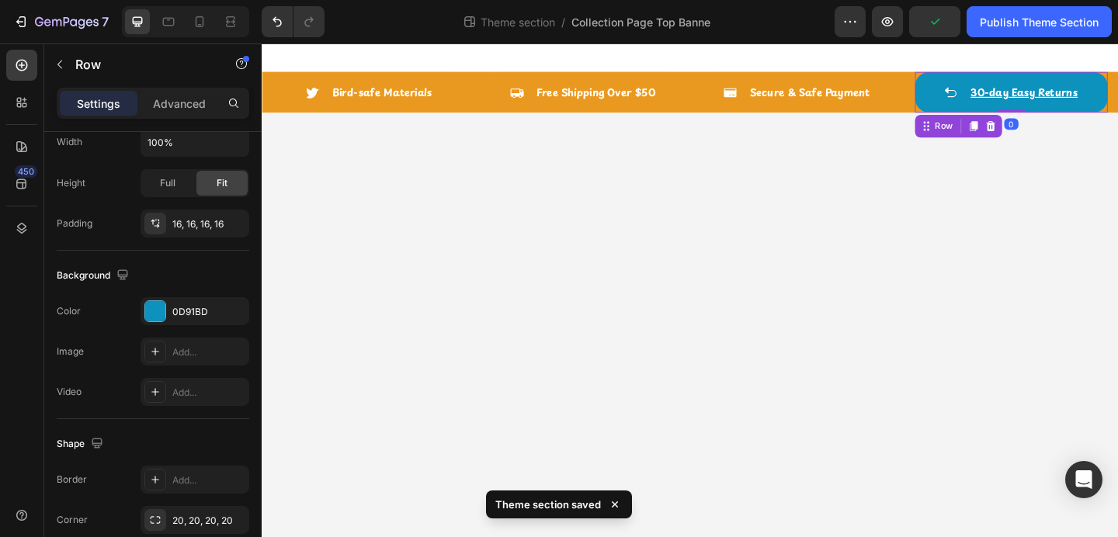
click at [989, 92] on div "Icon 30-day Easy Returns Text block Row 0" at bounding box center [1077, 97] width 210 height 44
click at [167, 295] on div "Background The changes might be hidden by the video. Color 0D91BD Image Add... …" at bounding box center [153, 335] width 193 height 169
click at [155, 308] on div at bounding box center [155, 311] width 20 height 20
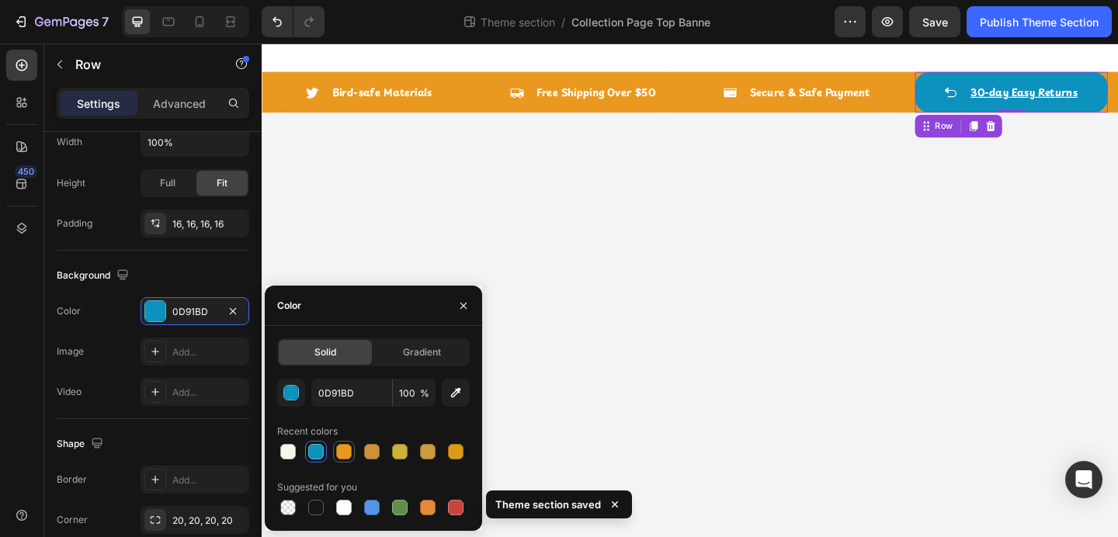
click at [337, 450] on div at bounding box center [344, 452] width 16 height 16
type input "EA9920"
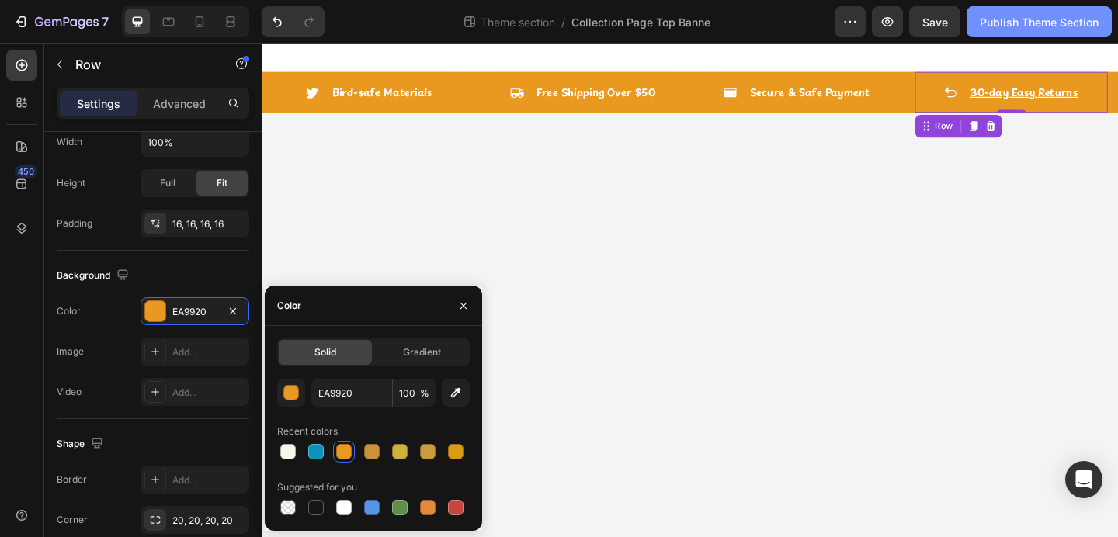
click at [1017, 16] on div "Publish Theme Section" at bounding box center [1039, 22] width 119 height 16
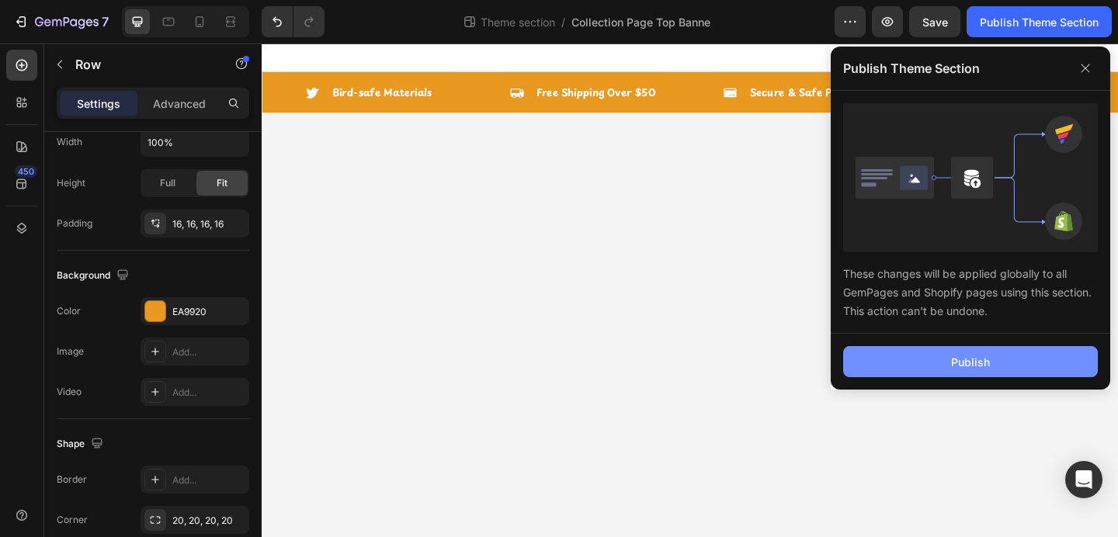
click at [934, 367] on button "Publish" at bounding box center [970, 361] width 255 height 31
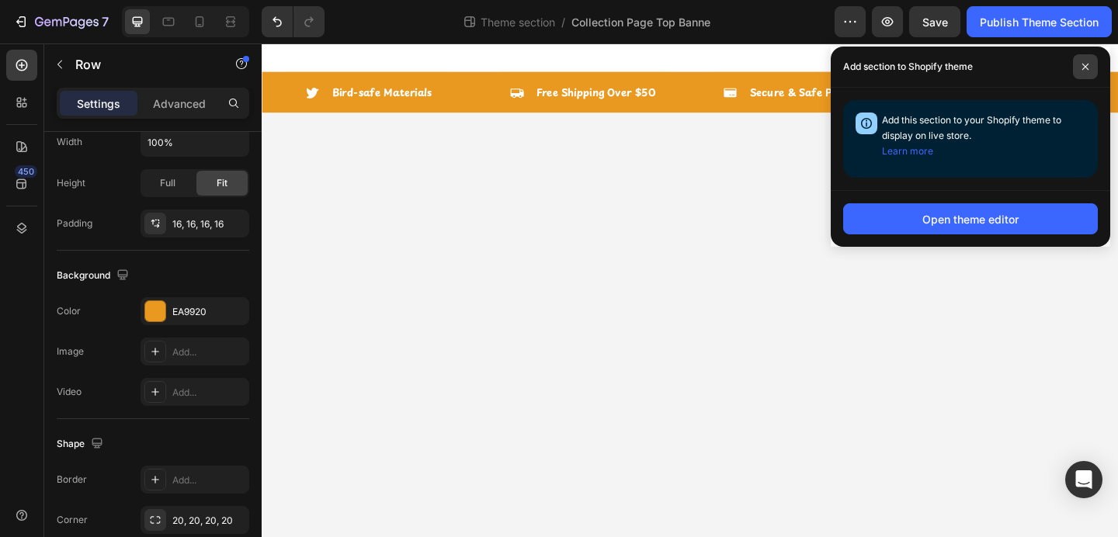
click at [1086, 64] on icon at bounding box center [1086, 67] width 8 height 8
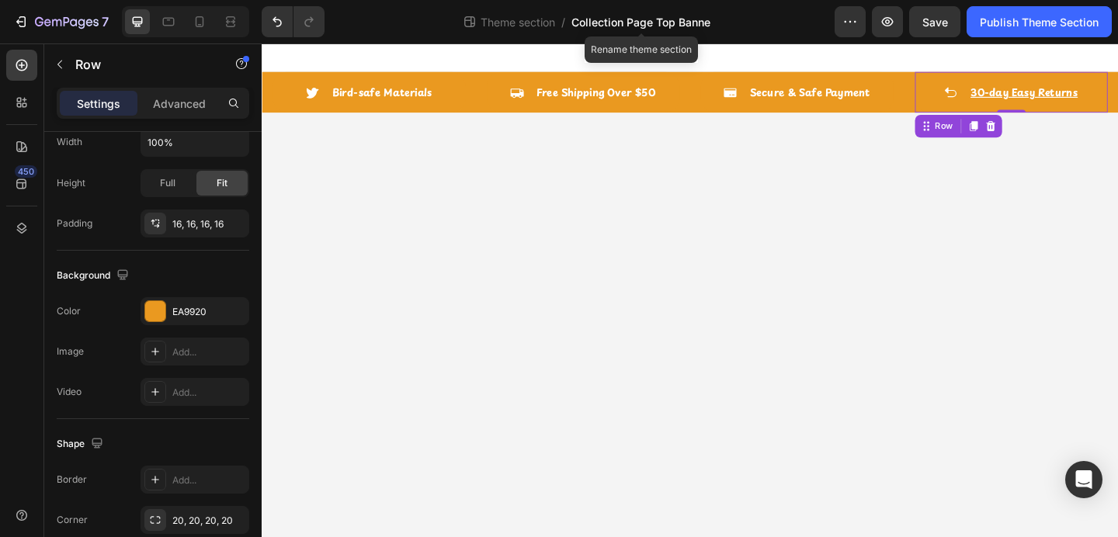
click at [609, 20] on span "Collection Page Top Banne" at bounding box center [641, 22] width 139 height 16
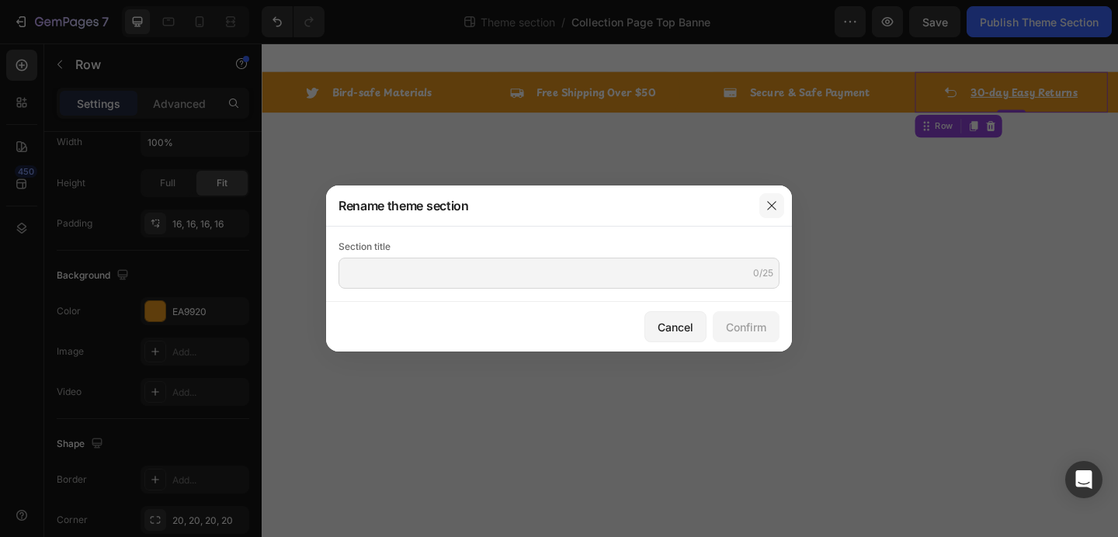
click at [780, 210] on button "button" at bounding box center [772, 205] width 25 height 25
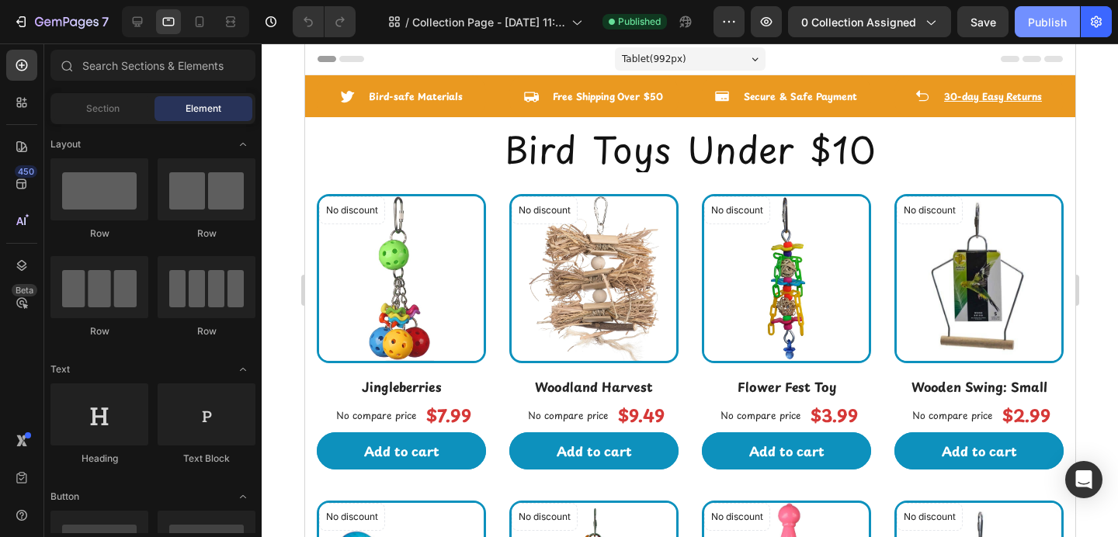
click at [1044, 30] on button "Publish" at bounding box center [1047, 21] width 65 height 31
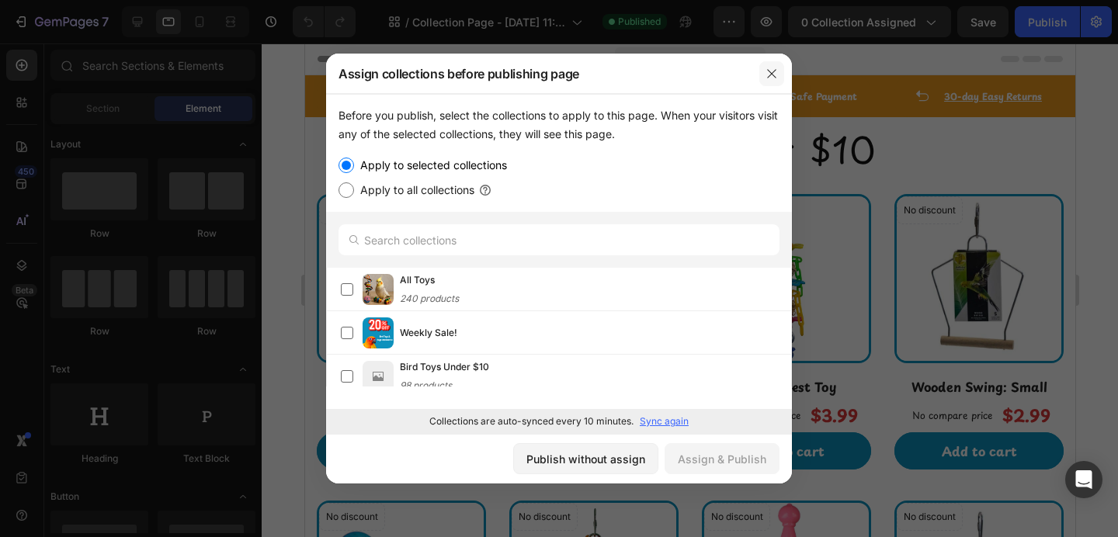
click at [771, 68] on icon "button" at bounding box center [772, 74] width 12 height 12
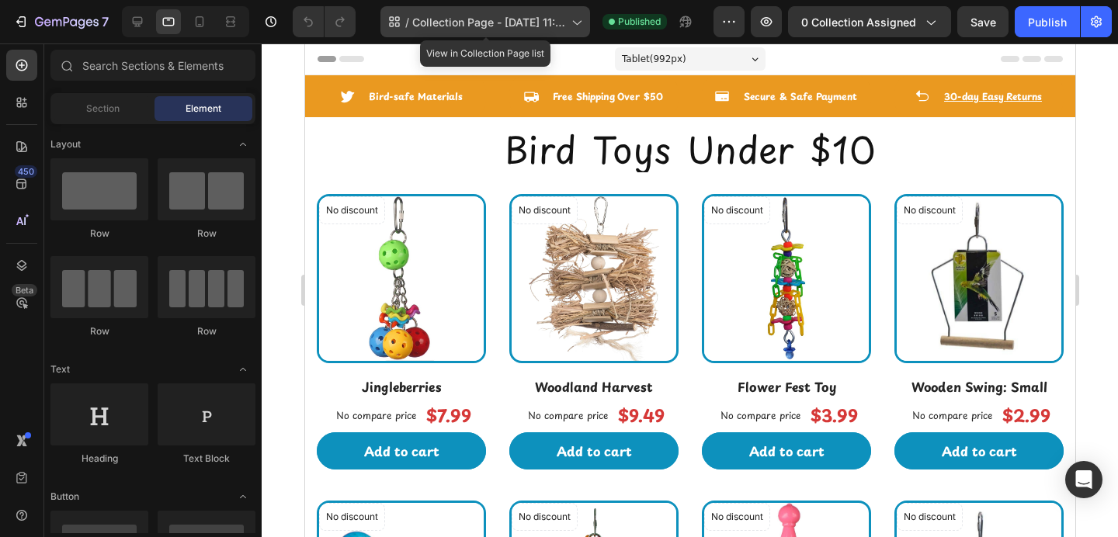
click at [498, 27] on span "Collection Page - [DATE] 11:53:12" at bounding box center [488, 22] width 153 height 16
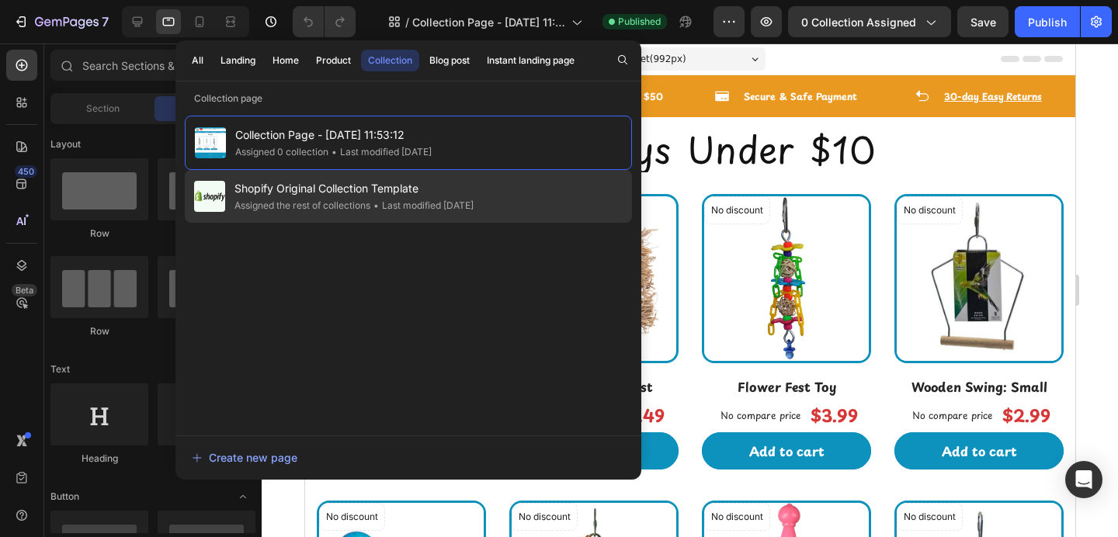
click at [502, 195] on div "Shopify Original Collection Template Assigned the rest of collections • Last mo…" at bounding box center [408, 196] width 447 height 53
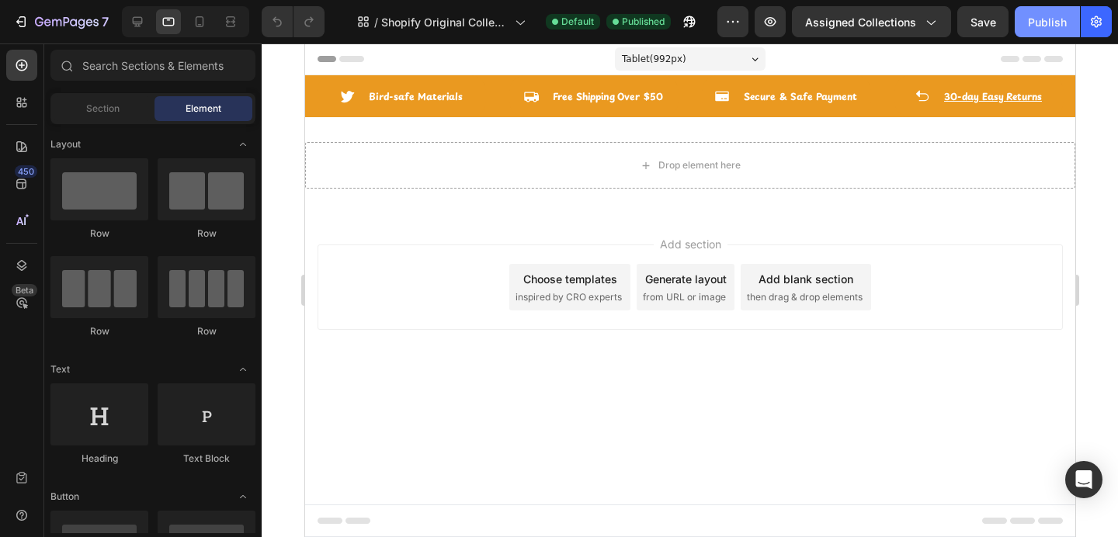
click at [1050, 11] on button "Publish" at bounding box center [1047, 21] width 65 height 31
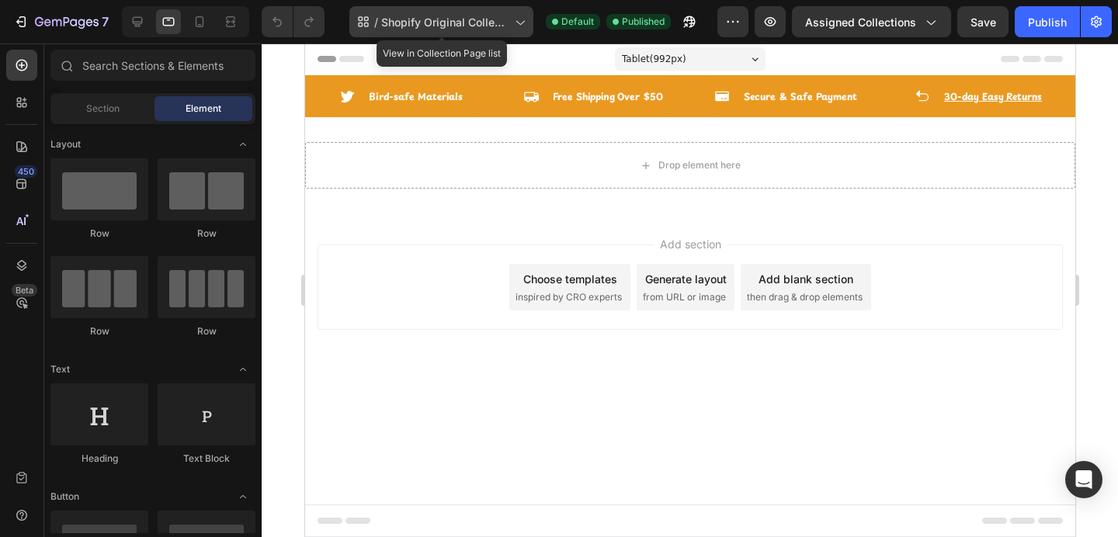
click at [520, 22] on icon at bounding box center [520, 22] width 16 height 16
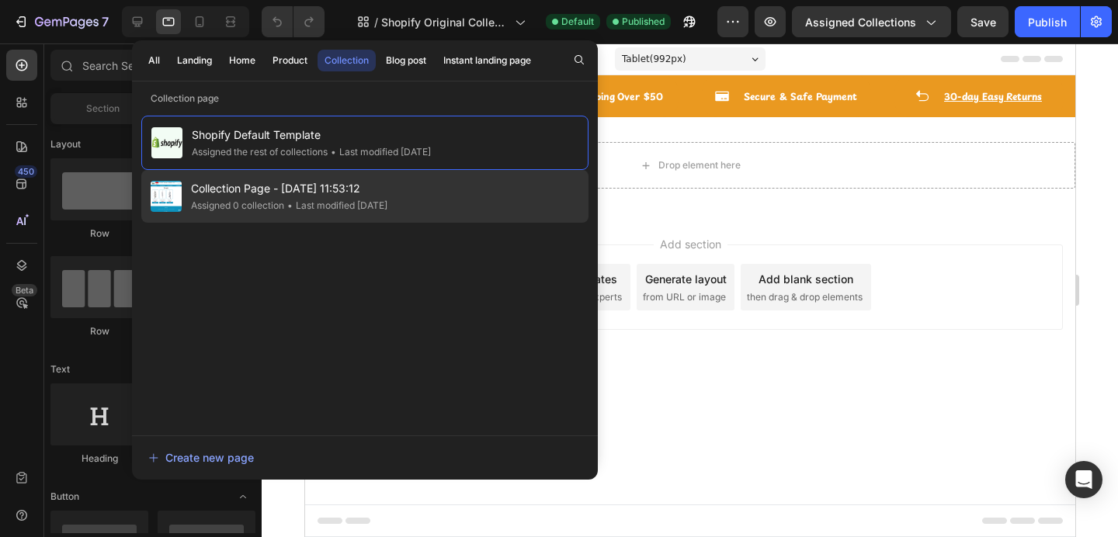
click at [472, 185] on div "Collection Page - Aug 23, 11:53:12 Assigned 0 collection • Last modified 5 days…" at bounding box center [364, 196] width 447 height 53
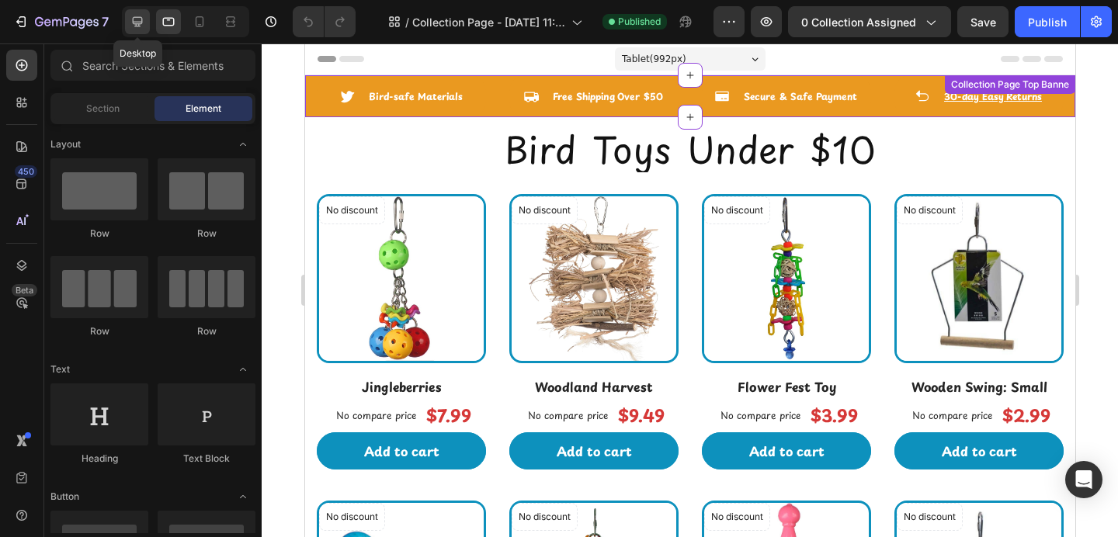
click at [134, 22] on icon at bounding box center [138, 22] width 10 height 10
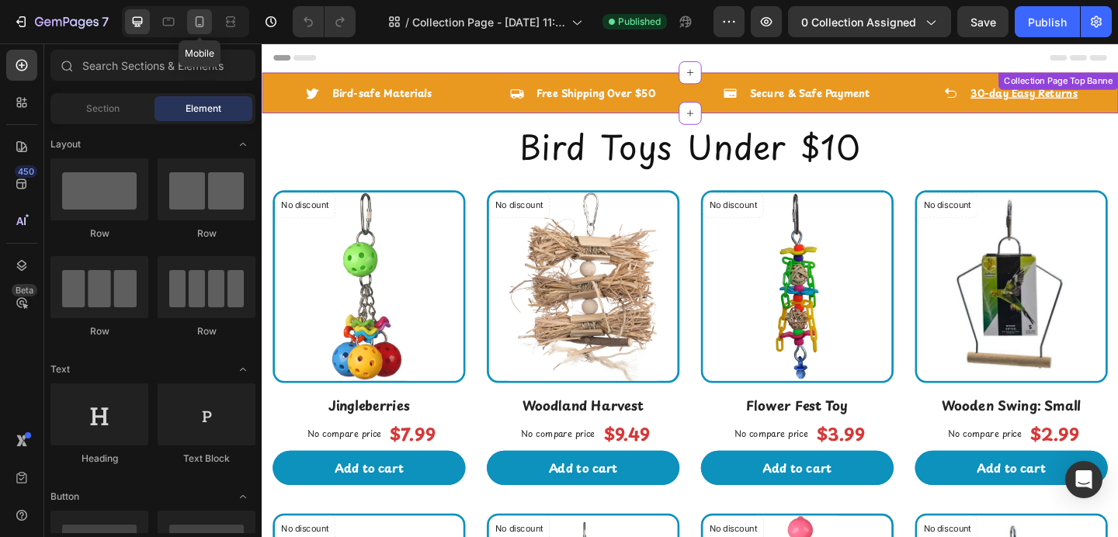
click at [201, 25] on icon at bounding box center [200, 22] width 16 height 16
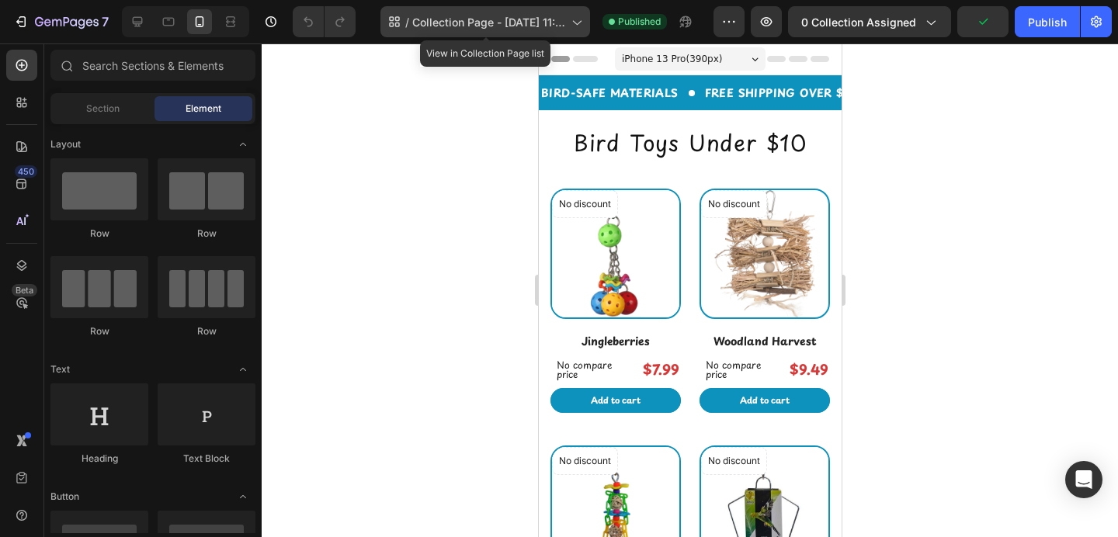
click at [480, 17] on span "Collection Page - [DATE] 11:53:12" at bounding box center [488, 22] width 153 height 16
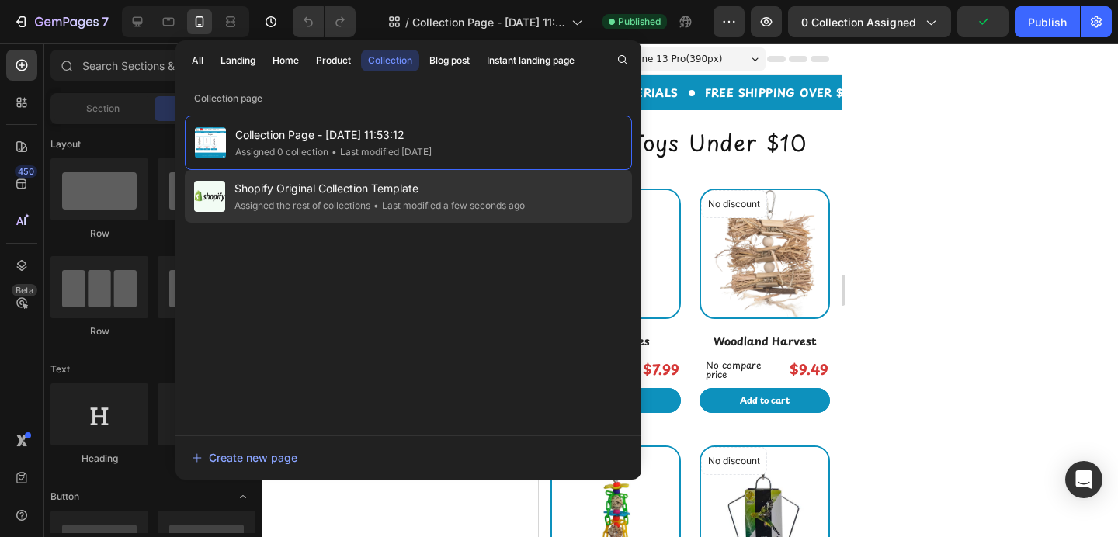
click at [329, 183] on span "Shopify Original Collection Template" at bounding box center [380, 188] width 290 height 19
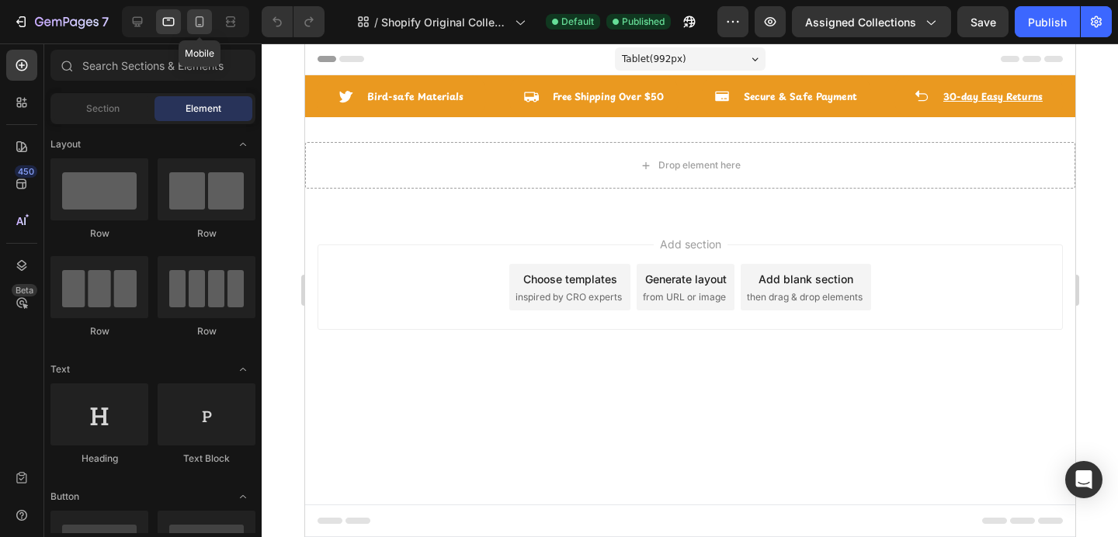
click at [199, 19] on icon at bounding box center [200, 22] width 16 height 16
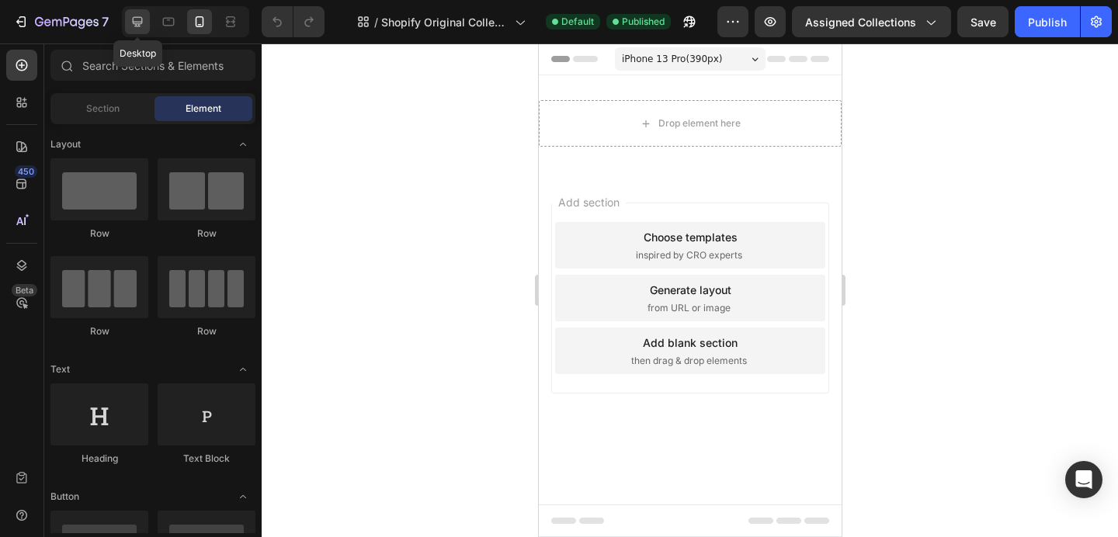
click at [135, 27] on icon at bounding box center [138, 22] width 16 height 16
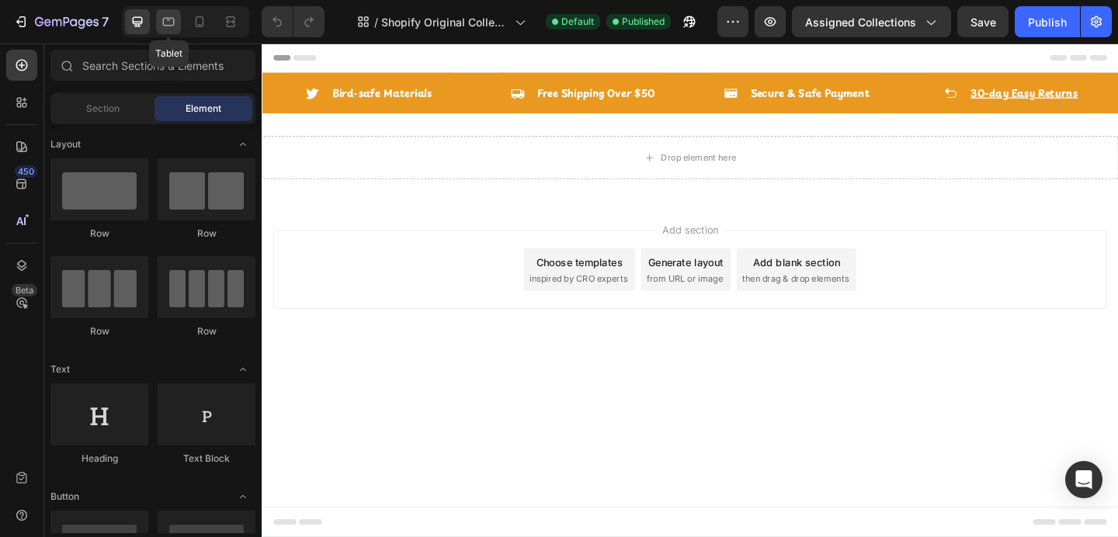
click at [162, 24] on icon at bounding box center [169, 22] width 16 height 16
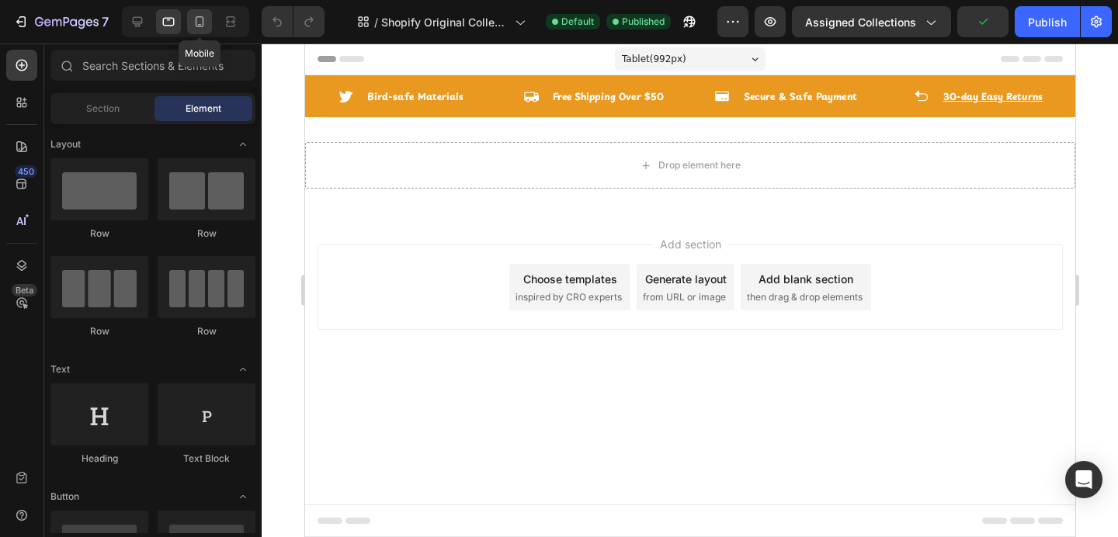
click at [196, 23] on icon at bounding box center [200, 22] width 16 height 16
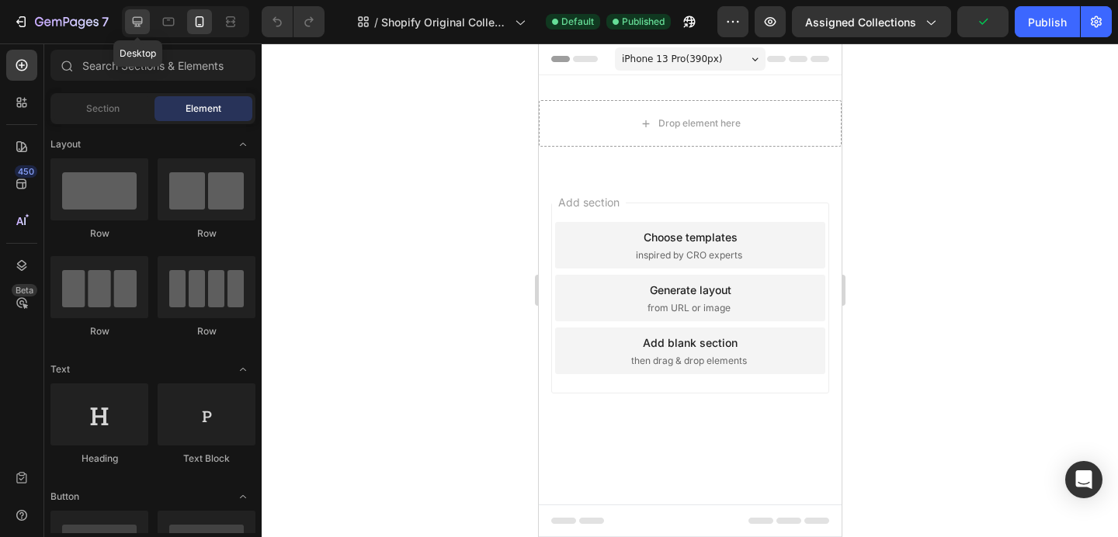
click at [133, 23] on icon at bounding box center [138, 22] width 10 height 10
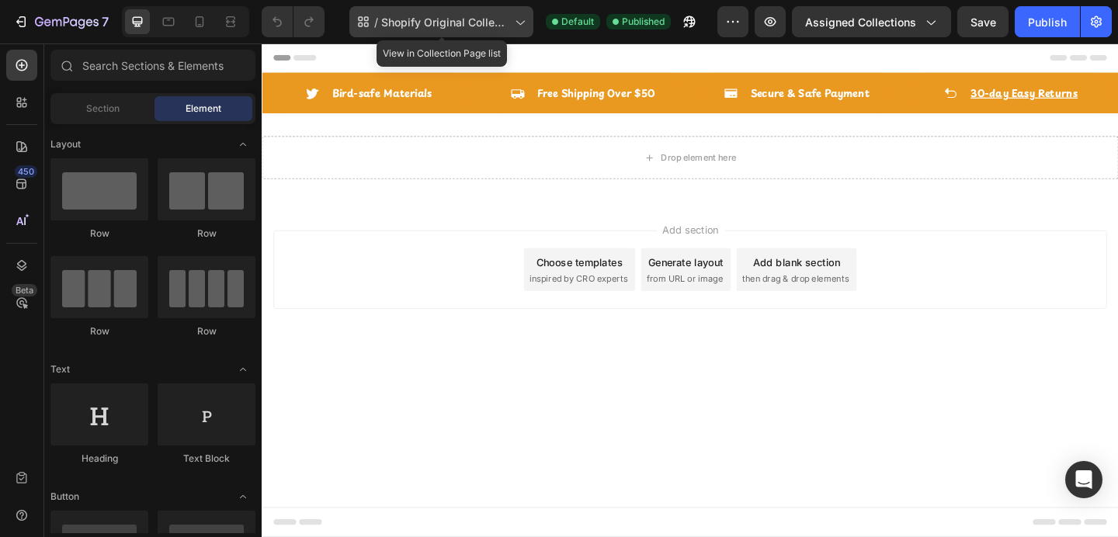
click at [445, 24] on span "Shopify Original Collection Template" at bounding box center [444, 22] width 127 height 16
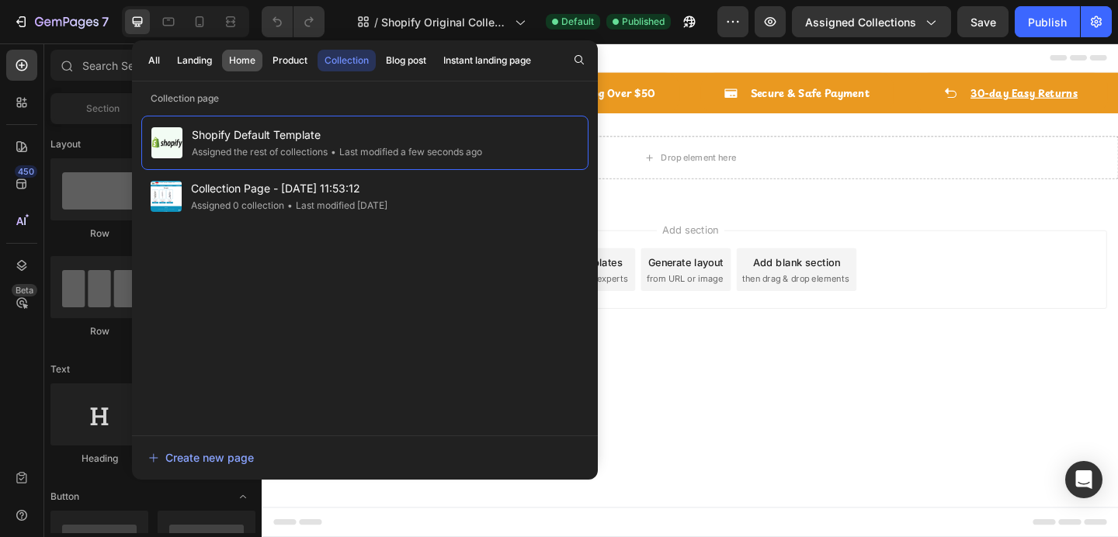
click at [227, 54] on button "Home" at bounding box center [242, 61] width 40 height 22
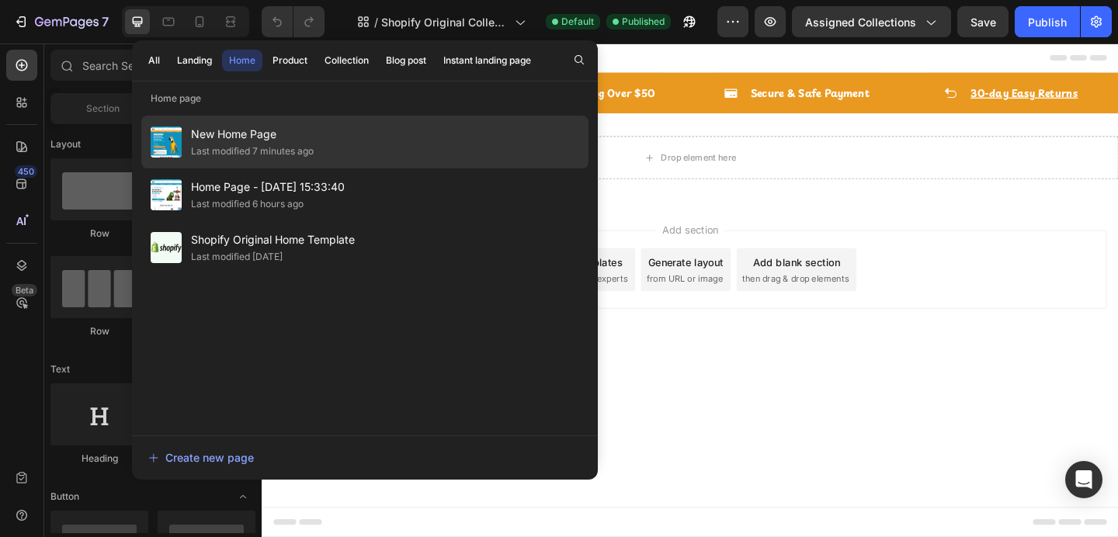
click at [242, 148] on div "Last modified 7 minutes ago" at bounding box center [252, 152] width 123 height 16
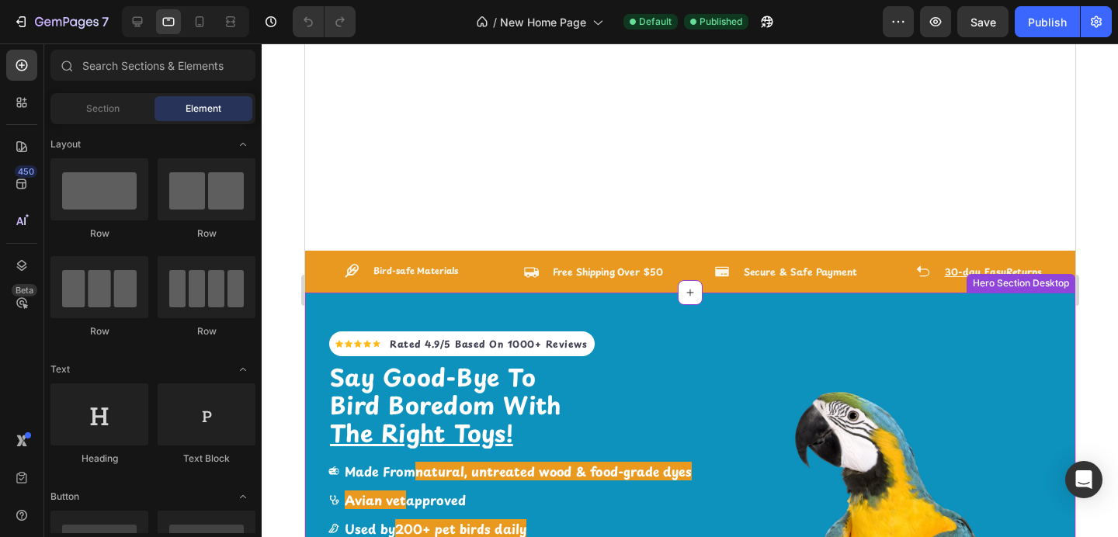
scroll to position [216, 0]
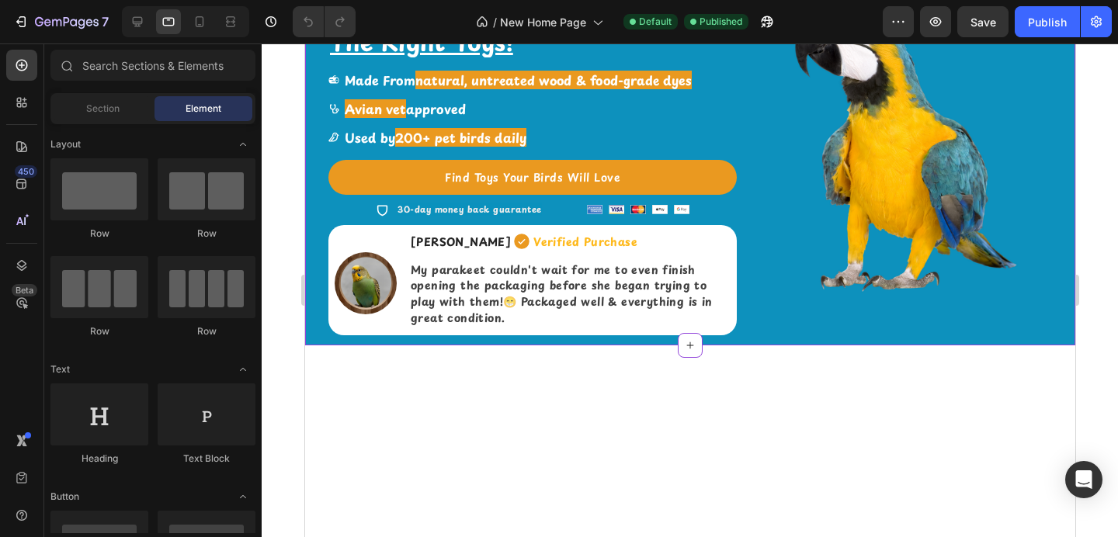
click at [360, 294] on img at bounding box center [365, 283] width 62 height 62
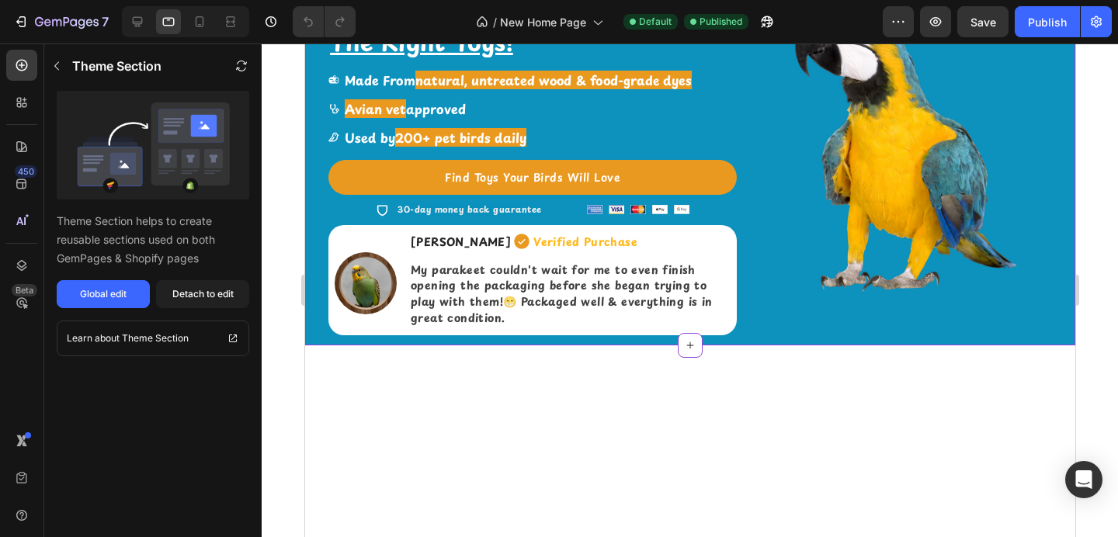
click at [360, 294] on img at bounding box center [365, 283] width 62 height 62
click at [120, 297] on div "Global edit" at bounding box center [103, 294] width 47 height 14
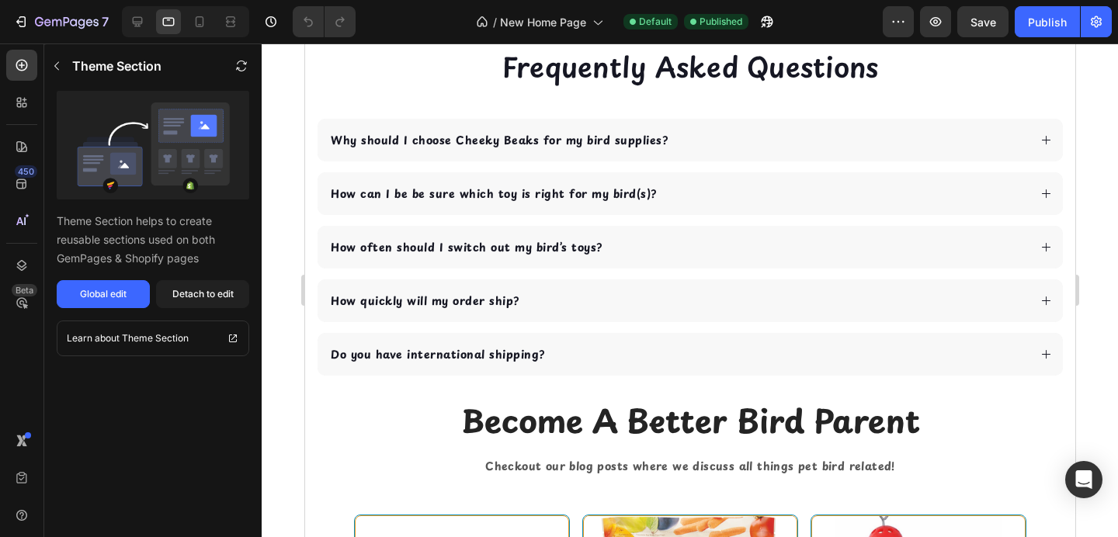
scroll to position [3066, 0]
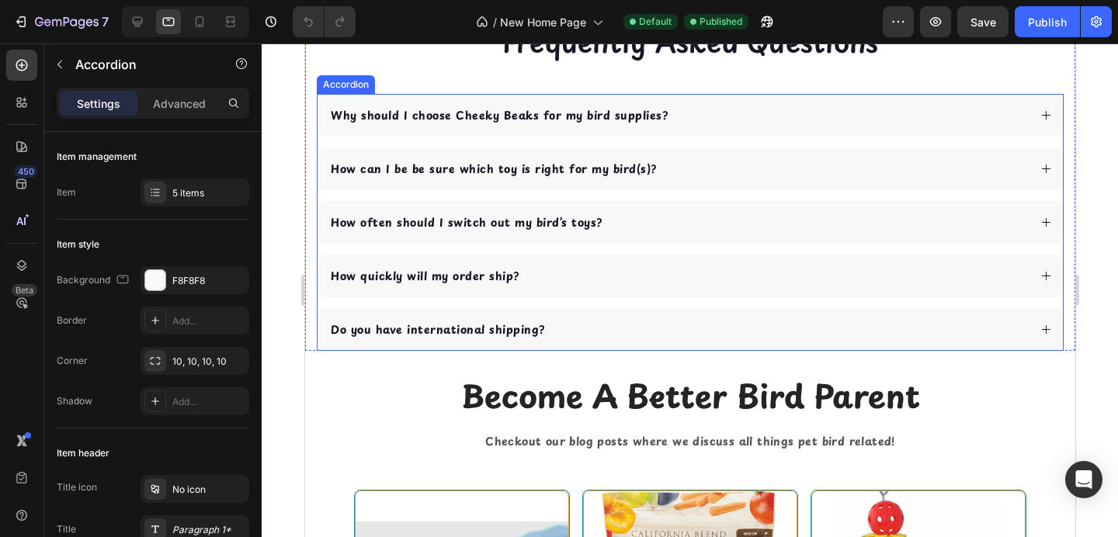
click at [724, 126] on div "Why should I choose Cheeky Beaks for my bird supplies?" at bounding box center [678, 115] width 700 height 21
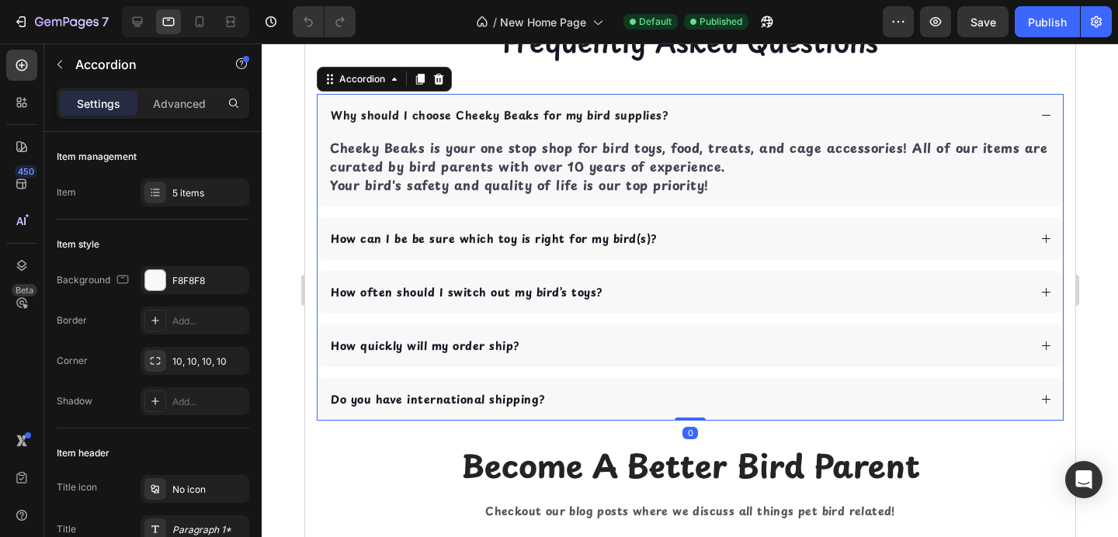
click at [724, 126] on div "Why should I choose Cheeky Beaks for my bird supplies?" at bounding box center [678, 115] width 700 height 21
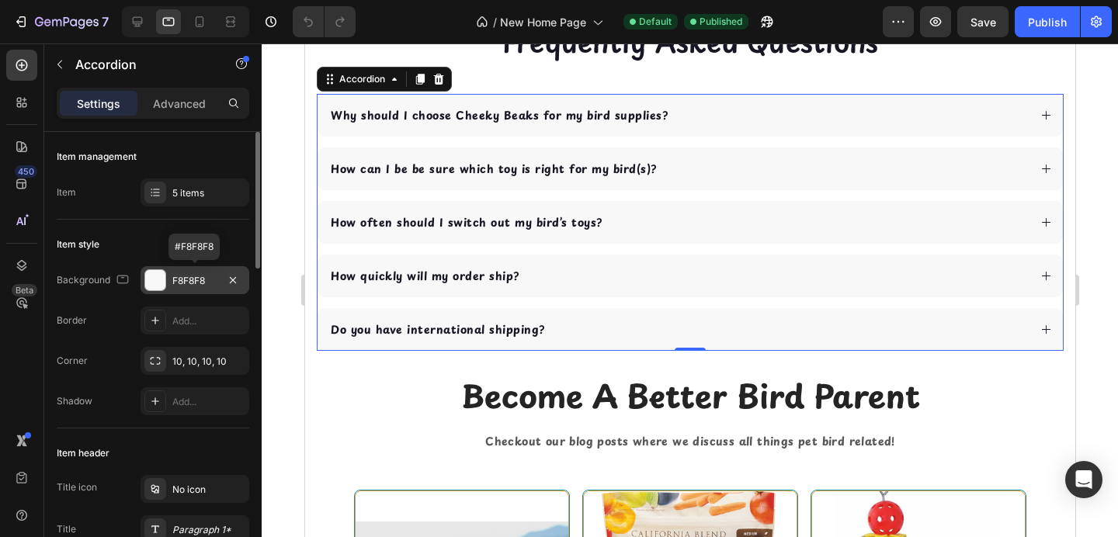
click at [161, 283] on div at bounding box center [155, 280] width 20 height 20
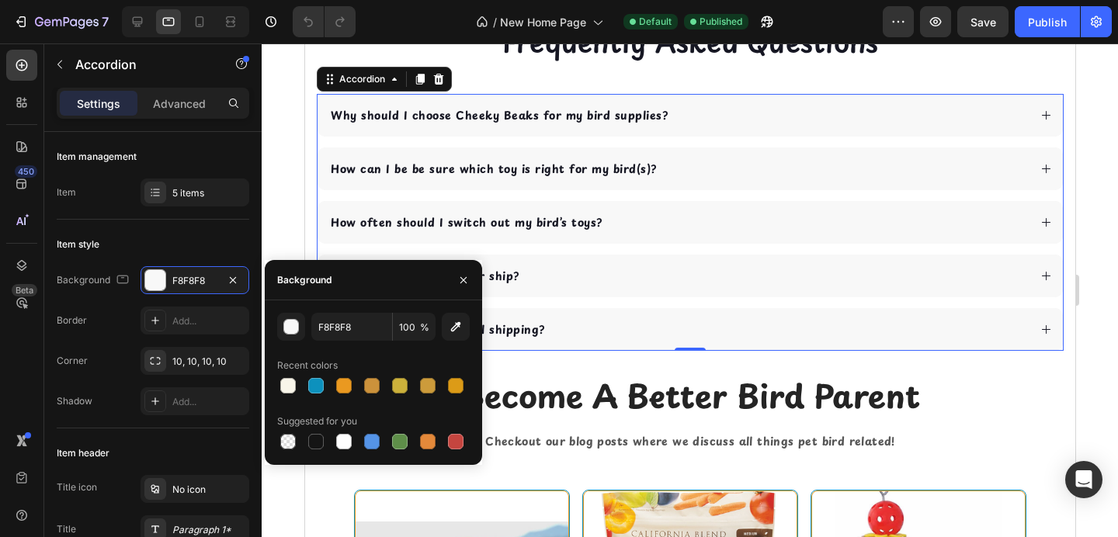
click at [611, 137] on div "Why should I choose Cheeky Beaks for my bird supplies?" at bounding box center [690, 115] width 746 height 43
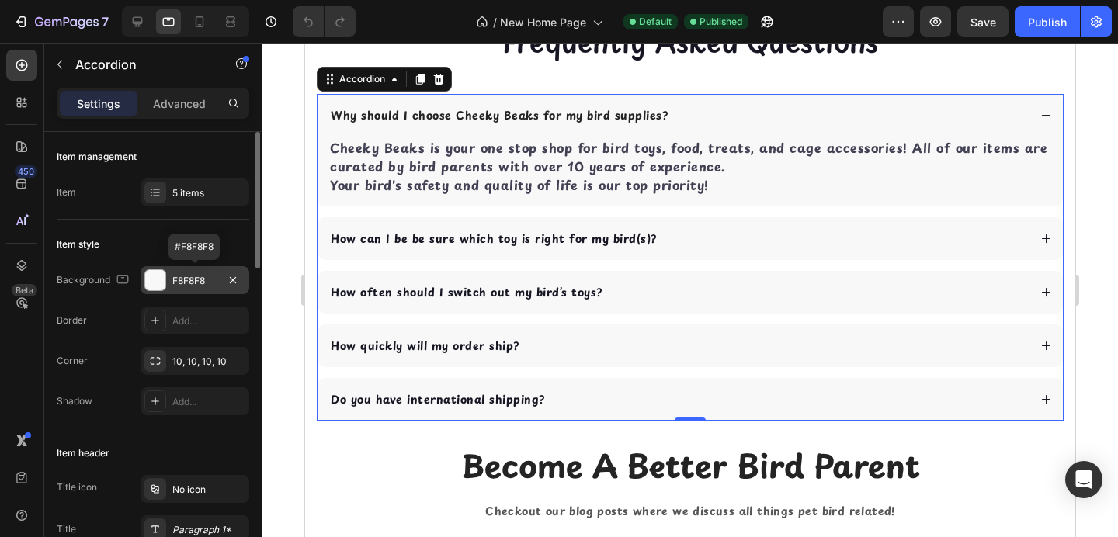
click at [170, 281] on div "F8F8F8" at bounding box center [195, 280] width 109 height 28
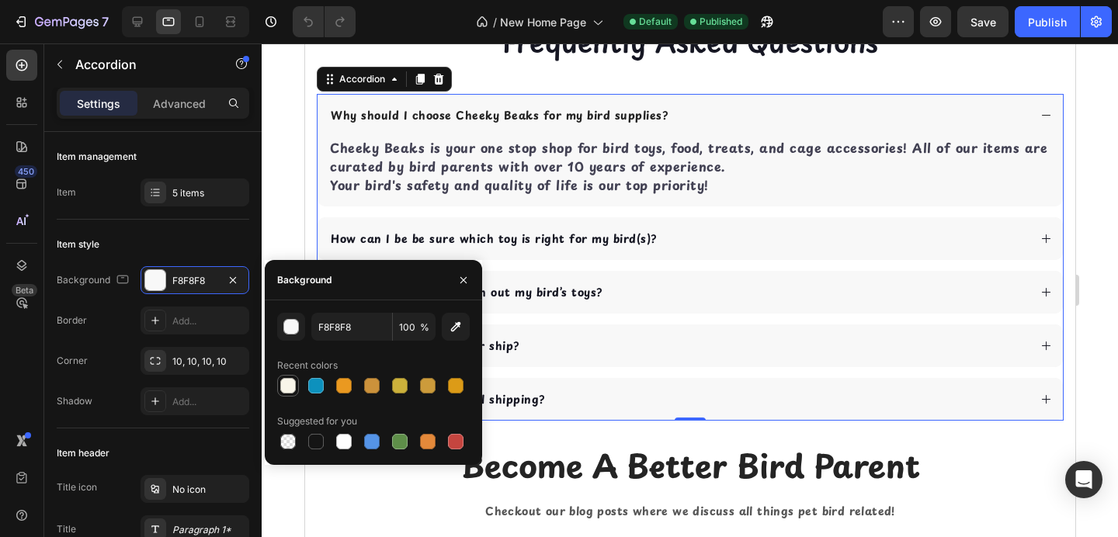
click at [290, 384] on div at bounding box center [288, 386] width 16 height 16
type input "F8F5E9"
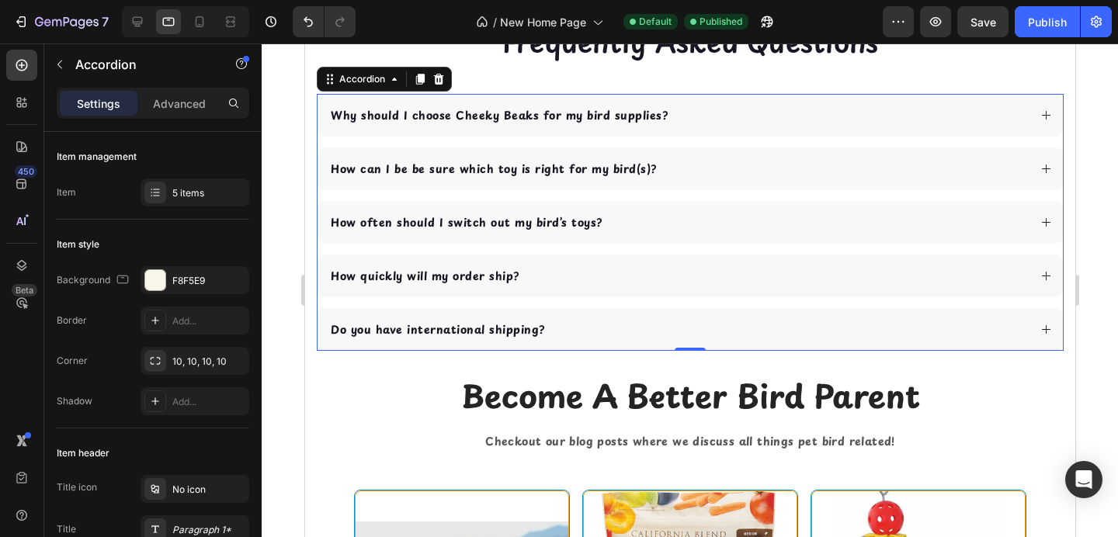
click at [683, 126] on div "Why should I choose Cheeky Beaks for my bird supplies?" at bounding box center [678, 115] width 700 height 21
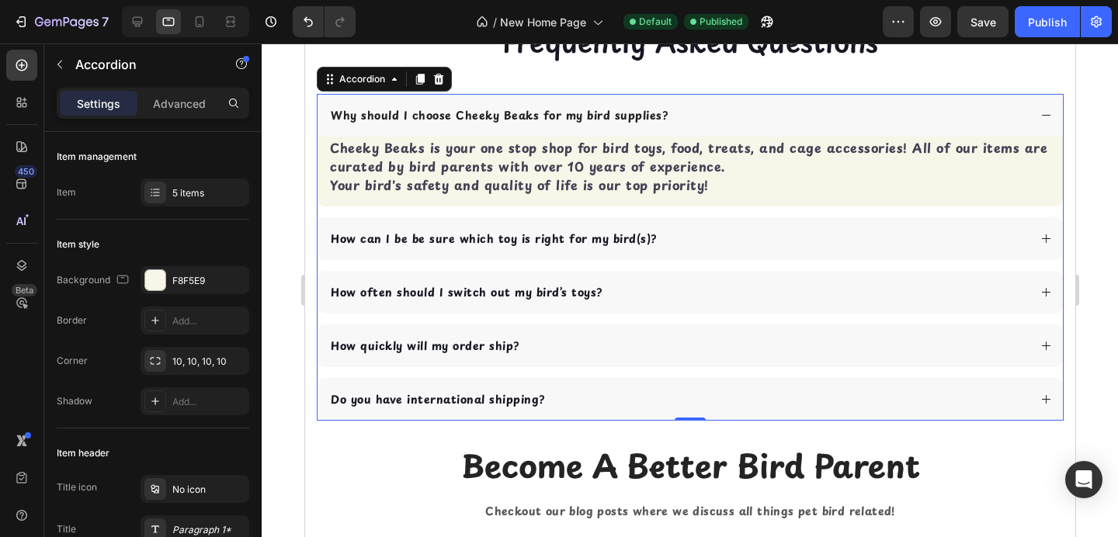
click at [683, 126] on div "Why should I choose Cheeky Beaks for my bird supplies?" at bounding box center [678, 115] width 700 height 21
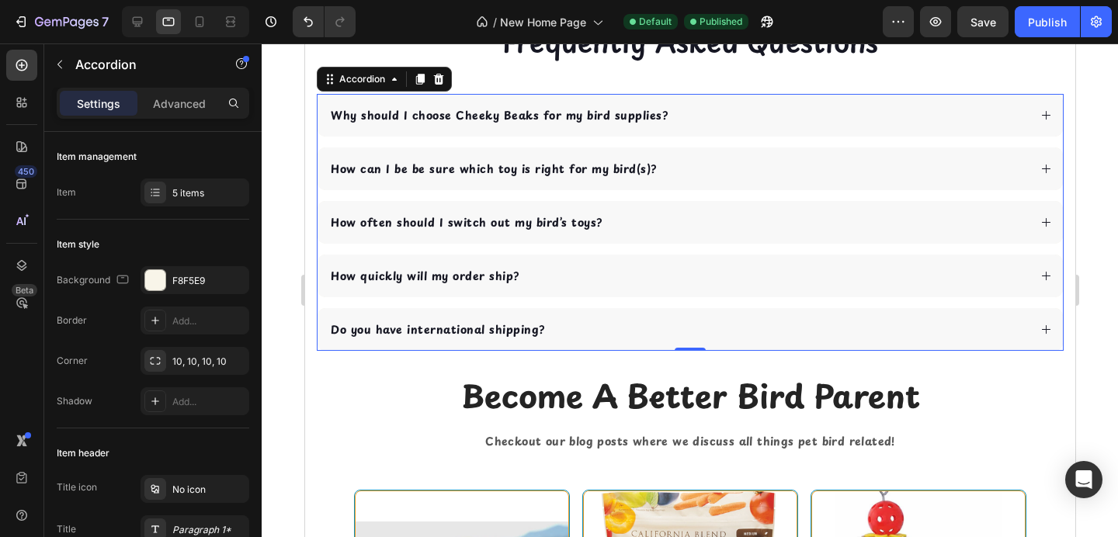
click at [683, 126] on div "Why should I choose Cheeky Beaks for my bird supplies?" at bounding box center [678, 115] width 700 height 21
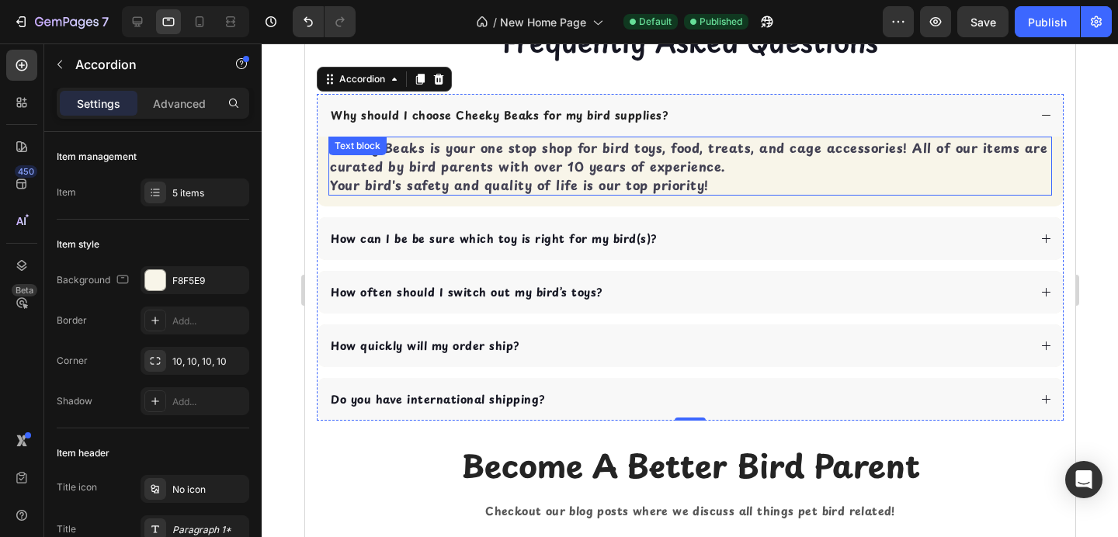
click at [556, 194] on strong "Your bird's safety and quality of life is our top priority!" at bounding box center [518, 185] width 379 height 19
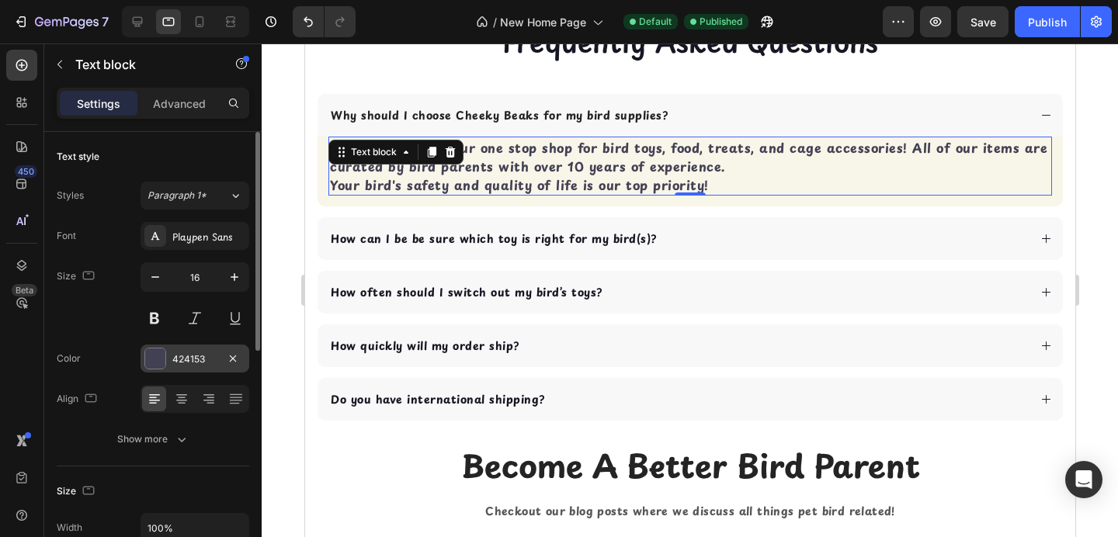
click at [156, 356] on div at bounding box center [155, 359] width 20 height 20
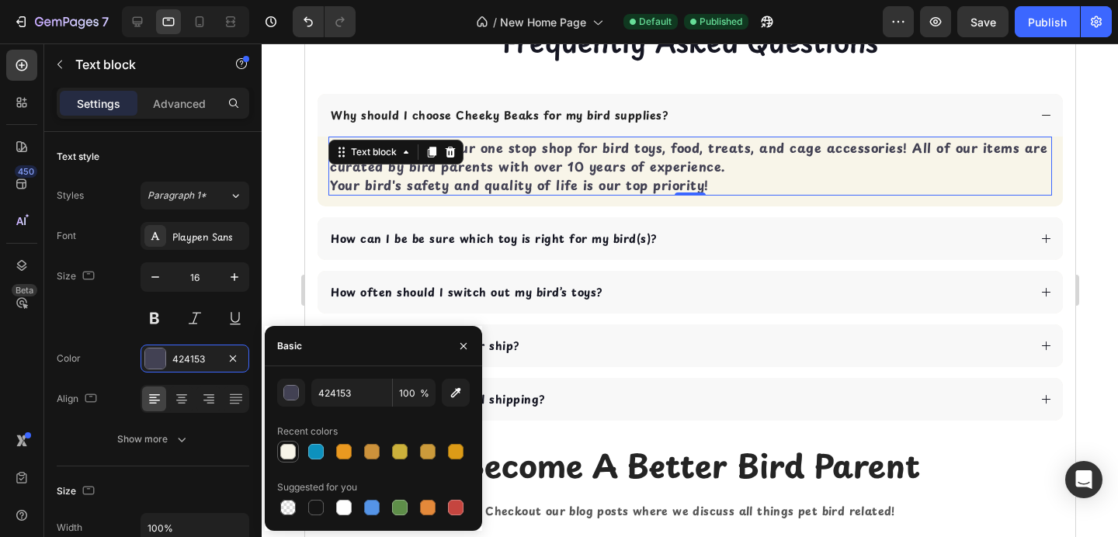
click at [286, 450] on div at bounding box center [288, 452] width 16 height 16
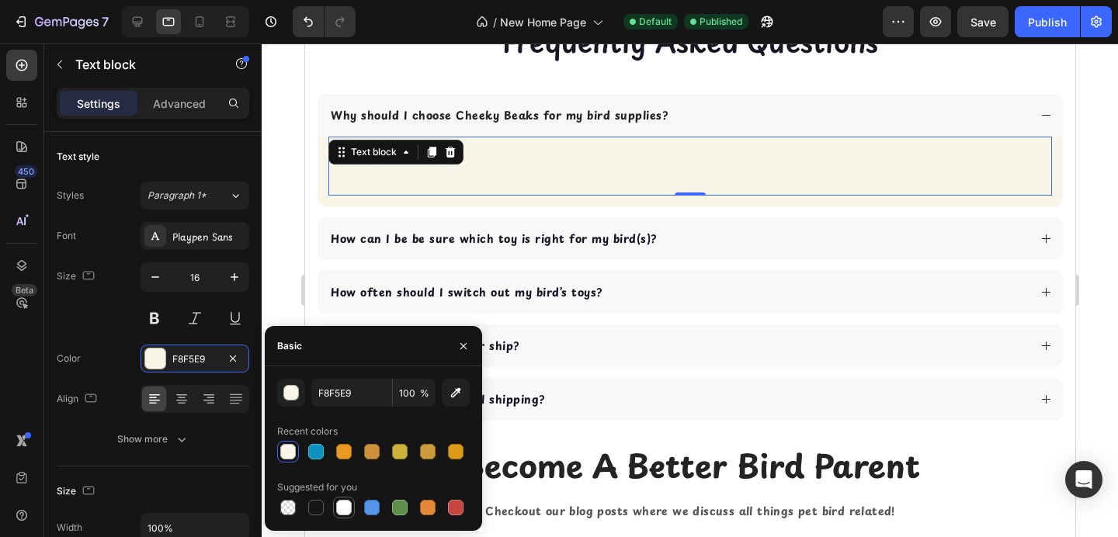
click at [342, 504] on div at bounding box center [344, 508] width 16 height 16
click at [318, 513] on div at bounding box center [316, 508] width 16 height 16
type input "151515"
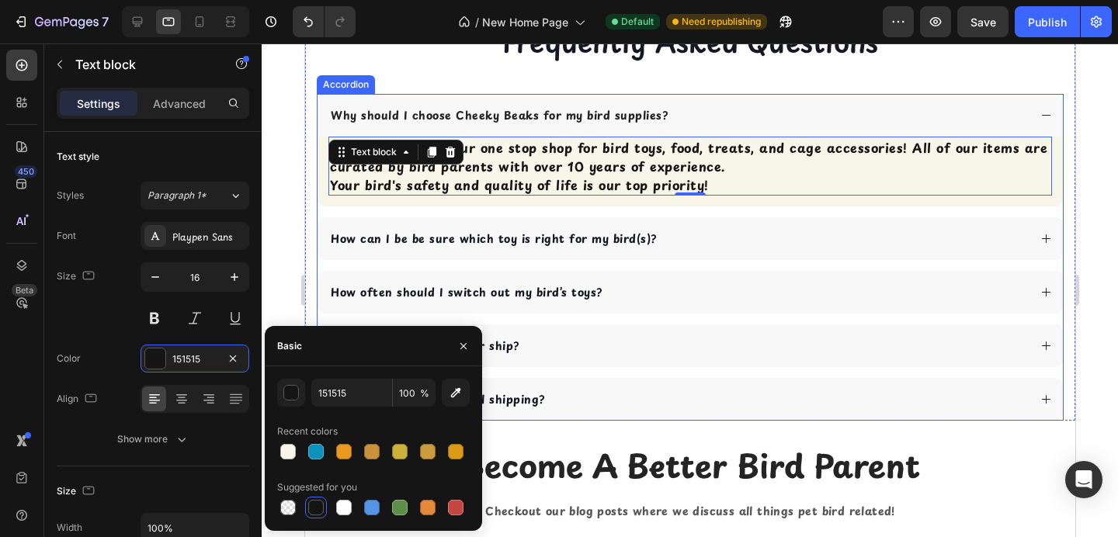
click at [762, 126] on div "Why should I choose Cheeky Beaks for my bird supplies?" at bounding box center [678, 115] width 700 height 21
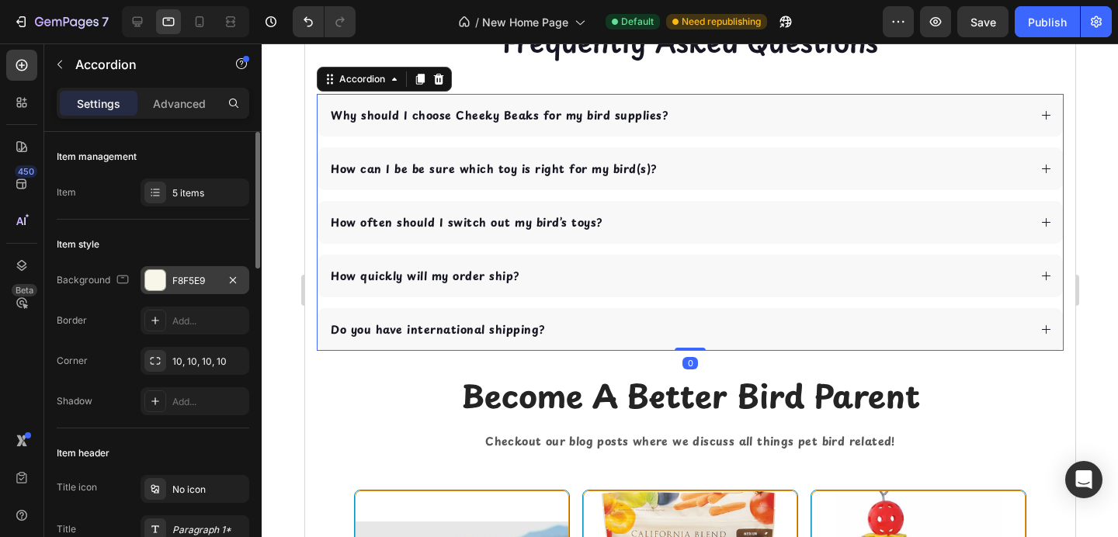
click at [151, 286] on div at bounding box center [155, 280] width 20 height 20
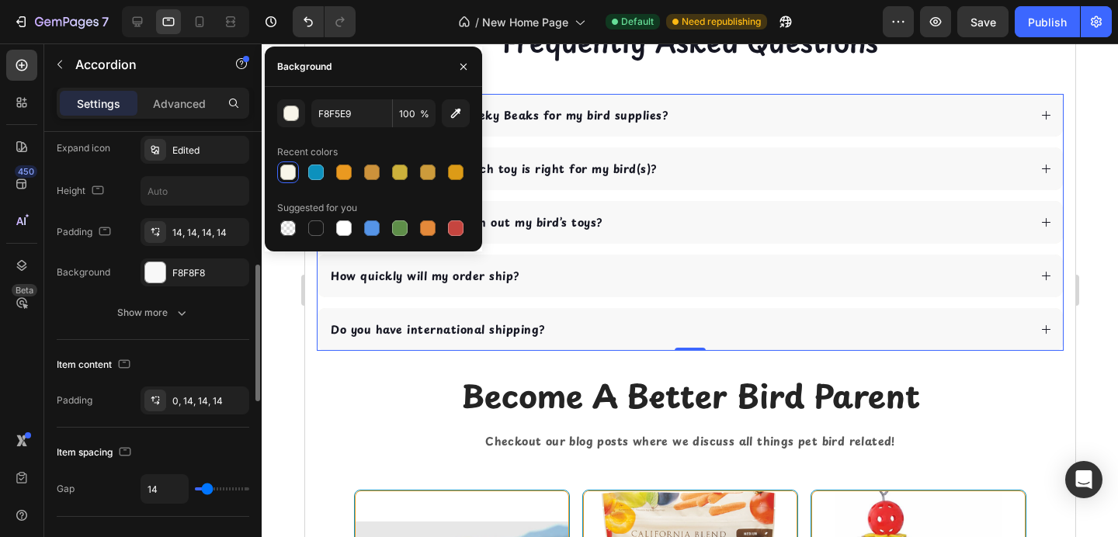
scroll to position [424, 0]
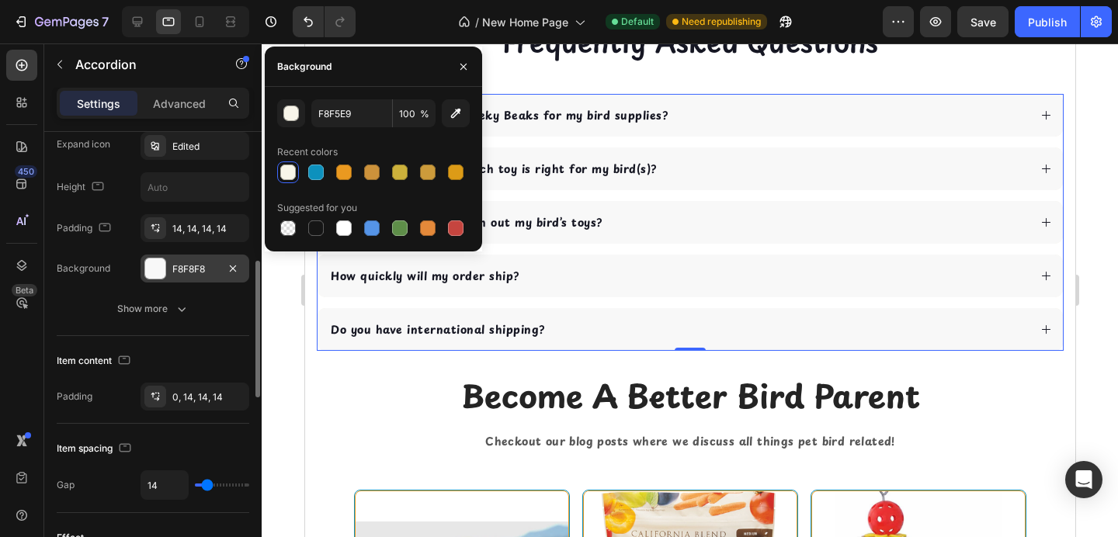
click at [154, 266] on div at bounding box center [155, 269] width 20 height 20
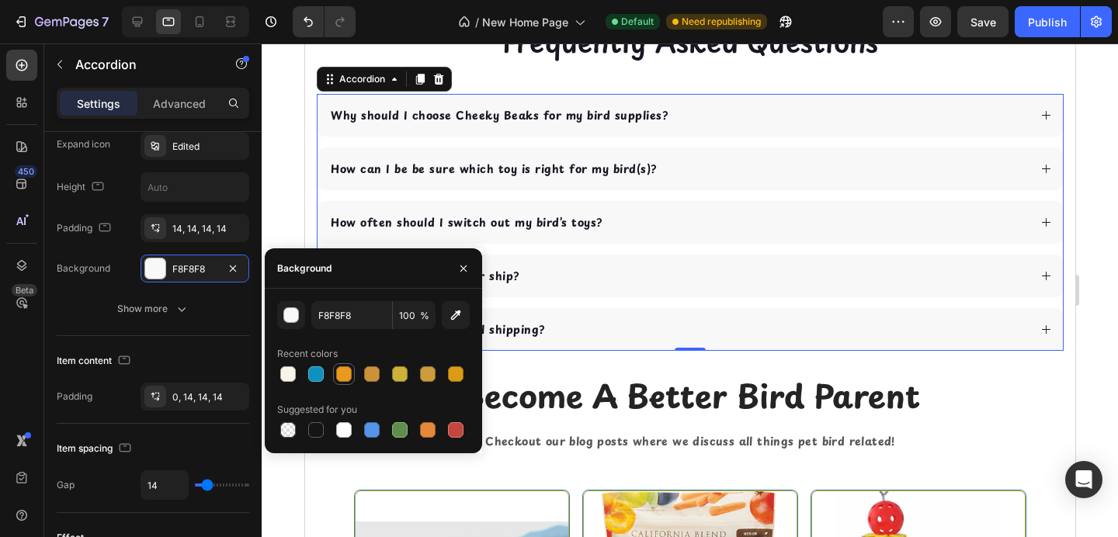
click at [341, 370] on div at bounding box center [344, 375] width 16 height 16
type input "EA9920"
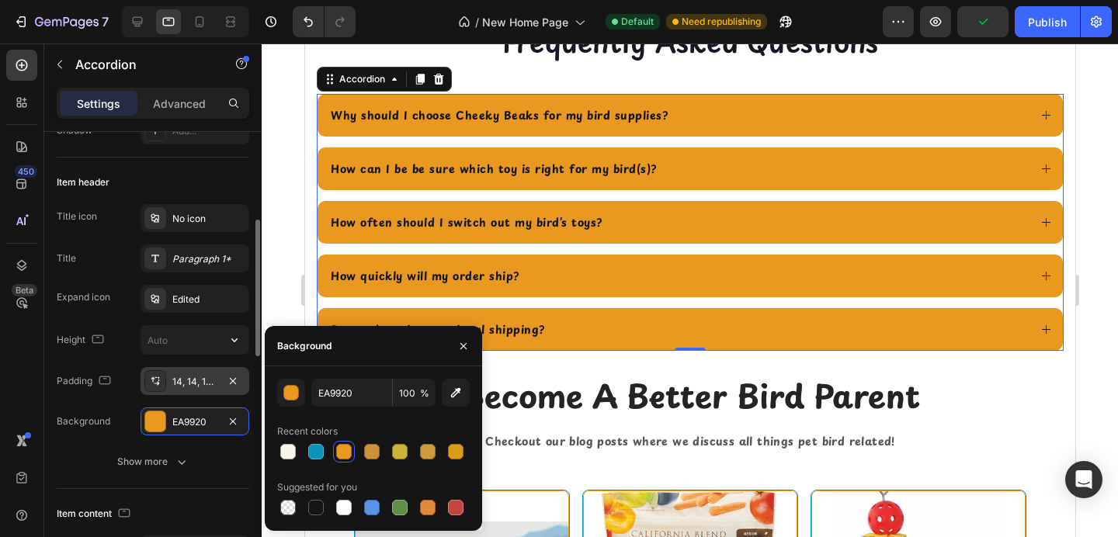
scroll to position [276, 0]
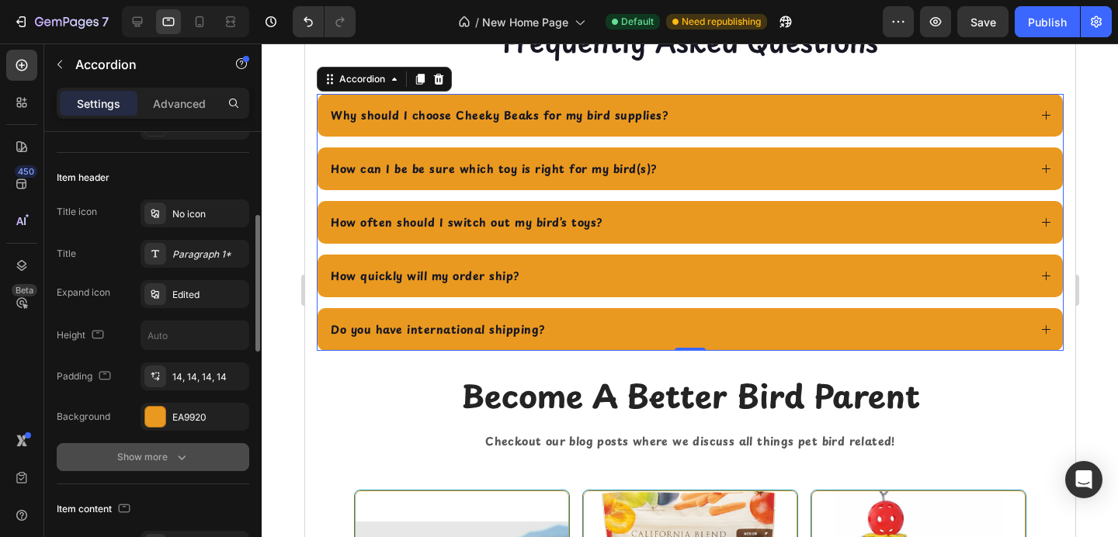
click at [145, 452] on div "Show more" at bounding box center [153, 458] width 72 height 16
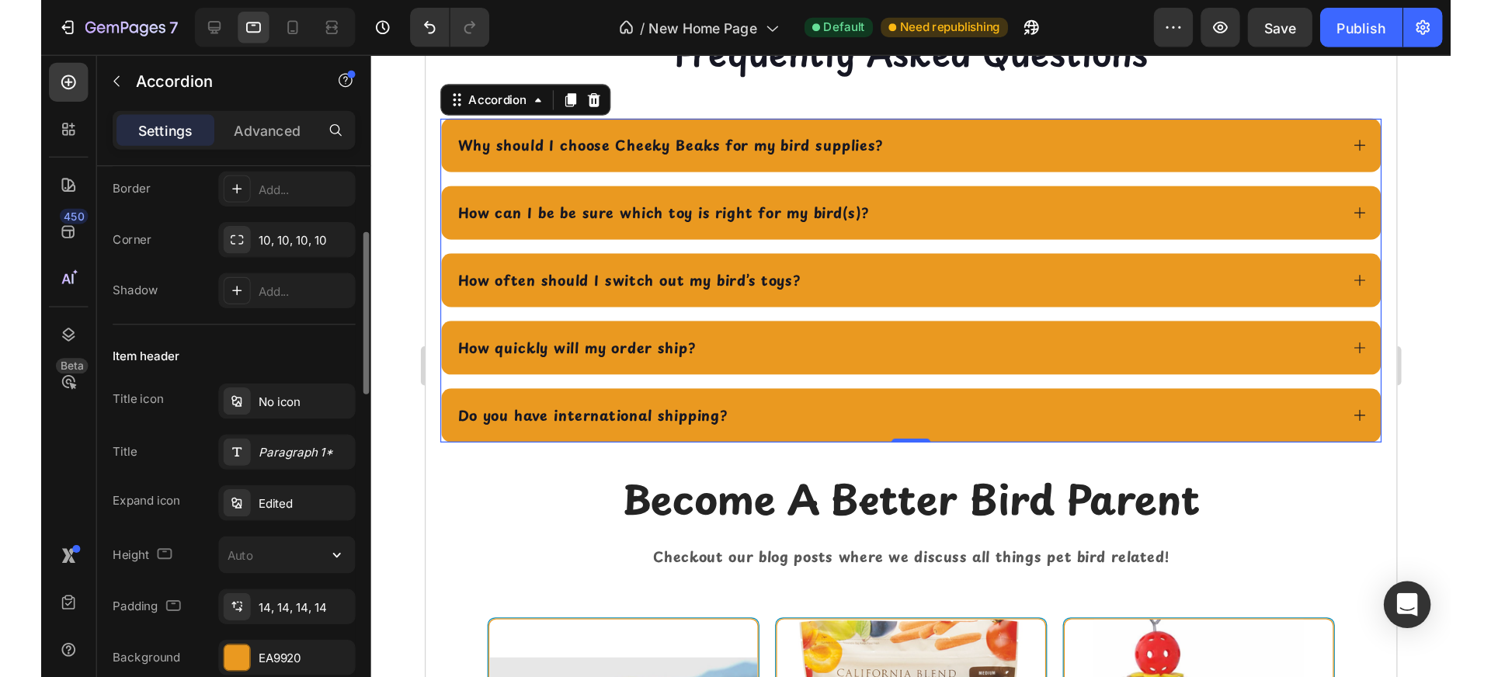
scroll to position [181, 0]
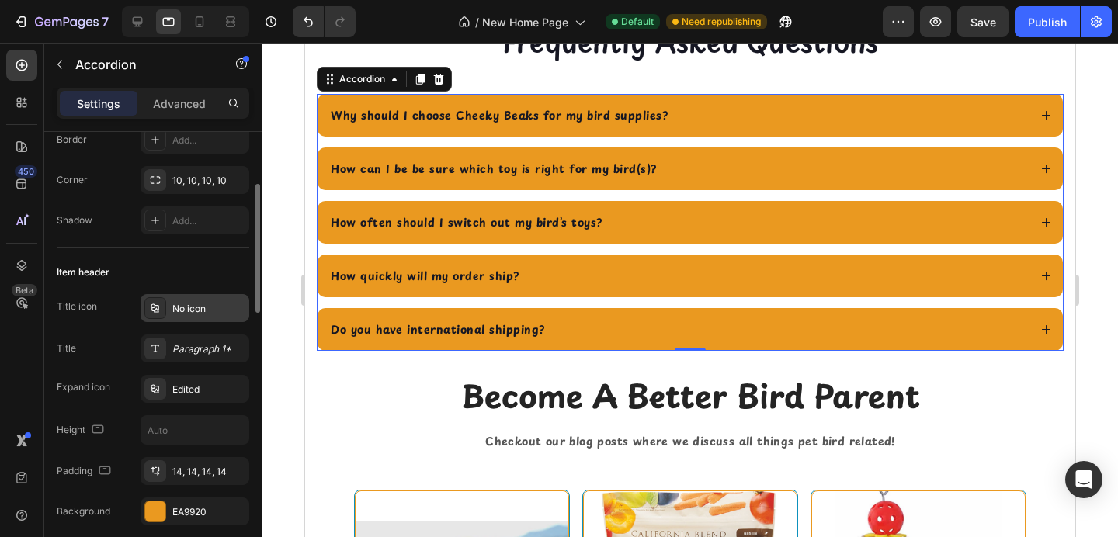
click at [193, 310] on div "No icon" at bounding box center [208, 309] width 73 height 14
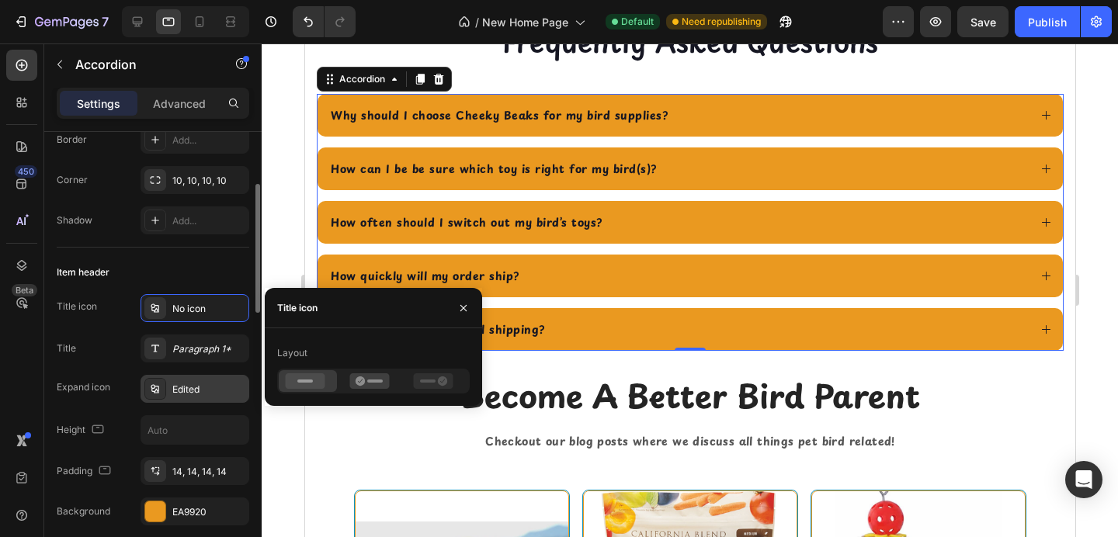
click at [180, 387] on div "Edited" at bounding box center [208, 390] width 73 height 14
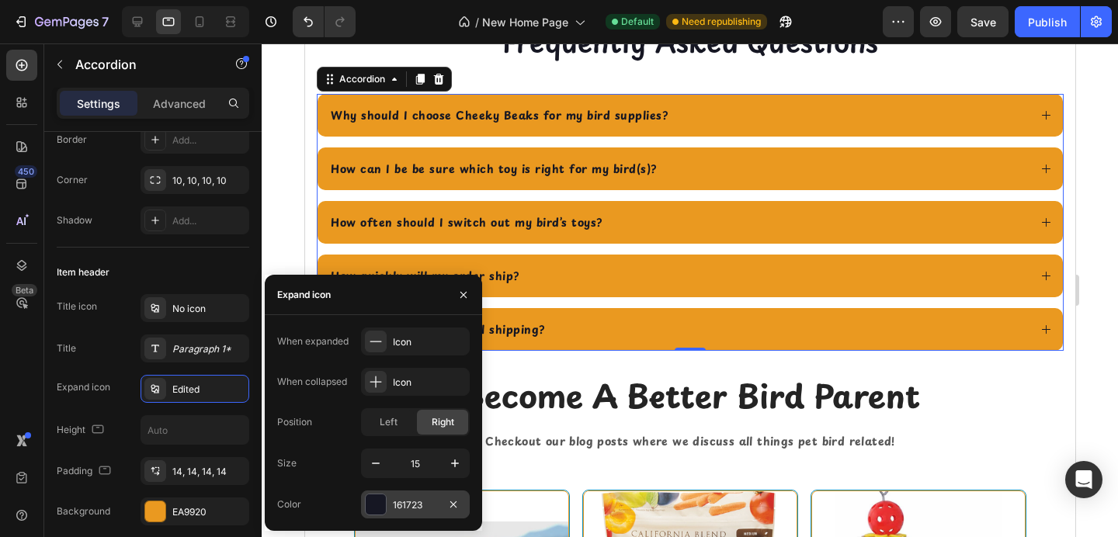
click at [375, 508] on div at bounding box center [376, 505] width 20 height 20
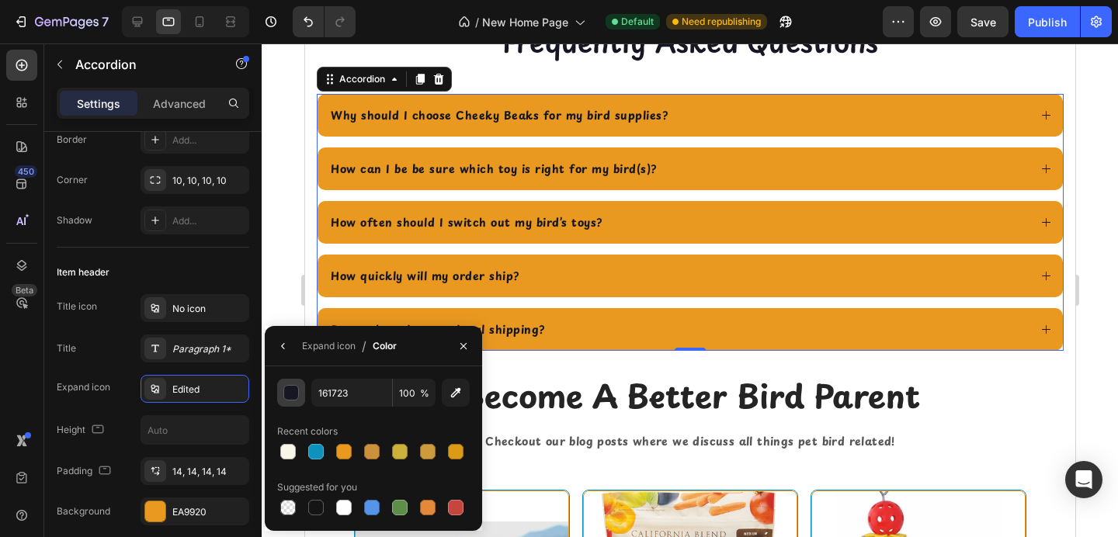
click at [297, 391] on div "button" at bounding box center [292, 394] width 16 height 16
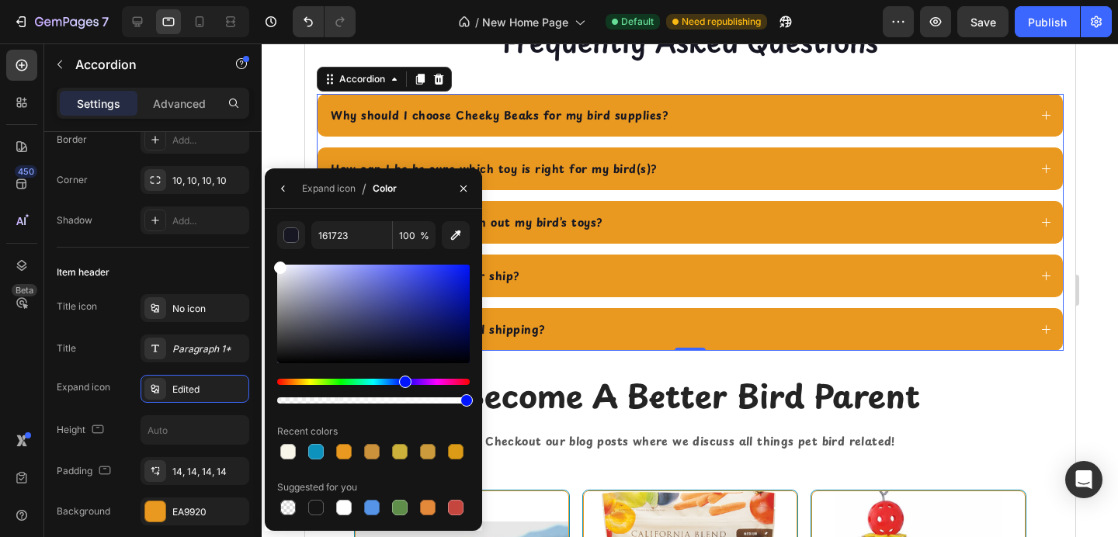
drag, startPoint x: 320, startPoint y: 286, endPoint x: 273, endPoint y: 263, distance: 52.1
click at [273, 263] on div "161723 100 % Recent colors Suggested for you" at bounding box center [373, 369] width 217 height 297
click at [287, 457] on div at bounding box center [288, 452] width 16 height 16
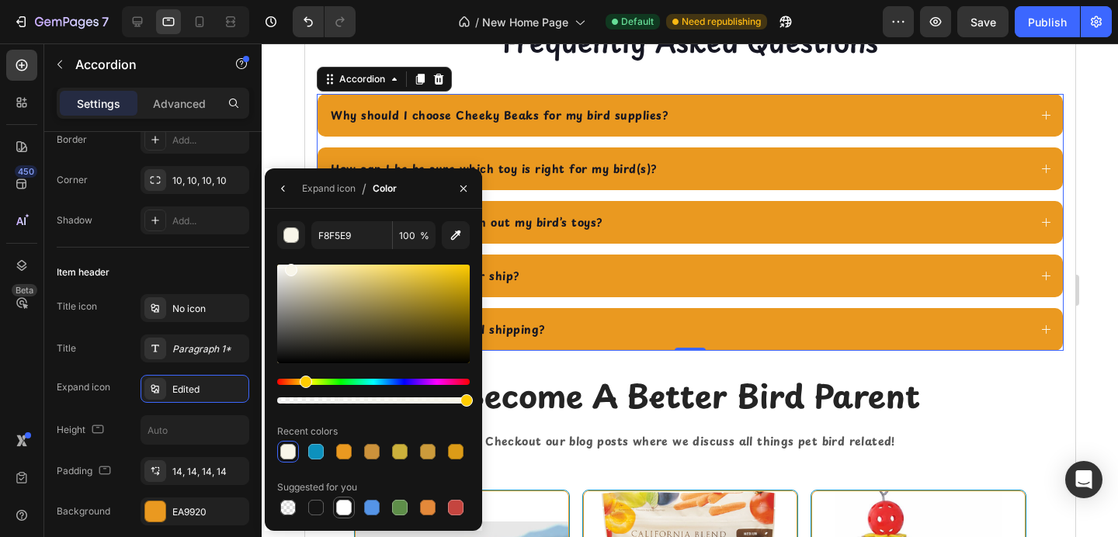
click at [341, 515] on div at bounding box center [344, 508] width 16 height 16
type input "FFFFFF"
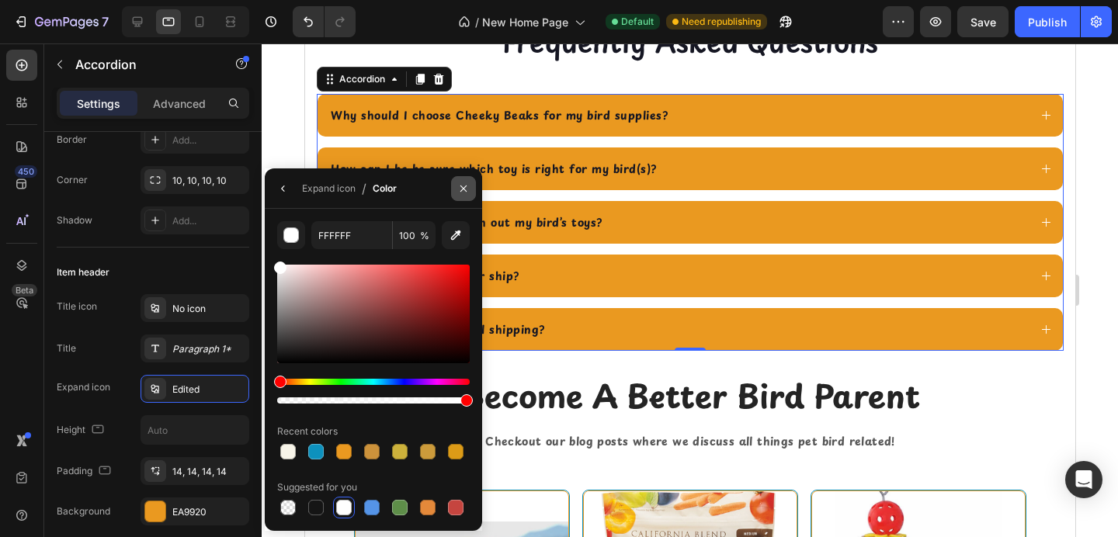
click at [458, 184] on icon "button" at bounding box center [463, 189] width 12 height 12
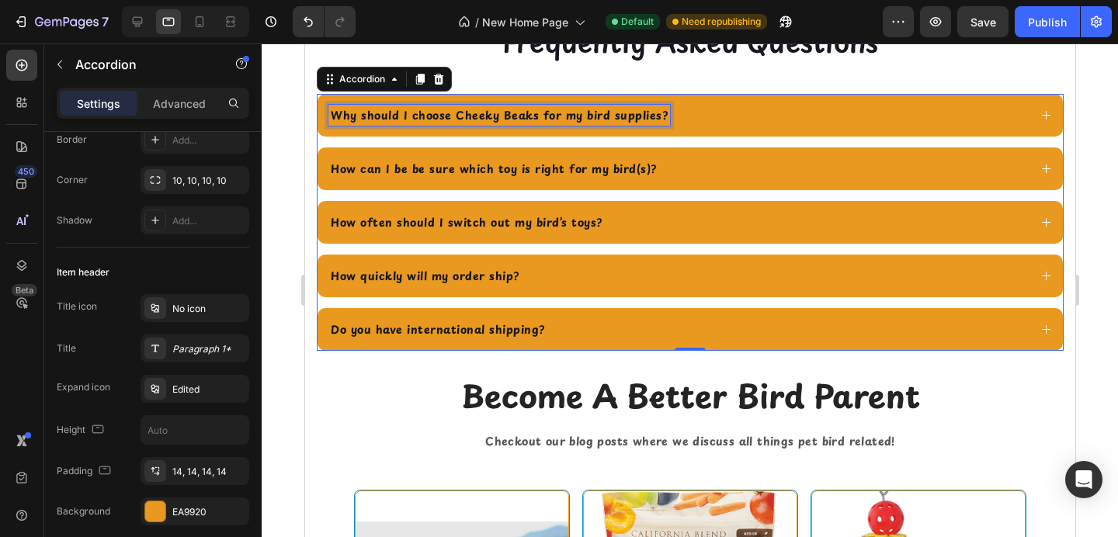
click at [453, 123] on strong "Why should I choose Cheeky Beaks for my bird supplies?" at bounding box center [498, 115] width 337 height 16
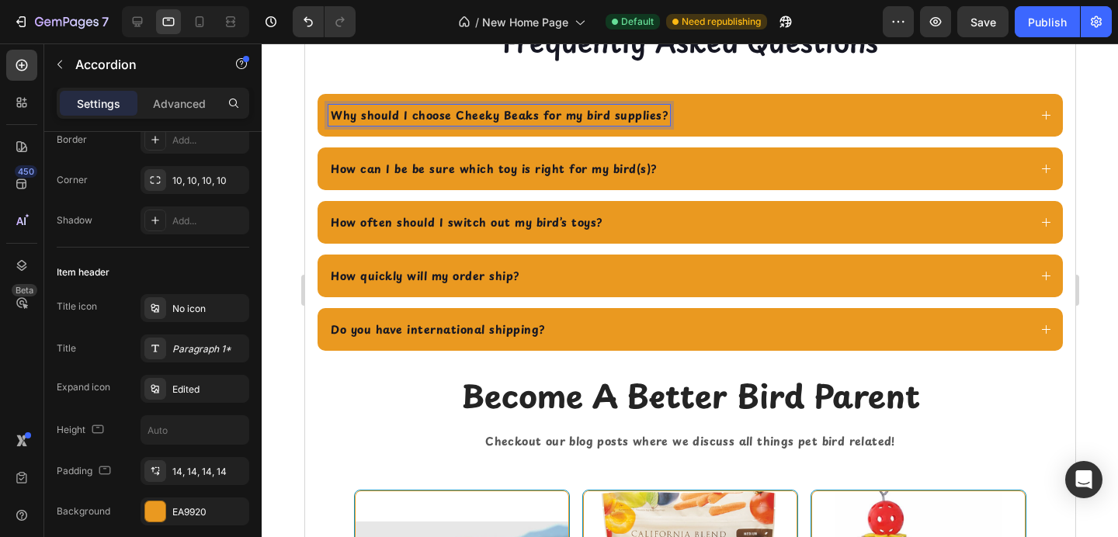
click at [410, 123] on strong "Why should I choose Cheeky Beaks for my bird supplies?" at bounding box center [498, 115] width 337 height 16
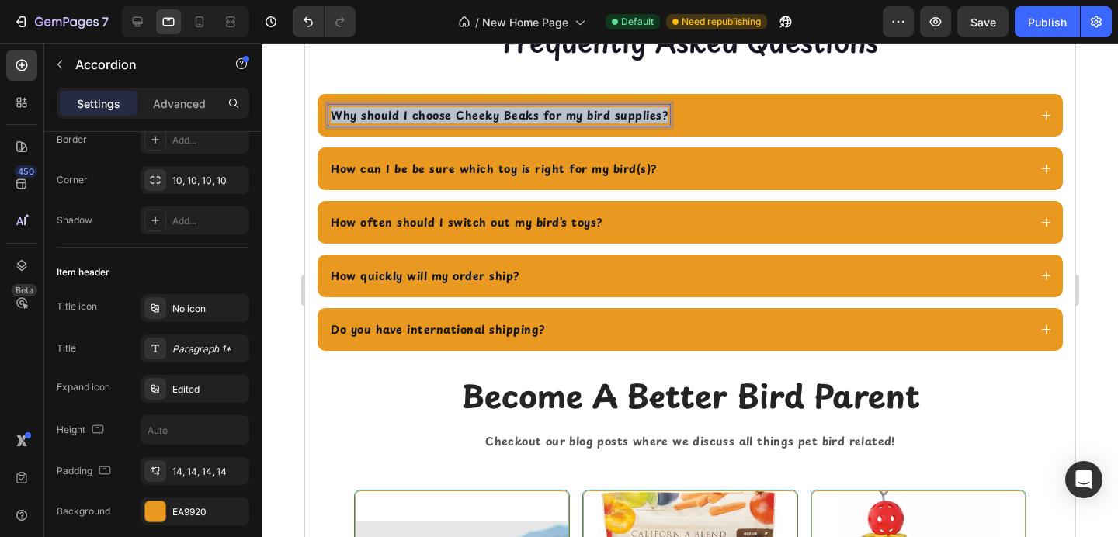
click at [410, 123] on strong "Why should I choose Cheeky Beaks for my bird supplies?" at bounding box center [498, 115] width 337 height 16
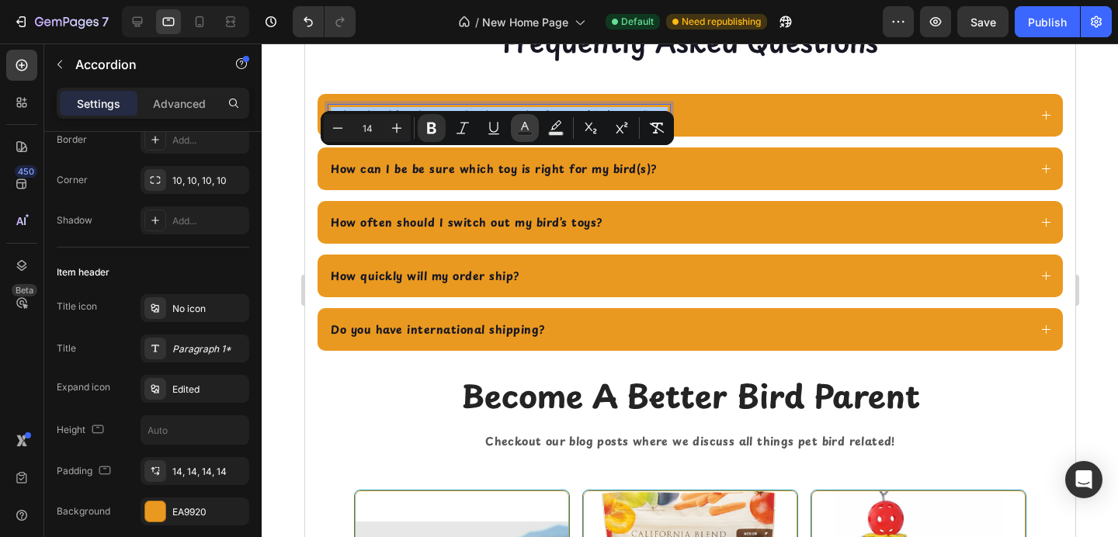
click at [523, 127] on icon "Editor contextual toolbar" at bounding box center [525, 126] width 8 height 9
type input "161723"
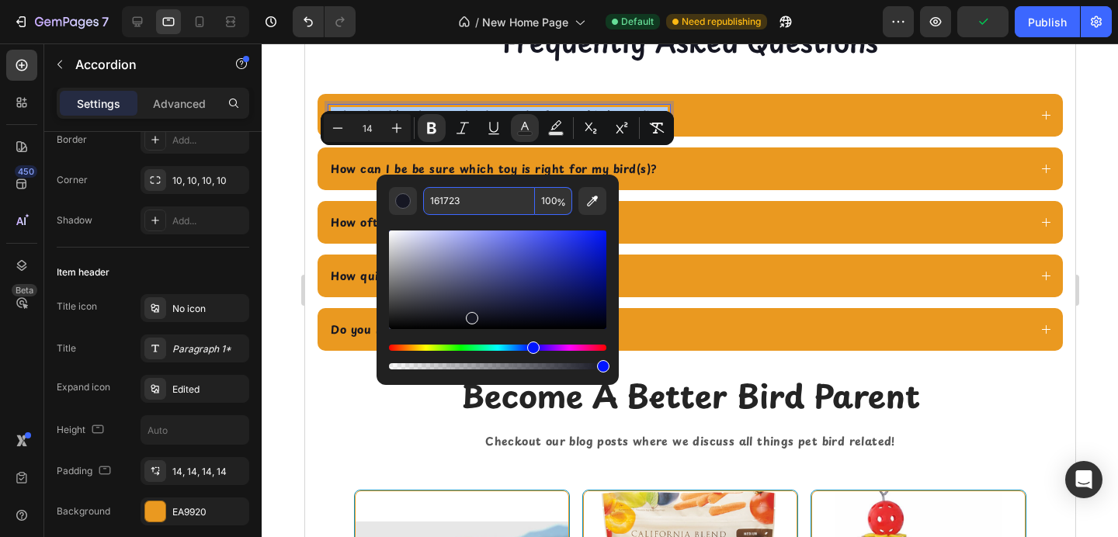
click at [449, 200] on input "161723" at bounding box center [479, 201] width 112 height 28
type input "FFFFFF"
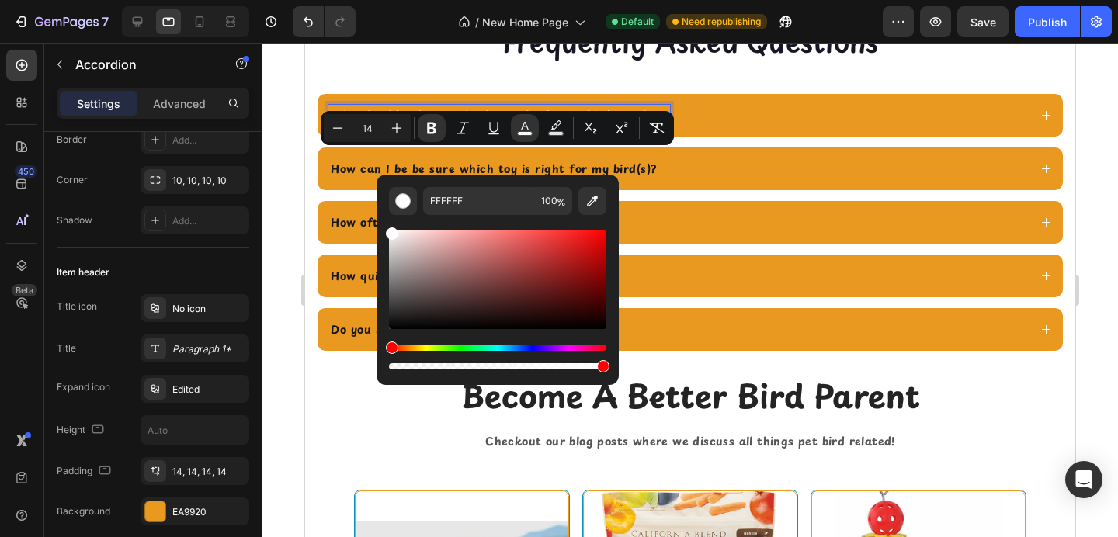
click at [348, 177] on strong "How can I be be sure which toy is right for my bird(s)?" at bounding box center [493, 169] width 326 height 16
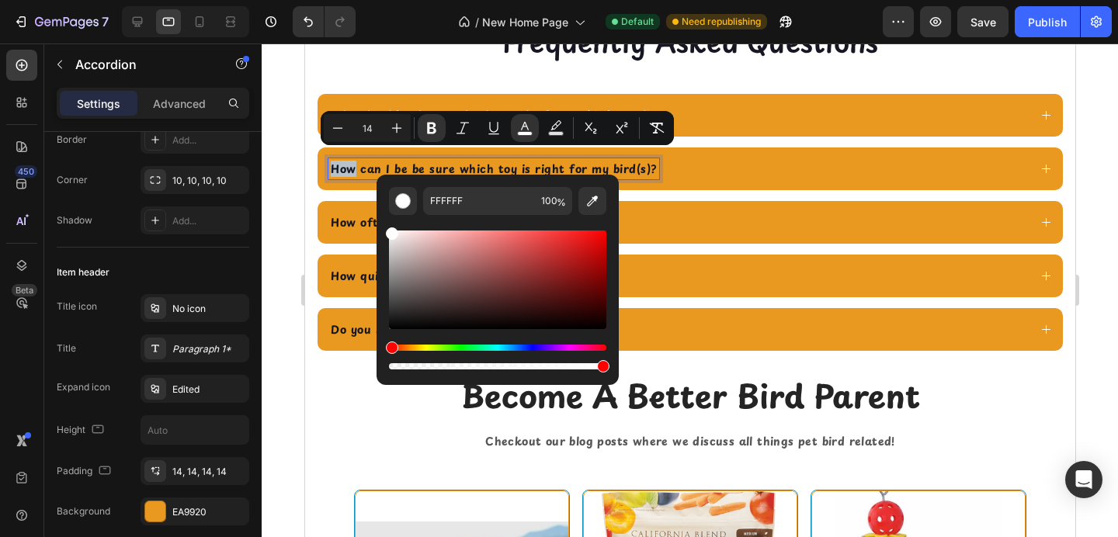
click at [348, 177] on strong "How can I be be sure which toy is right for my bird(s)?" at bounding box center [493, 169] width 326 height 16
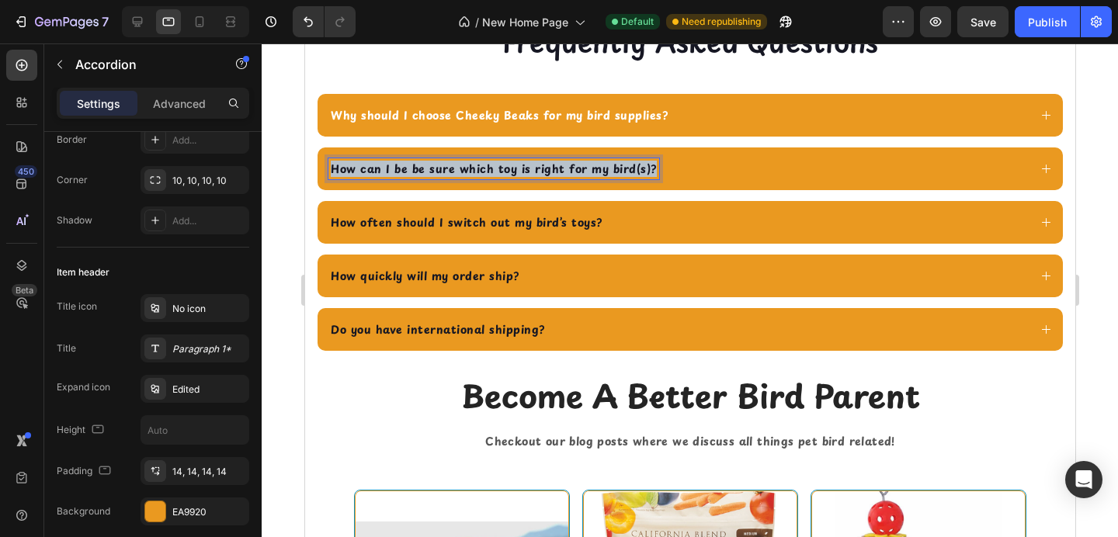
click at [348, 177] on strong "How can I be be sure which toy is right for my bird(s)?" at bounding box center [493, 169] width 326 height 16
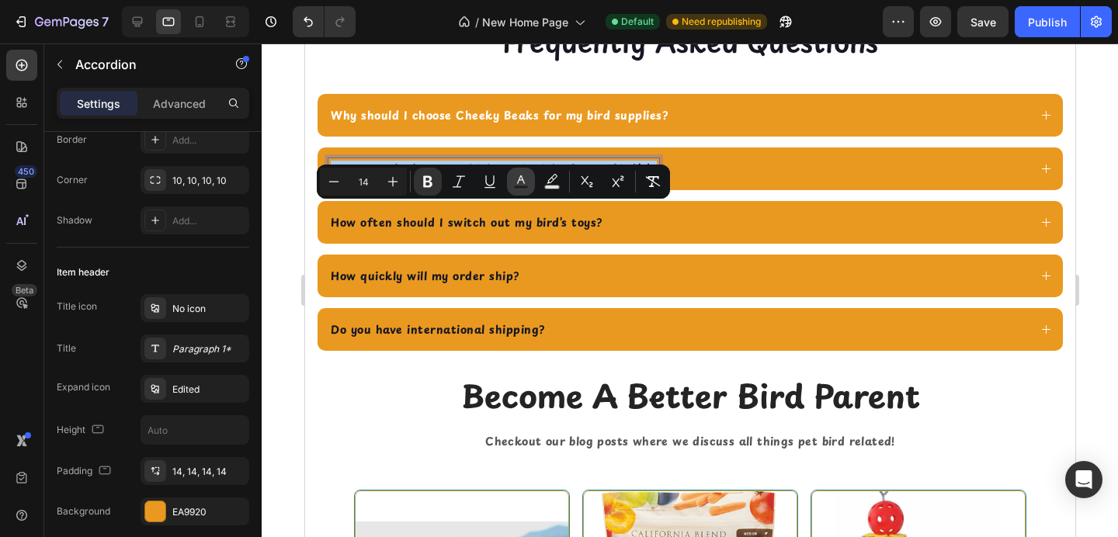
click at [524, 187] on rect "Editor contextual toolbar" at bounding box center [521, 188] width 15 height 4
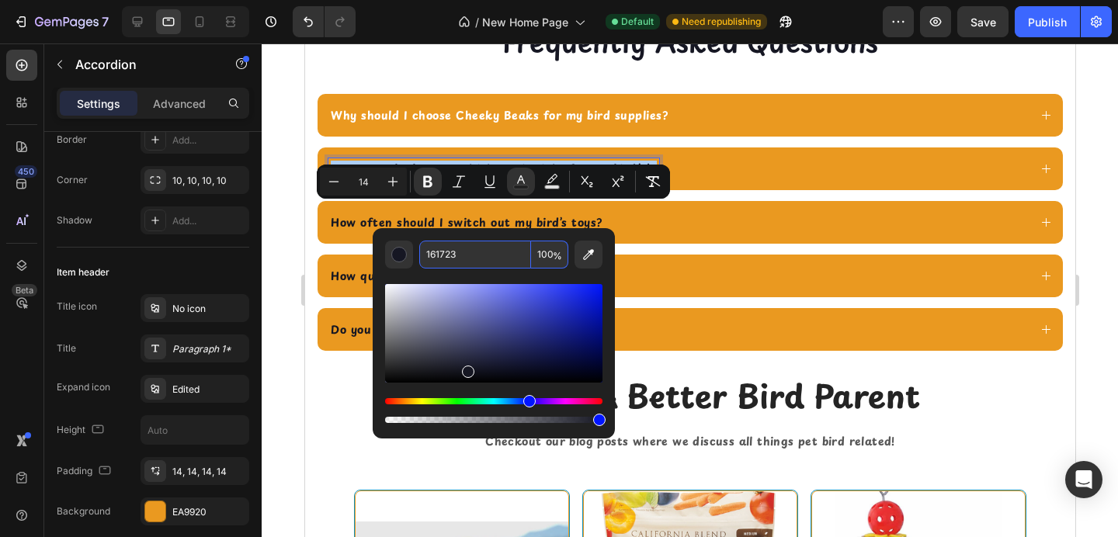
click at [464, 256] on input "161723" at bounding box center [475, 255] width 112 height 28
type input "FFFFFF"
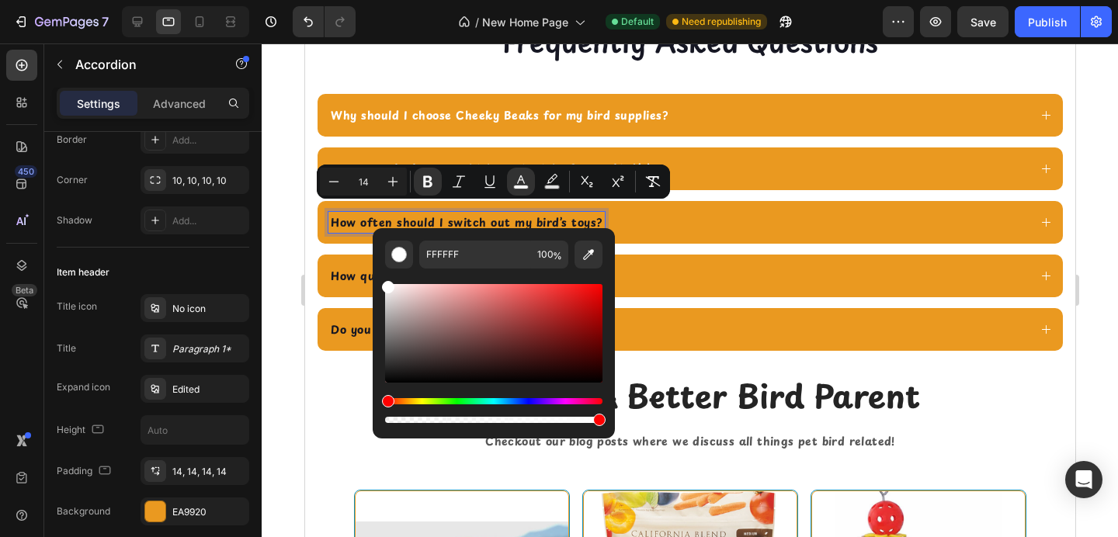
click at [340, 231] on strong "How often should I switch out my bird’s toys?" at bounding box center [466, 222] width 272 height 16
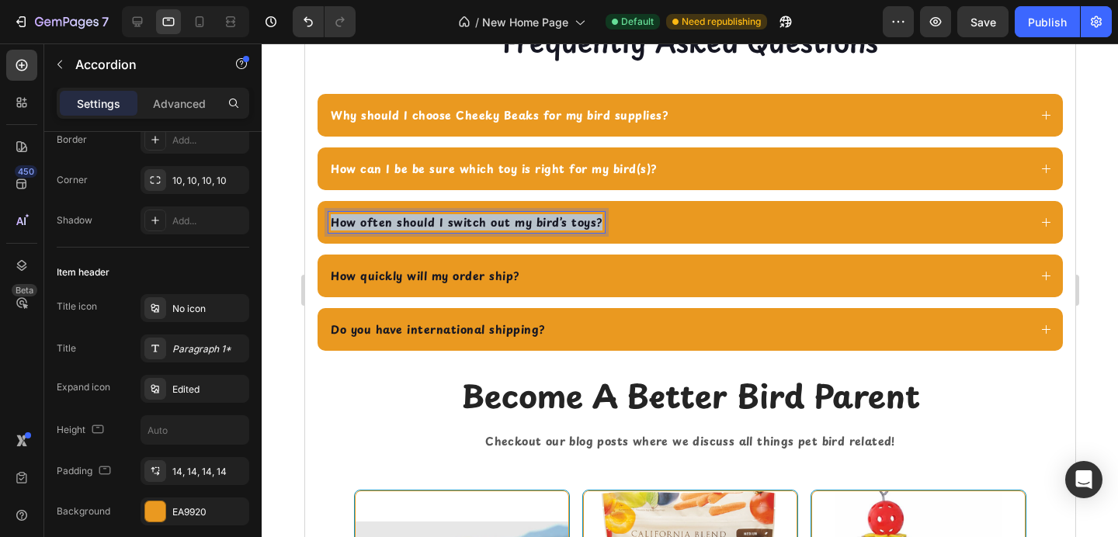
click at [340, 231] on strong "How often should I switch out my bird’s toys?" at bounding box center [466, 222] width 272 height 16
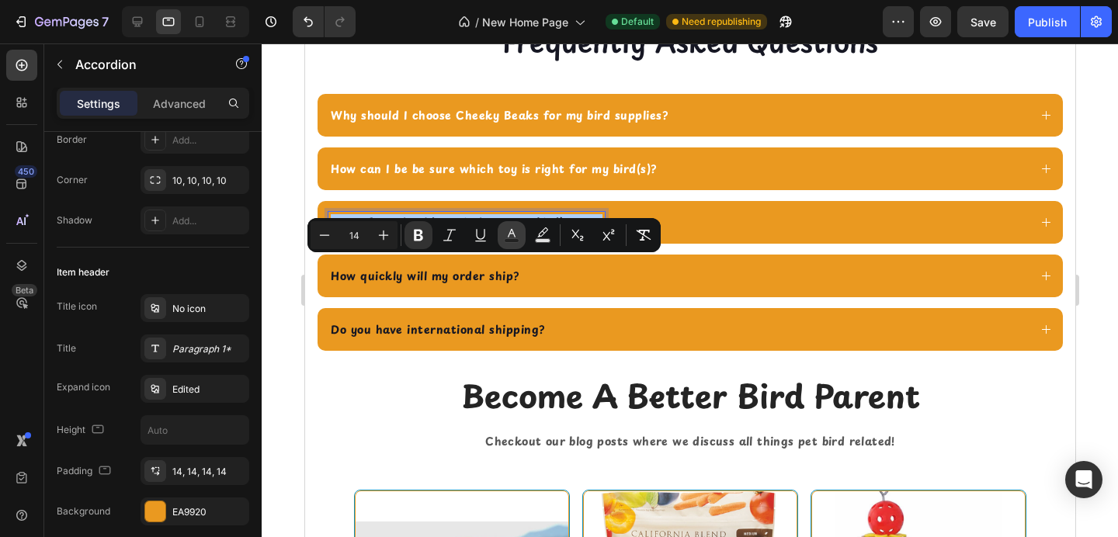
click at [511, 235] on icon "Editor contextual toolbar" at bounding box center [512, 236] width 16 height 16
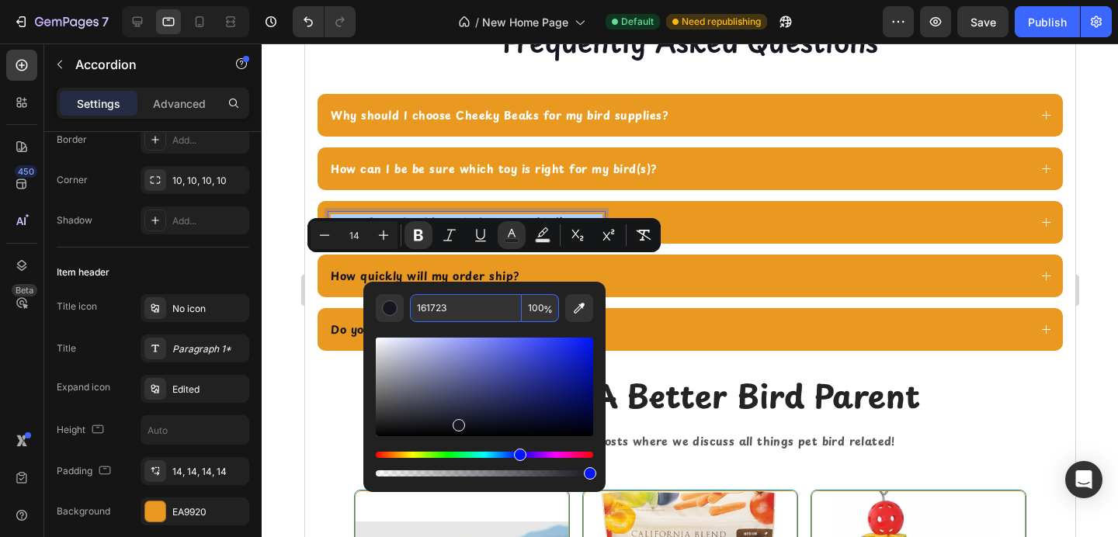
click at [470, 312] on input "161723" at bounding box center [466, 308] width 112 height 28
type input "FFFFFF"
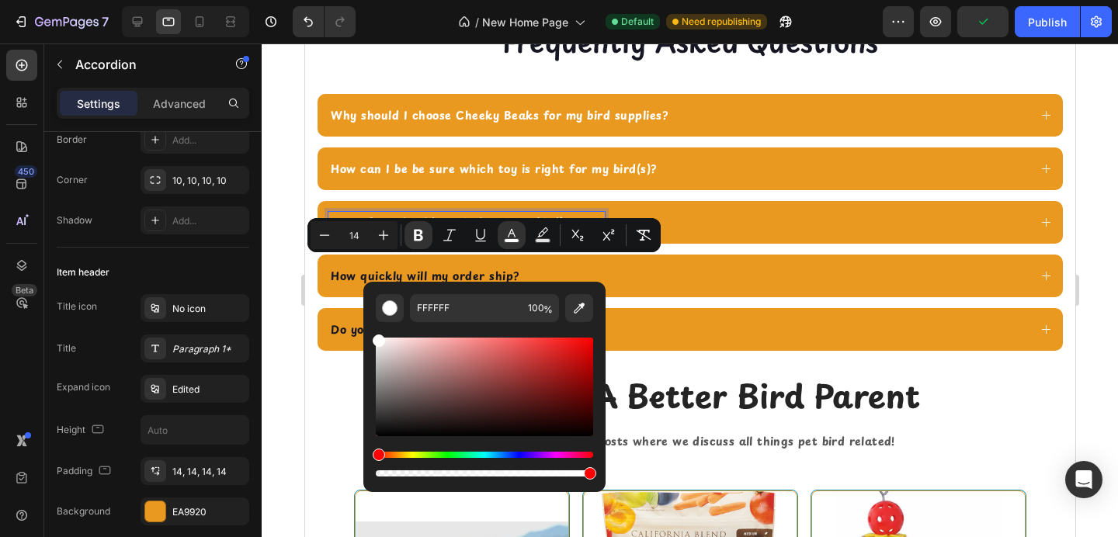
click at [342, 284] on strong "How quickly will my order ship?" at bounding box center [424, 276] width 189 height 16
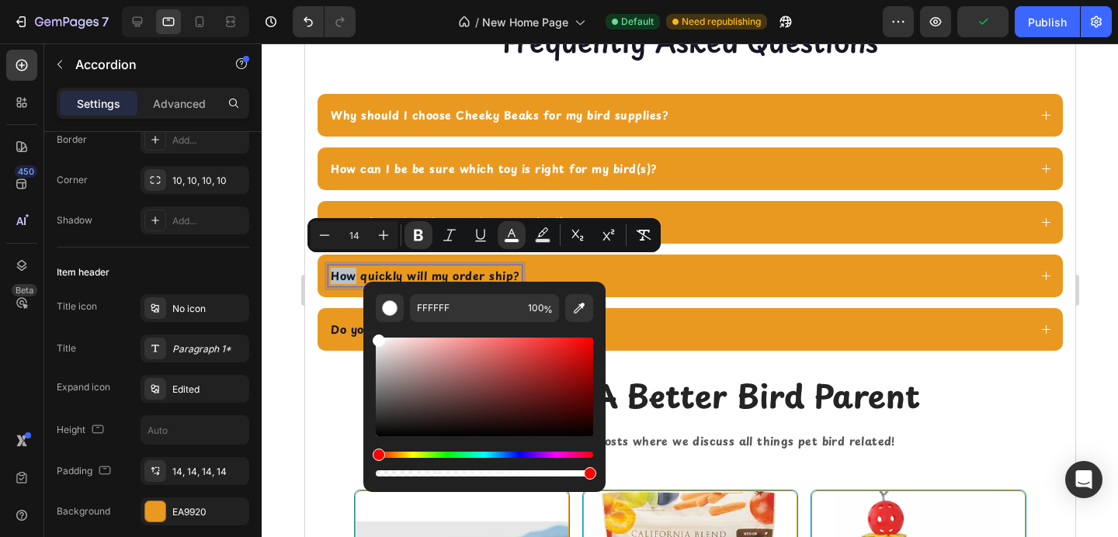
click at [342, 284] on strong "How quickly will my order ship?" at bounding box center [424, 276] width 189 height 16
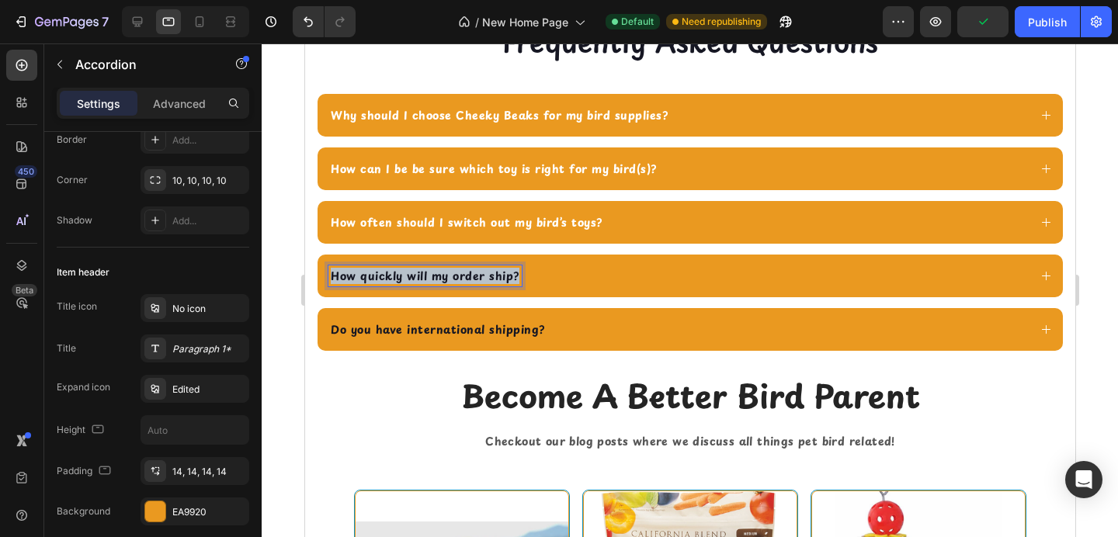
click at [342, 284] on strong "How quickly will my order ship?" at bounding box center [424, 276] width 189 height 16
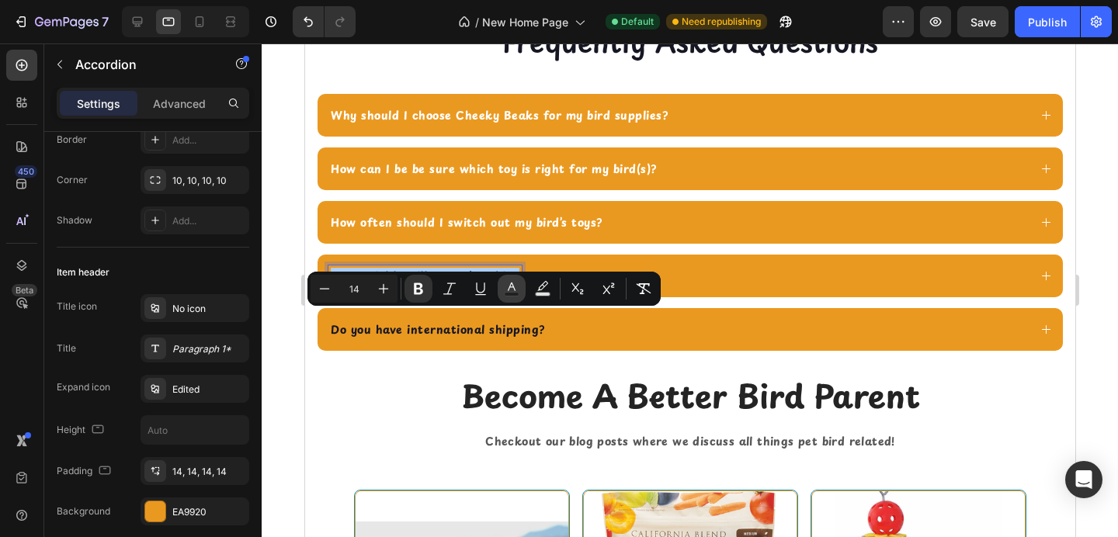
click at [513, 288] on icon "Editor contextual toolbar" at bounding box center [512, 289] width 16 height 16
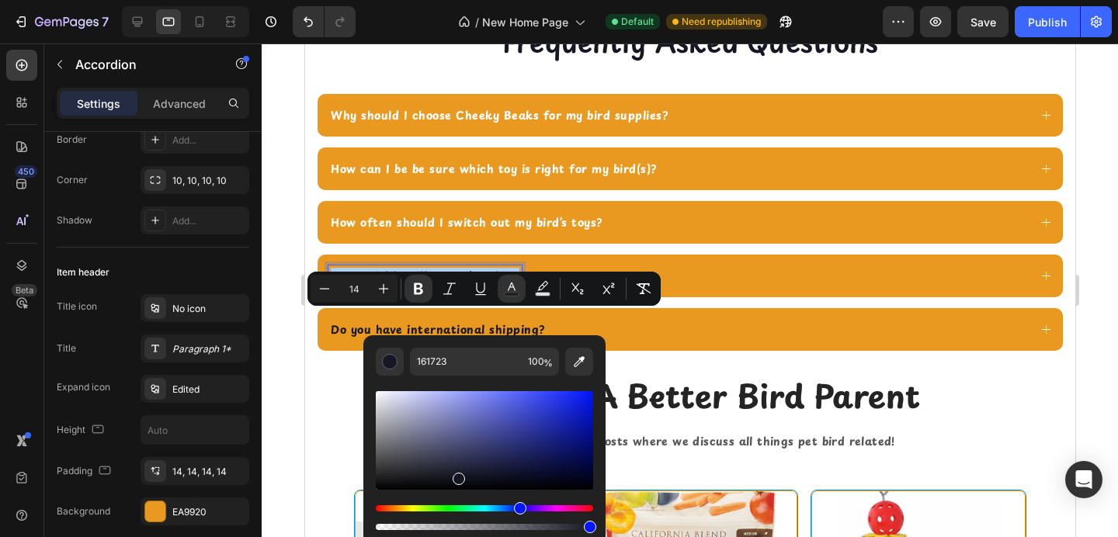
click at [482, 379] on div "Editor contextual toolbar" at bounding box center [484, 455] width 217 height 158
click at [482, 370] on input "161723" at bounding box center [466, 362] width 112 height 28
type input "FFFFFF"
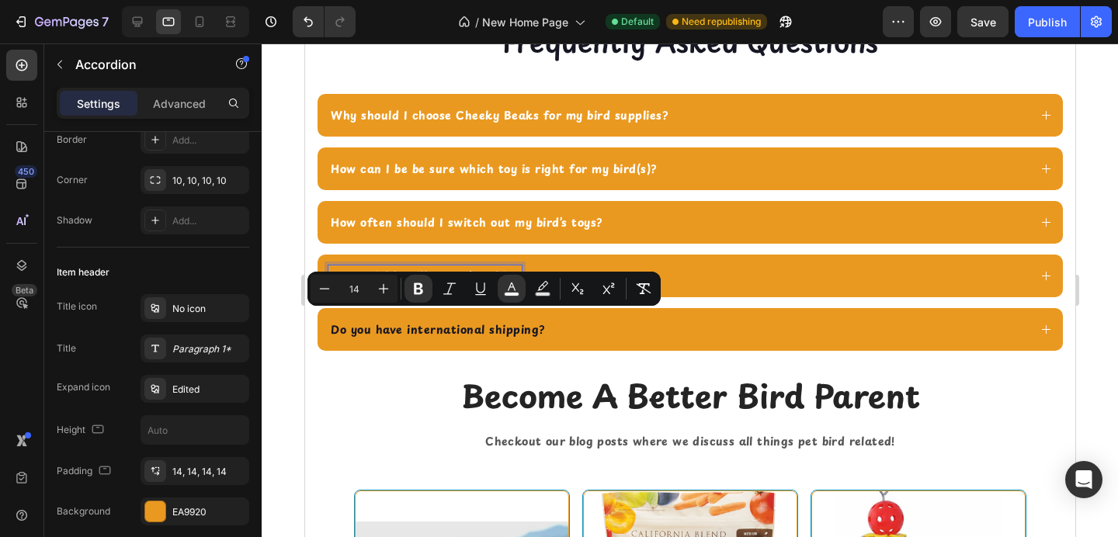
click at [404, 338] on strong "Do you have international shipping?" at bounding box center [437, 330] width 214 height 16
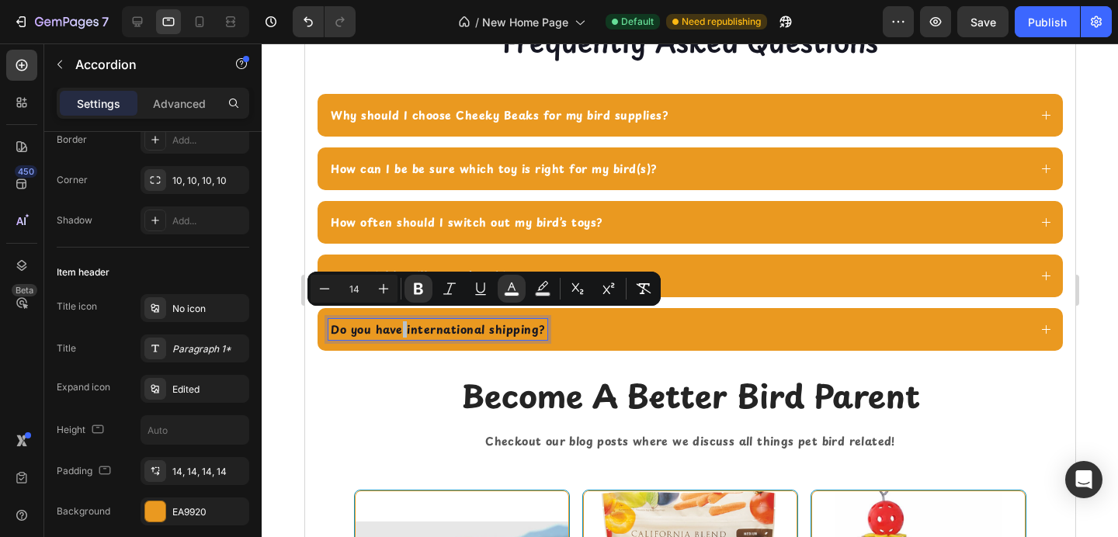
click at [404, 338] on strong "Do you have international shipping?" at bounding box center [437, 330] width 214 height 16
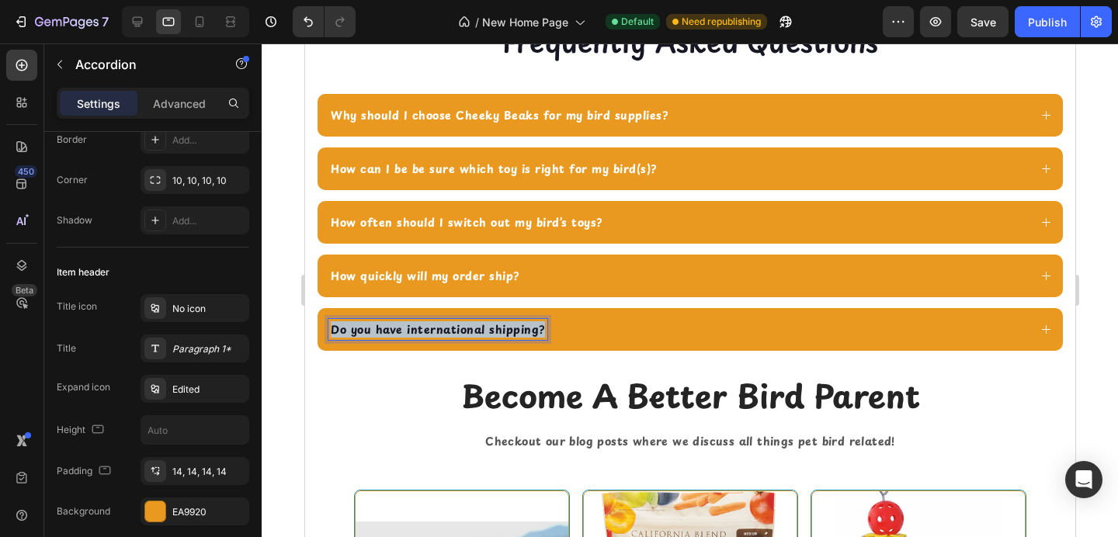
click at [404, 338] on strong "Do you have international shipping?" at bounding box center [437, 330] width 214 height 16
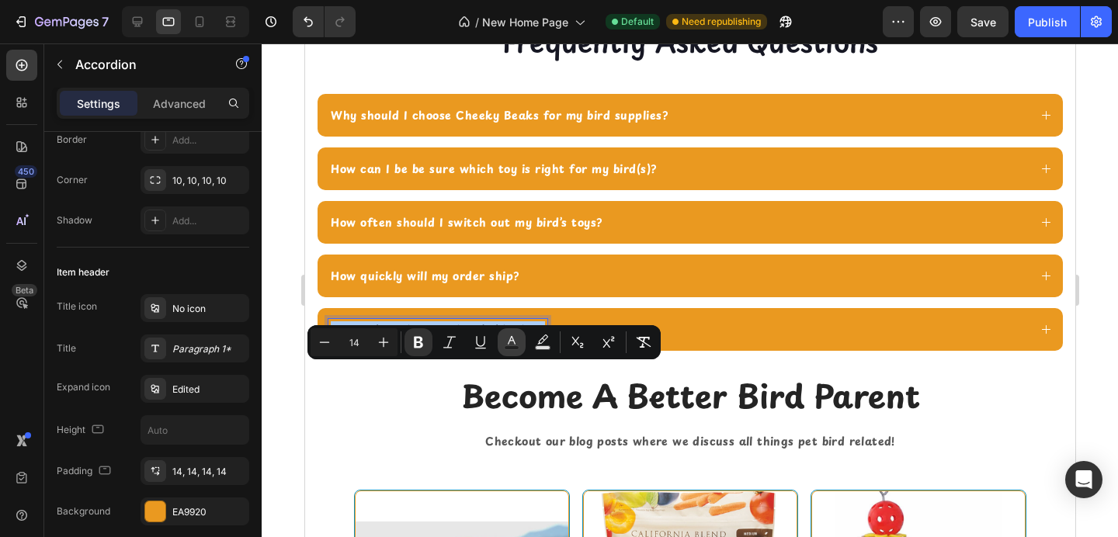
click at [506, 344] on icon "Editor contextual toolbar" at bounding box center [512, 343] width 16 height 16
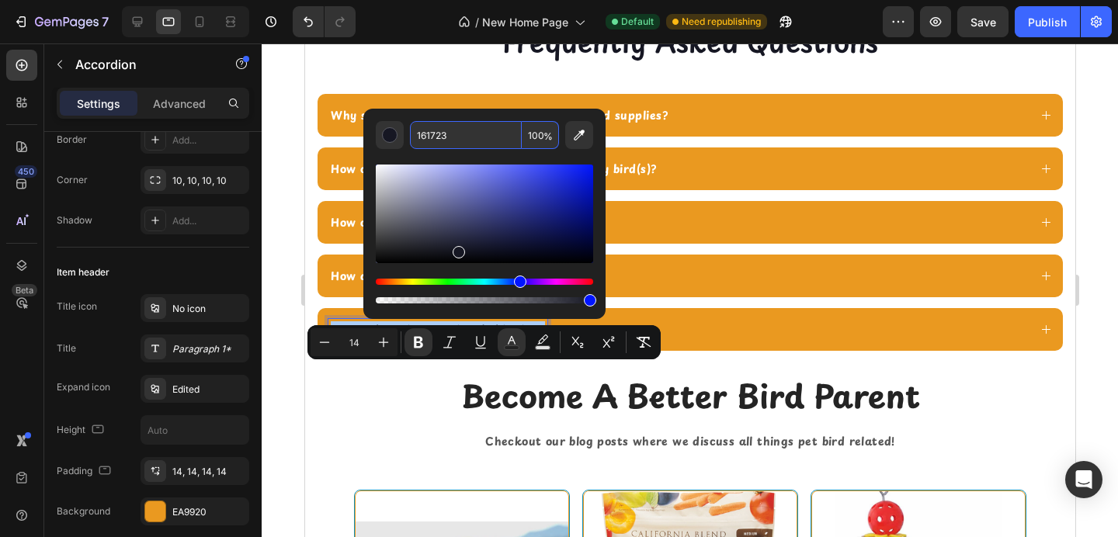
click at [471, 128] on input "161723" at bounding box center [466, 135] width 112 height 28
type input "FFFFFF"
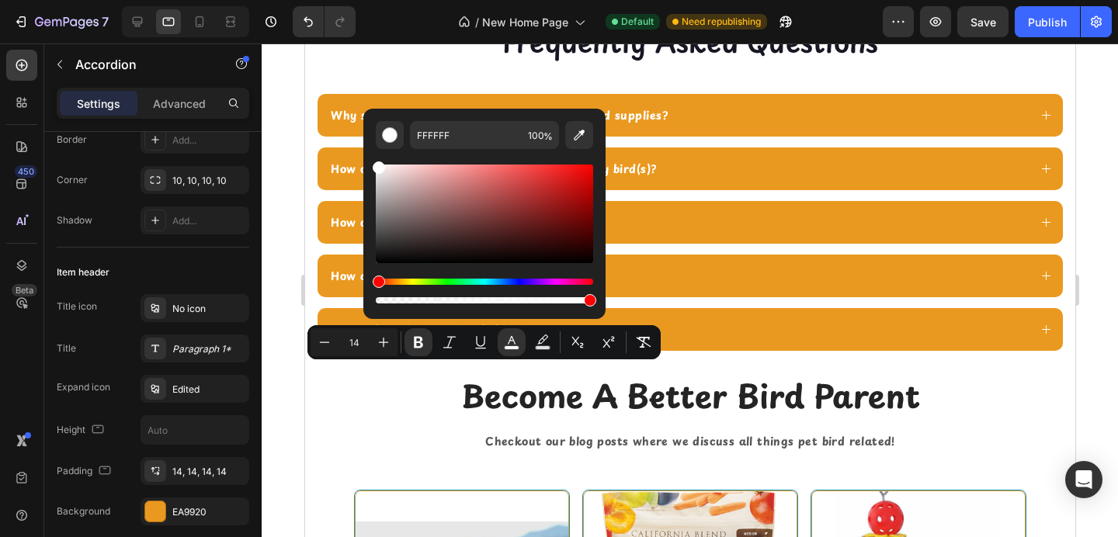
drag, startPoint x: 271, startPoint y: 178, endPoint x: 5, endPoint y: 134, distance: 269.9
click at [271, 178] on div at bounding box center [690, 290] width 857 height 494
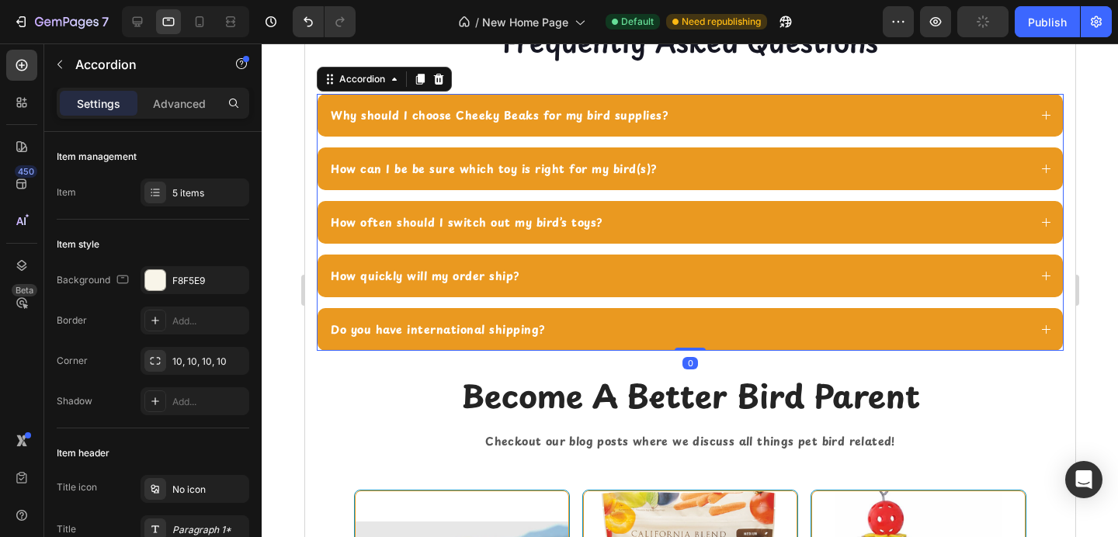
click at [727, 137] on div "Why should I choose Cheeky Beaks for my bird supplies?" at bounding box center [690, 115] width 746 height 43
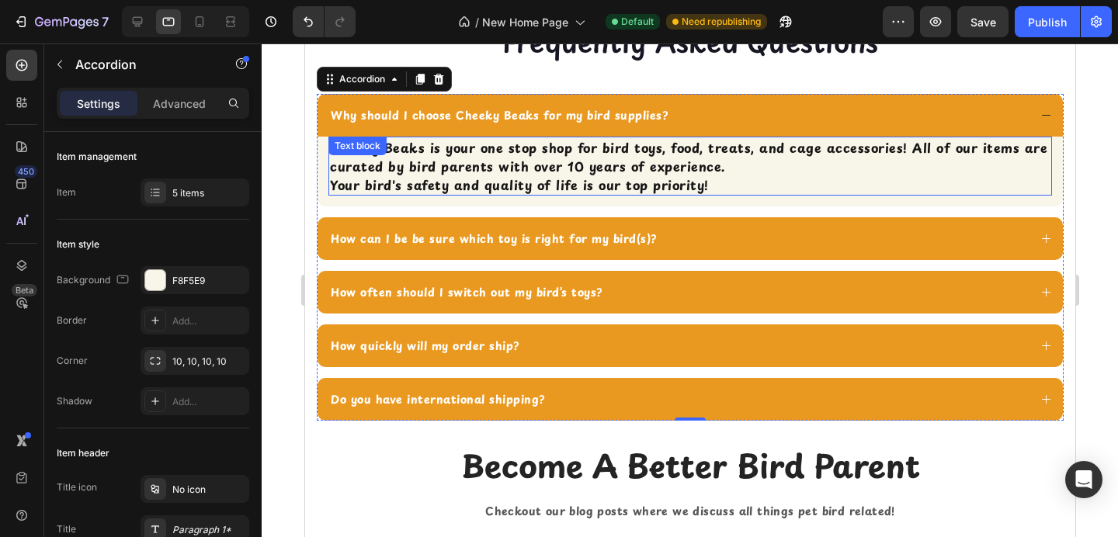
click at [658, 176] on strong "Cheeky Beaks is your one stop shop for bird toys, food, treats, and cage access…" at bounding box center [688, 156] width 718 height 37
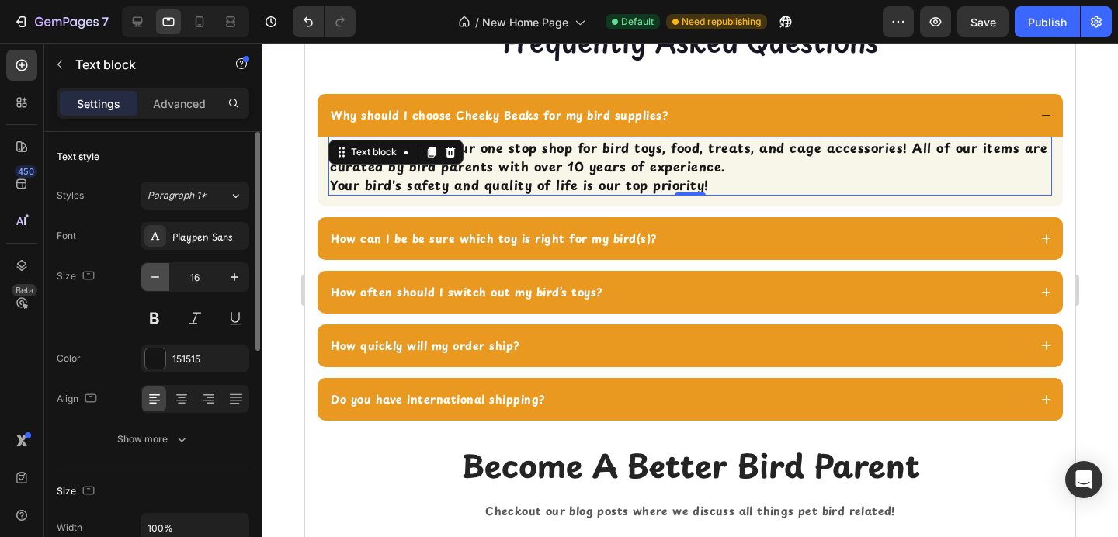
click at [155, 284] on icon "button" at bounding box center [156, 277] width 16 height 16
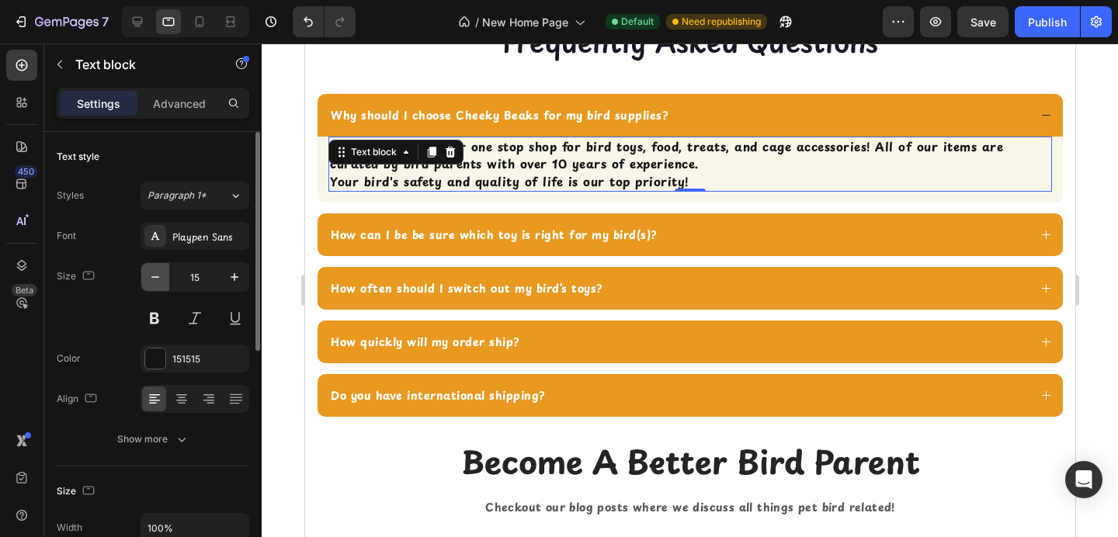
click at [155, 284] on icon "button" at bounding box center [156, 277] width 16 height 16
type input "14"
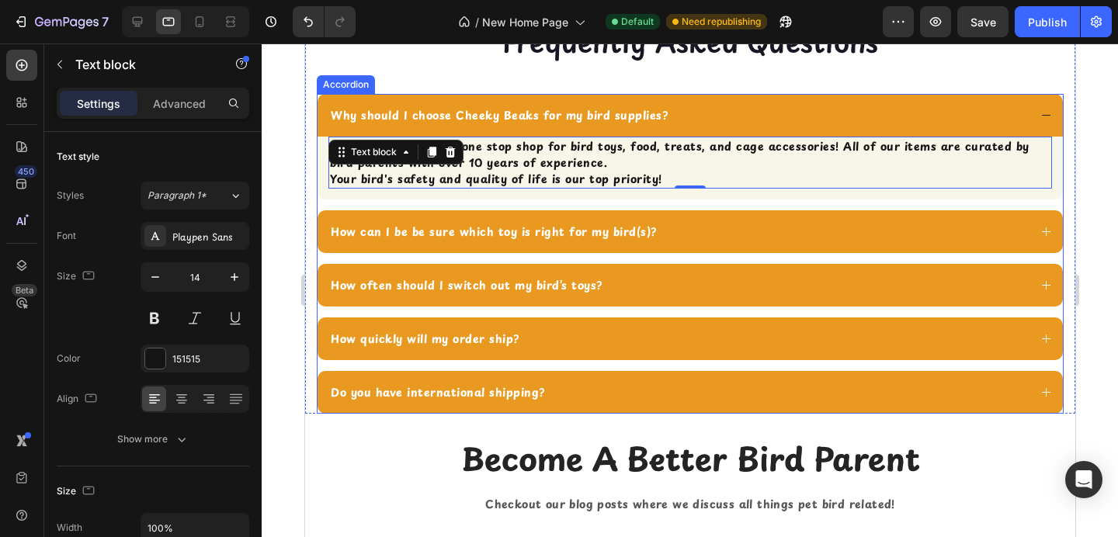
click at [375, 253] on div "How can I be be sure which toy is right for my bird(s)?" at bounding box center [690, 231] width 746 height 43
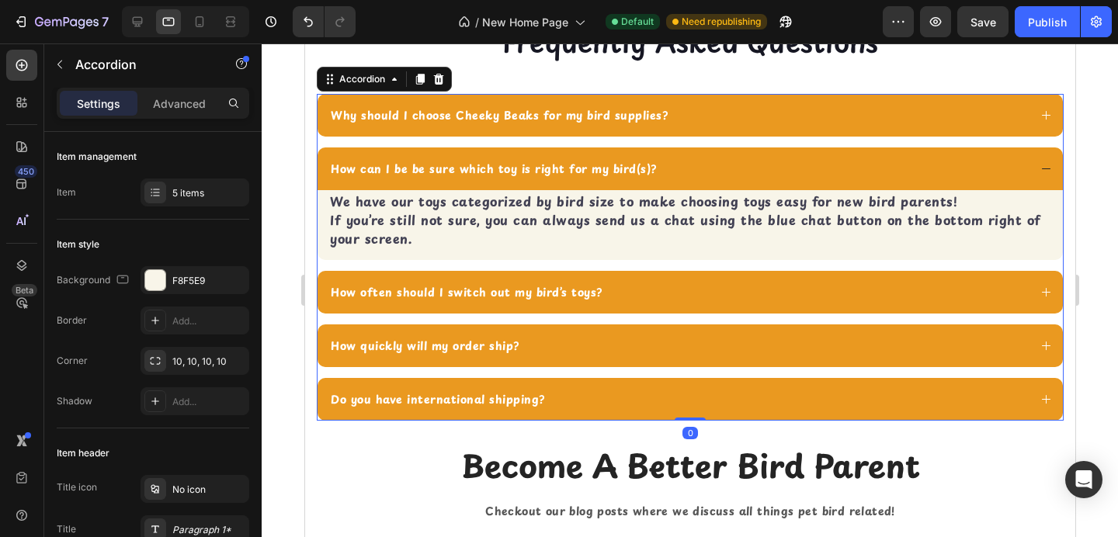
click at [375, 248] on strong "If you’re still not sure, you can always send us a chat using the blue chat but…" at bounding box center [684, 228] width 711 height 37
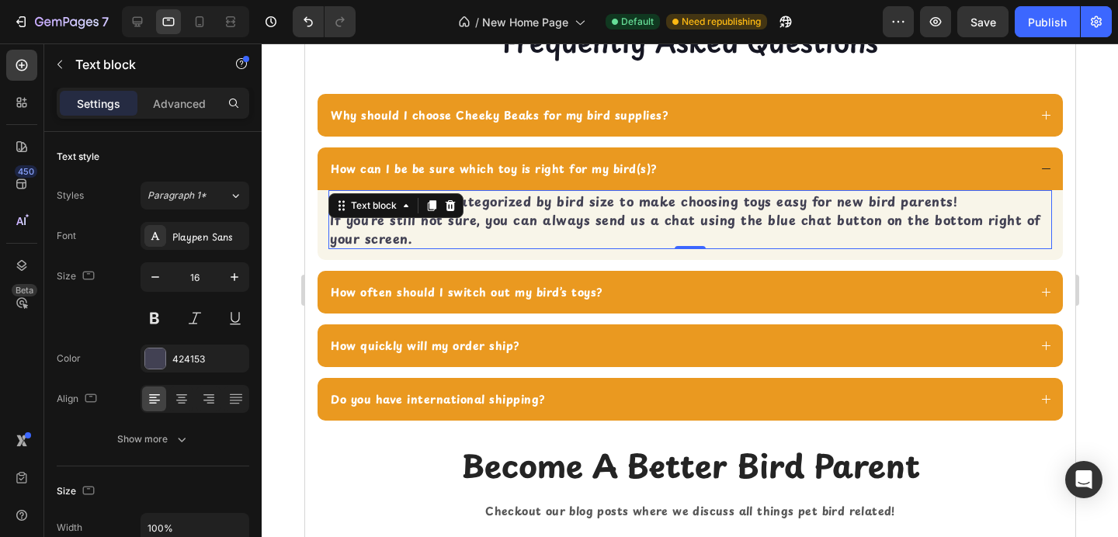
click at [375, 248] on strong "If you’re still not sure, you can always send us a chat using the blue chat but…" at bounding box center [684, 228] width 711 height 37
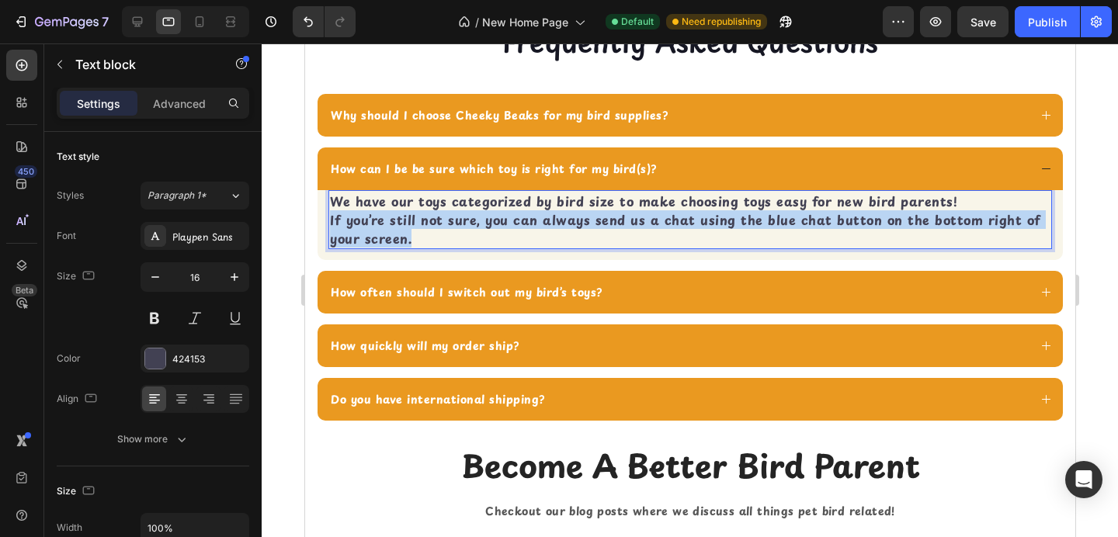
click at [375, 248] on strong "If you’re still not sure, you can always send us a chat using the blue chat but…" at bounding box center [684, 228] width 711 height 37
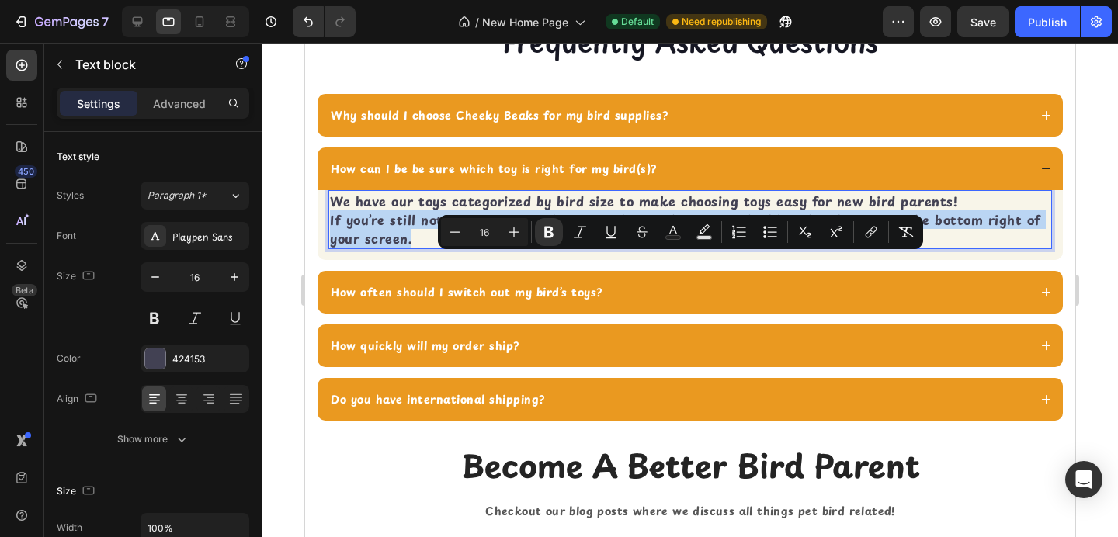
click at [375, 248] on strong "If you’re still not sure, you can always send us a chat using the blue chat but…" at bounding box center [684, 228] width 711 height 37
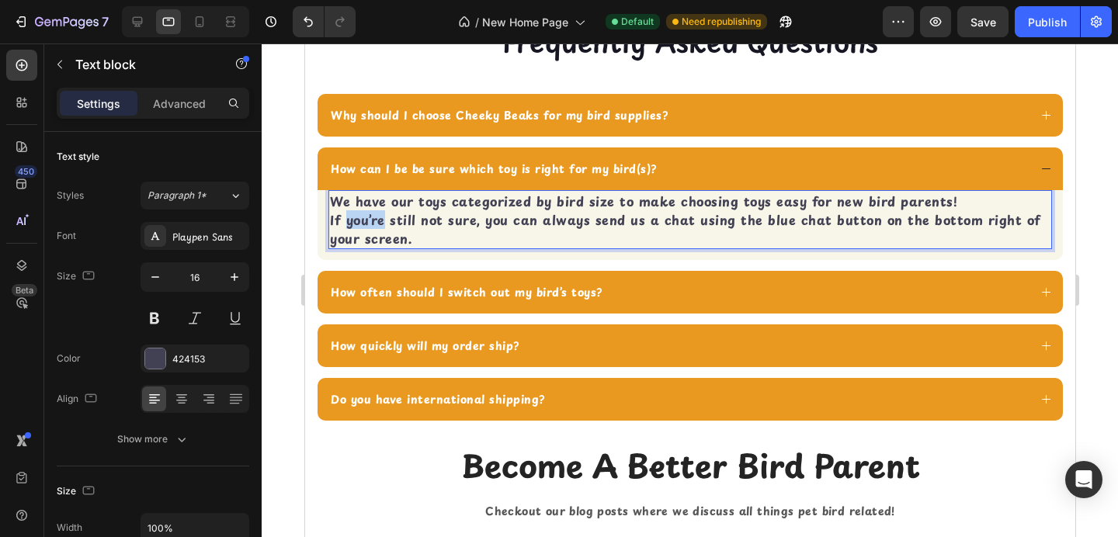
click at [375, 248] on strong "If you’re still not sure, you can always send us a chat using the blue chat but…" at bounding box center [684, 228] width 711 height 37
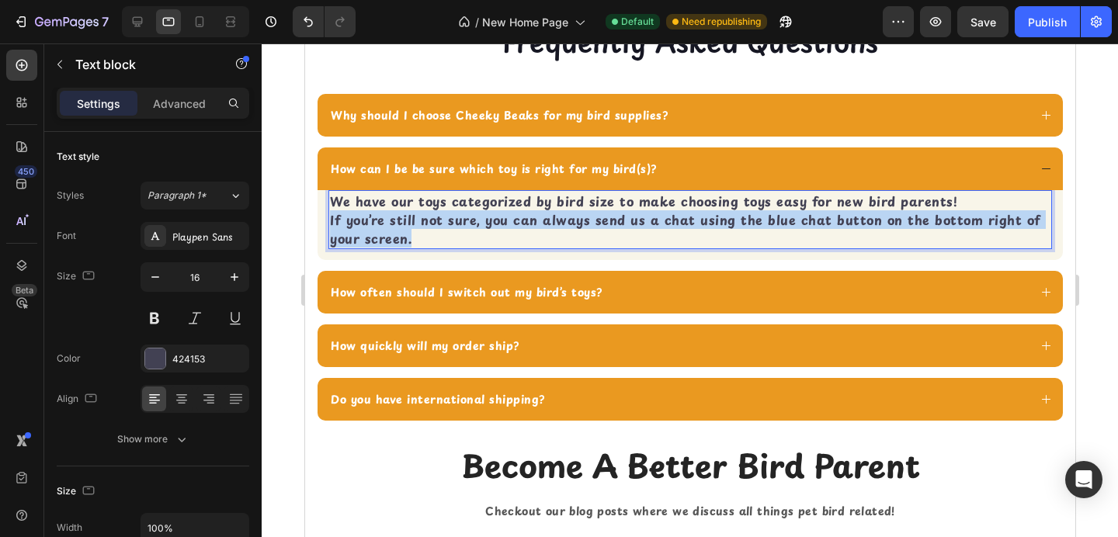
click at [375, 248] on strong "If you’re still not sure, you can always send us a chat using the blue chat but…" at bounding box center [684, 228] width 711 height 37
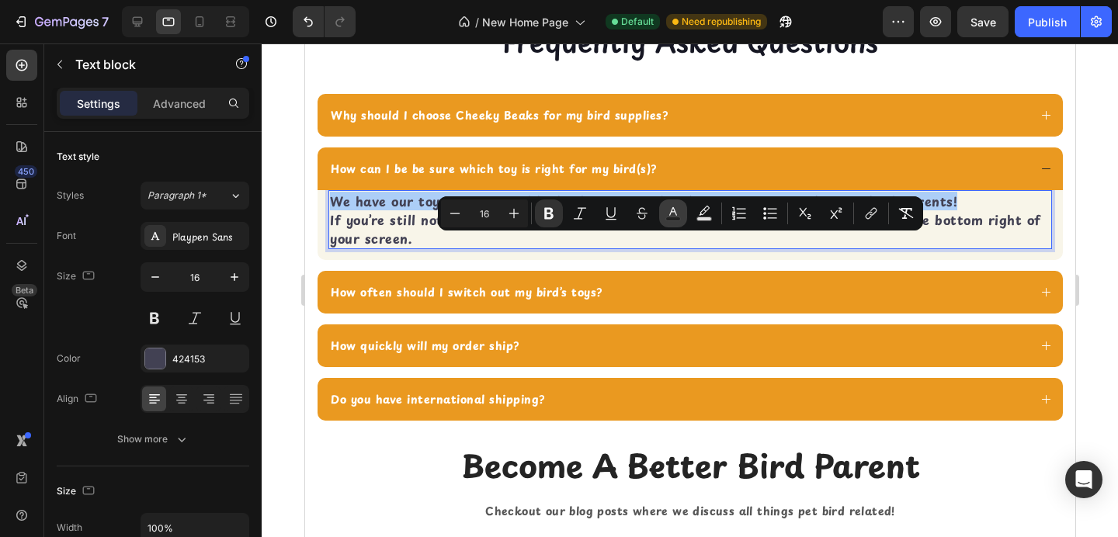
click at [671, 216] on icon "Editor contextual toolbar" at bounding box center [674, 214] width 16 height 16
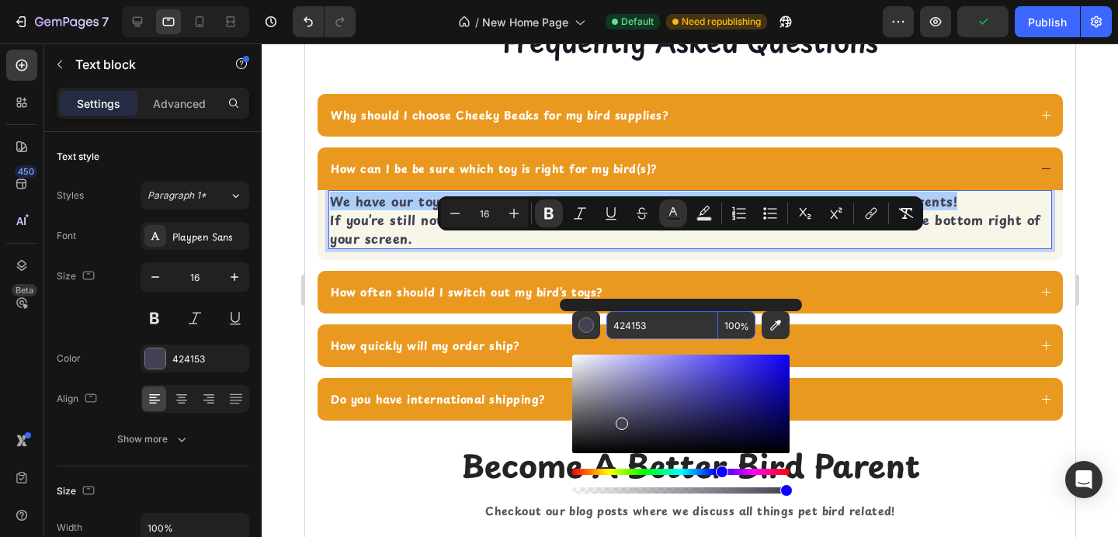
click at [624, 326] on input "424153" at bounding box center [663, 325] width 112 height 28
type input "000000"
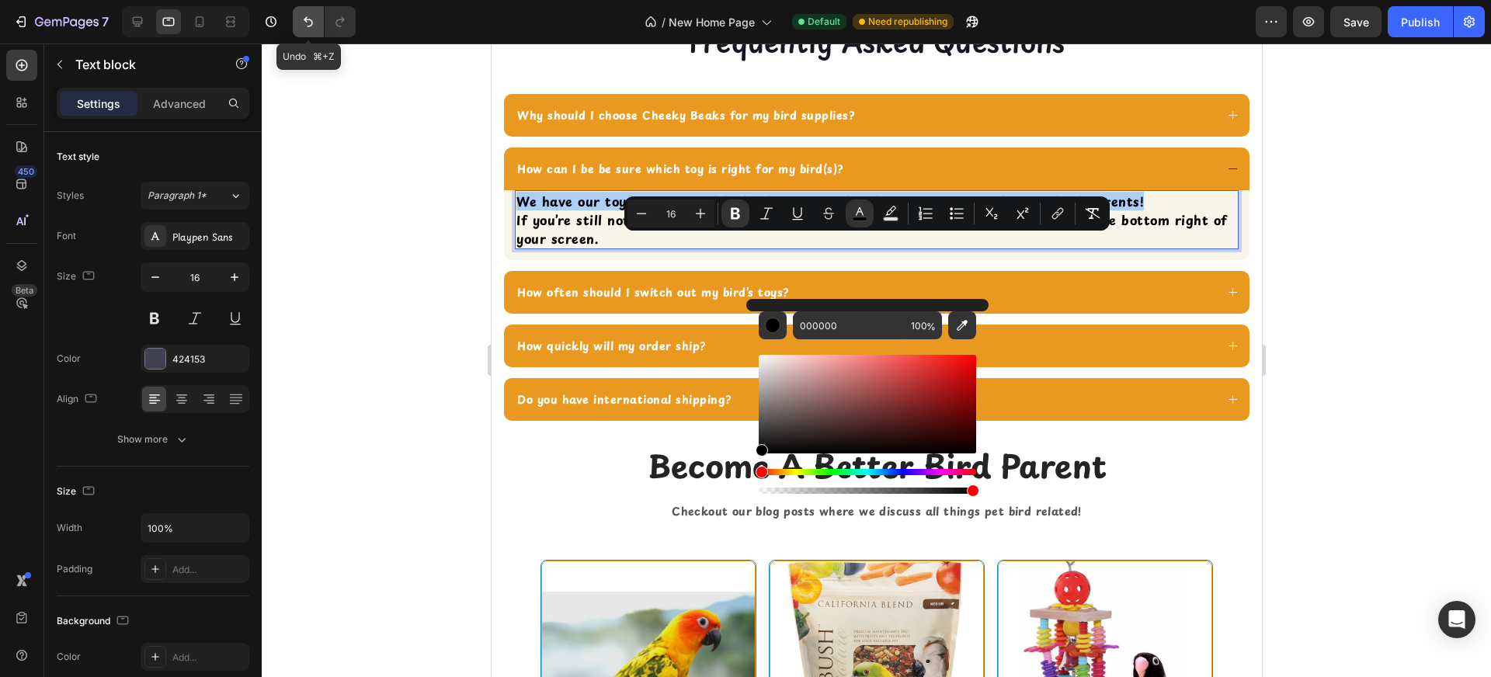
click at [301, 28] on icon "Undo/Redo" at bounding box center [309, 22] width 16 height 16
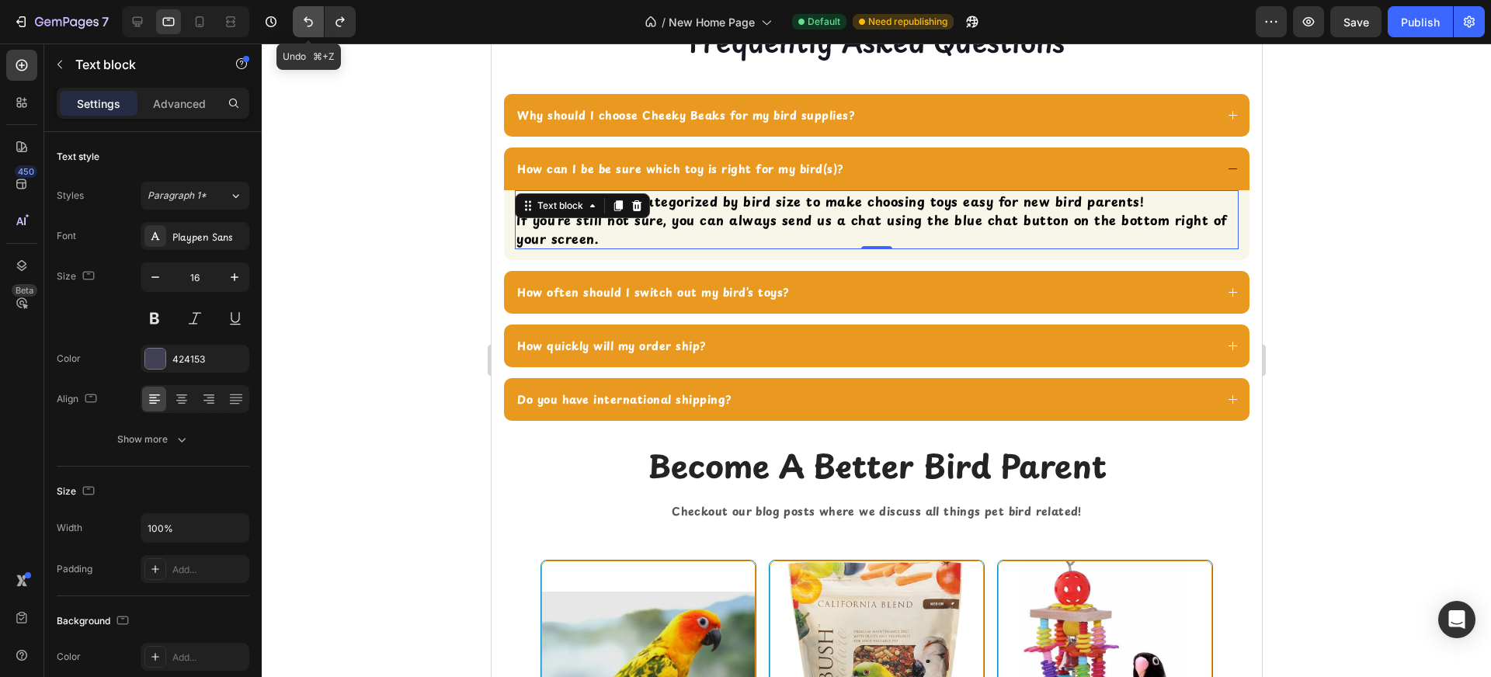
scroll to position [3064, 0]
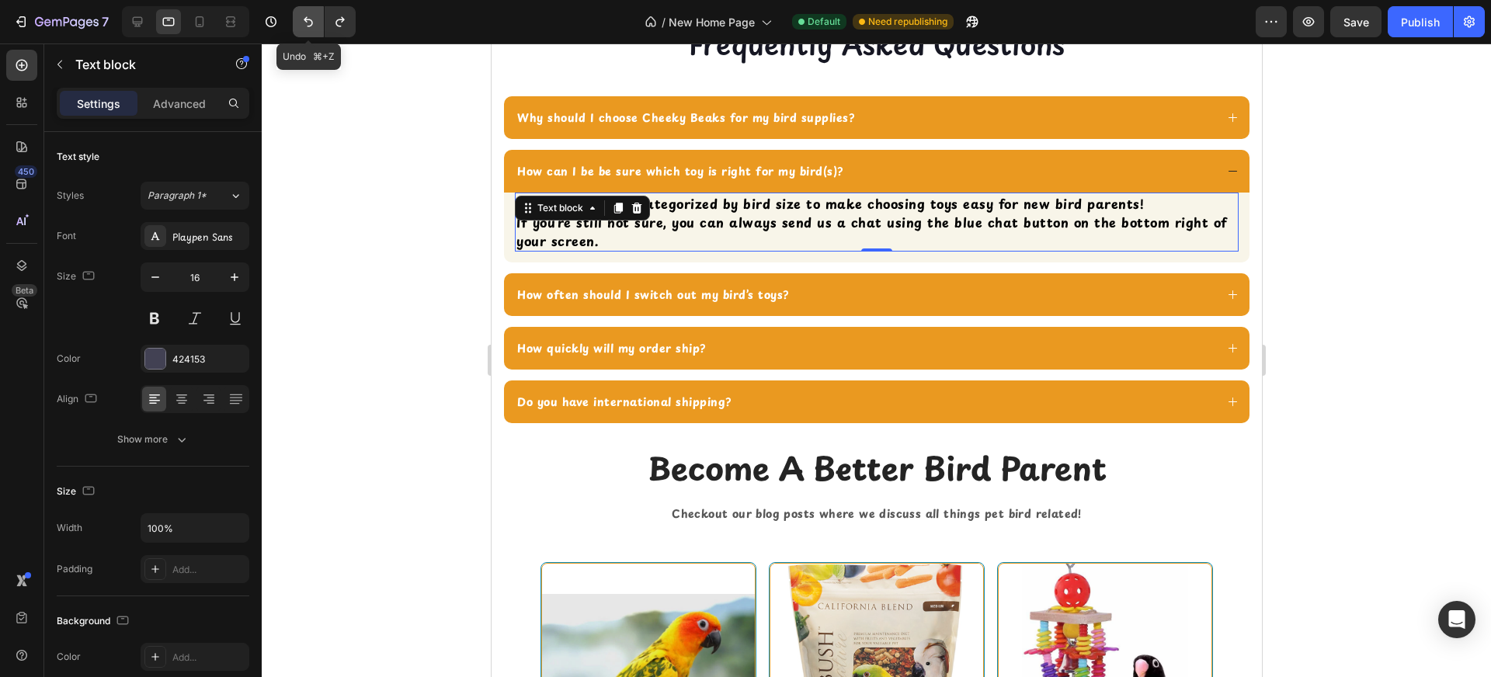
click at [301, 28] on icon "Undo/Redo" at bounding box center [309, 22] width 16 height 16
click at [302, 26] on icon "Undo/Redo" at bounding box center [309, 22] width 16 height 16
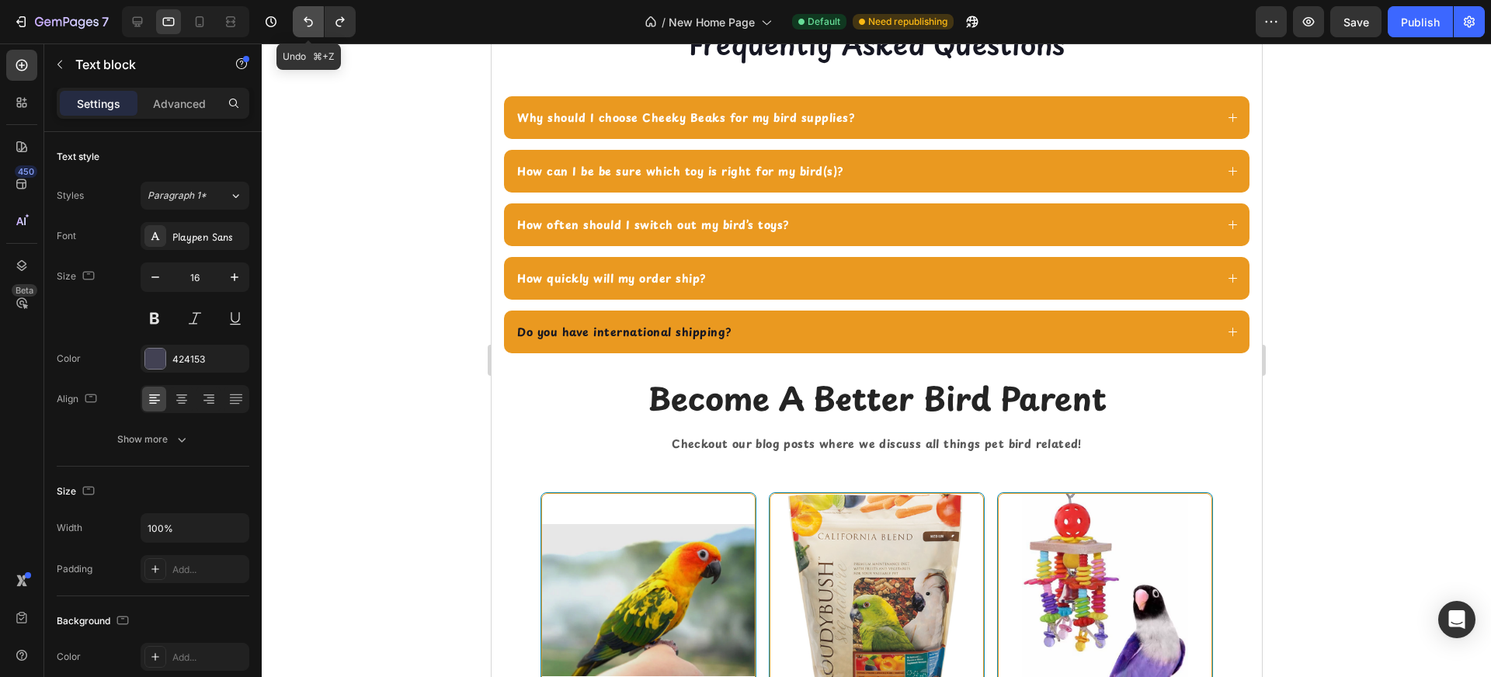
click at [302, 26] on icon "Undo/Redo" at bounding box center [309, 22] width 16 height 16
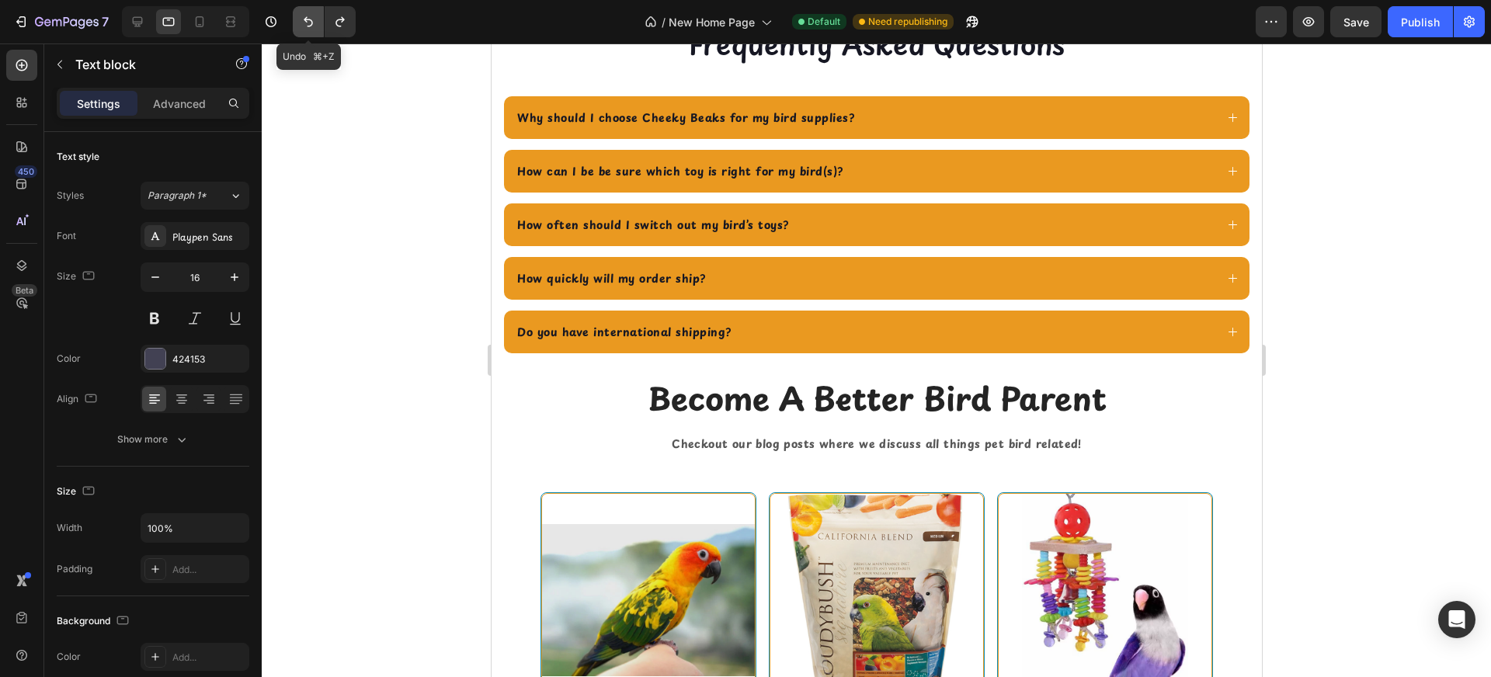
click at [302, 26] on icon "Undo/Redo" at bounding box center [309, 22] width 16 height 16
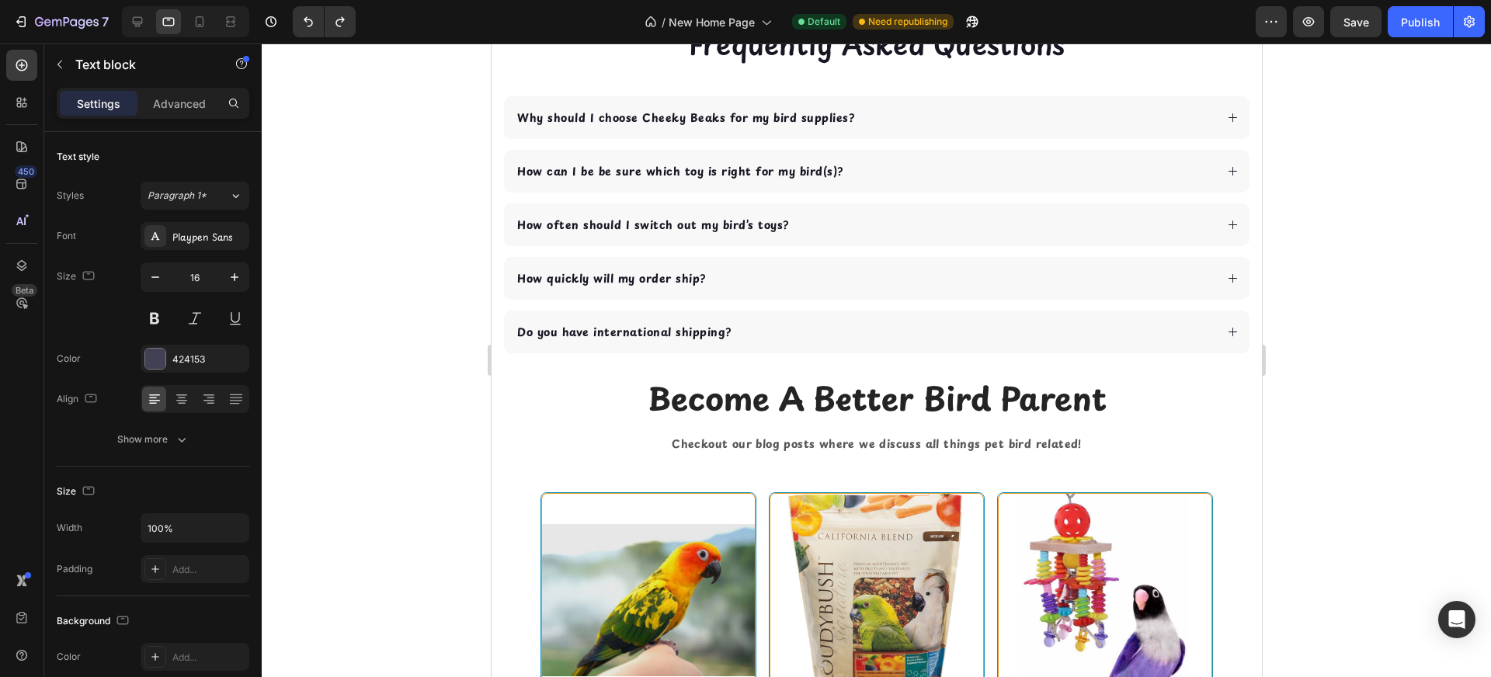
click at [336, 176] on div at bounding box center [876, 360] width 1229 height 634
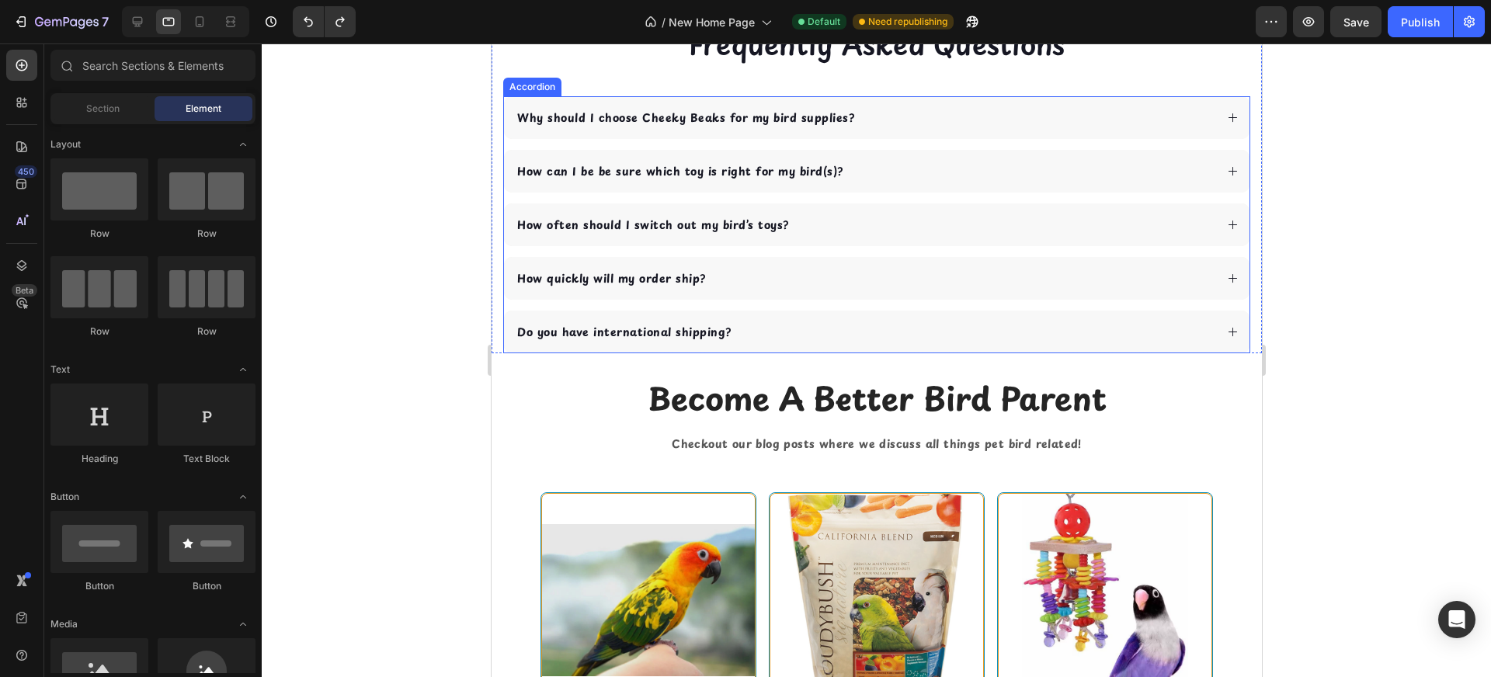
click at [954, 128] on div "Why should I choose Cheeky Beaks for my bird supplies?" at bounding box center [864, 117] width 700 height 21
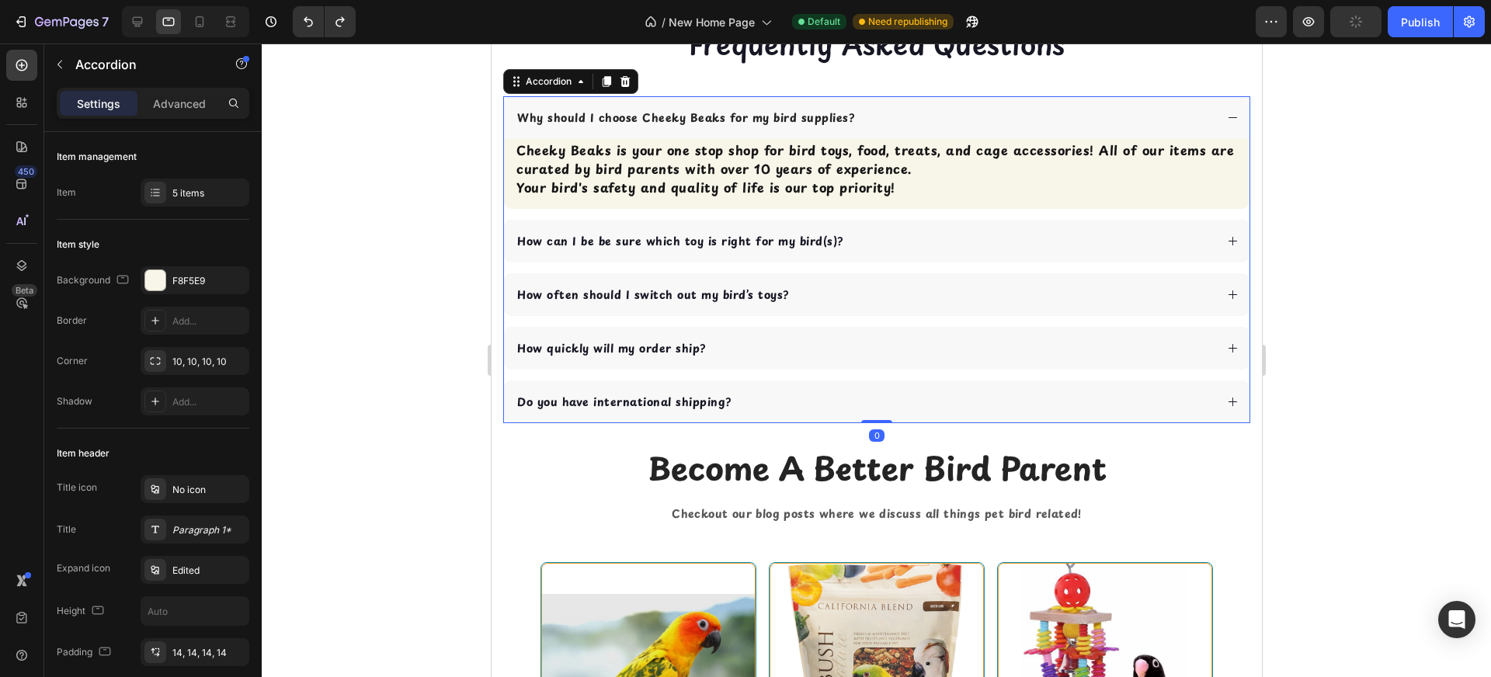
click at [954, 128] on div "Why should I choose Cheeky Beaks for my bird supplies?" at bounding box center [864, 117] width 700 height 21
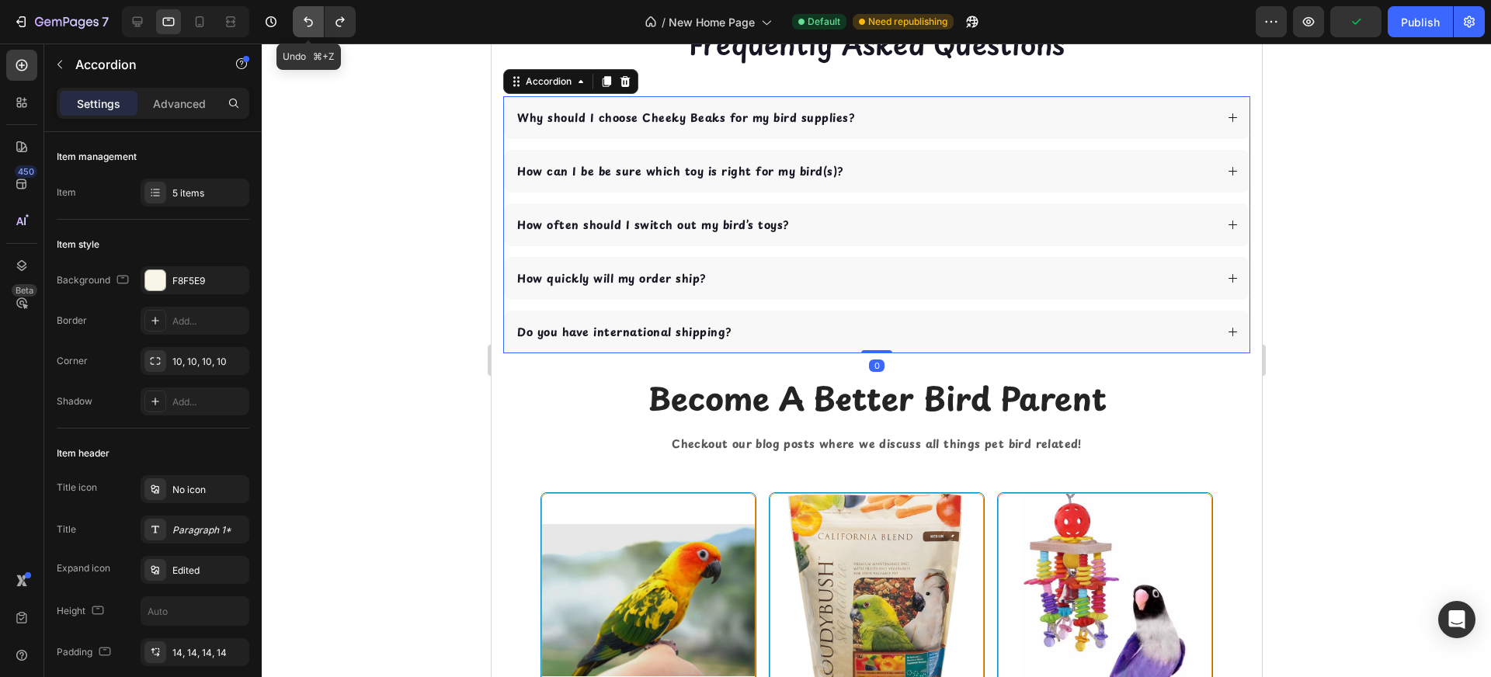
click at [314, 29] on icon "Undo/Redo" at bounding box center [309, 22] width 16 height 16
click at [976, 139] on div "Why should I choose Cheeky Beaks for my bird supplies?" at bounding box center [876, 117] width 746 height 43
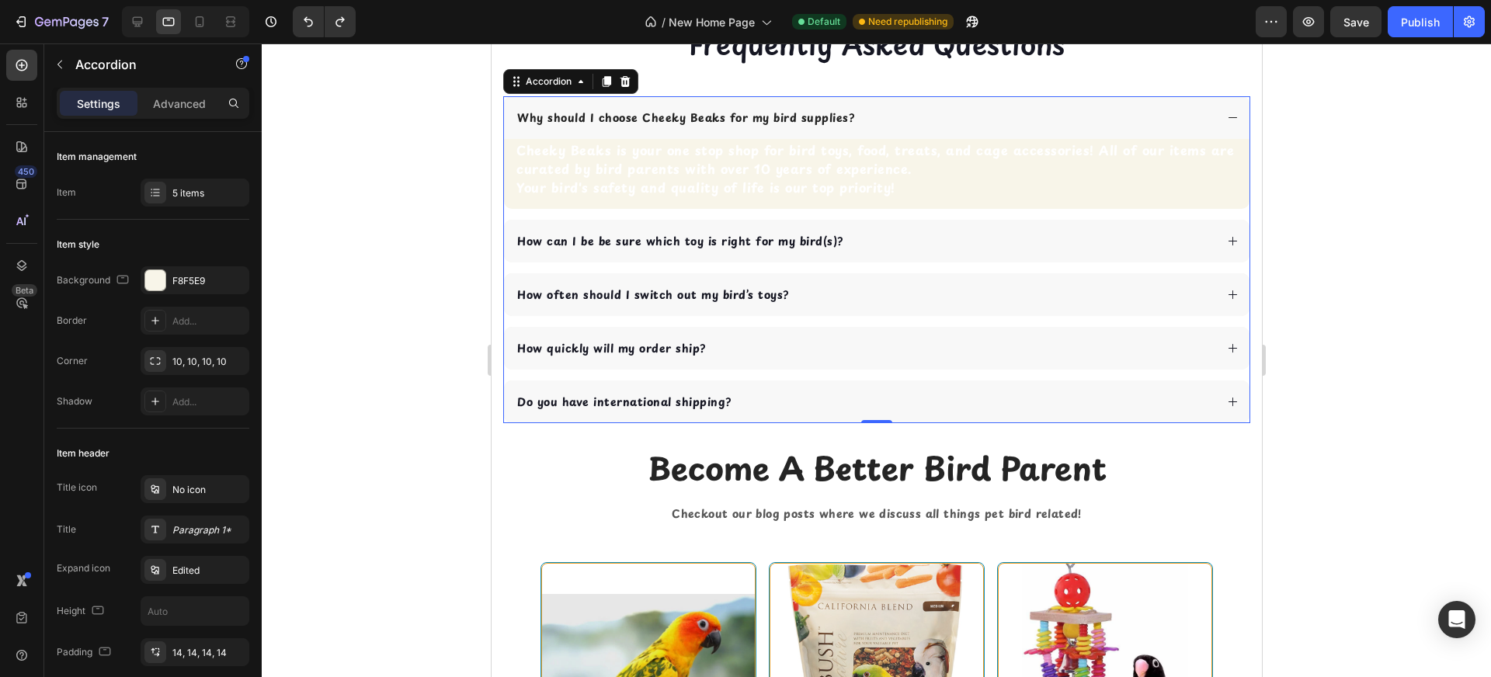
click at [976, 139] on div "Why should I choose Cheeky Beaks for my bird supplies?" at bounding box center [876, 117] width 746 height 43
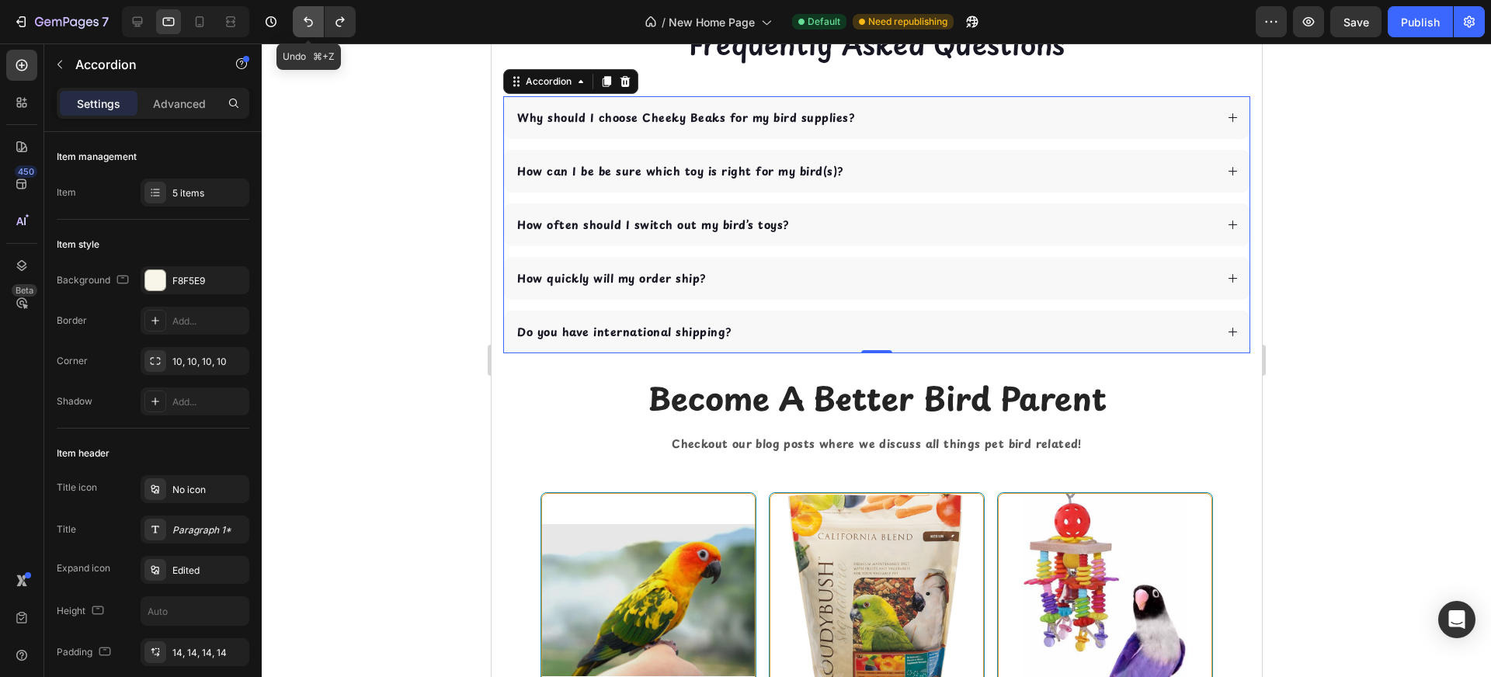
click at [311, 30] on button "Undo/Redo" at bounding box center [308, 21] width 31 height 31
click at [935, 128] on div "Why should I choose Cheeky Beaks for my bird supplies?" at bounding box center [864, 117] width 700 height 21
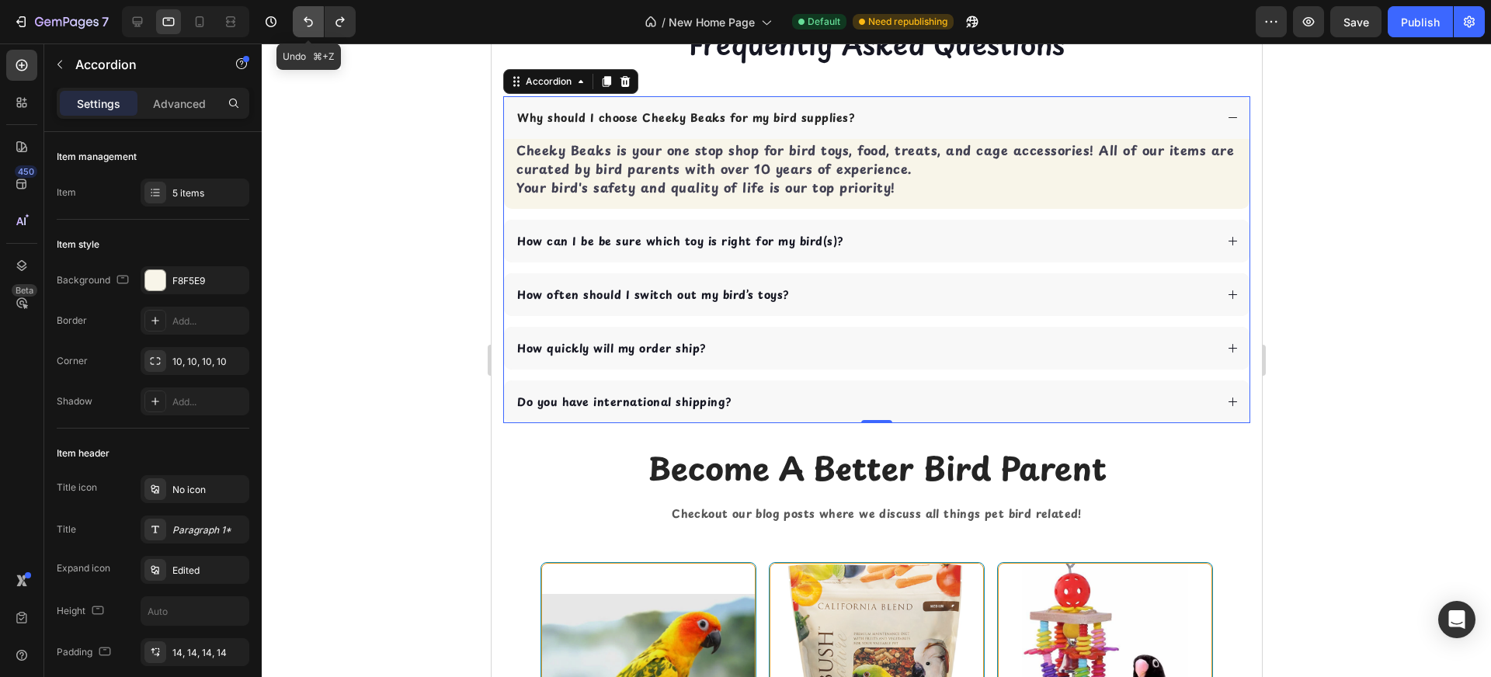
click at [311, 24] on icon "Undo/Redo" at bounding box center [308, 22] width 9 height 10
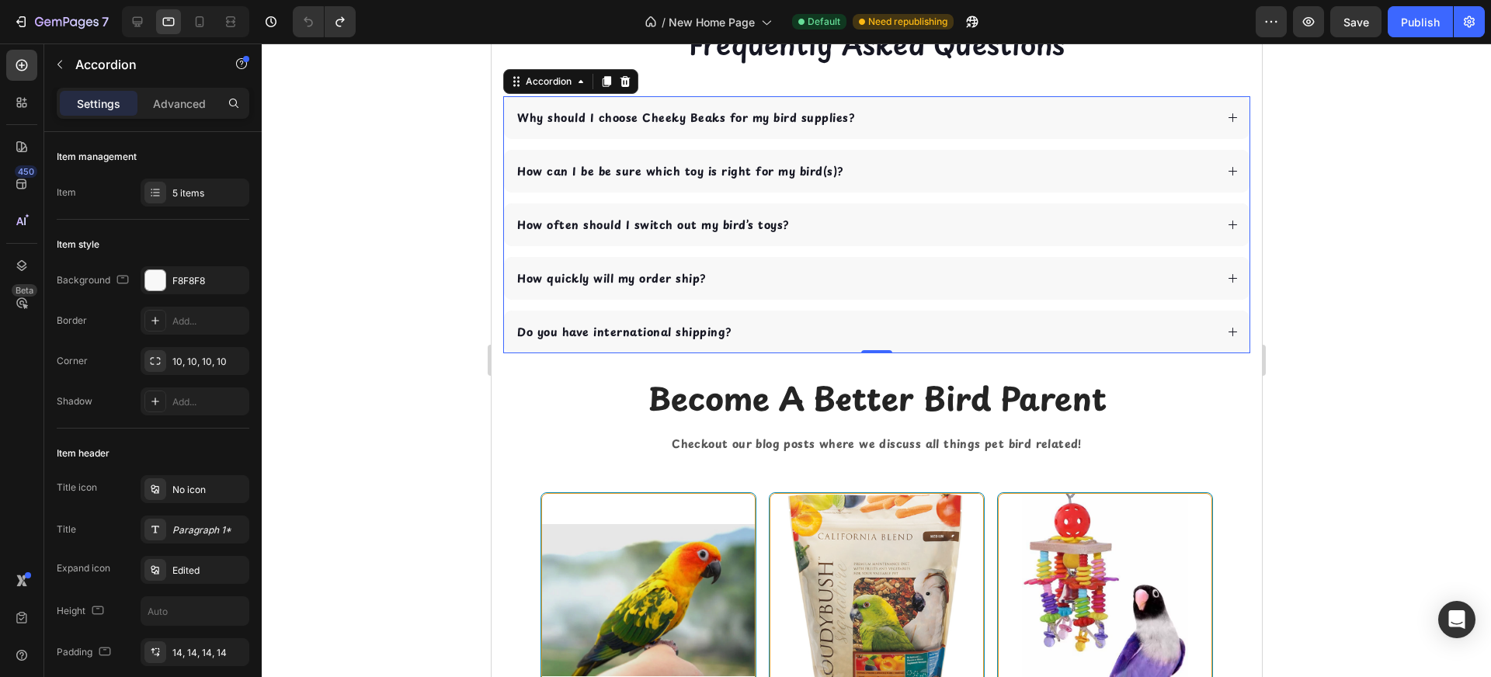
click at [1062, 128] on div "Why should I choose Cheeky Beaks for my bird supplies?" at bounding box center [864, 117] width 700 height 21
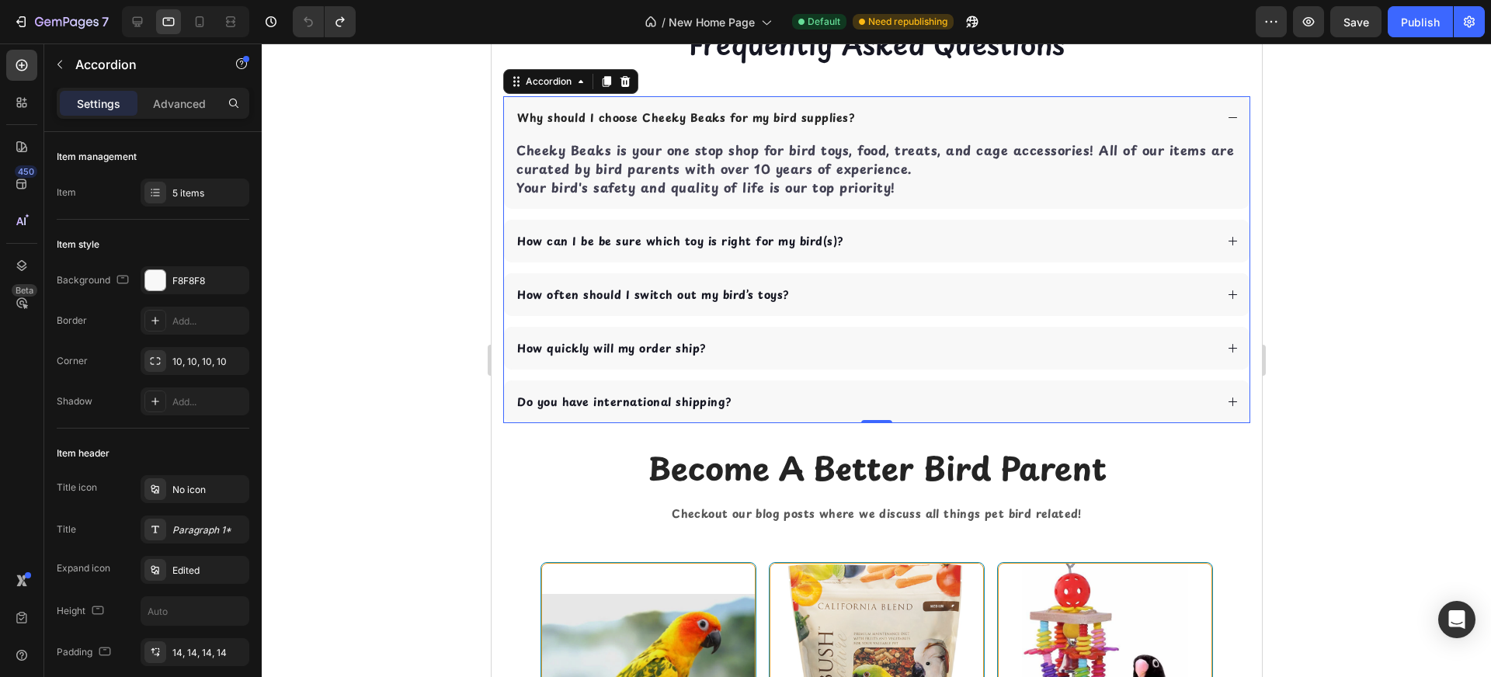
click at [1012, 139] on div "Why should I choose Cheeky Beaks for my bird supplies?" at bounding box center [876, 117] width 746 height 43
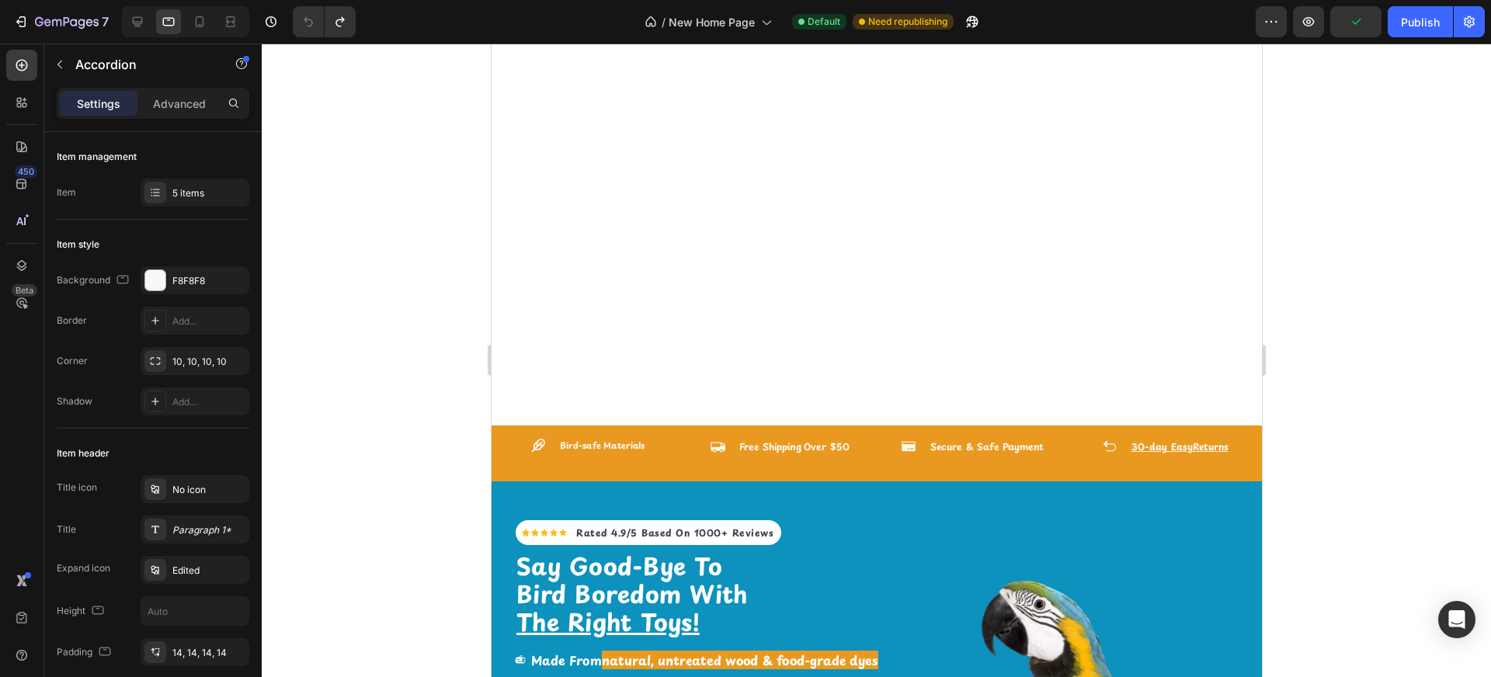
scroll to position [0, 0]
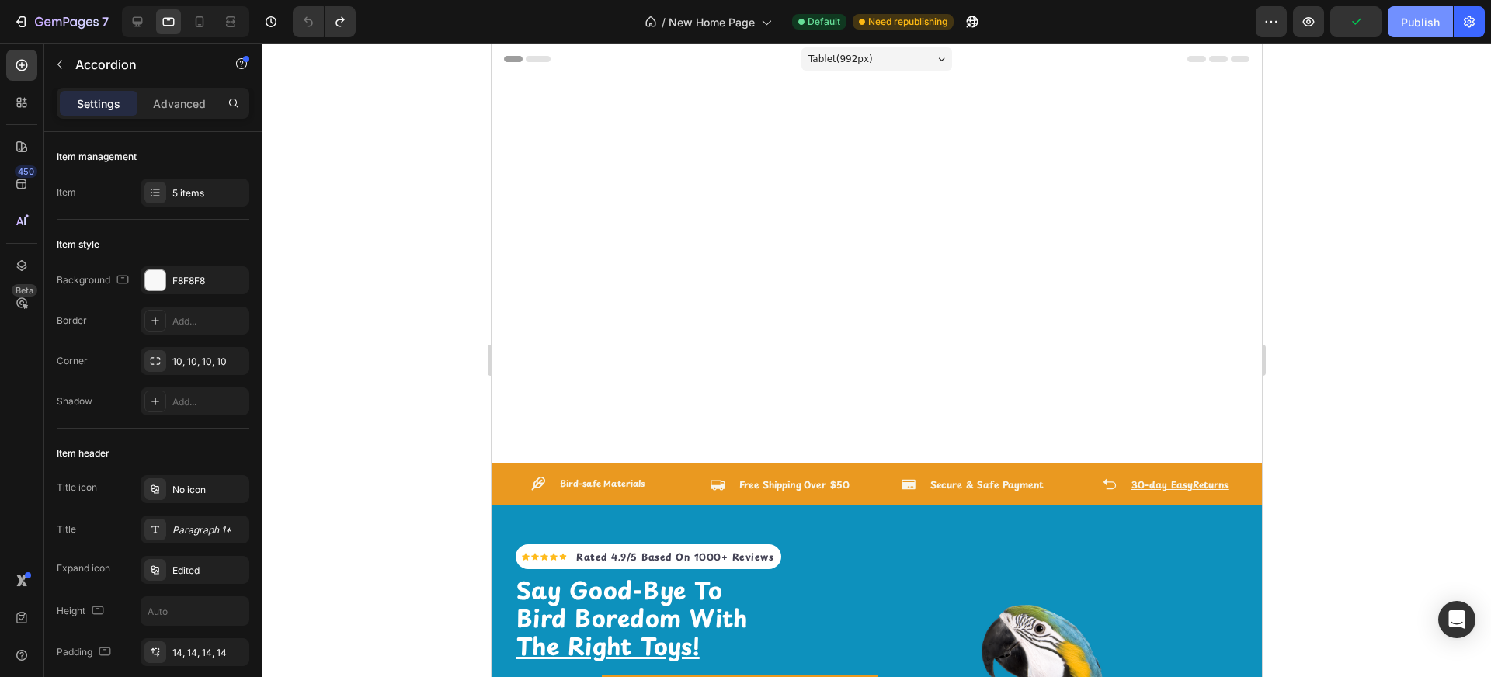
click at [1118, 27] on div "Publish" at bounding box center [1420, 22] width 39 height 16
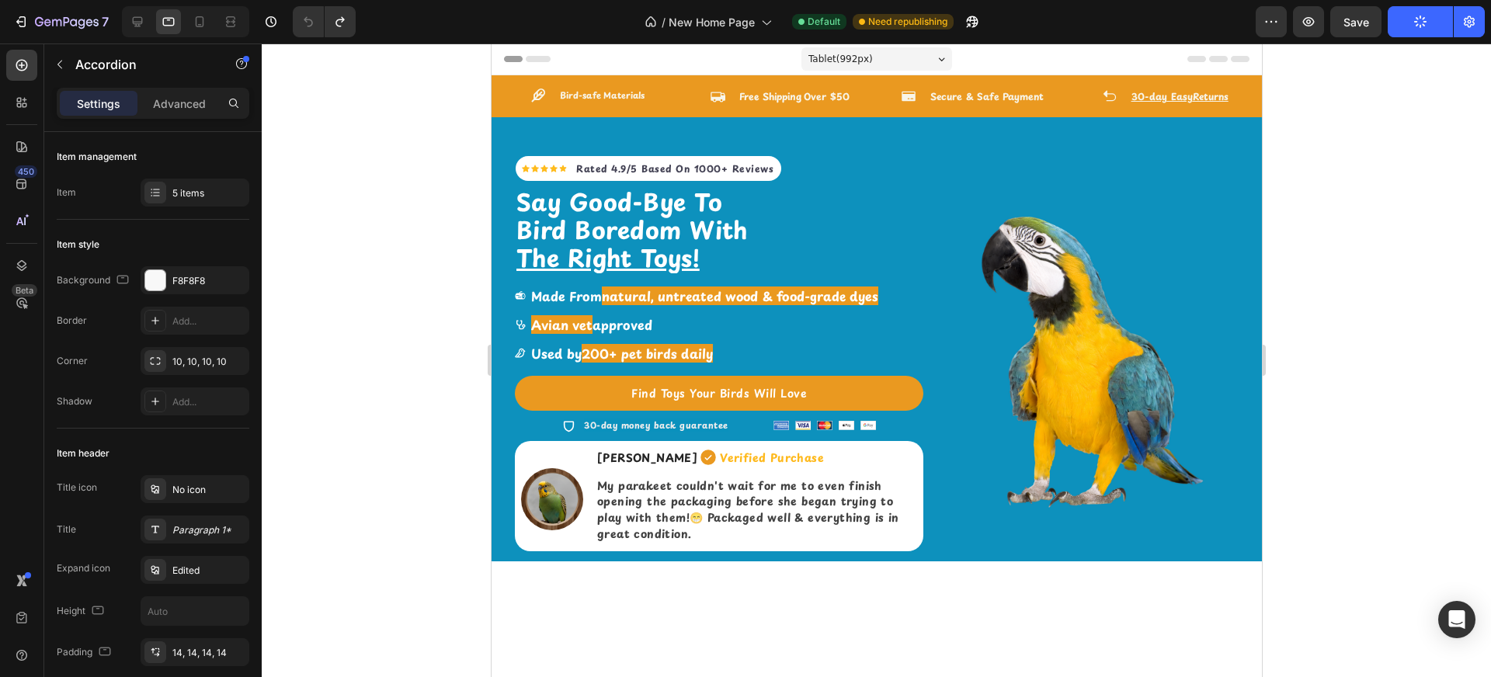
scroll to position [3, 0]
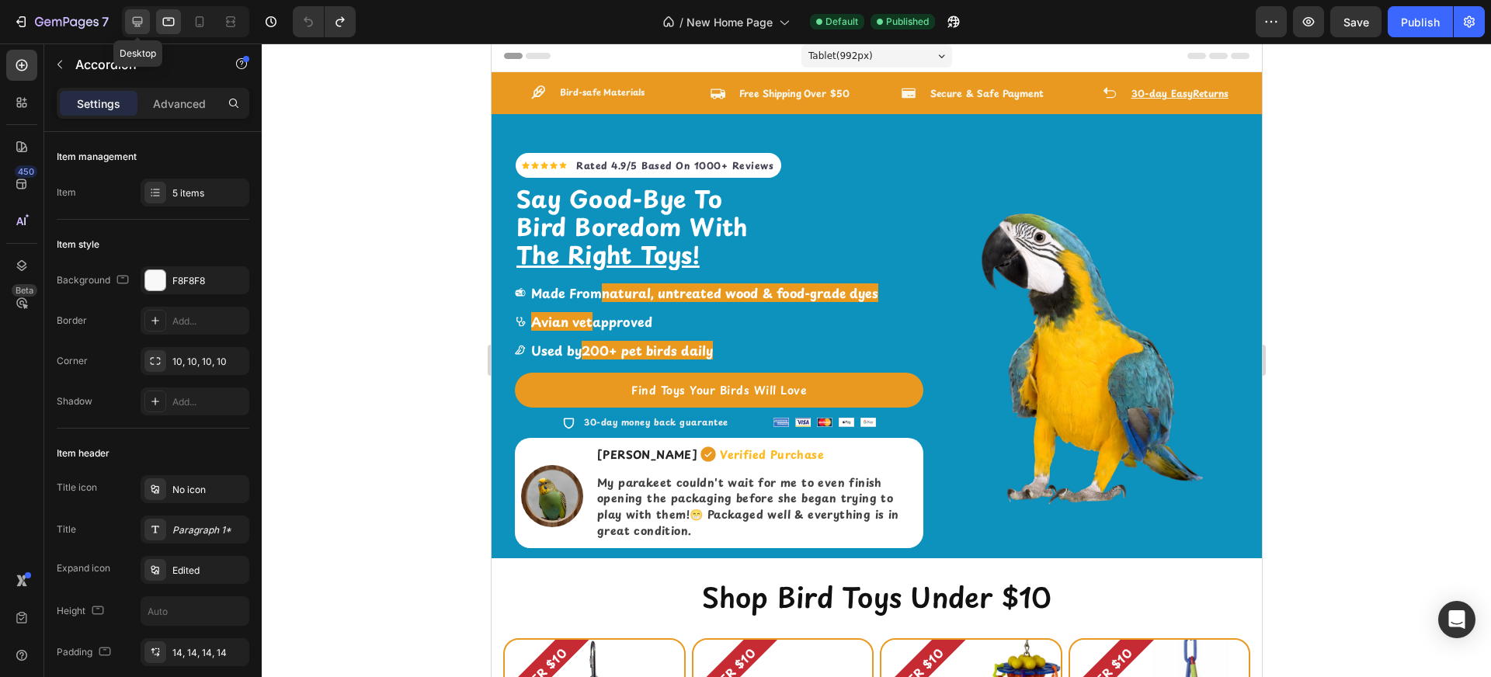
click at [138, 14] on icon at bounding box center [138, 22] width 16 height 16
type input "16"
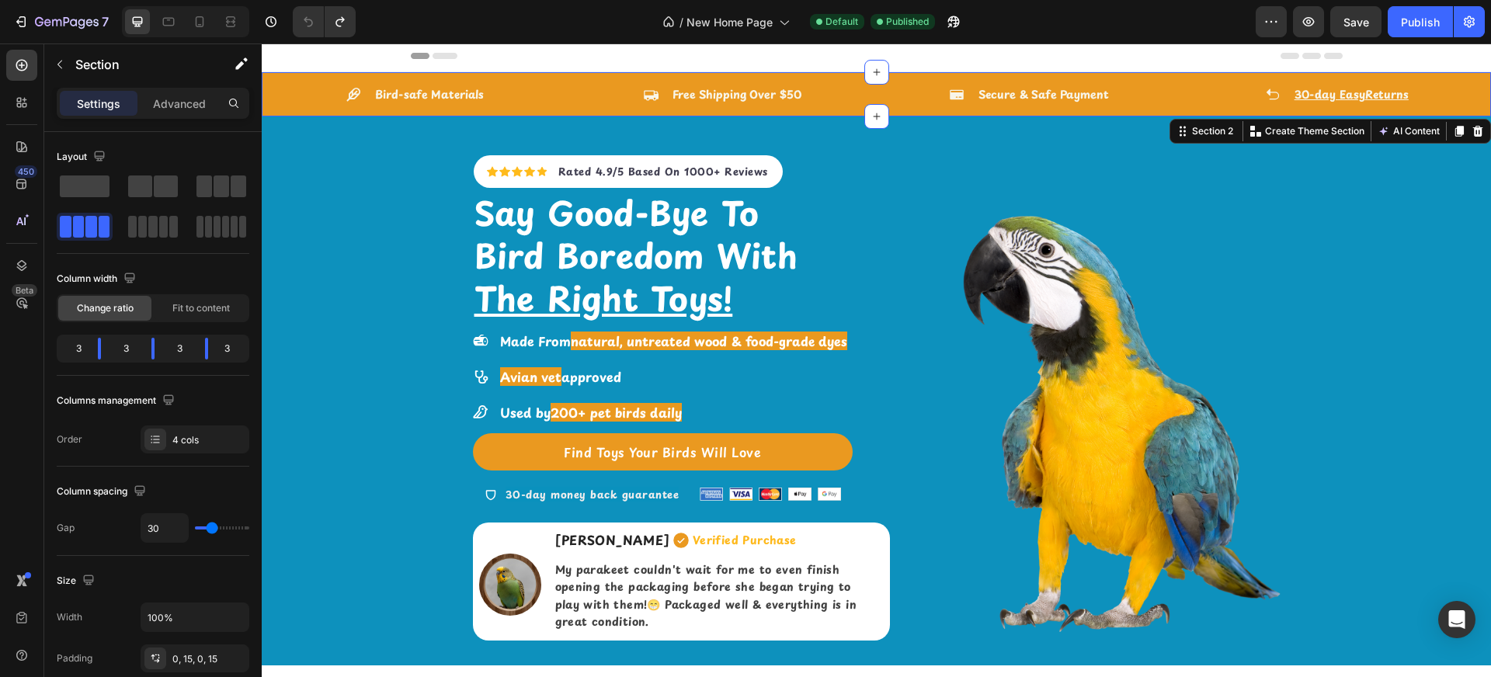
click at [575, 95] on div "Icon Bird-safe Materials Text block Row Icon Free Shipping Over $50 Text block …" at bounding box center [876, 94] width 1229 height 44
click at [453, 89] on p "Bird-safe Materials" at bounding box center [429, 94] width 109 height 16
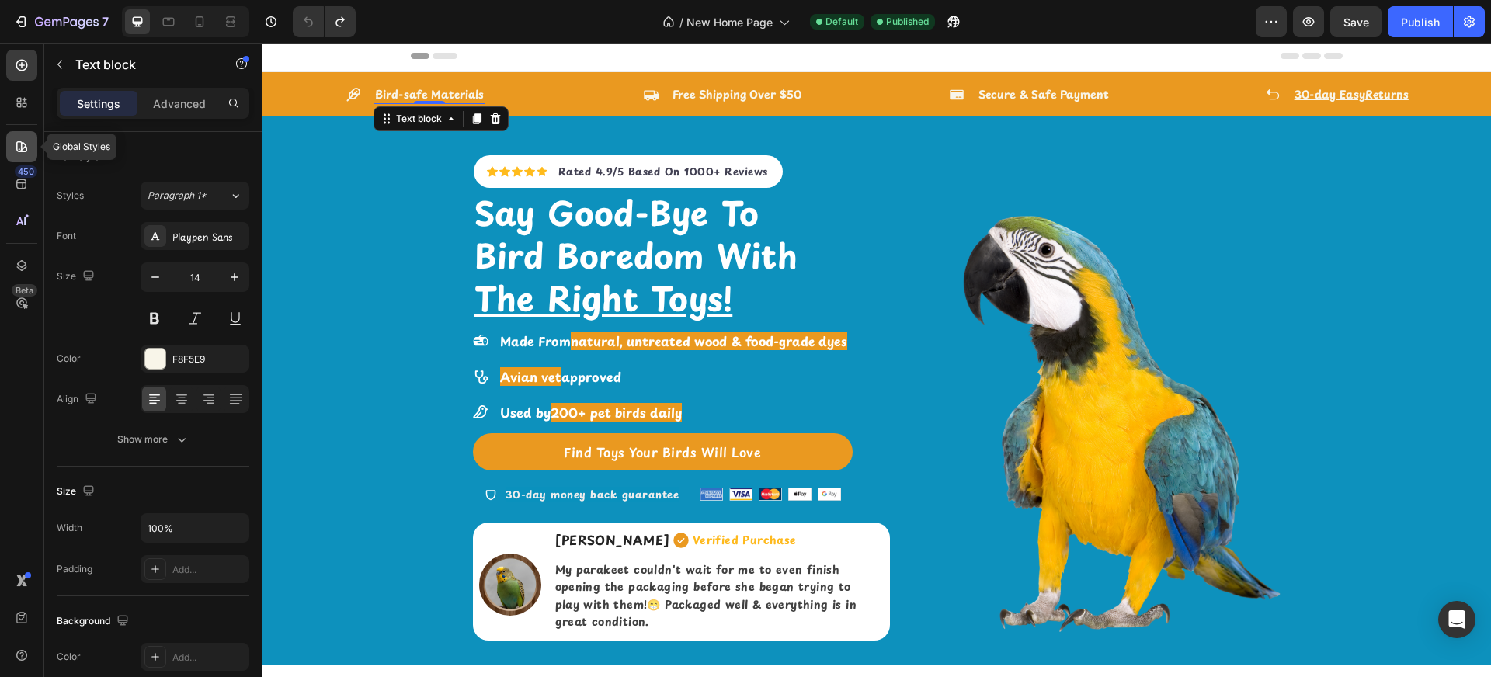
click at [36, 155] on div at bounding box center [21, 146] width 31 height 31
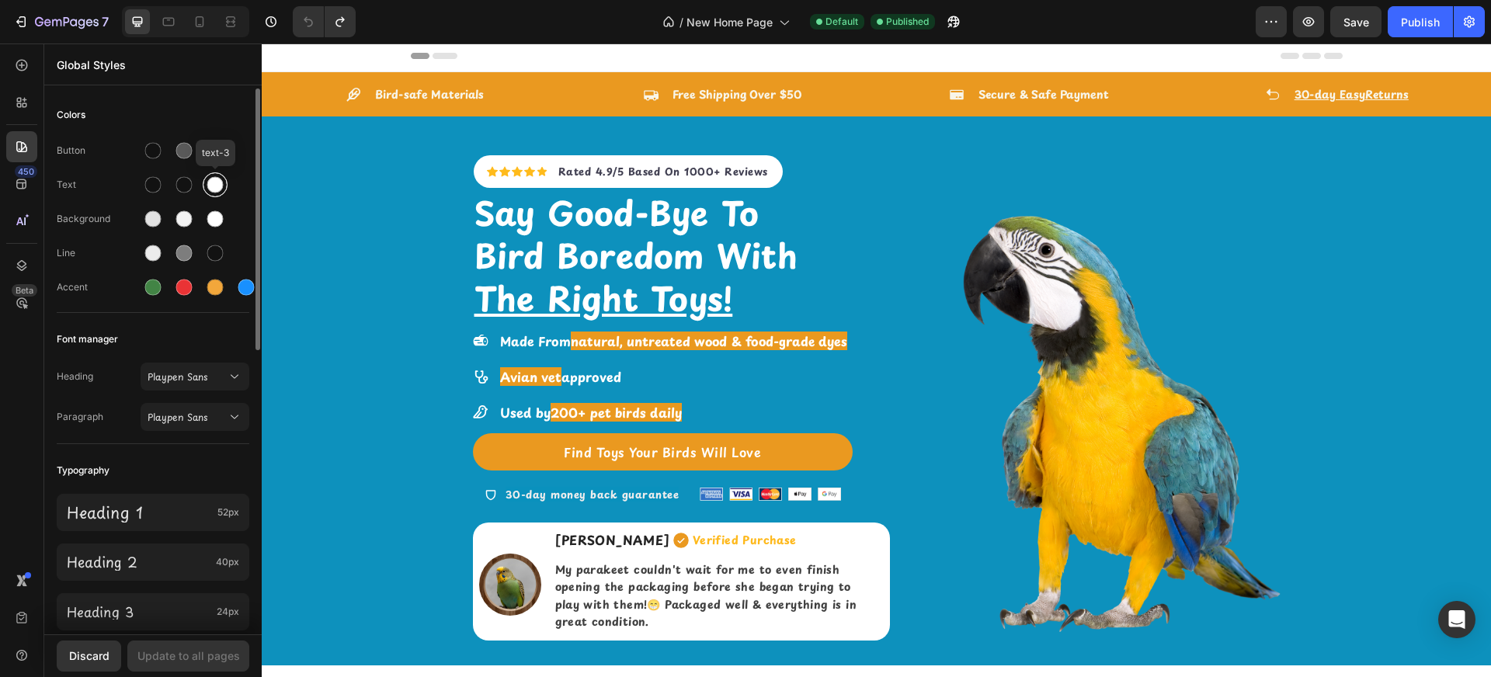
click at [217, 190] on div at bounding box center [215, 185] width 16 height 16
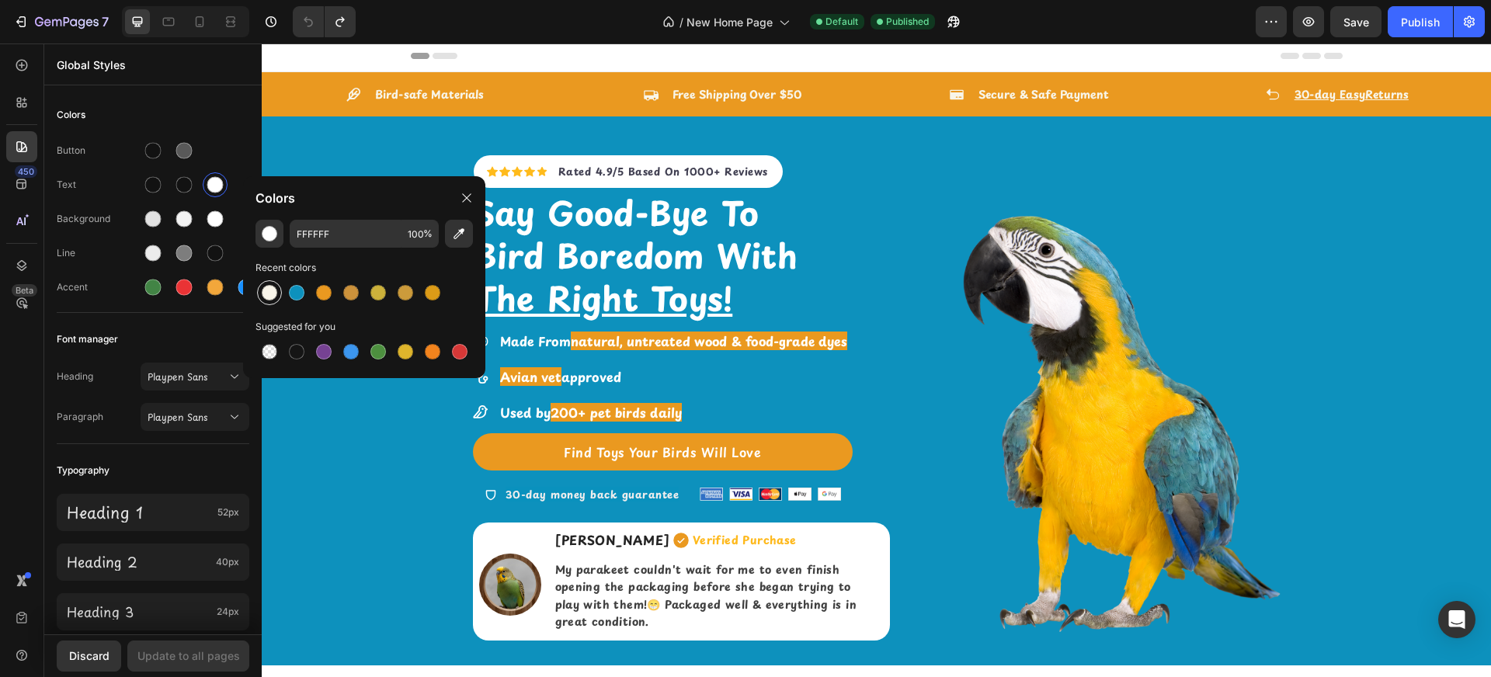
click at [269, 287] on div at bounding box center [270, 293] width 16 height 16
type input "F8F5E9"
click at [221, 537] on div "Update to all pages" at bounding box center [188, 656] width 103 height 16
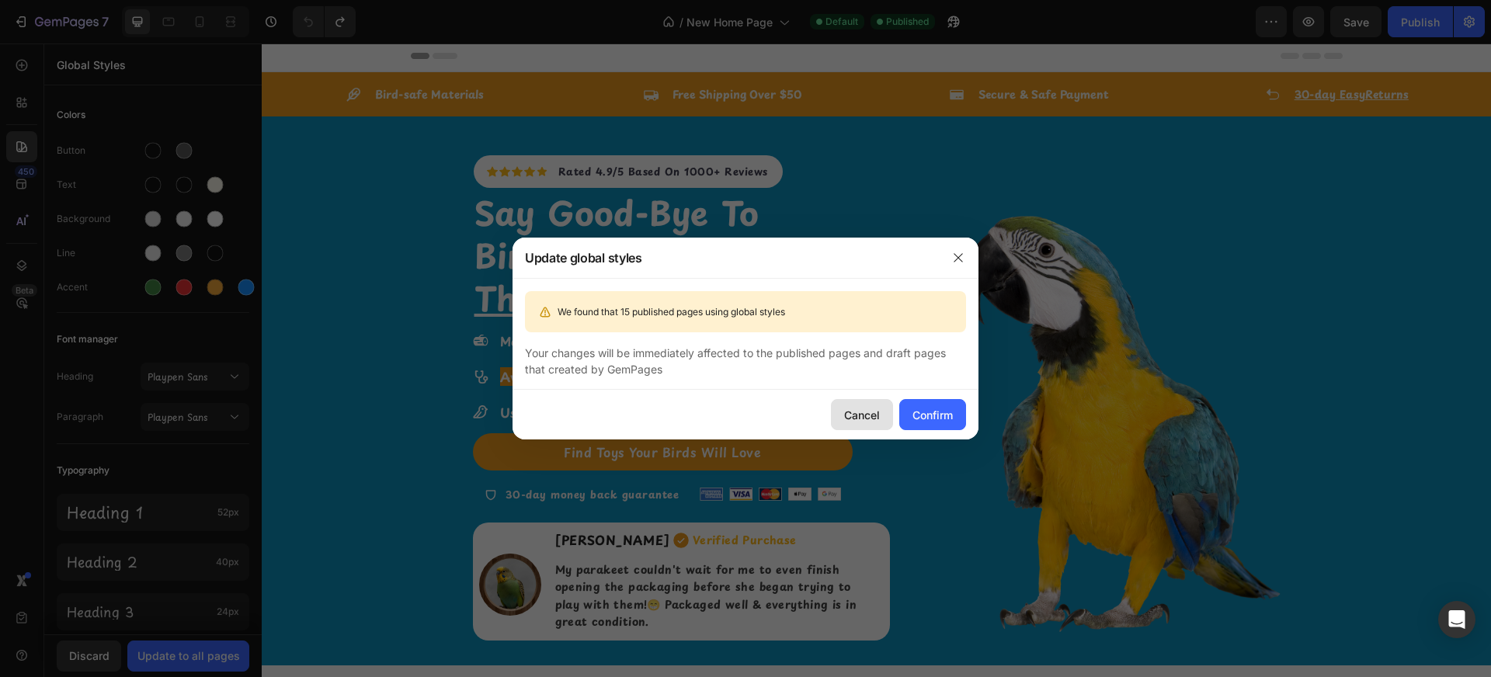
click at [871, 413] on div "Cancel" at bounding box center [862, 415] width 36 height 16
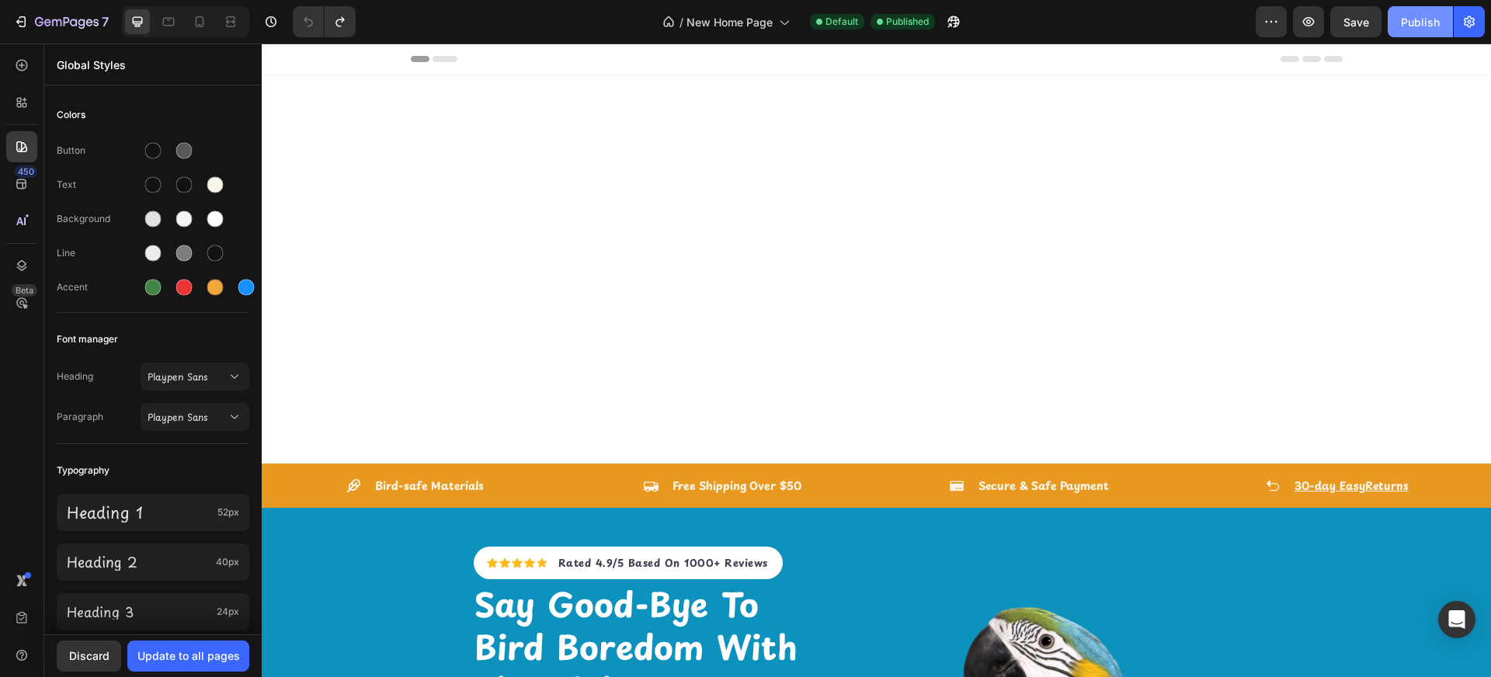
click at [1118, 30] on button "Publish" at bounding box center [1420, 21] width 65 height 31
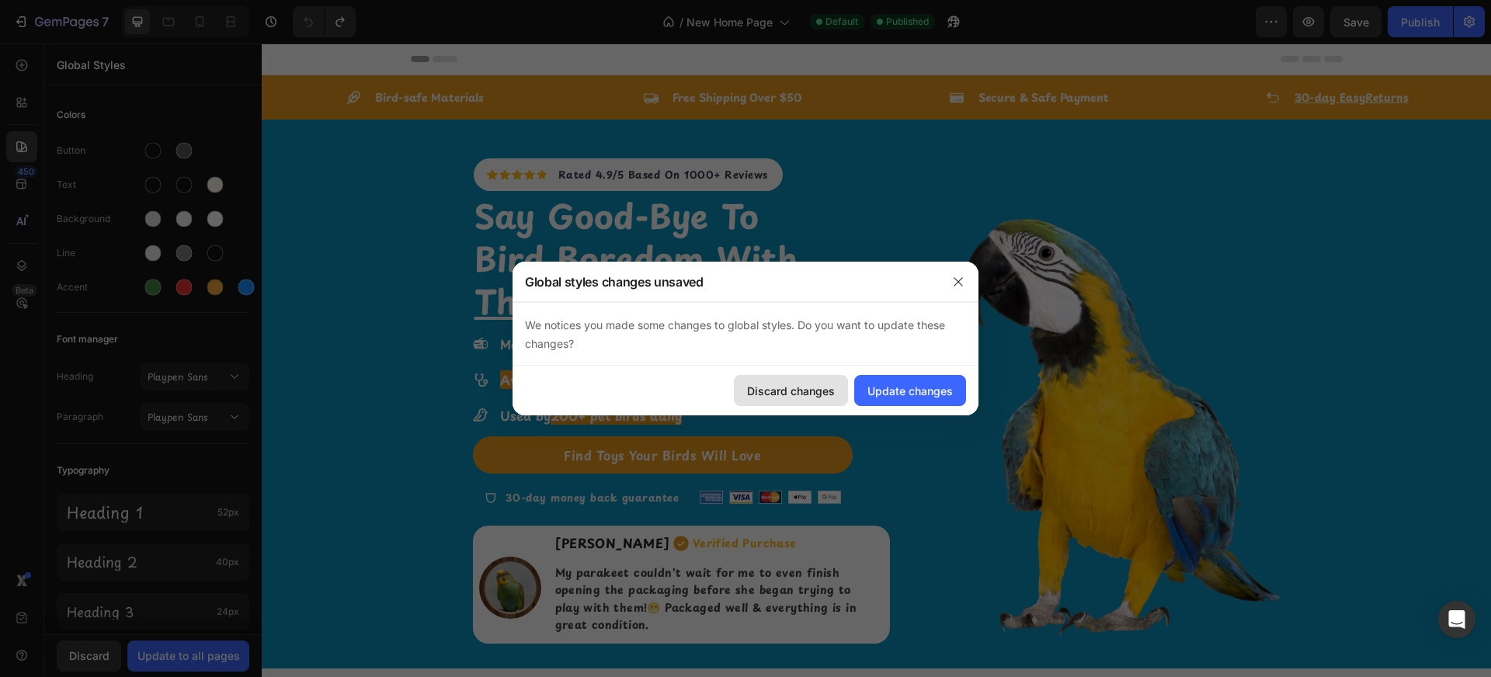
click at [812, 391] on div "Discard changes" at bounding box center [791, 391] width 88 height 16
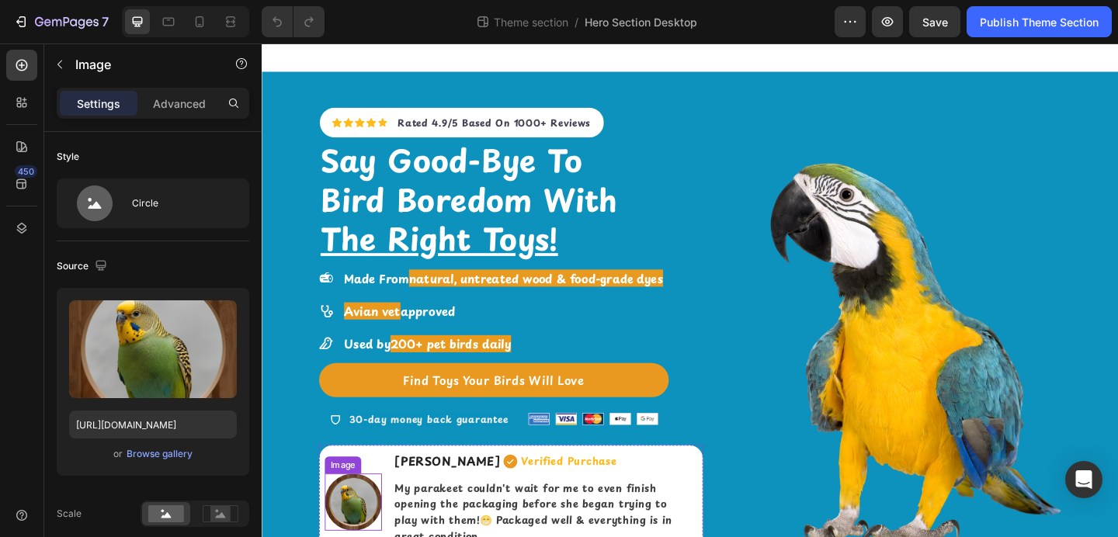
click at [349, 535] on img at bounding box center [361, 543] width 62 height 62
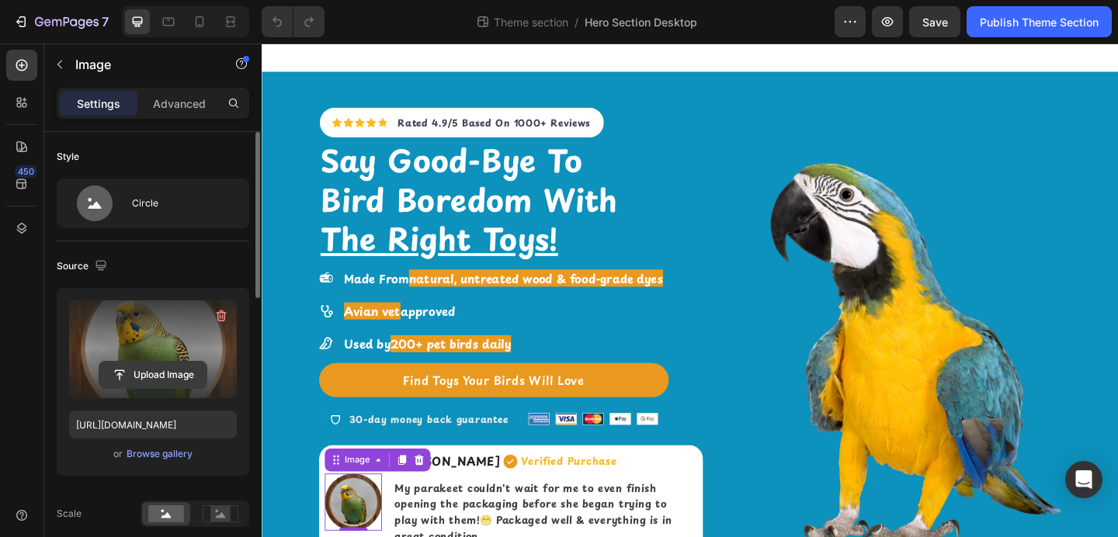
click at [162, 372] on input "file" at bounding box center [152, 375] width 107 height 26
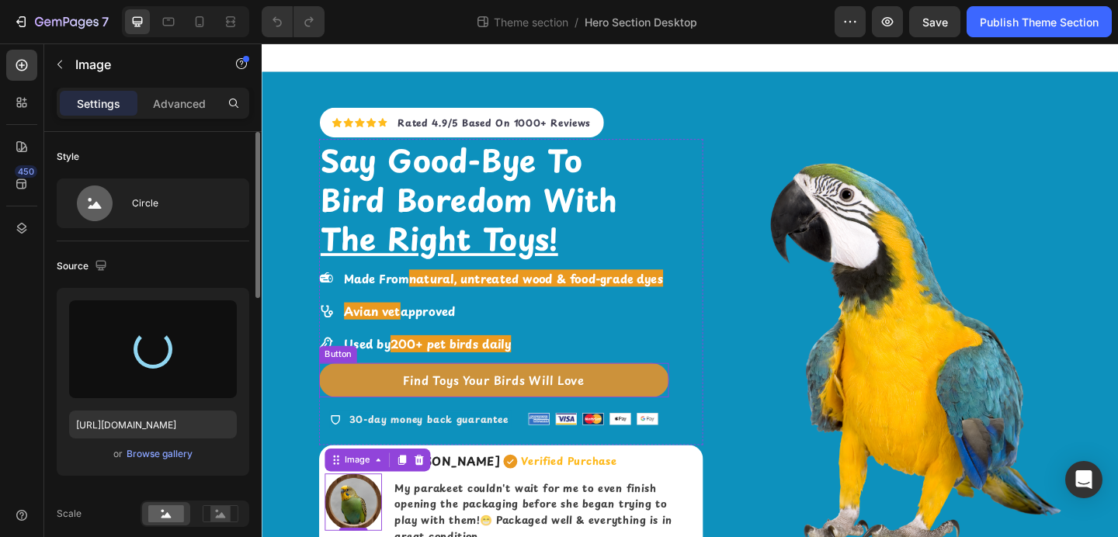
type input "https://cdn.shopify.com/s/files/1/0787/2597/2268/files/gempages_523568183311860…"
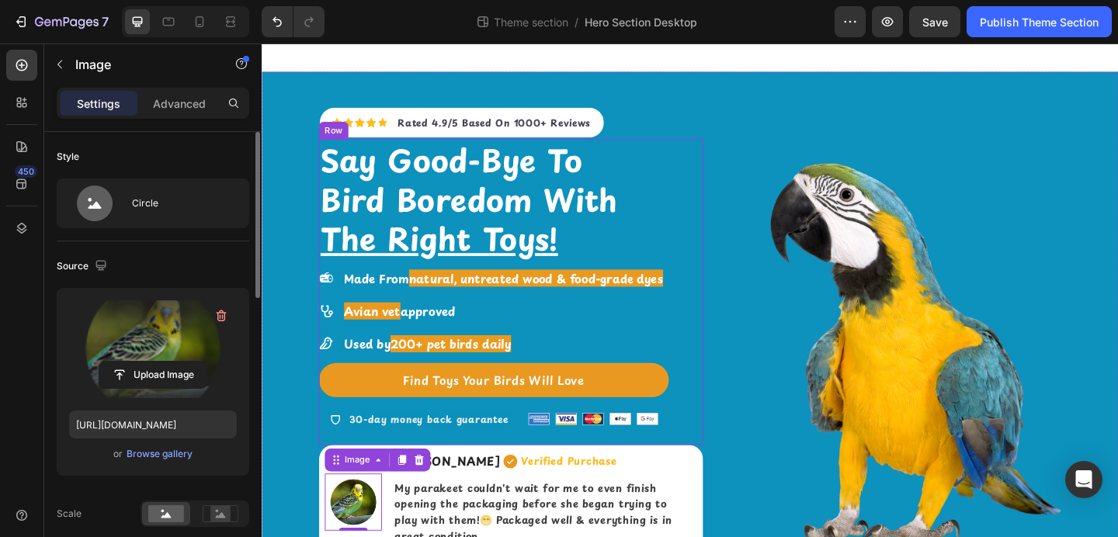
scroll to position [42, 0]
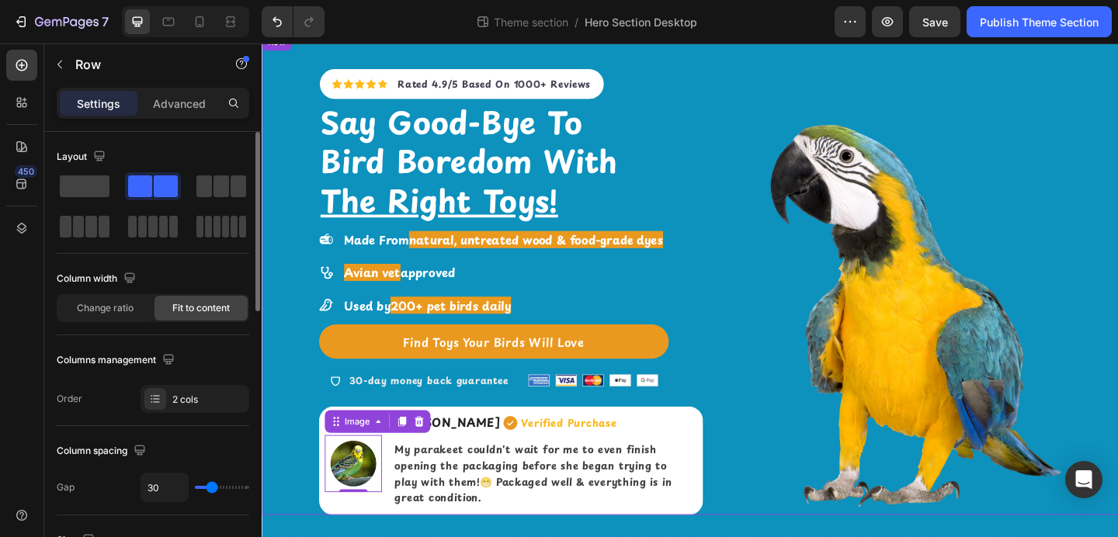
click at [749, 447] on div "Icon Icon Icon Icon Icon Icon List Hoz Rated 4.9/5 Based On 1000+ Reviews Text …" at bounding box center [728, 295] width 932 height 524
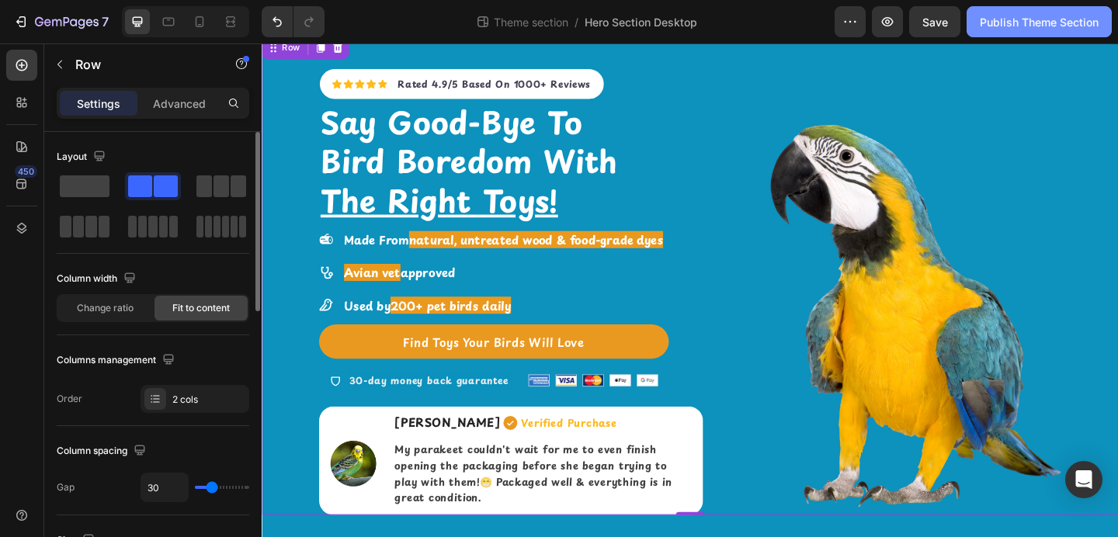
click at [1010, 12] on button "Publish Theme Section" at bounding box center [1039, 21] width 145 height 31
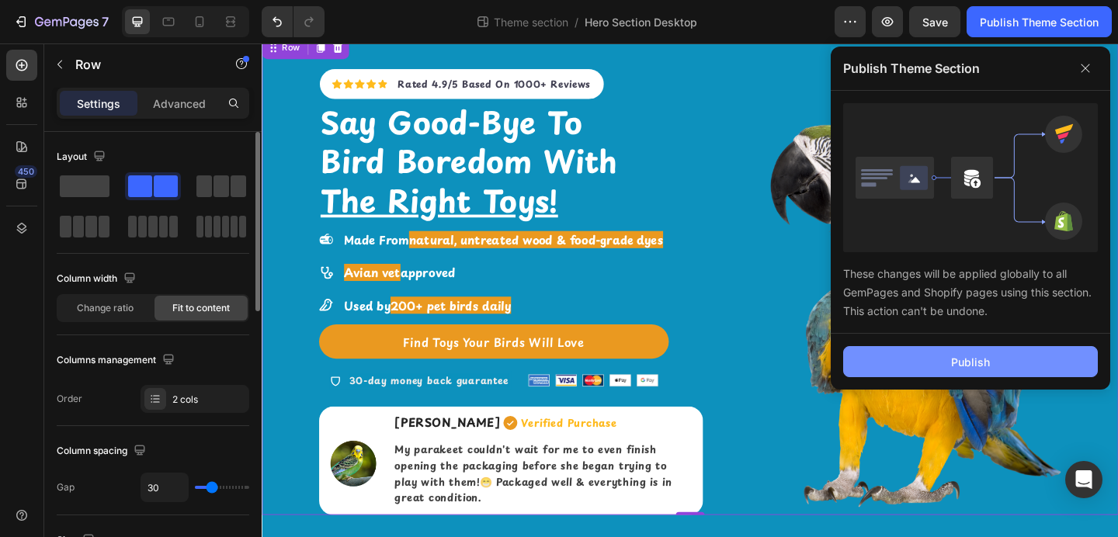
click at [977, 368] on div "Publish" at bounding box center [970, 362] width 39 height 16
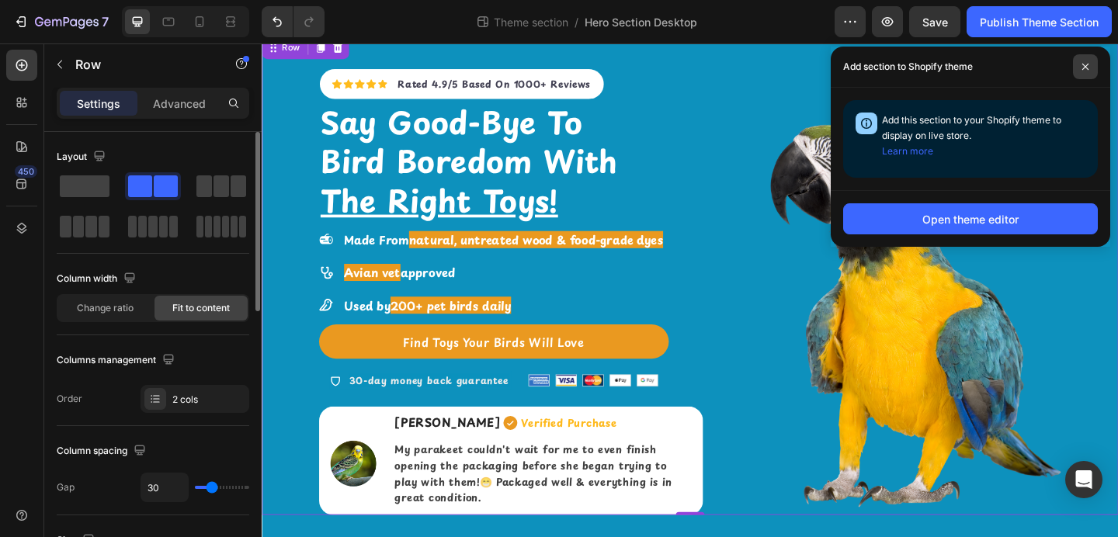
click at [1086, 67] on icon at bounding box center [1086, 67] width 6 height 6
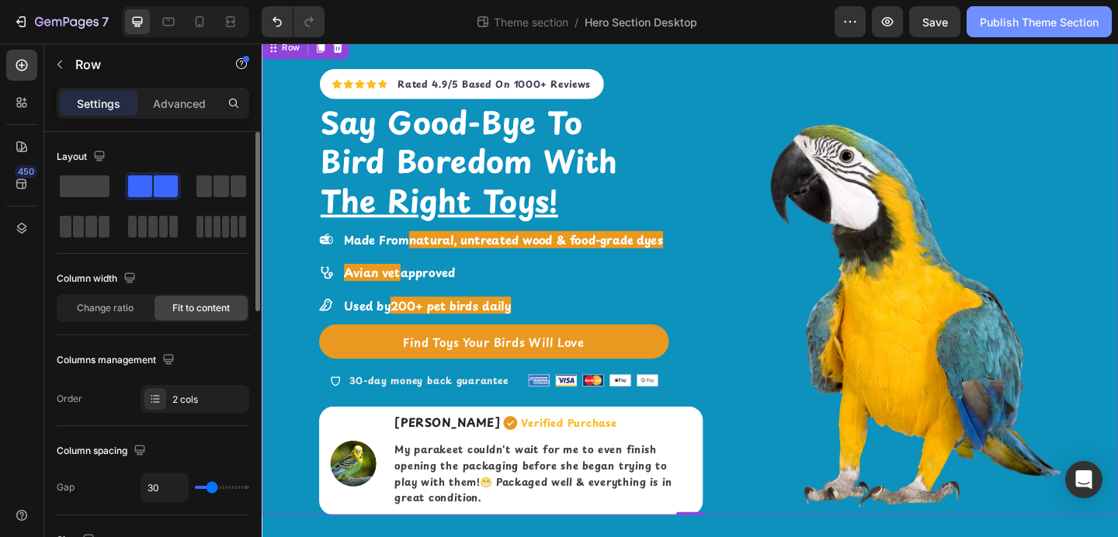
click at [1060, 28] on div "Publish Theme Section" at bounding box center [1039, 22] width 119 height 16
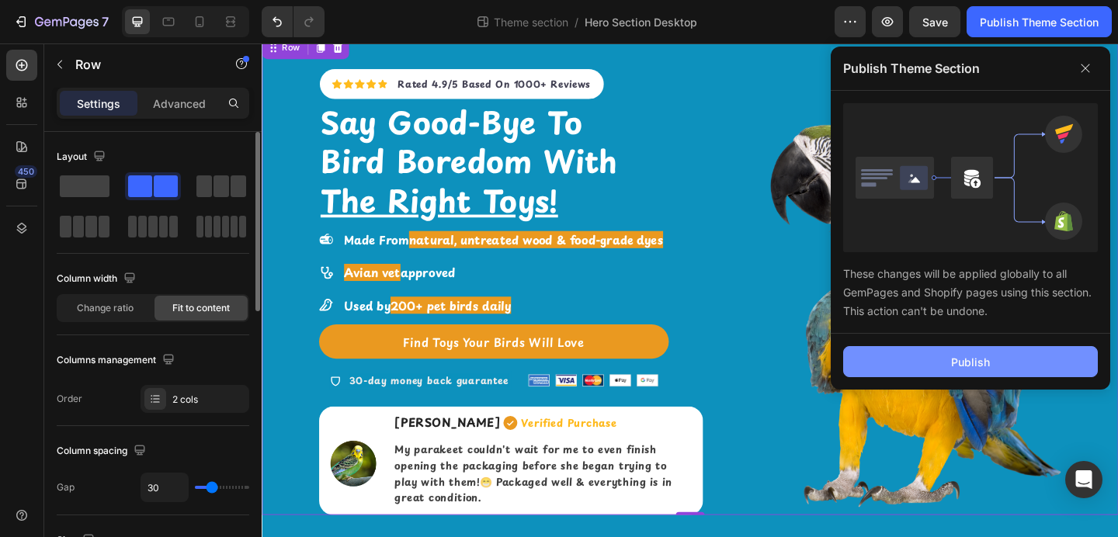
click at [902, 349] on button "Publish" at bounding box center [970, 361] width 255 height 31
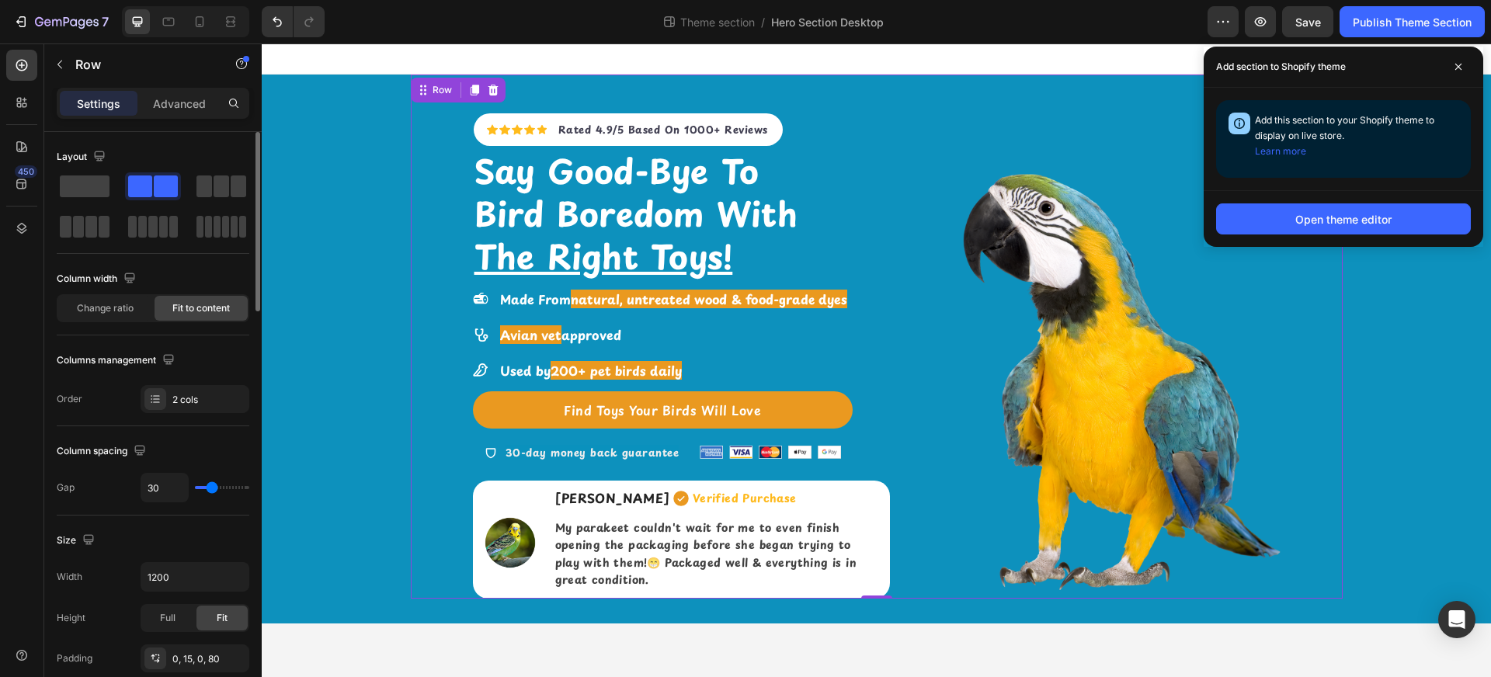
scroll to position [0, 0]
click at [1118, 69] on icon at bounding box center [1459, 67] width 8 height 8
